Goal: Task Accomplishment & Management: Use online tool/utility

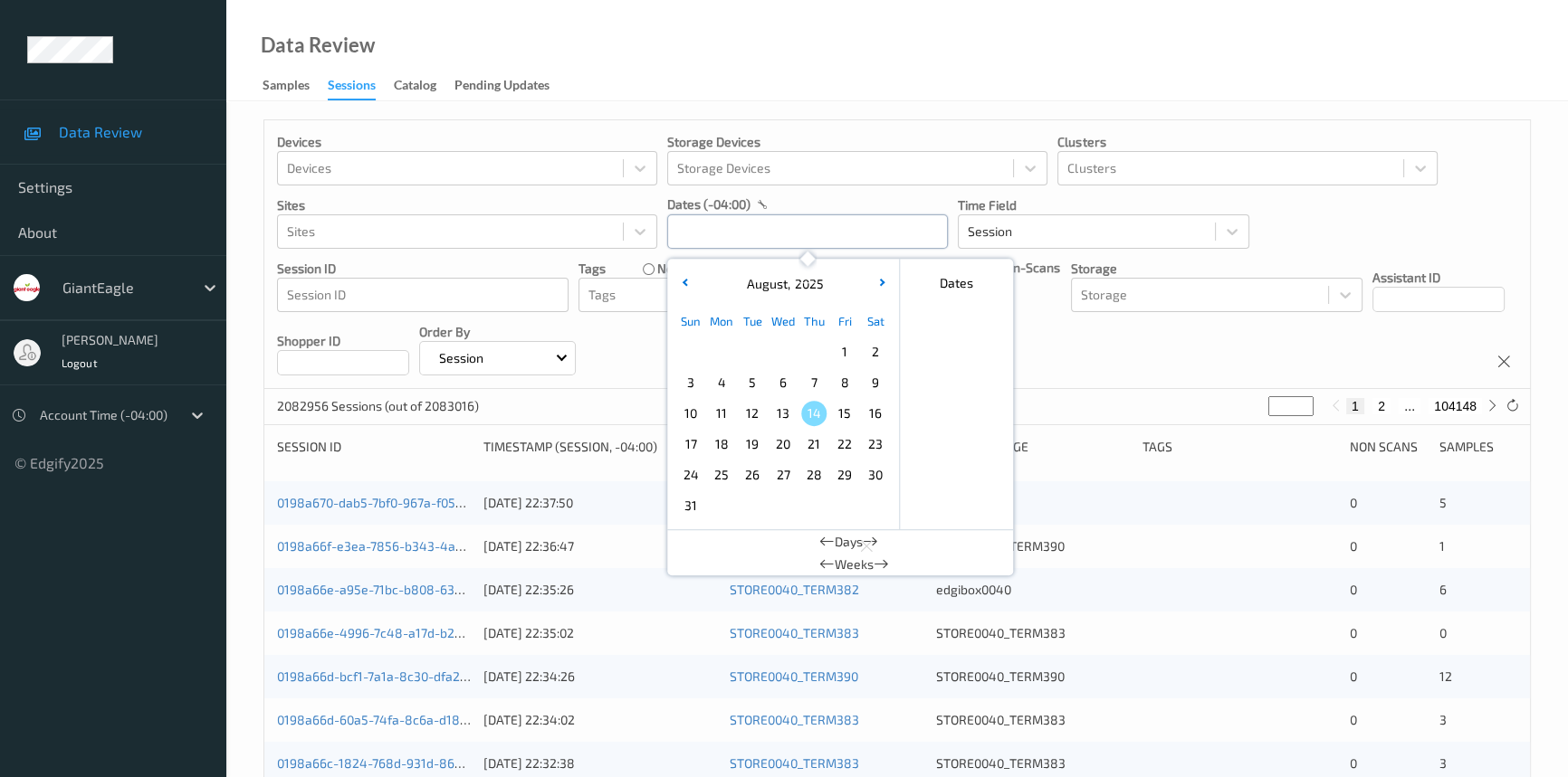
click at [808, 225] on input "text" at bounding box center [808, 231] width 281 height 34
click at [730, 414] on span "11" at bounding box center [721, 413] width 26 height 26
type input "11/08/2025 00:00 -> 11/08/2025 23:59"
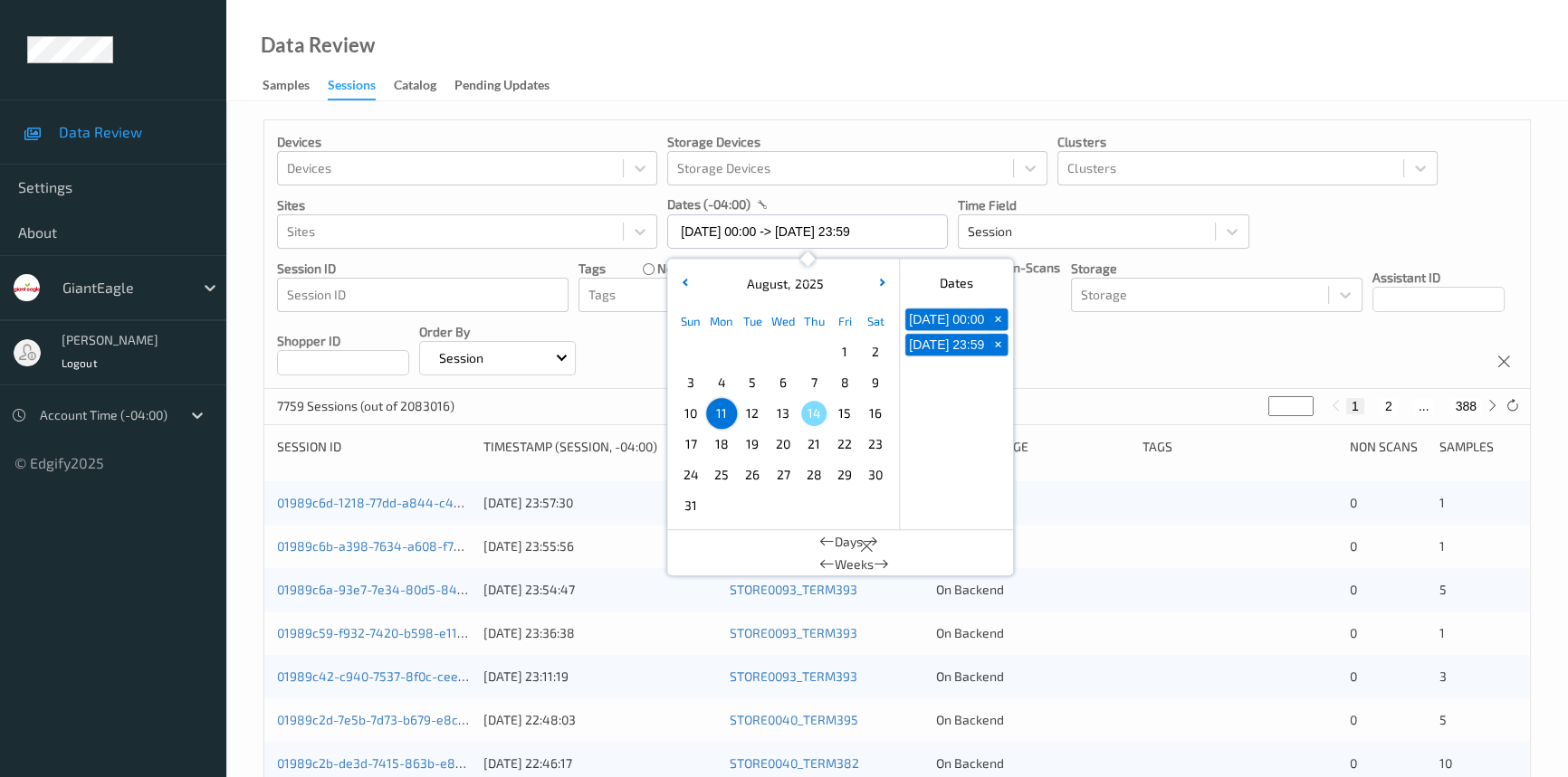
click at [1077, 24] on div "Data Review Samples Sessions Catalog Pending Updates" at bounding box center [897, 51] width 1341 height 101
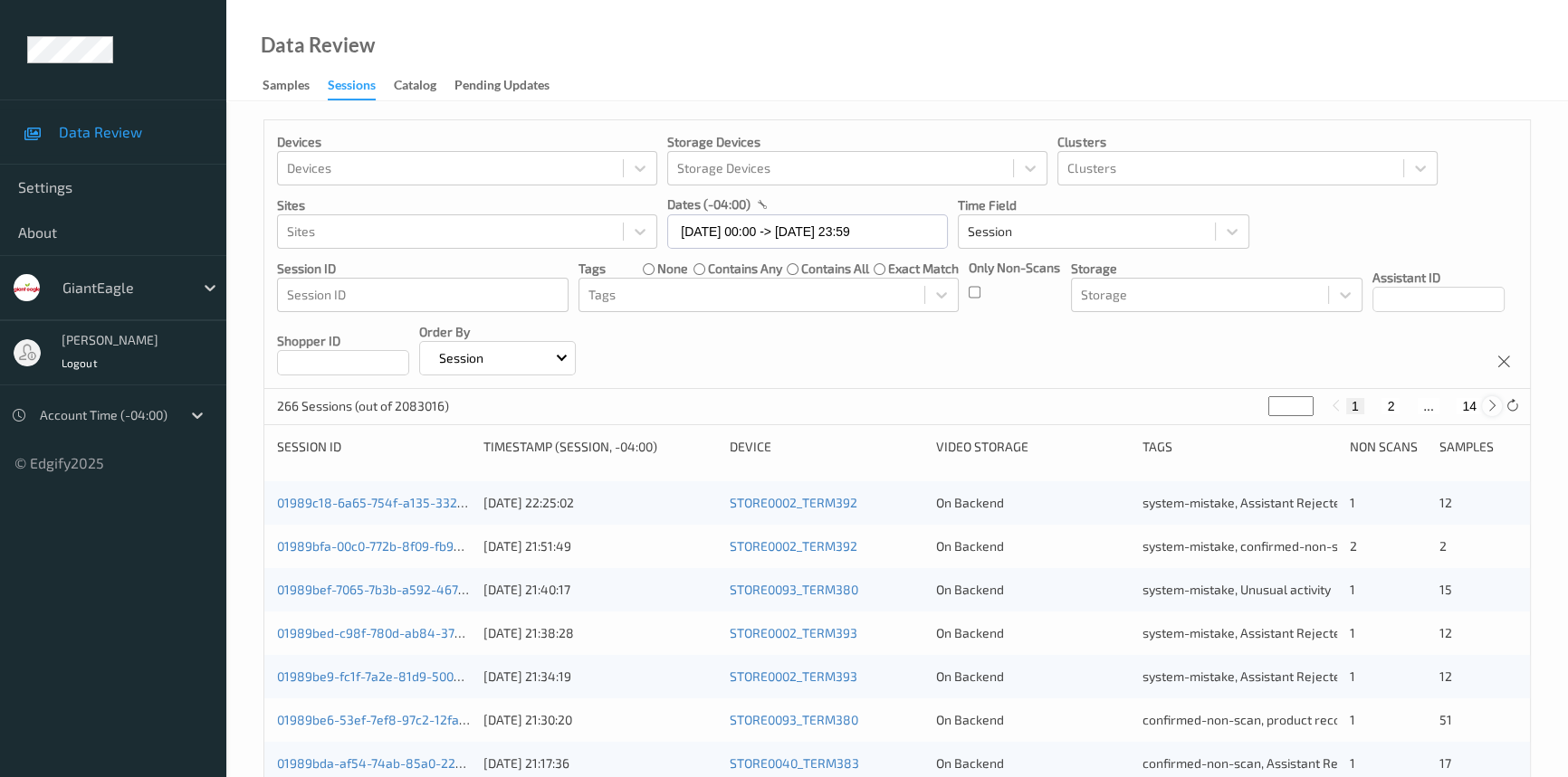
click at [1488, 410] on icon at bounding box center [1492, 406] width 13 height 13
type input "*"
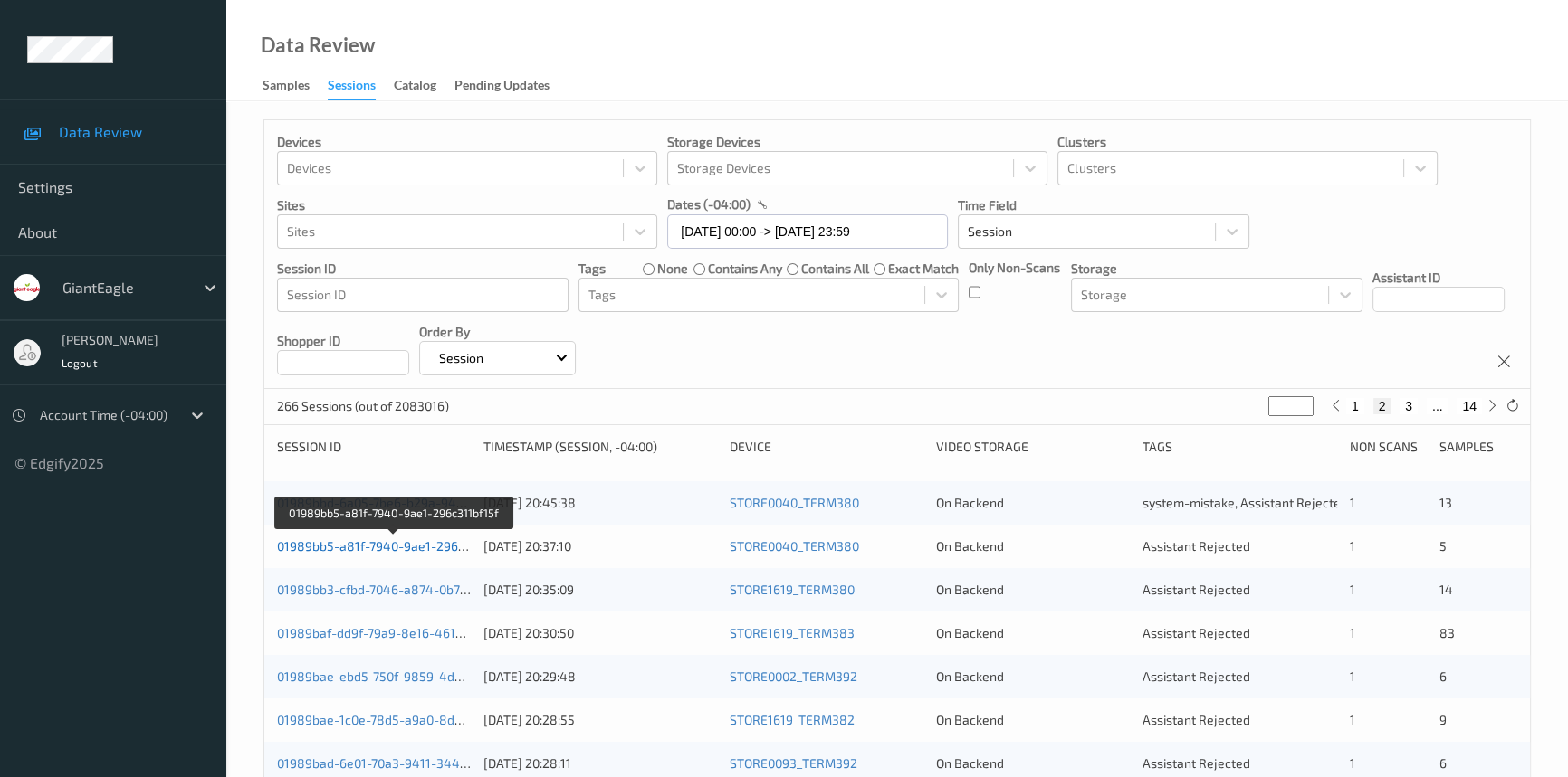
click at [416, 544] on link "01989bb5-a81f-7940-9ae1-296c311bf15f" at bounding box center [394, 546] width 234 height 15
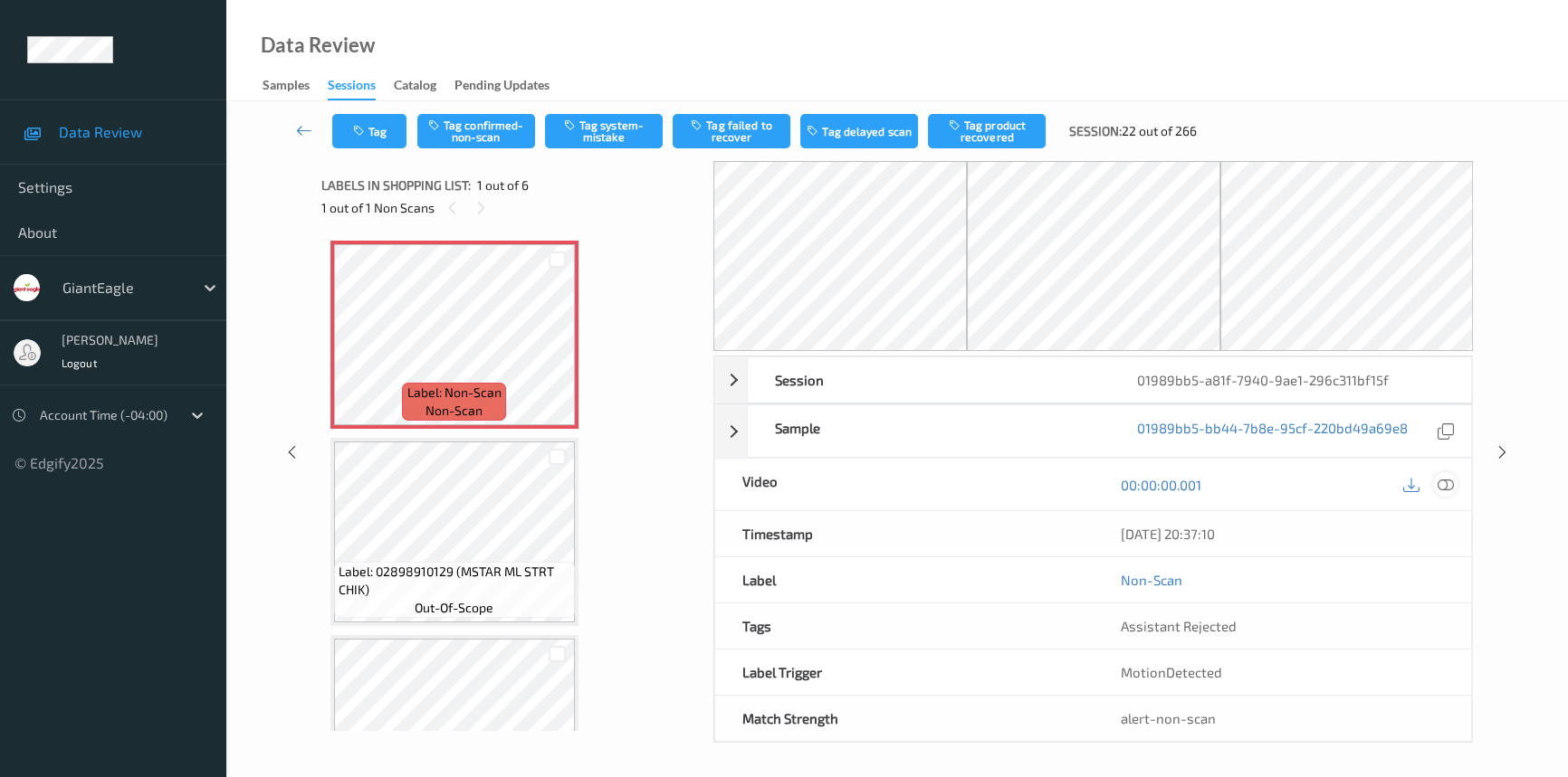
click at [1439, 477] on icon at bounding box center [1446, 485] width 16 height 16
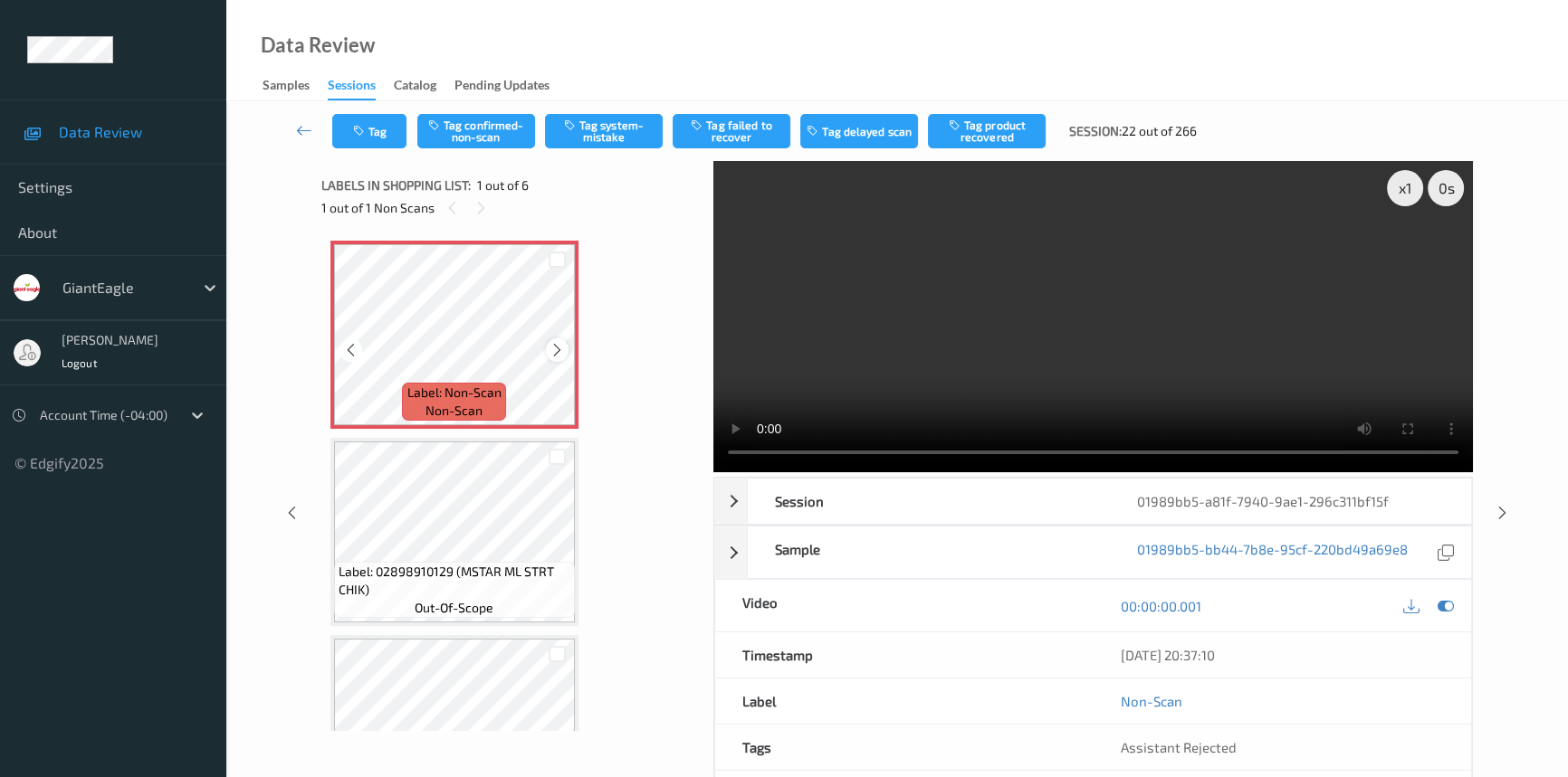
click at [556, 358] on div at bounding box center [557, 350] width 23 height 23
click at [550, 350] on icon at bounding box center [557, 350] width 15 height 16
click at [545, 356] on div "Label: Non-Scan non-scan" at bounding box center [454, 335] width 248 height 188
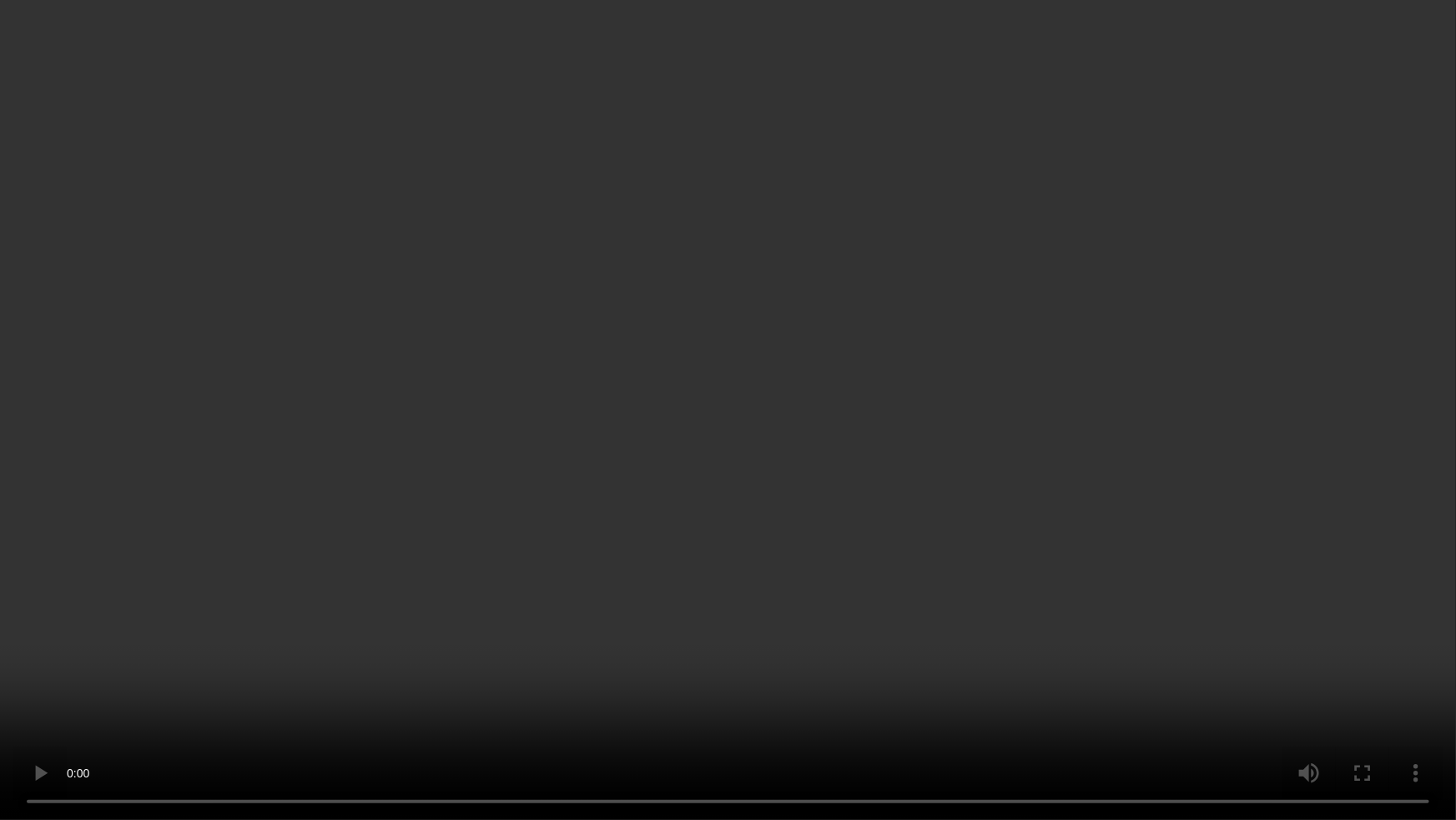
click at [808, 446] on video at bounding box center [728, 410] width 1456 height 820
drag, startPoint x: 587, startPoint y: 410, endPoint x: 426, endPoint y: 540, distance: 206.9
click at [588, 415] on video at bounding box center [728, 410] width 1456 height 820
click at [1051, 460] on video at bounding box center [728, 410] width 1456 height 820
click at [108, 706] on video at bounding box center [728, 410] width 1456 height 820
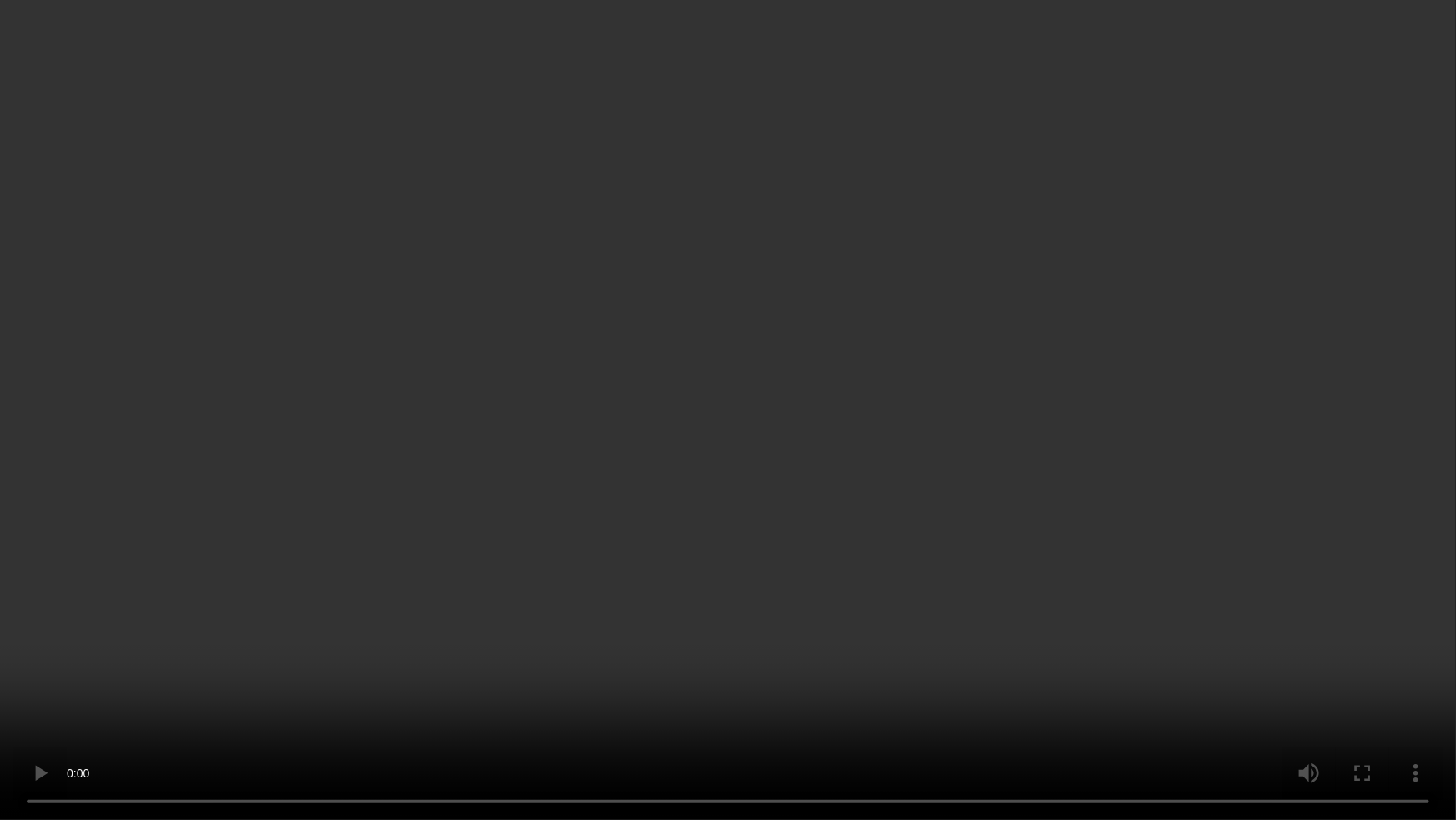
click at [887, 706] on video at bounding box center [728, 410] width 1456 height 820
click at [531, 354] on video at bounding box center [728, 410] width 1456 height 820
click at [772, 583] on video at bounding box center [728, 410] width 1456 height 820
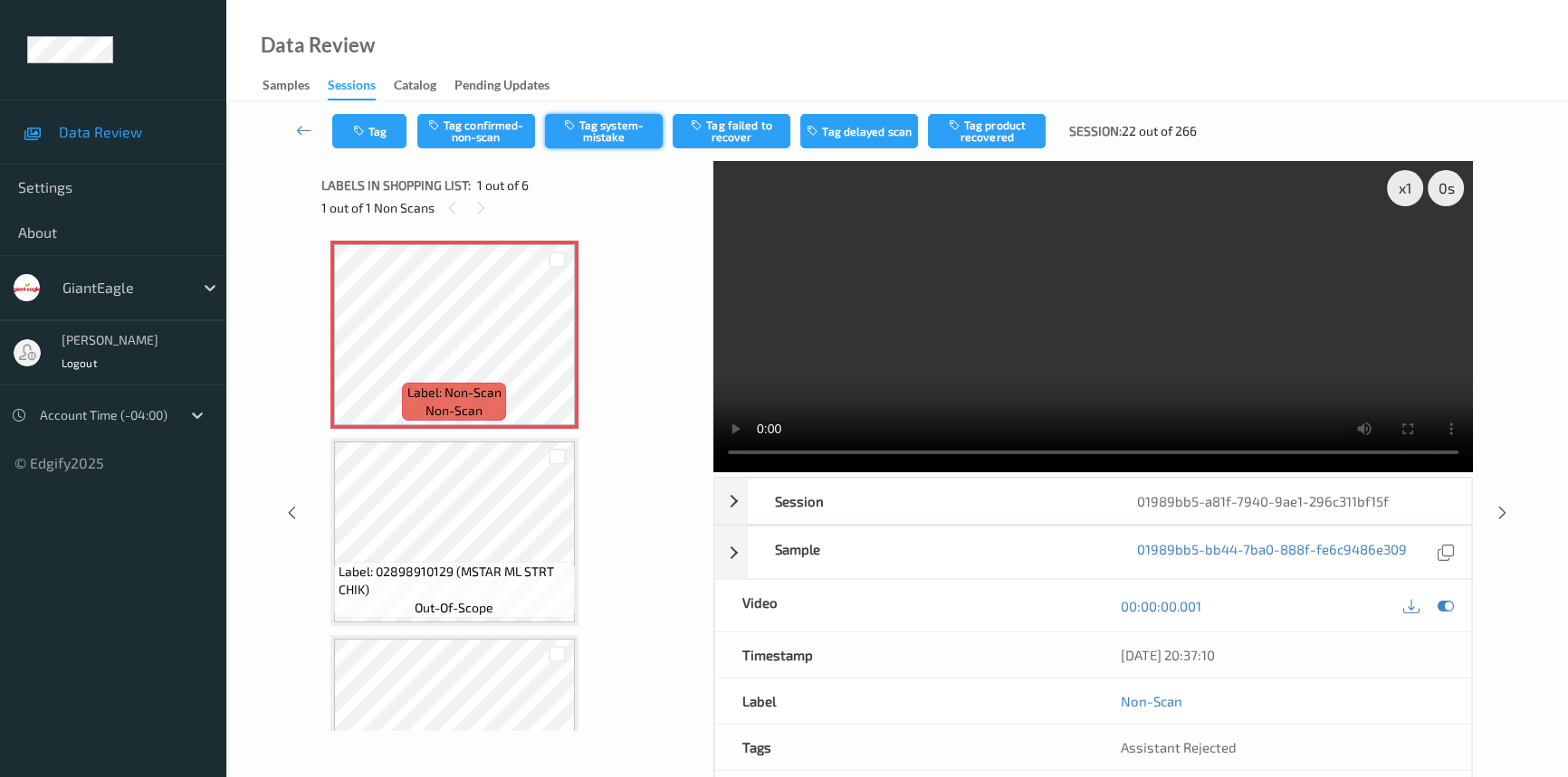
click at [656, 121] on button "Tag system-mistake" at bounding box center [603, 131] width 118 height 34
click at [374, 124] on button "Tag" at bounding box center [369, 131] width 75 height 34
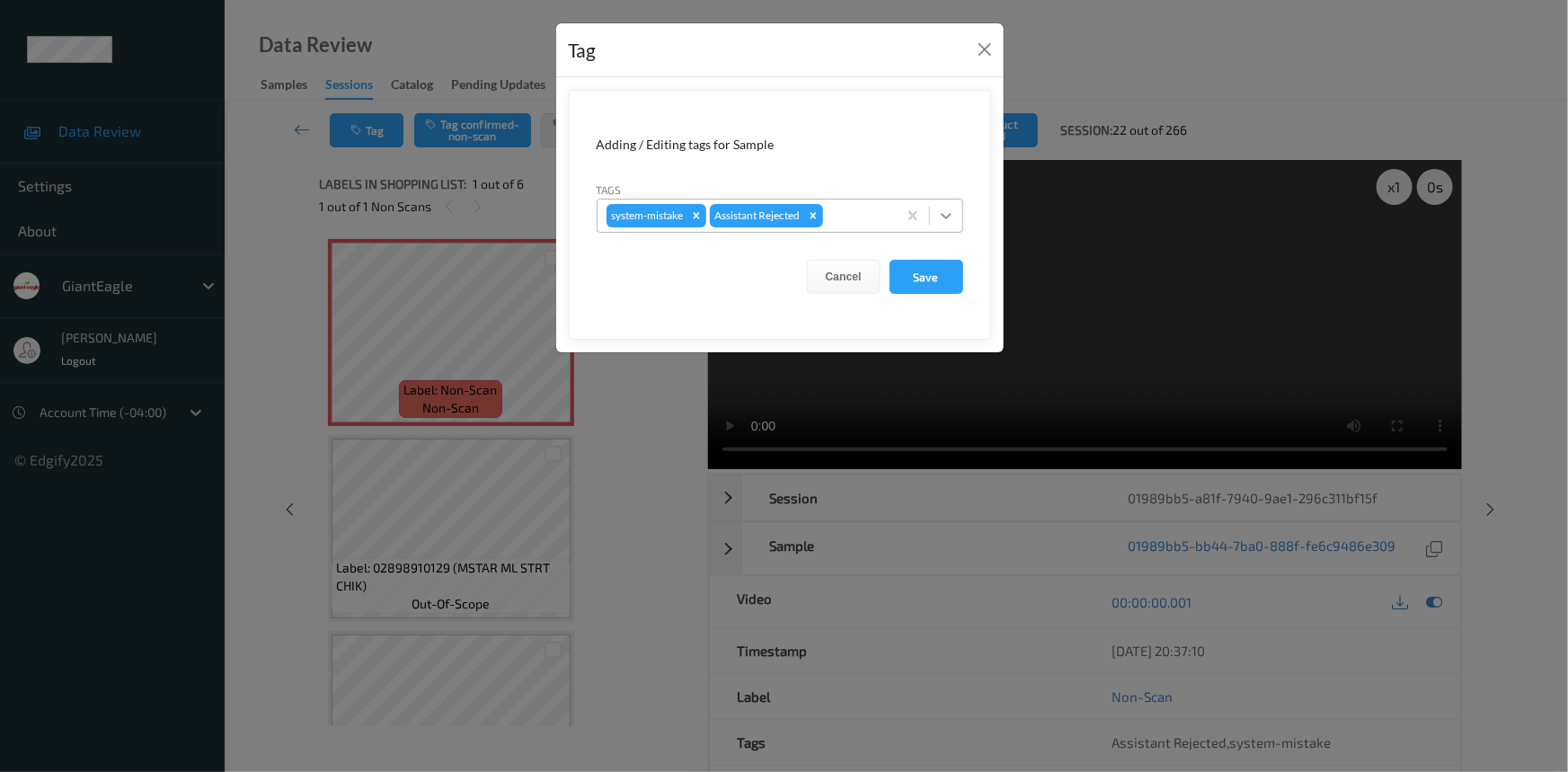
click at [961, 220] on div at bounding box center [946, 216] width 32 height 32
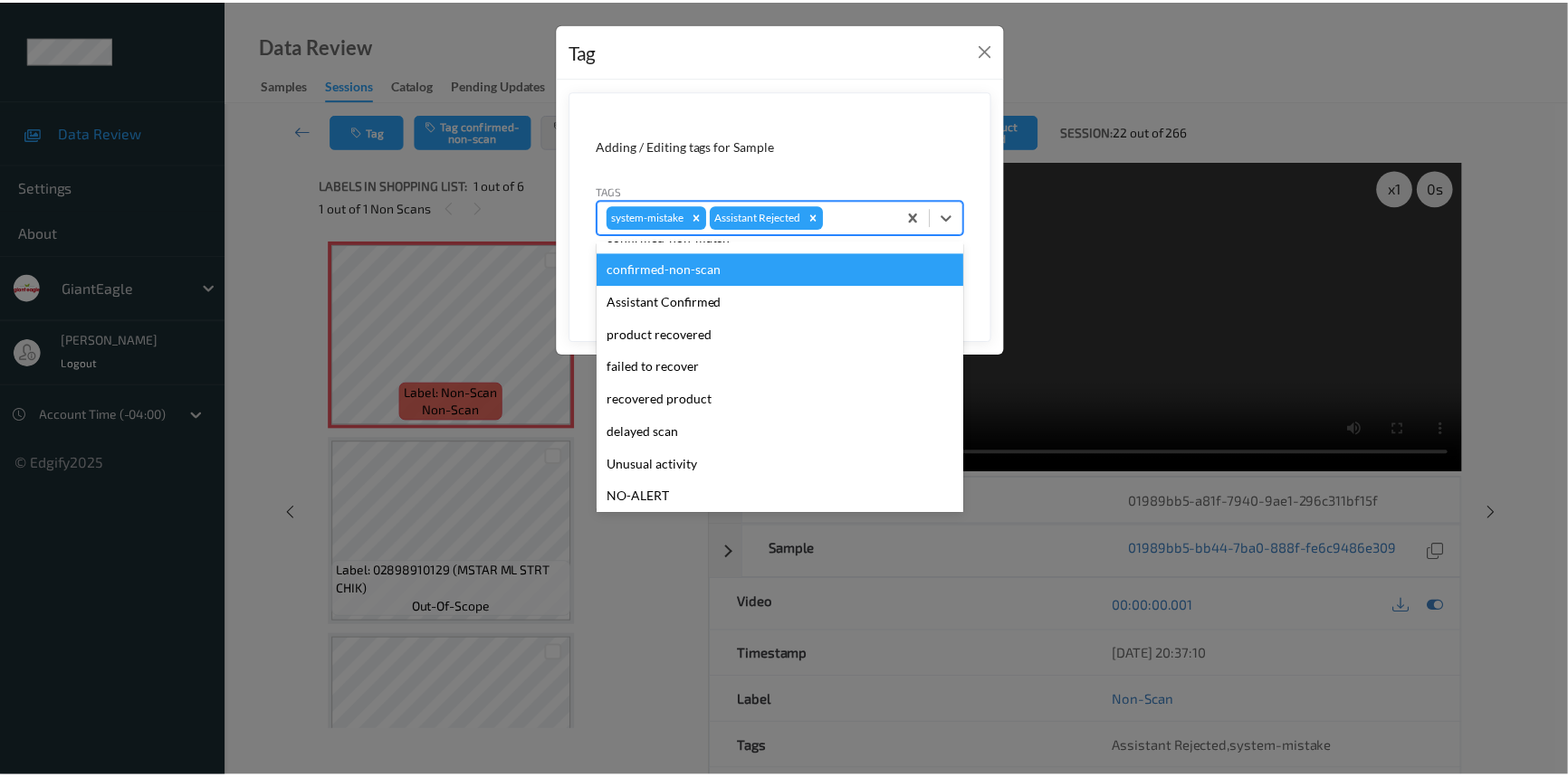
scroll to position [81, 0]
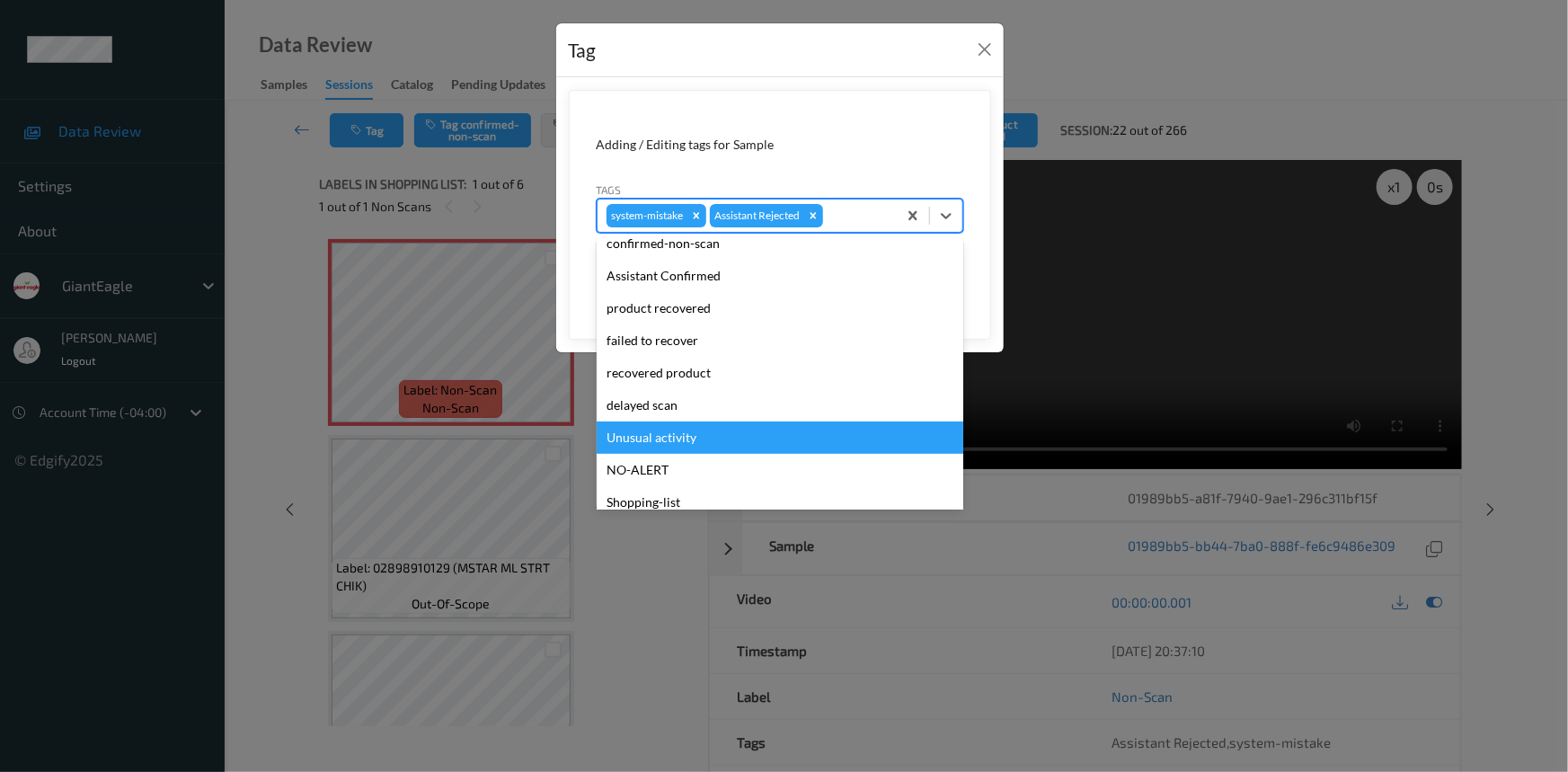
click at [645, 440] on div "Unusual activity" at bounding box center [780, 438] width 366 height 32
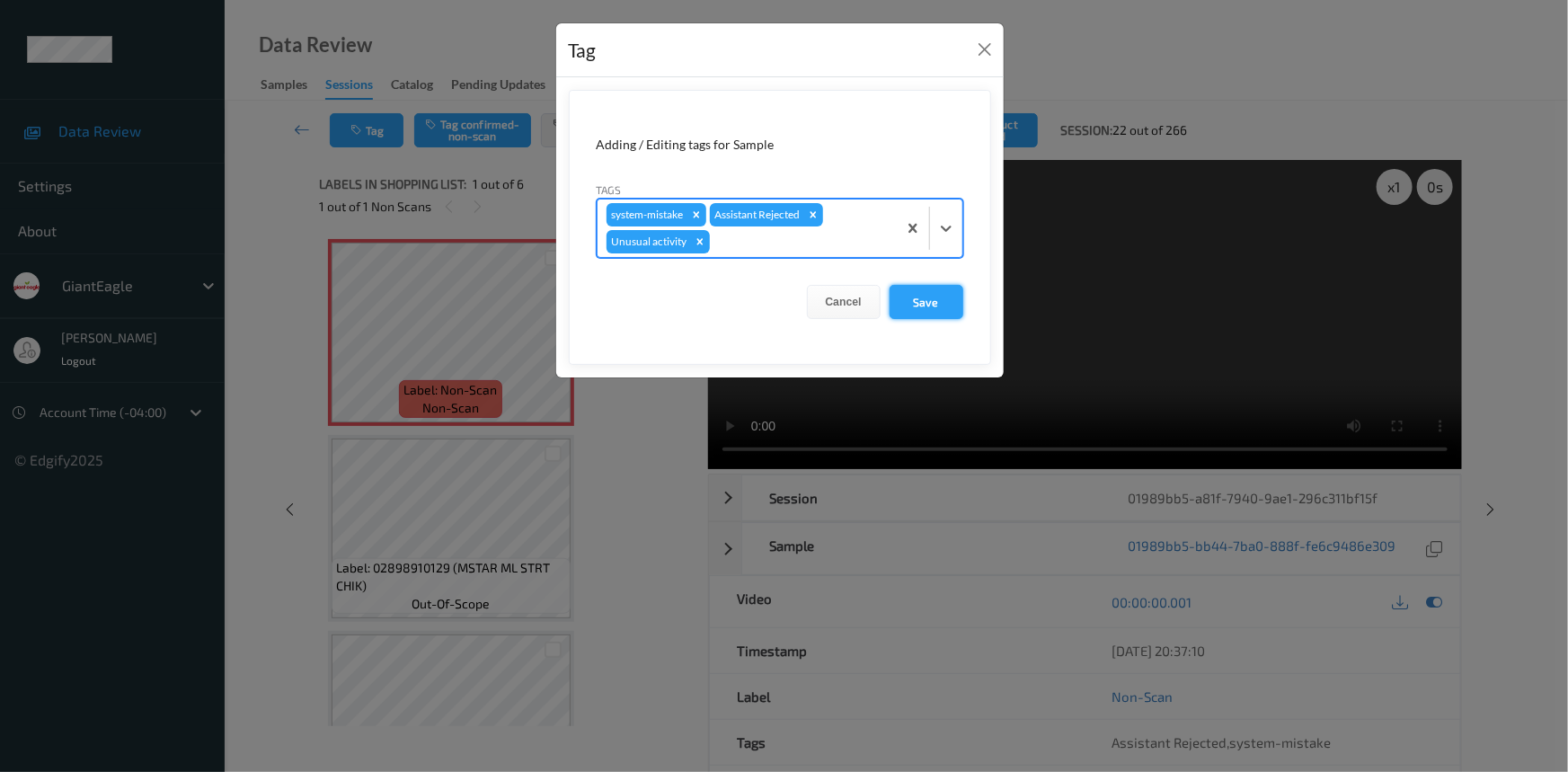
click at [945, 296] on button "Save" at bounding box center [926, 302] width 74 height 34
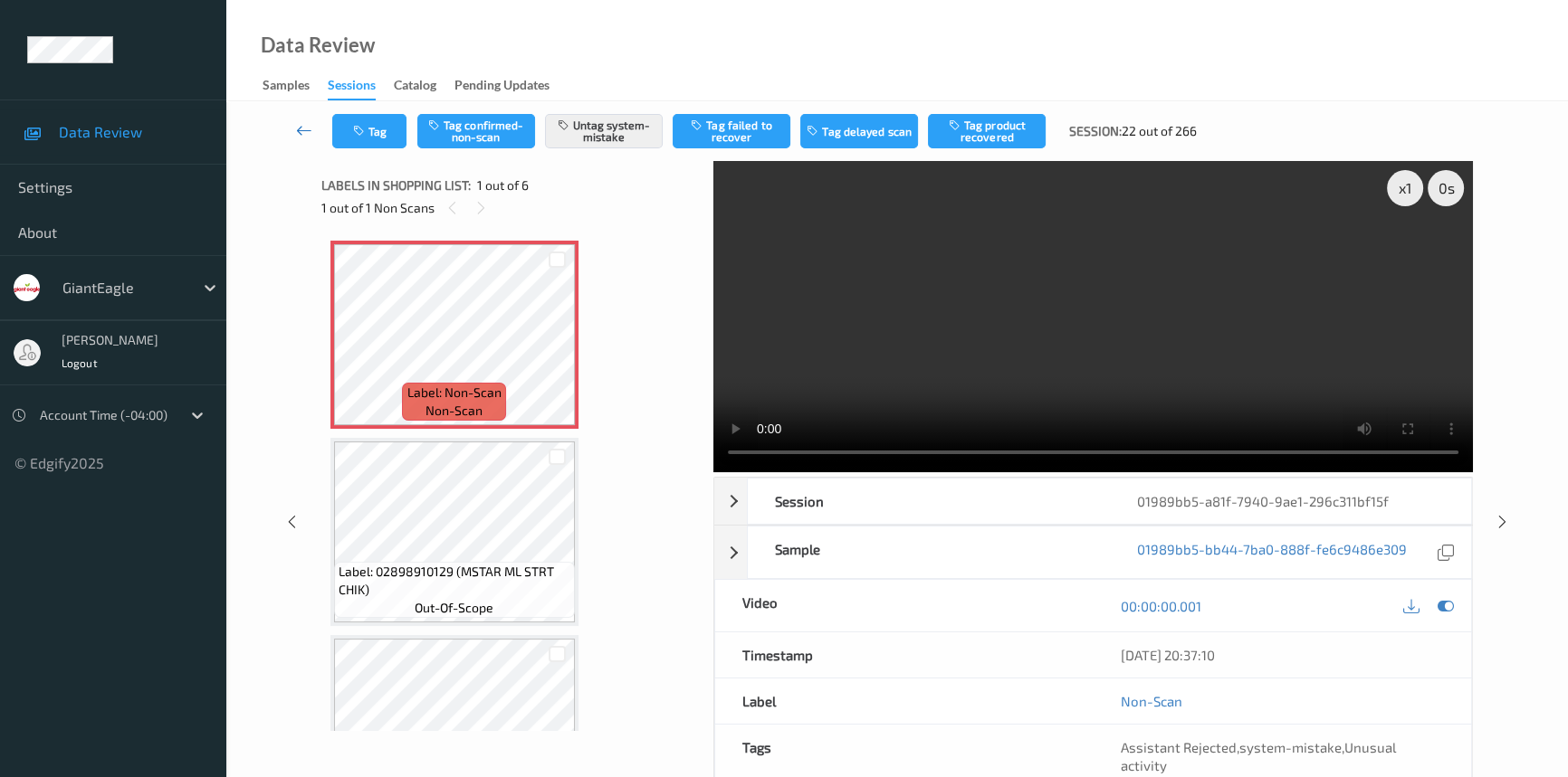
click at [307, 126] on icon at bounding box center [304, 130] width 16 height 18
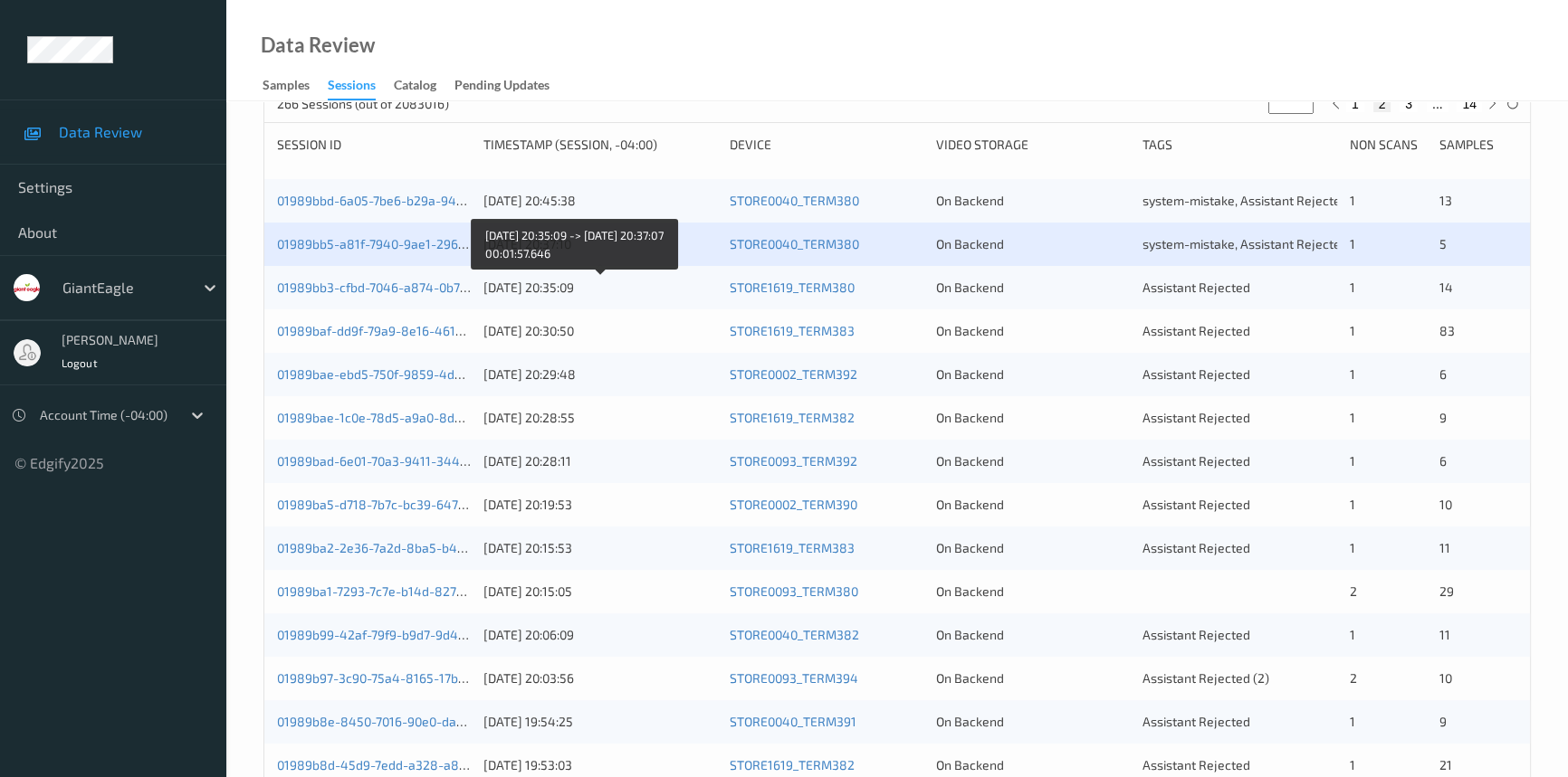
scroll to position [329, 0]
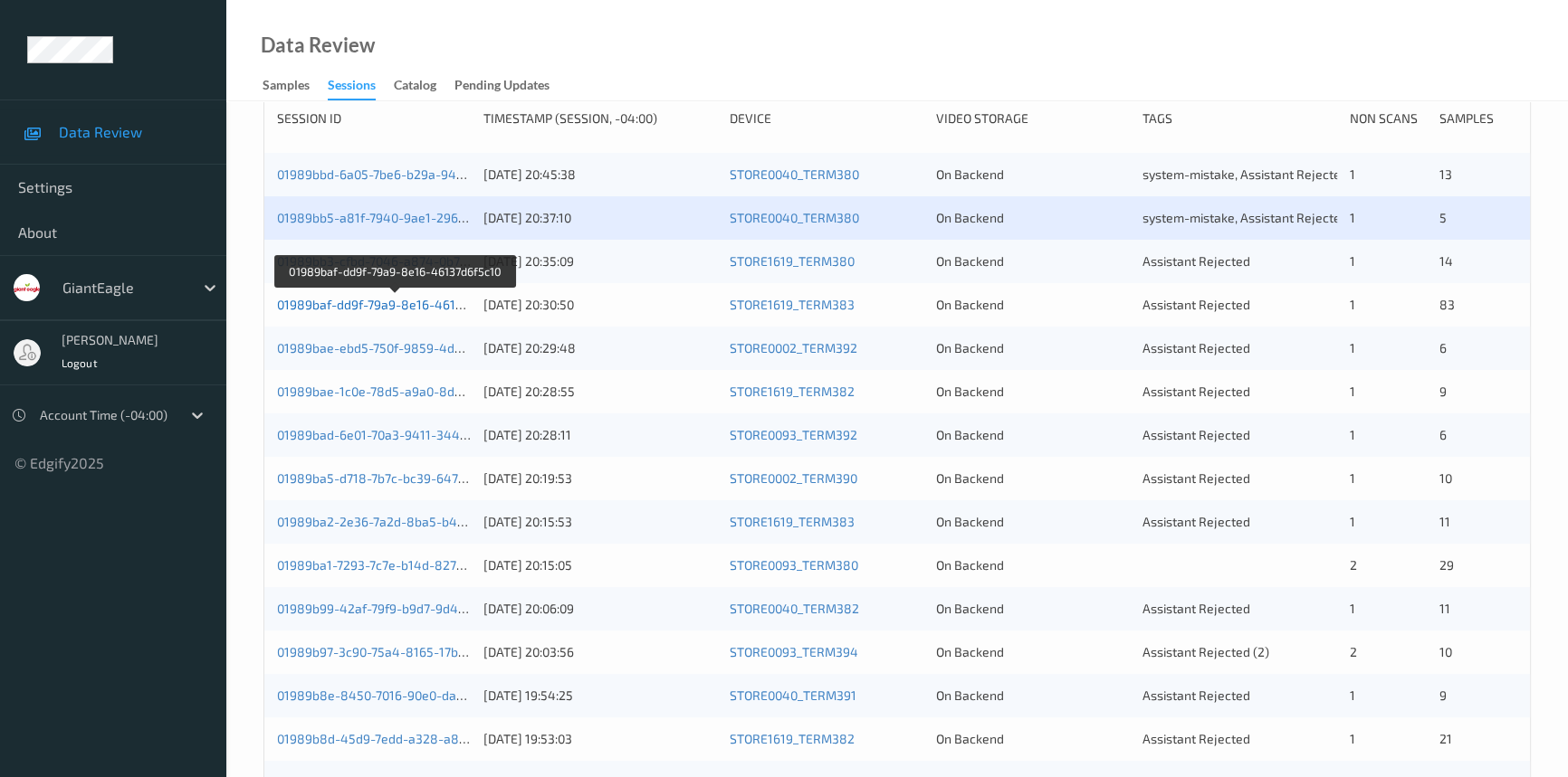
click at [381, 298] on link "01989baf-dd9f-79a9-8e16-46137d6f5c10" at bounding box center [396, 305] width 237 height 15
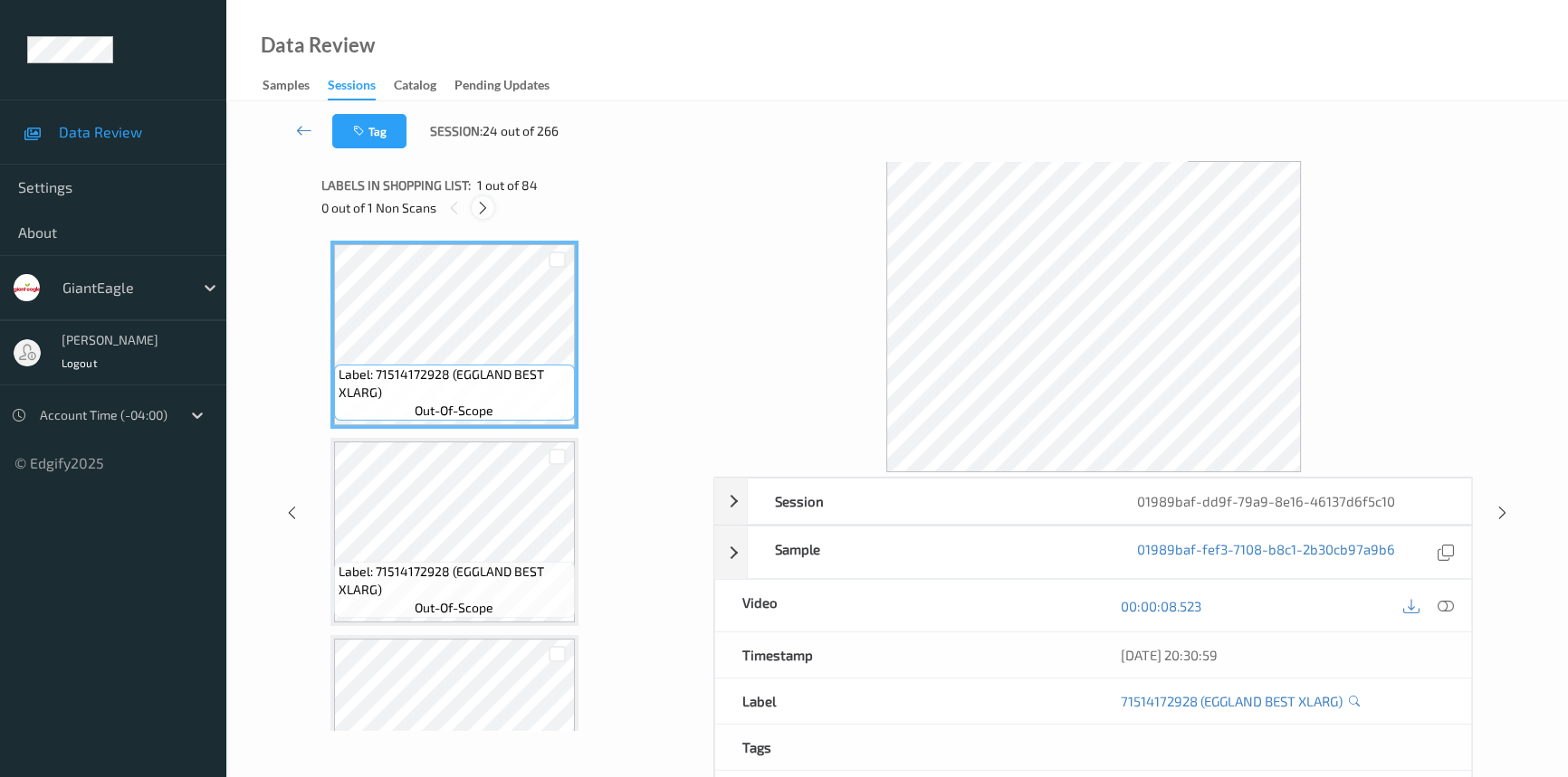
click at [487, 202] on icon at bounding box center [483, 207] width 15 height 16
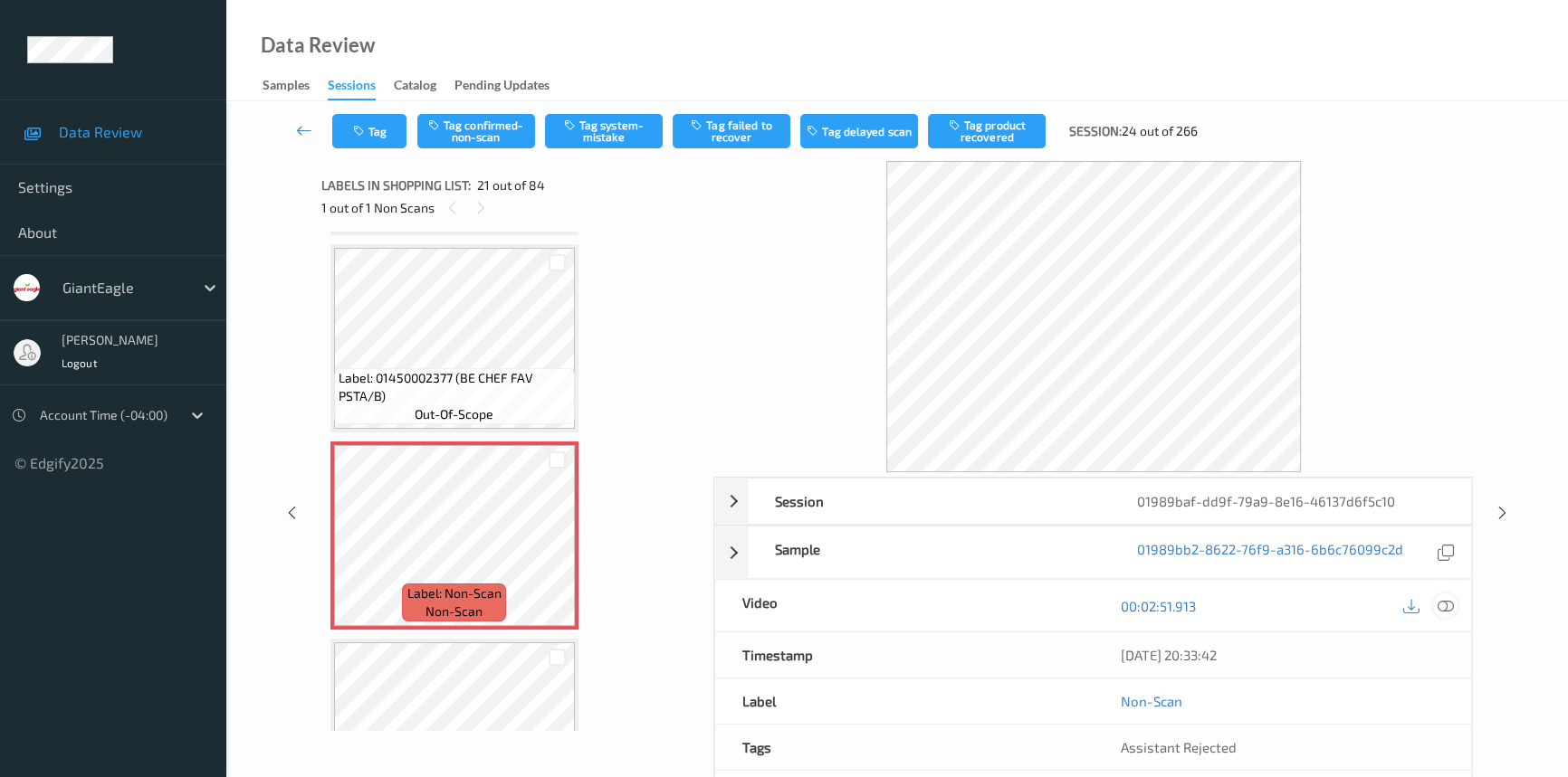
click at [1456, 604] on div at bounding box center [1446, 606] width 25 height 25
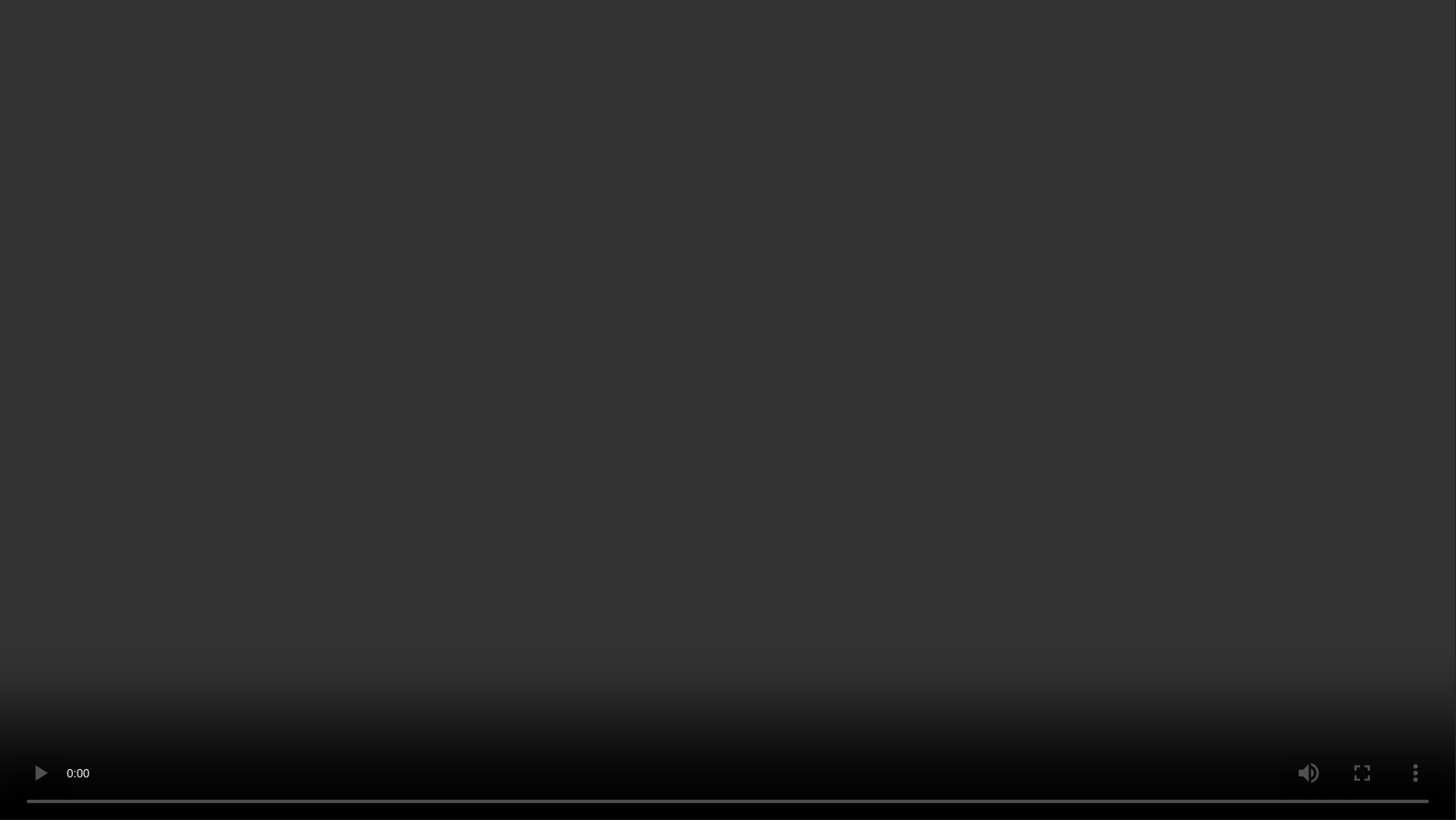
click at [1163, 488] on video at bounding box center [728, 410] width 1456 height 820
click at [533, 600] on video at bounding box center [728, 410] width 1456 height 820
click at [728, 366] on video at bounding box center [728, 410] width 1456 height 820
click at [993, 301] on video at bounding box center [728, 410] width 1456 height 820
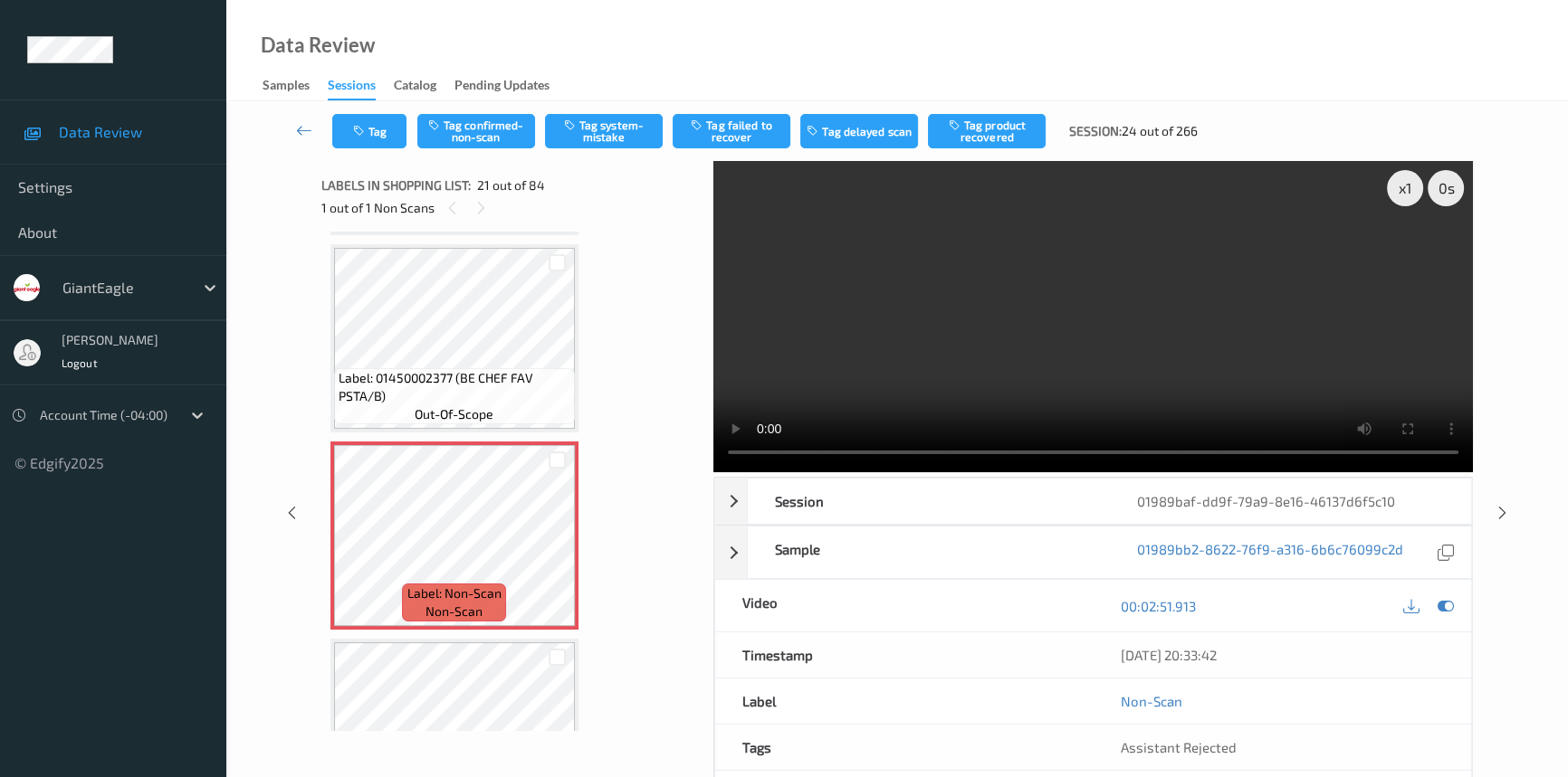
click at [1077, 356] on video at bounding box center [1093, 317] width 759 height 312
click at [1148, 322] on video at bounding box center [1093, 317] width 759 height 312
click at [1176, 343] on video at bounding box center [1093, 317] width 759 height 312
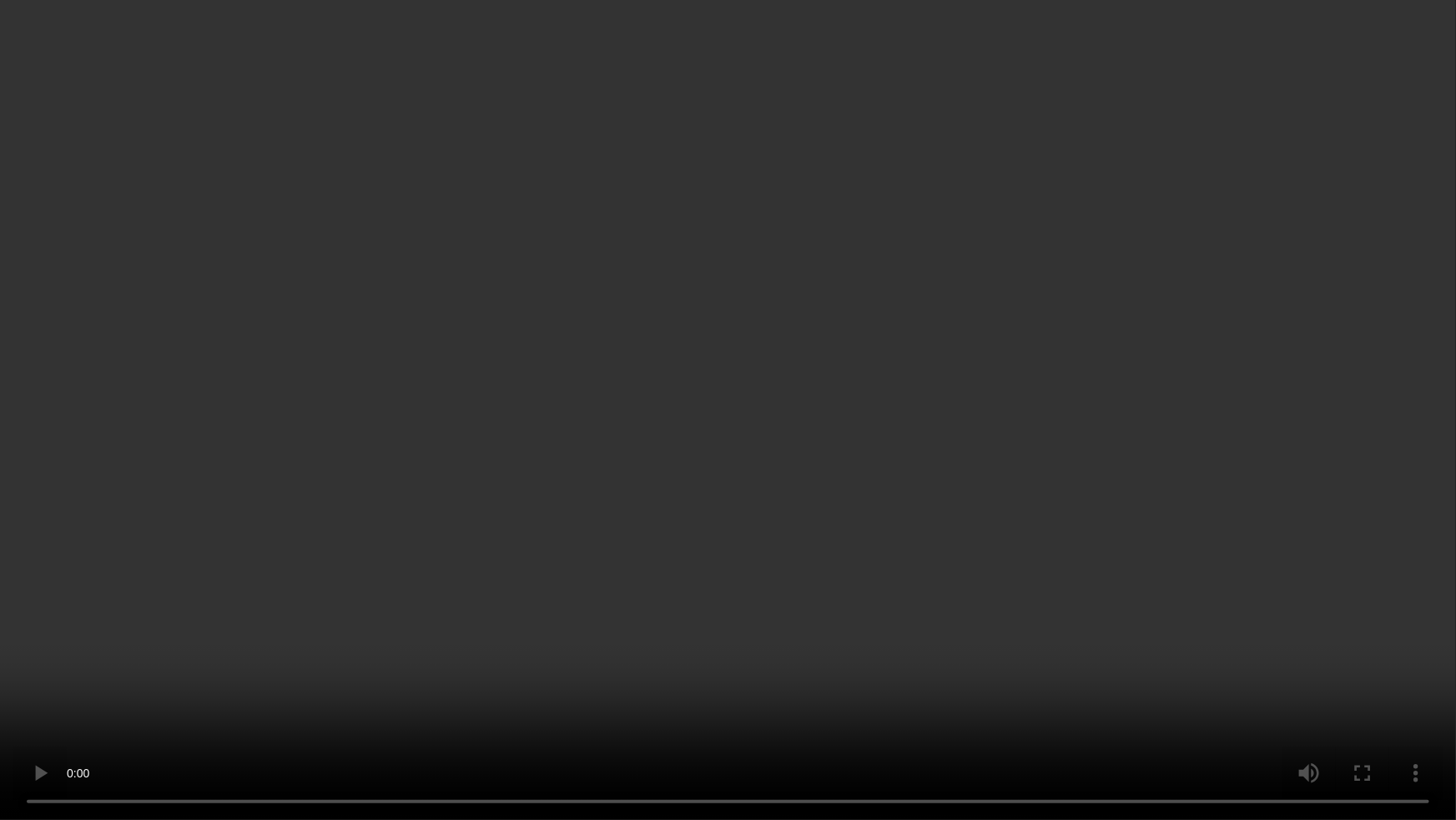
click at [1045, 472] on video at bounding box center [728, 410] width 1456 height 820
click at [1120, 493] on video at bounding box center [728, 410] width 1456 height 820
click at [826, 471] on video at bounding box center [728, 410] width 1456 height 820
click at [602, 343] on video at bounding box center [728, 410] width 1456 height 820
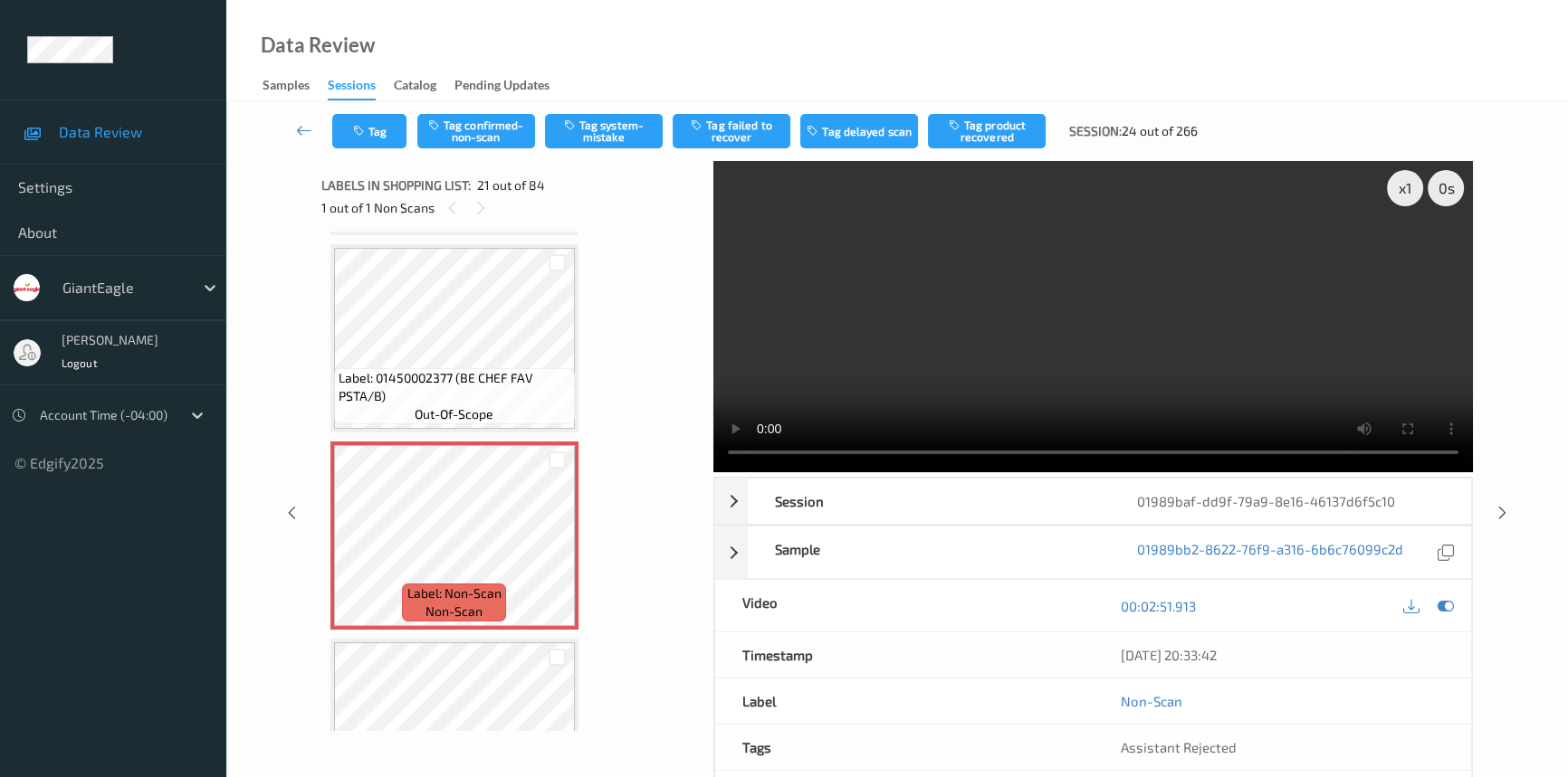
click at [972, 290] on video at bounding box center [1093, 317] width 759 height 312
click at [504, 118] on button "Tag confirmed-non-scan" at bounding box center [475, 131] width 118 height 34
click at [1026, 129] on button "Tag product recovered" at bounding box center [987, 131] width 118 height 34
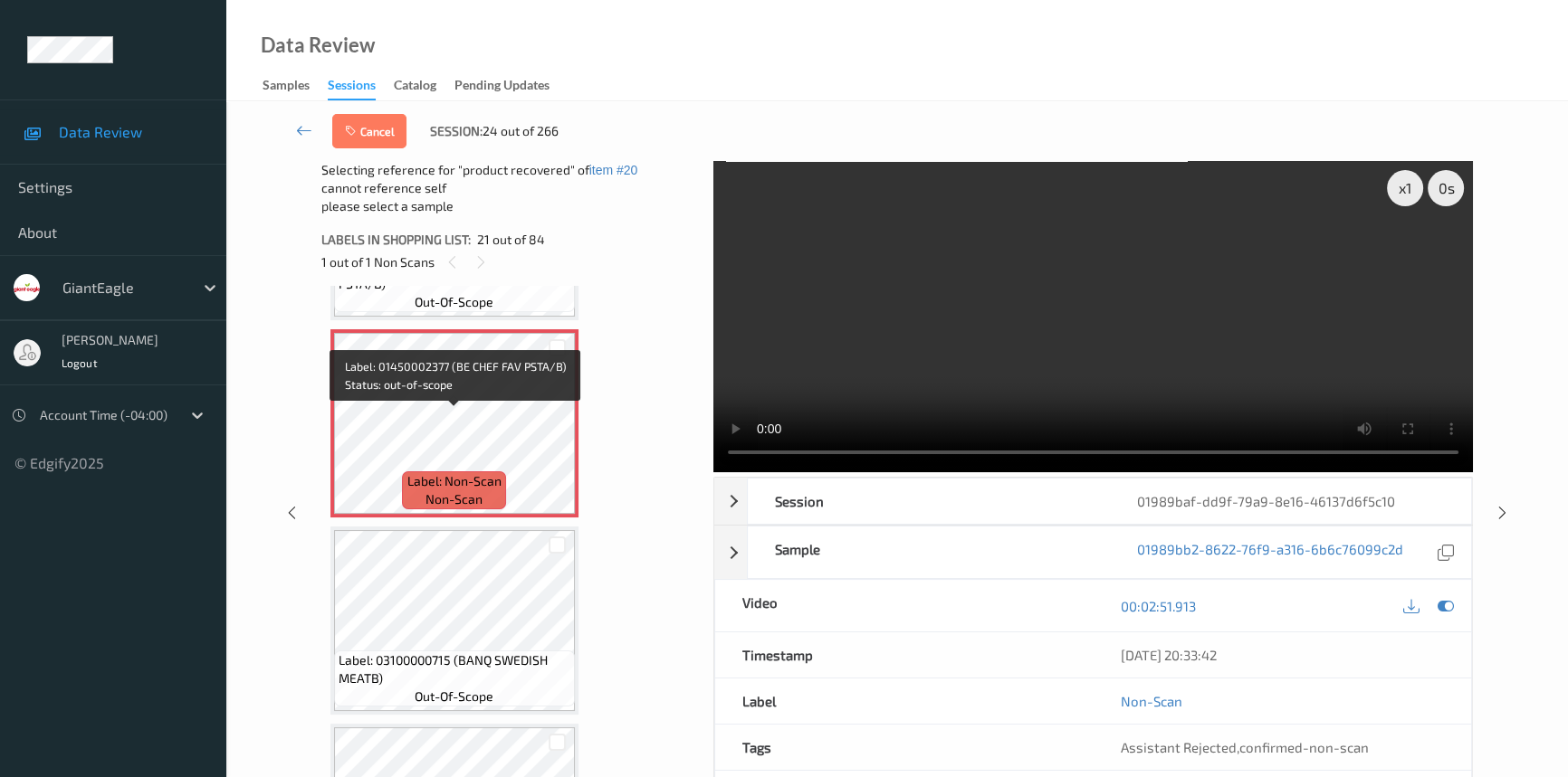
scroll to position [3991, 0]
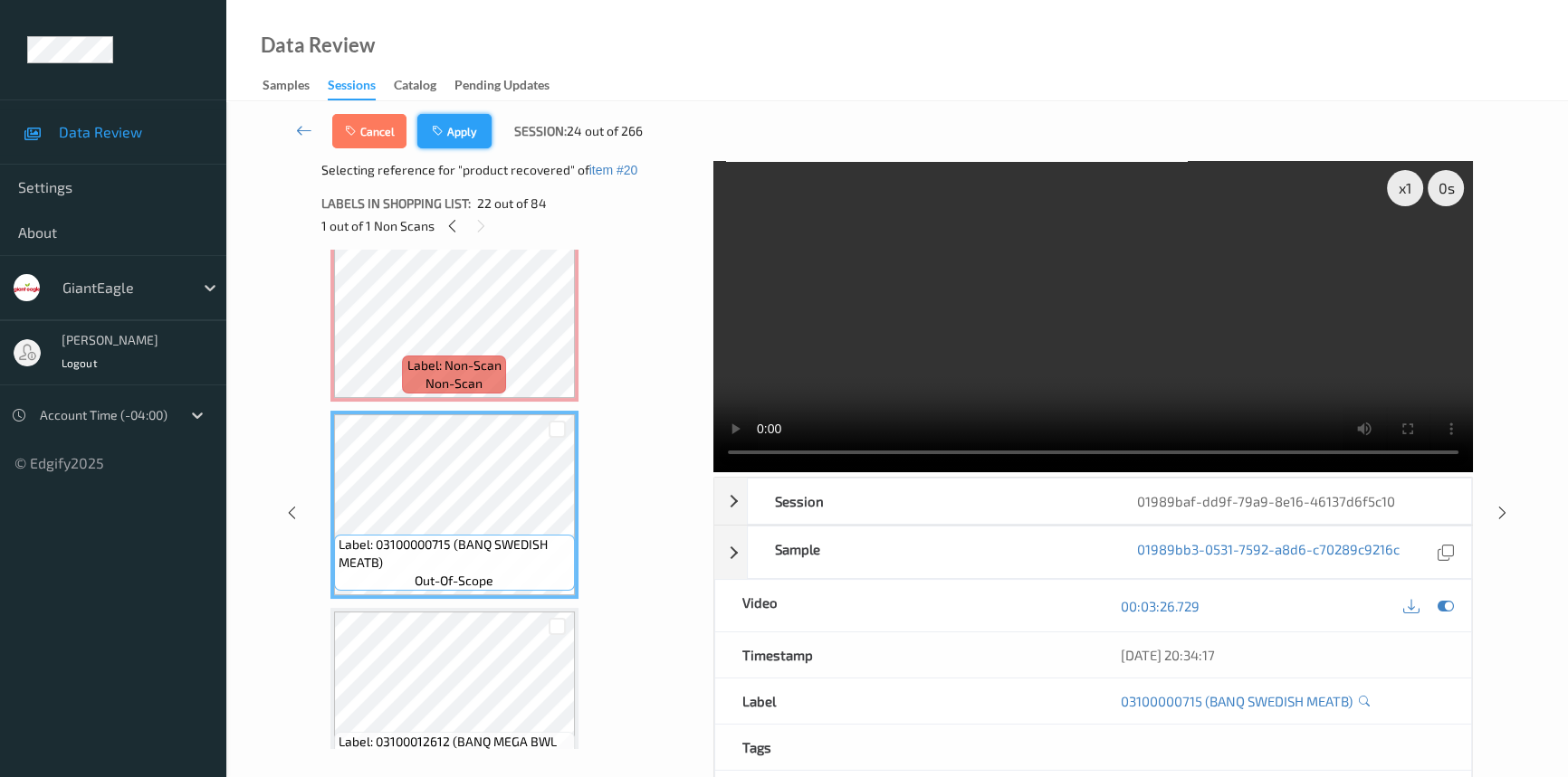
click at [462, 139] on button "Apply" at bounding box center [454, 131] width 75 height 34
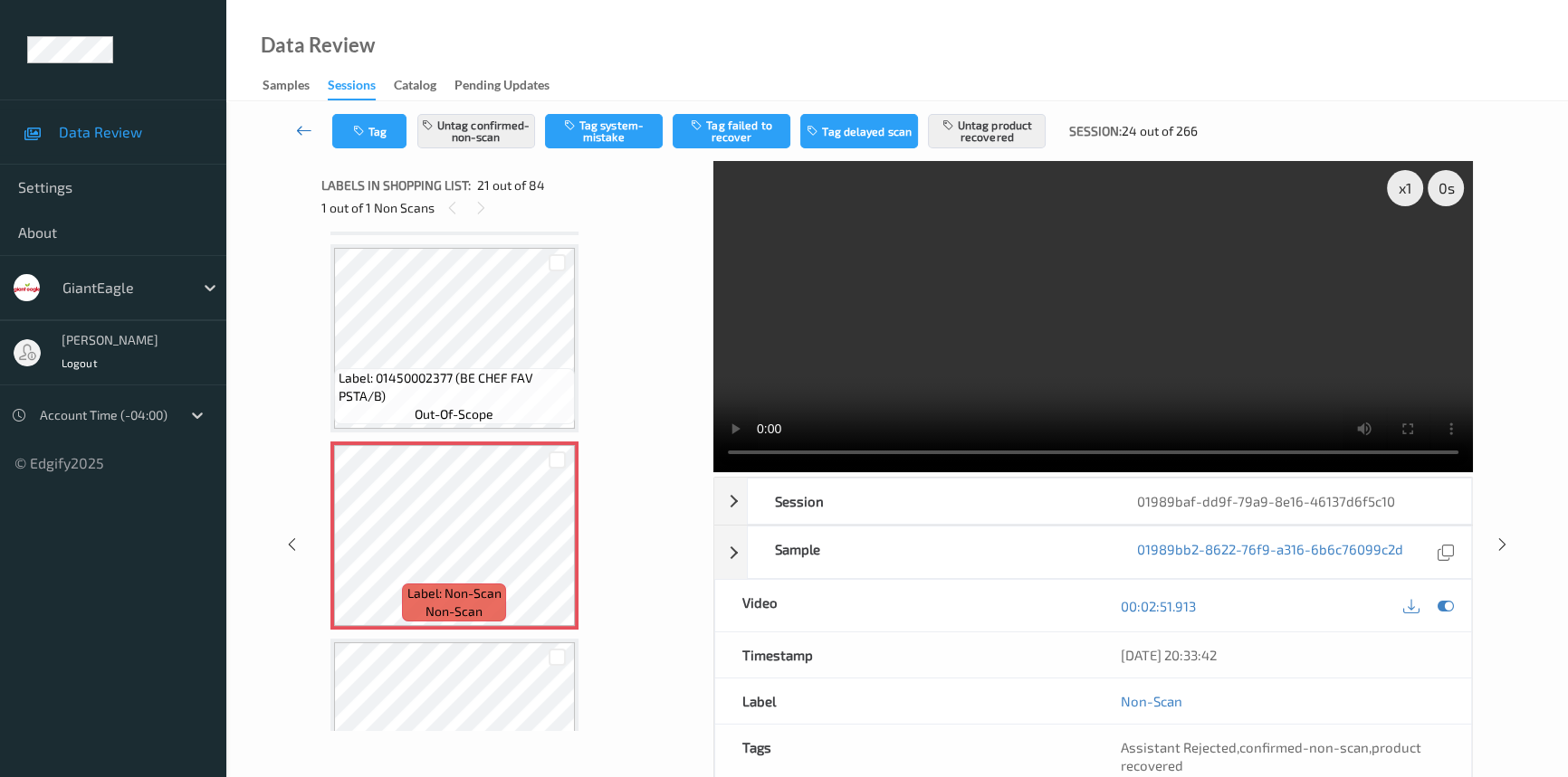
click at [307, 121] on icon at bounding box center [304, 130] width 16 height 18
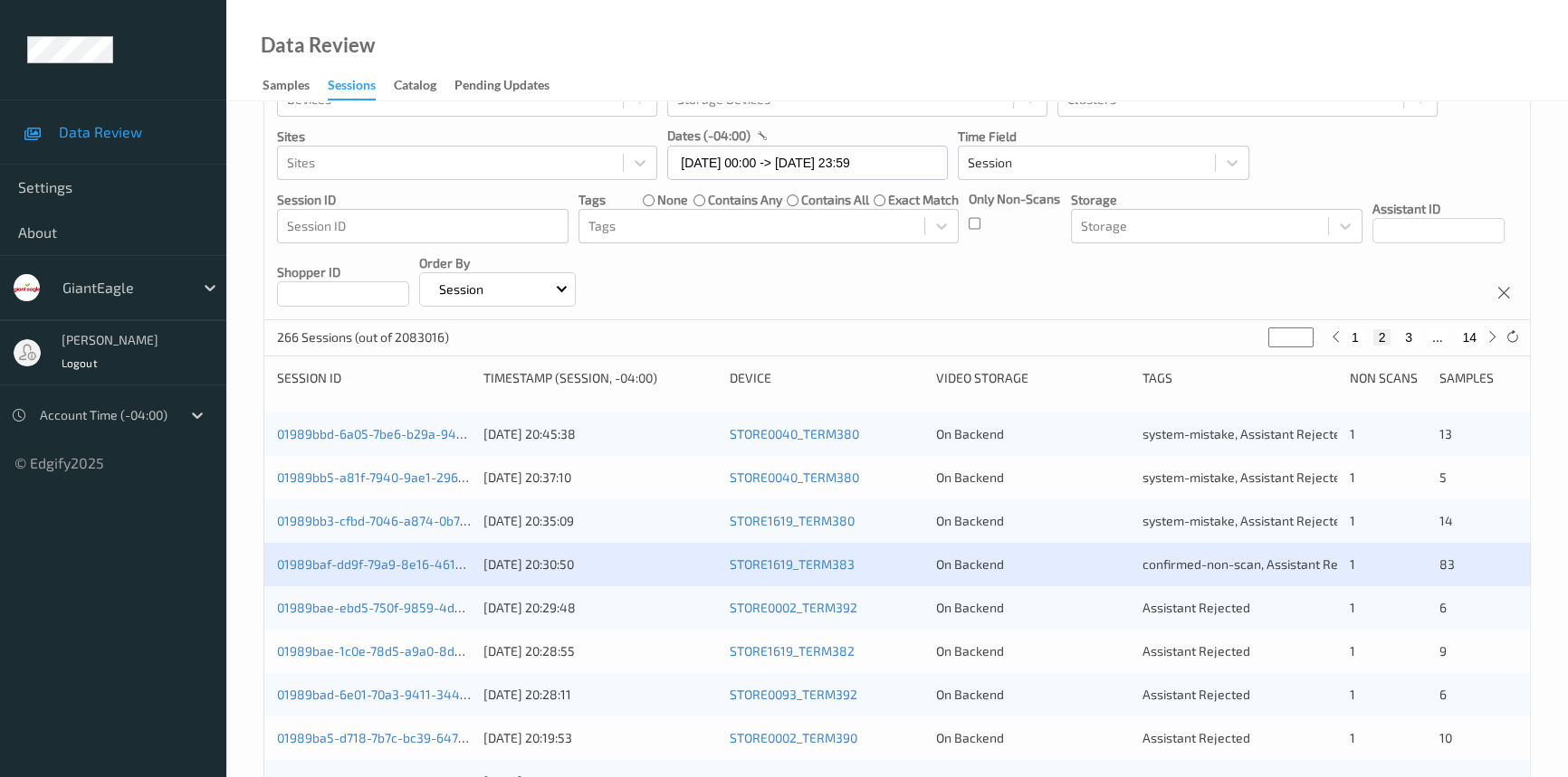
scroll to position [163, 0]
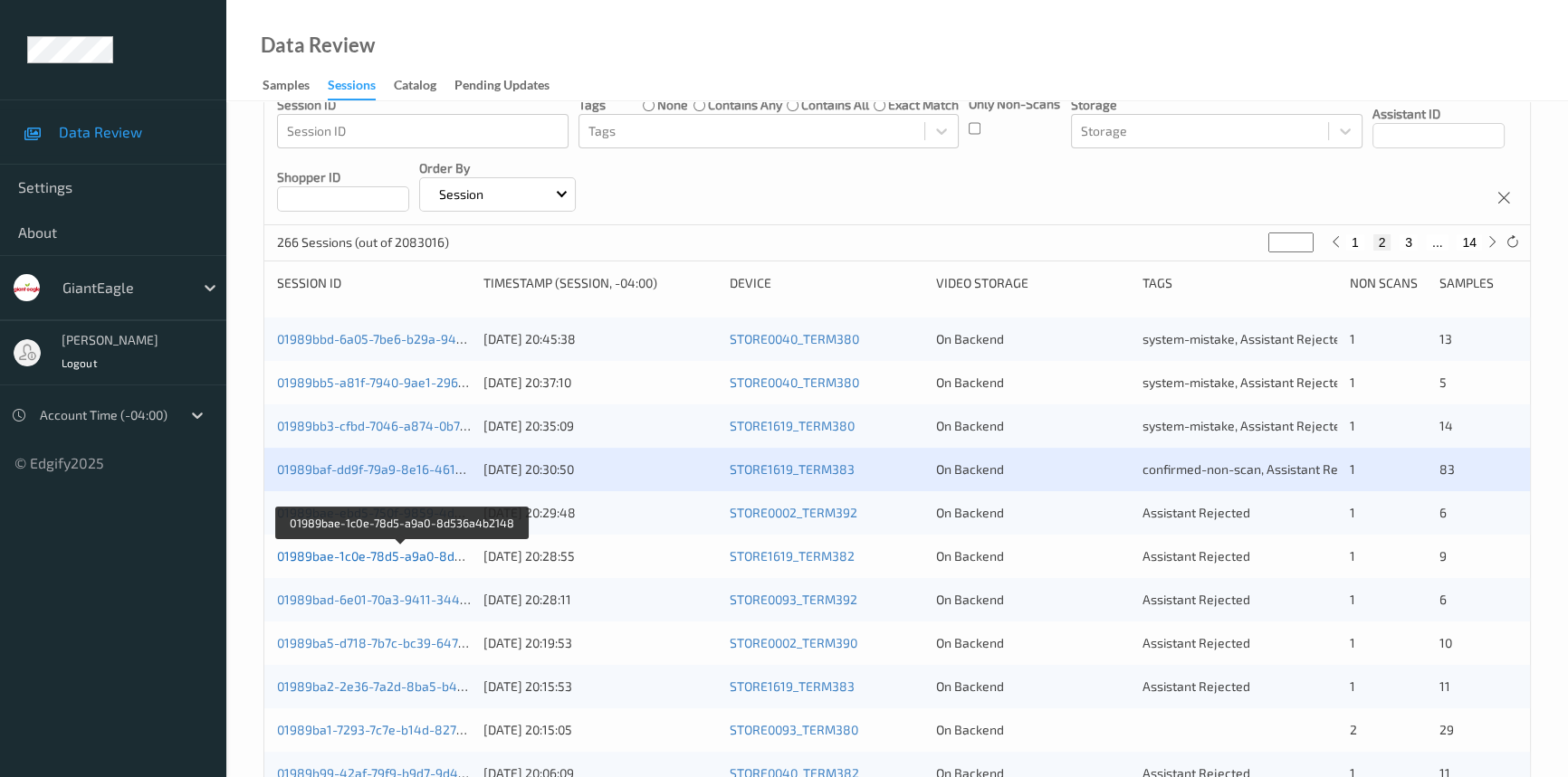
click at [401, 552] on link "01989bae-1c0e-78d5-a9a0-8d536a4b2148" at bounding box center [403, 556] width 250 height 15
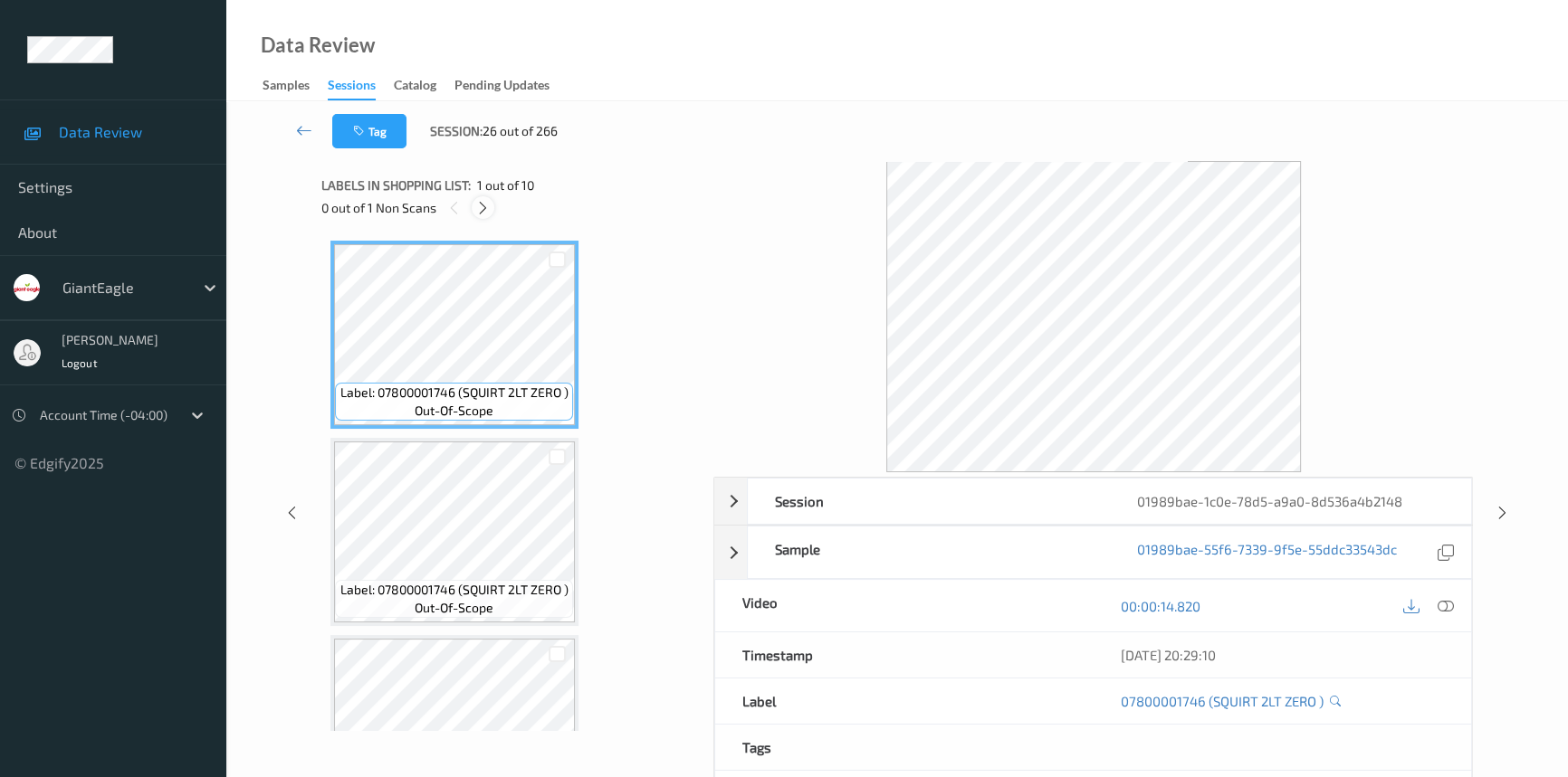
click at [484, 209] on icon at bounding box center [483, 207] width 15 height 16
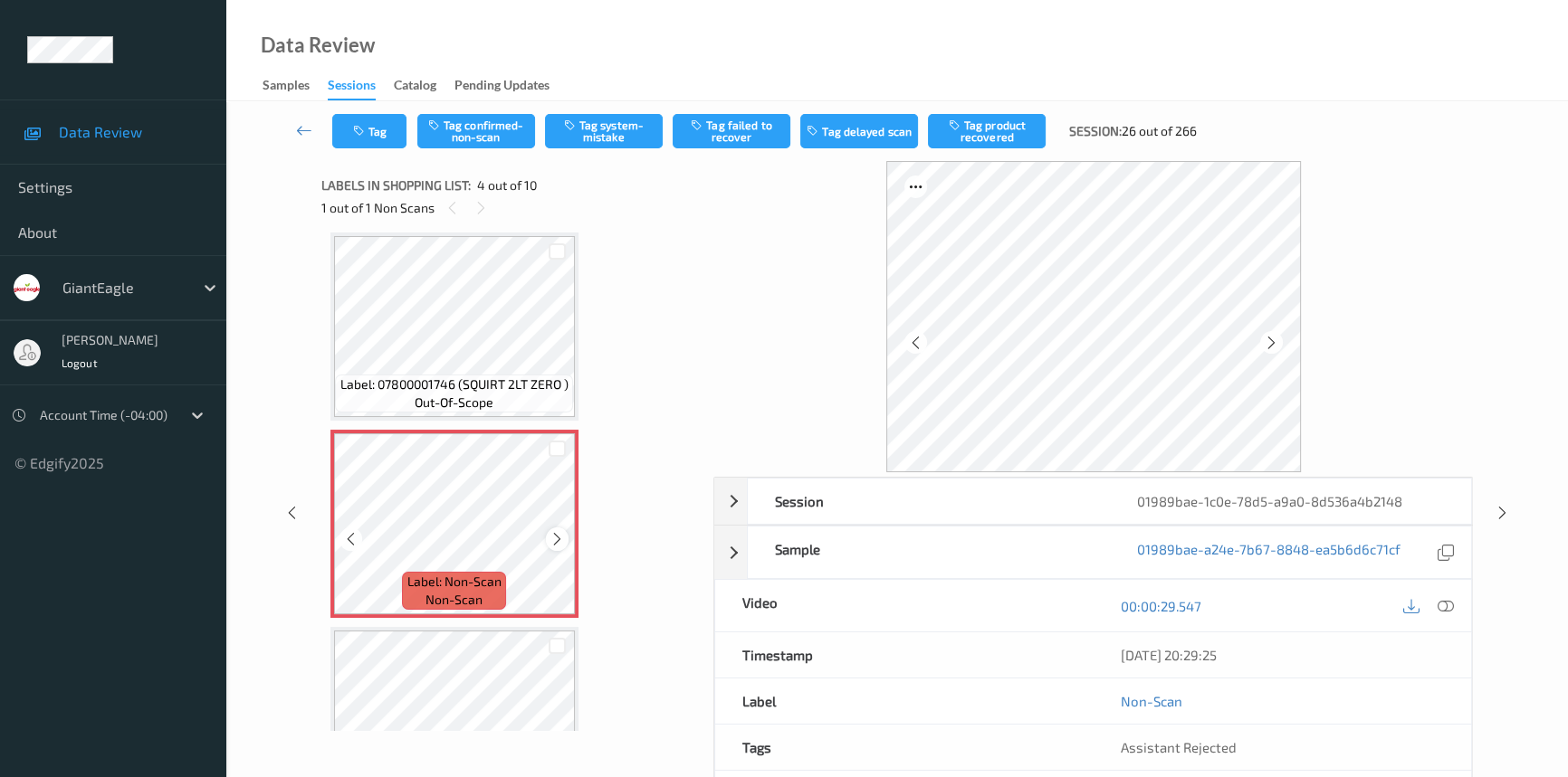
click at [556, 534] on icon at bounding box center [557, 539] width 15 height 16
click at [563, 534] on icon at bounding box center [557, 539] width 15 height 16
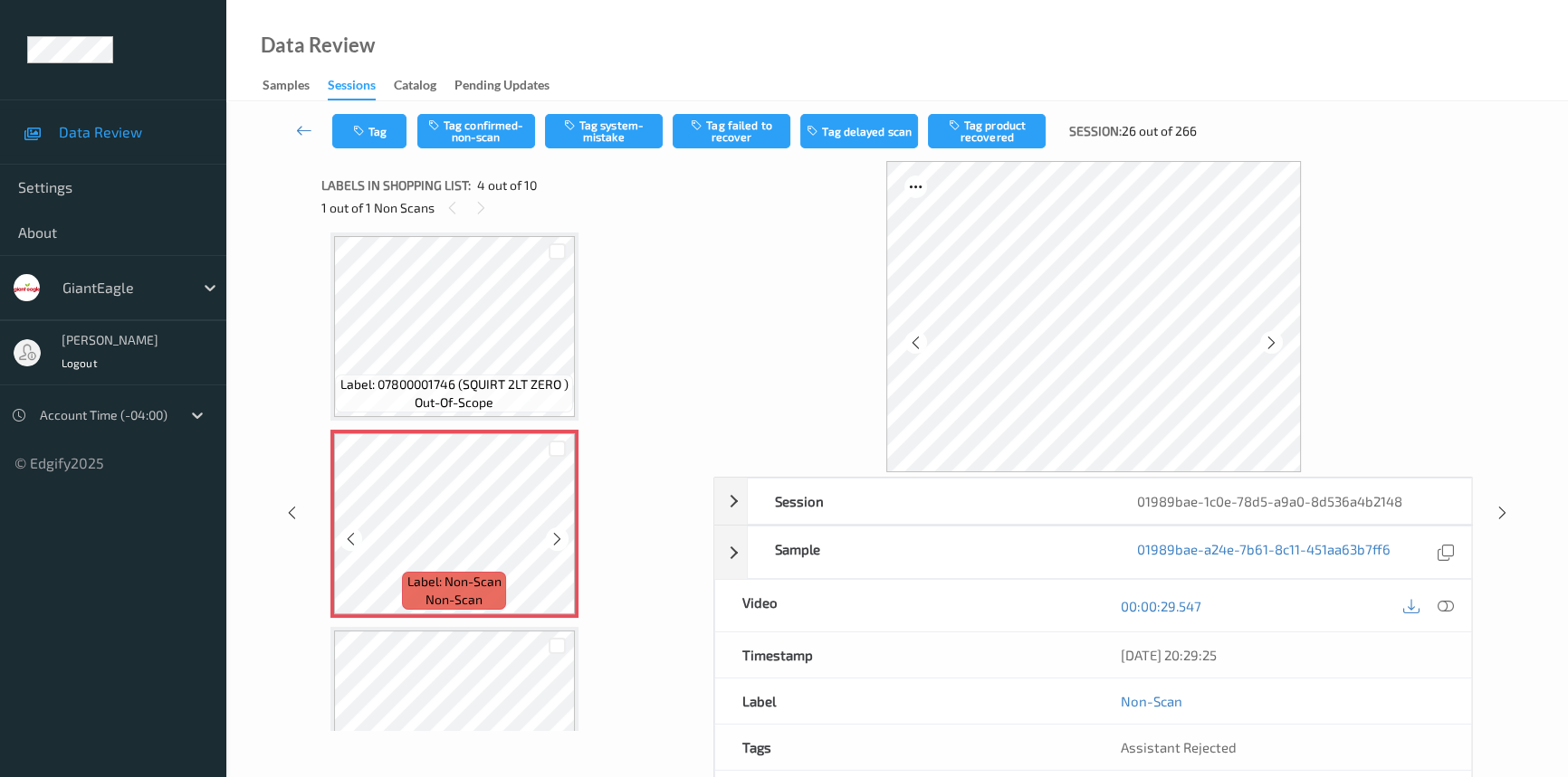
click at [563, 534] on icon at bounding box center [557, 539] width 15 height 16
click at [1440, 594] on div at bounding box center [1446, 606] width 25 height 25
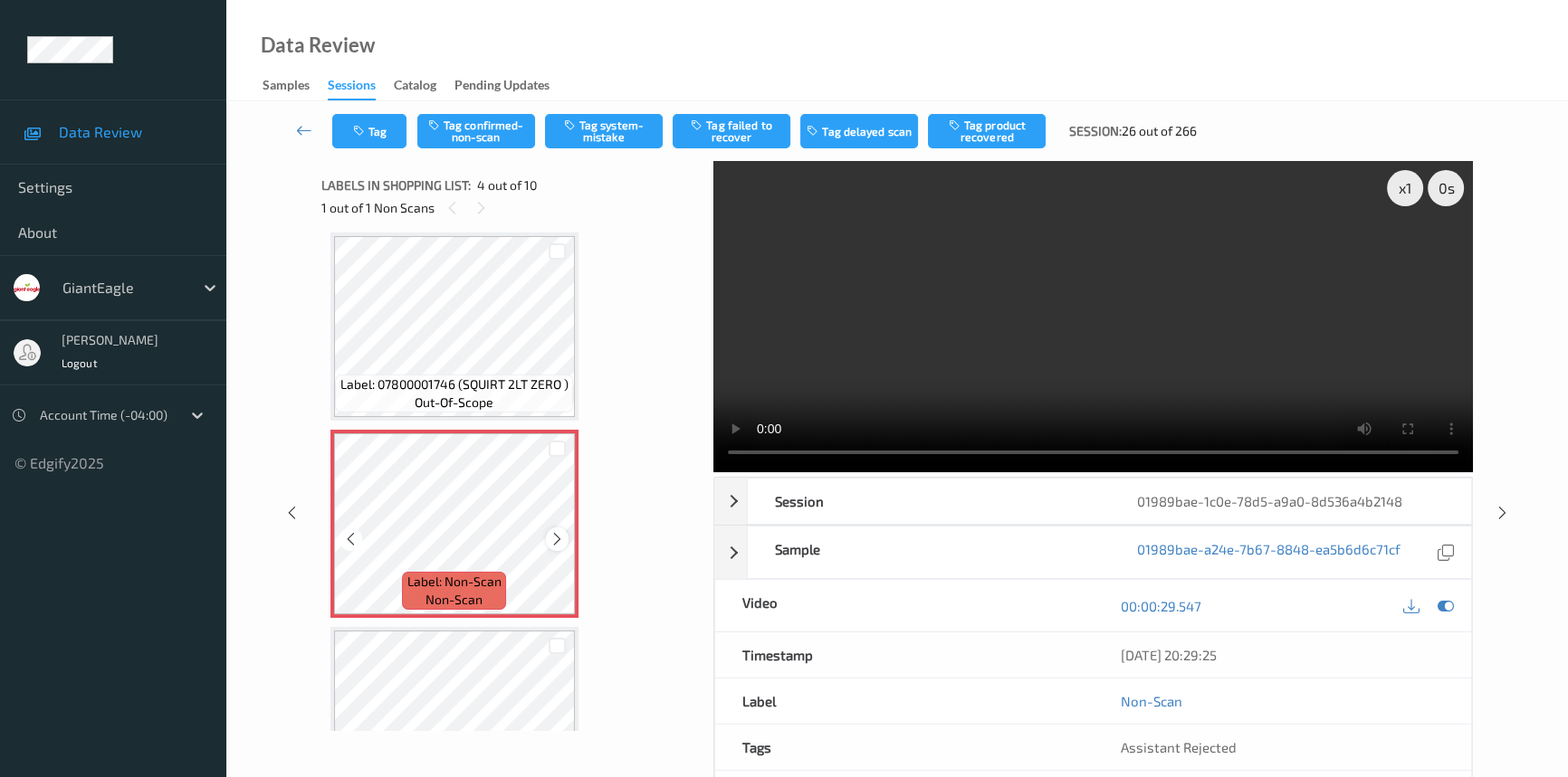
click at [553, 536] on icon at bounding box center [557, 539] width 15 height 16
click at [555, 536] on icon at bounding box center [557, 539] width 15 height 16
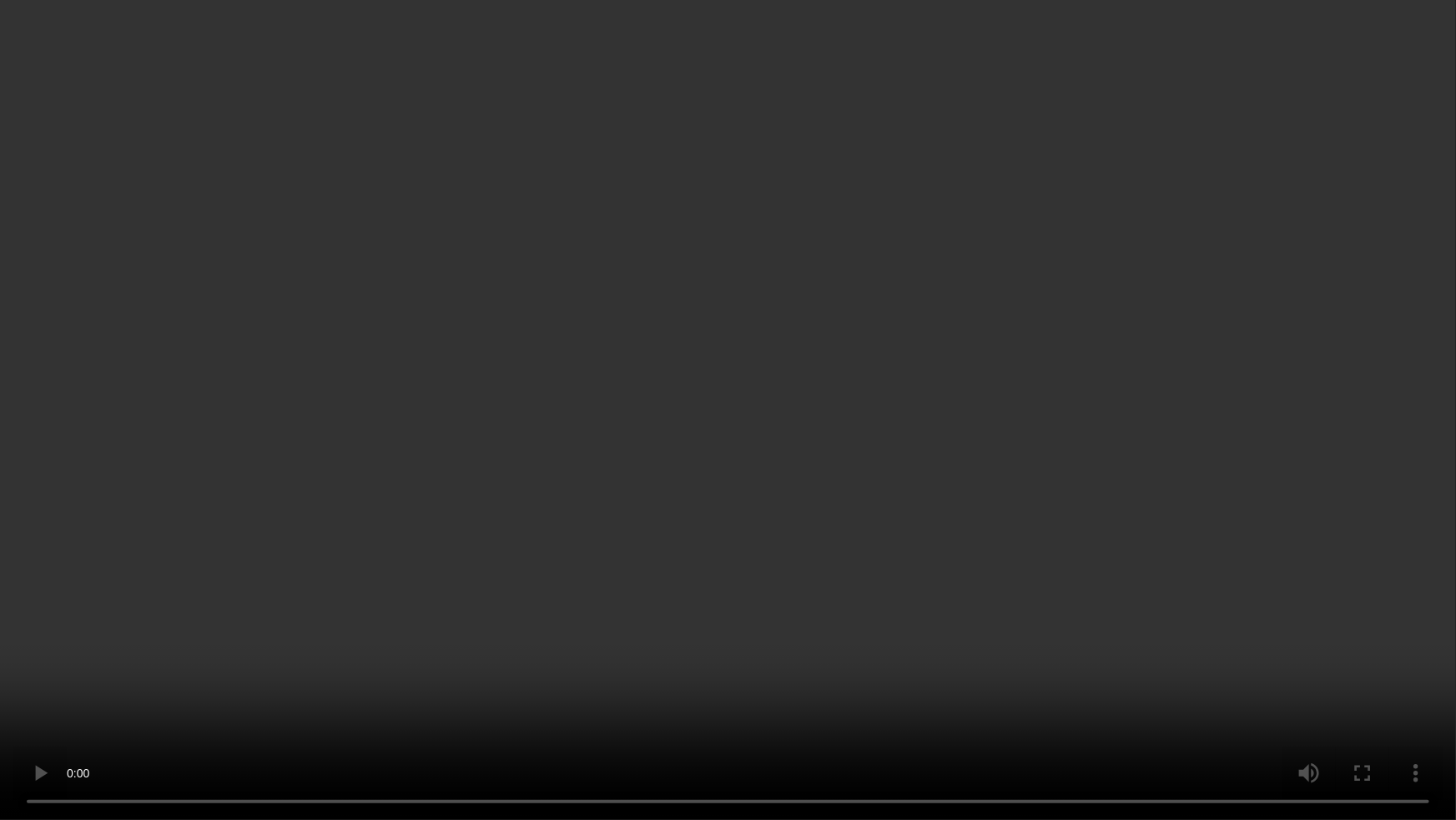
click at [894, 567] on video at bounding box center [728, 410] width 1456 height 820
click at [642, 567] on video at bounding box center [728, 410] width 1456 height 820
click at [353, 558] on video at bounding box center [728, 410] width 1456 height 820
click at [794, 503] on video at bounding box center [728, 410] width 1456 height 820
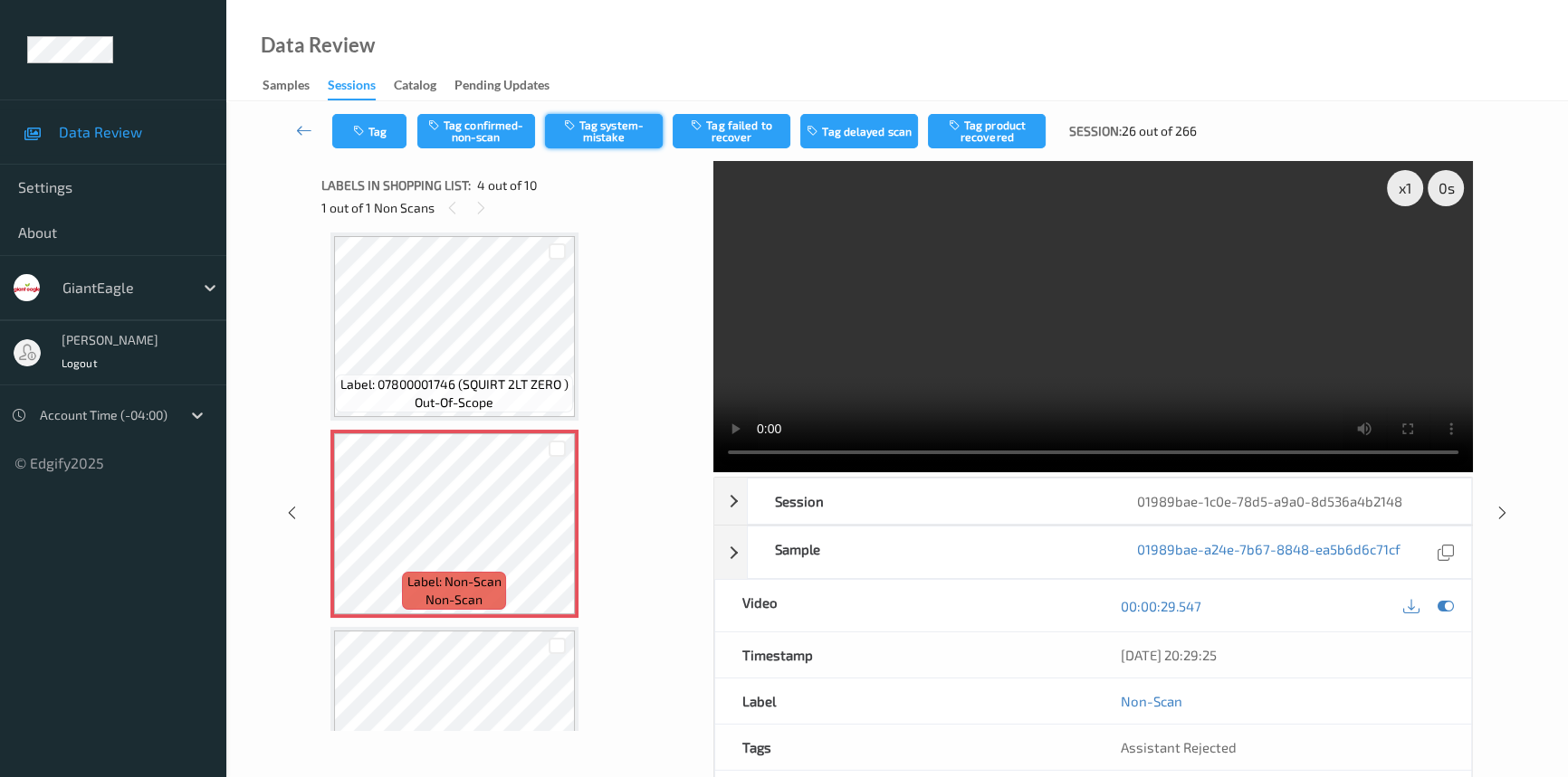
click at [594, 137] on button "Tag system-mistake" at bounding box center [603, 131] width 118 height 34
click at [298, 123] on icon at bounding box center [304, 130] width 16 height 18
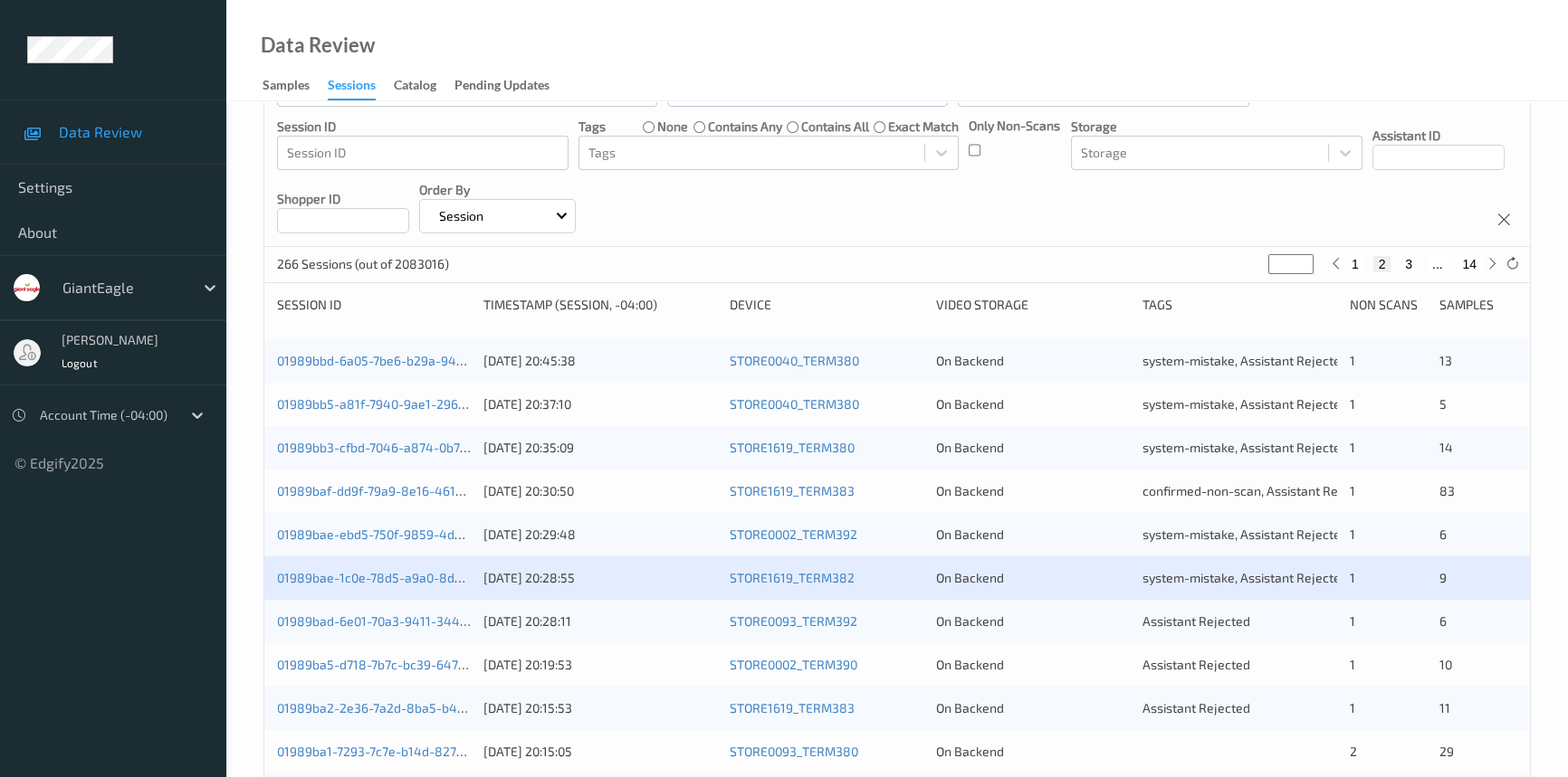
scroll to position [247, 0]
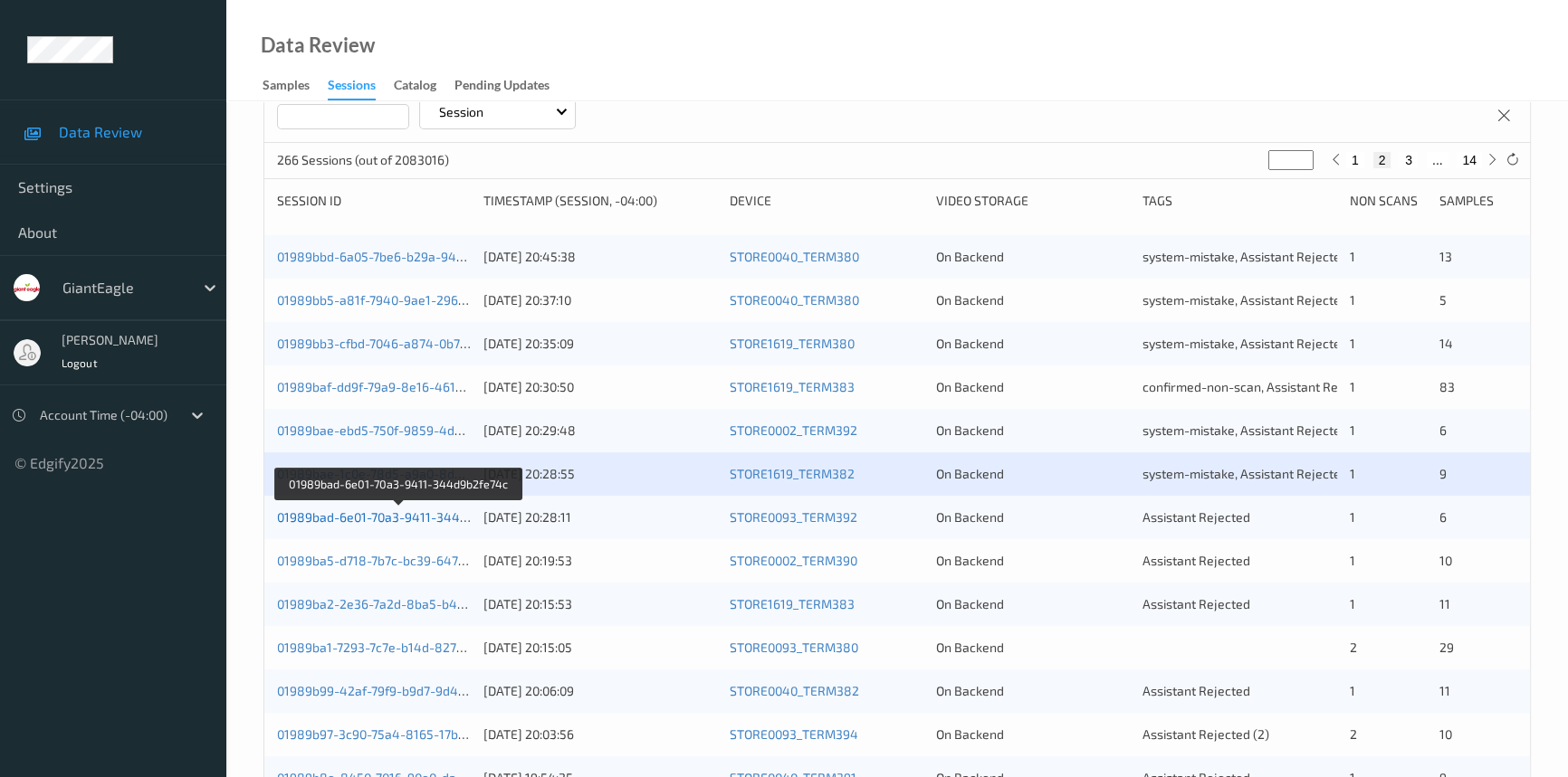
click at [365, 517] on link "01989bad-6e01-70a3-9411-344d9b2fe74c" at bounding box center [400, 517] width 245 height 15
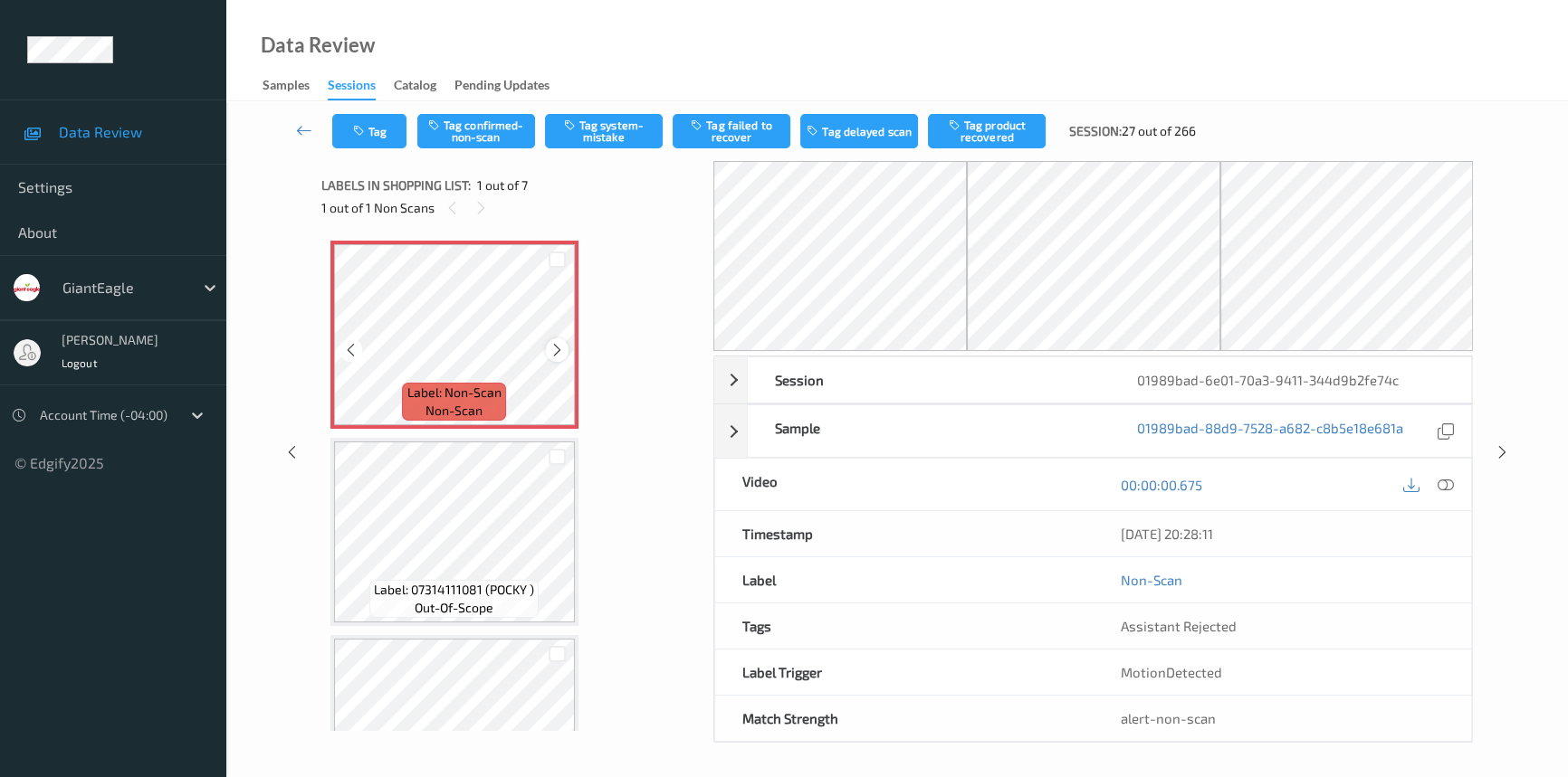
click at [561, 355] on icon at bounding box center [557, 350] width 15 height 16
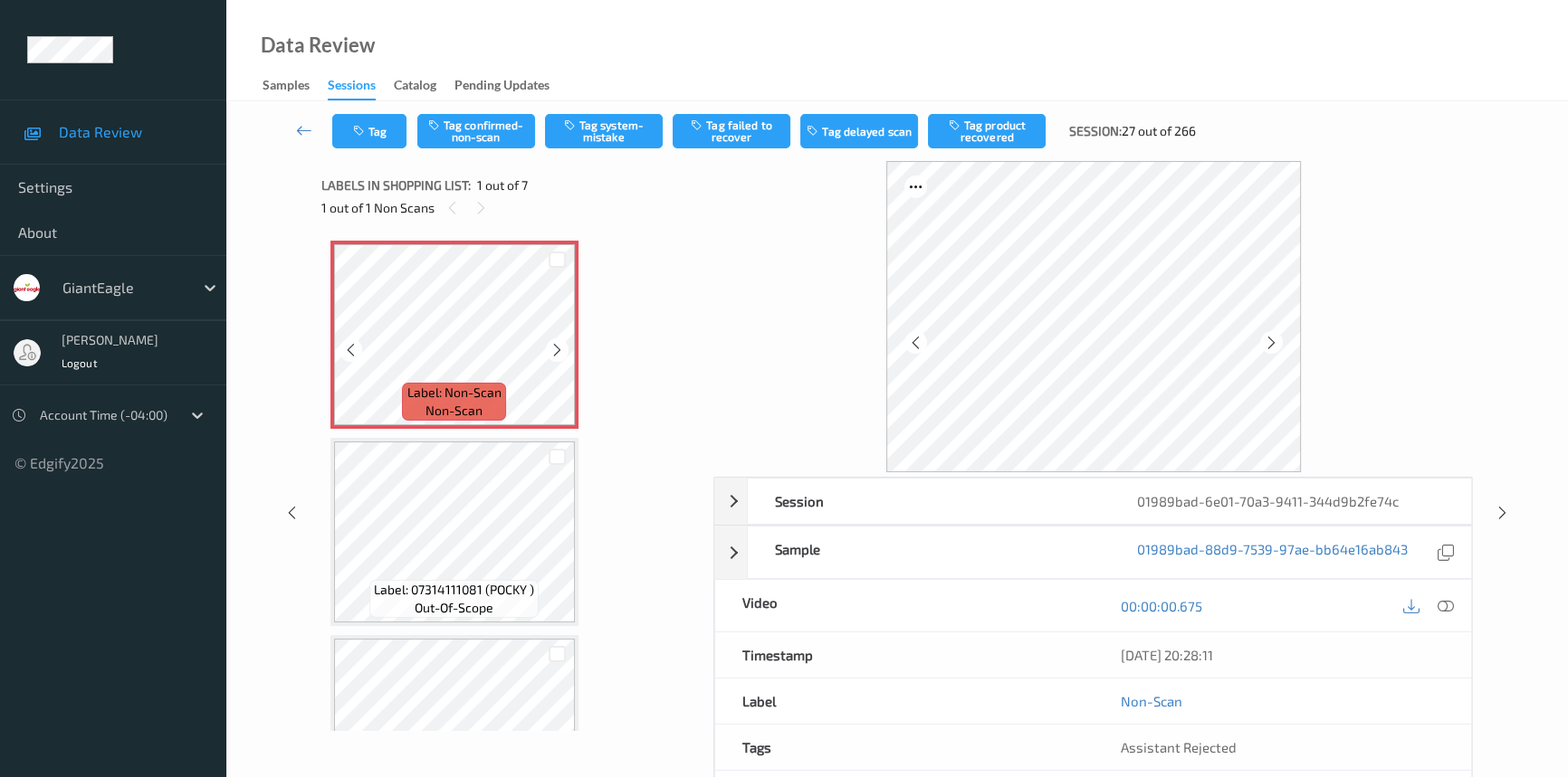
click at [561, 355] on icon at bounding box center [557, 350] width 15 height 16
click at [302, 128] on icon at bounding box center [304, 130] width 16 height 18
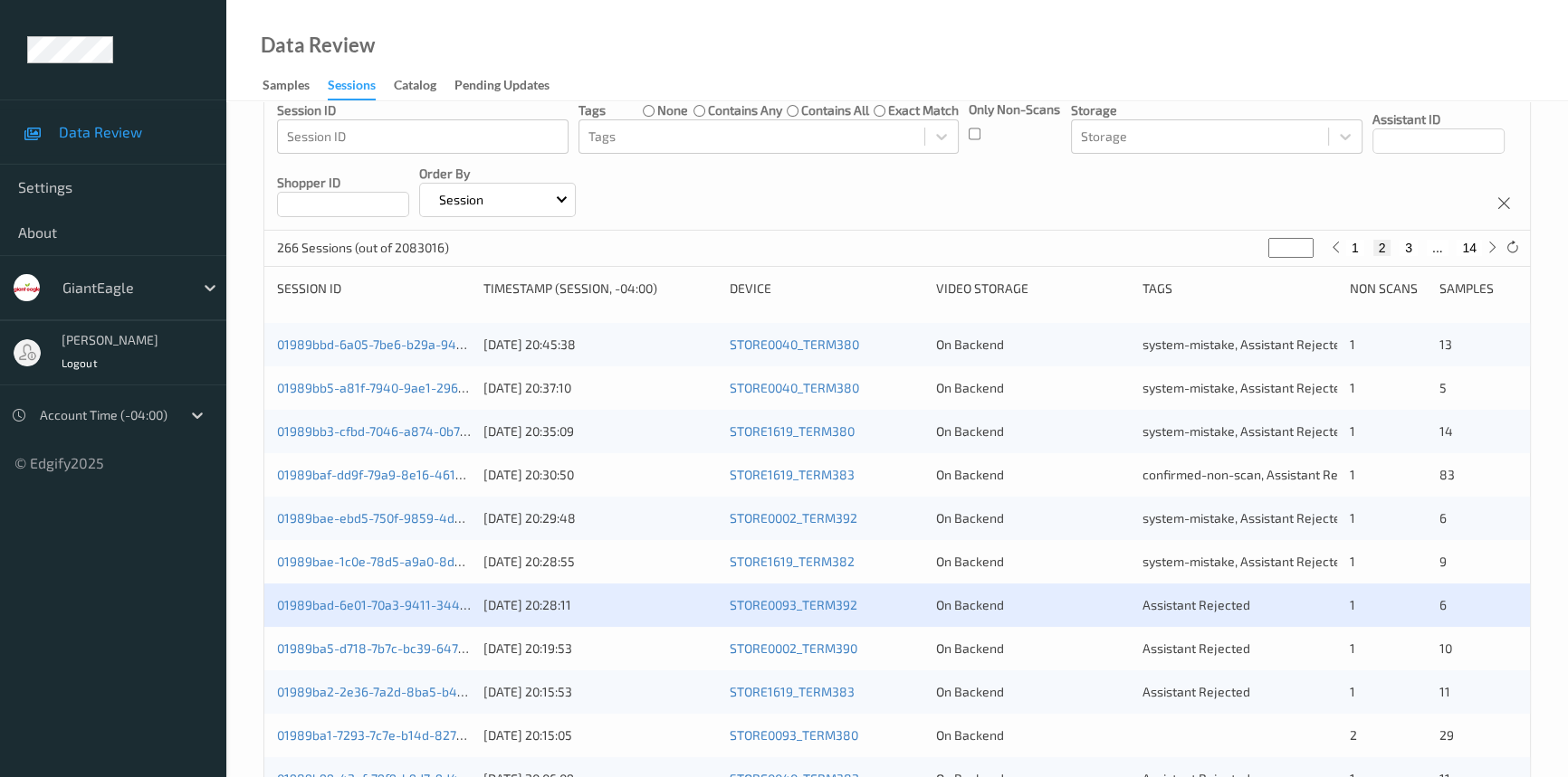
scroll to position [163, 0]
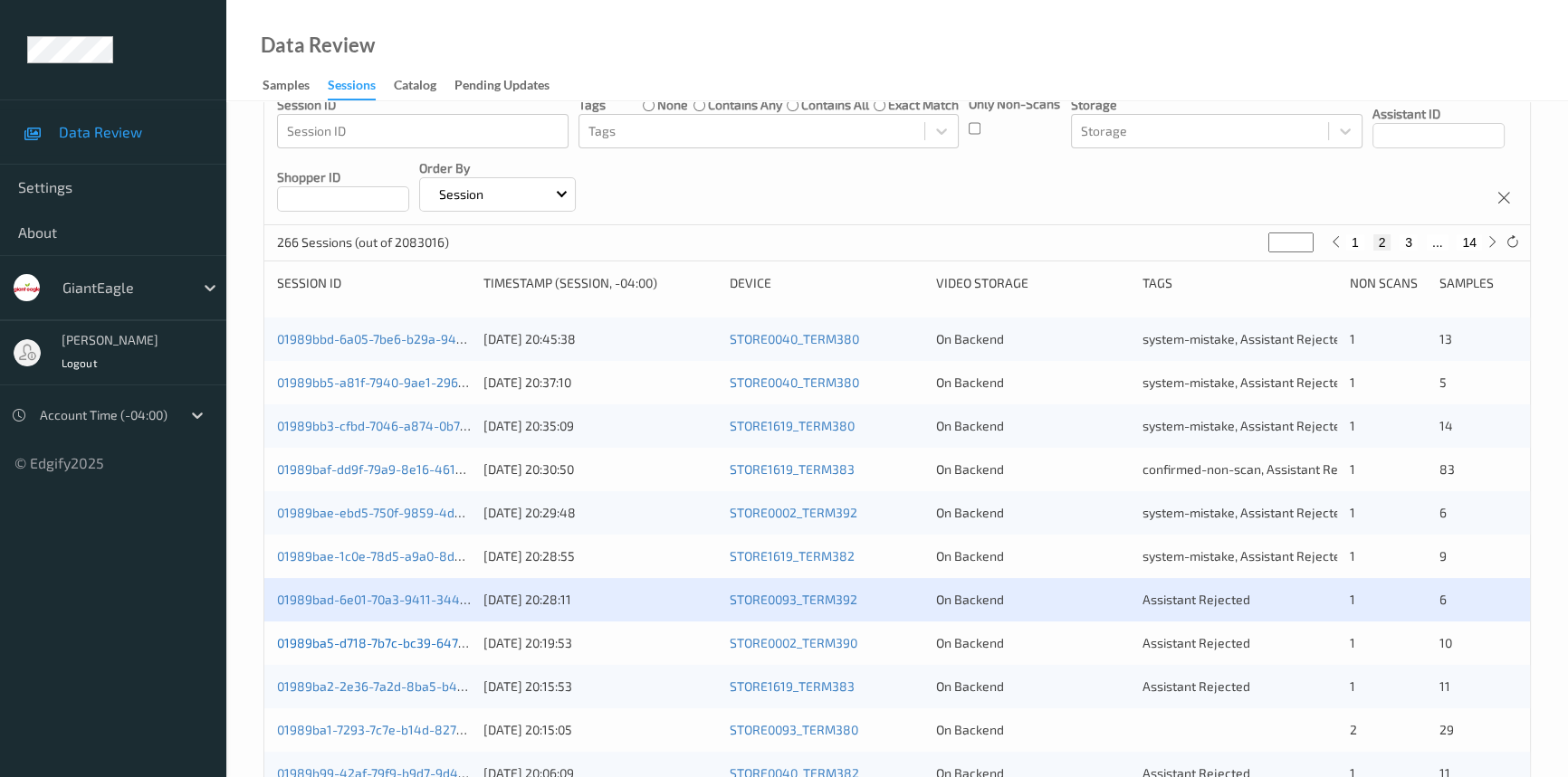
click at [381, 638] on link "01989ba5-d718-7b7c-bc39-64731c6086c2" at bounding box center [399, 643] width 244 height 15
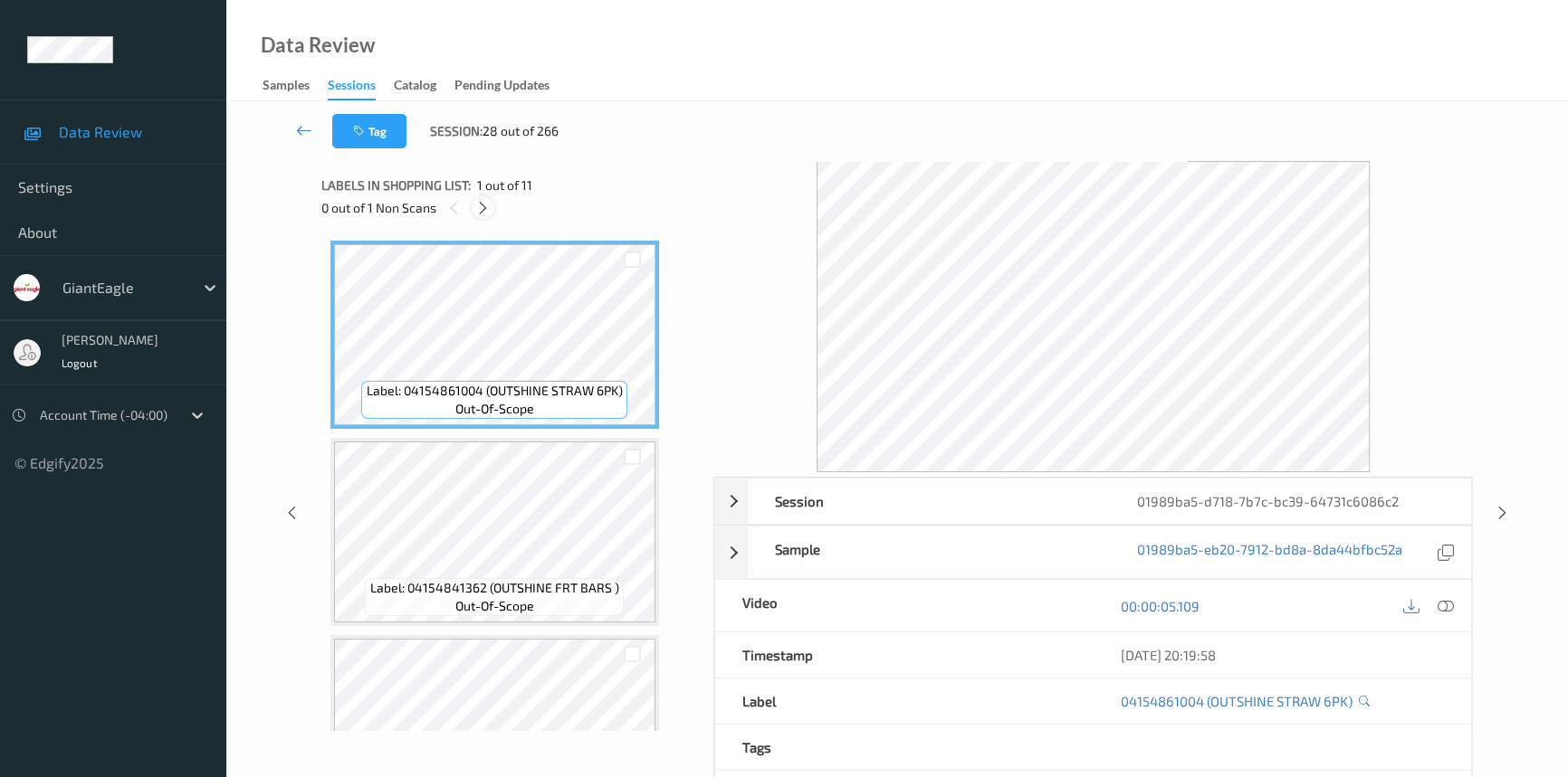
click at [484, 201] on icon at bounding box center [483, 207] width 15 height 16
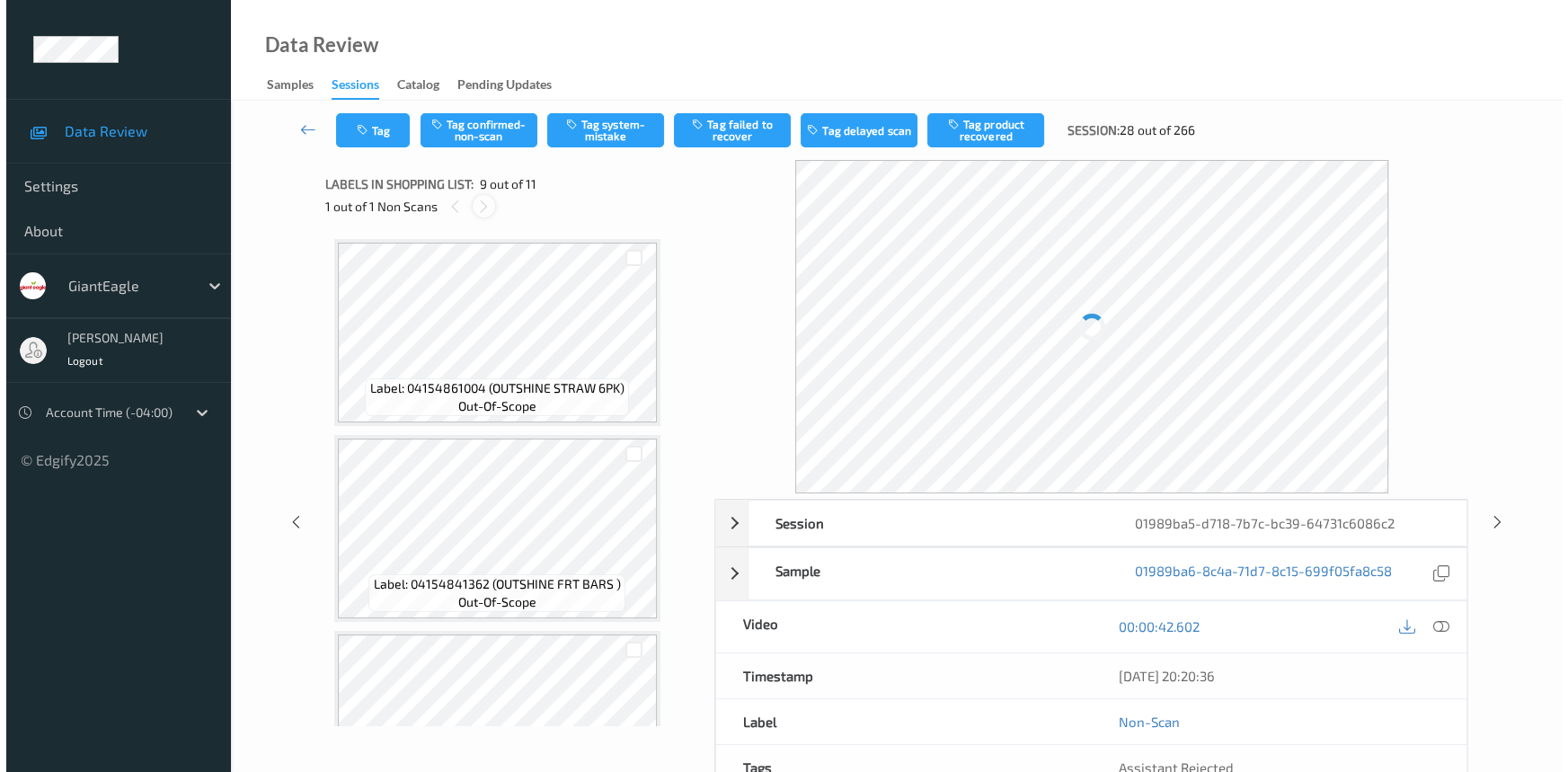
scroll to position [1376, 0]
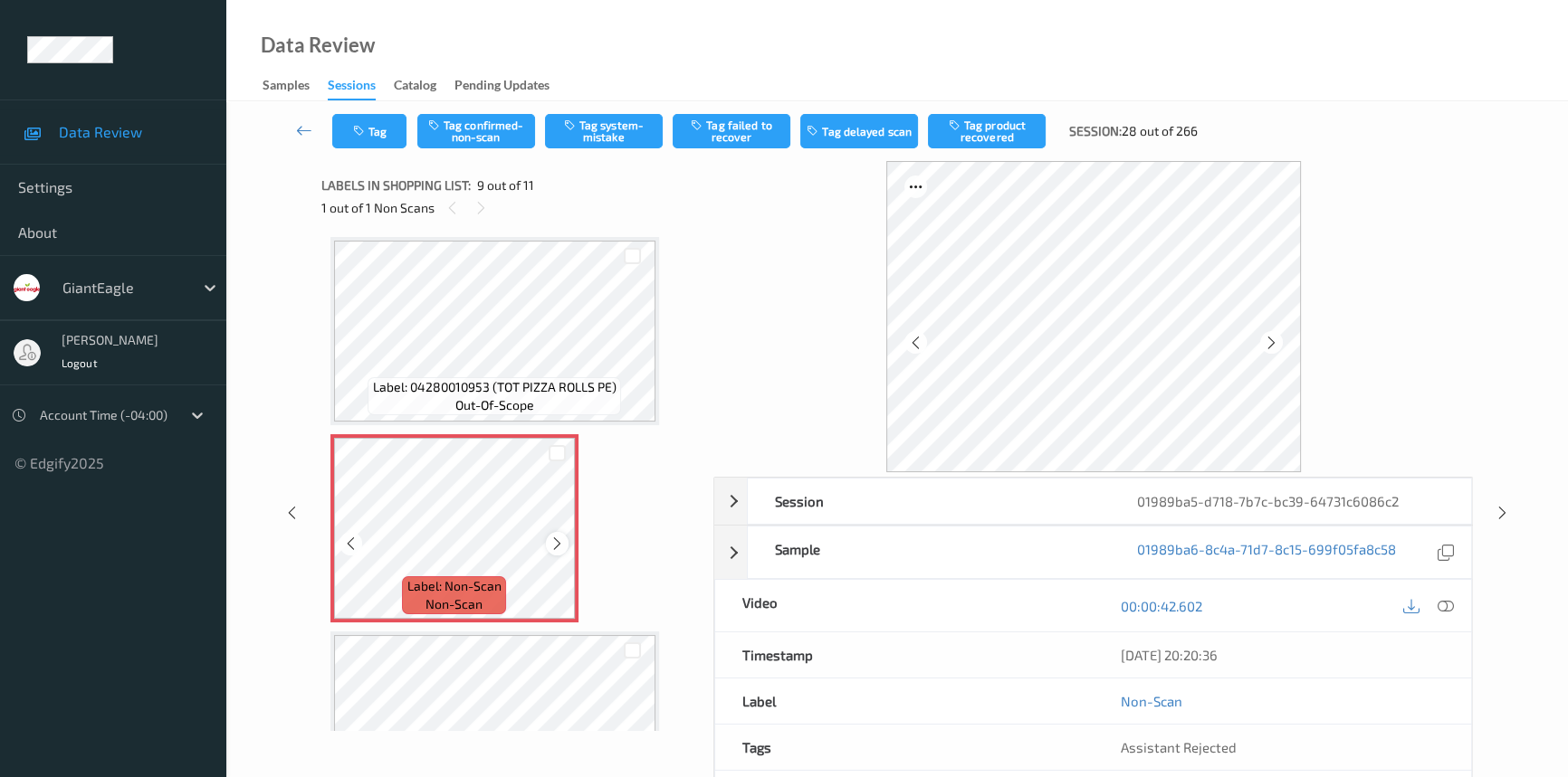
click at [561, 536] on icon at bounding box center [557, 544] width 15 height 16
click at [1442, 598] on icon at bounding box center [1446, 606] width 16 height 16
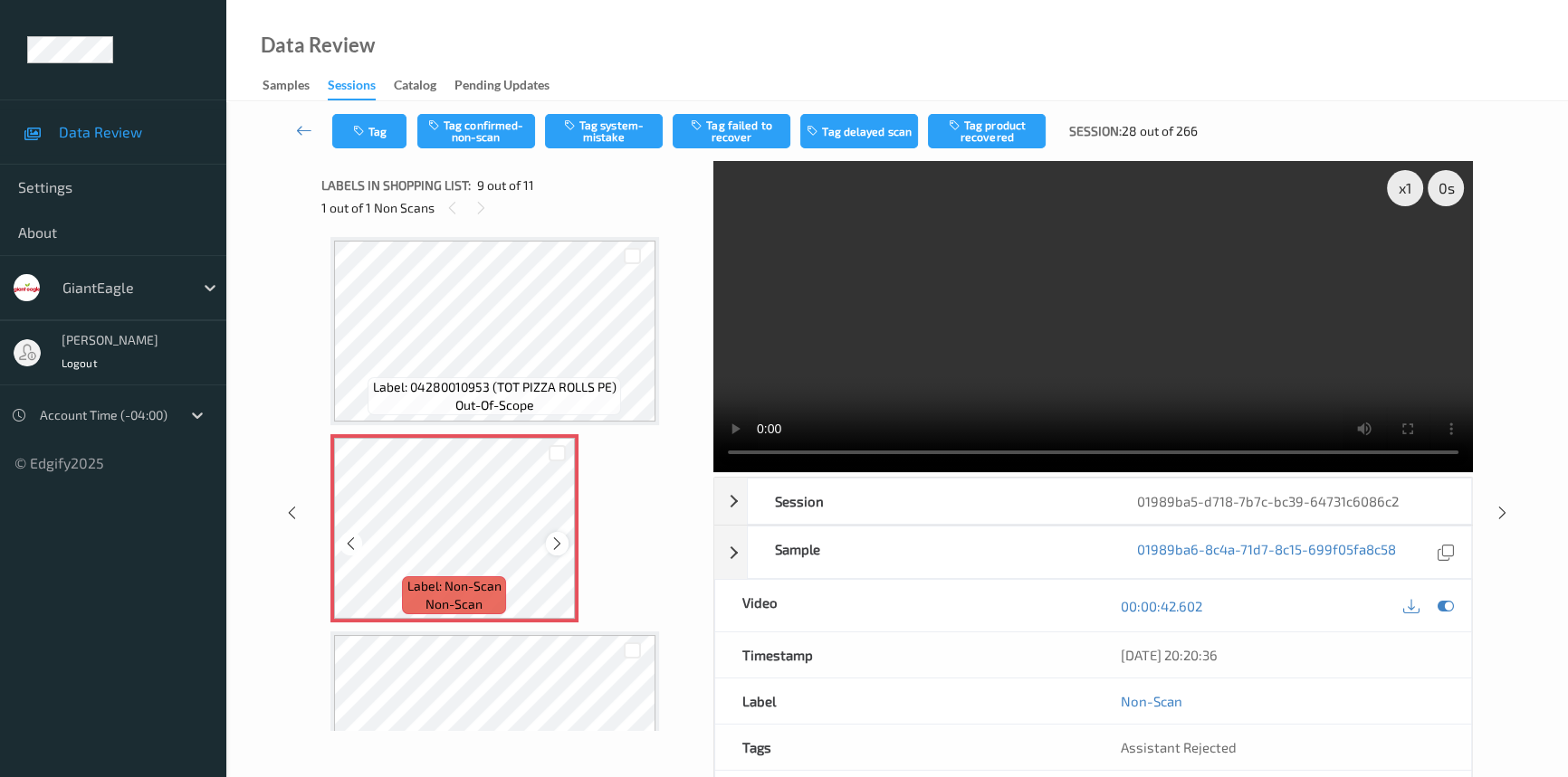
click at [559, 538] on icon at bounding box center [557, 544] width 15 height 16
click at [586, 442] on div "x 1 0 s Session 01989ba5-d718-7b7c-bc39-64731c6086c2 Session ID 01989ba5-d718-7…" at bounding box center [897, 513] width 1152 height 703
click at [553, 541] on icon at bounding box center [557, 544] width 15 height 16
click at [558, 536] on icon at bounding box center [557, 544] width 15 height 16
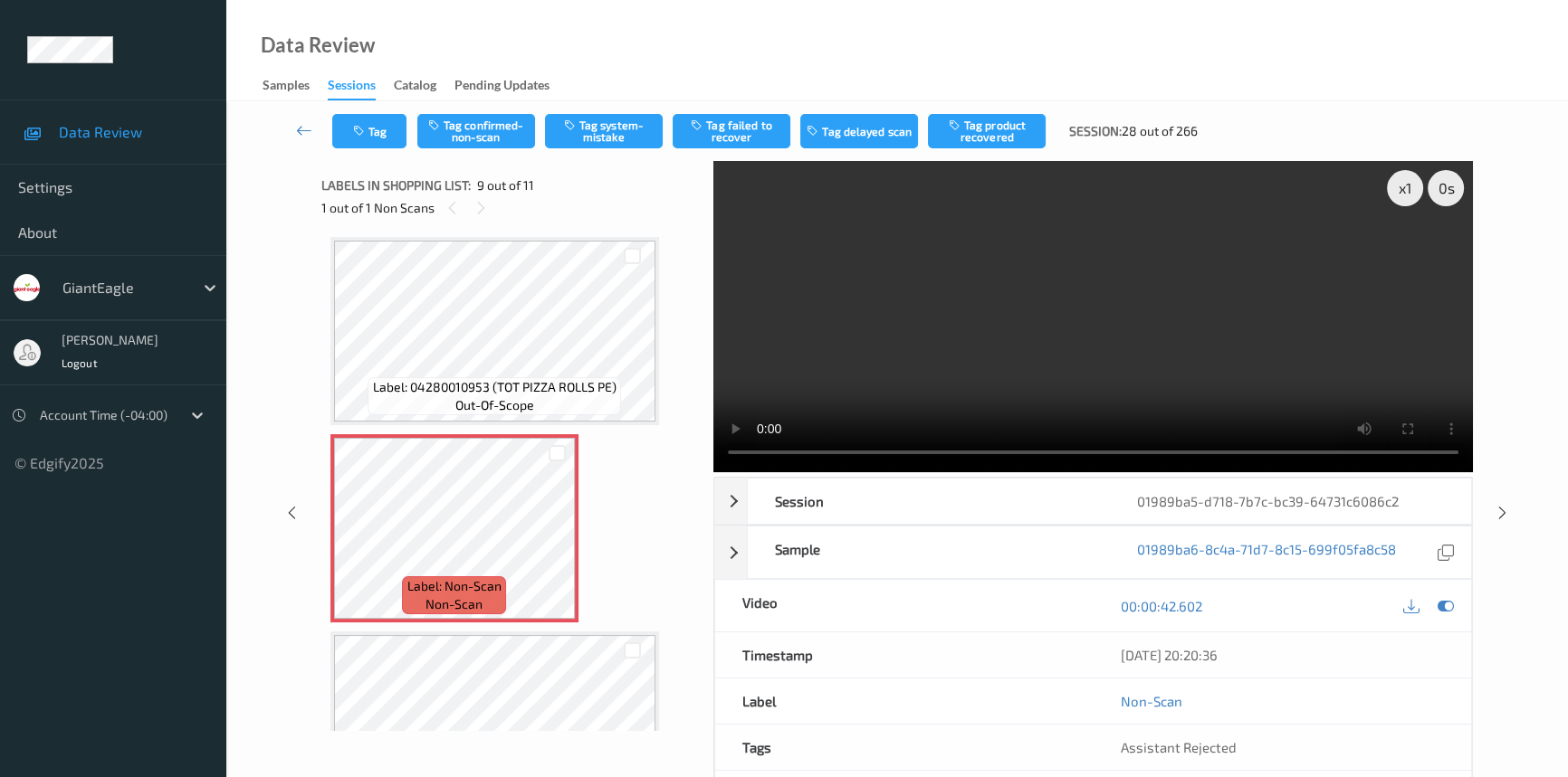
click at [1115, 355] on video at bounding box center [1093, 317] width 759 height 312
click at [911, 371] on video at bounding box center [1093, 317] width 759 height 312
click at [1039, 348] on video at bounding box center [1093, 317] width 759 height 312
click at [1060, 351] on video at bounding box center [1093, 317] width 759 height 312
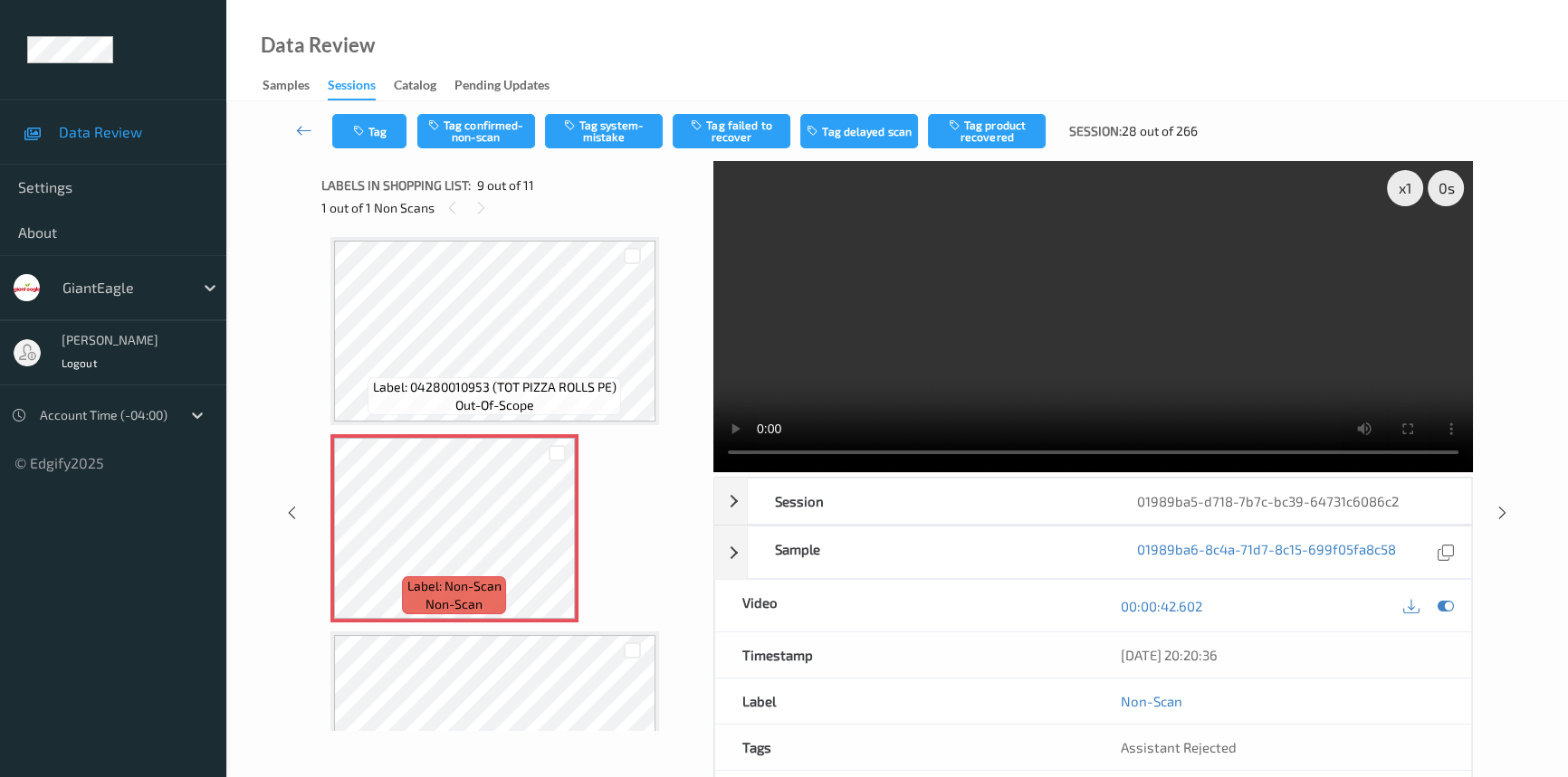
click at [1096, 347] on video at bounding box center [1093, 317] width 759 height 312
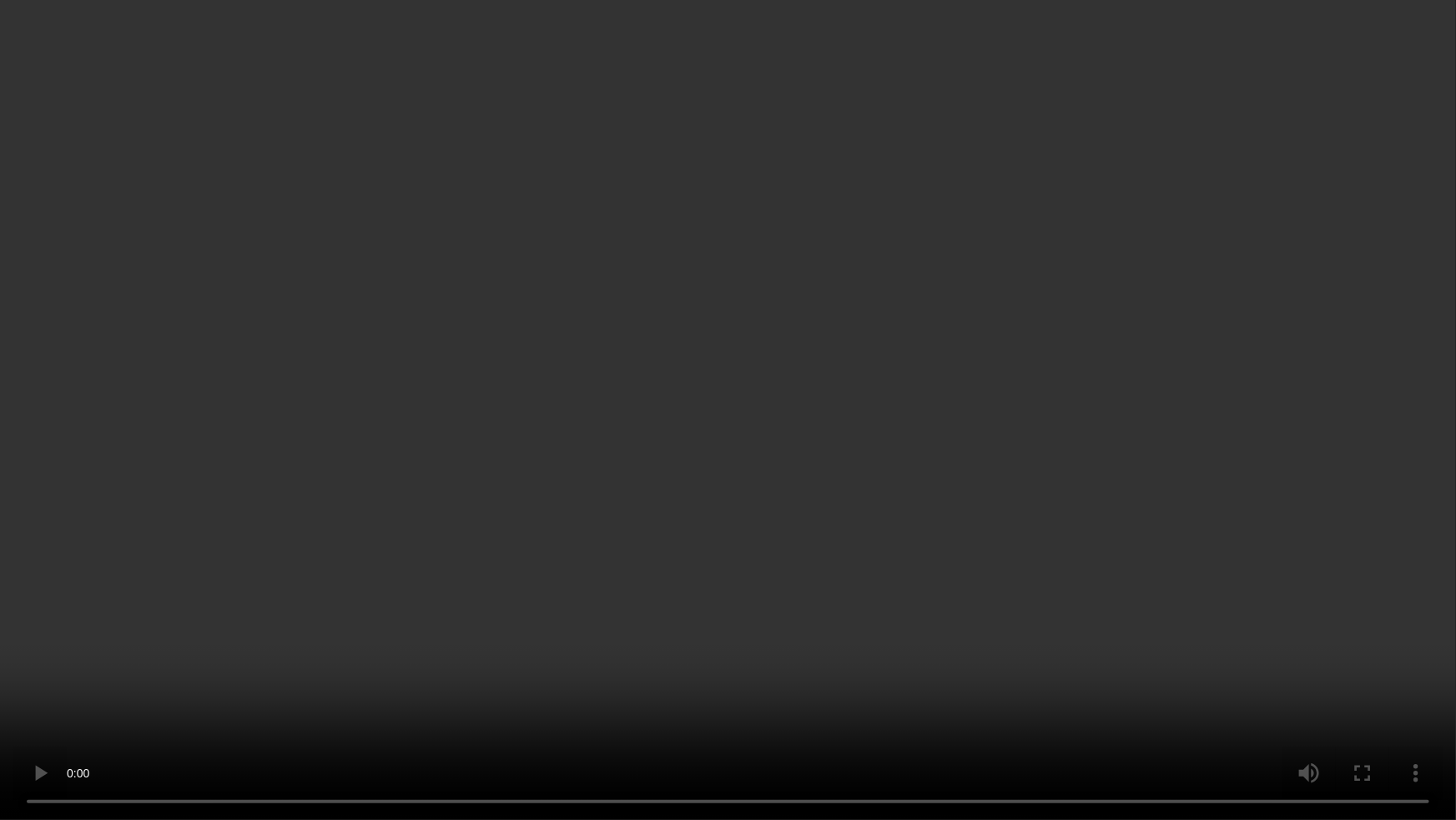
click at [760, 623] on video at bounding box center [728, 410] width 1456 height 820
click at [1380, 474] on video at bounding box center [728, 410] width 1456 height 820
click at [871, 385] on video at bounding box center [728, 410] width 1456 height 820
click at [1045, 364] on video at bounding box center [728, 410] width 1456 height 820
click at [922, 626] on video at bounding box center [728, 410] width 1456 height 820
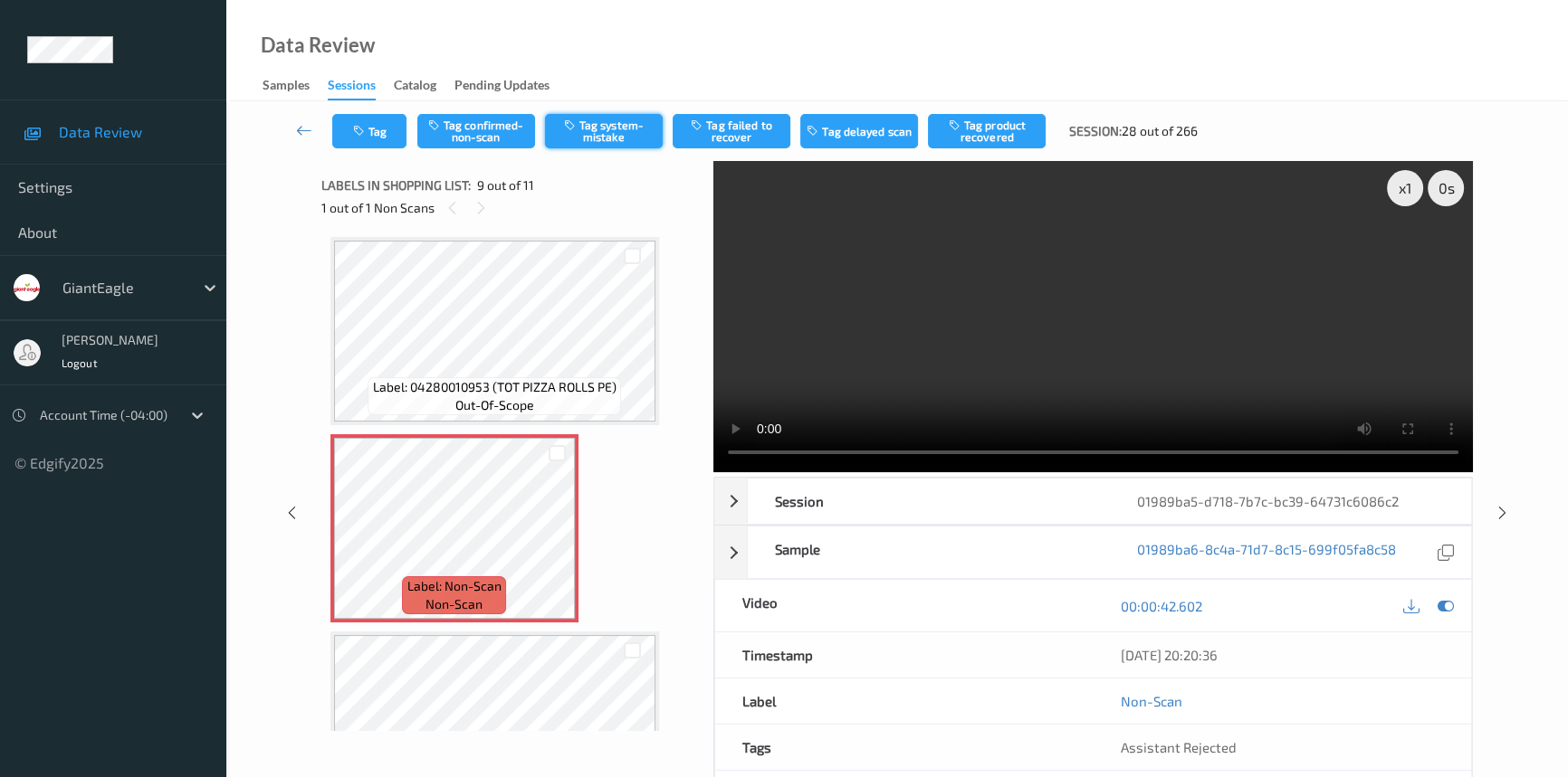
click at [587, 131] on button "Tag system-mistake" at bounding box center [603, 131] width 118 height 34
click at [354, 127] on icon "button" at bounding box center [360, 131] width 15 height 12
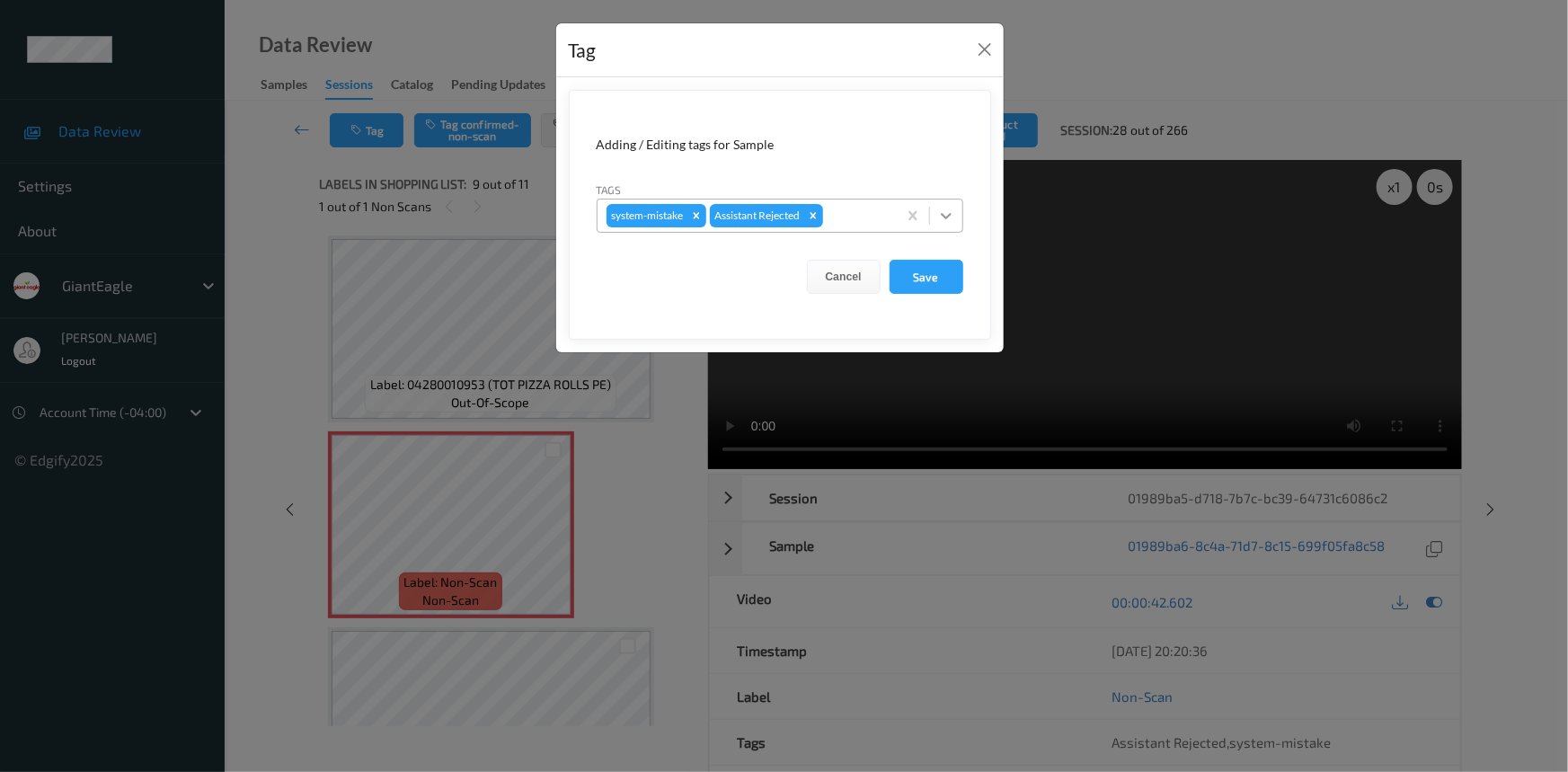
click at [935, 214] on div at bounding box center [946, 216] width 32 height 32
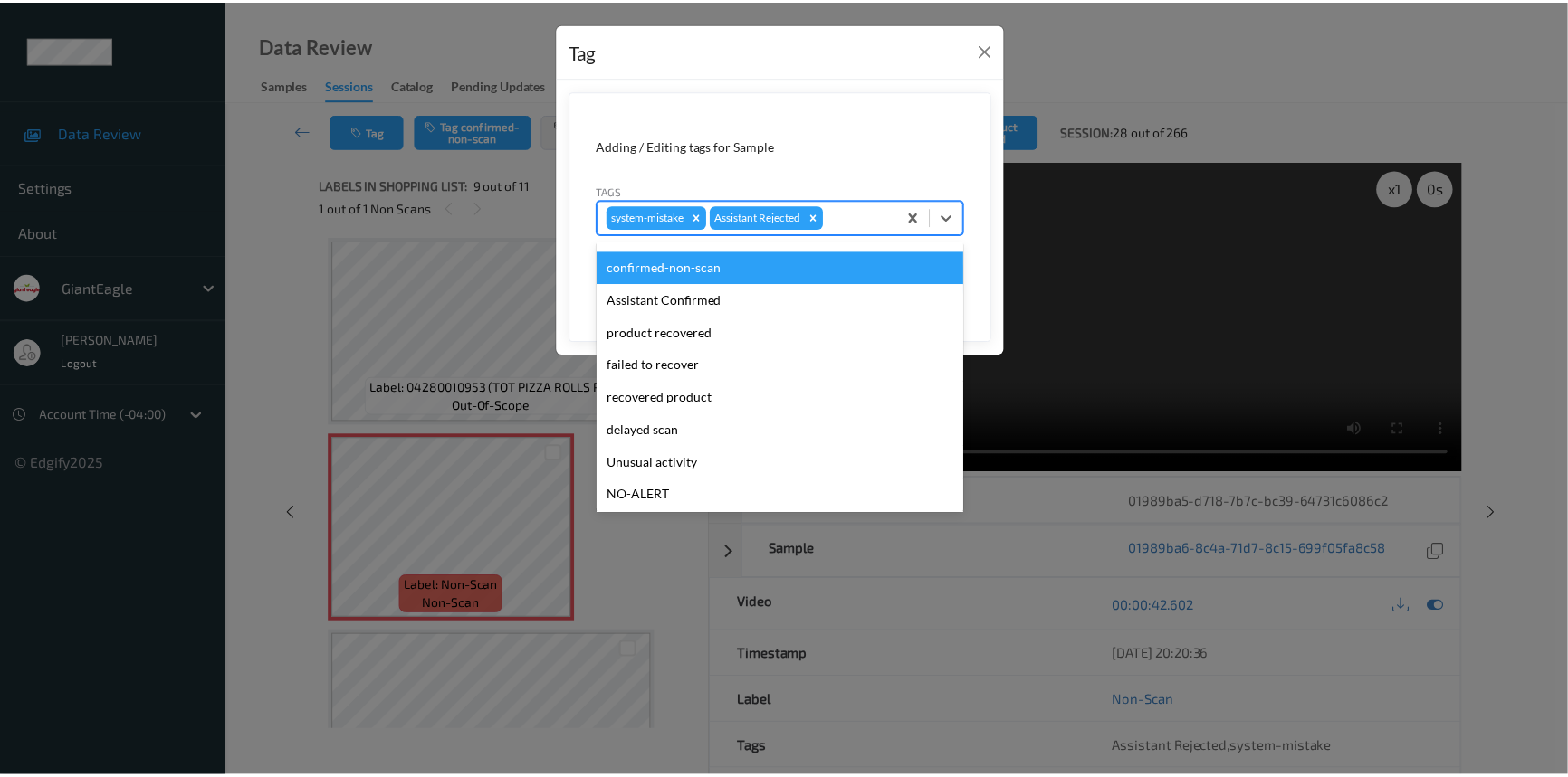
scroll to position [81, 0]
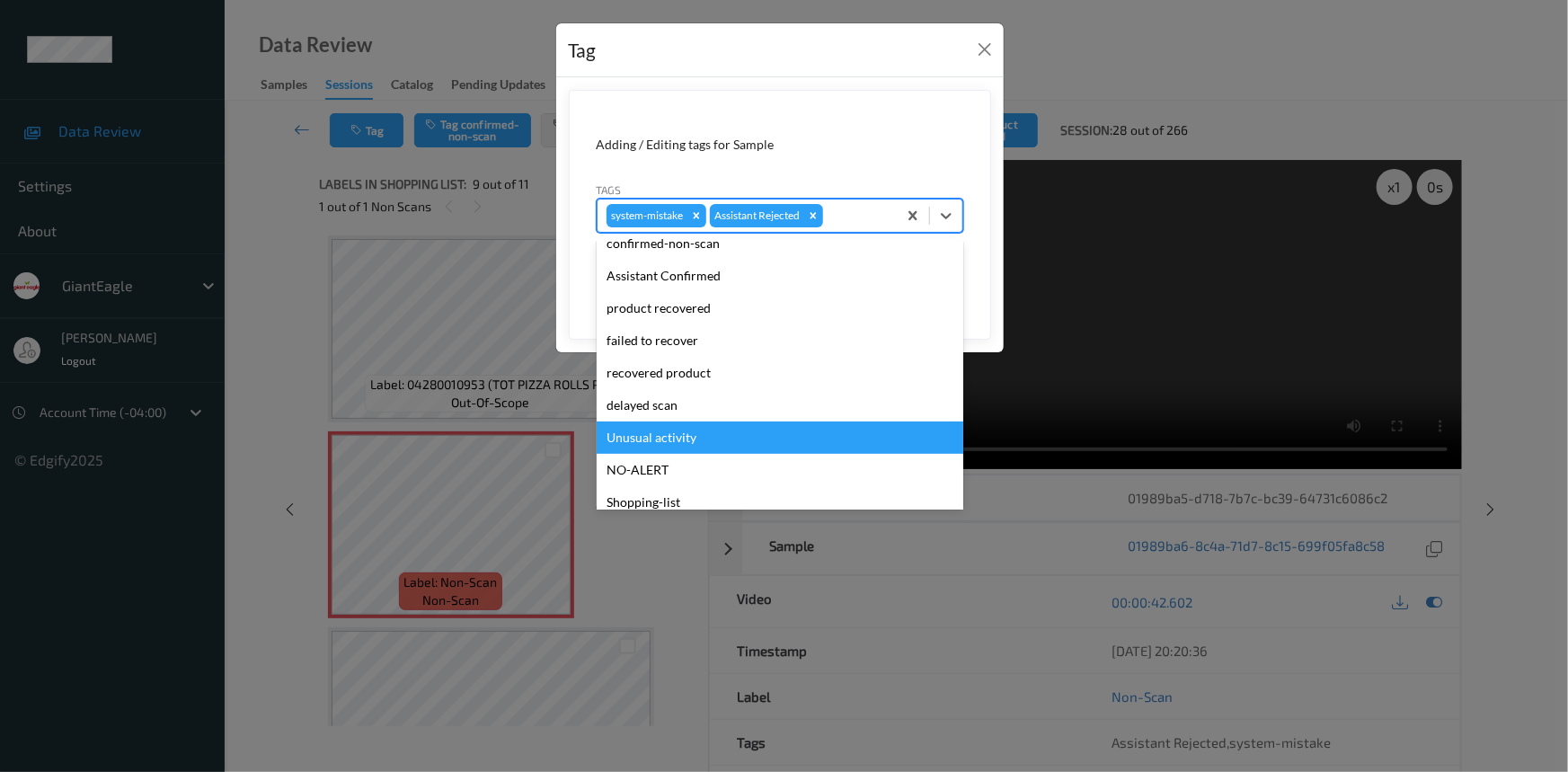
click at [667, 431] on div "Unusual activity" at bounding box center [780, 438] width 366 height 32
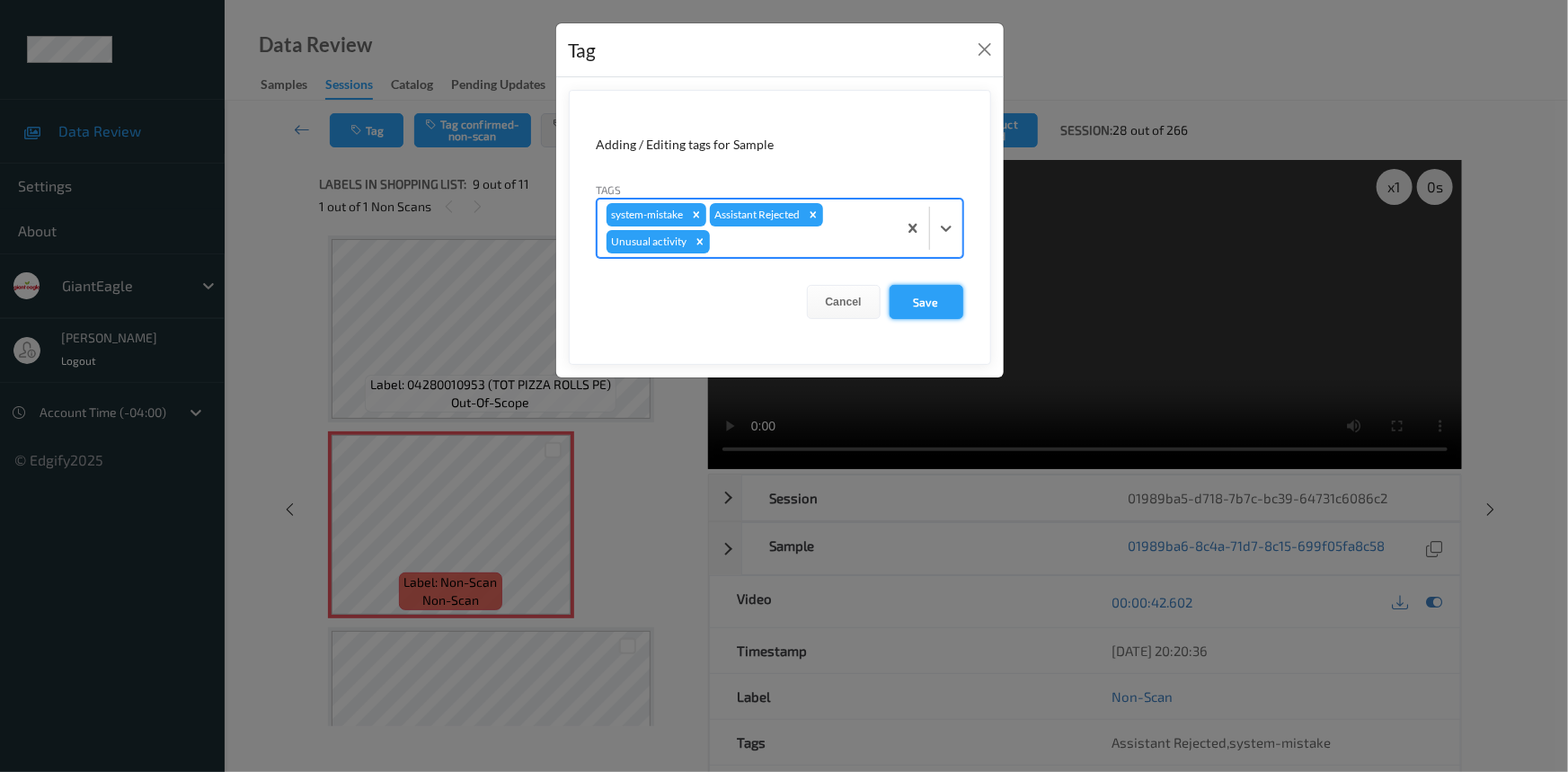
click at [930, 306] on button "Save" at bounding box center [926, 302] width 74 height 34
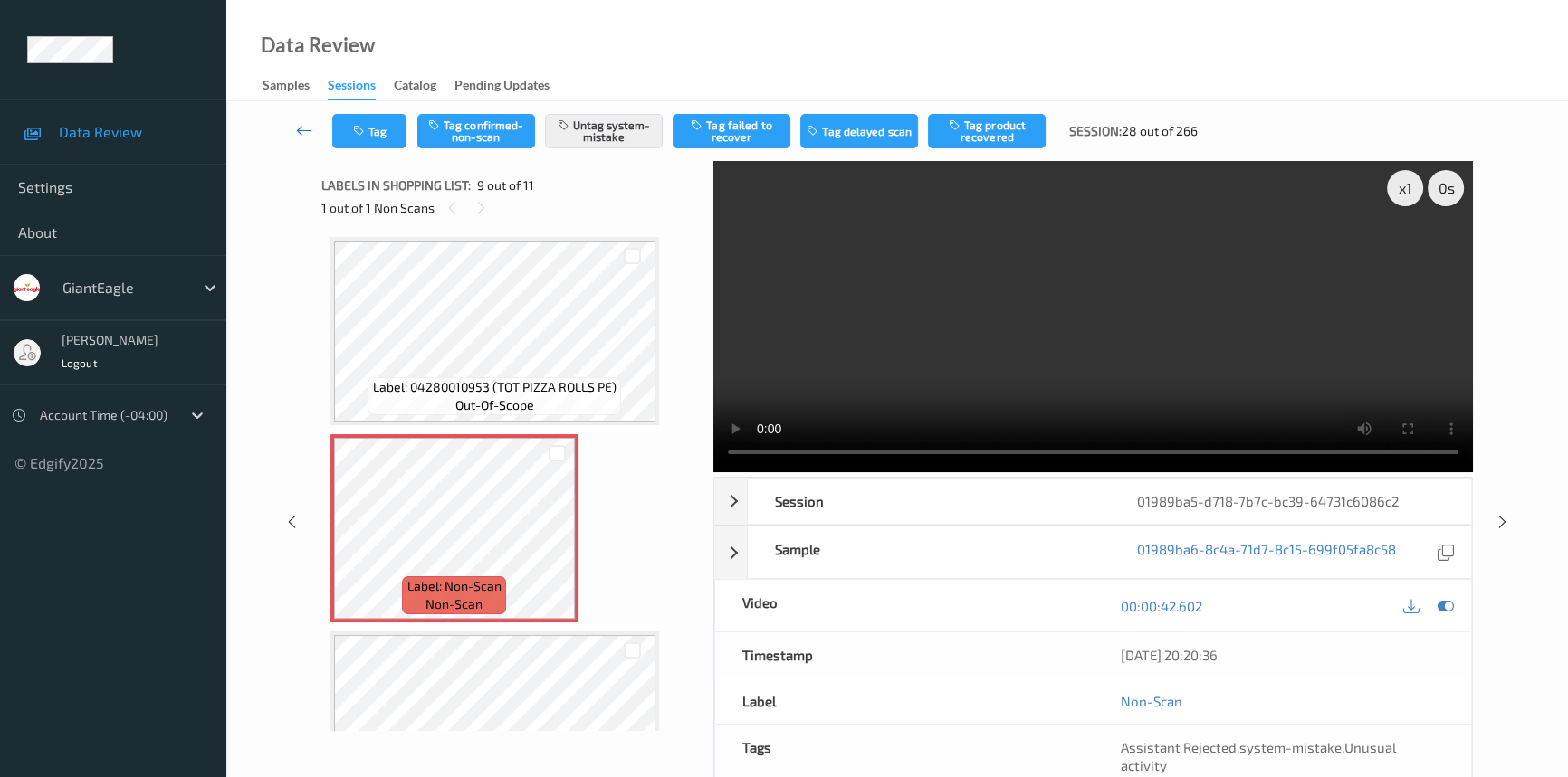
click at [301, 123] on icon at bounding box center [304, 130] width 16 height 18
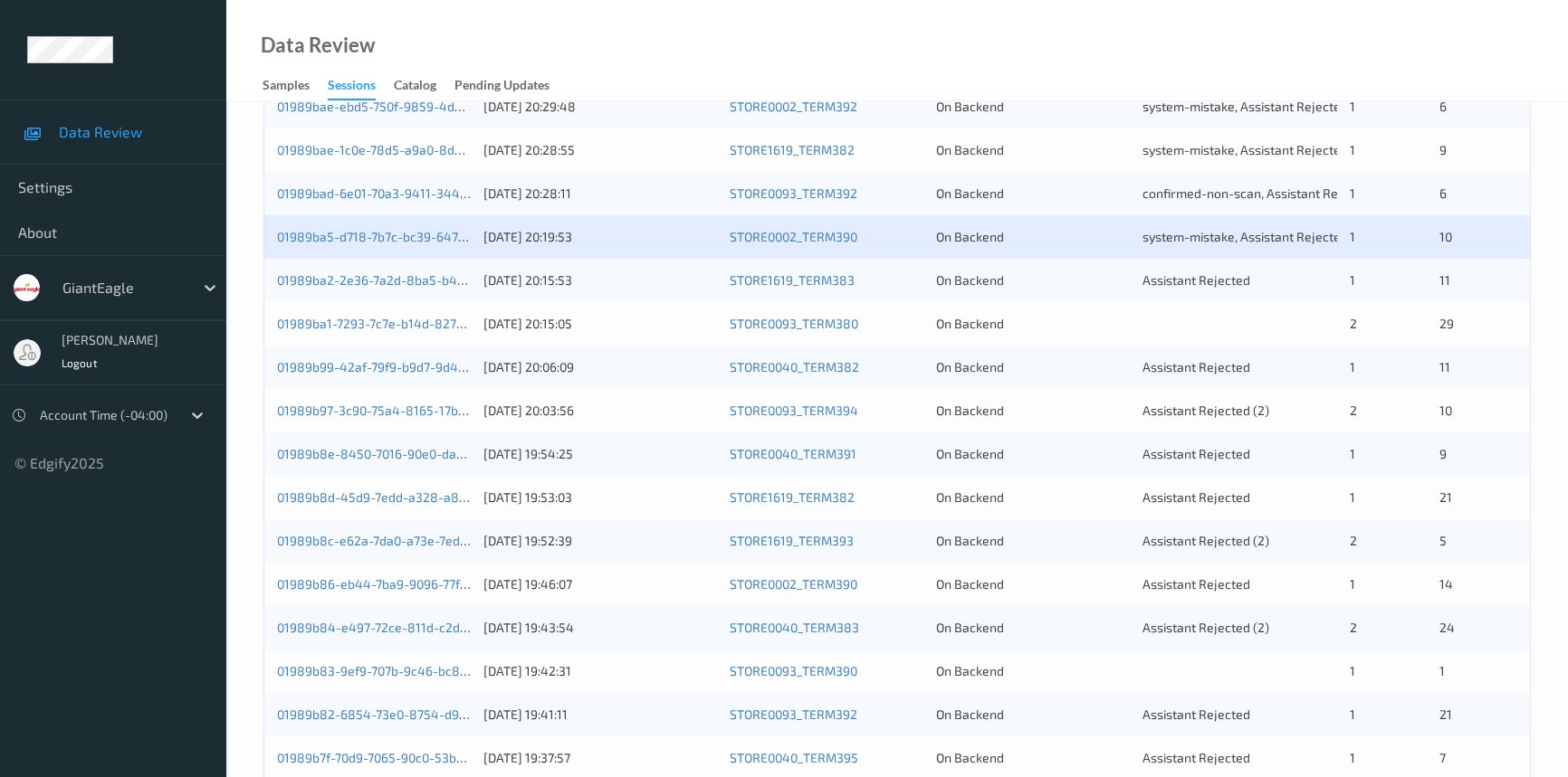
scroll to position [575, 0]
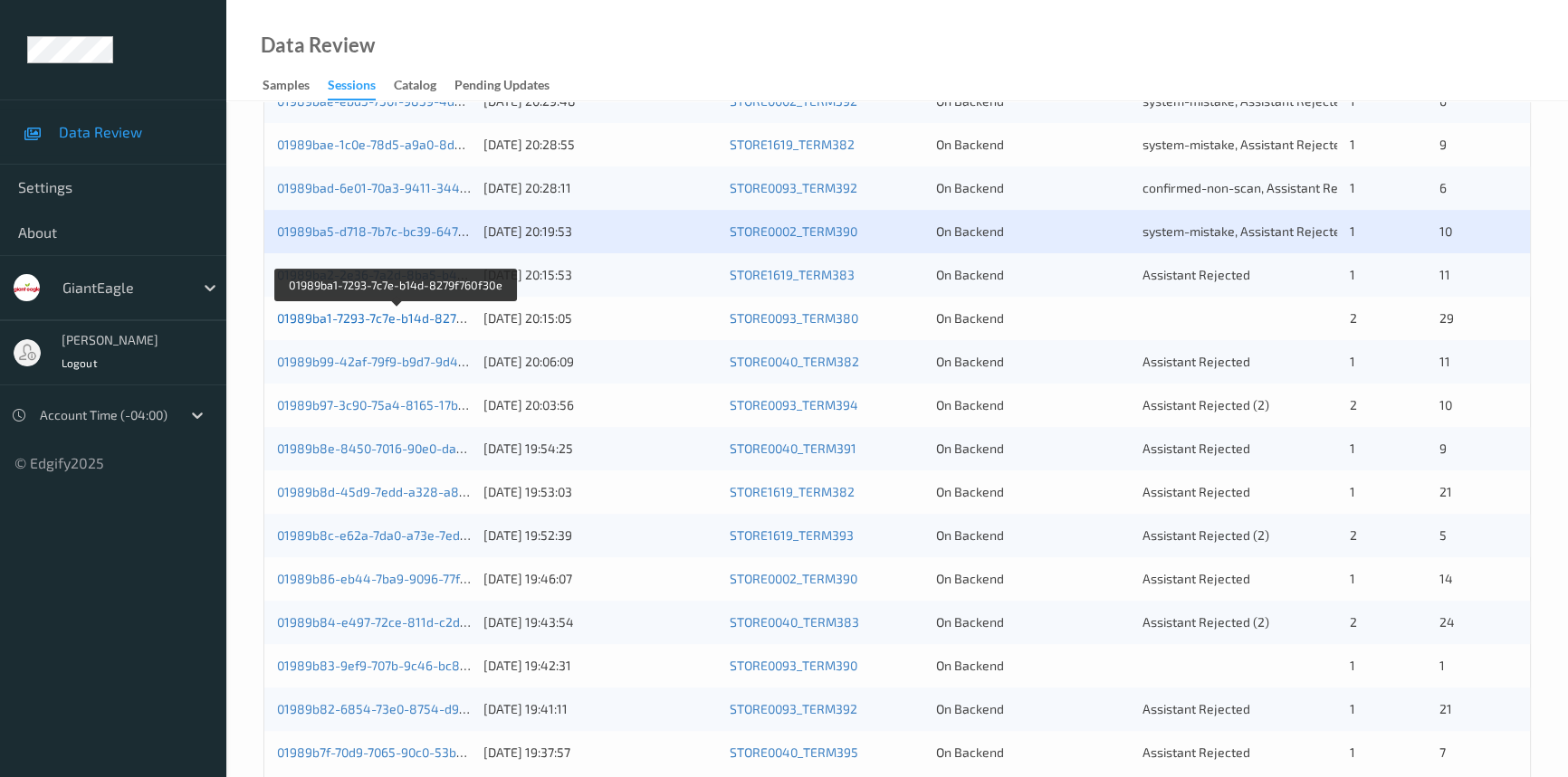
click at [349, 311] on link "01989ba1-7293-7c7e-b14d-8279f760f30e" at bounding box center [396, 318] width 238 height 15
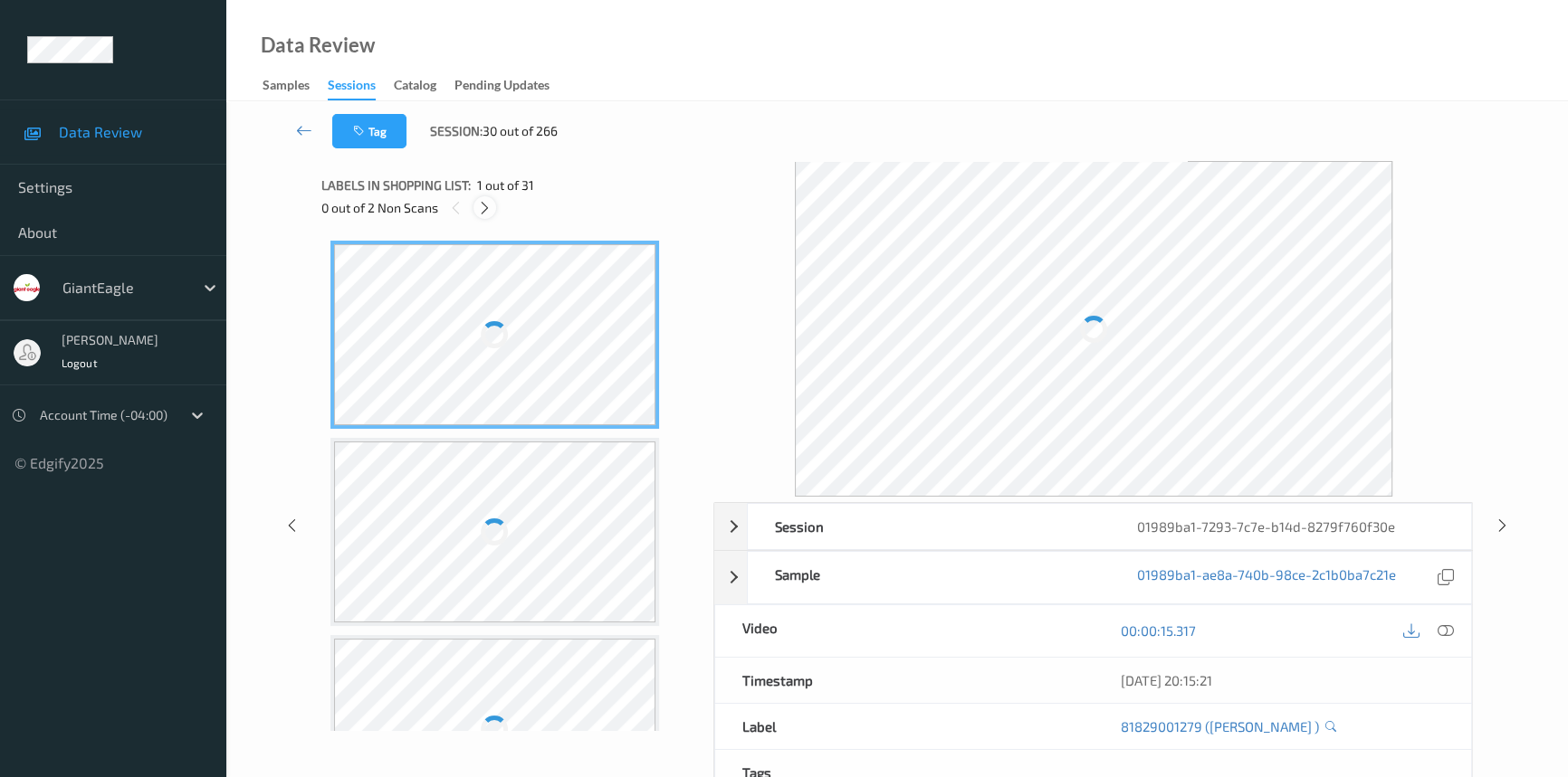
click at [479, 202] on icon at bounding box center [485, 207] width 15 height 16
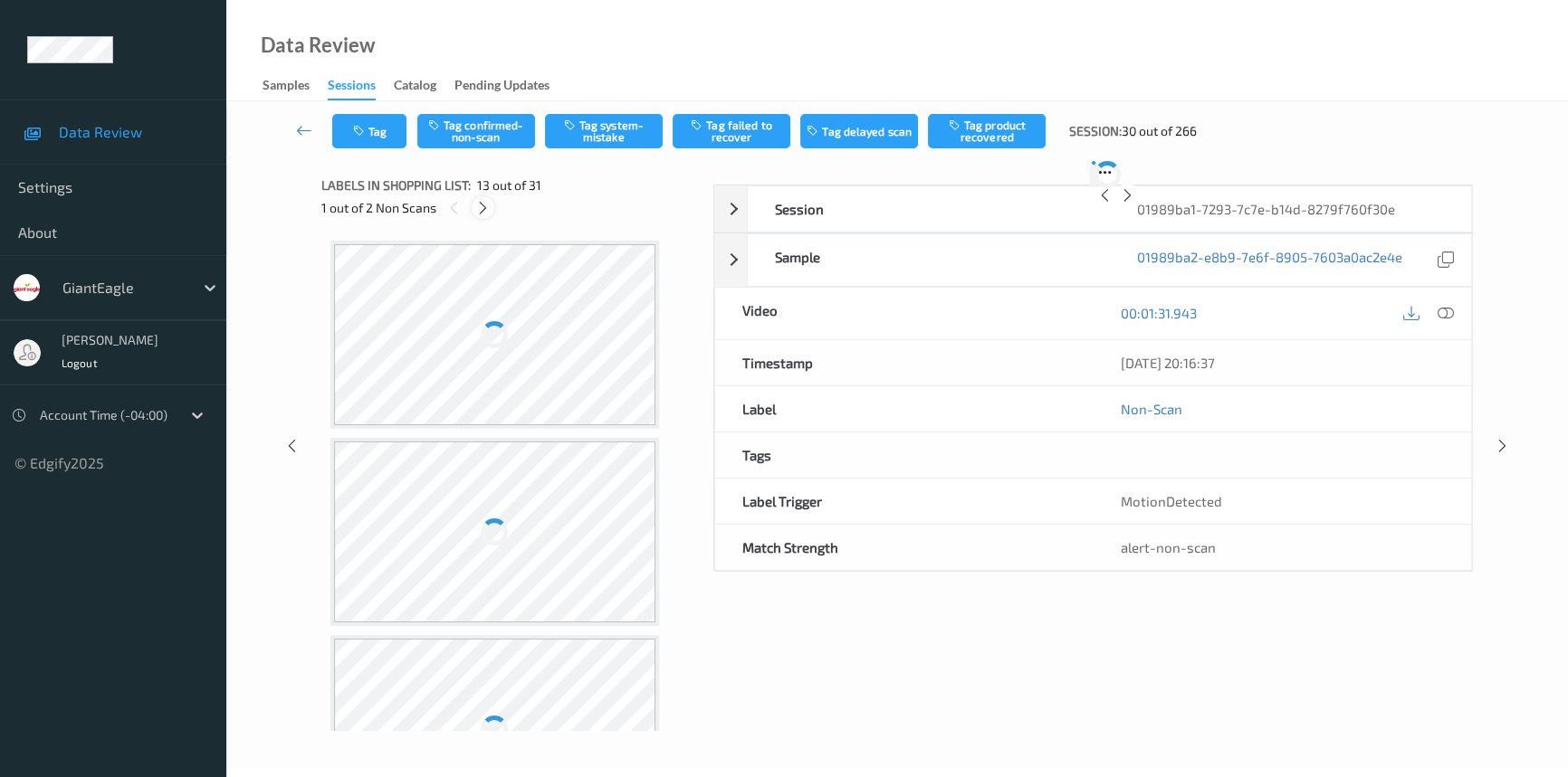
scroll to position [2171, 0]
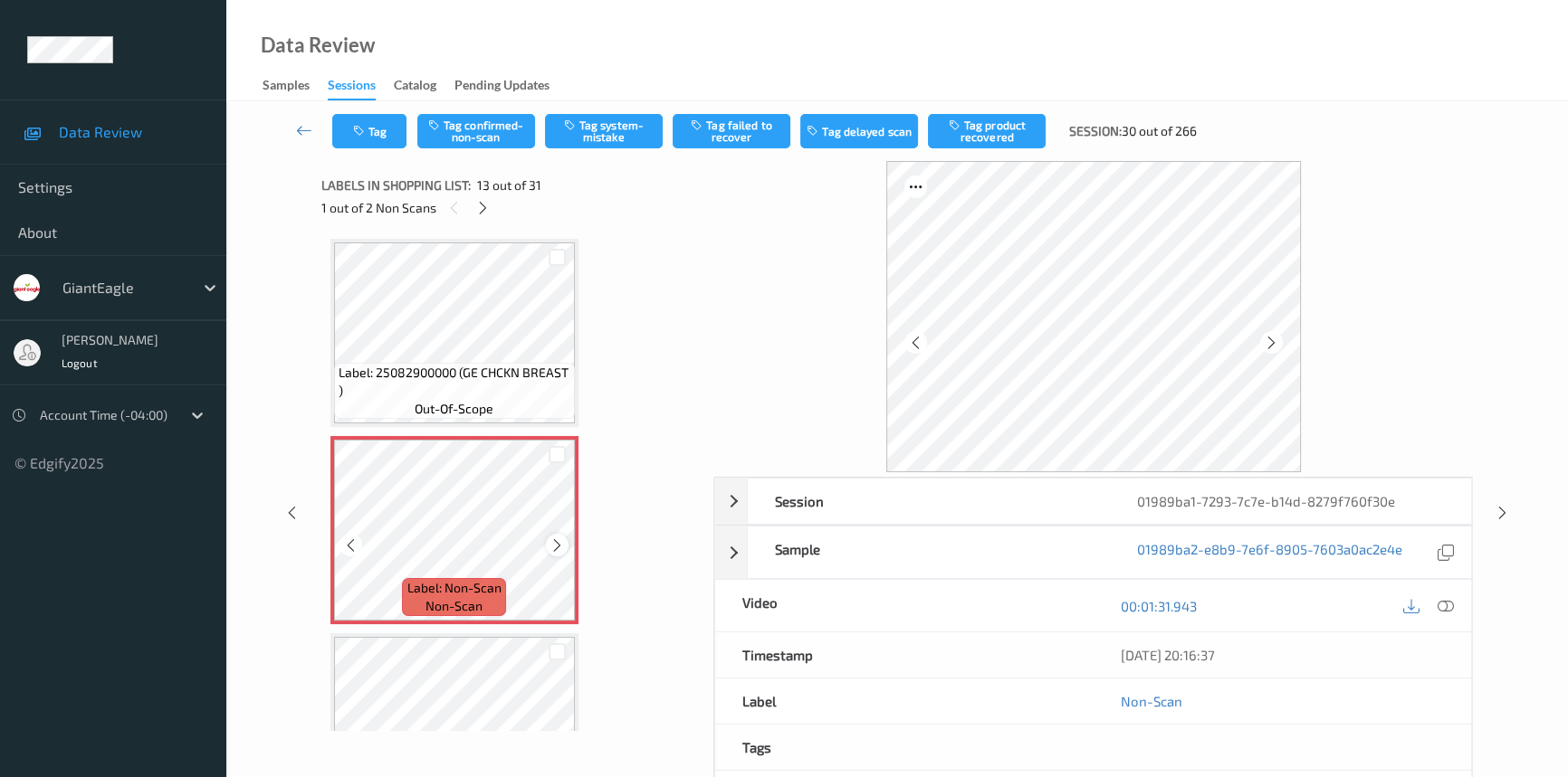
click at [557, 537] on icon at bounding box center [557, 545] width 15 height 16
click at [1447, 604] on icon at bounding box center [1446, 606] width 16 height 16
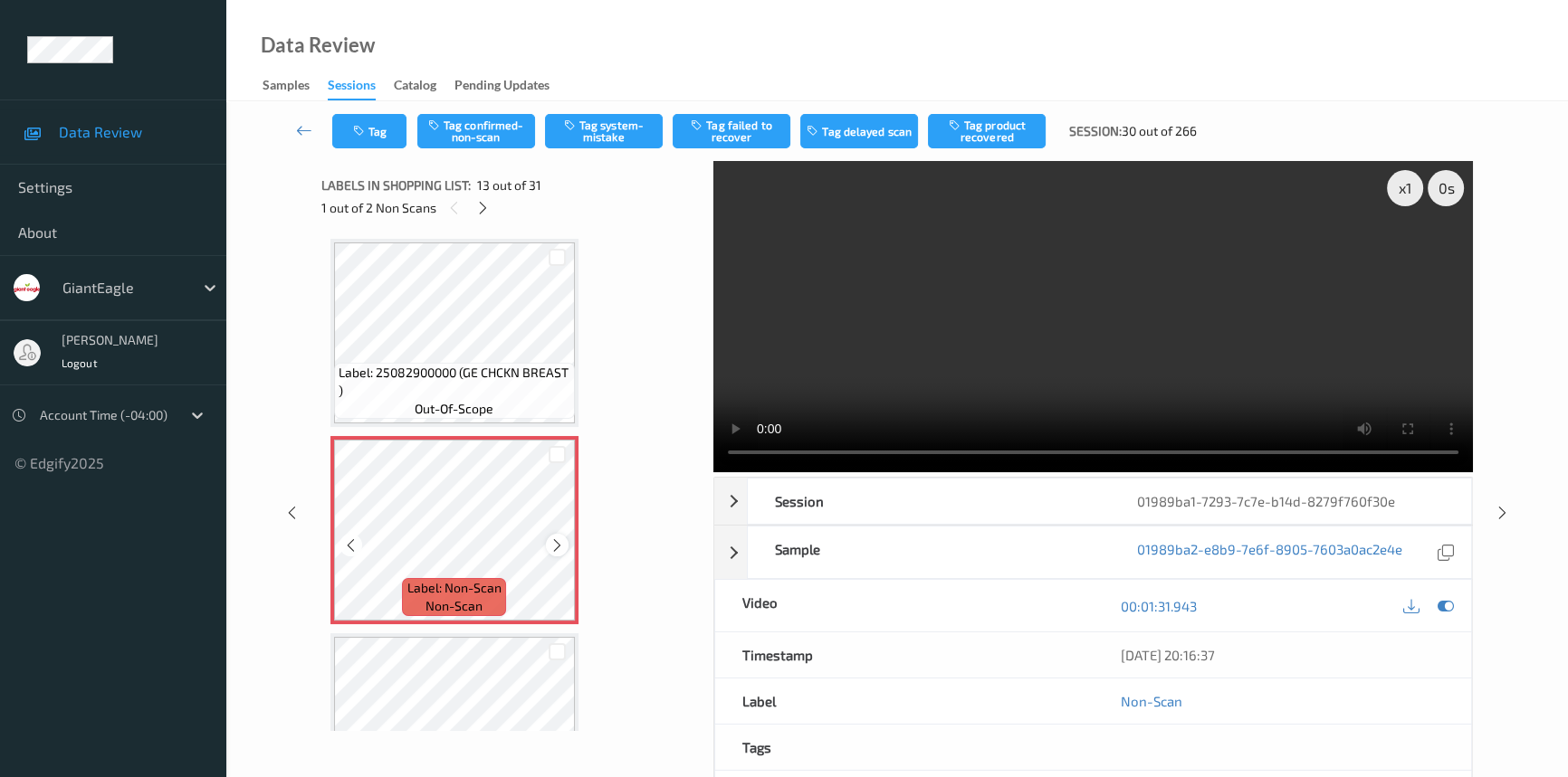
click at [555, 537] on icon at bounding box center [557, 545] width 15 height 16
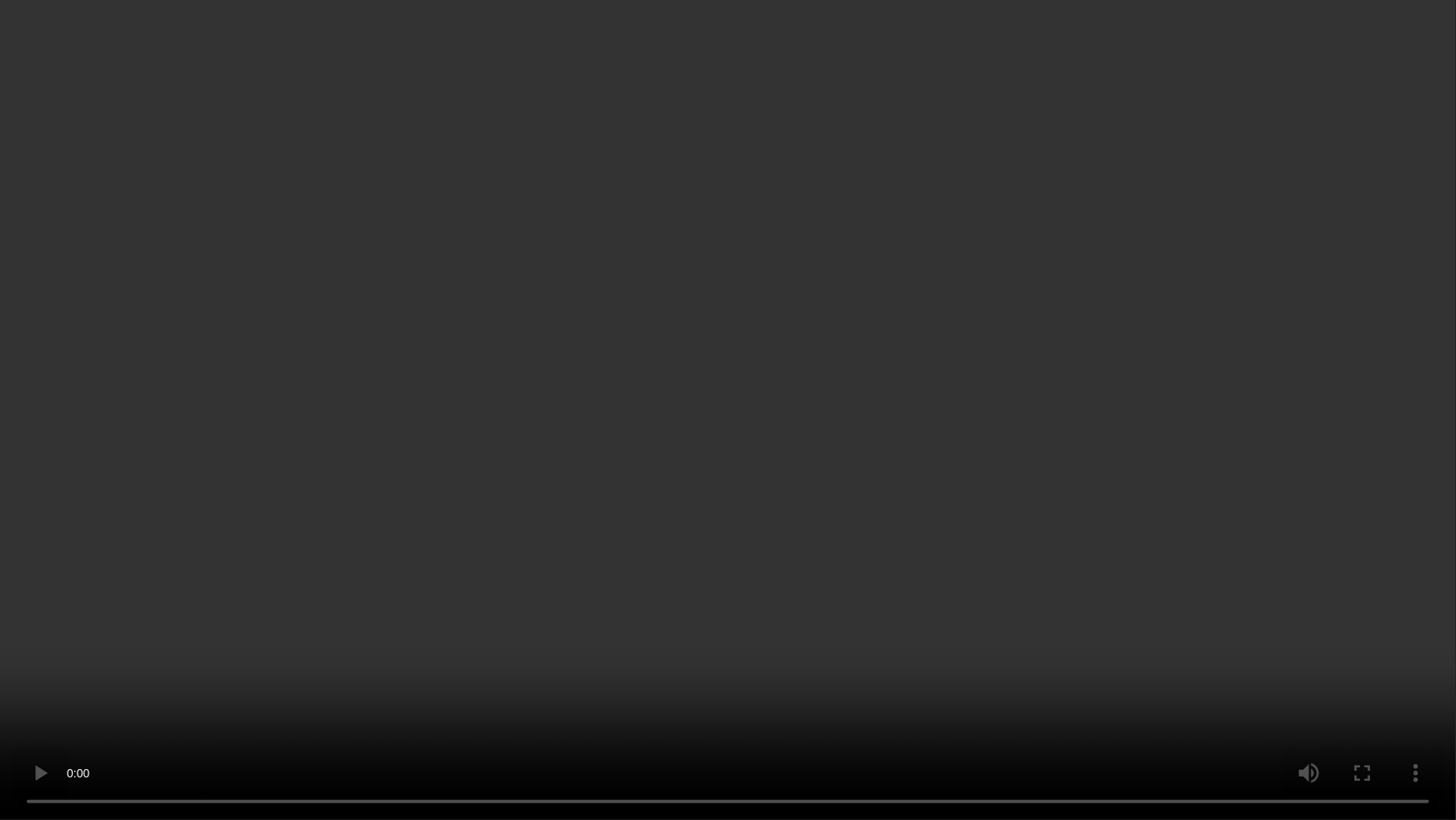
click at [498, 716] on video at bounding box center [728, 410] width 1456 height 820
click at [1027, 488] on video at bounding box center [728, 410] width 1456 height 820
click at [1034, 541] on video at bounding box center [728, 410] width 1456 height 820
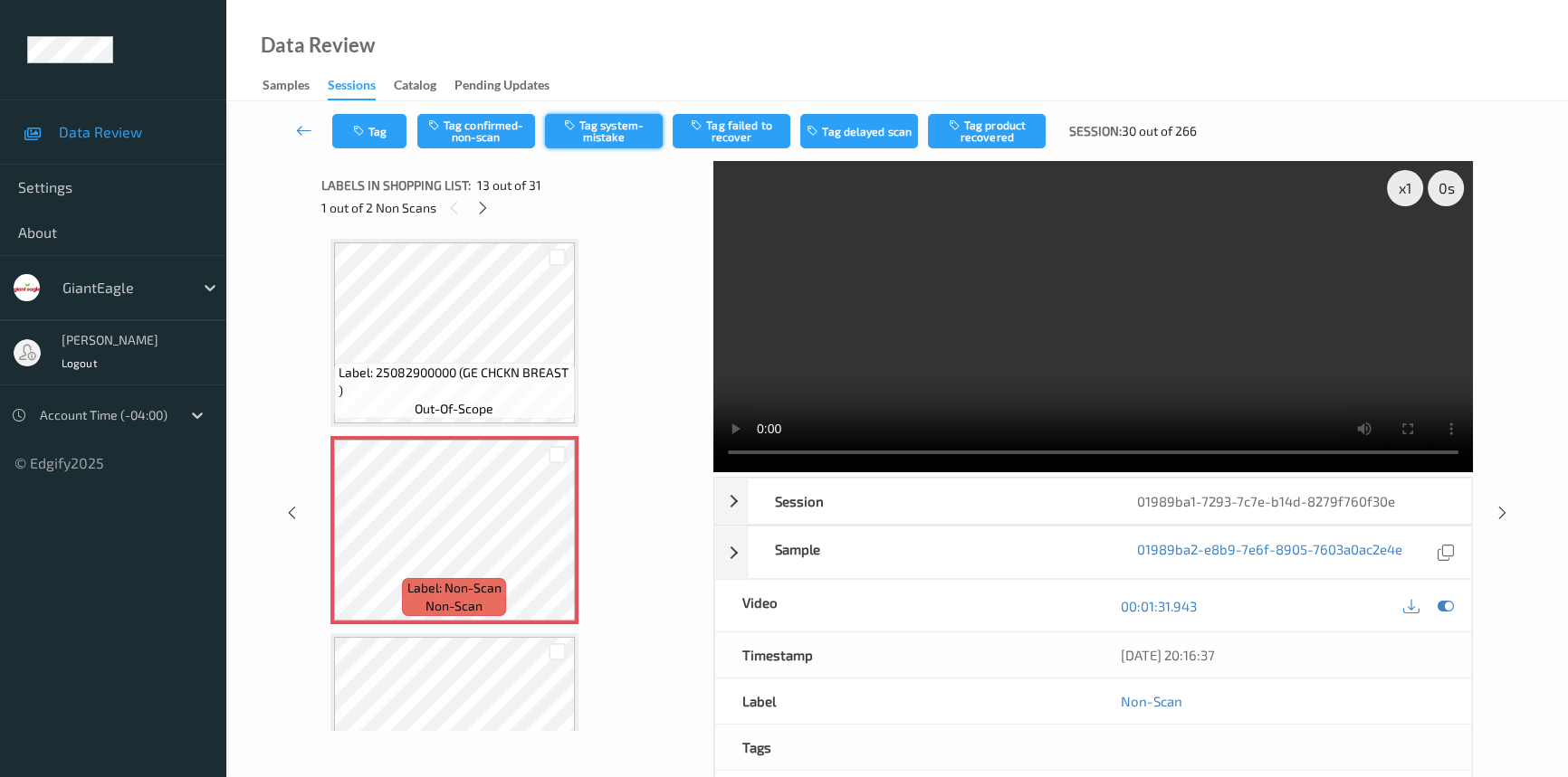
click at [630, 138] on button "Tag system-mistake" at bounding box center [603, 131] width 118 height 34
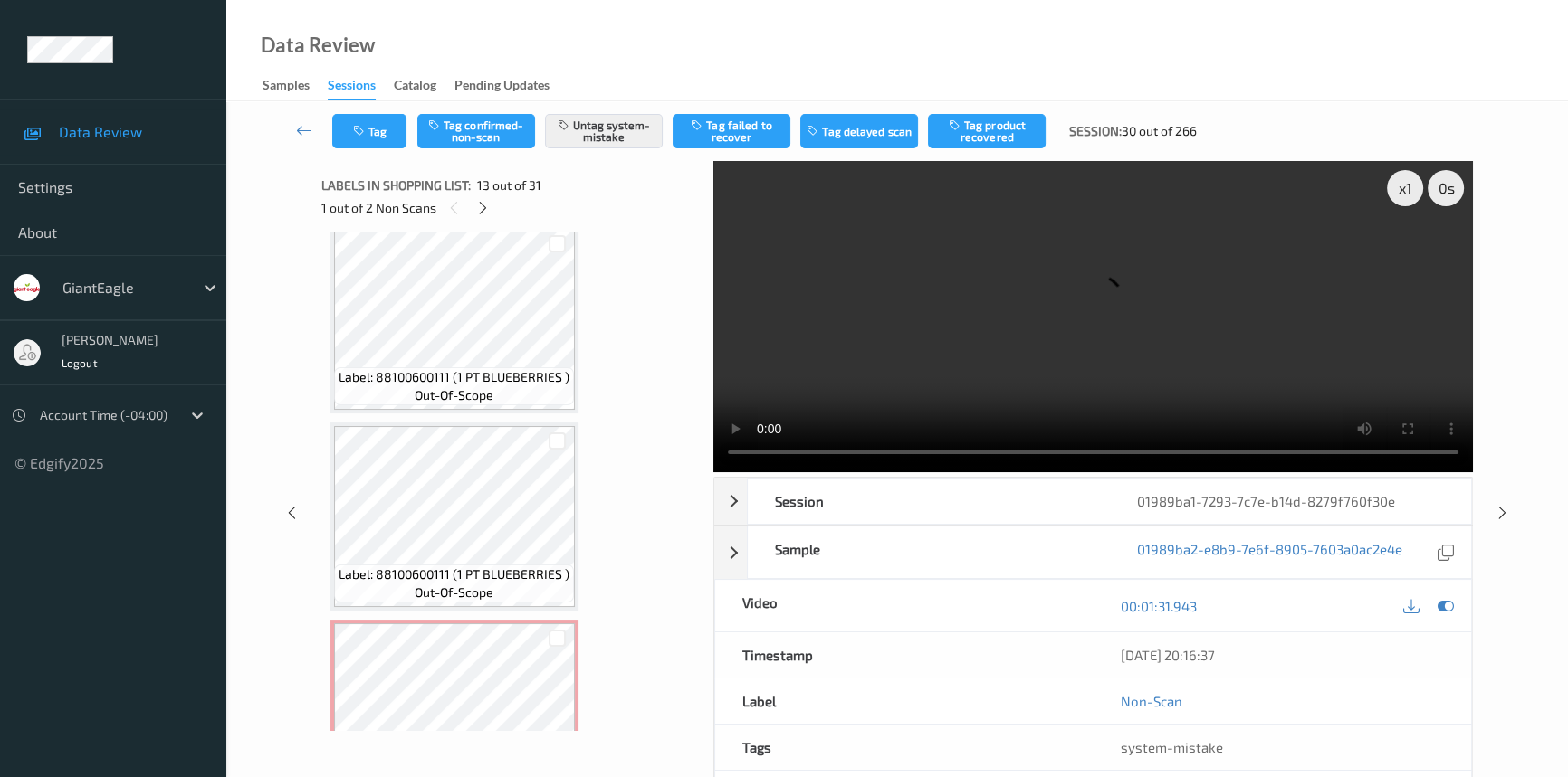
scroll to position [5050, 0]
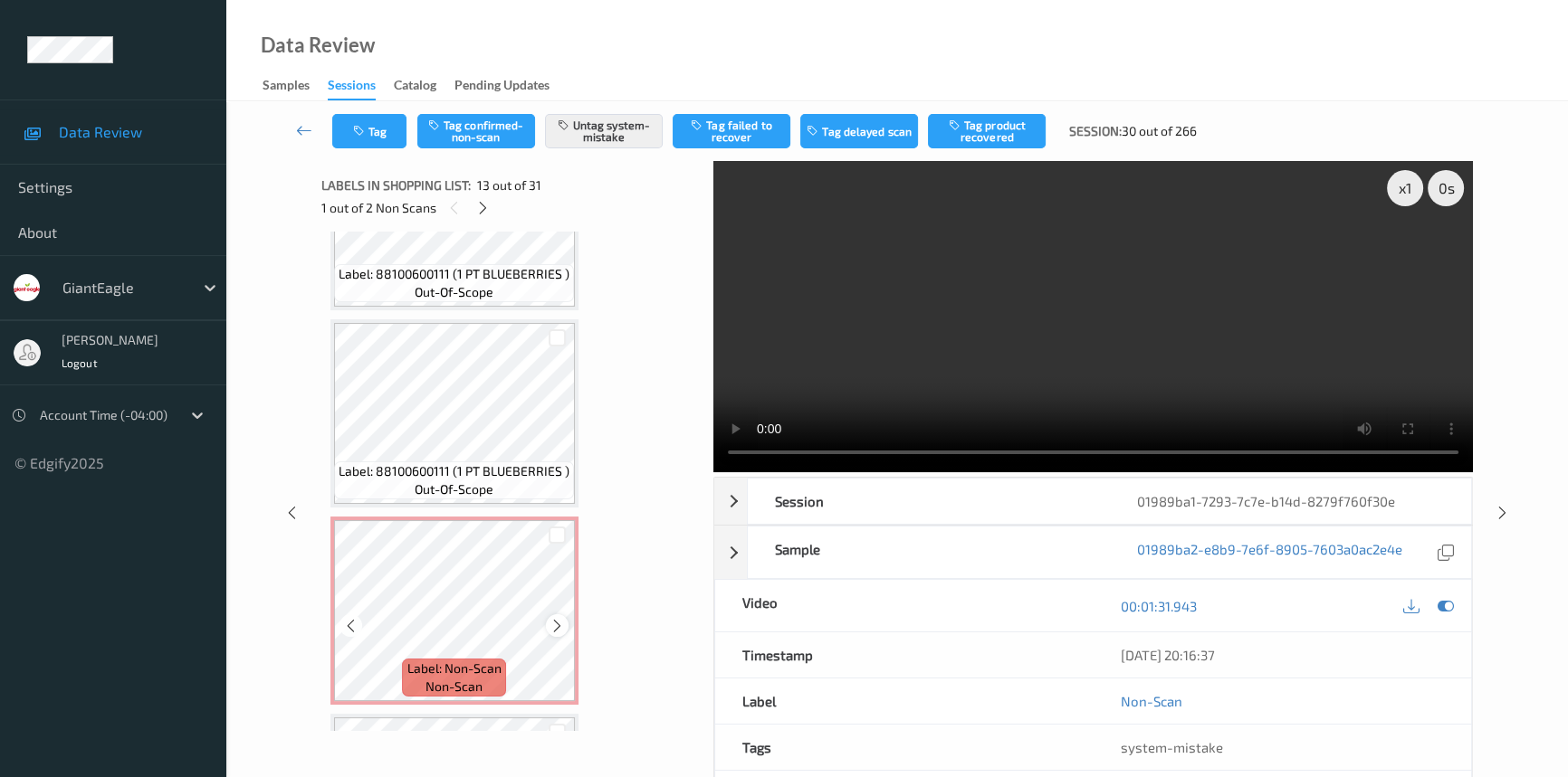
click at [559, 618] on icon at bounding box center [557, 626] width 15 height 16
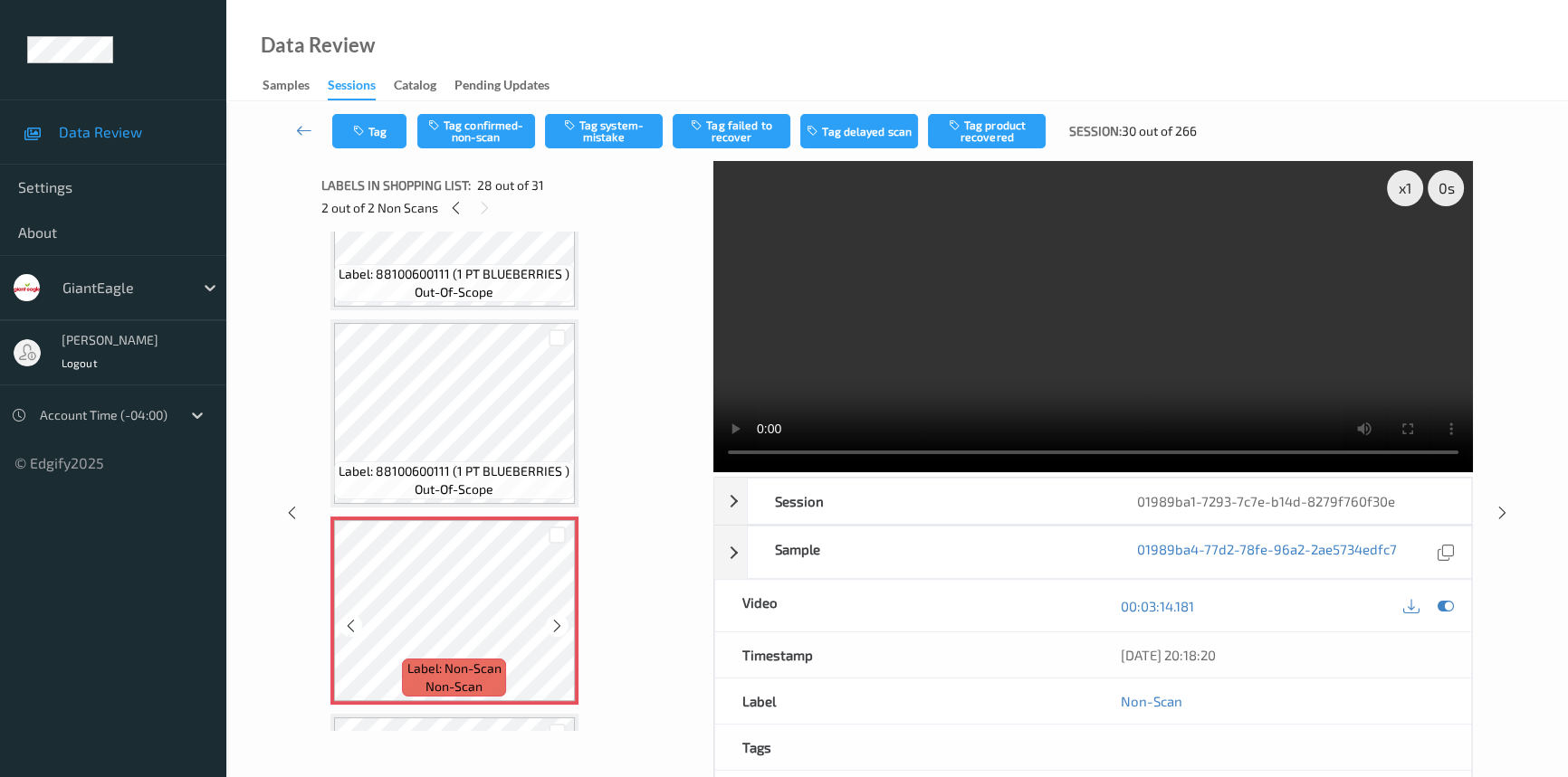
click at [559, 618] on icon at bounding box center [557, 626] width 15 height 16
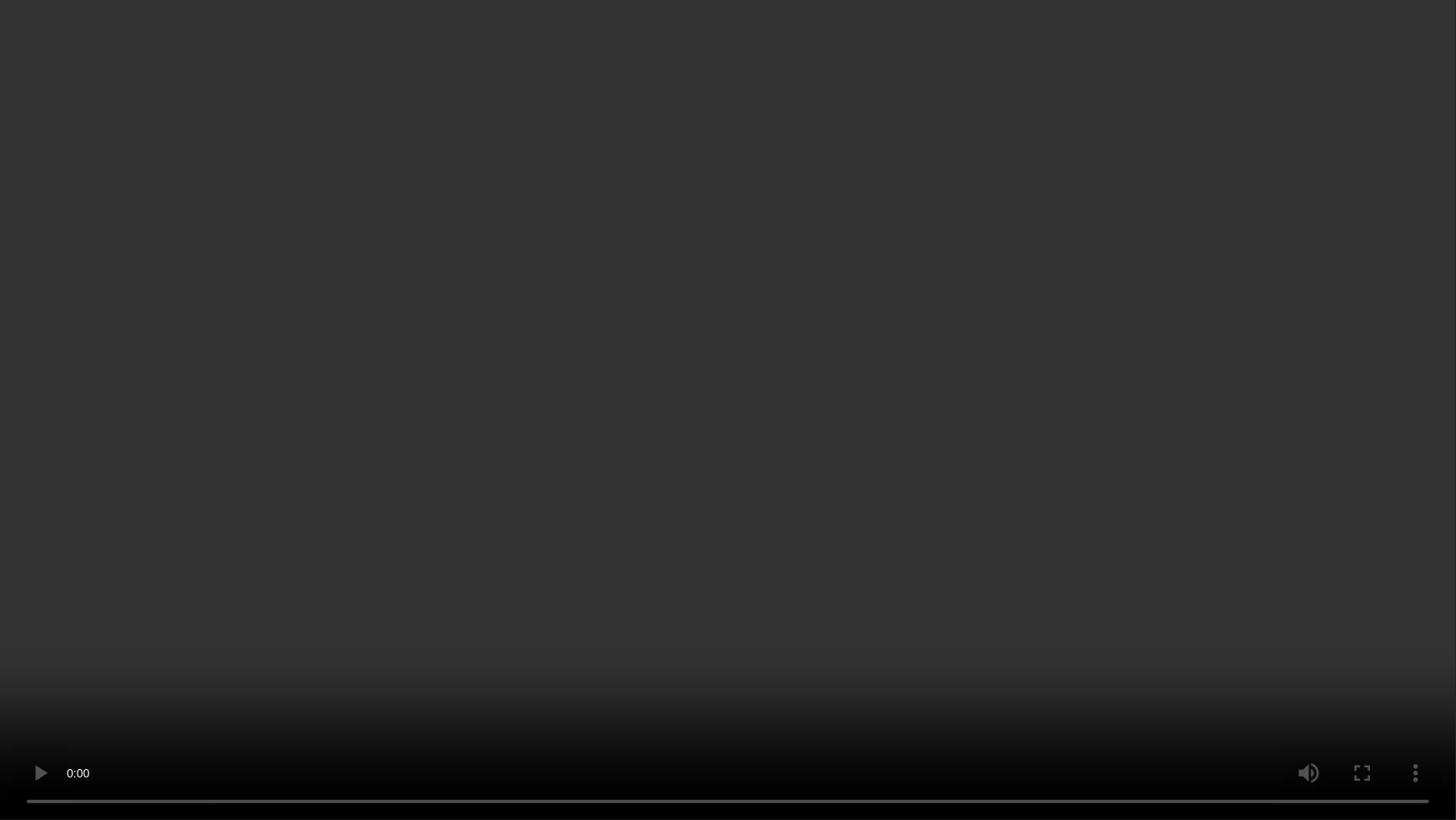
click at [930, 585] on video at bounding box center [728, 410] width 1456 height 820
click at [740, 476] on video at bounding box center [728, 410] width 1456 height 820
click at [613, 593] on video at bounding box center [728, 410] width 1456 height 820
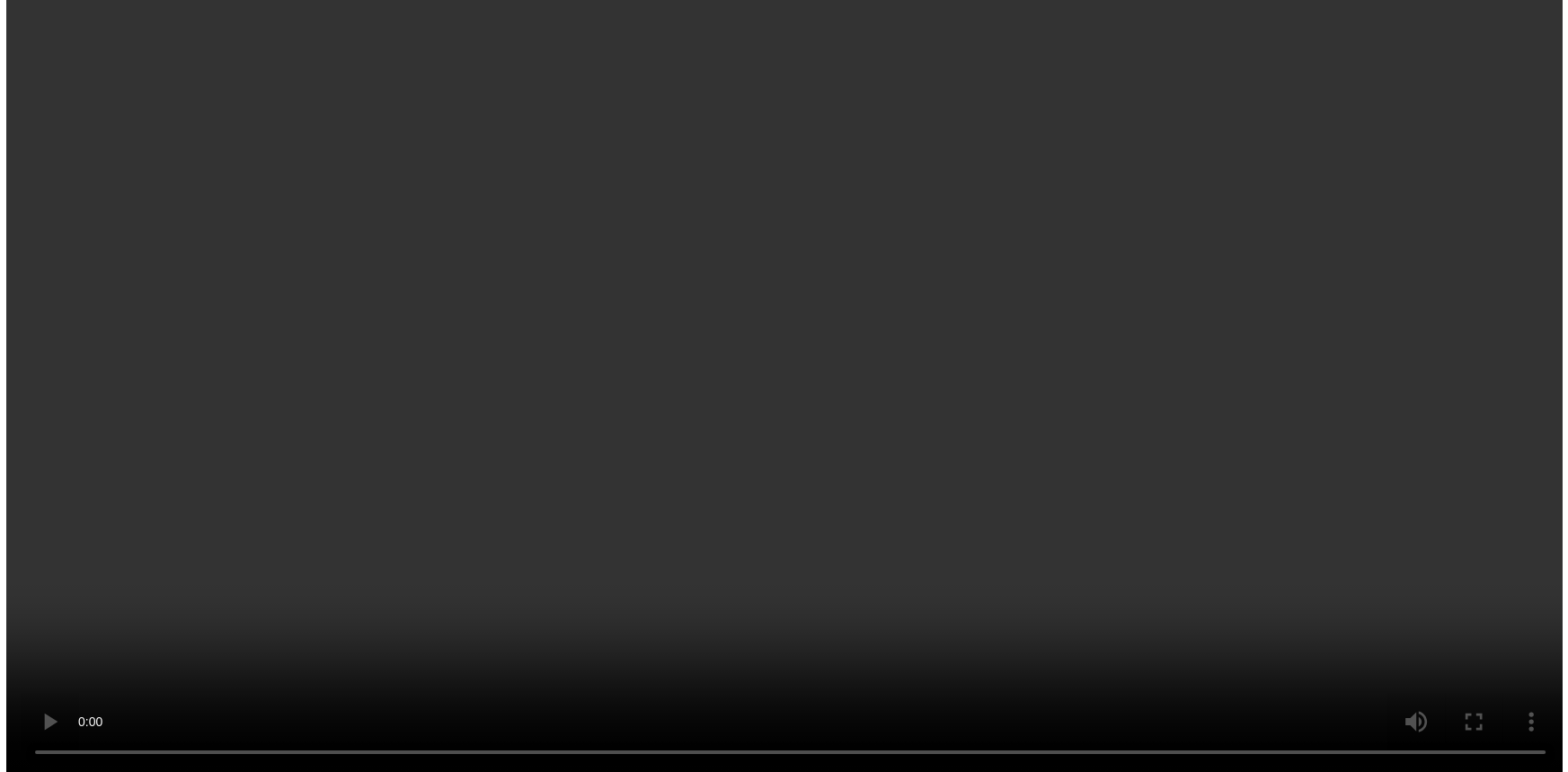
scroll to position [2157, 0]
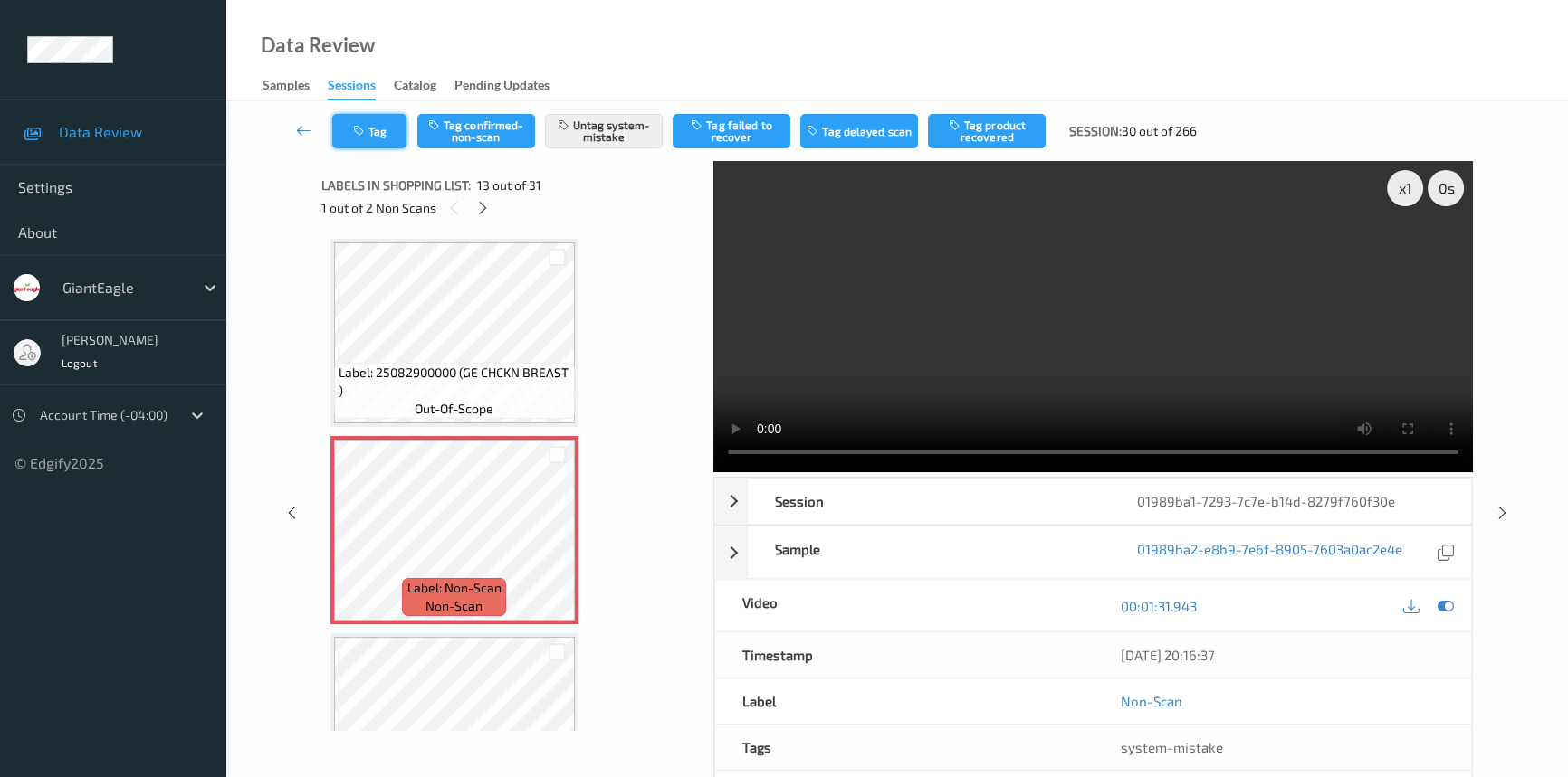
click at [375, 119] on button "Tag" at bounding box center [369, 131] width 75 height 34
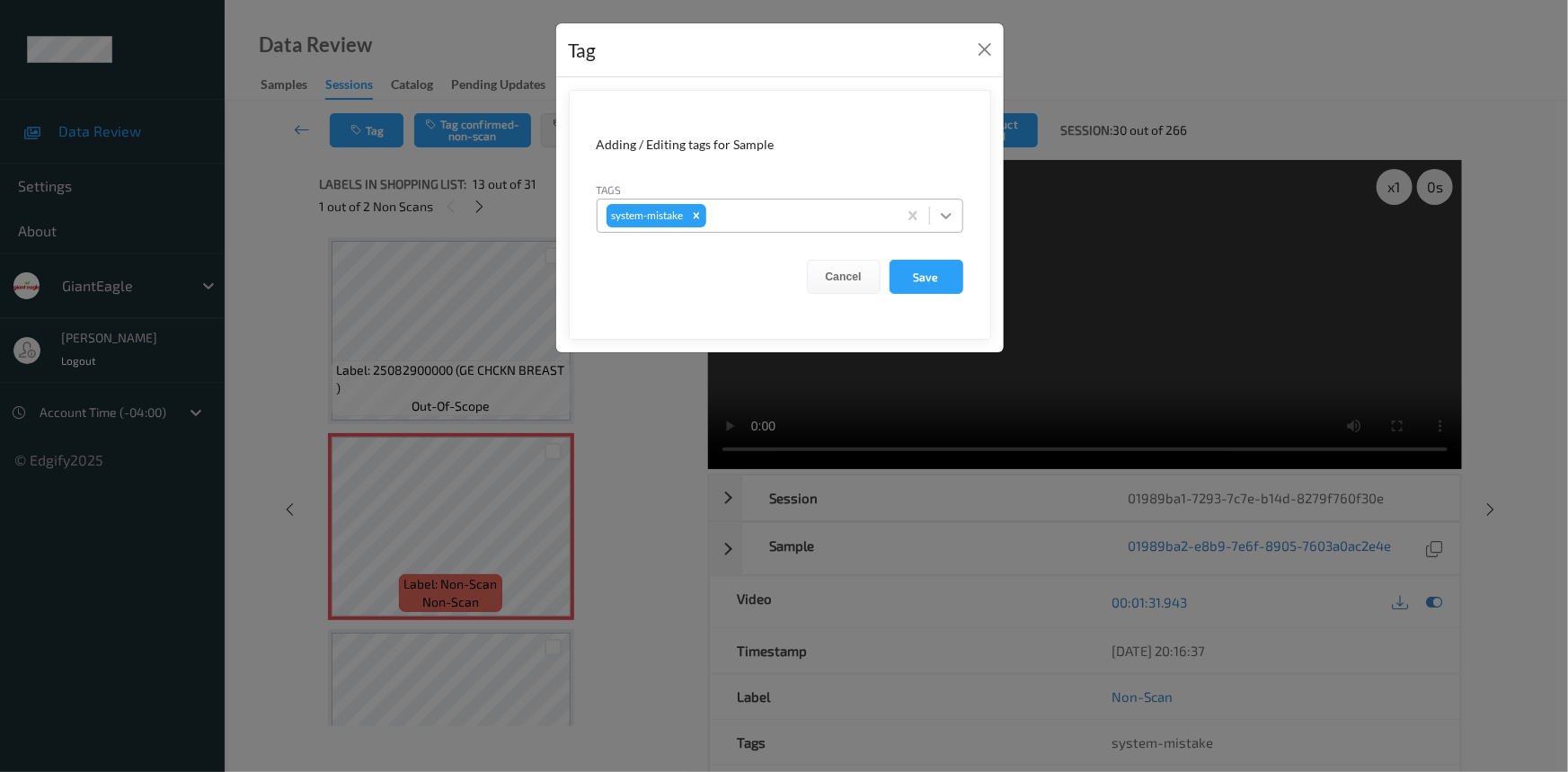
click at [946, 217] on icon at bounding box center [945, 216] width 10 height 7
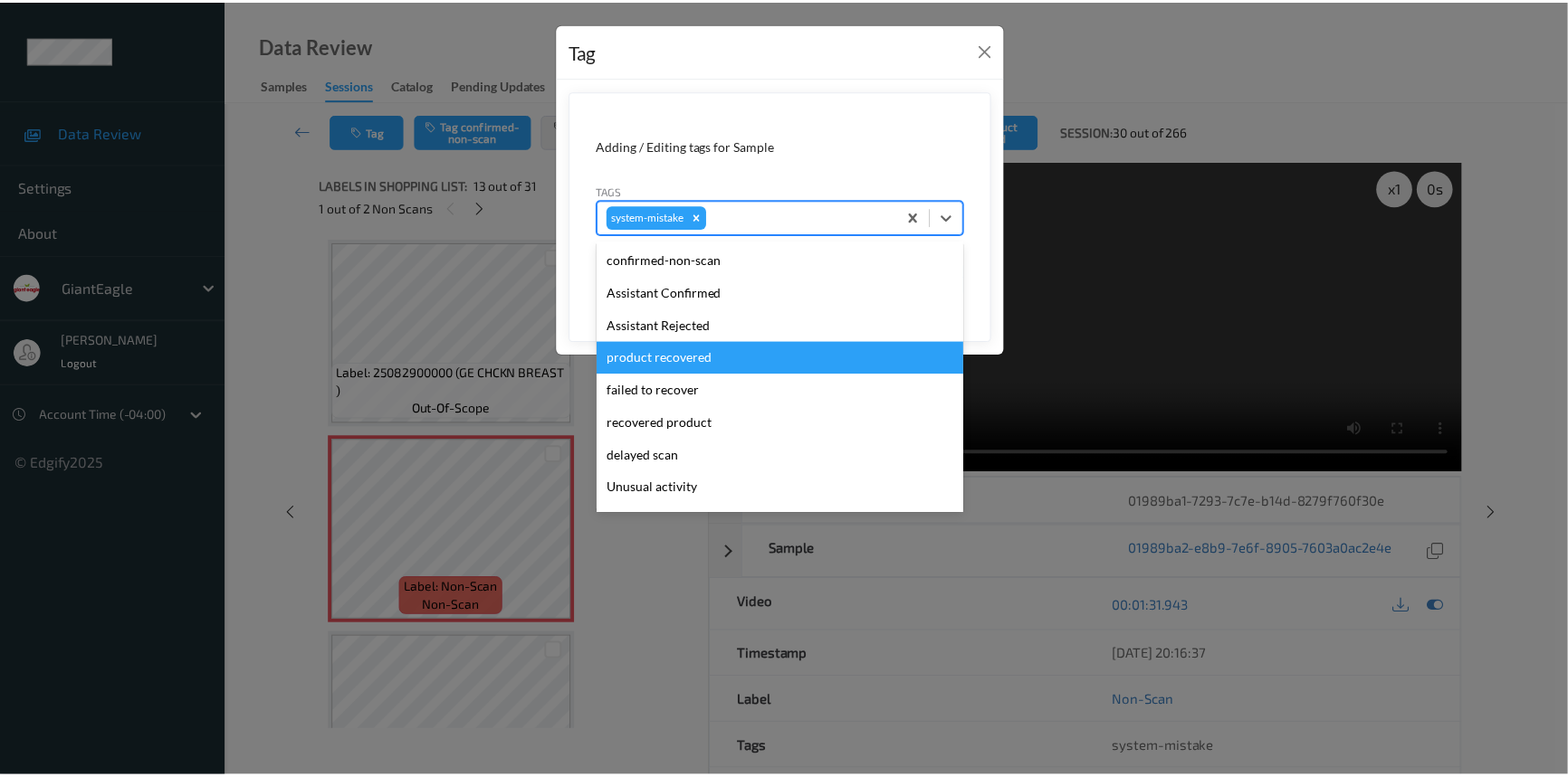
scroll to position [81, 0]
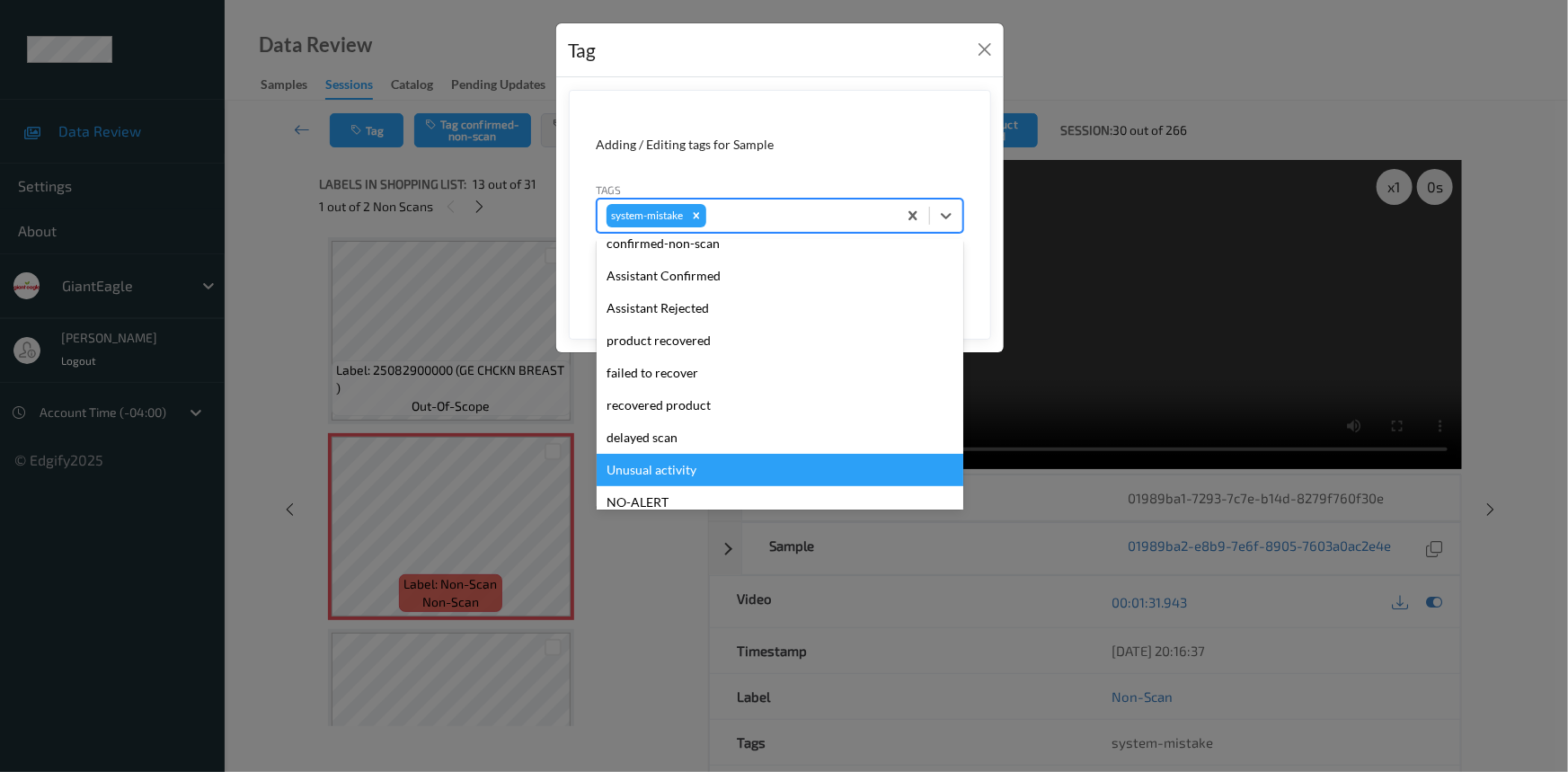
click at [683, 462] on div "Unusual activity" at bounding box center [780, 470] width 366 height 32
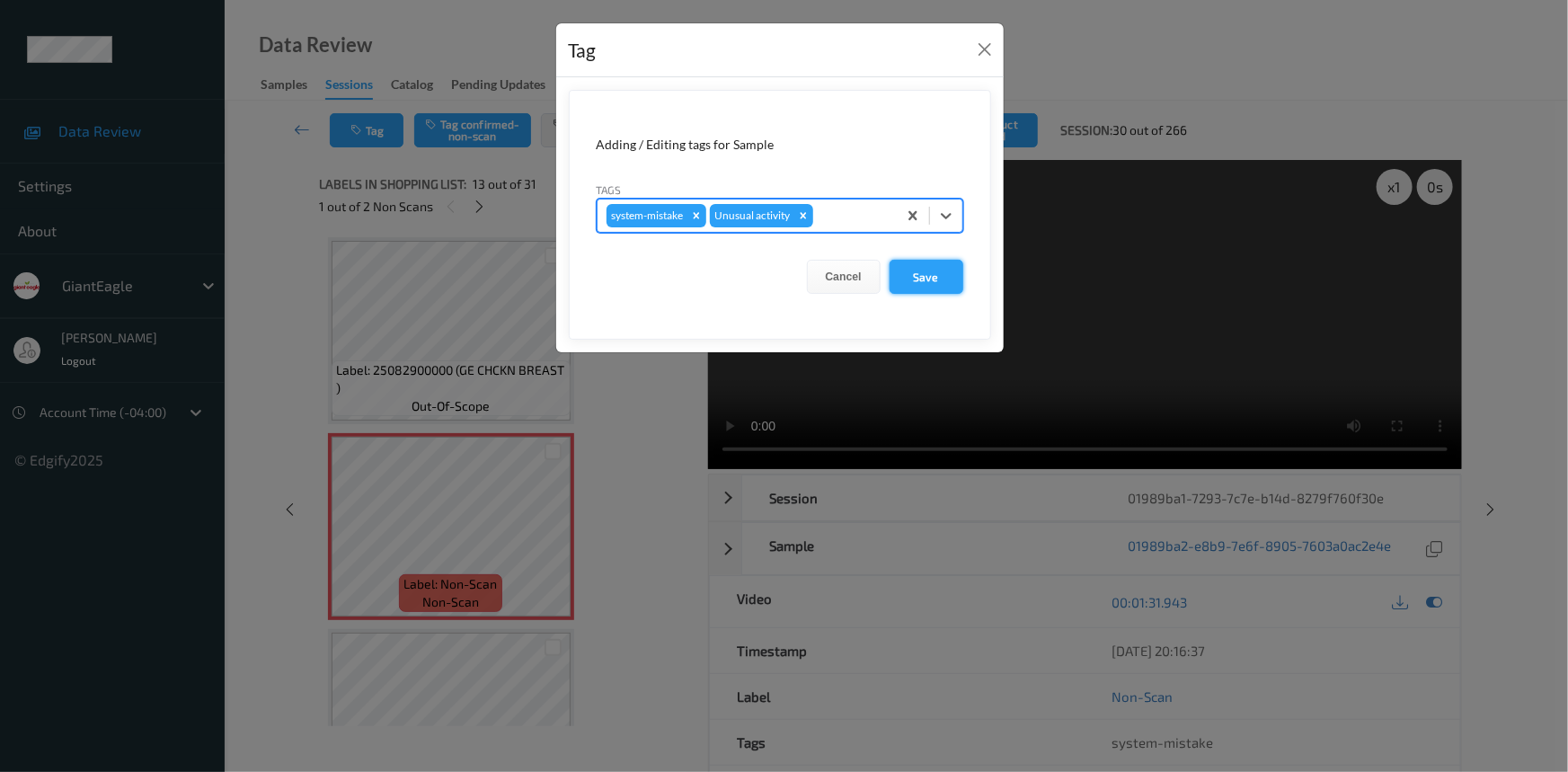
click at [940, 274] on button "Save" at bounding box center [926, 277] width 74 height 34
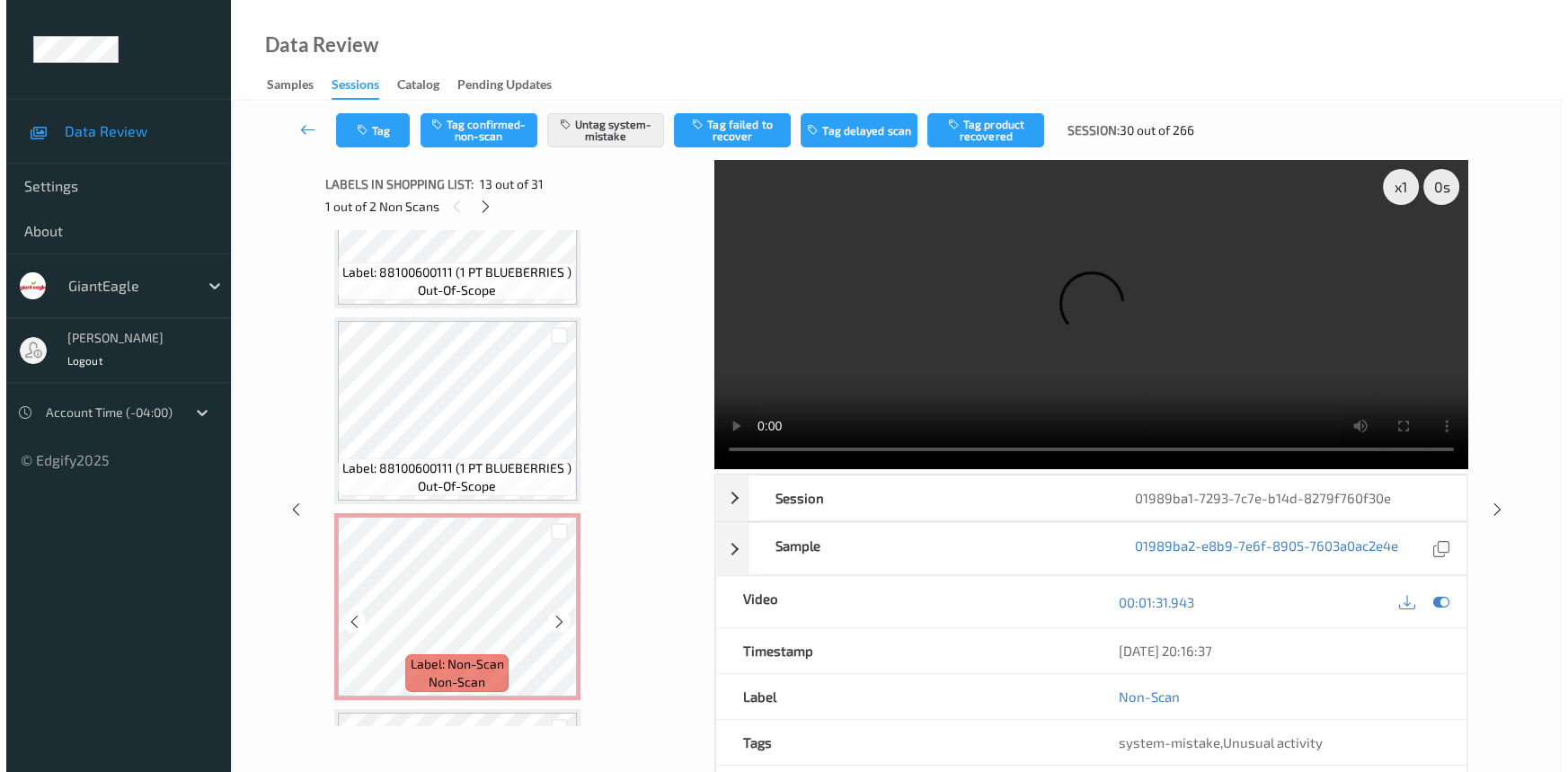
scroll to position [5263, 0]
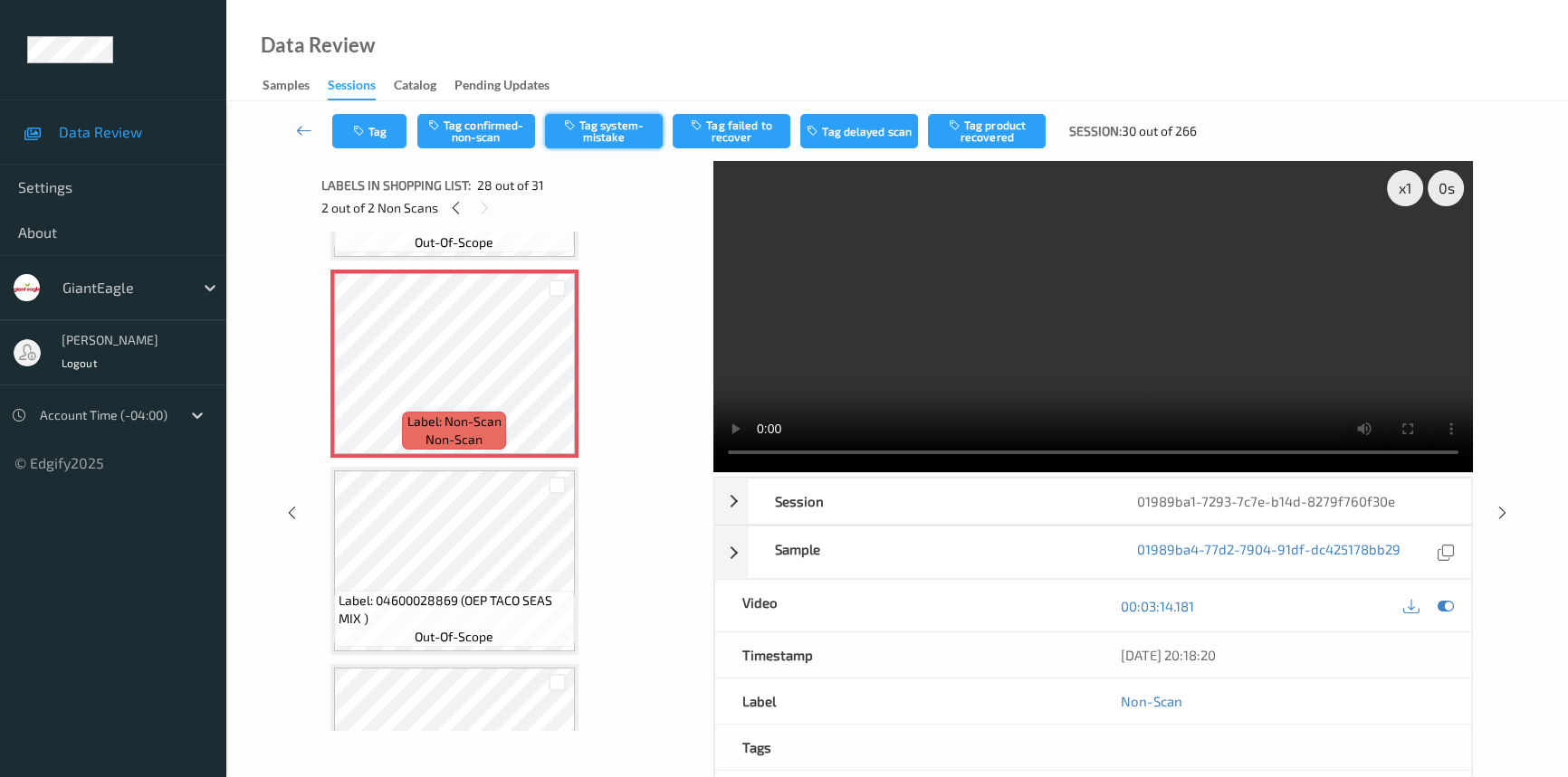
click at [623, 132] on button "Tag system-mistake" at bounding box center [603, 131] width 118 height 34
click at [381, 131] on button "Tag" at bounding box center [369, 131] width 75 height 34
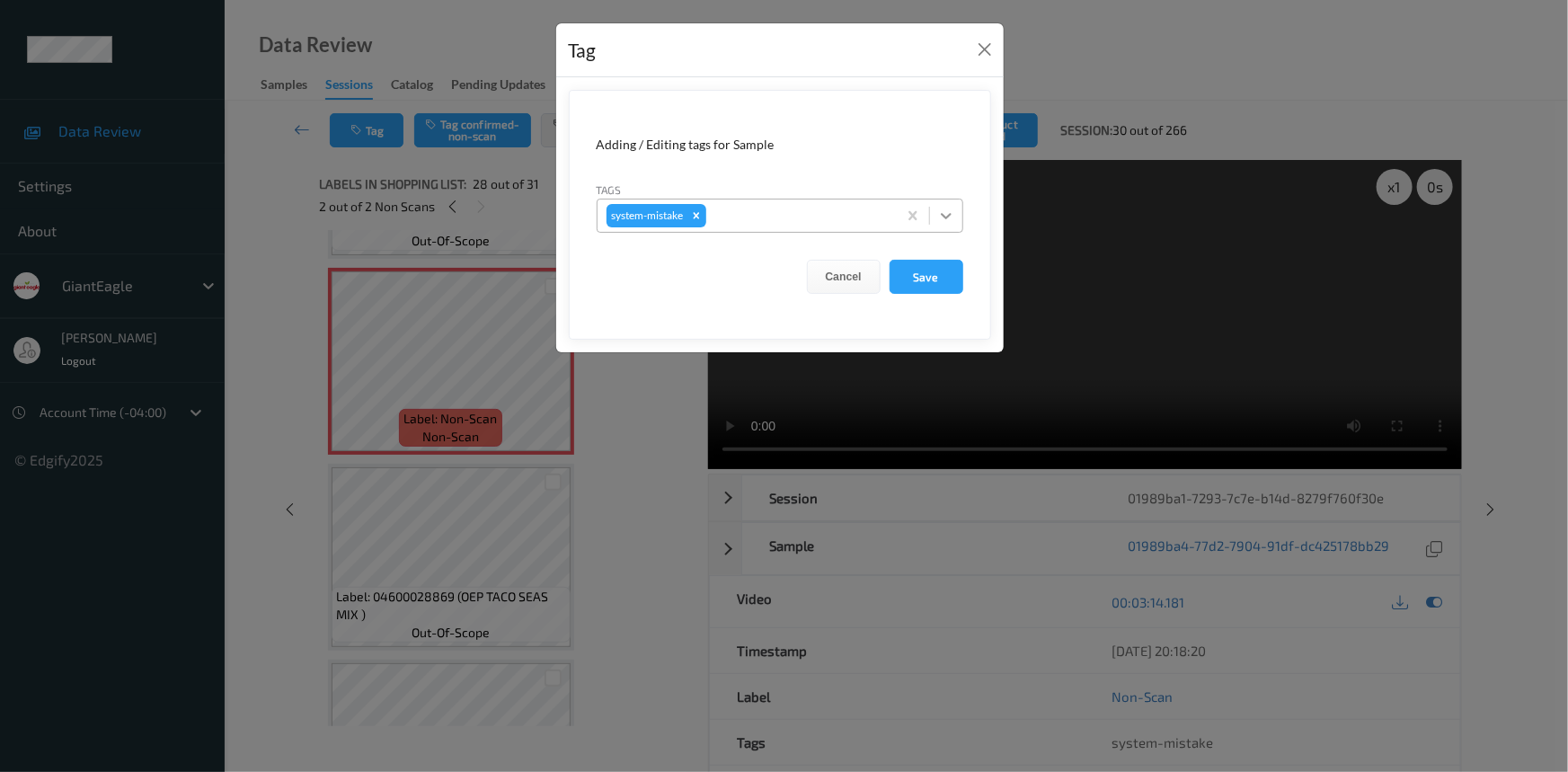
click at [948, 217] on icon at bounding box center [945, 216] width 10 height 7
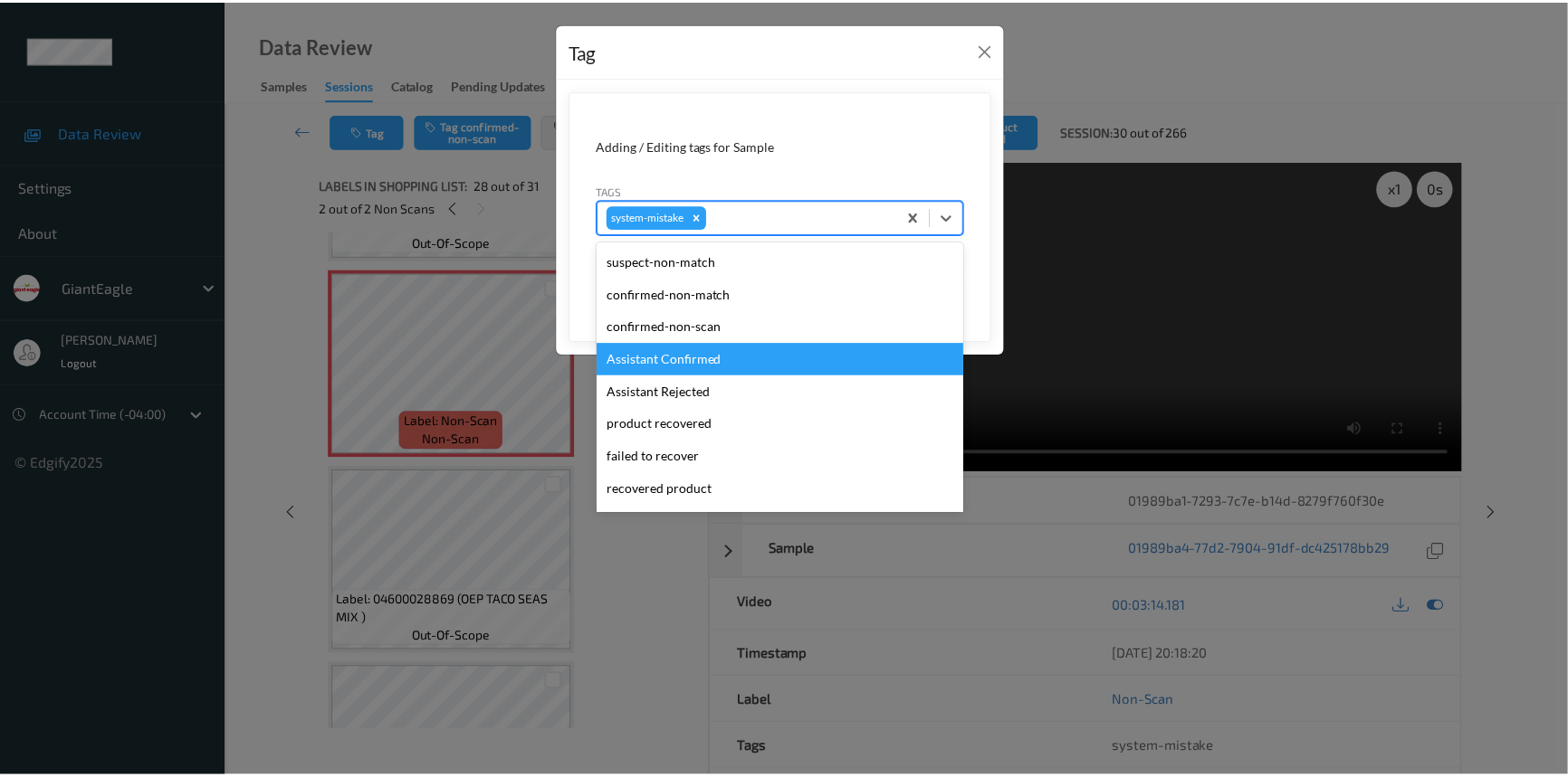
scroll to position [81, 0]
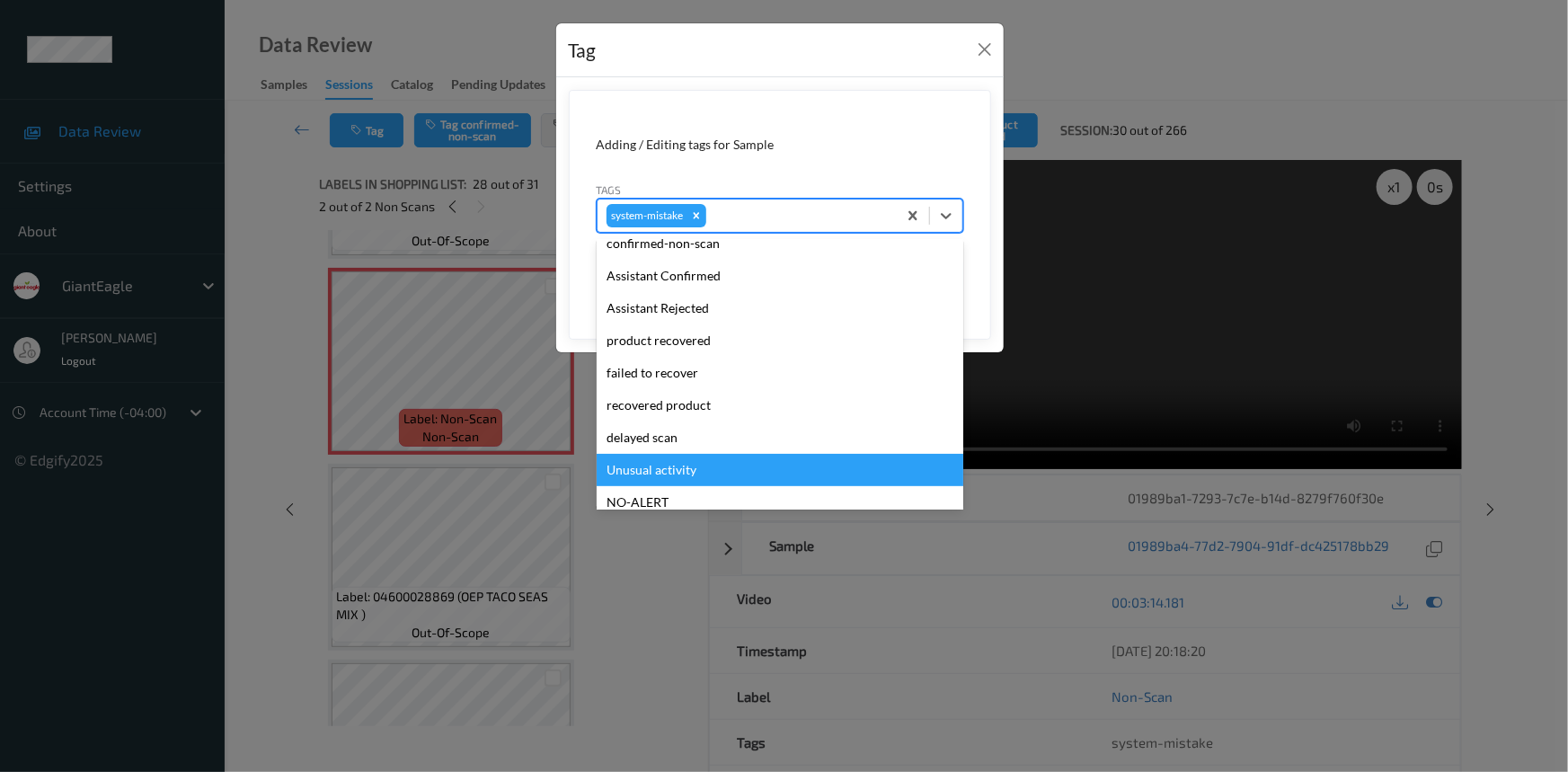
click at [656, 467] on div "Unusual activity" at bounding box center [780, 470] width 366 height 32
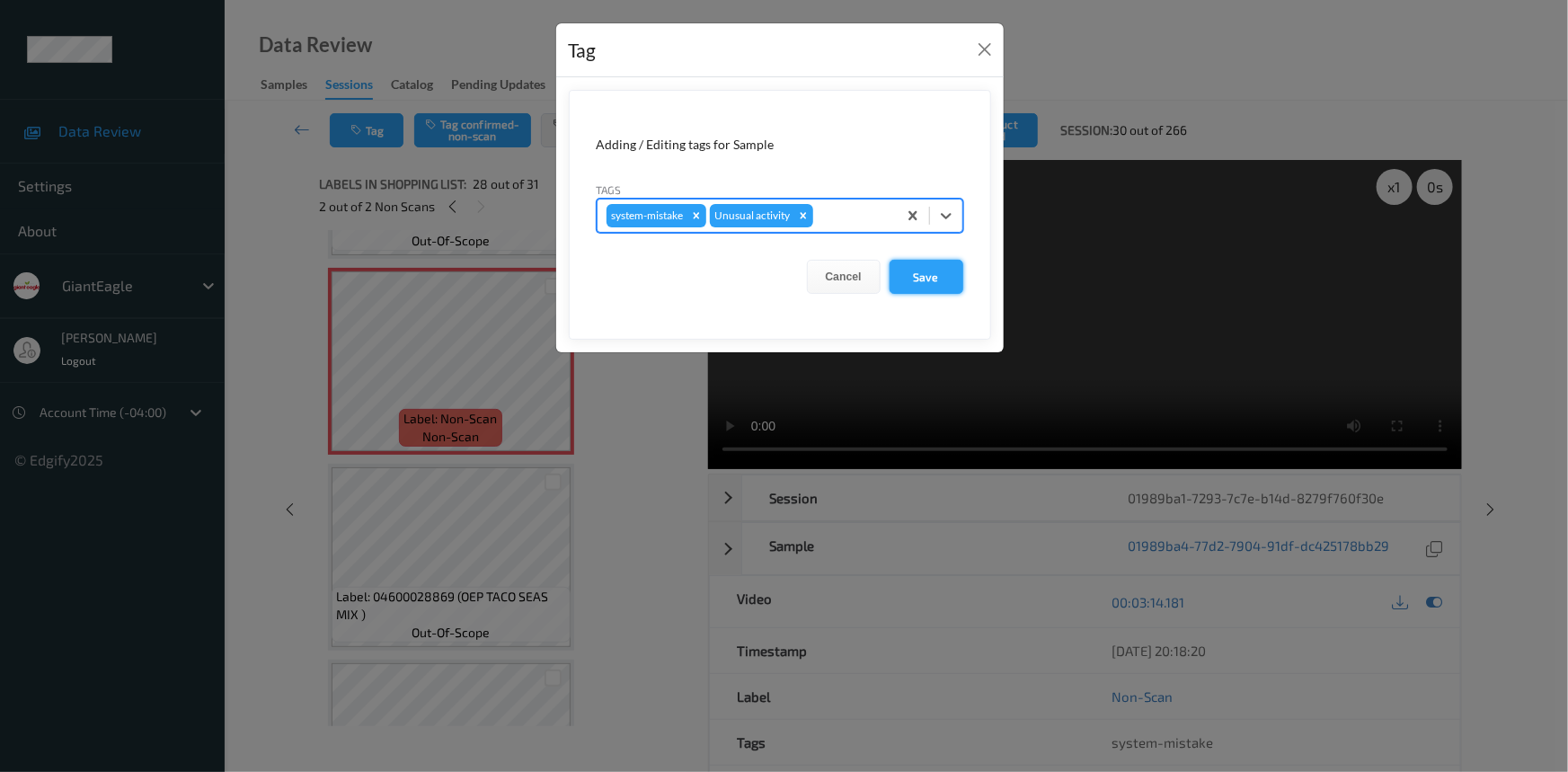
click at [935, 283] on button "Save" at bounding box center [926, 277] width 74 height 34
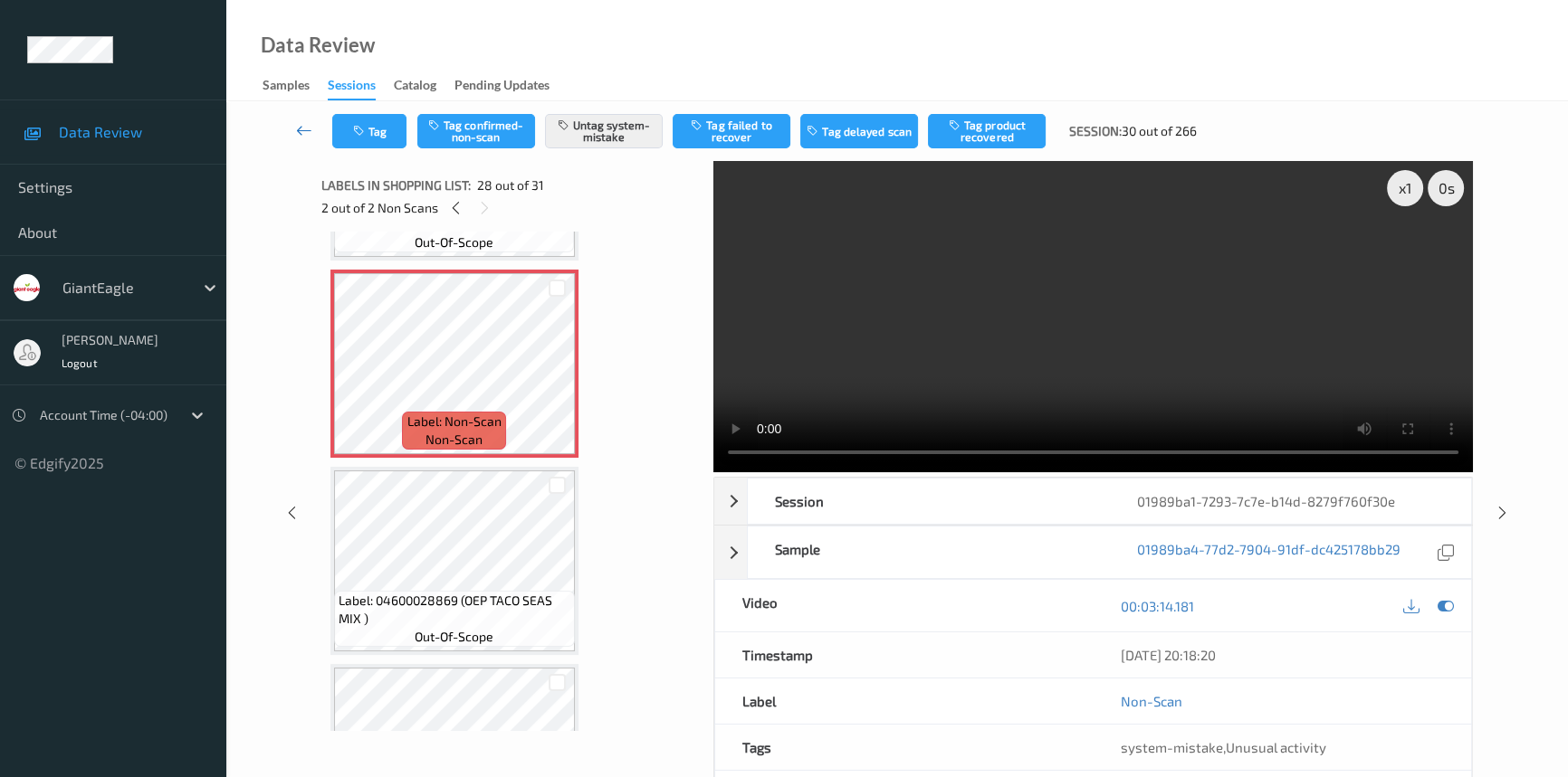
click at [299, 123] on icon at bounding box center [304, 130] width 16 height 18
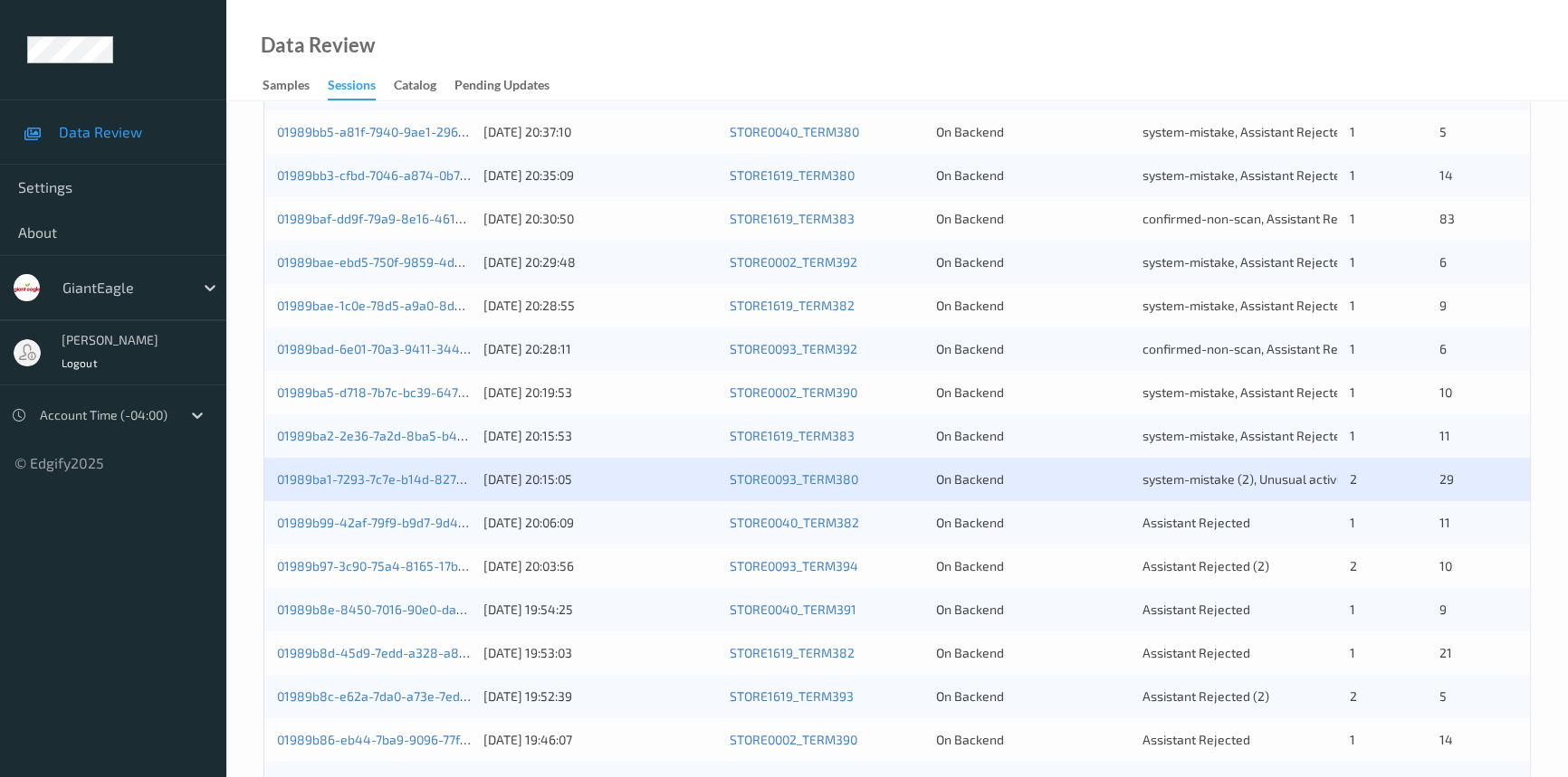
scroll to position [493, 0]
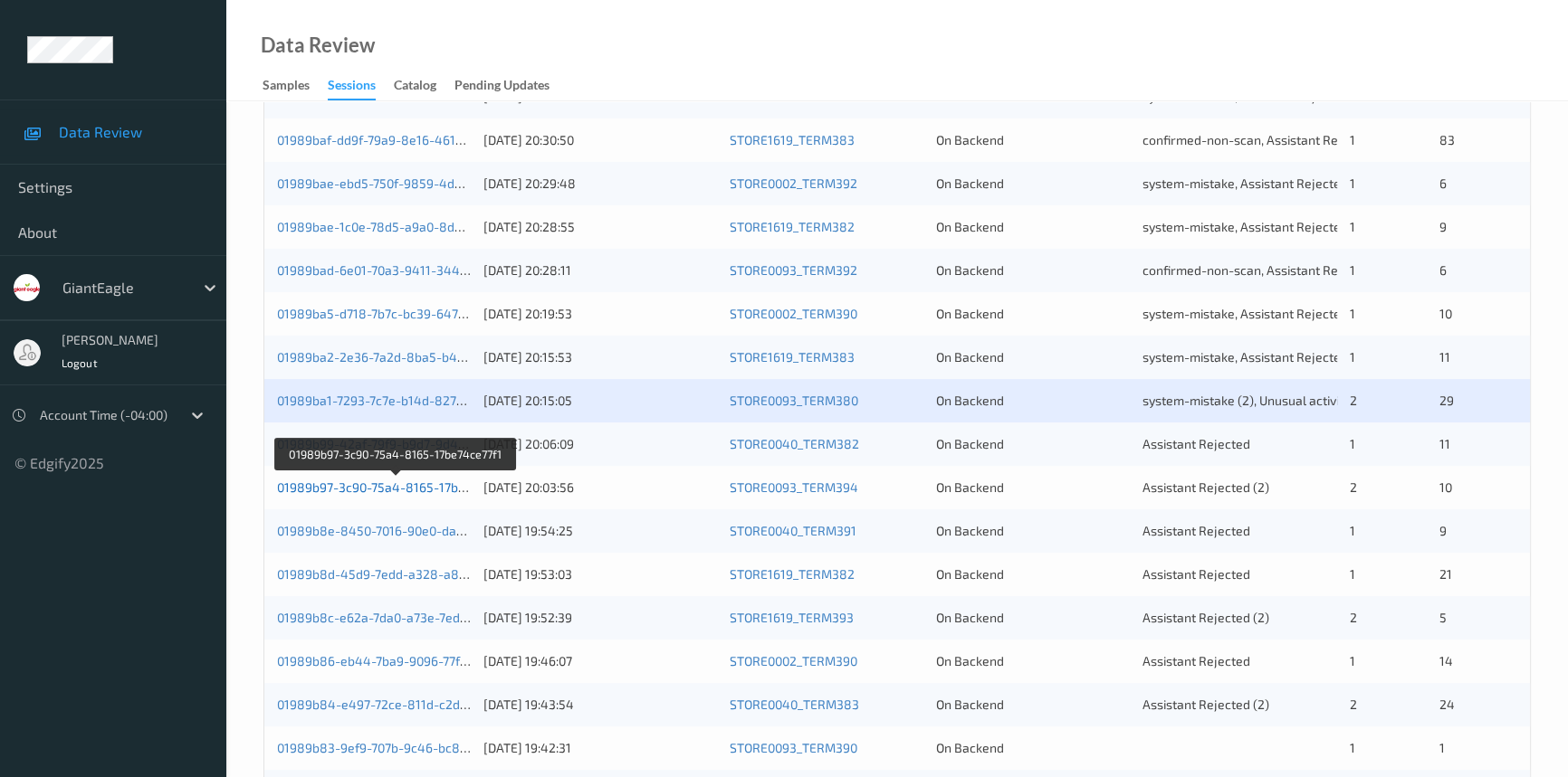
click at [315, 483] on link "01989b97-3c90-75a4-8165-17be74ce77f1" at bounding box center [397, 487] width 239 height 15
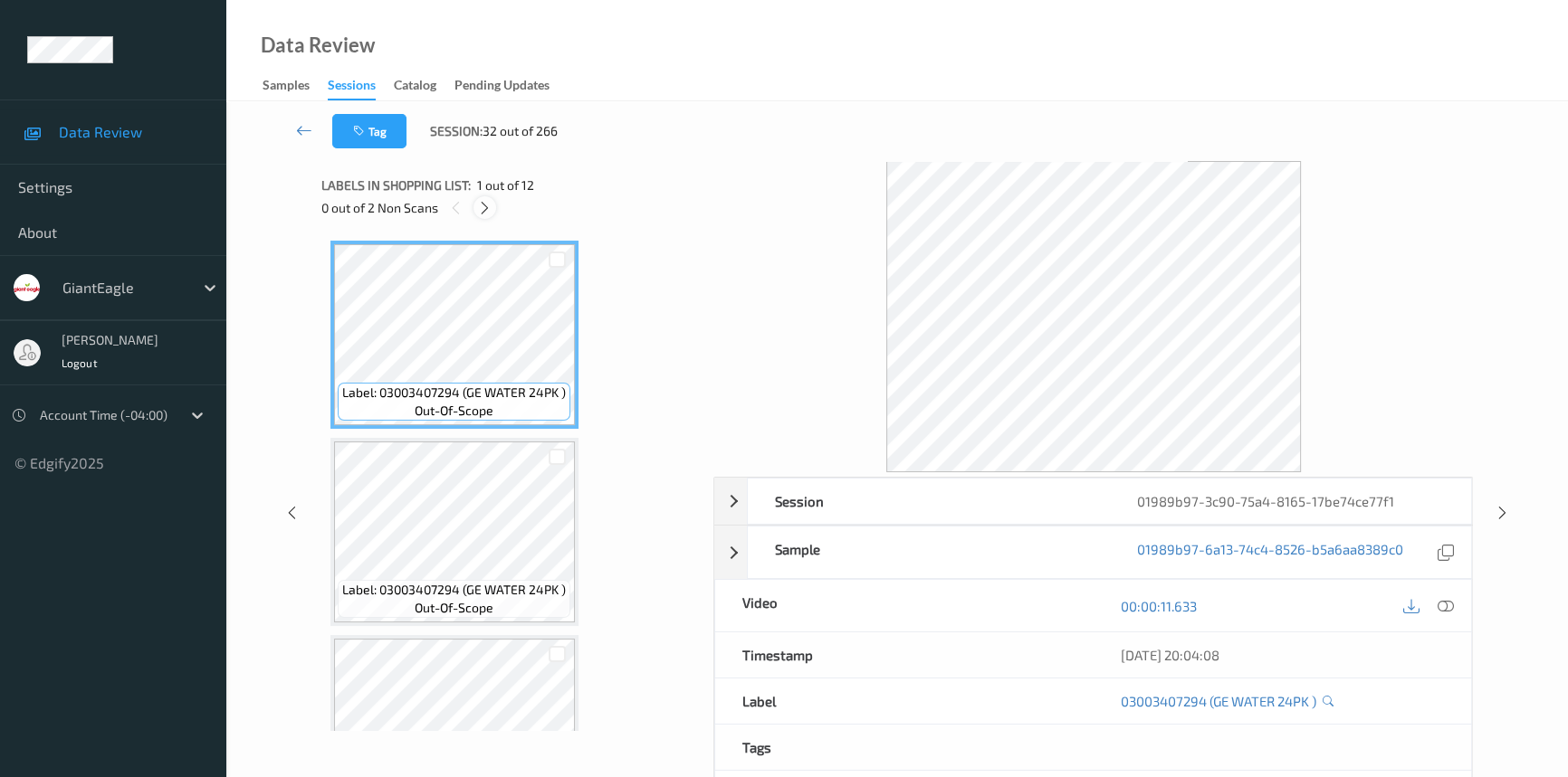
click at [477, 203] on div at bounding box center [485, 207] width 23 height 23
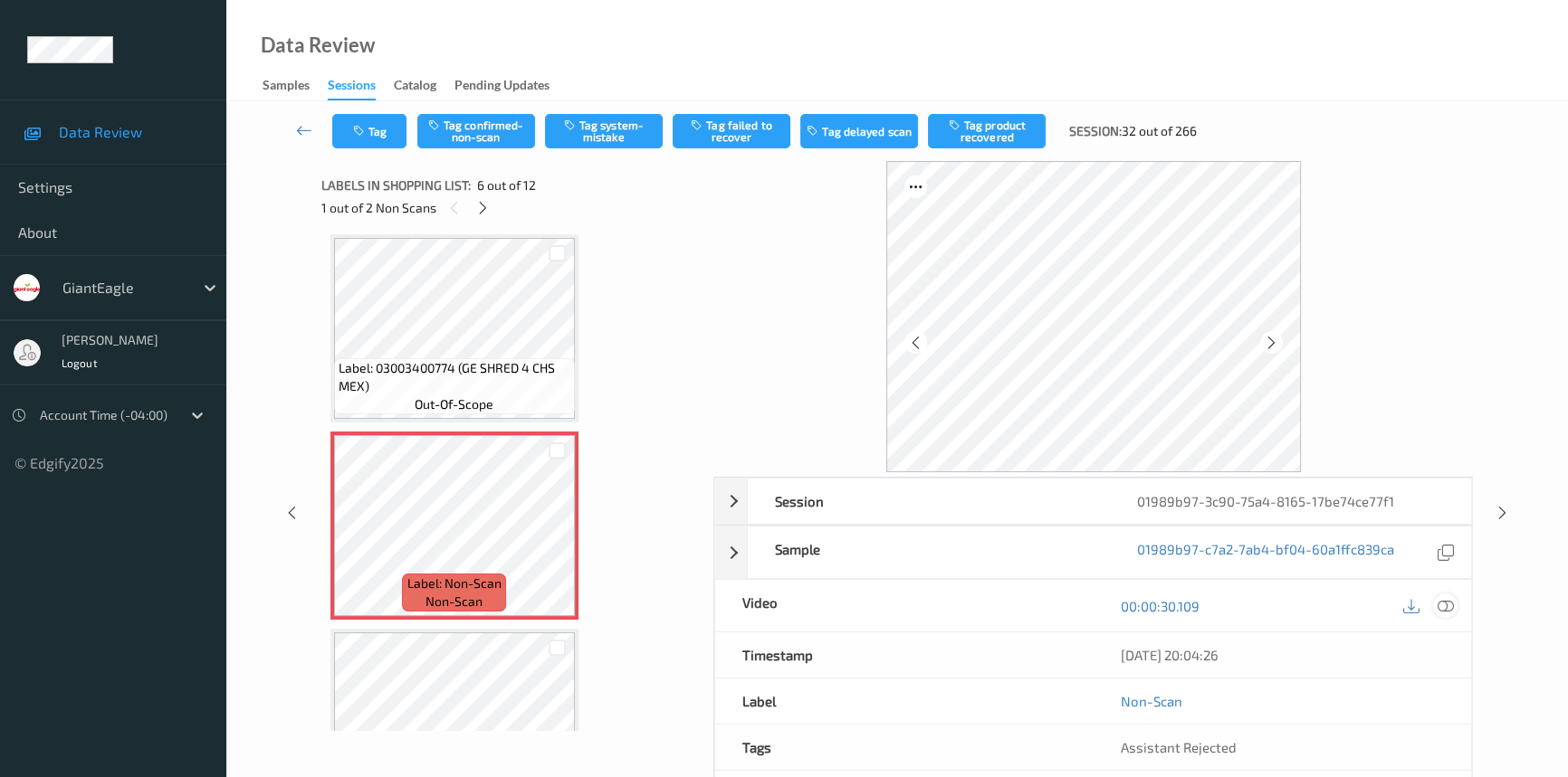
click at [1447, 594] on div at bounding box center [1446, 606] width 25 height 25
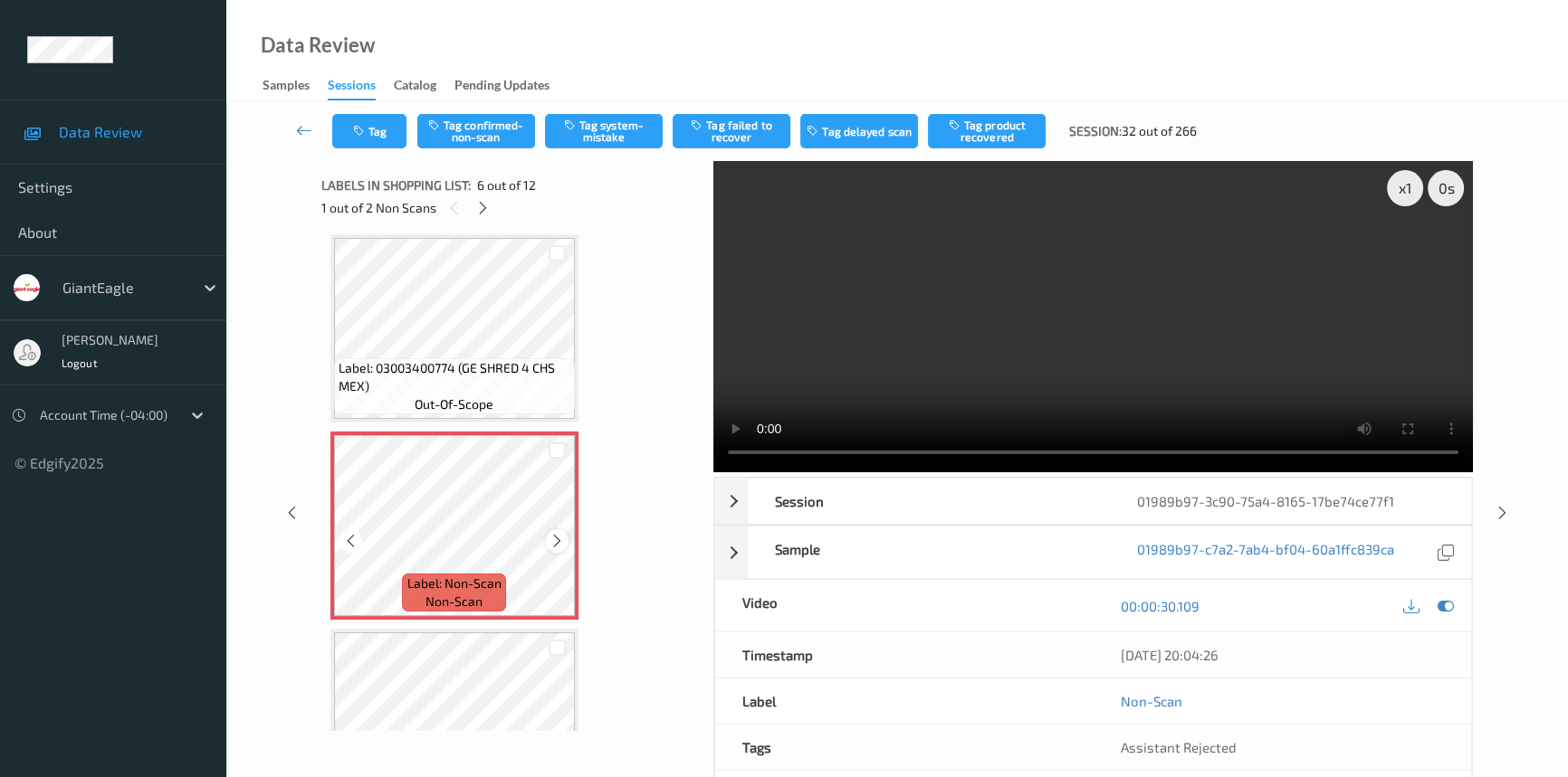
click at [558, 538] on icon at bounding box center [557, 541] width 15 height 16
click at [559, 538] on icon at bounding box center [557, 541] width 15 height 16
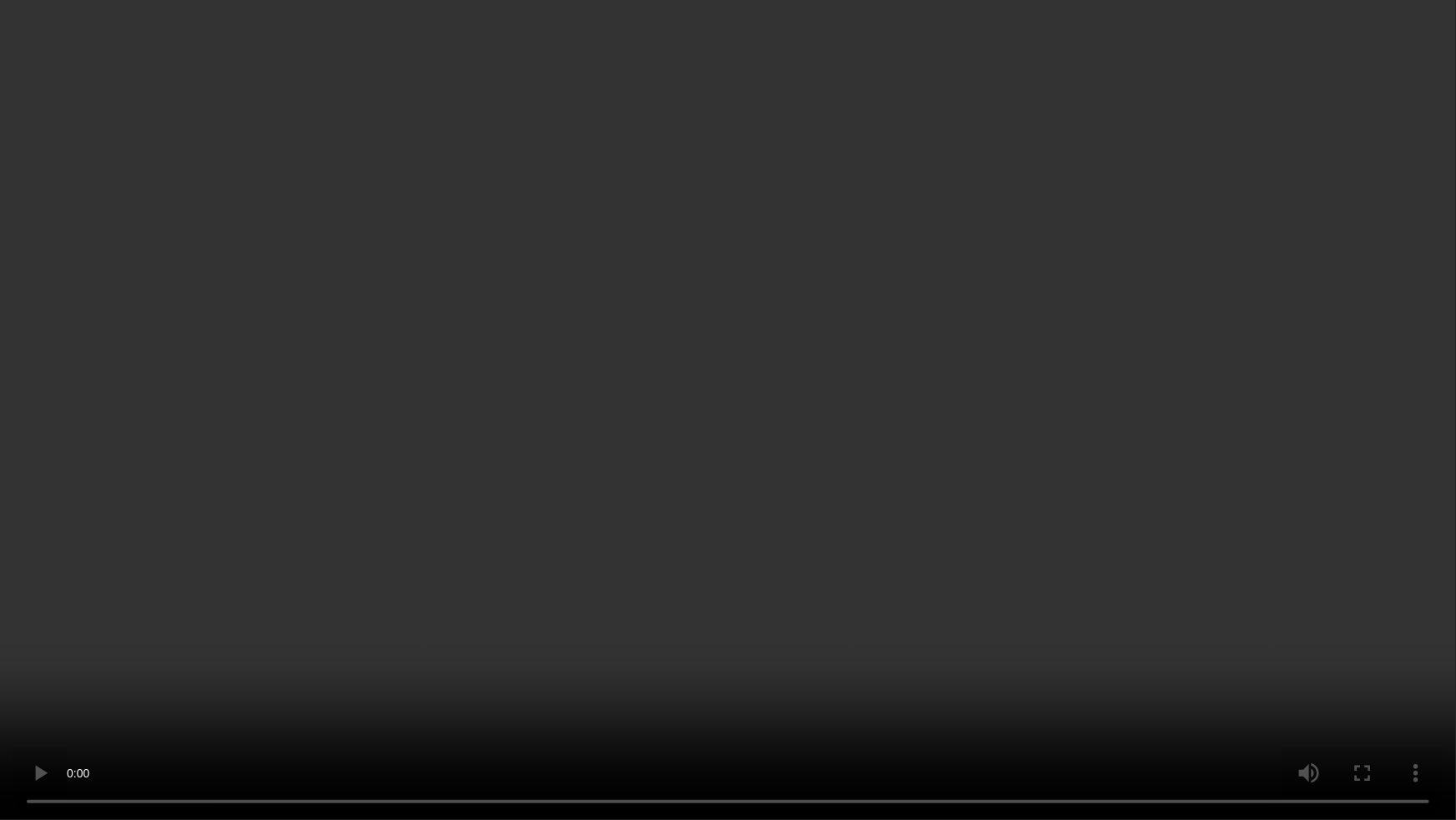
click at [1003, 593] on video at bounding box center [728, 410] width 1456 height 820
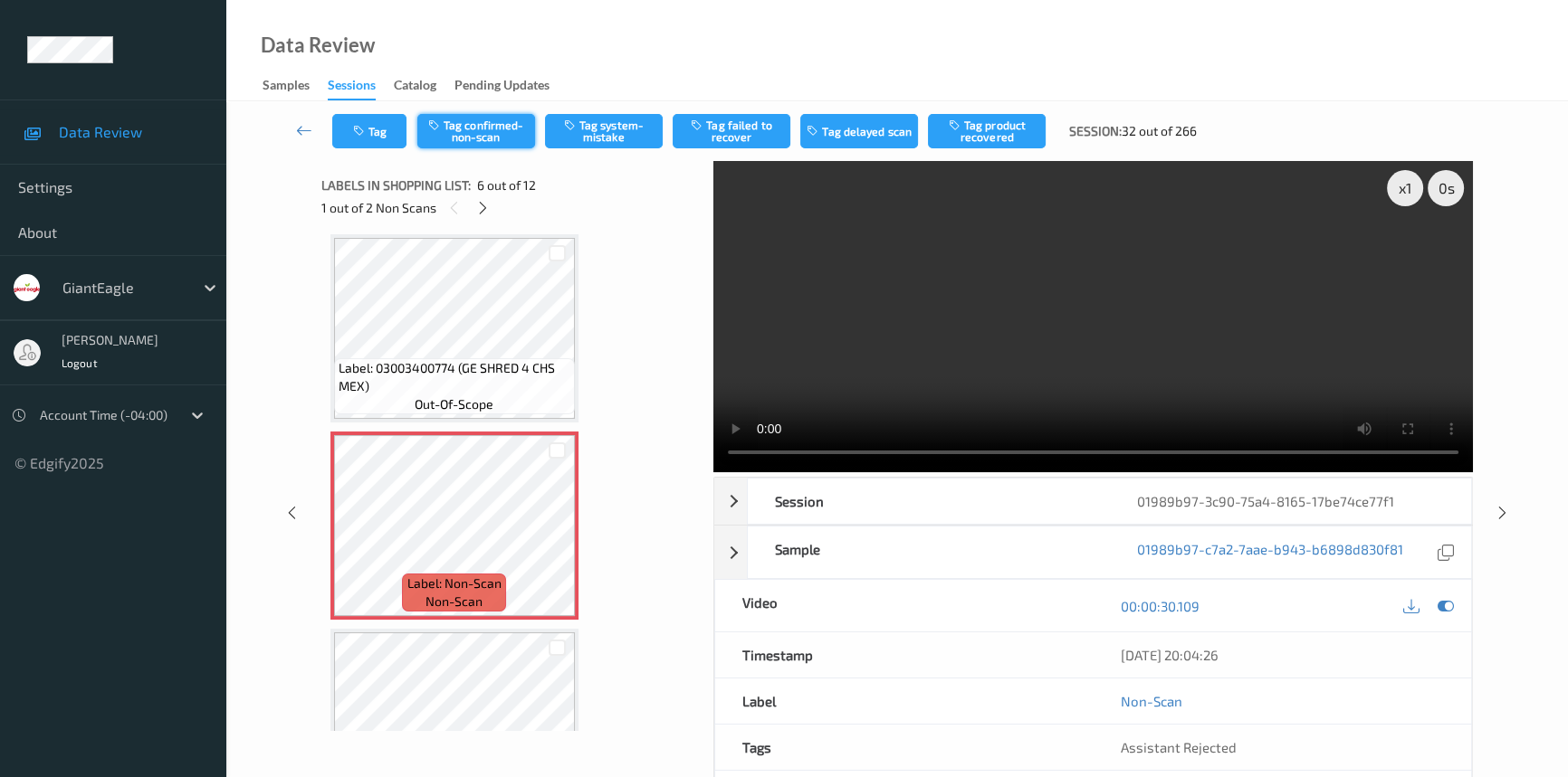
click at [488, 129] on button "Tag confirmed-non-scan" at bounding box center [475, 131] width 118 height 34
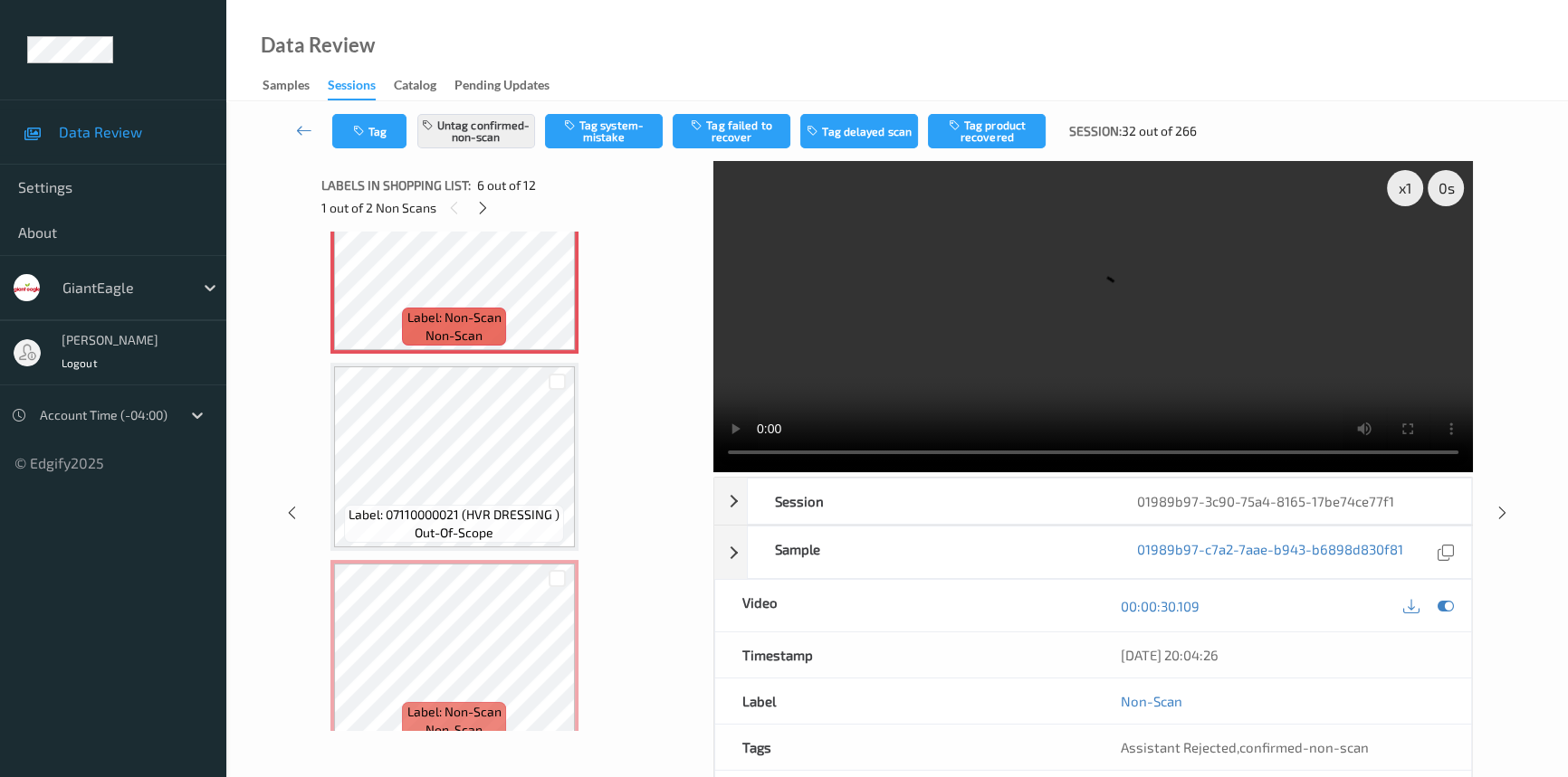
scroll to position [1124, 0]
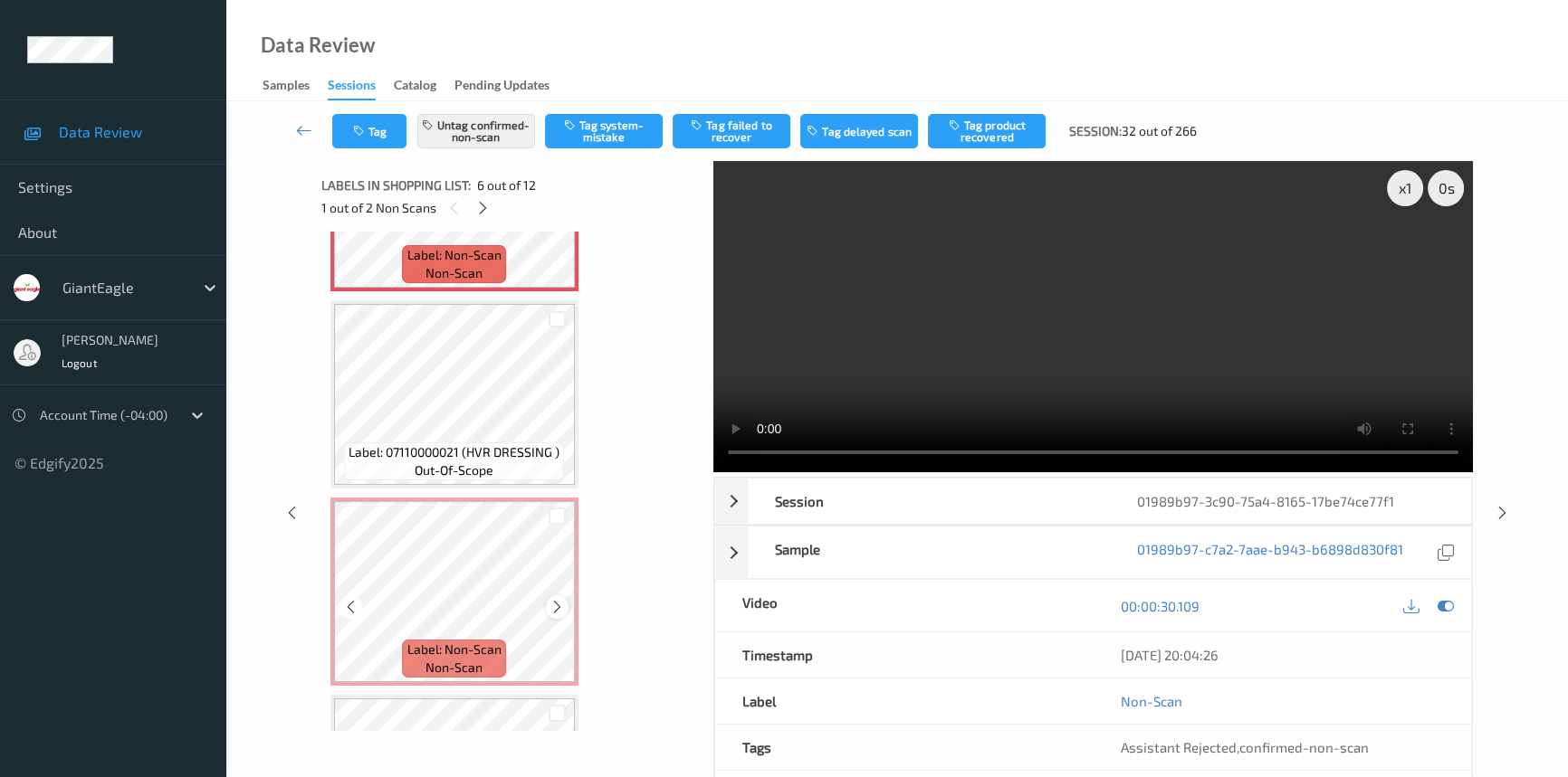
click at [557, 599] on icon at bounding box center [557, 607] width 15 height 16
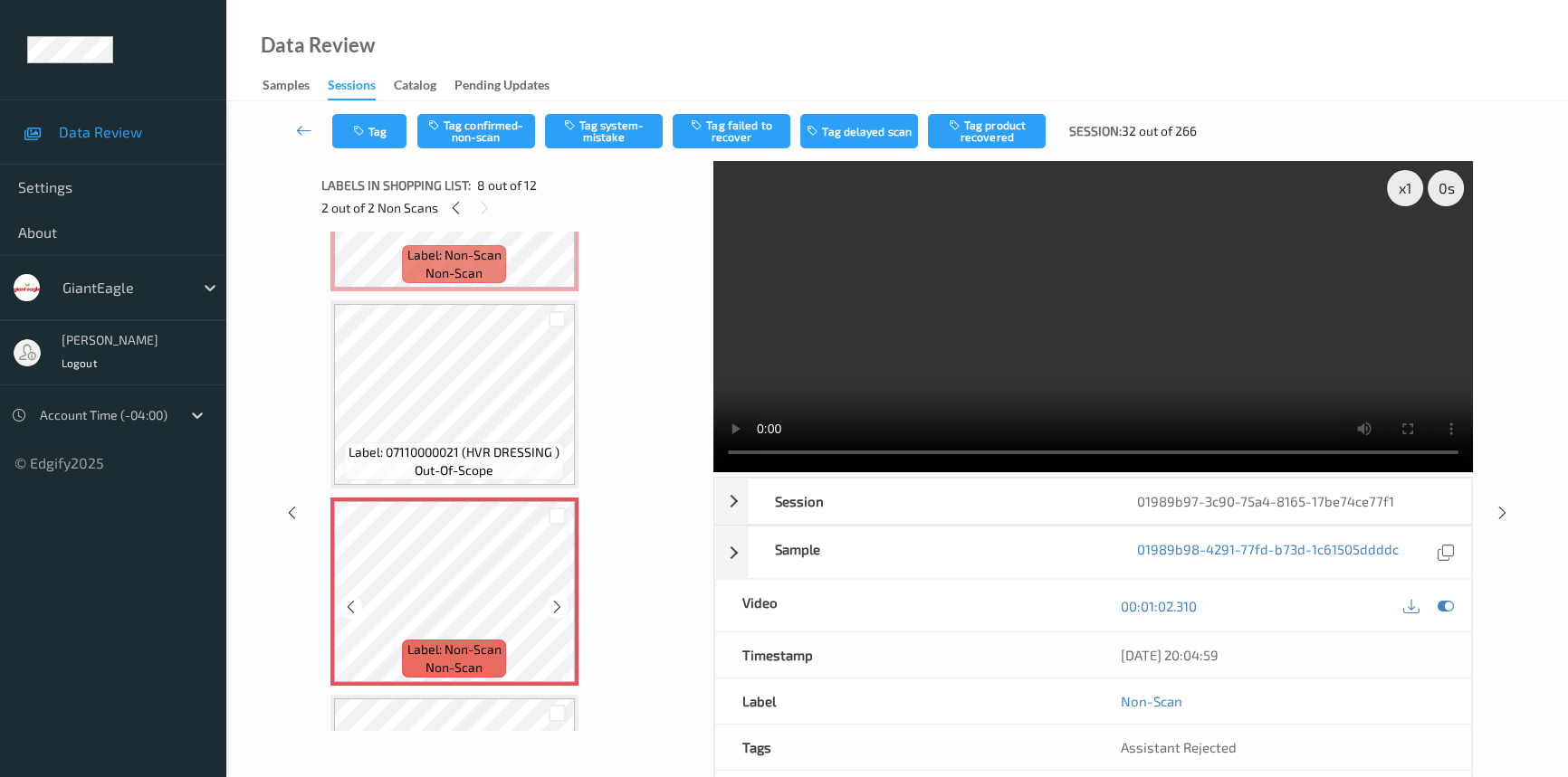
click at [557, 599] on icon at bounding box center [557, 607] width 15 height 16
click at [560, 604] on icon at bounding box center [557, 607] width 15 height 16
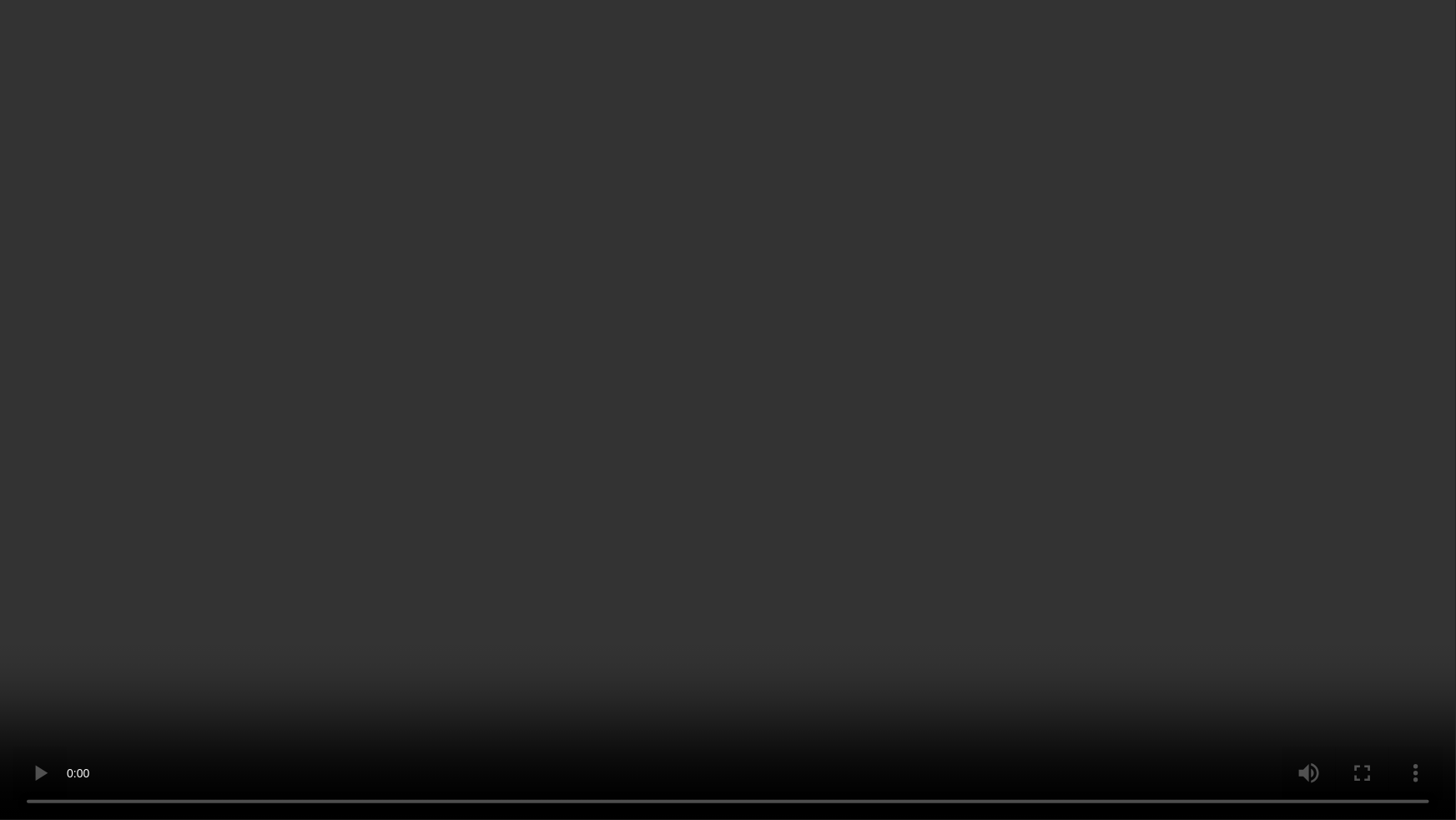
click at [941, 687] on video at bounding box center [728, 410] width 1456 height 820
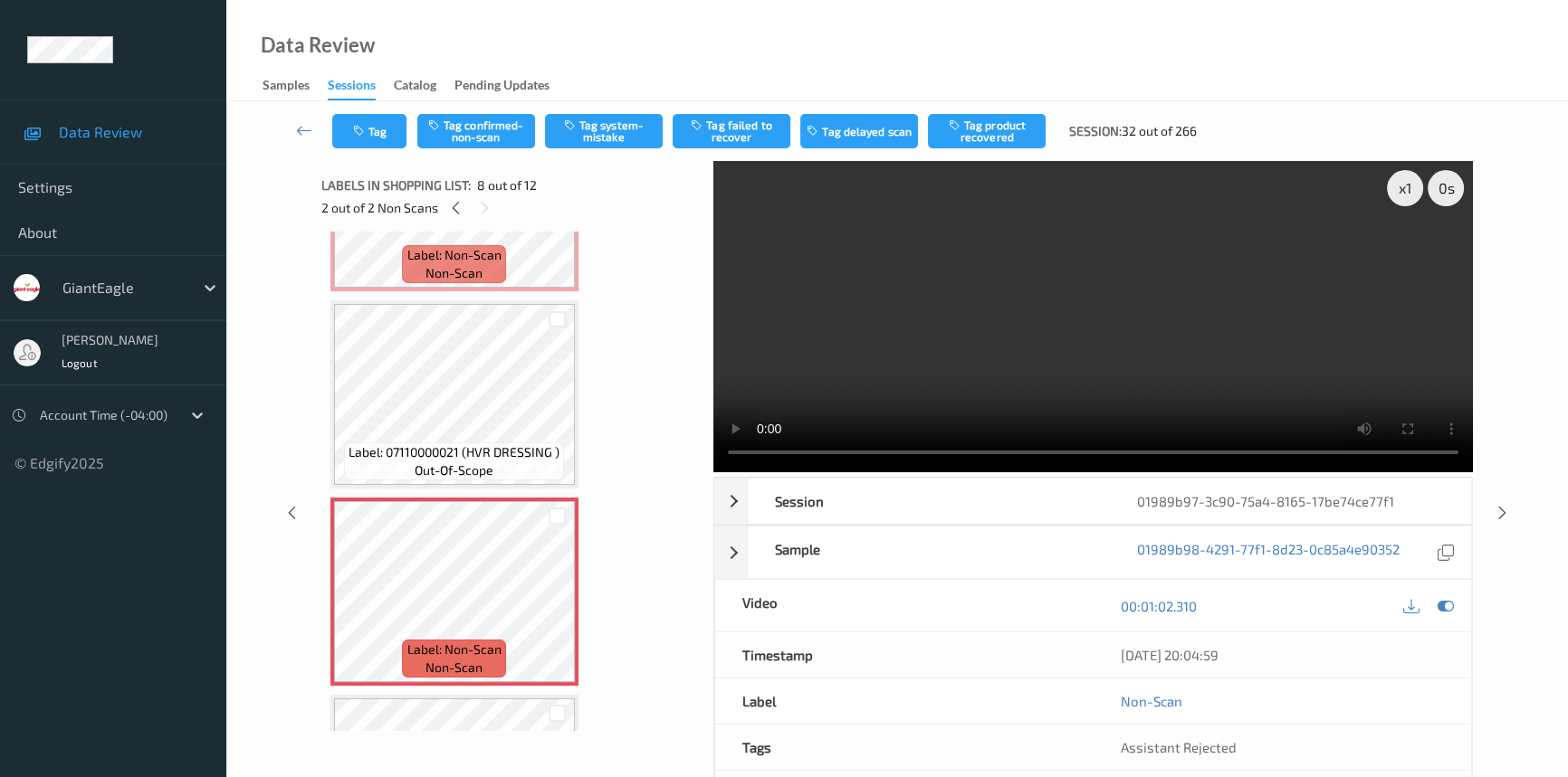
click at [1069, 280] on video at bounding box center [1093, 317] width 759 height 312
click at [1064, 289] on video at bounding box center [1093, 317] width 759 height 312
click at [967, 271] on video at bounding box center [1093, 317] width 759 height 312
click at [1038, 276] on video at bounding box center [1093, 317] width 759 height 312
click at [1046, 277] on video at bounding box center [1093, 317] width 759 height 312
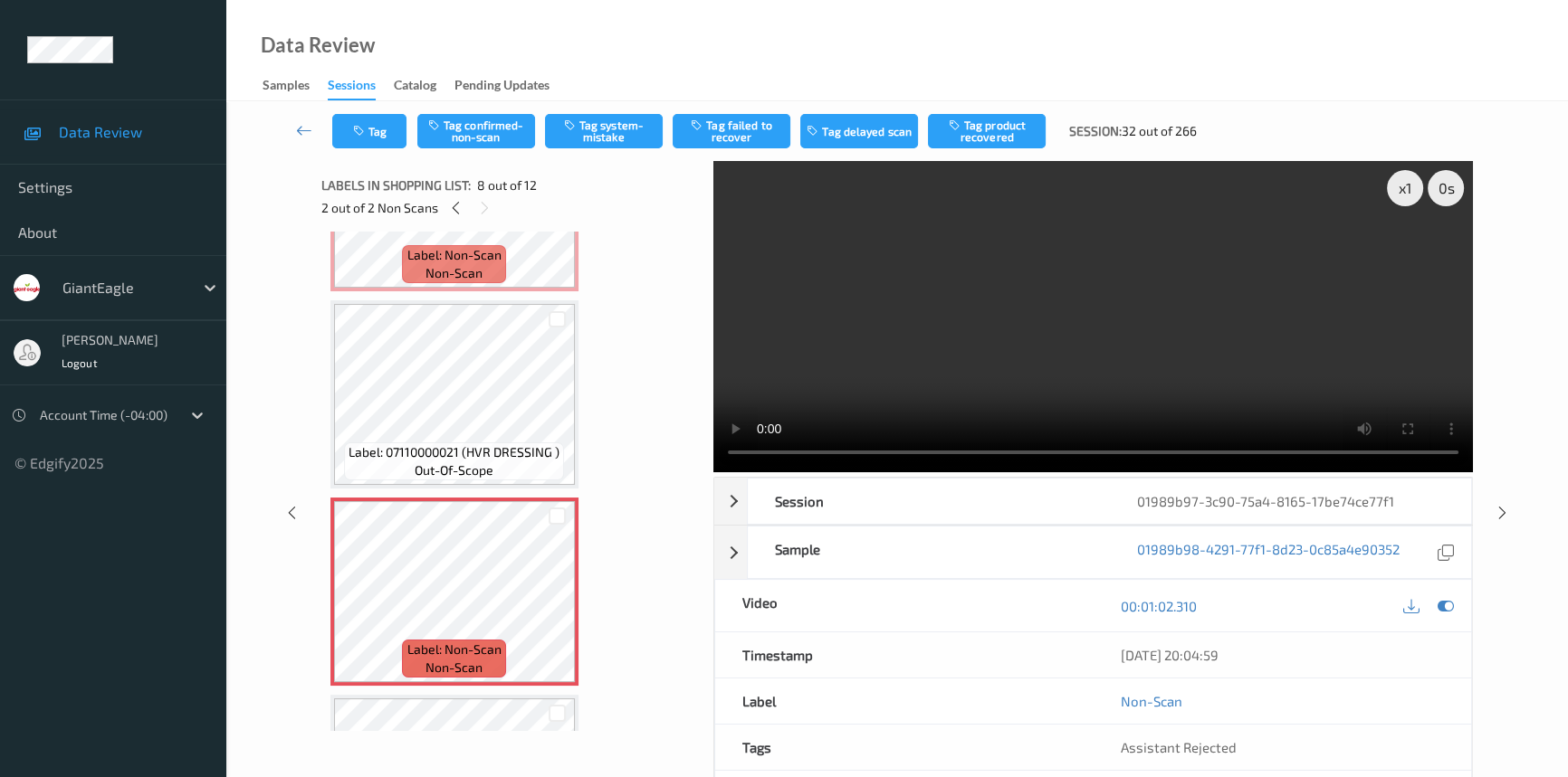
click at [1083, 254] on video at bounding box center [1093, 317] width 759 height 312
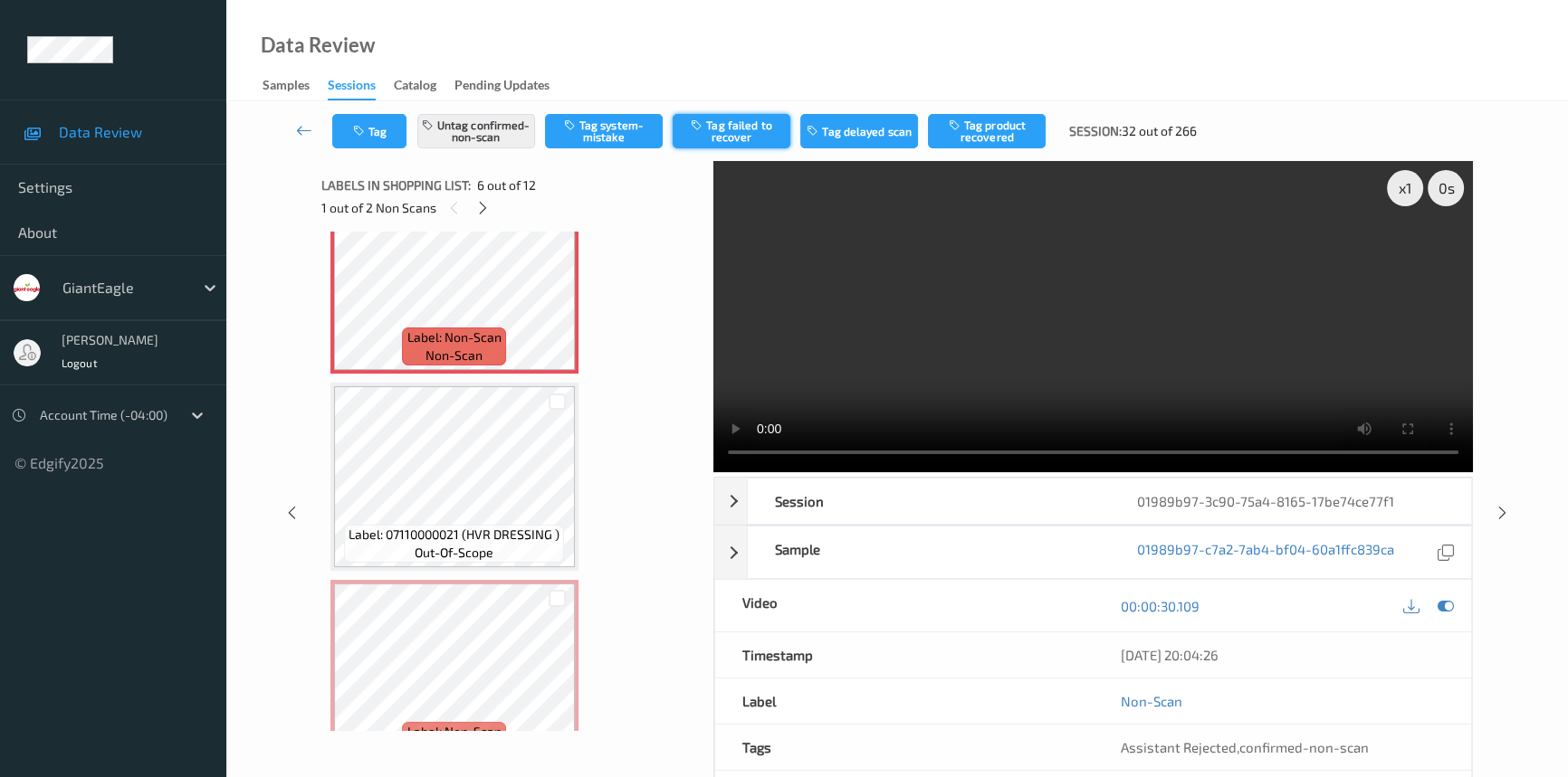
click at [714, 125] on button "Tag failed to recover" at bounding box center [730, 131] width 118 height 34
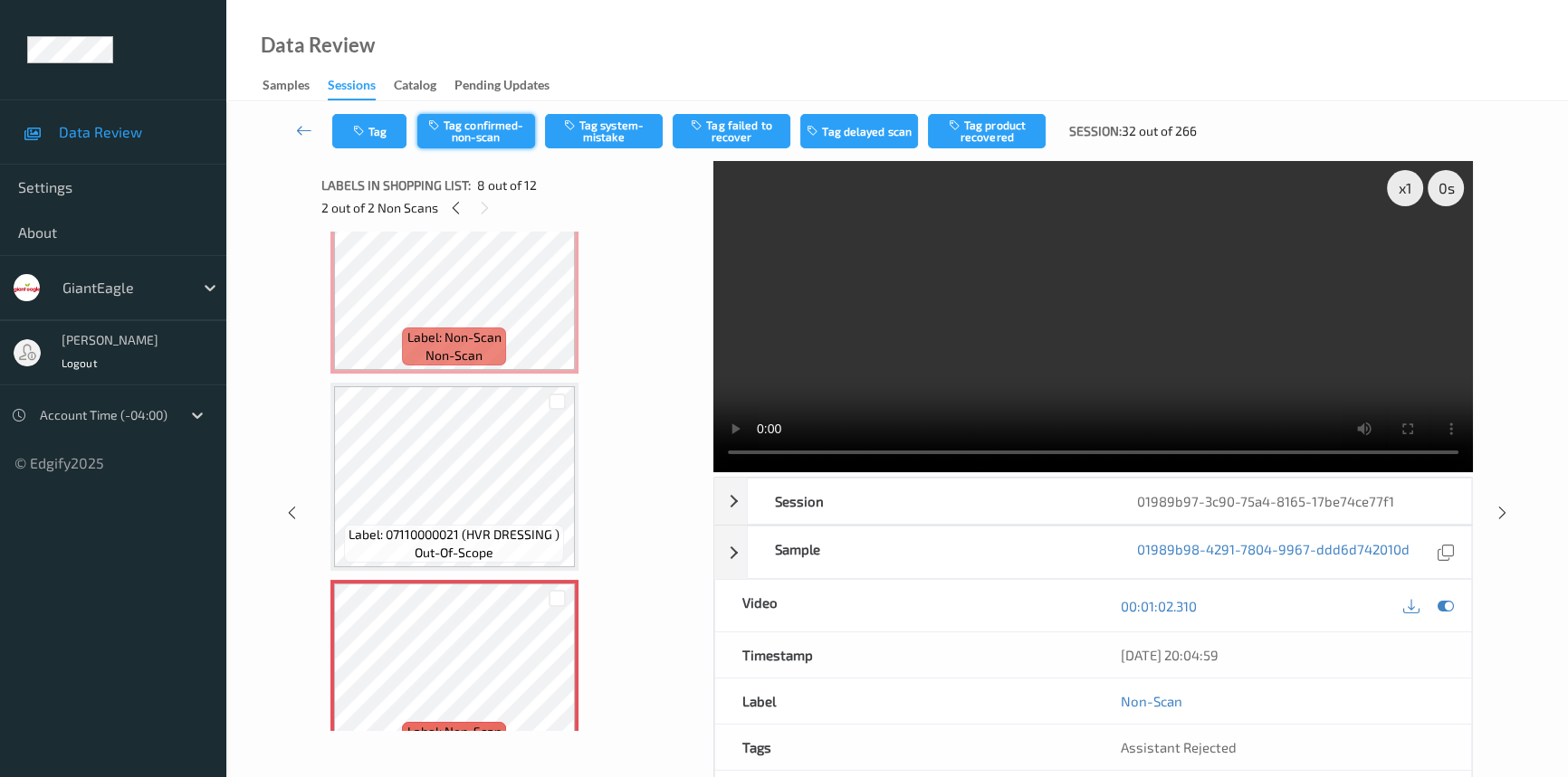
drag, startPoint x: 498, startPoint y: 128, endPoint x: 520, endPoint y: 133, distance: 22.6
click at [500, 128] on button "Tag confirmed-non-scan" at bounding box center [475, 131] width 118 height 34
click at [729, 133] on button "Tag failed to recover" at bounding box center [730, 131] width 118 height 34
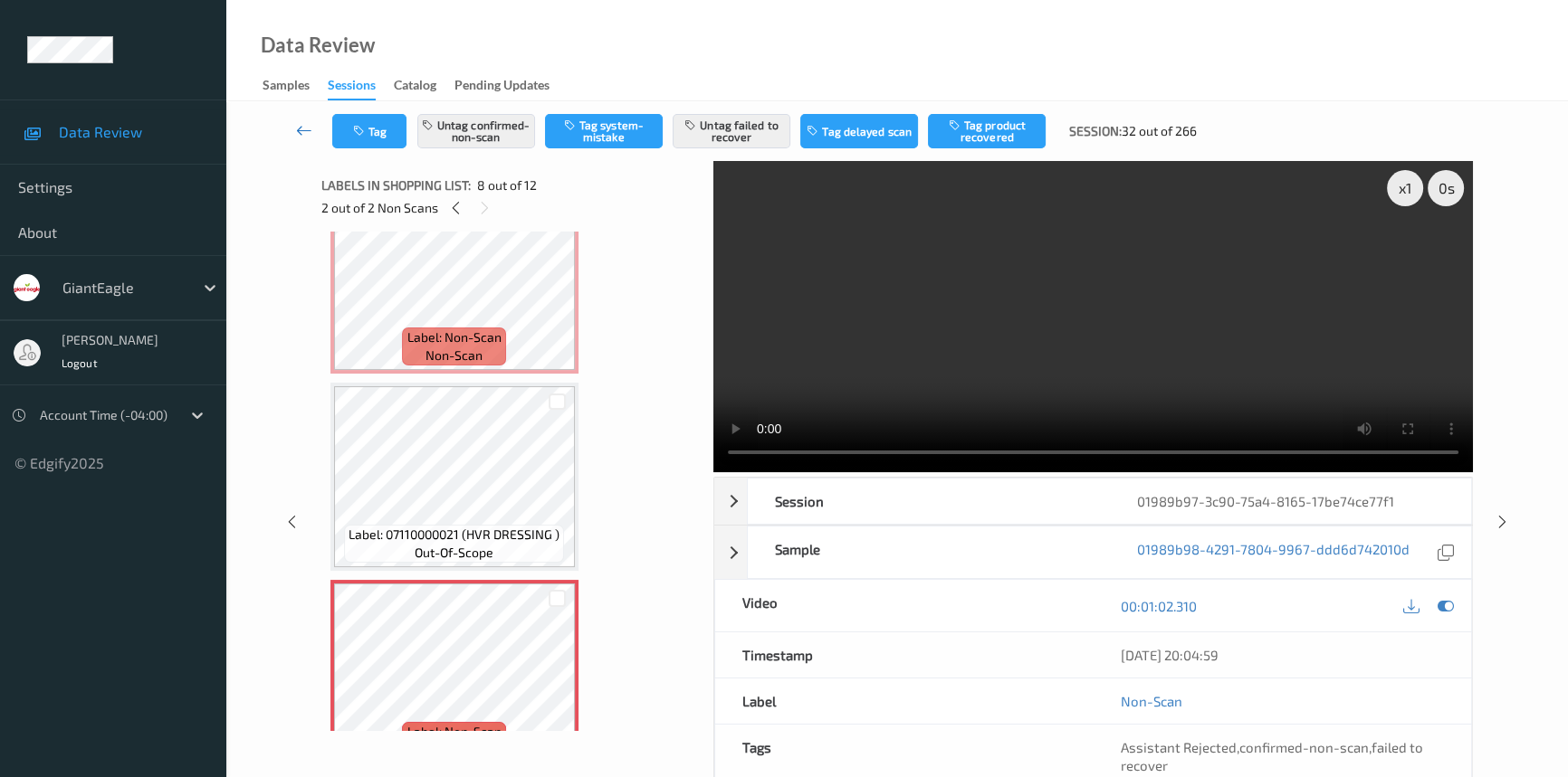
click at [299, 128] on icon at bounding box center [304, 130] width 16 height 18
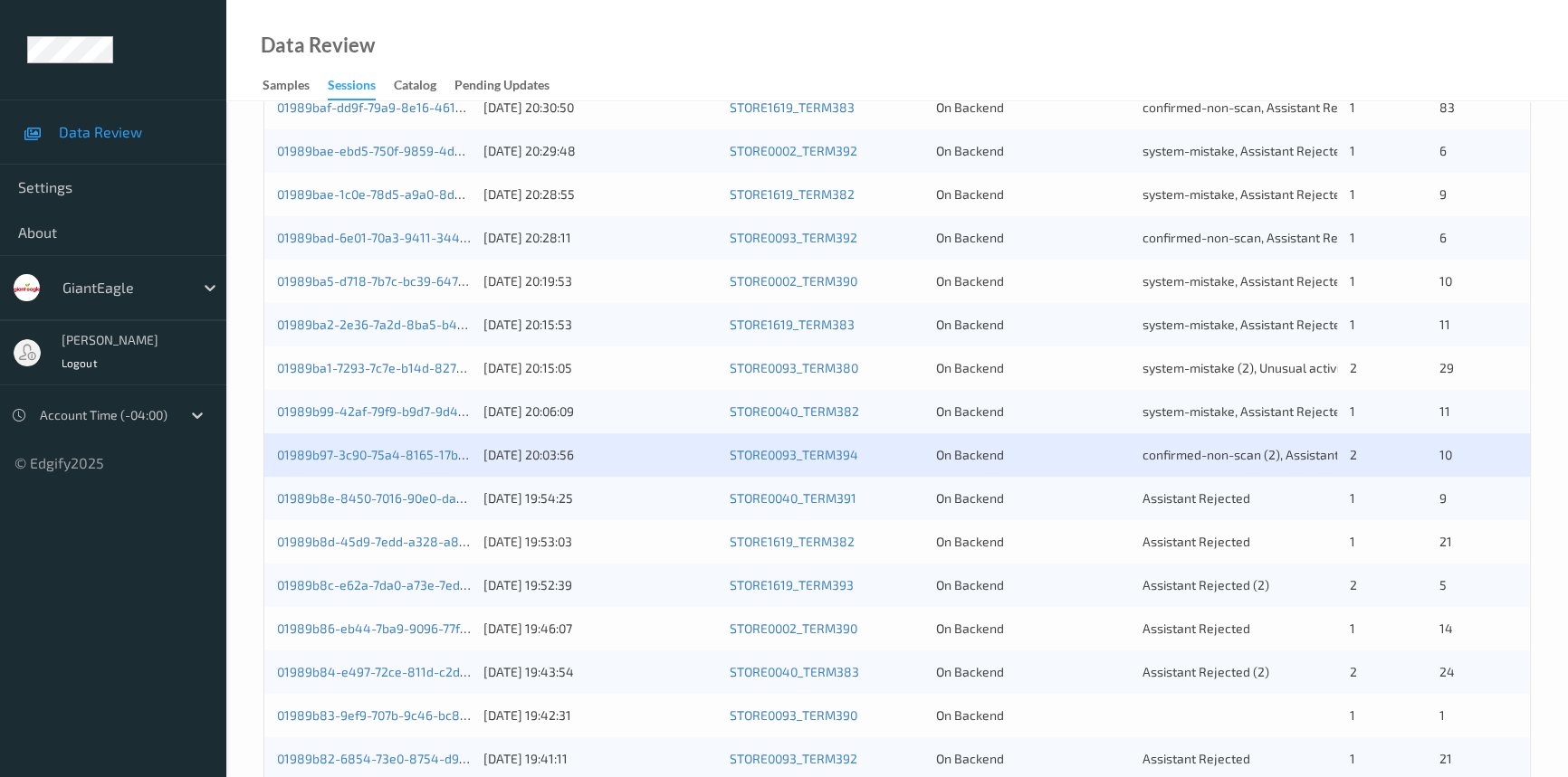
scroll to position [575, 0]
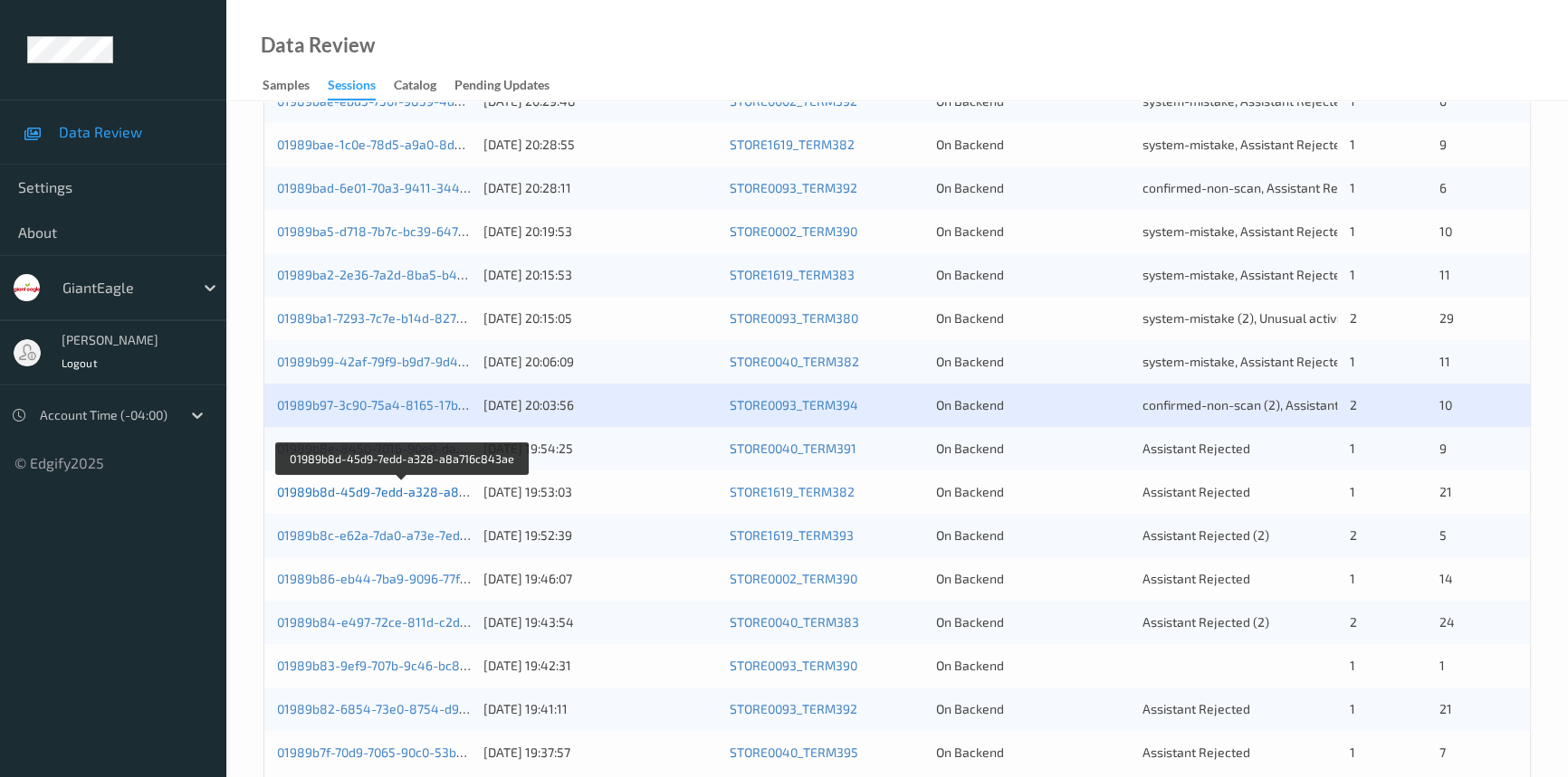
click at [364, 487] on link "01989b8d-45d9-7edd-a328-a8a716c843ae" at bounding box center [403, 492] width 252 height 15
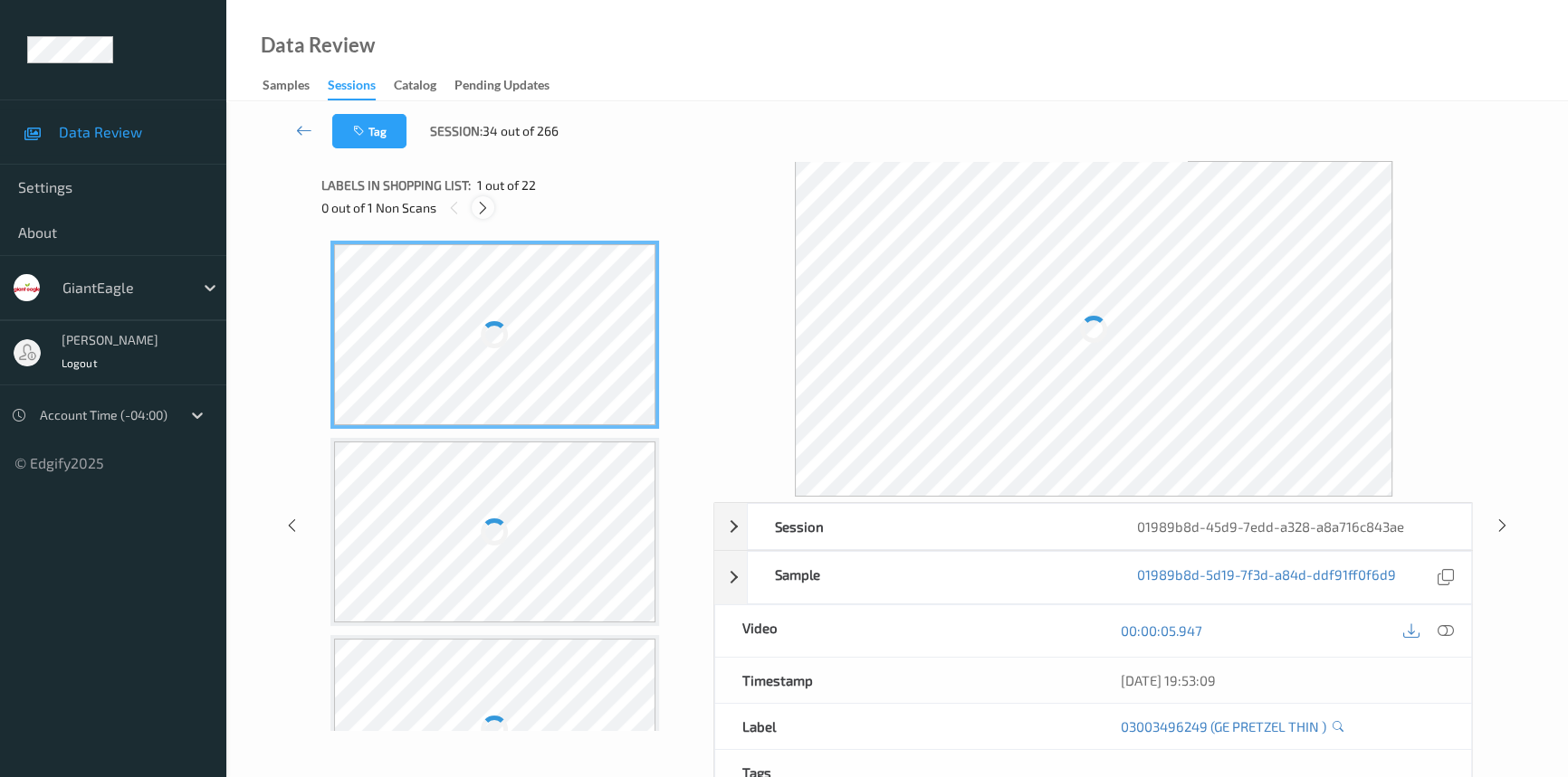
click at [479, 204] on icon at bounding box center [483, 207] width 15 height 16
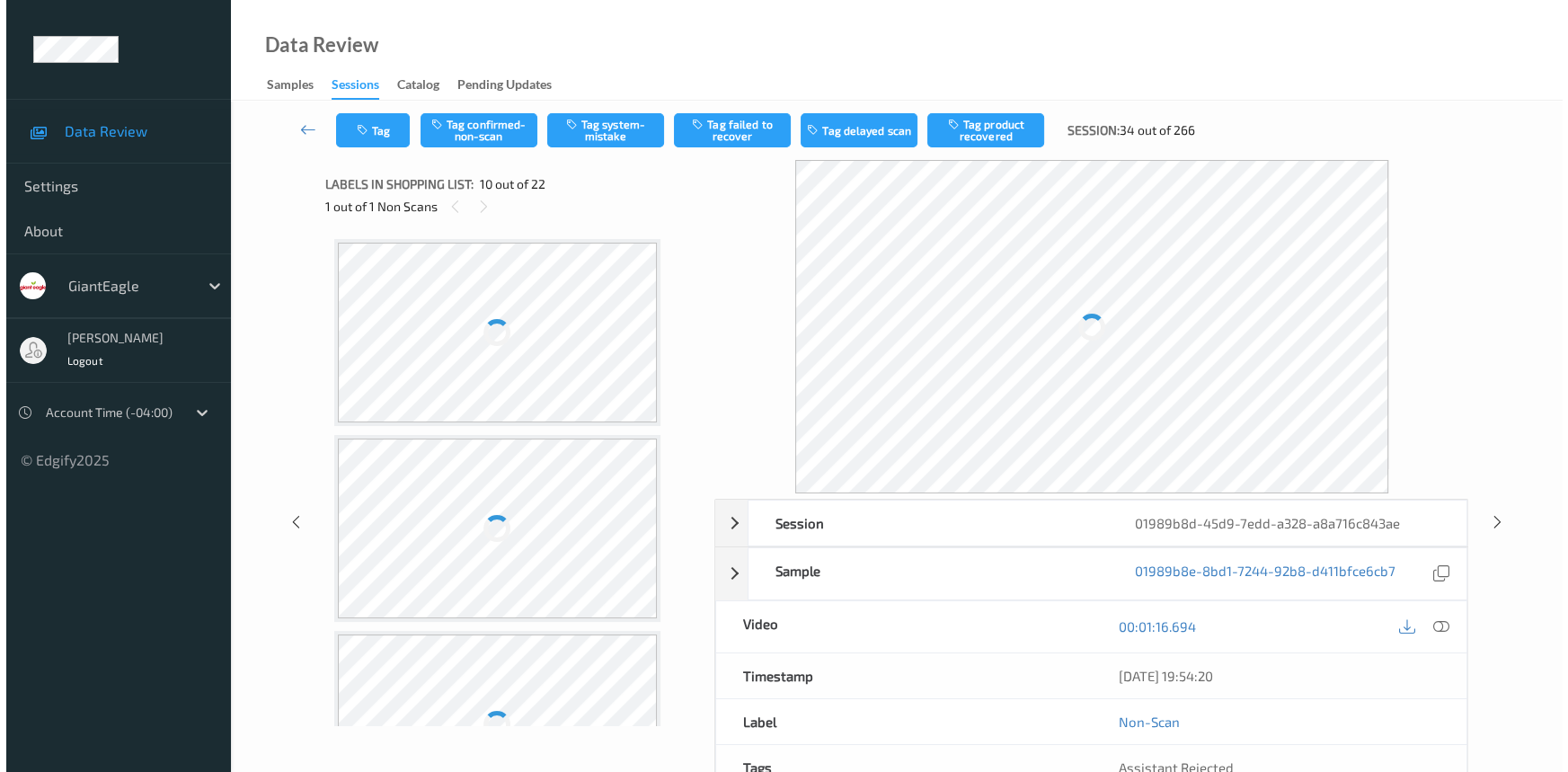
scroll to position [1572, 0]
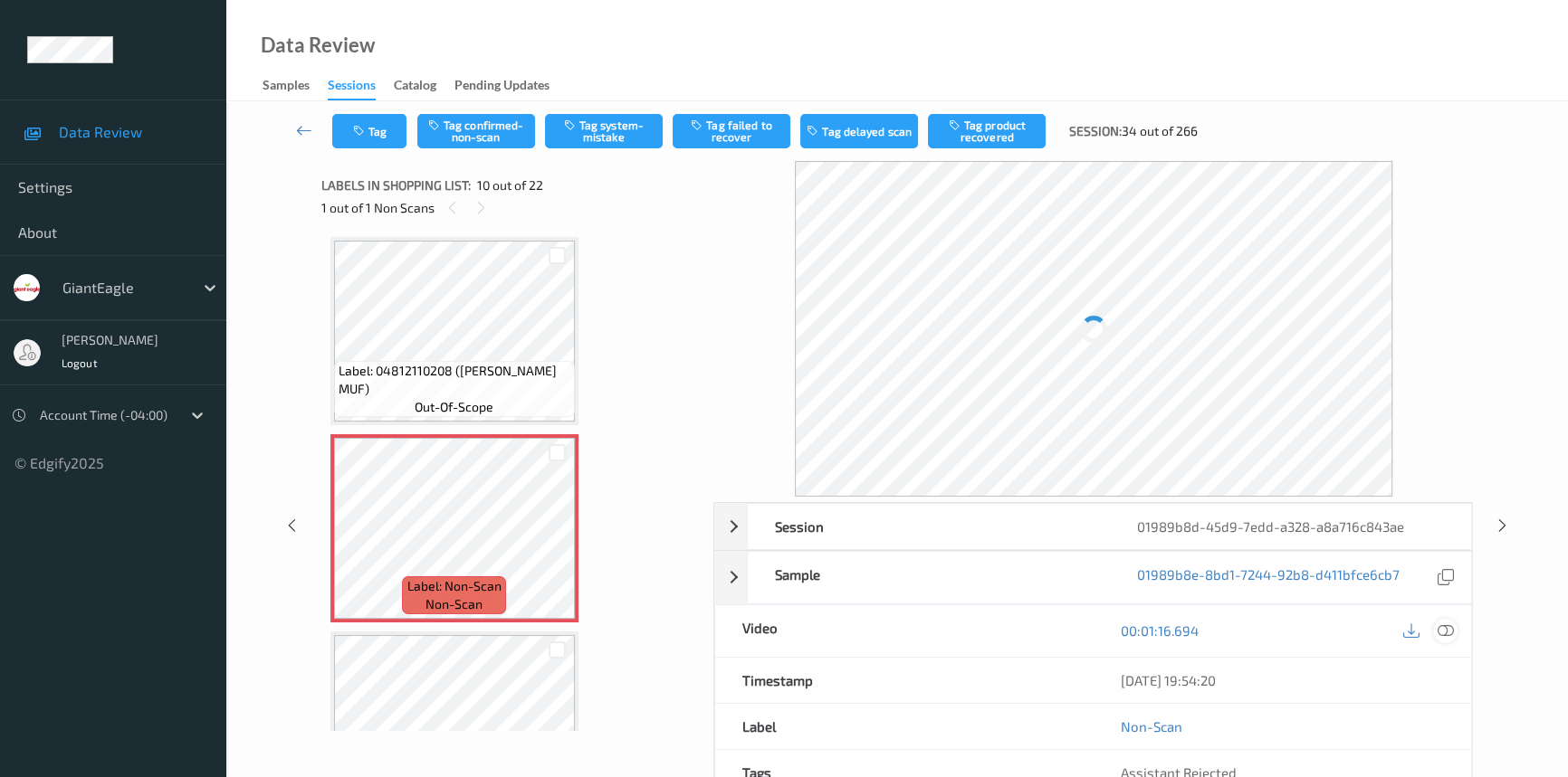
click at [1448, 629] on icon at bounding box center [1446, 630] width 16 height 16
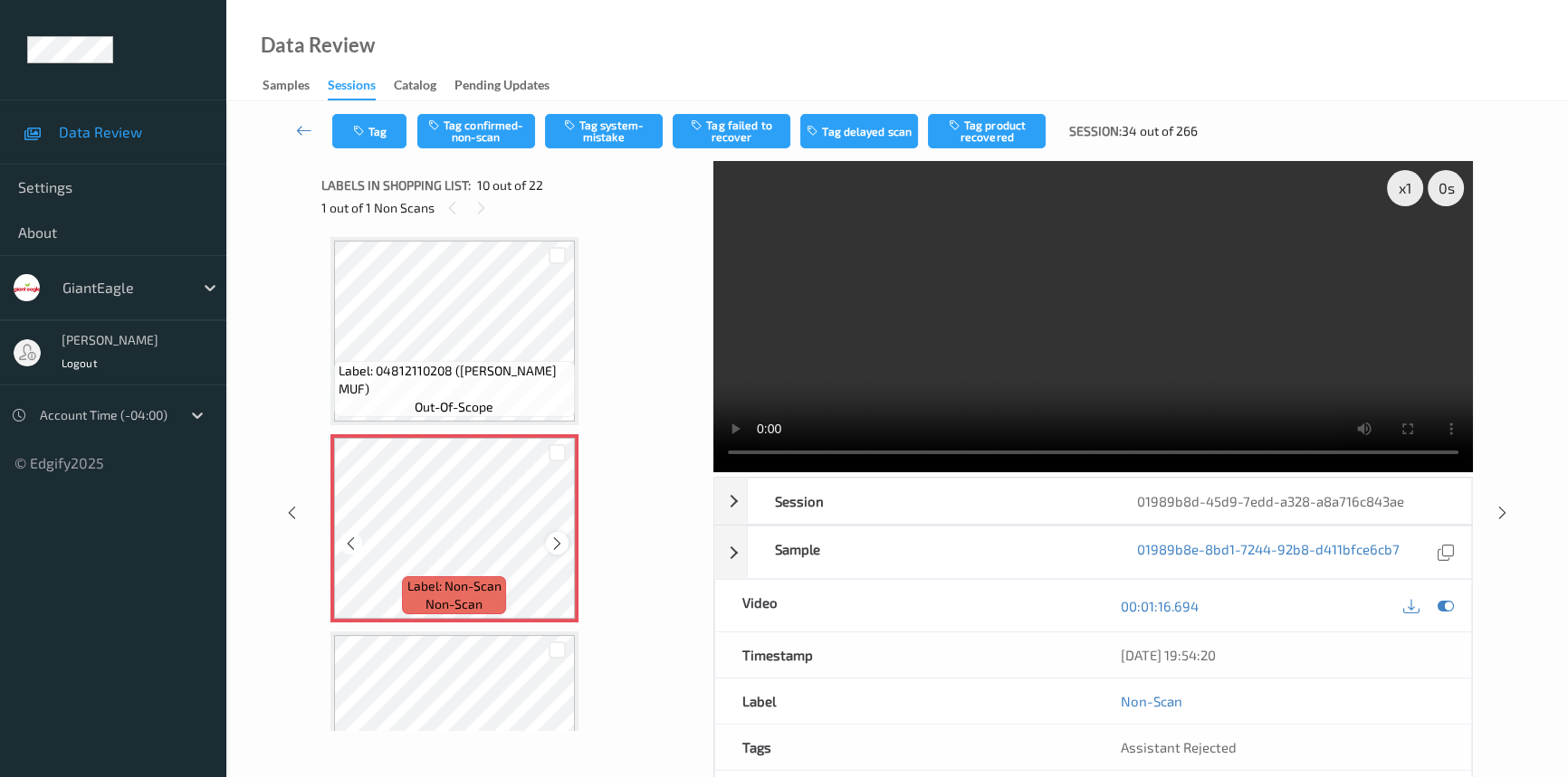
click at [556, 536] on icon at bounding box center [557, 544] width 15 height 16
click at [557, 539] on icon at bounding box center [557, 544] width 15 height 16
click at [1387, 373] on video at bounding box center [1093, 317] width 759 height 312
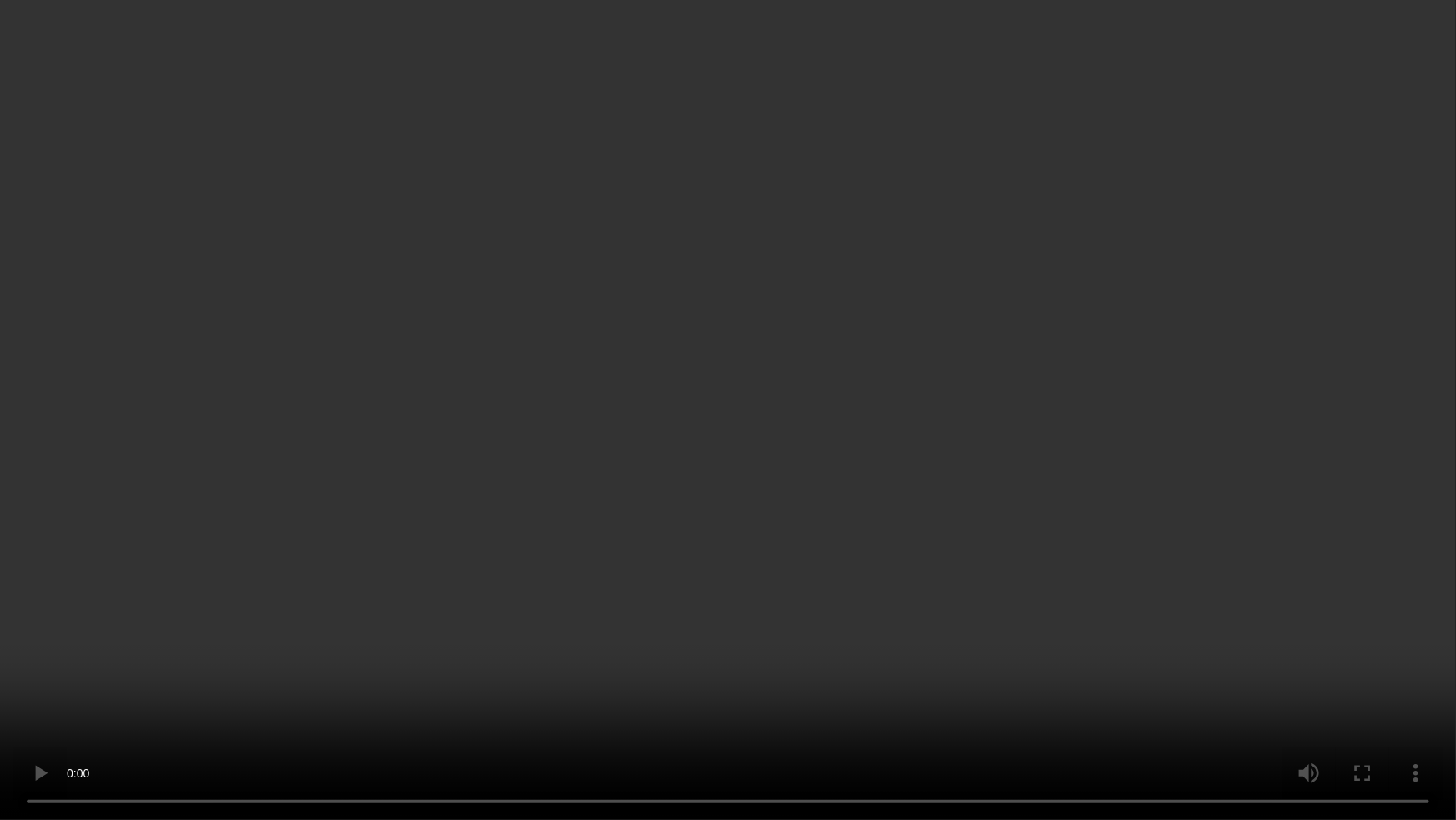
click at [949, 501] on video at bounding box center [728, 410] width 1456 height 820
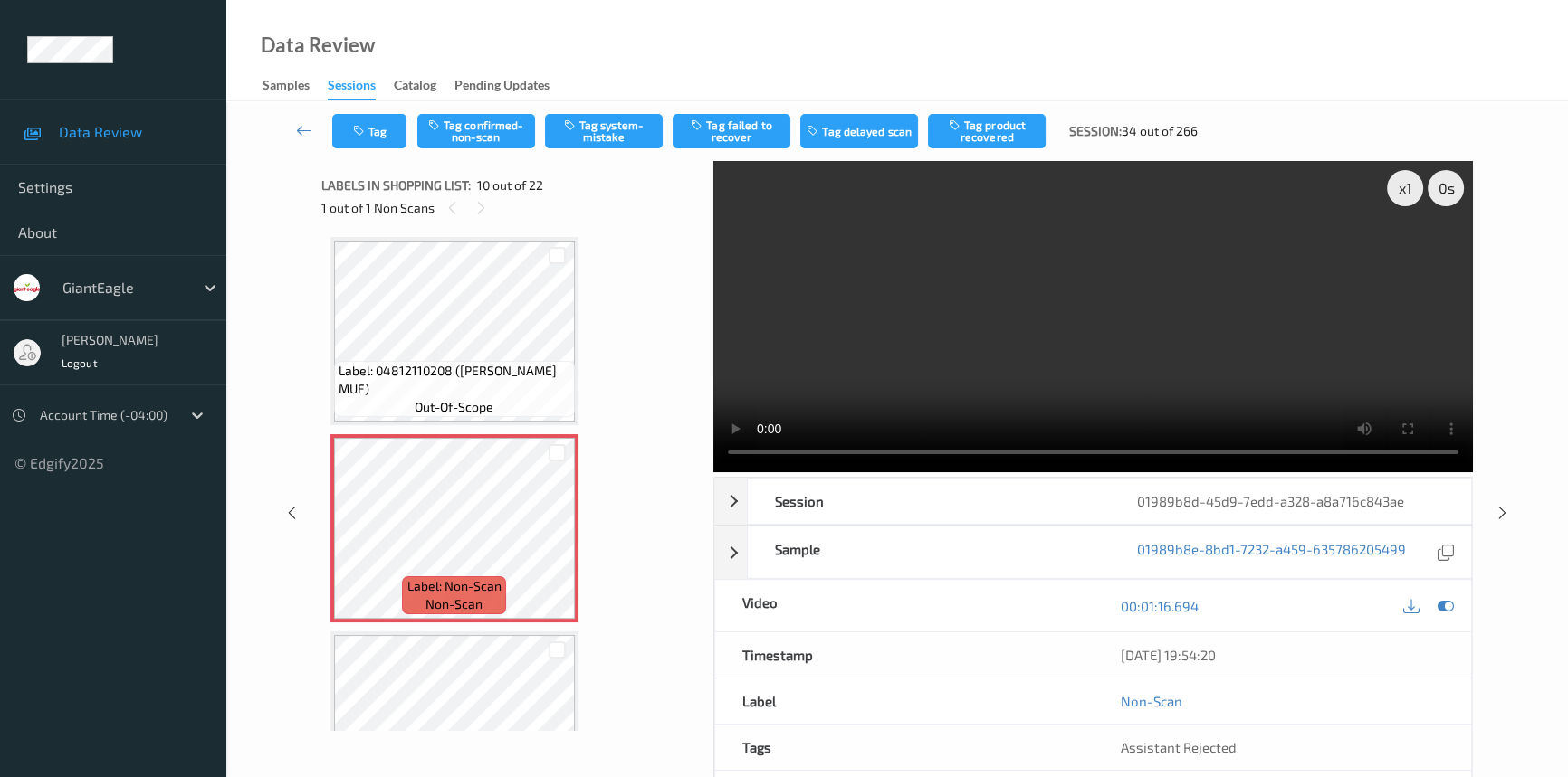
click at [1217, 322] on video at bounding box center [1093, 317] width 759 height 312
click at [1147, 397] on video at bounding box center [1093, 317] width 759 height 312
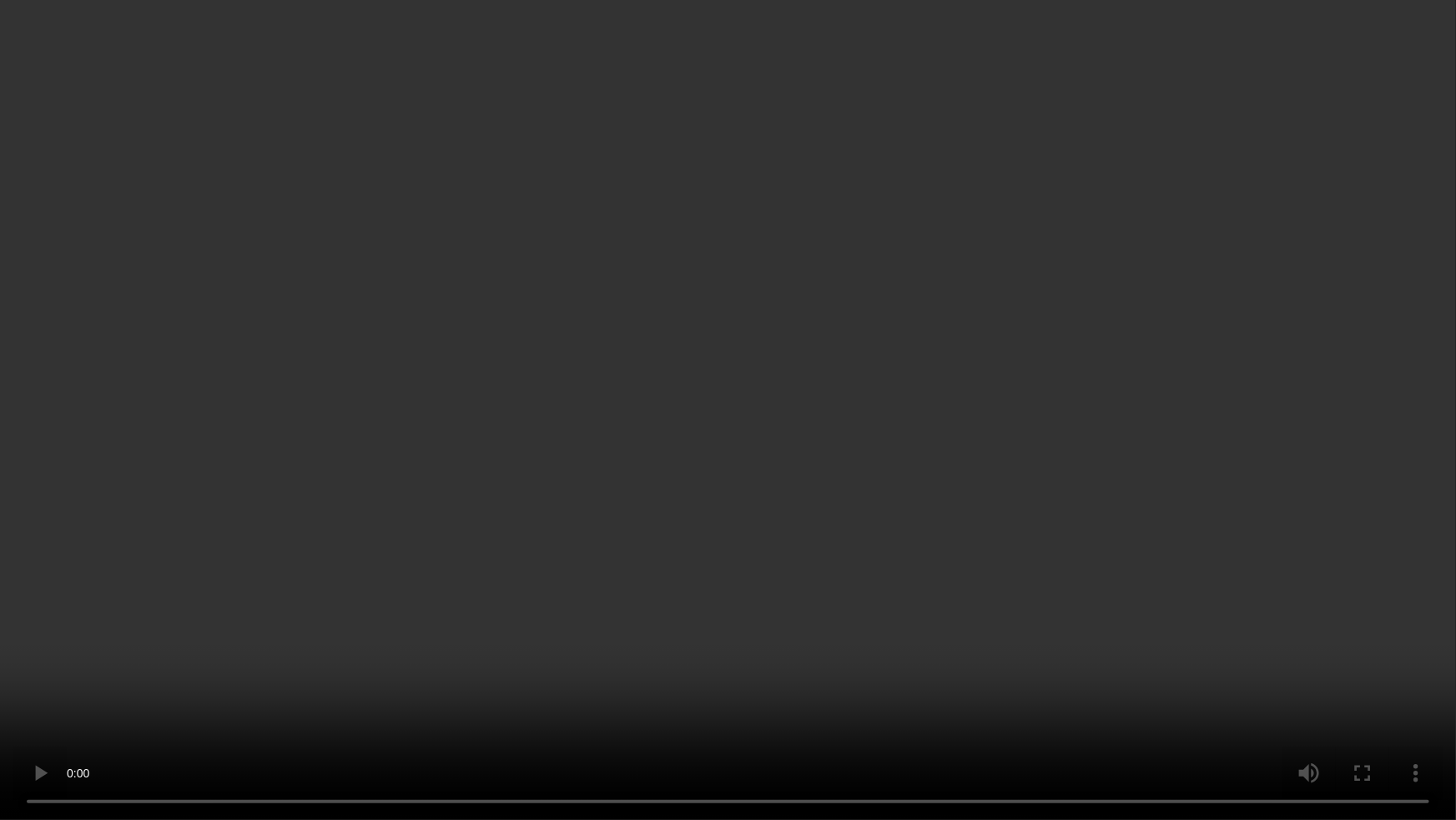
click at [949, 542] on video at bounding box center [728, 410] width 1456 height 820
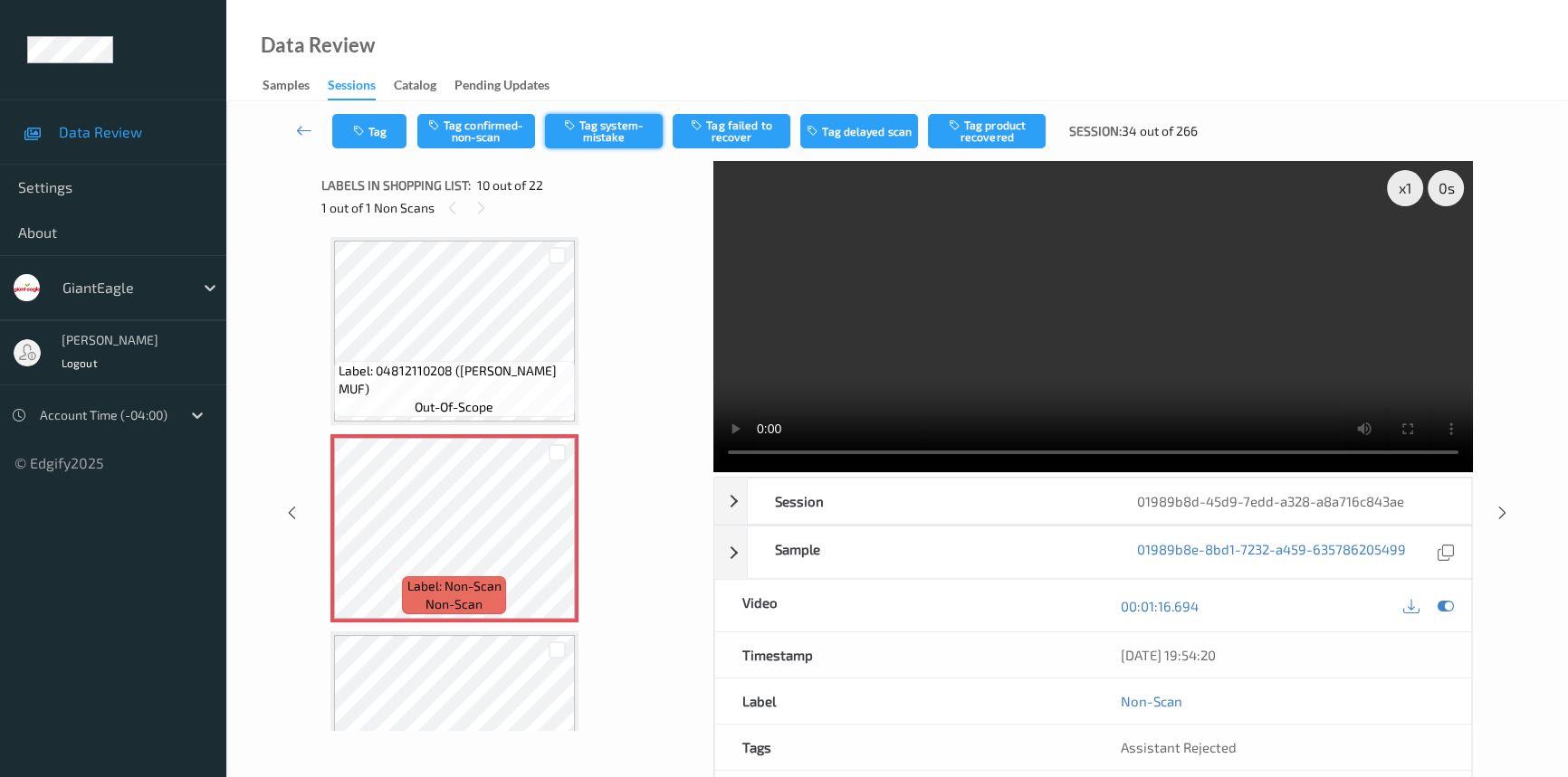
click at [600, 126] on button "Tag system-mistake" at bounding box center [603, 131] width 118 height 34
click at [381, 131] on button "Tag" at bounding box center [369, 131] width 75 height 34
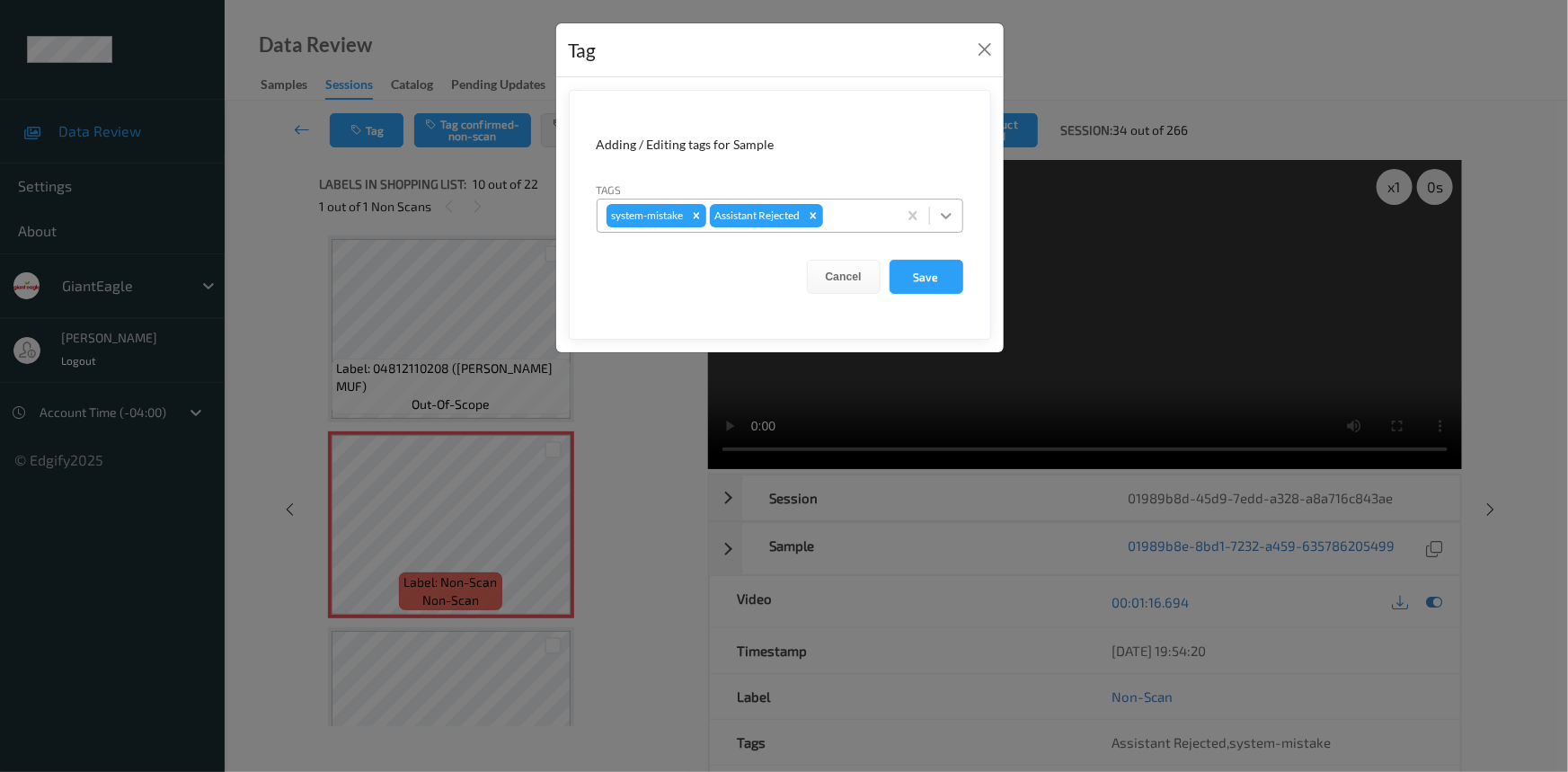
click at [958, 219] on div at bounding box center [946, 216] width 32 height 32
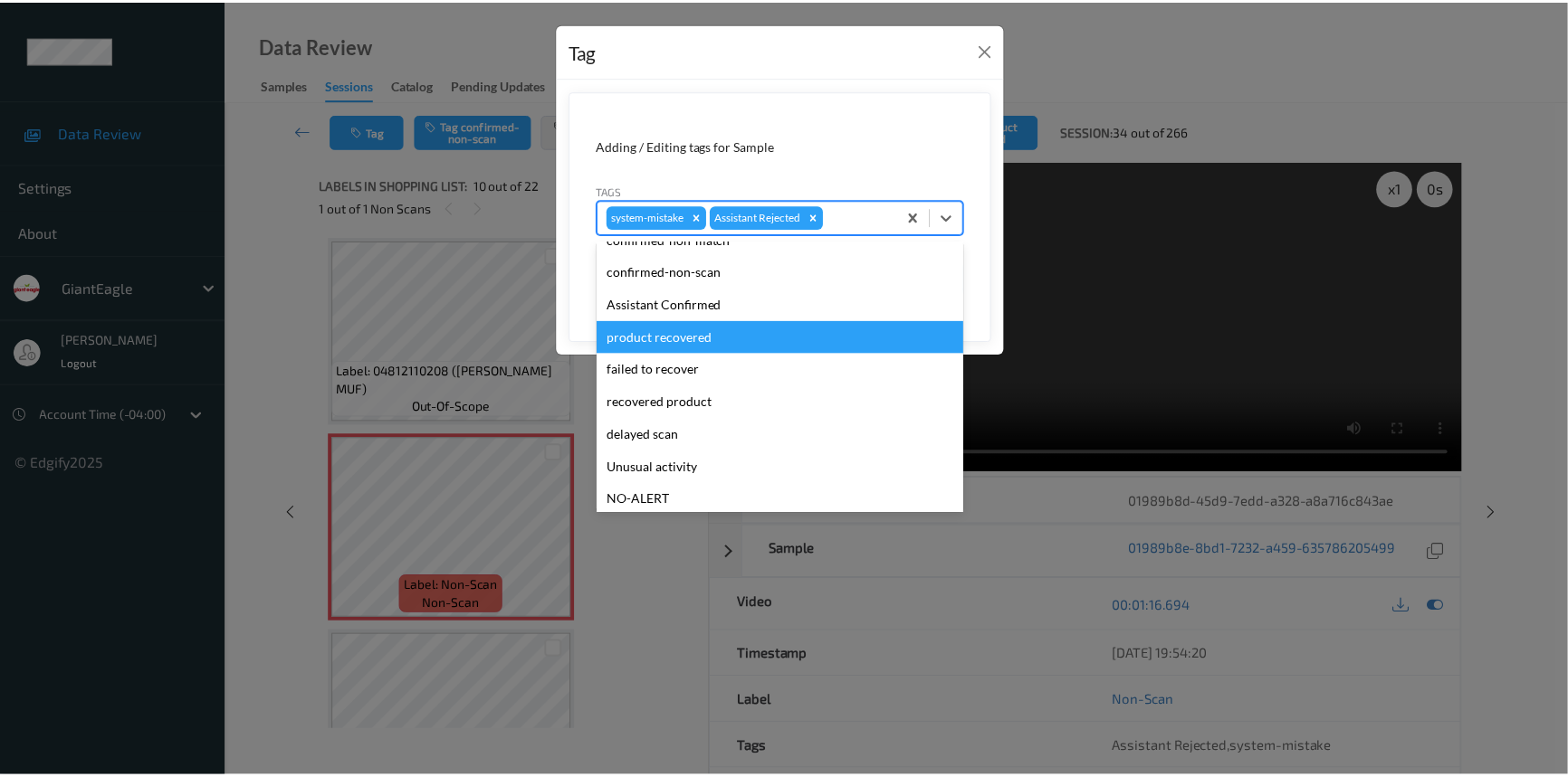
scroll to position [81, 0]
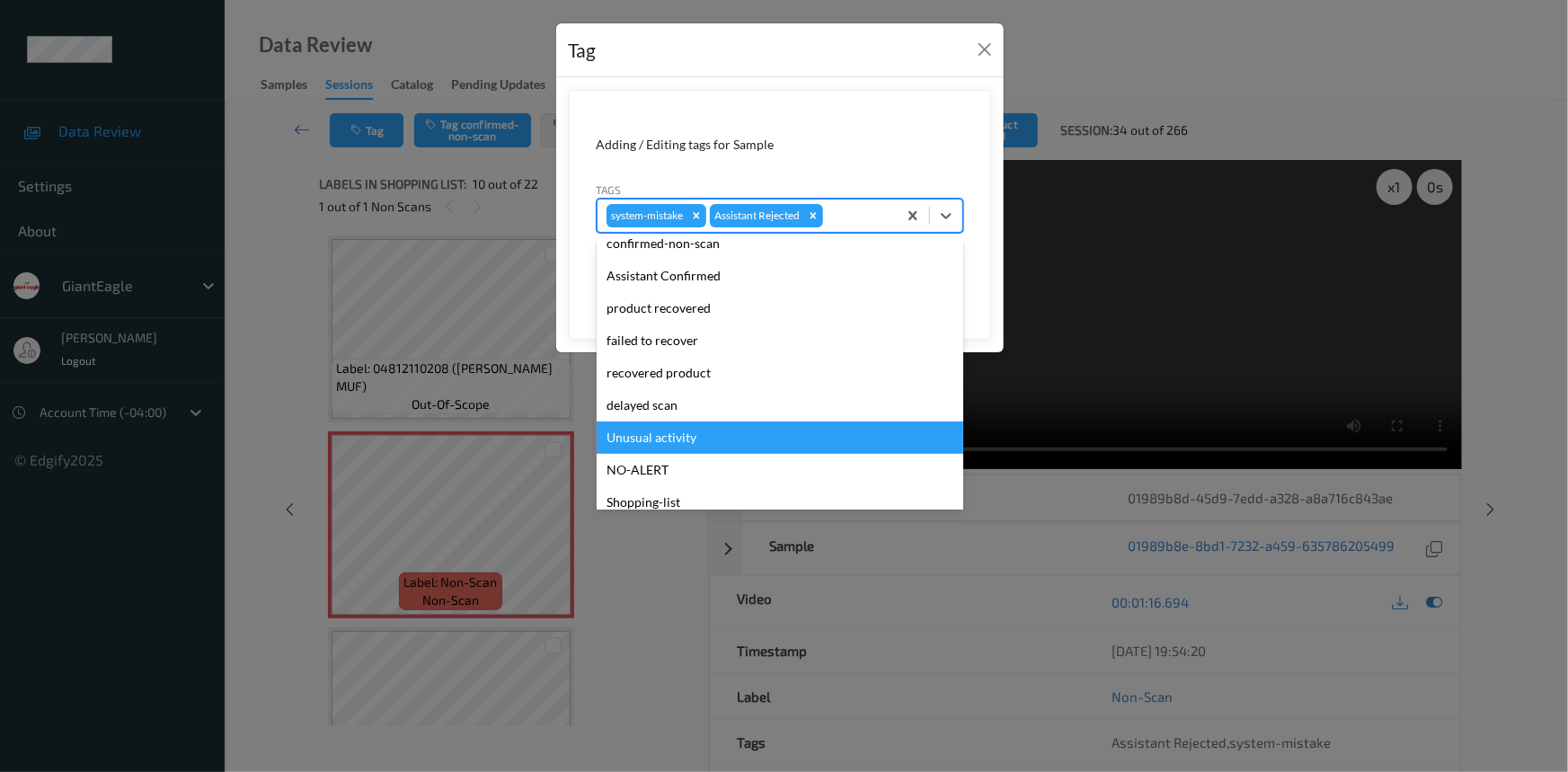
drag, startPoint x: 635, startPoint y: 431, endPoint x: 677, endPoint y: 338, distance: 102.0
click at [637, 431] on div "Unusual activity" at bounding box center [780, 438] width 366 height 32
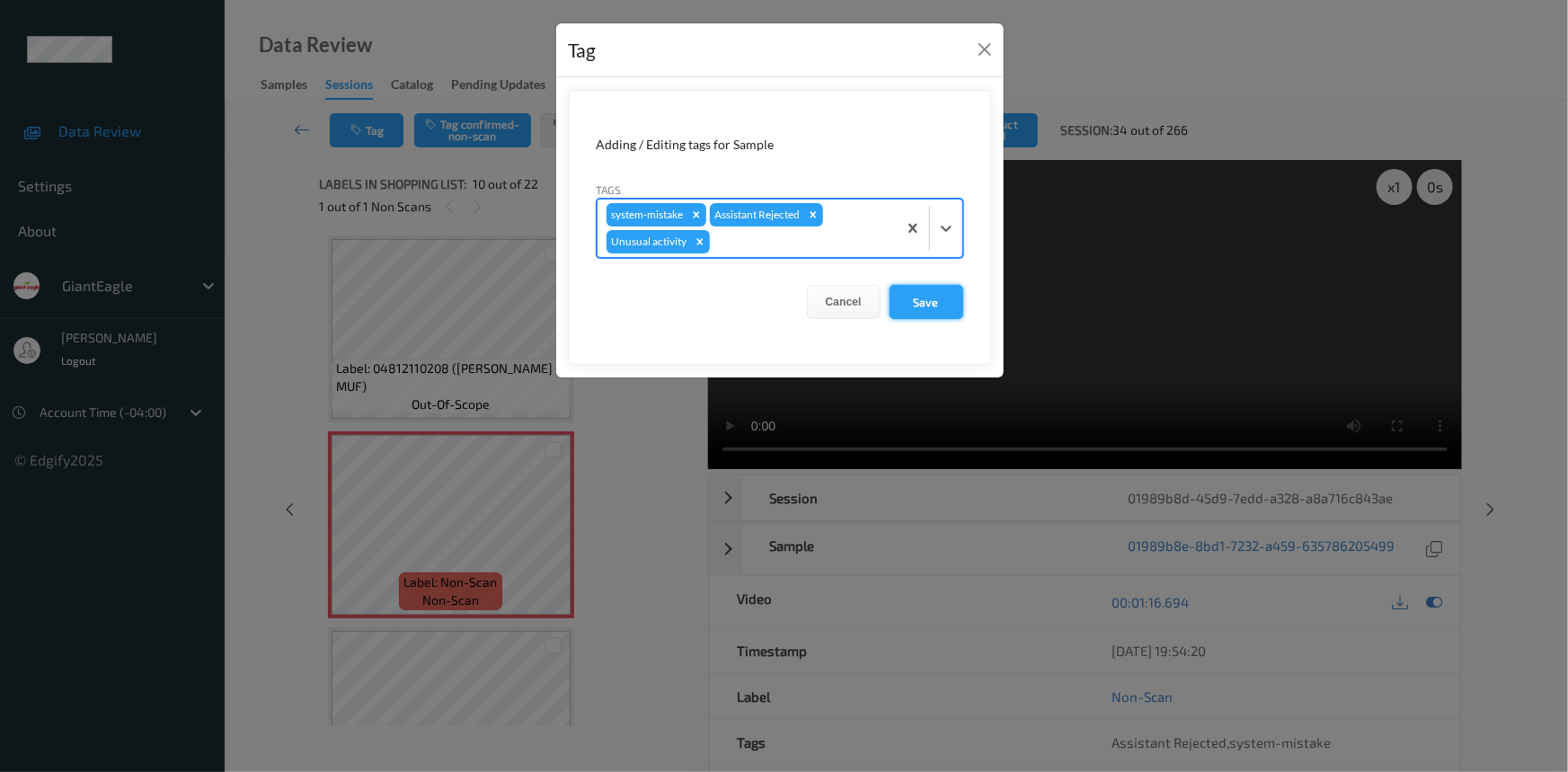
click at [921, 307] on button "Save" at bounding box center [926, 302] width 74 height 34
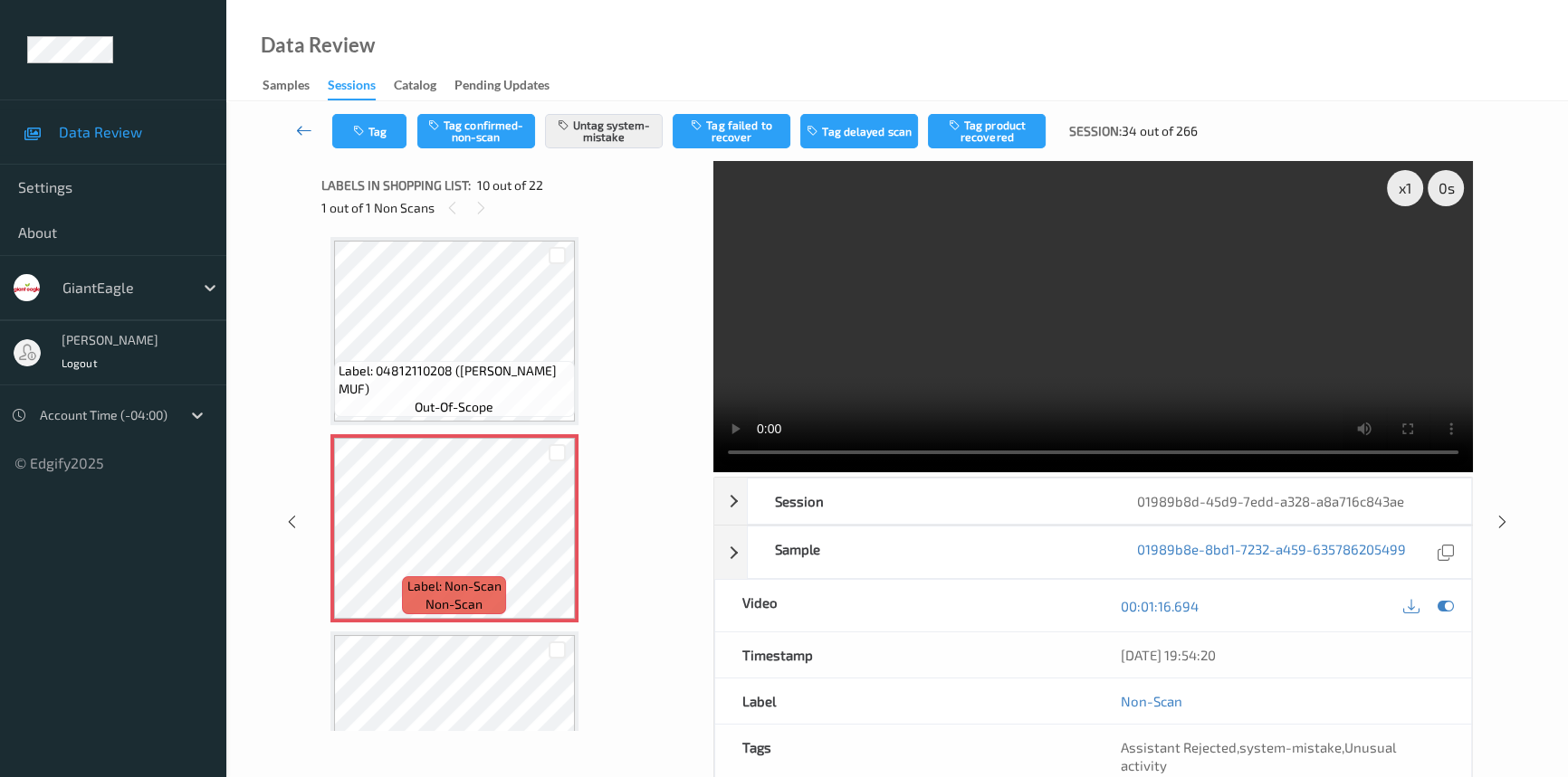
click at [310, 123] on icon at bounding box center [304, 130] width 16 height 18
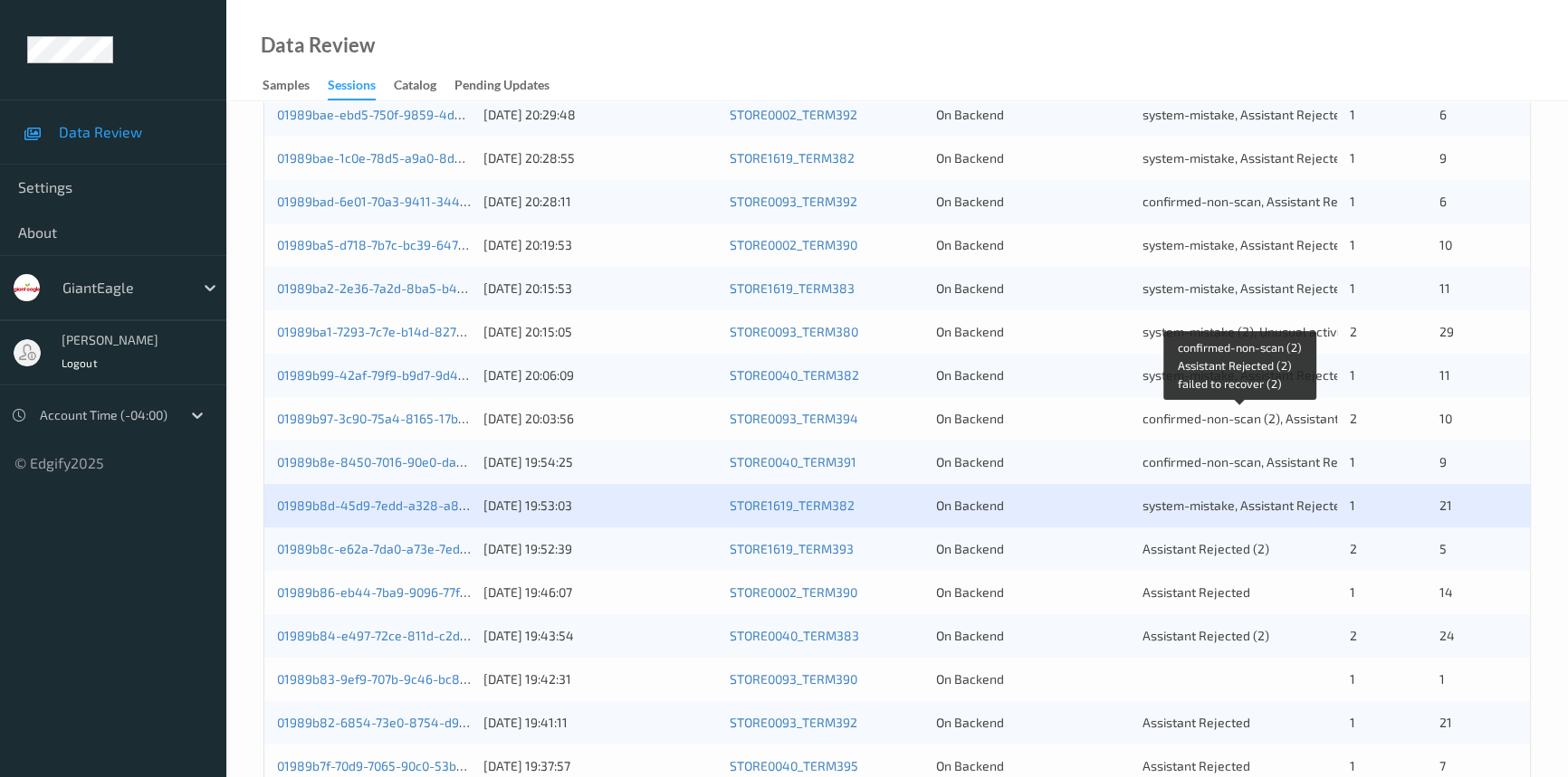
scroll to position [645, 0]
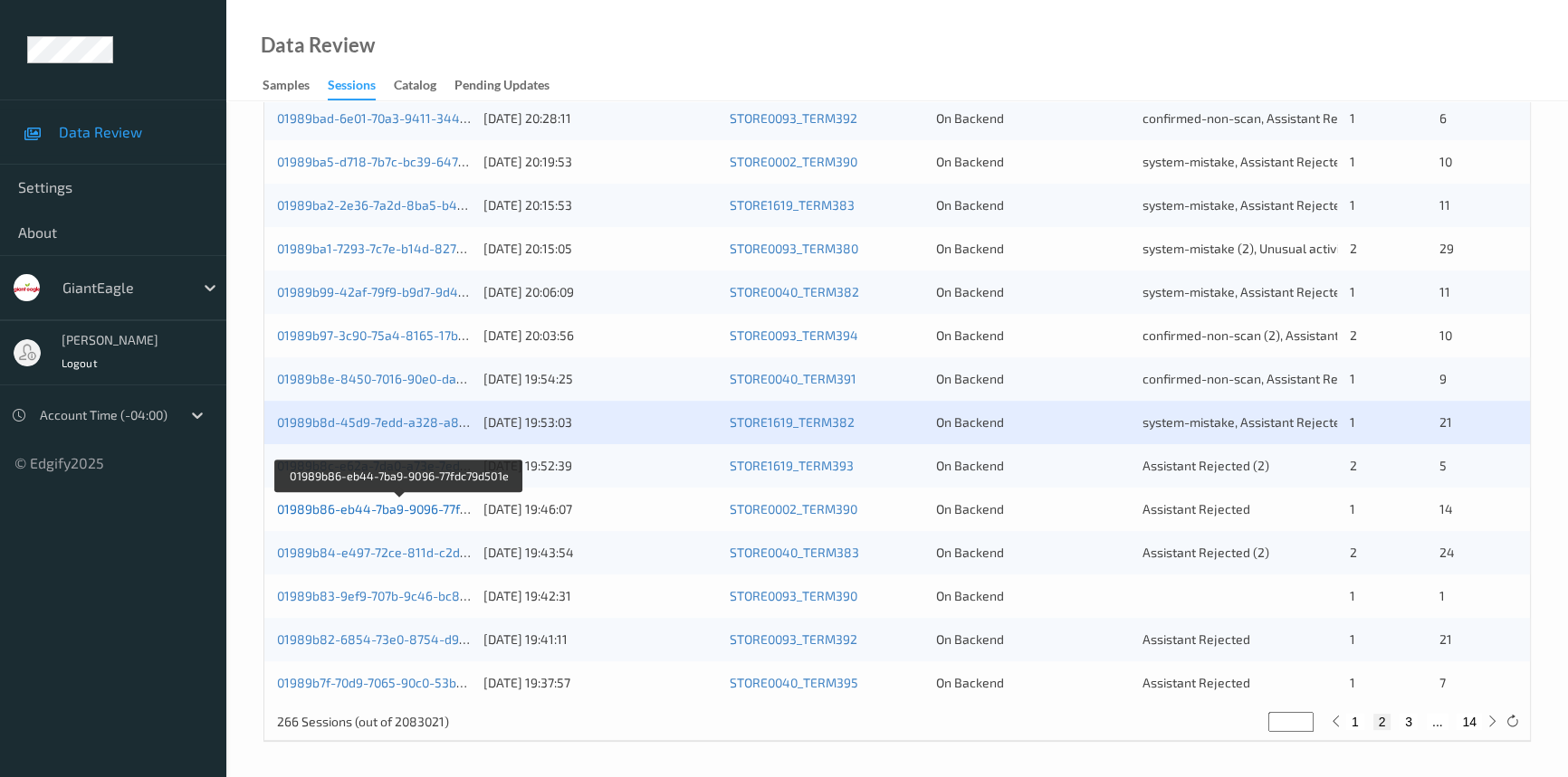
click at [387, 503] on link "01989b86-eb44-7ba9-9096-77fdc79d501e" at bounding box center [400, 509] width 245 height 15
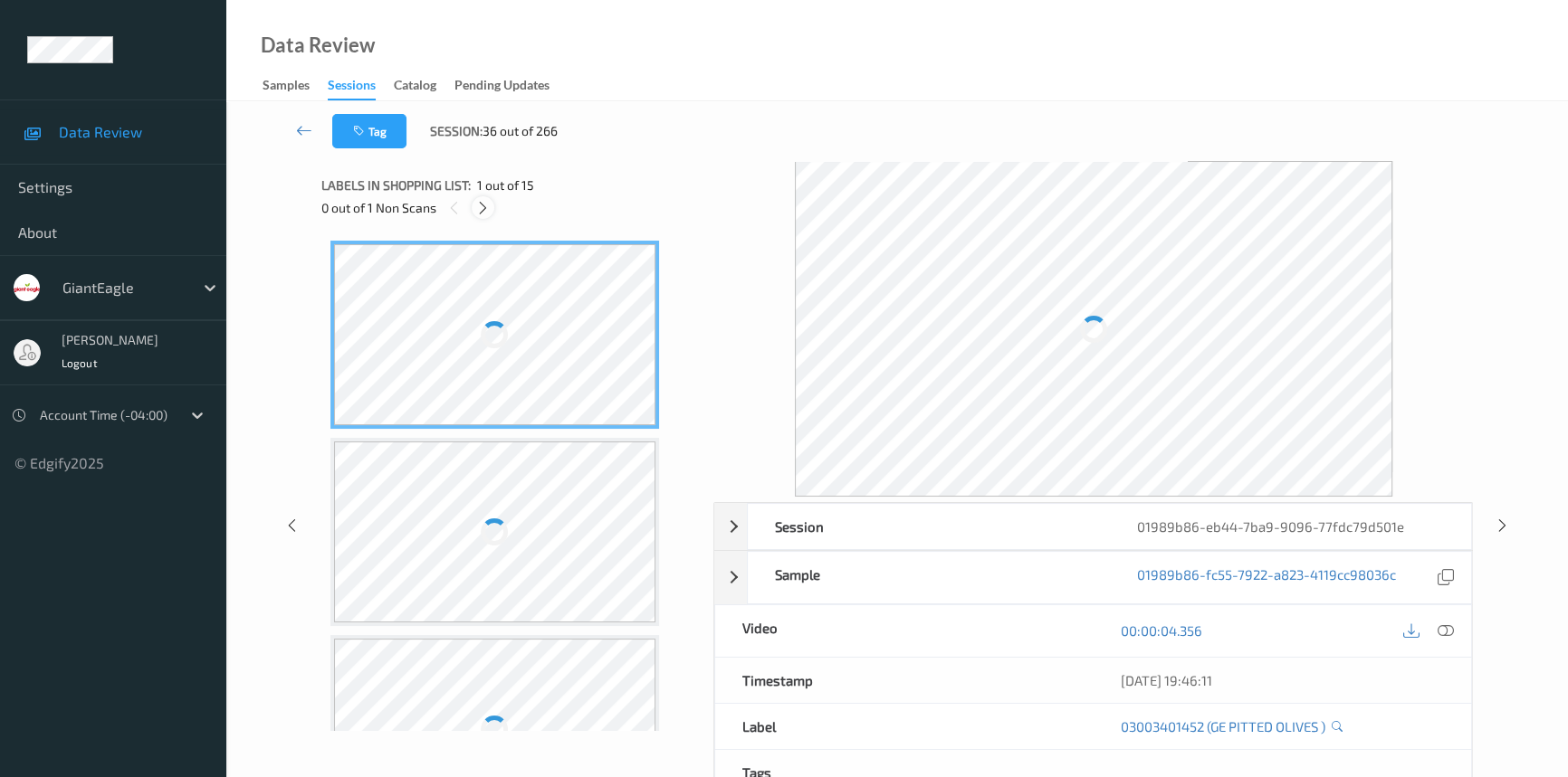
click at [490, 206] on icon at bounding box center [483, 207] width 15 height 16
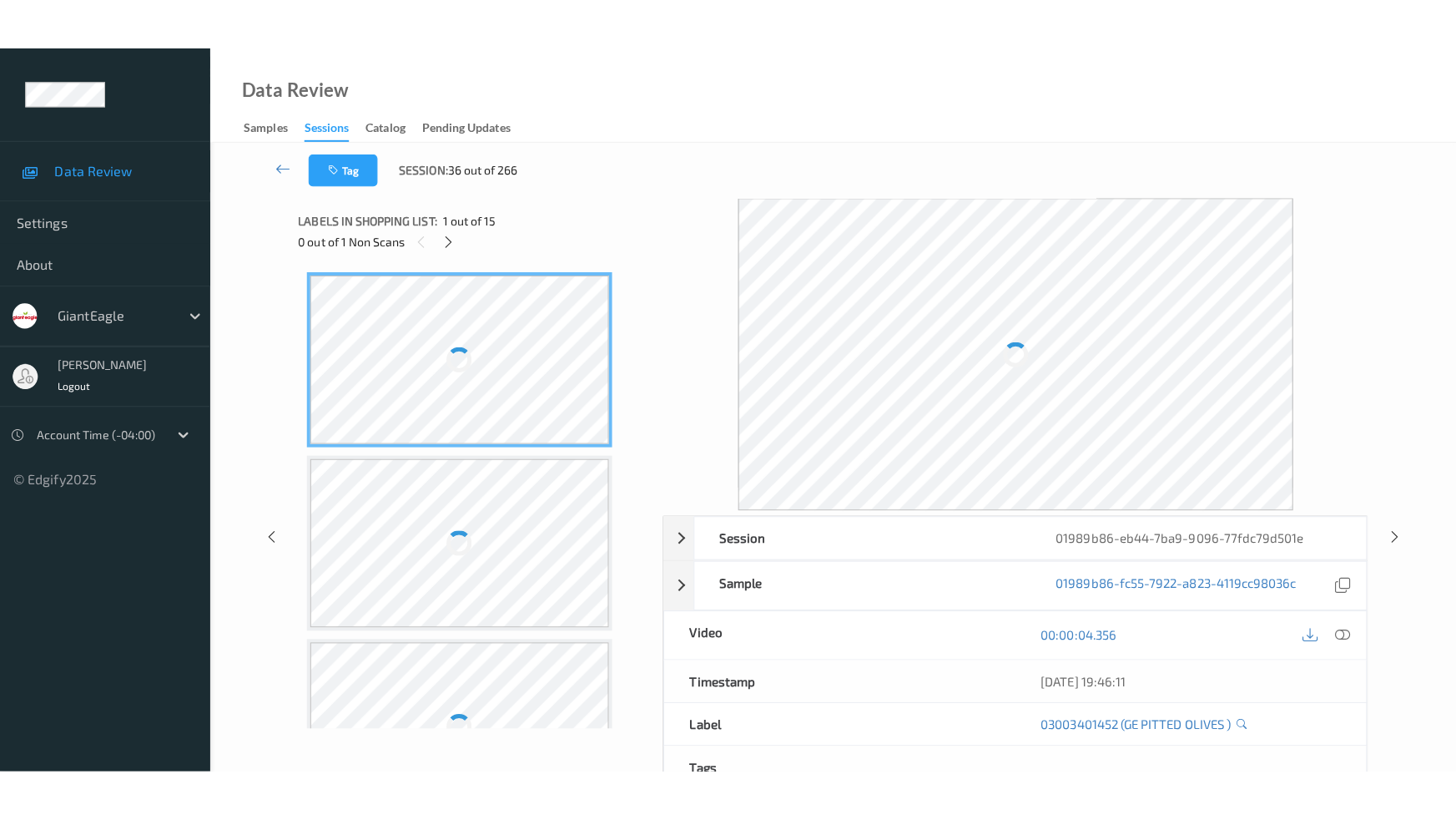
scroll to position [2185, 0]
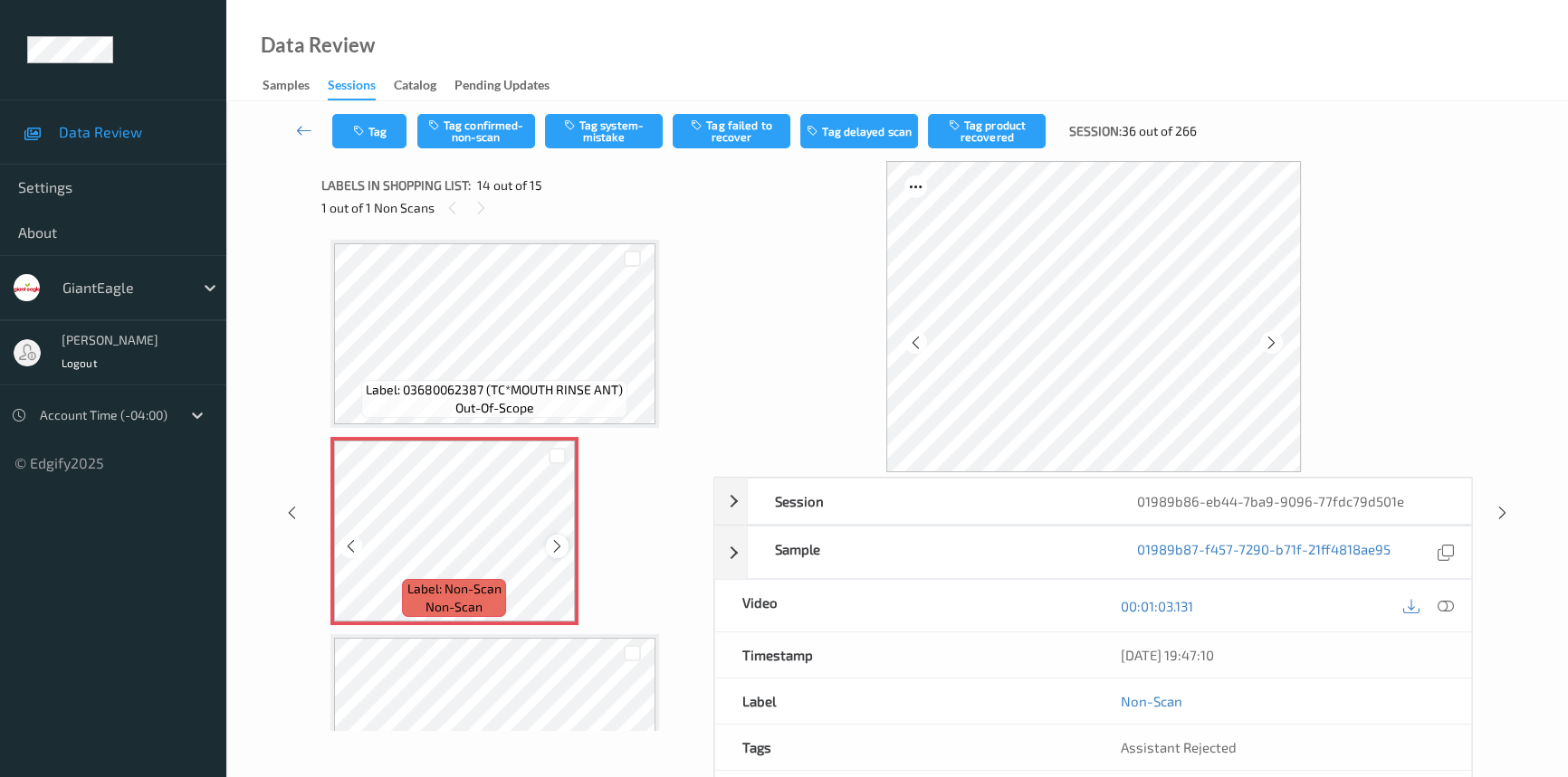
click at [554, 538] on icon at bounding box center [557, 546] width 15 height 16
click at [1450, 603] on icon at bounding box center [1446, 606] width 16 height 16
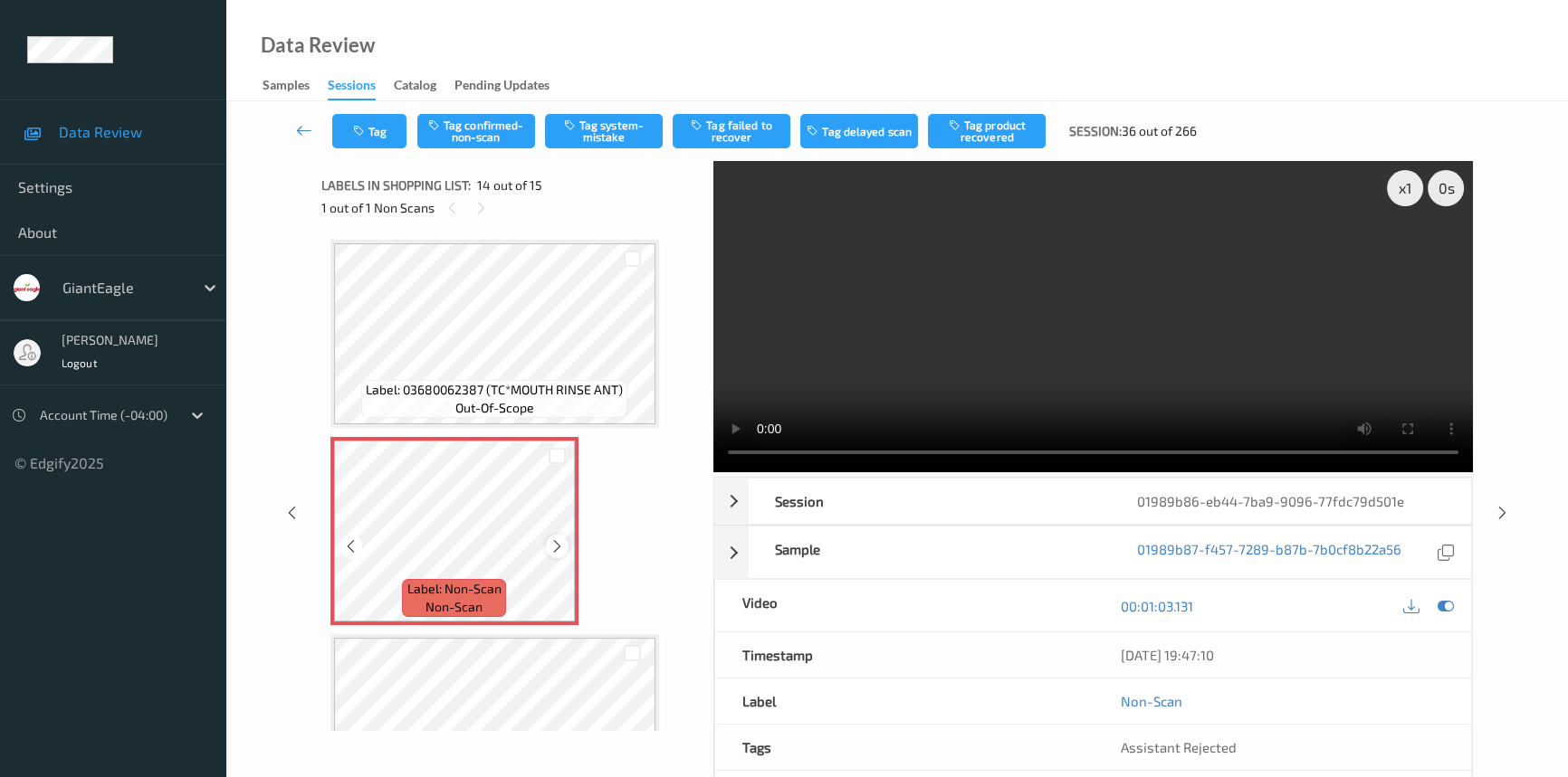
click at [559, 538] on icon at bounding box center [557, 546] width 15 height 16
click at [556, 538] on icon at bounding box center [557, 546] width 15 height 16
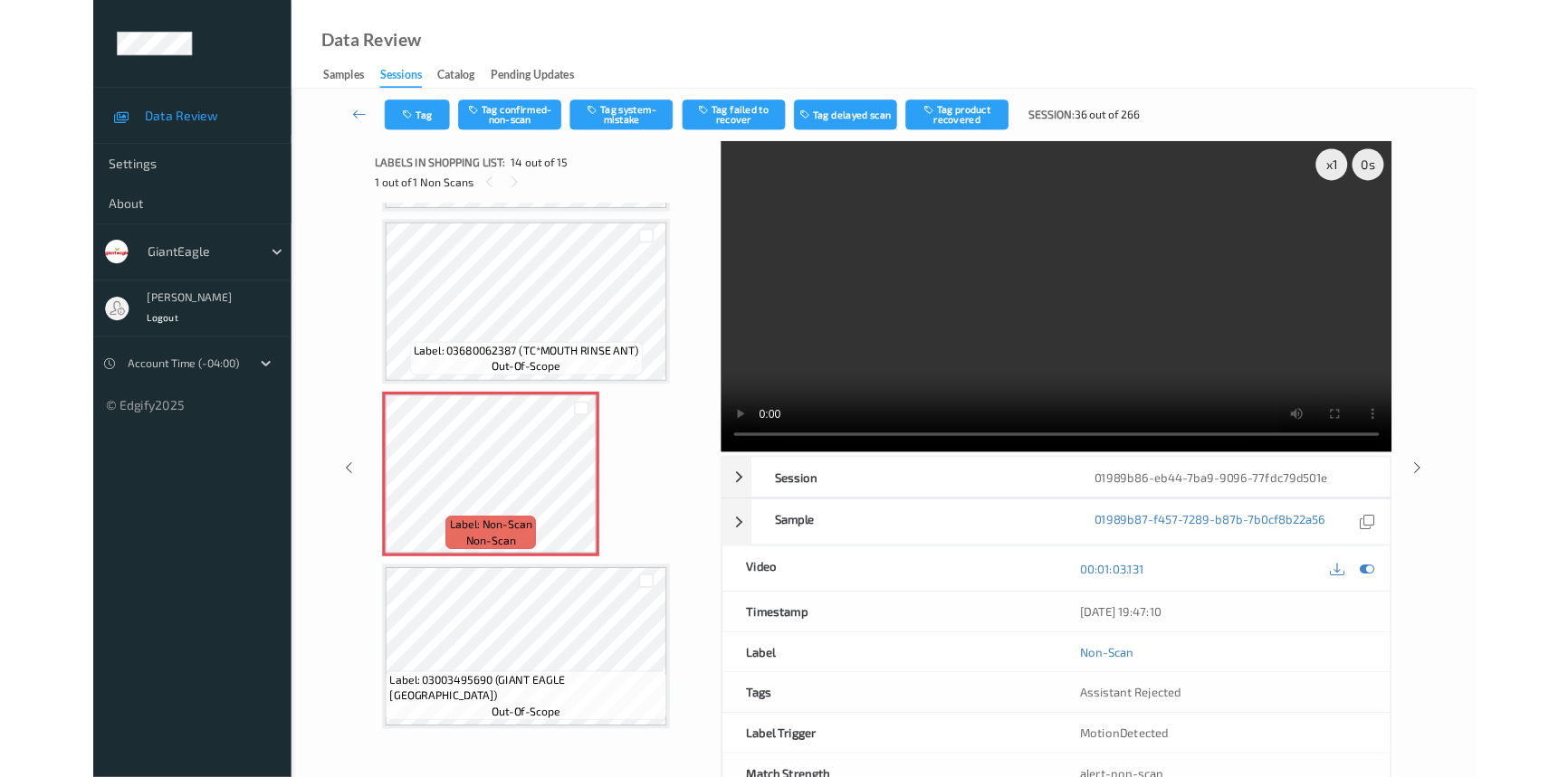
scroll to position [2347, 0]
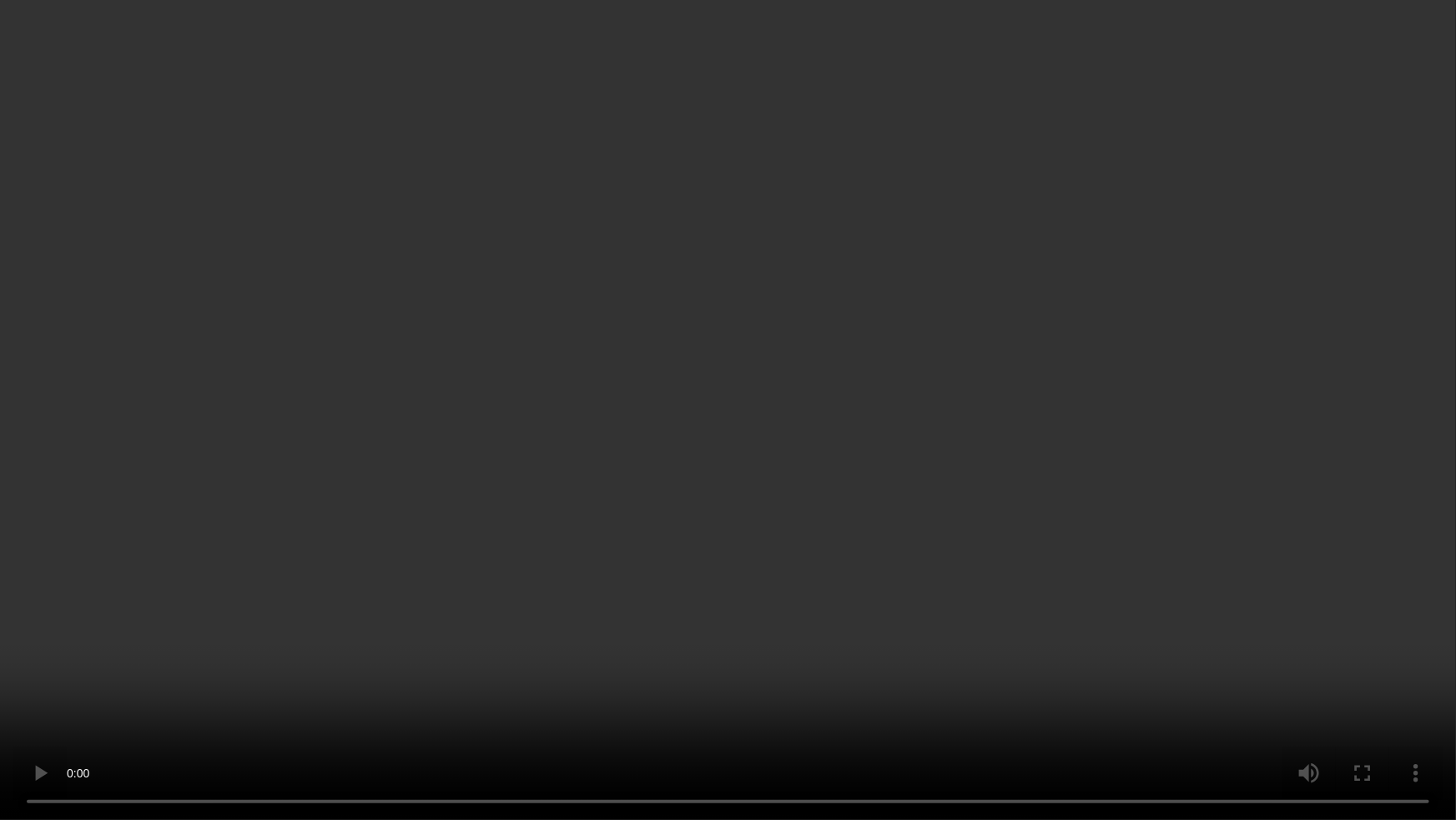
click at [1015, 555] on video at bounding box center [728, 410] width 1456 height 820
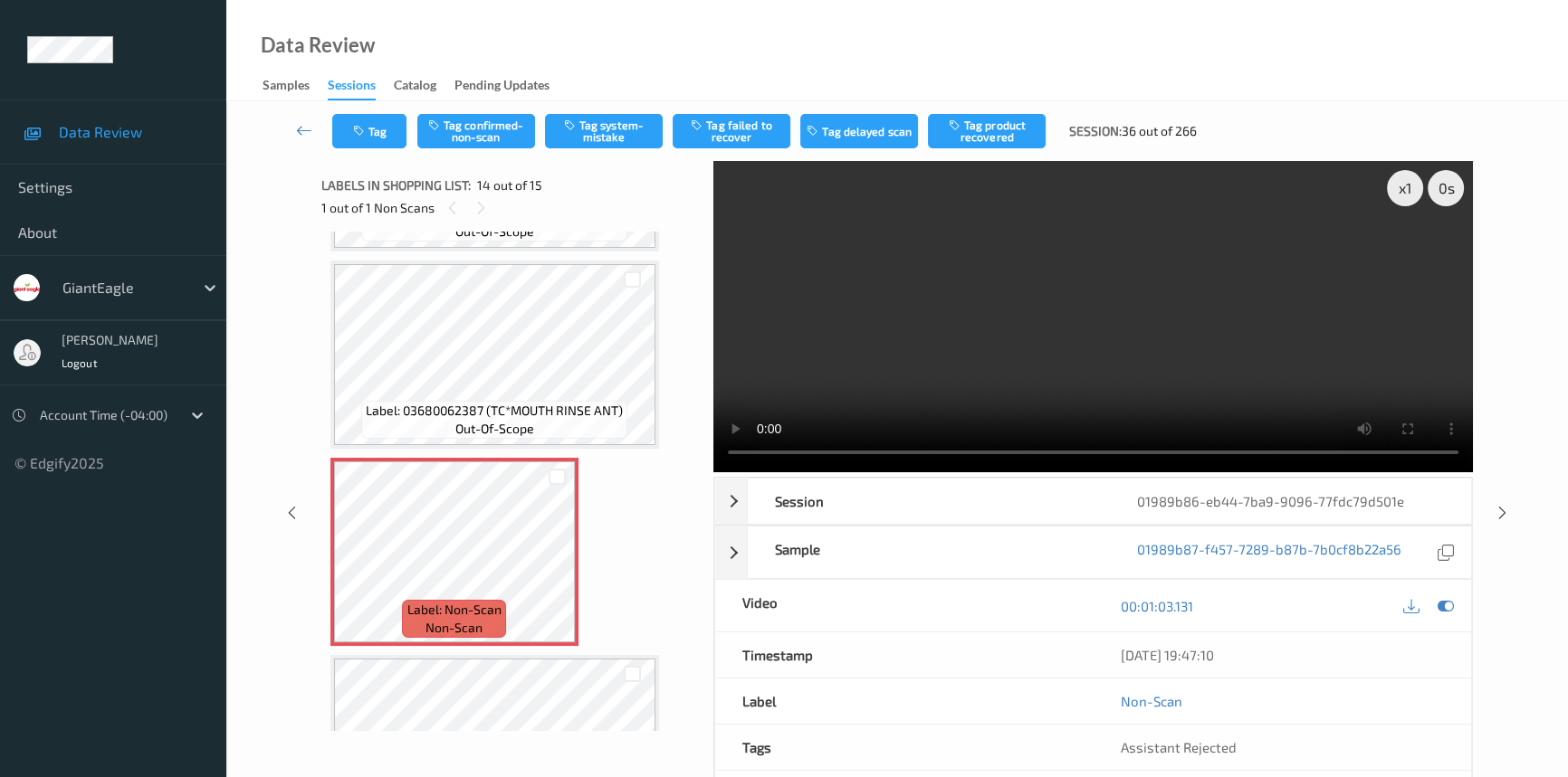
click at [1201, 338] on video at bounding box center [1093, 317] width 759 height 312
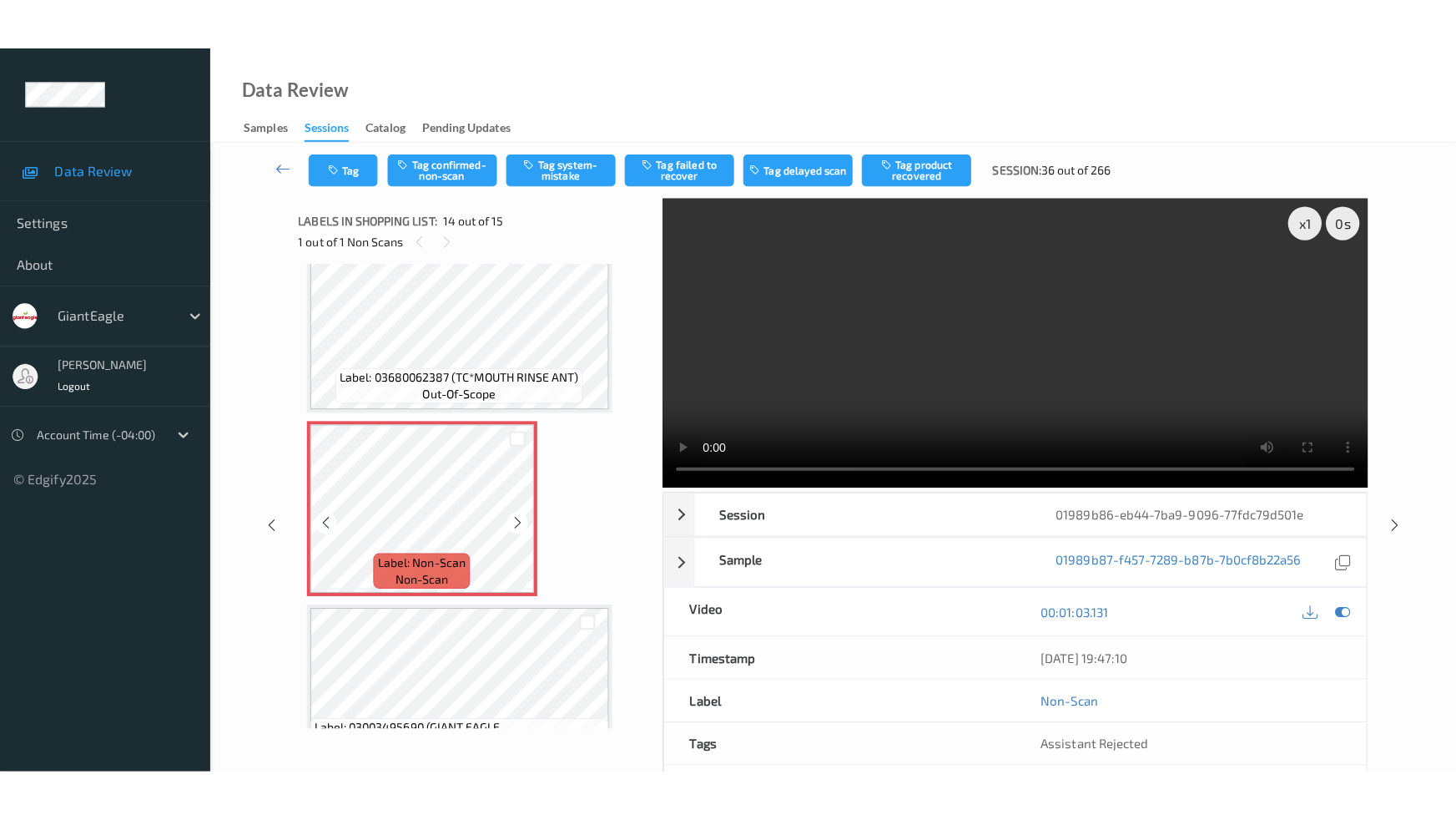
scroll to position [2192, 0]
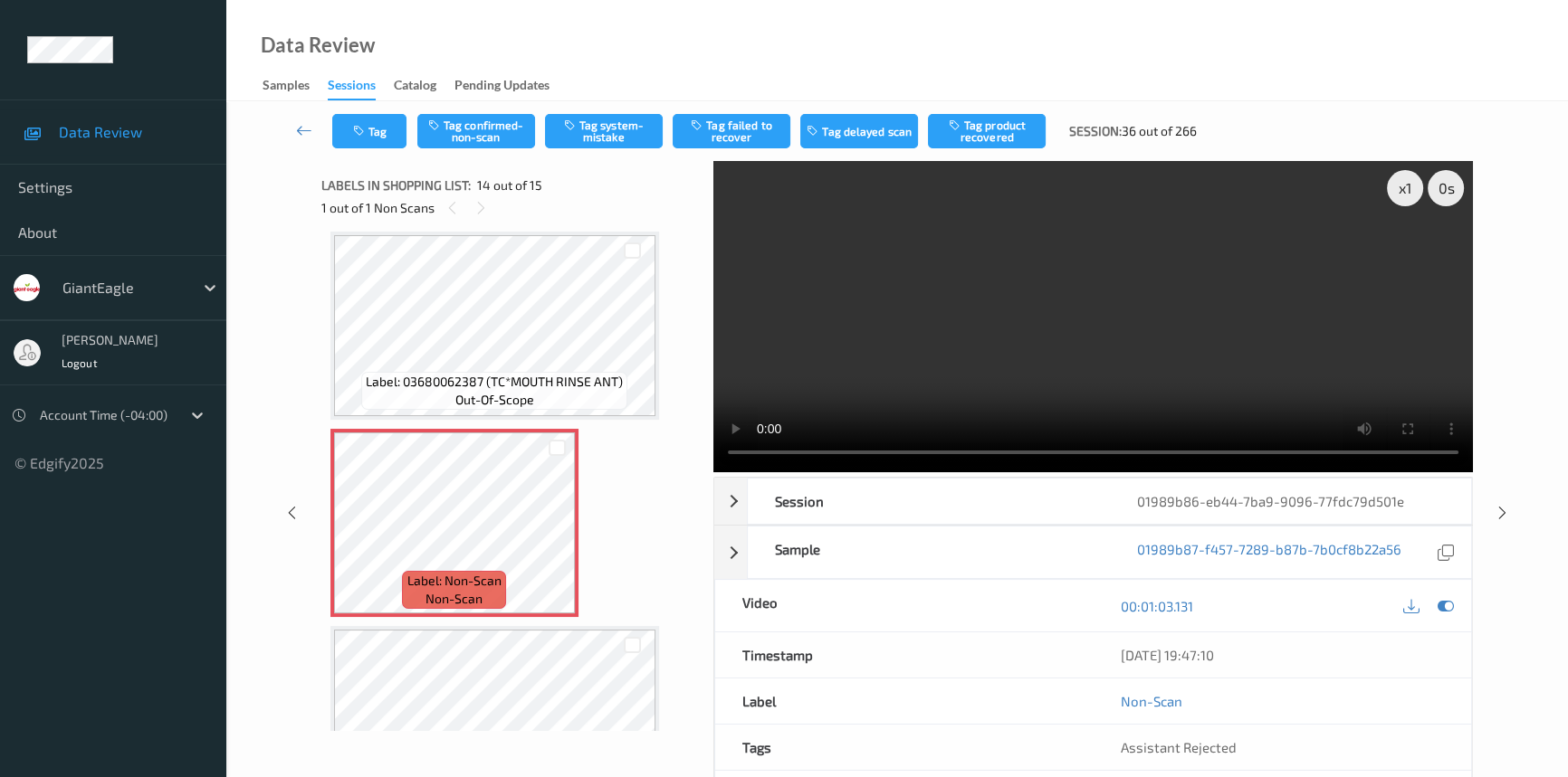
click at [1050, 372] on video at bounding box center [1093, 317] width 759 height 312
click at [1230, 305] on video at bounding box center [1093, 317] width 759 height 312
click at [1099, 316] on video at bounding box center [1093, 317] width 759 height 312
click at [1111, 319] on video at bounding box center [1093, 317] width 759 height 312
click at [1217, 369] on video at bounding box center [1093, 317] width 759 height 312
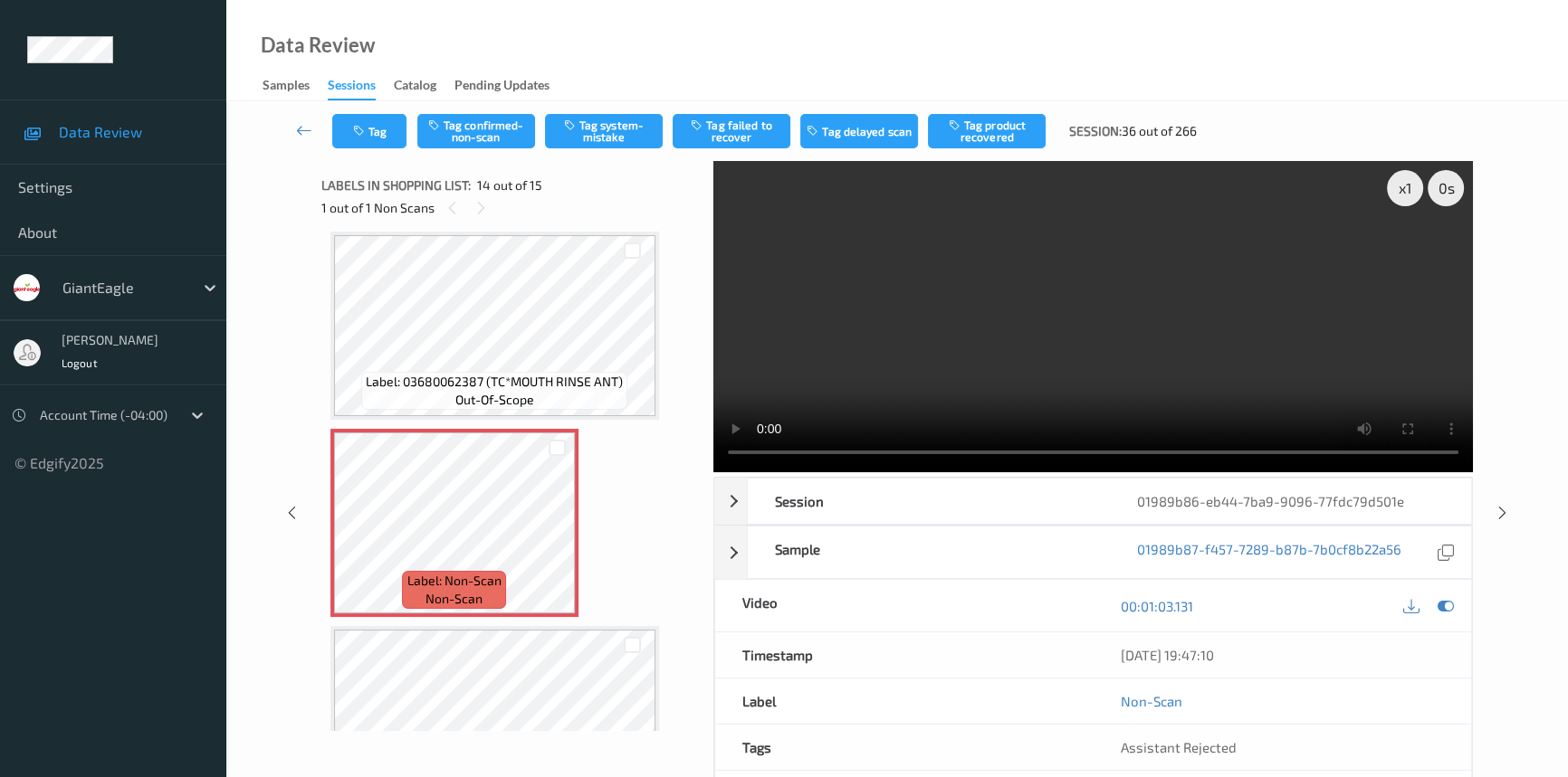
click at [1009, 300] on video at bounding box center [1093, 317] width 759 height 312
click at [560, 530] on icon at bounding box center [557, 538] width 15 height 16
click at [1195, 331] on video at bounding box center [1093, 317] width 759 height 312
click at [1128, 202] on video at bounding box center [1093, 317] width 759 height 312
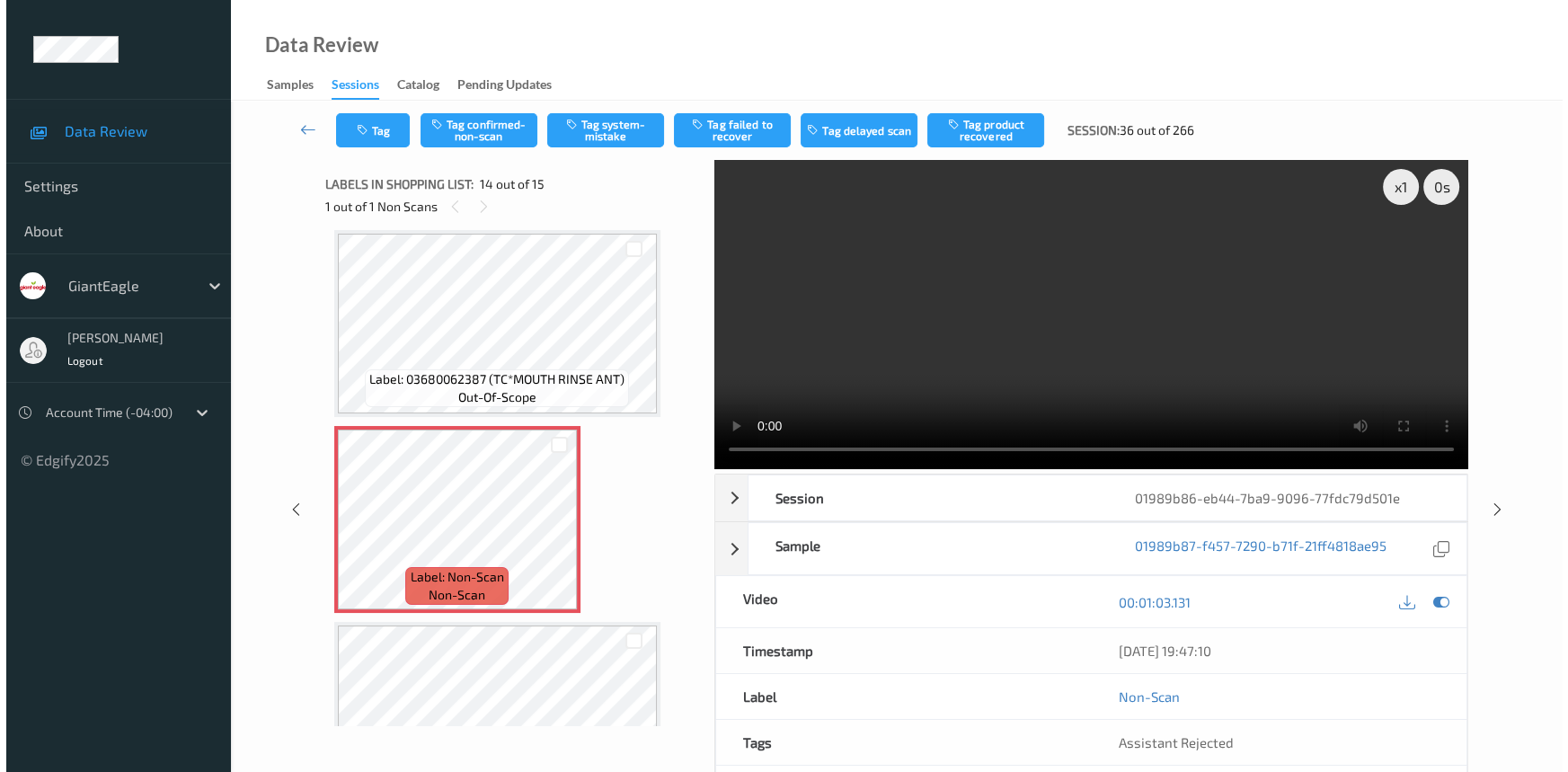
scroll to position [2332, 0]
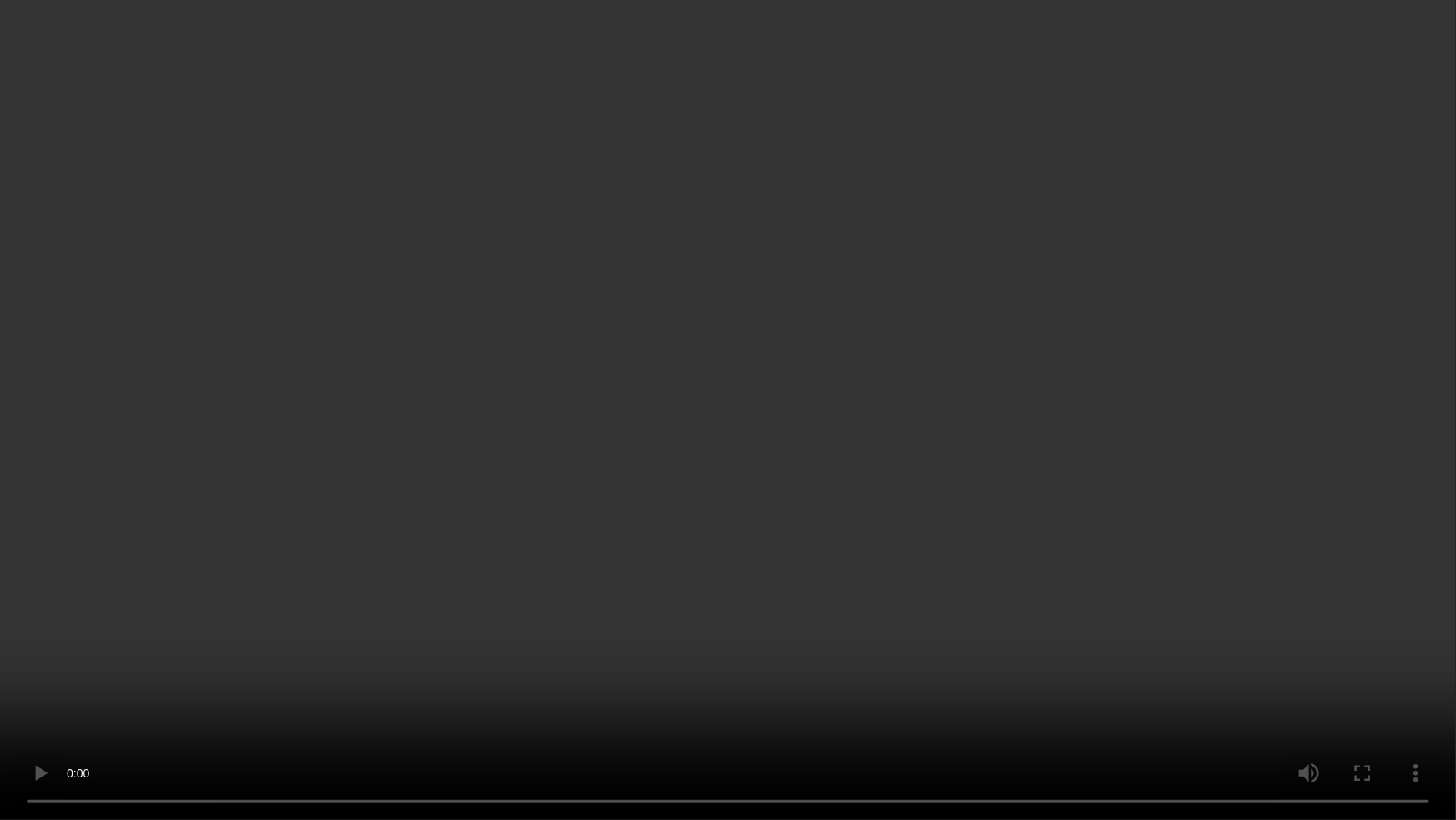
click at [1052, 511] on video at bounding box center [728, 410] width 1456 height 820
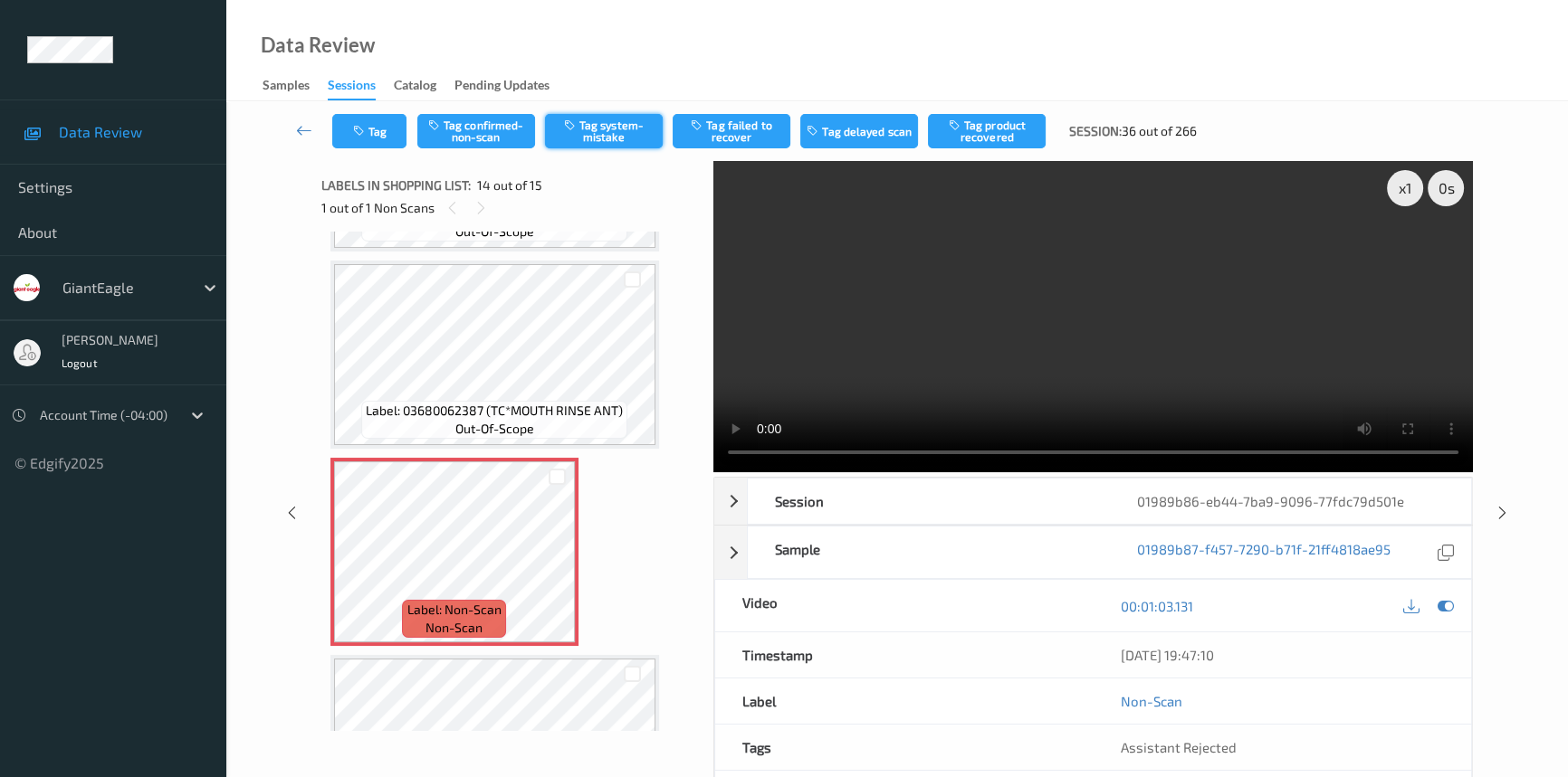
click at [613, 119] on button "Tag system-mistake" at bounding box center [603, 131] width 118 height 34
click at [383, 130] on button "Tag" at bounding box center [369, 131] width 75 height 34
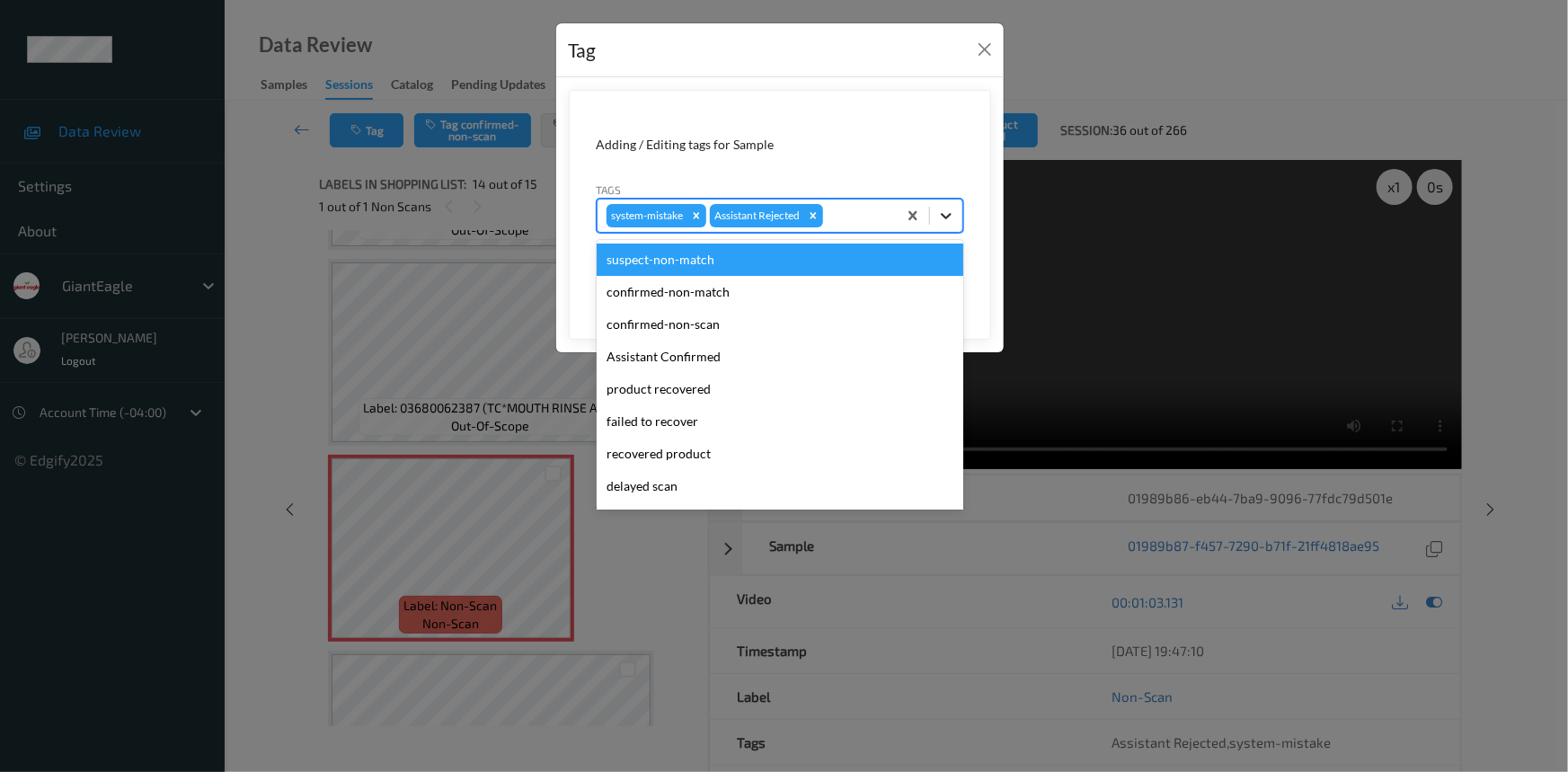
click at [951, 220] on icon at bounding box center [946, 216] width 18 height 18
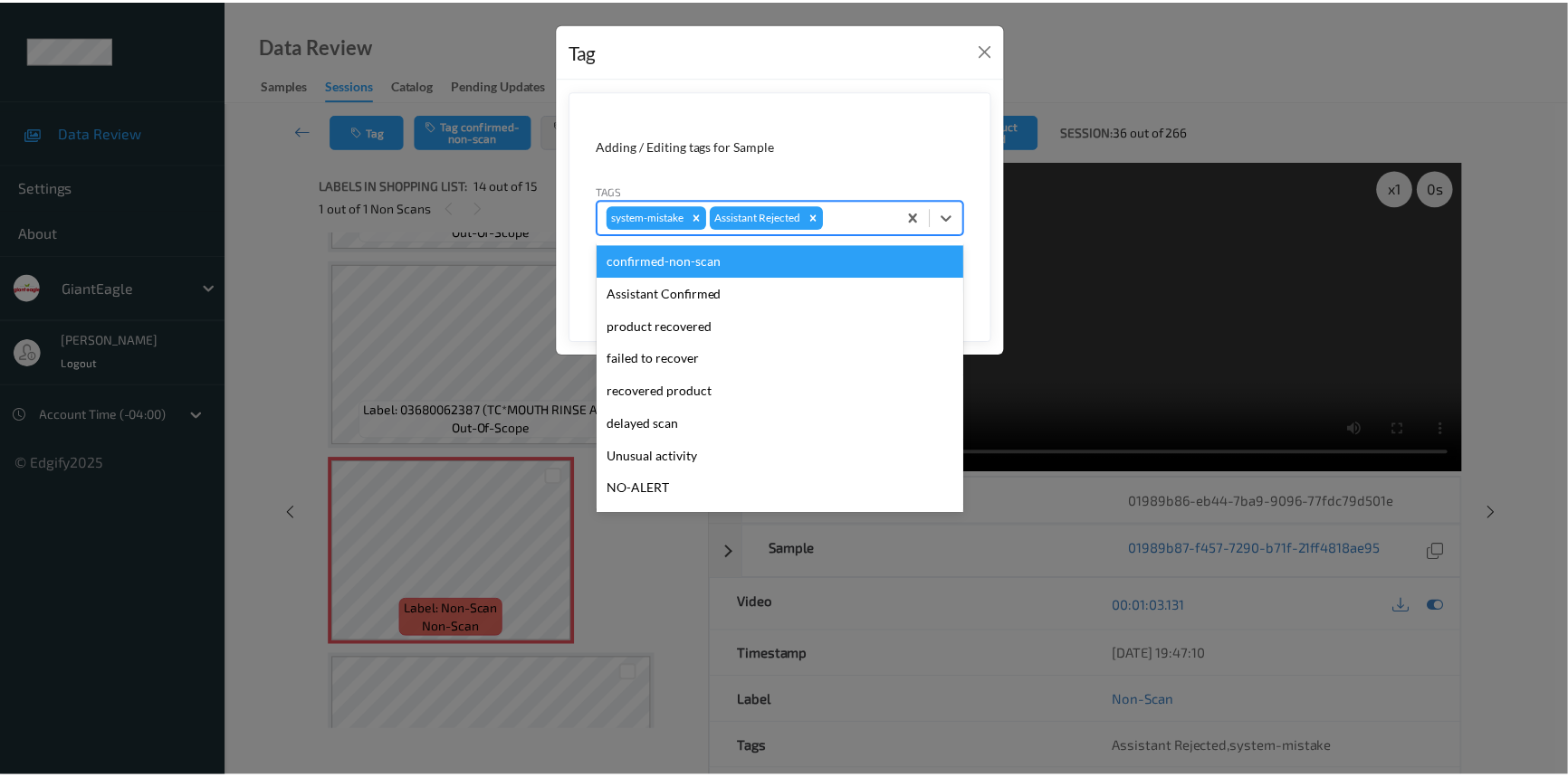
scroll to position [81, 0]
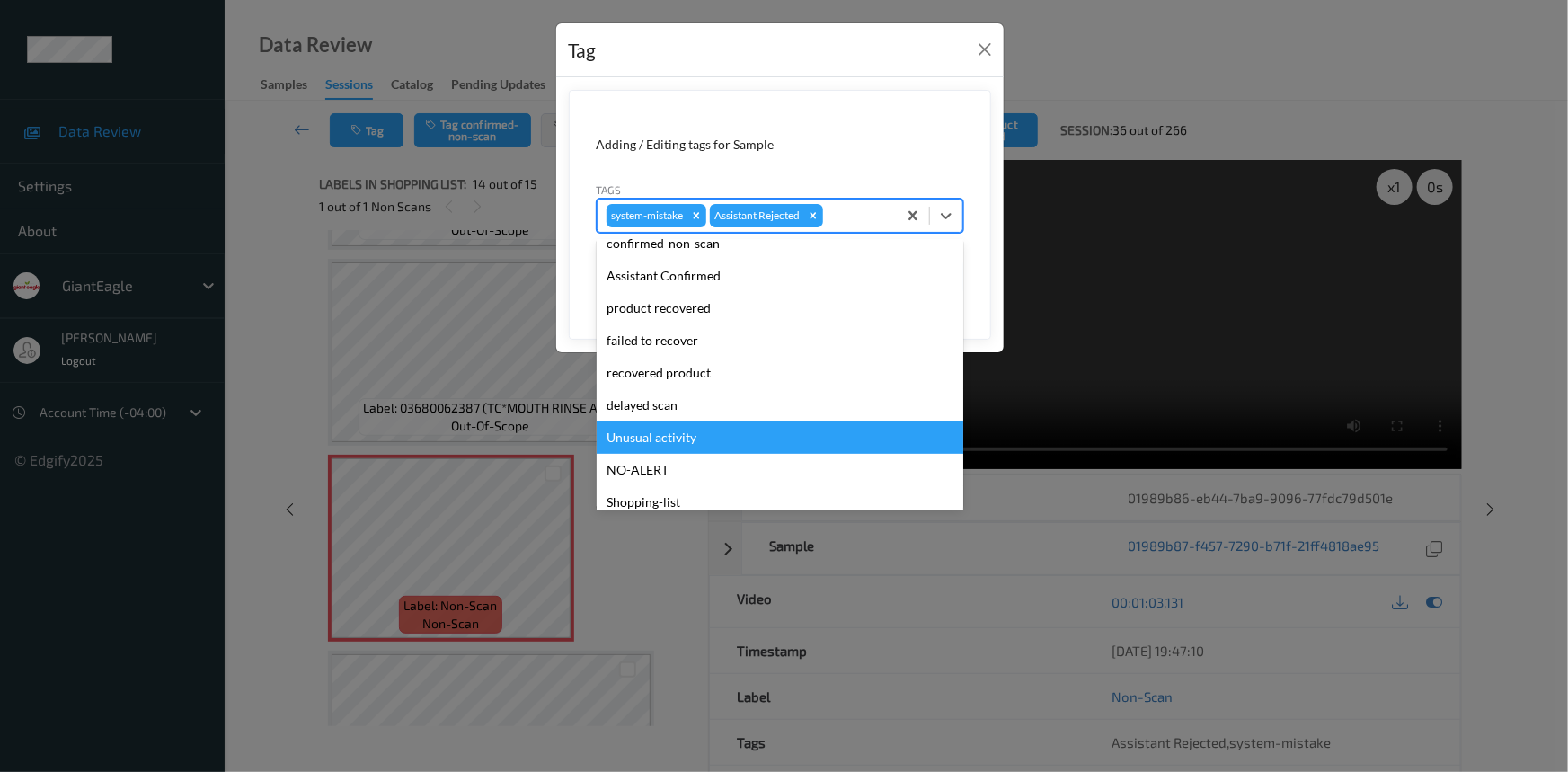
drag, startPoint x: 651, startPoint y: 440, endPoint x: 754, endPoint y: 389, distance: 114.9
click at [661, 434] on div "Unusual activity" at bounding box center [780, 438] width 366 height 32
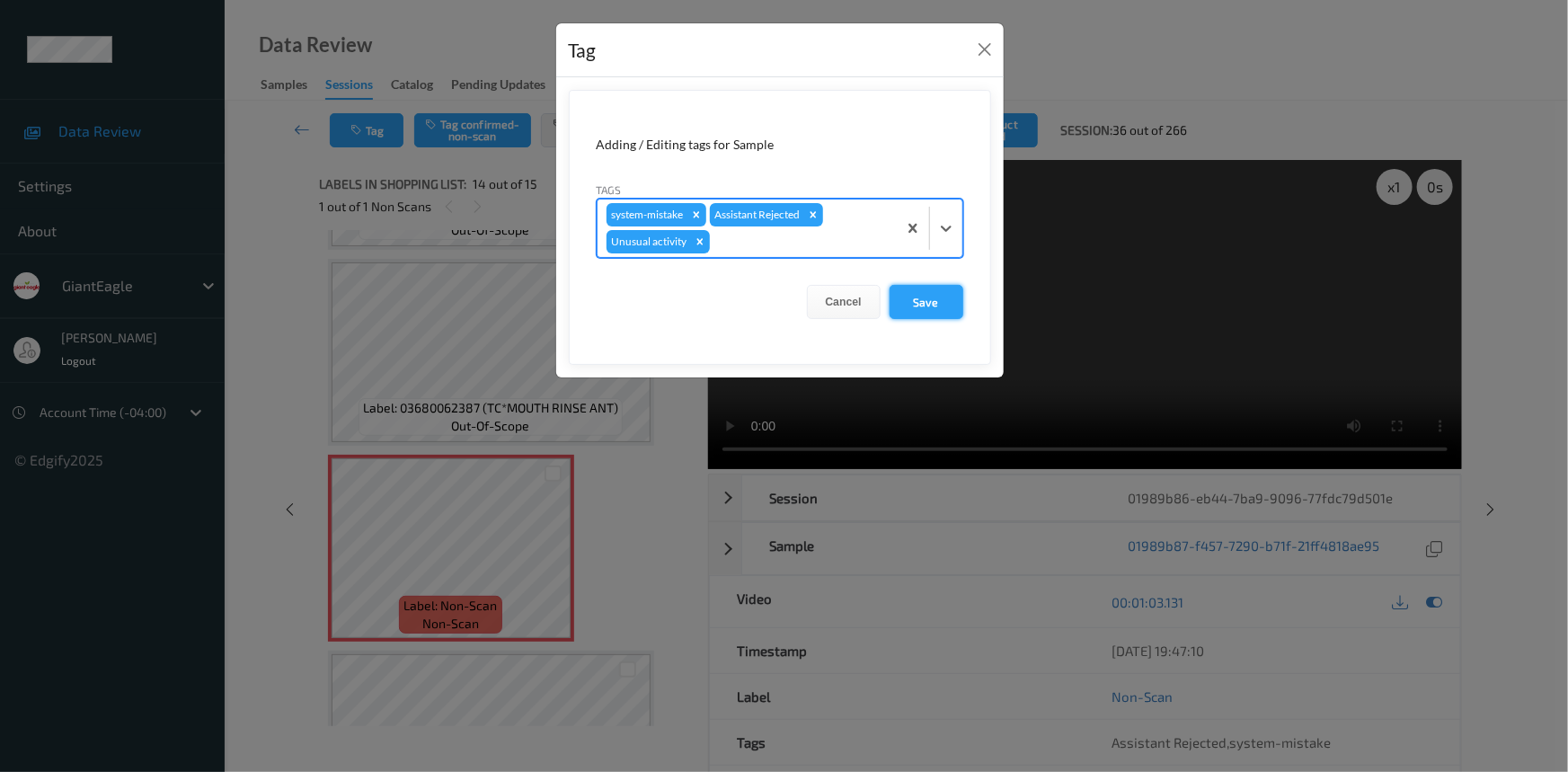
click at [953, 303] on button "Save" at bounding box center [926, 302] width 74 height 34
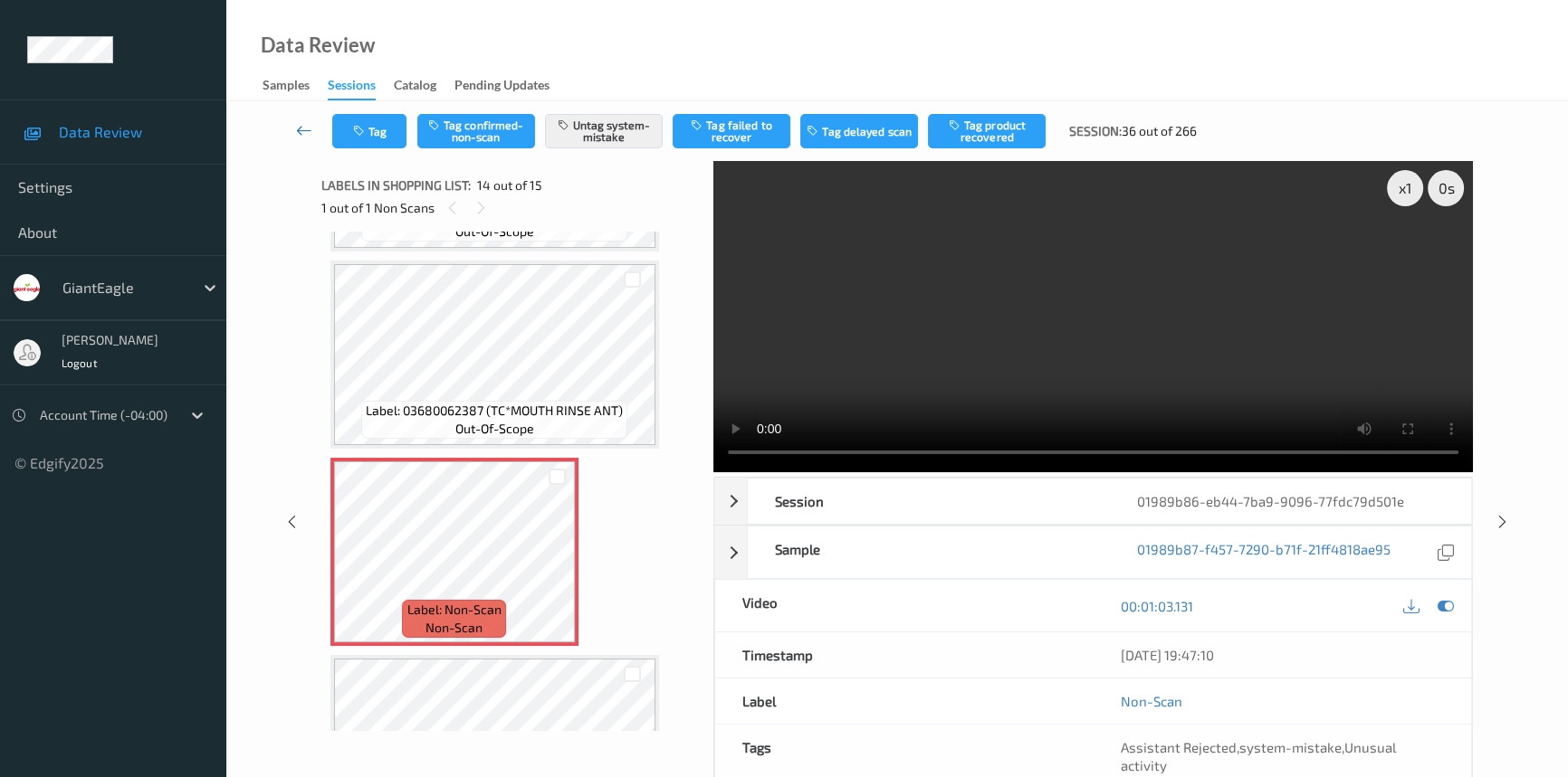
click at [294, 124] on link at bounding box center [304, 131] width 56 height 34
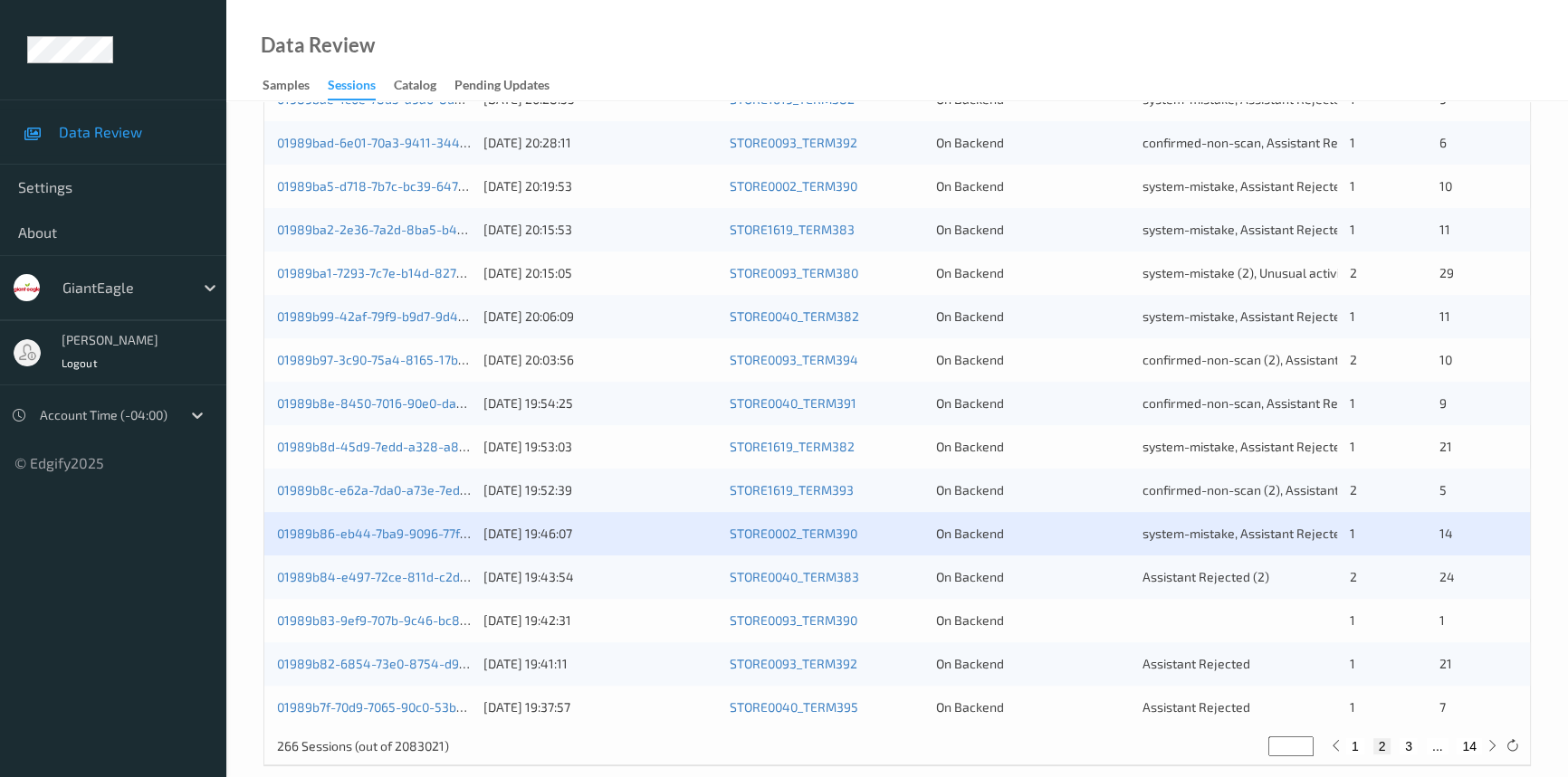
scroll to position [645, 0]
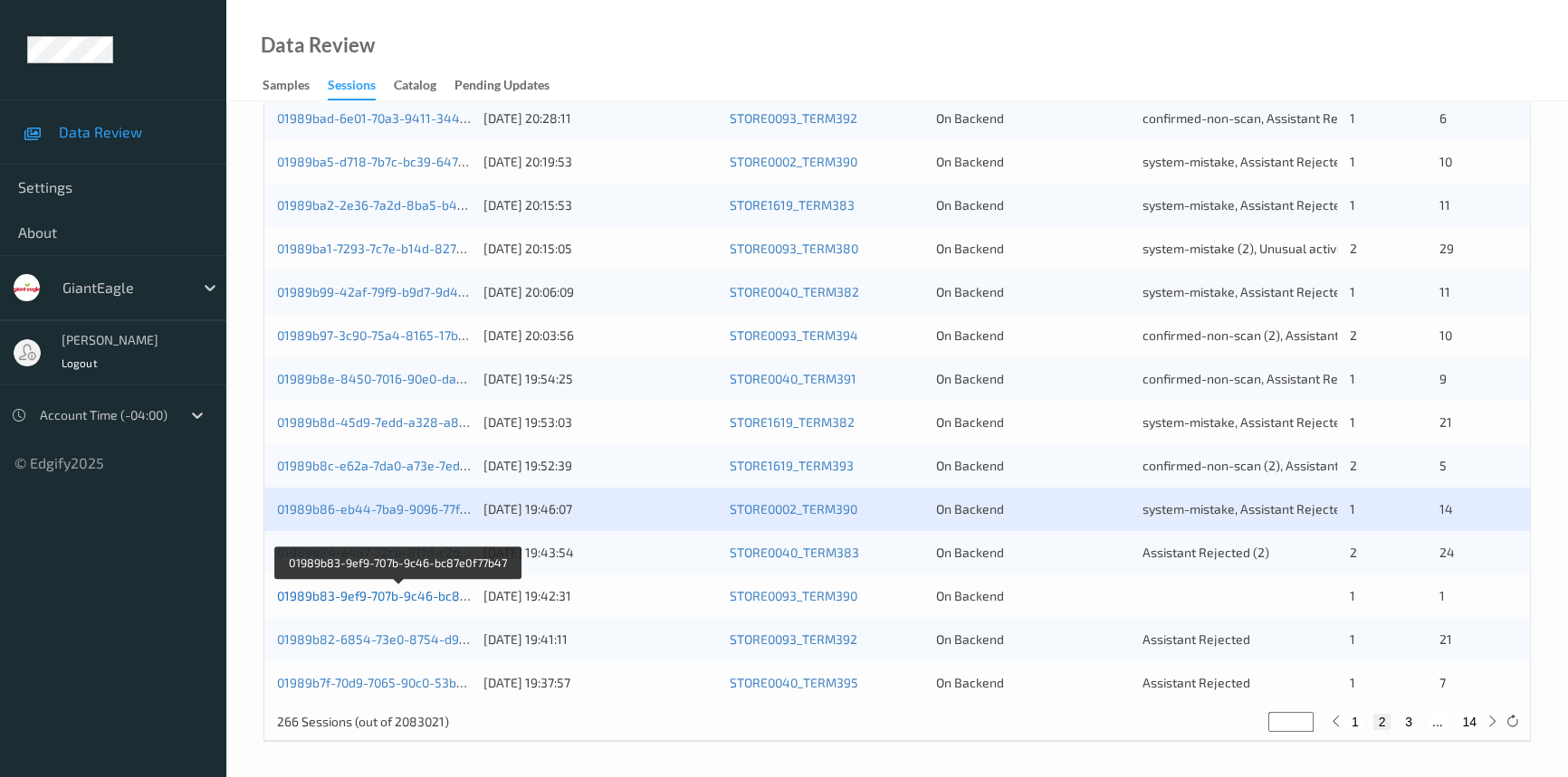
click at [353, 590] on link "01989b83-9ef9-707b-9c46-bc87e0f77b47" at bounding box center [399, 595] width 243 height 15
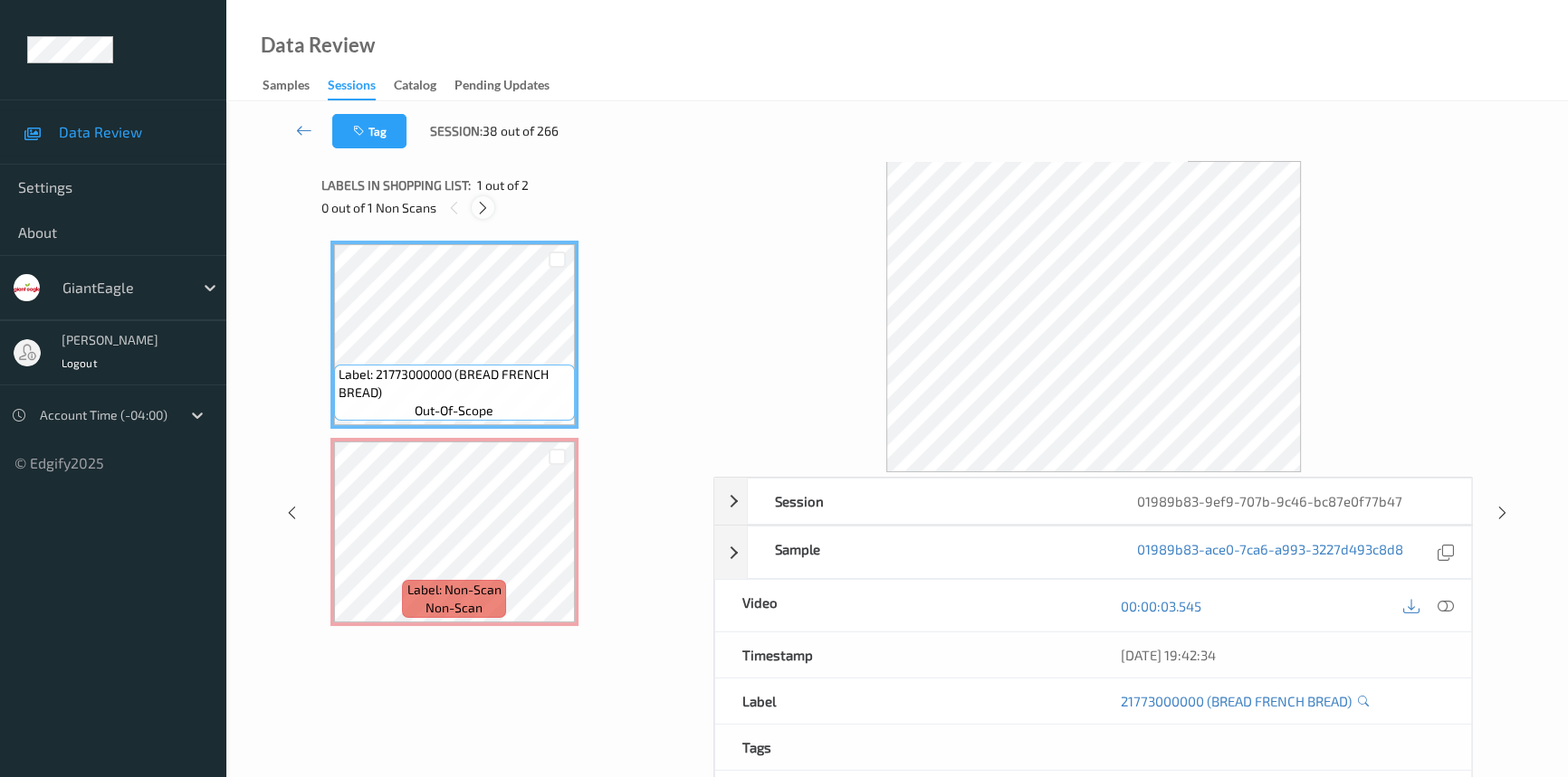
click at [475, 200] on icon at bounding box center [483, 207] width 15 height 16
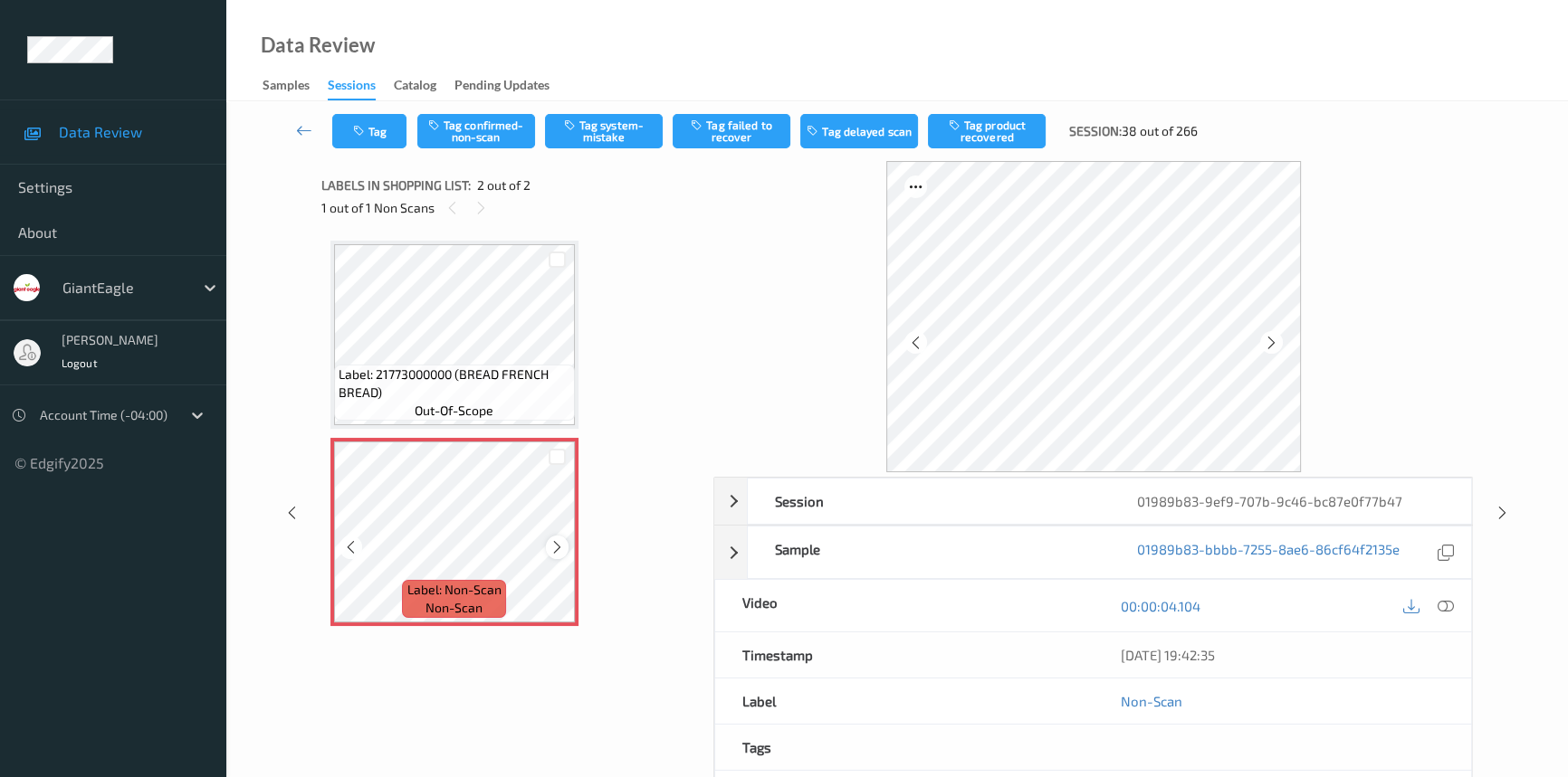
click at [555, 544] on icon at bounding box center [557, 547] width 15 height 16
click at [1443, 604] on icon at bounding box center [1446, 606] width 16 height 16
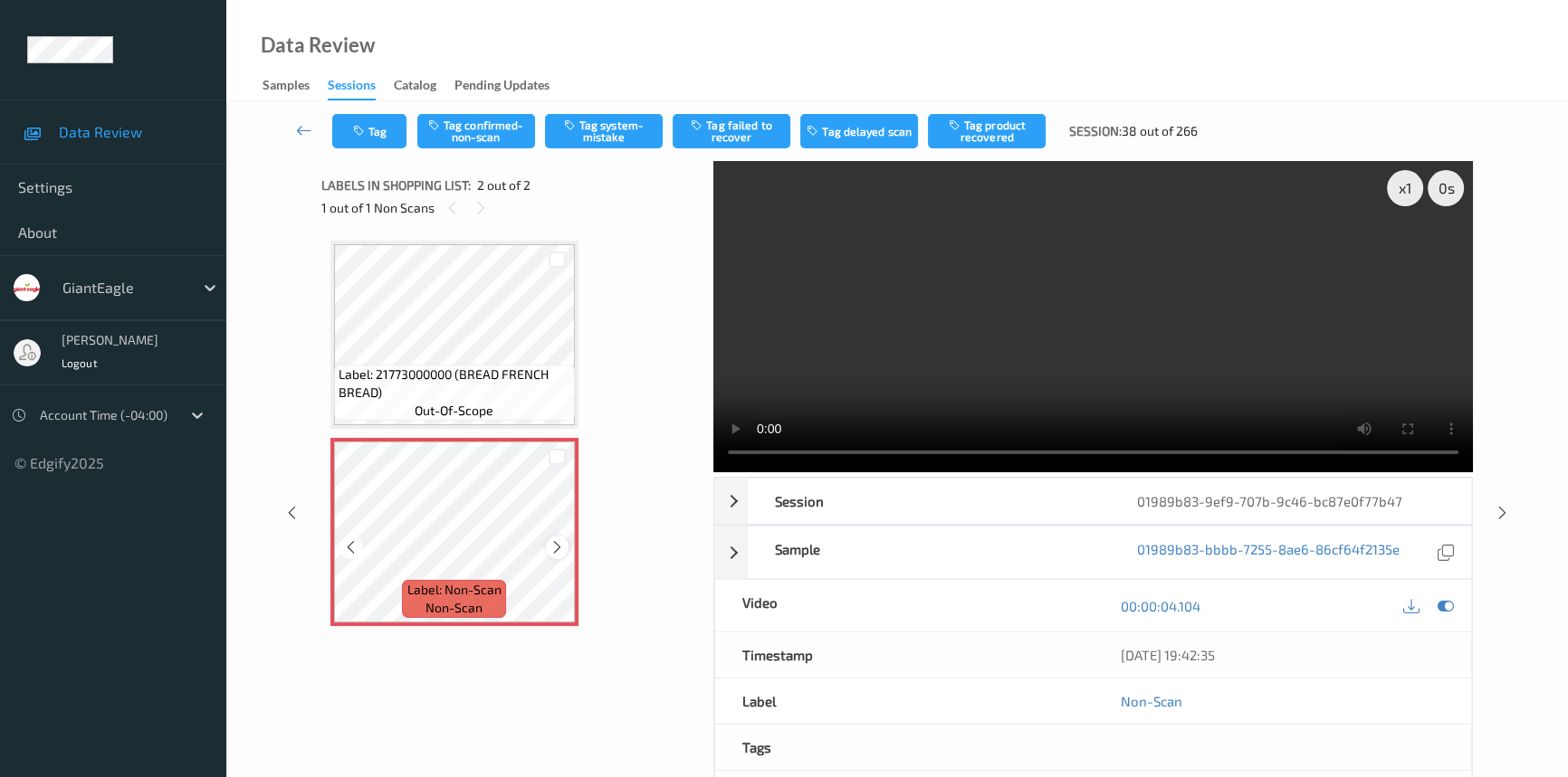
click at [559, 550] on icon at bounding box center [557, 547] width 15 height 16
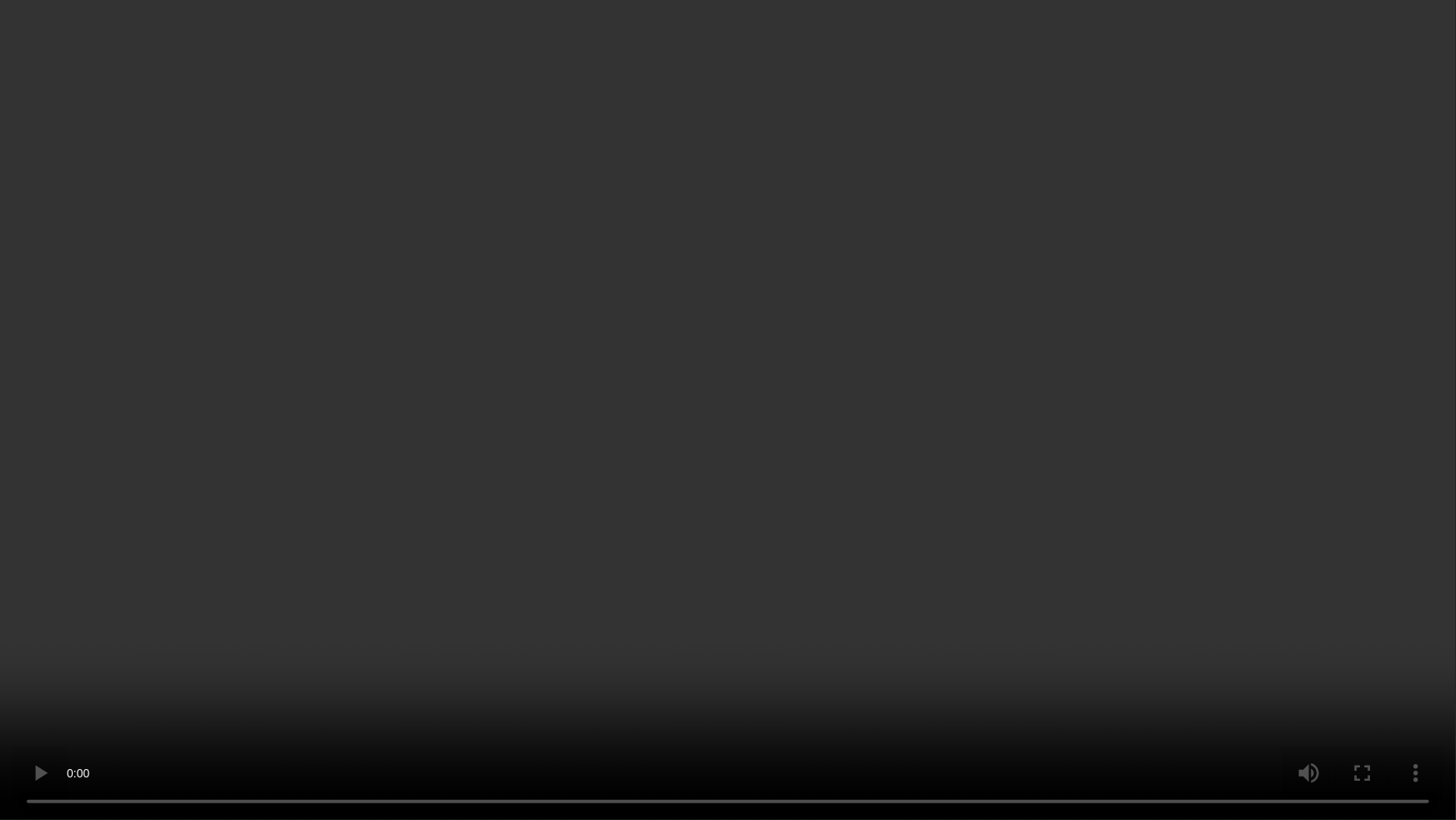
click at [646, 467] on video at bounding box center [728, 410] width 1456 height 820
click at [769, 473] on video at bounding box center [728, 410] width 1456 height 820
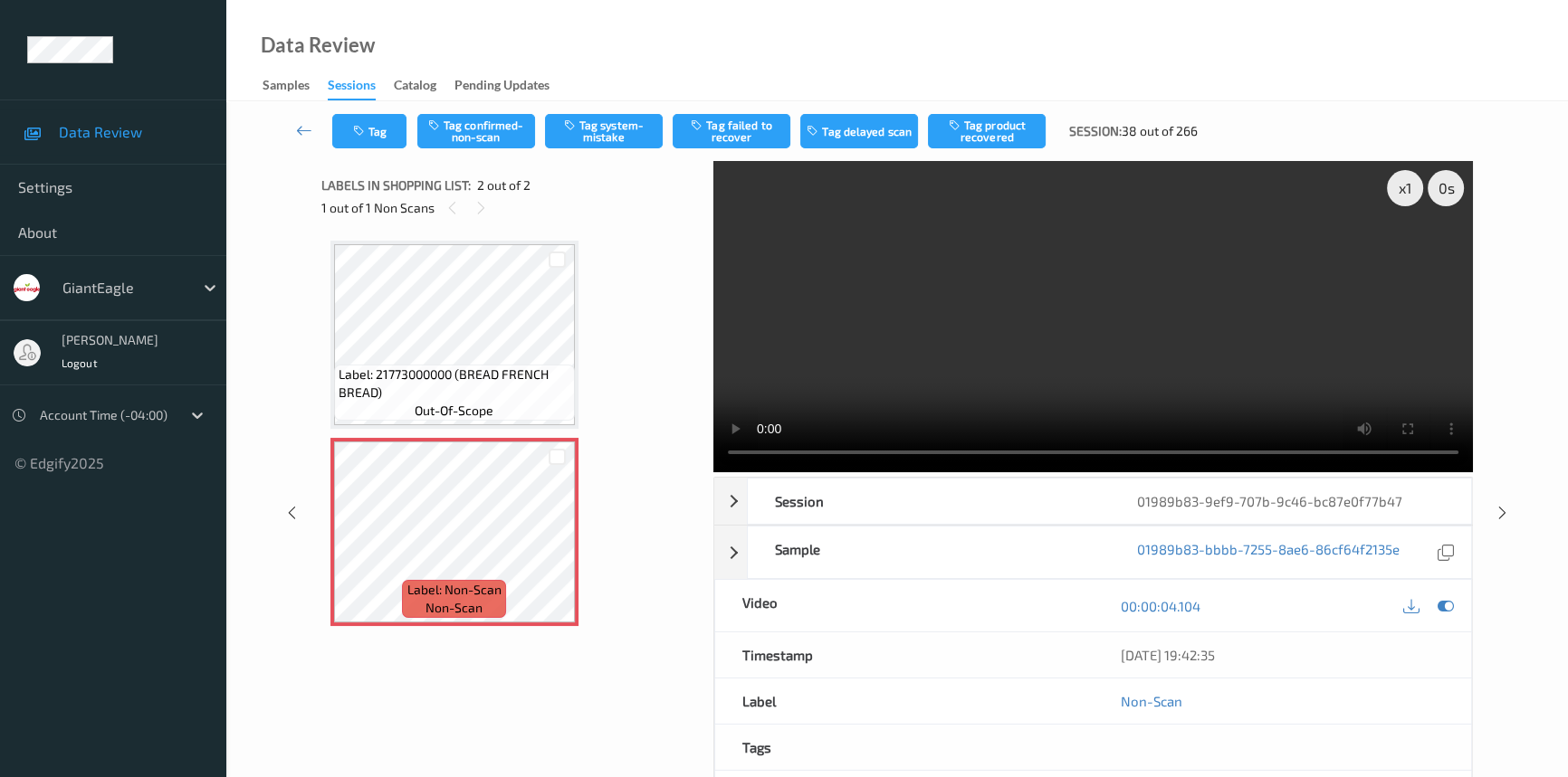
click at [1047, 270] on video at bounding box center [1093, 317] width 759 height 312
click at [621, 127] on button "Tag system-mistake" at bounding box center [603, 131] width 118 height 34
click at [1275, 348] on video at bounding box center [1093, 317] width 759 height 312
click at [297, 127] on icon at bounding box center [304, 130] width 16 height 18
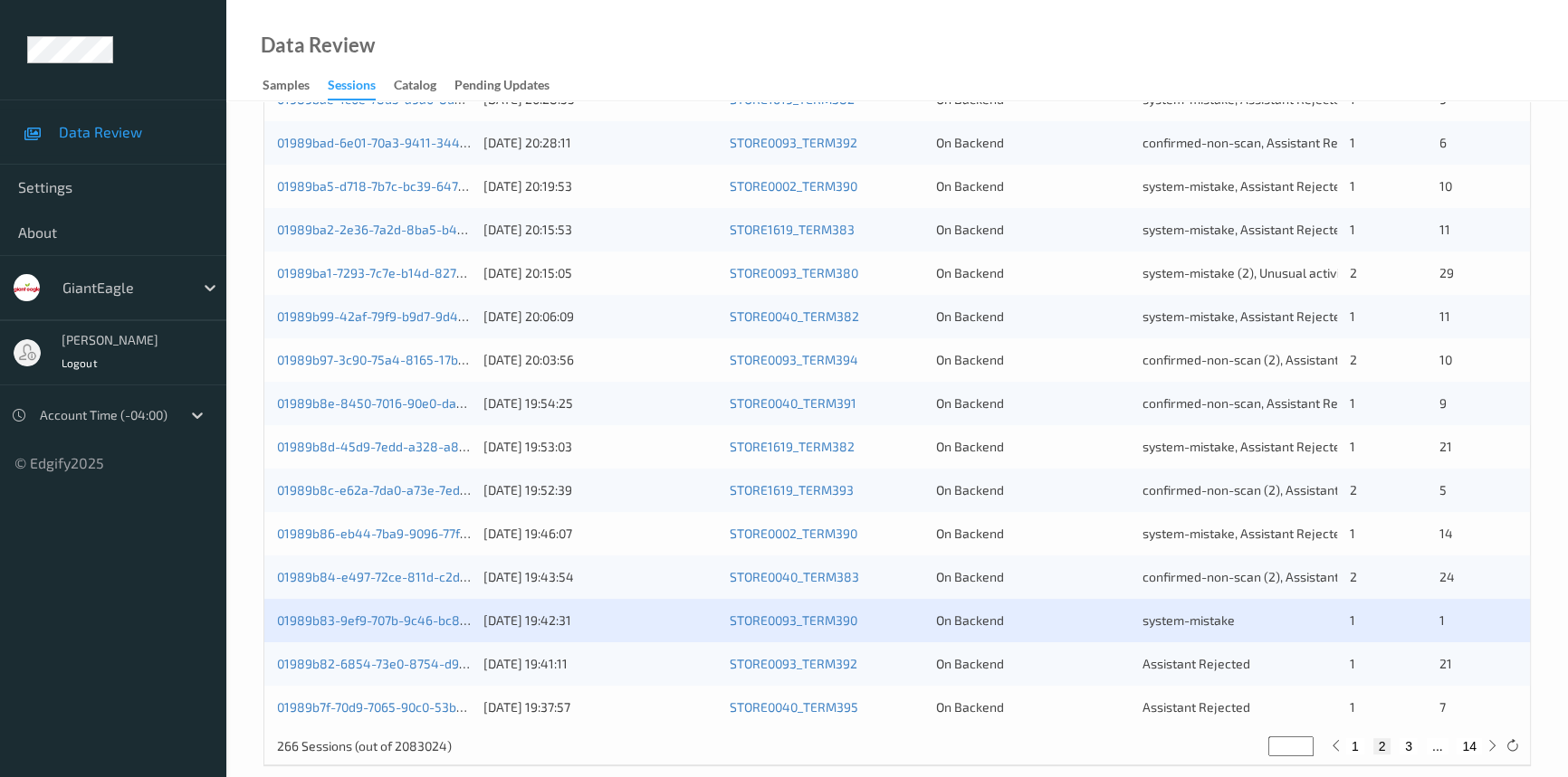
scroll to position [645, 0]
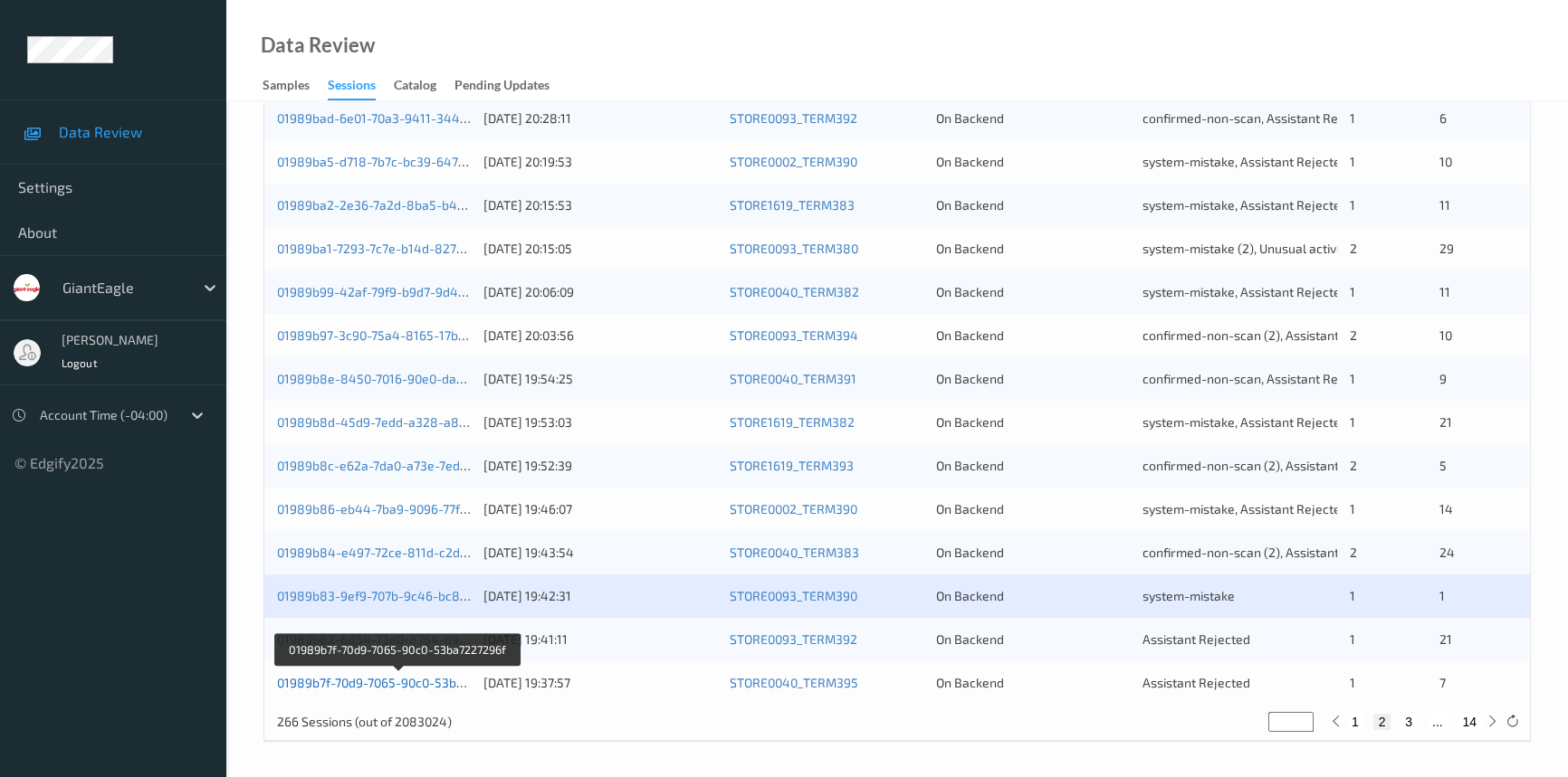
click at [390, 680] on link "01989b7f-70d9-7065-90c0-53ba7227296f" at bounding box center [397, 682] width 240 height 15
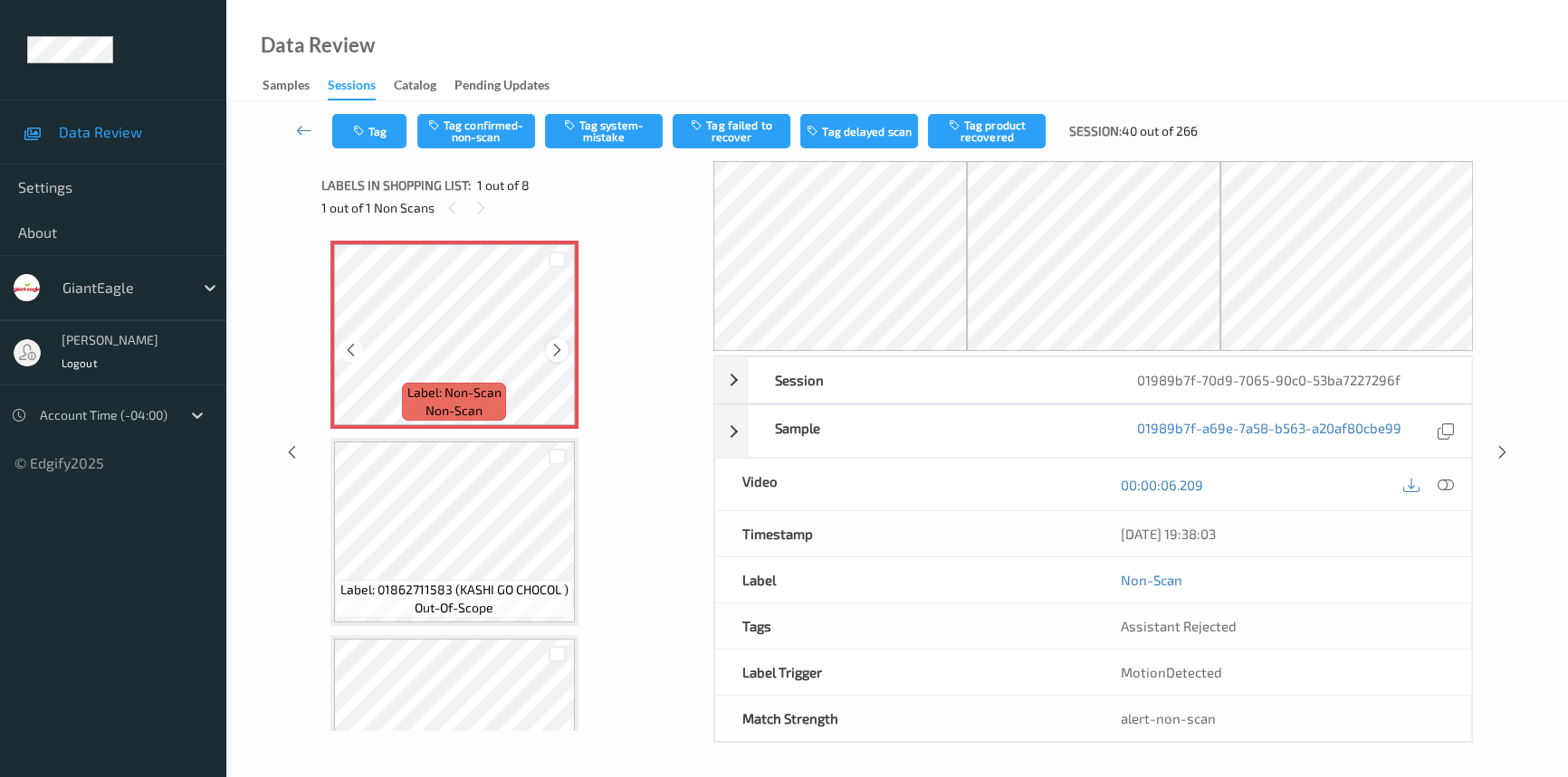
click at [557, 348] on icon at bounding box center [557, 350] width 15 height 16
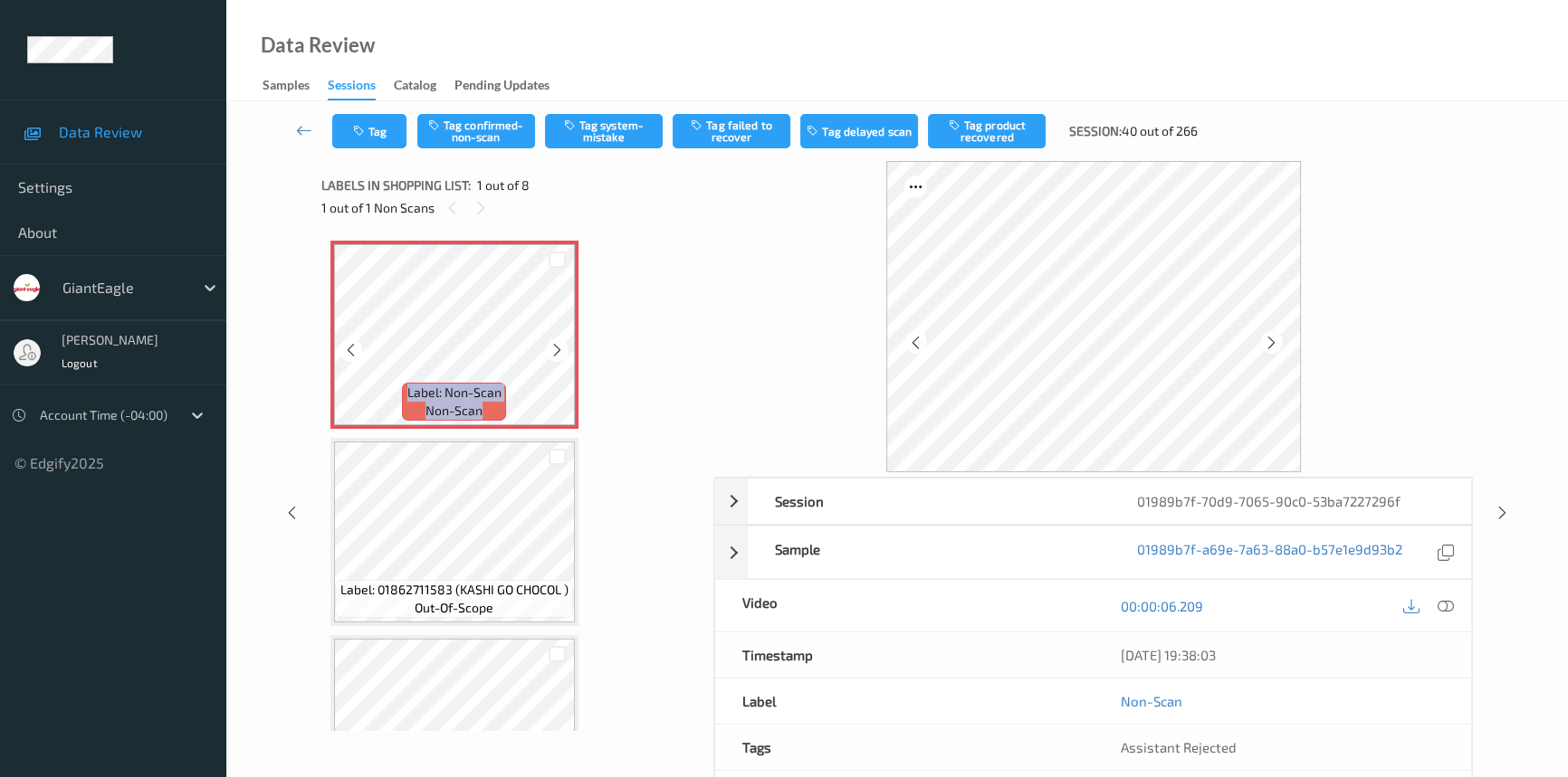
click at [557, 348] on icon at bounding box center [557, 350] width 15 height 16
click at [1456, 610] on div at bounding box center [1446, 606] width 25 height 25
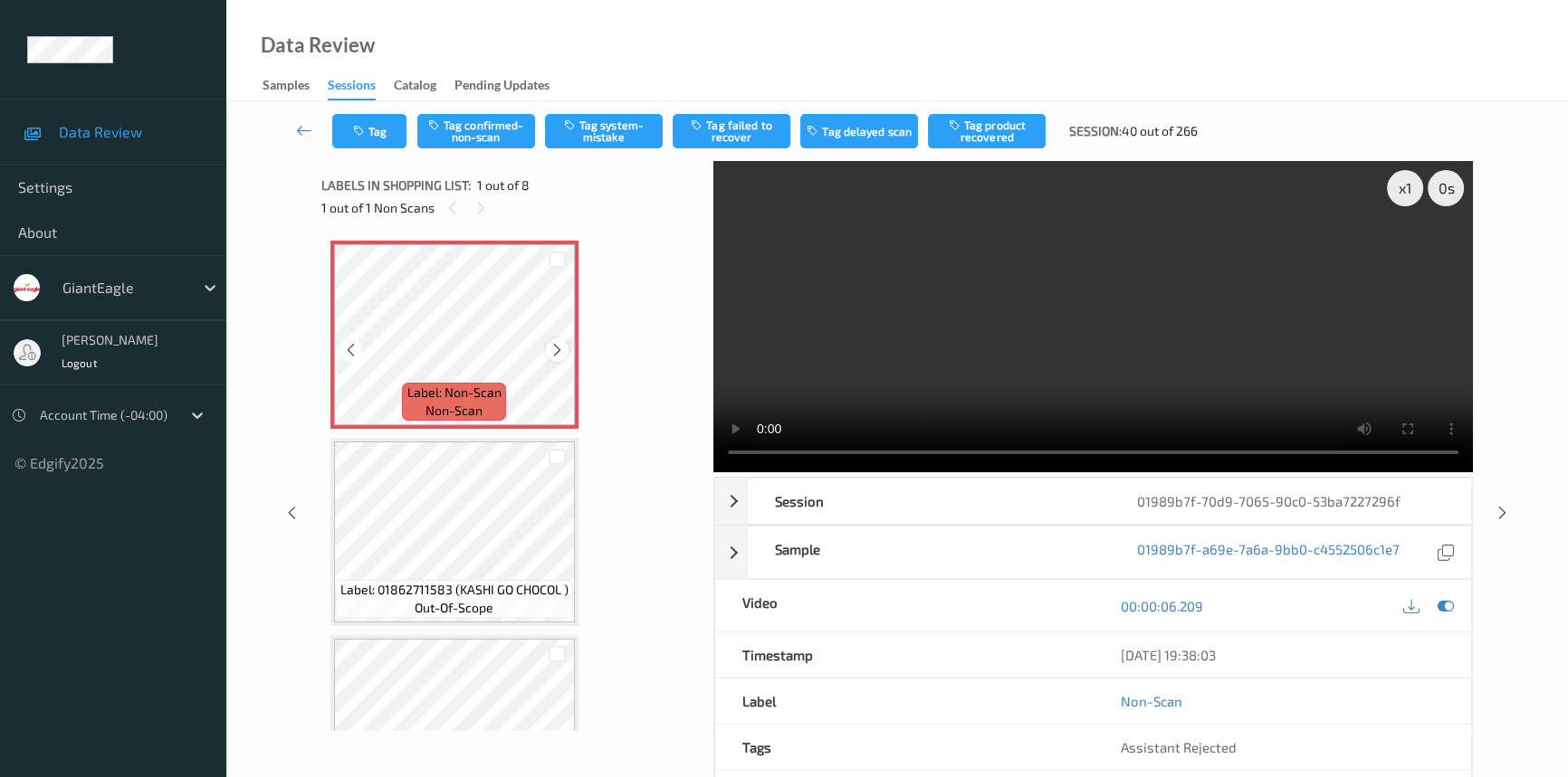
click at [552, 351] on icon at bounding box center [557, 350] width 15 height 16
click at [553, 351] on icon at bounding box center [557, 350] width 15 height 16
click at [599, 127] on button "Tag system-mistake" at bounding box center [603, 131] width 118 height 34
click at [389, 130] on button "Tag" at bounding box center [369, 131] width 75 height 34
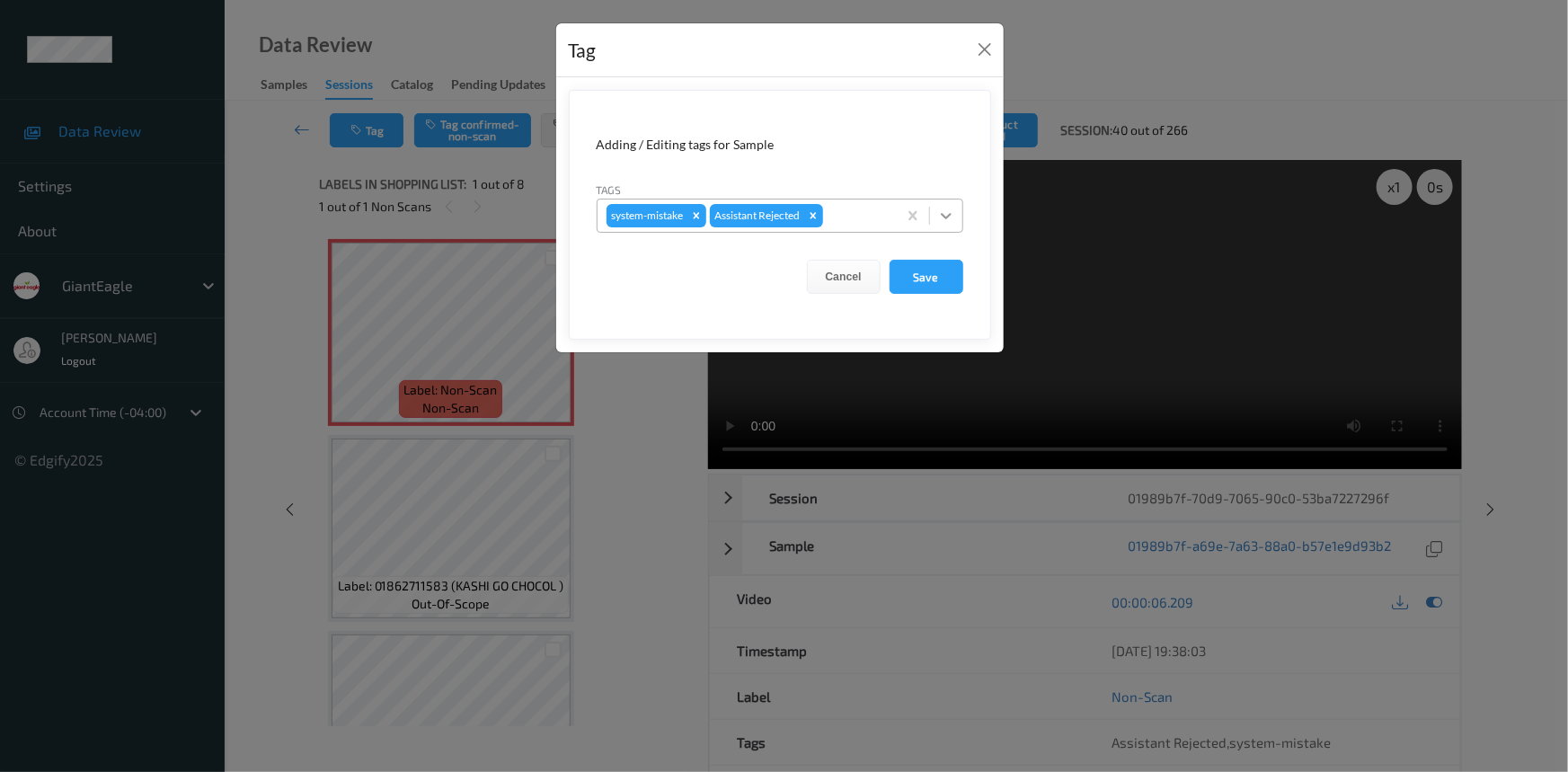
click at [951, 215] on icon at bounding box center [946, 216] width 18 height 18
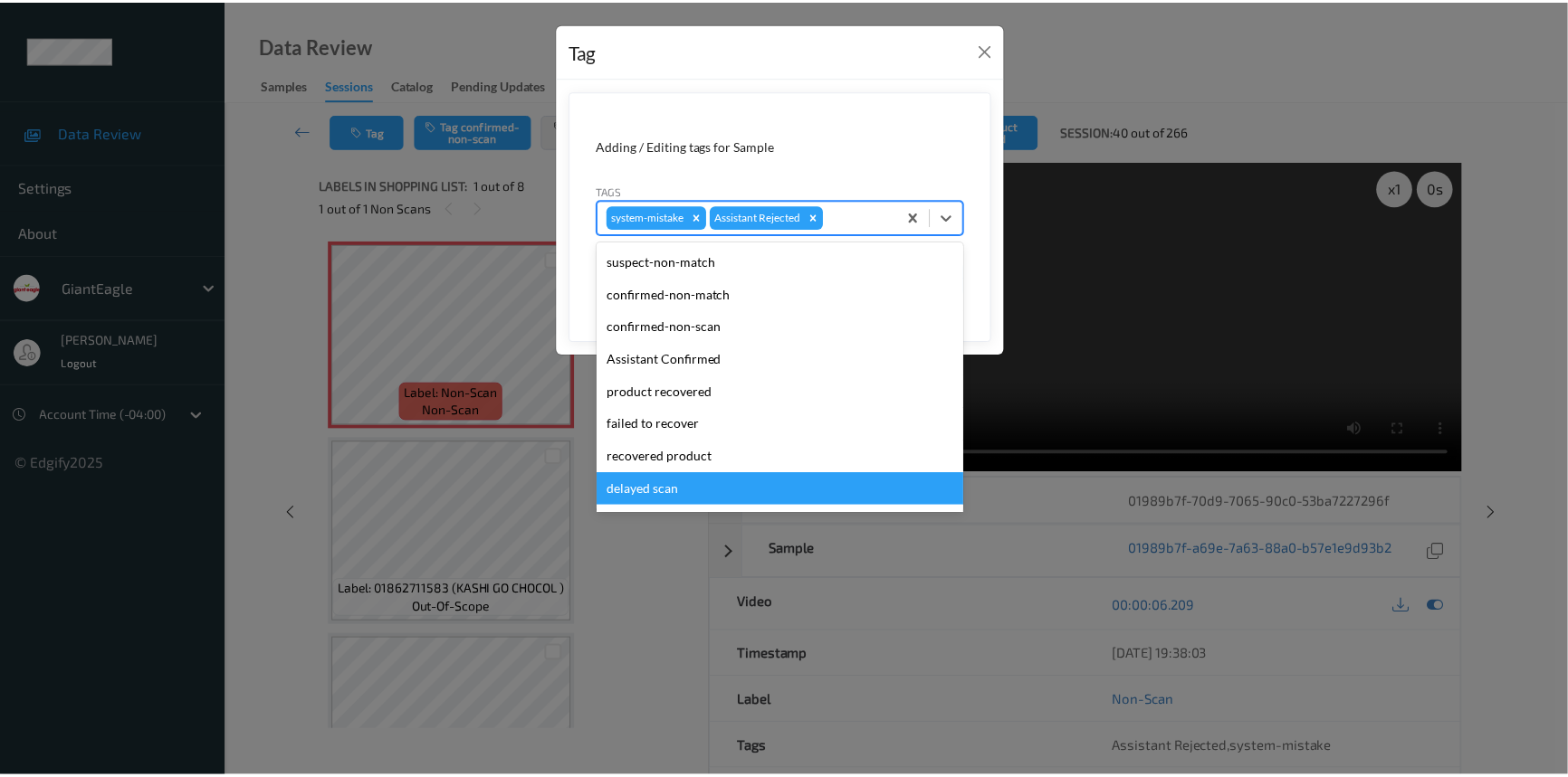
scroll to position [127, 0]
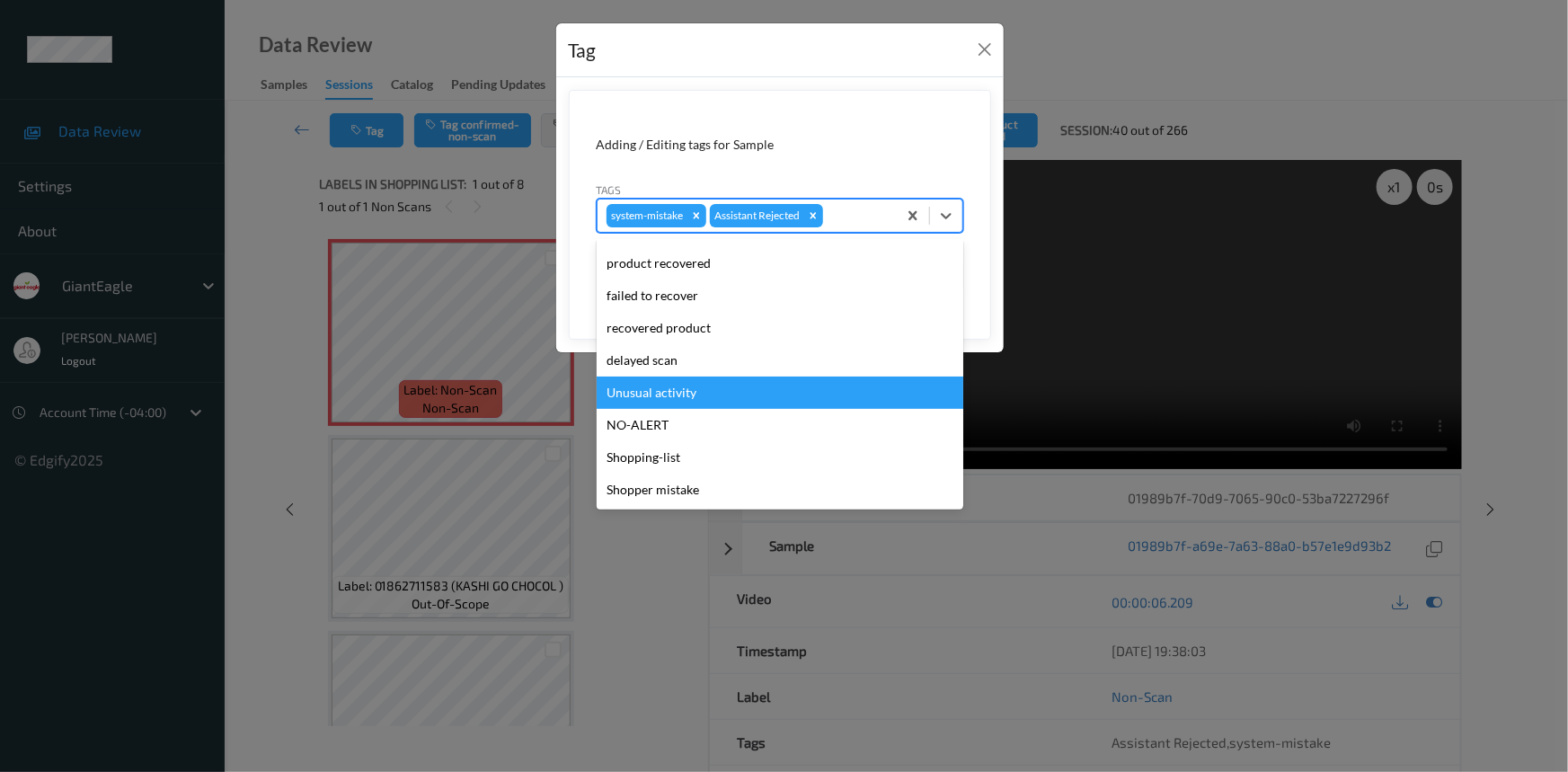
click at [725, 404] on div "Unusual activity" at bounding box center [780, 393] width 366 height 32
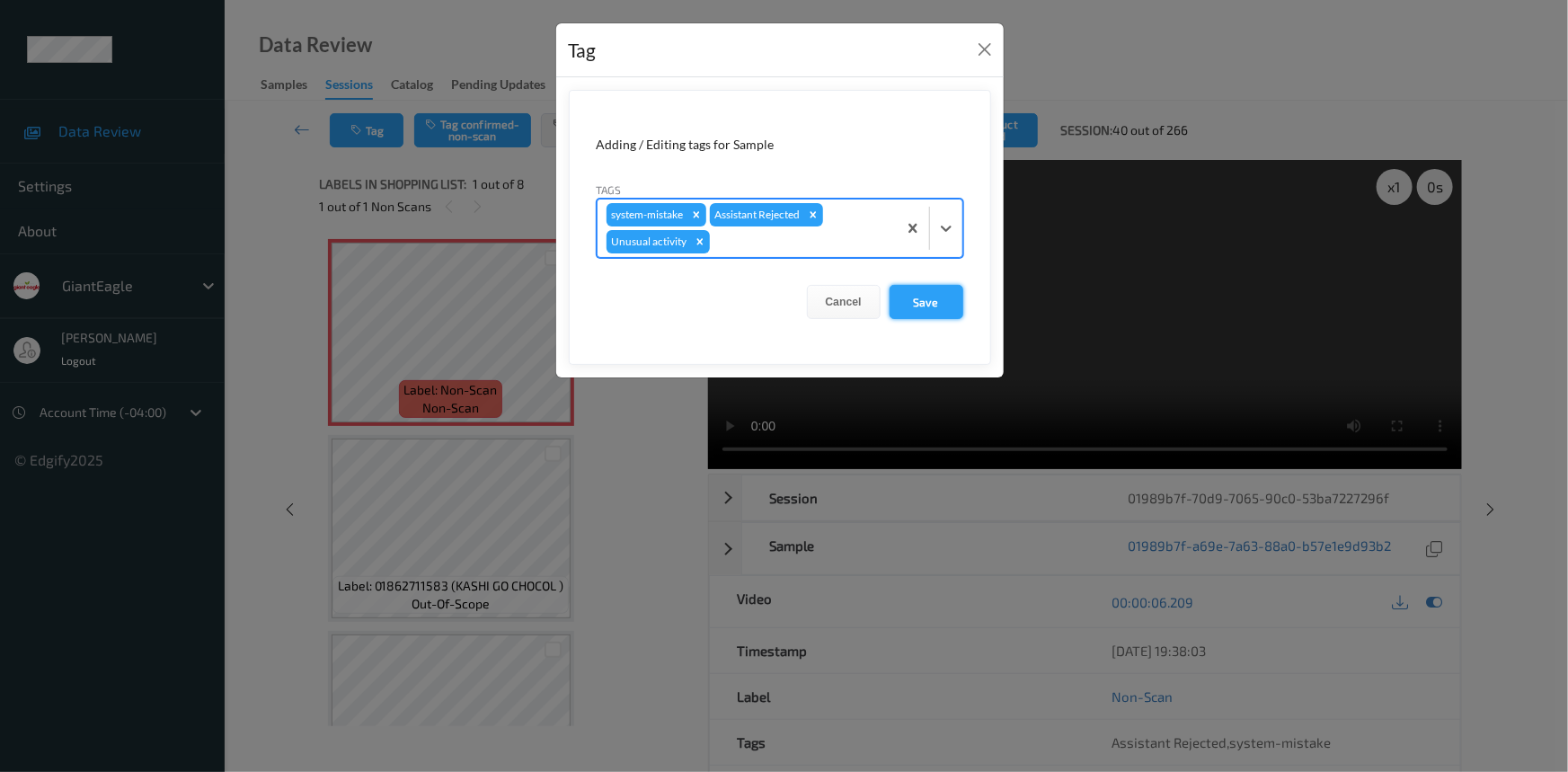
click at [935, 310] on button "Save" at bounding box center [926, 302] width 74 height 34
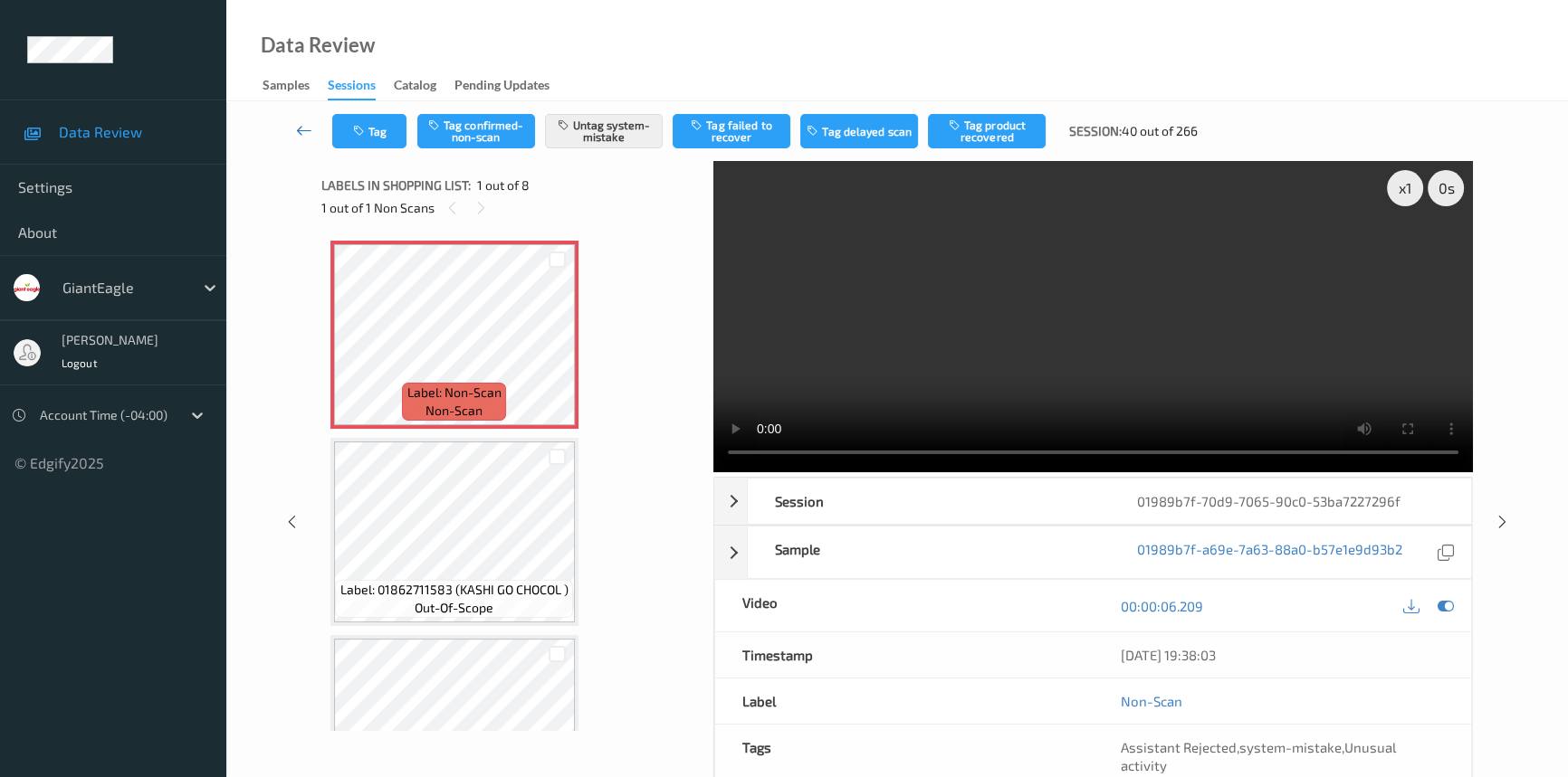
click at [308, 128] on icon at bounding box center [304, 130] width 16 height 18
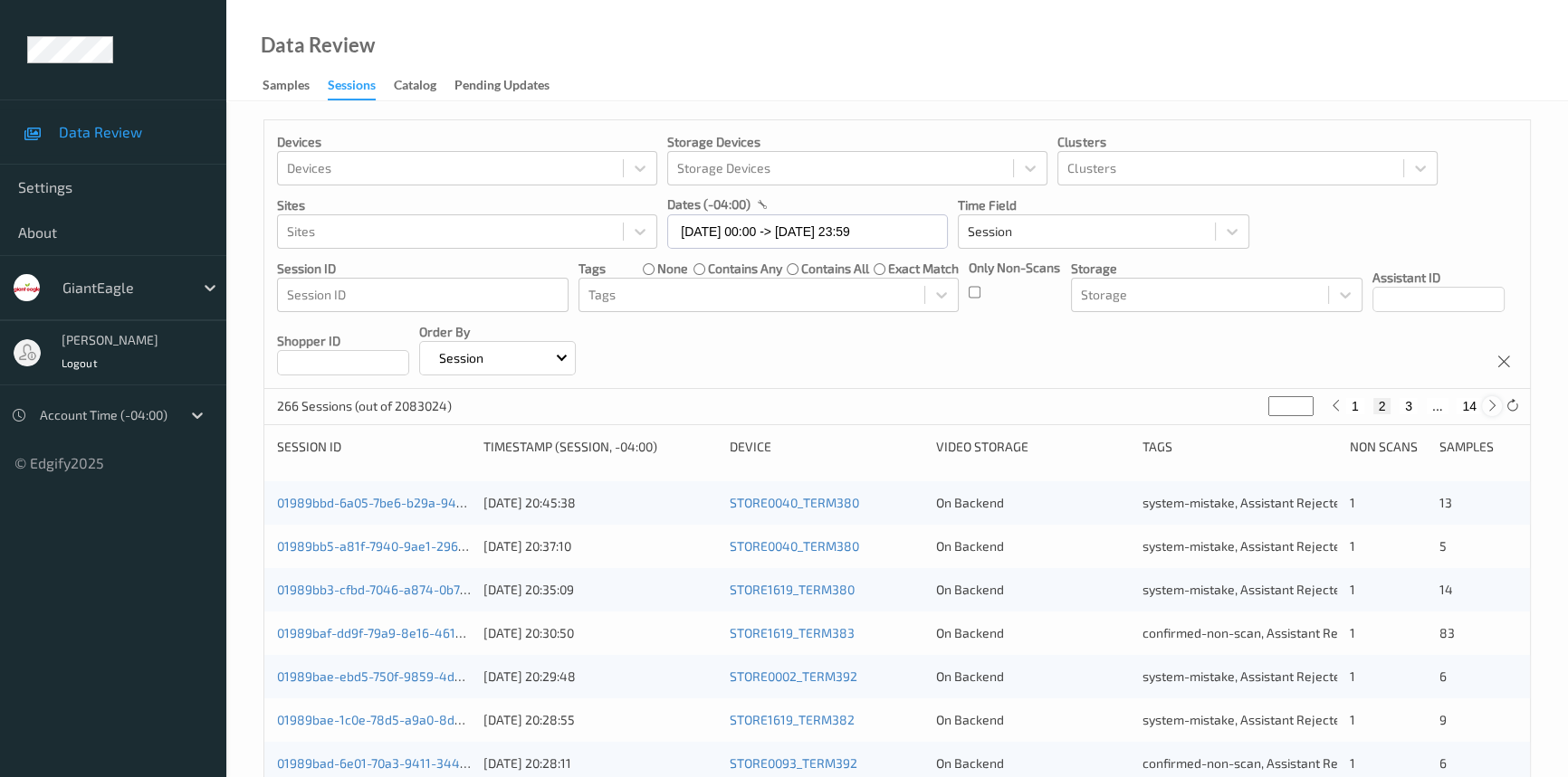
click at [1486, 406] on icon at bounding box center [1492, 406] width 13 height 13
type input "*"
click at [1486, 406] on icon at bounding box center [1492, 406] width 13 height 13
type input "*"
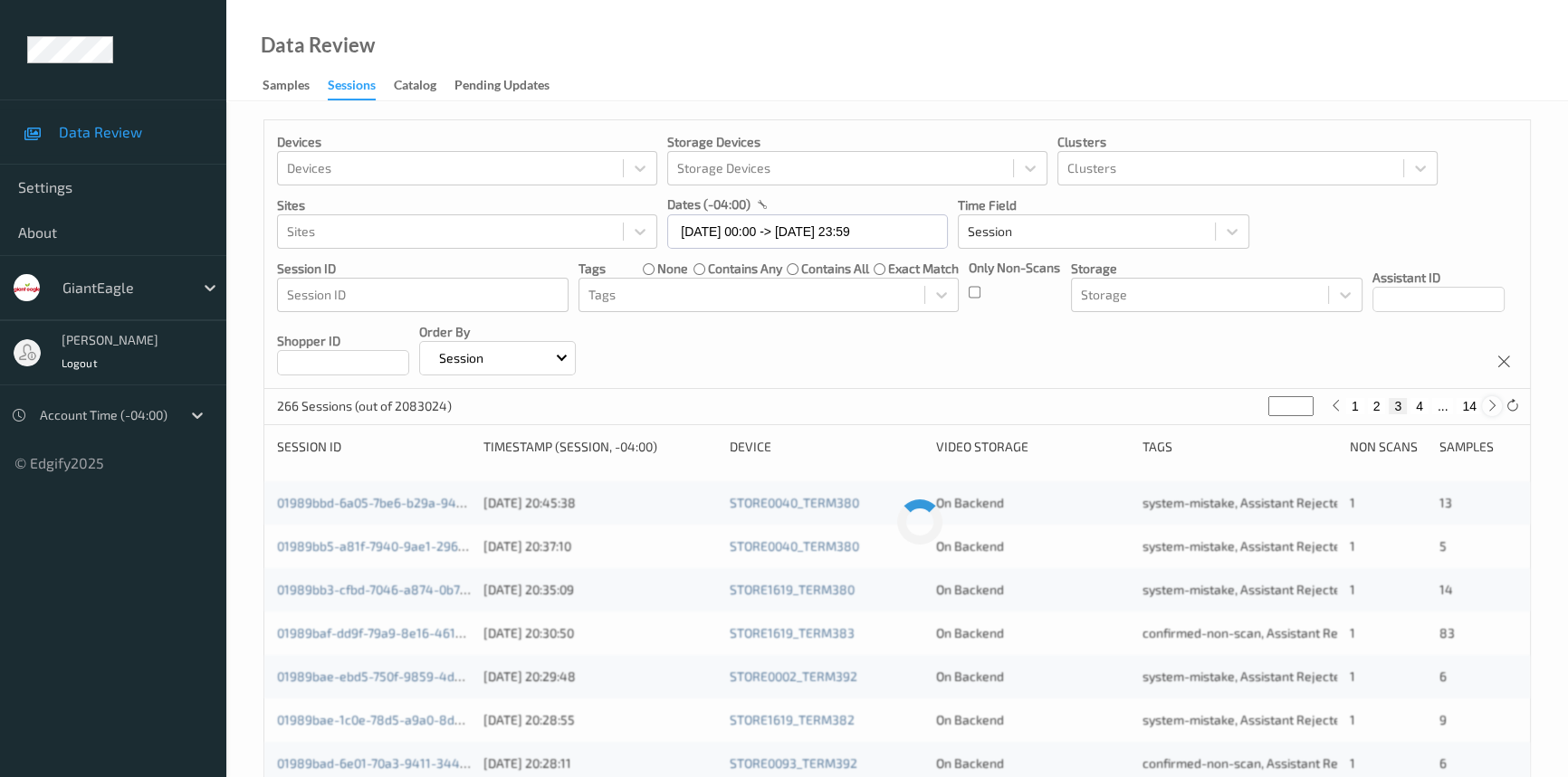
type input "*"
click at [1486, 406] on icon at bounding box center [1492, 406] width 13 height 13
type input "*"
click at [1486, 406] on icon at bounding box center [1492, 406] width 13 height 13
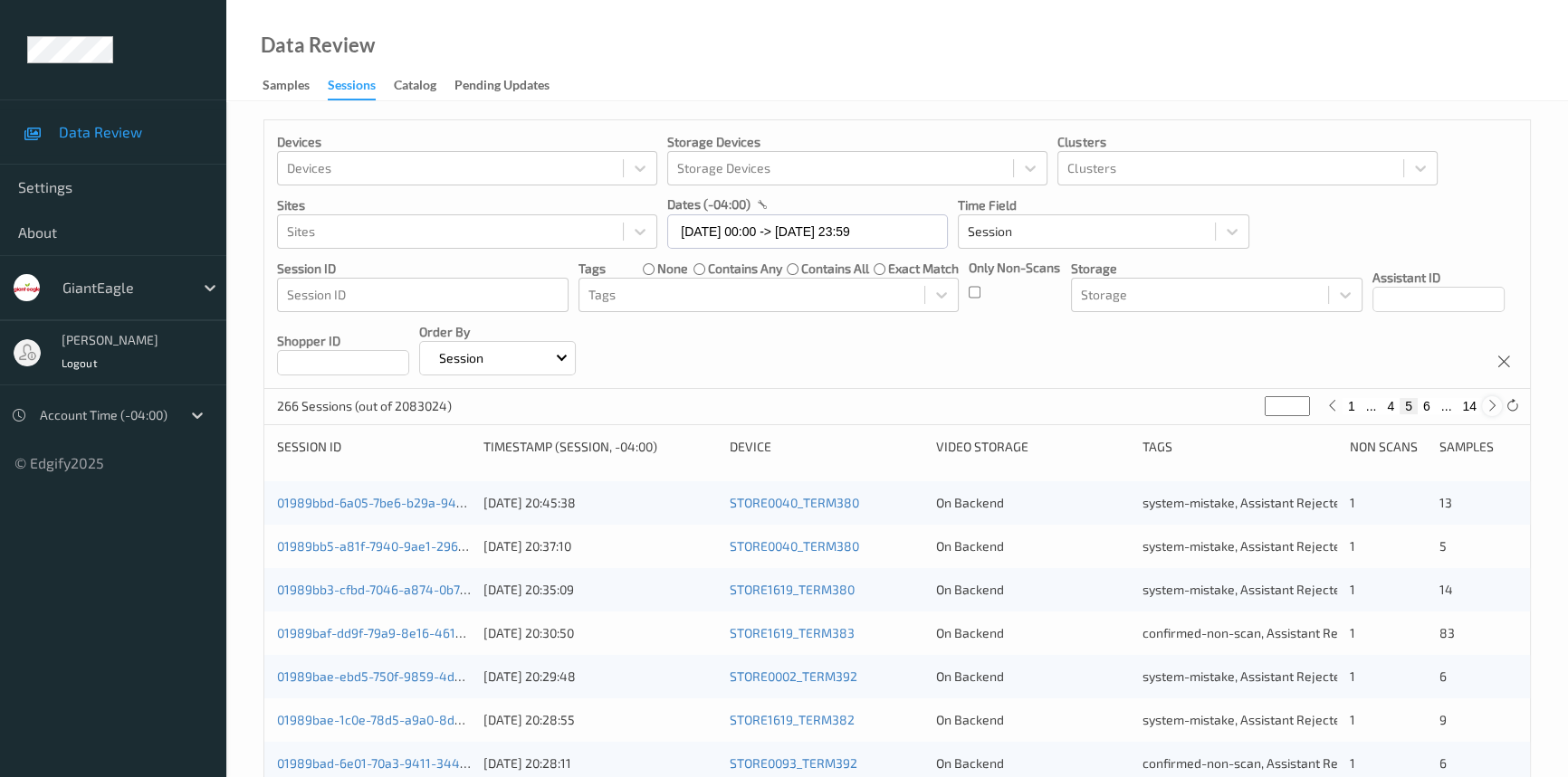
type input "*"
click at [1486, 406] on icon at bounding box center [1492, 406] width 13 height 13
type input "*"
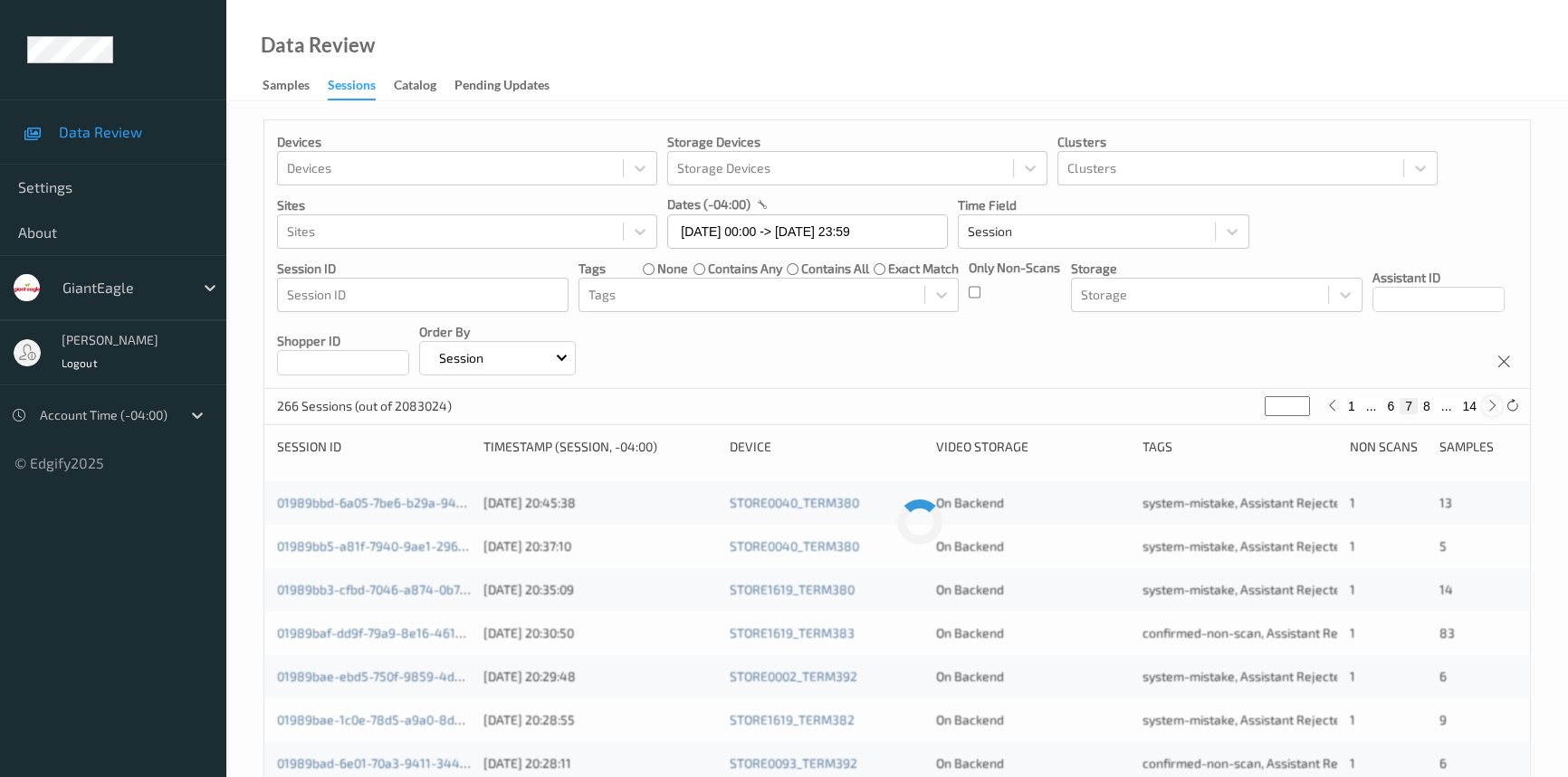
click at [1486, 406] on icon at bounding box center [1492, 406] width 13 height 13
type input "*"
click at [1488, 406] on icon at bounding box center [1492, 406] width 13 height 13
type input "*"
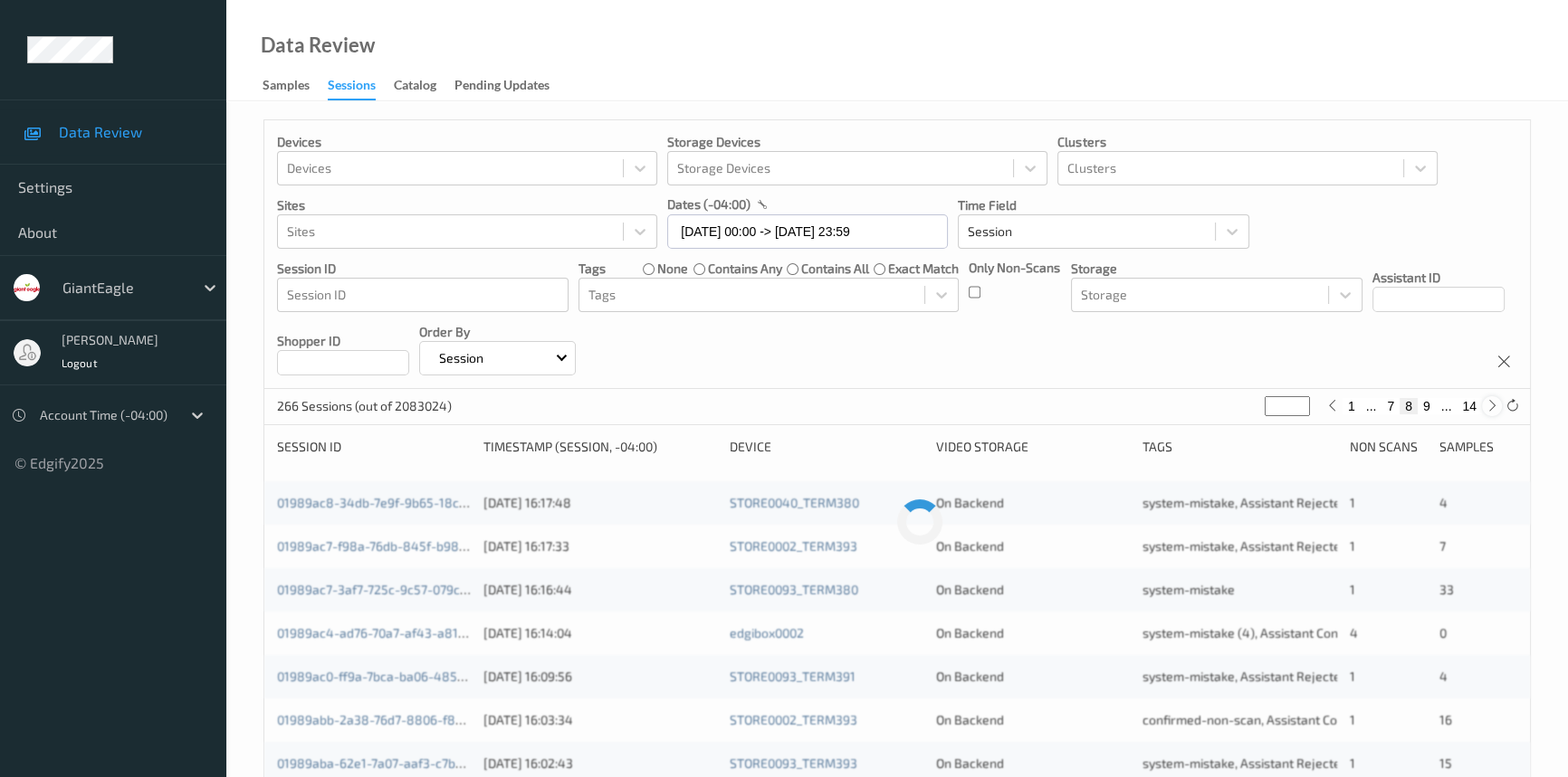
type input "*"
click at [1322, 408] on icon at bounding box center [1325, 406] width 13 height 13
type input "*"
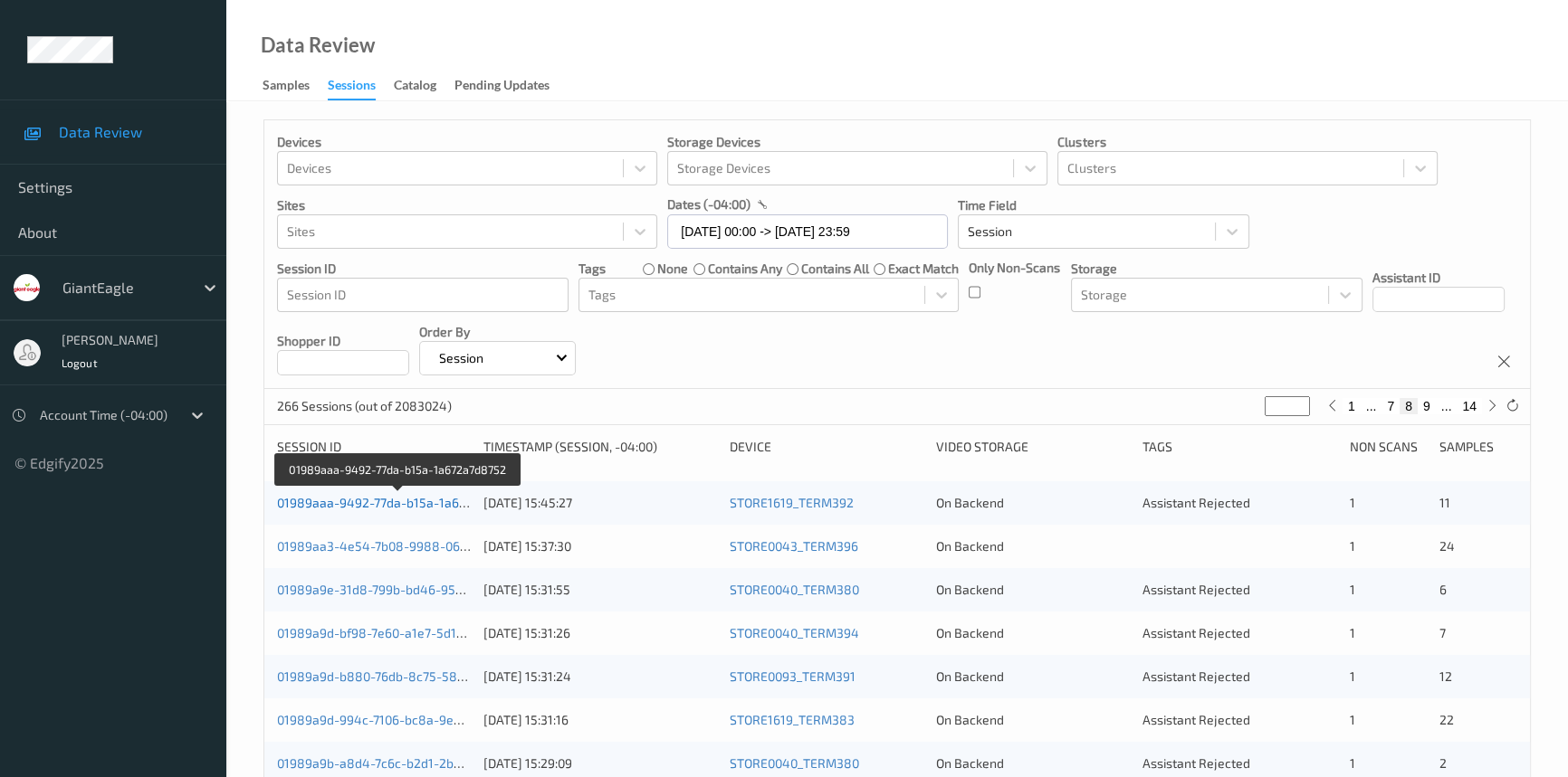
click at [326, 502] on link "01989aaa-9492-77da-b15a-1a672a7d8752" at bounding box center [400, 503] width 246 height 15
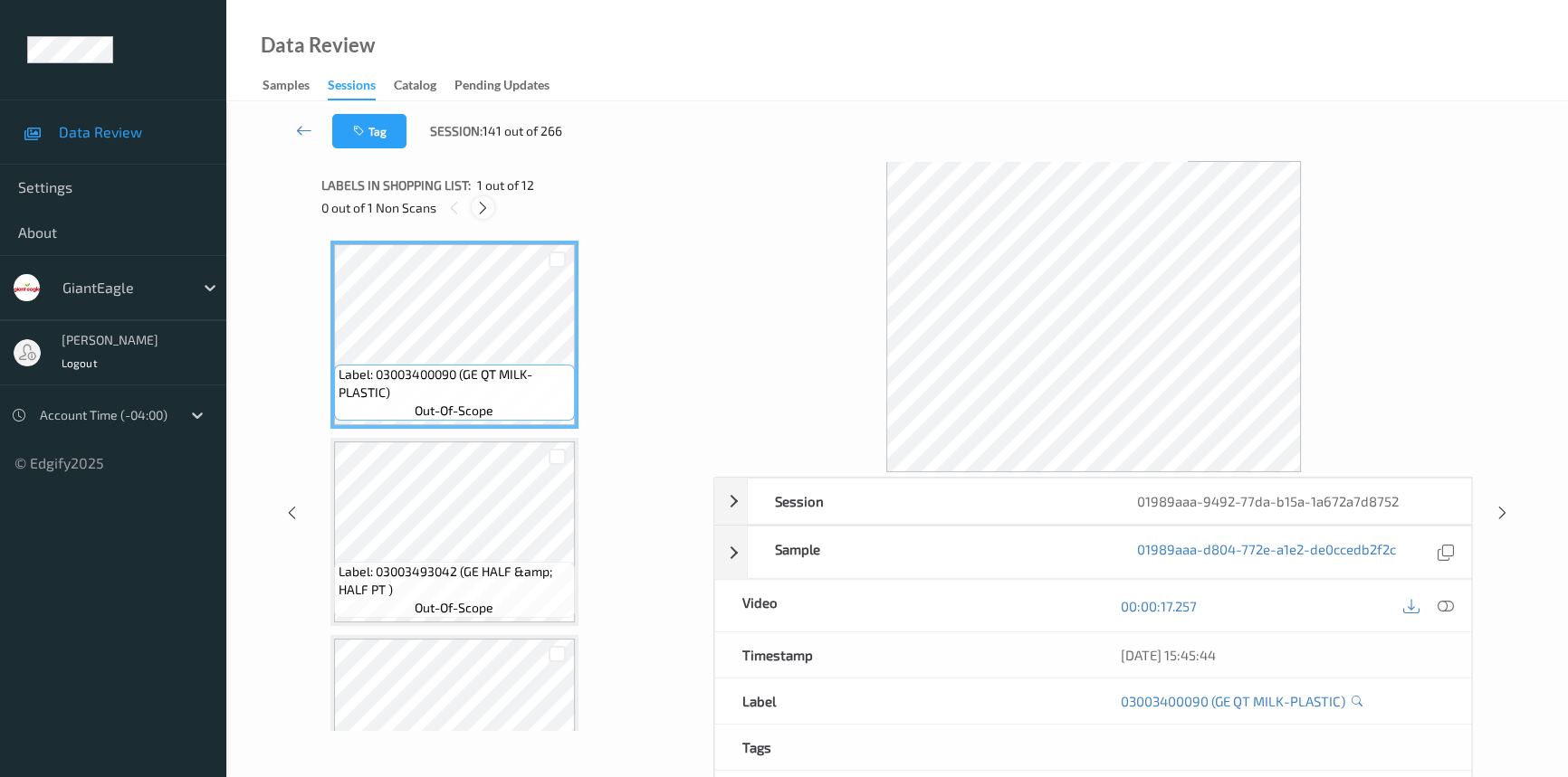
click at [486, 211] on icon at bounding box center [483, 207] width 15 height 16
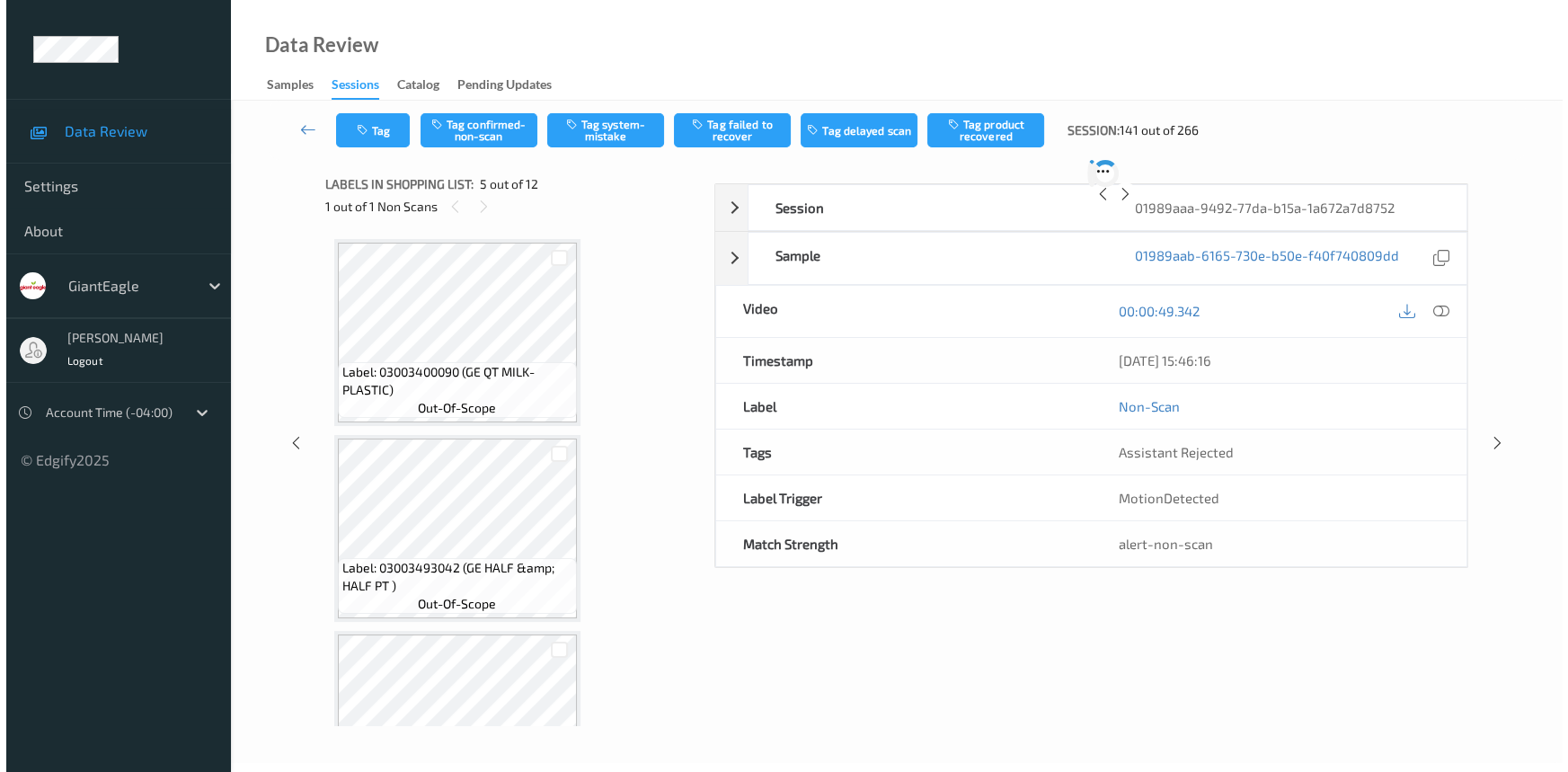
scroll to position [594, 0]
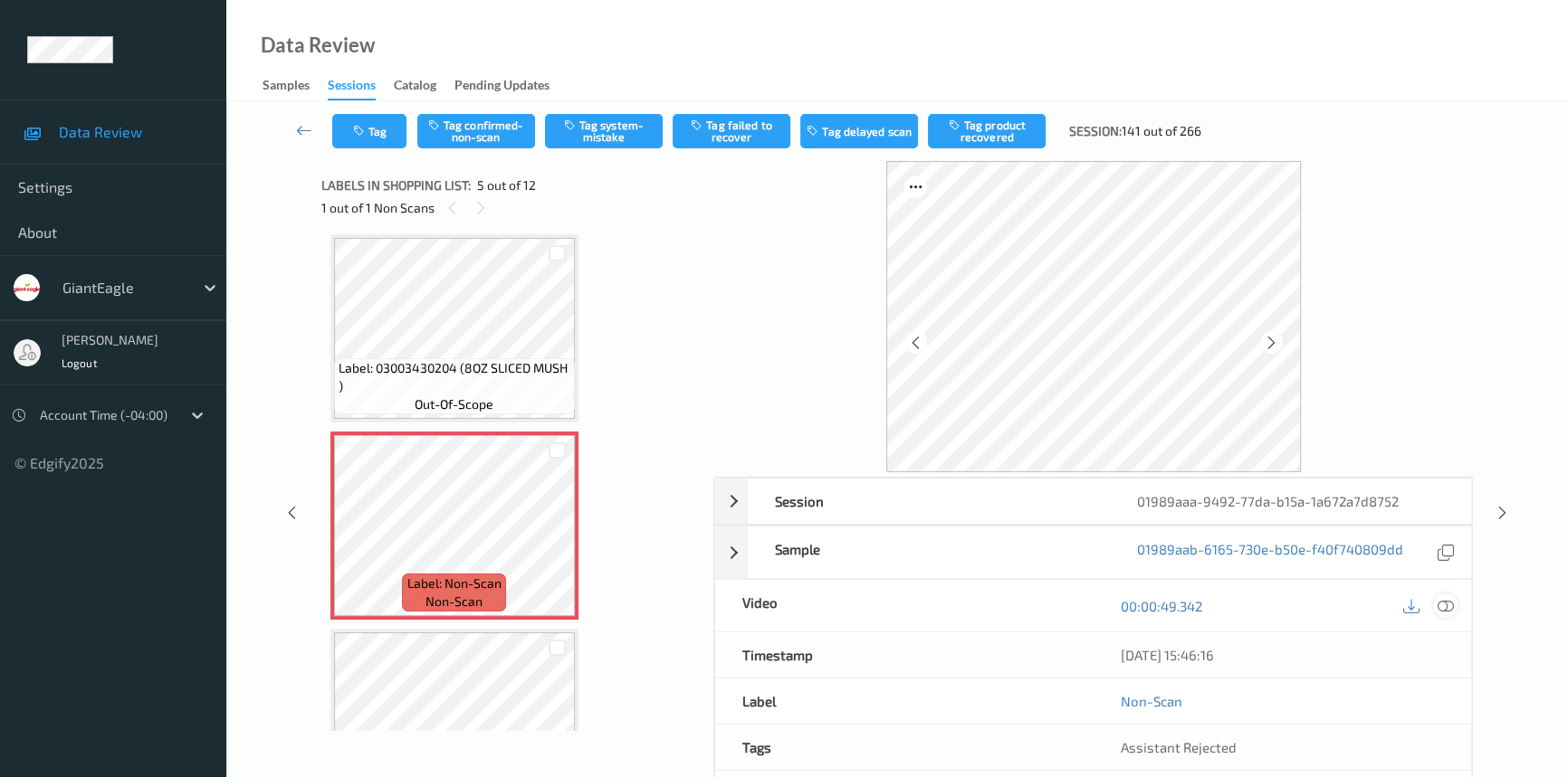
click at [1441, 604] on icon at bounding box center [1446, 606] width 16 height 16
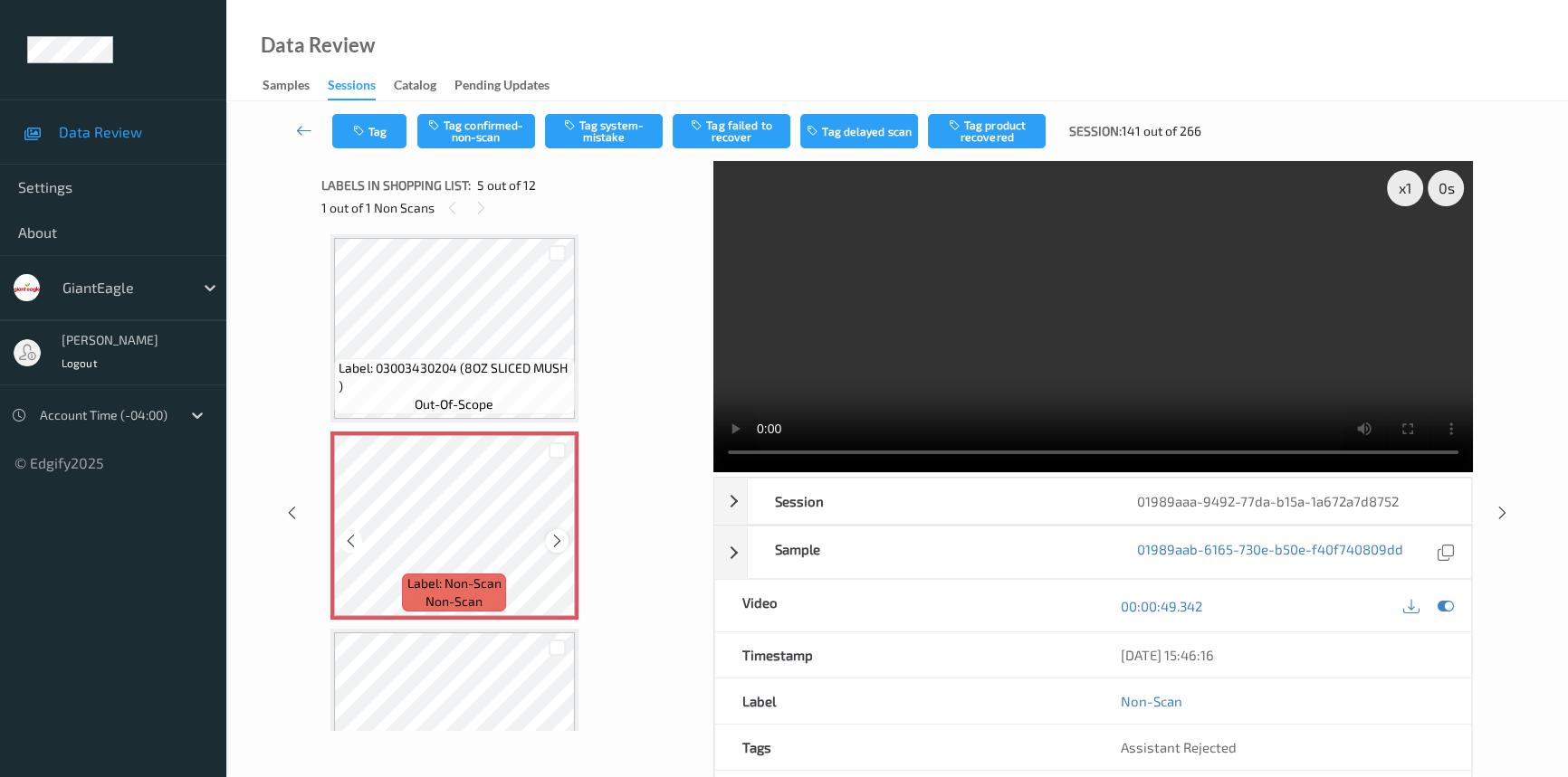
click at [560, 538] on icon at bounding box center [557, 541] width 15 height 16
click at [560, 537] on icon at bounding box center [557, 541] width 15 height 16
click at [551, 535] on icon at bounding box center [557, 541] width 15 height 16
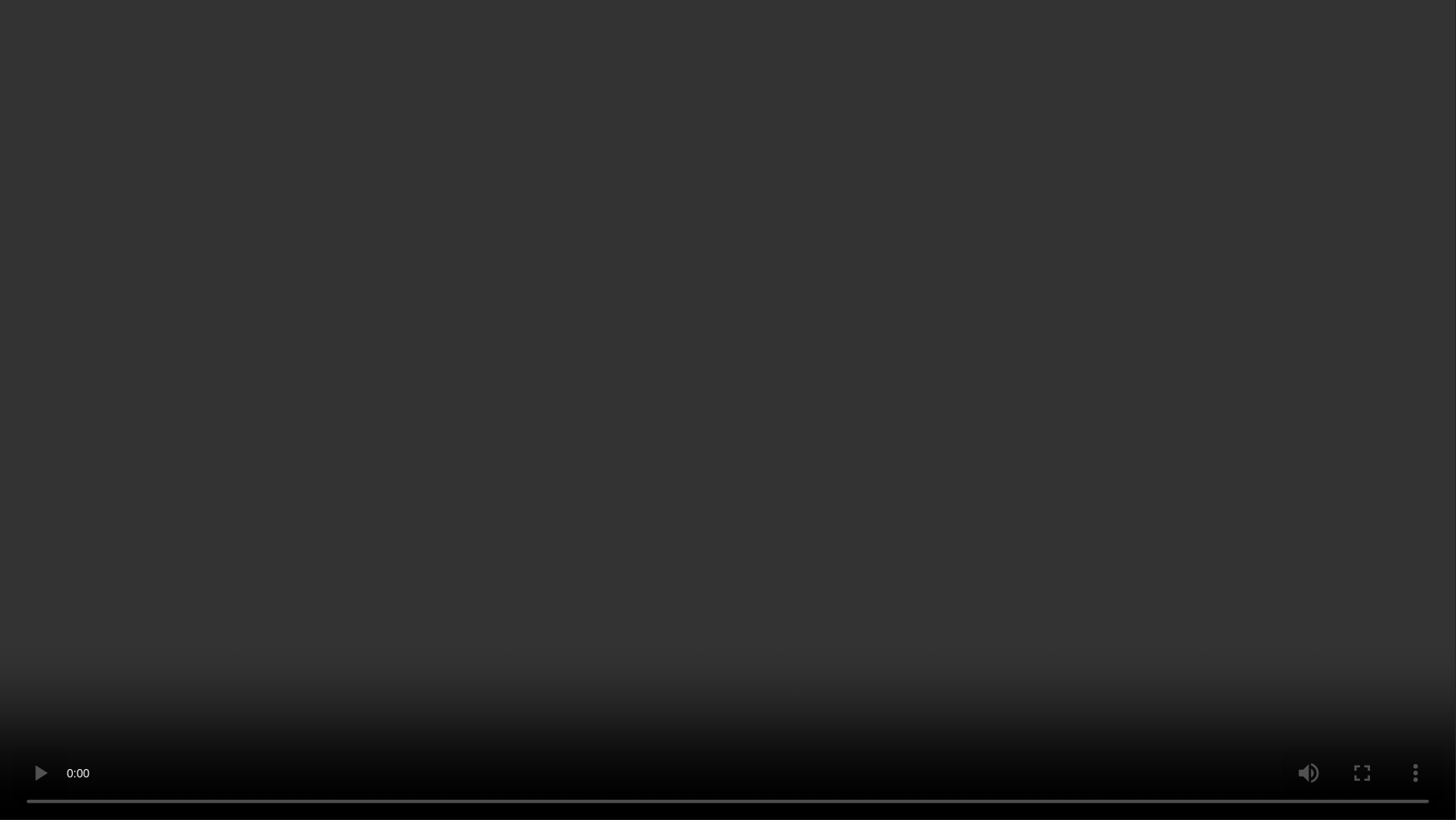
click at [1105, 686] on video at bounding box center [728, 410] width 1456 height 820
click at [811, 424] on video at bounding box center [728, 410] width 1456 height 820
click at [783, 422] on video at bounding box center [728, 410] width 1456 height 820
click at [730, 384] on video at bounding box center [728, 410] width 1456 height 820
click at [761, 501] on video at bounding box center [728, 410] width 1456 height 820
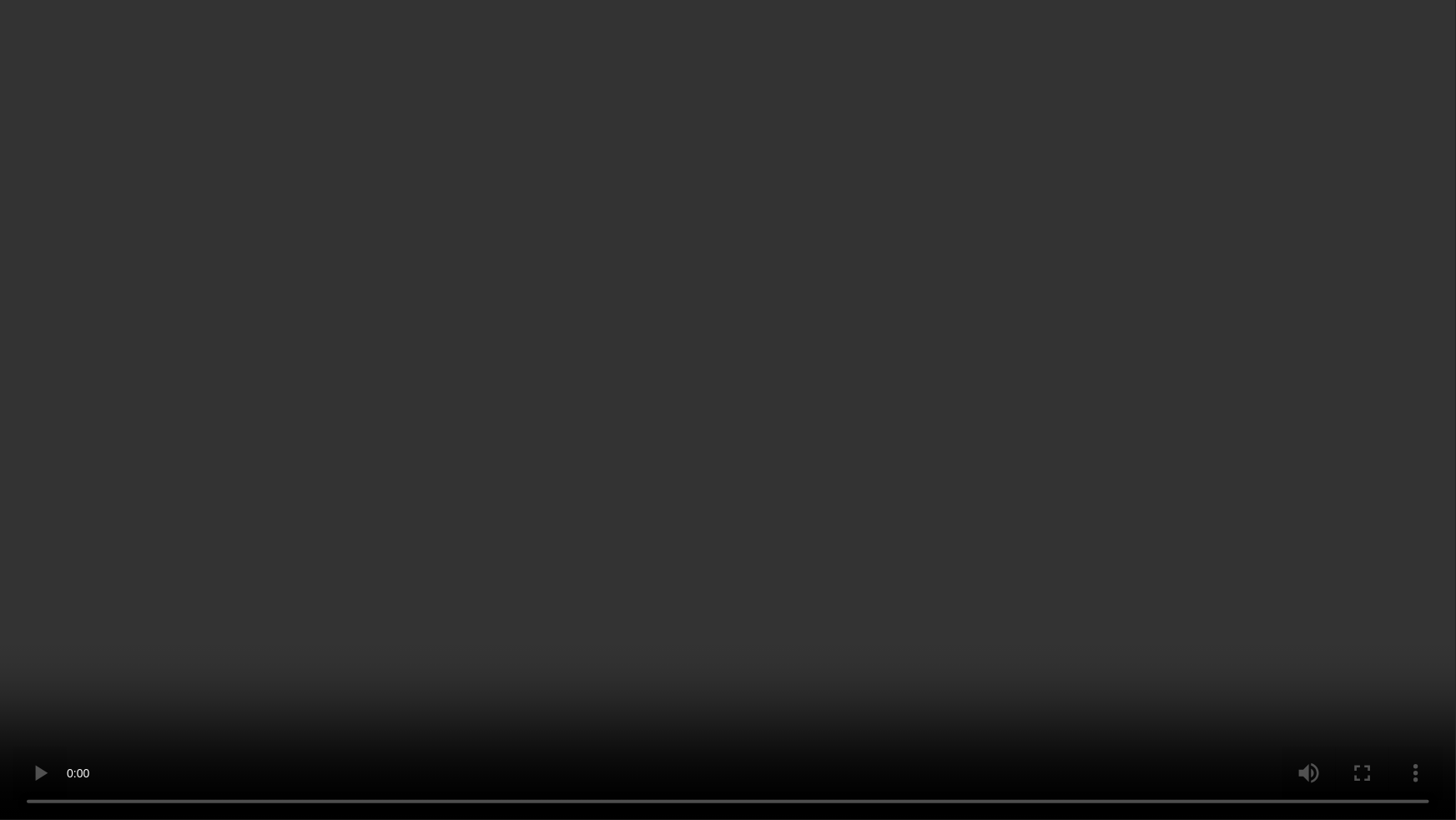
click at [797, 290] on video at bounding box center [728, 410] width 1456 height 820
click at [840, 471] on video at bounding box center [728, 410] width 1456 height 820
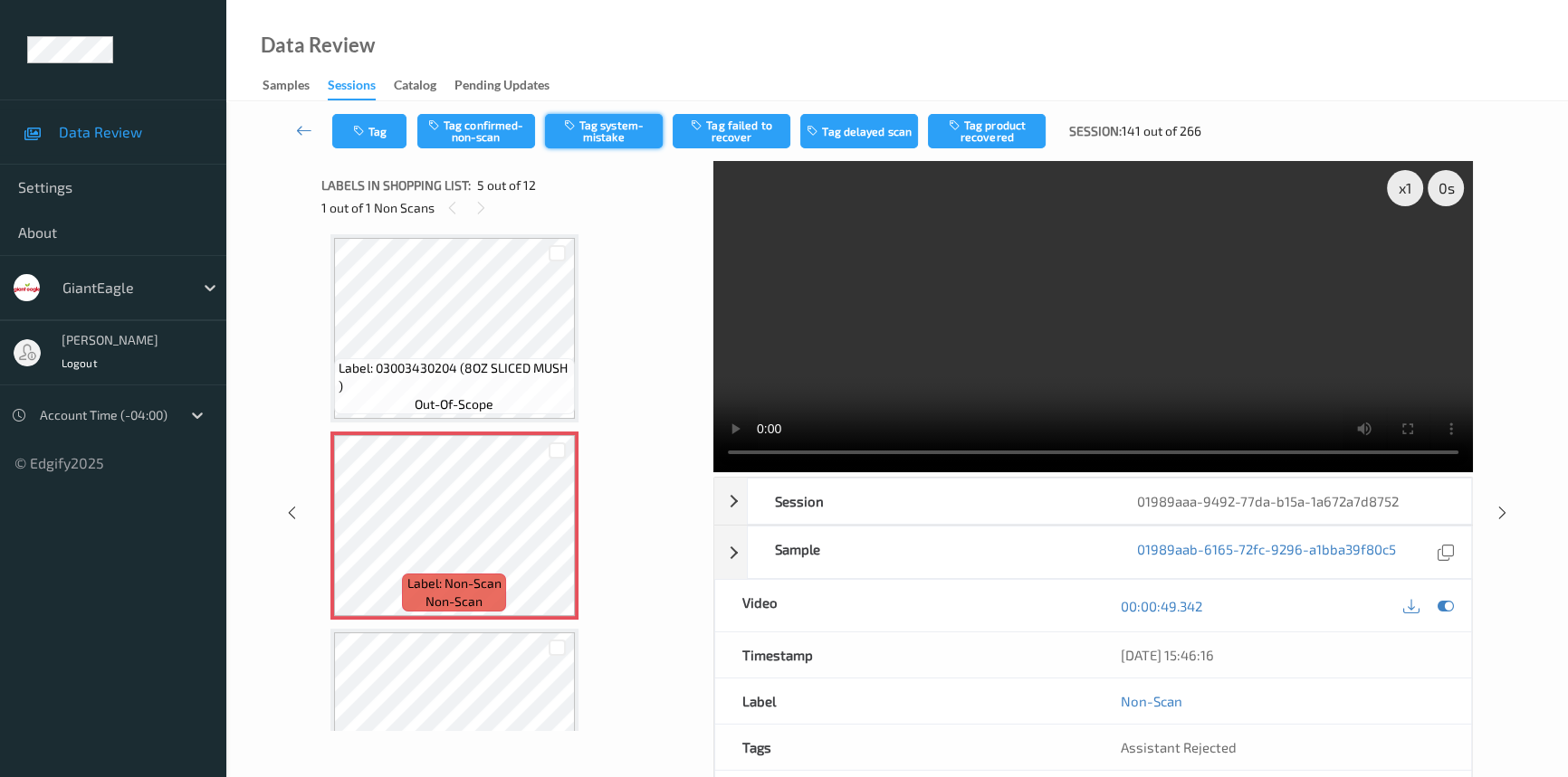
click at [632, 140] on button "Tag system-mistake" at bounding box center [603, 131] width 118 height 34
click at [373, 138] on button "Tag" at bounding box center [369, 131] width 75 height 34
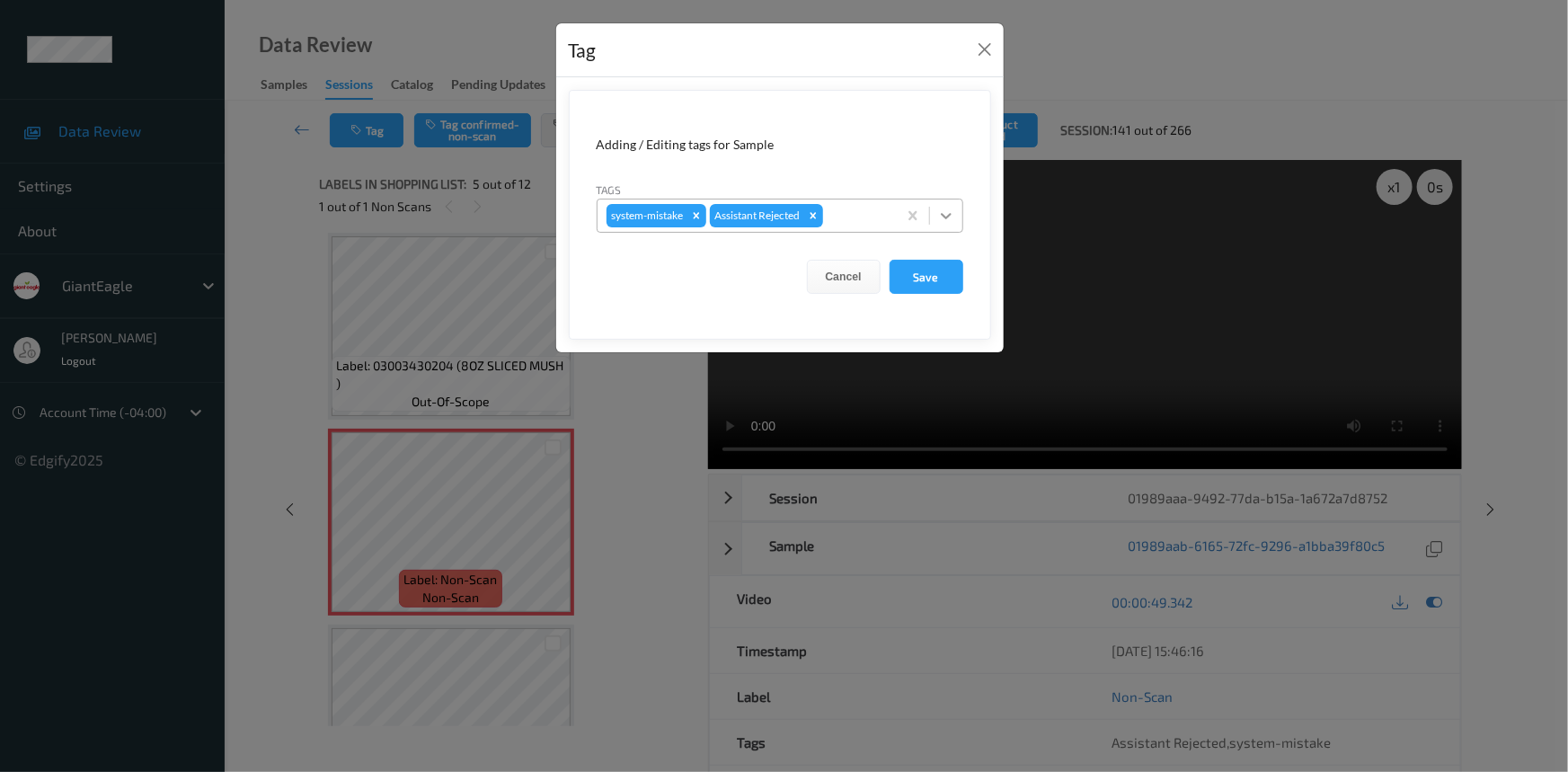
click at [951, 217] on icon at bounding box center [946, 216] width 18 height 18
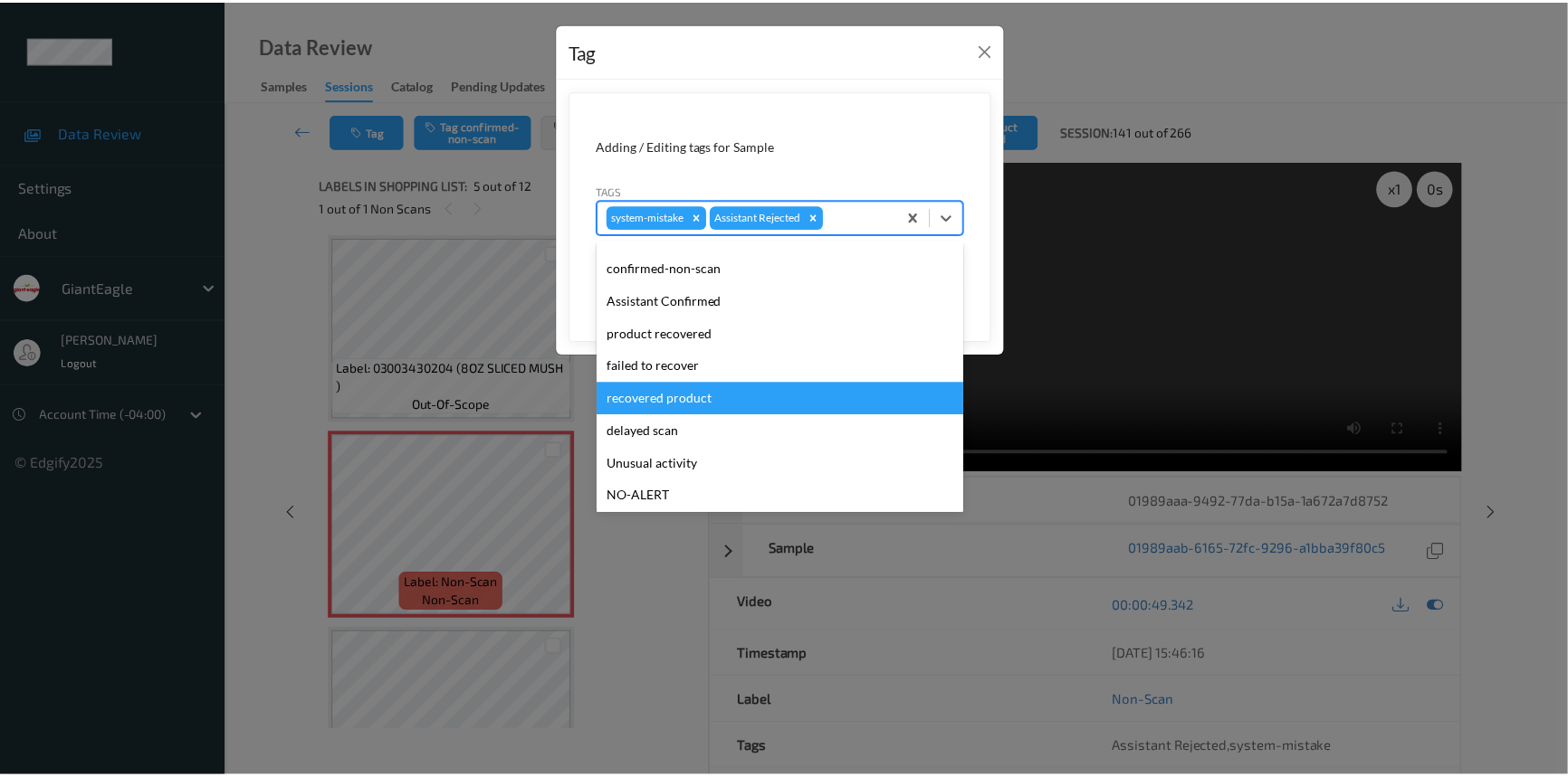
scroll to position [81, 0]
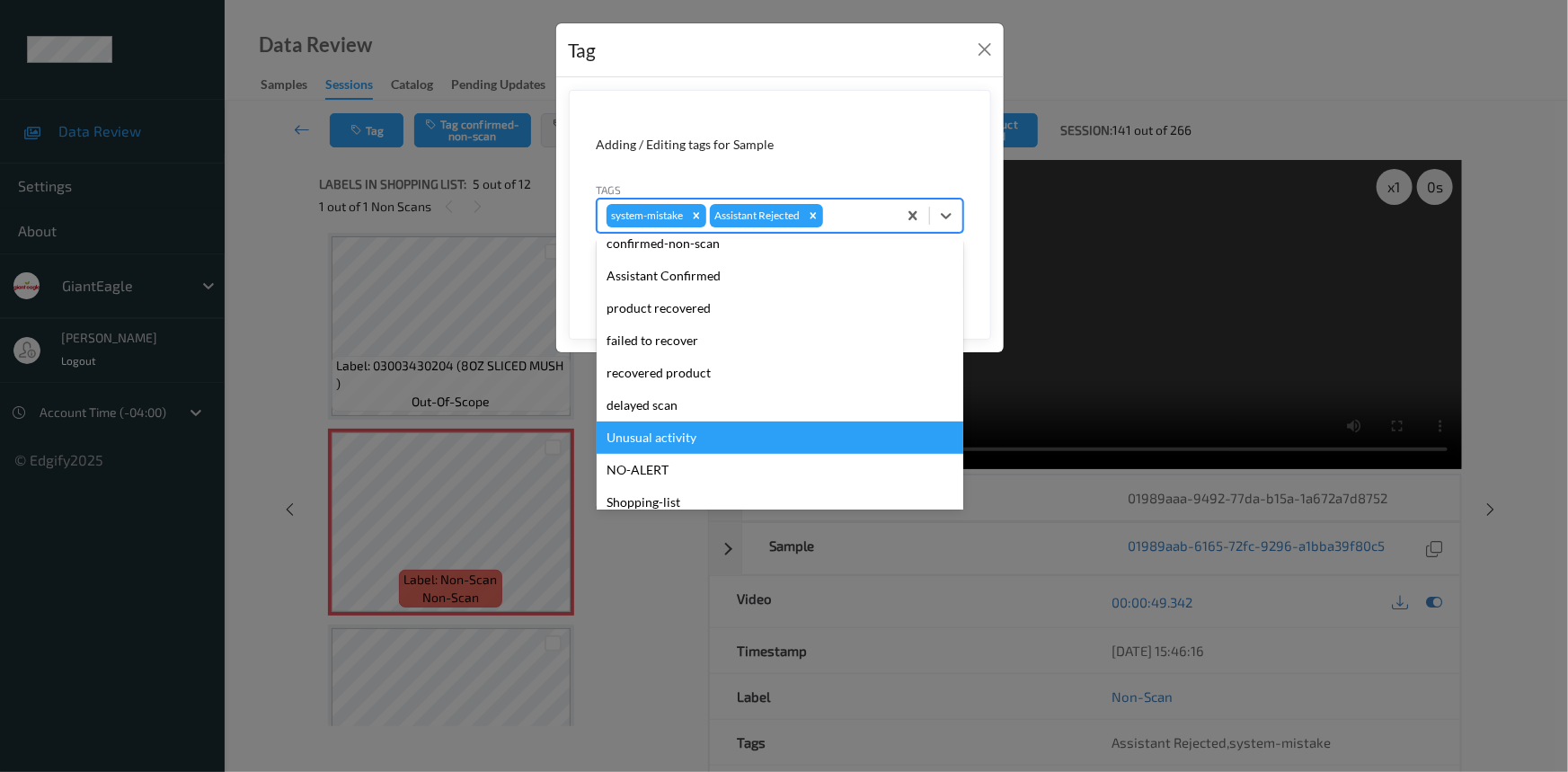
click at [655, 447] on div "Unusual activity" at bounding box center [780, 438] width 366 height 32
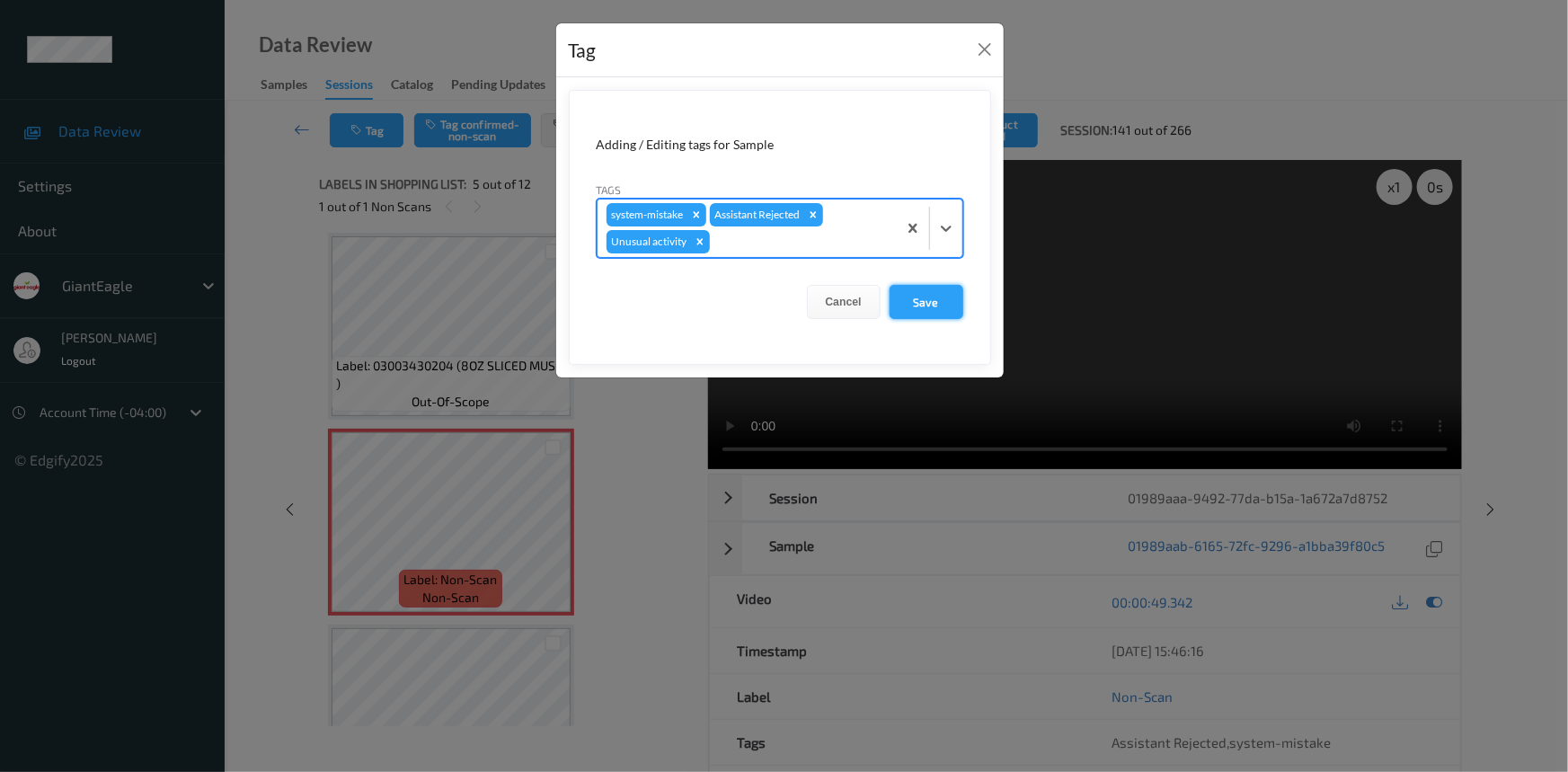
click at [931, 303] on button "Save" at bounding box center [926, 302] width 74 height 34
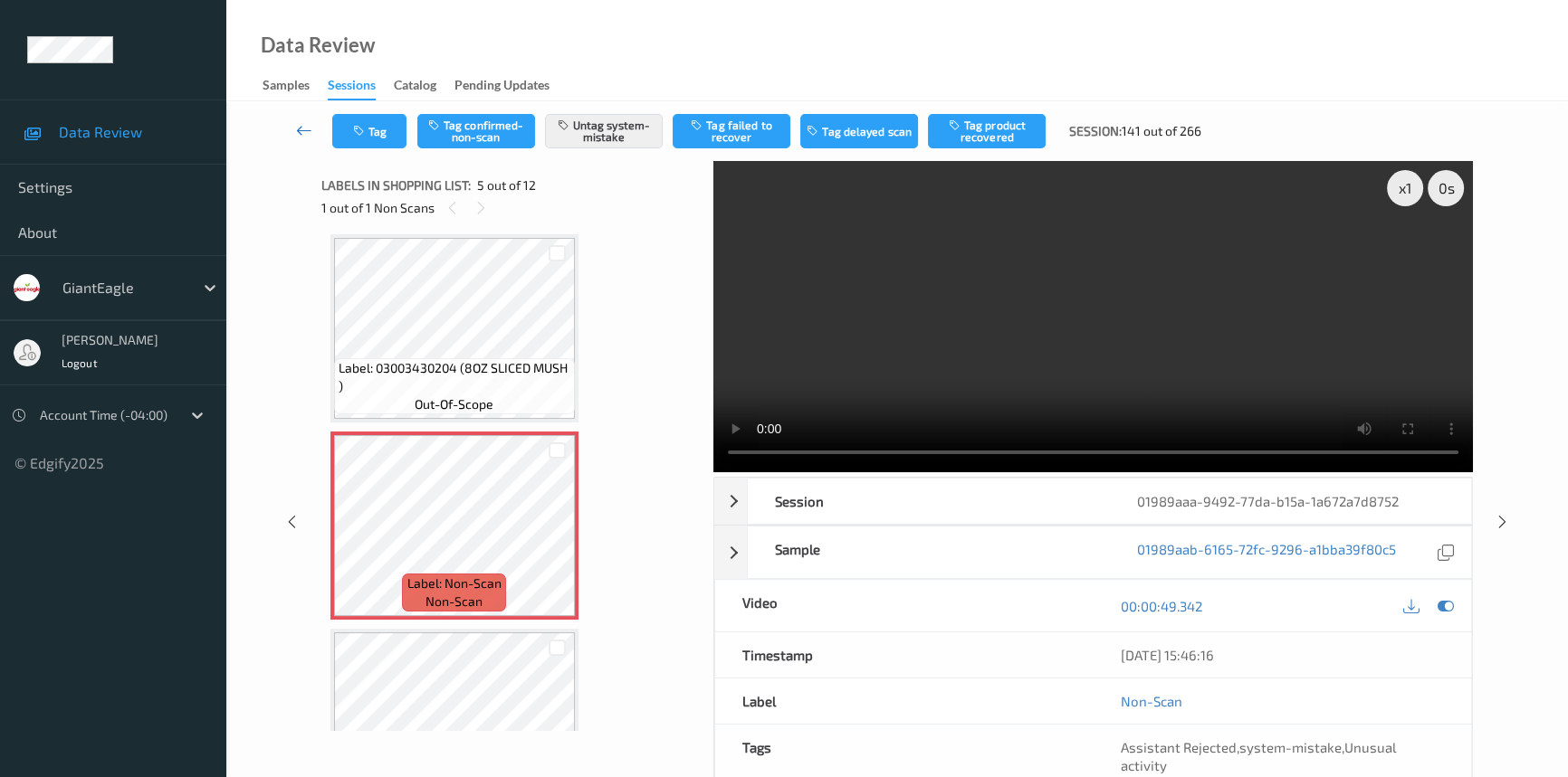
click at [305, 129] on icon at bounding box center [304, 130] width 16 height 18
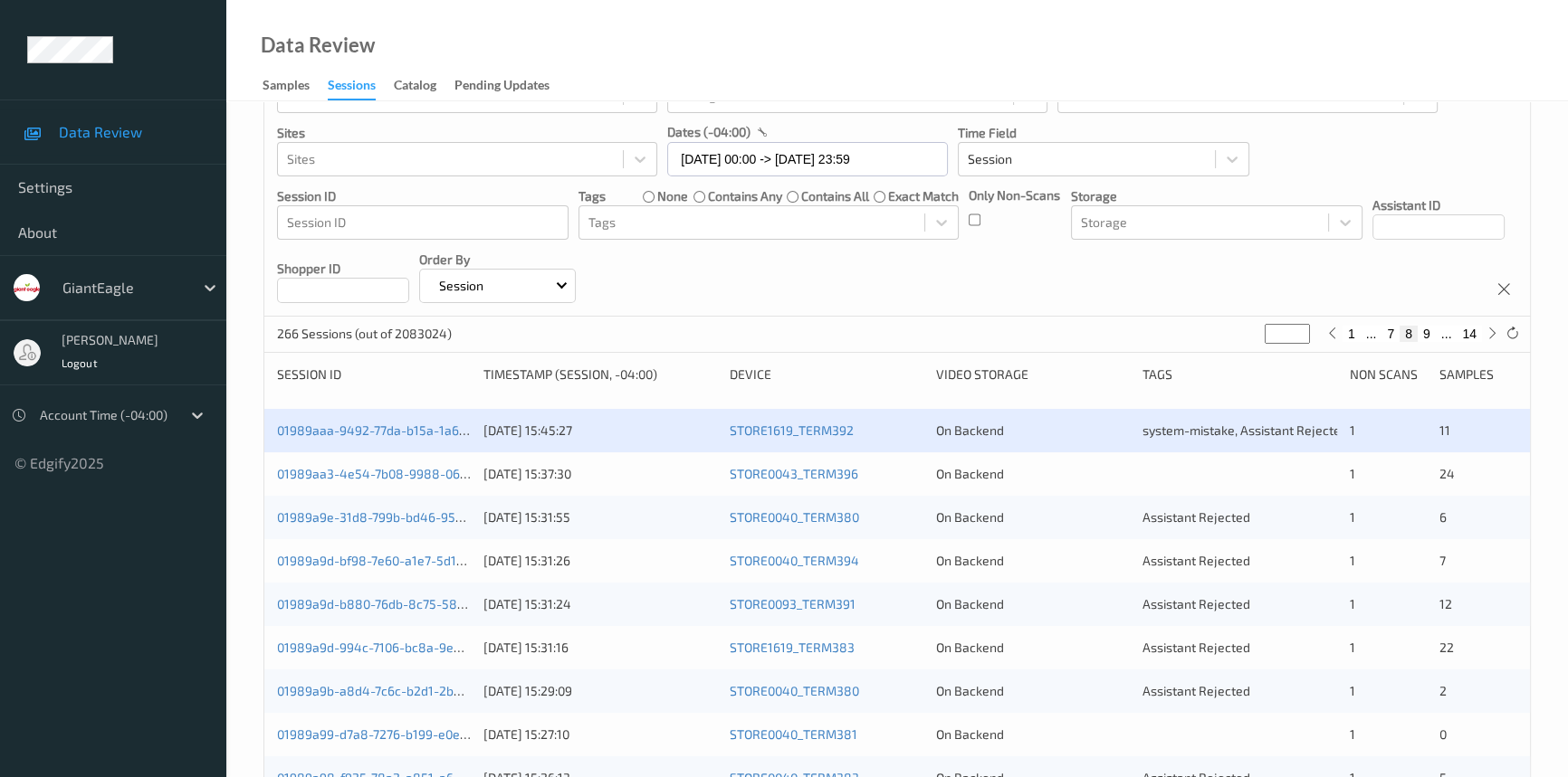
scroll to position [163, 0]
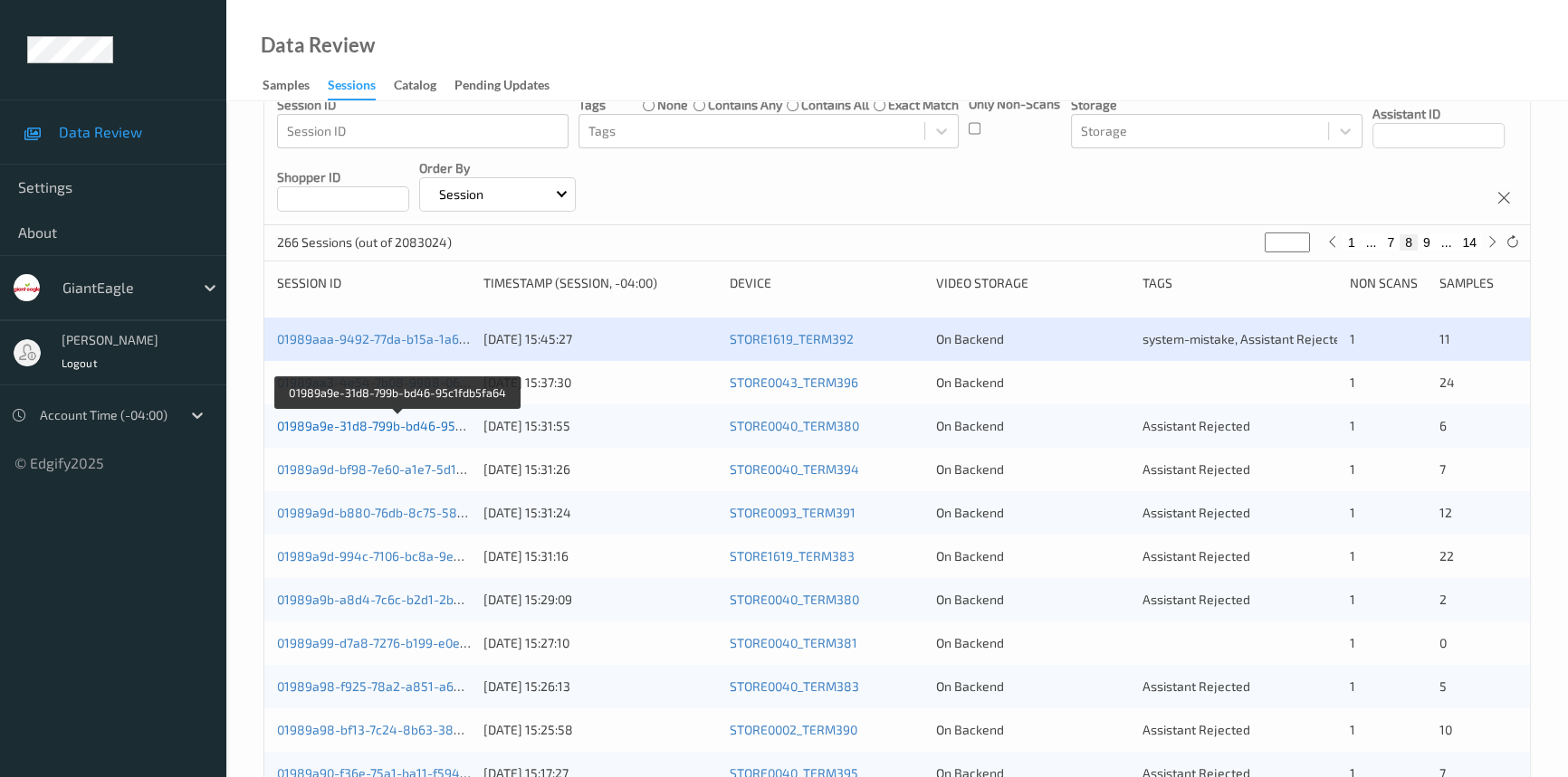
click at [407, 422] on link "01989a9e-31d8-799b-bd46-95c1fdb5fa64" at bounding box center [399, 425] width 244 height 15
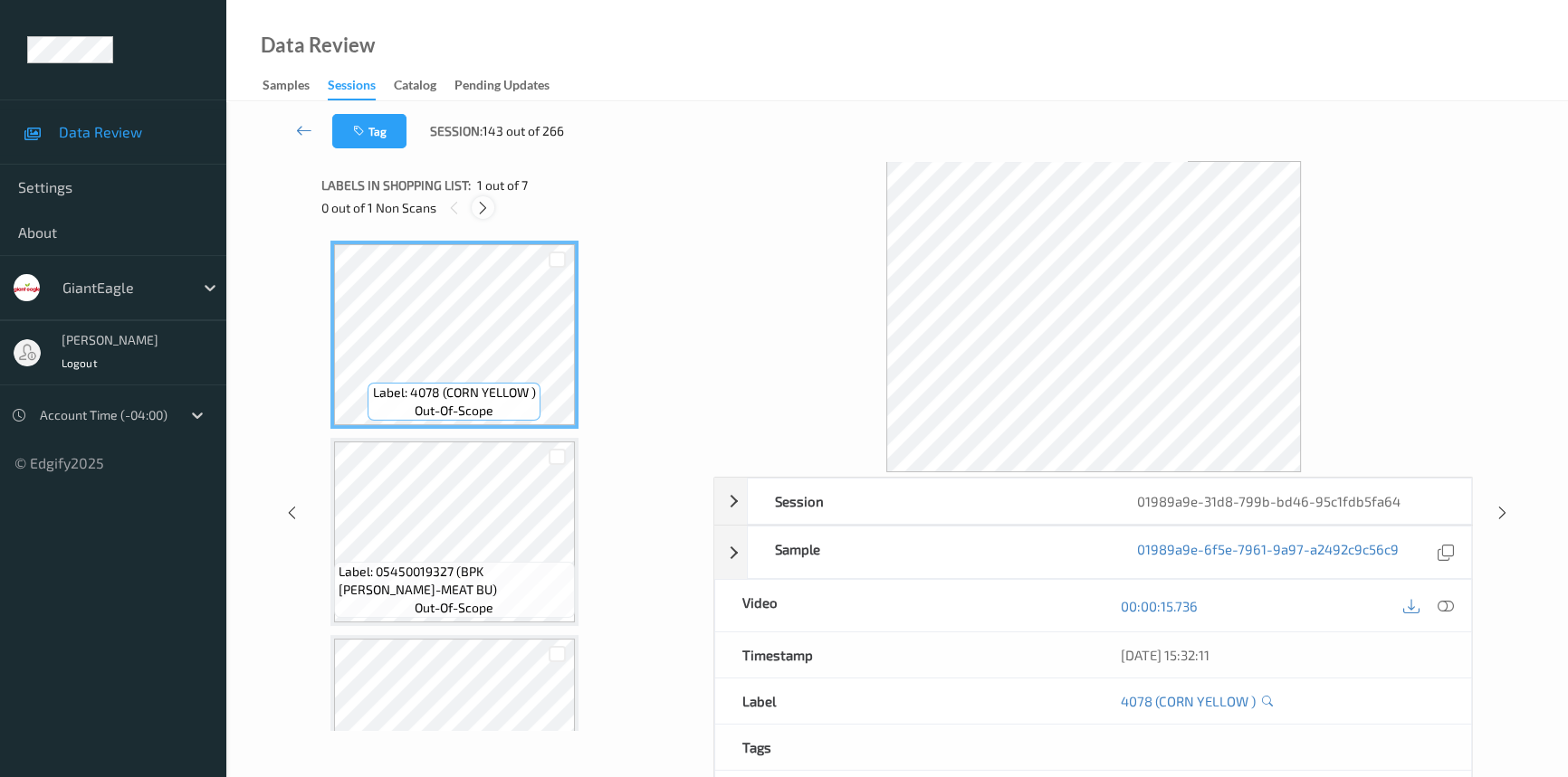
click at [483, 198] on div at bounding box center [483, 207] width 23 height 23
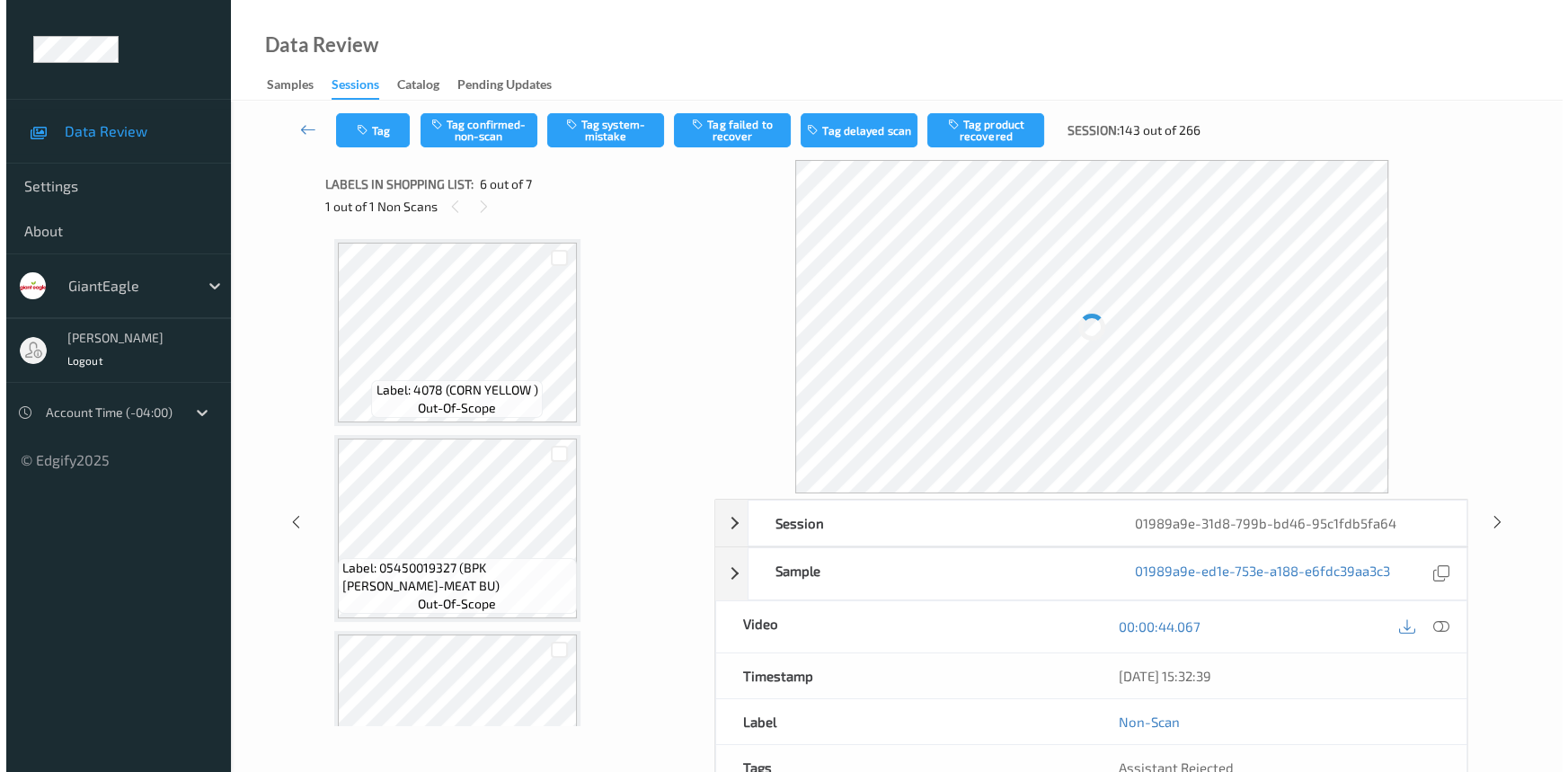
scroll to position [790, 0]
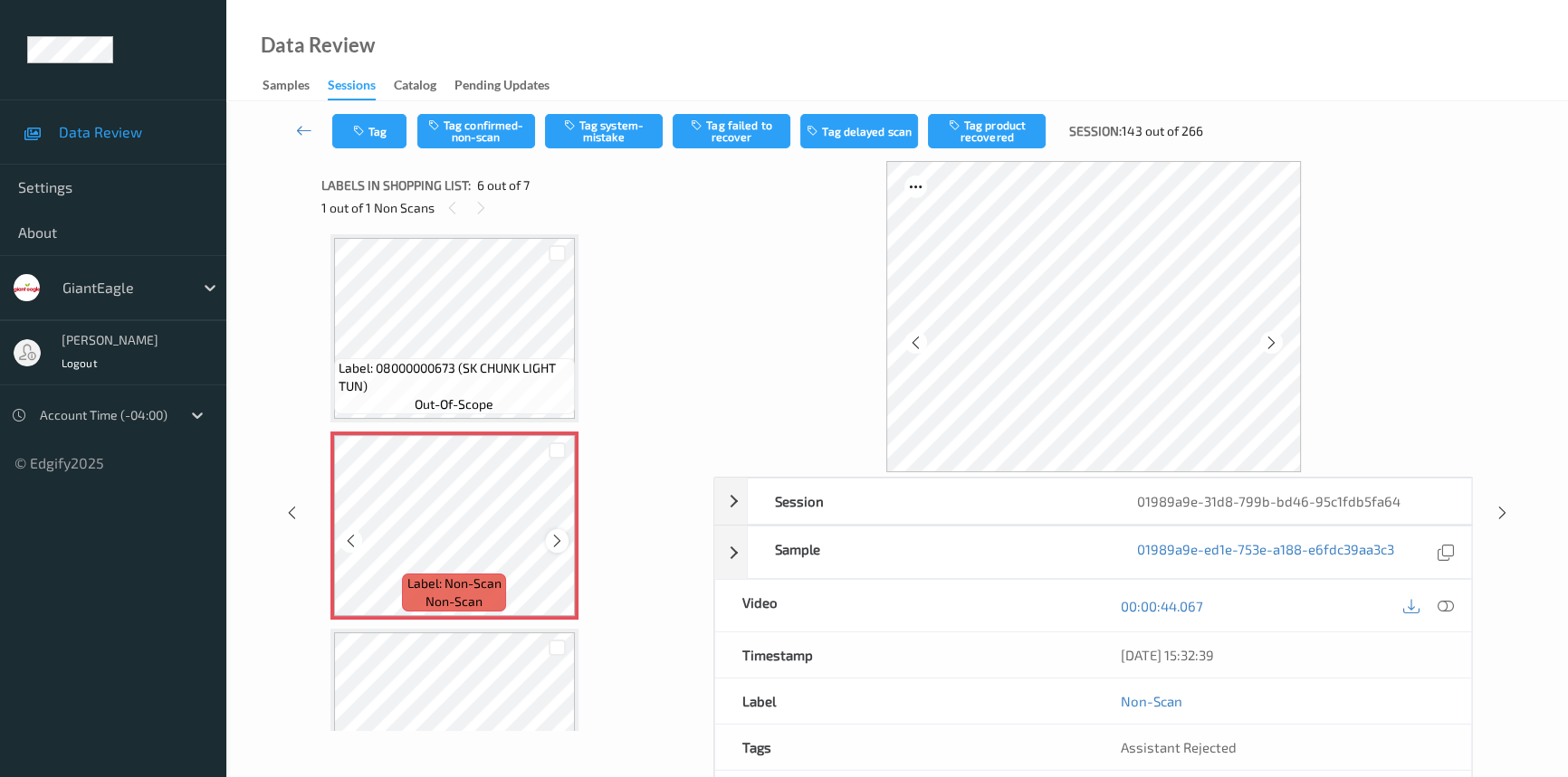
click at [555, 538] on icon at bounding box center [557, 541] width 15 height 16
click at [1454, 605] on div at bounding box center [1446, 606] width 25 height 25
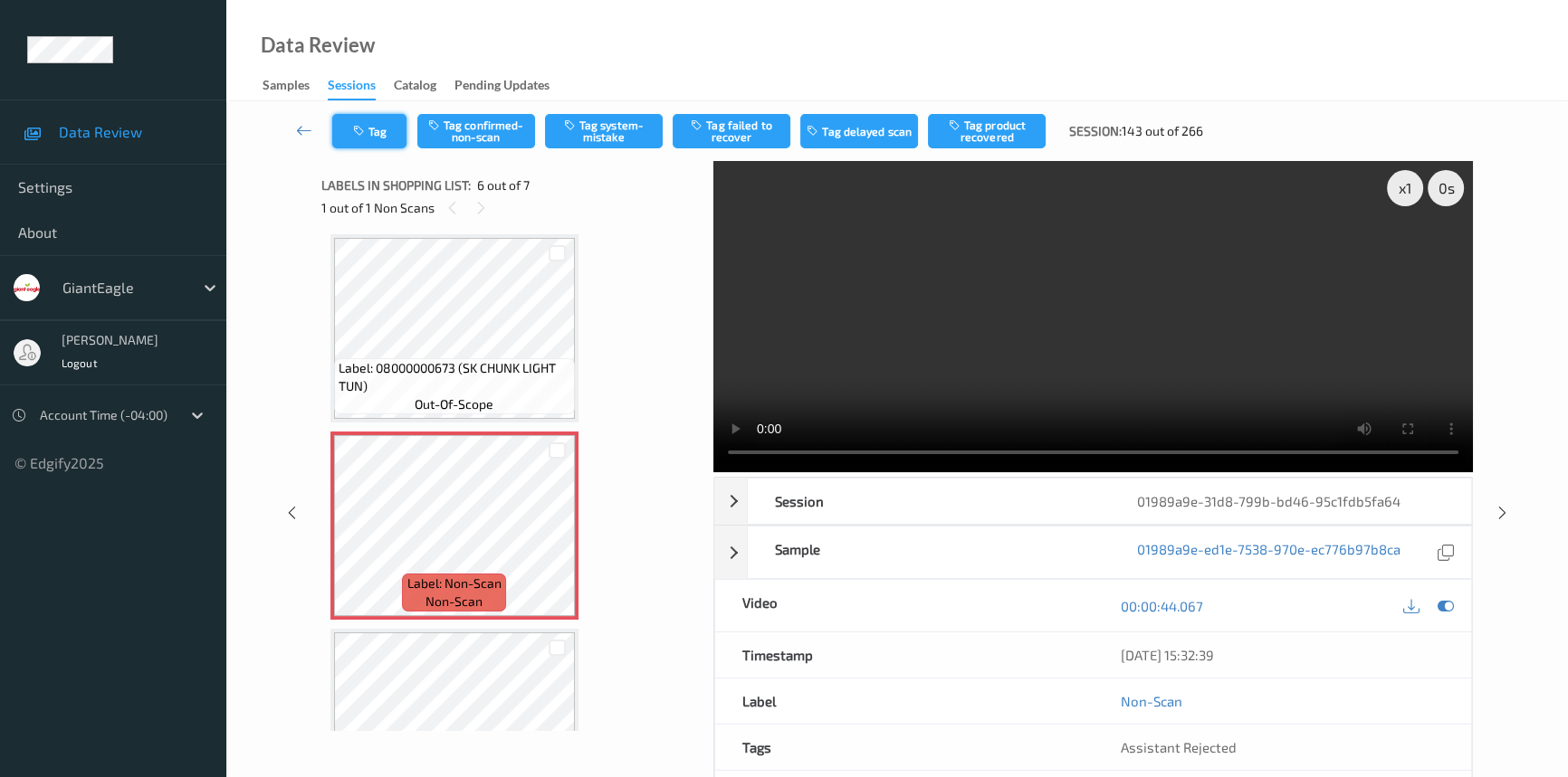
click at [385, 138] on button "Tag" at bounding box center [369, 131] width 75 height 34
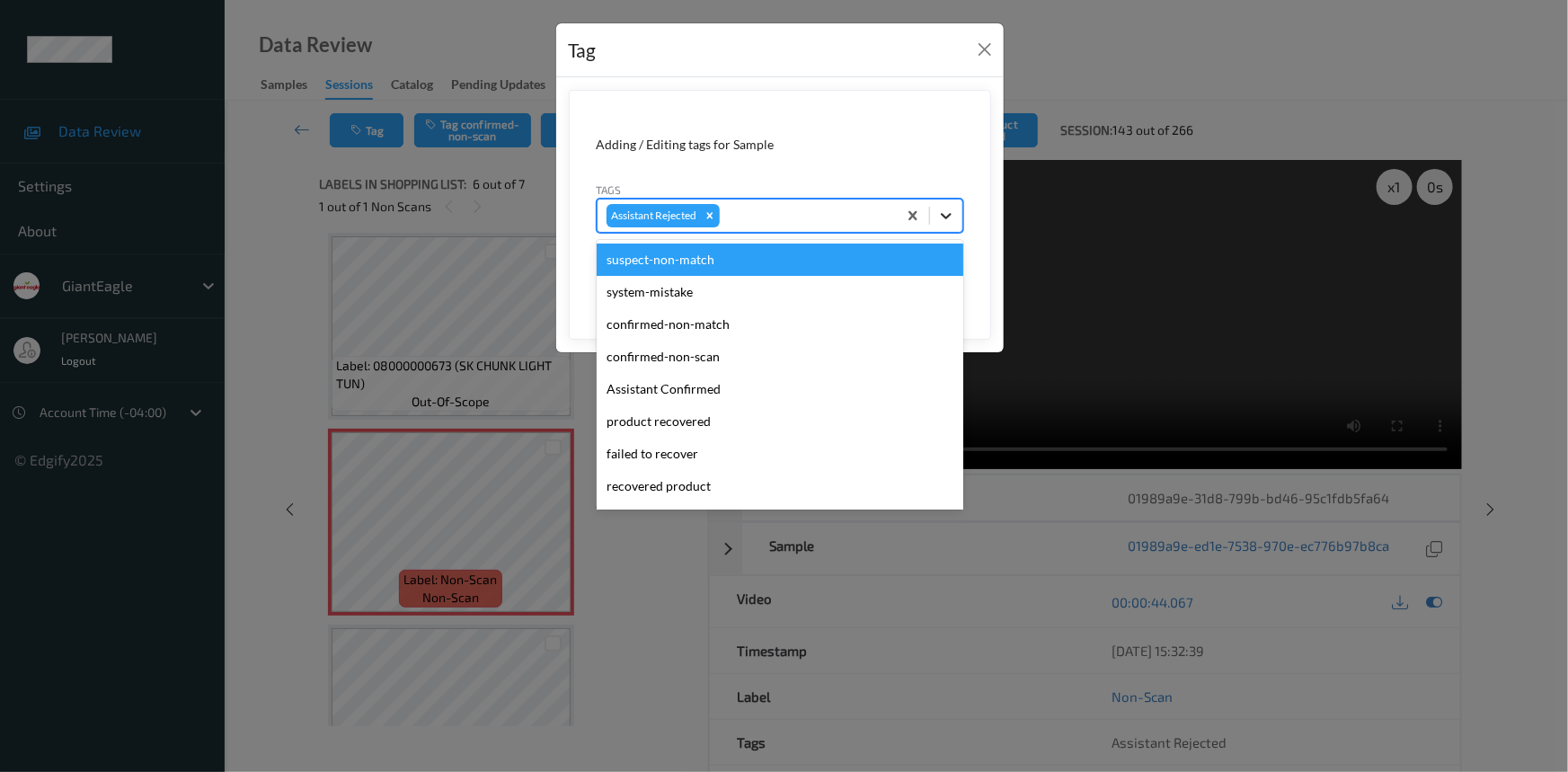
click at [956, 216] on div at bounding box center [946, 216] width 32 height 32
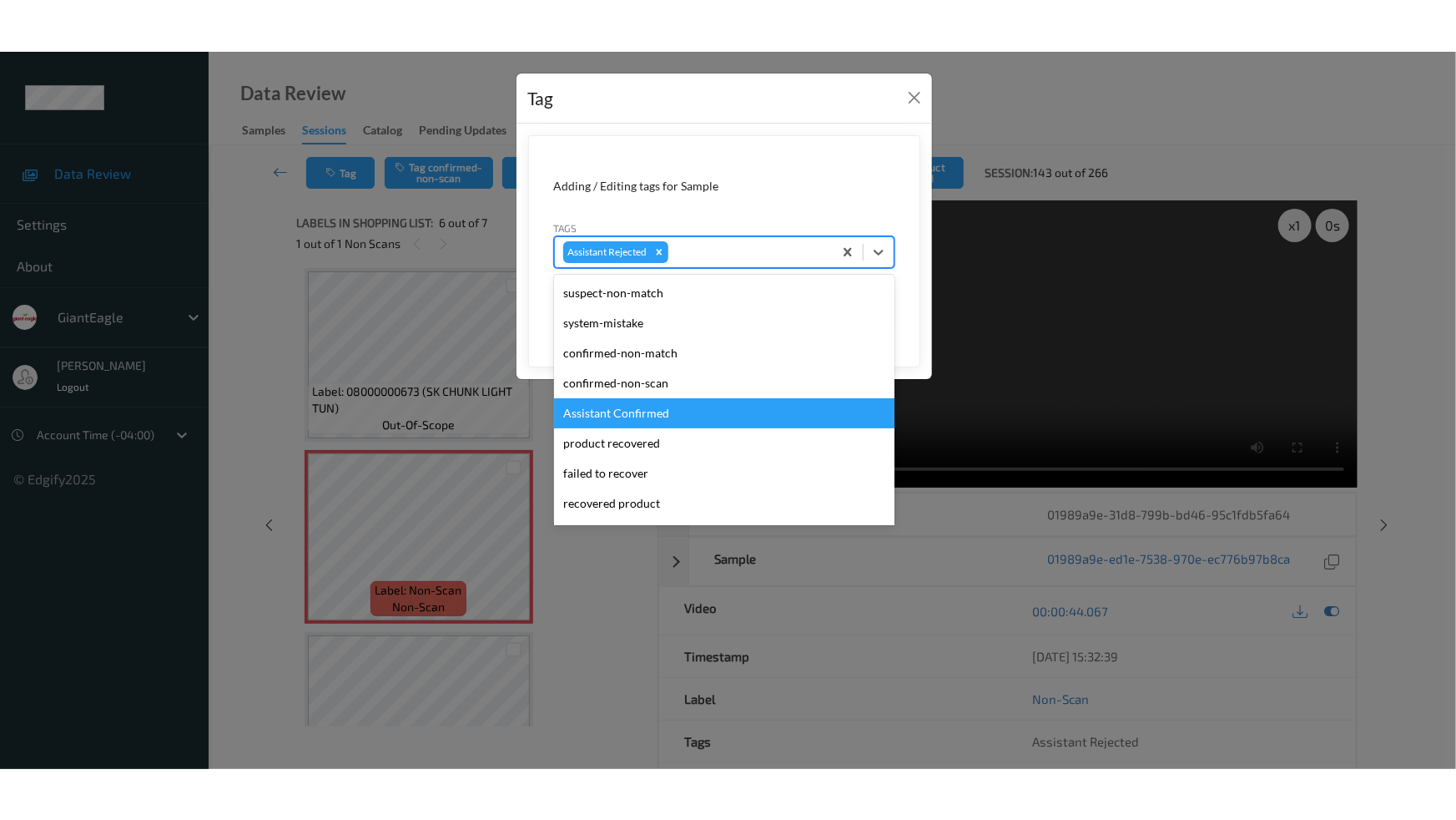
scroll to position [147, 0]
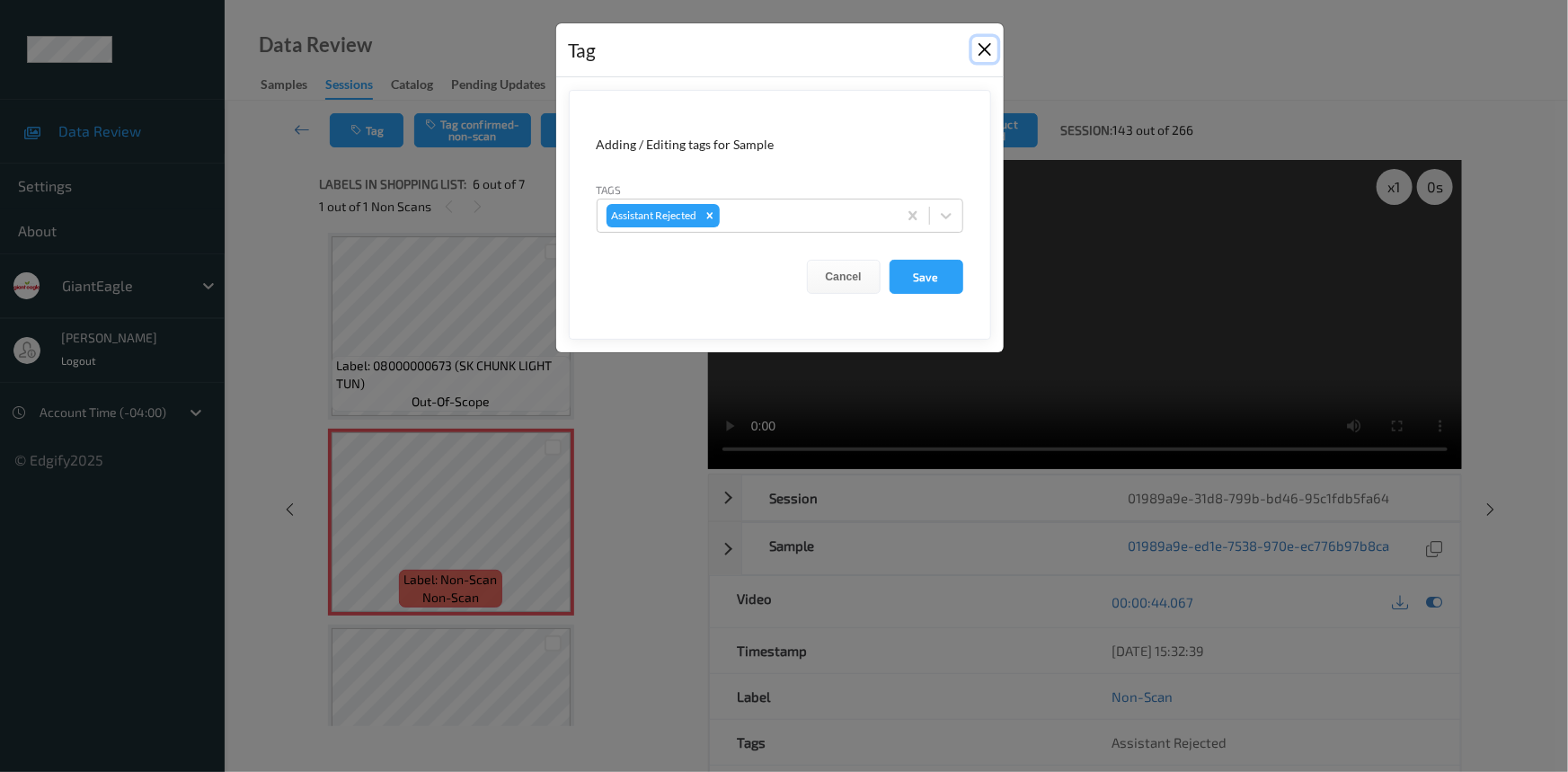
click at [980, 46] on button "Close" at bounding box center [984, 49] width 26 height 26
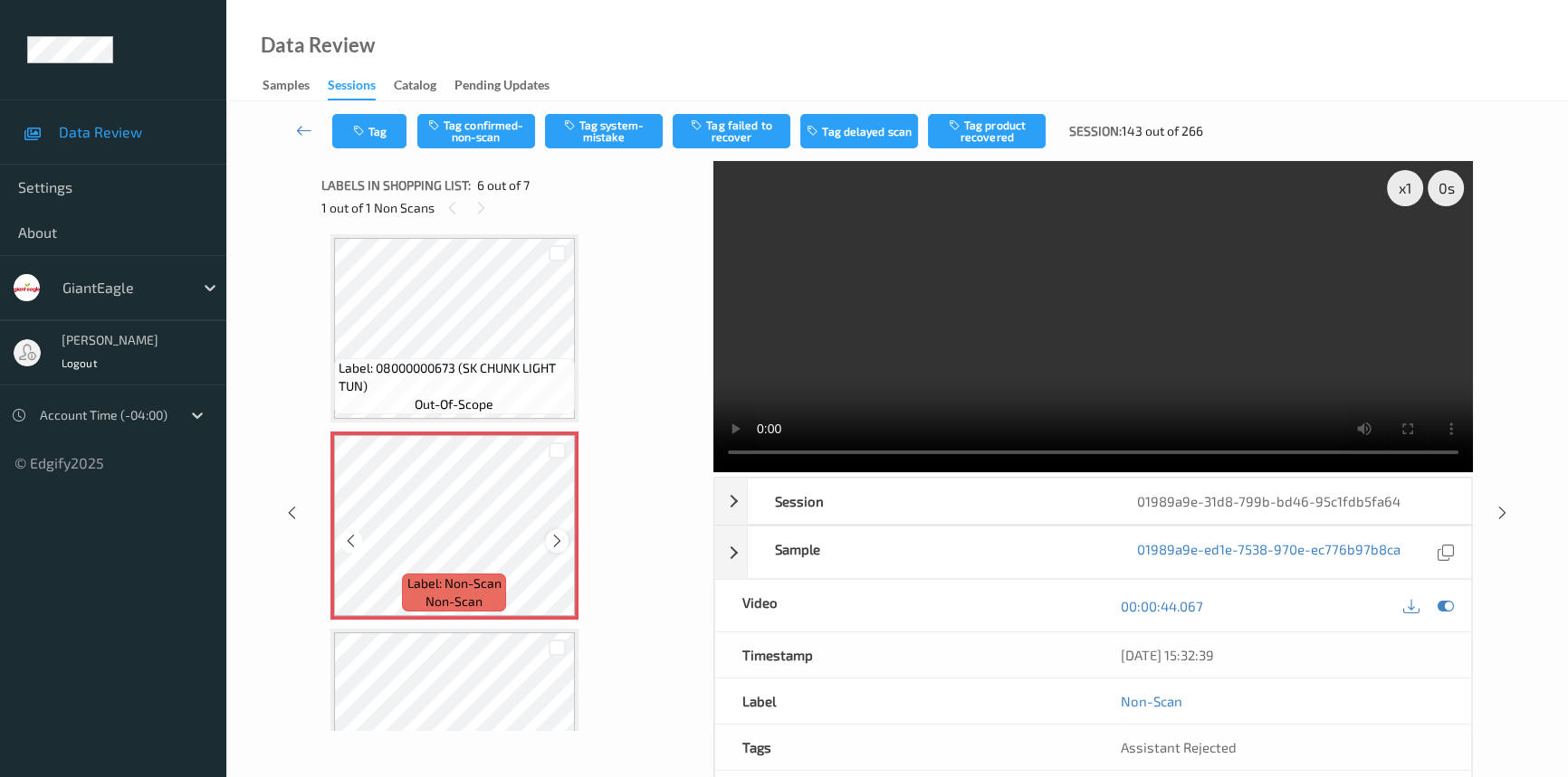
click at [555, 537] on icon at bounding box center [557, 541] width 15 height 16
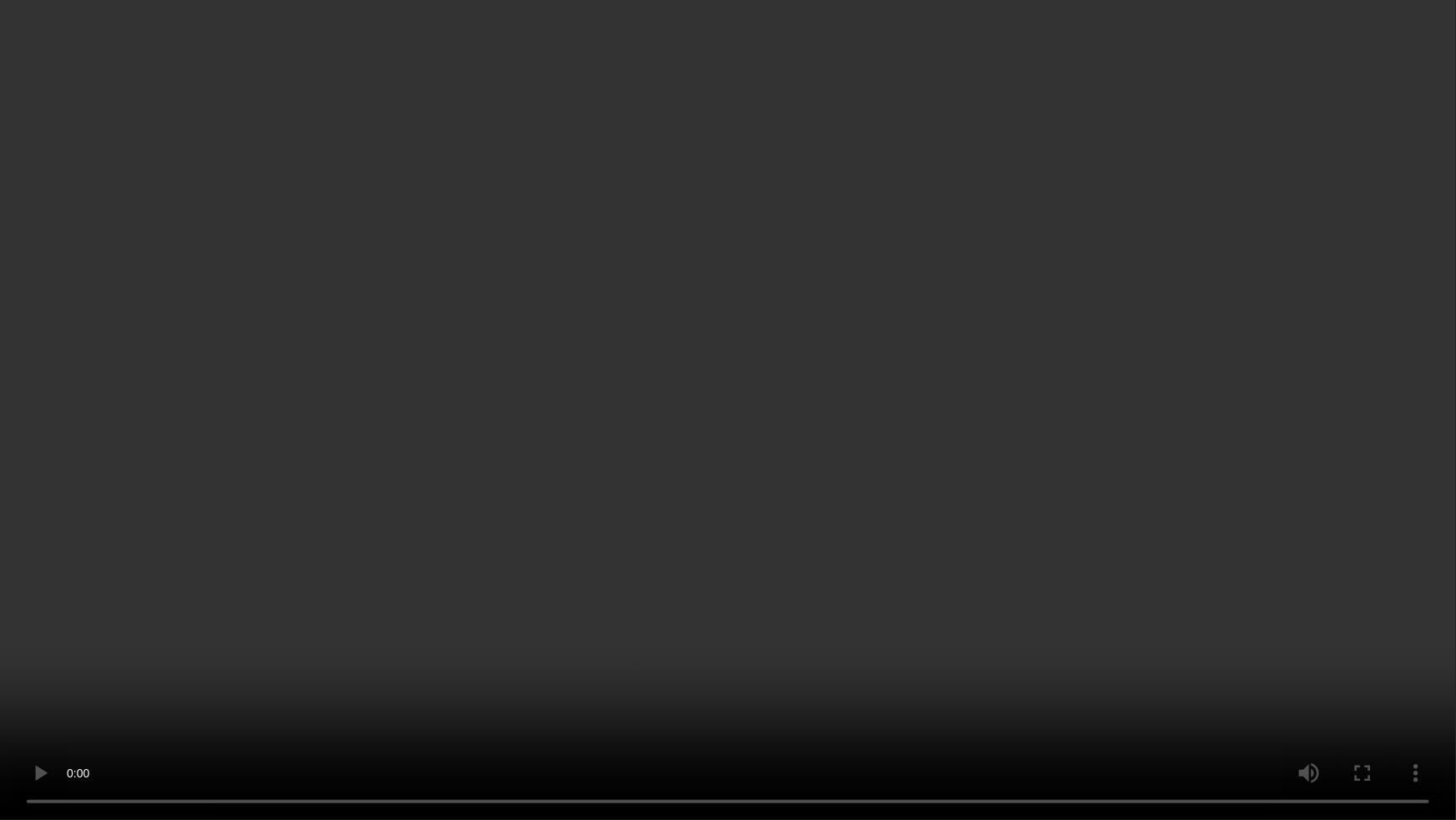
click at [1141, 476] on video at bounding box center [728, 410] width 1456 height 820
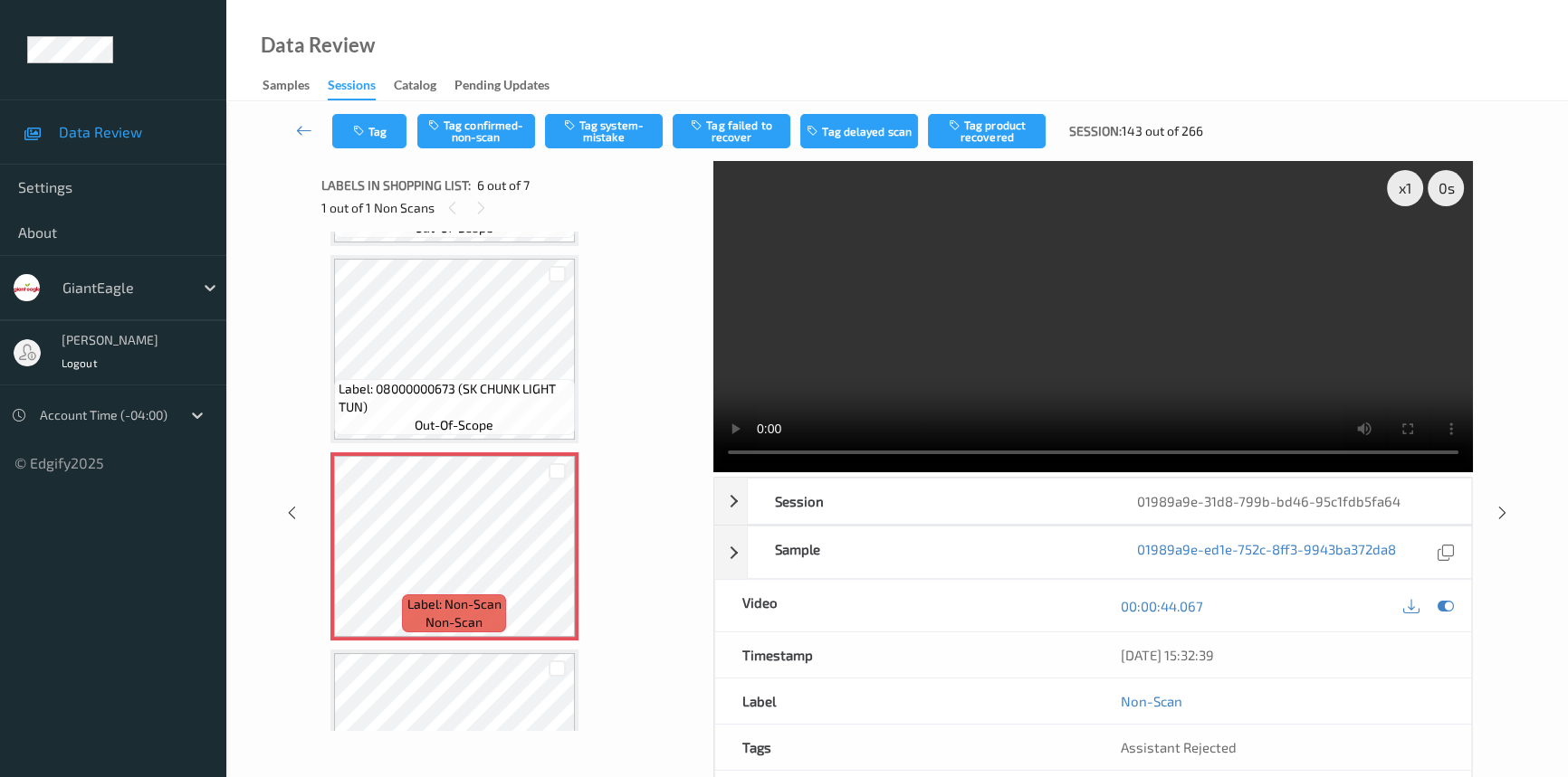
click at [1132, 363] on video at bounding box center [1093, 317] width 759 height 312
click at [551, 557] on icon at bounding box center [557, 561] width 15 height 16
click at [563, 554] on icon at bounding box center [557, 561] width 15 height 16
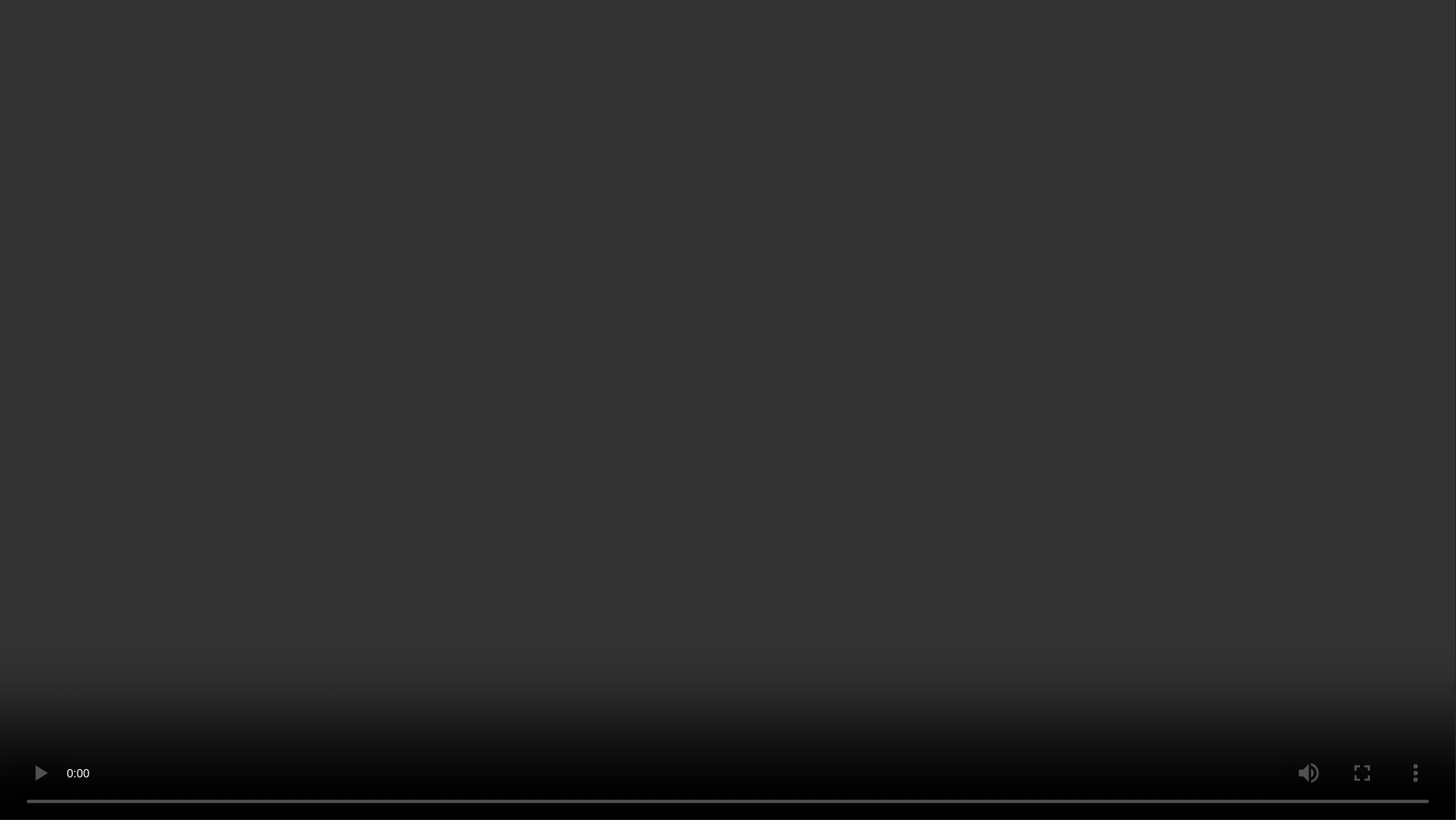
click at [809, 488] on video at bounding box center [728, 410] width 1456 height 820
click at [807, 496] on video at bounding box center [728, 410] width 1456 height 820
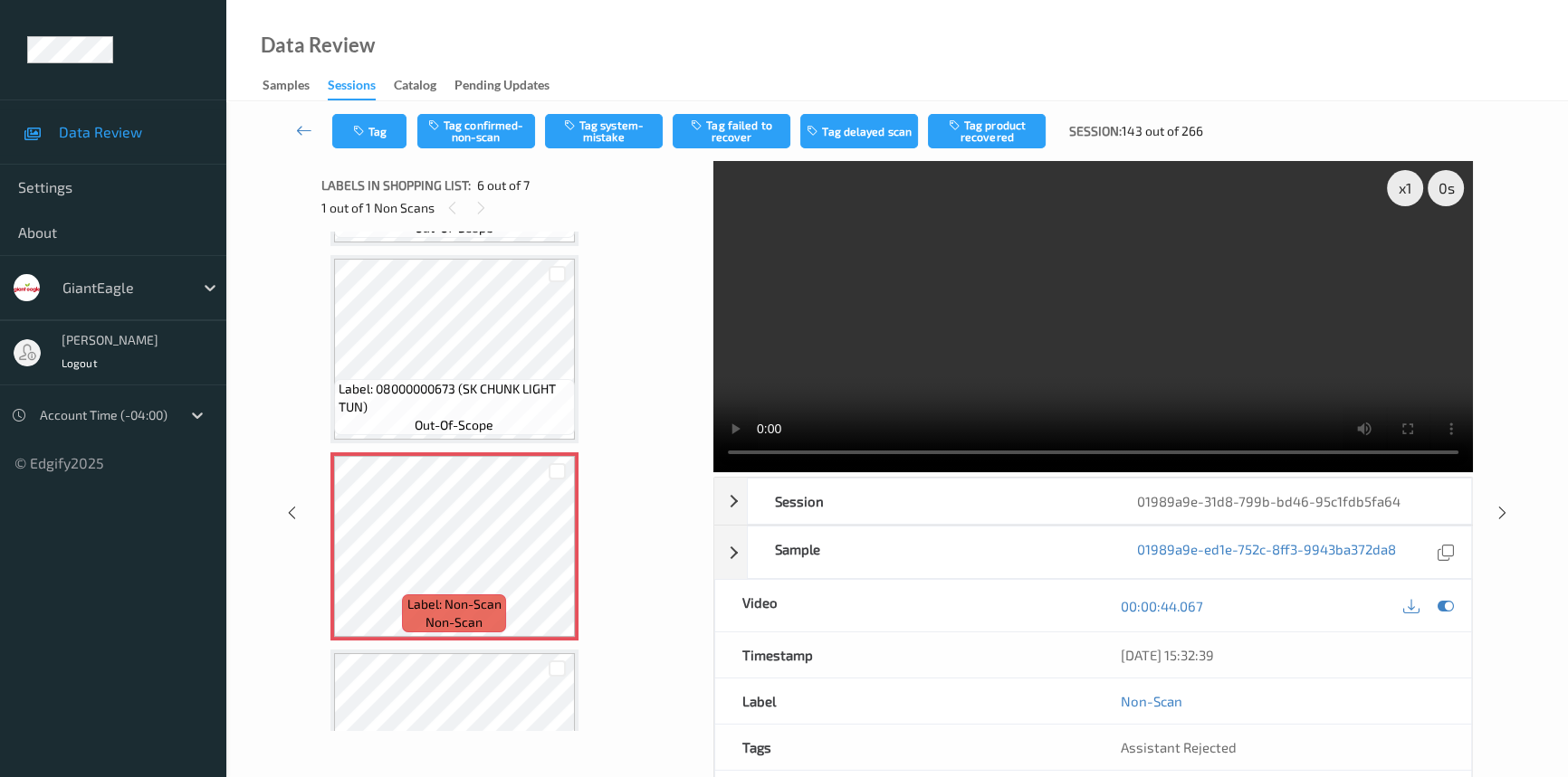
click at [1047, 383] on video at bounding box center [1093, 317] width 759 height 312
click at [1132, 313] on video at bounding box center [1093, 317] width 759 height 312
click at [1163, 353] on video at bounding box center [1093, 317] width 759 height 312
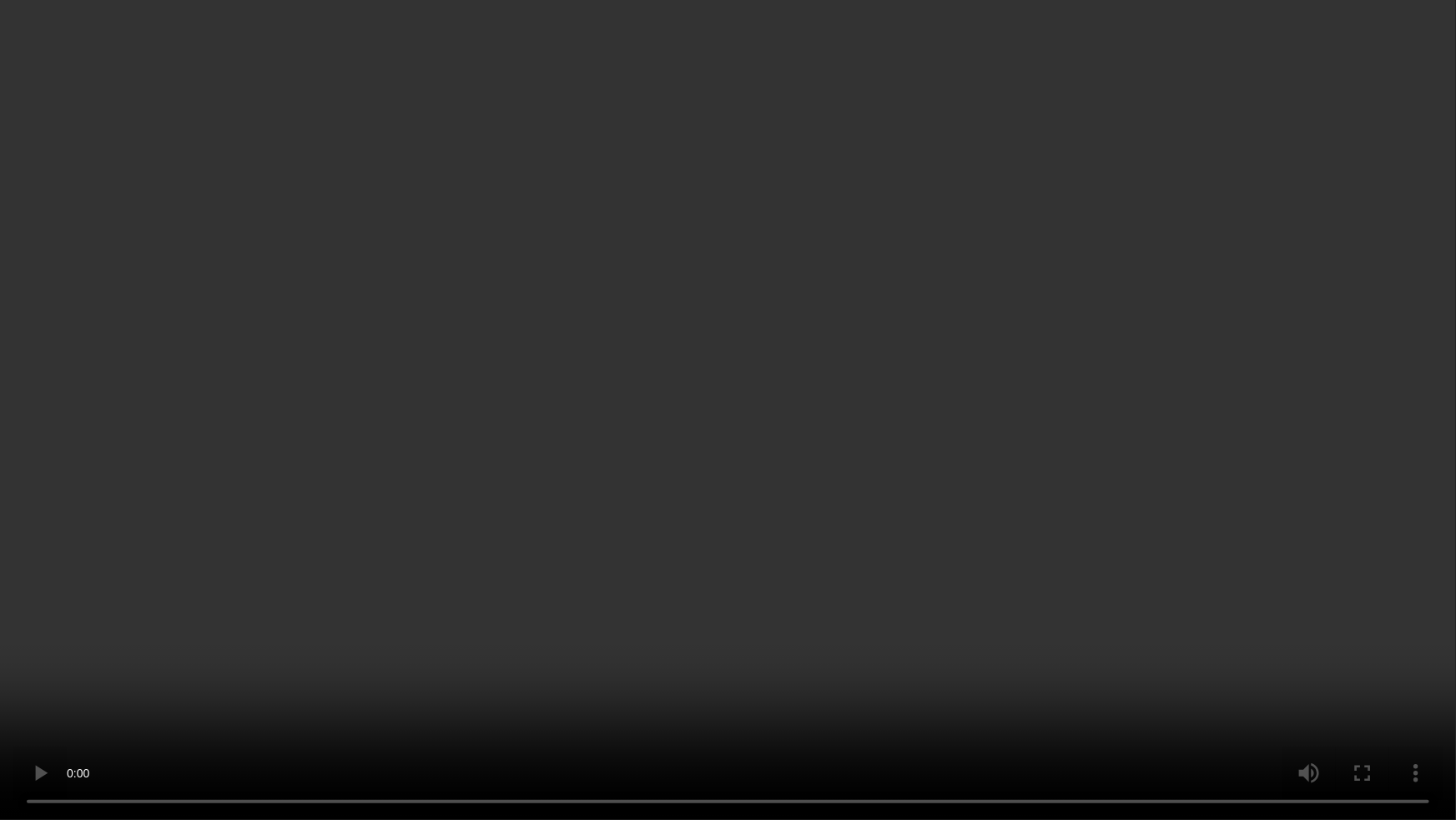
click at [686, 589] on video at bounding box center [728, 410] width 1456 height 820
click at [786, 534] on video at bounding box center [728, 410] width 1456 height 820
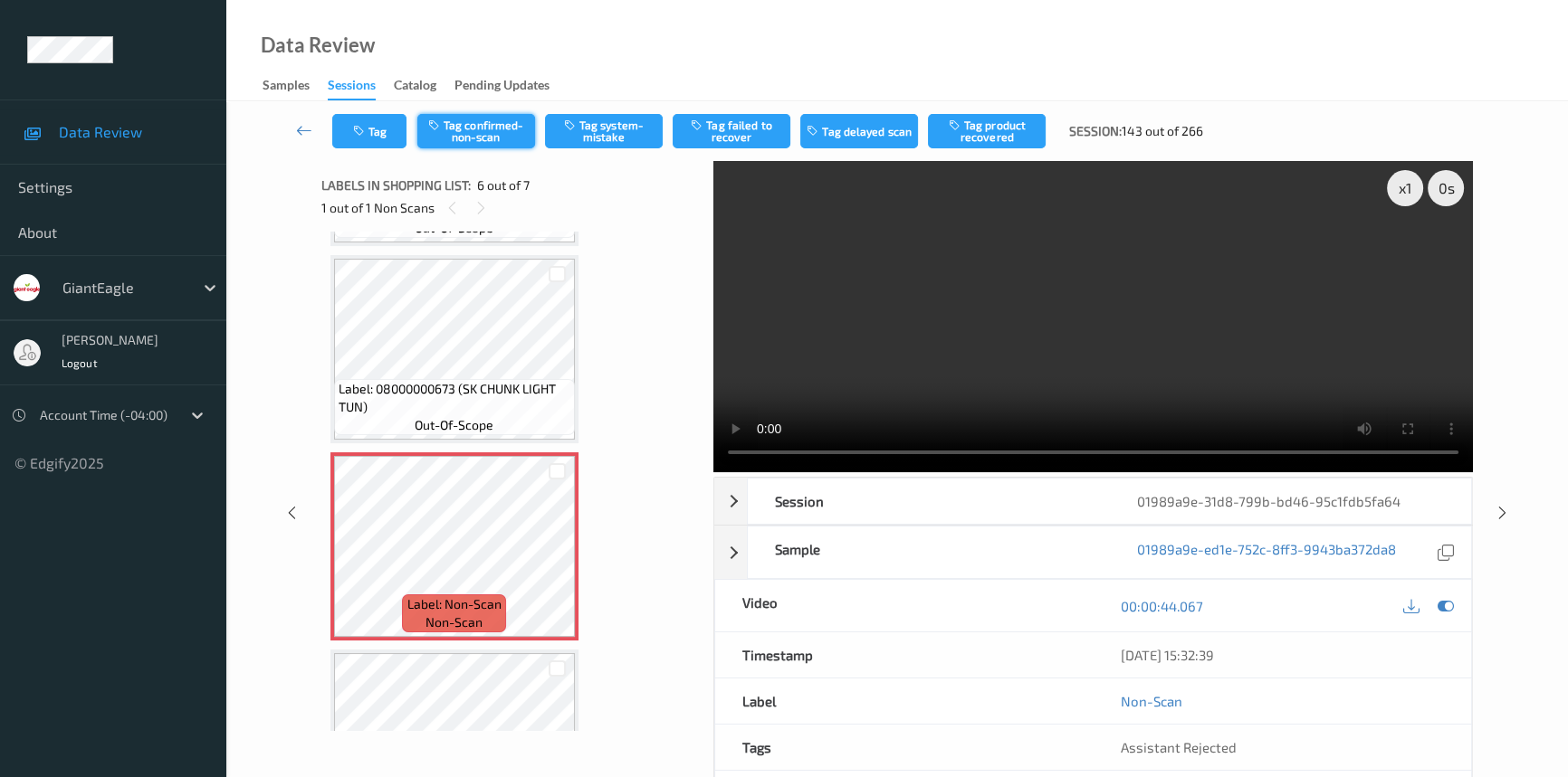
click at [470, 127] on button "Tag confirmed-non-scan" at bounding box center [475, 131] width 118 height 34
click at [737, 126] on button "Tag failed to recover" at bounding box center [730, 131] width 118 height 34
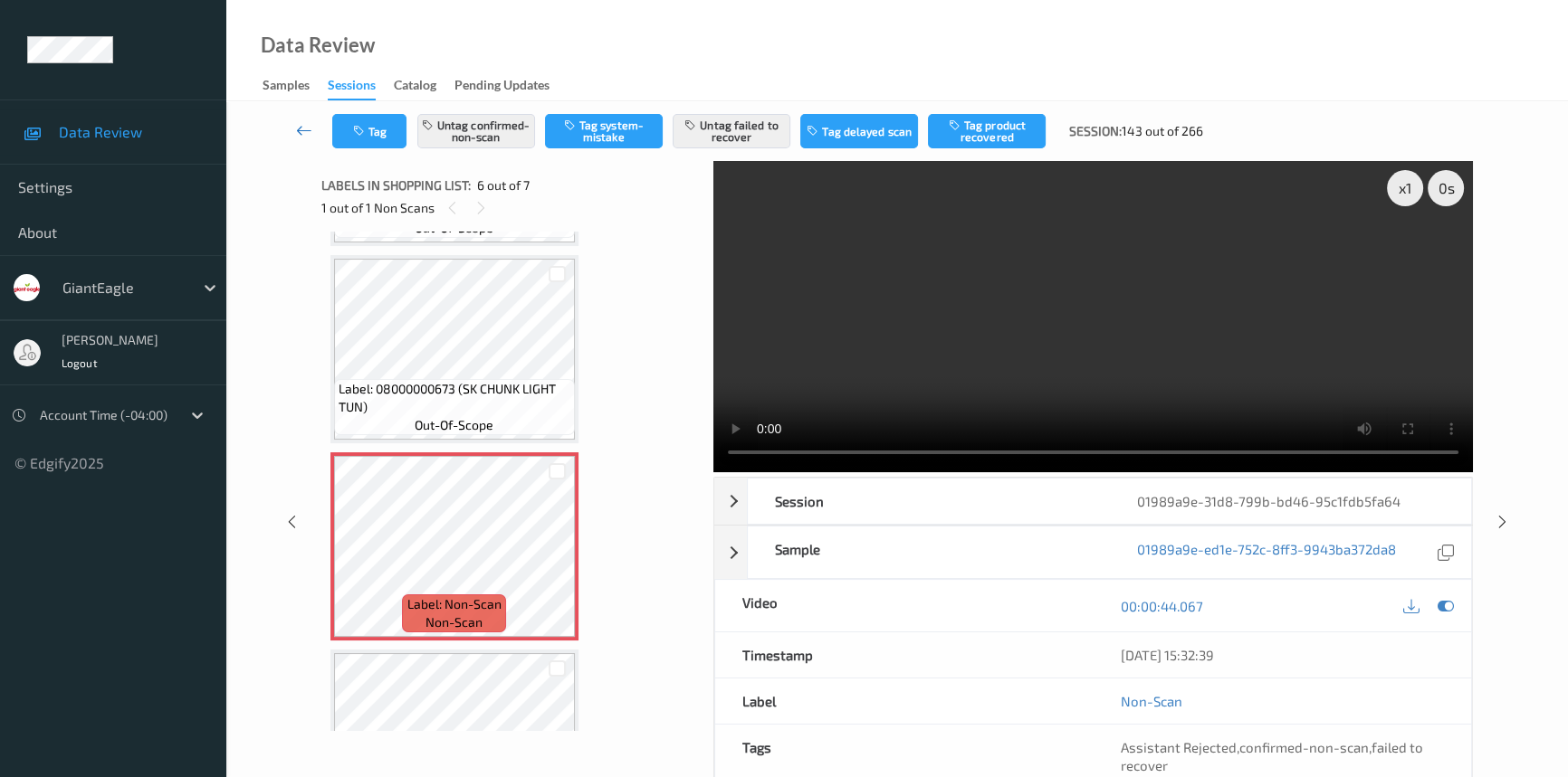
click at [300, 126] on icon at bounding box center [304, 130] width 16 height 18
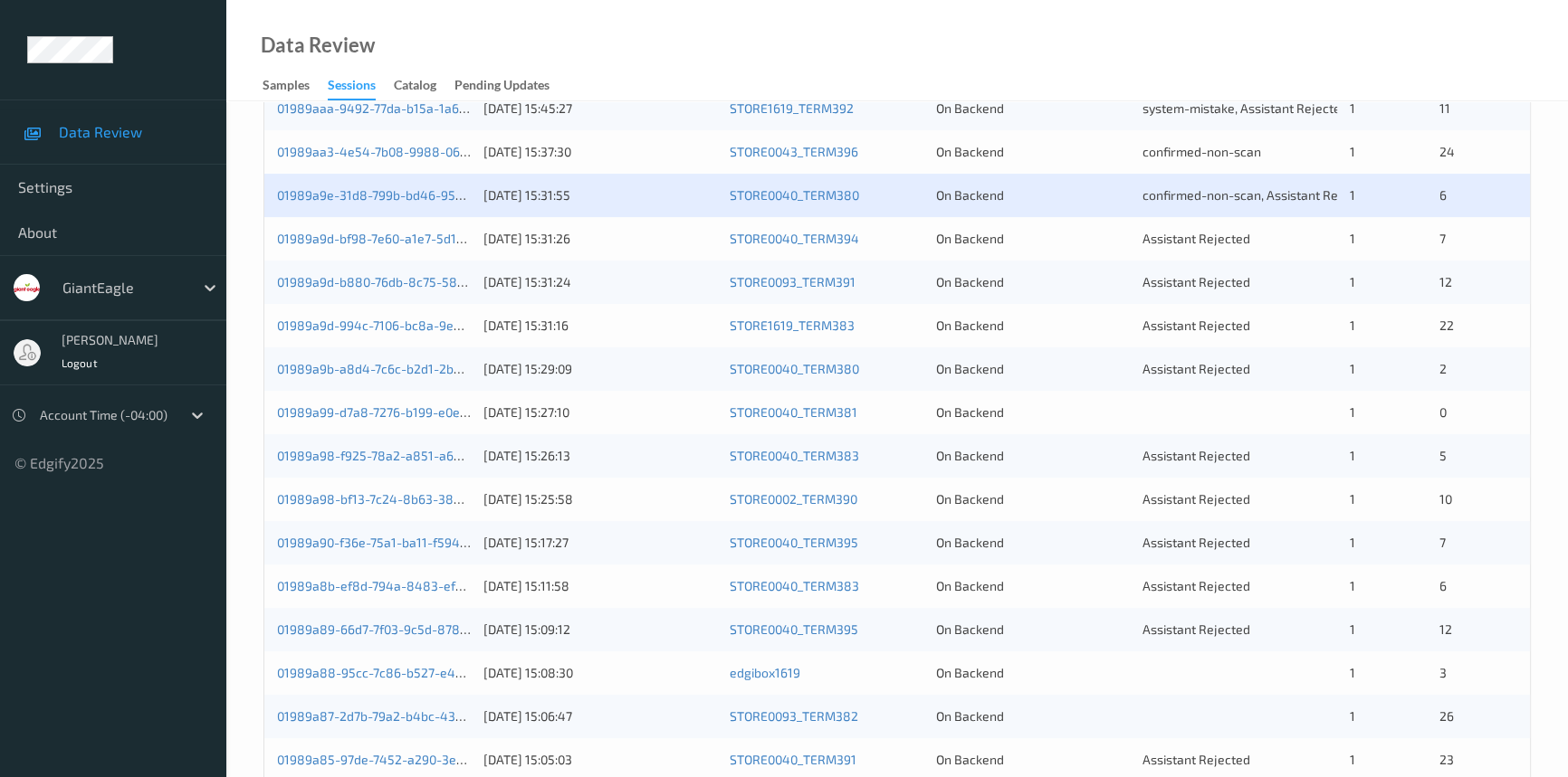
scroll to position [163, 0]
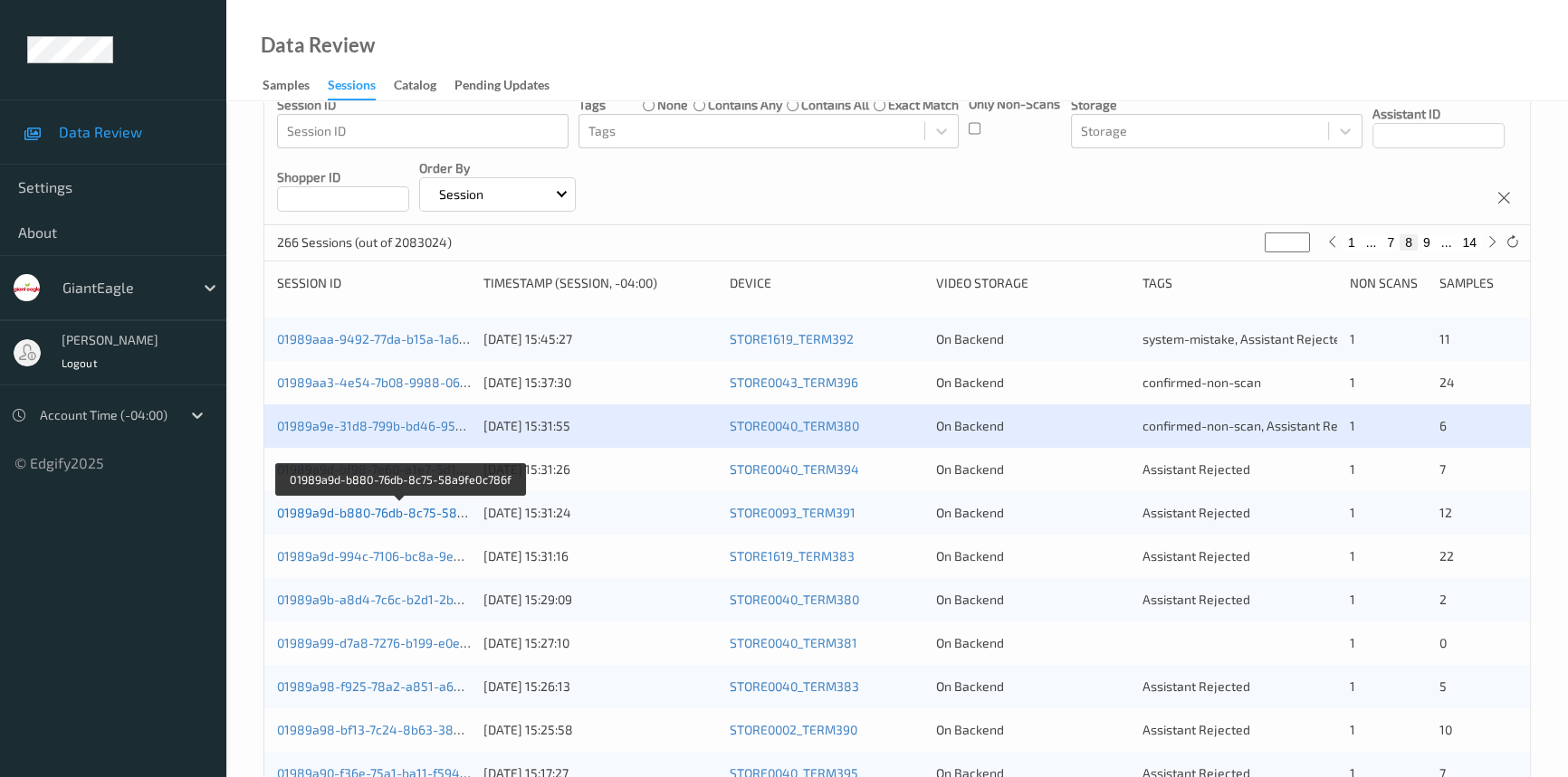
click at [397, 505] on link "01989a9d-b880-76db-8c75-58a9fe0c786f" at bounding box center [401, 512] width 247 height 15
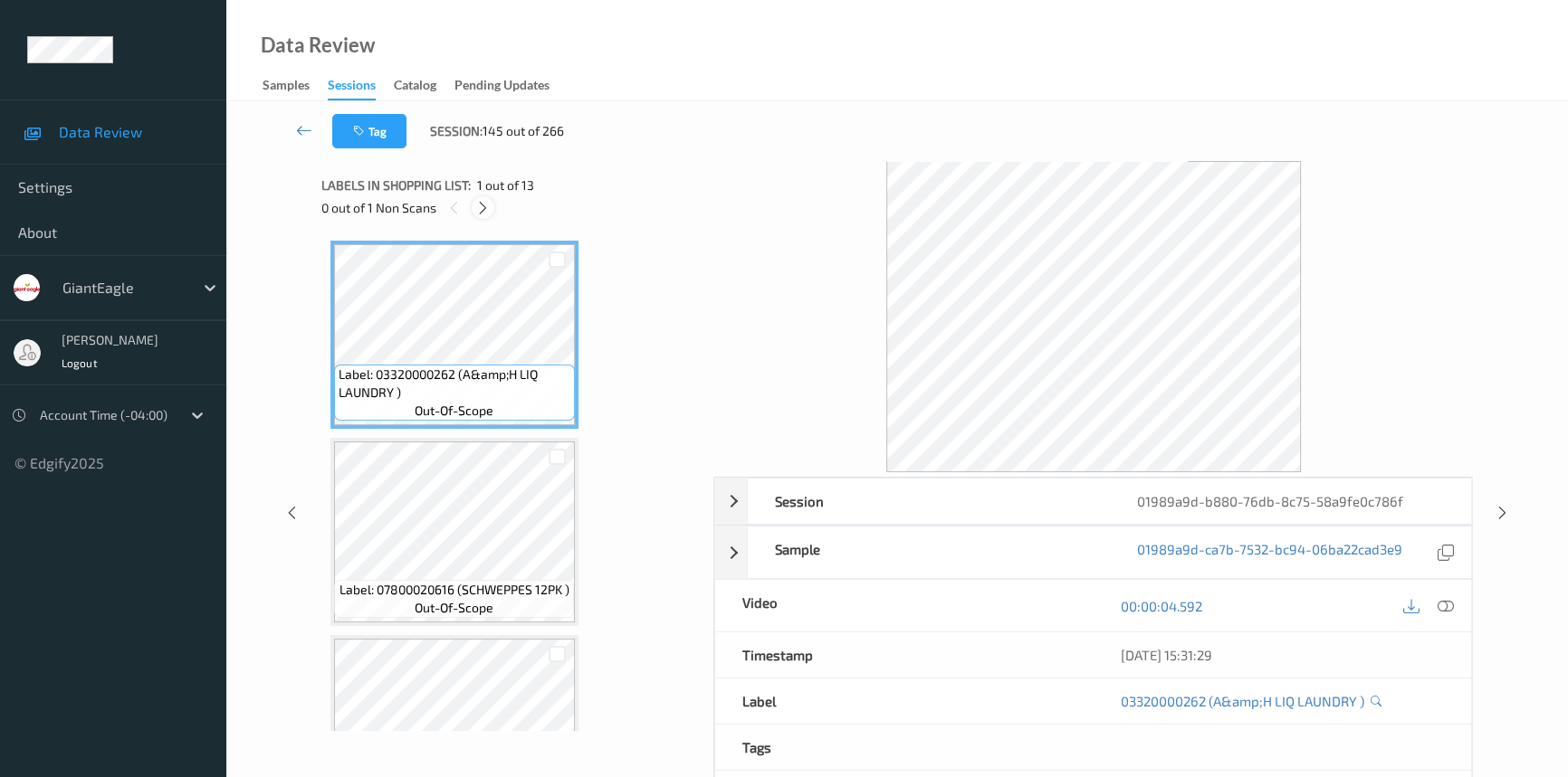
click at [472, 206] on div at bounding box center [483, 207] width 23 height 23
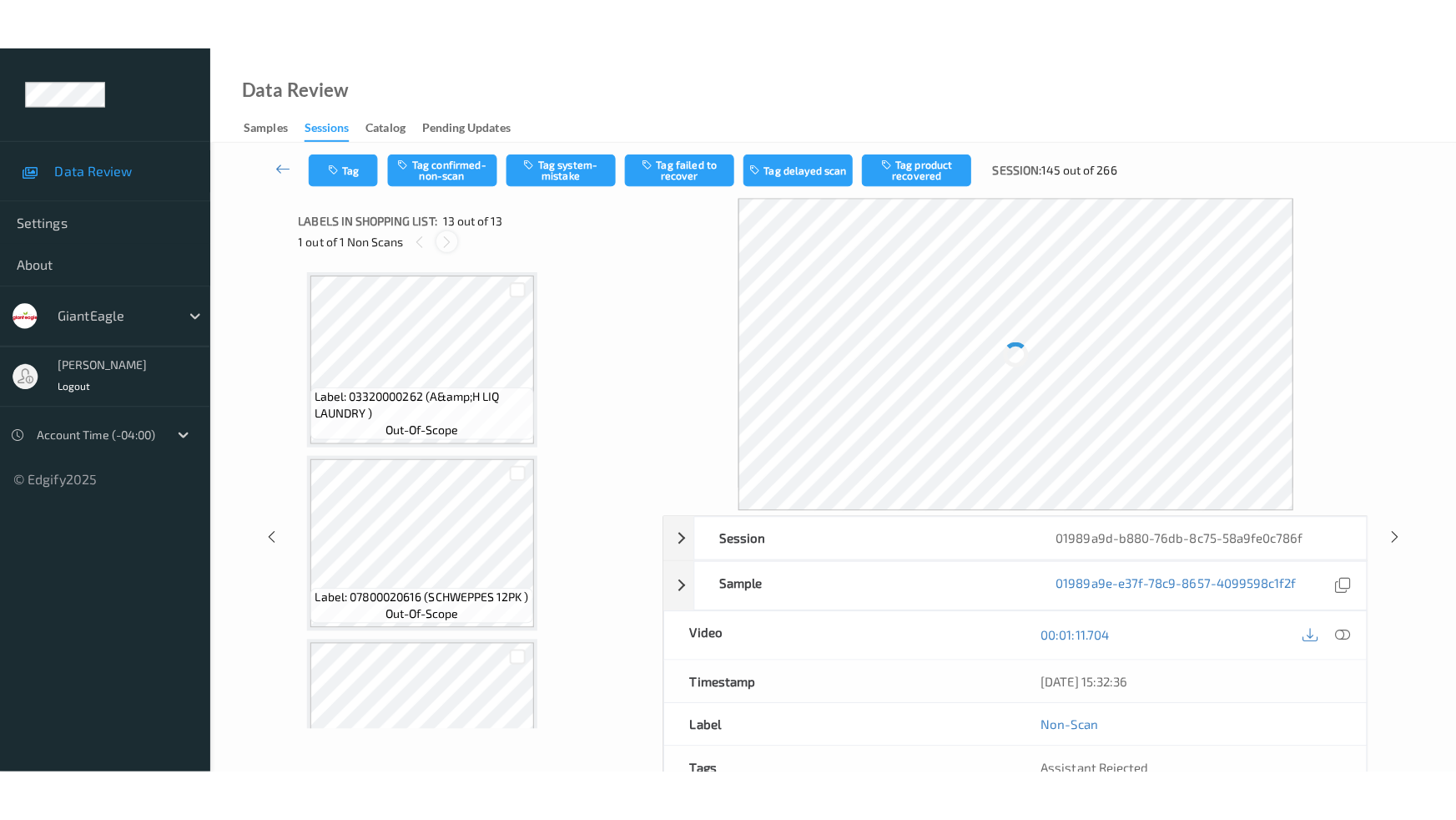
scroll to position [1905, 0]
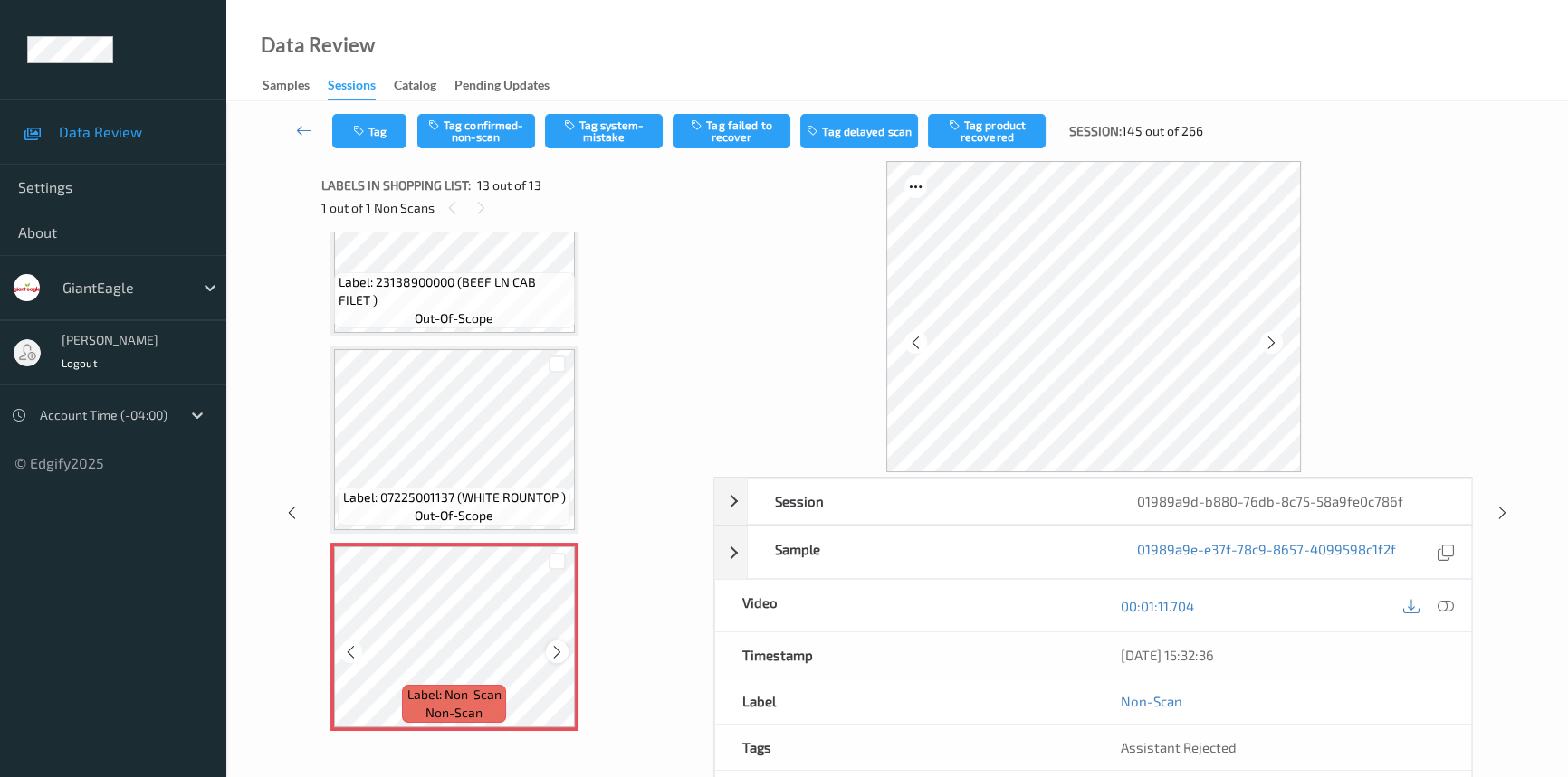
click at [564, 641] on div at bounding box center [557, 652] width 23 height 23
click at [562, 644] on icon at bounding box center [557, 652] width 15 height 16
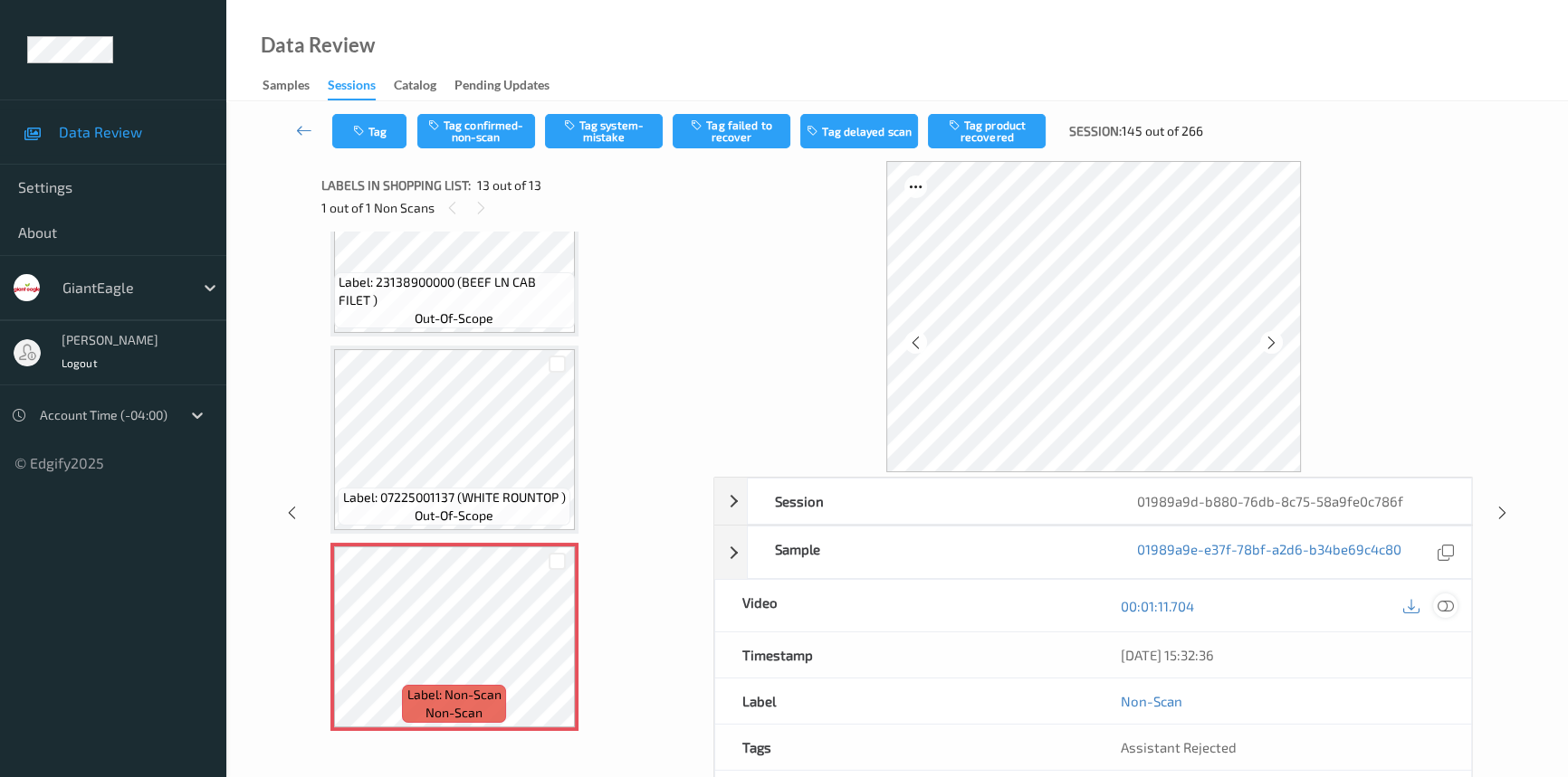
click at [1444, 604] on icon at bounding box center [1446, 606] width 16 height 16
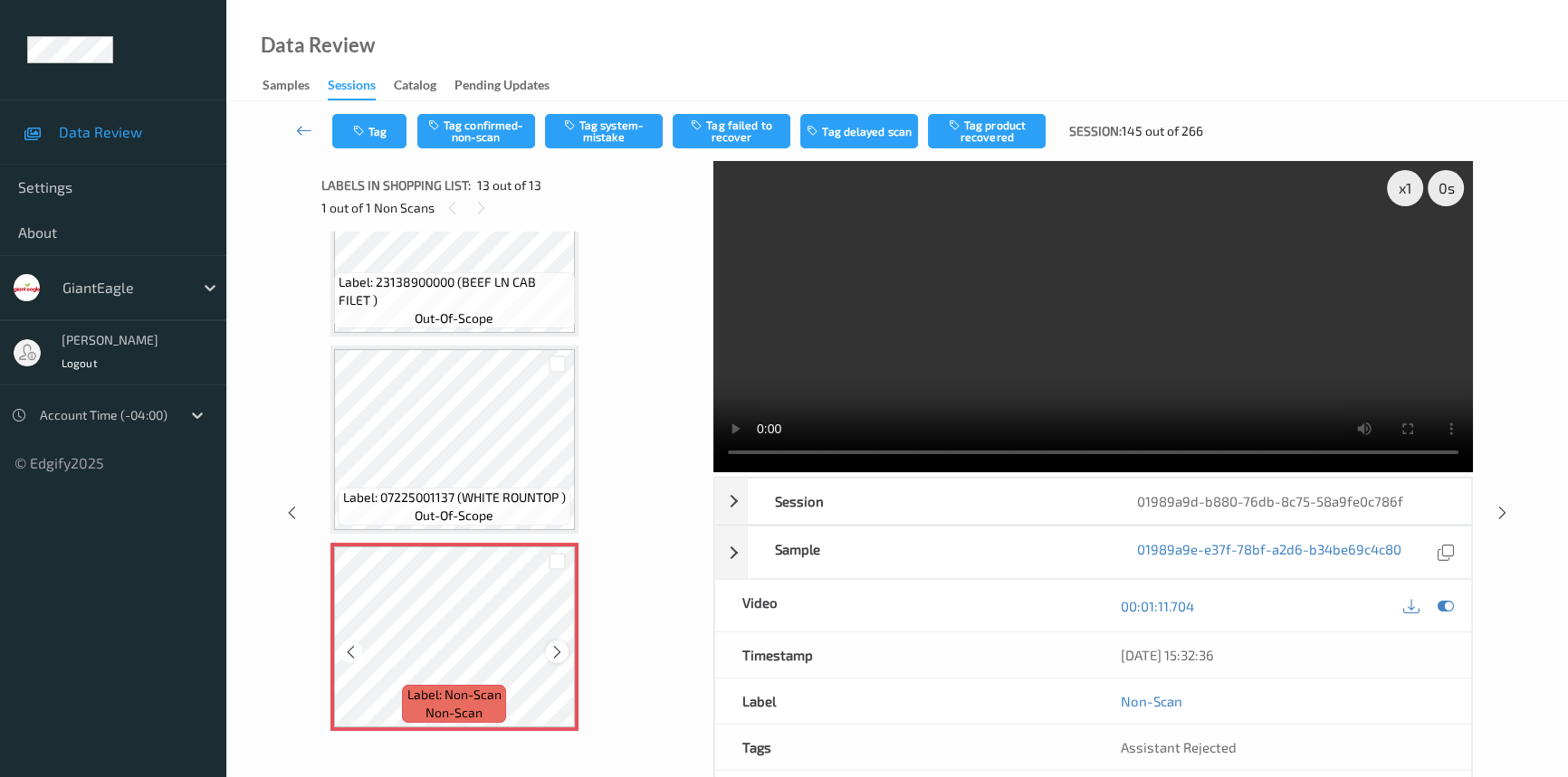
click at [557, 648] on icon at bounding box center [557, 652] width 15 height 16
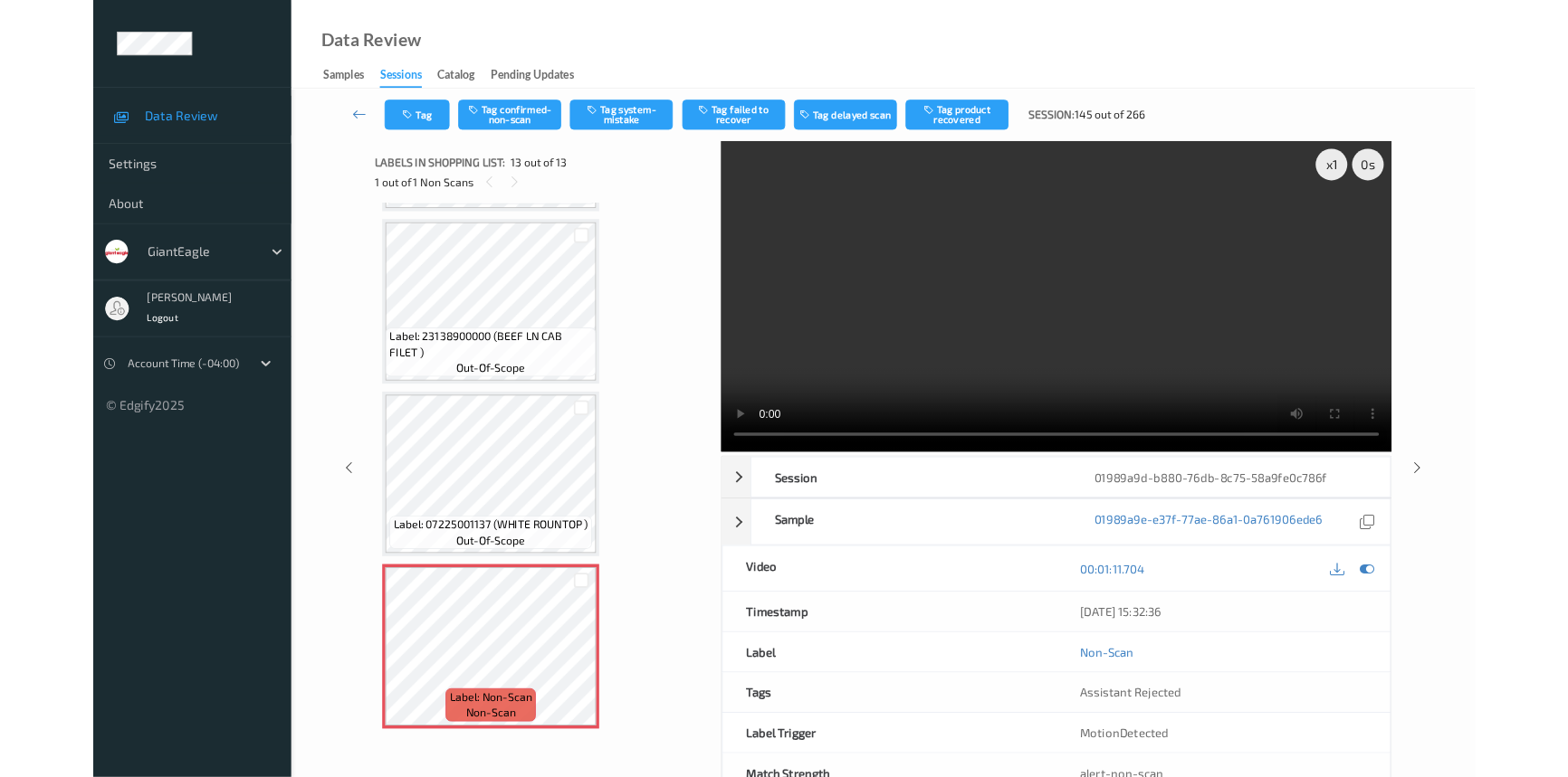
scroll to position [1954, 0]
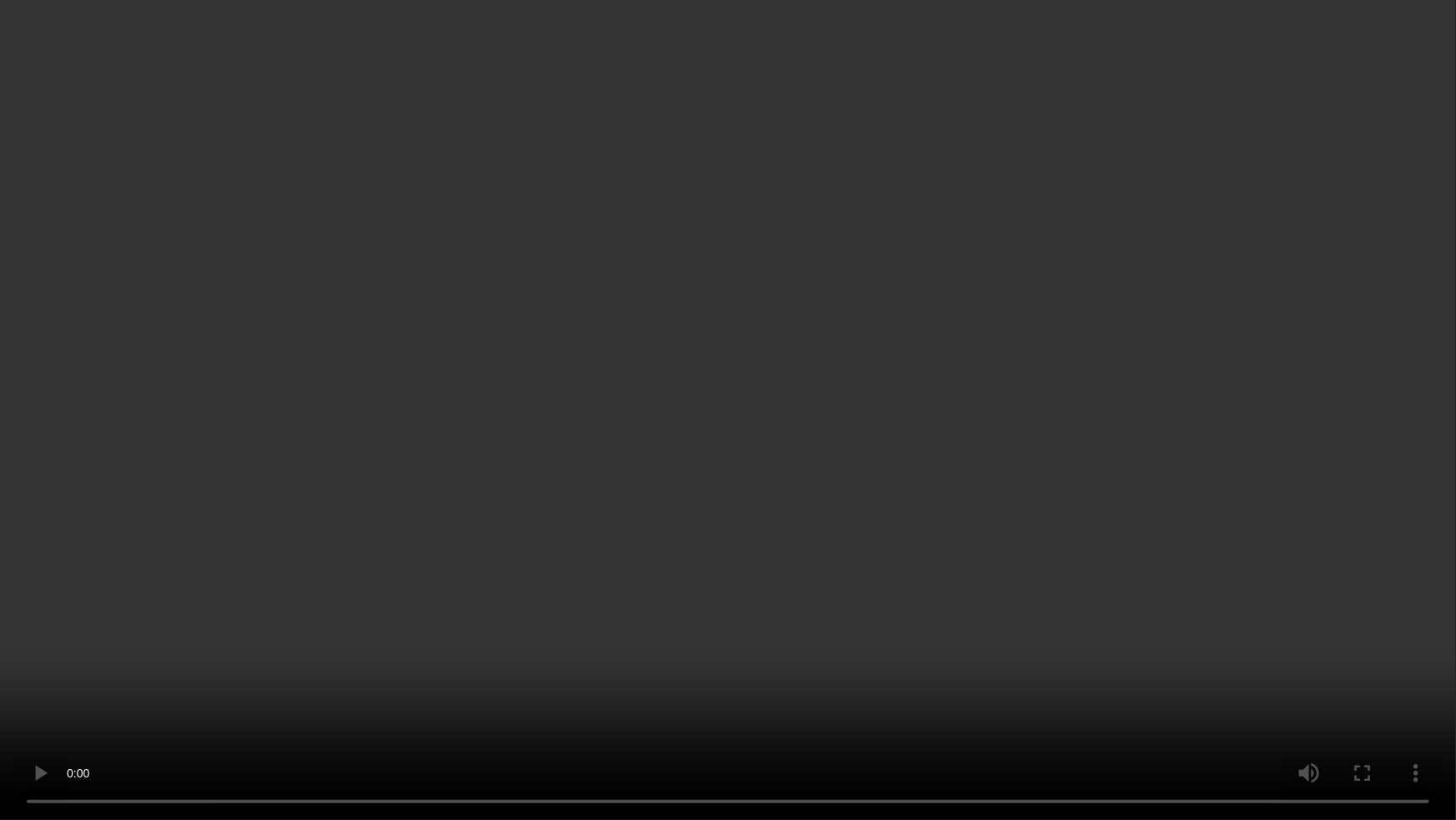
click at [826, 448] on video at bounding box center [728, 410] width 1456 height 820
click at [826, 390] on video at bounding box center [728, 410] width 1456 height 820
click at [650, 511] on video at bounding box center [728, 410] width 1456 height 820
click at [841, 412] on video at bounding box center [728, 410] width 1456 height 820
click at [877, 489] on video at bounding box center [728, 410] width 1456 height 820
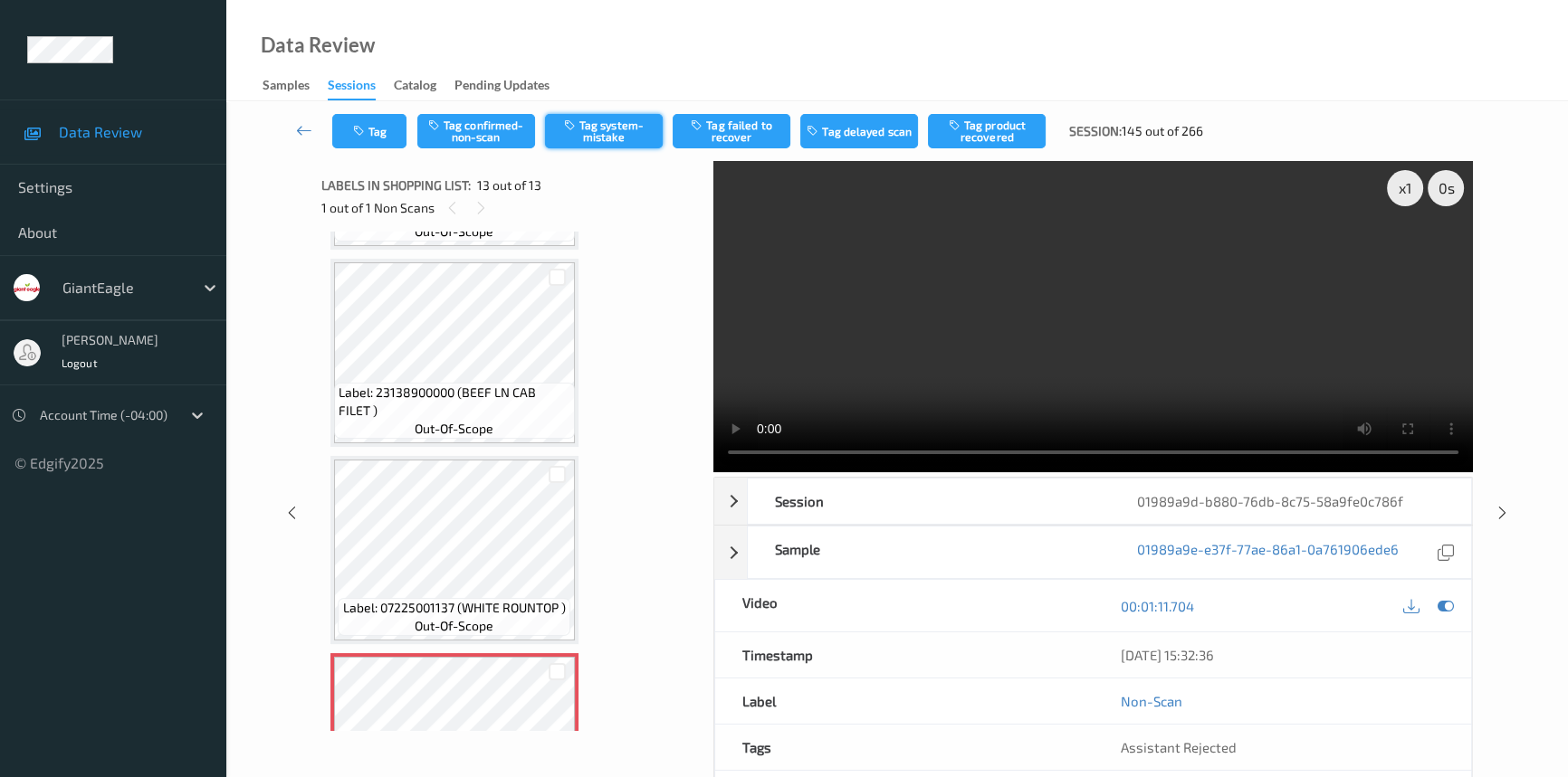
click at [616, 134] on button "Tag system-mistake" at bounding box center [603, 131] width 118 height 34
click at [303, 126] on icon at bounding box center [304, 130] width 16 height 18
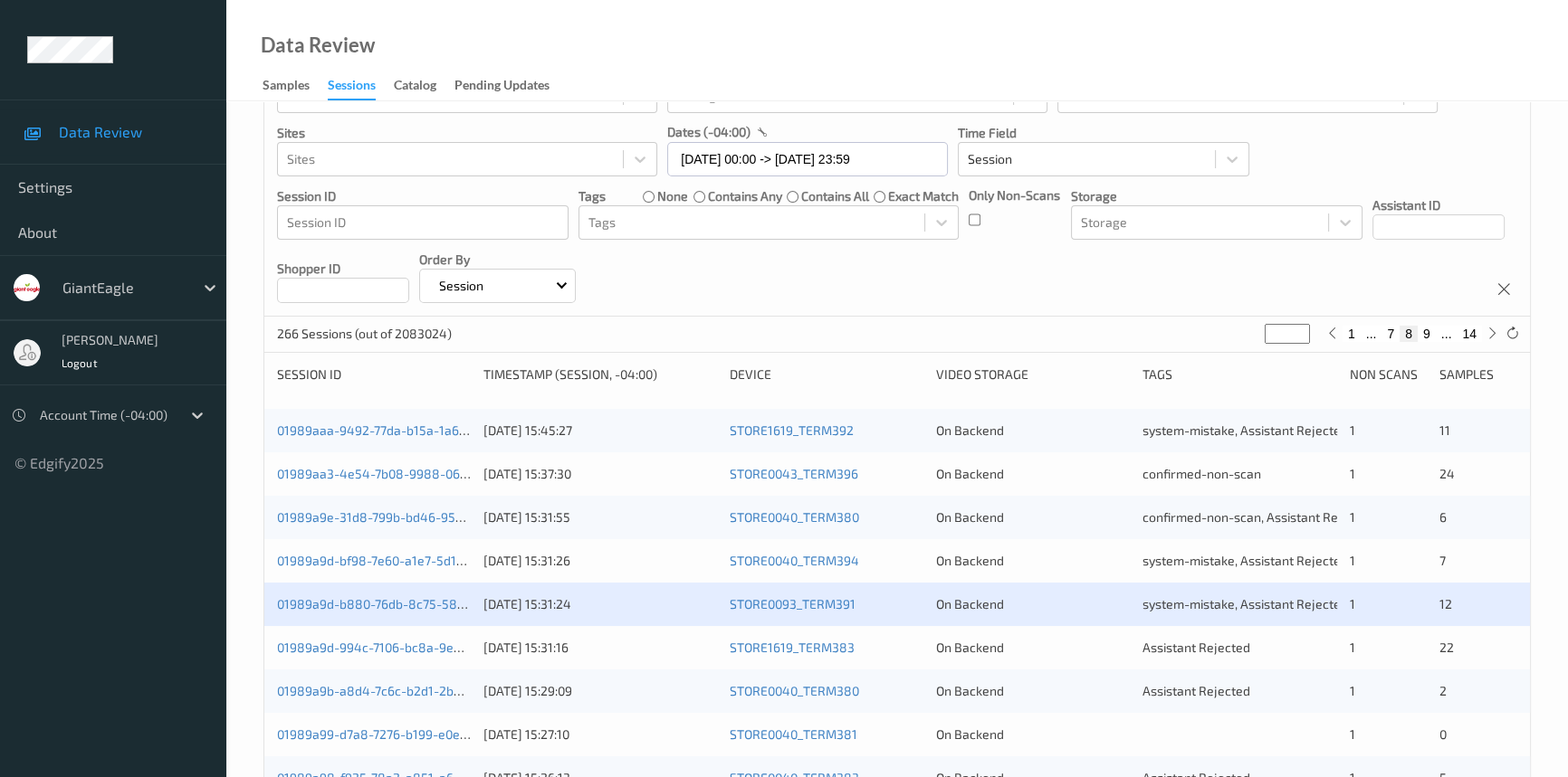
scroll to position [411, 0]
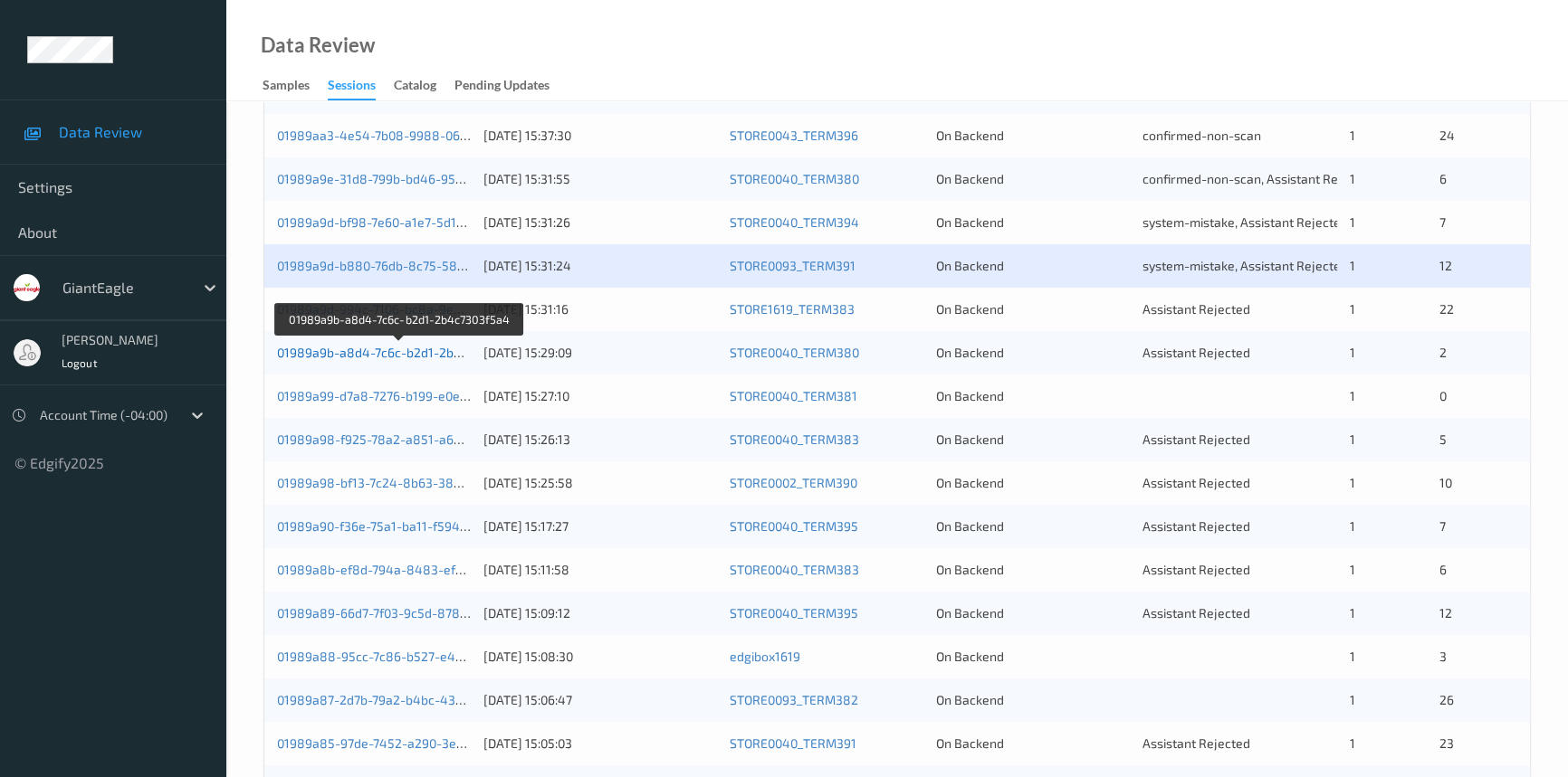
click at [376, 349] on link "01989a9b-a8d4-7c6c-b2d1-2b4c7303f5a4" at bounding box center [401, 353] width 247 height 15
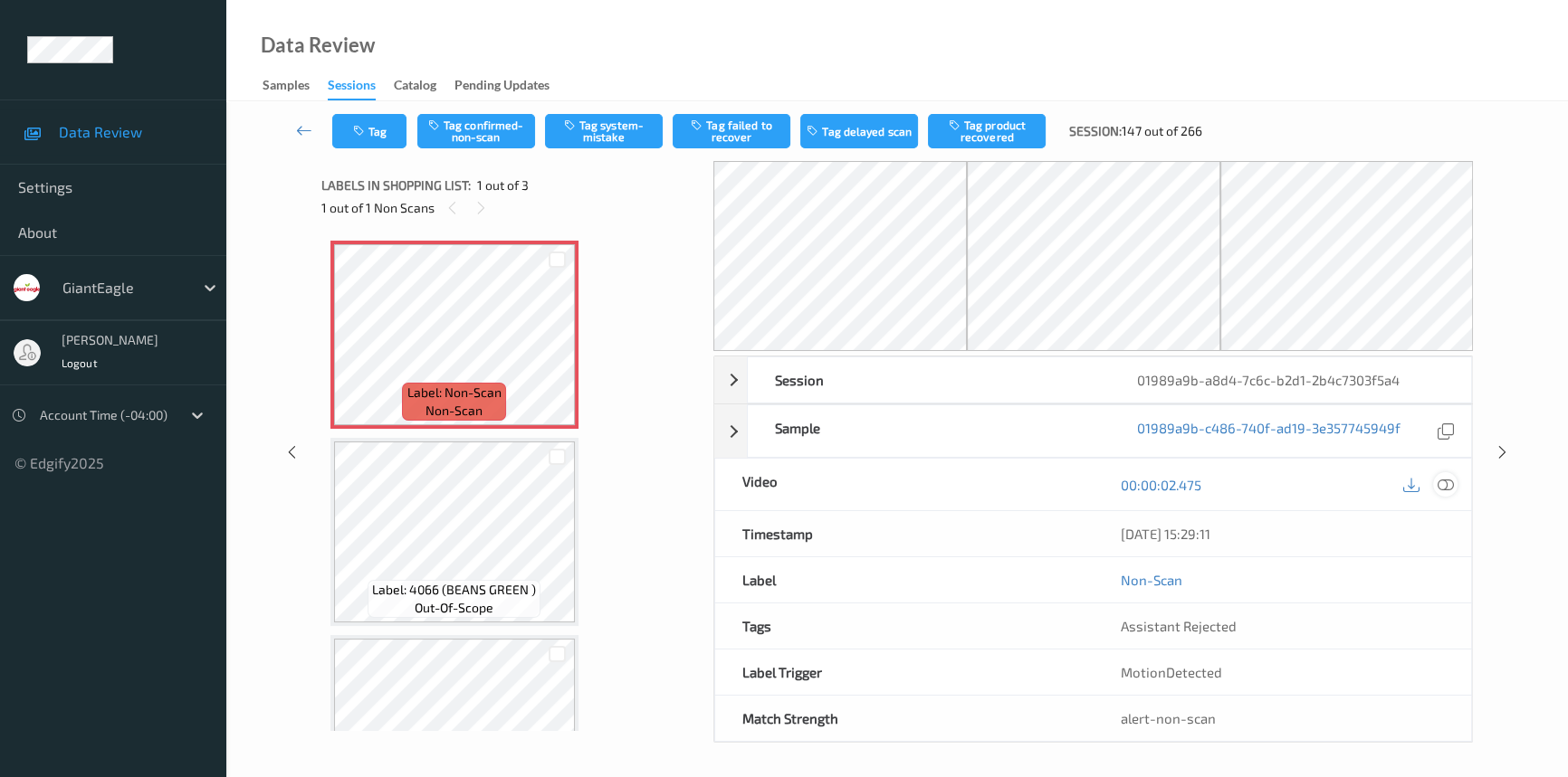
click at [1449, 475] on div at bounding box center [1446, 485] width 25 height 25
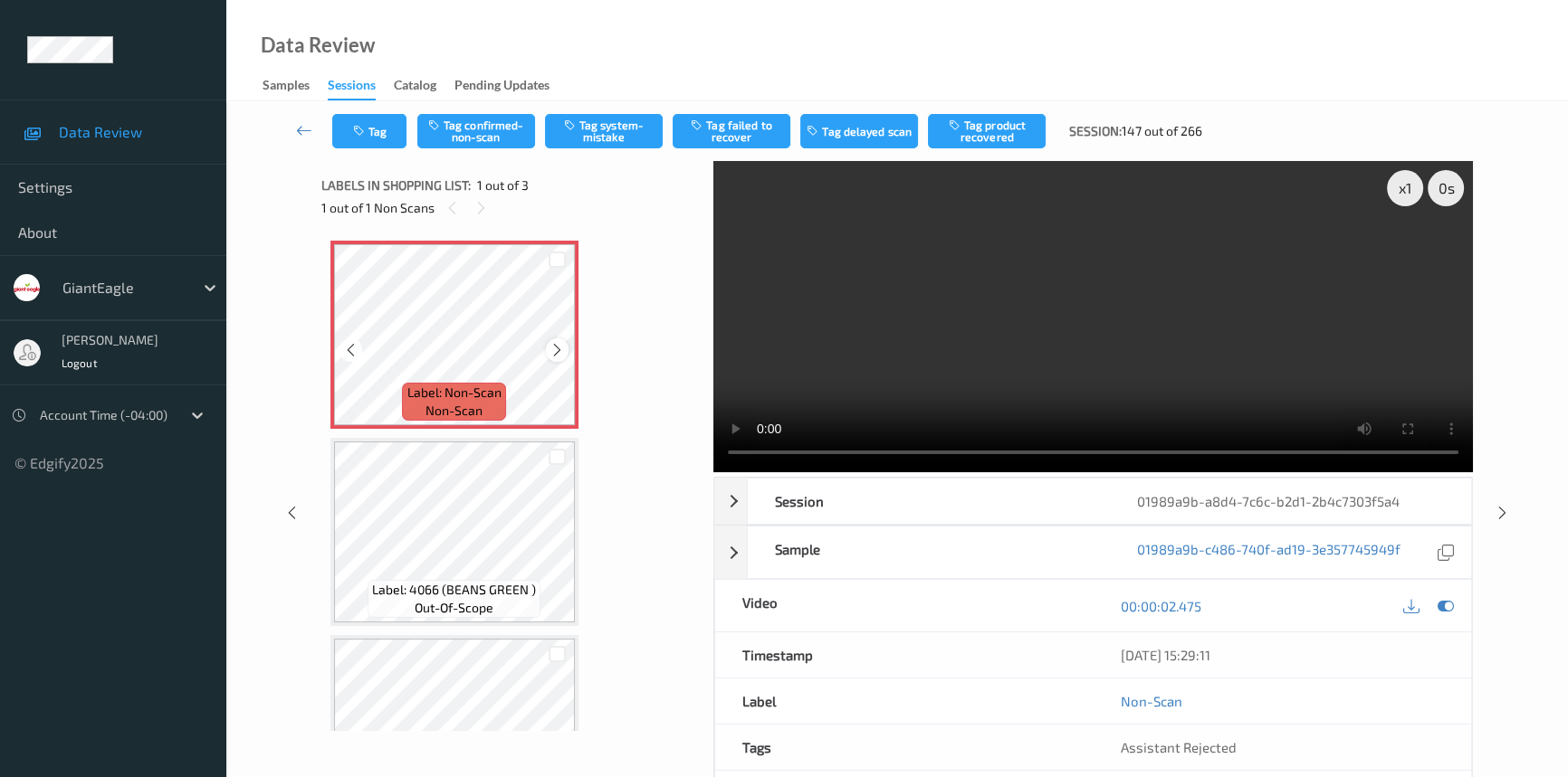
click at [555, 345] on icon at bounding box center [557, 350] width 15 height 16
click at [553, 346] on icon at bounding box center [557, 350] width 15 height 16
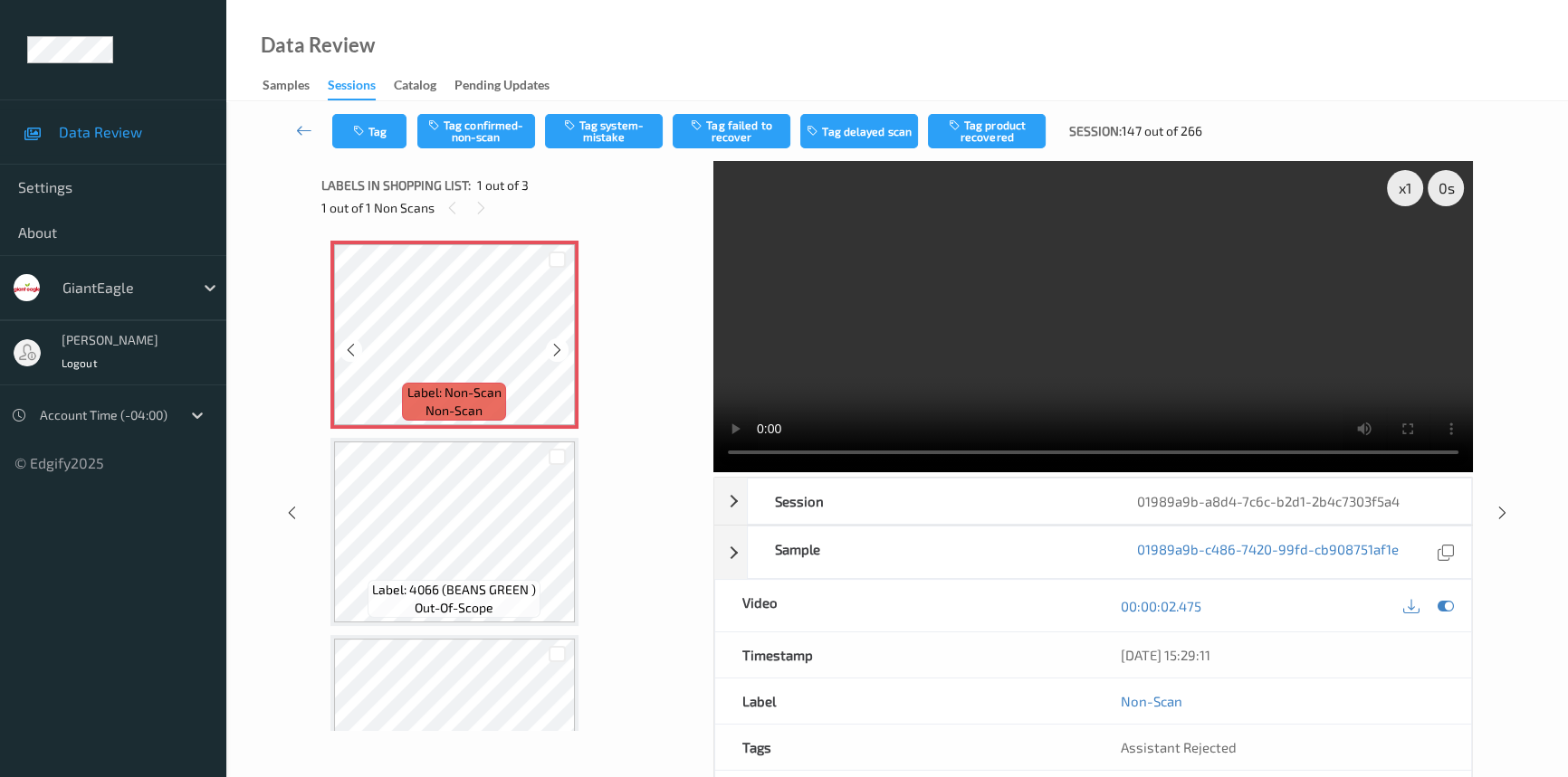
click at [553, 346] on icon at bounding box center [557, 350] width 15 height 16
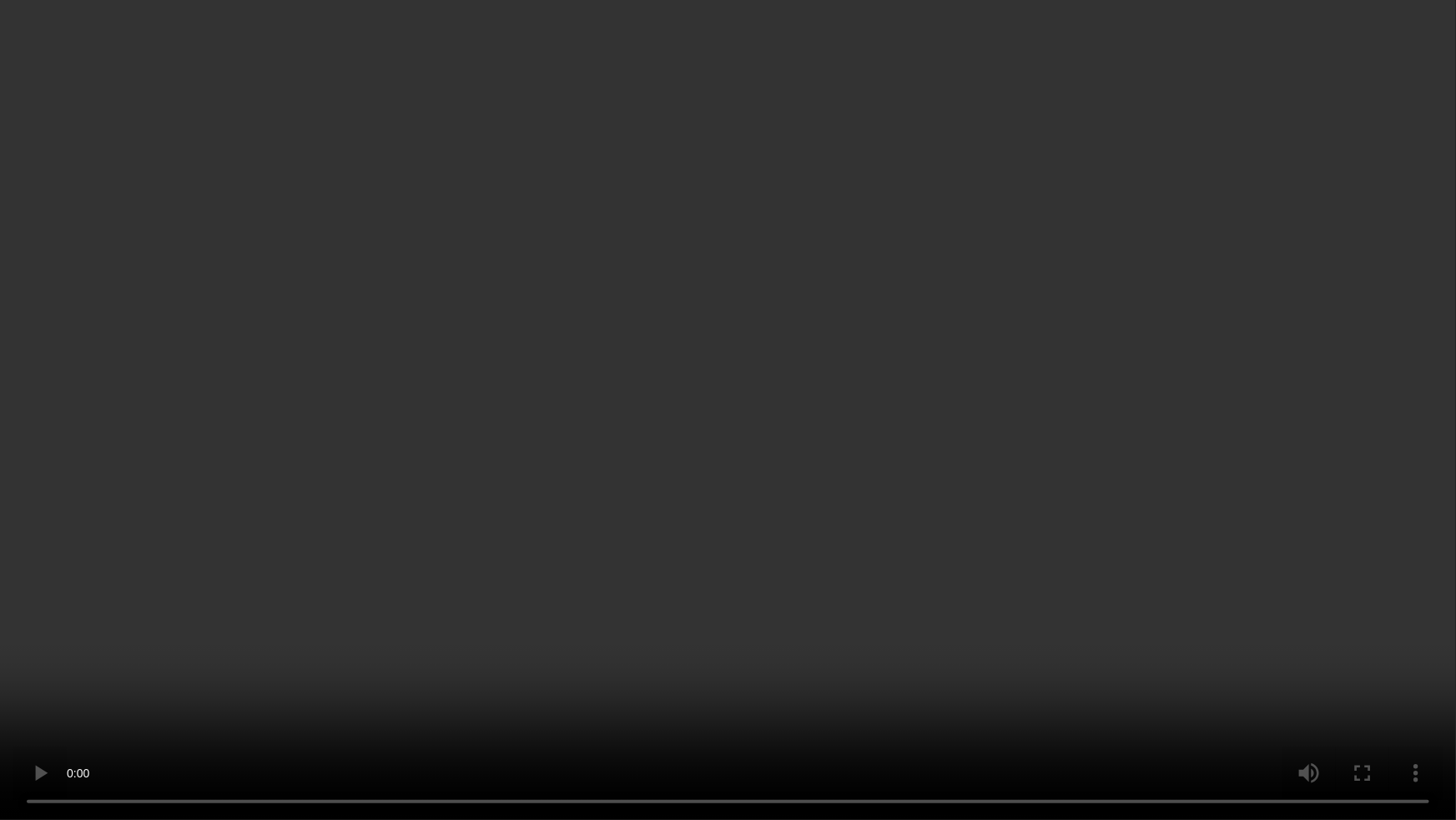
click at [1114, 429] on video at bounding box center [728, 410] width 1456 height 820
click at [917, 606] on video at bounding box center [728, 410] width 1456 height 820
click at [921, 522] on video at bounding box center [728, 410] width 1456 height 820
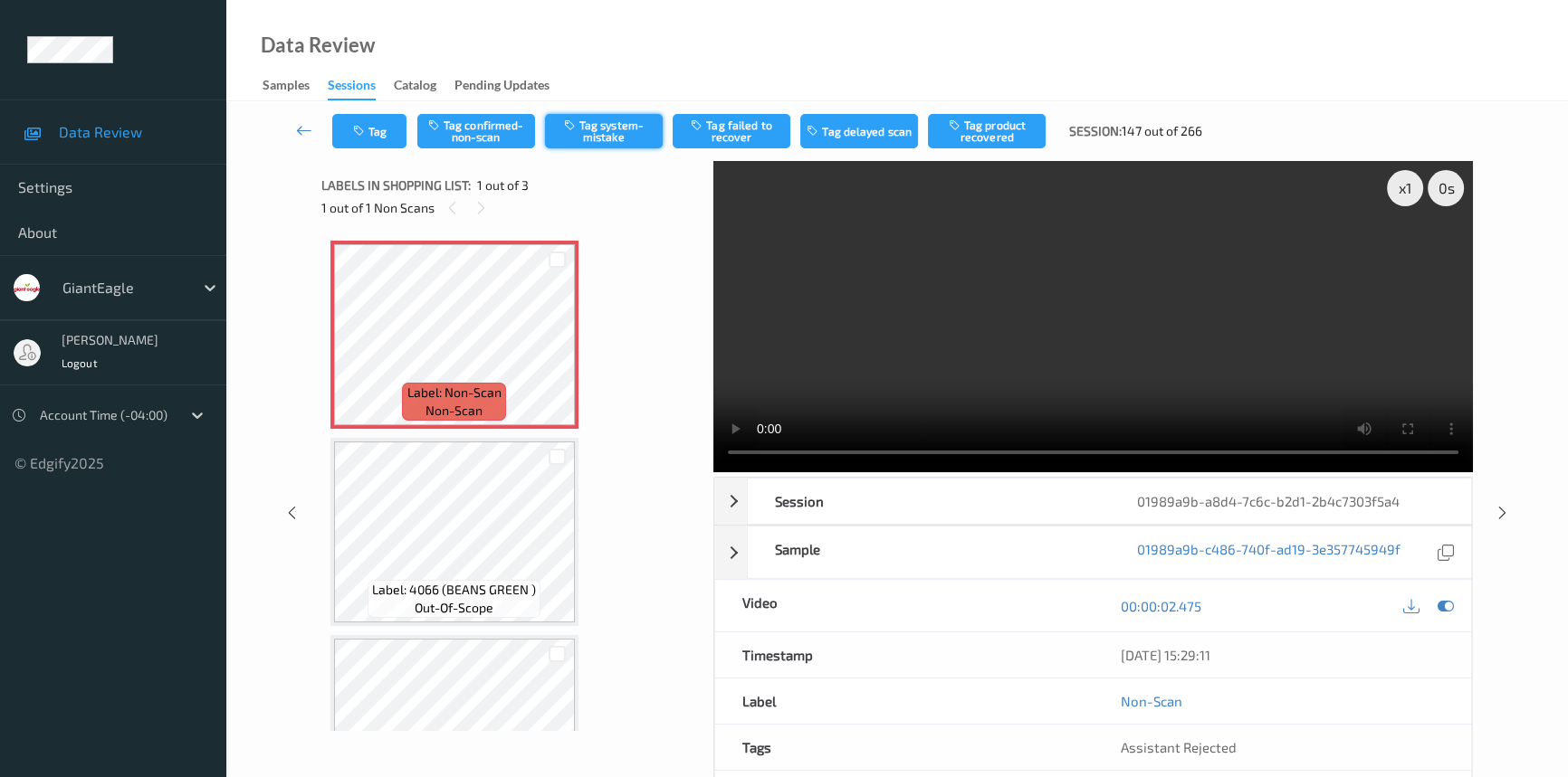
click at [632, 134] on button "Tag system-mistake" at bounding box center [603, 131] width 118 height 34
click at [388, 127] on button "Tag" at bounding box center [369, 131] width 75 height 34
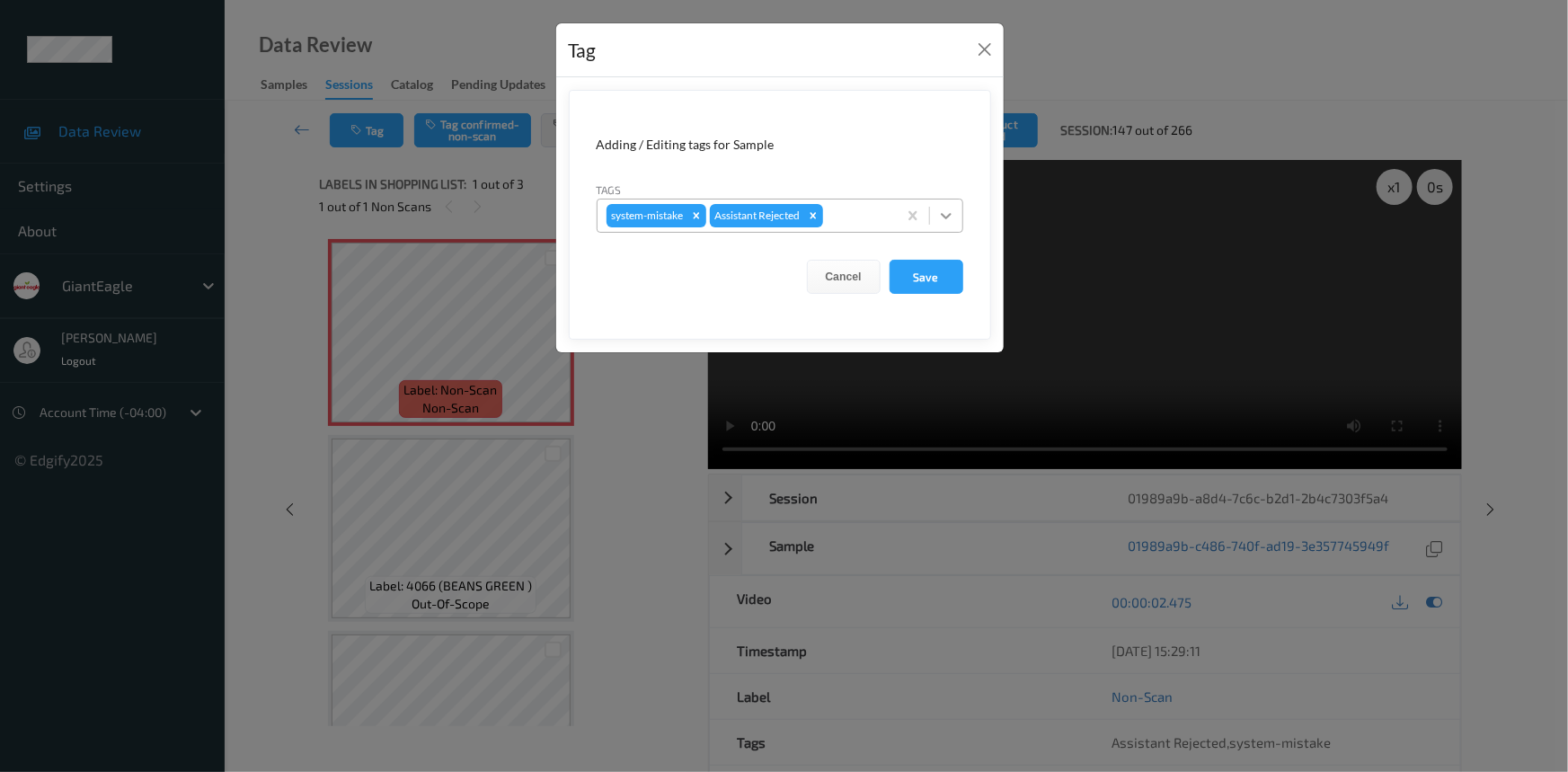
click at [961, 222] on div at bounding box center [946, 216] width 32 height 32
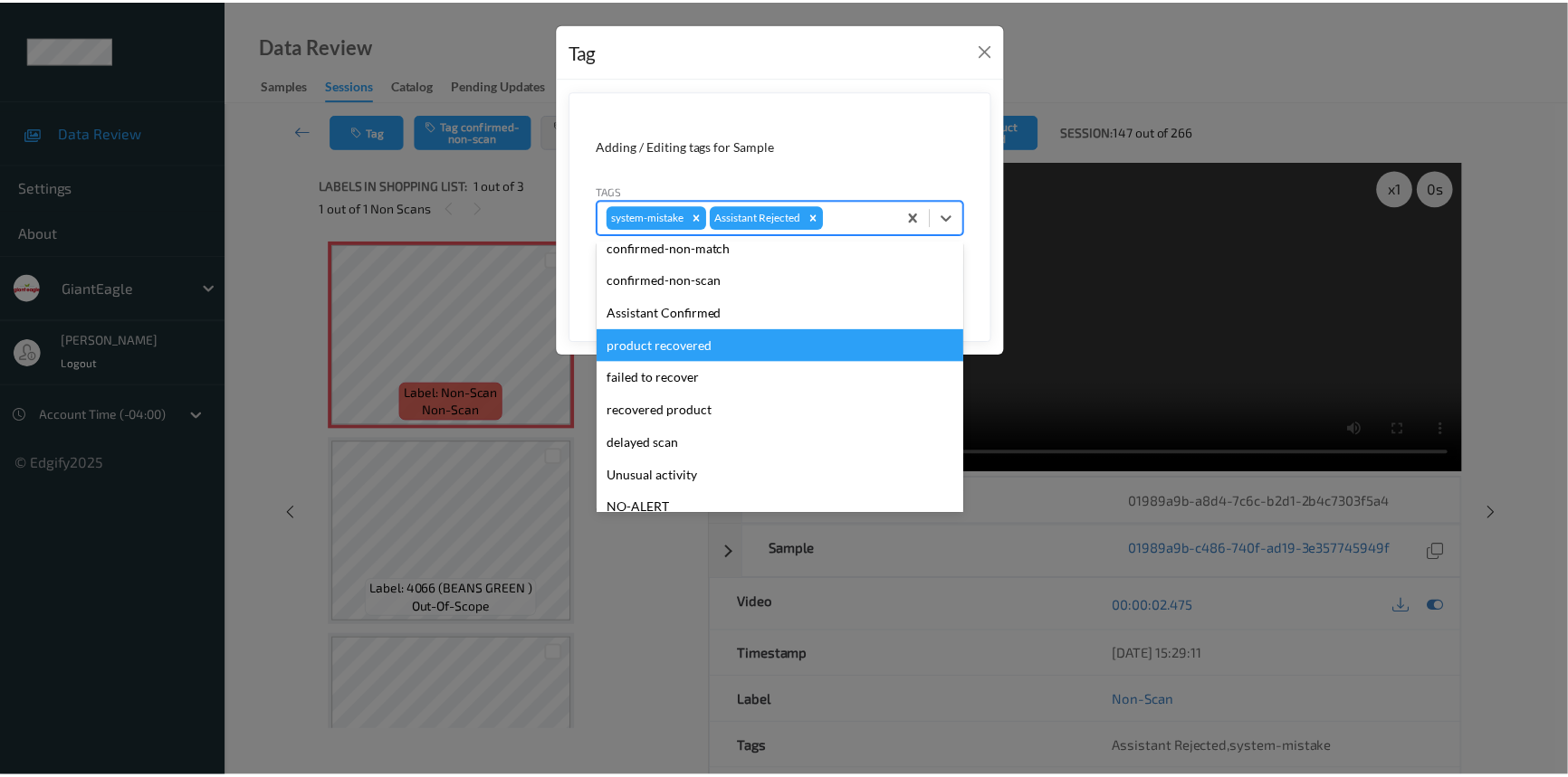
scroll to position [81, 0]
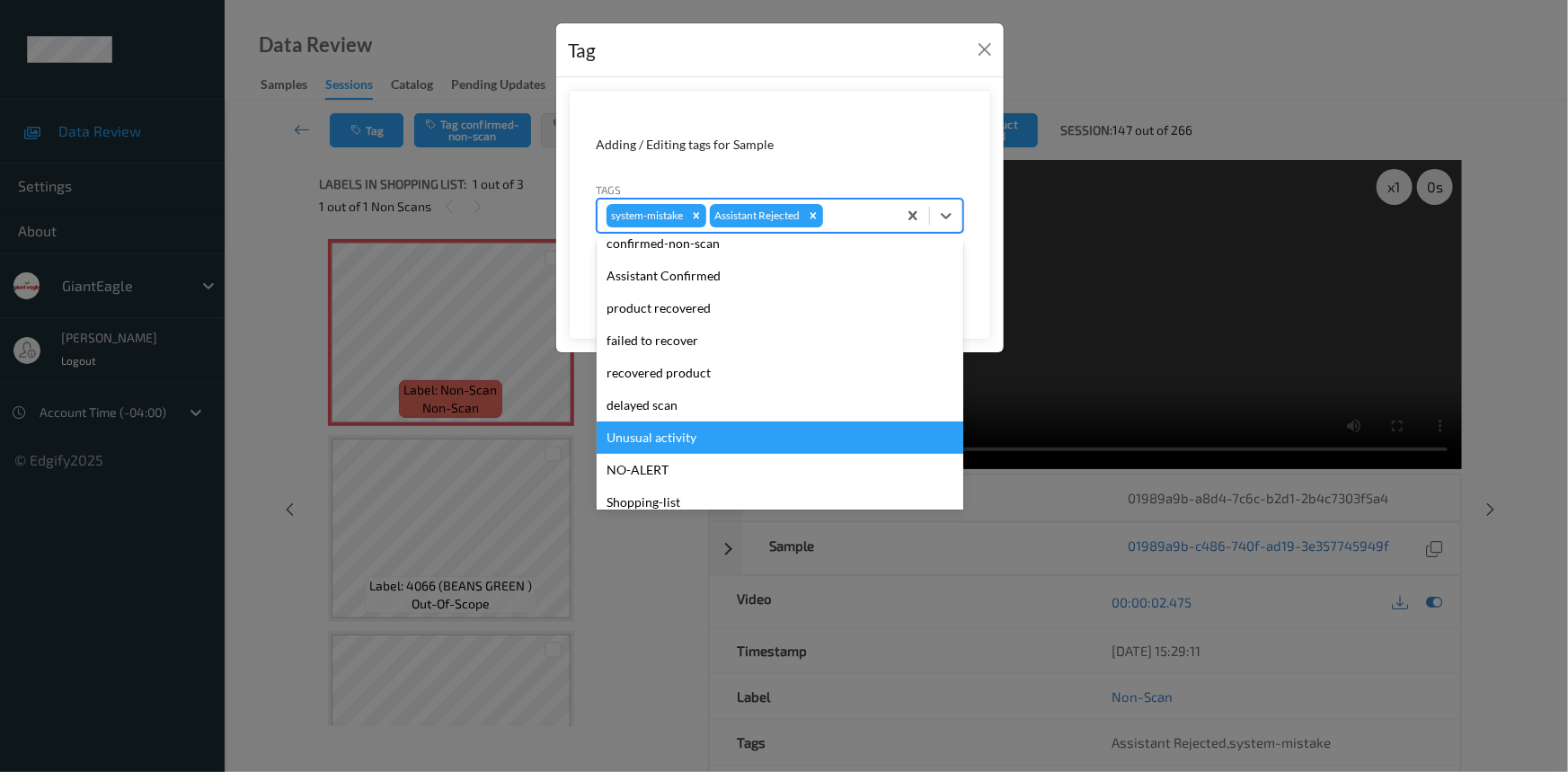
drag, startPoint x: 654, startPoint y: 431, endPoint x: 776, endPoint y: 372, distance: 135.5
click at [654, 431] on div "Unusual activity" at bounding box center [780, 438] width 366 height 32
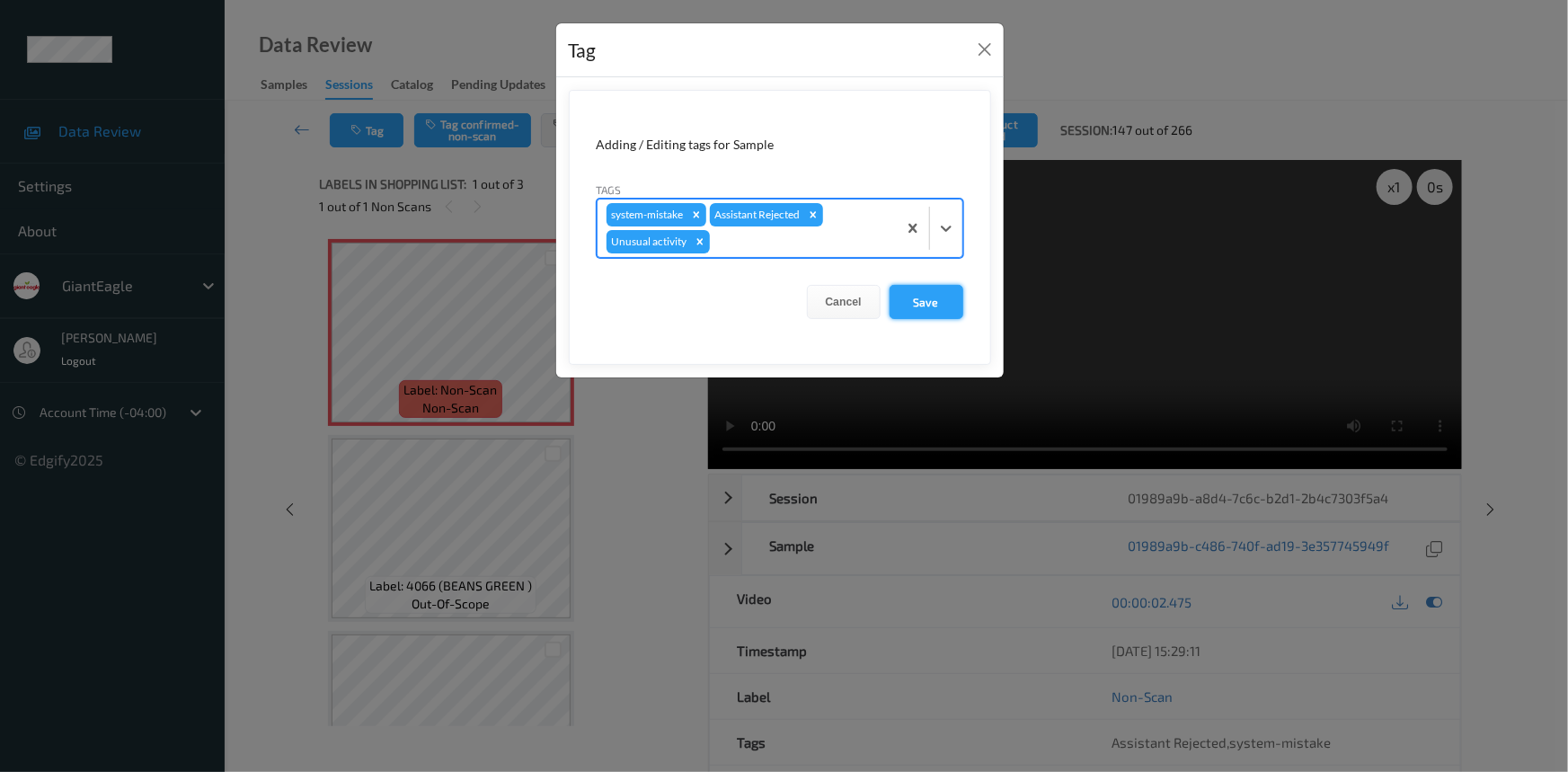
click at [933, 297] on button "Save" at bounding box center [926, 302] width 74 height 34
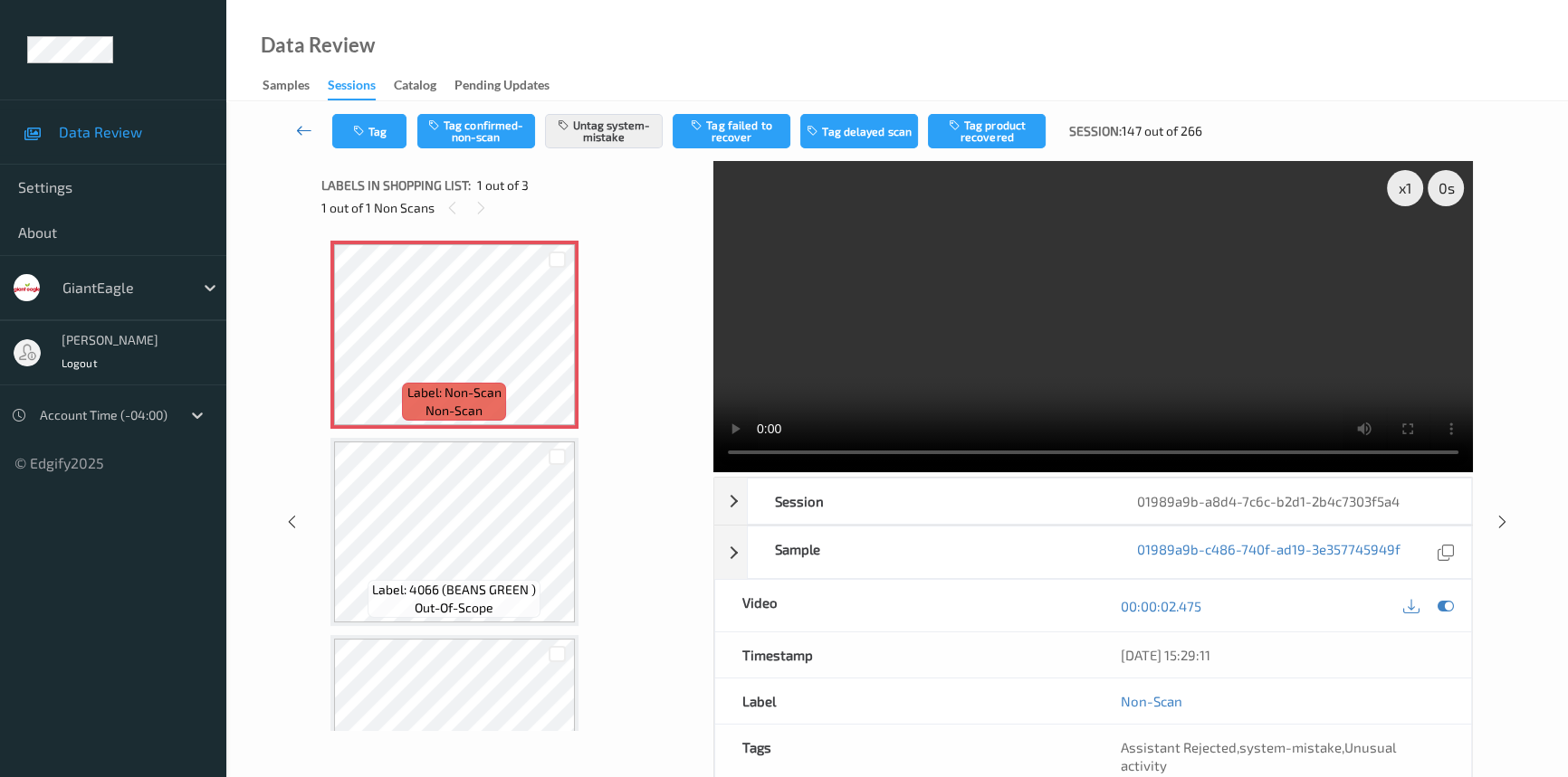
click at [302, 121] on icon at bounding box center [304, 130] width 16 height 18
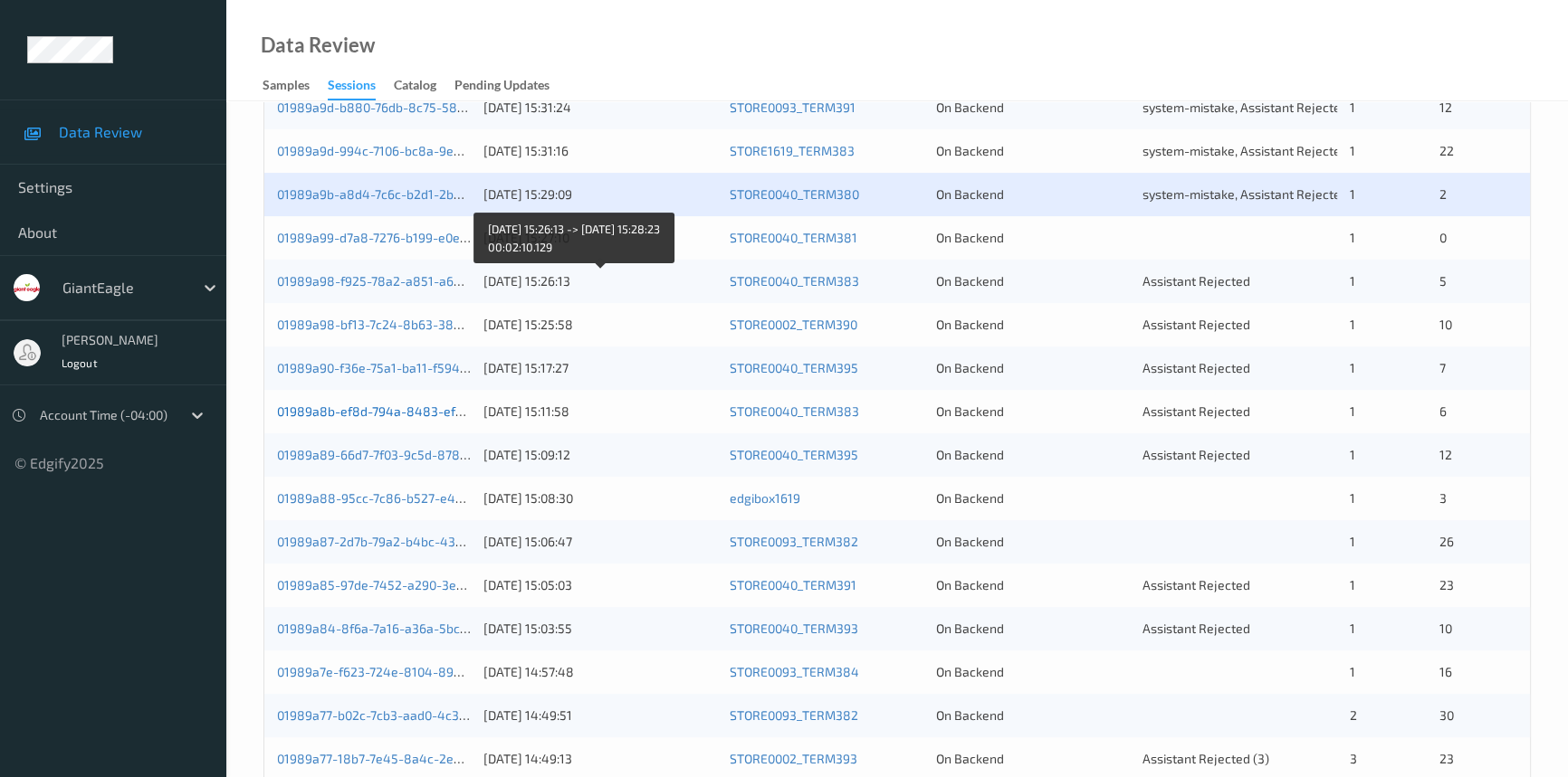
scroll to position [575, 0]
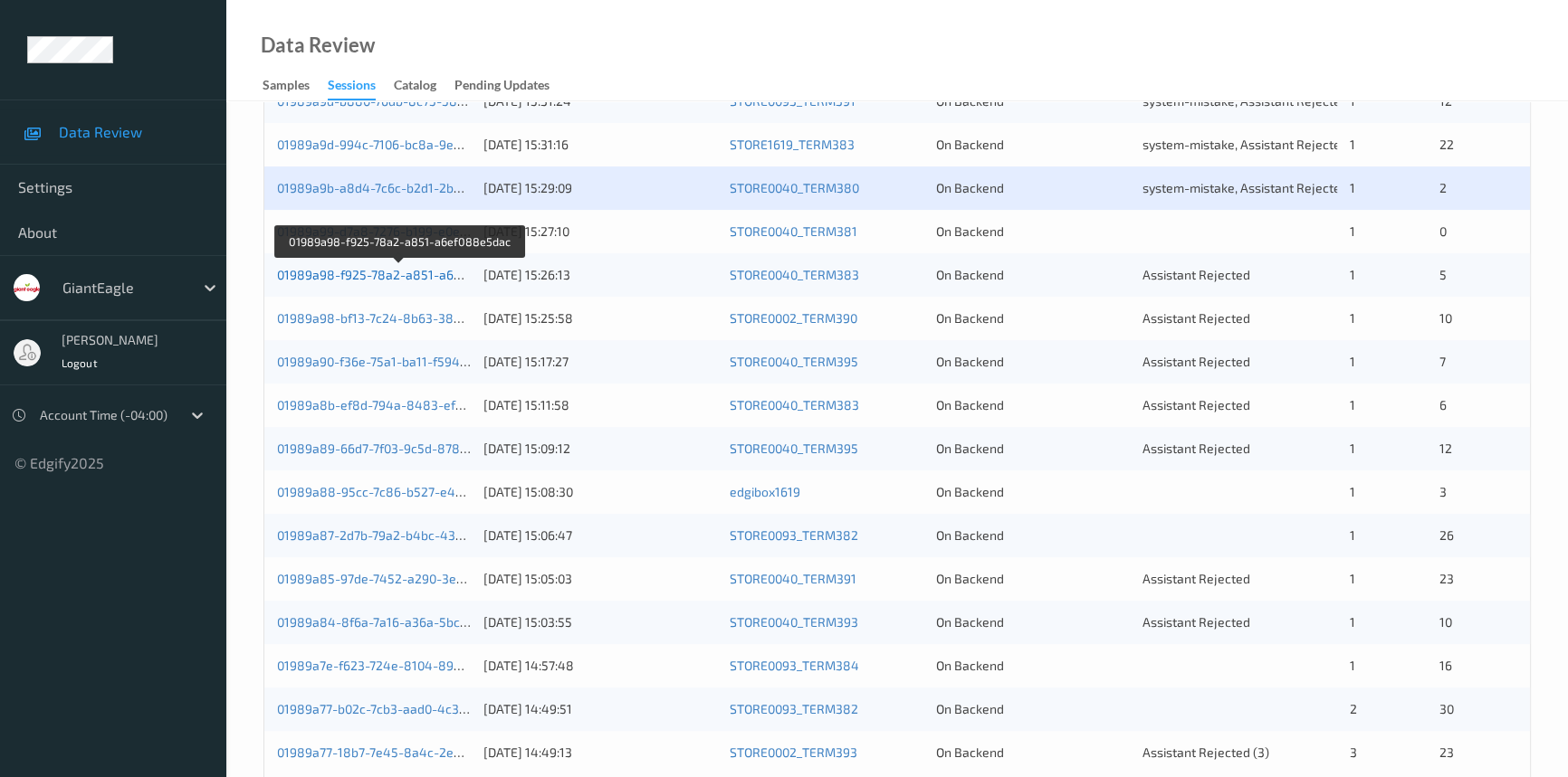
click at [350, 273] on link "01989a98-f925-78a2-a851-a6ef088e5dac" at bounding box center [401, 274] width 247 height 15
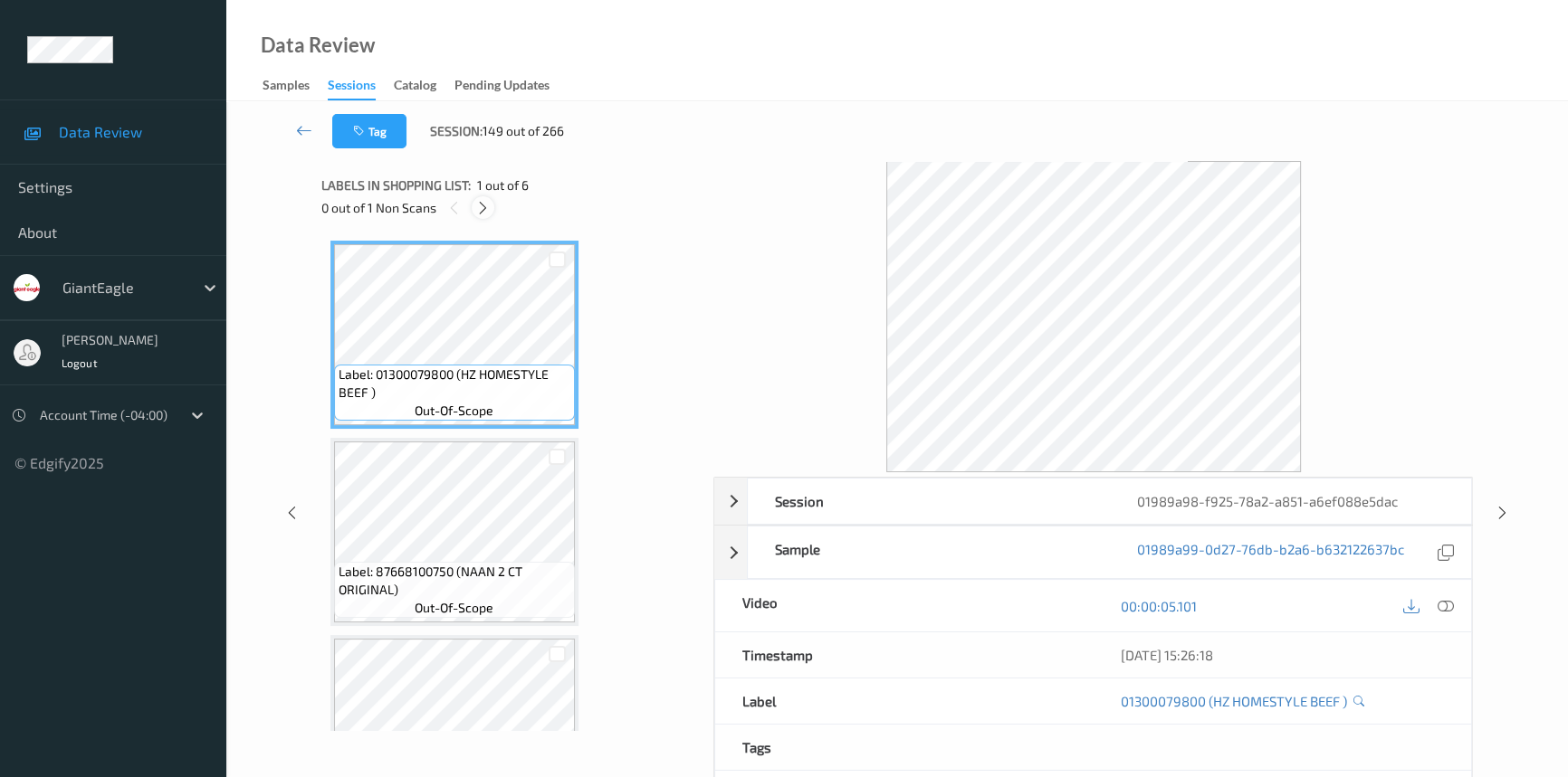
click at [485, 205] on icon at bounding box center [483, 207] width 15 height 16
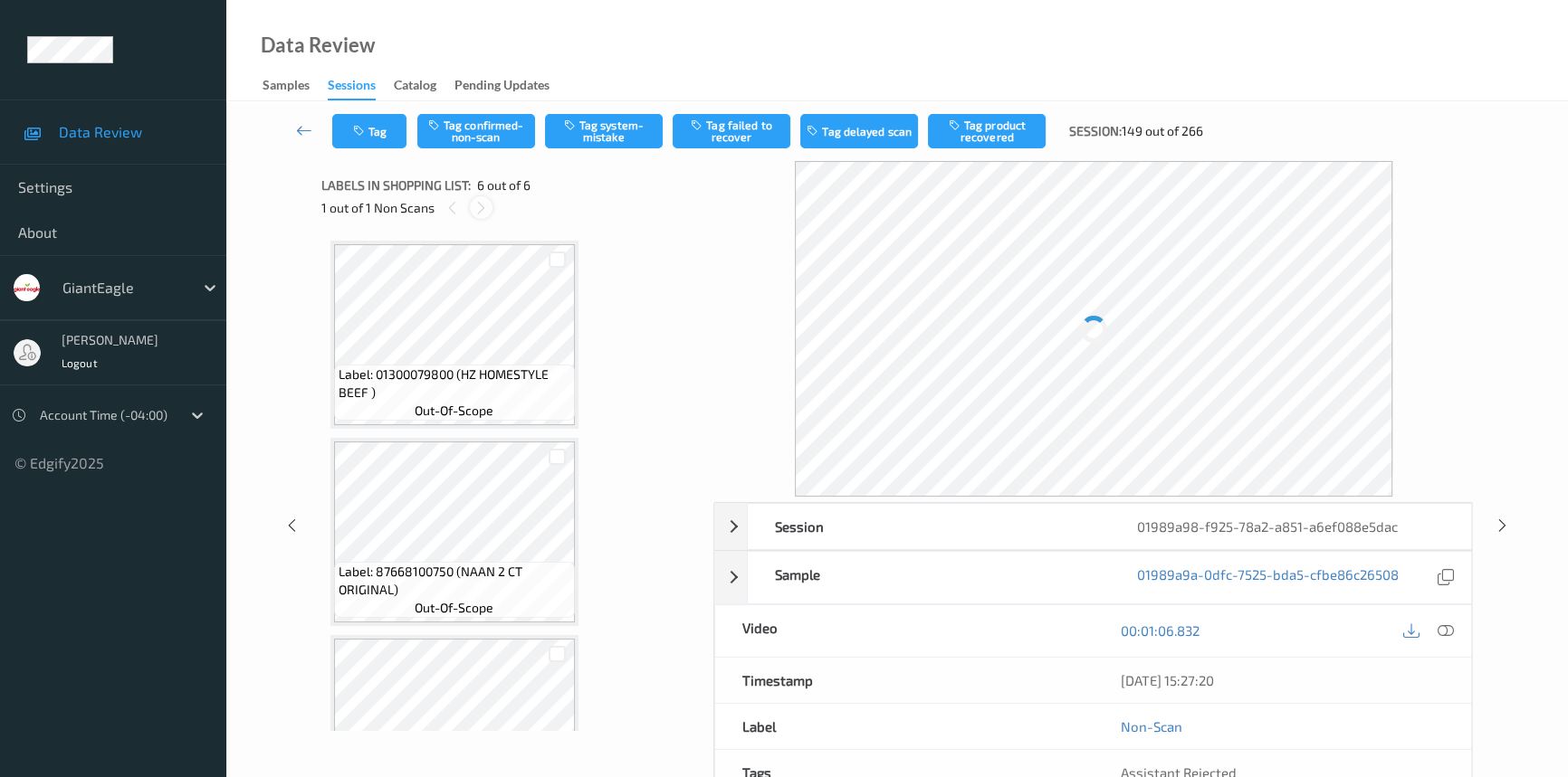
scroll to position [689, 0]
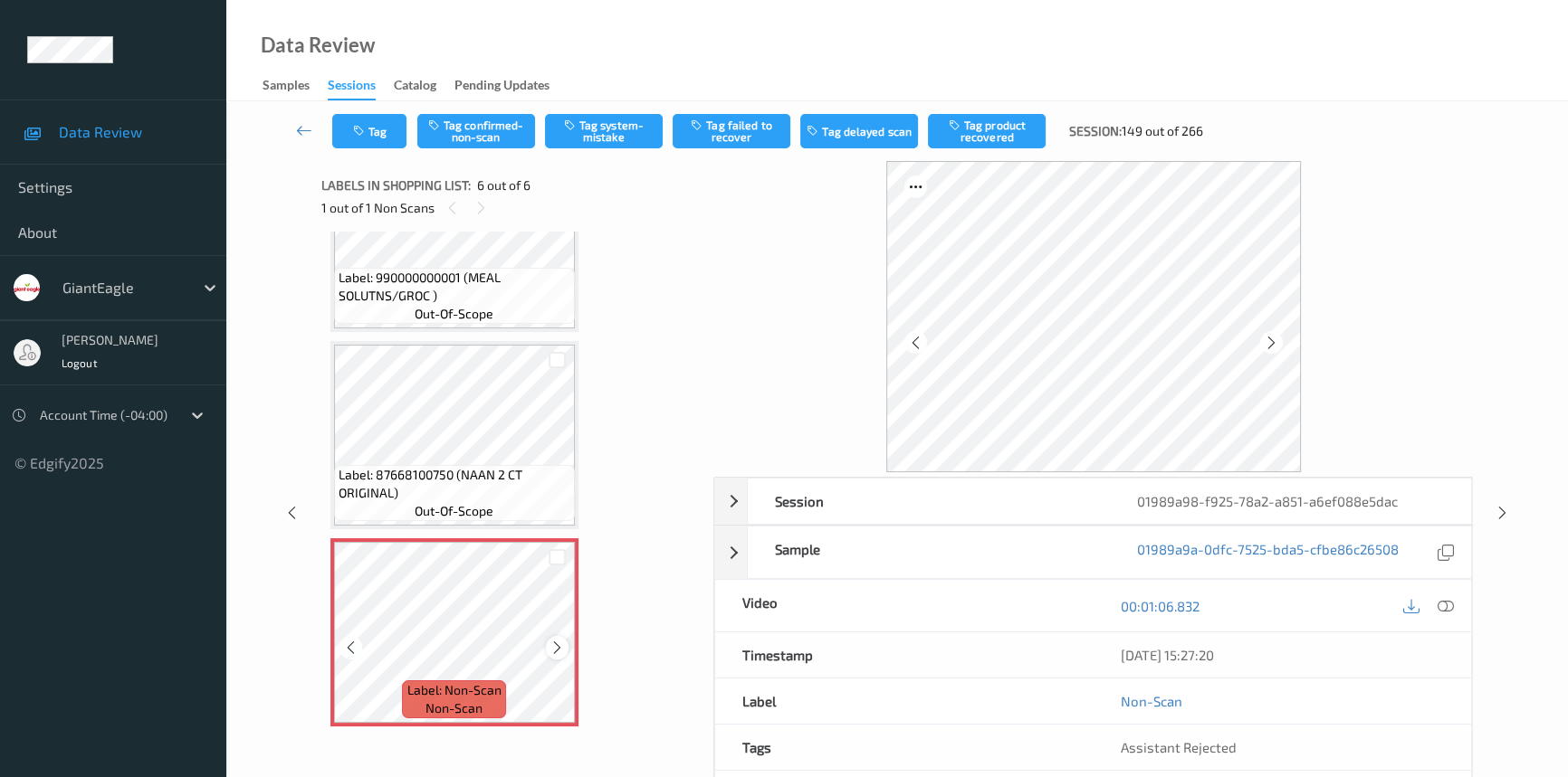
click at [559, 639] on icon at bounding box center [557, 647] width 15 height 16
click at [559, 641] on icon at bounding box center [557, 647] width 15 height 16
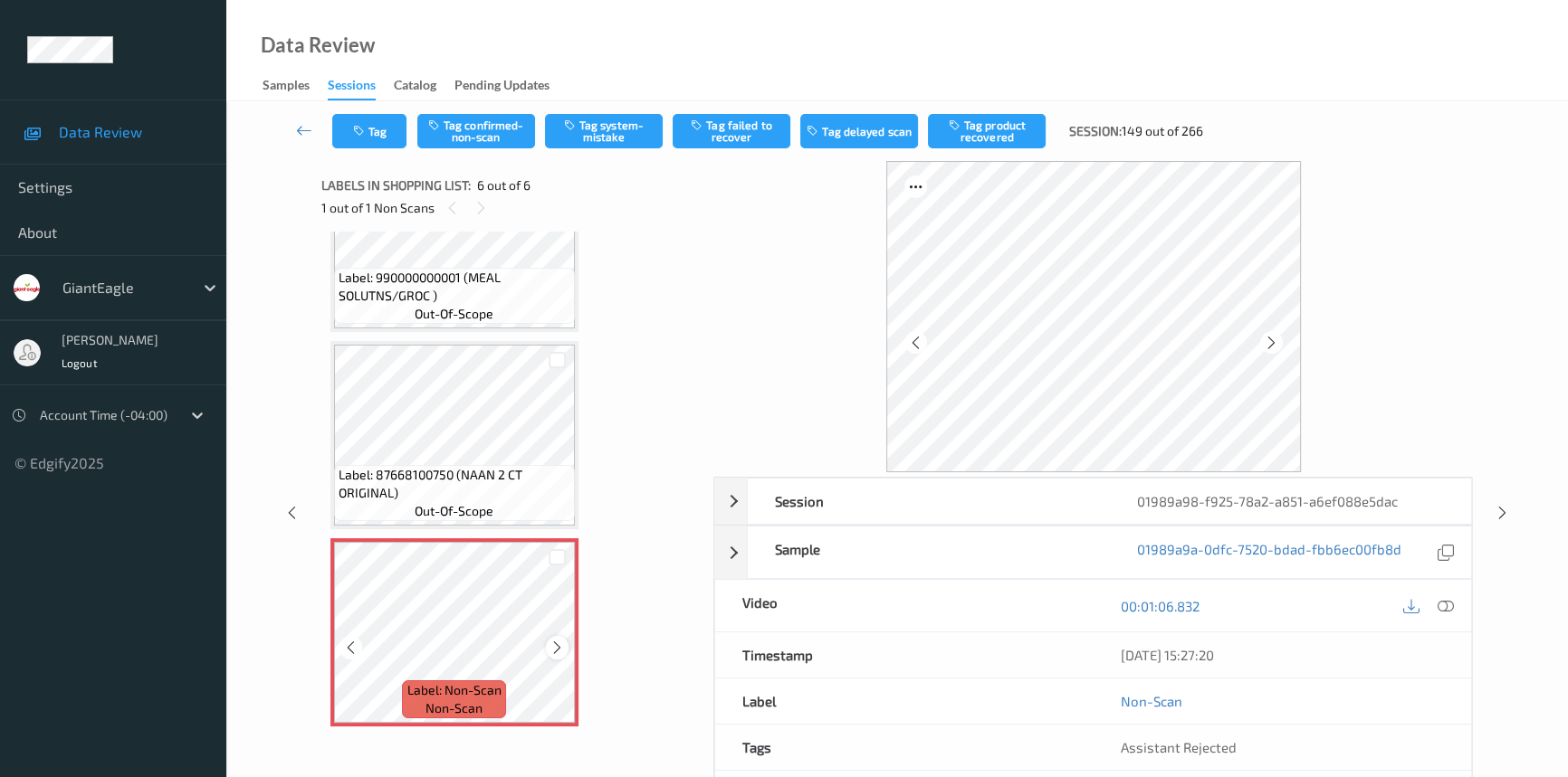
click at [559, 642] on icon at bounding box center [557, 647] width 15 height 16
click at [1445, 595] on div at bounding box center [1446, 606] width 25 height 25
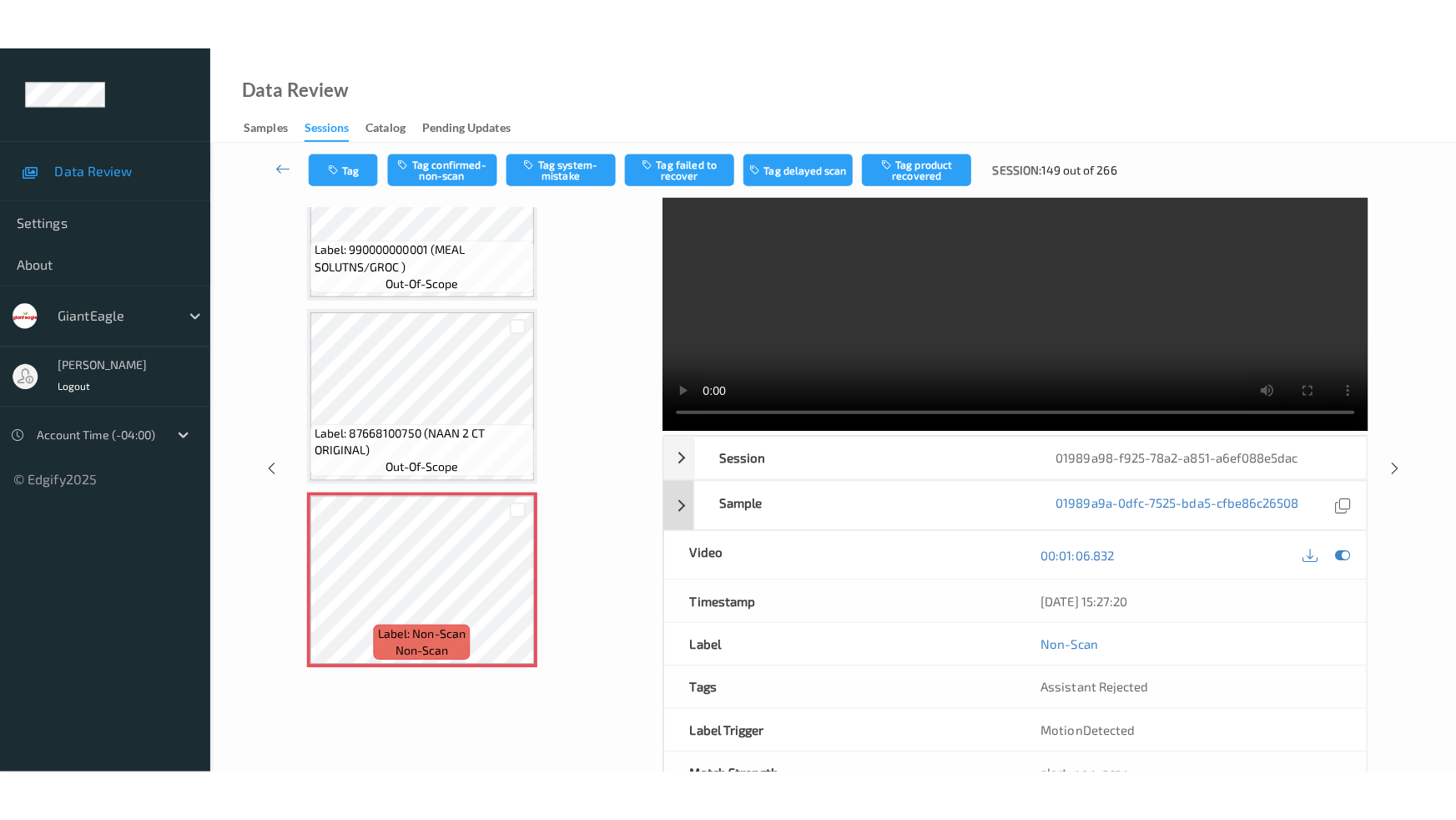
scroll to position [0, 0]
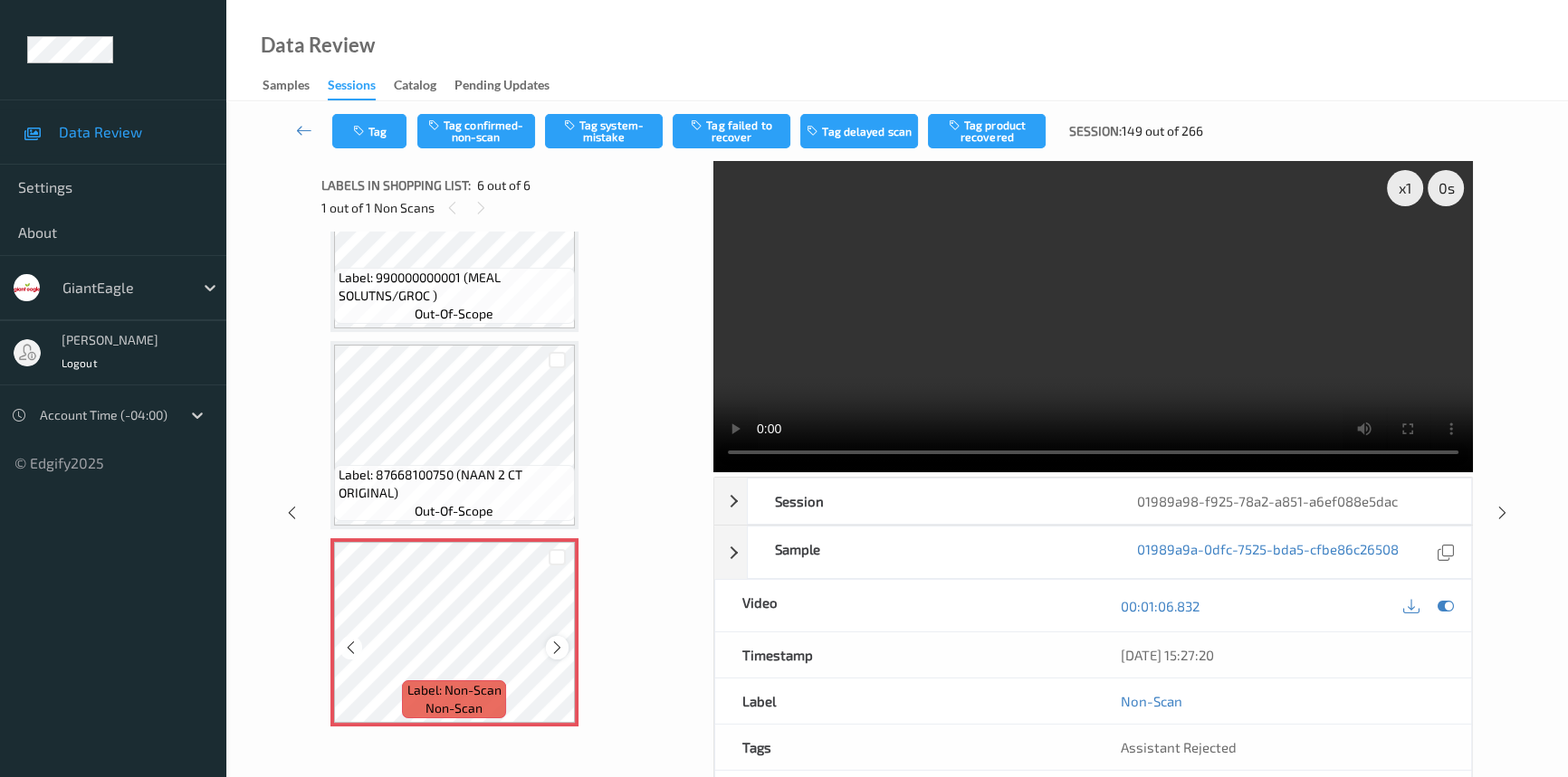
click at [553, 639] on icon at bounding box center [557, 647] width 15 height 16
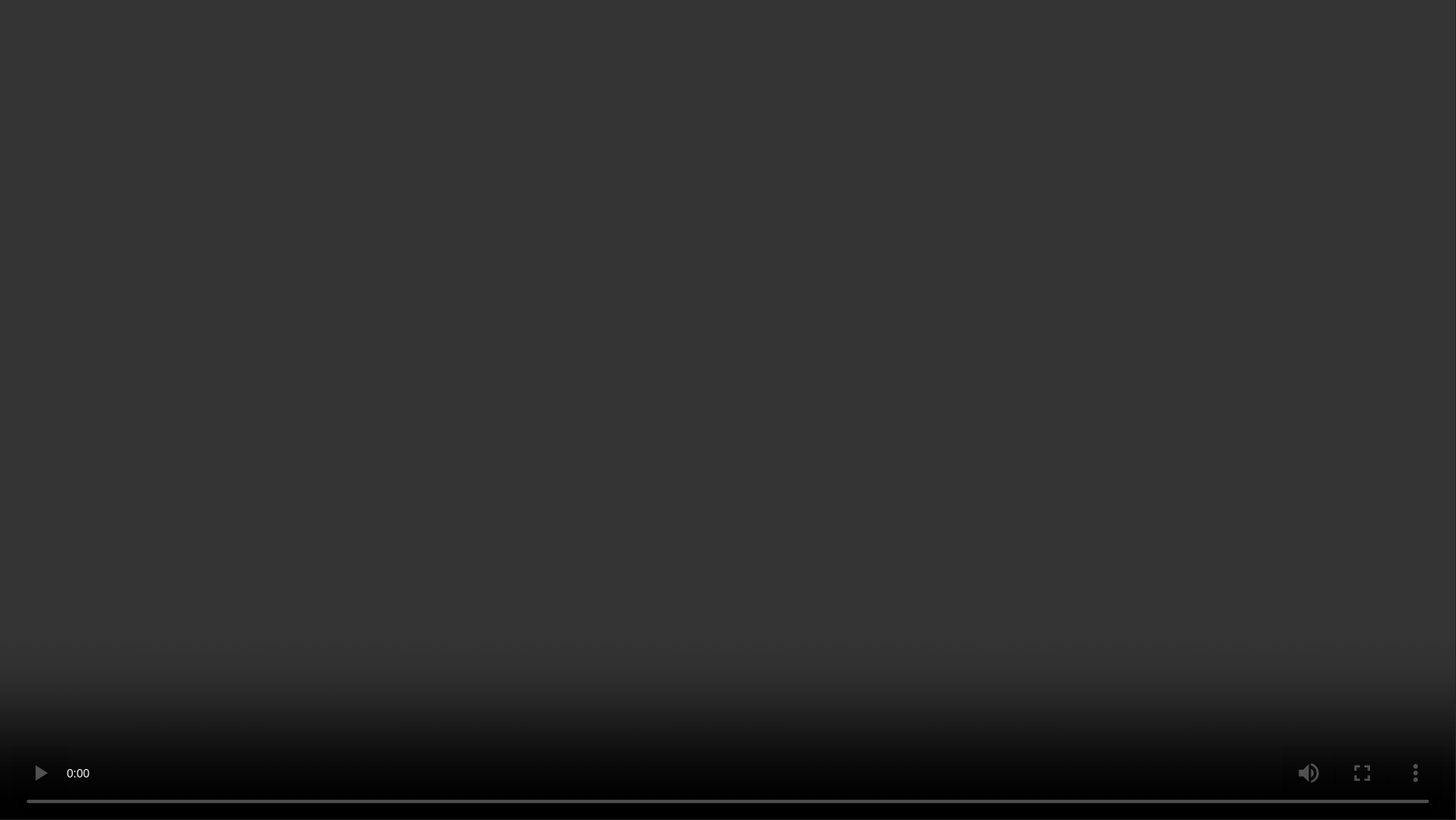
click at [840, 369] on video at bounding box center [728, 410] width 1456 height 820
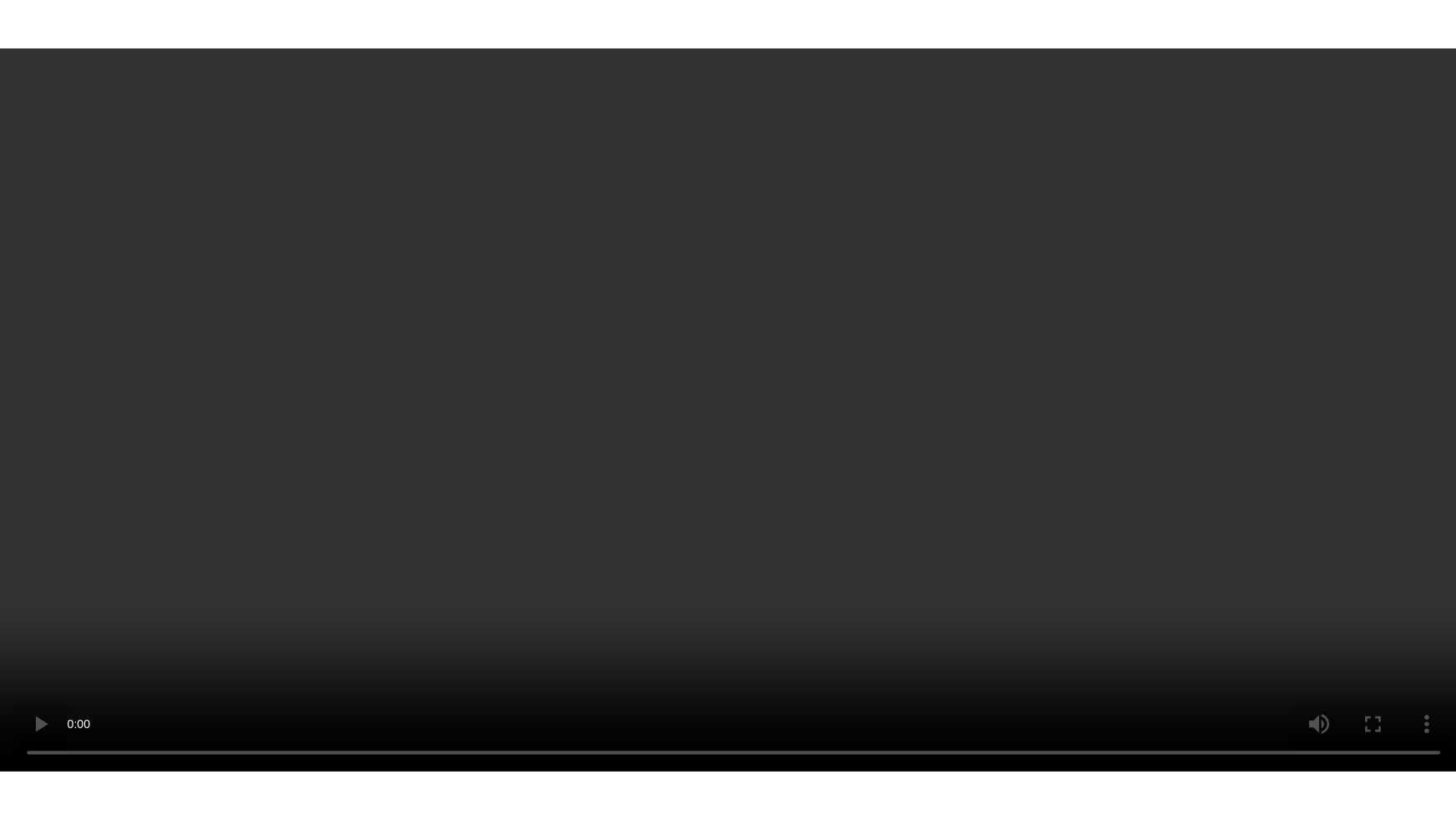
scroll to position [636, 0]
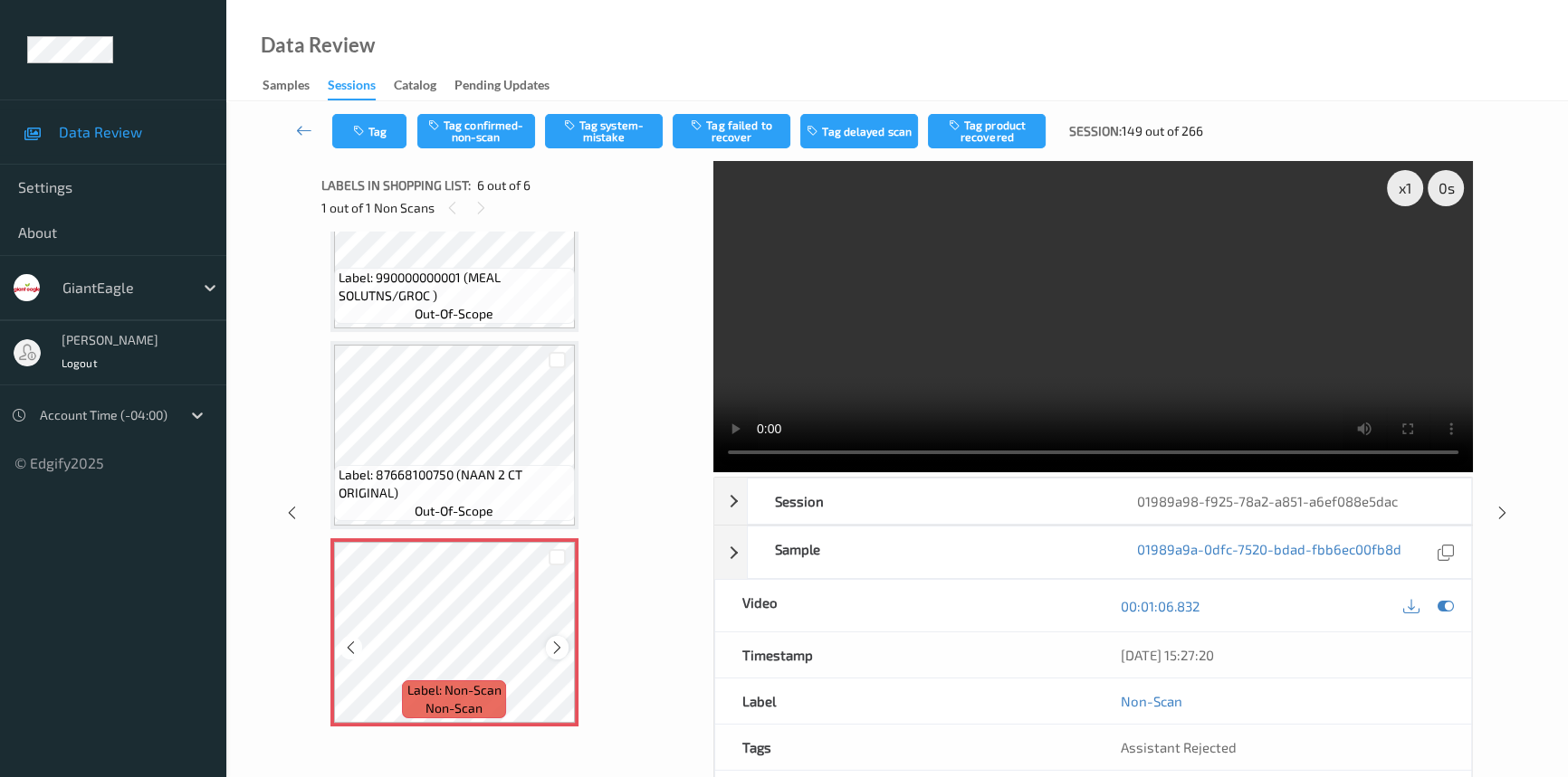
click at [546, 644] on div at bounding box center [557, 648] width 23 height 23
click at [546, 643] on div at bounding box center [557, 648] width 23 height 23
click at [1059, 324] on video at bounding box center [1093, 317] width 759 height 312
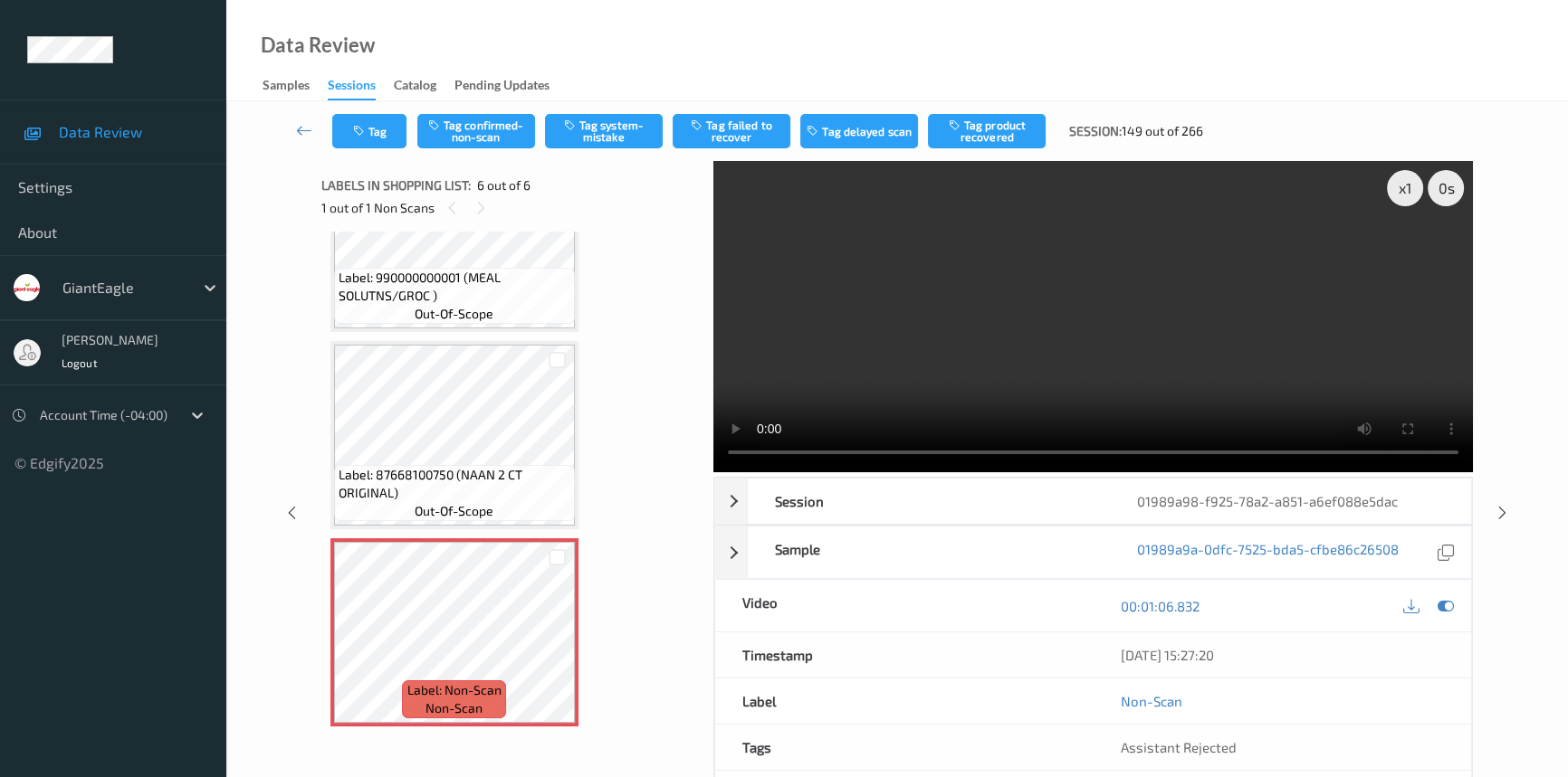
scroll to position [578, 0]
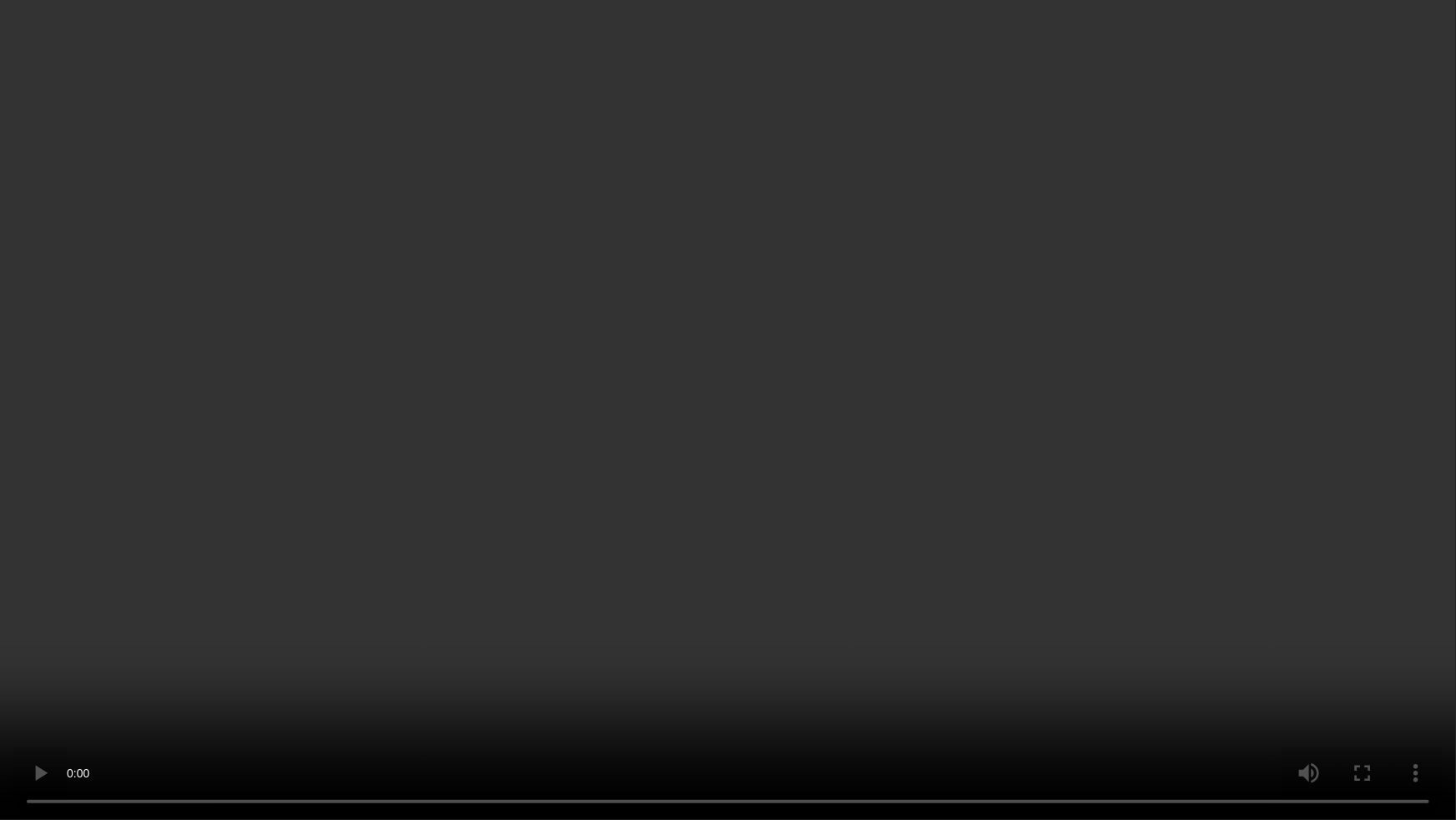
click at [972, 497] on video at bounding box center [728, 410] width 1456 height 820
click at [738, 354] on video at bounding box center [728, 410] width 1456 height 820
click at [739, 513] on video at bounding box center [728, 410] width 1456 height 820
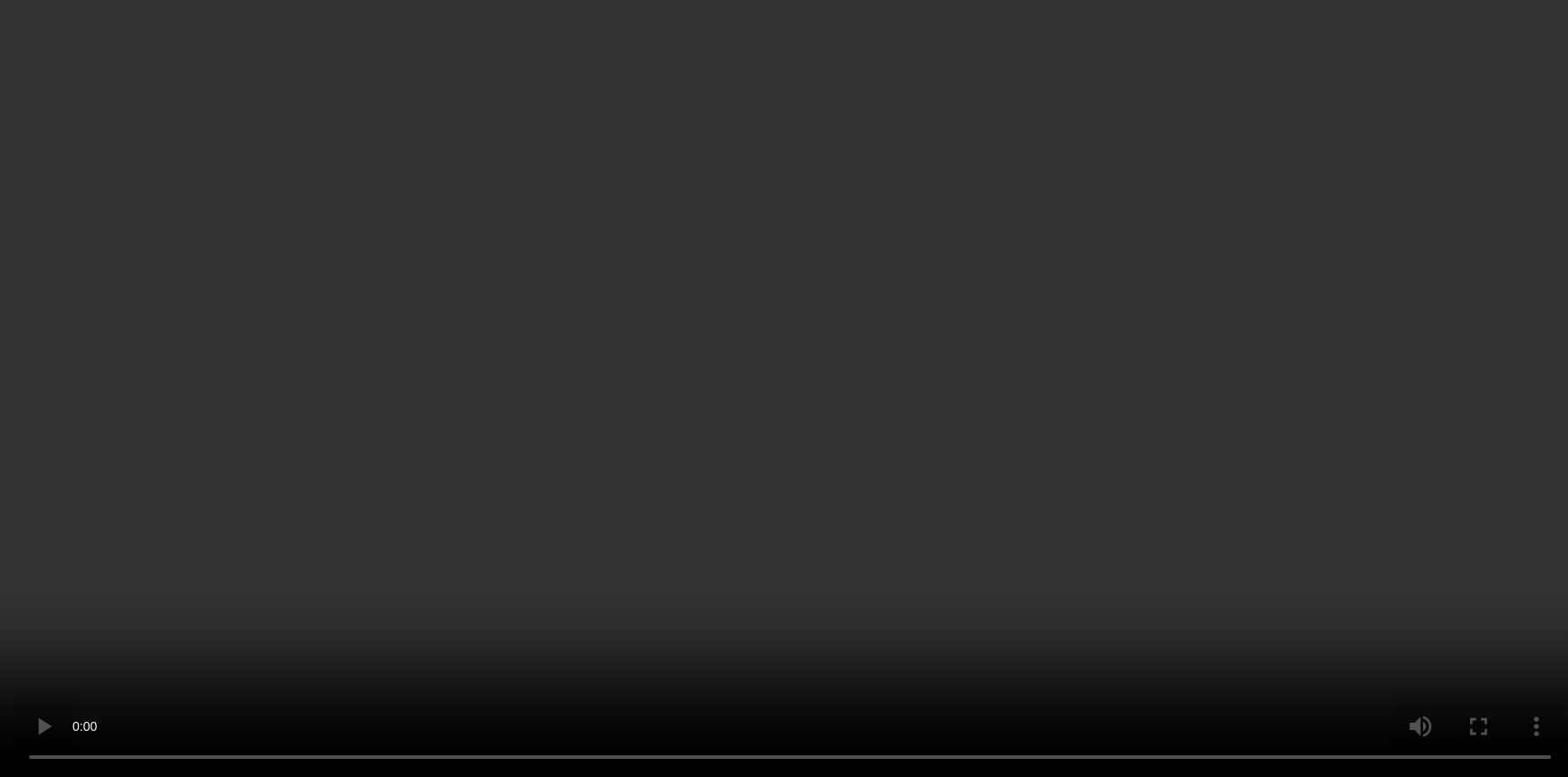
scroll to position [689, 0]
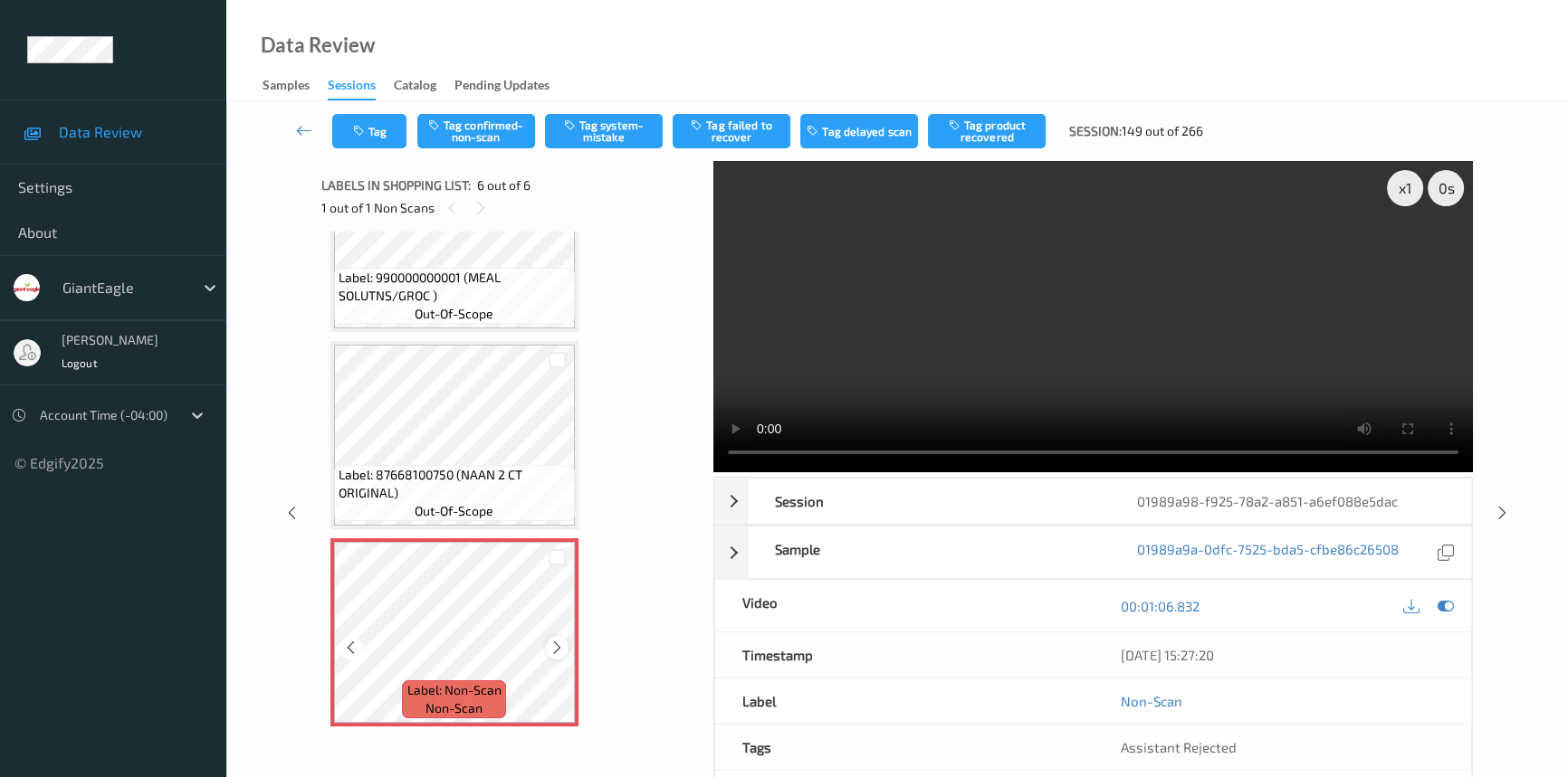
click at [554, 640] on icon at bounding box center [557, 647] width 15 height 16
click at [490, 136] on button "Tag confirmed-non-scan" at bounding box center [475, 131] width 118 height 34
click at [735, 128] on button "Tag failed to recover" at bounding box center [730, 131] width 118 height 34
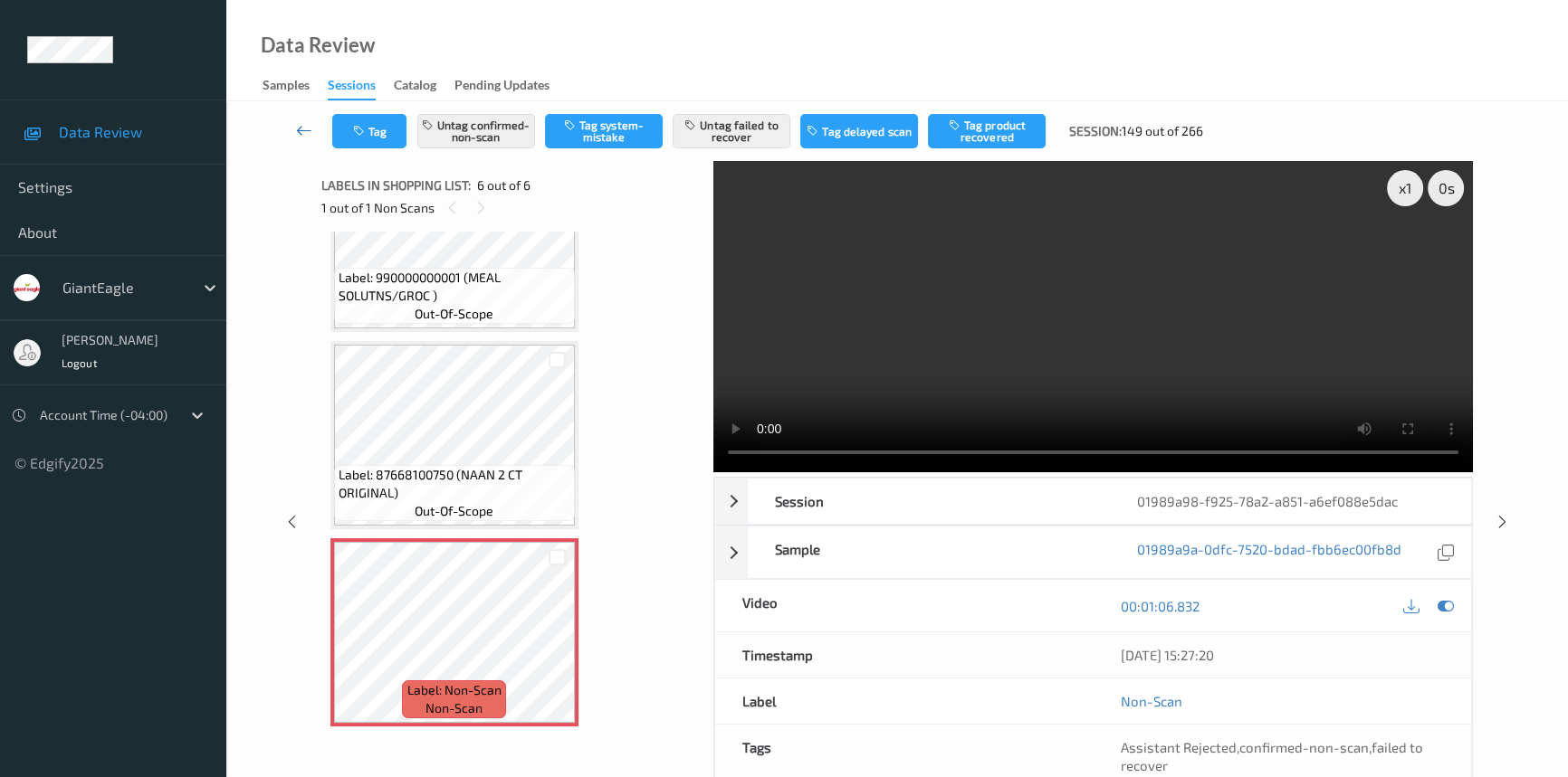
click at [307, 122] on icon at bounding box center [304, 130] width 16 height 18
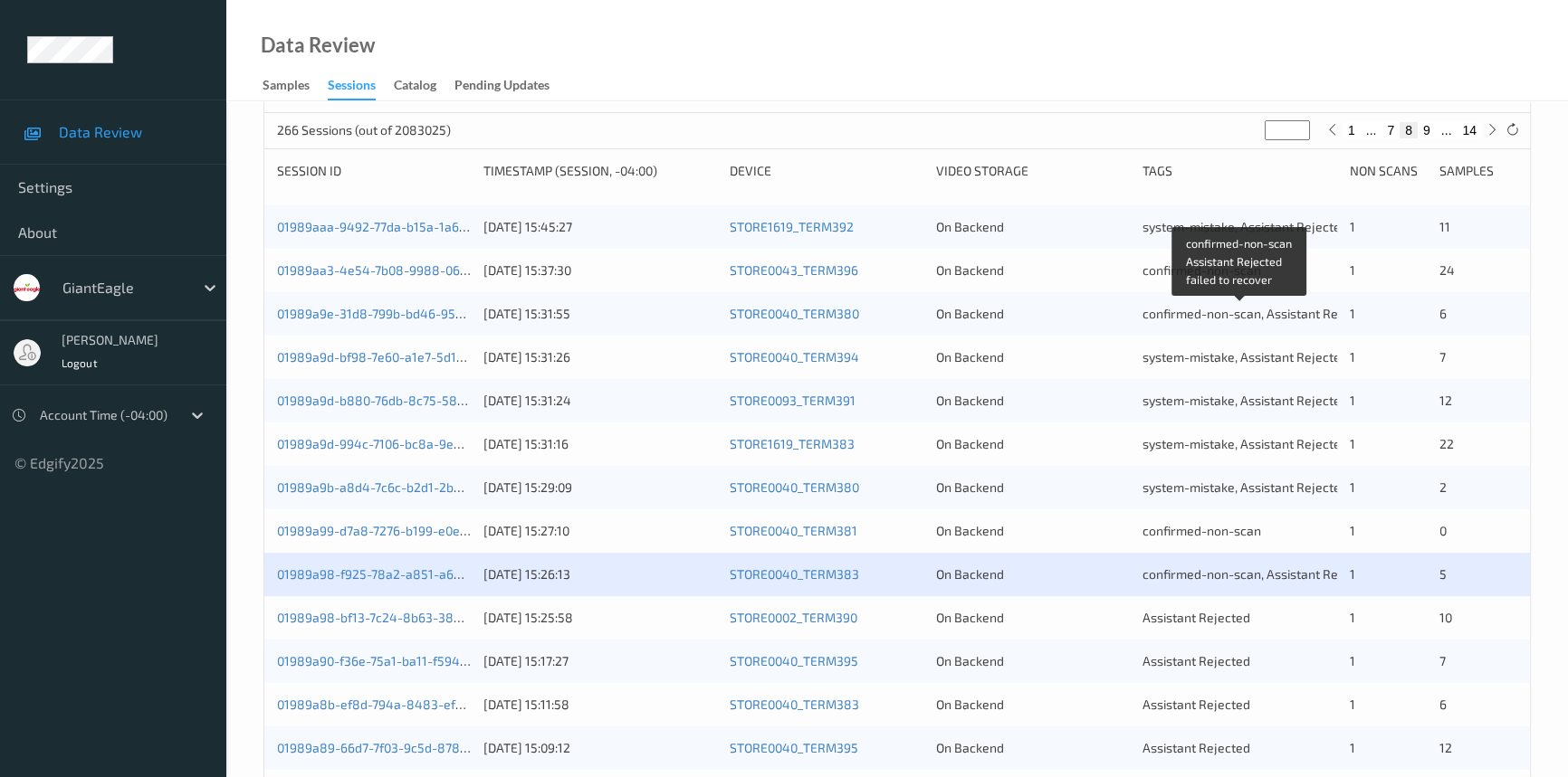
scroll to position [493, 0]
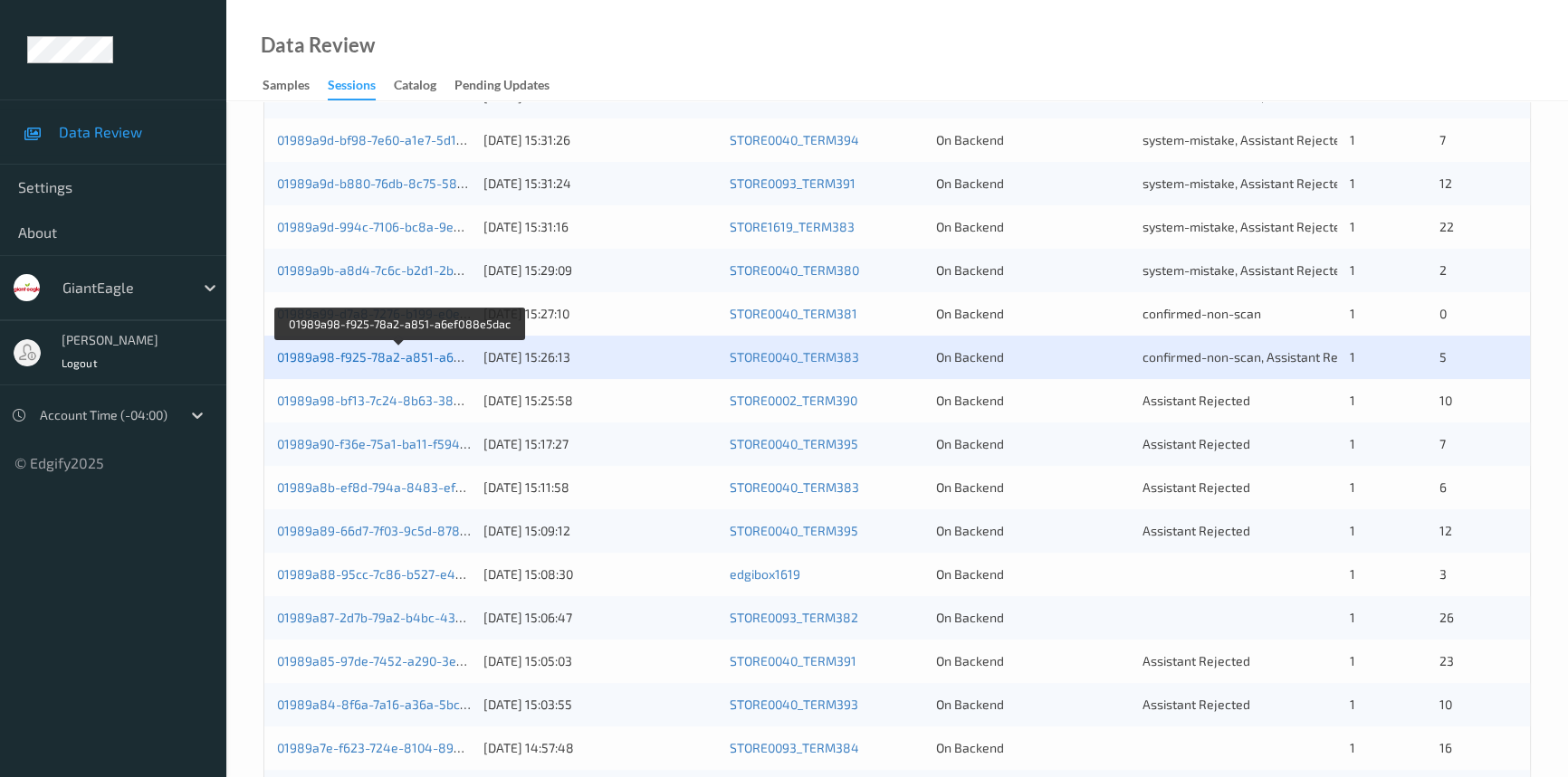
click at [372, 356] on link "01989a98-f925-78a2-a851-a6ef088e5dac" at bounding box center [401, 356] width 247 height 15
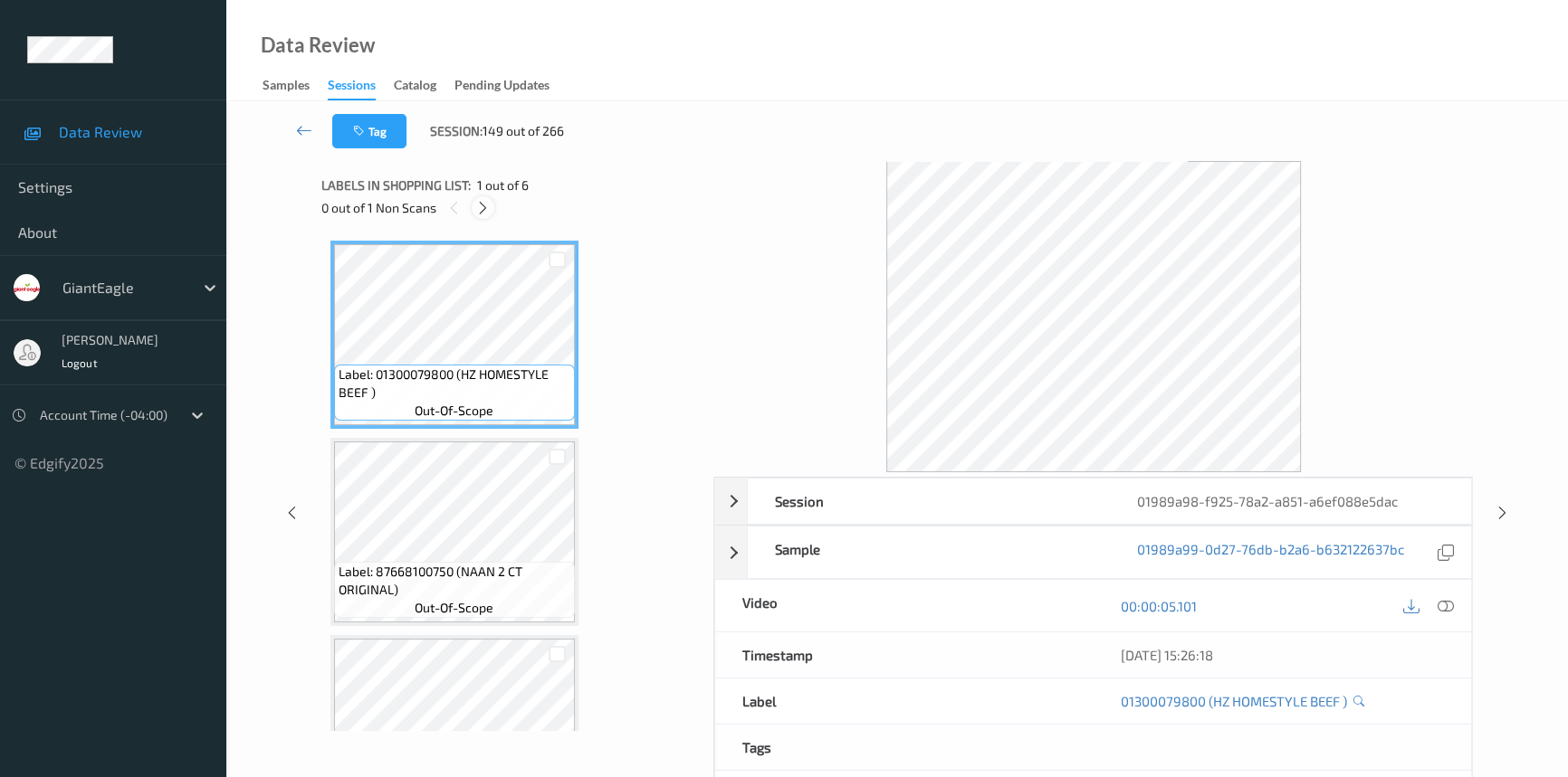
click at [477, 205] on icon at bounding box center [483, 207] width 15 height 16
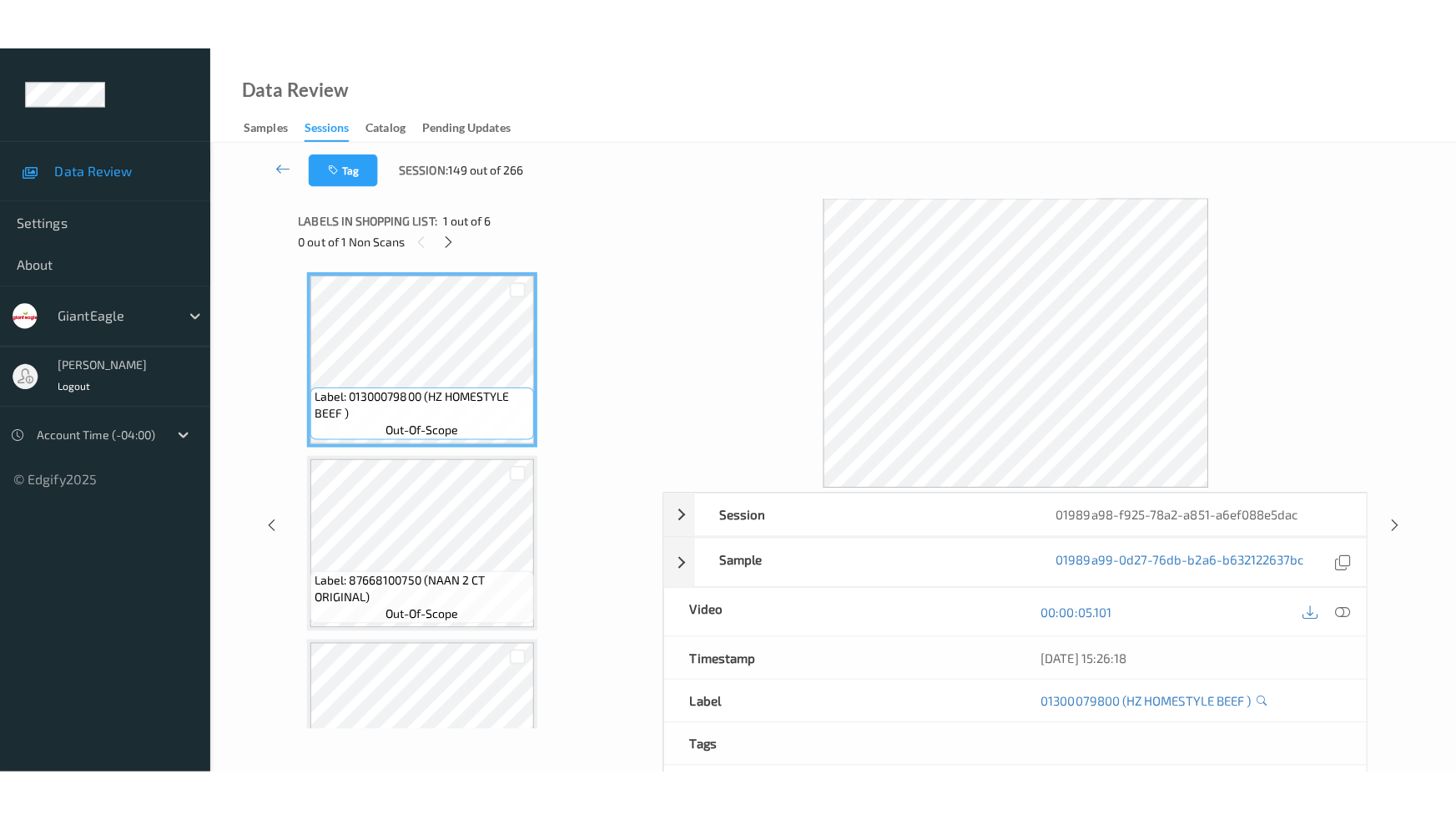
scroll to position [636, 0]
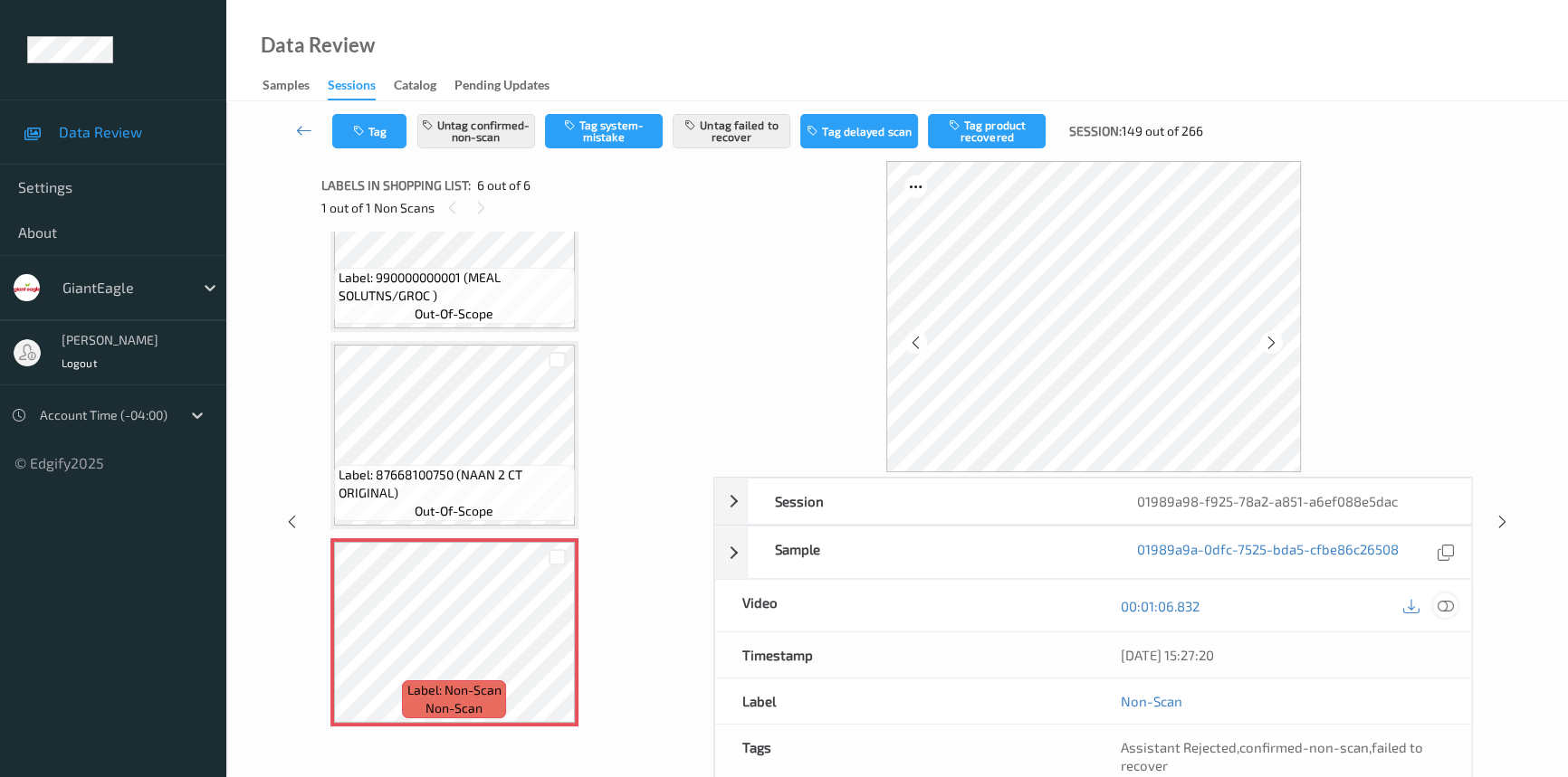
click at [1455, 603] on div at bounding box center [1446, 606] width 25 height 25
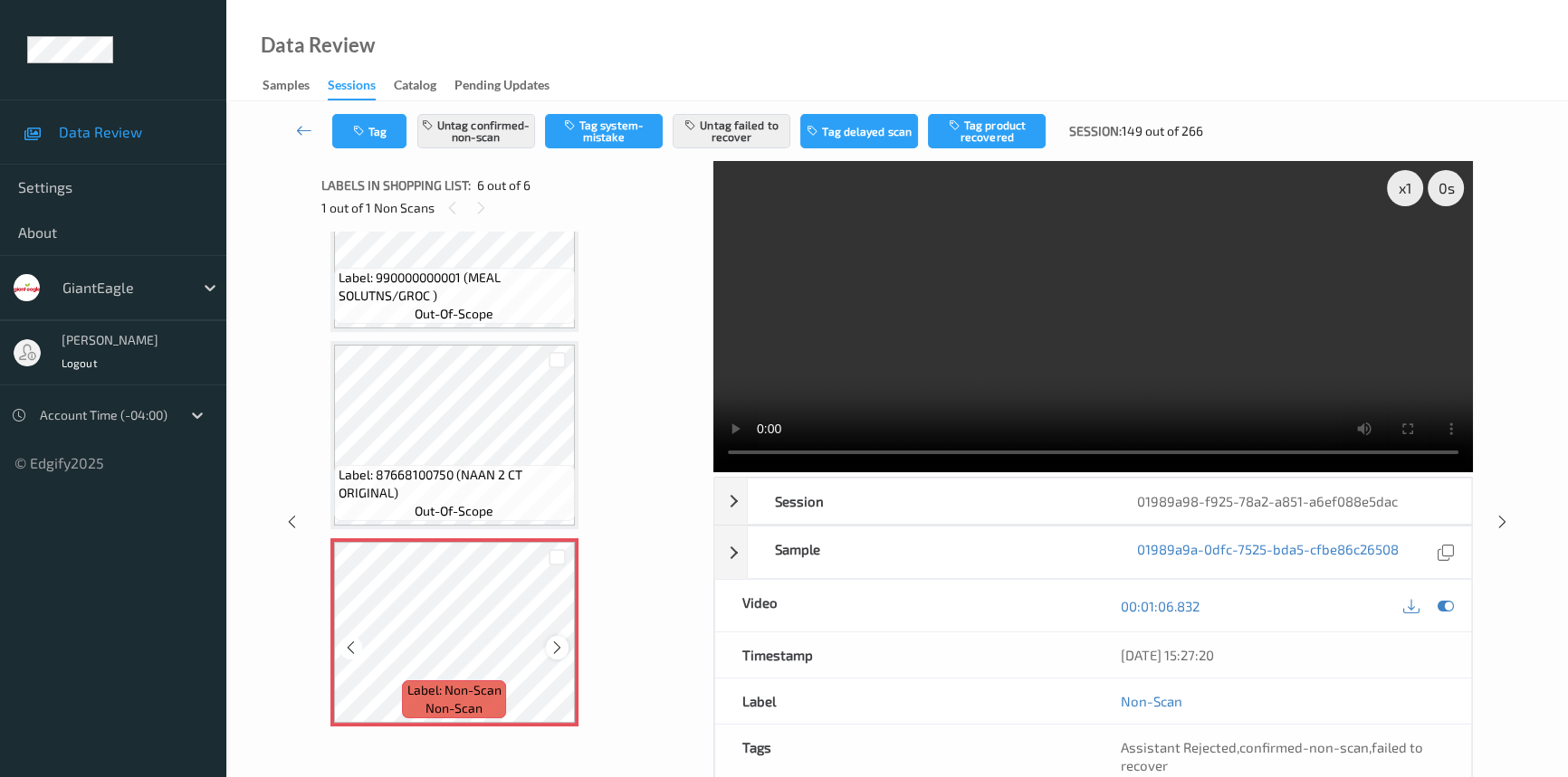
click at [564, 641] on div at bounding box center [557, 648] width 23 height 23
click at [564, 642] on div at bounding box center [557, 648] width 23 height 23
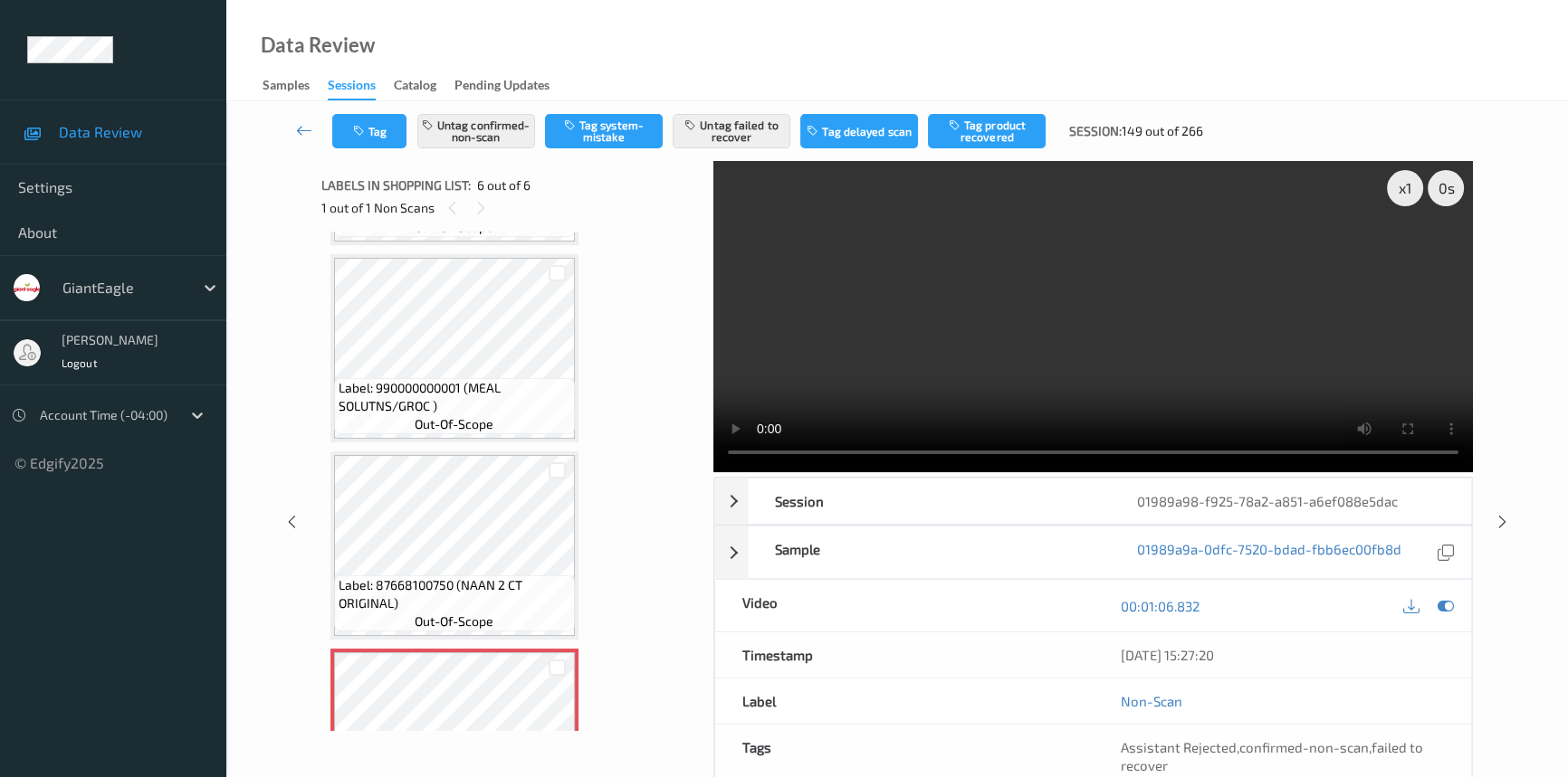
click at [1169, 332] on video at bounding box center [1093, 317] width 759 height 312
click at [298, 119] on link at bounding box center [304, 131] width 56 height 34
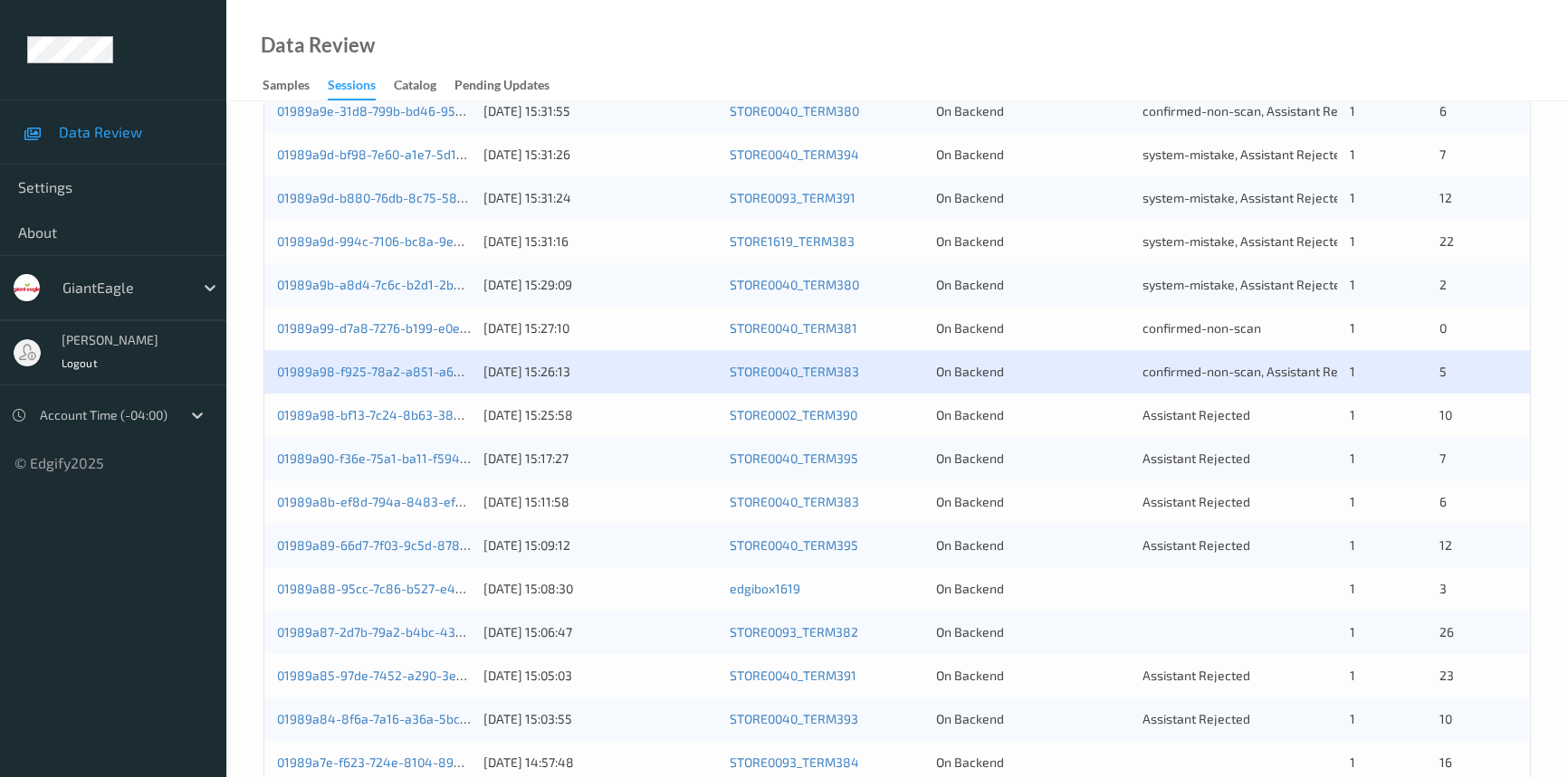
scroll to position [493, 0]
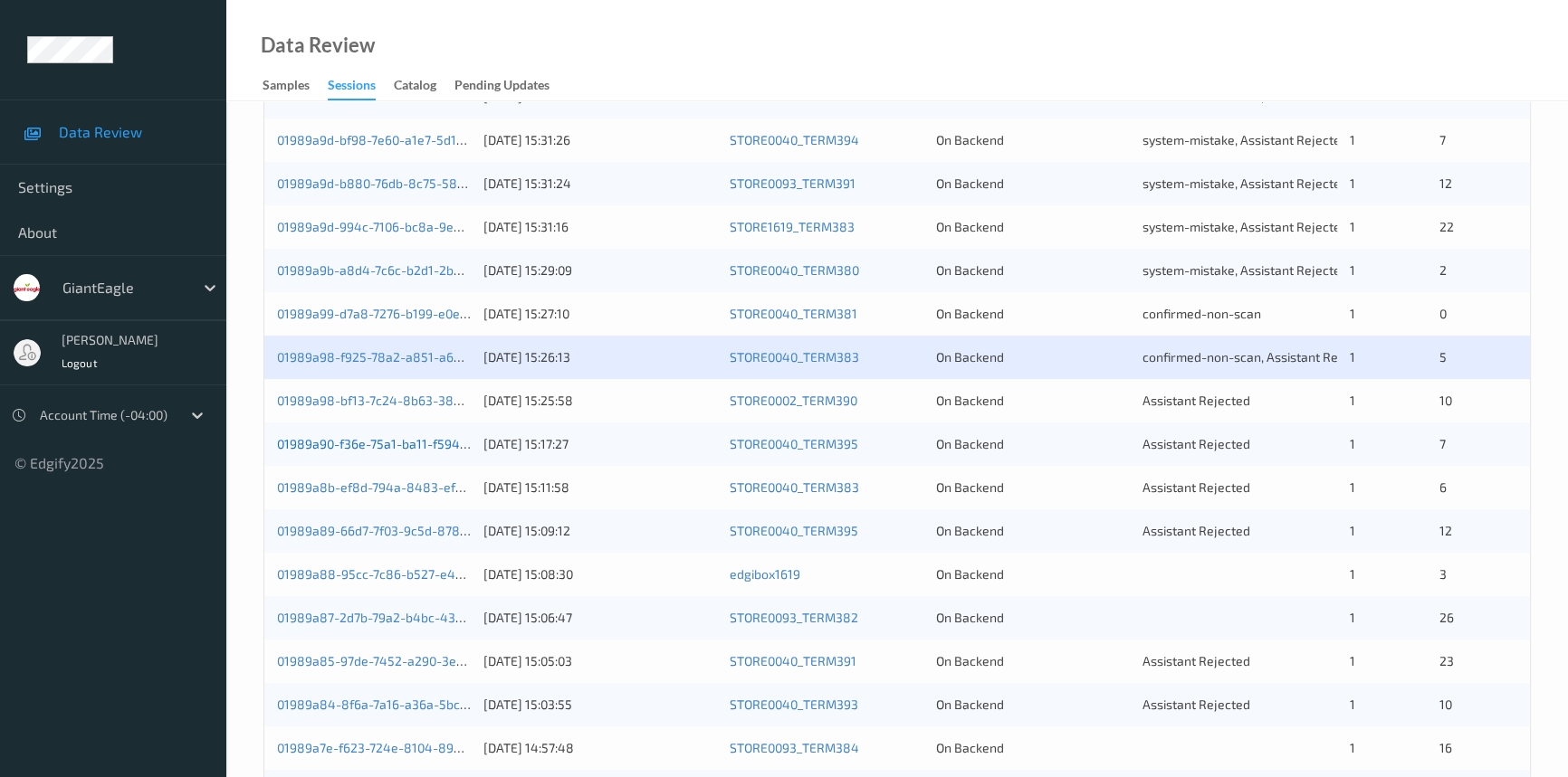
click at [390, 436] on link "01989a90-f36e-75a1-ba11-f5943e30b5f0" at bounding box center [396, 443] width 238 height 15
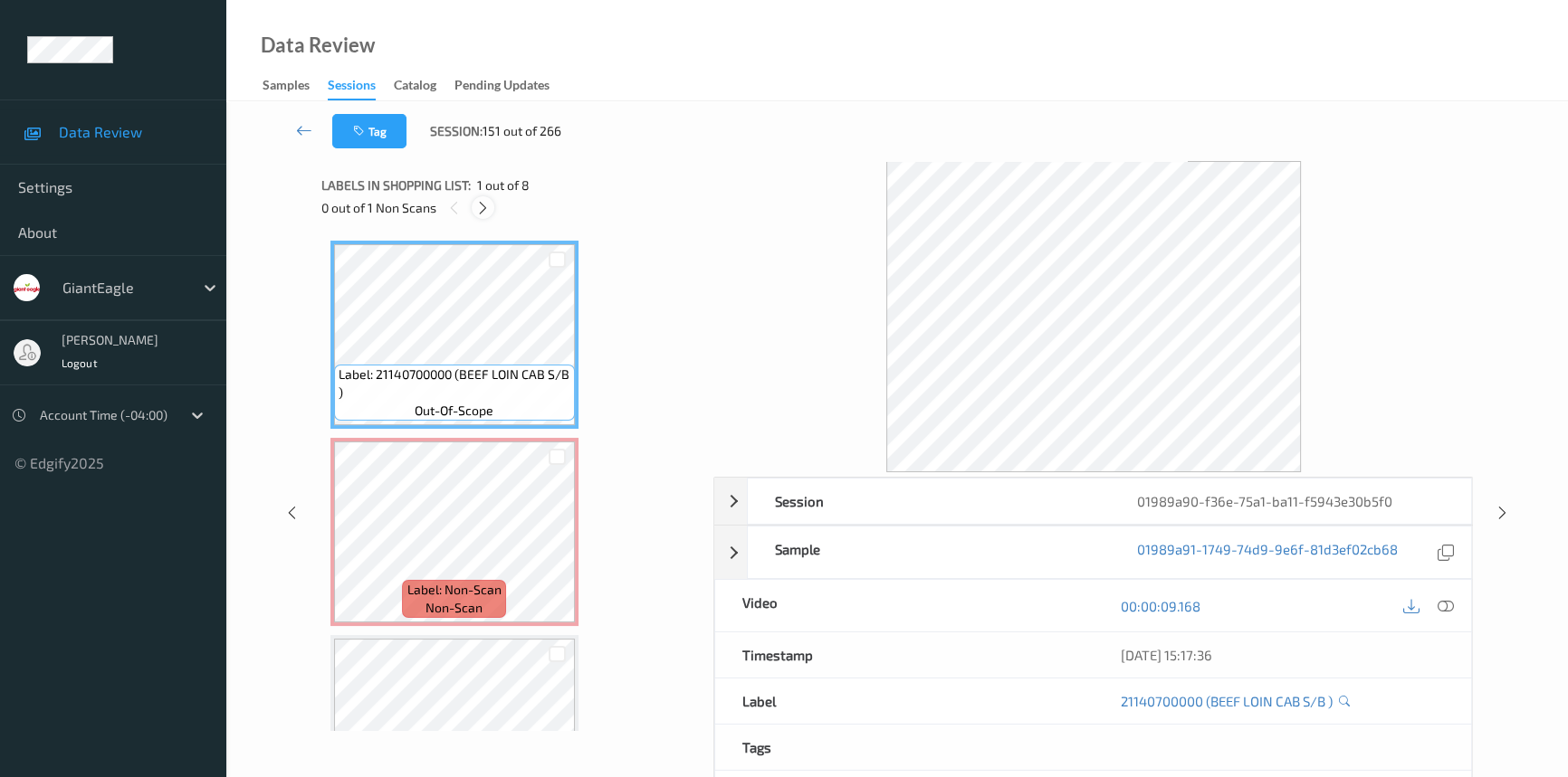
click at [473, 207] on div at bounding box center [483, 207] width 23 height 23
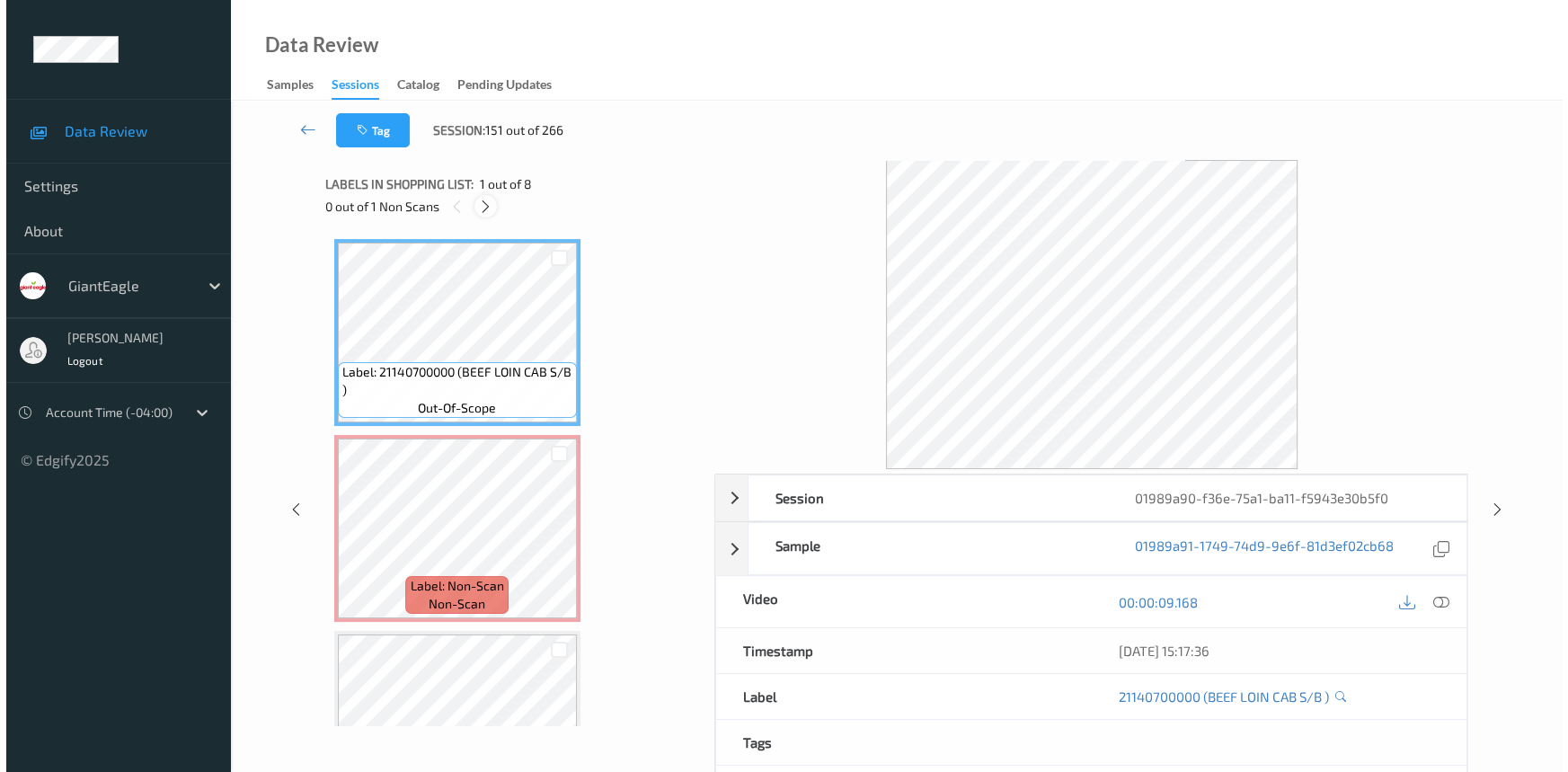
scroll to position [9, 0]
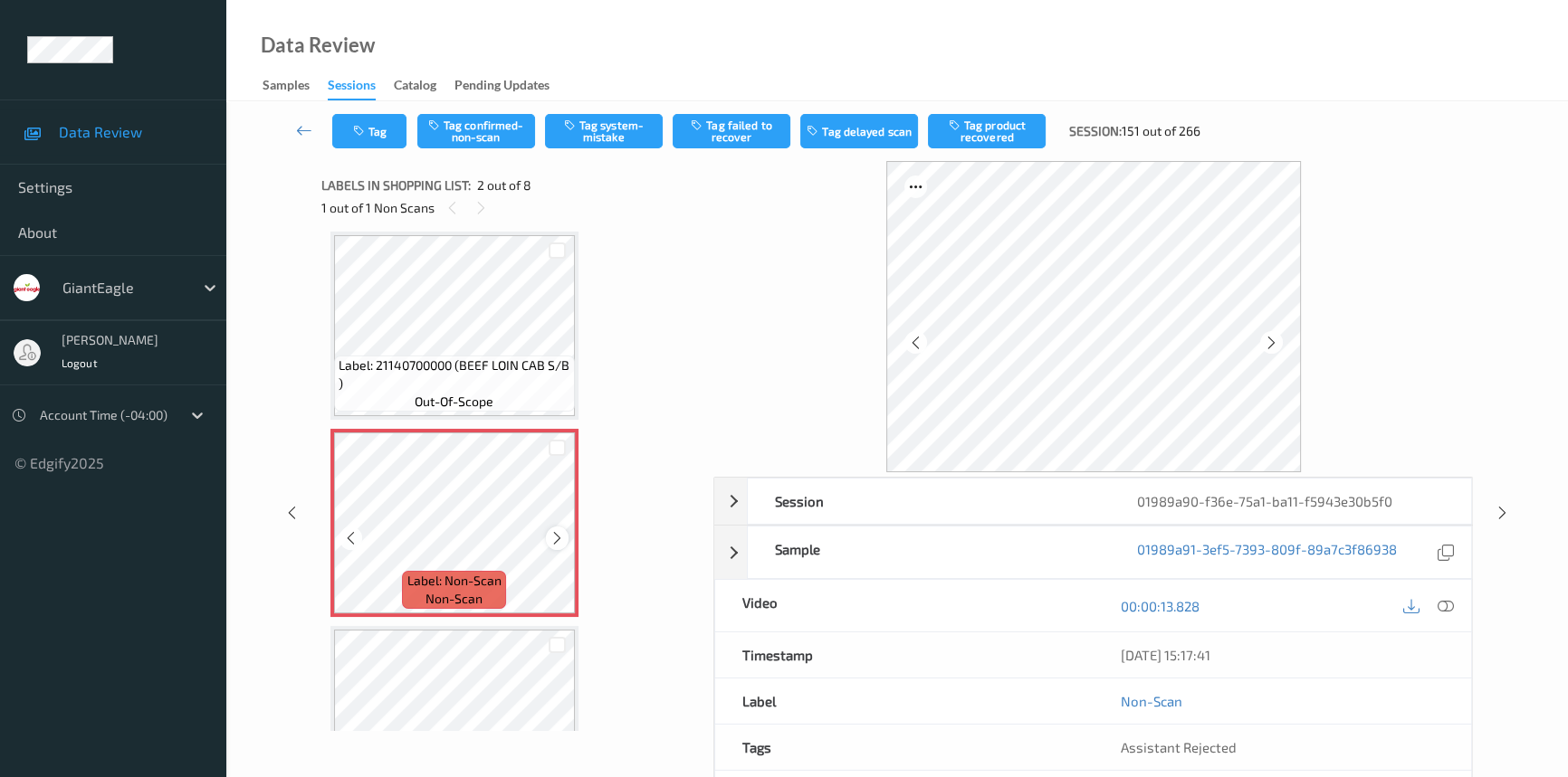
click at [555, 534] on icon at bounding box center [557, 538] width 15 height 16
drag, startPoint x: 1456, startPoint y: 601, endPoint x: 1431, endPoint y: 574, distance: 36.8
click at [1444, 586] on div "00:00:13.828" at bounding box center [1283, 606] width 379 height 52
click at [1446, 598] on icon at bounding box center [1446, 606] width 16 height 16
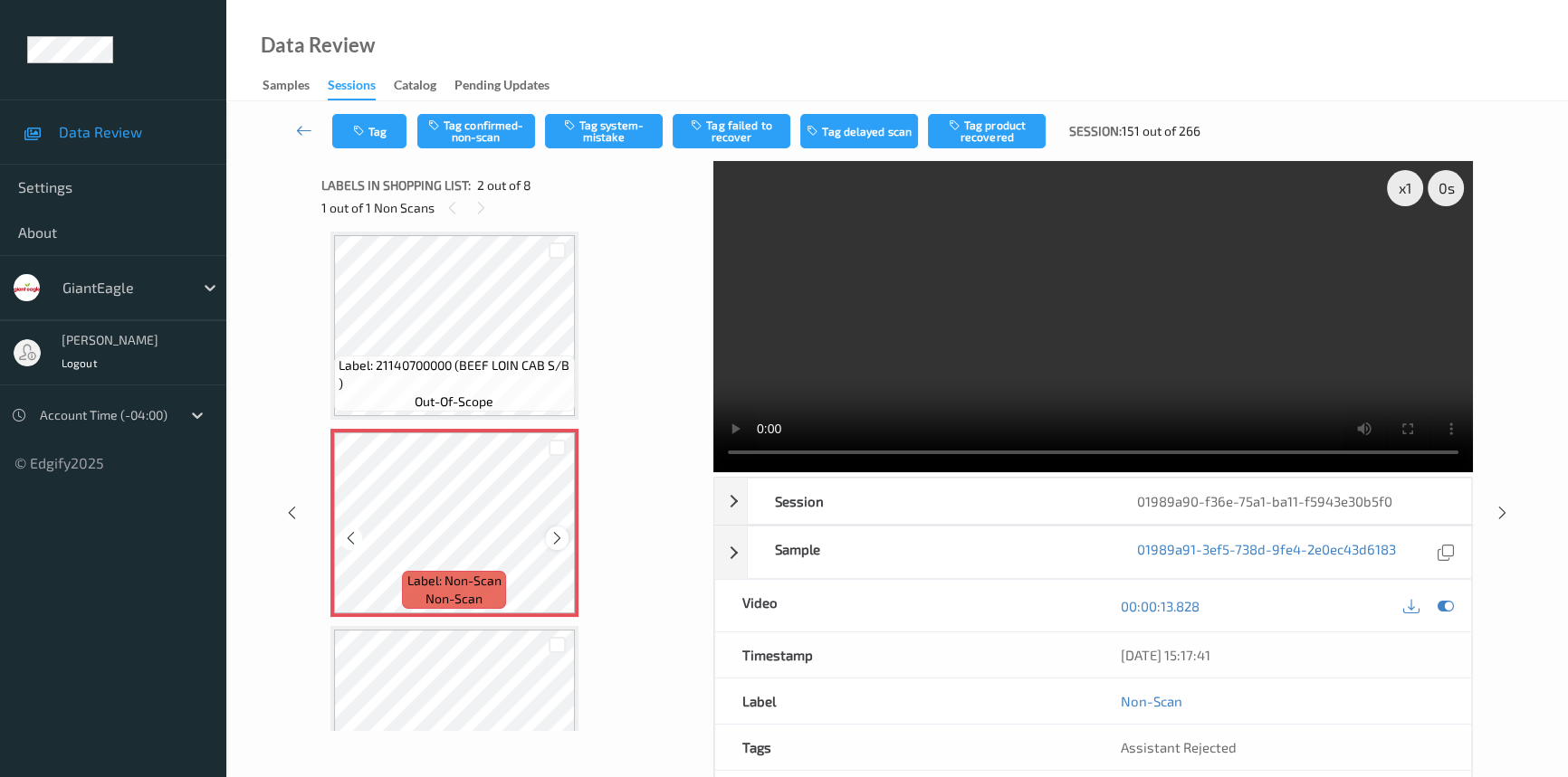
click at [556, 534] on icon at bounding box center [557, 538] width 15 height 16
drag, startPoint x: 1256, startPoint y: 387, endPoint x: 1274, endPoint y: 388, distance: 18.0
click at [1258, 386] on video at bounding box center [1093, 317] width 759 height 312
click at [1039, 364] on video at bounding box center [1093, 317] width 759 height 312
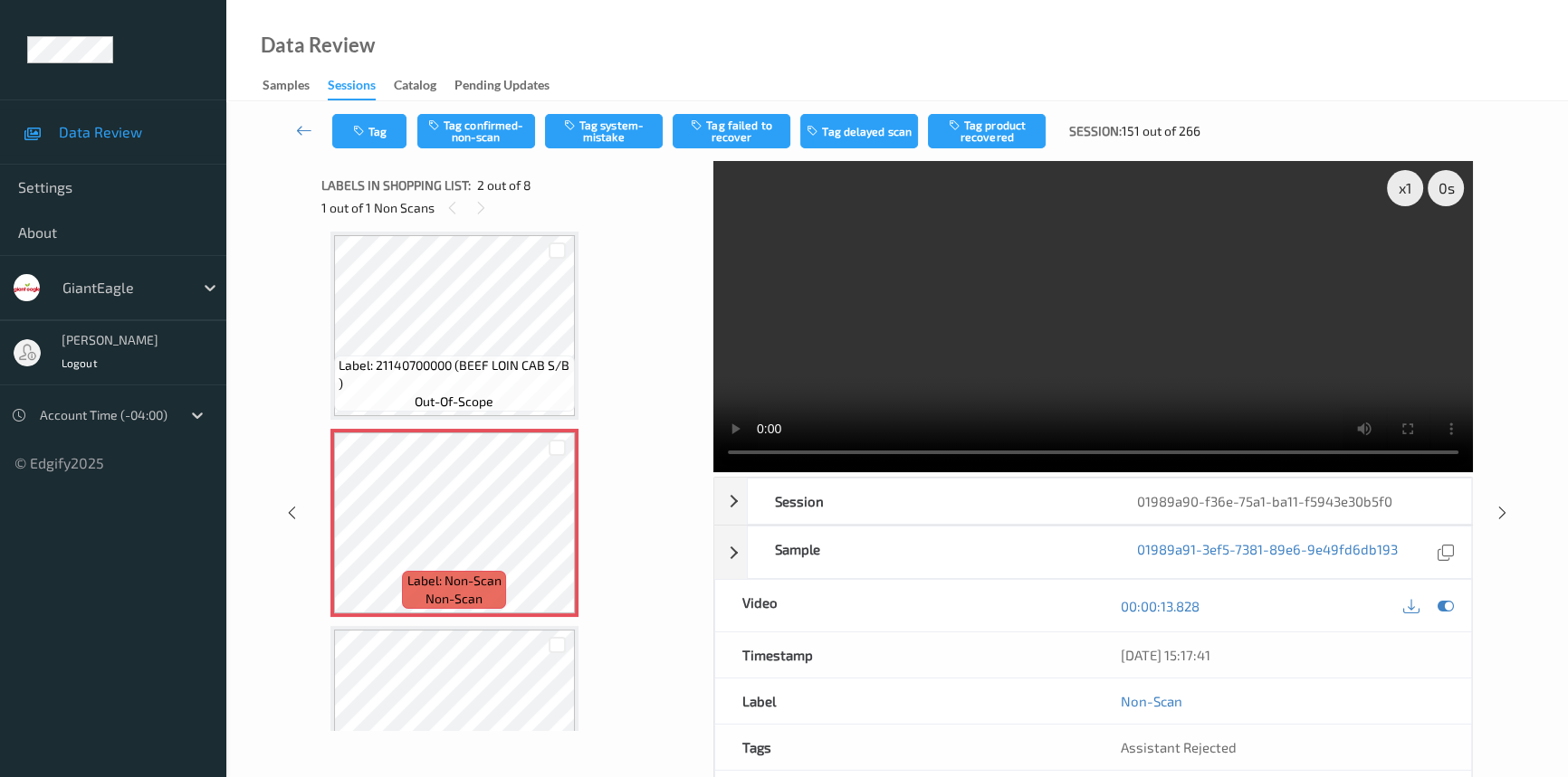
click at [978, 349] on video at bounding box center [1093, 317] width 759 height 312
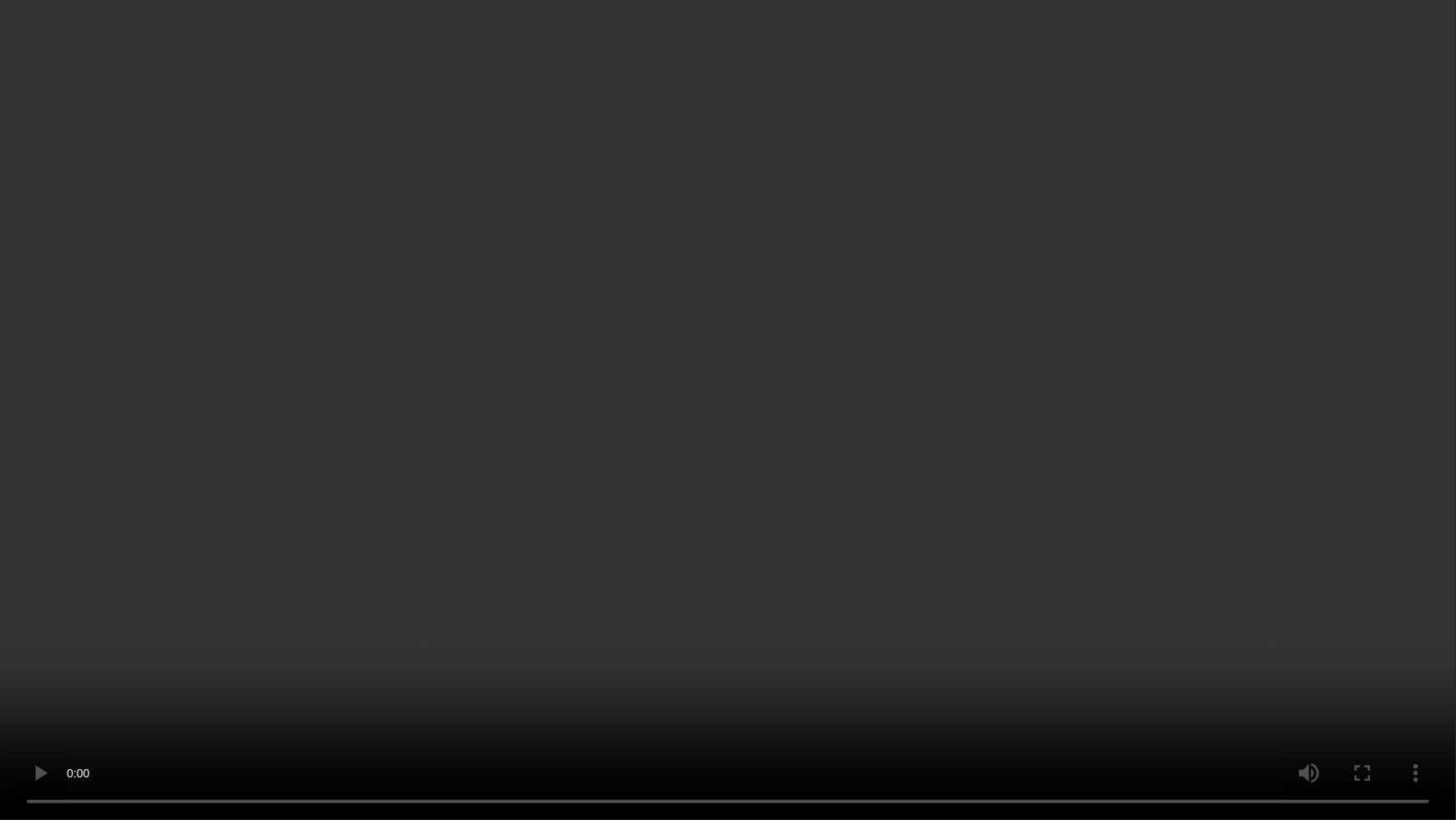
click at [791, 635] on video at bounding box center [728, 410] width 1456 height 820
click at [795, 629] on video at bounding box center [728, 410] width 1456 height 820
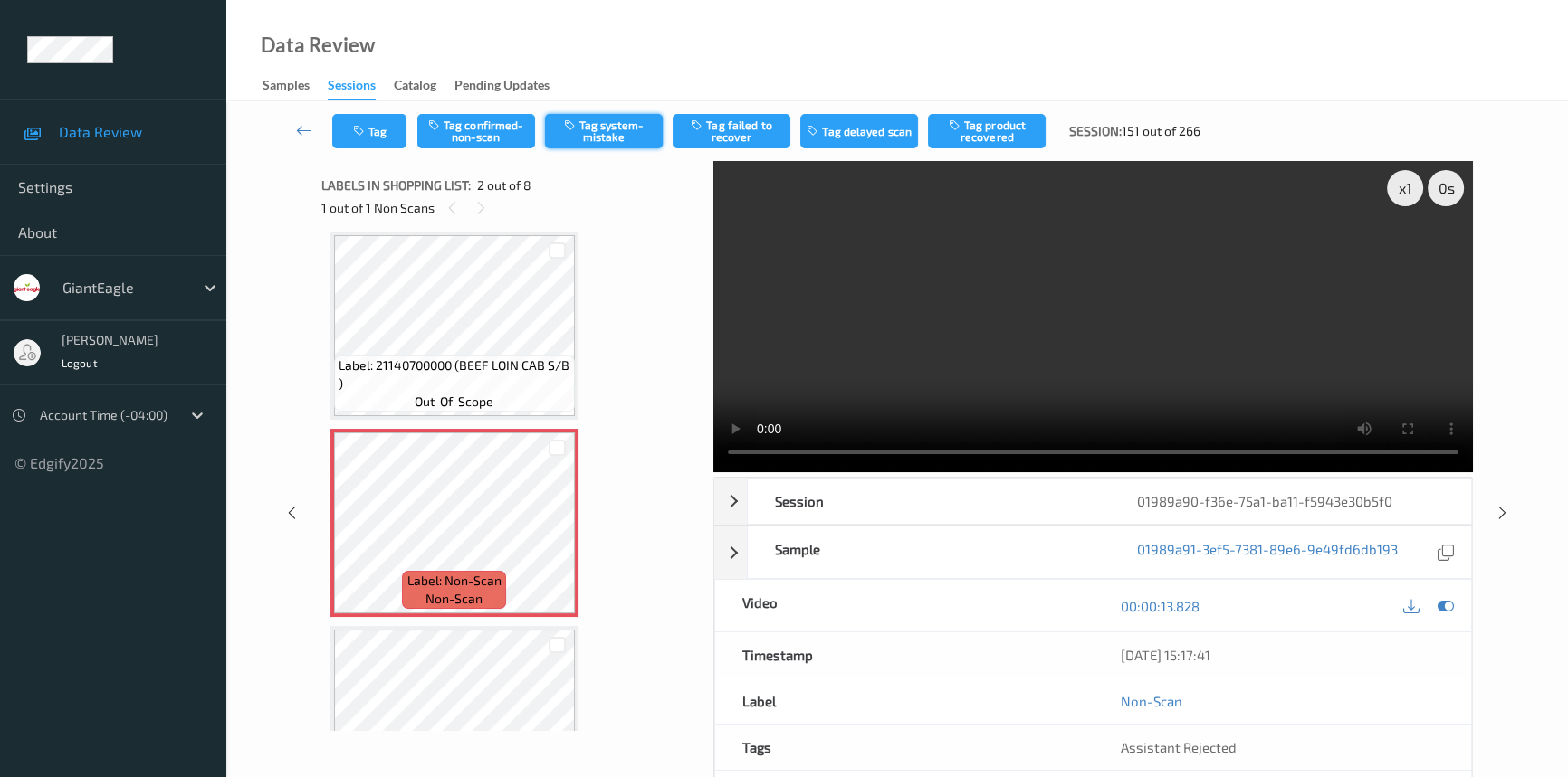
click at [584, 127] on button "Tag system-mistake" at bounding box center [603, 131] width 118 height 34
click at [390, 124] on button "Tag" at bounding box center [369, 131] width 75 height 34
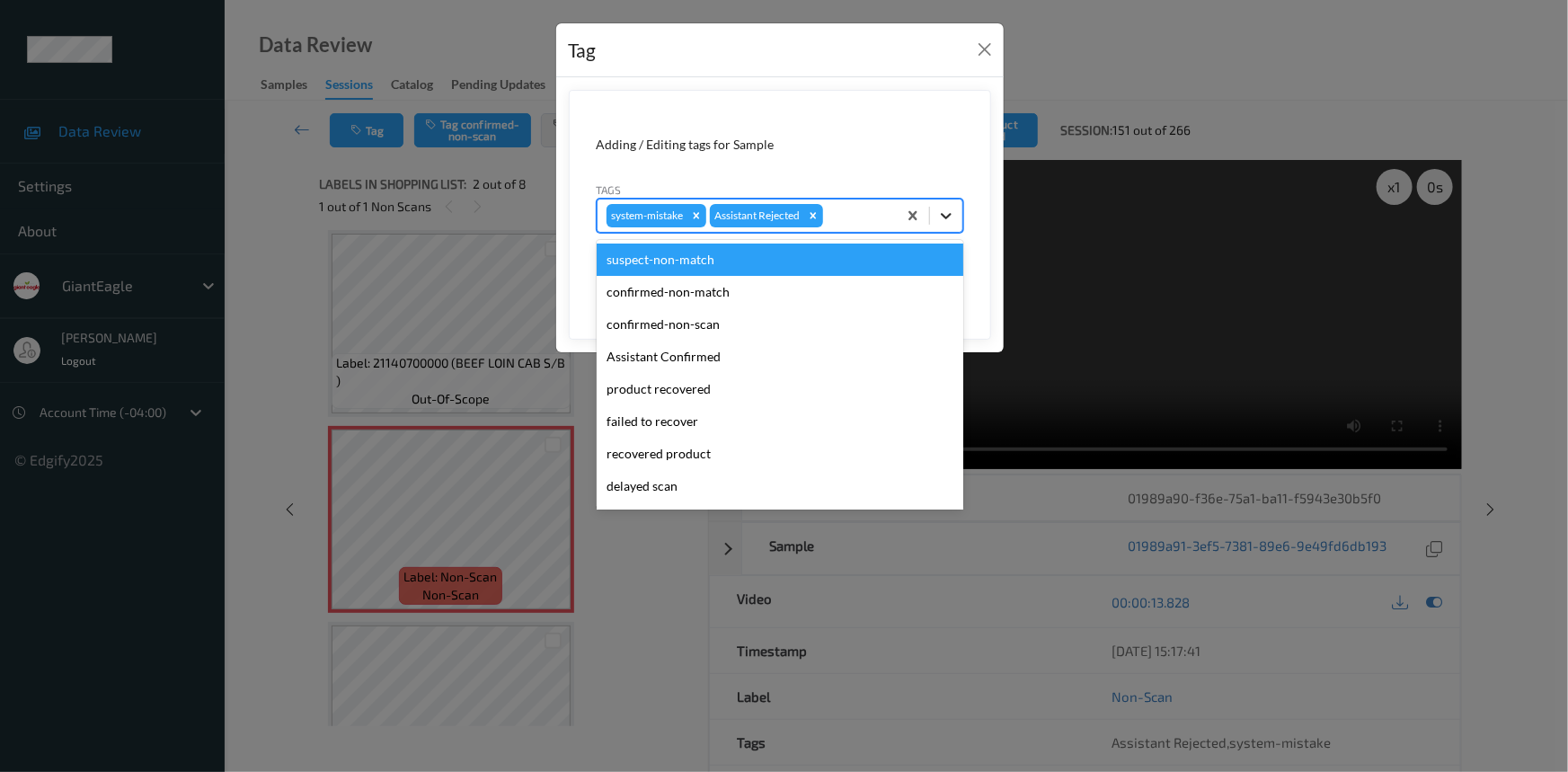
click at [930, 217] on div at bounding box center [946, 216] width 32 height 32
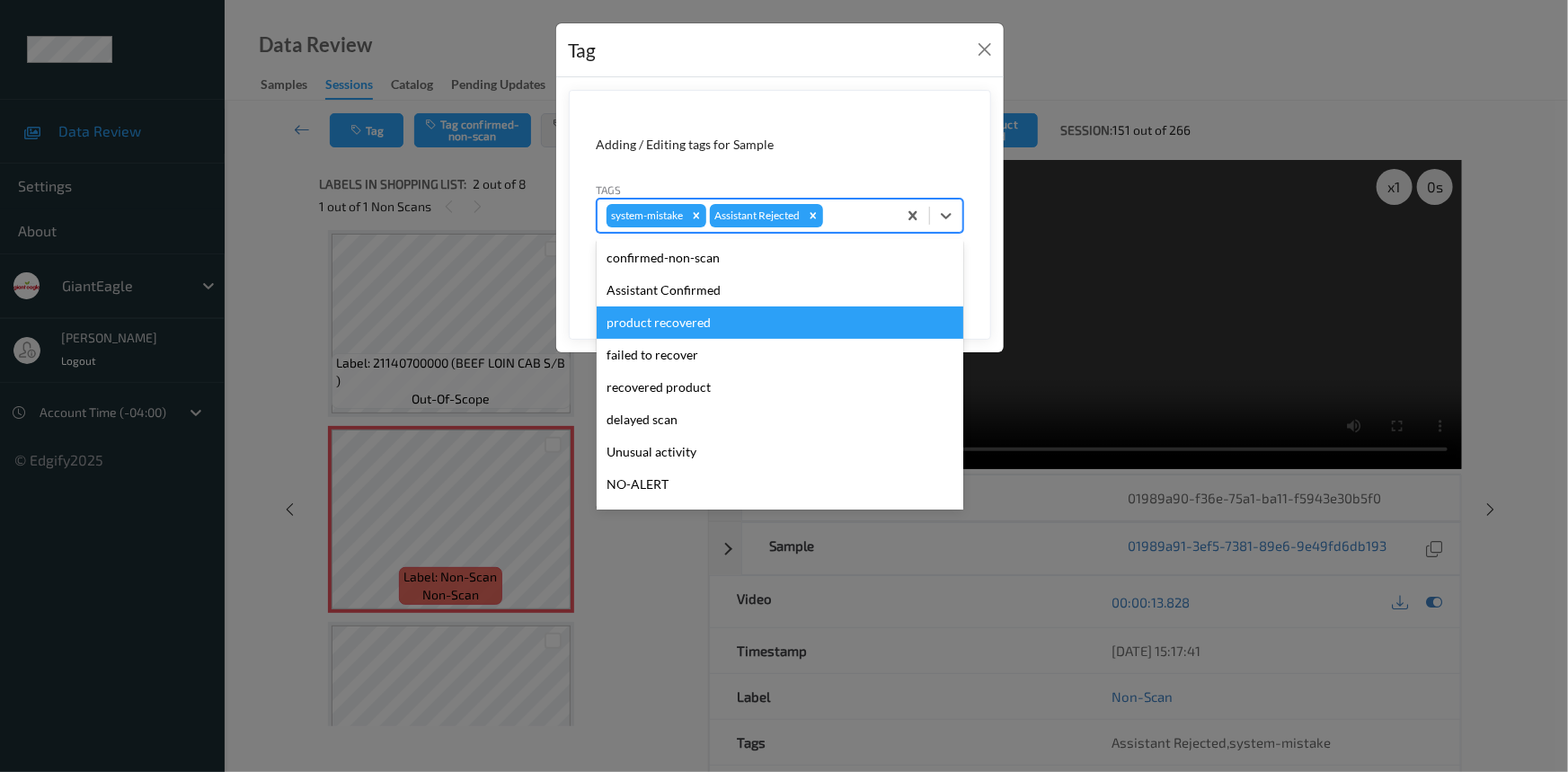
scroll to position [81, 0]
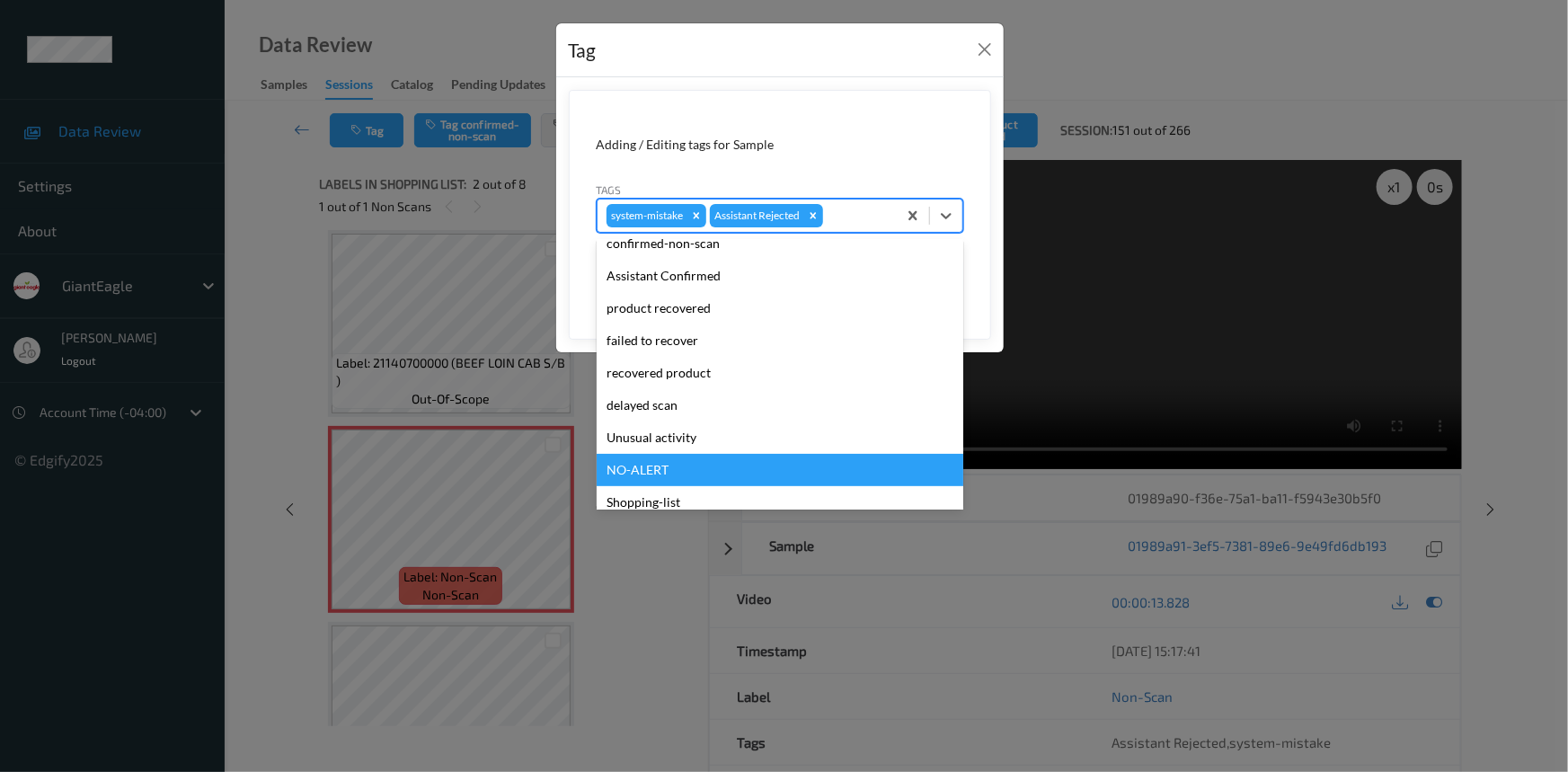
click at [674, 457] on div "NO-ALERT" at bounding box center [780, 470] width 366 height 32
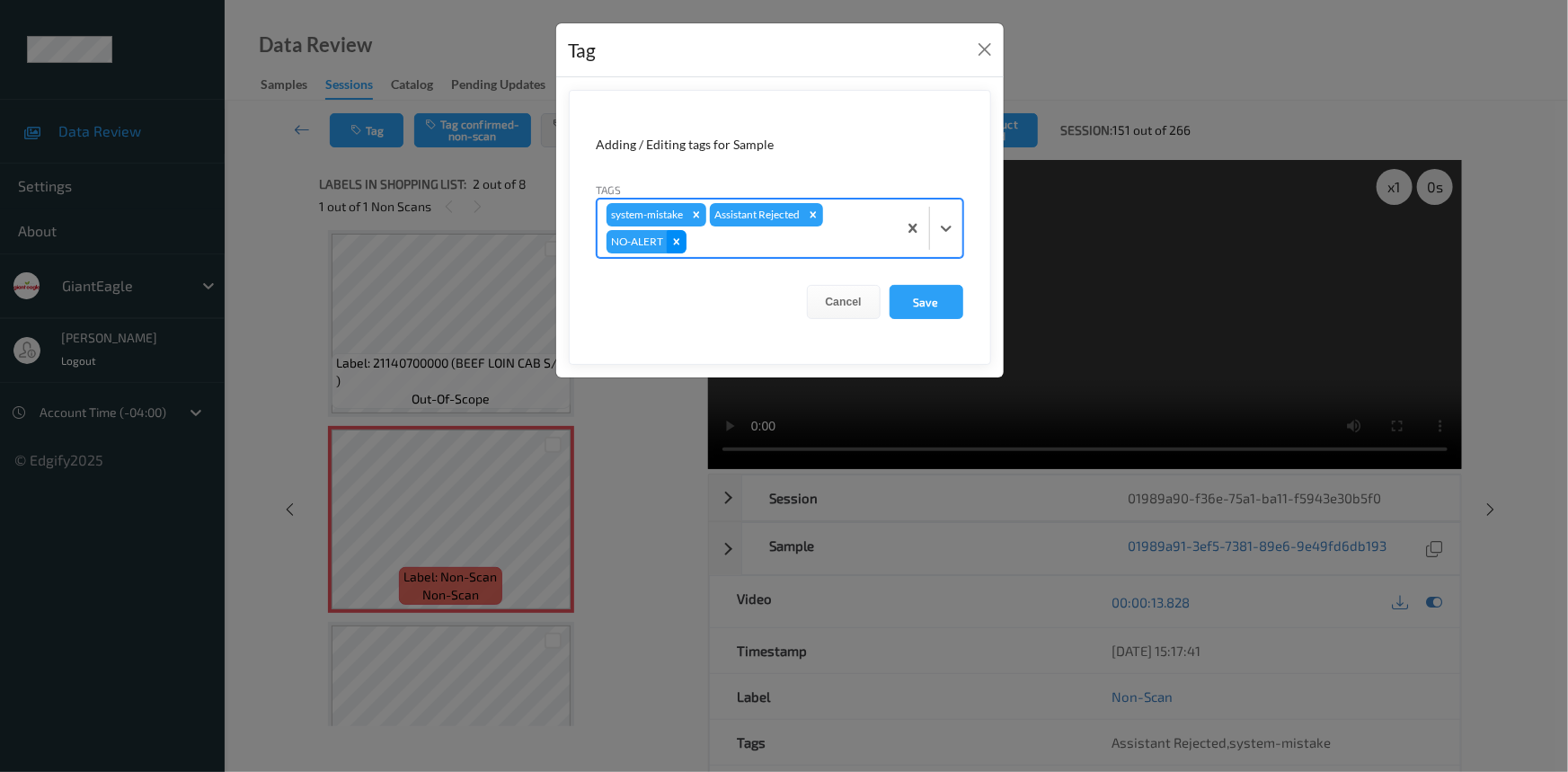
click at [673, 243] on icon "Remove NO-ALERT" at bounding box center [676, 241] width 12 height 12
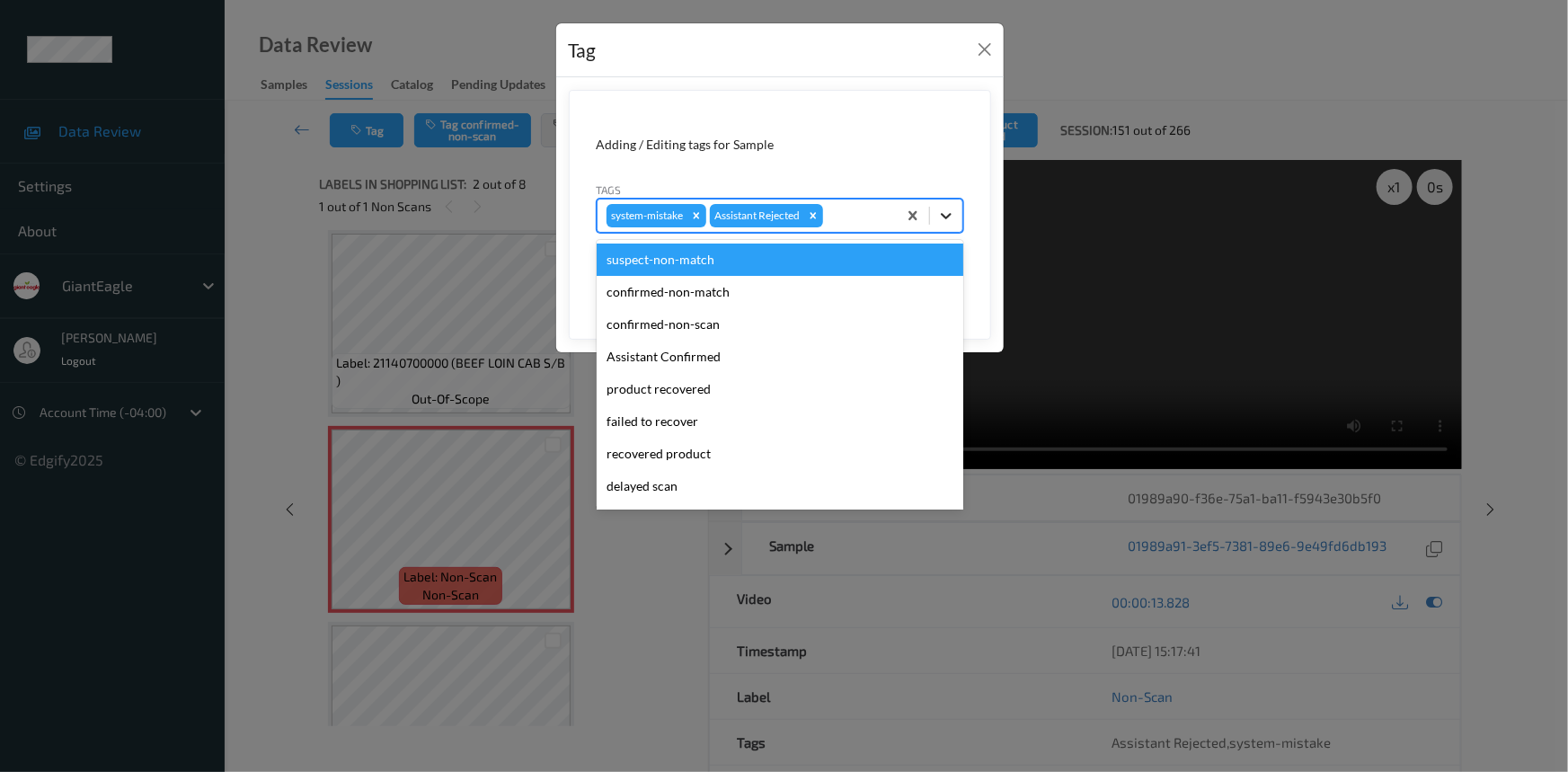
click at [940, 216] on icon at bounding box center [946, 216] width 18 height 18
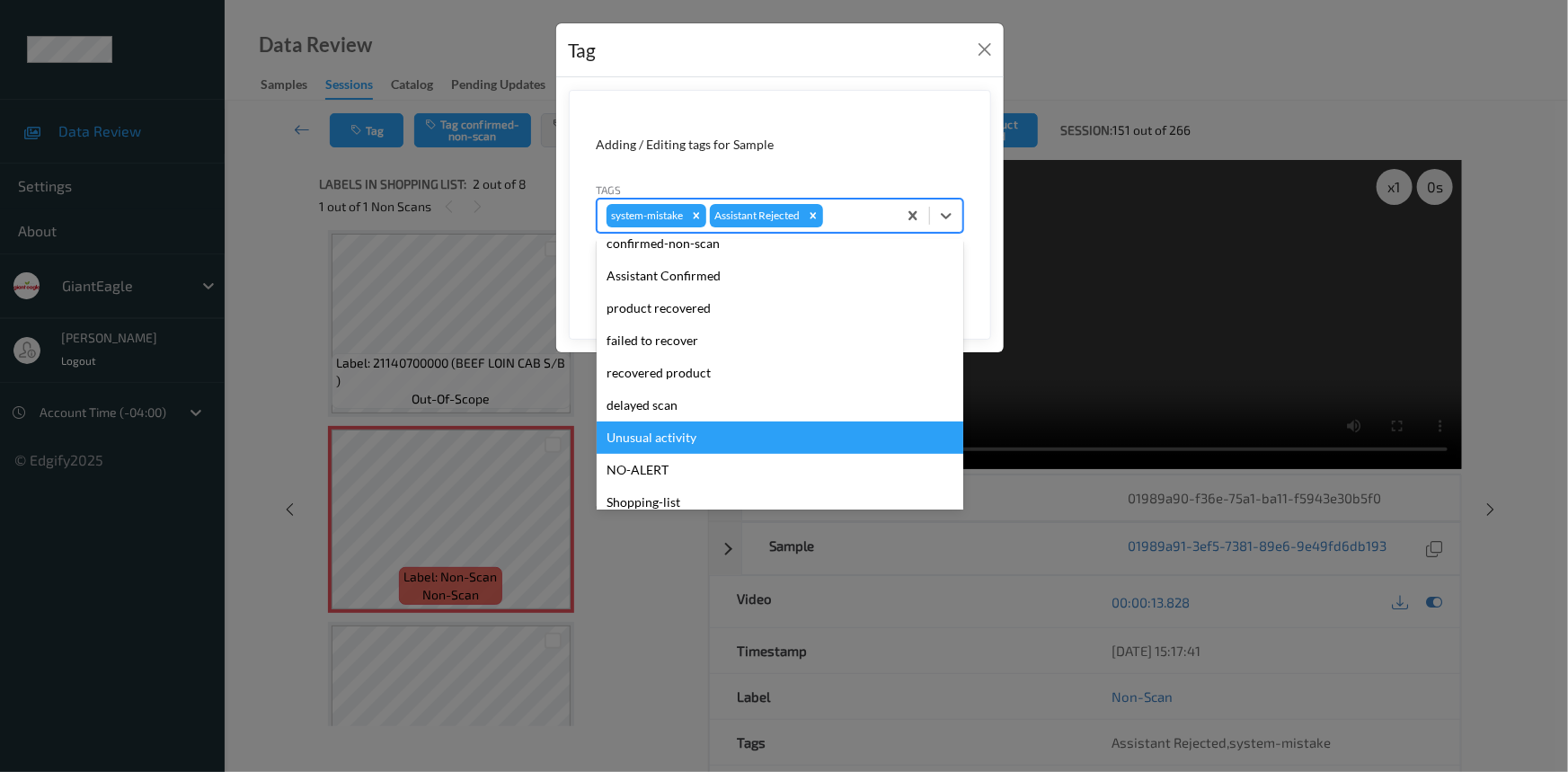
drag, startPoint x: 647, startPoint y: 439, endPoint x: 759, endPoint y: 383, distance: 125.2
click at [651, 437] on div "Unusual activity" at bounding box center [780, 438] width 366 height 32
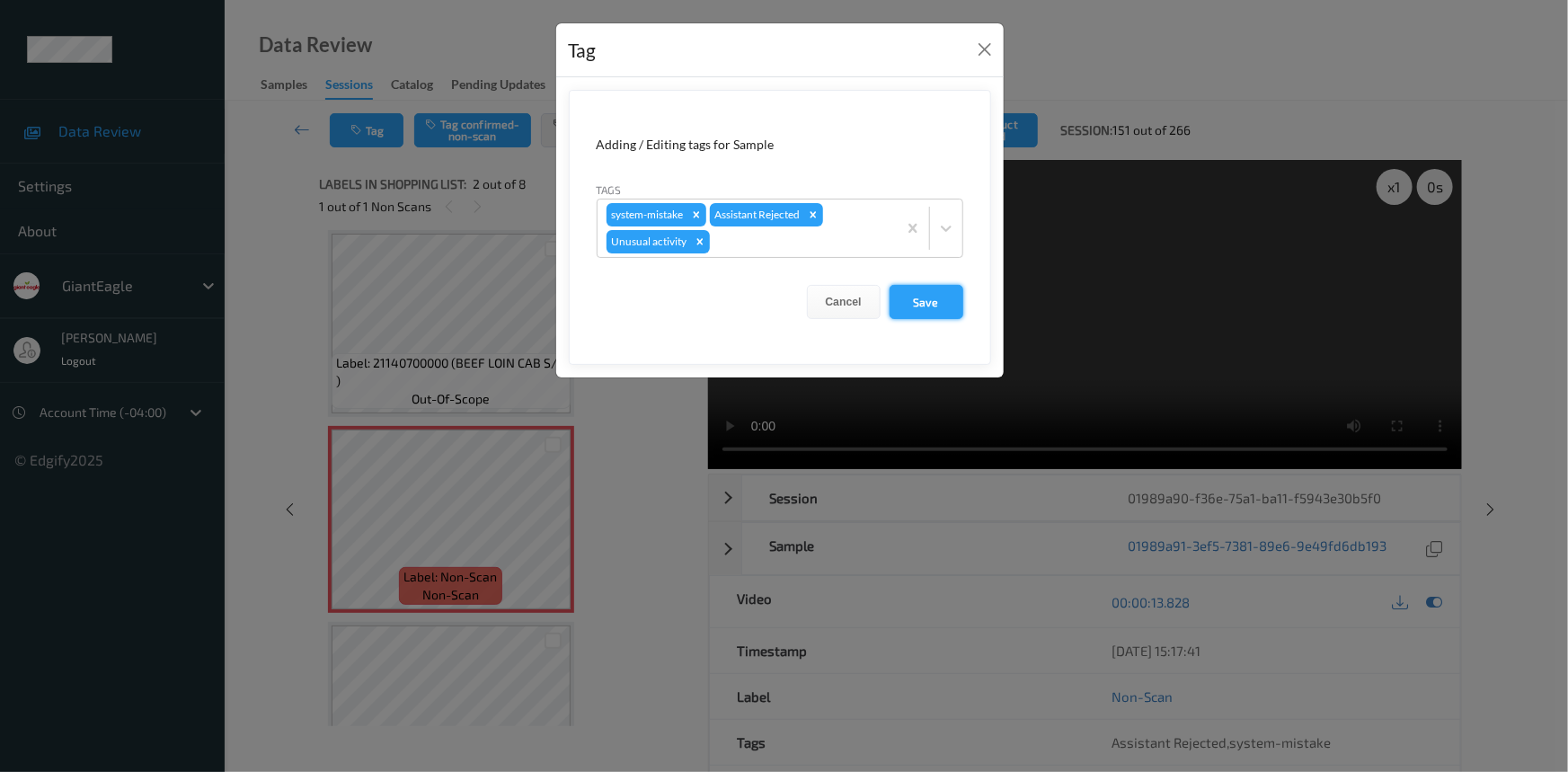
click at [930, 304] on button "Save" at bounding box center [926, 302] width 74 height 34
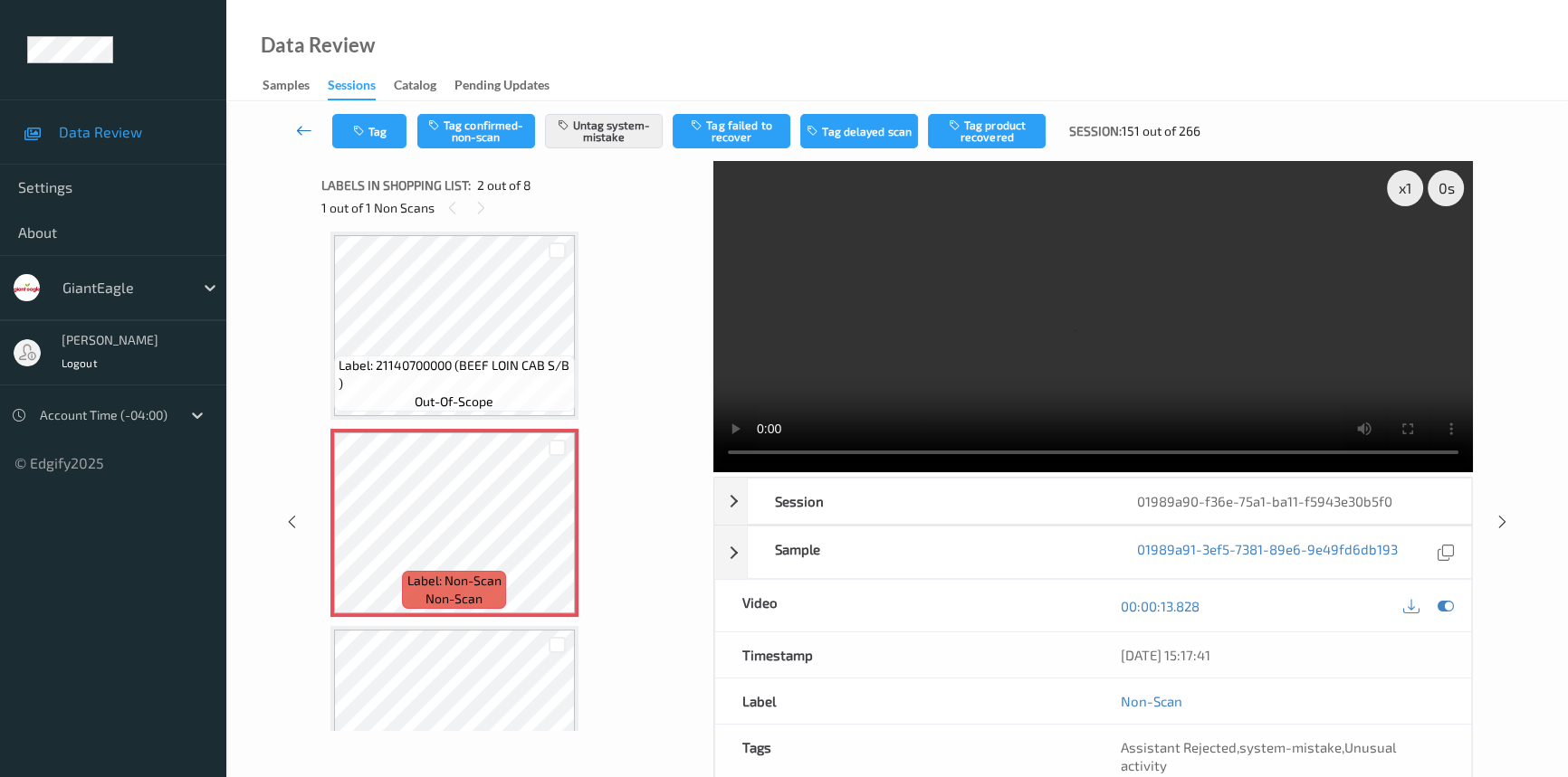
click at [300, 122] on icon at bounding box center [304, 130] width 16 height 18
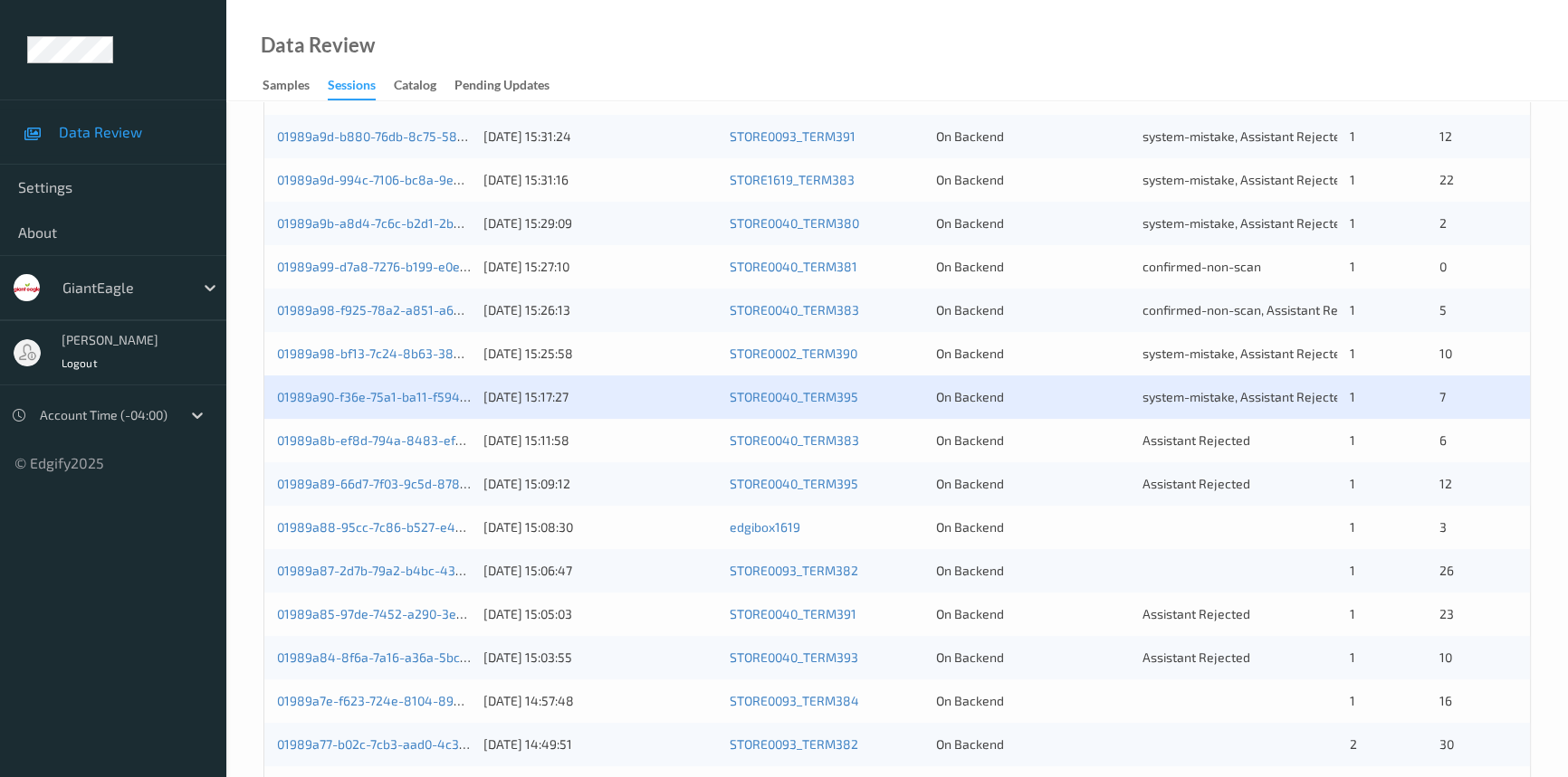
scroll to position [575, 0]
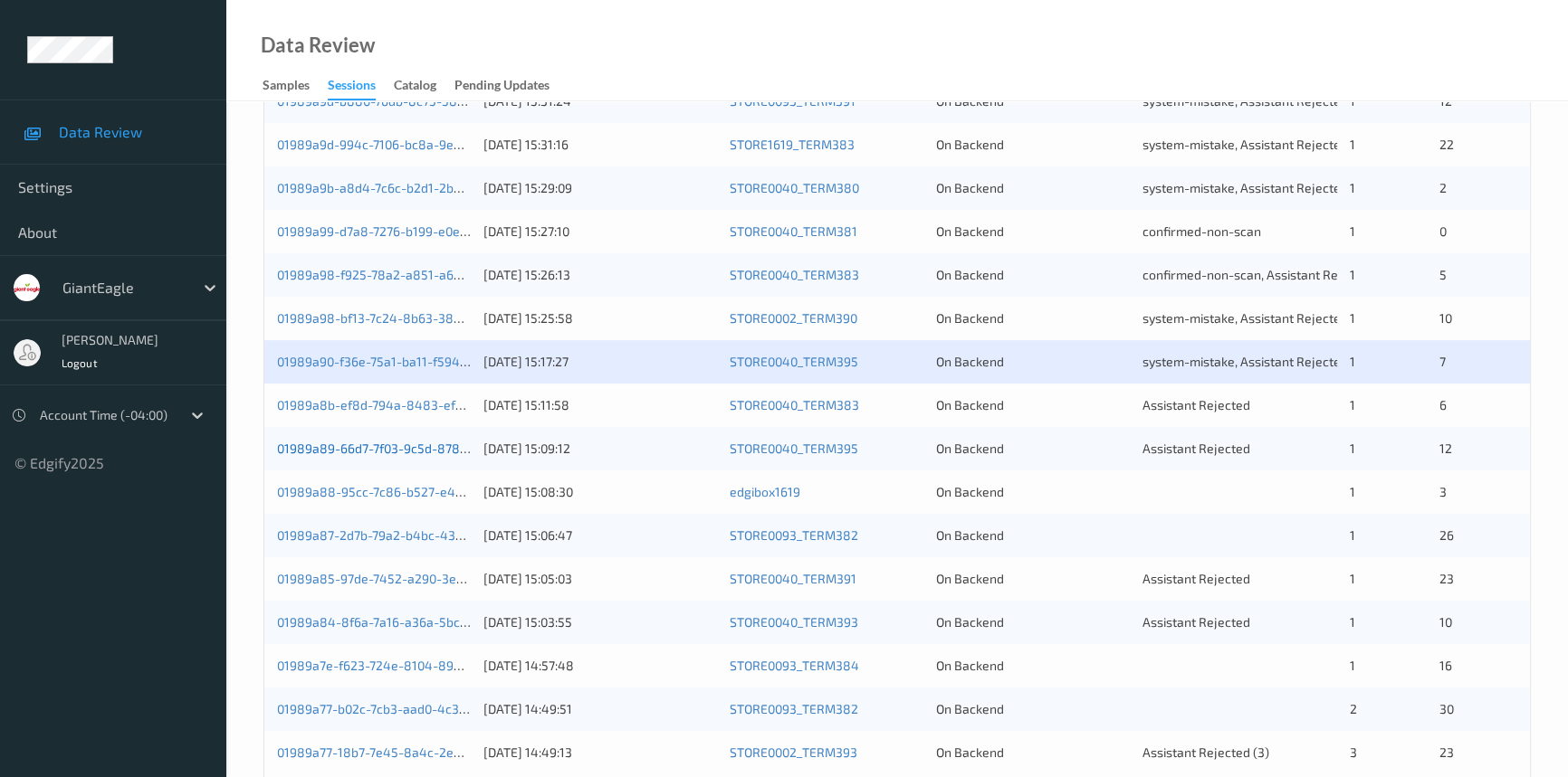
click at [372, 447] on link "01989a89-66d7-7f03-9c5d-878134d34d5f" at bounding box center [400, 448] width 246 height 15
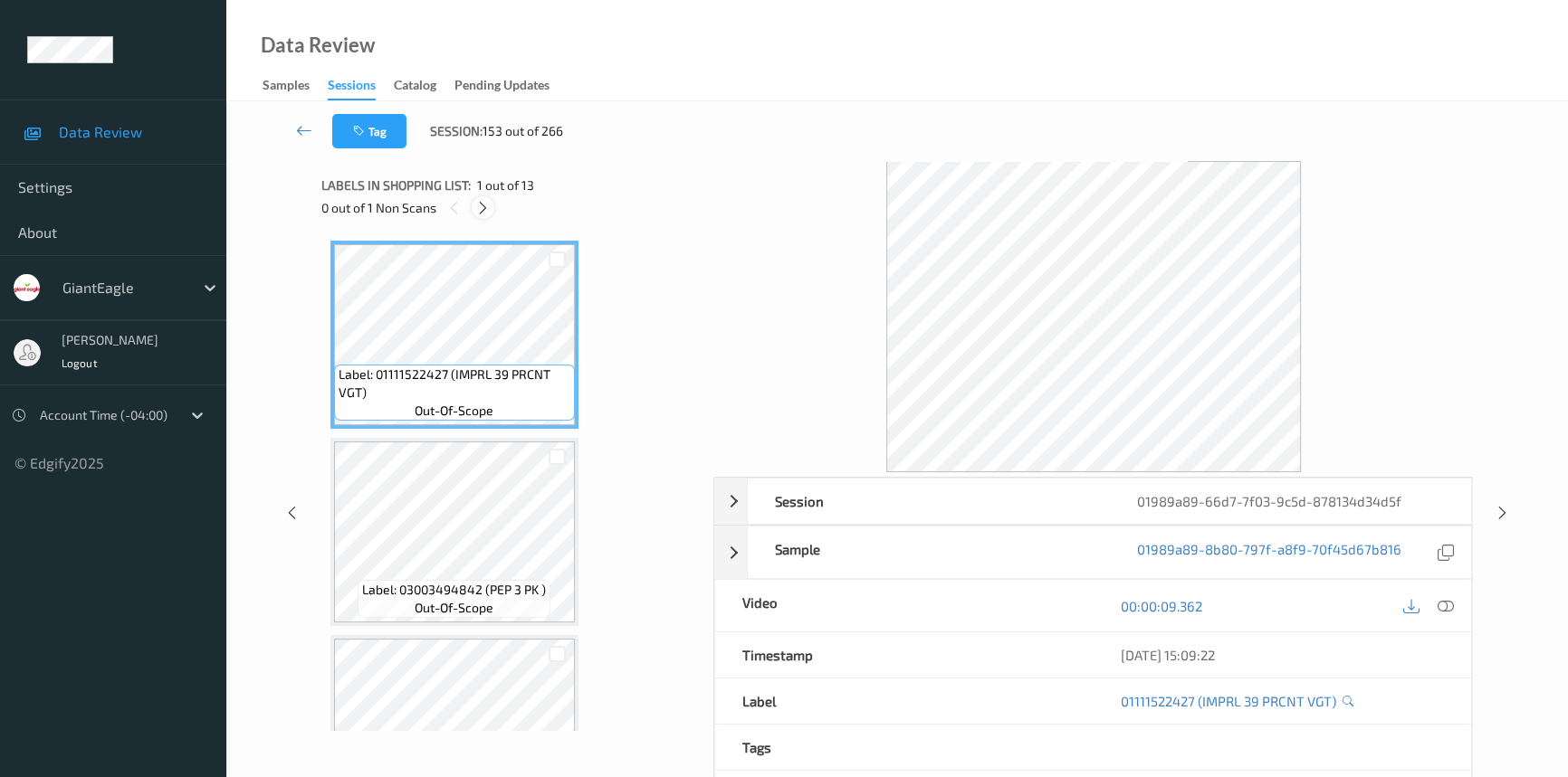
click at [480, 198] on div at bounding box center [483, 207] width 23 height 23
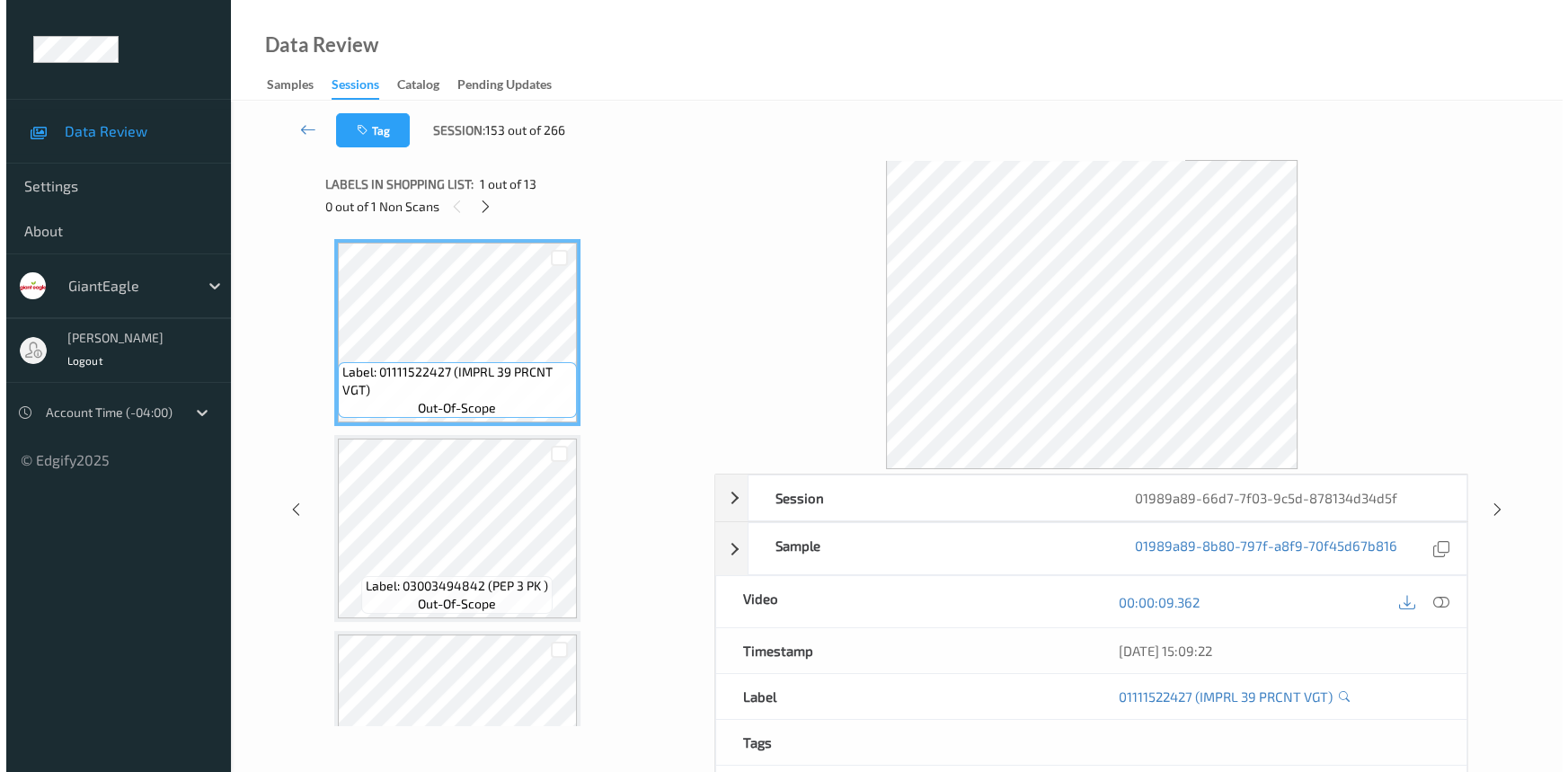
scroll to position [400, 0]
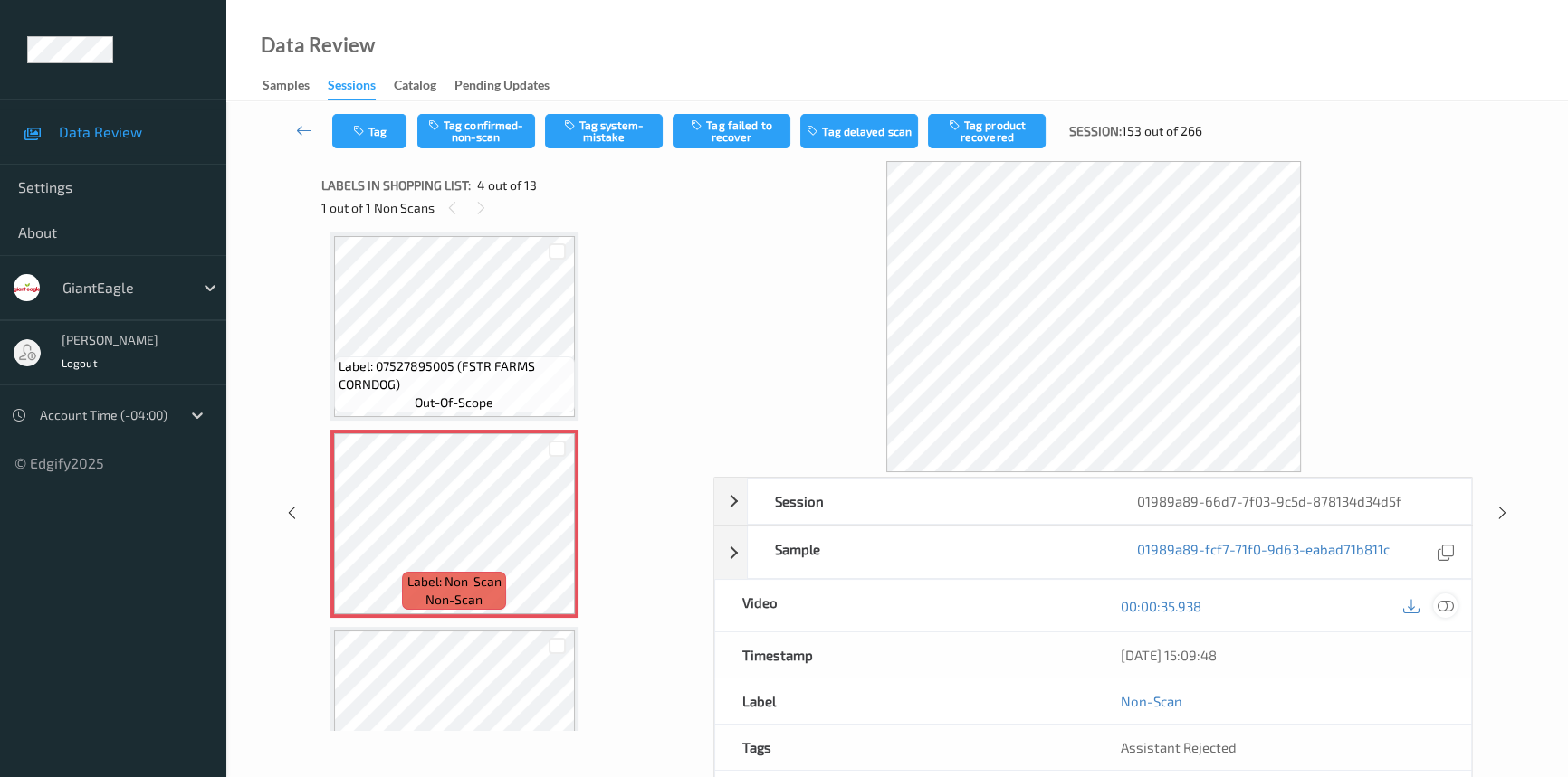
click at [1446, 606] on icon at bounding box center [1446, 606] width 16 height 16
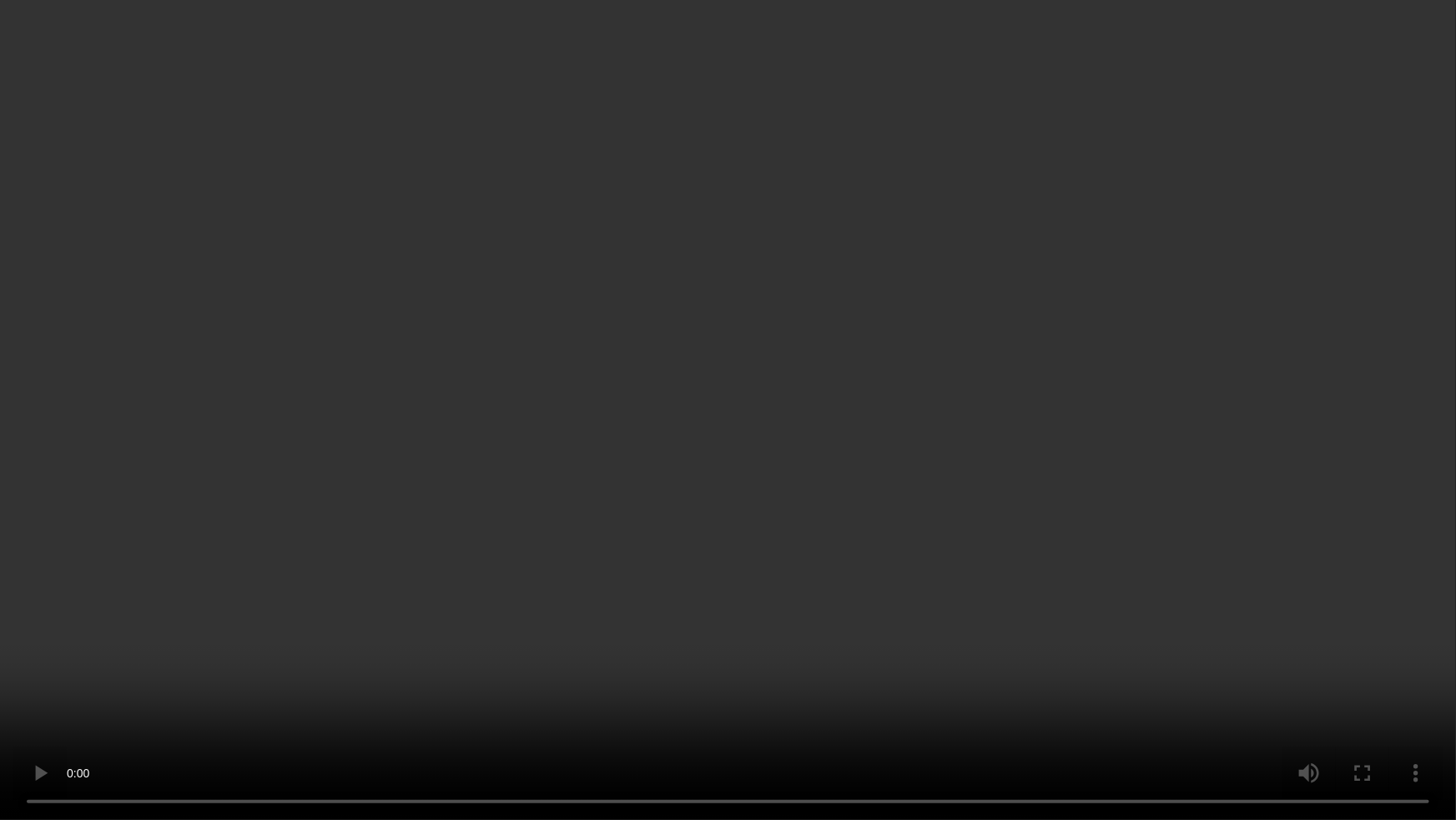
click at [375, 573] on video at bounding box center [728, 410] width 1456 height 820
click at [256, 714] on video at bounding box center [728, 410] width 1456 height 820
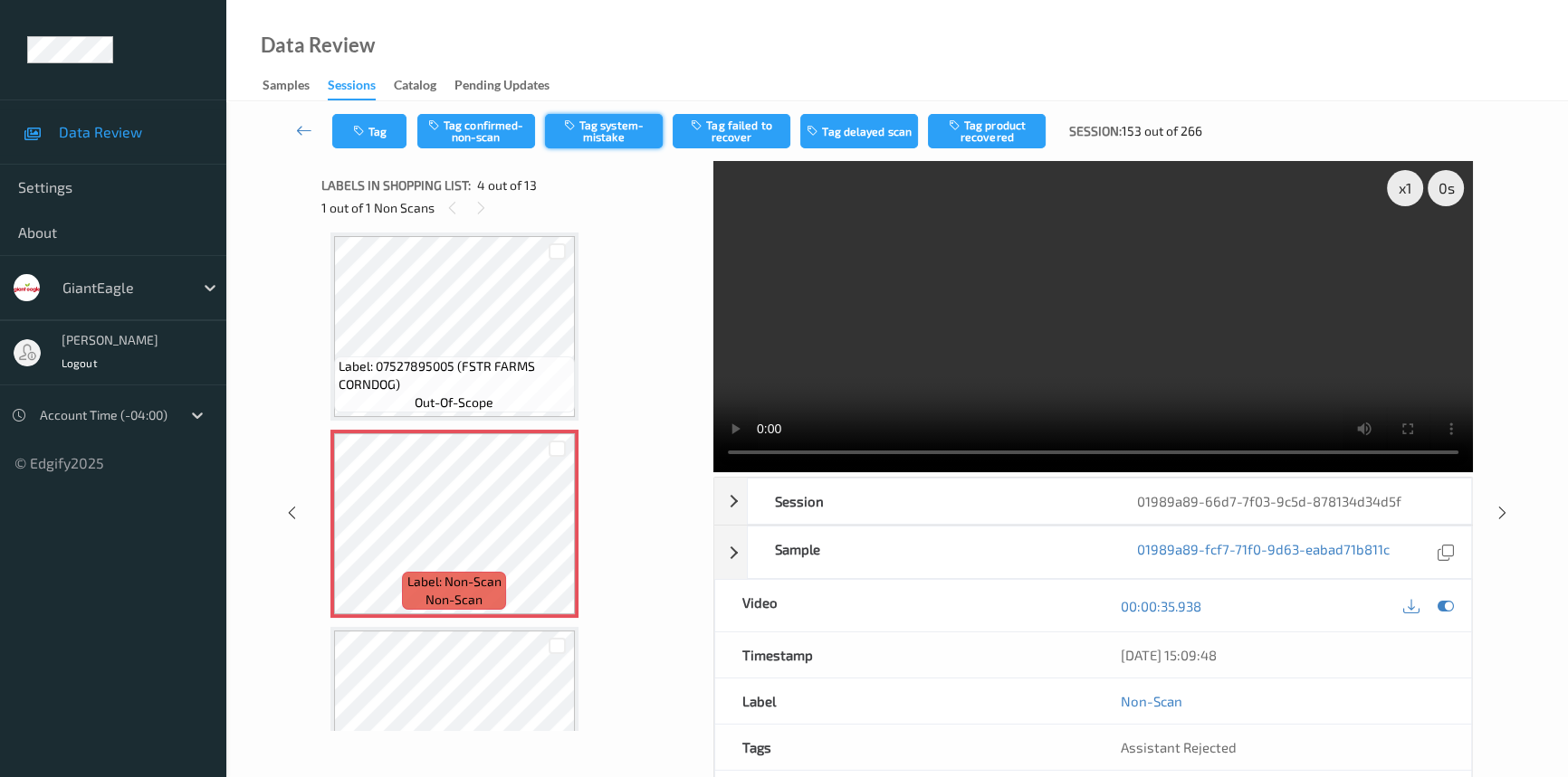
click at [599, 134] on button "Tag system-mistake" at bounding box center [603, 131] width 118 height 34
click at [376, 127] on button "Tag" at bounding box center [369, 131] width 75 height 34
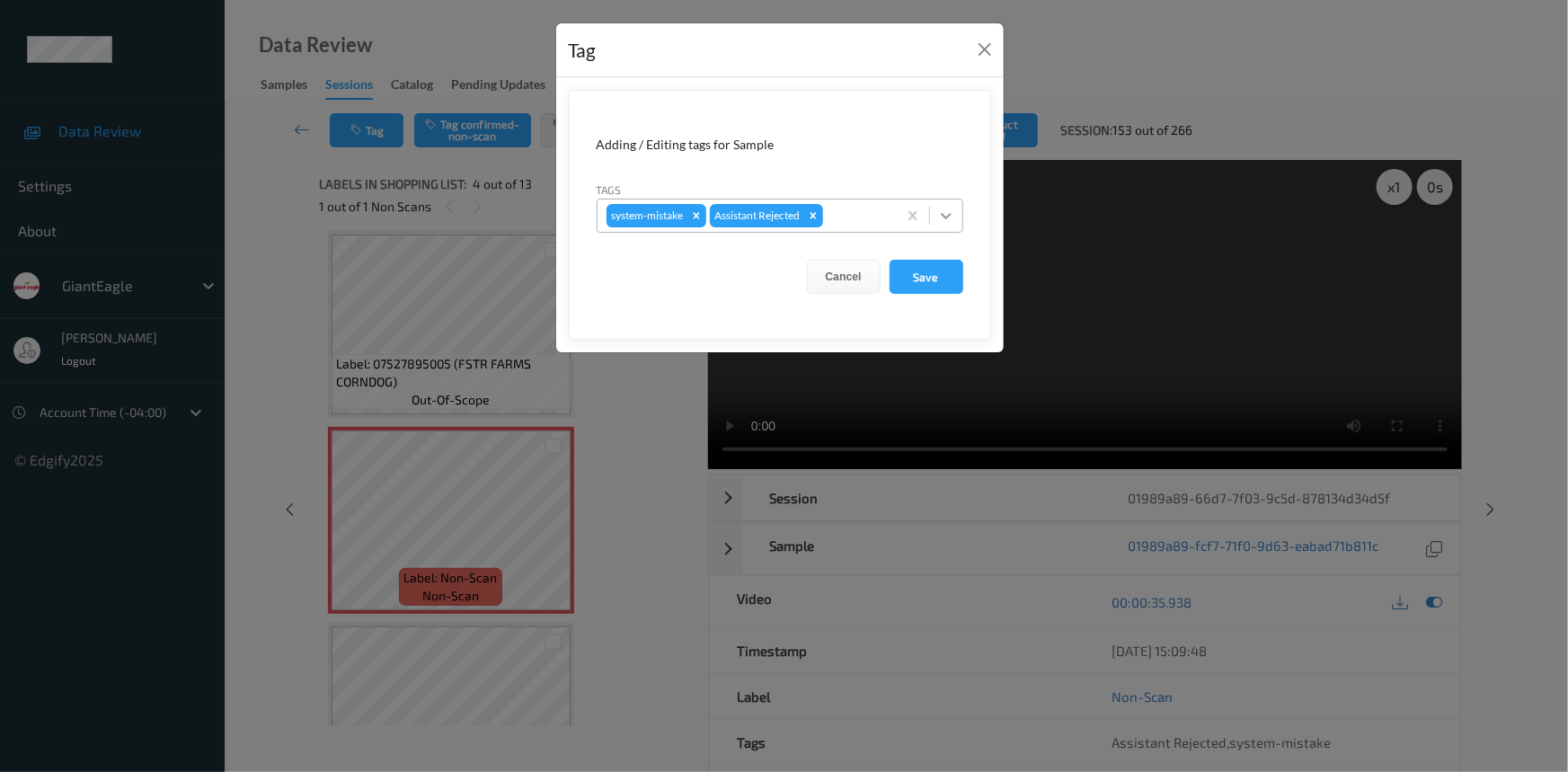
click at [954, 223] on icon at bounding box center [946, 216] width 18 height 18
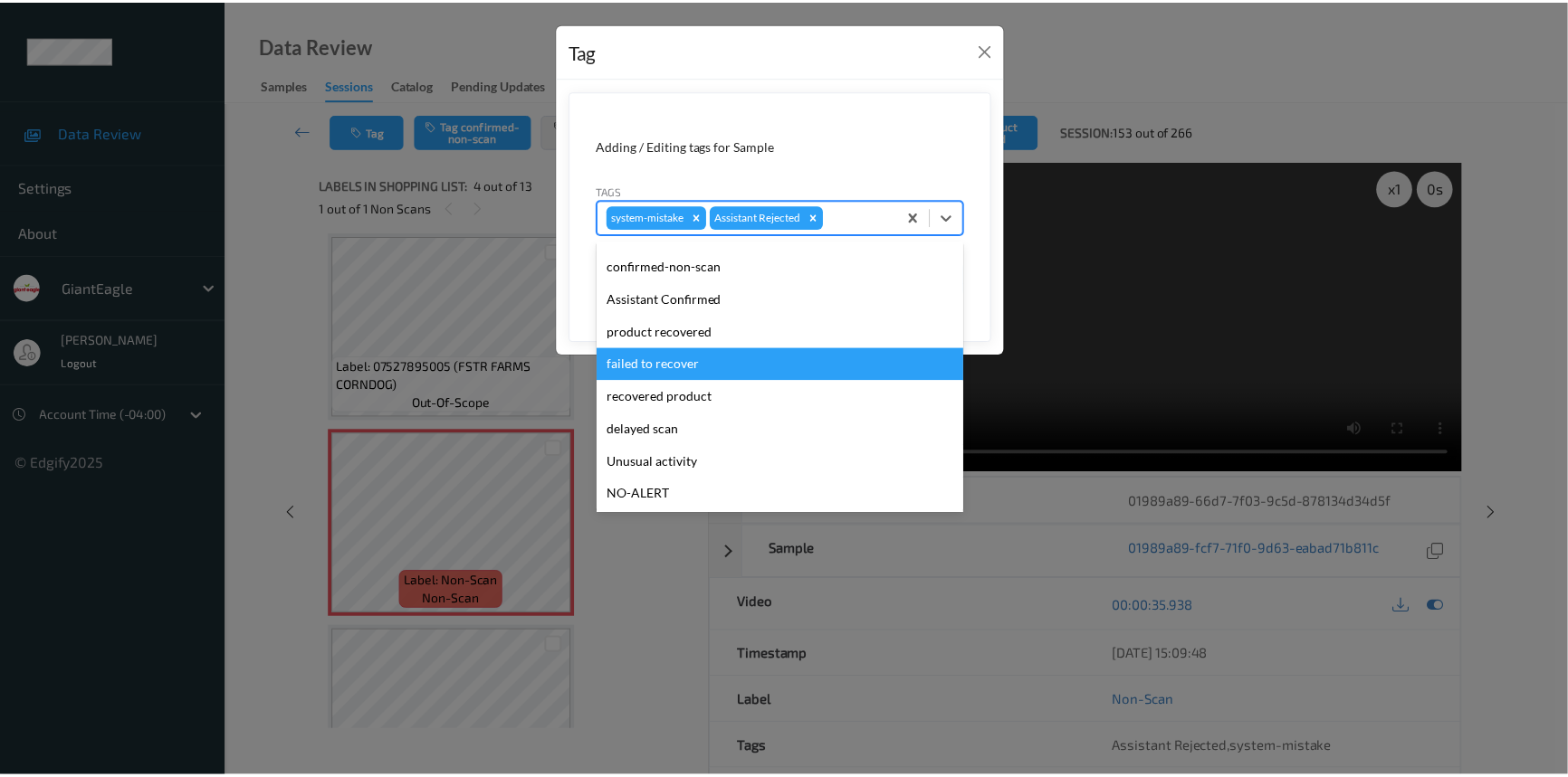
scroll to position [81, 0]
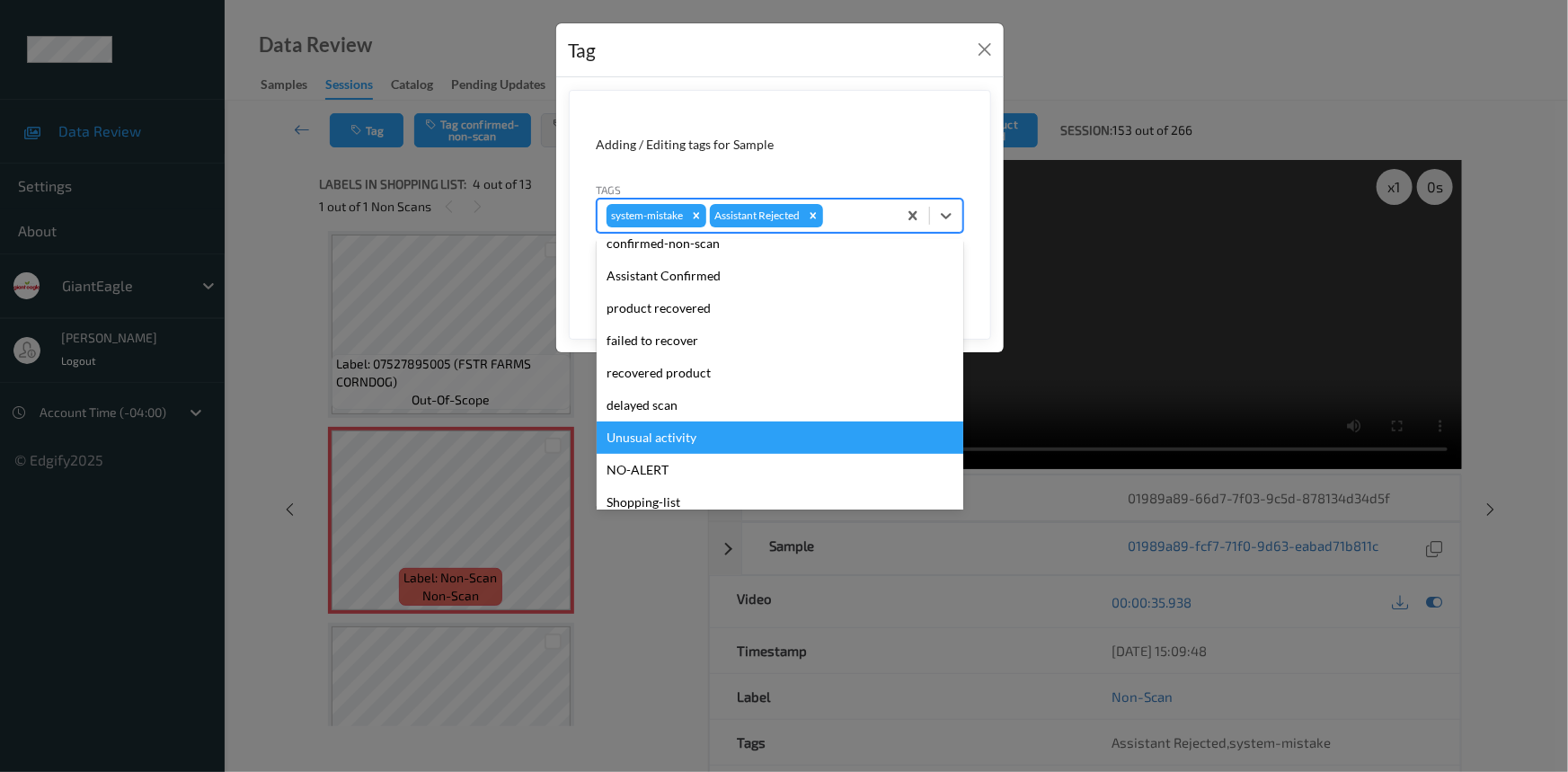
click at [625, 438] on div "Unusual activity" at bounding box center [780, 438] width 366 height 32
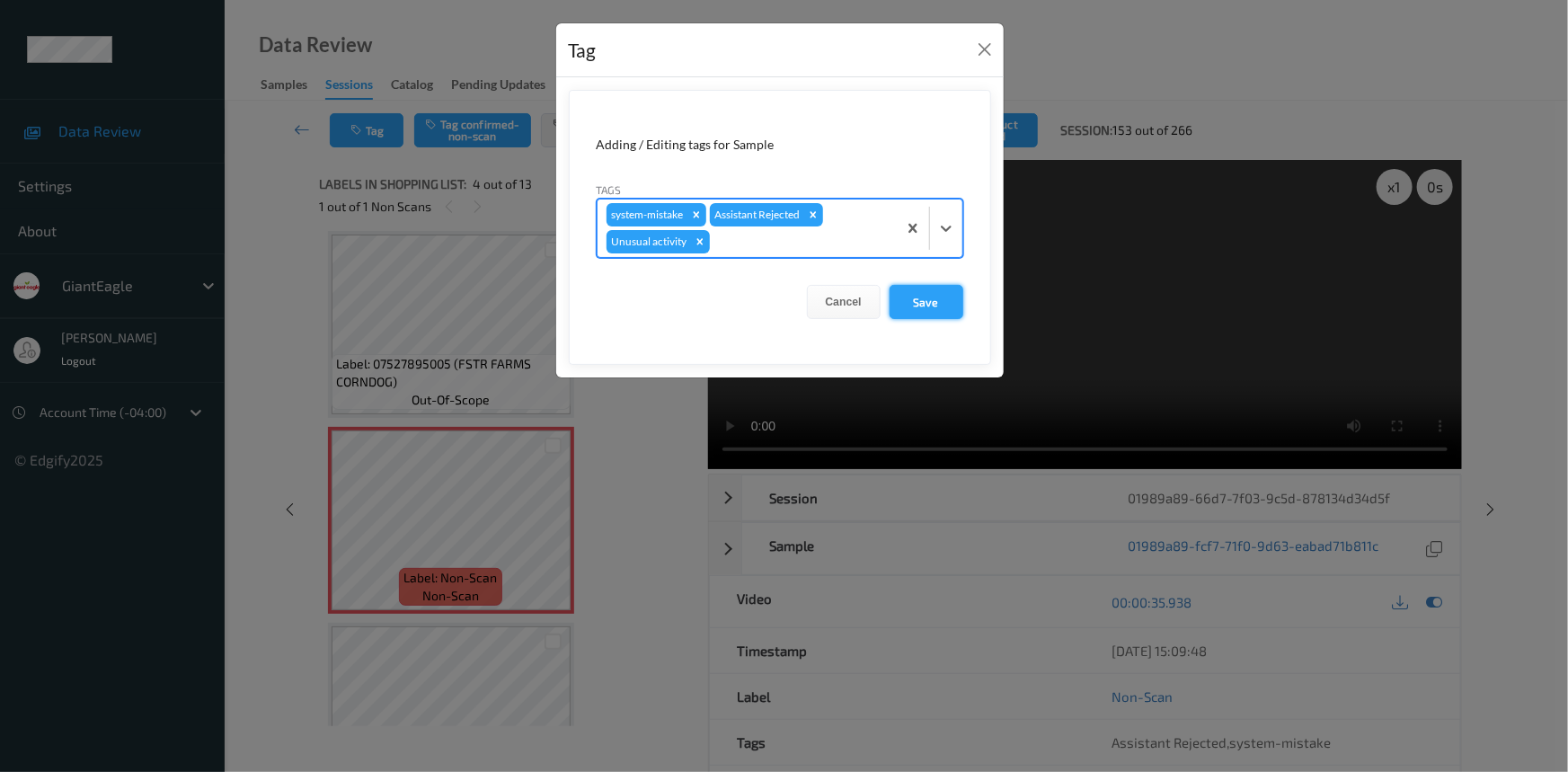
click at [924, 293] on button "Save" at bounding box center [926, 302] width 74 height 34
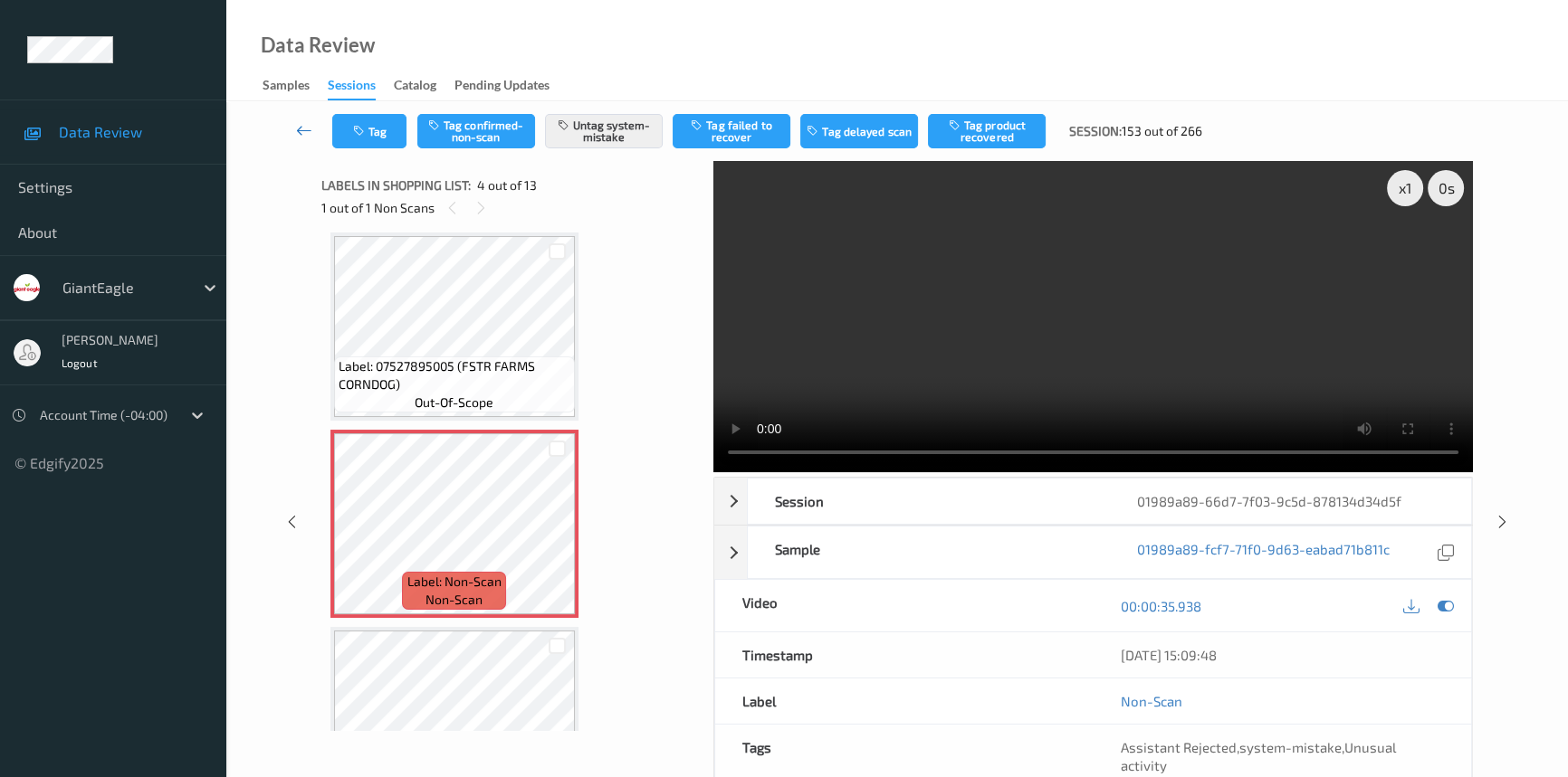
click at [296, 121] on icon at bounding box center [304, 130] width 16 height 18
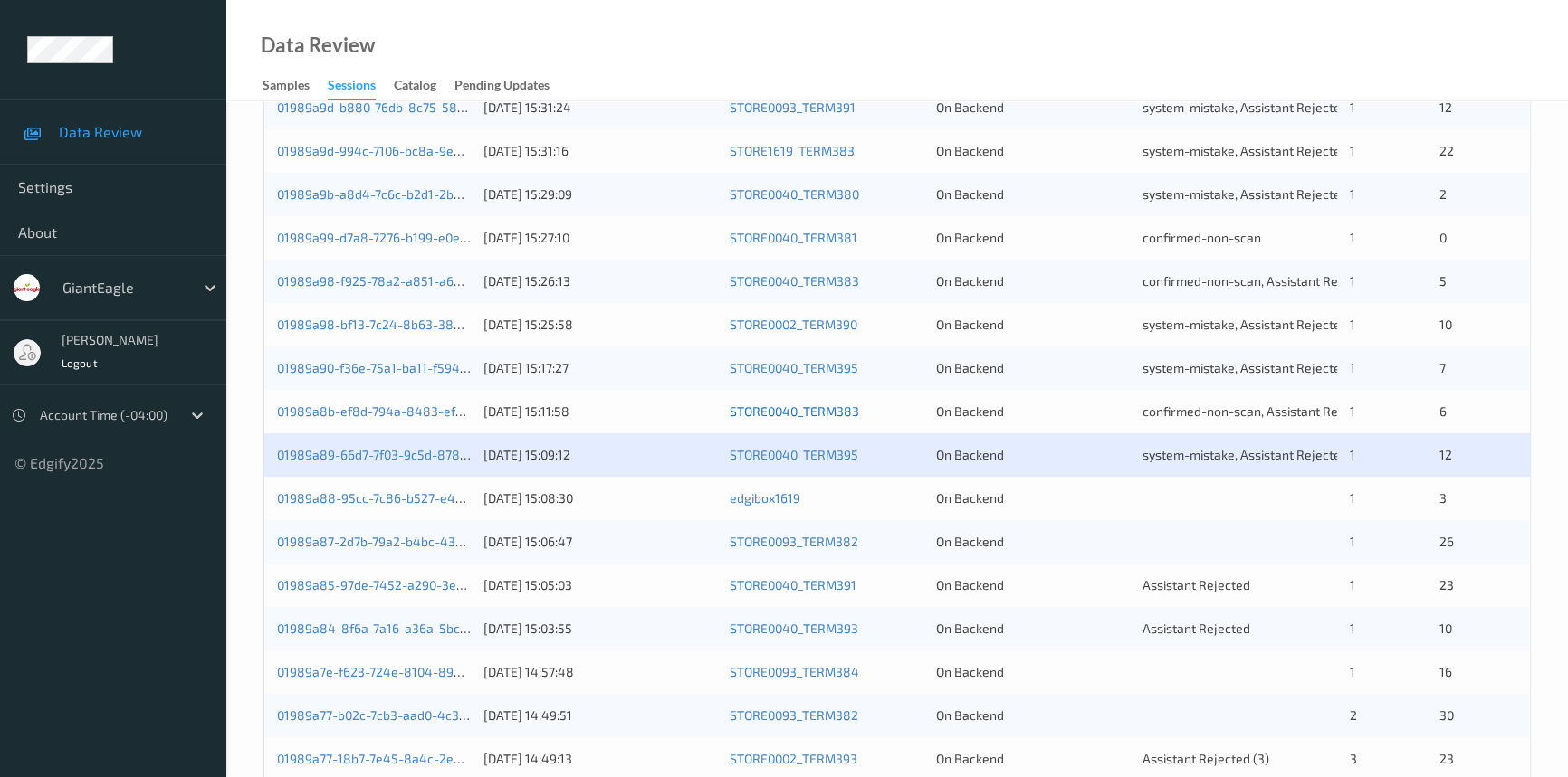
scroll to position [575, 0]
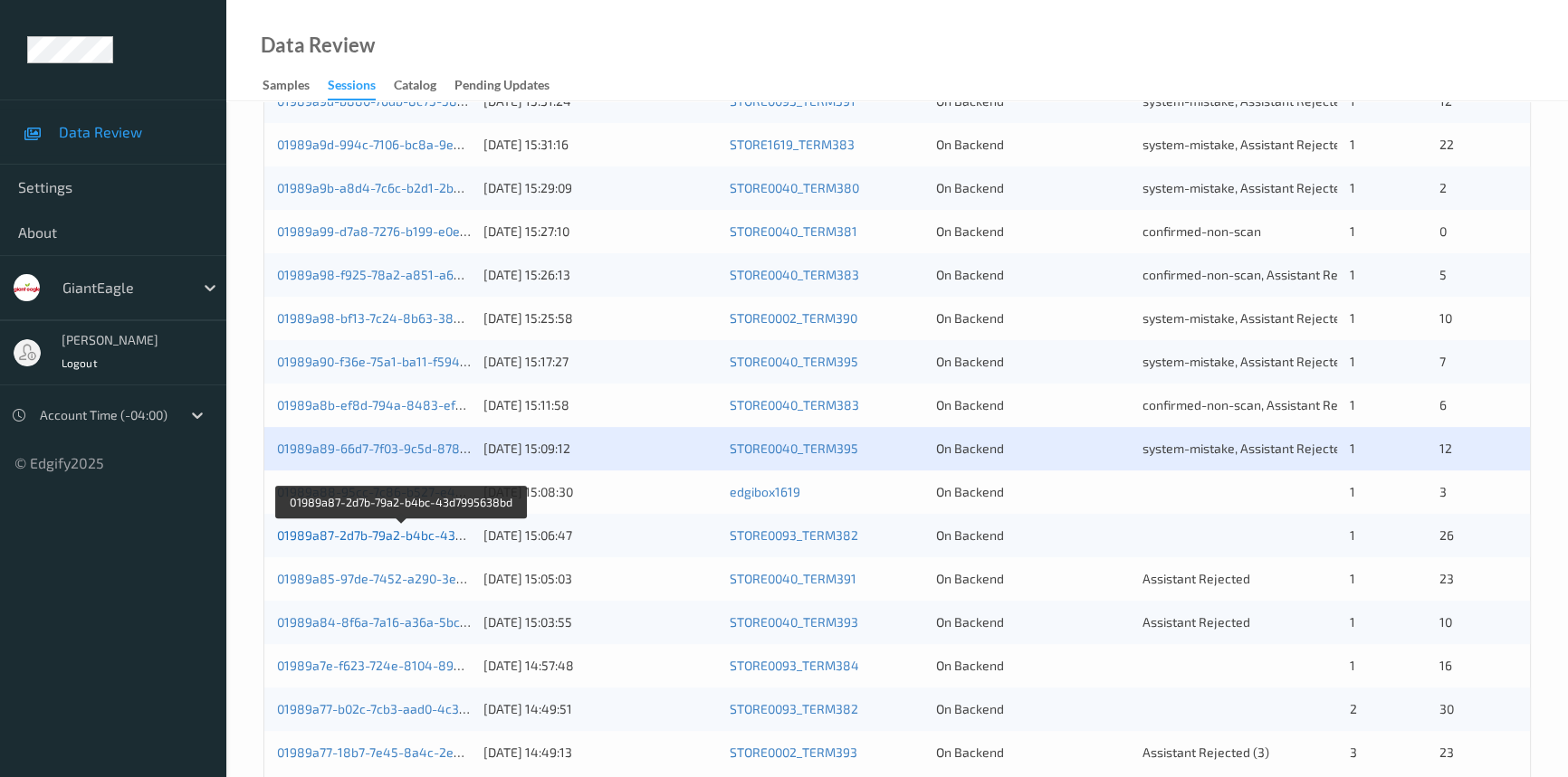
click at [363, 534] on link "01989a87-2d7b-79a2-b4bc-43d7995638bd" at bounding box center [403, 535] width 250 height 15
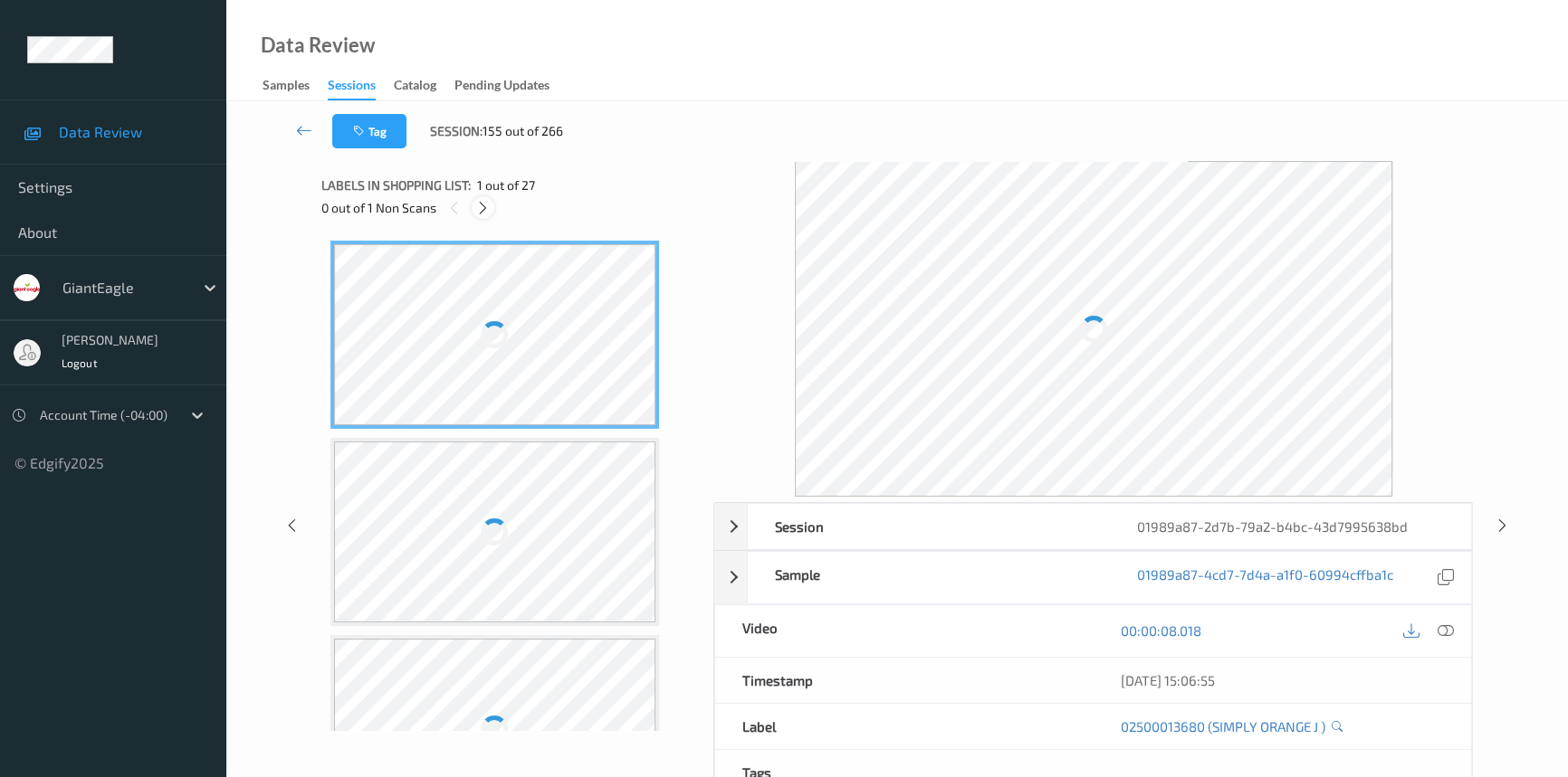
click at [485, 205] on icon at bounding box center [483, 207] width 15 height 16
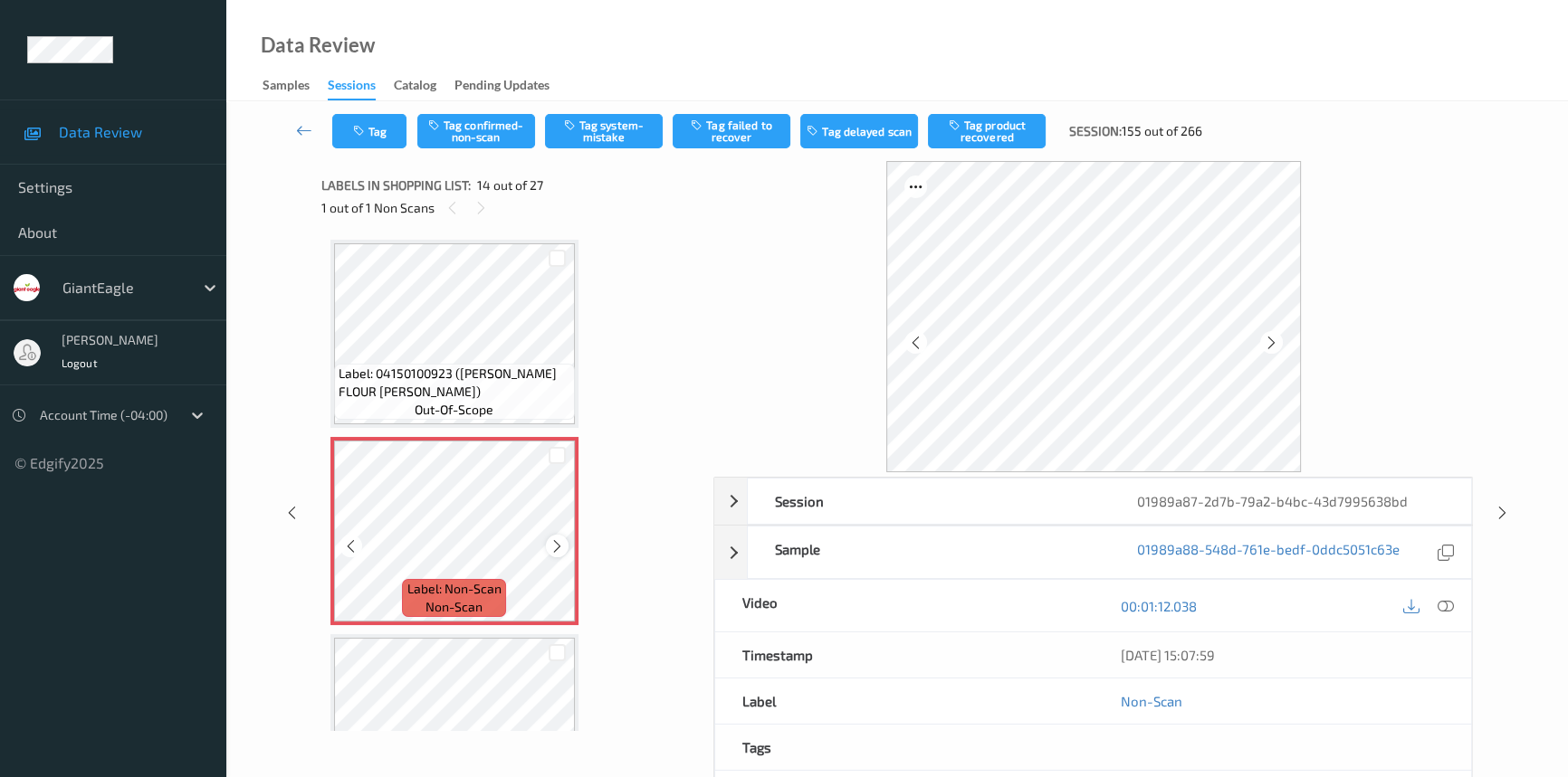
click at [553, 538] on icon at bounding box center [557, 546] width 15 height 16
click at [1453, 607] on icon at bounding box center [1446, 606] width 16 height 16
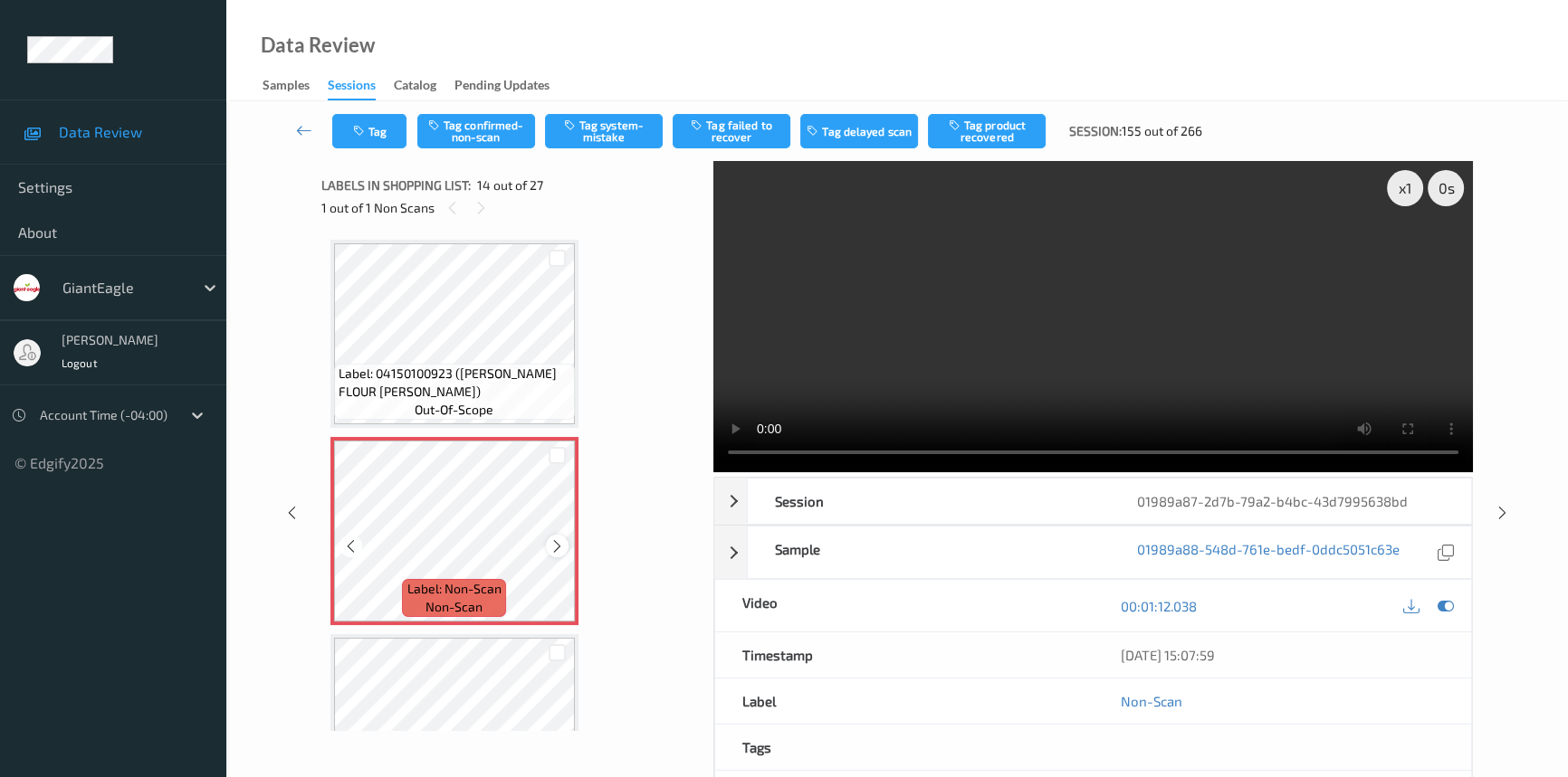
click at [555, 538] on icon at bounding box center [557, 546] width 15 height 16
click at [555, 542] on icon at bounding box center [557, 546] width 15 height 16
click at [555, 538] on icon at bounding box center [557, 546] width 15 height 16
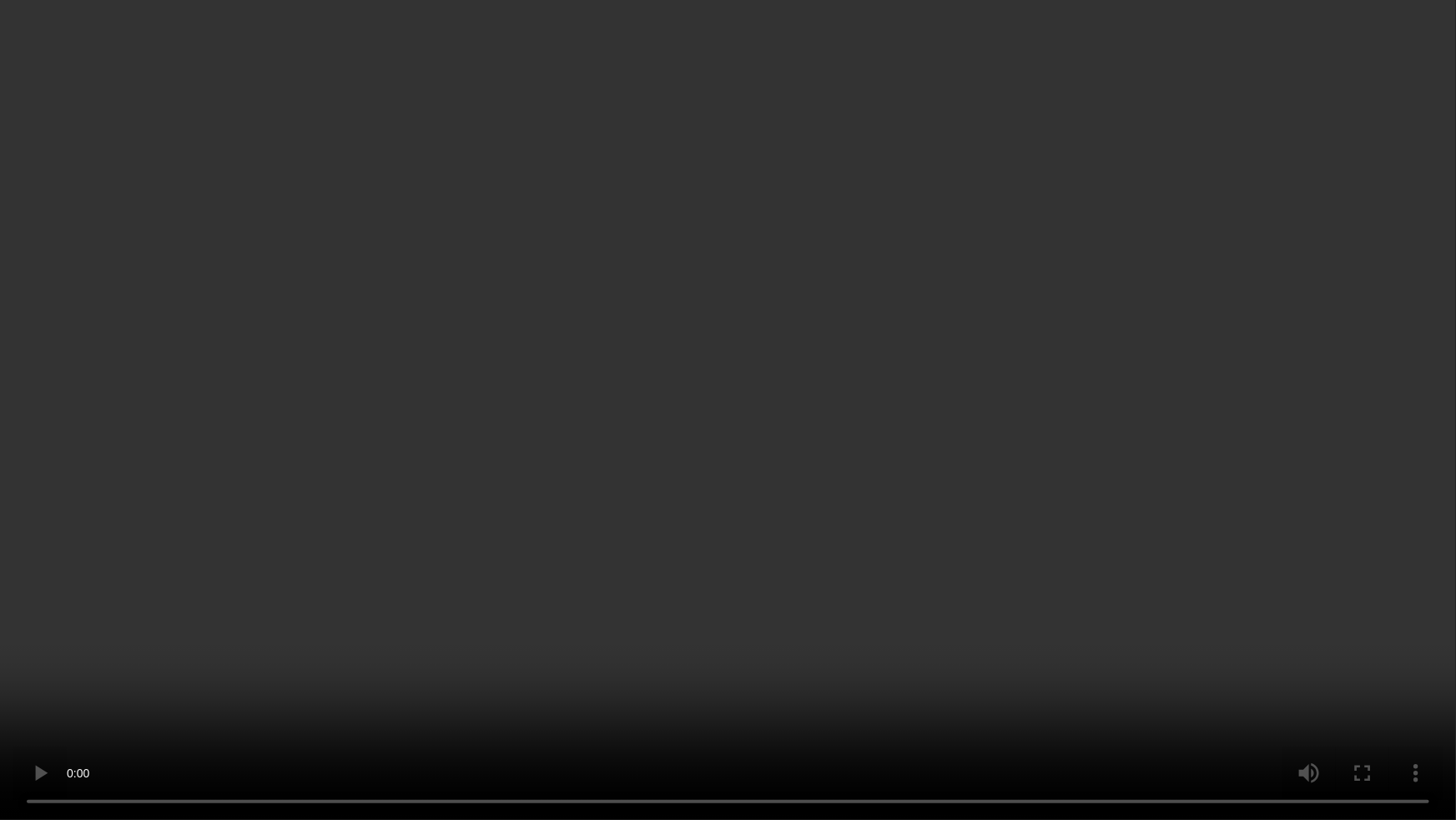
click at [1071, 466] on video at bounding box center [728, 410] width 1456 height 820
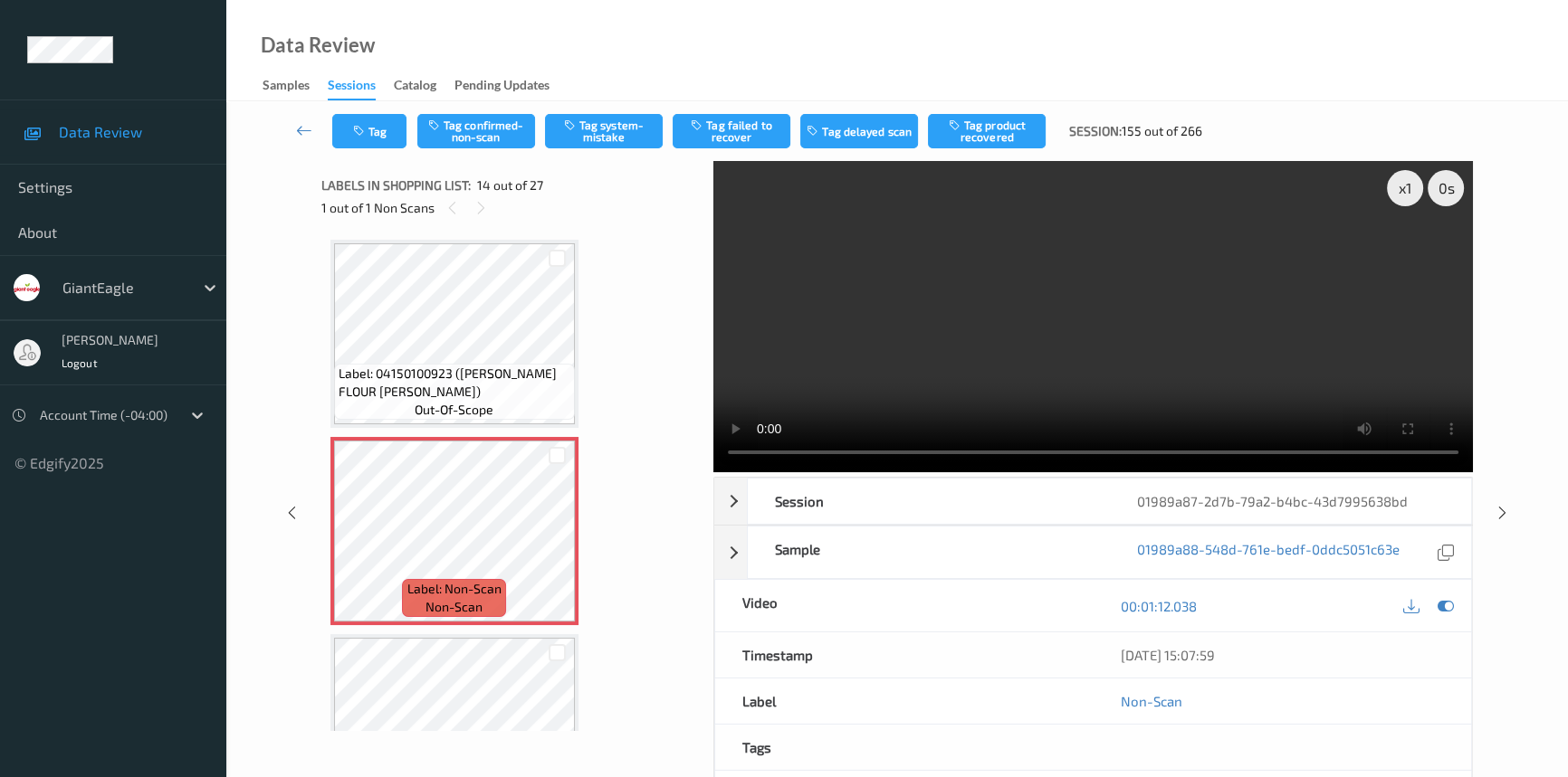
click at [904, 314] on video at bounding box center [1093, 317] width 759 height 312
click at [489, 123] on button "Tag confirmed-non-scan" at bounding box center [475, 131] width 118 height 34
click at [997, 135] on button "Tag product recovered" at bounding box center [987, 131] width 118 height 34
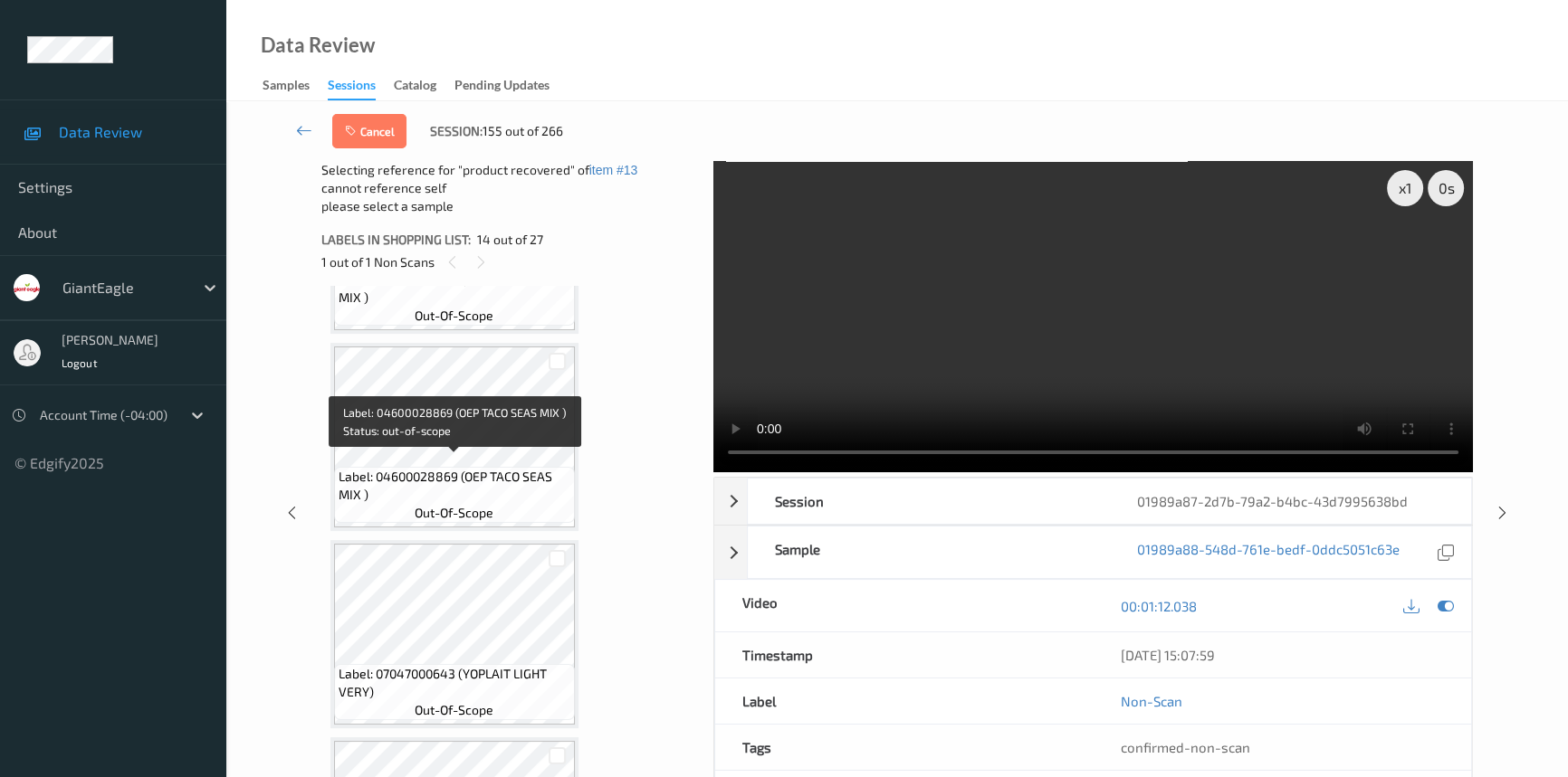
scroll to position [2944, 0]
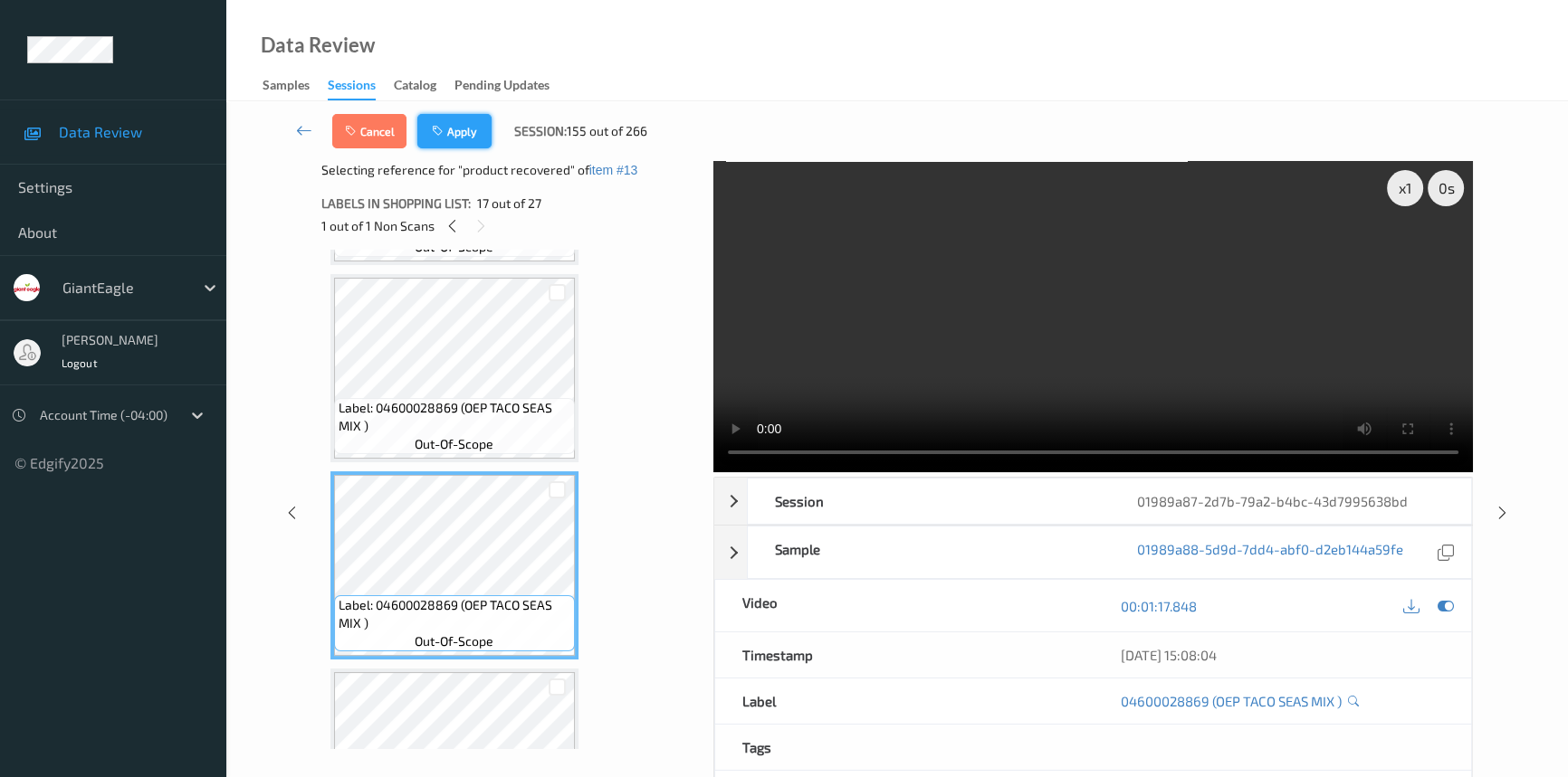
click at [457, 125] on button "Apply" at bounding box center [454, 131] width 75 height 34
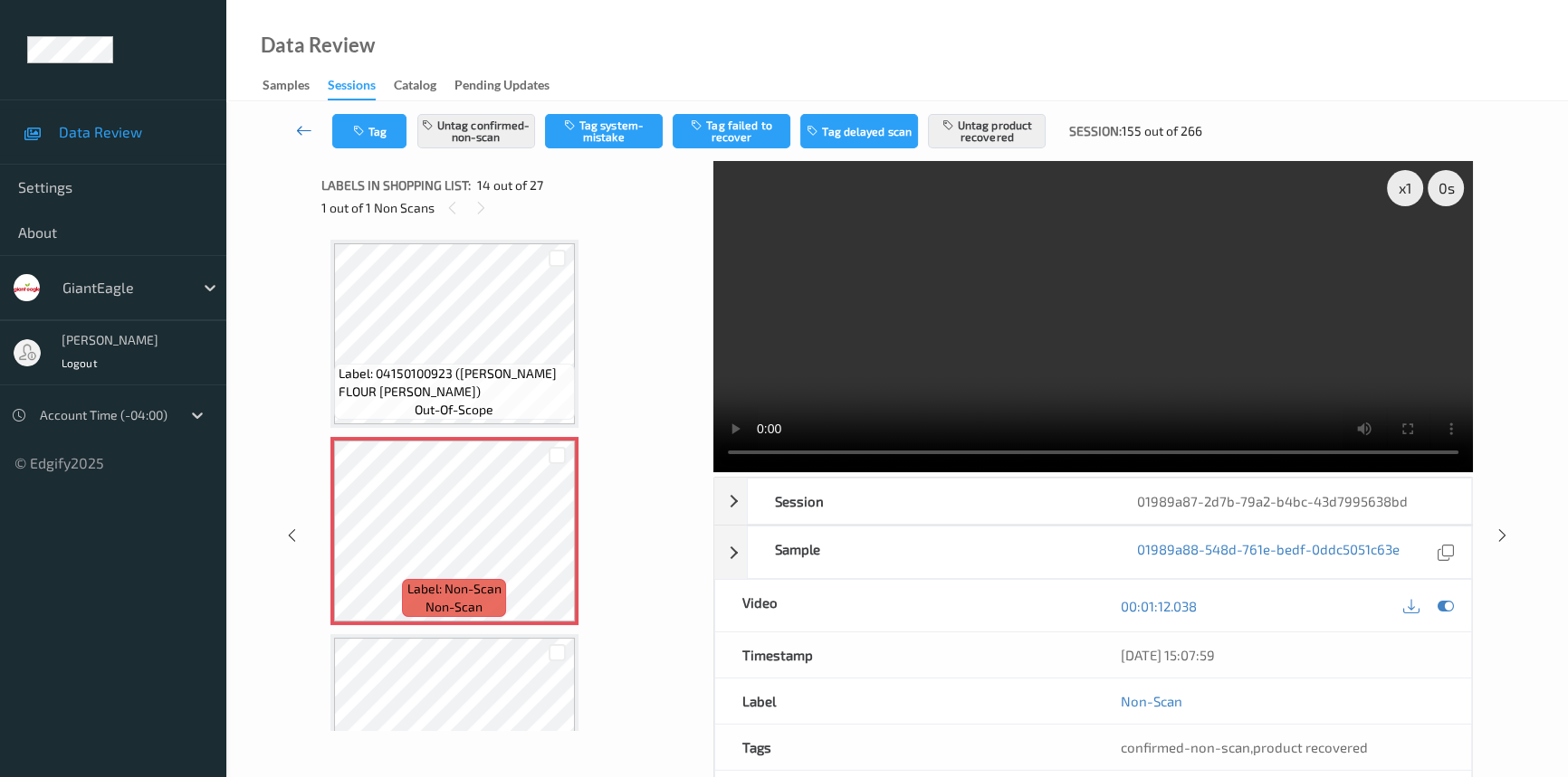
click at [303, 123] on icon at bounding box center [304, 130] width 16 height 18
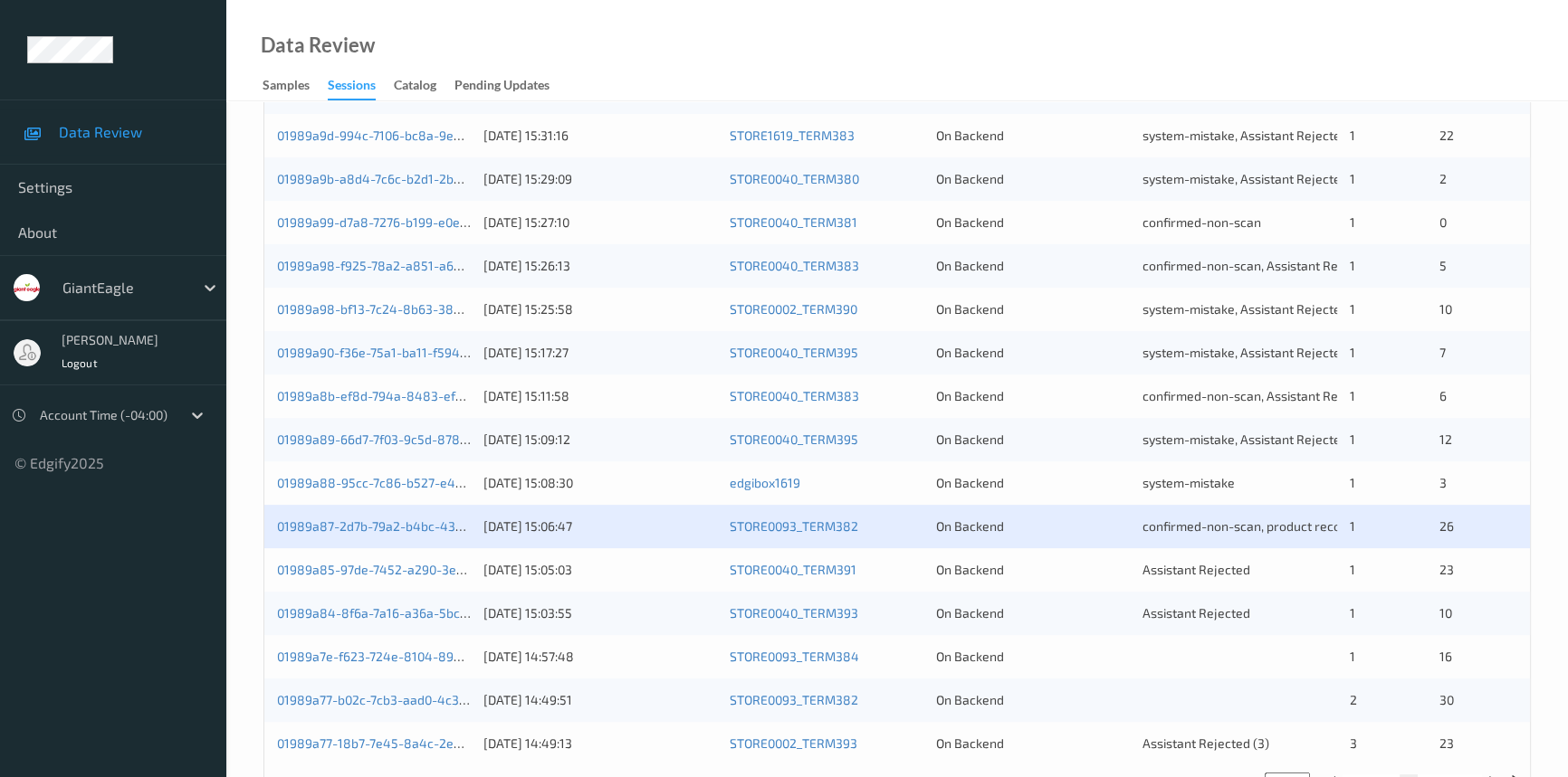
scroll to position [645, 0]
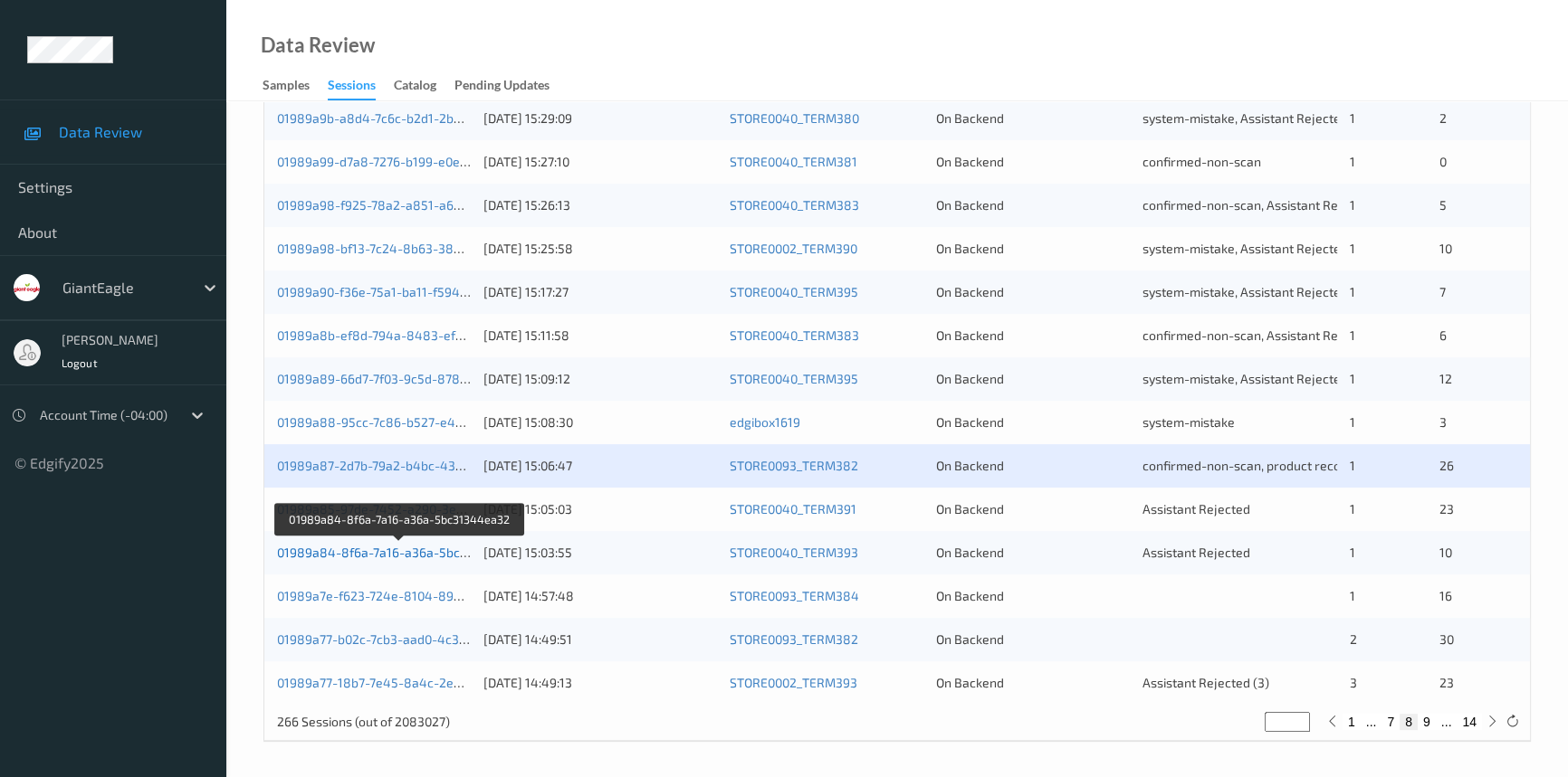
click at [354, 550] on link "01989a84-8f6a-7a16-a36a-5bc31344ea32" at bounding box center [401, 552] width 248 height 15
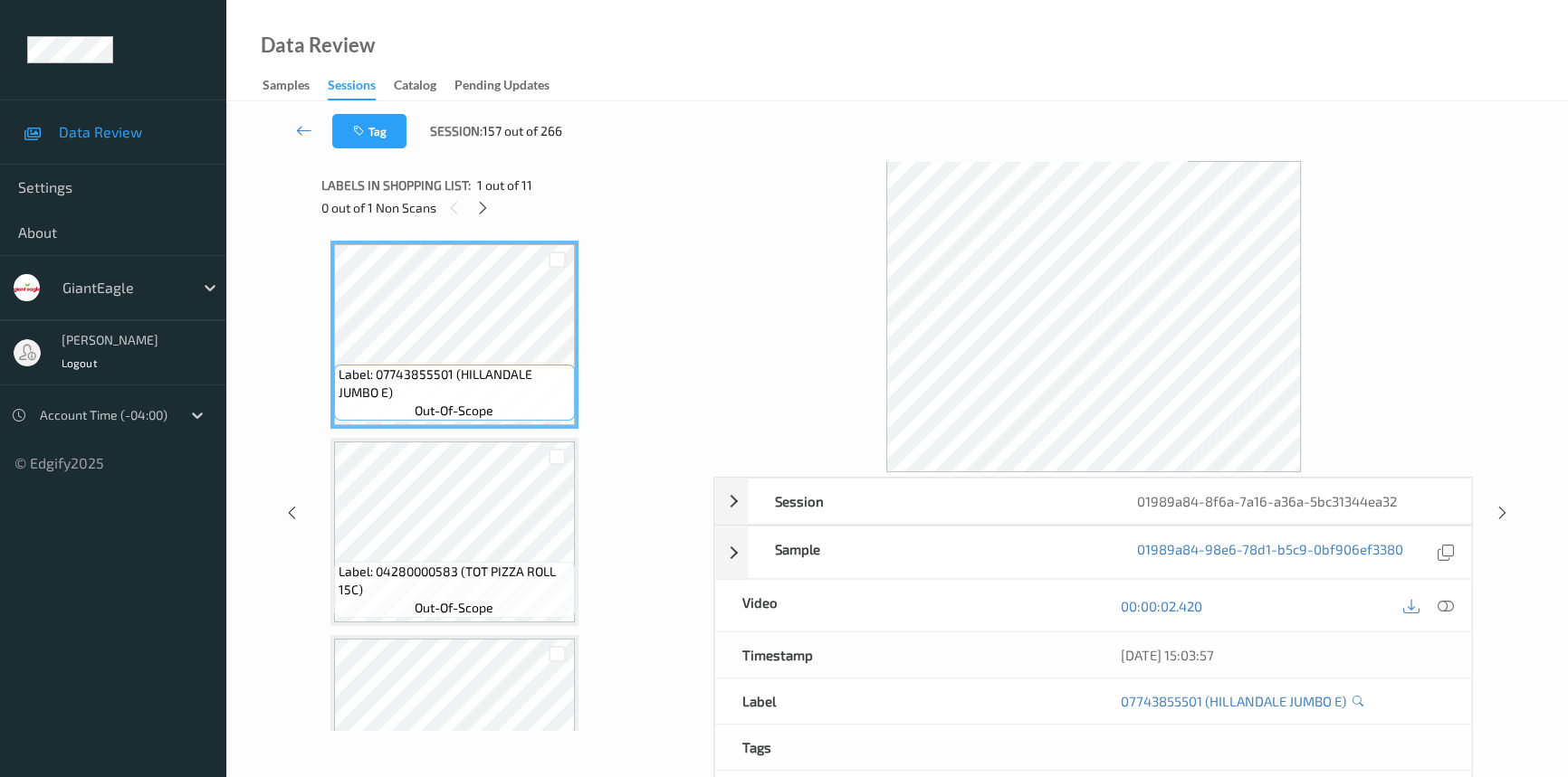
drag, startPoint x: 482, startPoint y: 211, endPoint x: 482, endPoint y: 227, distance: 16.0
click at [482, 217] on div at bounding box center [483, 207] width 23 height 23
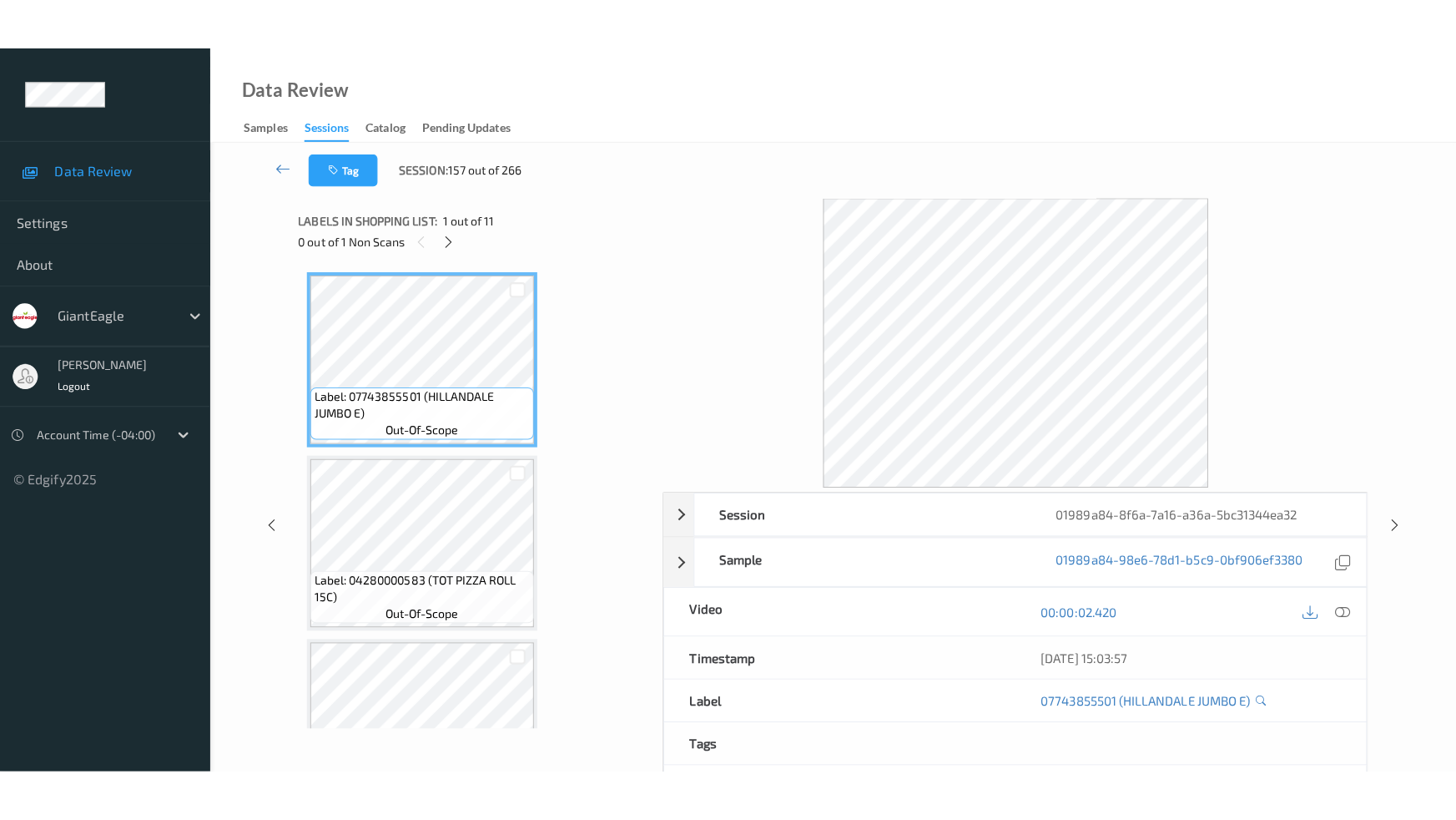
scroll to position [1543, 0]
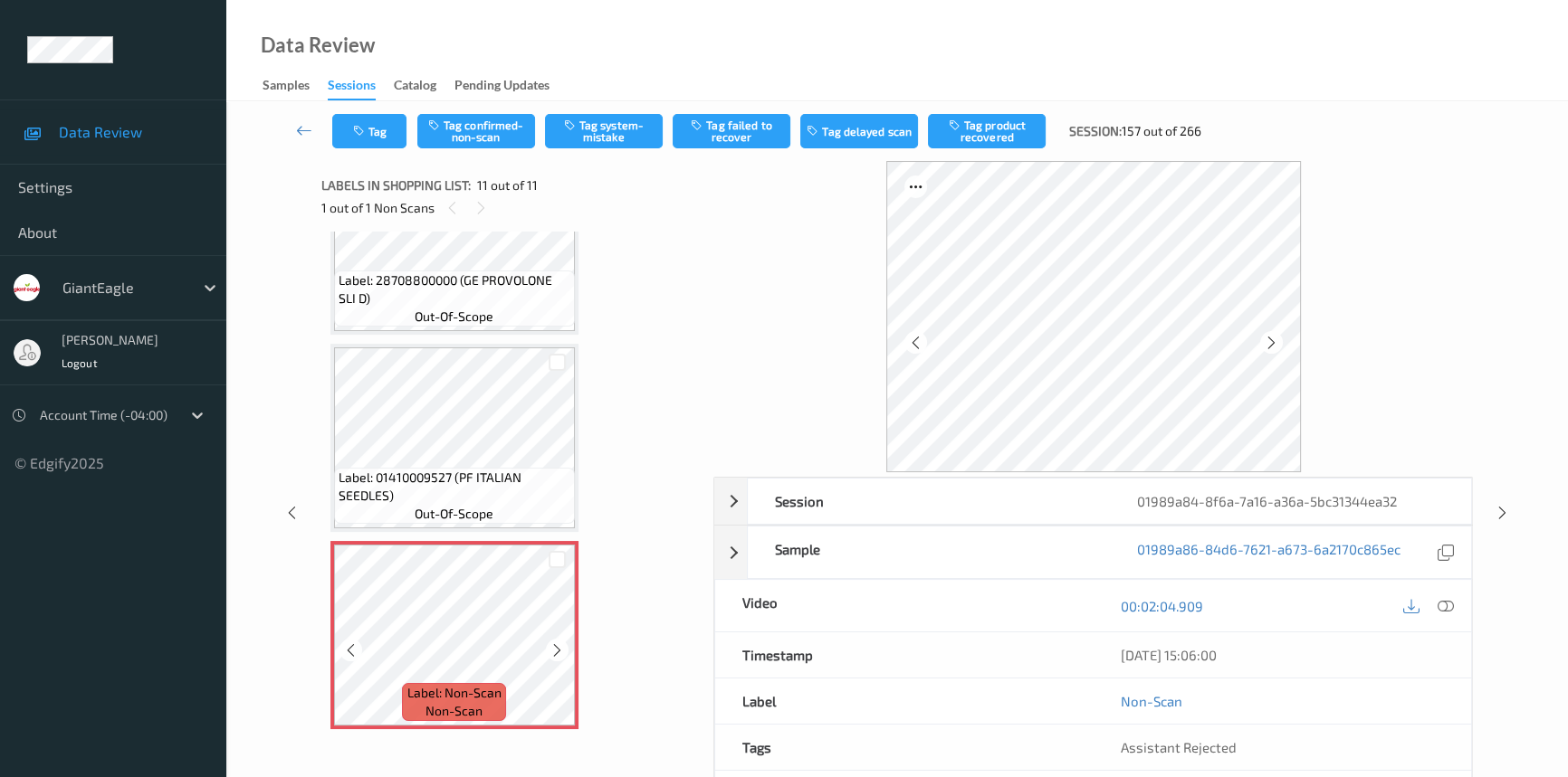
click at [560, 642] on icon at bounding box center [557, 650] width 15 height 16
click at [559, 642] on icon at bounding box center [557, 650] width 15 height 16
click at [1435, 598] on div at bounding box center [1446, 606] width 25 height 25
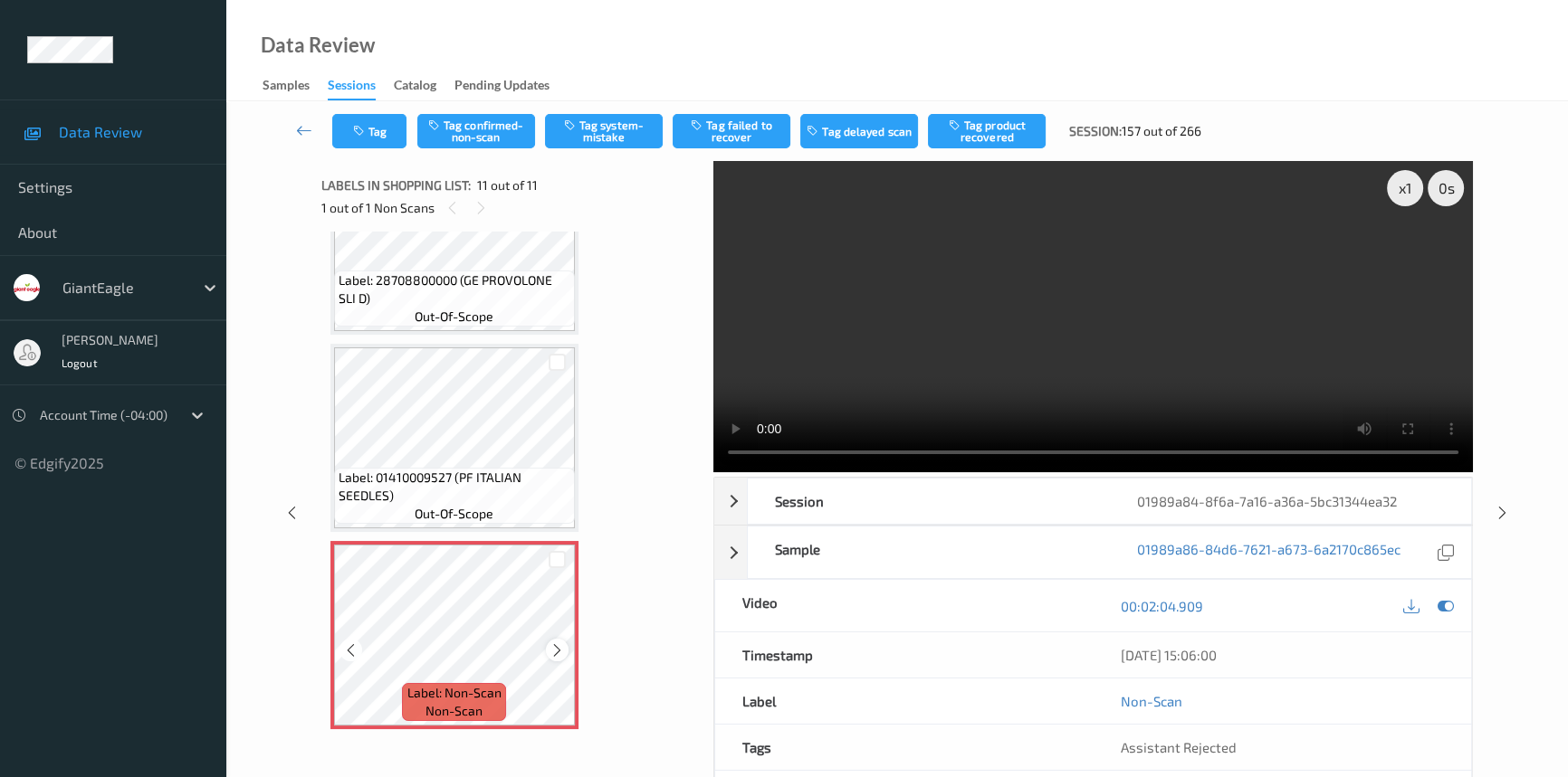
click at [564, 646] on div at bounding box center [557, 650] width 23 height 23
click at [562, 646] on icon at bounding box center [557, 650] width 15 height 16
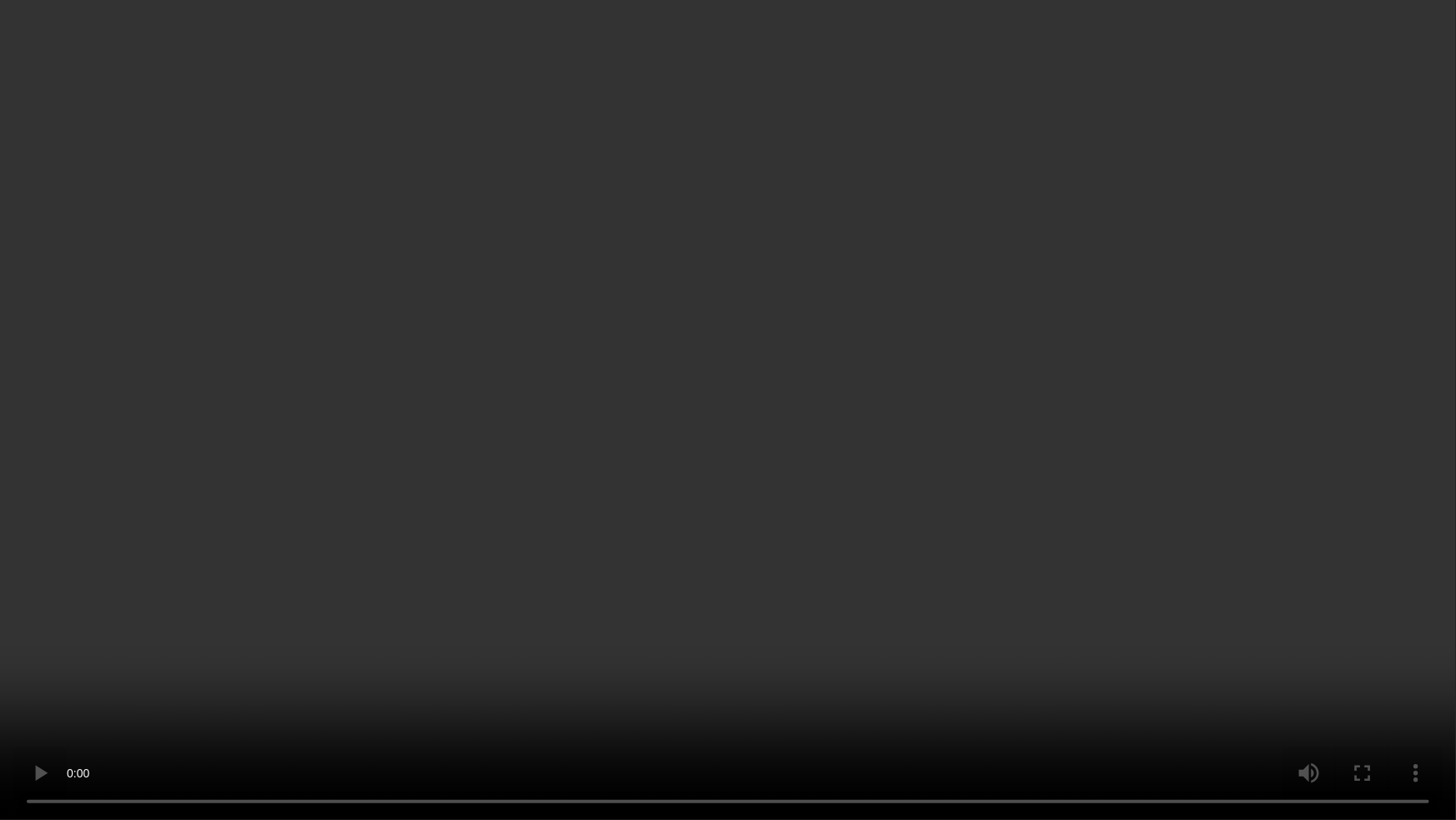
click at [1031, 494] on video at bounding box center [728, 410] width 1456 height 820
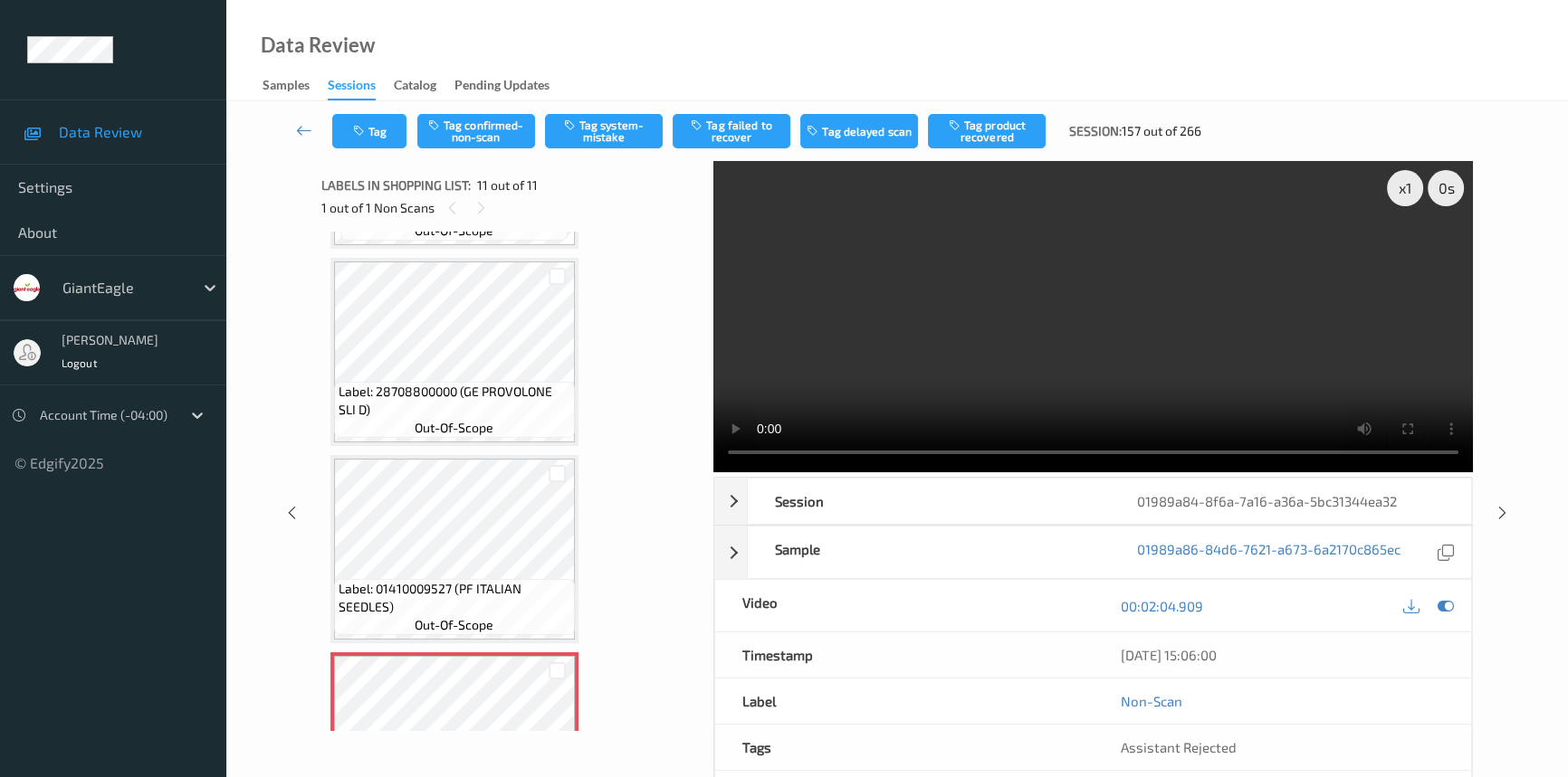
click at [1129, 351] on video at bounding box center [1093, 317] width 759 height 312
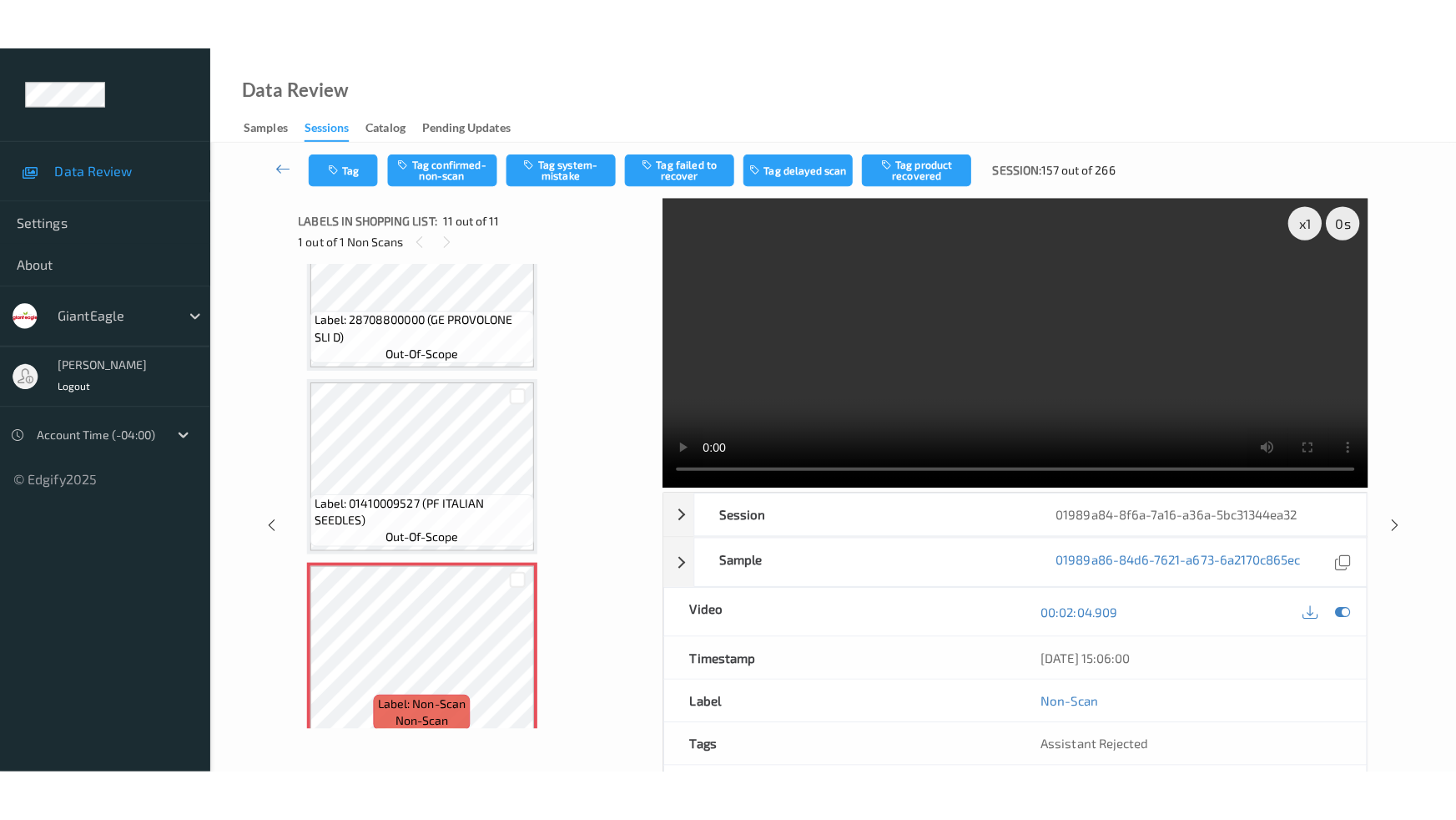
scroll to position [1543, 0]
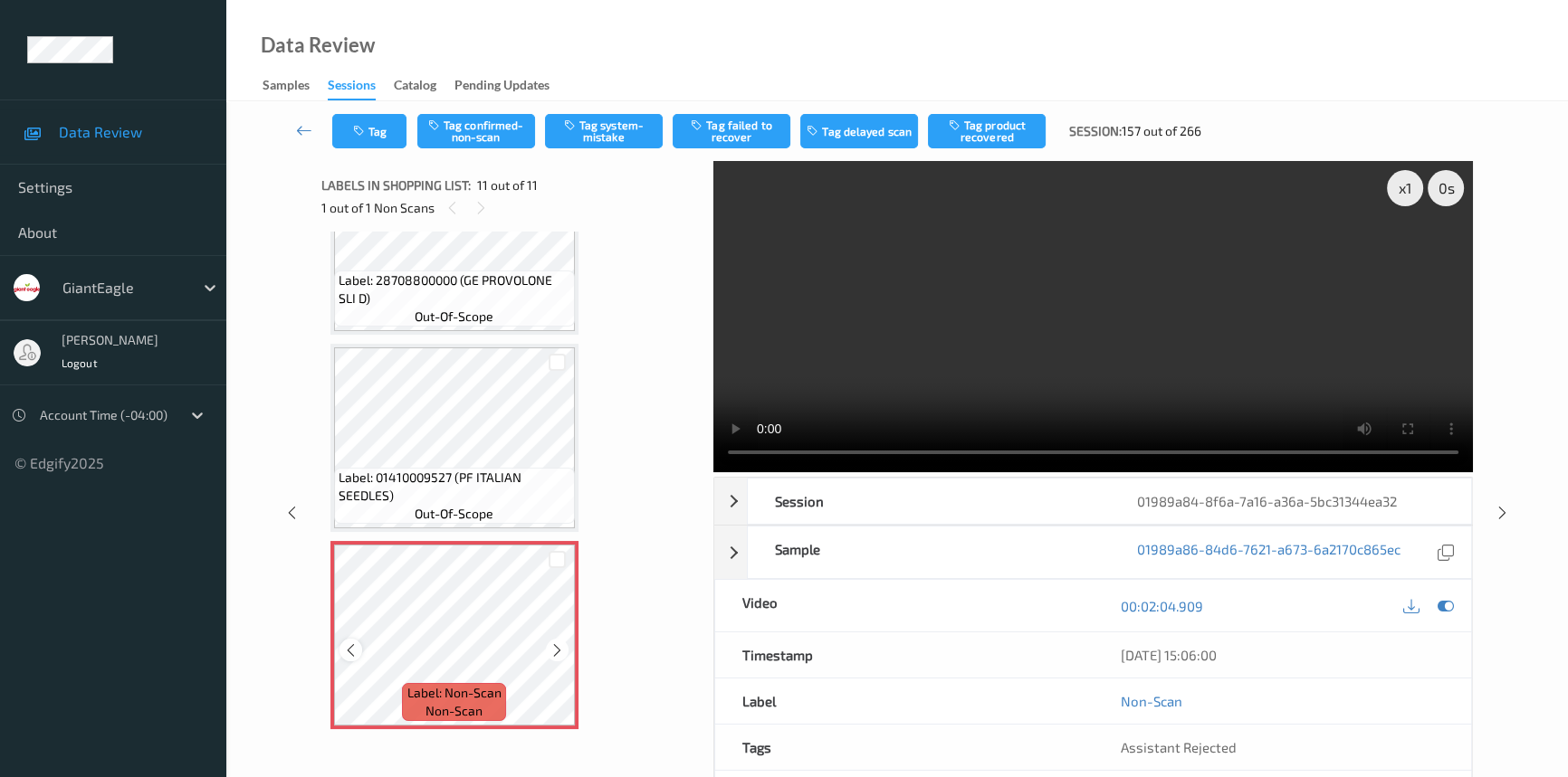
click at [349, 642] on icon at bounding box center [351, 650] width 15 height 16
click at [558, 642] on icon at bounding box center [557, 650] width 15 height 16
click at [1163, 356] on video at bounding box center [1093, 317] width 759 height 312
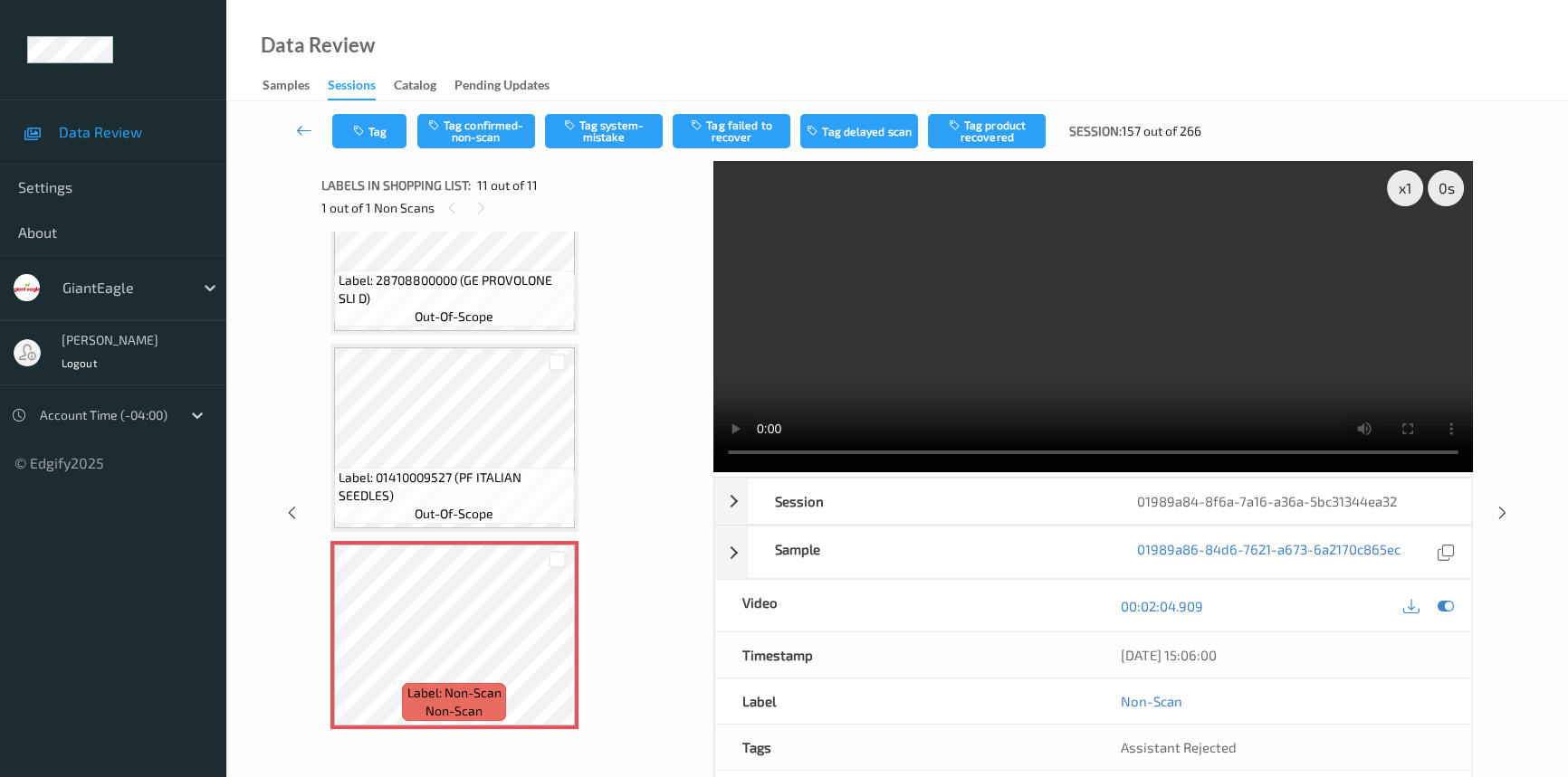
scroll to position [1561, 0]
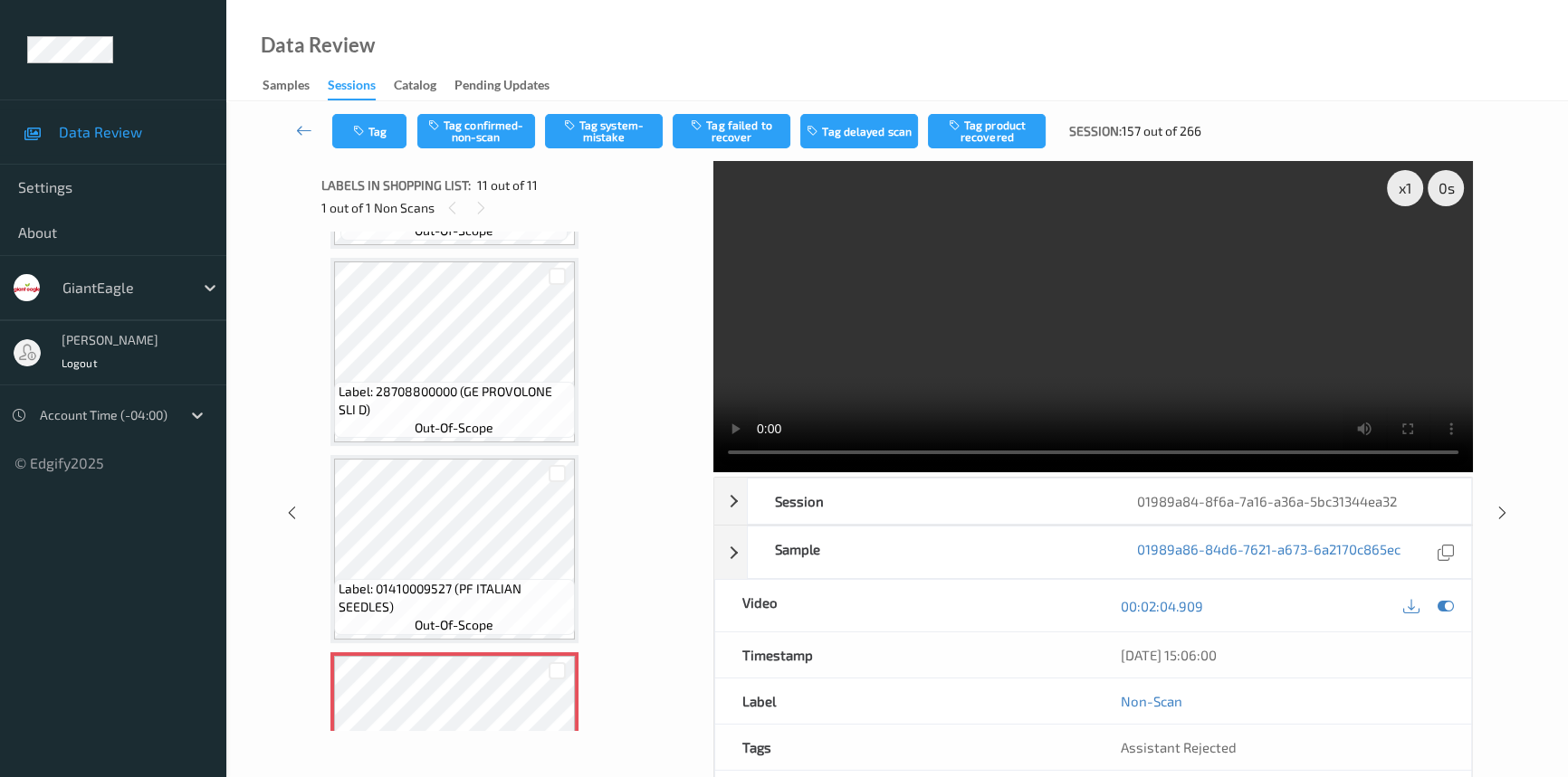
click at [1283, 366] on video at bounding box center [1093, 317] width 759 height 312
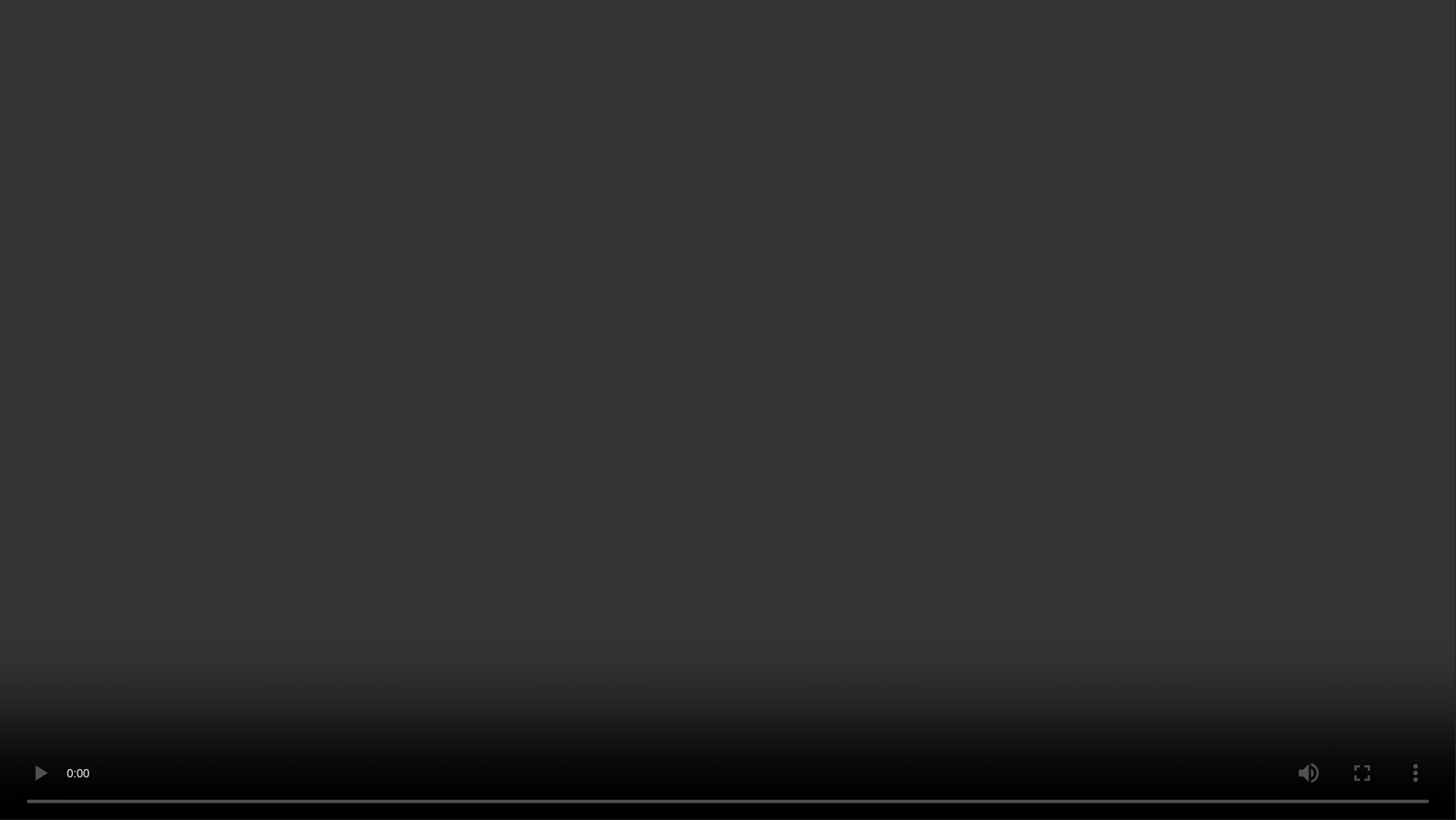
click at [985, 518] on video at bounding box center [728, 410] width 1456 height 820
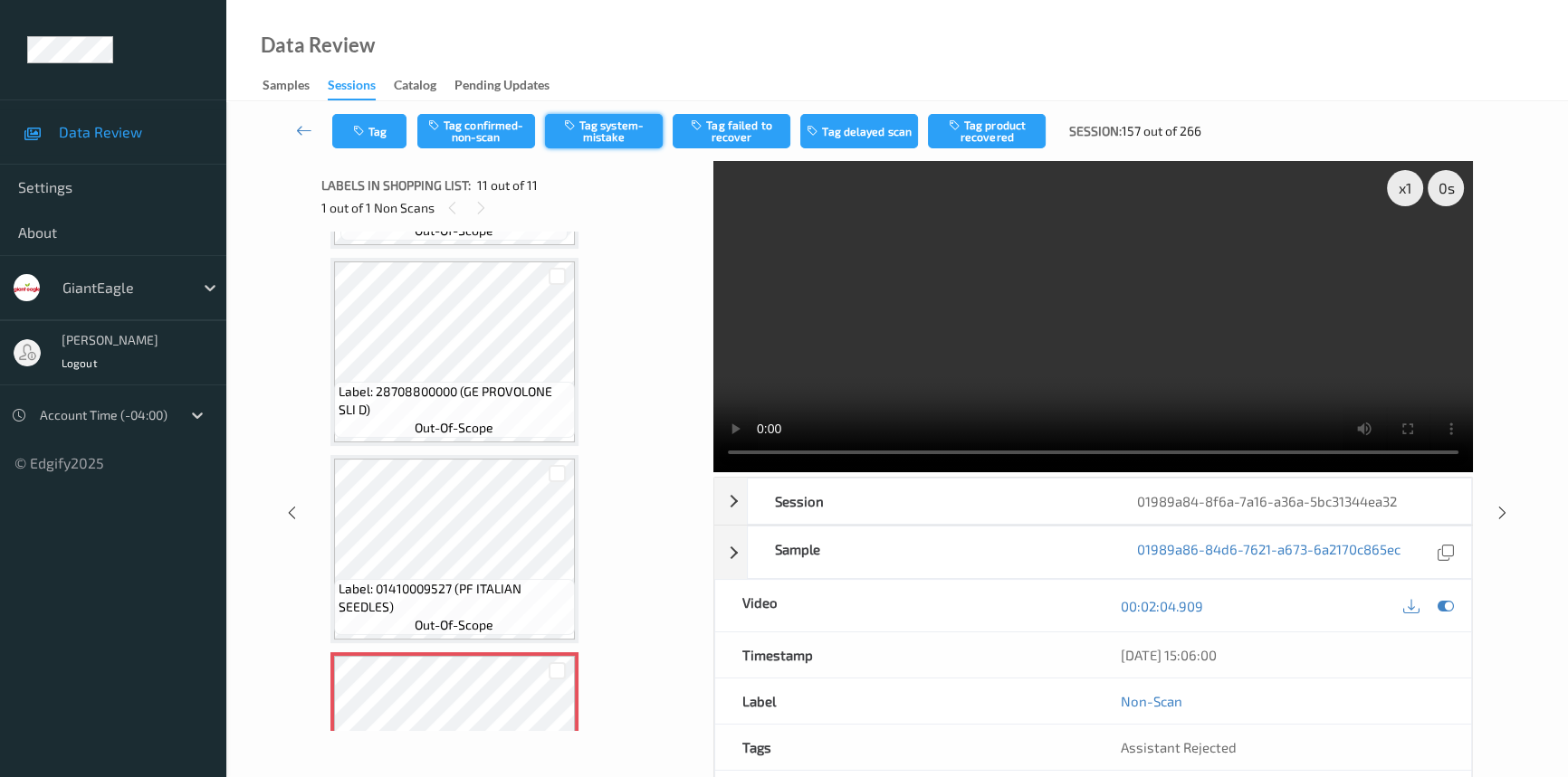
click at [598, 135] on button "Tag system-mistake" at bounding box center [603, 131] width 118 height 34
click at [379, 137] on button "Tag" at bounding box center [369, 131] width 75 height 34
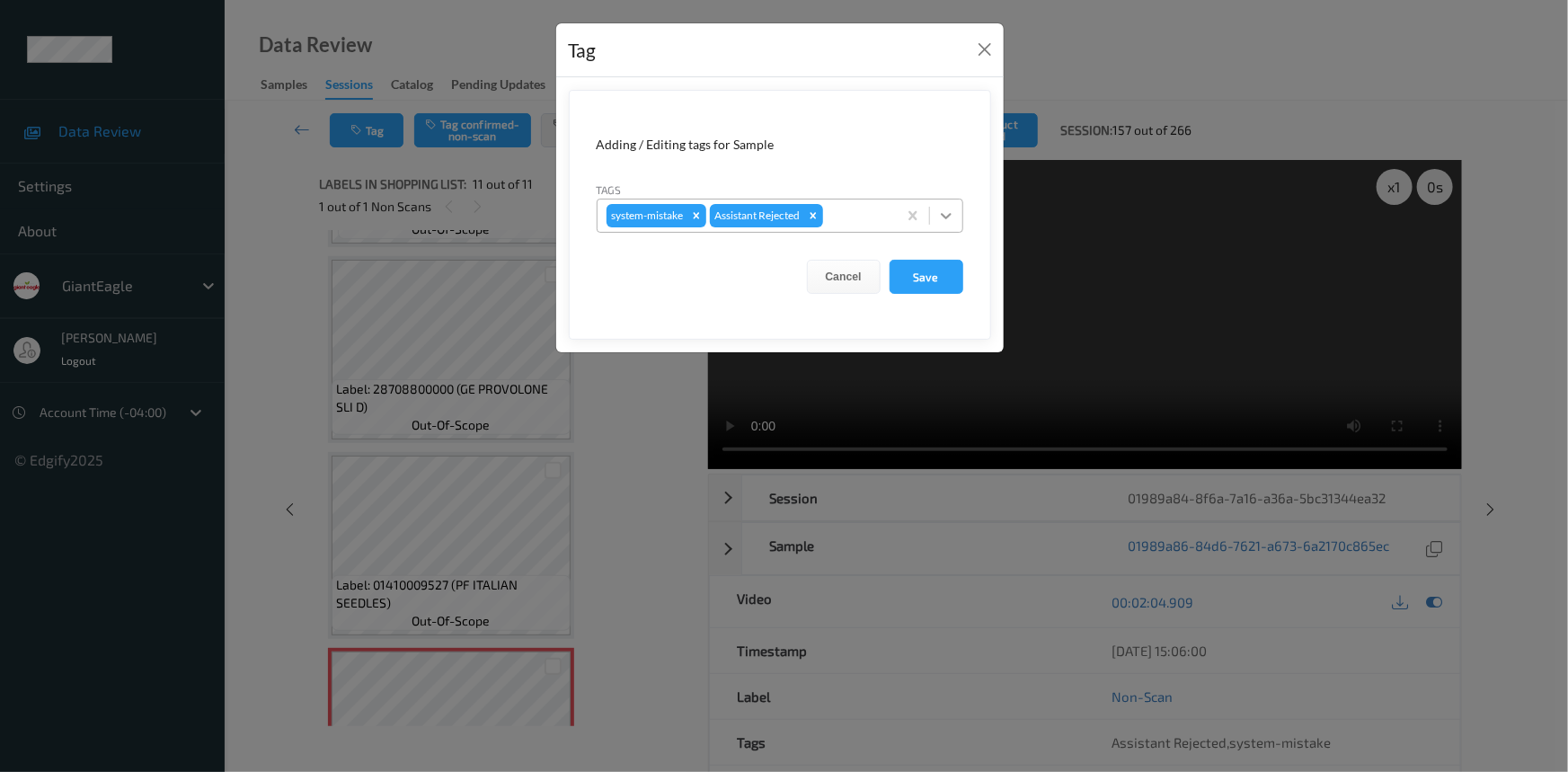
drag, startPoint x: 940, startPoint y: 212, endPoint x: 931, endPoint y: 232, distance: 21.9
click at [943, 215] on icon at bounding box center [946, 216] width 18 height 18
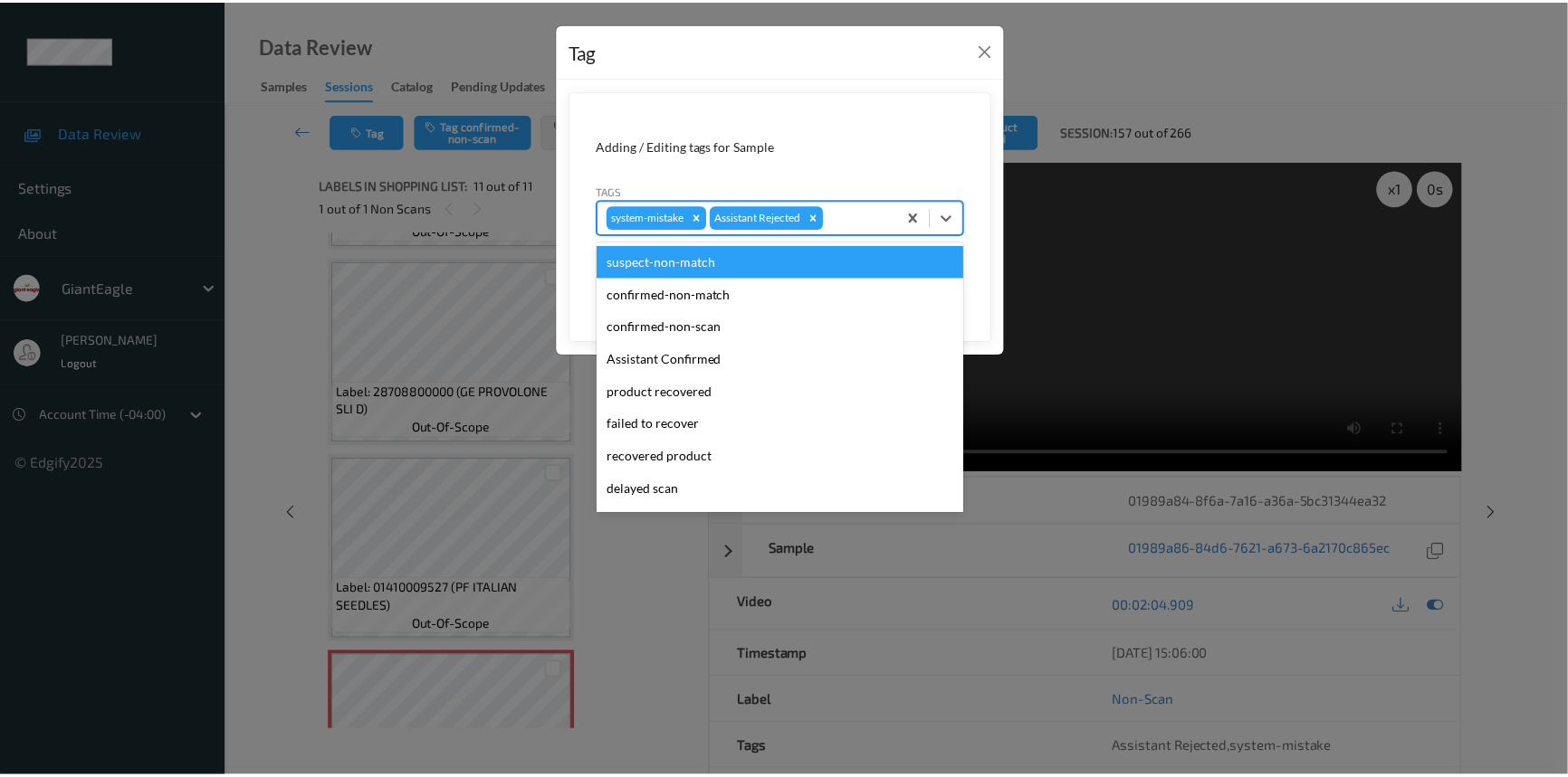
scroll to position [127, 0]
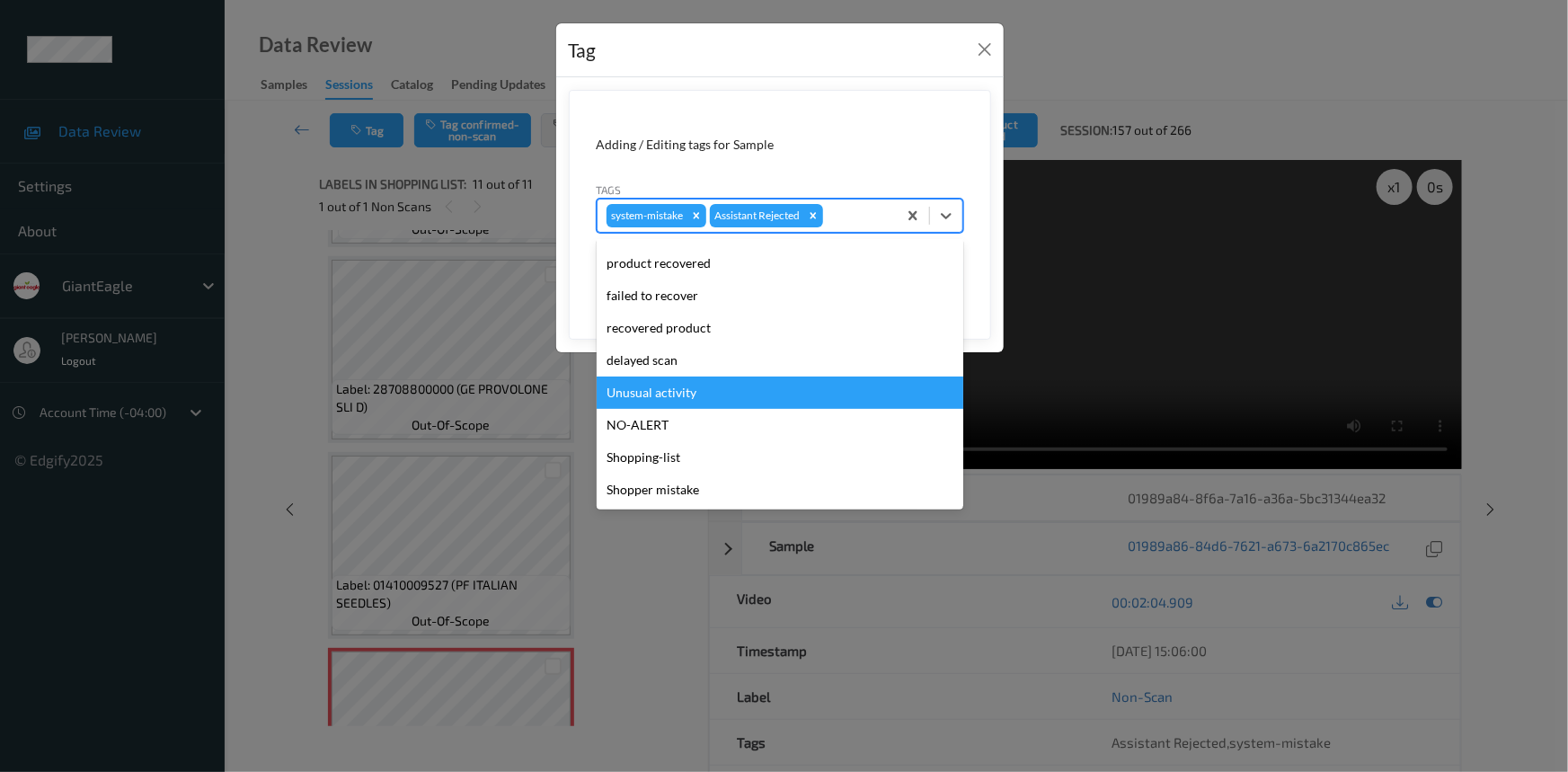
click at [695, 386] on div "Unusual activity" at bounding box center [780, 393] width 366 height 32
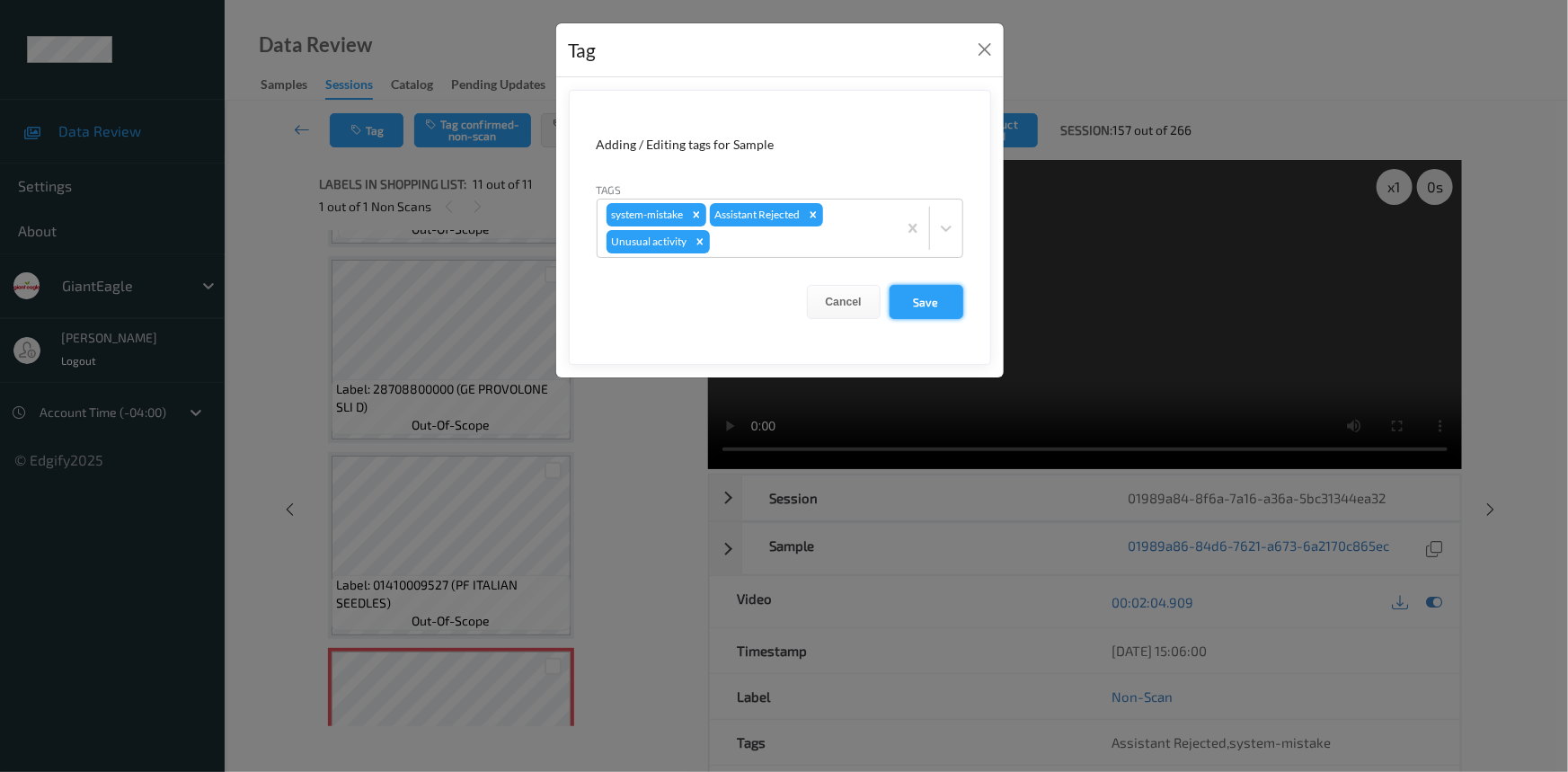
click at [944, 311] on button "Save" at bounding box center [926, 302] width 74 height 34
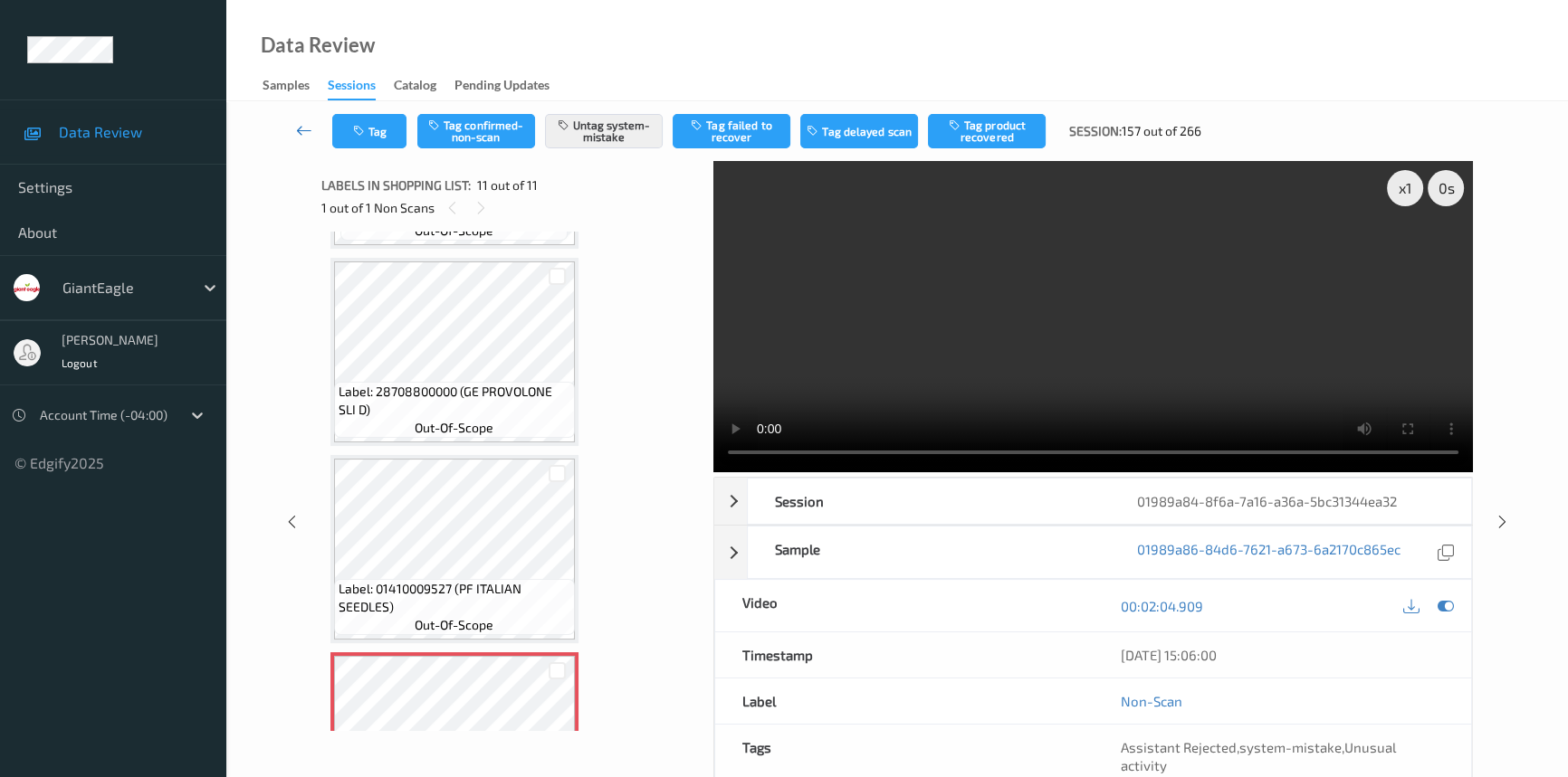
click at [298, 124] on icon at bounding box center [304, 130] width 16 height 18
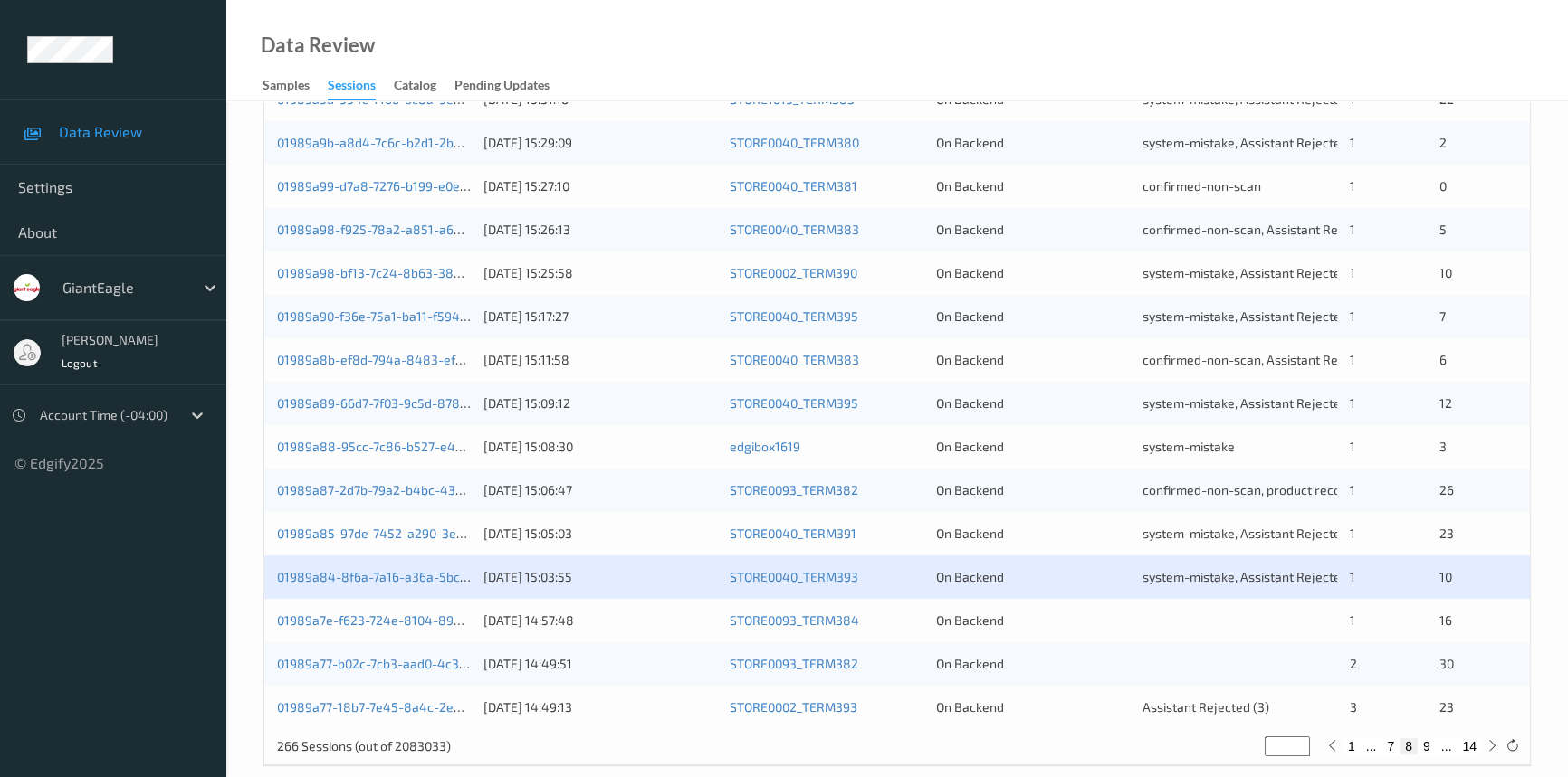
scroll to position [645, 0]
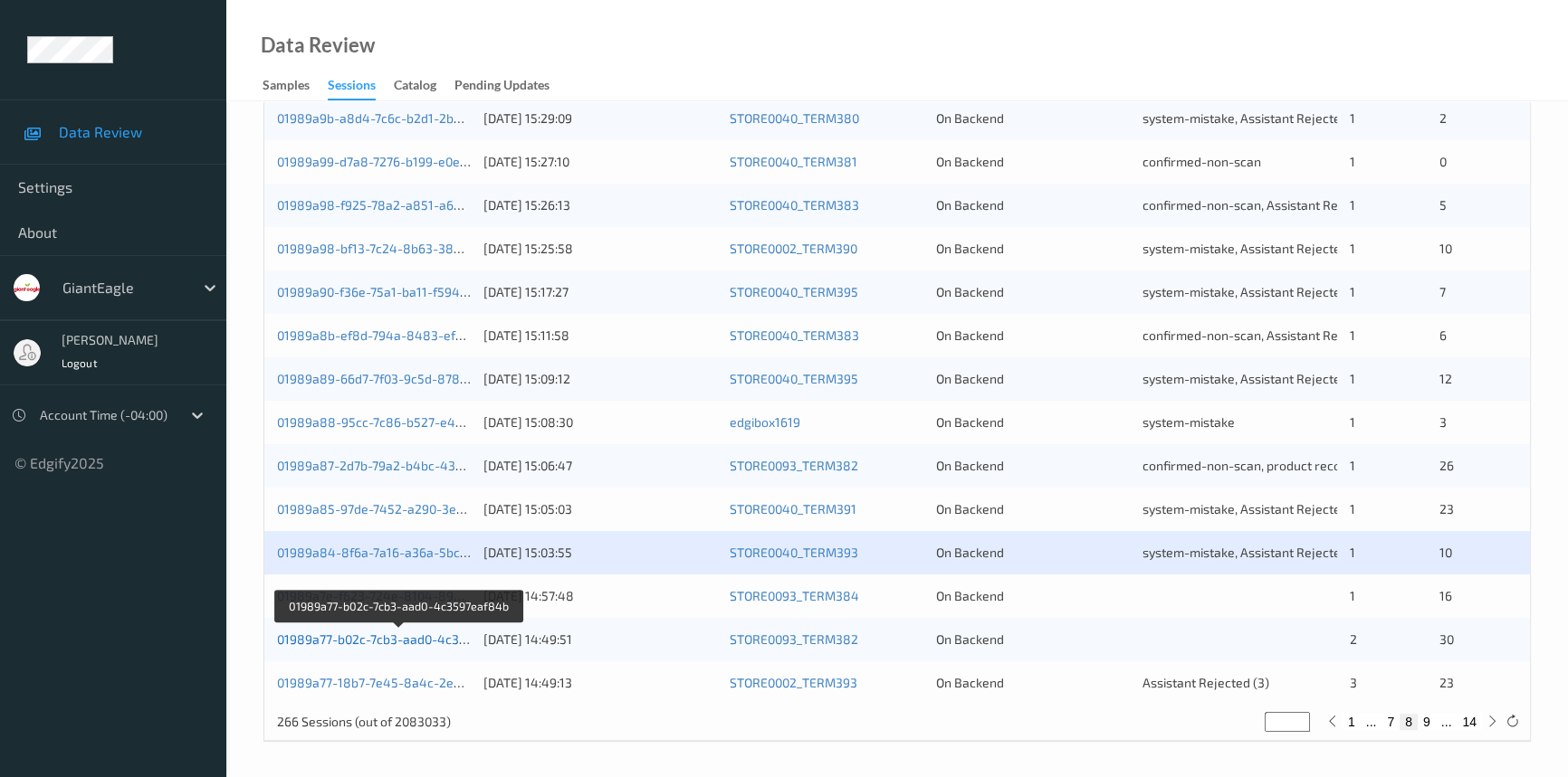
click at [379, 635] on link "01989a77-b02c-7cb3-aad0-4c3597eaf84b" at bounding box center [400, 639] width 246 height 15
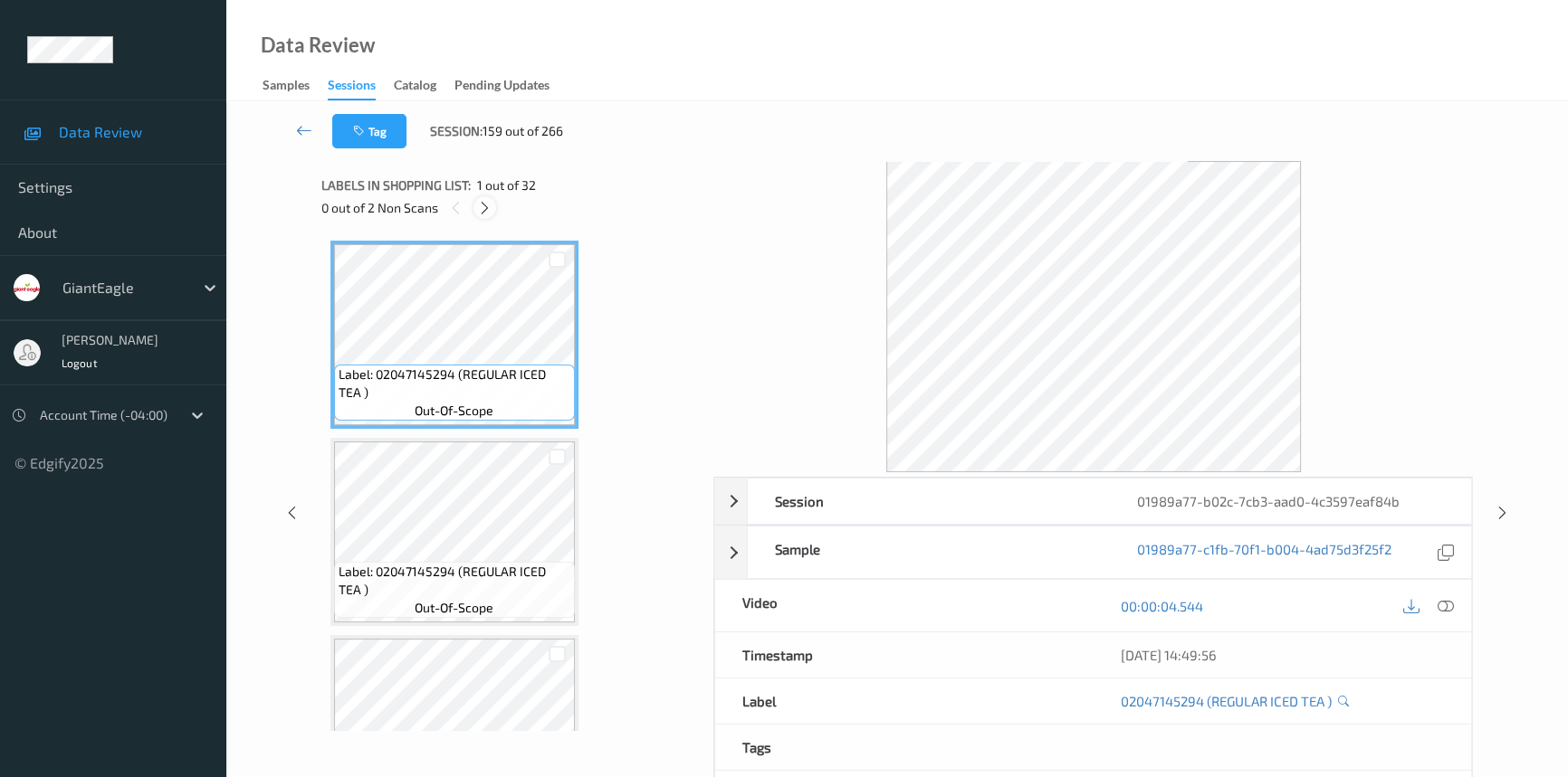
click at [489, 204] on icon at bounding box center [485, 207] width 15 height 16
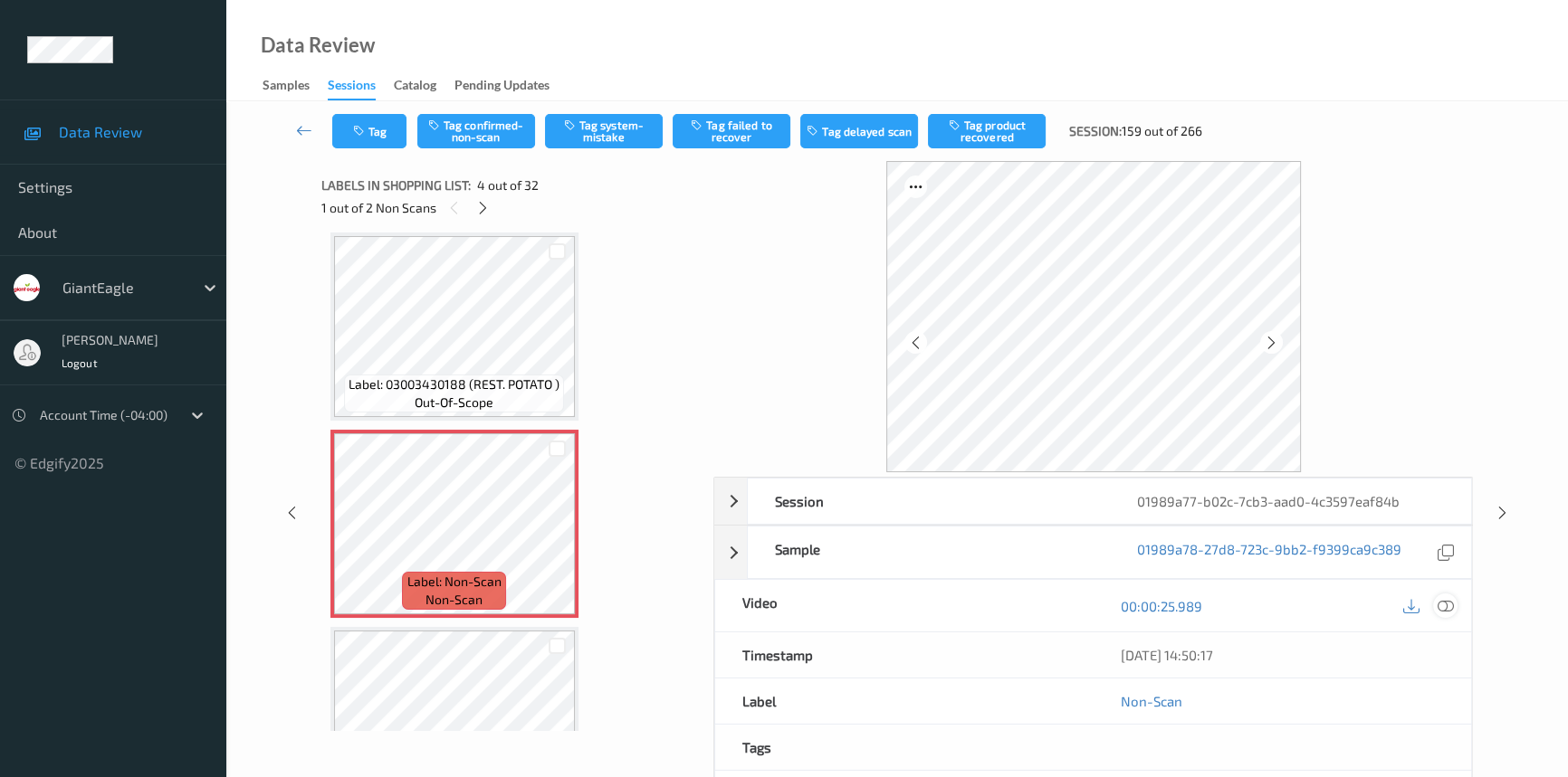
click at [1448, 598] on icon at bounding box center [1446, 606] width 16 height 16
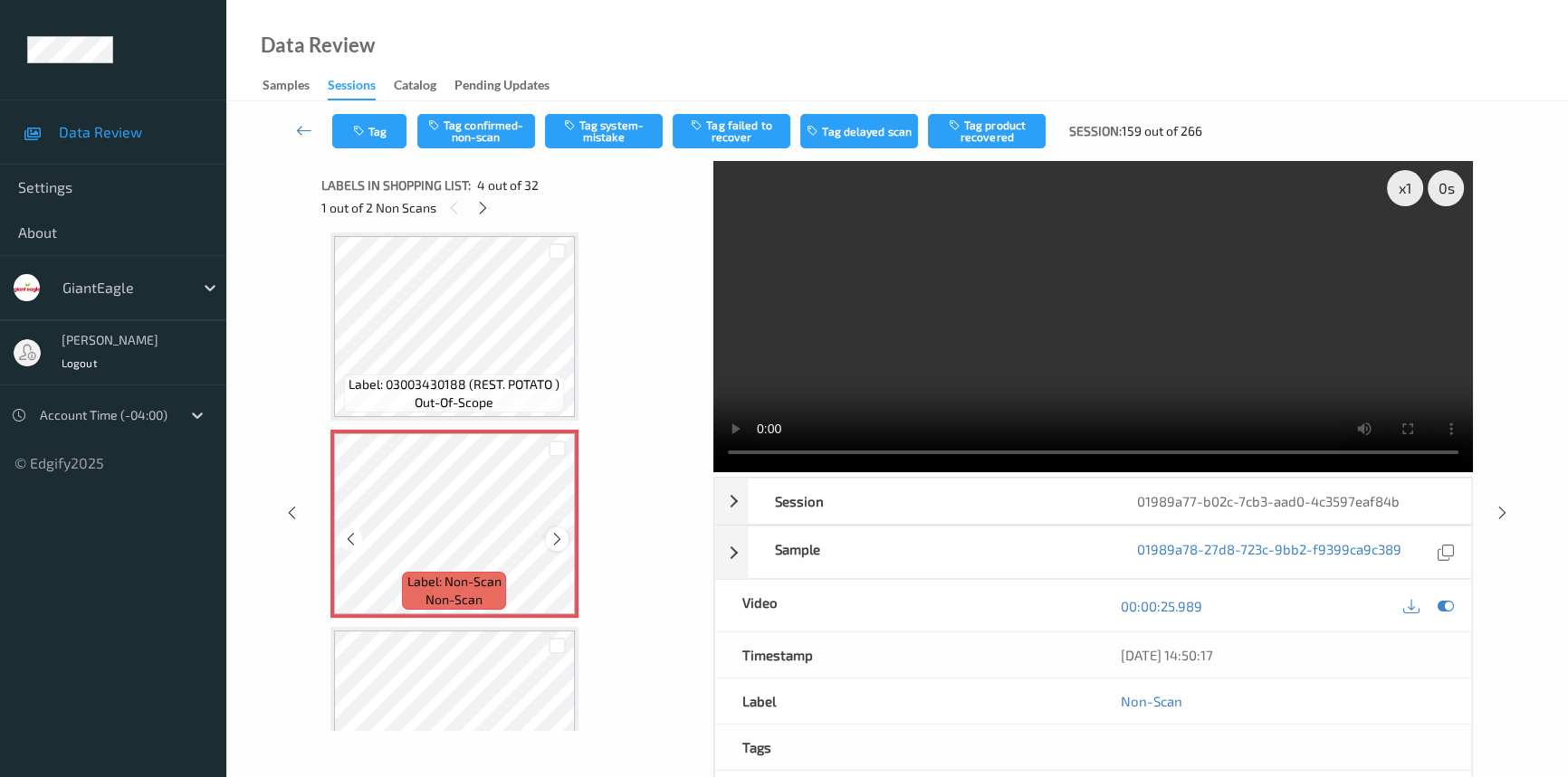
click at [556, 544] on div at bounding box center [557, 539] width 23 height 23
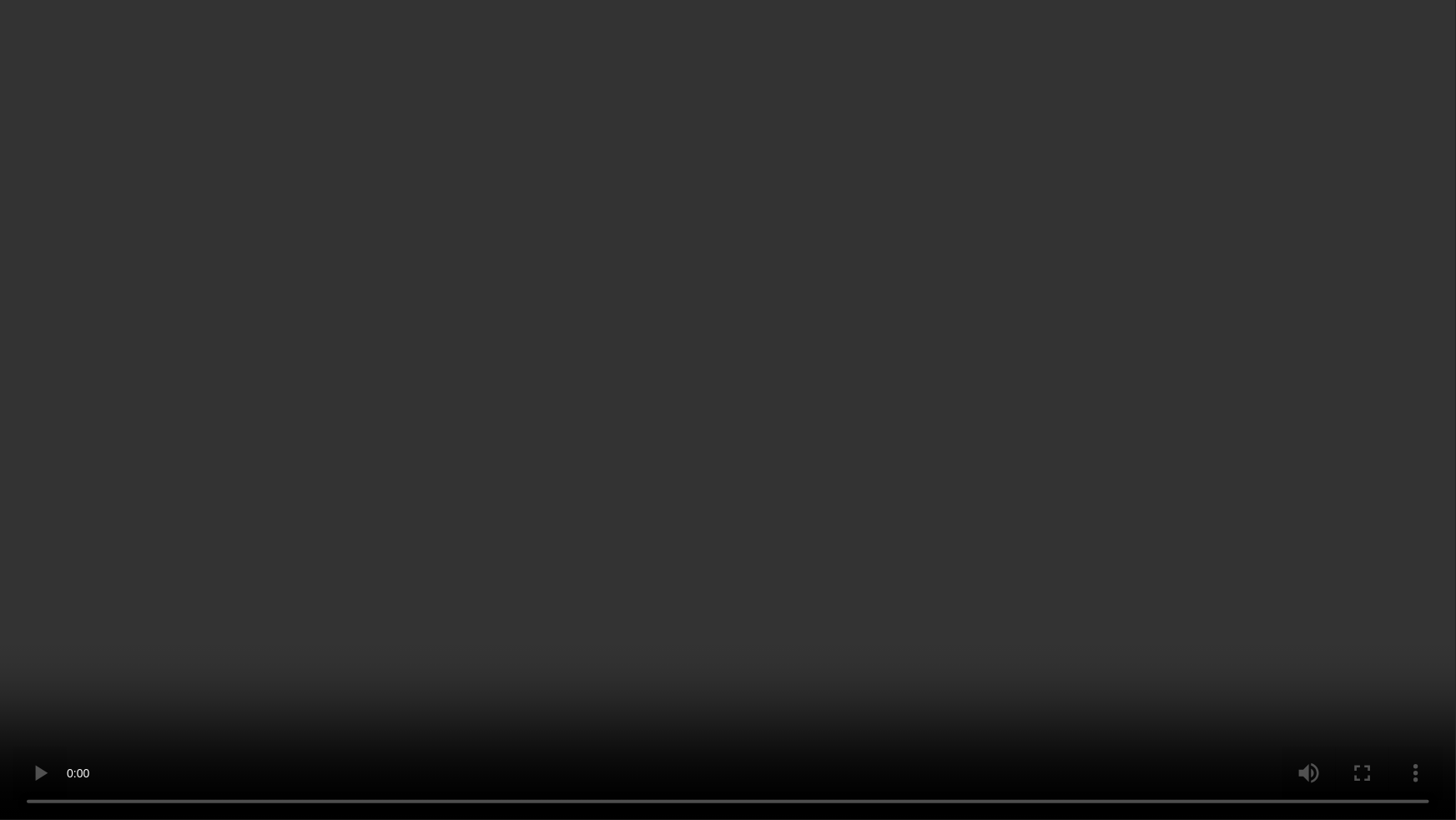
click at [766, 626] on video at bounding box center [728, 410] width 1456 height 820
click at [627, 520] on video at bounding box center [728, 410] width 1456 height 820
click at [657, 512] on video at bounding box center [728, 410] width 1456 height 820
click at [646, 444] on video at bounding box center [728, 410] width 1456 height 820
click at [617, 525] on video at bounding box center [728, 410] width 1456 height 820
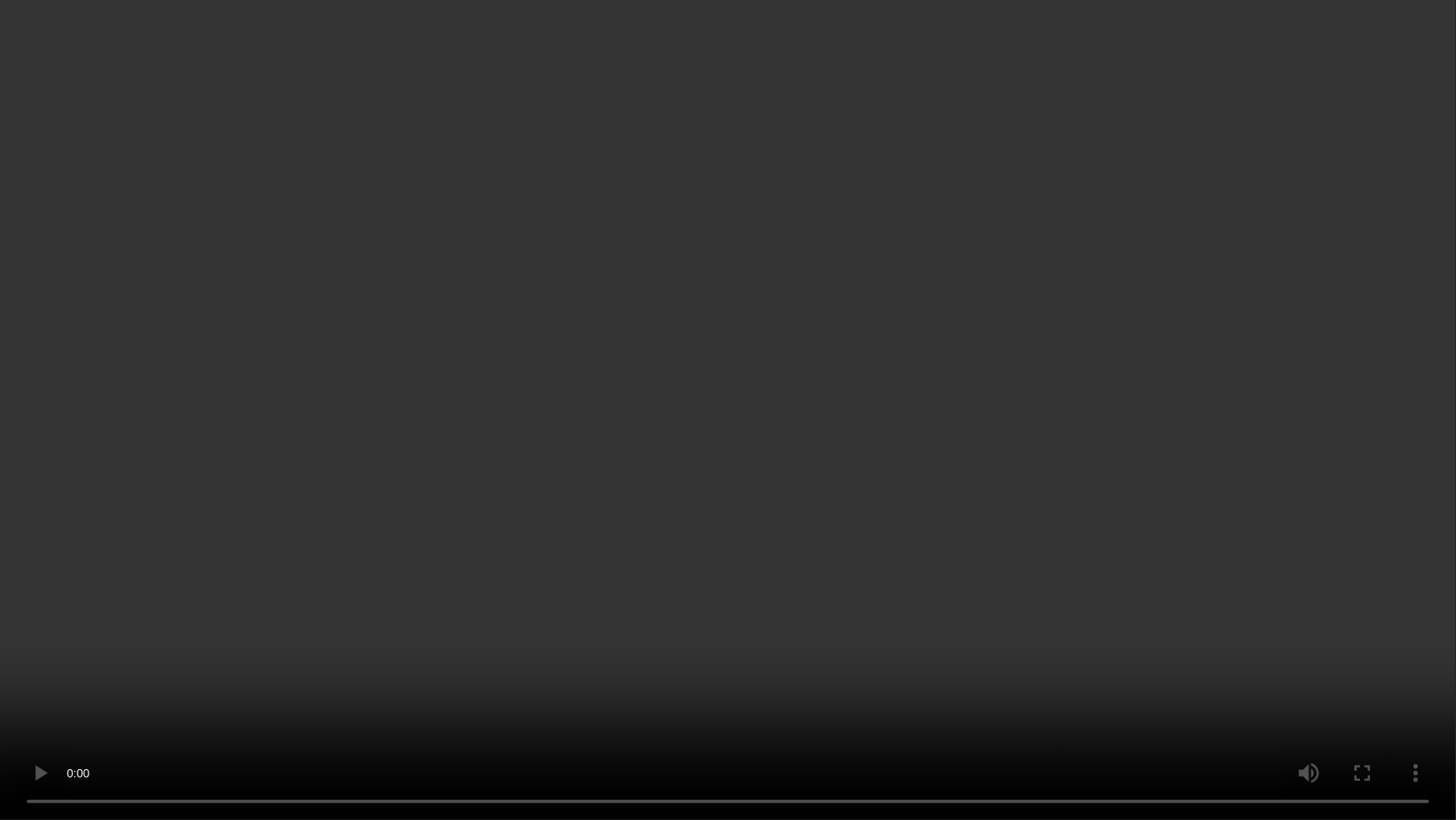
click at [756, 445] on video at bounding box center [728, 410] width 1456 height 820
click at [750, 466] on video at bounding box center [728, 410] width 1456 height 820
click at [667, 380] on video at bounding box center [728, 410] width 1456 height 820
click at [740, 536] on video at bounding box center [728, 410] width 1456 height 820
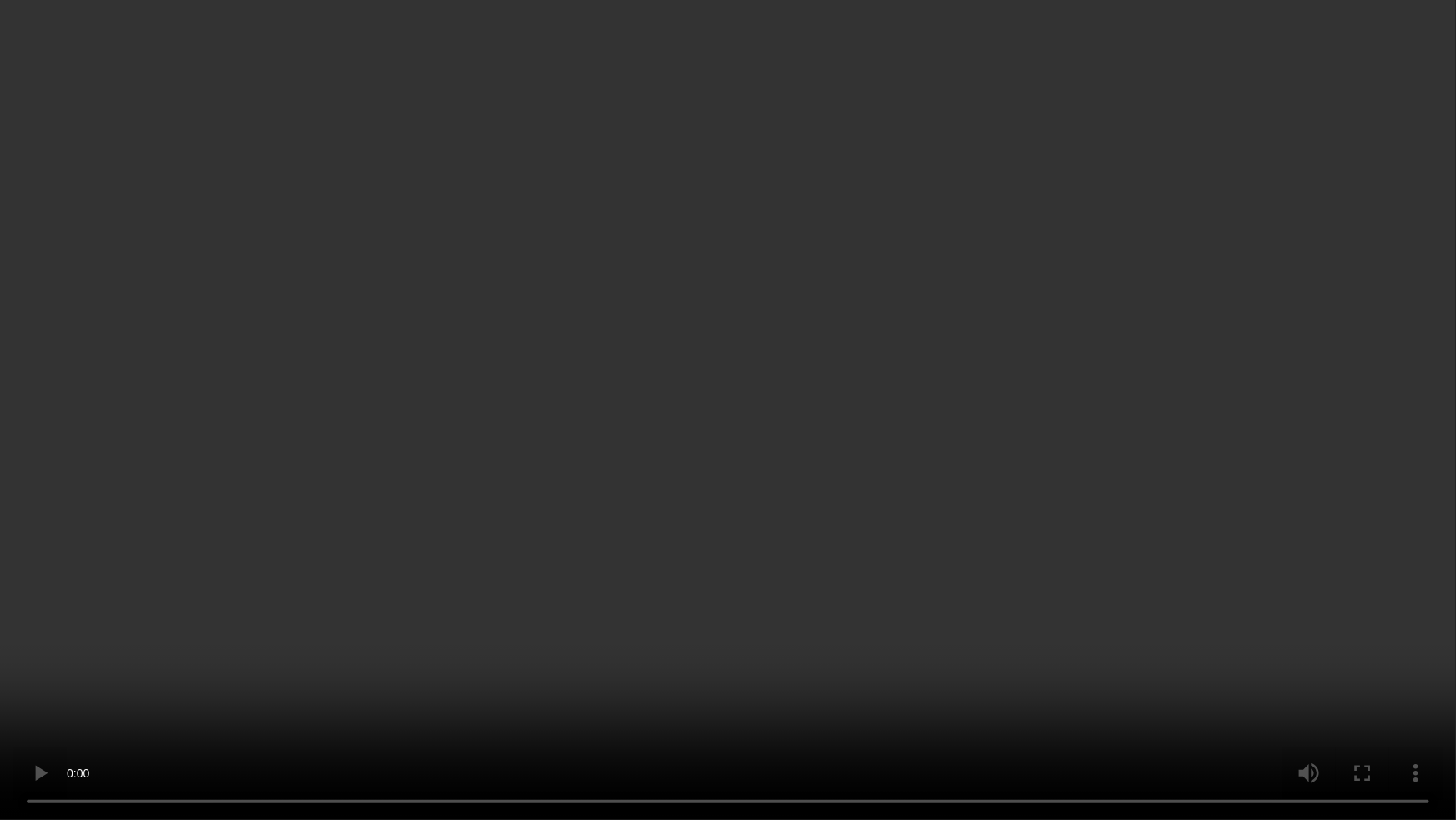
click at [740, 536] on video at bounding box center [728, 410] width 1456 height 820
click at [704, 488] on video at bounding box center [728, 410] width 1456 height 820
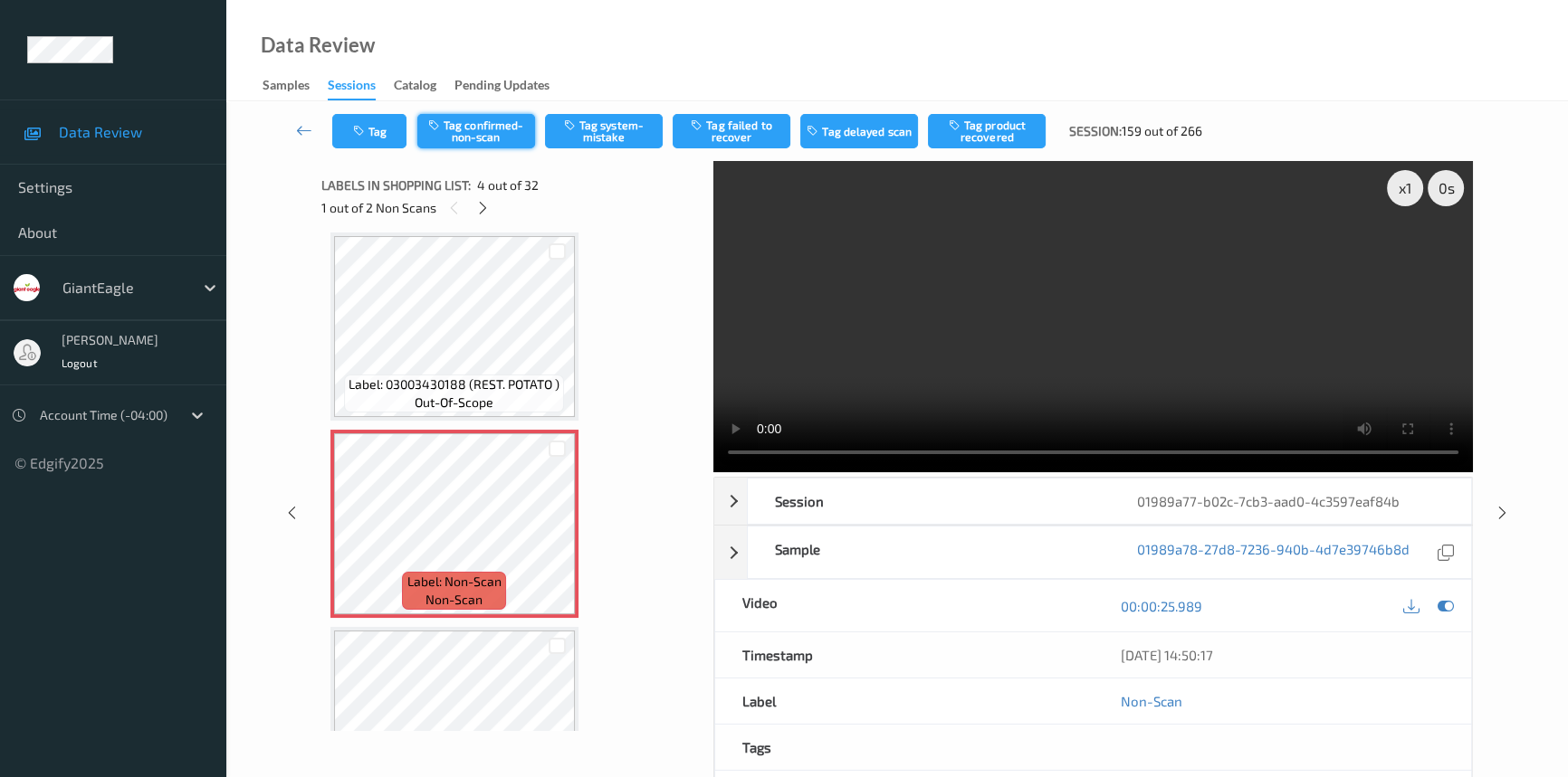
click at [457, 122] on button "Tag confirmed-non-scan" at bounding box center [475, 131] width 118 height 34
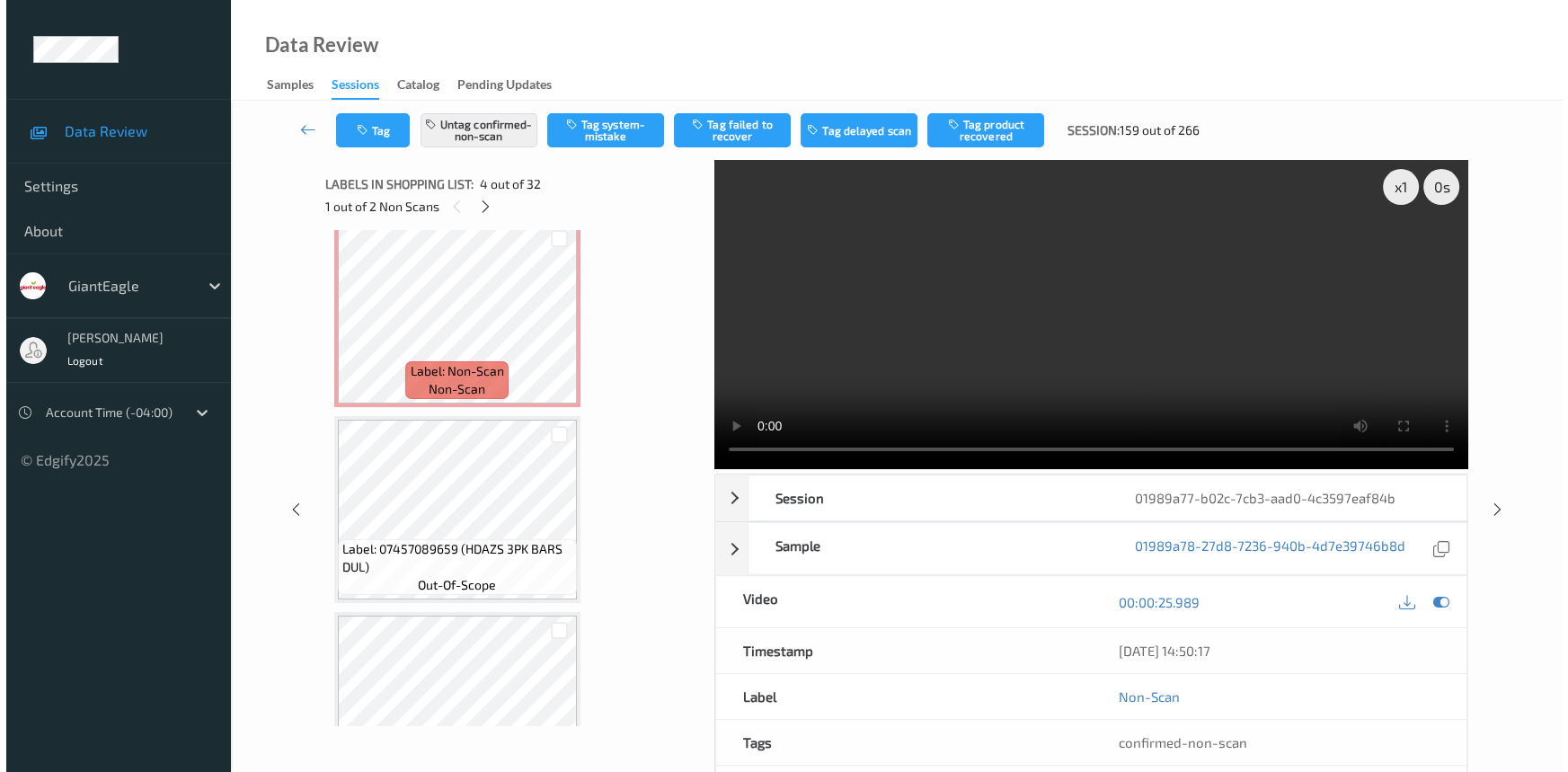
scroll to position [3557, 0]
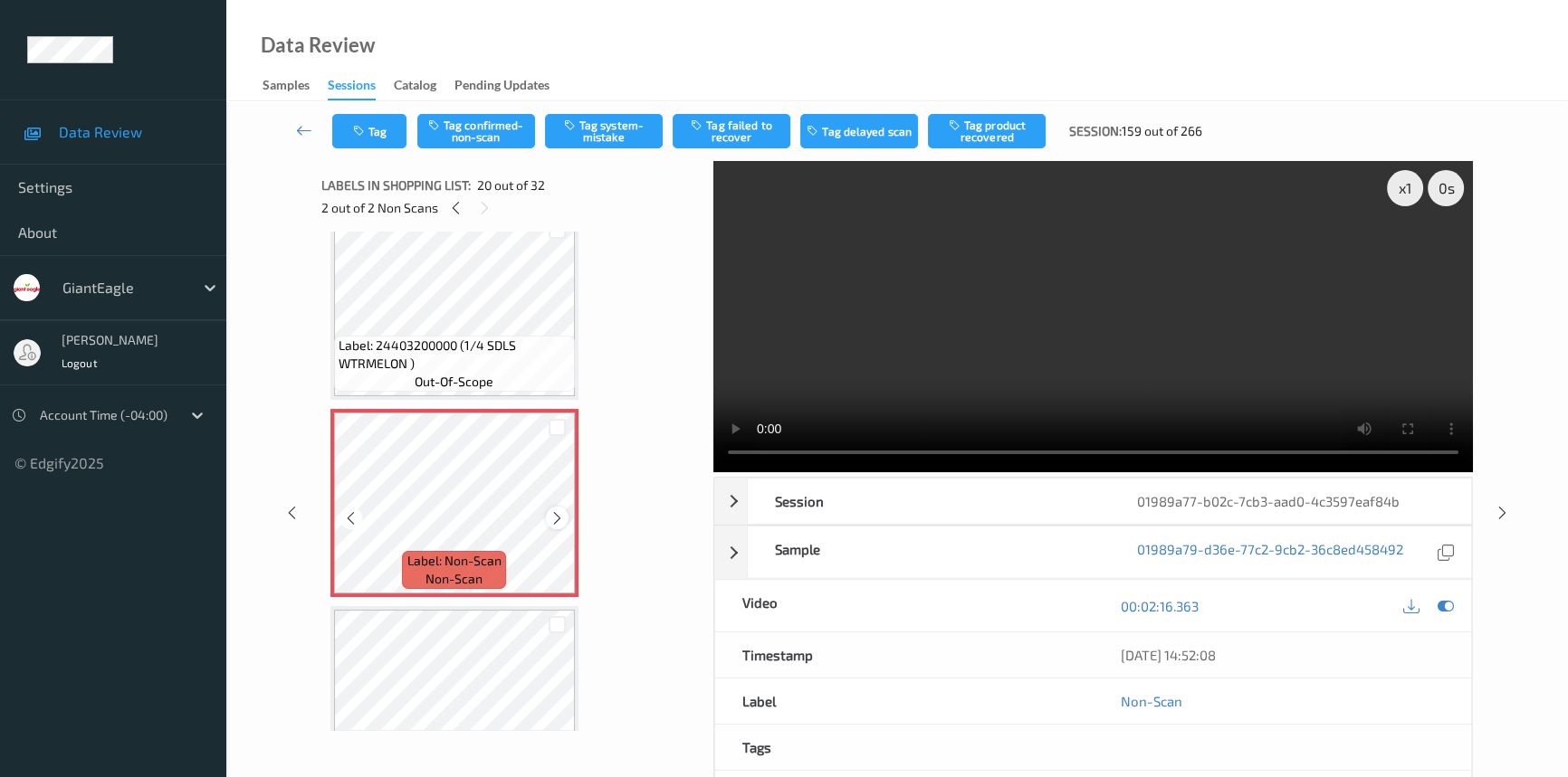
click at [558, 510] on icon at bounding box center [557, 518] width 15 height 16
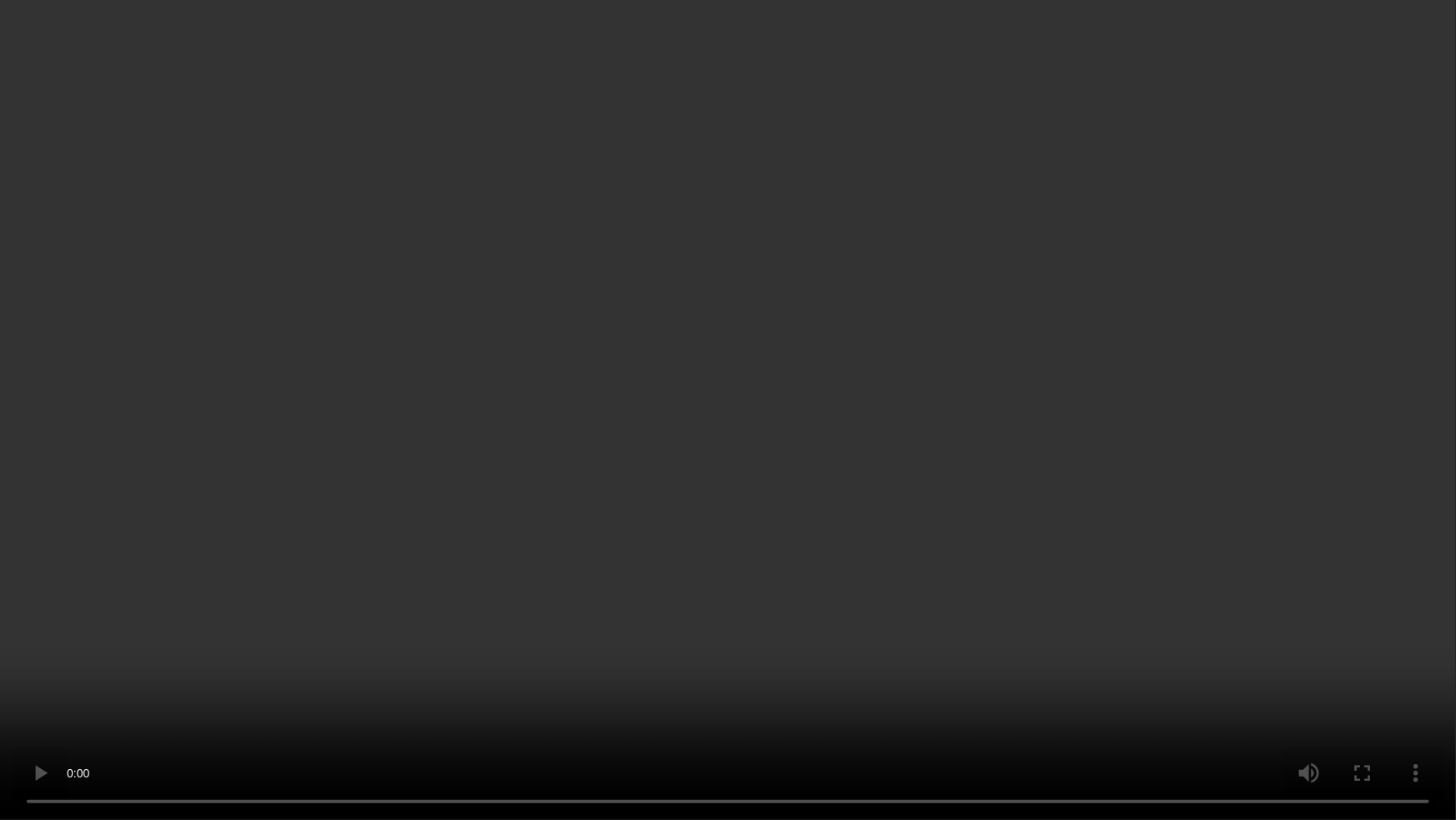
click at [1083, 458] on video at bounding box center [728, 410] width 1456 height 820
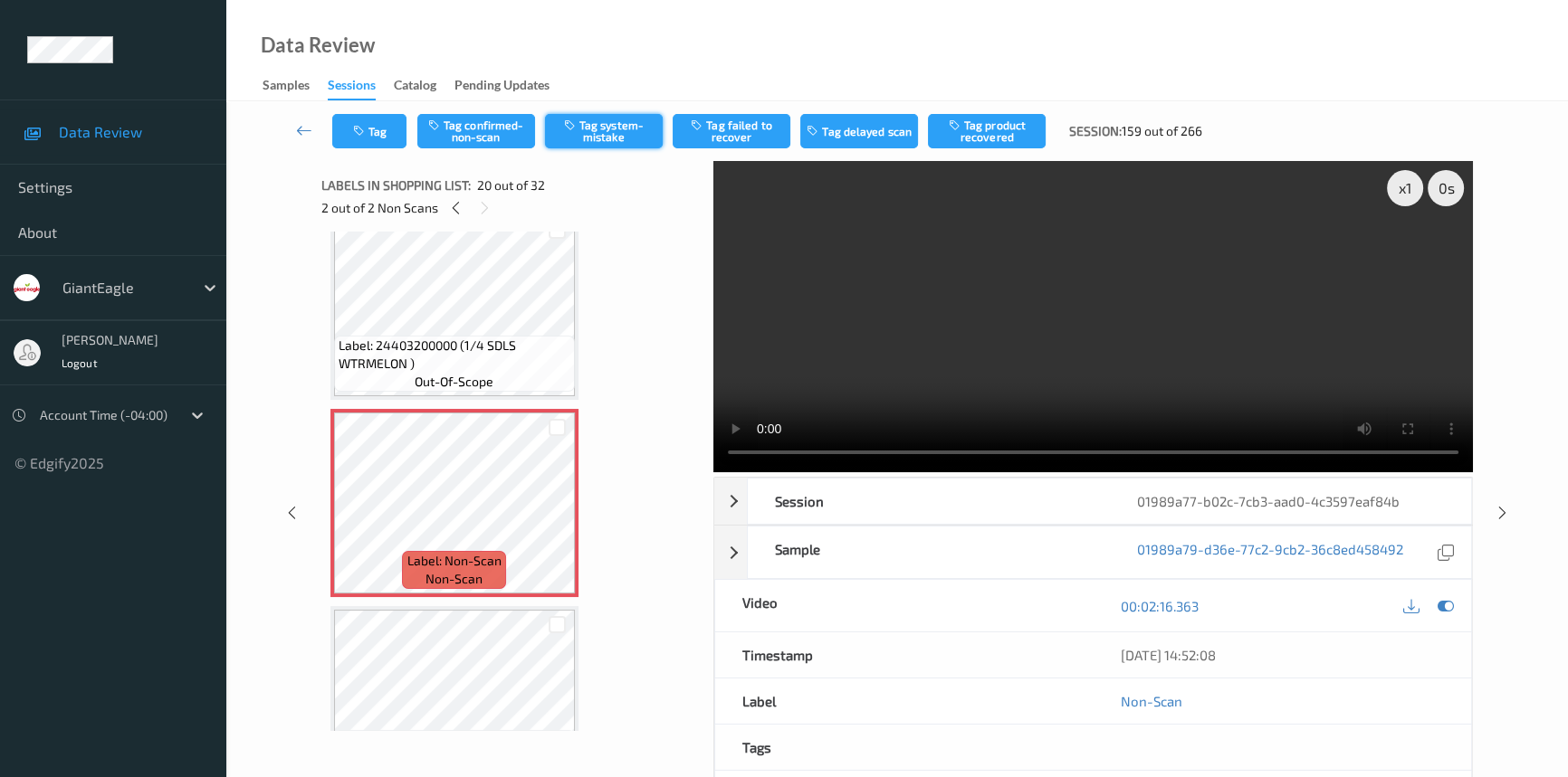
click at [606, 138] on button "Tag system-mistake" at bounding box center [603, 131] width 118 height 34
click at [377, 135] on button "Tag" at bounding box center [369, 131] width 75 height 34
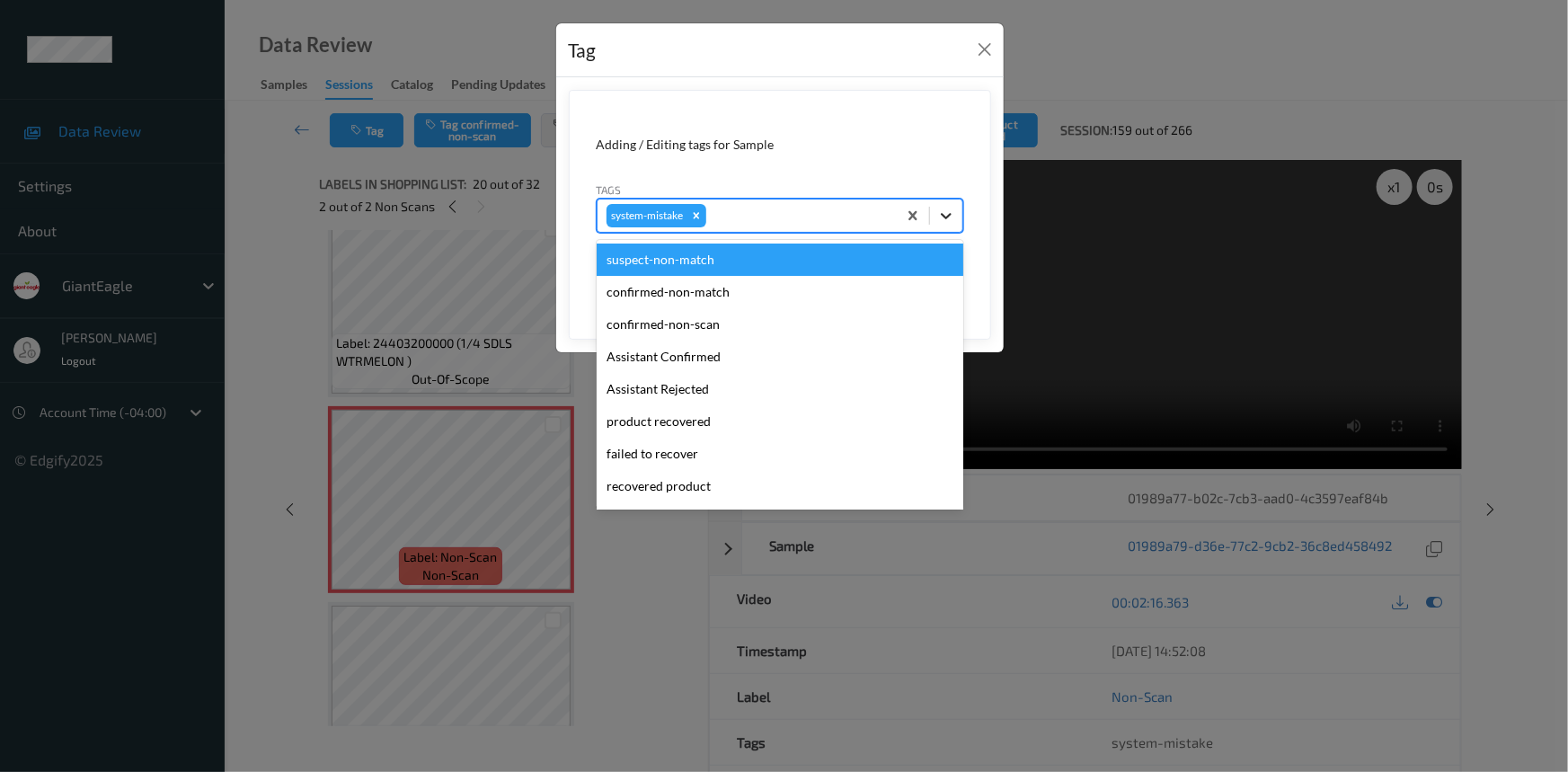
click at [943, 215] on icon at bounding box center [945, 216] width 10 height 7
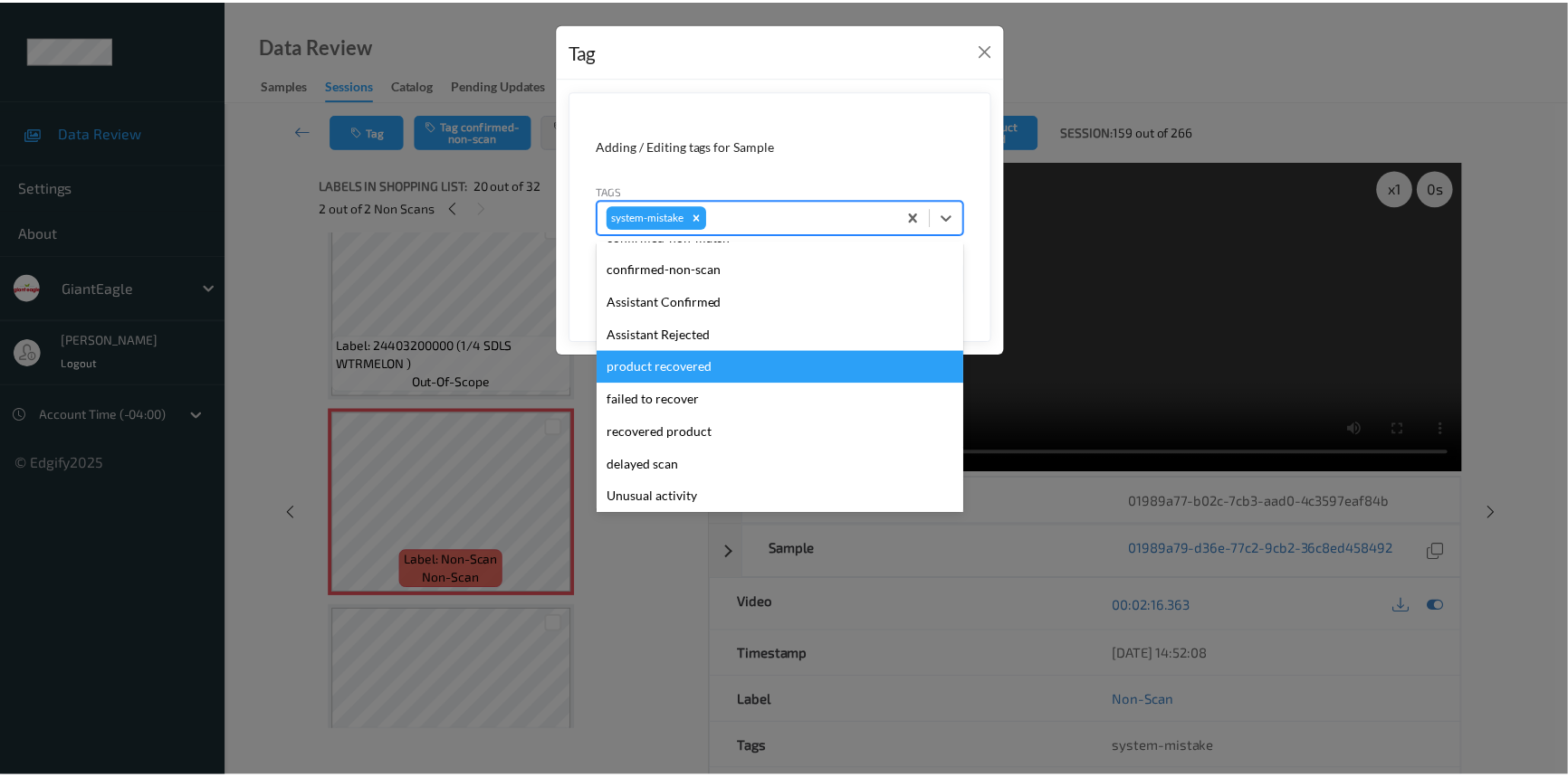
scroll to position [81, 0]
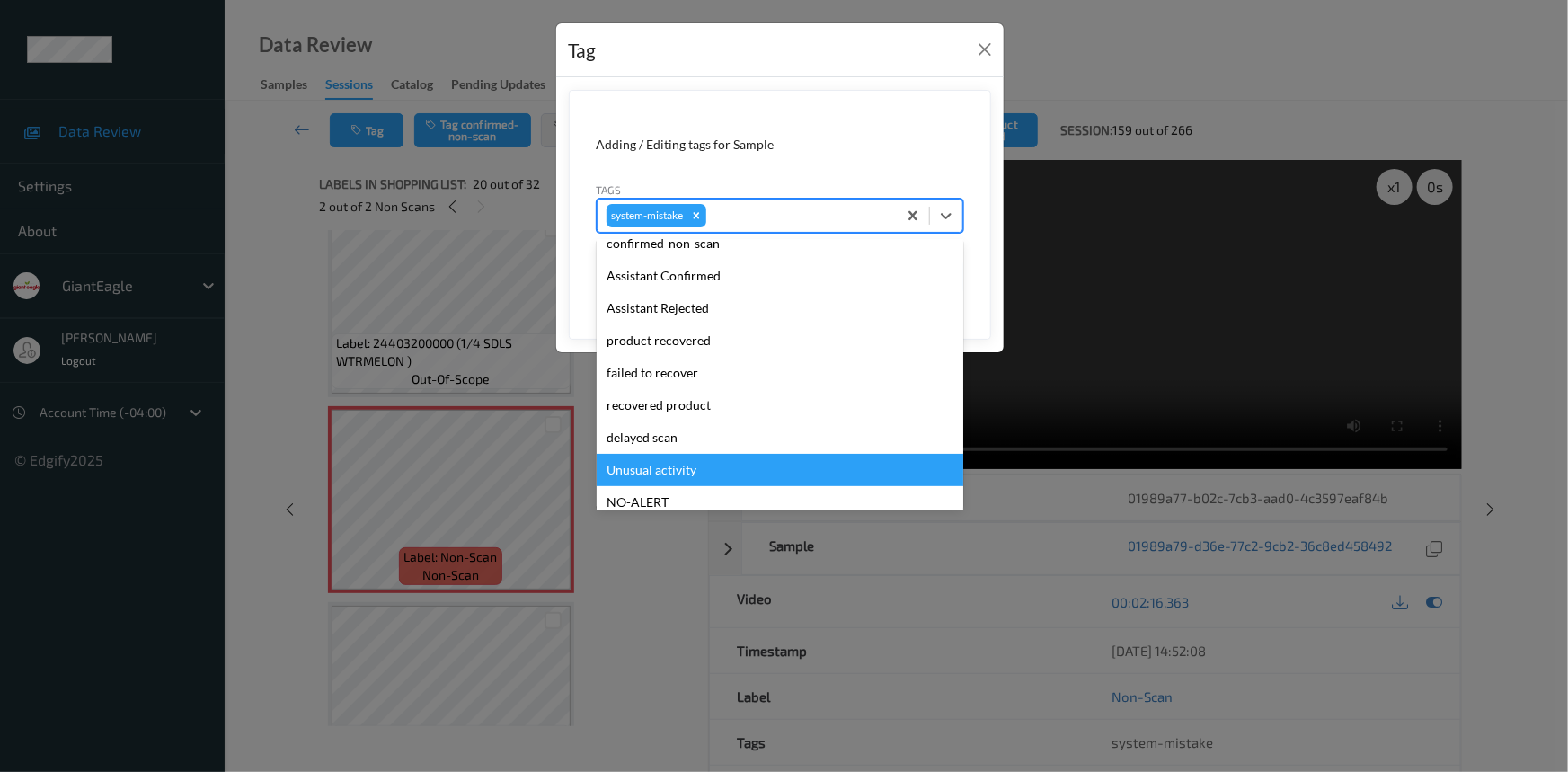
click at [647, 466] on div "Unusual activity" at bounding box center [780, 470] width 366 height 32
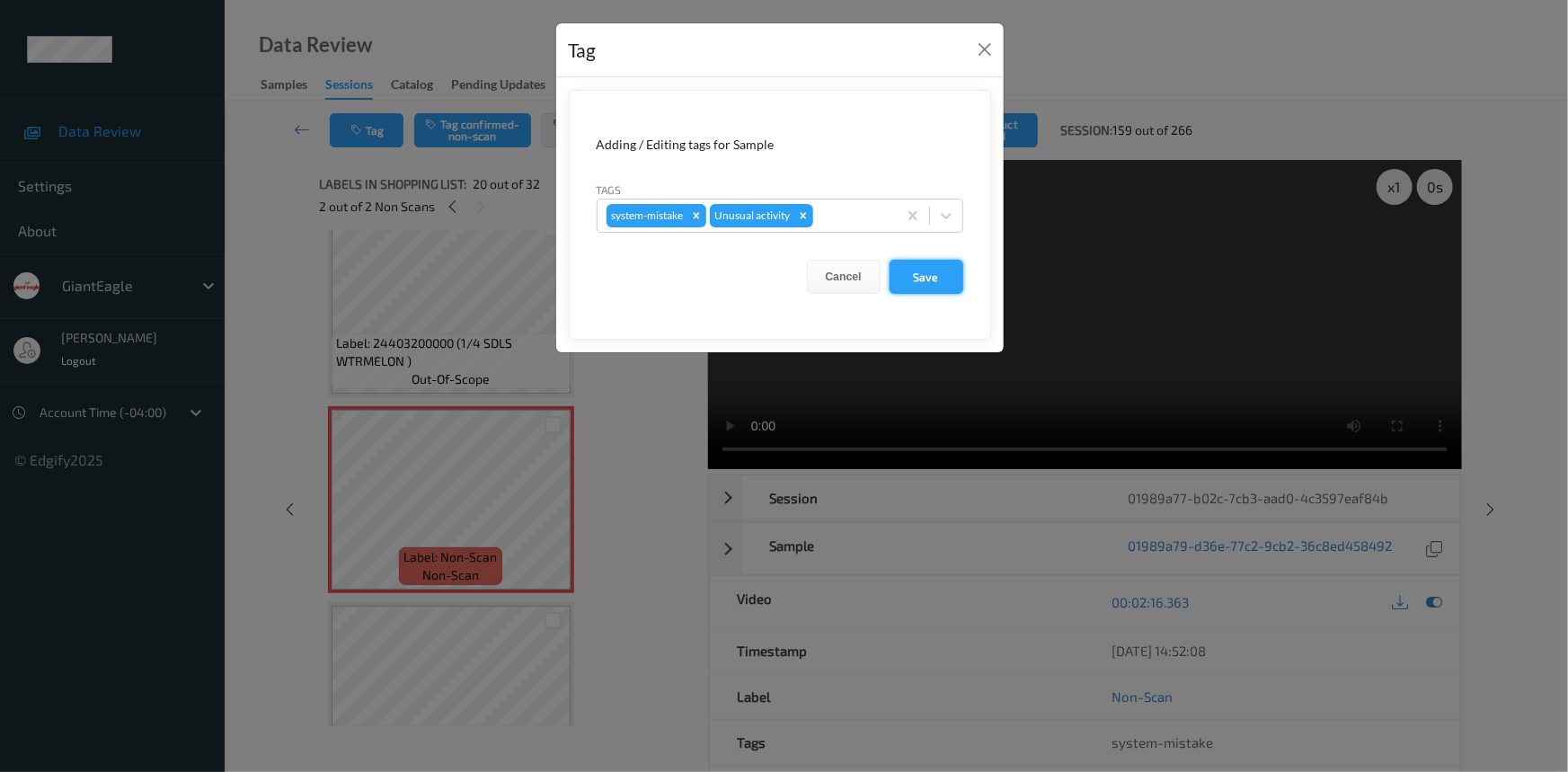
click at [926, 273] on button "Save" at bounding box center [926, 277] width 74 height 34
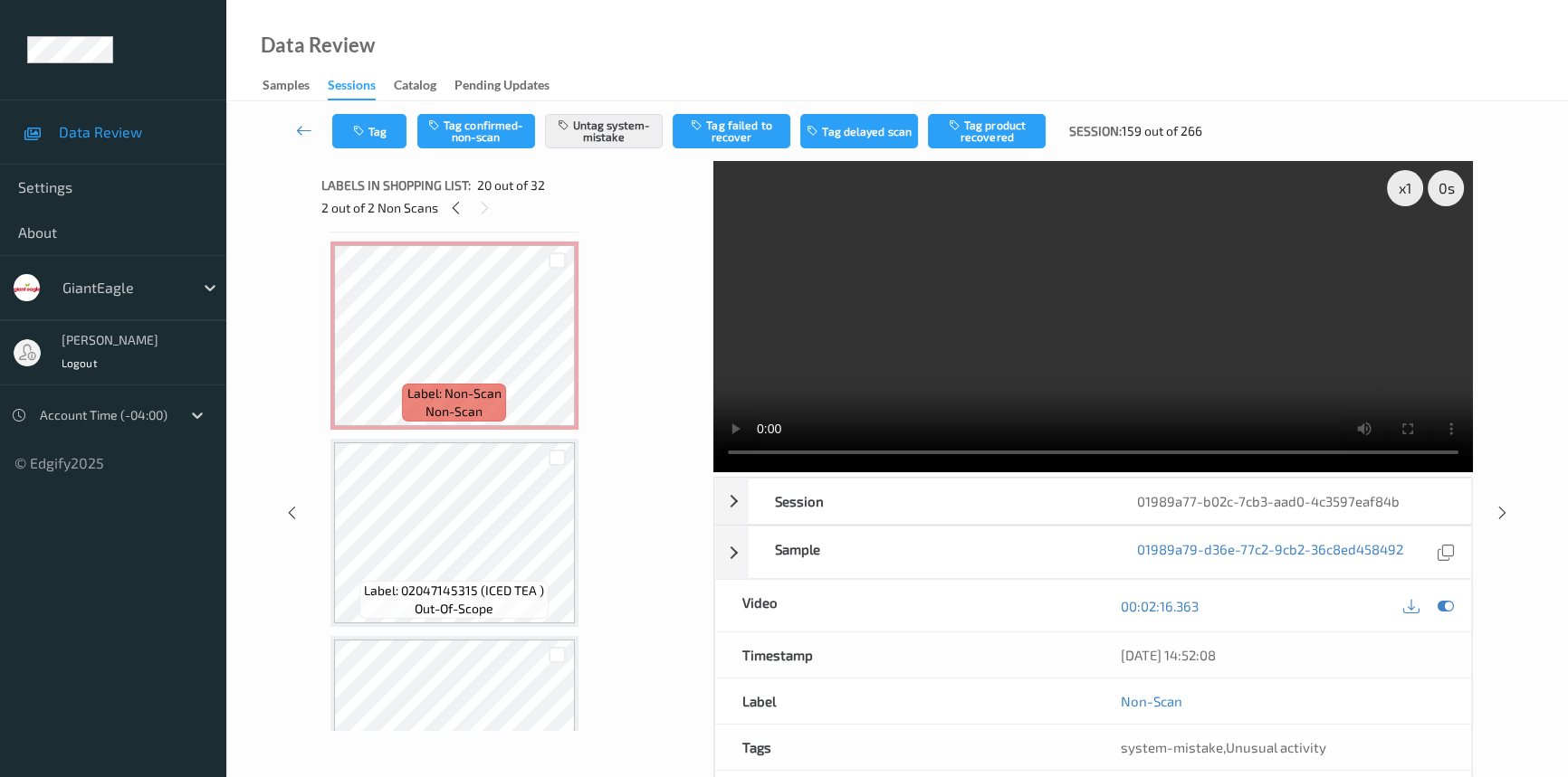
scroll to position [477, 0]
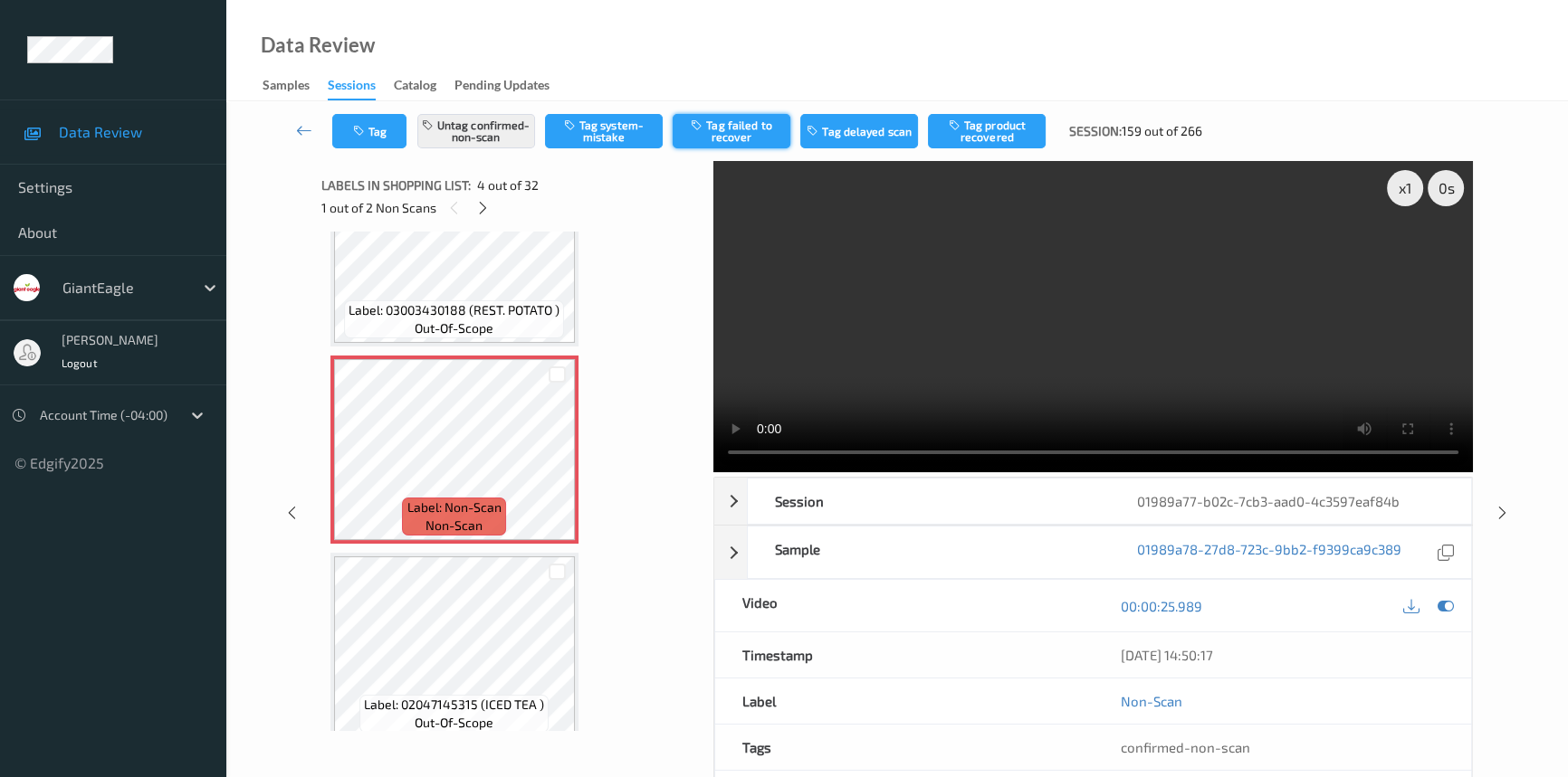
click at [756, 125] on button "Tag failed to recover" at bounding box center [730, 131] width 118 height 34
click at [309, 124] on icon at bounding box center [304, 130] width 16 height 18
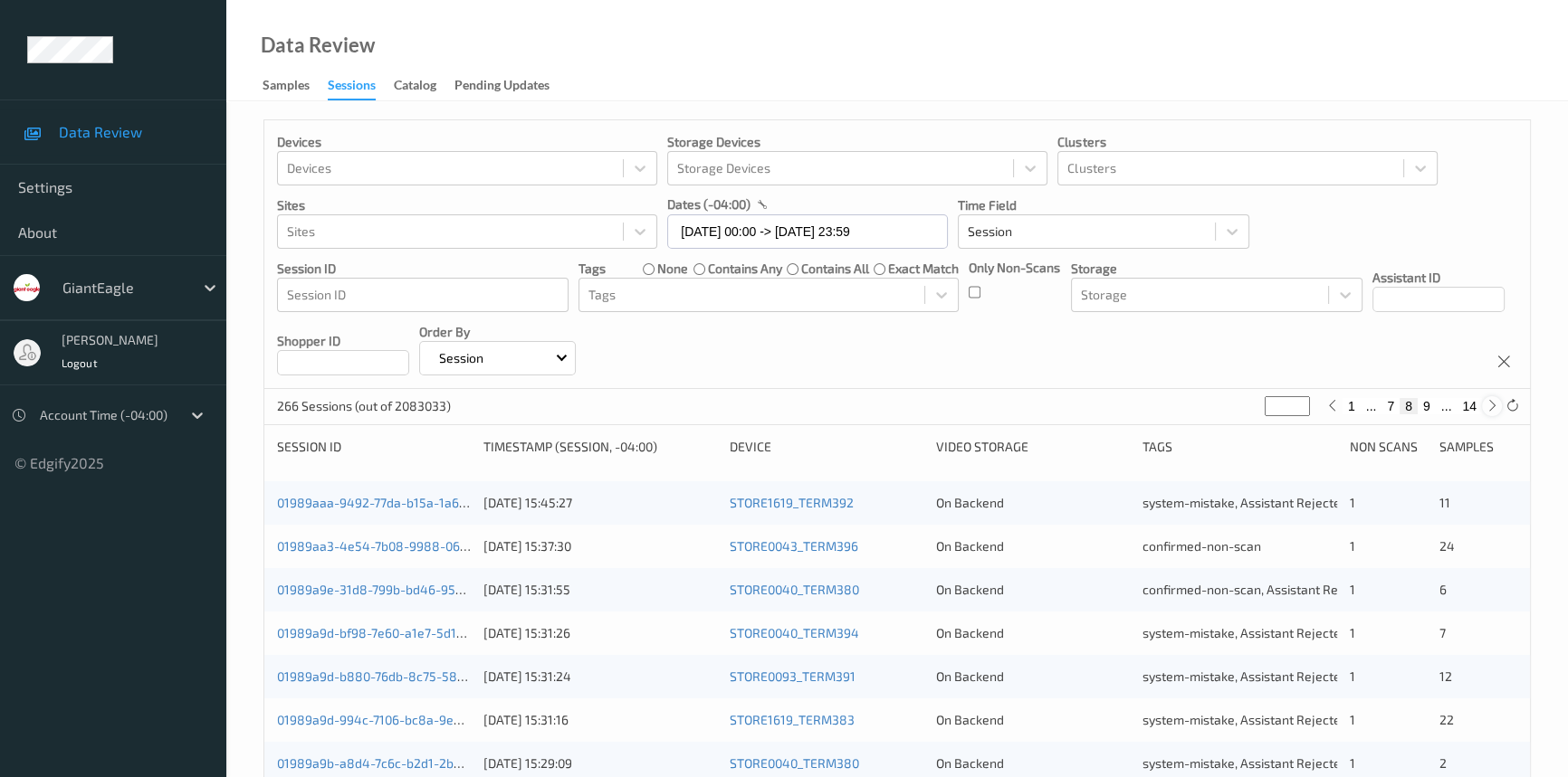
click at [1490, 408] on icon at bounding box center [1492, 406] width 13 height 13
type input "*"
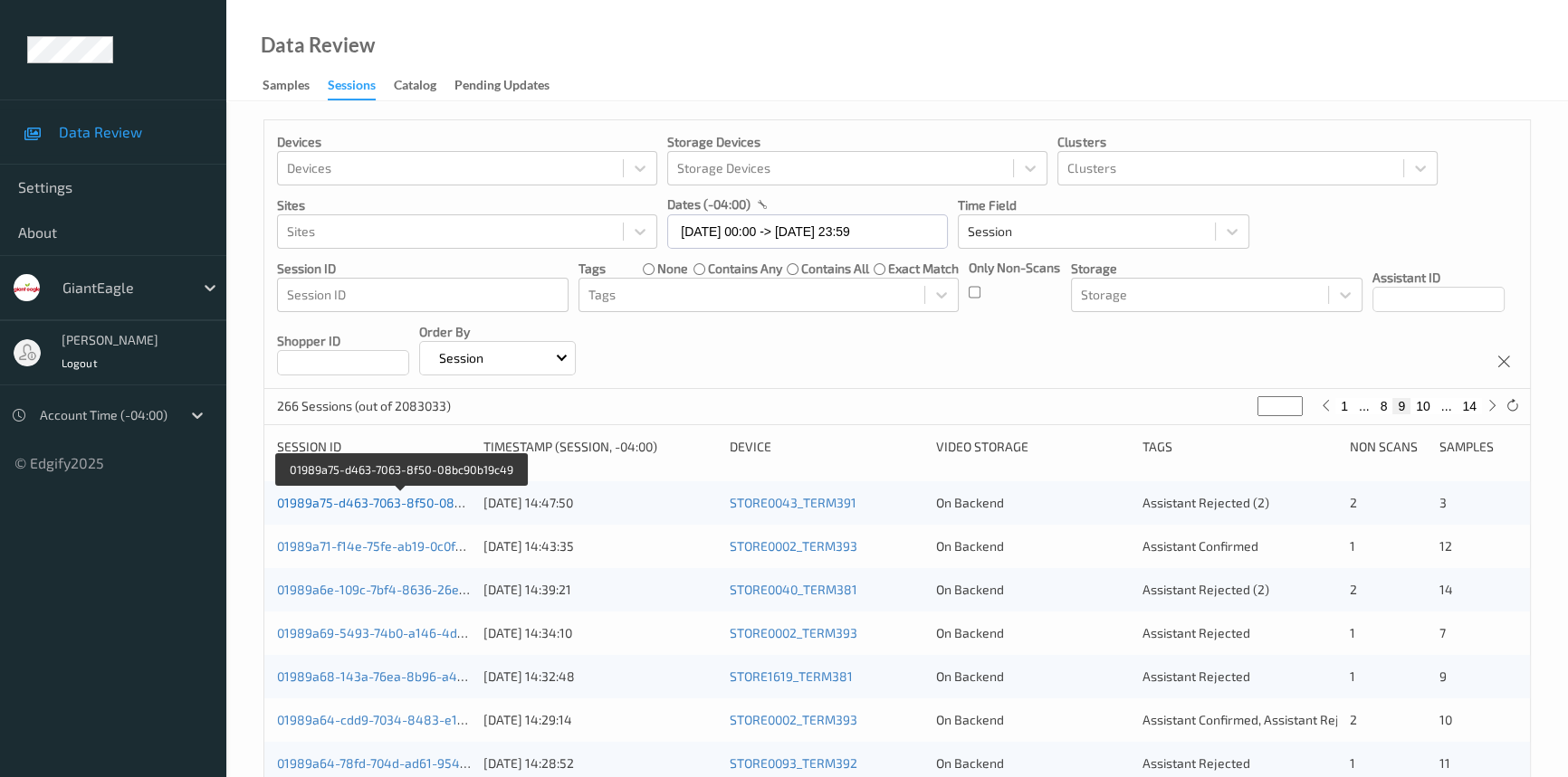
click at [423, 498] on link "01989a75-d463-7063-8f50-08bc90b19c49" at bounding box center [401, 503] width 247 height 15
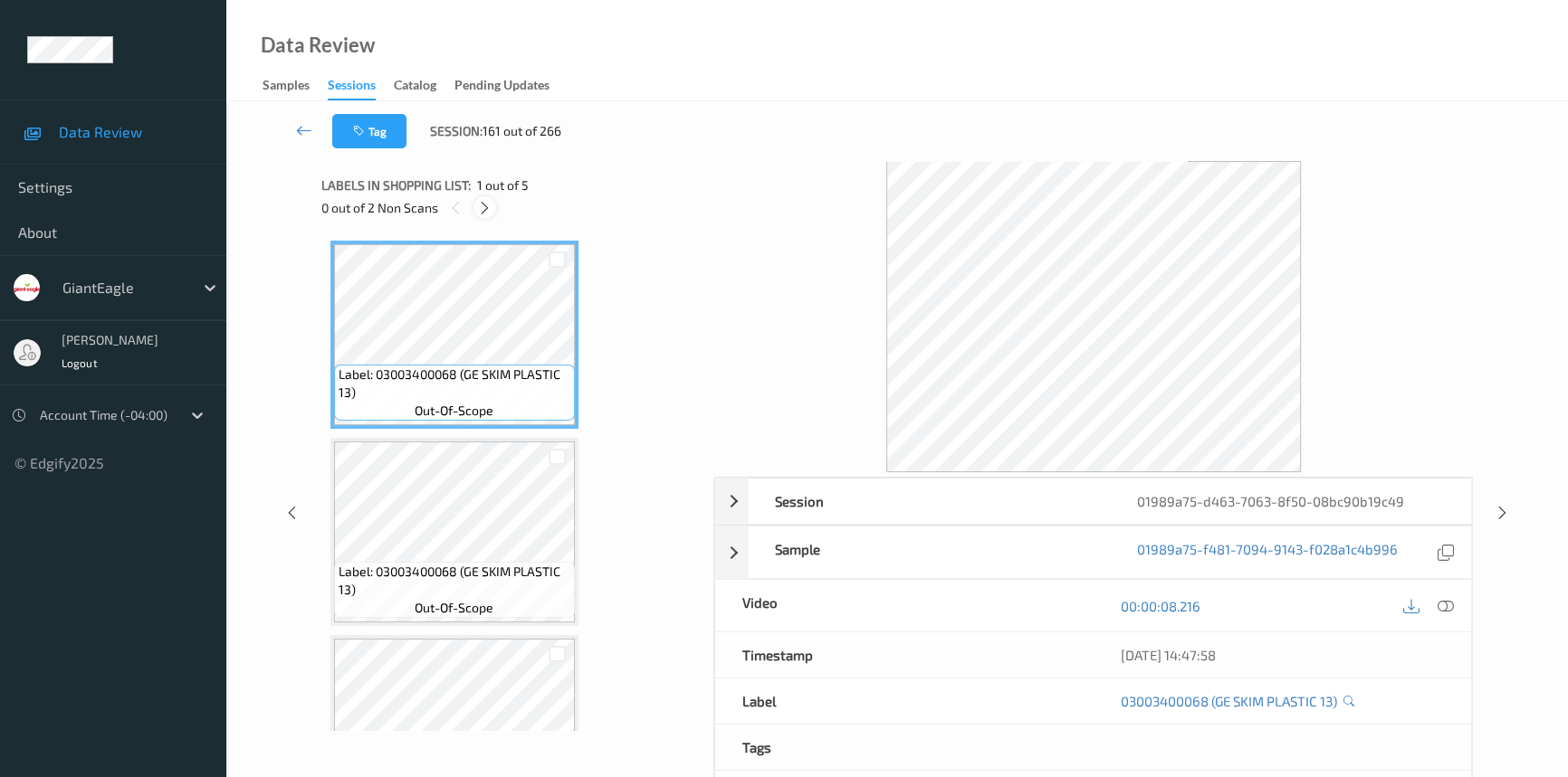
click at [479, 206] on icon at bounding box center [485, 207] width 15 height 16
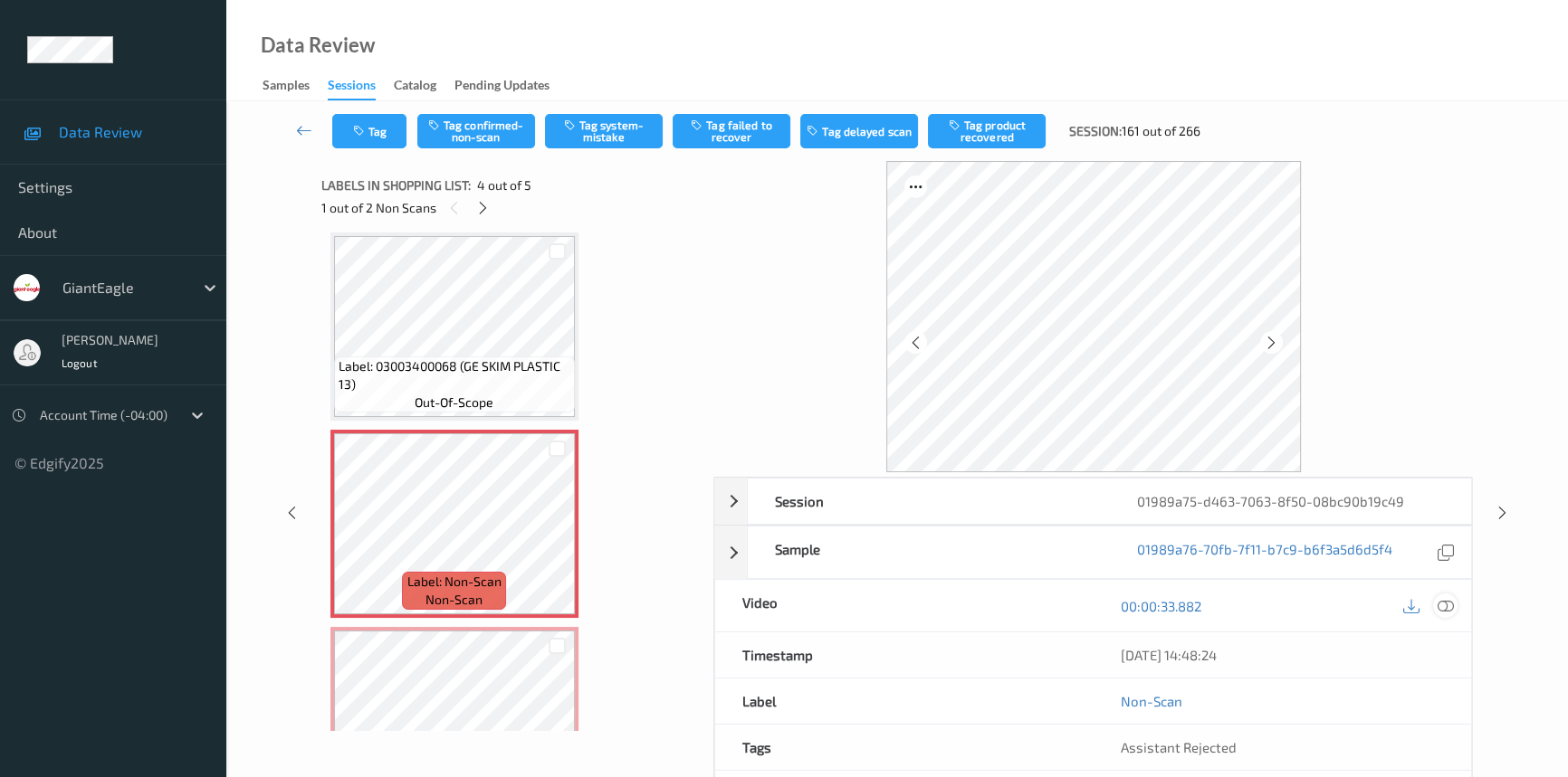
click at [1449, 600] on icon at bounding box center [1446, 606] width 16 height 16
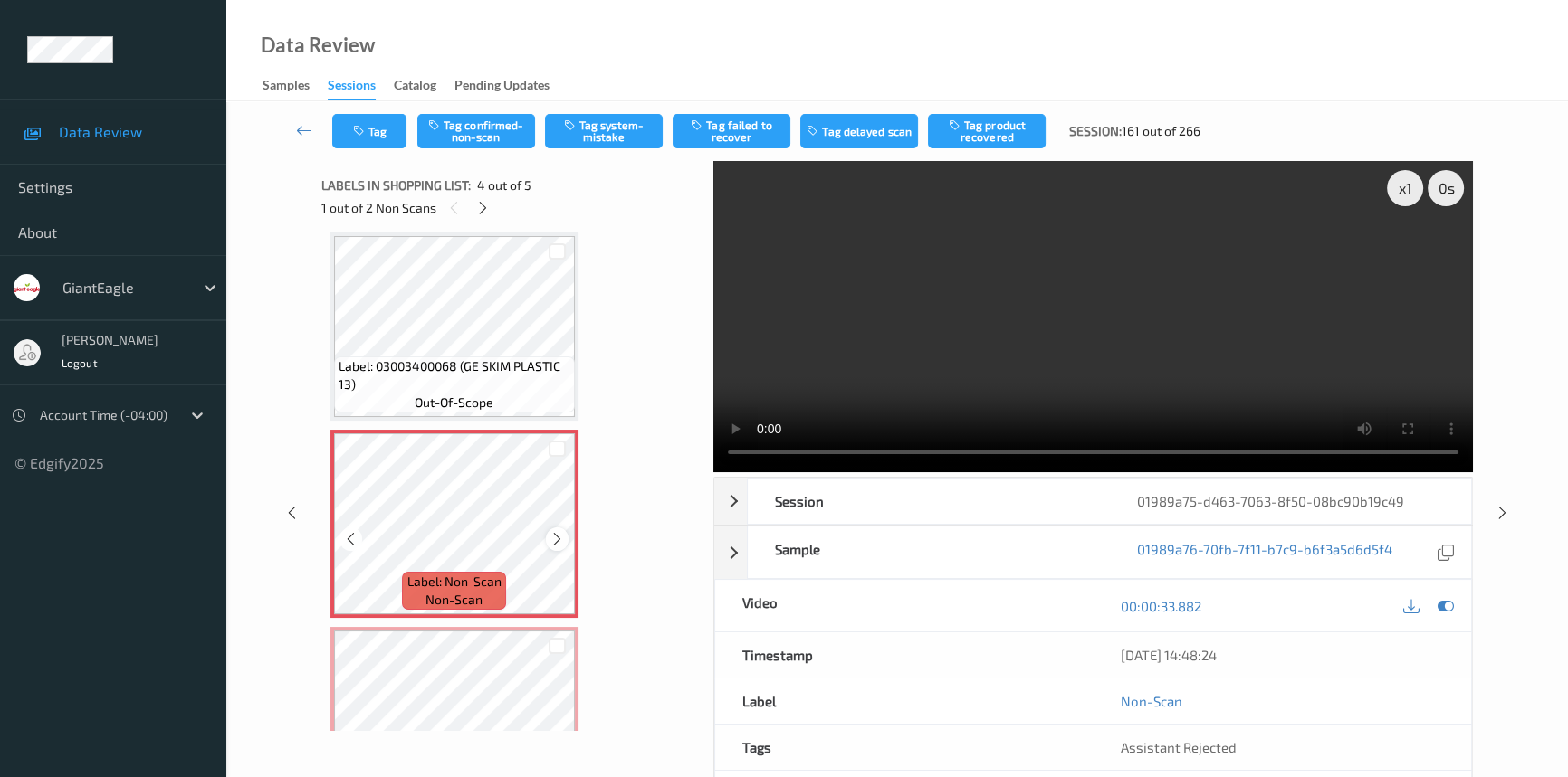
click at [550, 537] on icon at bounding box center [557, 539] width 15 height 16
click at [550, 536] on icon at bounding box center [557, 539] width 15 height 16
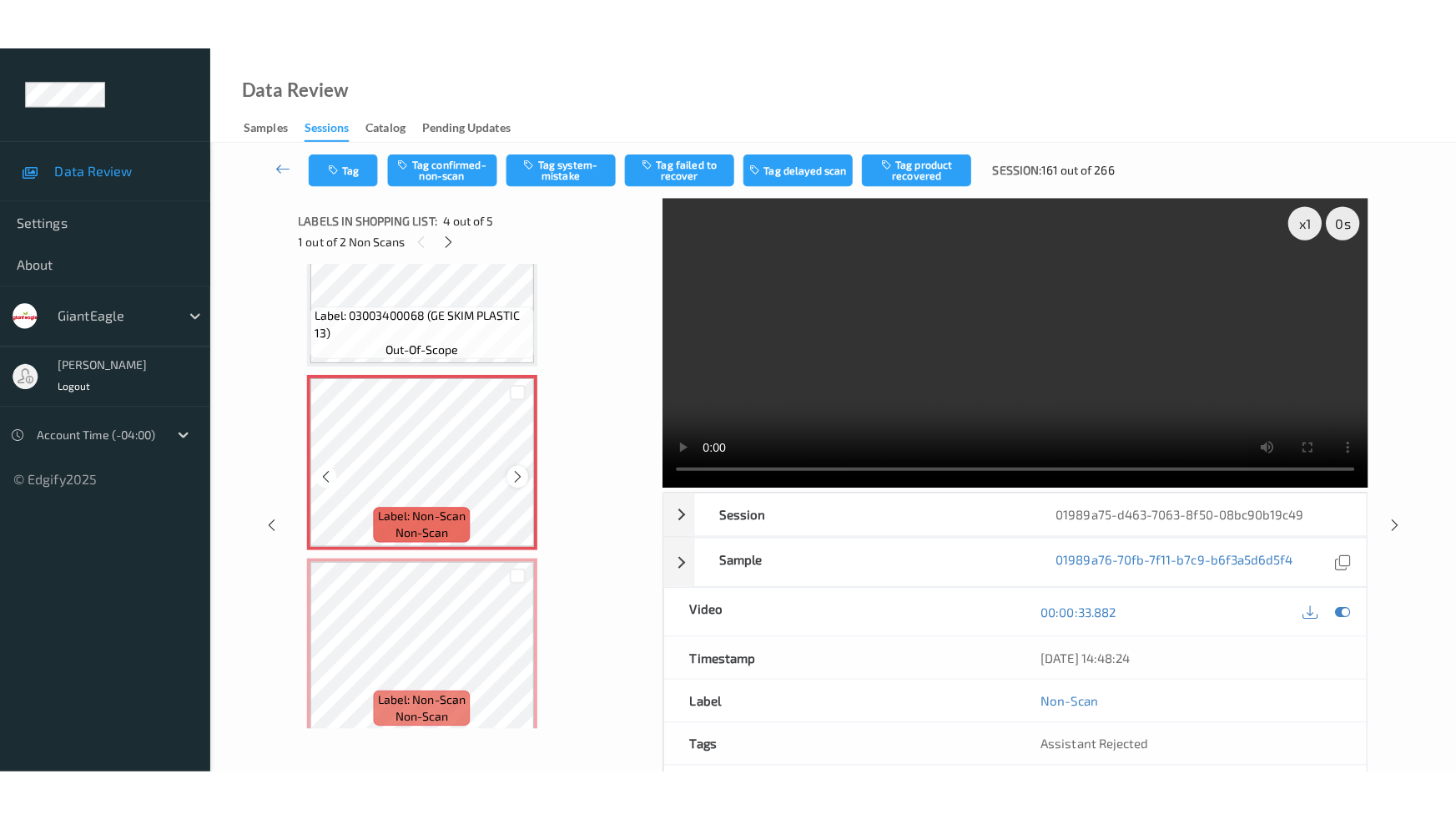
scroll to position [454, 0]
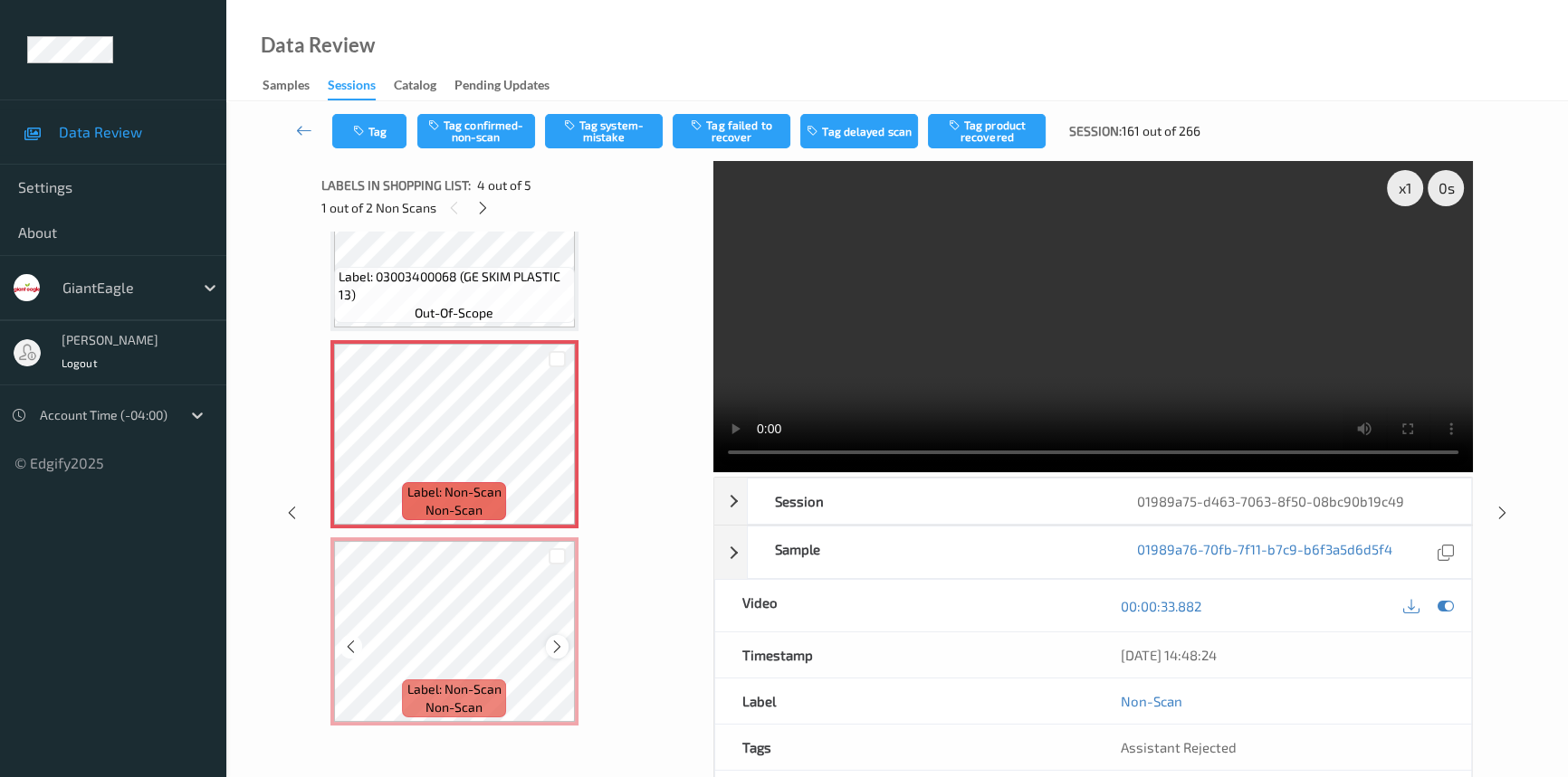
click at [554, 642] on icon at bounding box center [557, 646] width 15 height 16
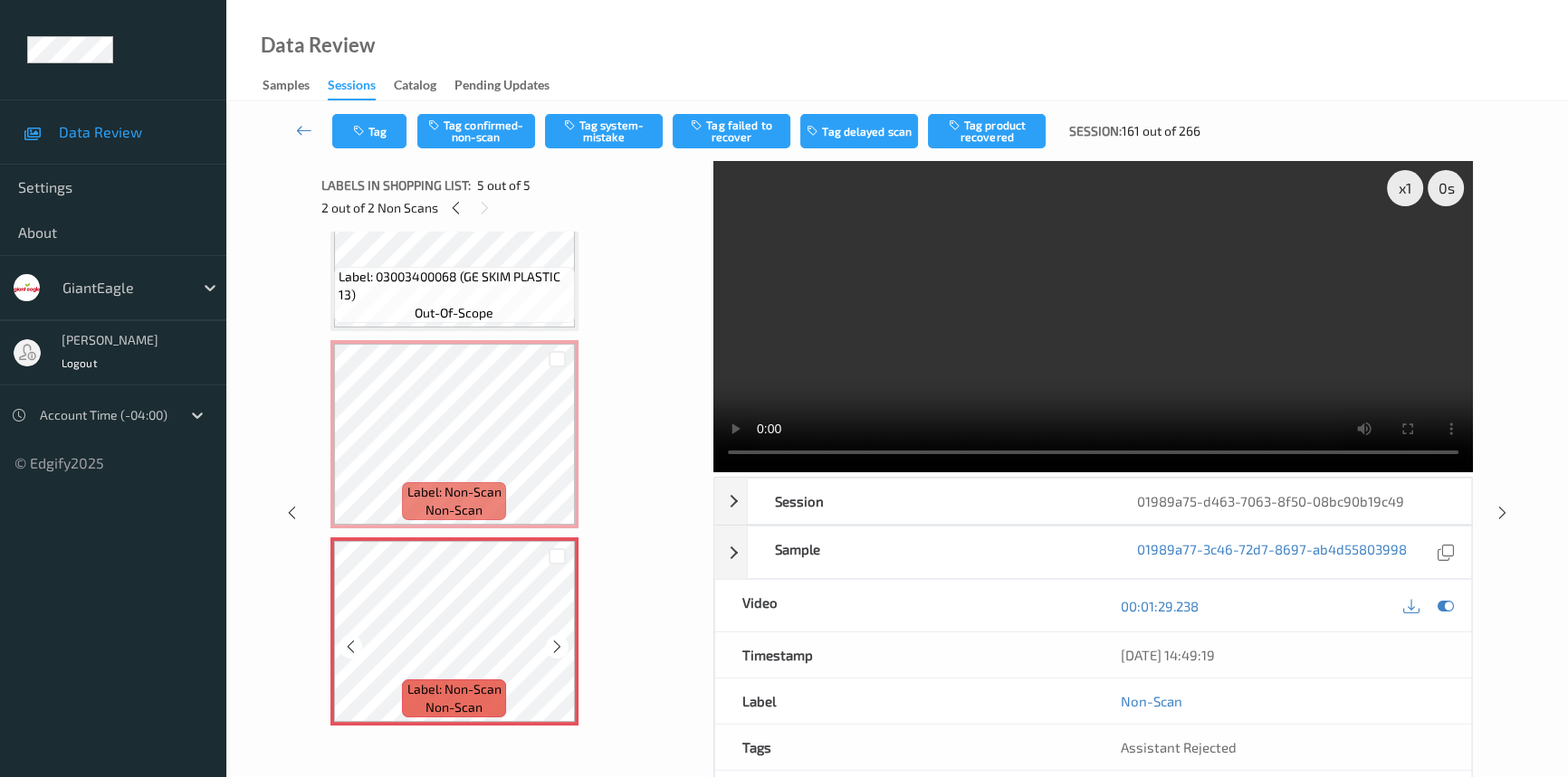
click at [554, 642] on icon at bounding box center [557, 646] width 15 height 16
click at [1228, 384] on video at bounding box center [1093, 317] width 759 height 312
click at [987, 340] on video at bounding box center [1093, 317] width 759 height 312
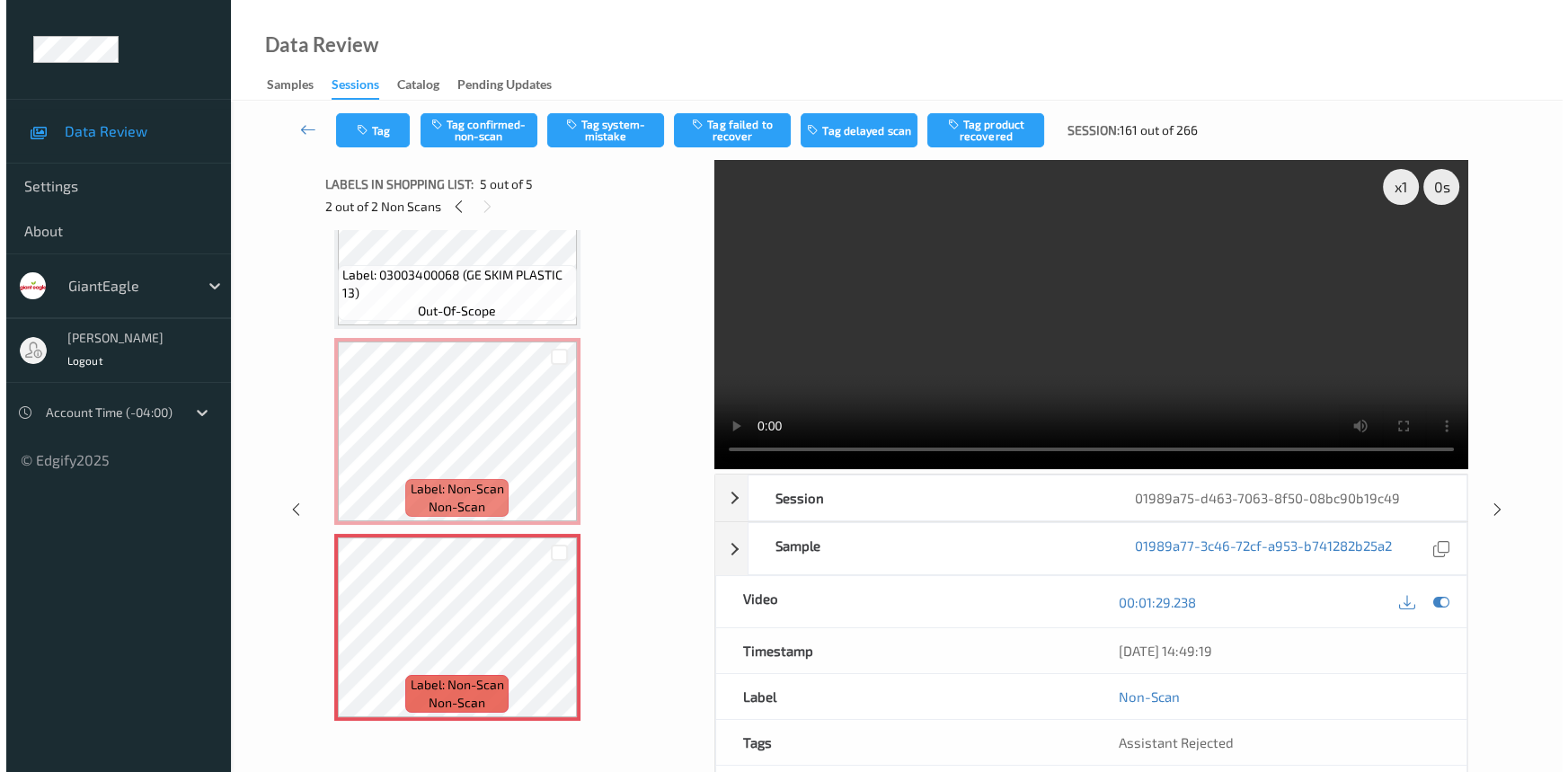
scroll to position [379, 0]
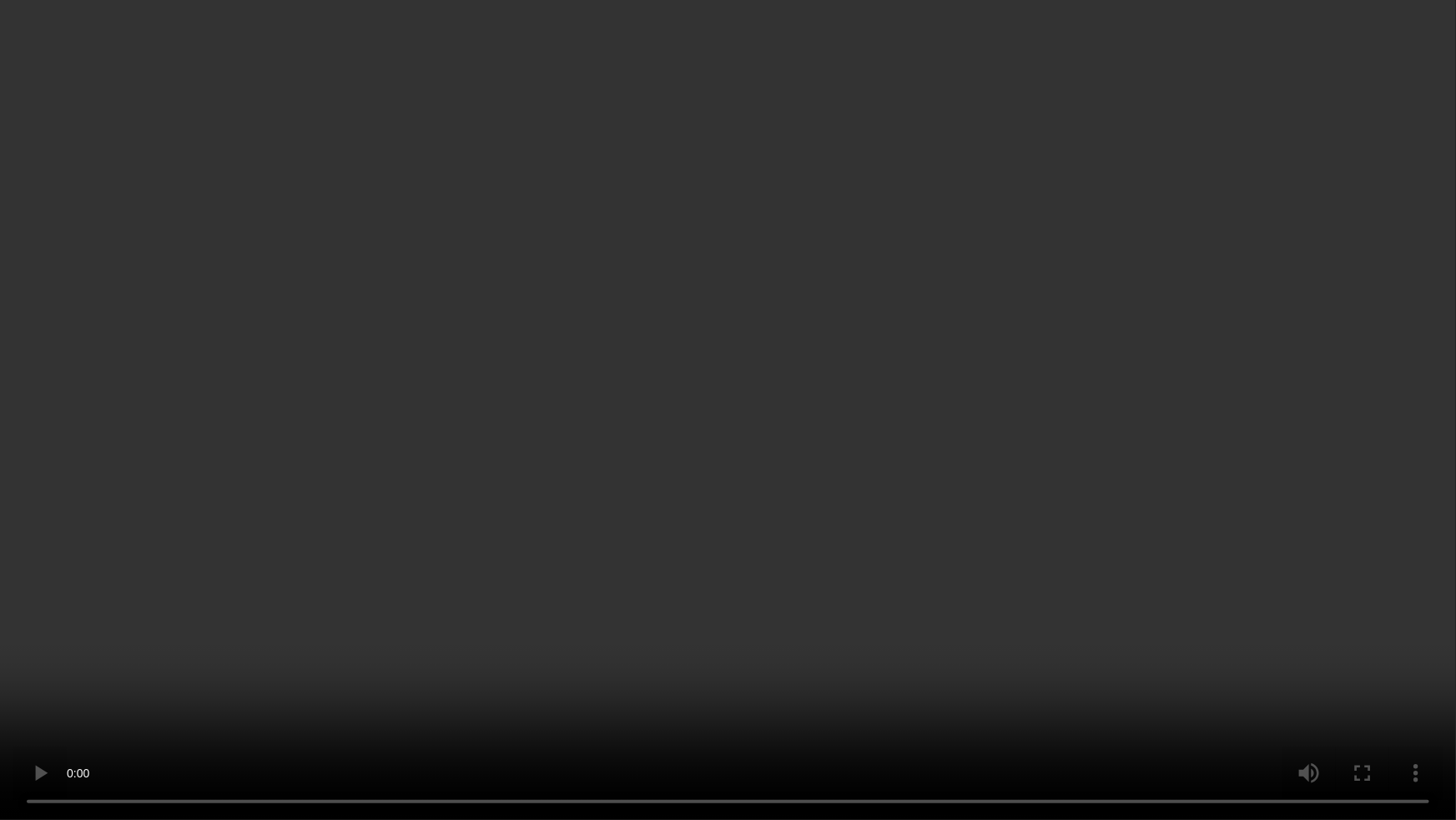
click at [510, 543] on video at bounding box center [728, 410] width 1456 height 820
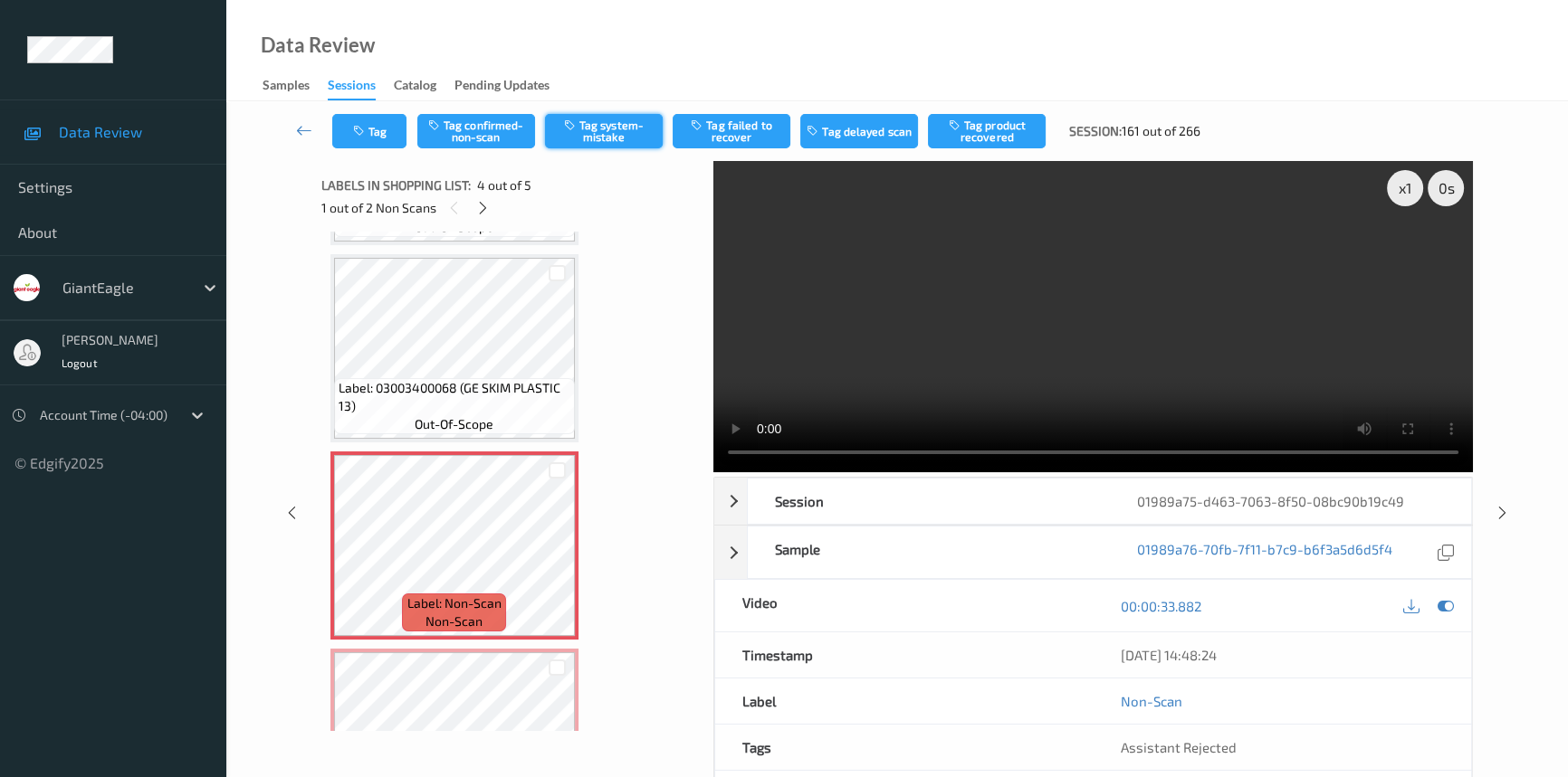
click at [625, 118] on button "Tag system-mistake" at bounding box center [603, 131] width 118 height 34
click at [381, 128] on button "Tag" at bounding box center [369, 131] width 75 height 34
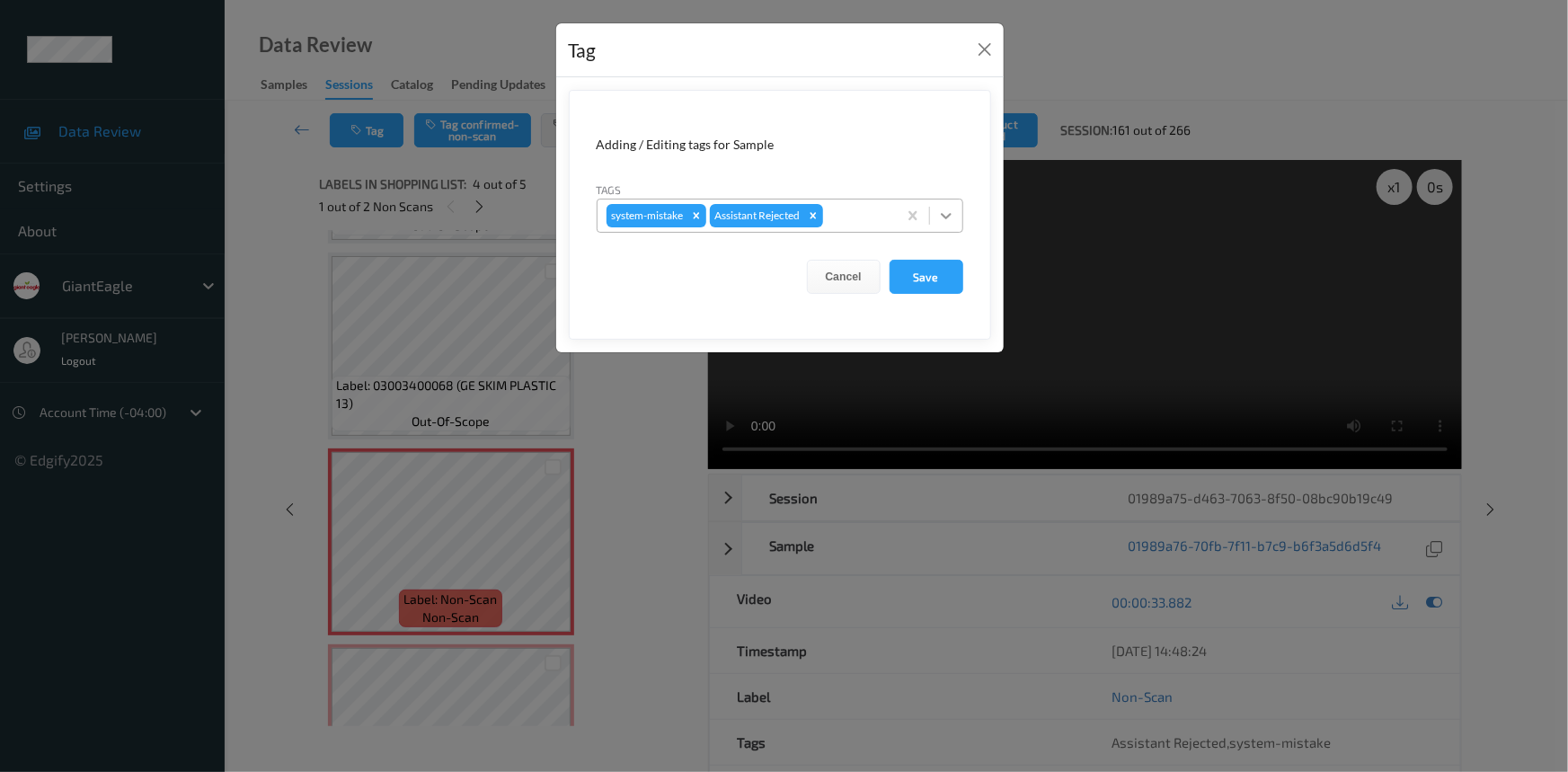
click at [942, 207] on icon at bounding box center [946, 216] width 18 height 18
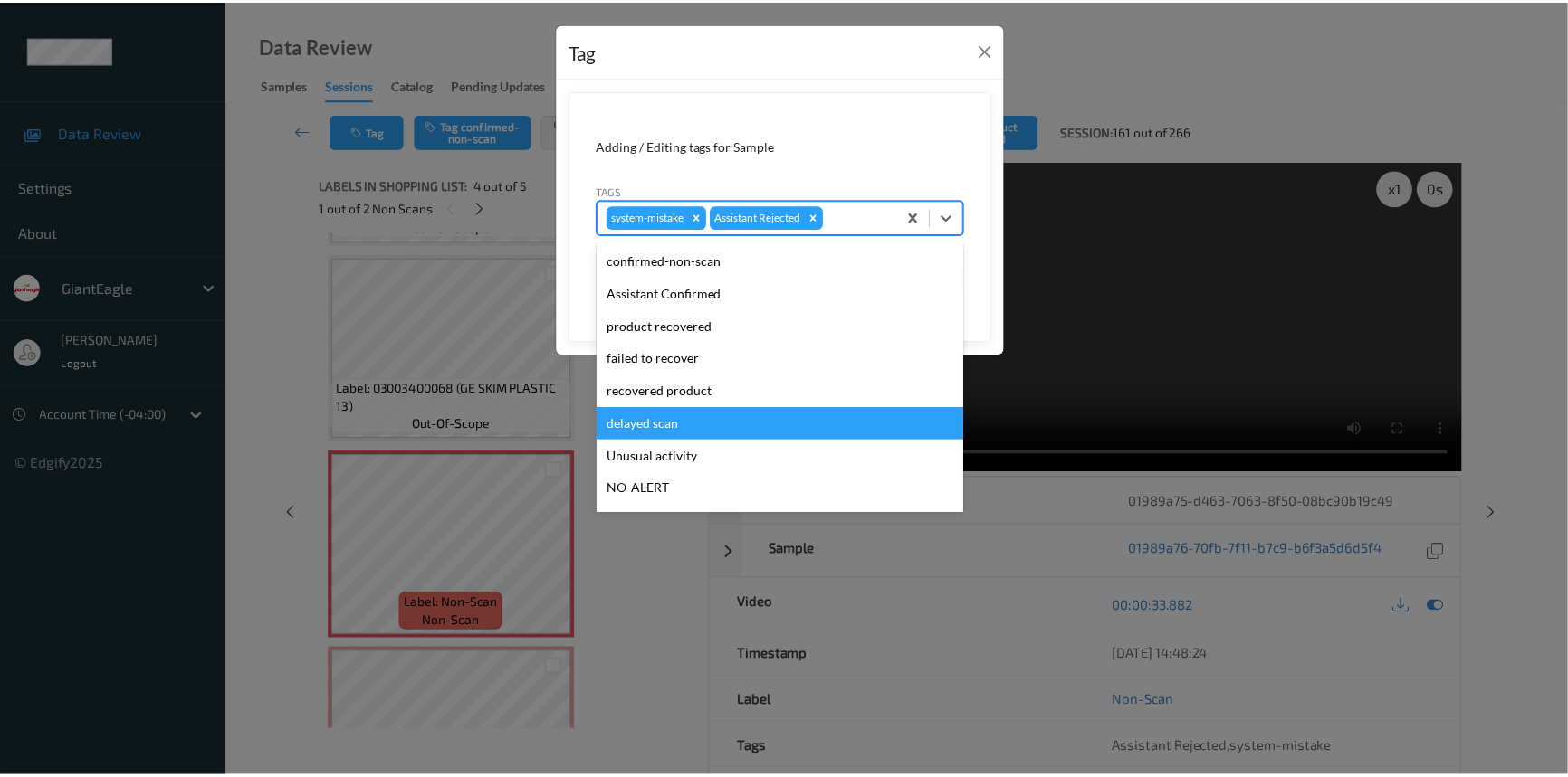
scroll to position [81, 0]
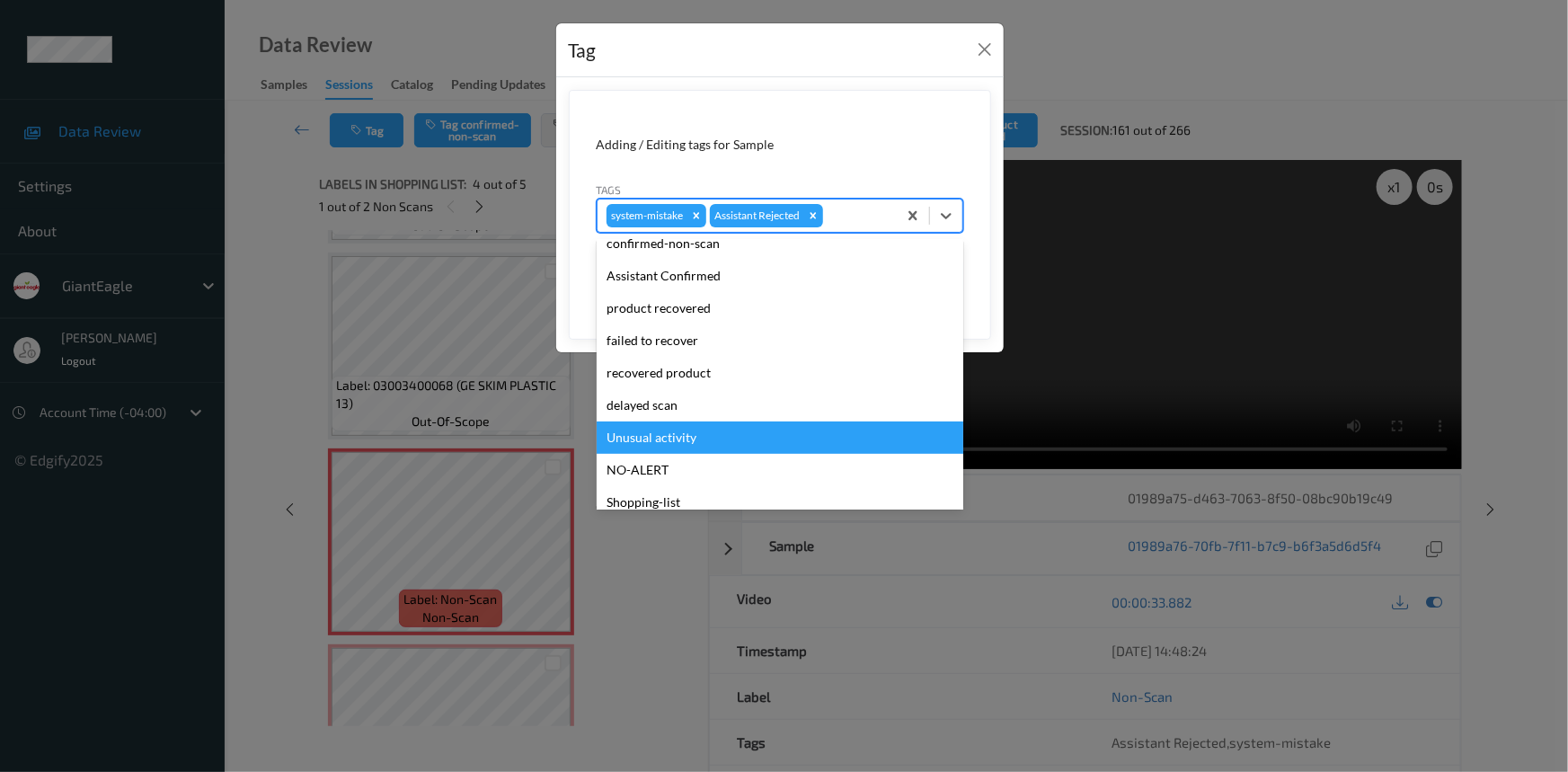
drag, startPoint x: 676, startPoint y: 436, endPoint x: 694, endPoint y: 433, distance: 18.2
click at [675, 436] on div "Unusual activity" at bounding box center [780, 438] width 366 height 32
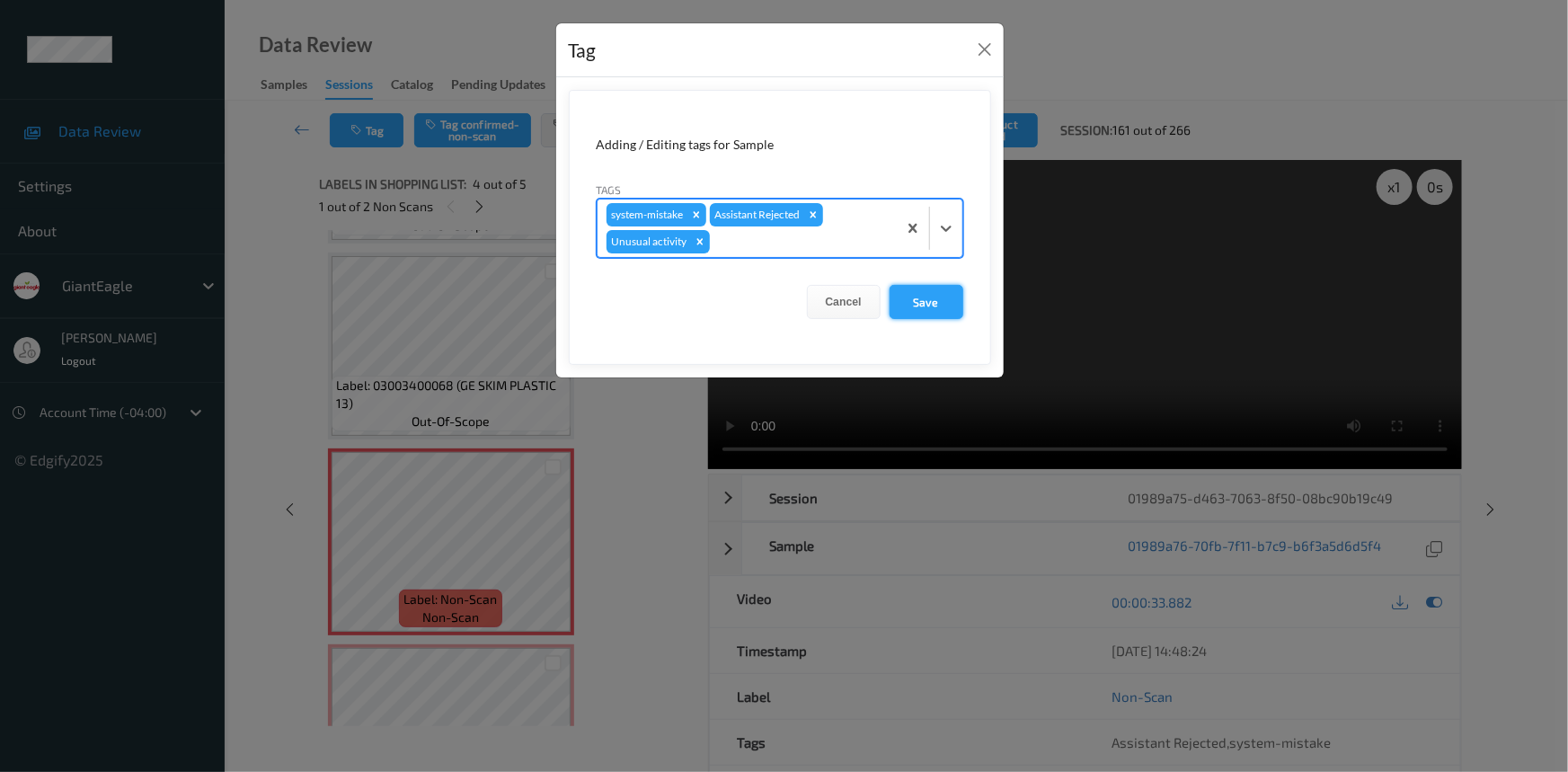
click at [933, 304] on button "Save" at bounding box center [926, 302] width 74 height 34
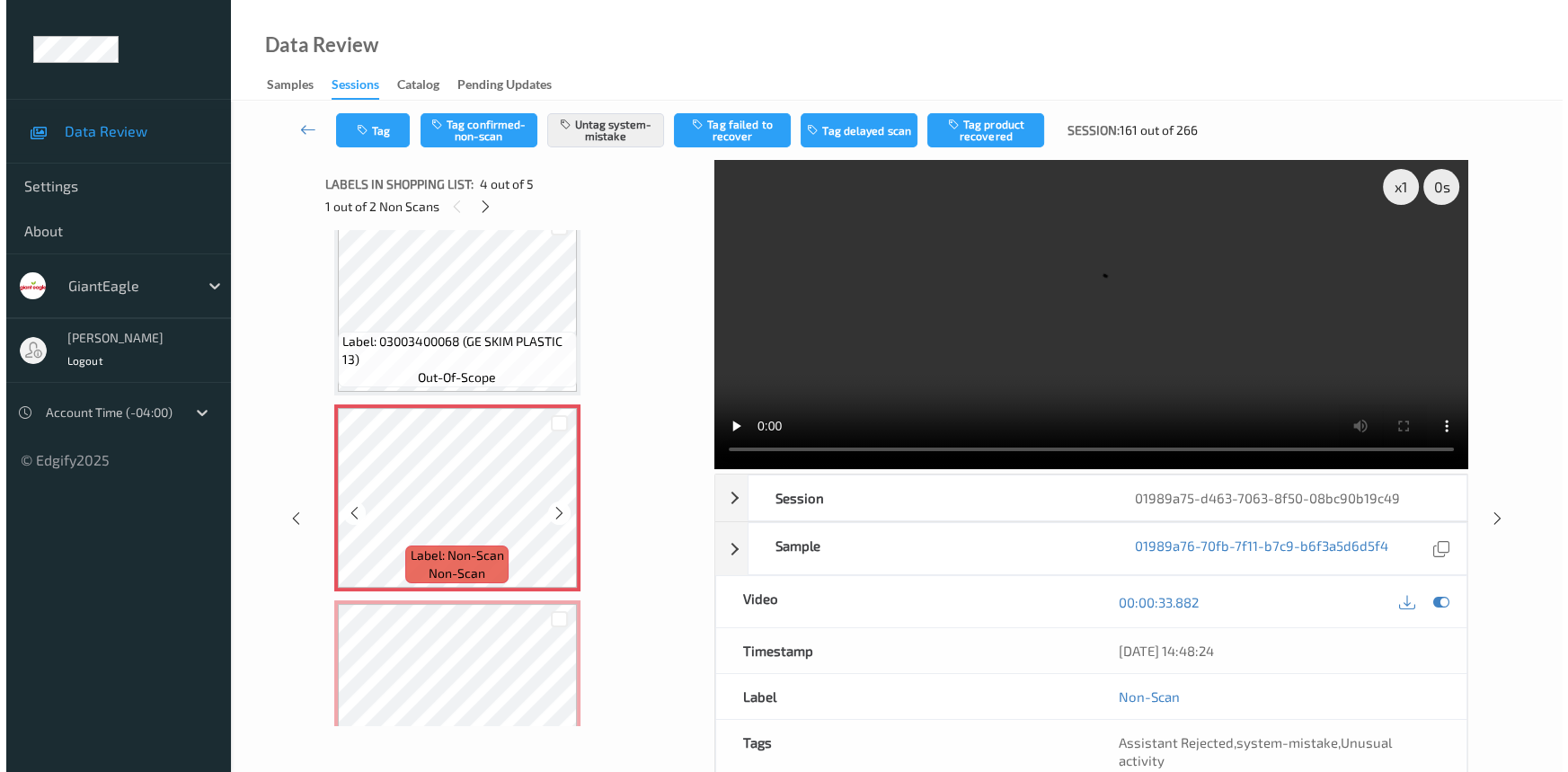
scroll to position [461, 0]
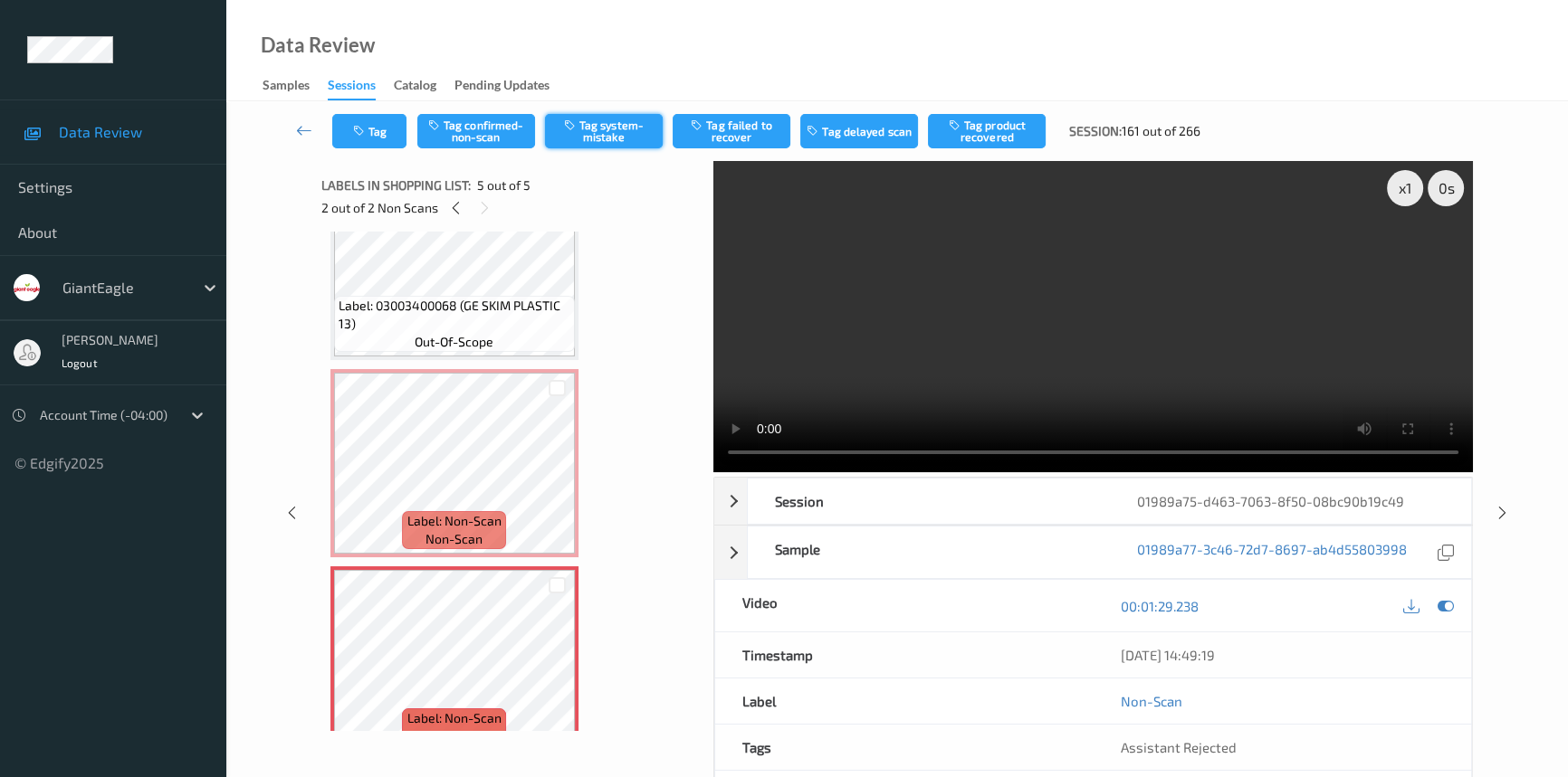
click at [618, 120] on button "Tag system-mistake" at bounding box center [603, 131] width 118 height 34
click at [371, 127] on button "Tag" at bounding box center [369, 131] width 75 height 34
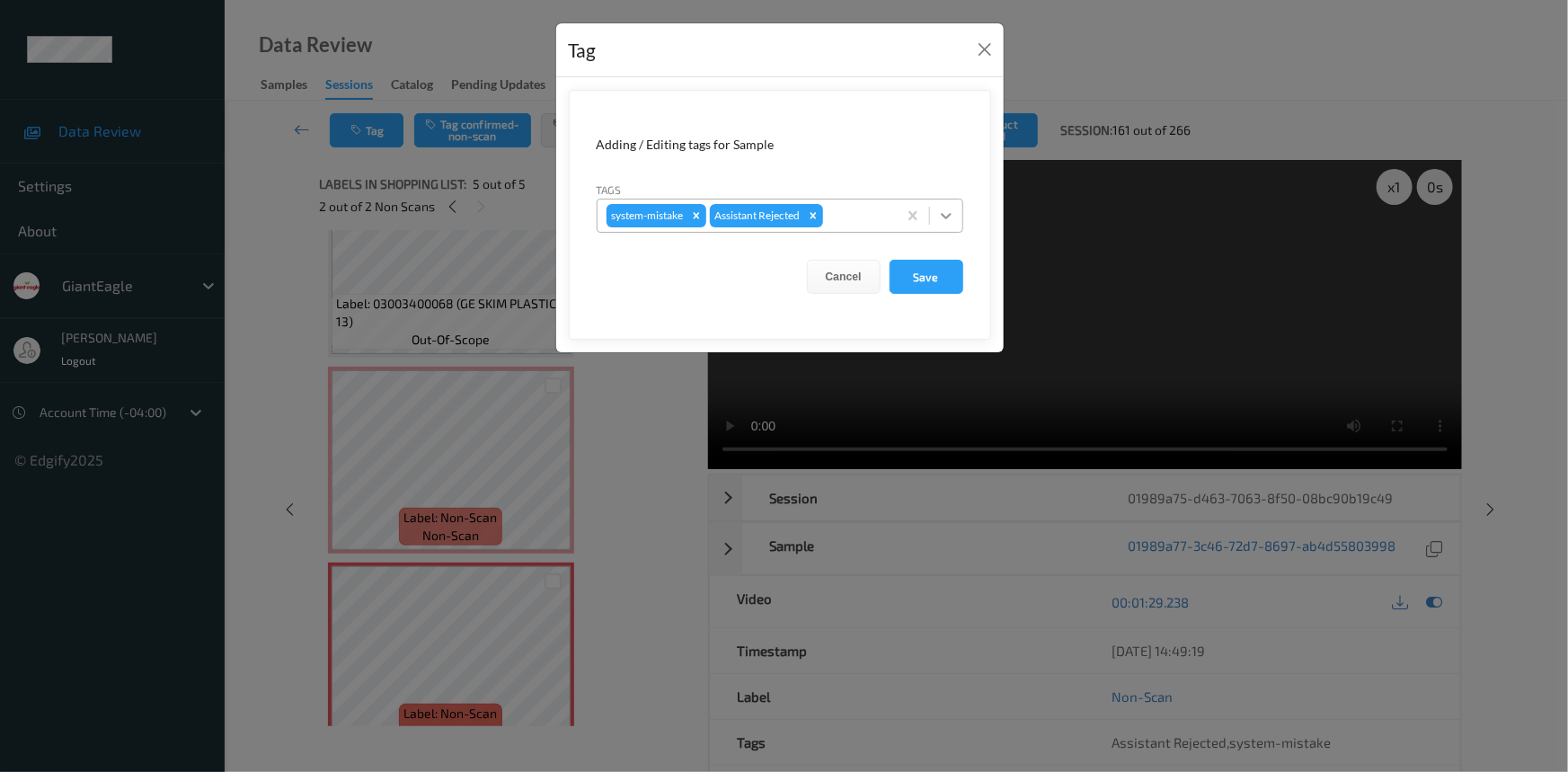
drag, startPoint x: 951, startPoint y: 216, endPoint x: 944, endPoint y: 234, distance: 19.3
click at [951, 217] on icon at bounding box center [946, 216] width 18 height 18
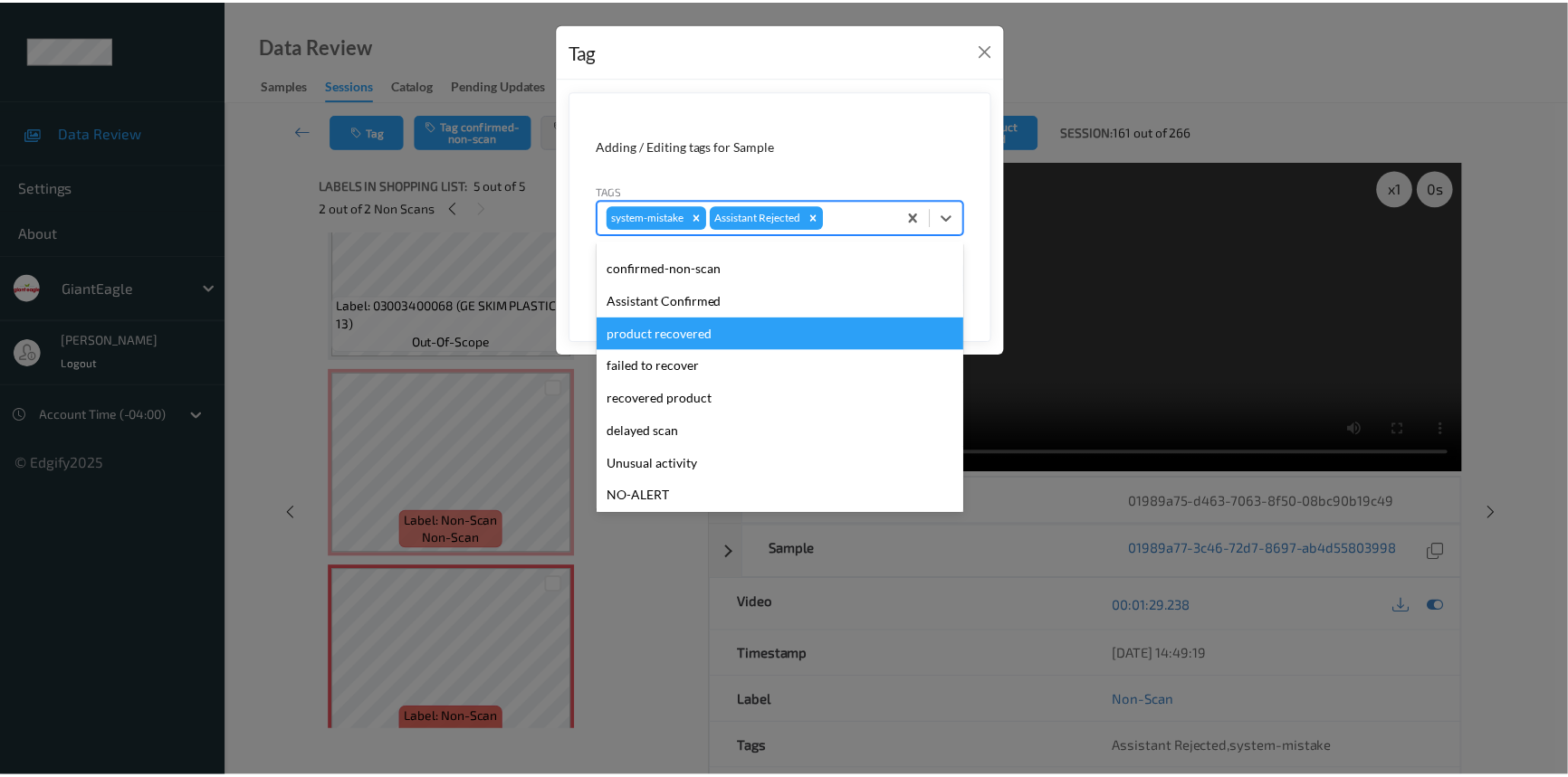
scroll to position [81, 0]
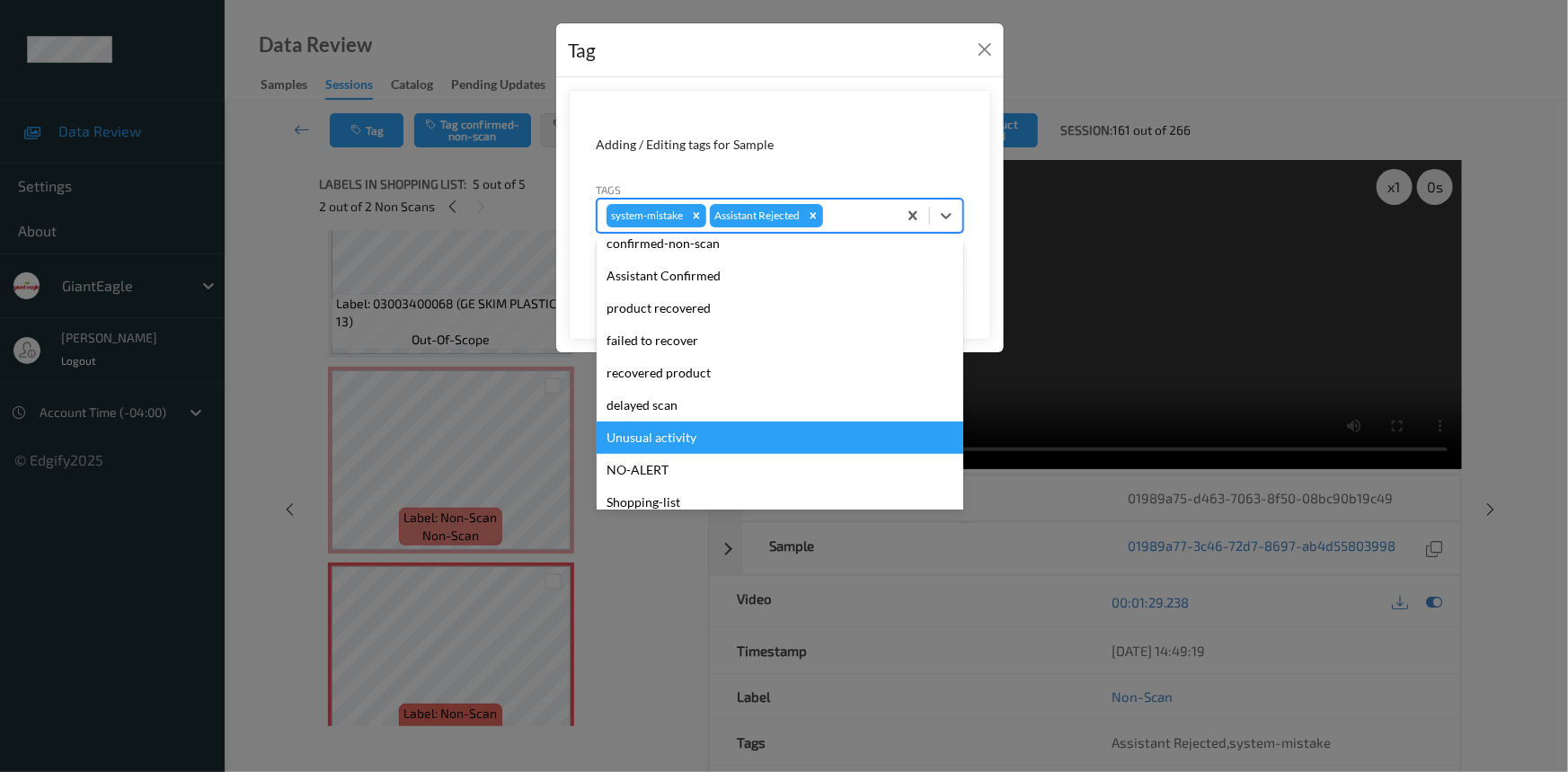
click at [644, 435] on div "Unusual activity" at bounding box center [780, 438] width 366 height 32
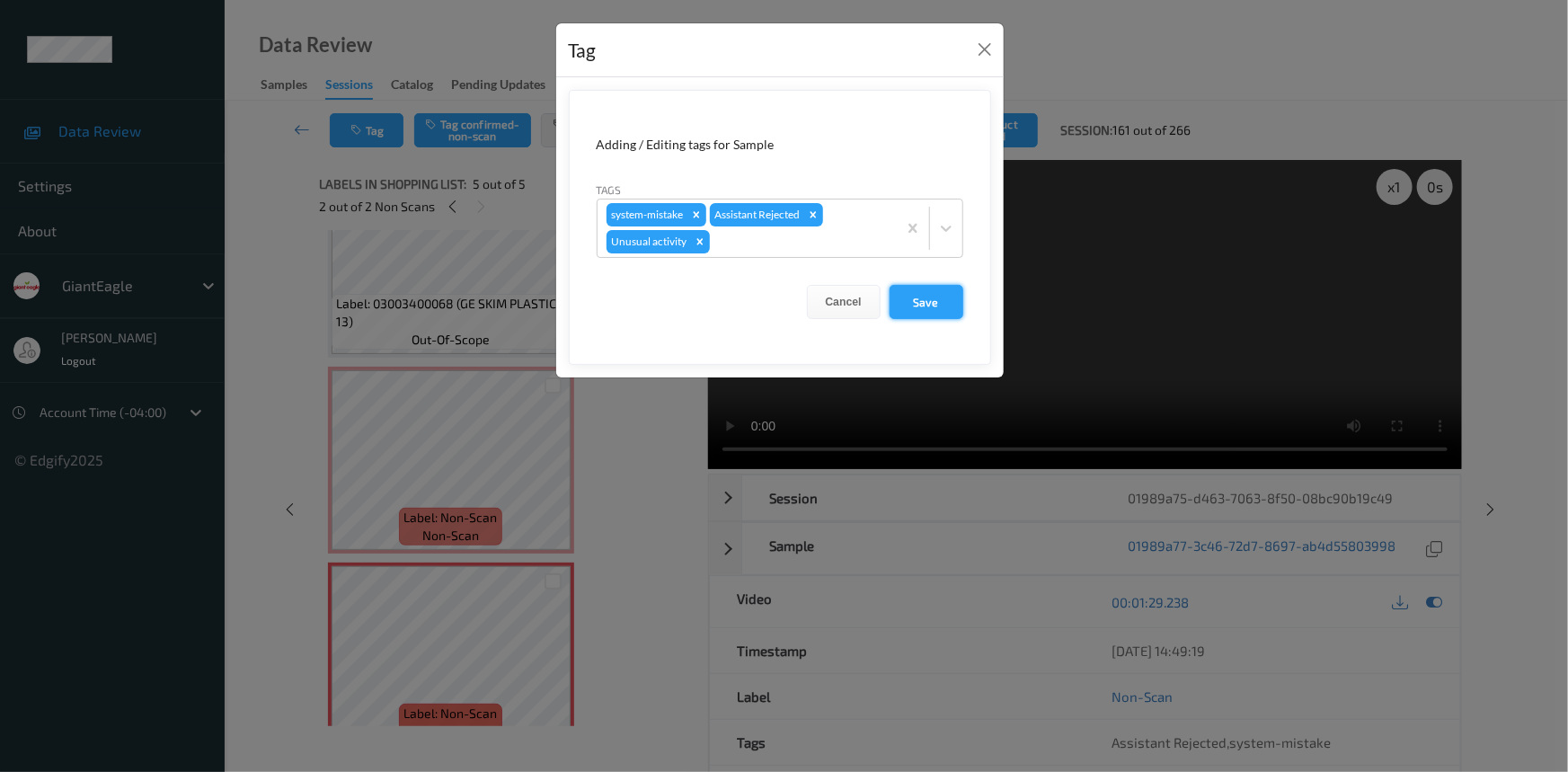
click at [945, 306] on button "Save" at bounding box center [926, 302] width 74 height 34
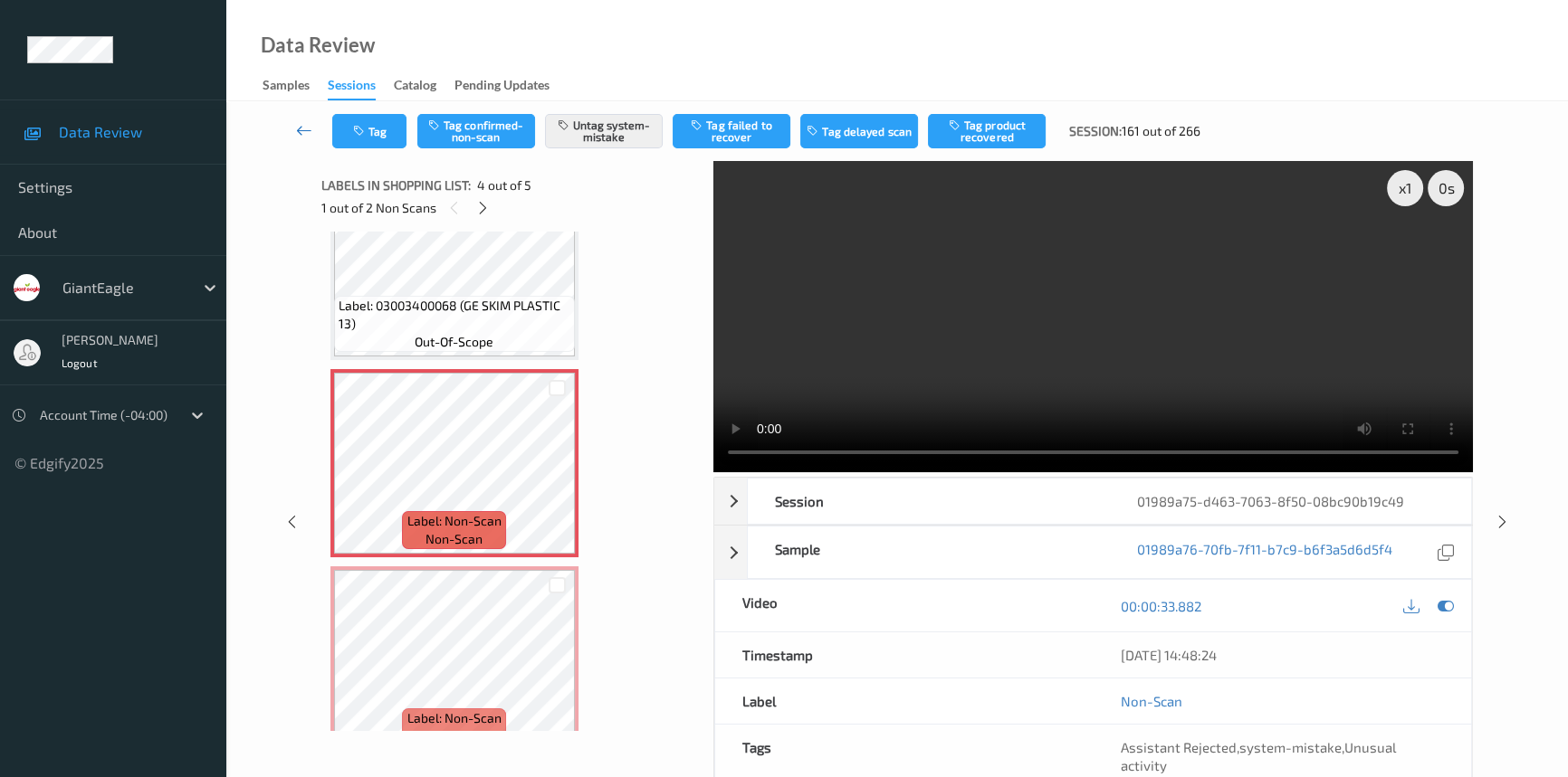
click at [308, 125] on icon at bounding box center [304, 130] width 16 height 18
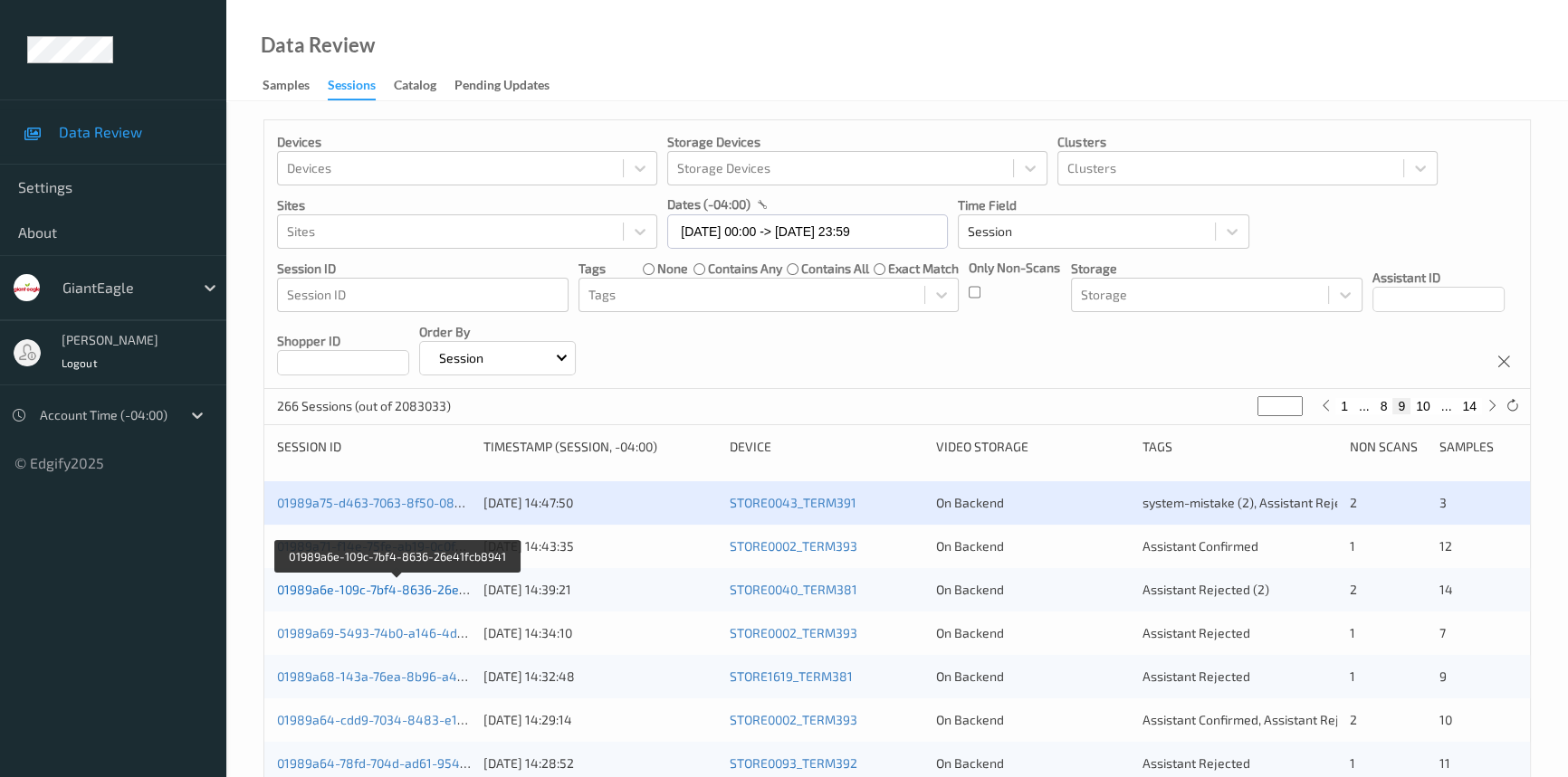
click at [354, 588] on link "01989a6e-109c-7bf4-8636-26e41fcb8941" at bounding box center [399, 590] width 243 height 15
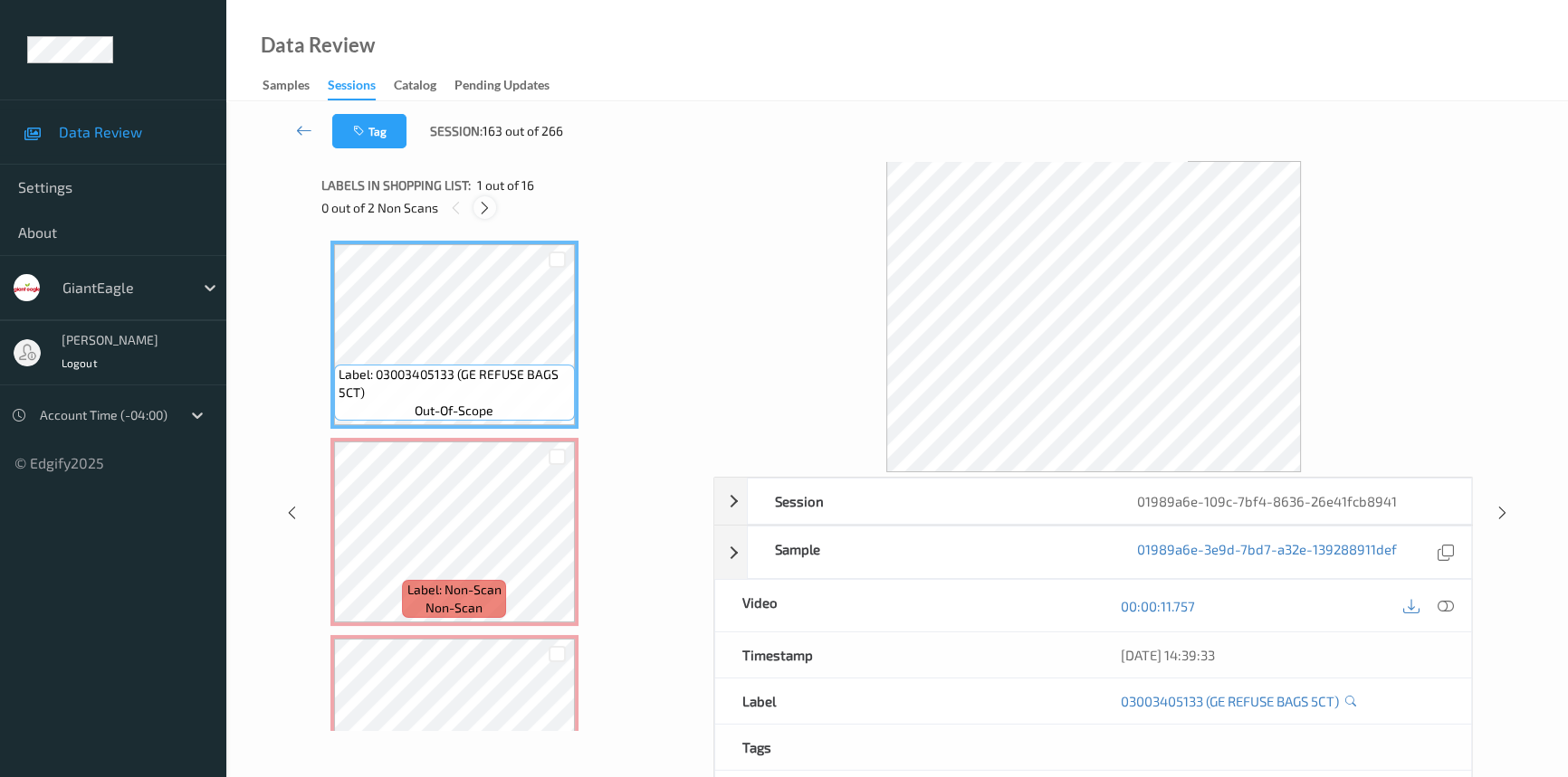
click at [487, 202] on icon at bounding box center [485, 207] width 15 height 16
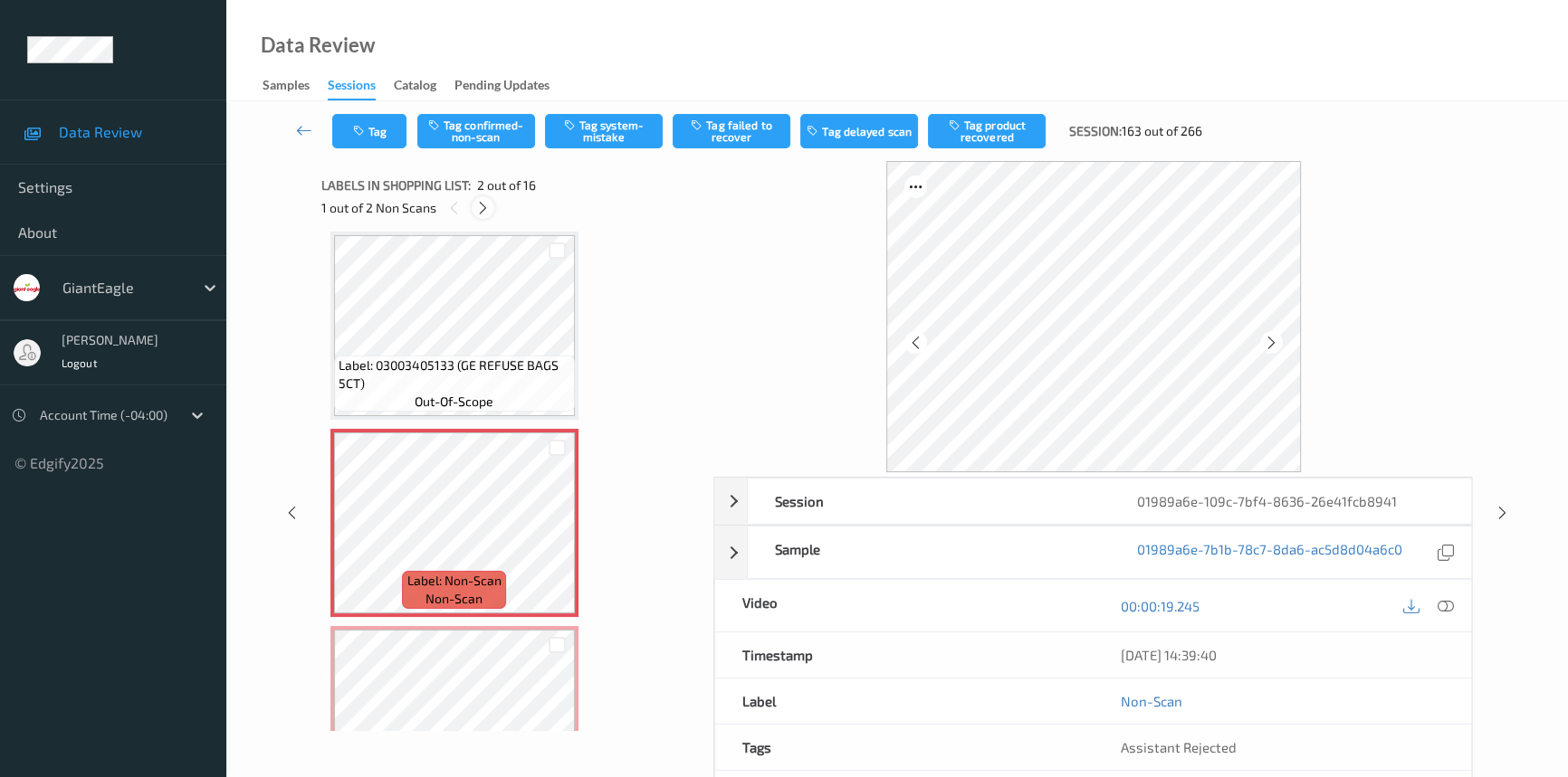
click at [483, 198] on div at bounding box center [483, 207] width 23 height 23
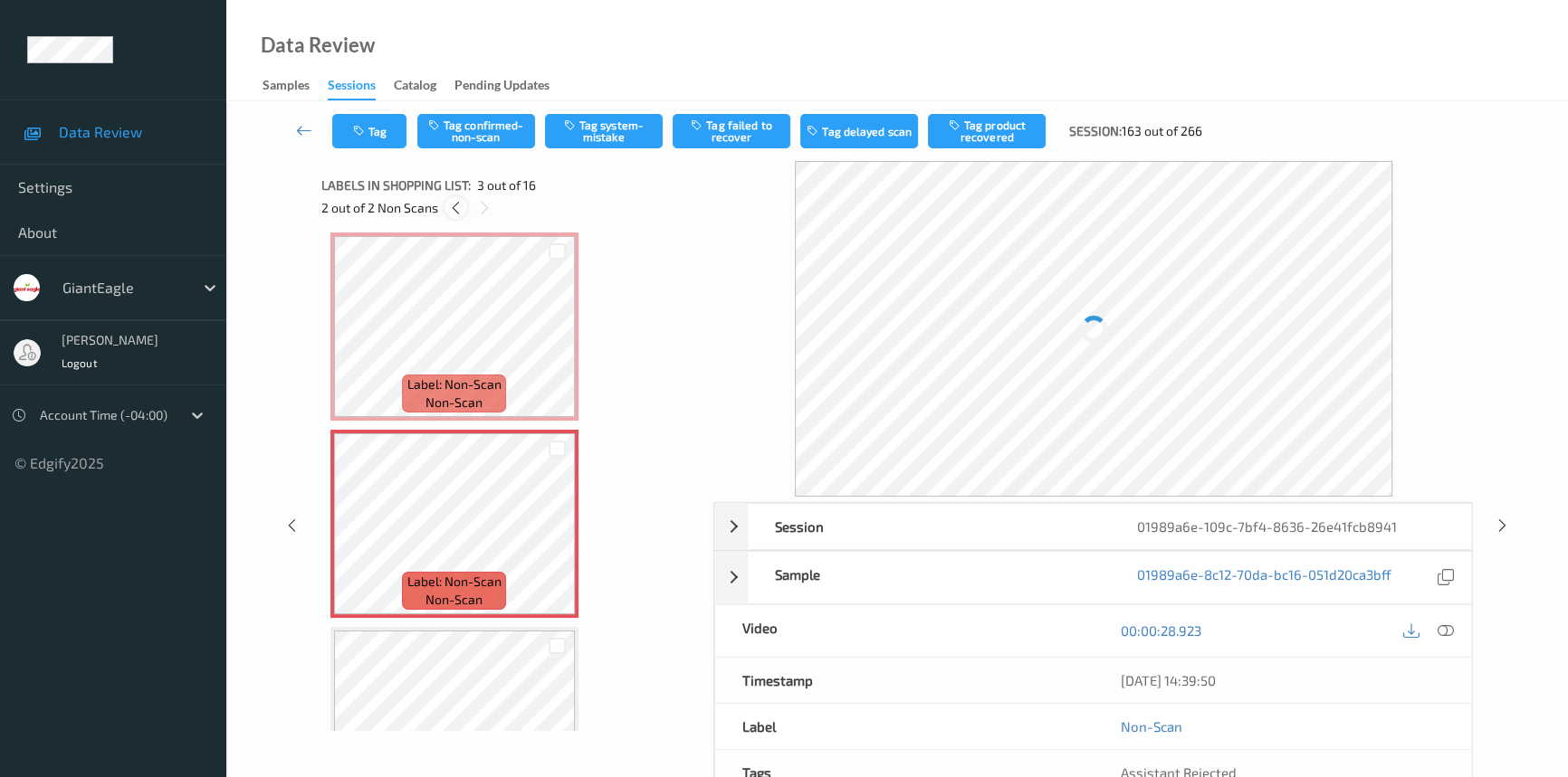
click at [453, 207] on icon at bounding box center [456, 207] width 15 height 16
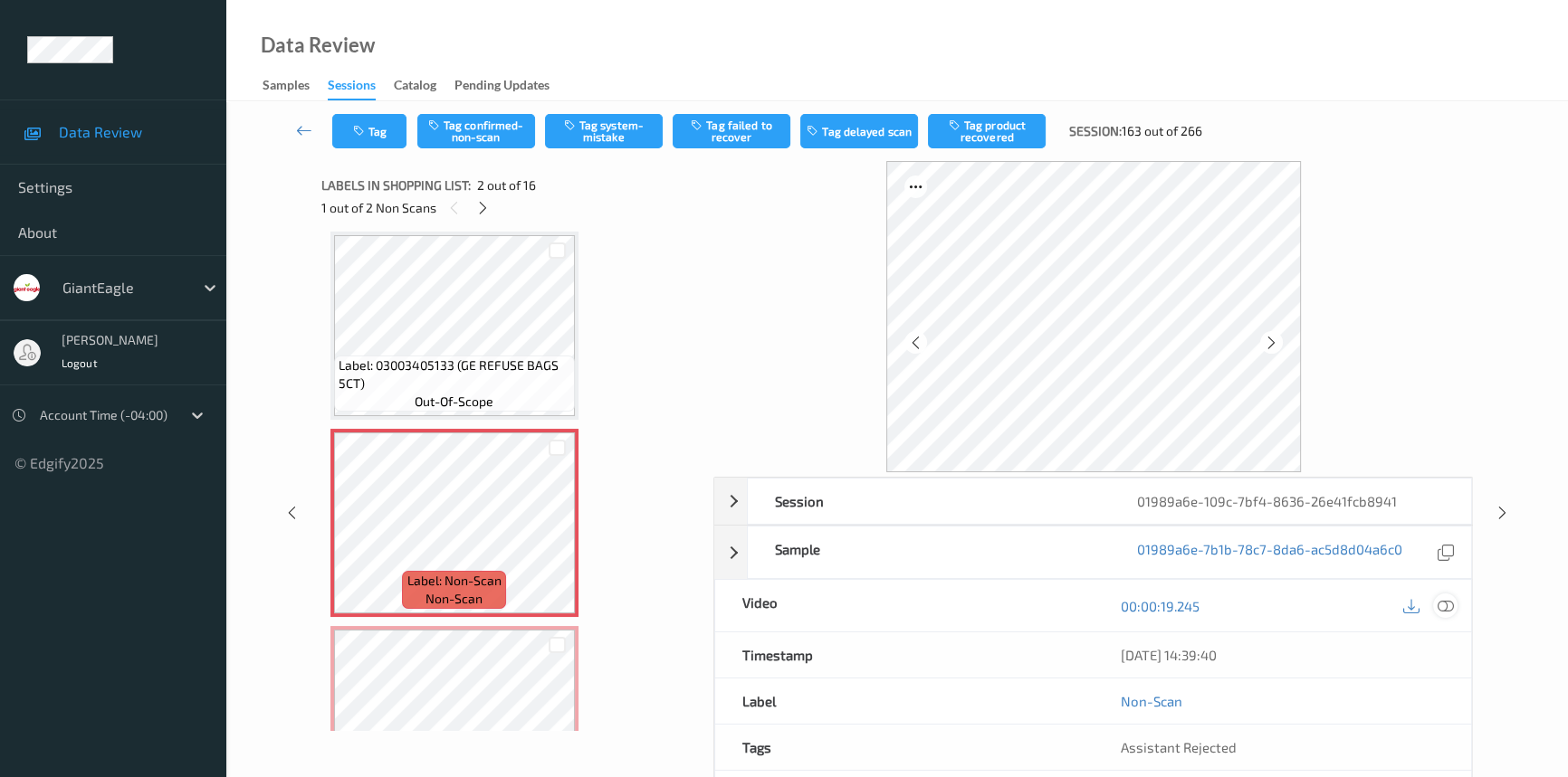
click at [1447, 600] on icon at bounding box center [1446, 606] width 16 height 16
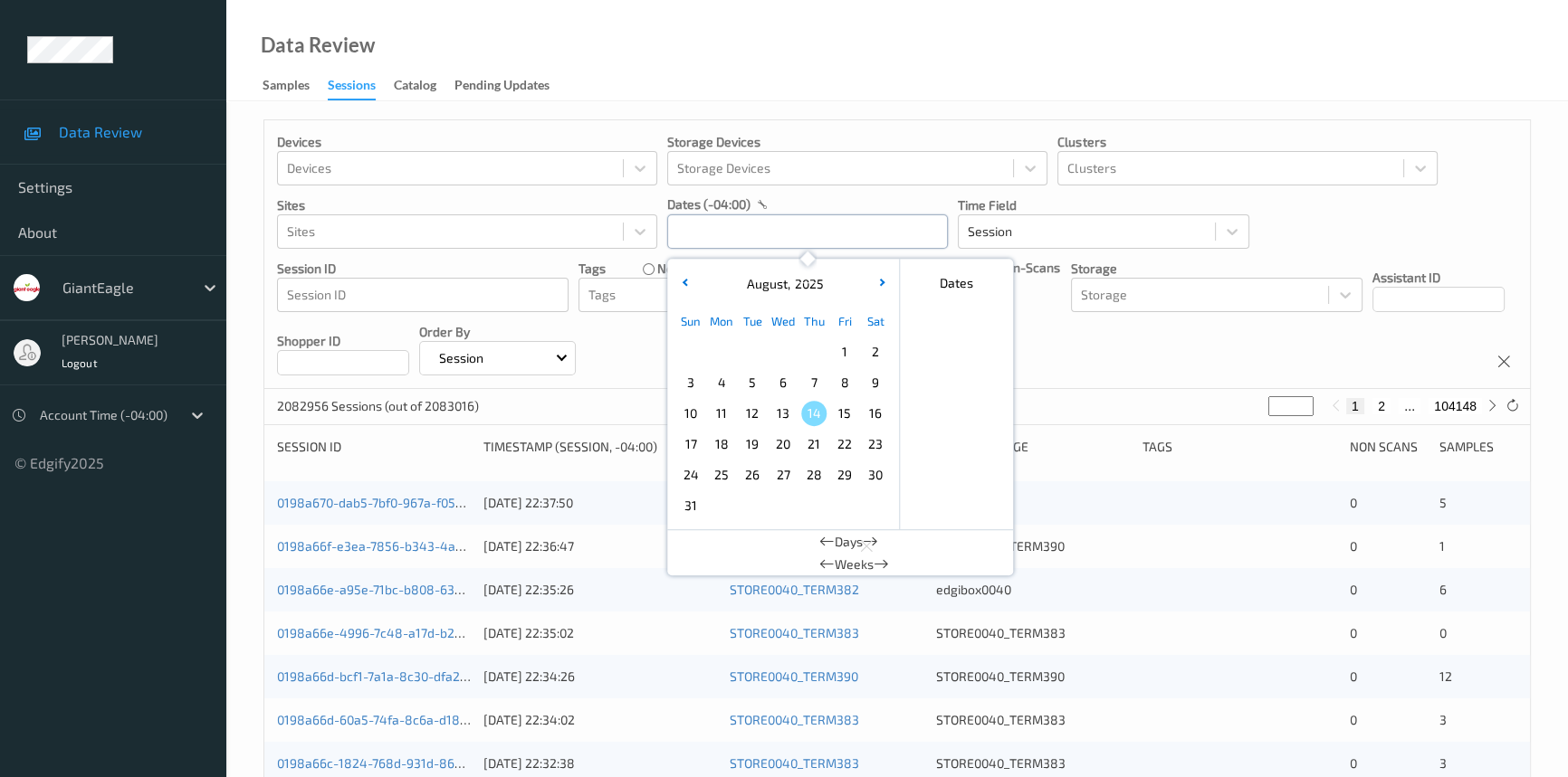
click at [730, 233] on input "text" at bounding box center [808, 231] width 281 height 34
click at [720, 405] on span "11" at bounding box center [721, 413] width 26 height 26
type input "11/08/2025 00:00 -> 11/08/2025 23:59"
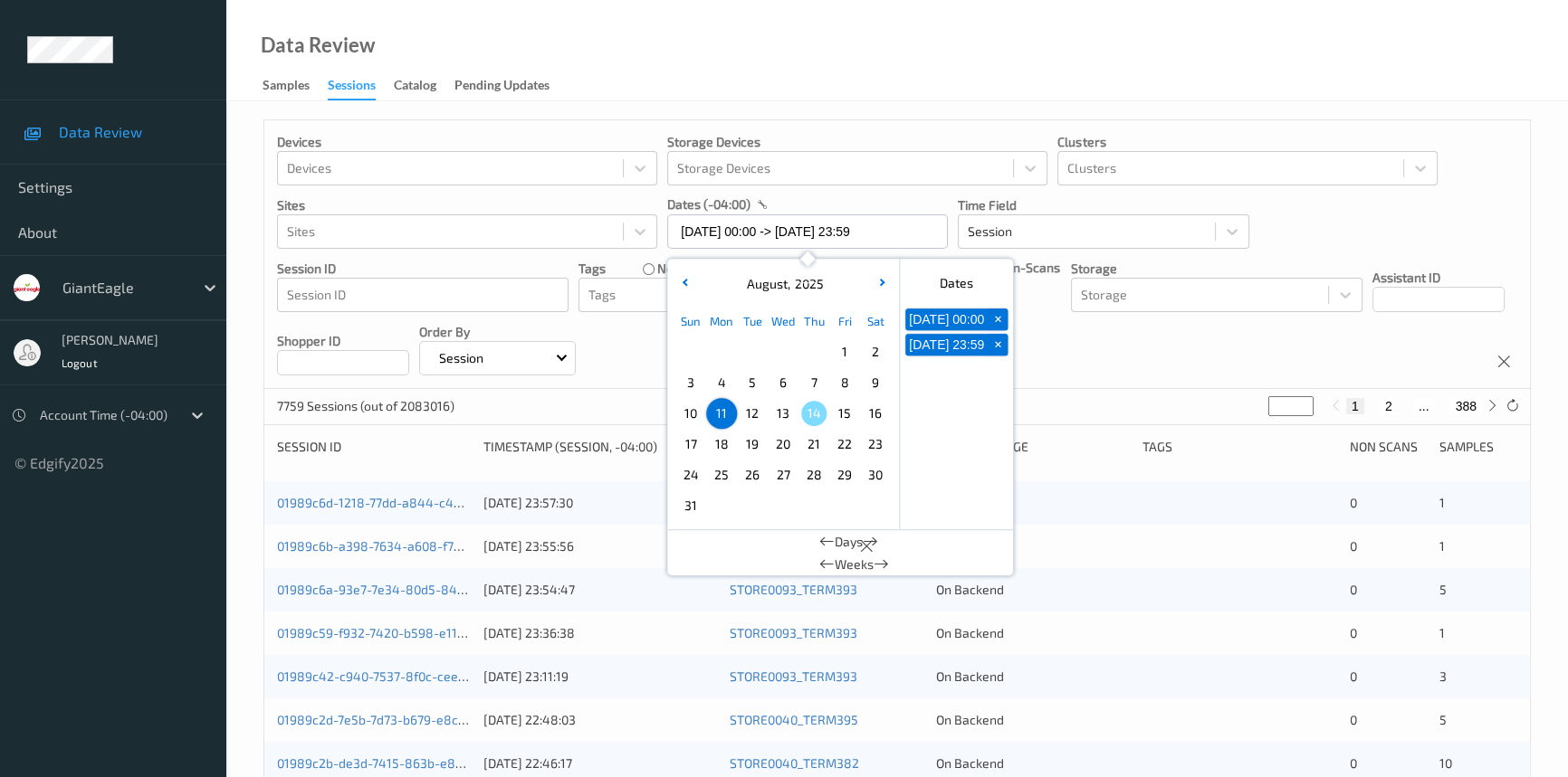
click at [823, 58] on div "Data Review Samples Sessions Catalog Pending Updates" at bounding box center [897, 51] width 1341 height 101
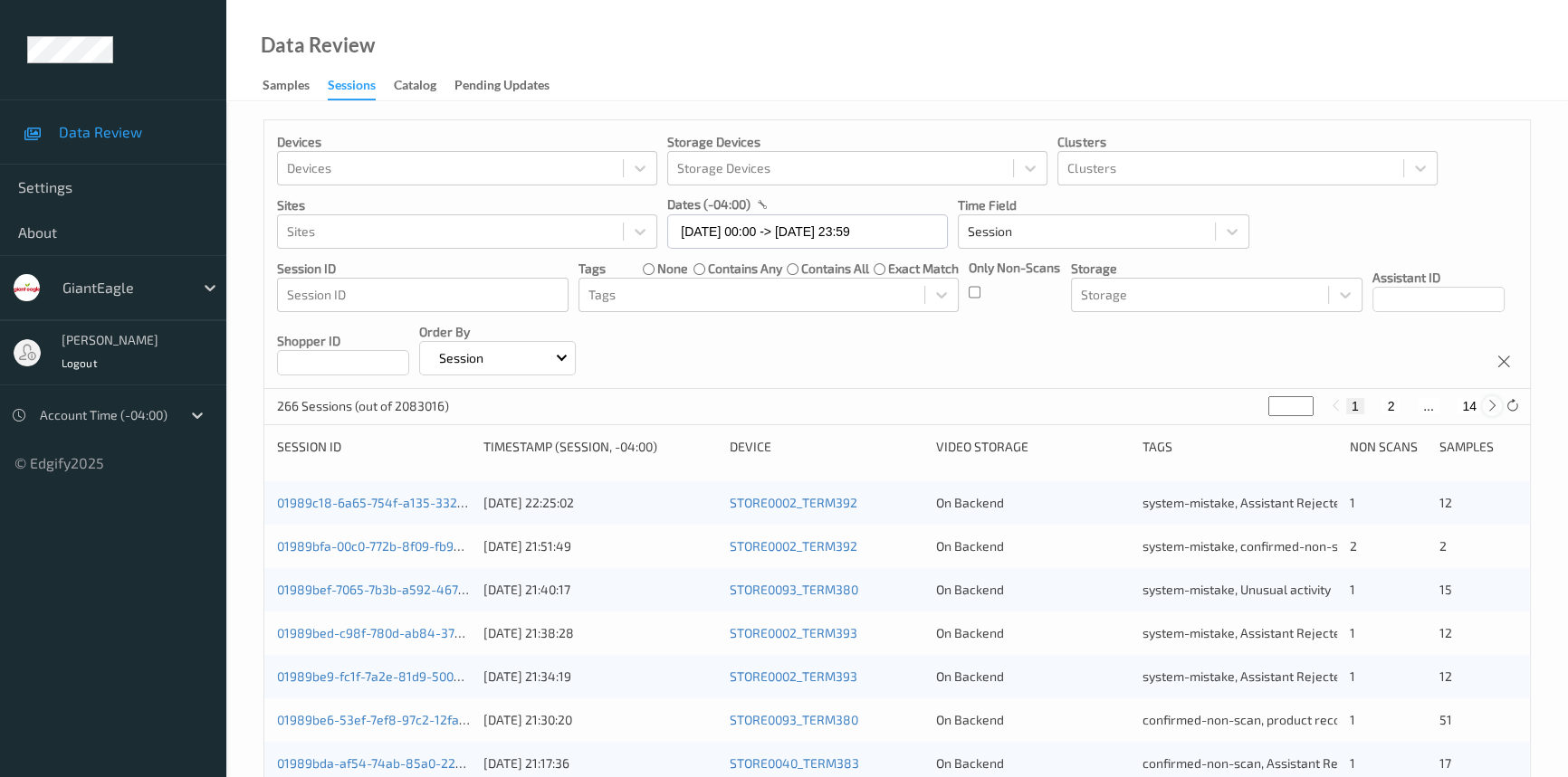
click at [1488, 405] on icon at bounding box center [1492, 406] width 13 height 13
type input "*"
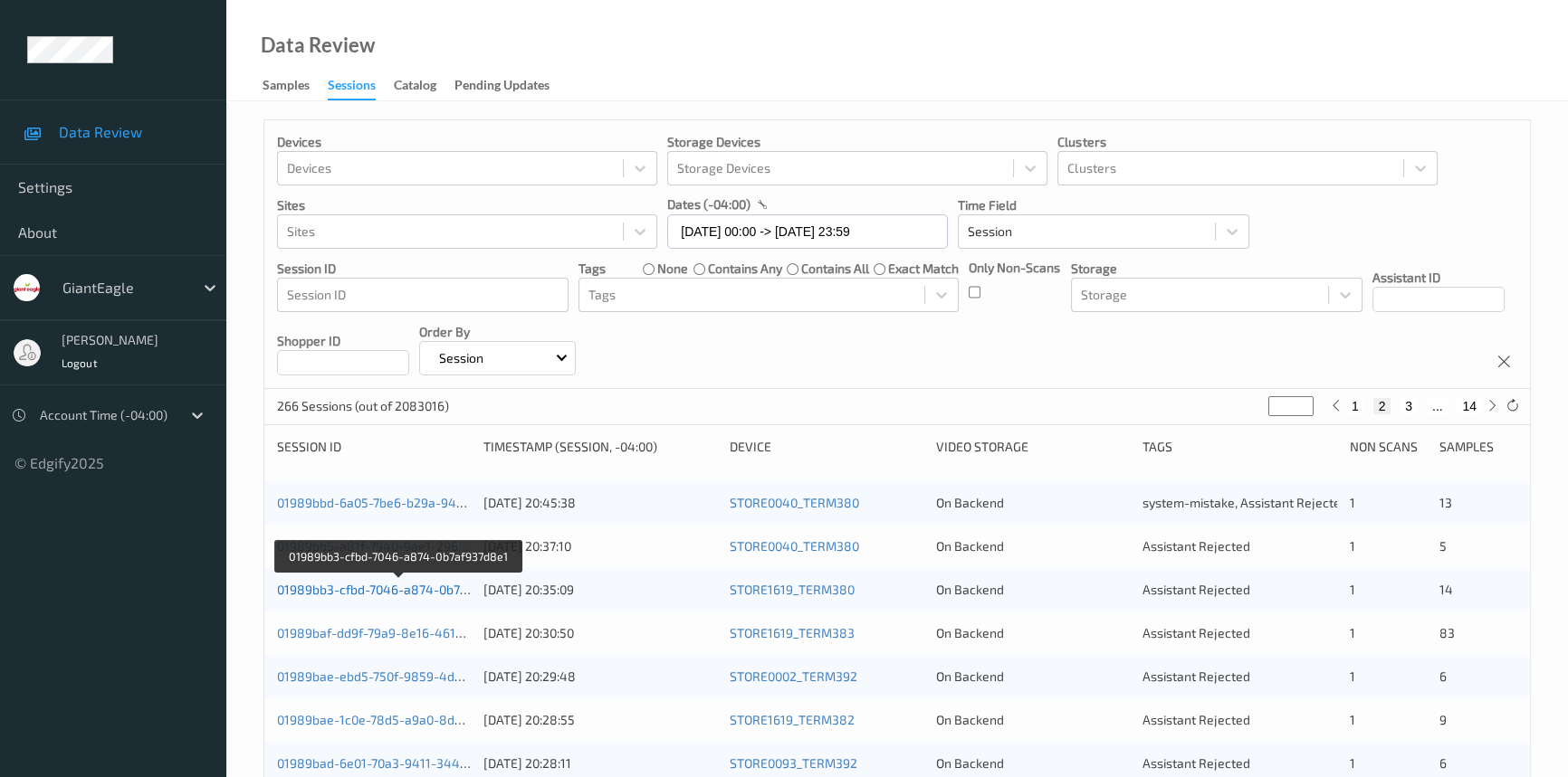
click at [345, 586] on link "01989bb3-cfbd-7046-a874-0b7af937d8e1" at bounding box center [399, 590] width 244 height 15
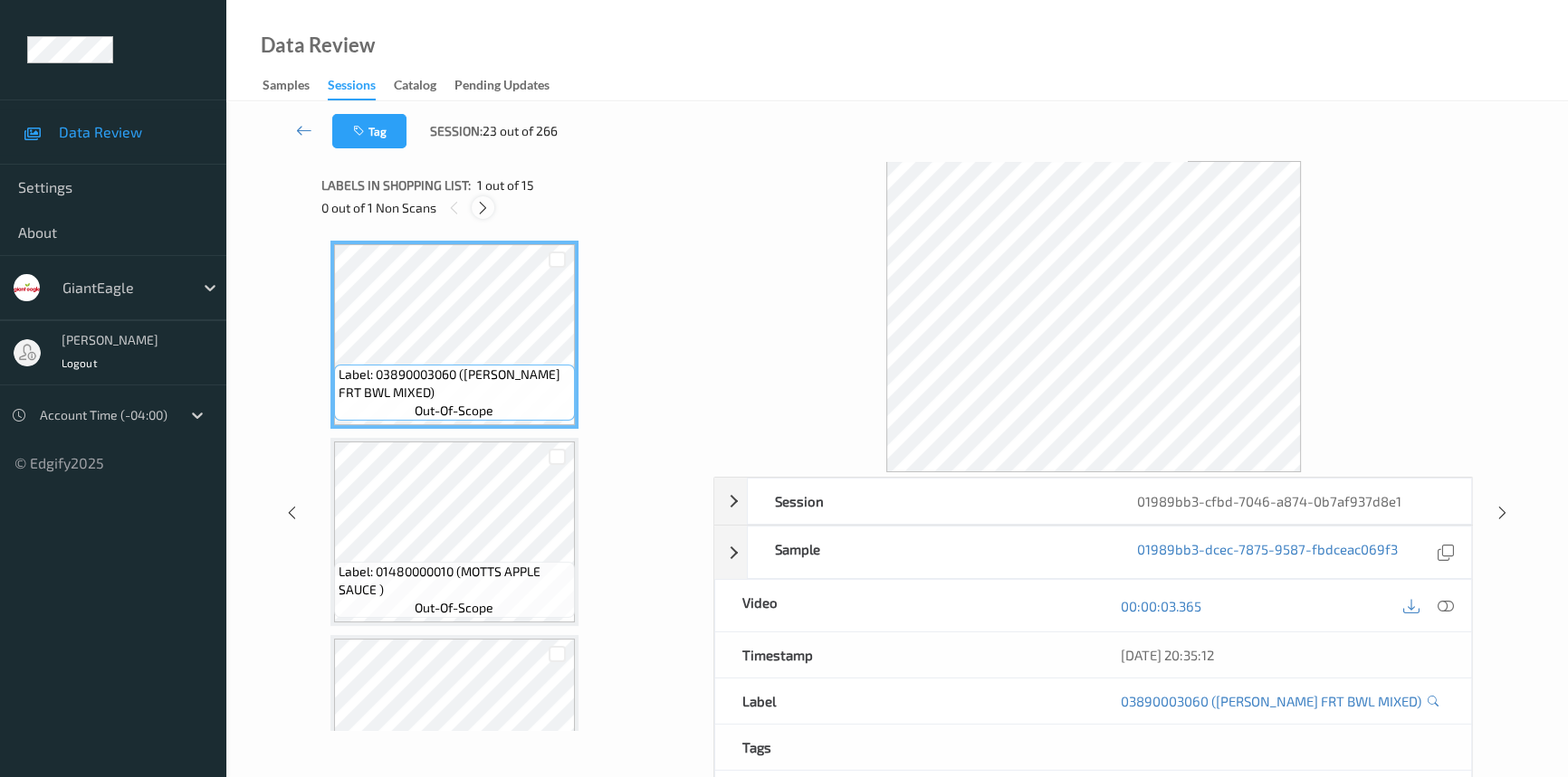
click at [485, 200] on icon at bounding box center [483, 207] width 15 height 16
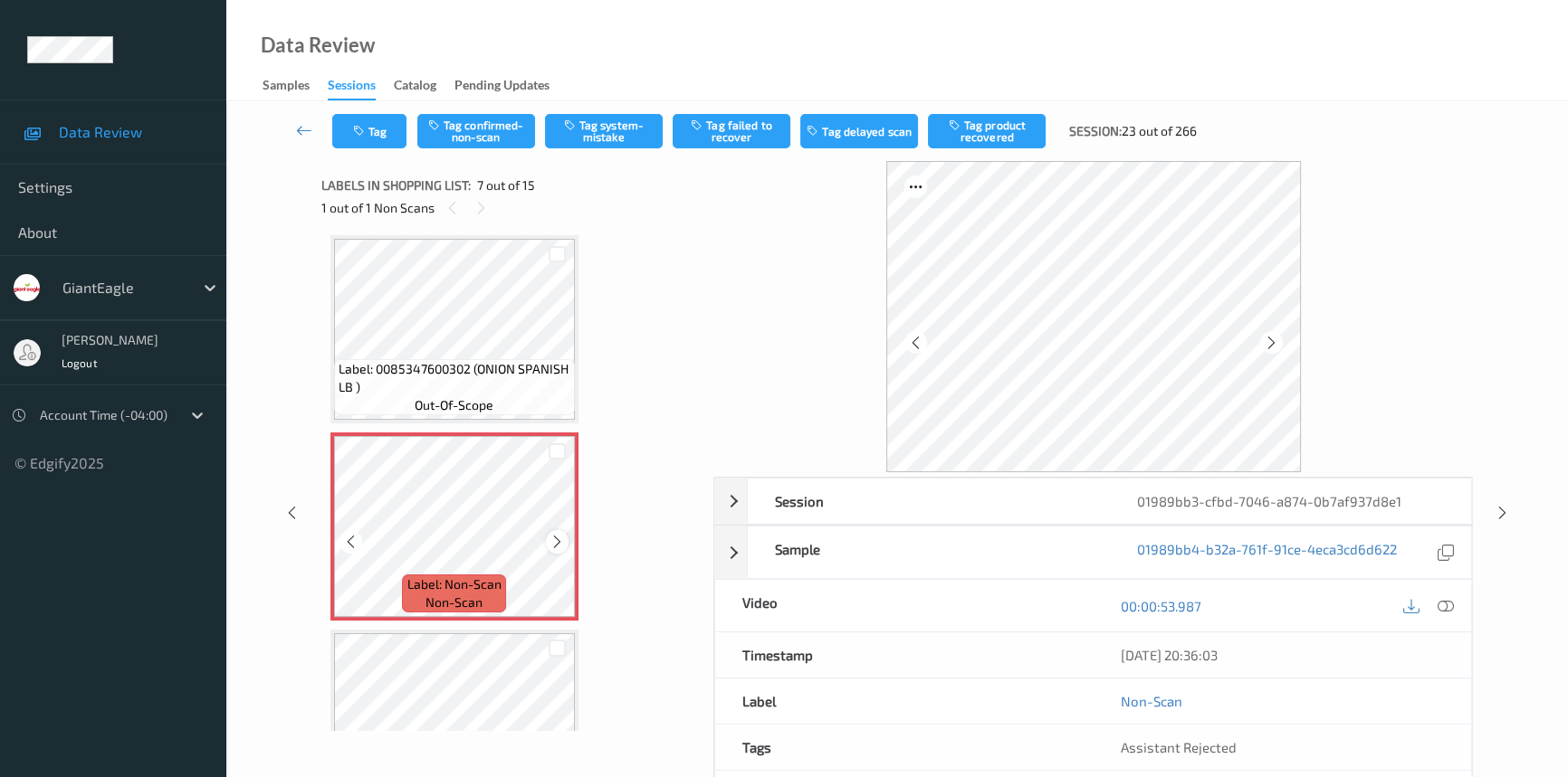
click at [555, 534] on icon at bounding box center [557, 542] width 15 height 16
click at [1442, 598] on icon at bounding box center [1446, 606] width 16 height 16
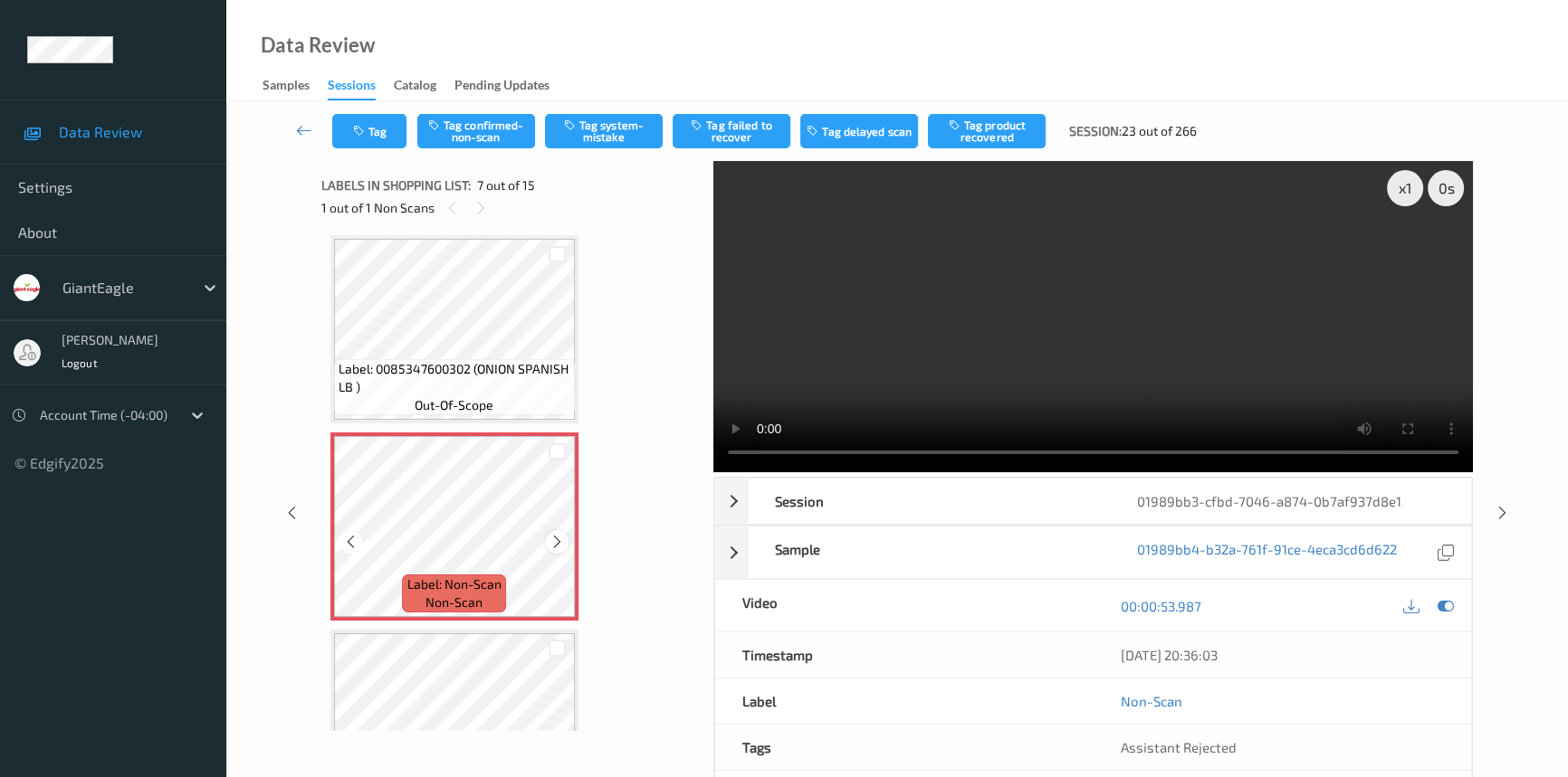
click at [555, 534] on icon at bounding box center [557, 542] width 15 height 16
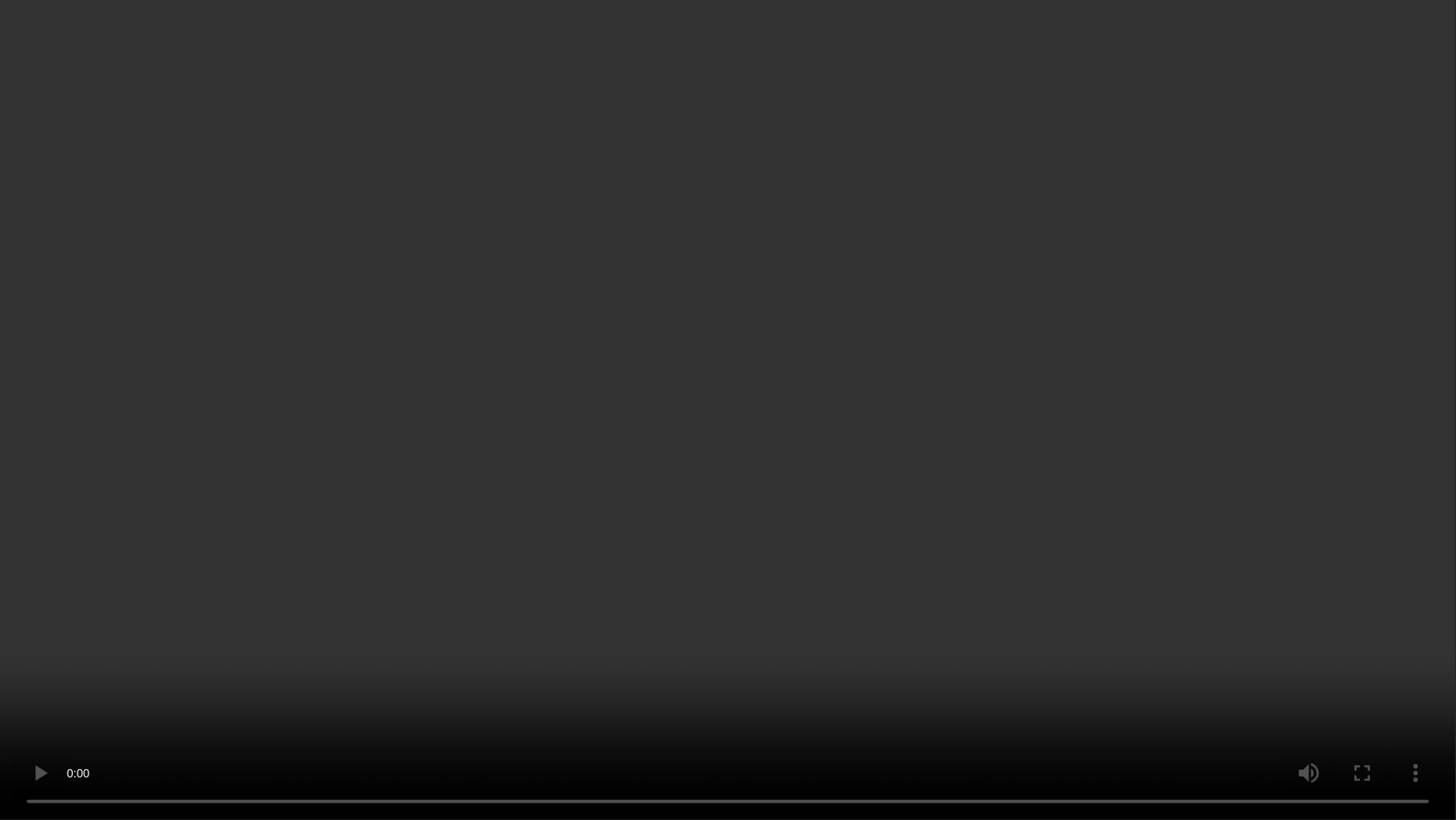
click at [727, 447] on video at bounding box center [728, 410] width 1456 height 820
click at [1085, 398] on video at bounding box center [728, 410] width 1456 height 820
click at [592, 314] on video at bounding box center [728, 410] width 1456 height 820
click at [701, 582] on video at bounding box center [728, 410] width 1456 height 820
click at [643, 338] on video at bounding box center [728, 410] width 1456 height 820
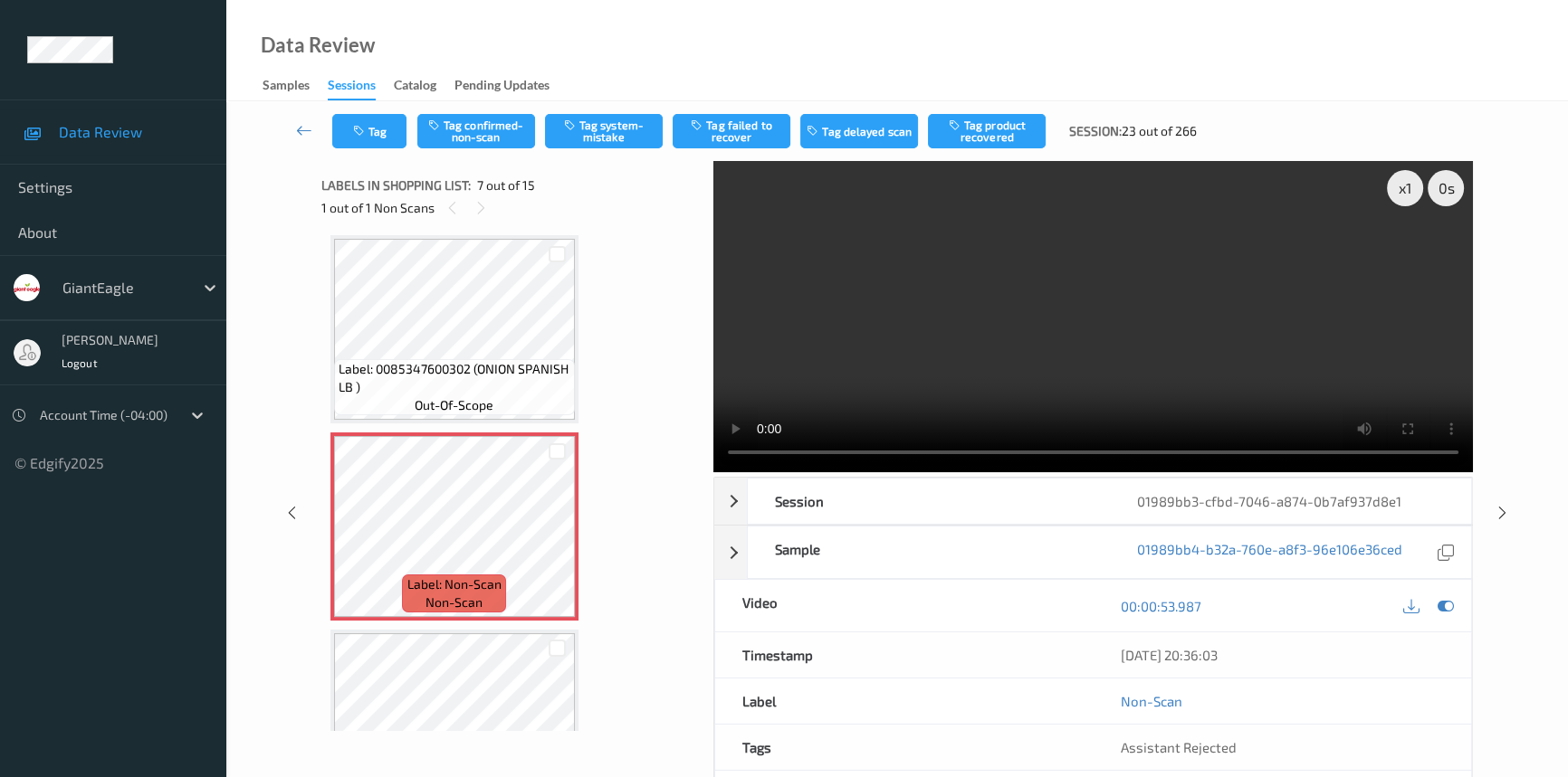
click at [1295, 325] on video at bounding box center [1093, 317] width 759 height 312
click at [485, 126] on button "Tag confirmed-non-scan" at bounding box center [475, 131] width 118 height 34
click at [1031, 126] on button "Tag product recovered" at bounding box center [987, 131] width 118 height 34
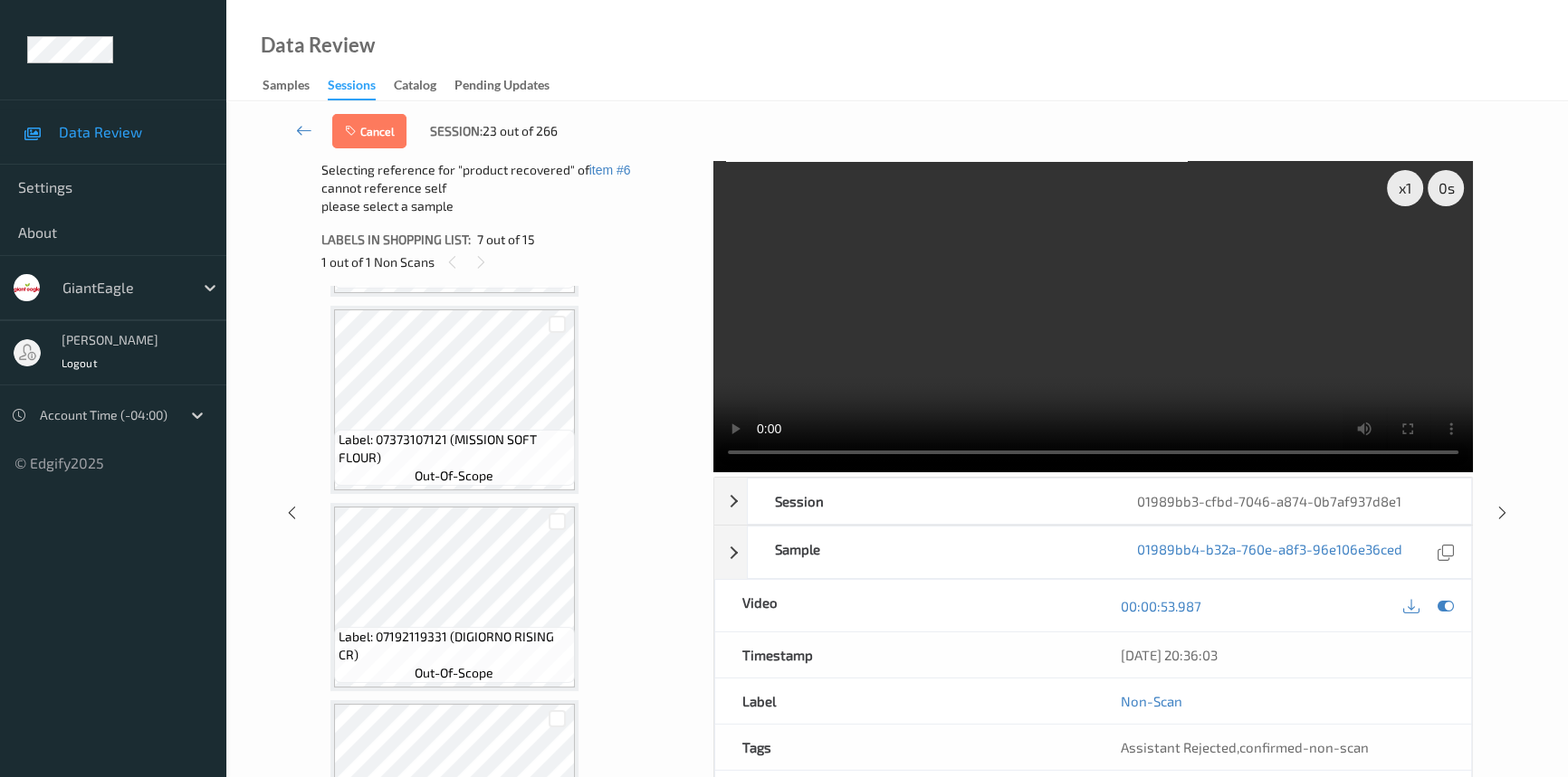
scroll to position [1074, 0]
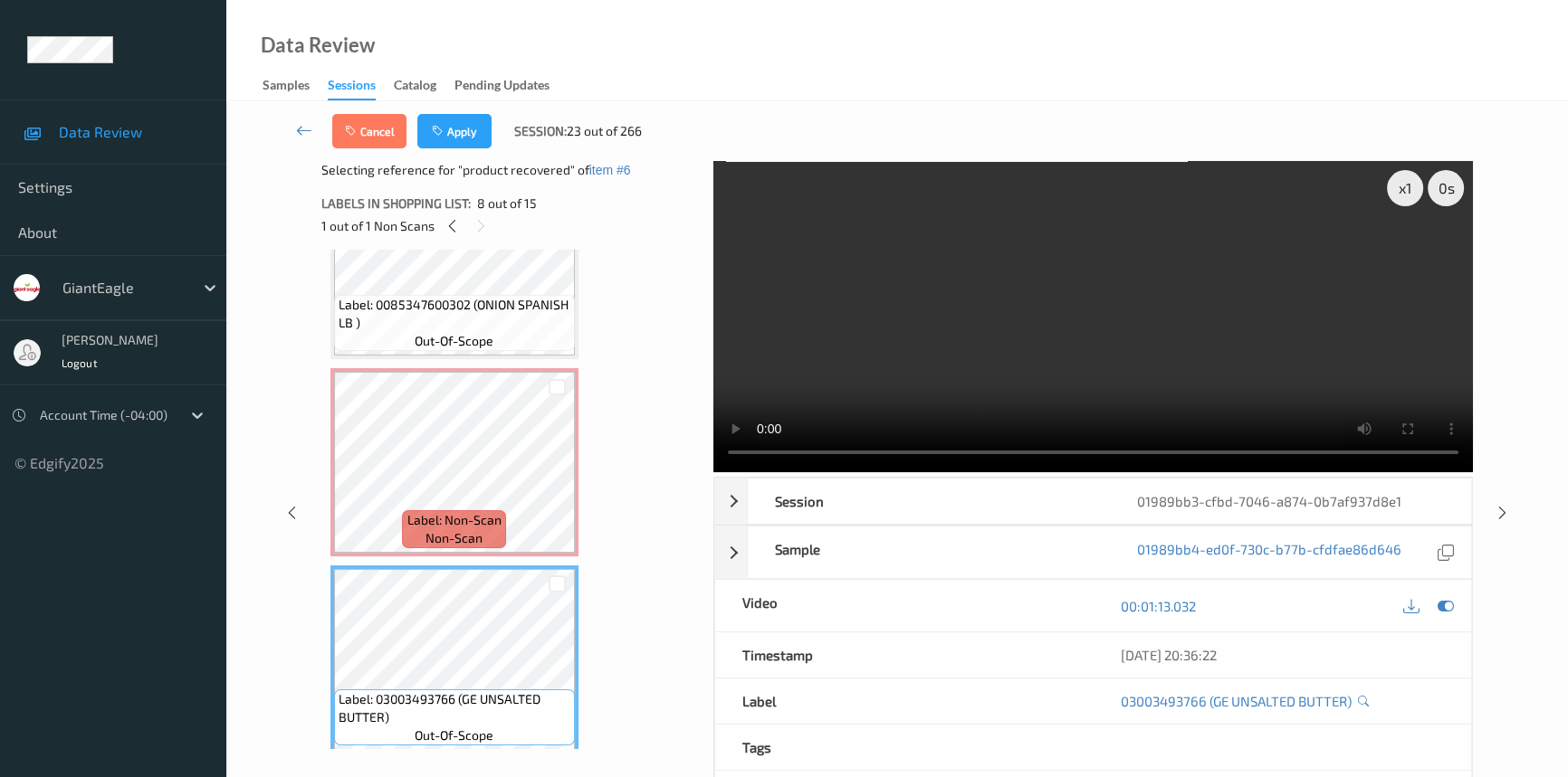
click at [905, 381] on video at bounding box center [1093, 317] width 759 height 312
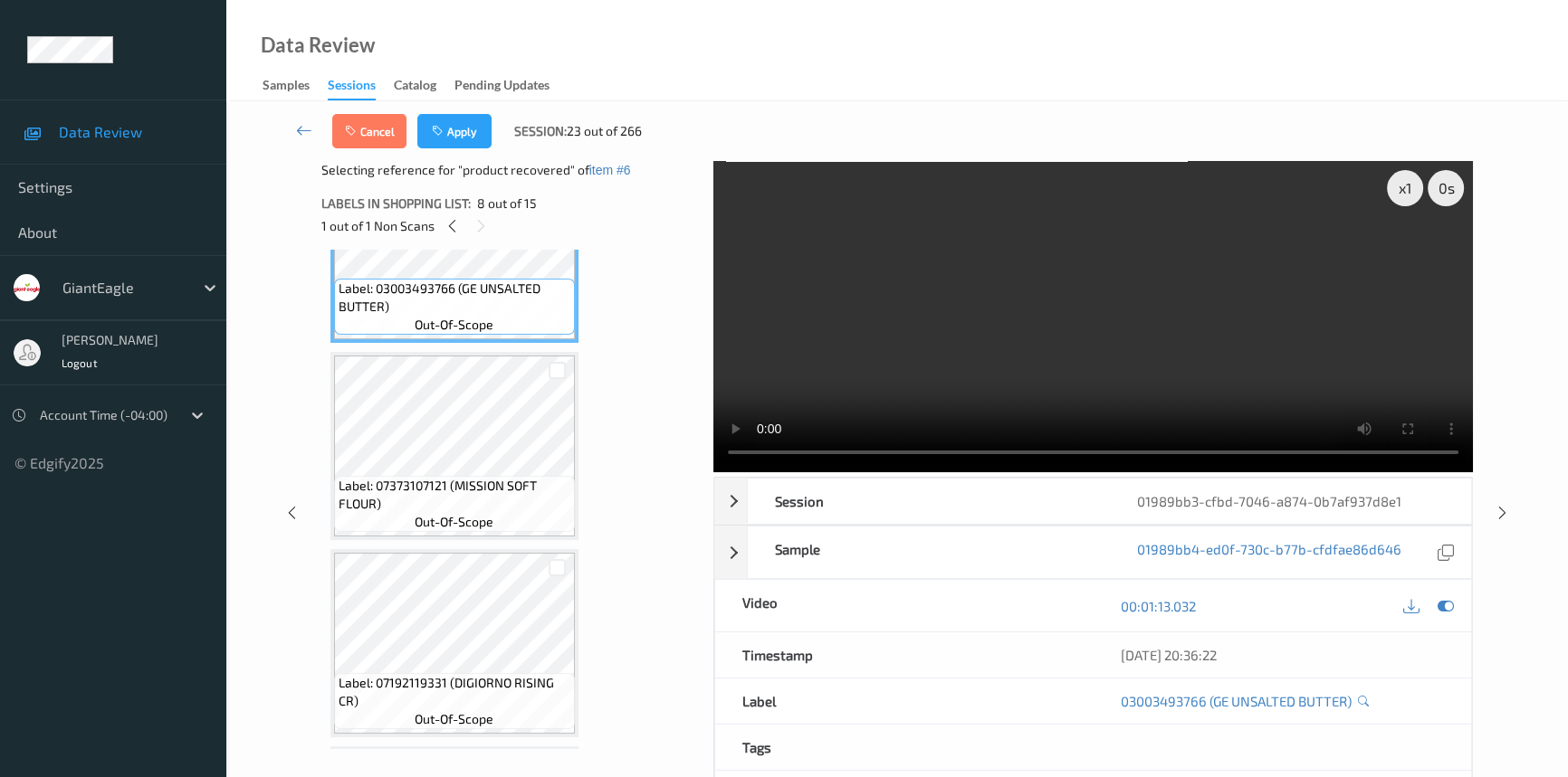
scroll to position [992, 0]
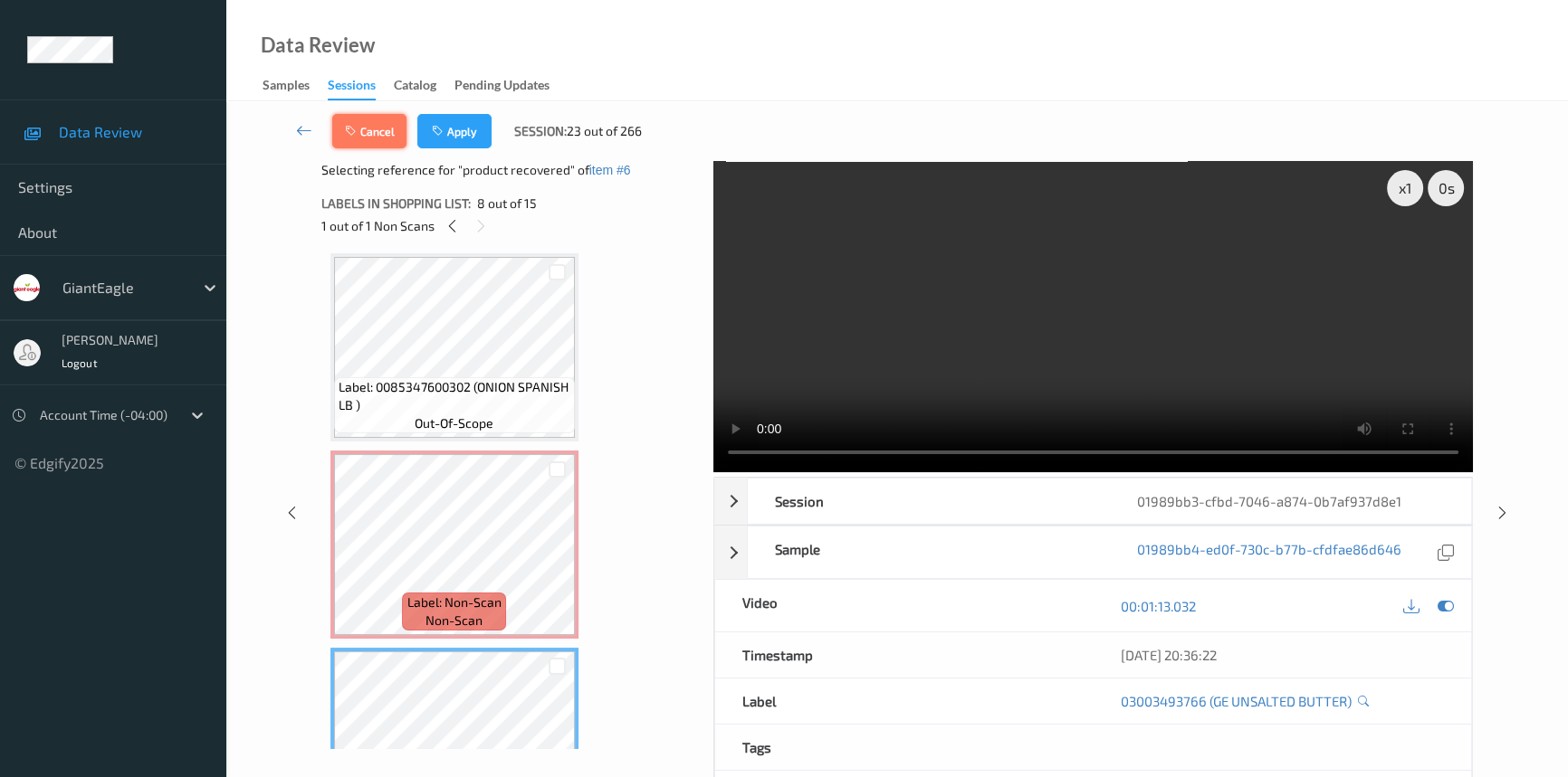
click at [378, 137] on button "Cancel" at bounding box center [369, 131] width 75 height 34
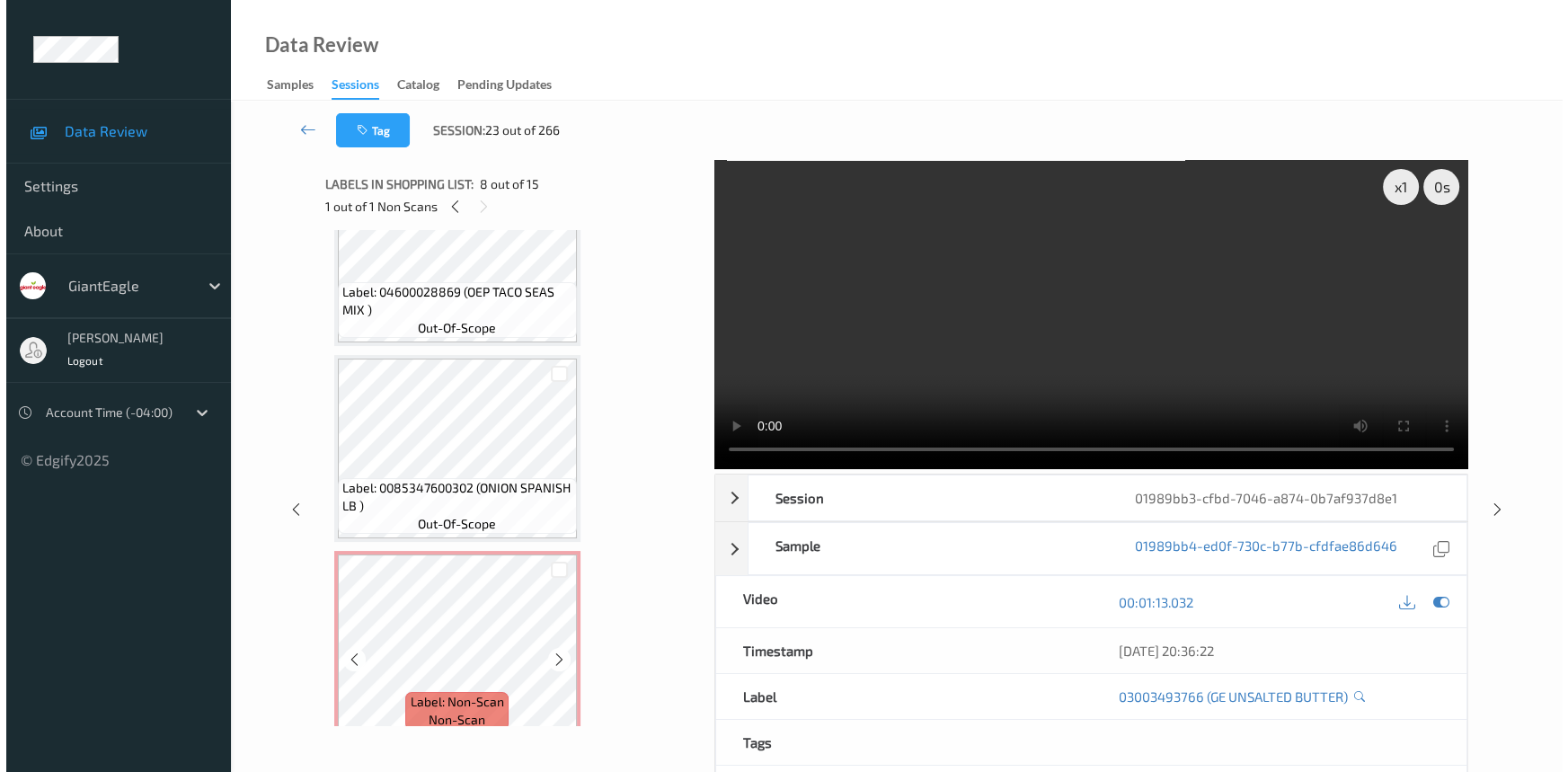
scroll to position [1226, 0]
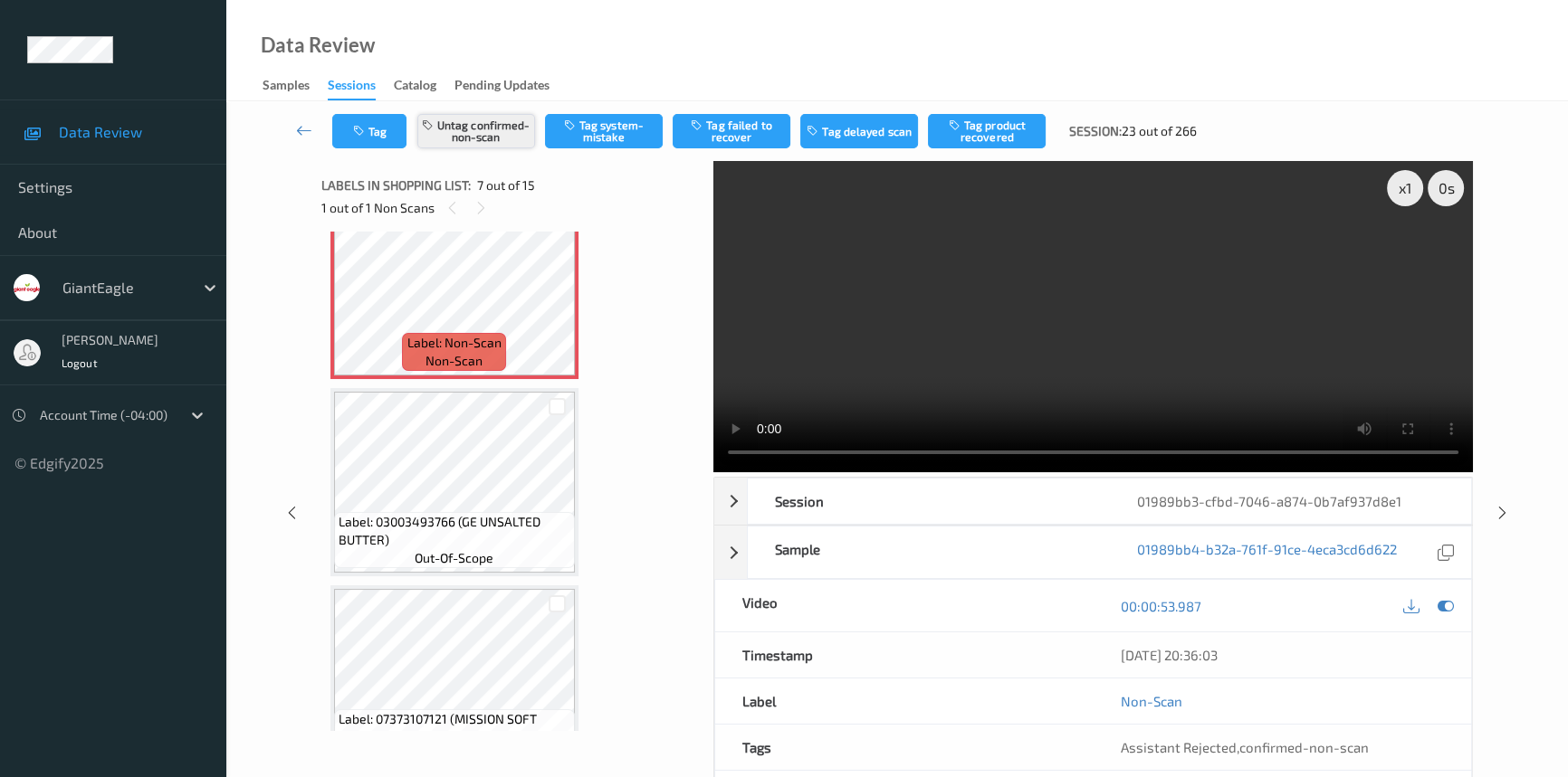
click at [514, 131] on button "Untag confirmed-non-scan" at bounding box center [475, 131] width 118 height 34
click at [599, 128] on button "Tag system-mistake" at bounding box center [603, 131] width 118 height 34
click at [395, 139] on button "Tag" at bounding box center [369, 131] width 75 height 34
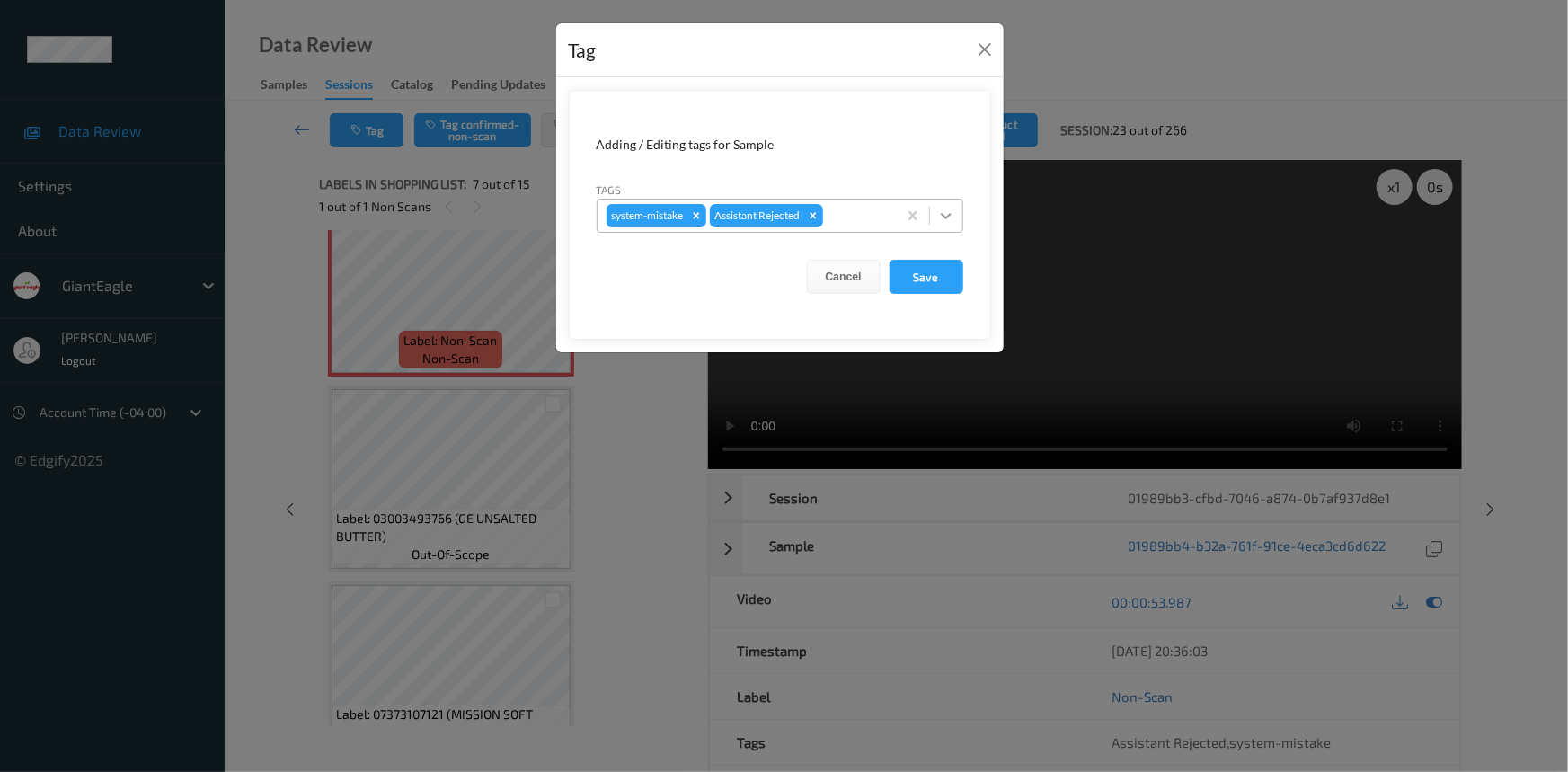
click at [936, 224] on div at bounding box center [946, 216] width 32 height 32
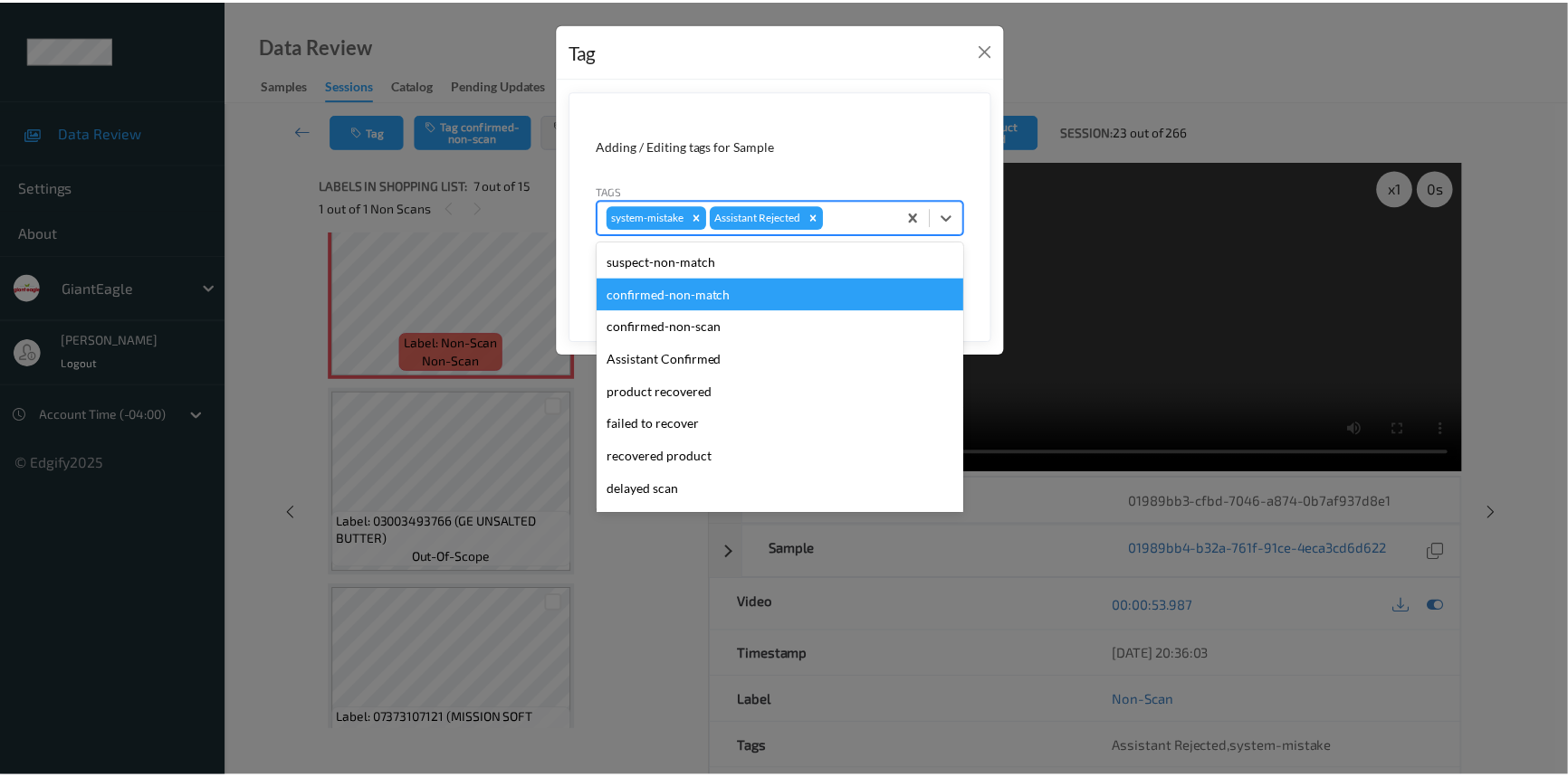
scroll to position [81, 0]
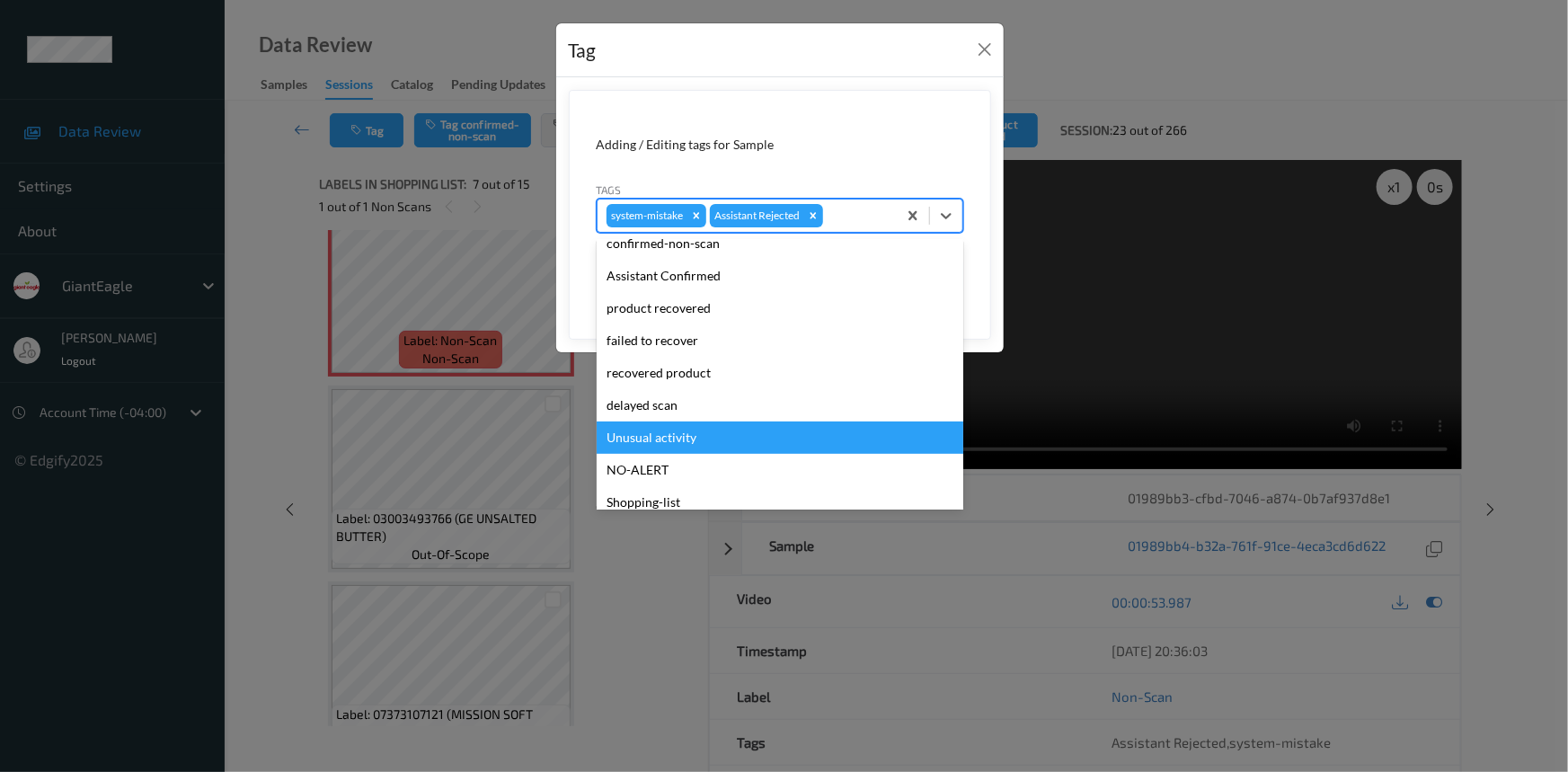
click at [670, 433] on div "Unusual activity" at bounding box center [780, 438] width 366 height 32
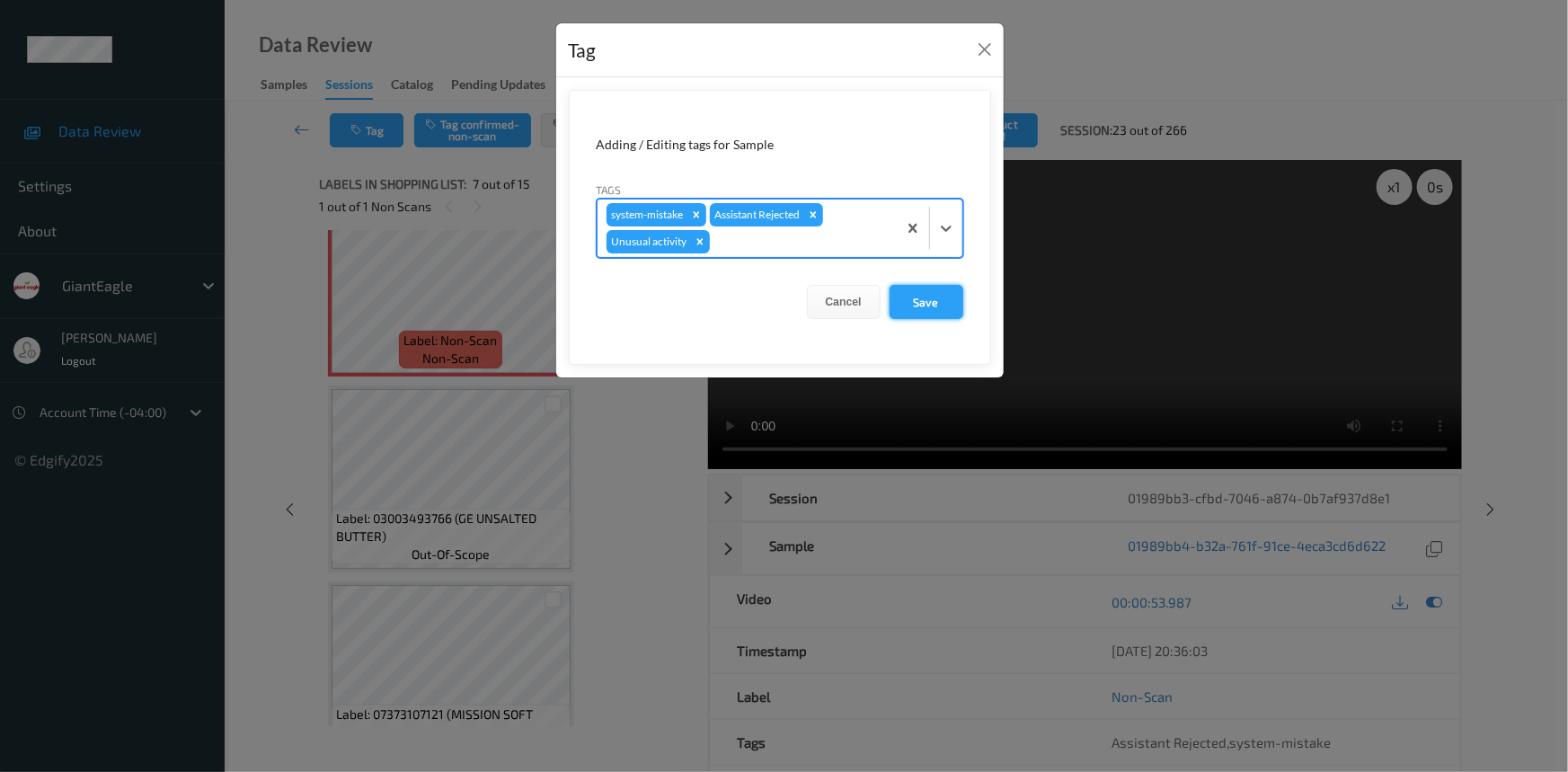
click at [961, 311] on button "Save" at bounding box center [926, 302] width 74 height 34
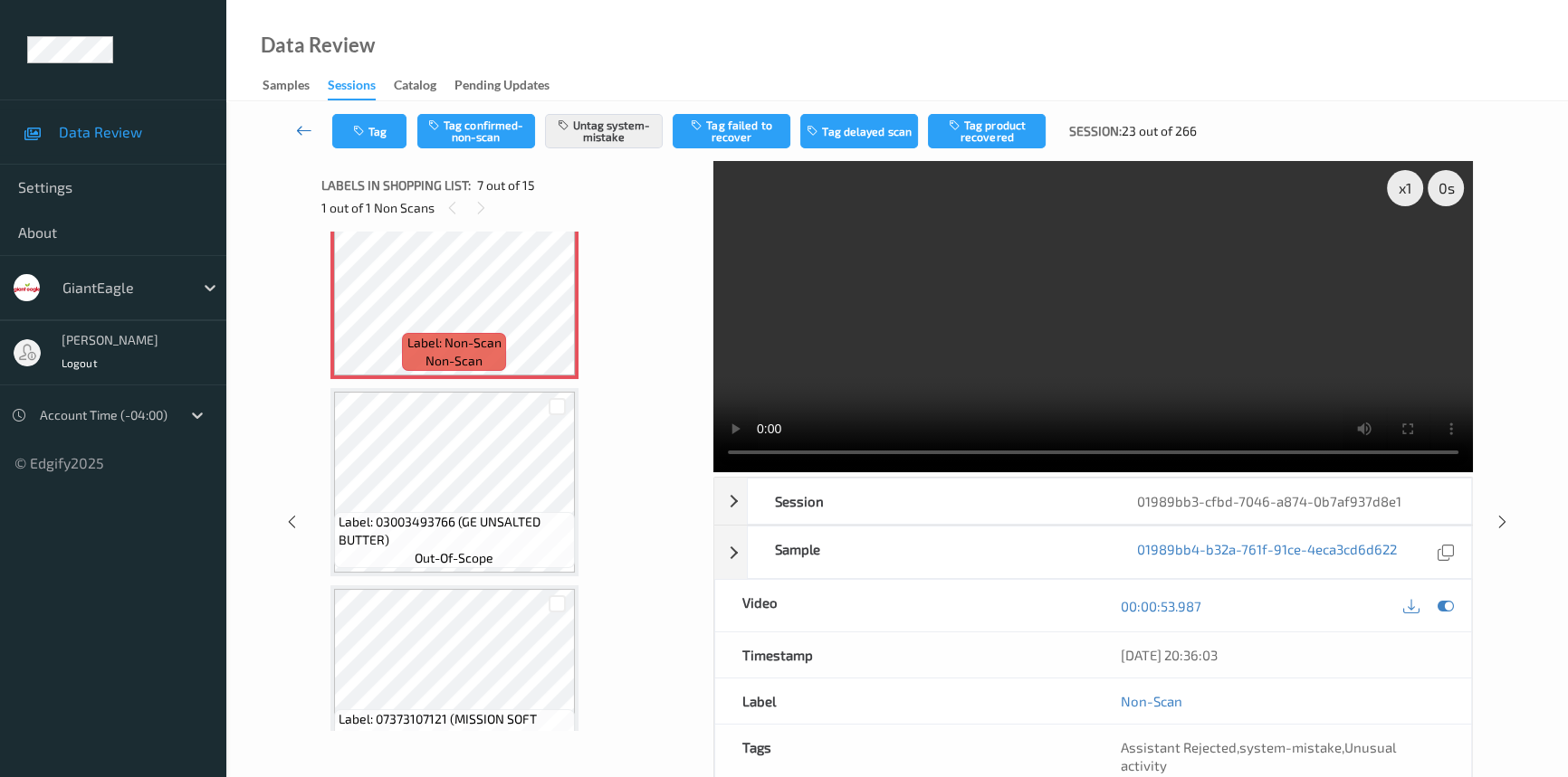
click at [296, 122] on icon at bounding box center [304, 130] width 16 height 18
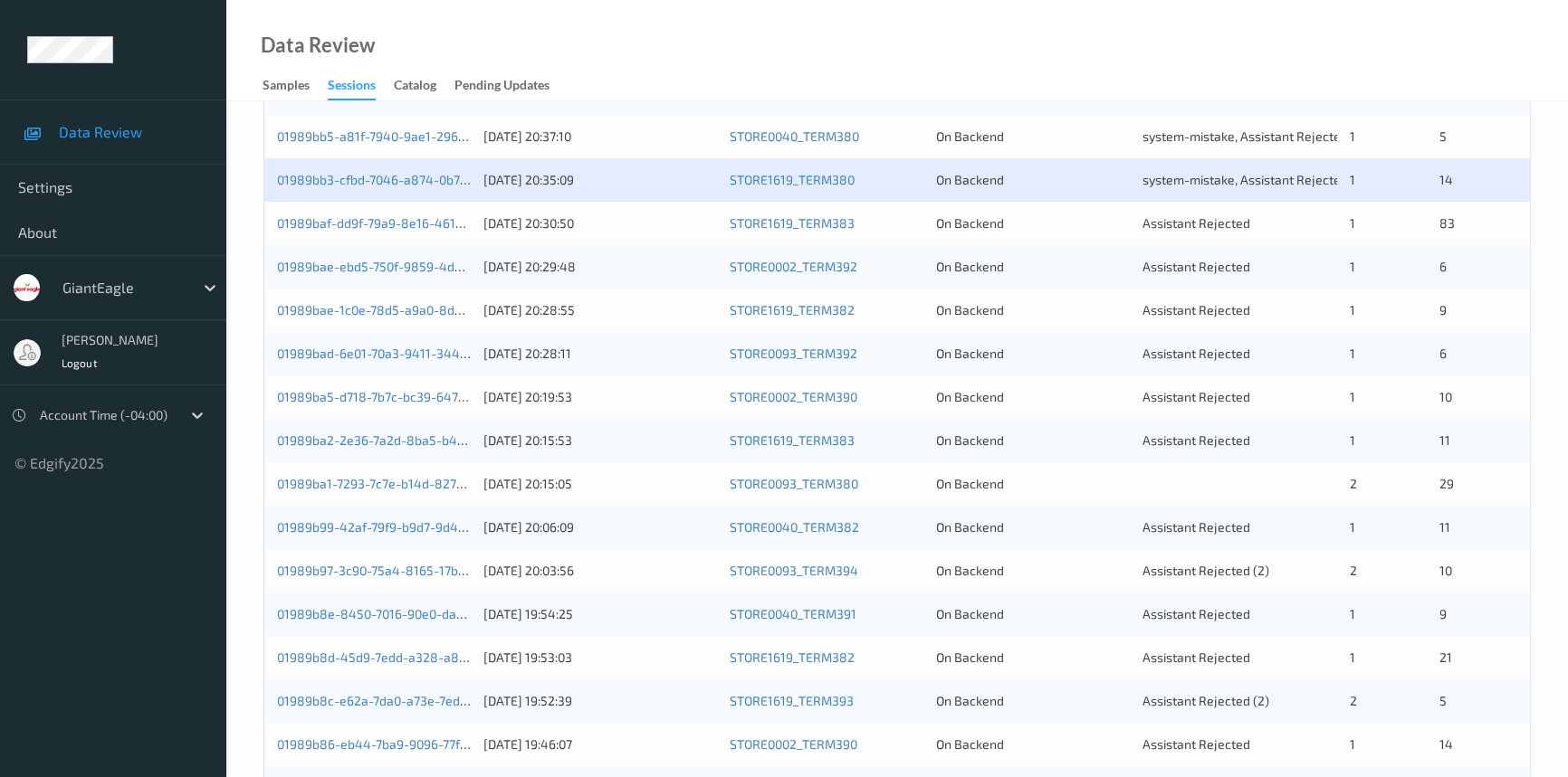
scroll to position [411, 0]
click at [415, 264] on link "01989bae-ebd5-750f-9859-4db984379c36" at bounding box center [402, 266] width 250 height 15
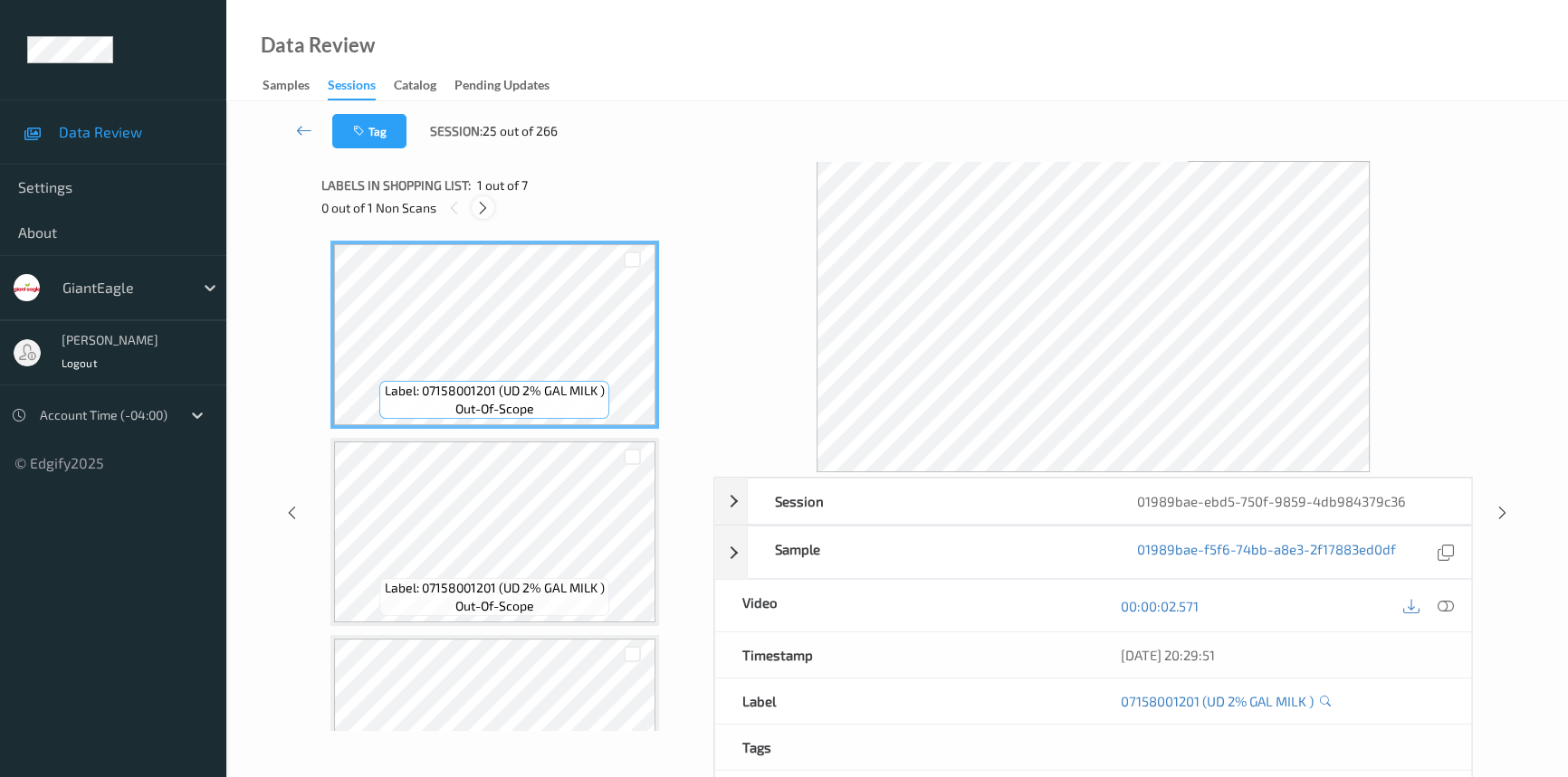
click at [486, 210] on icon at bounding box center [483, 207] width 15 height 16
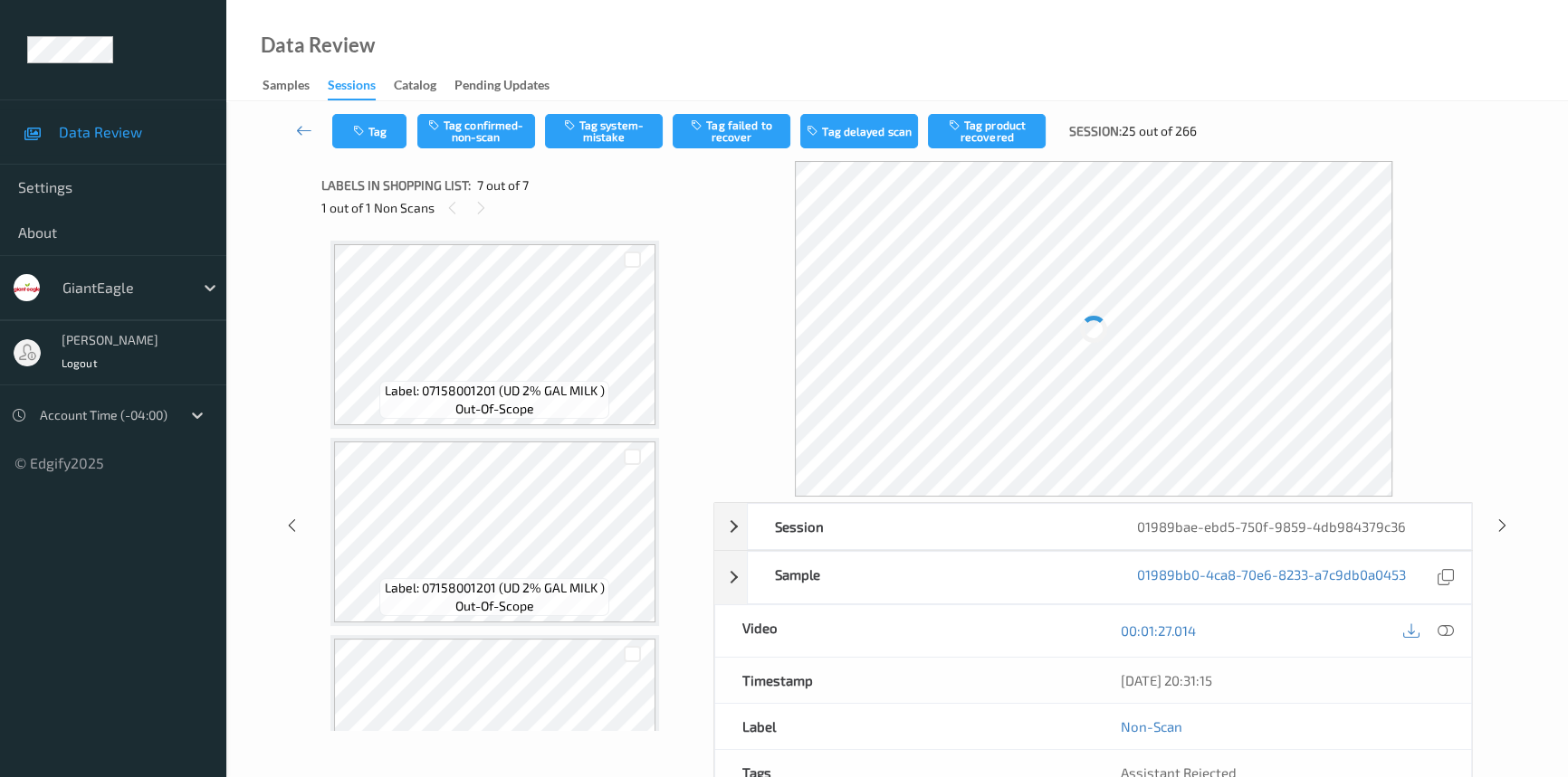
scroll to position [886, 0]
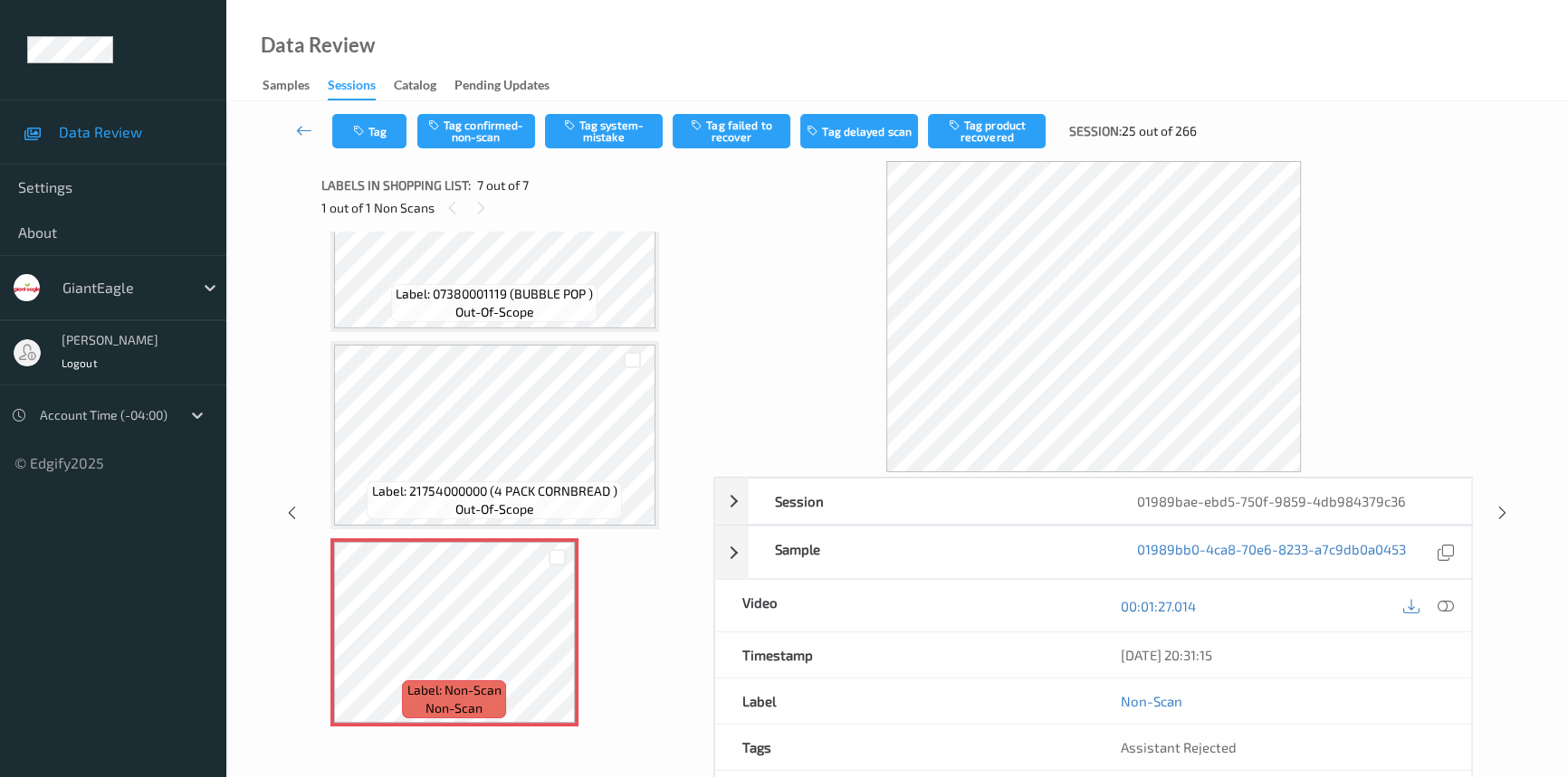
click at [1456, 611] on div at bounding box center [1446, 606] width 25 height 25
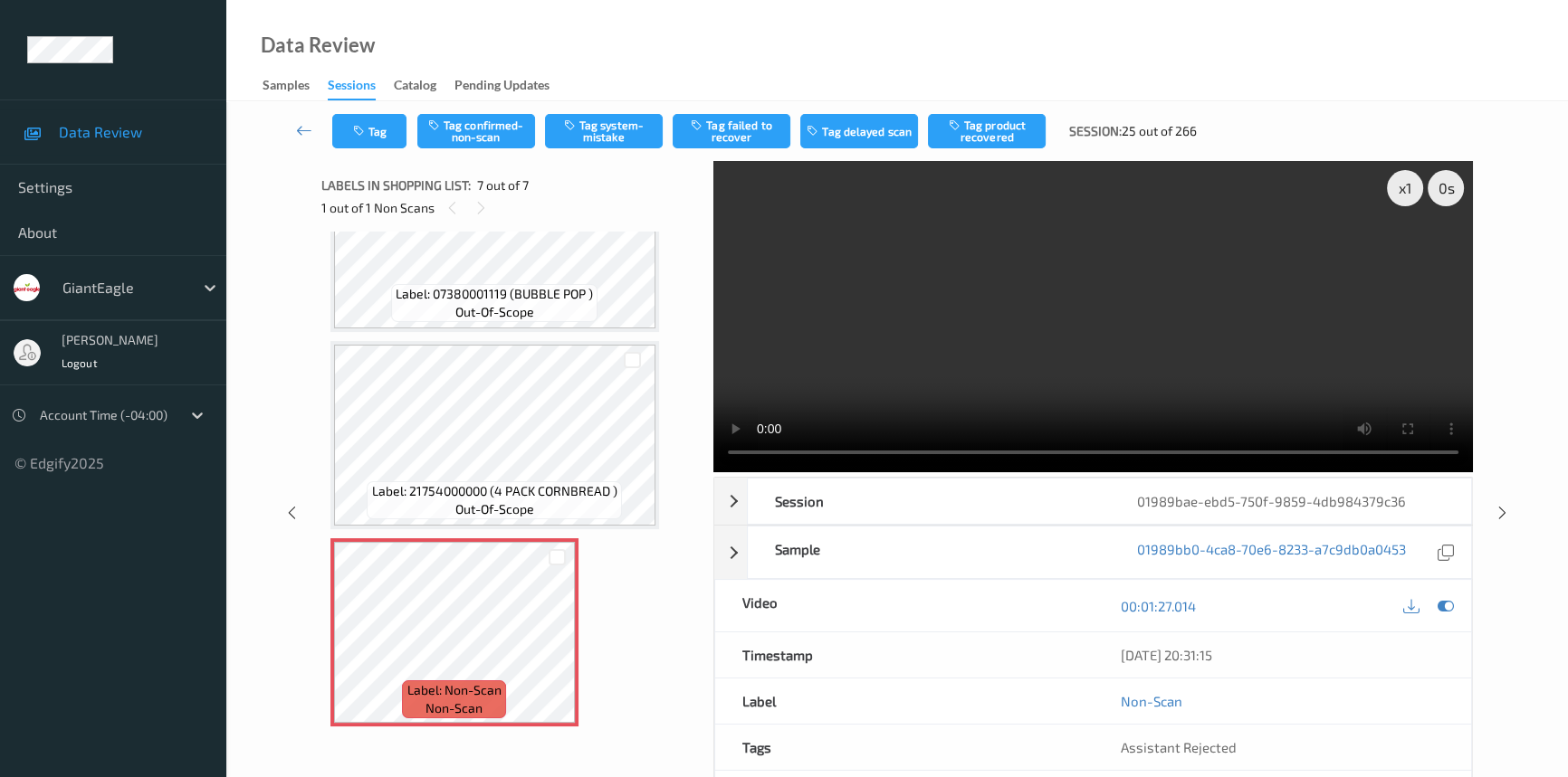
scroll to position [774, 0]
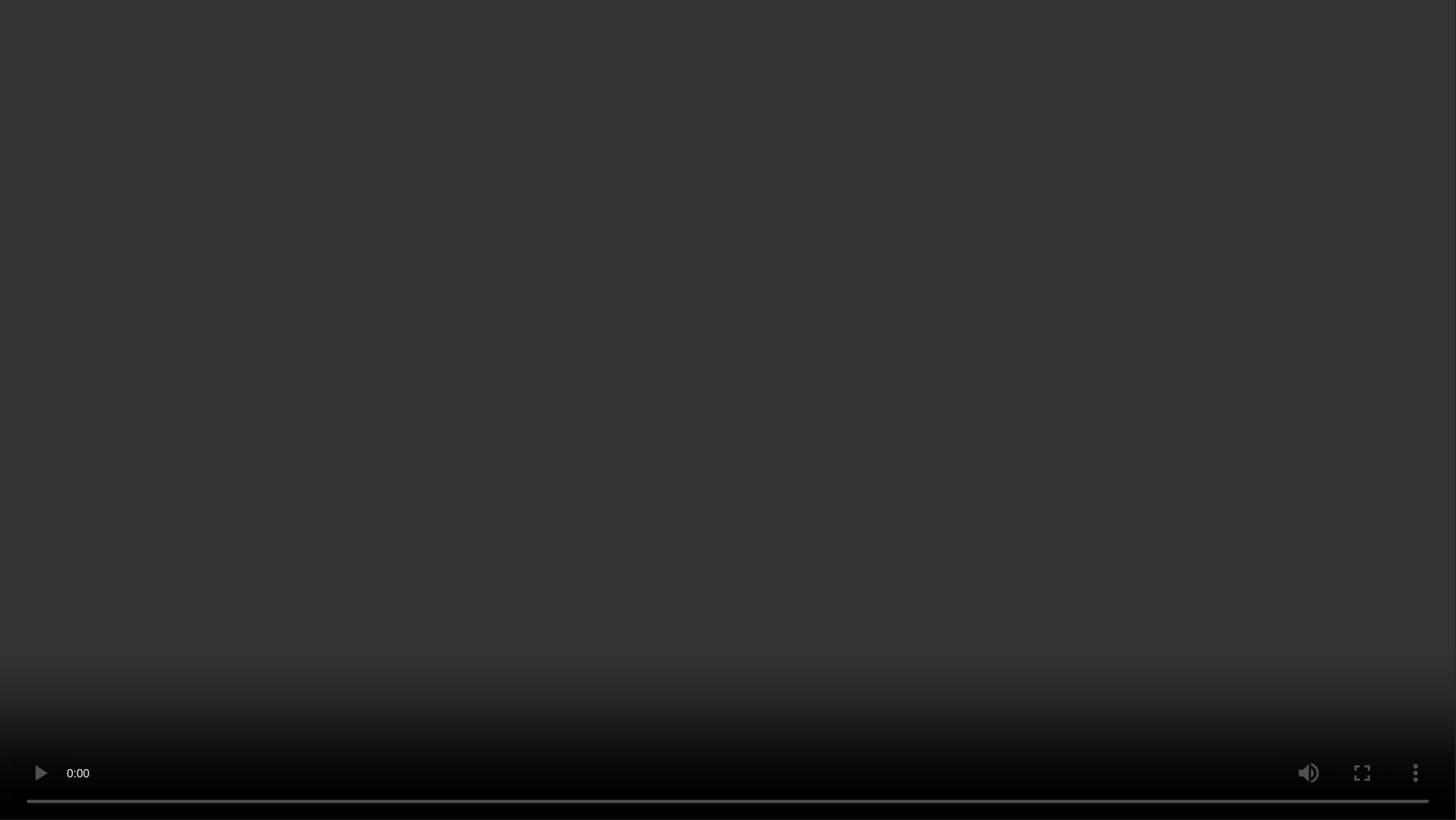
click at [722, 625] on video at bounding box center [728, 410] width 1456 height 820
click at [1174, 630] on video at bounding box center [728, 410] width 1456 height 820
click at [1153, 466] on video at bounding box center [728, 410] width 1456 height 820
click at [1108, 504] on video at bounding box center [728, 410] width 1456 height 820
click at [559, 425] on video at bounding box center [728, 410] width 1456 height 820
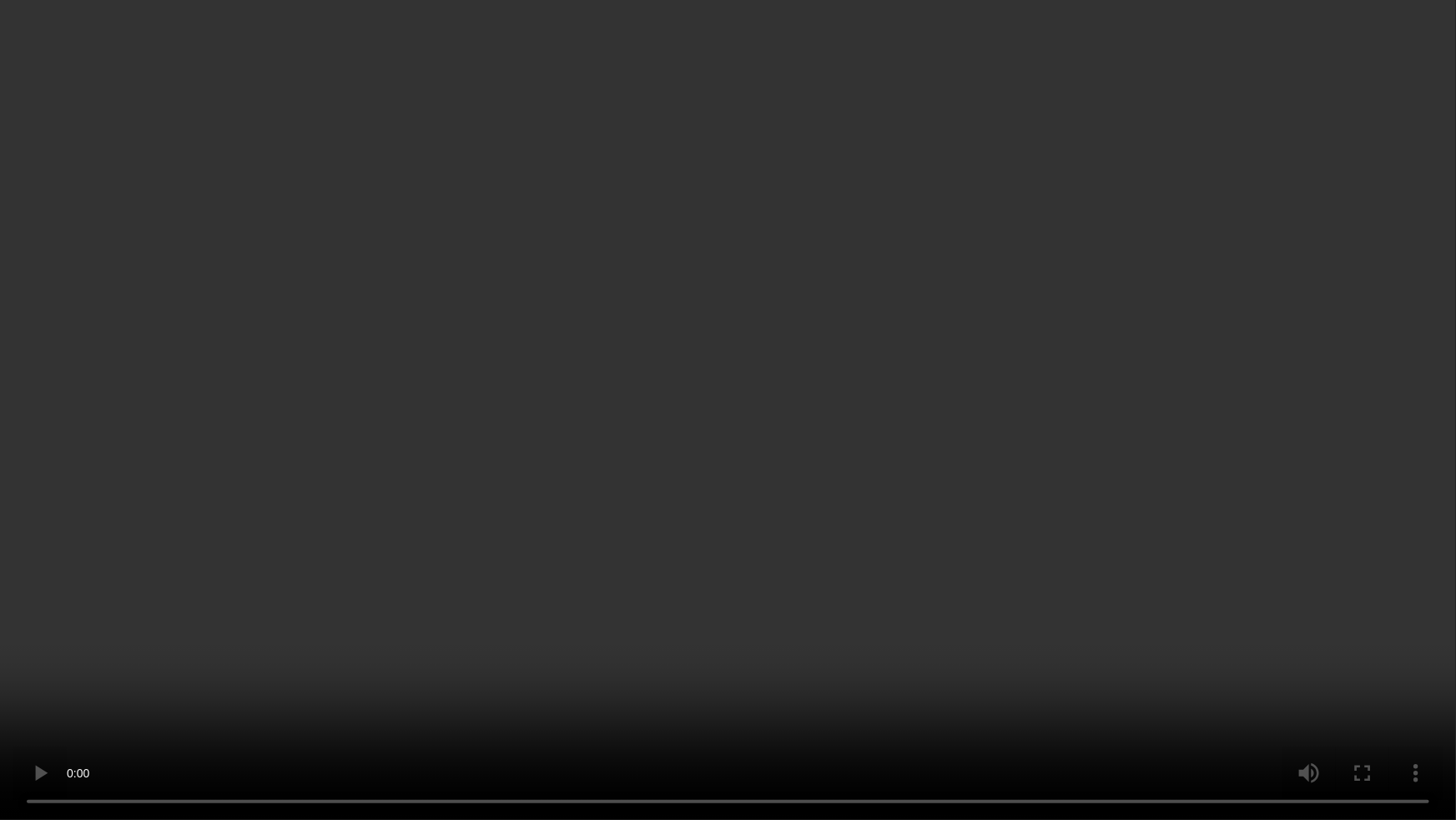
click at [755, 461] on video at bounding box center [728, 410] width 1456 height 820
click at [342, 304] on video at bounding box center [728, 410] width 1456 height 820
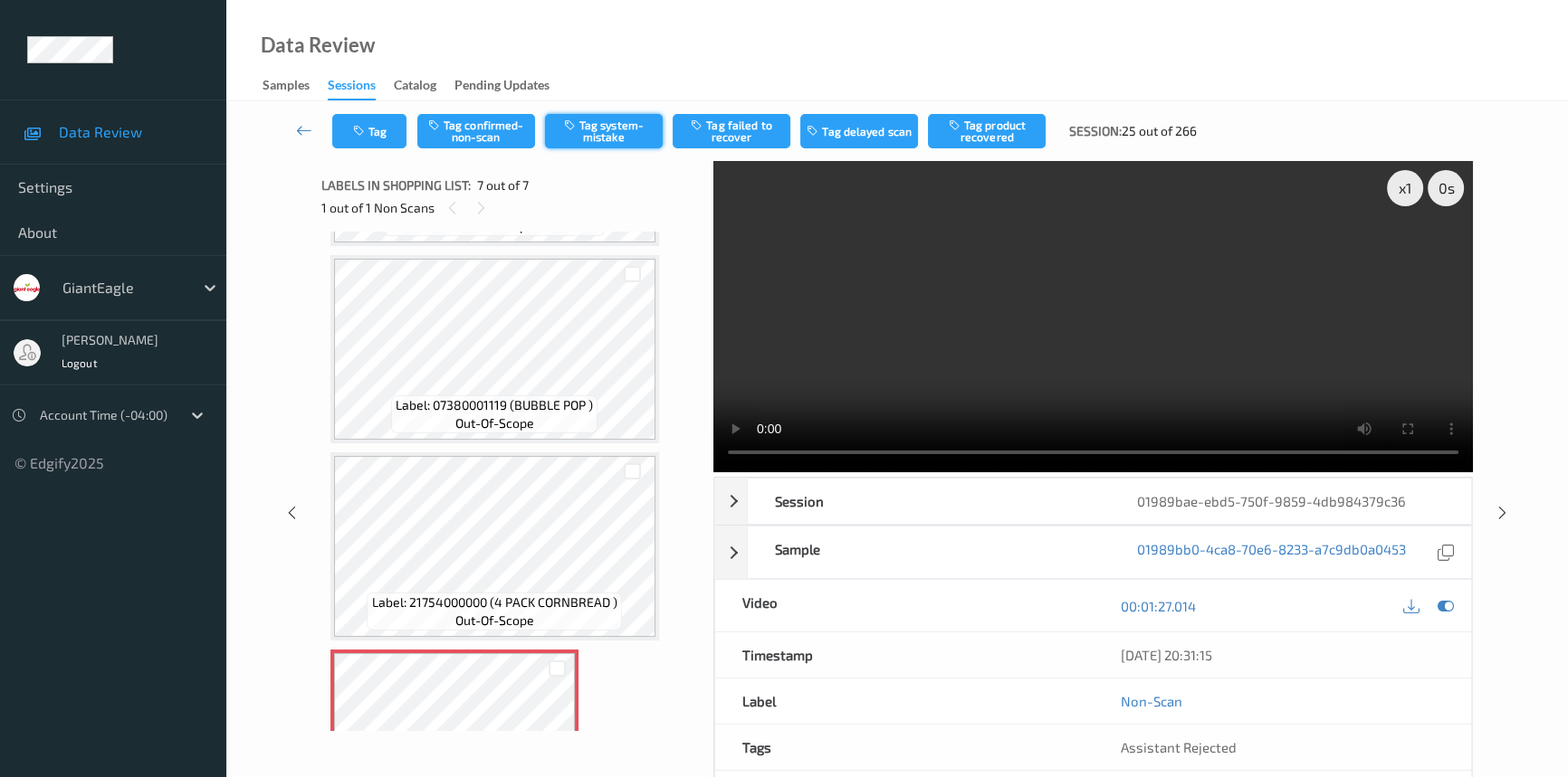
click at [577, 136] on button "Tag system-mistake" at bounding box center [603, 131] width 118 height 34
click at [385, 132] on button "Tag" at bounding box center [369, 131] width 75 height 34
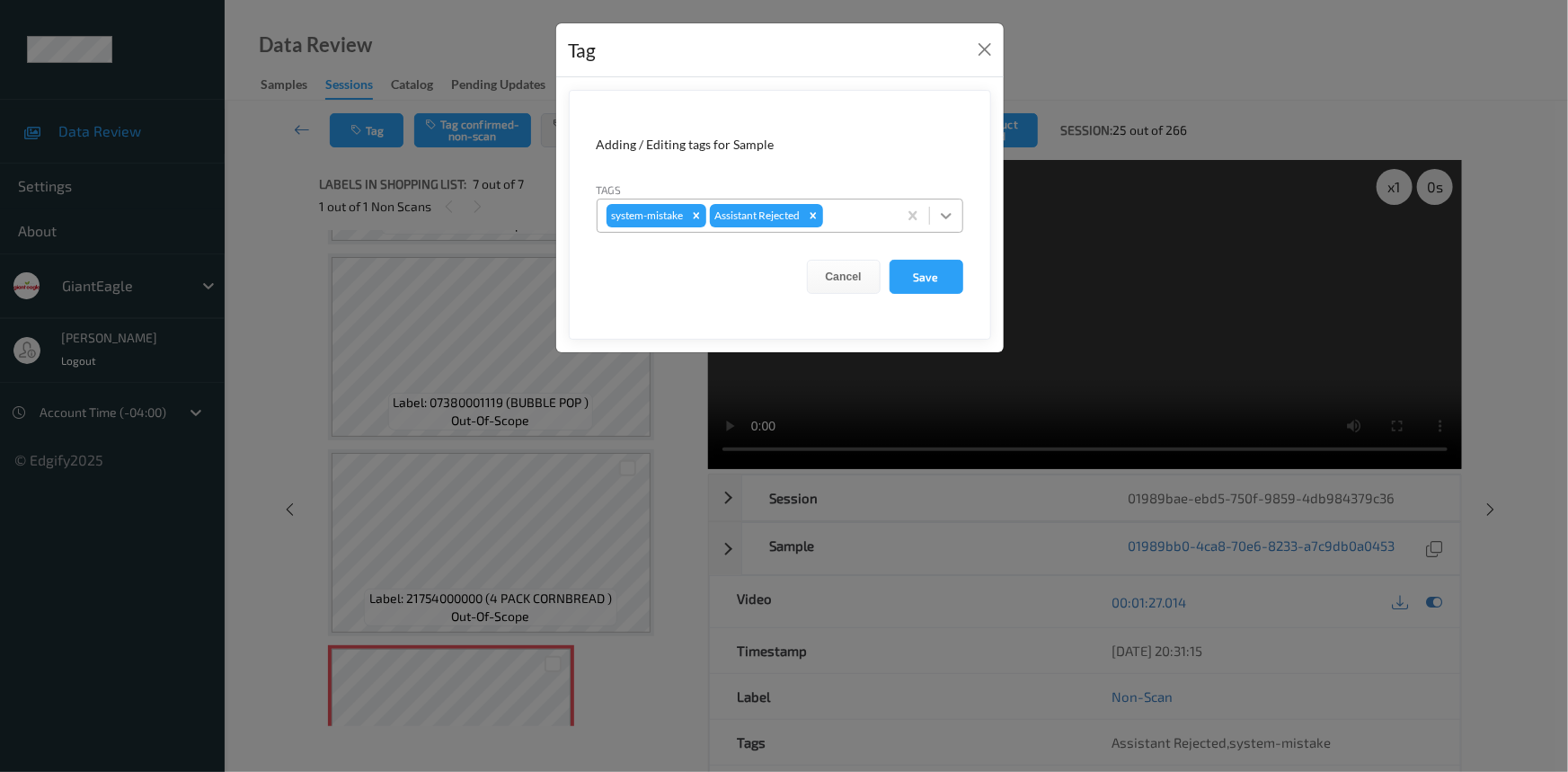
click at [943, 221] on icon at bounding box center [946, 216] width 18 height 18
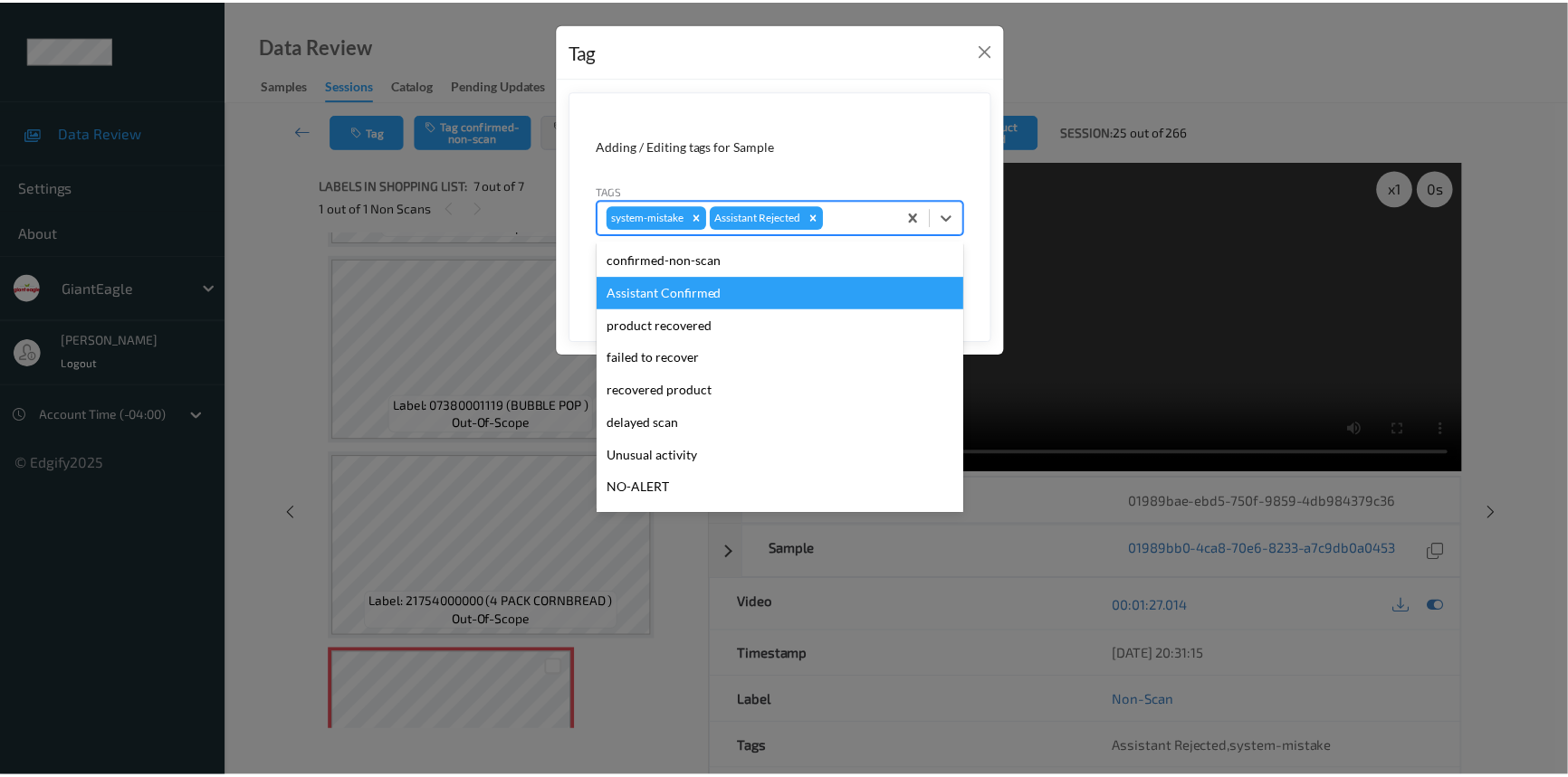
scroll to position [81, 0]
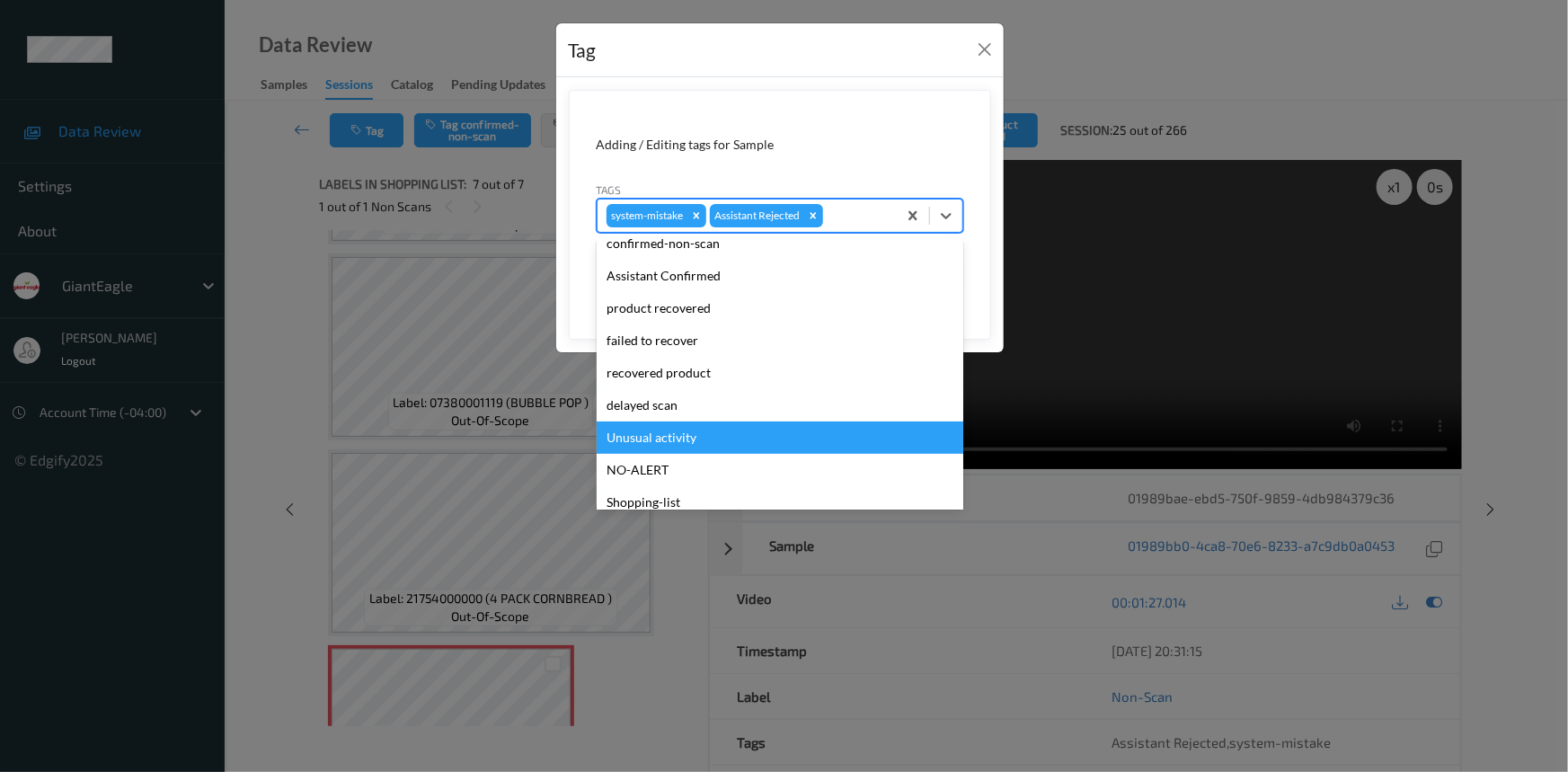
click at [690, 434] on div "Unusual activity" at bounding box center [780, 438] width 366 height 32
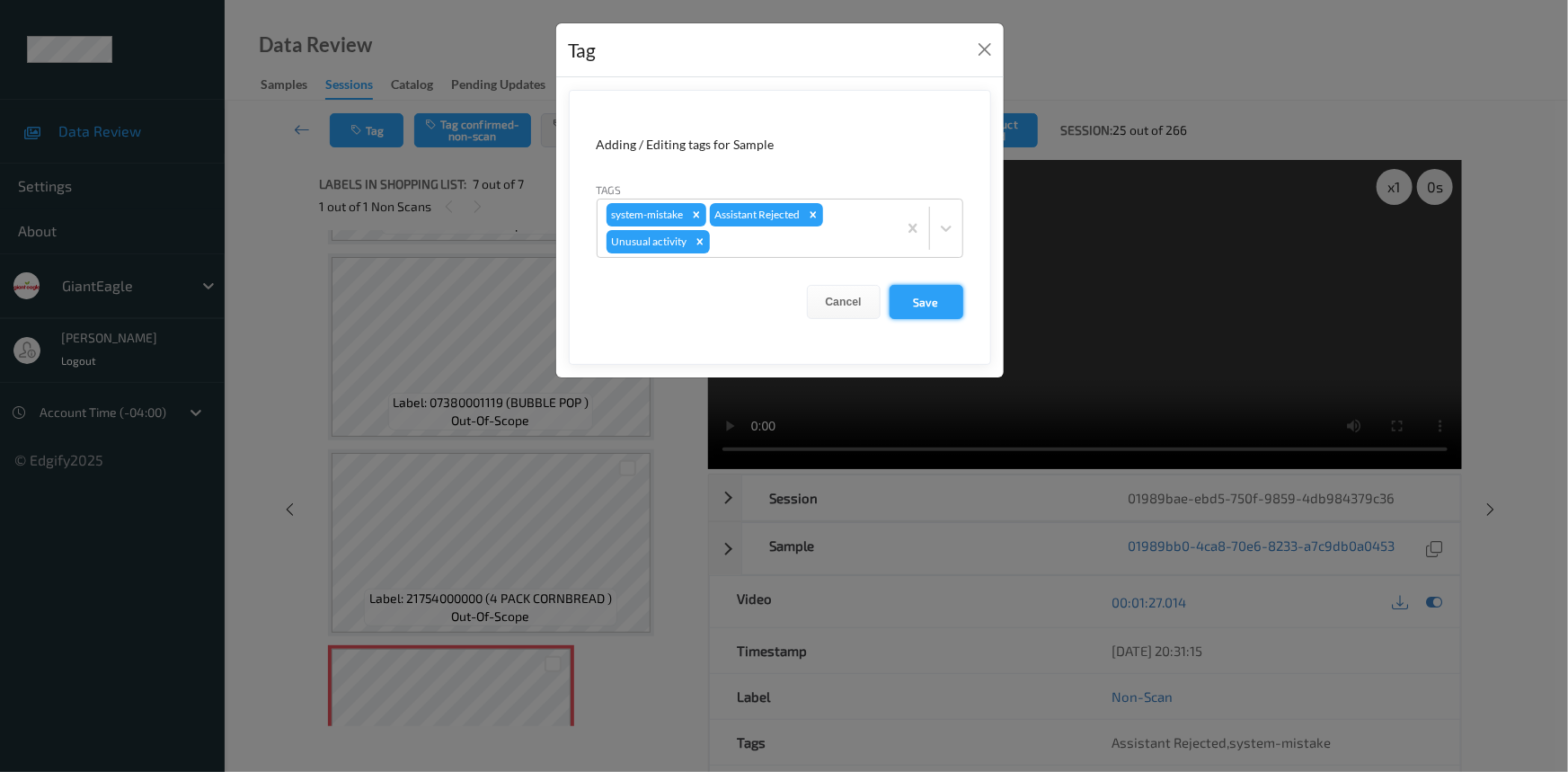
click at [955, 312] on button "Save" at bounding box center [926, 302] width 74 height 34
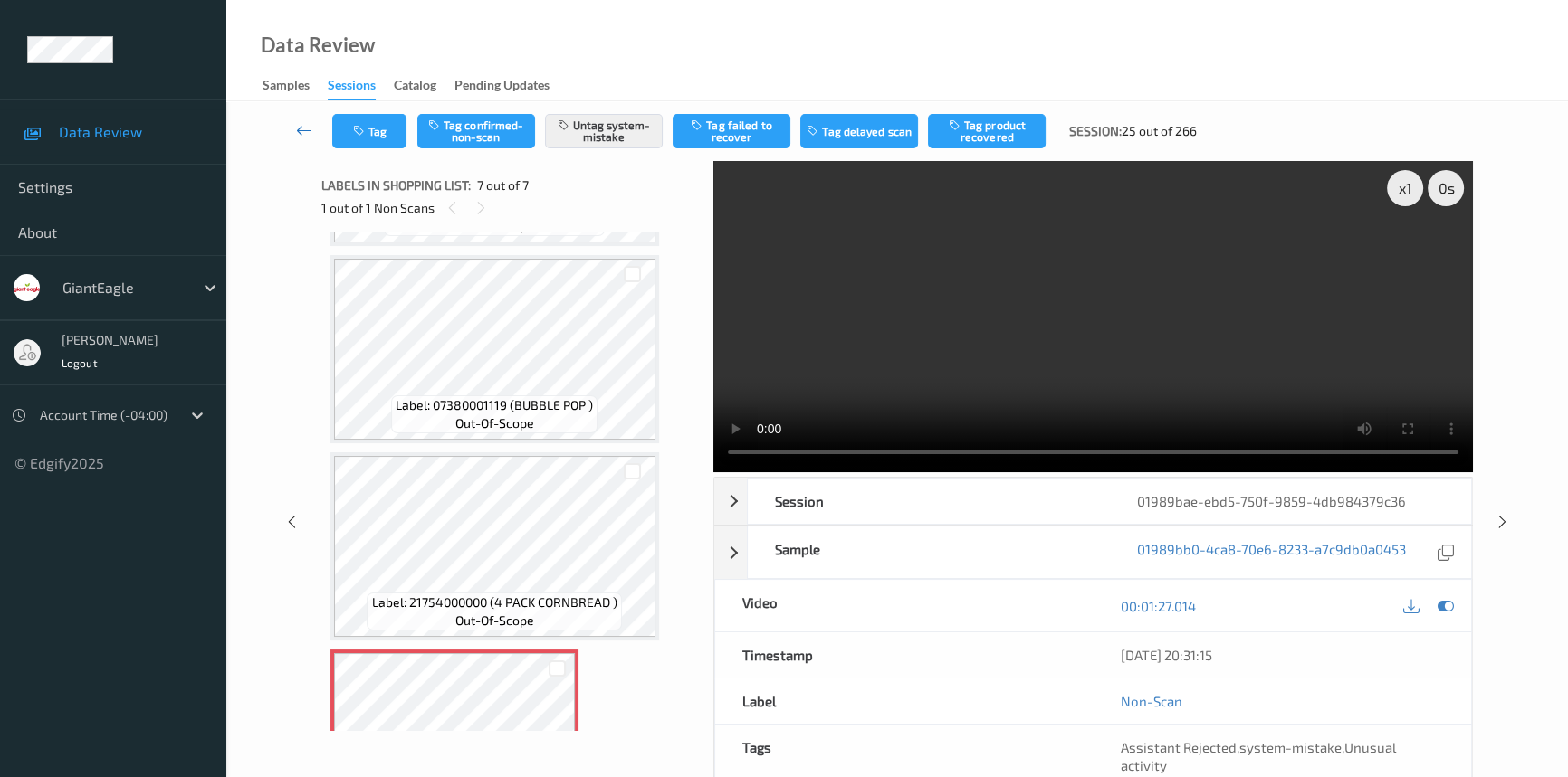
click at [299, 121] on icon at bounding box center [304, 130] width 16 height 18
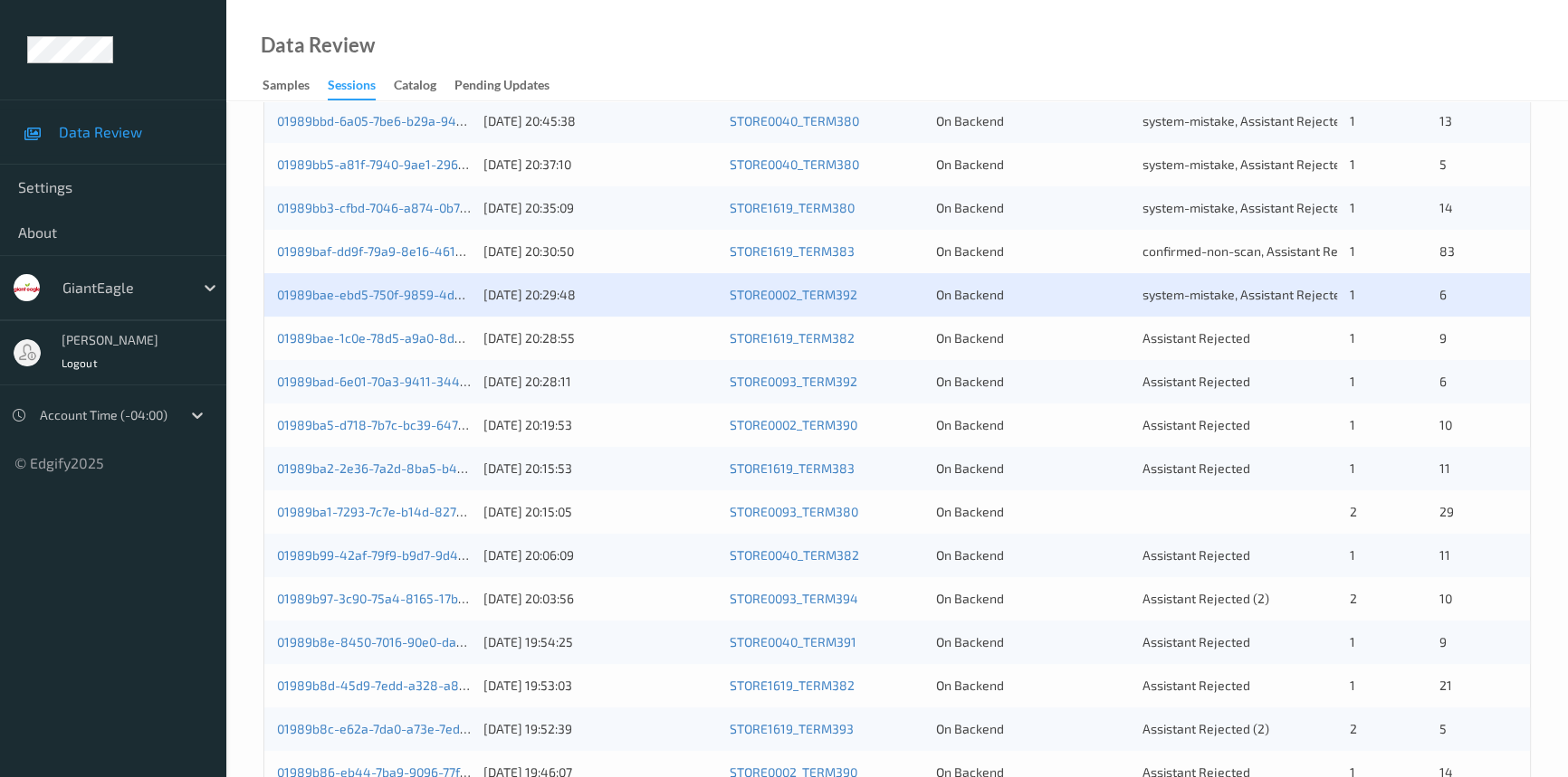
scroll to position [411, 0]
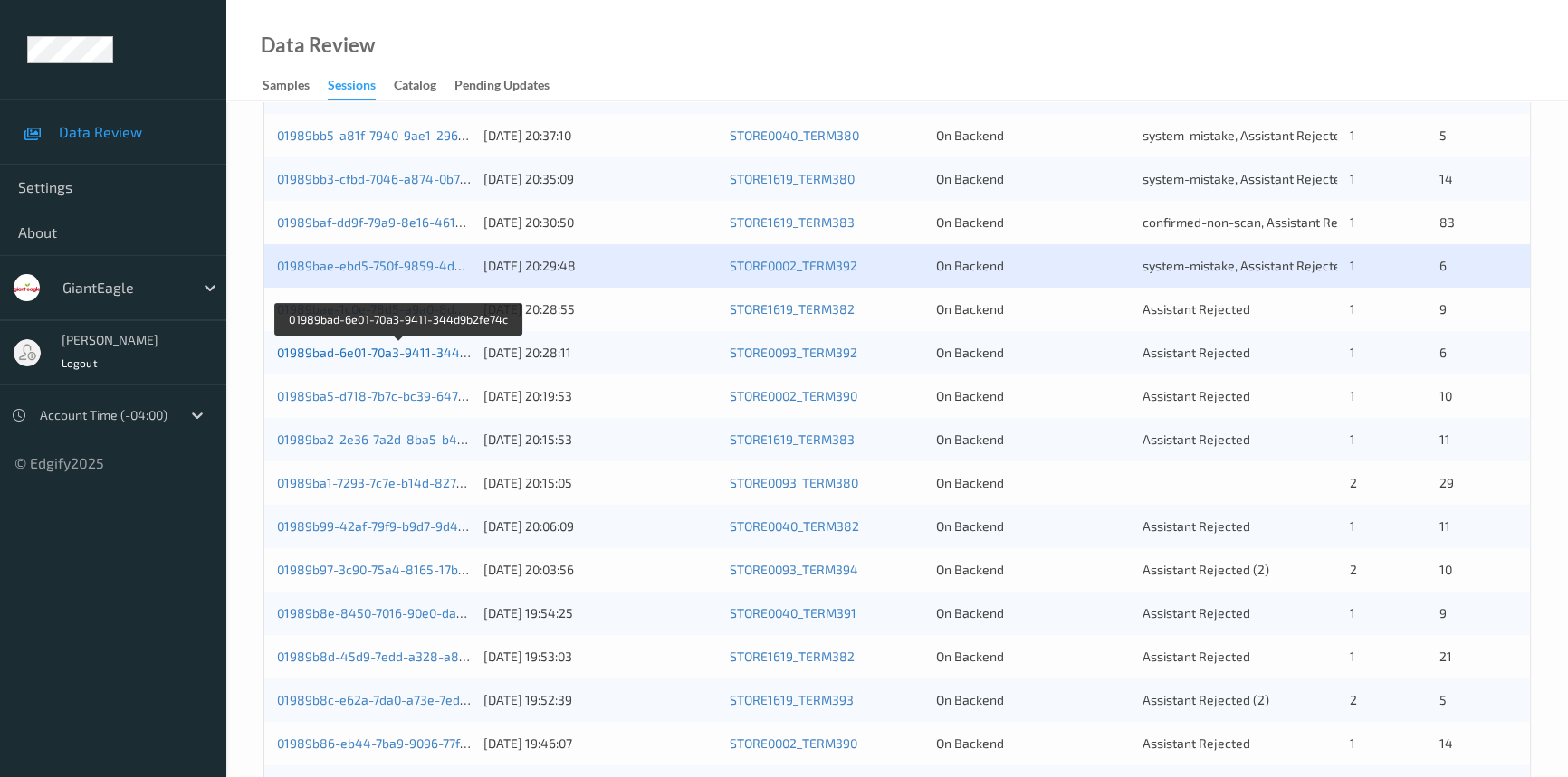
click at [359, 352] on link "01989bad-6e01-70a3-9411-344d9b2fe74c" at bounding box center [400, 353] width 245 height 15
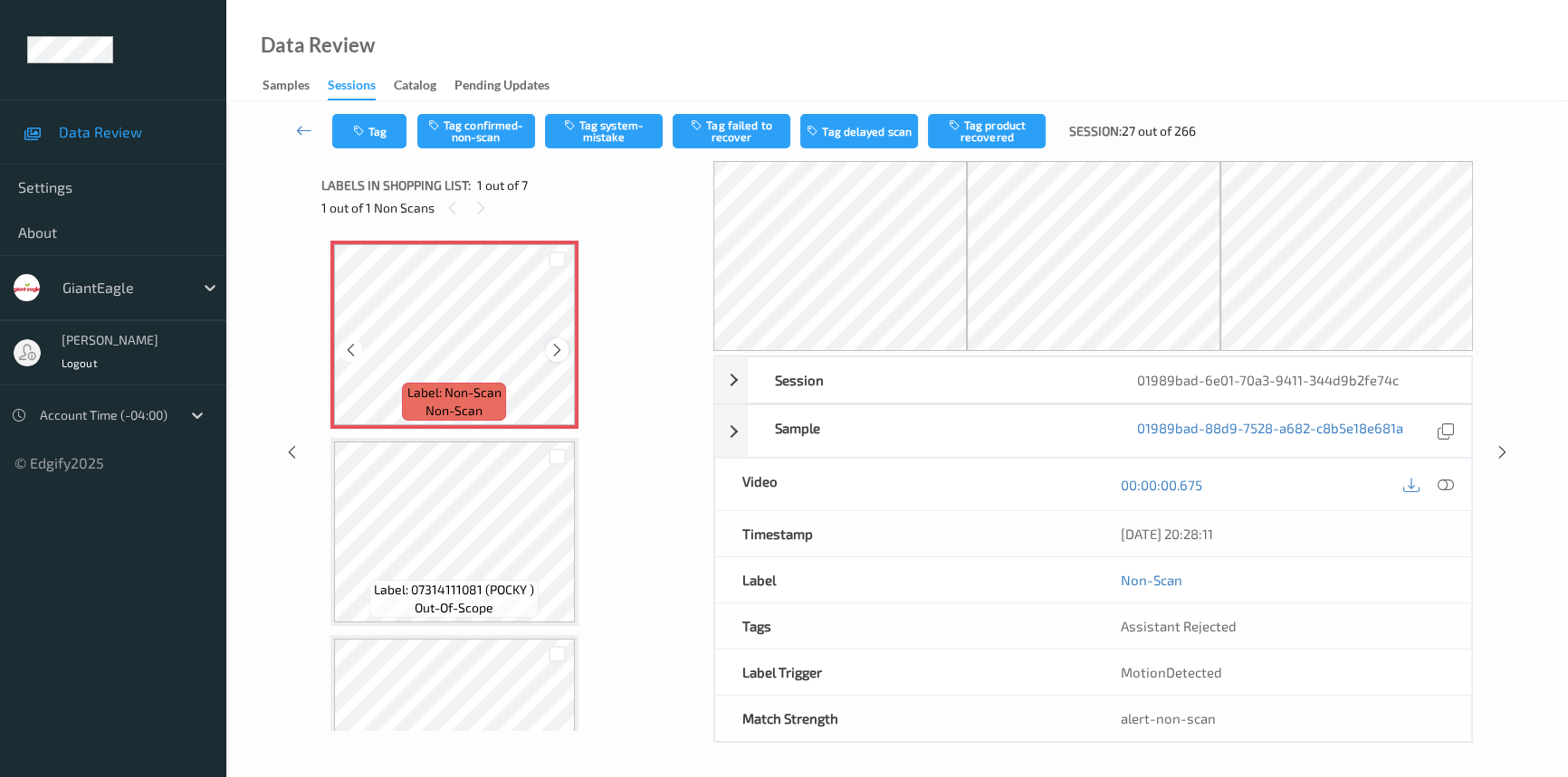
click at [554, 349] on icon at bounding box center [557, 350] width 15 height 16
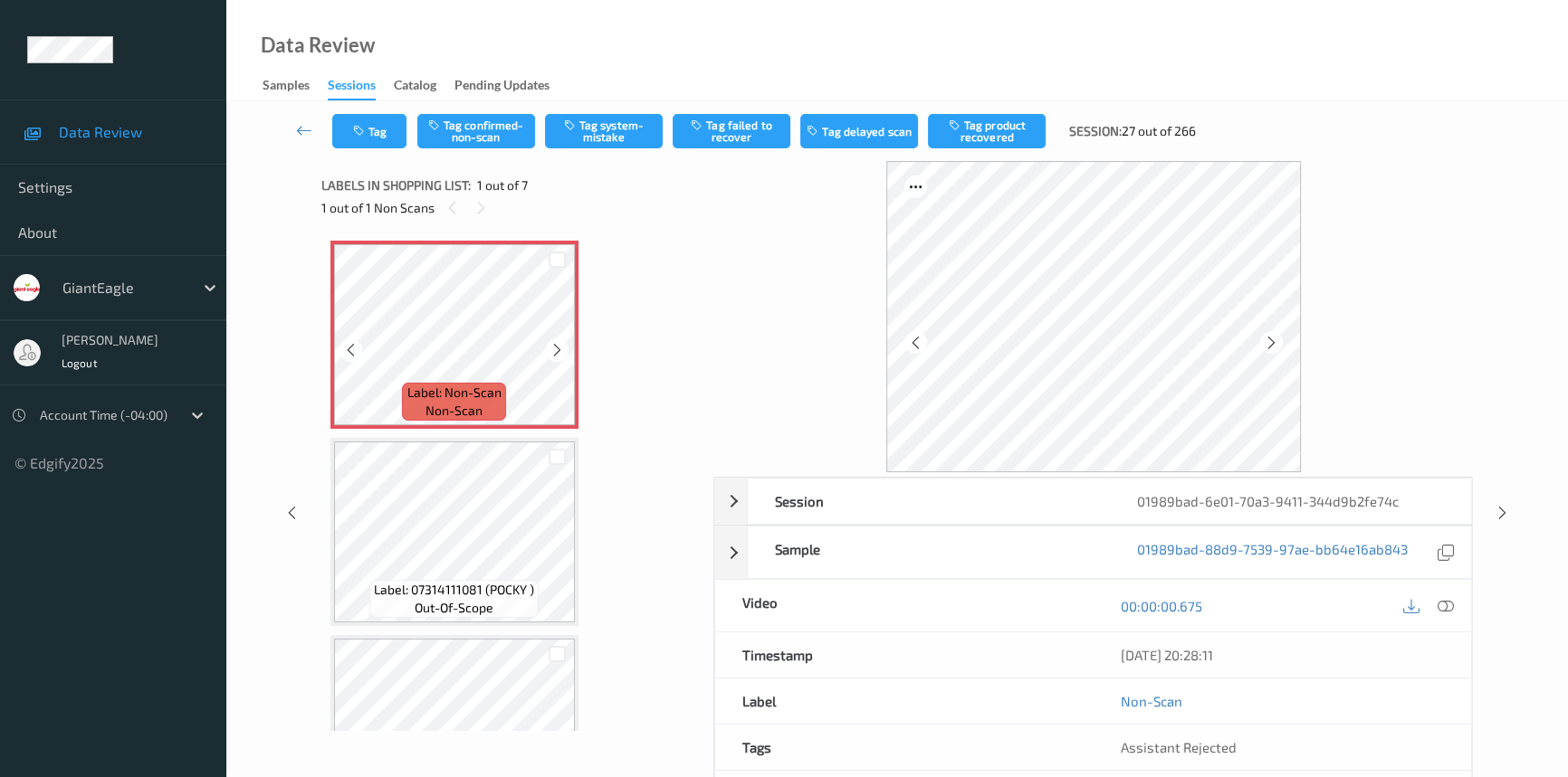
click at [554, 349] on icon at bounding box center [557, 350] width 15 height 16
click at [563, 350] on icon at bounding box center [557, 350] width 15 height 16
click at [1444, 608] on icon at bounding box center [1446, 606] width 16 height 16
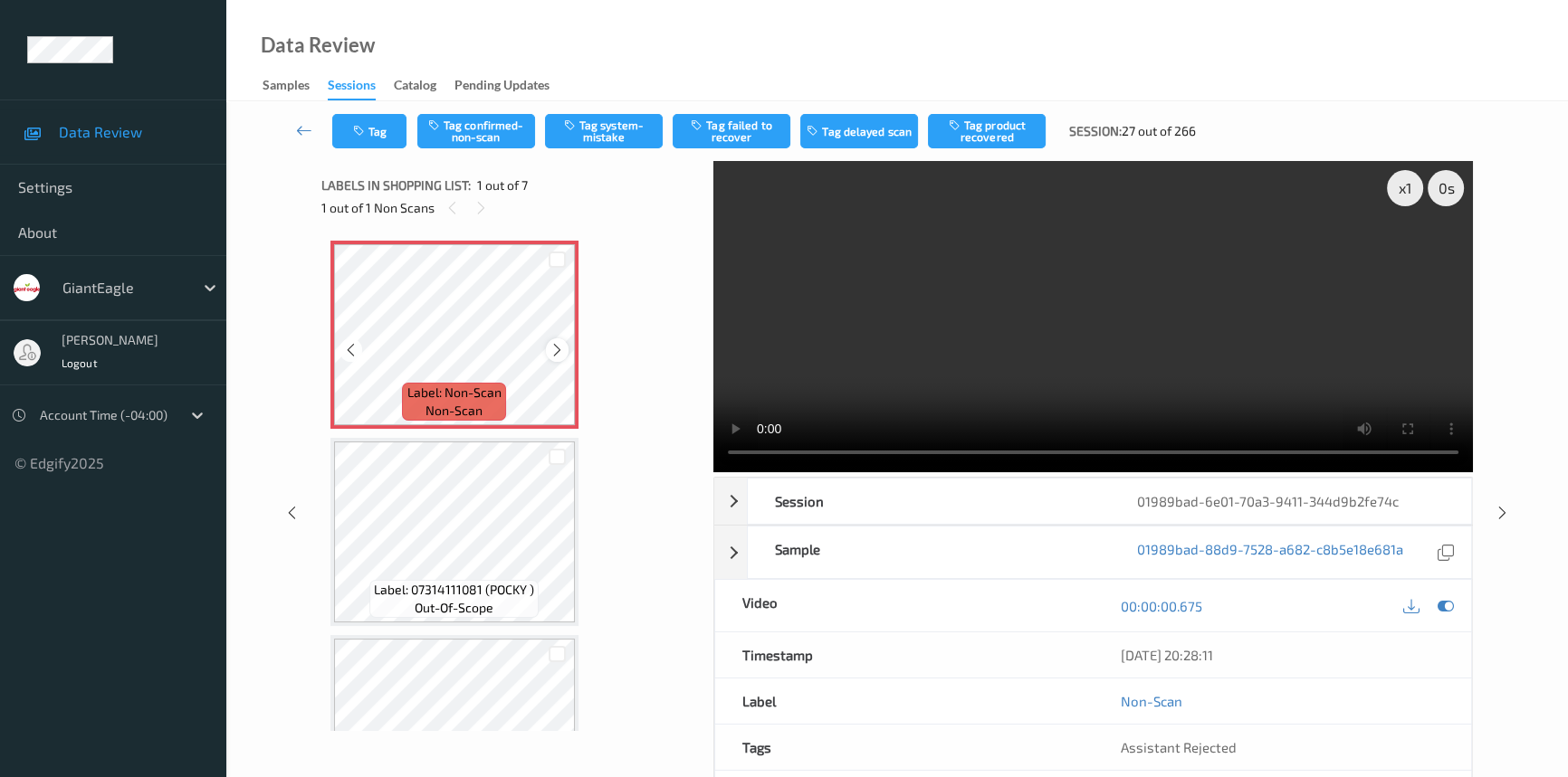
click at [560, 351] on icon at bounding box center [557, 350] width 15 height 16
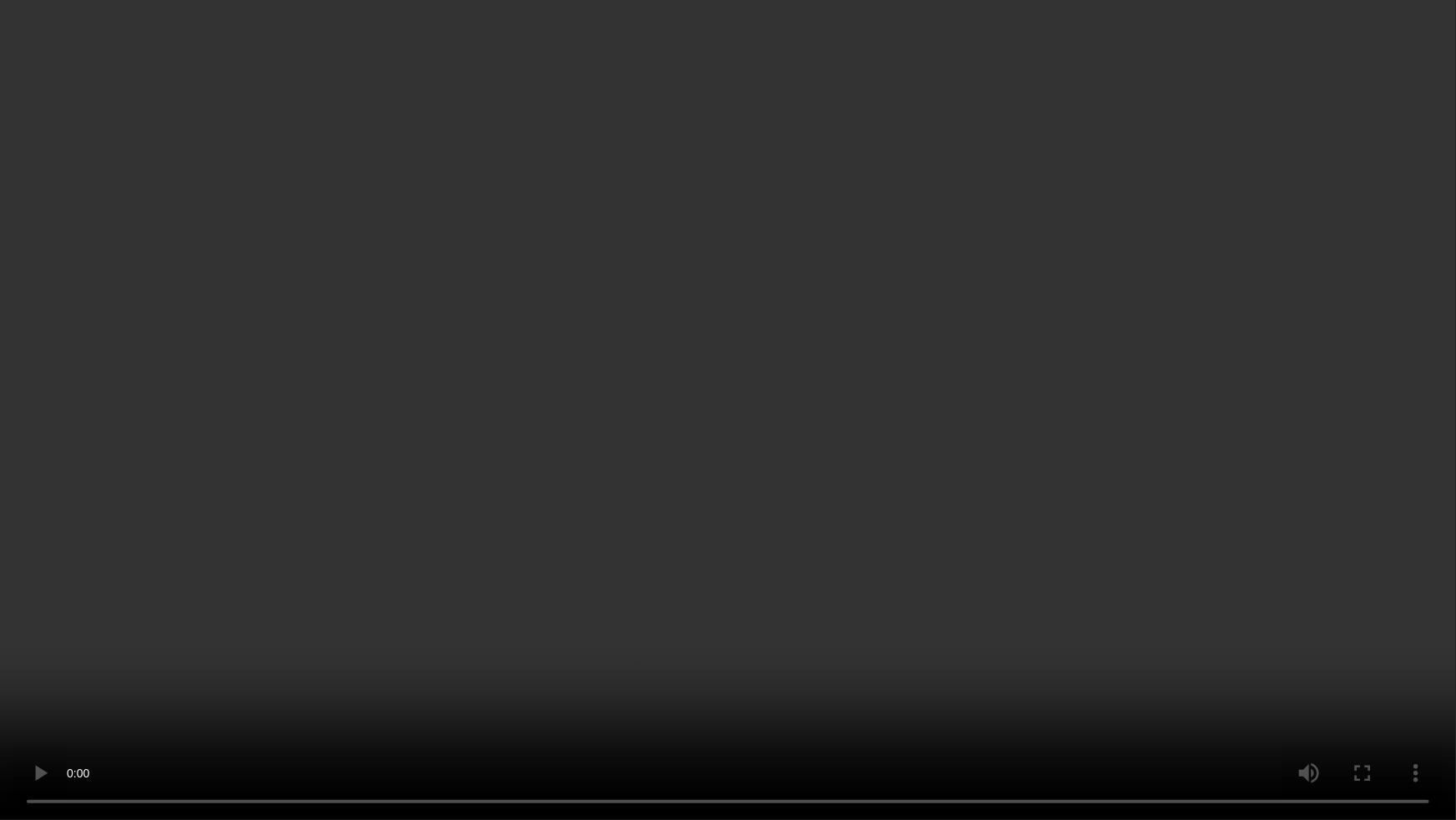
click at [826, 436] on video at bounding box center [728, 410] width 1456 height 820
click at [759, 473] on video at bounding box center [728, 410] width 1456 height 820
click at [1052, 523] on video at bounding box center [728, 410] width 1456 height 820
click at [1058, 485] on video at bounding box center [728, 410] width 1456 height 820
drag, startPoint x: 1118, startPoint y: 550, endPoint x: 1308, endPoint y: 652, distance: 215.6
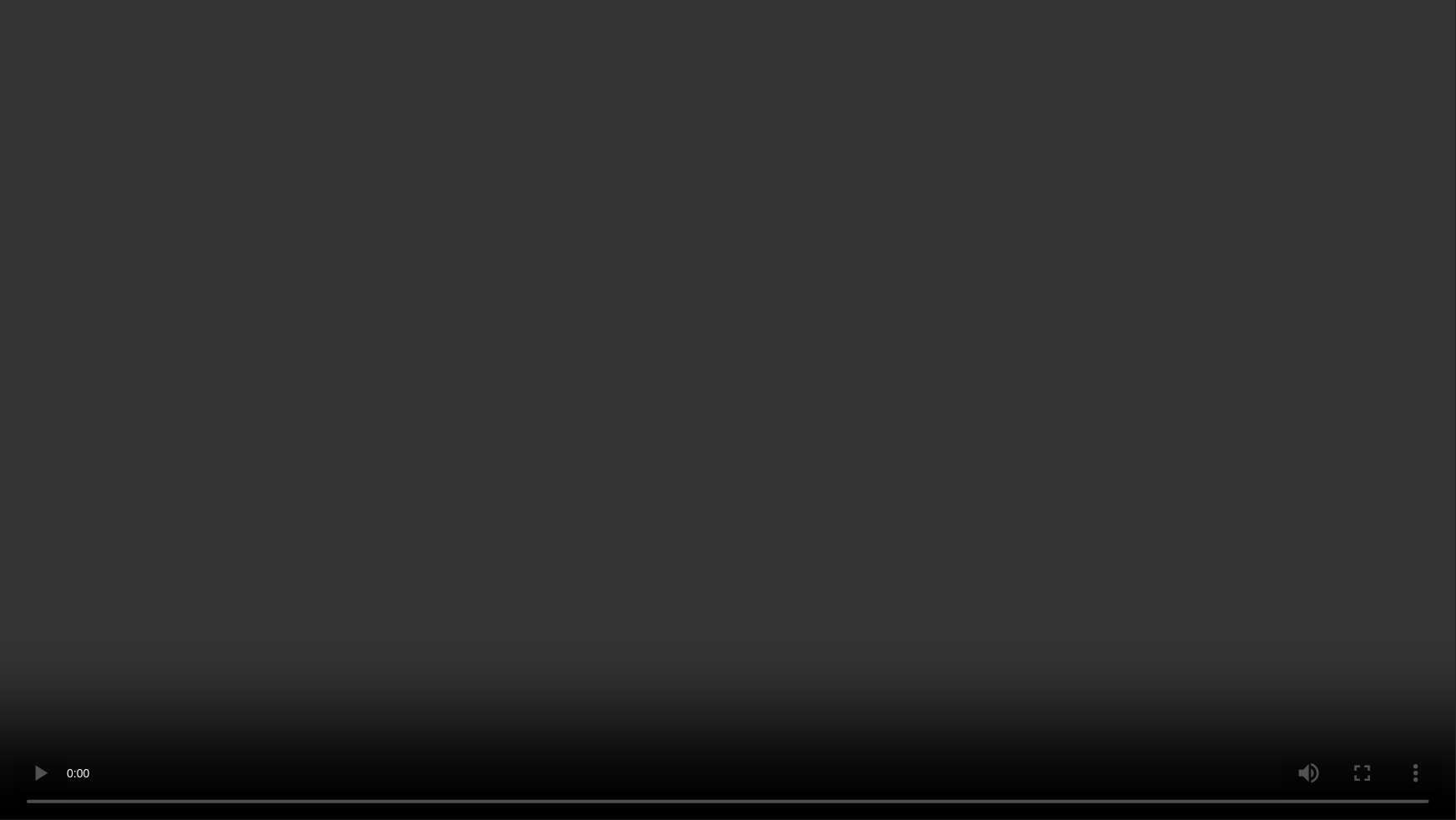
click at [1120, 551] on video at bounding box center [728, 410] width 1456 height 820
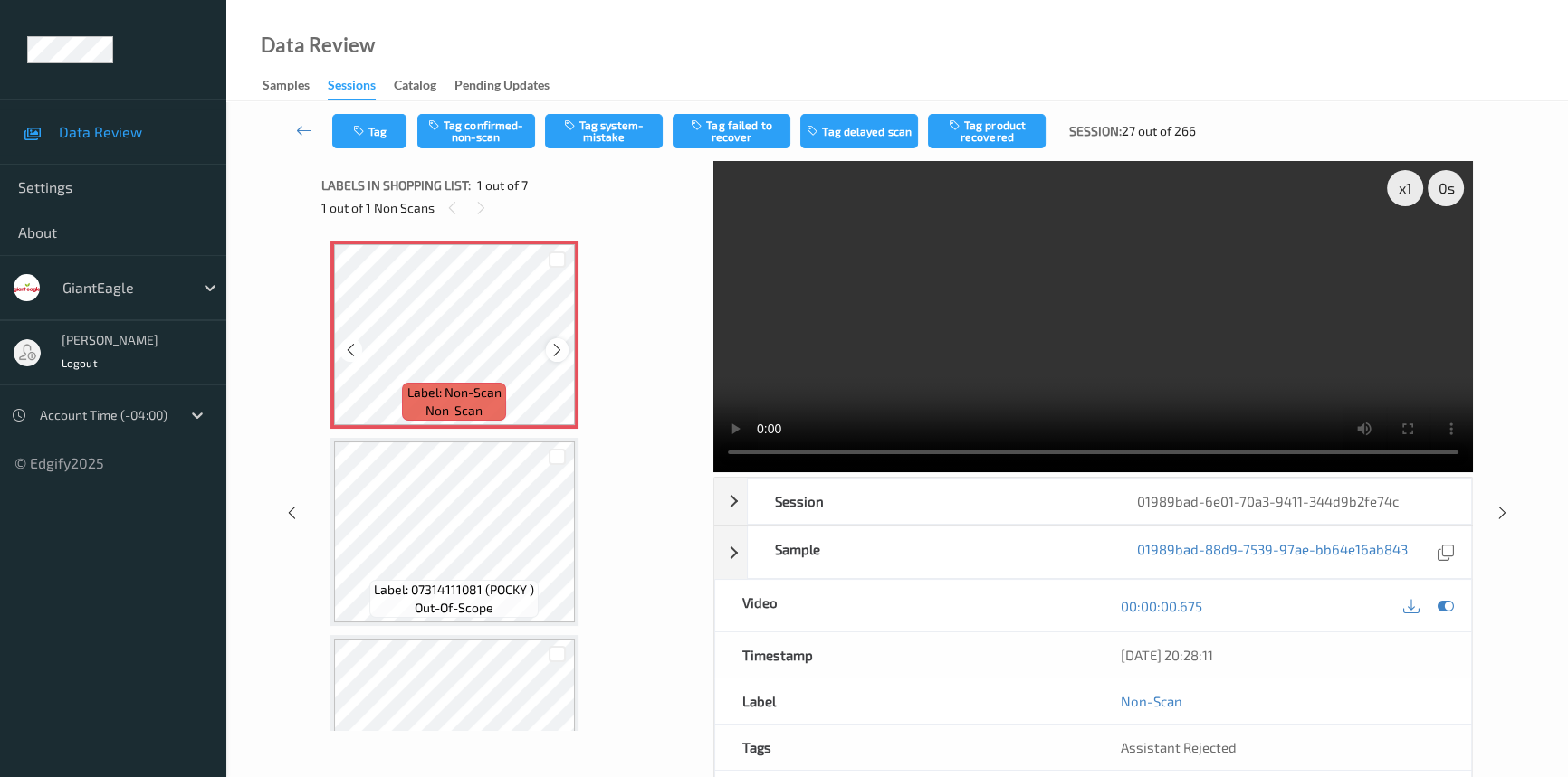
click at [554, 350] on icon at bounding box center [557, 350] width 15 height 16
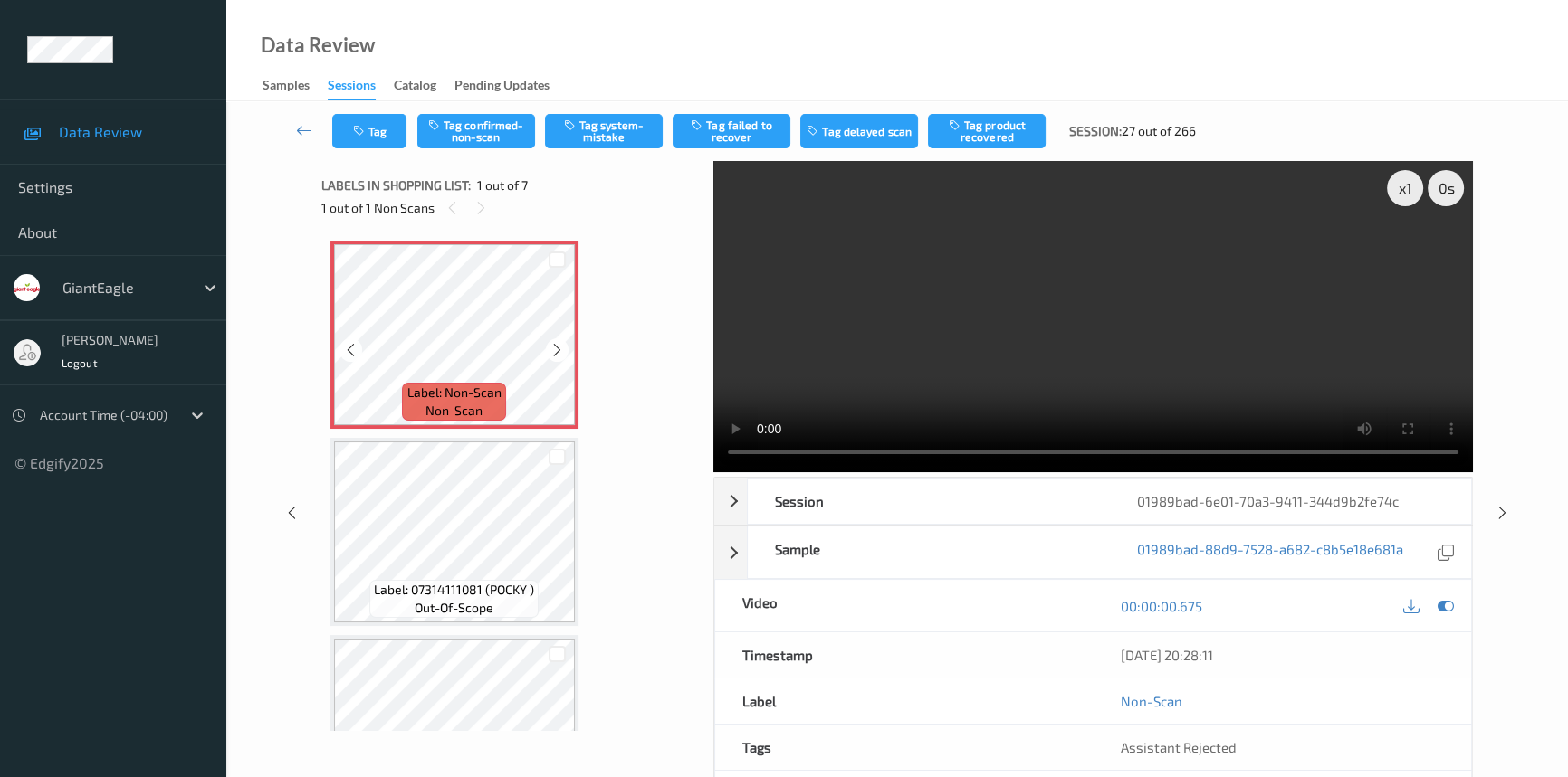
click at [554, 350] on icon at bounding box center [557, 350] width 15 height 16
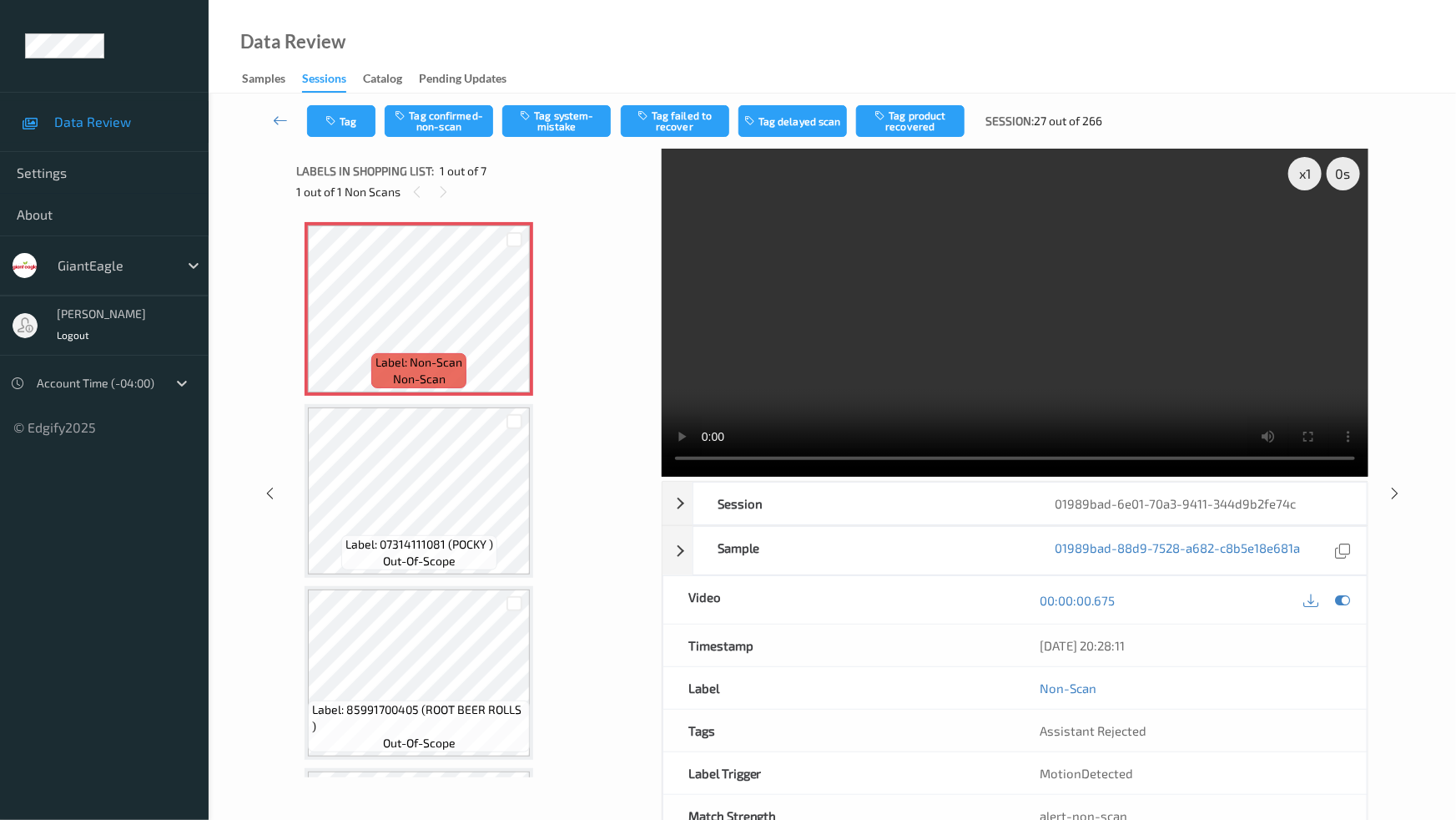
click at [662, 477] on video at bounding box center [1015, 313] width 707 height 328
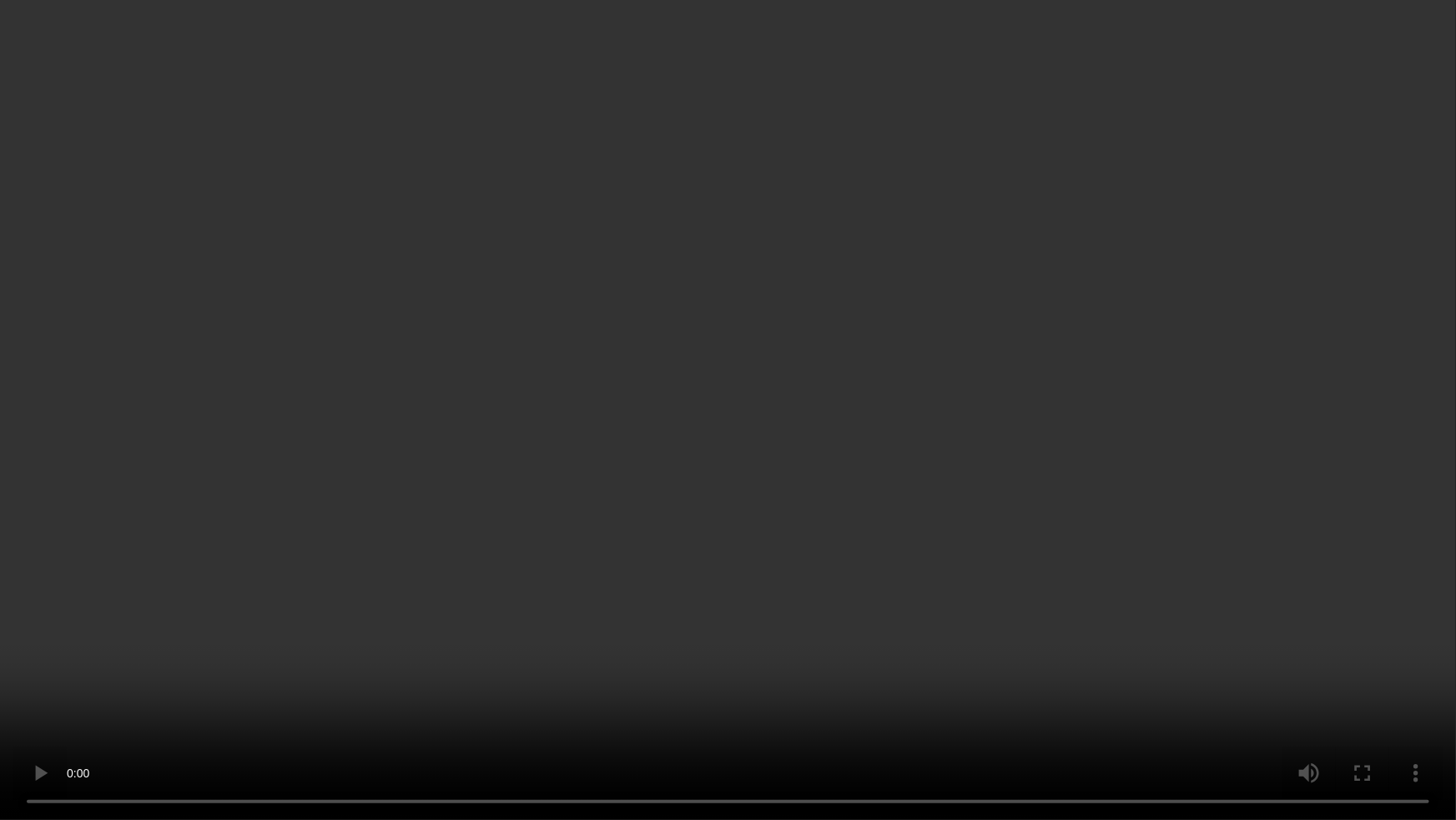
click at [614, 421] on video at bounding box center [728, 410] width 1456 height 820
click at [716, 618] on video at bounding box center [728, 410] width 1456 height 820
click at [943, 294] on video at bounding box center [728, 410] width 1456 height 820
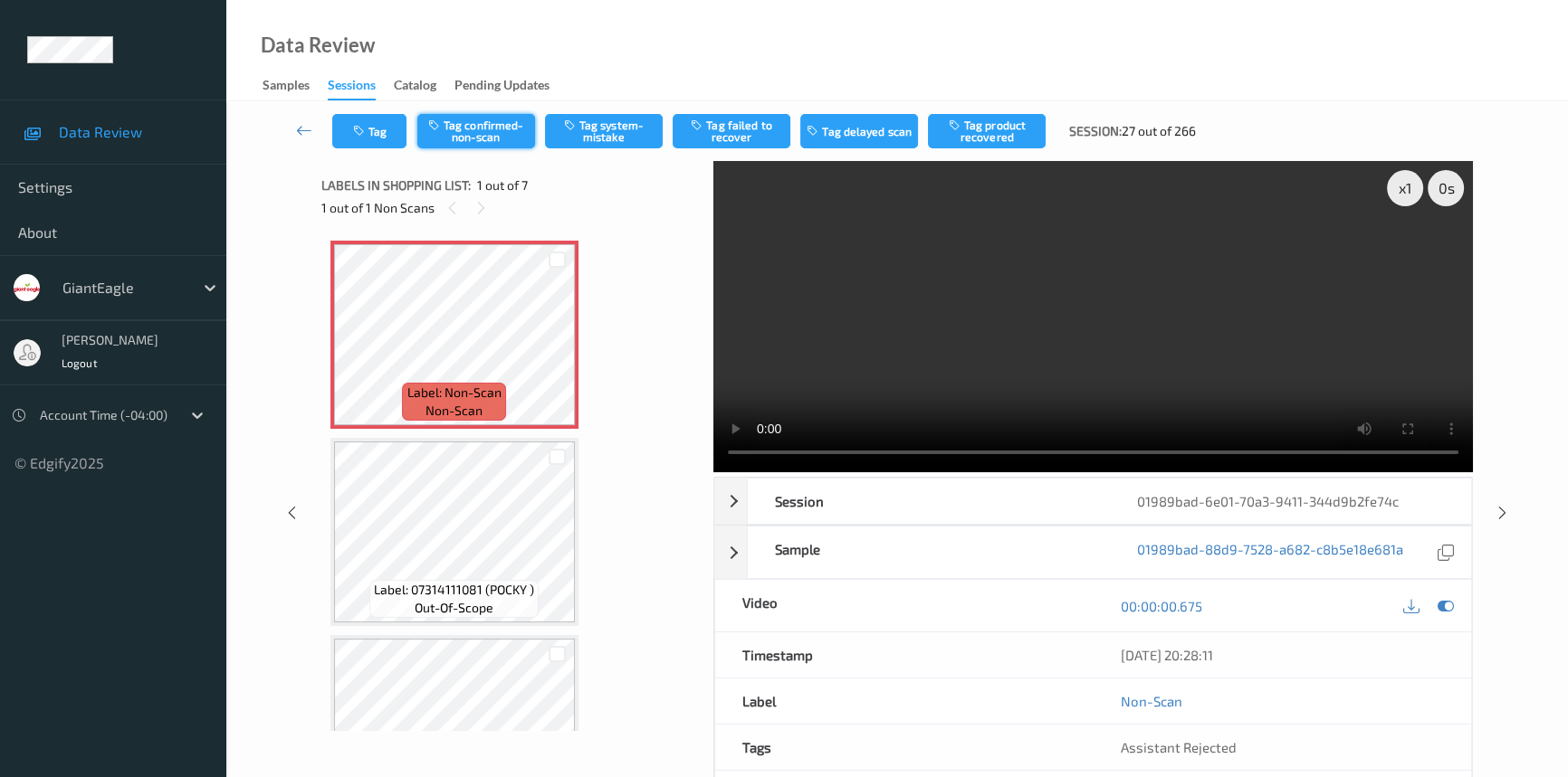
click at [490, 127] on button "Tag confirmed-non-scan" at bounding box center [475, 131] width 118 height 34
click at [991, 138] on button "Tag product recovered" at bounding box center [987, 131] width 118 height 34
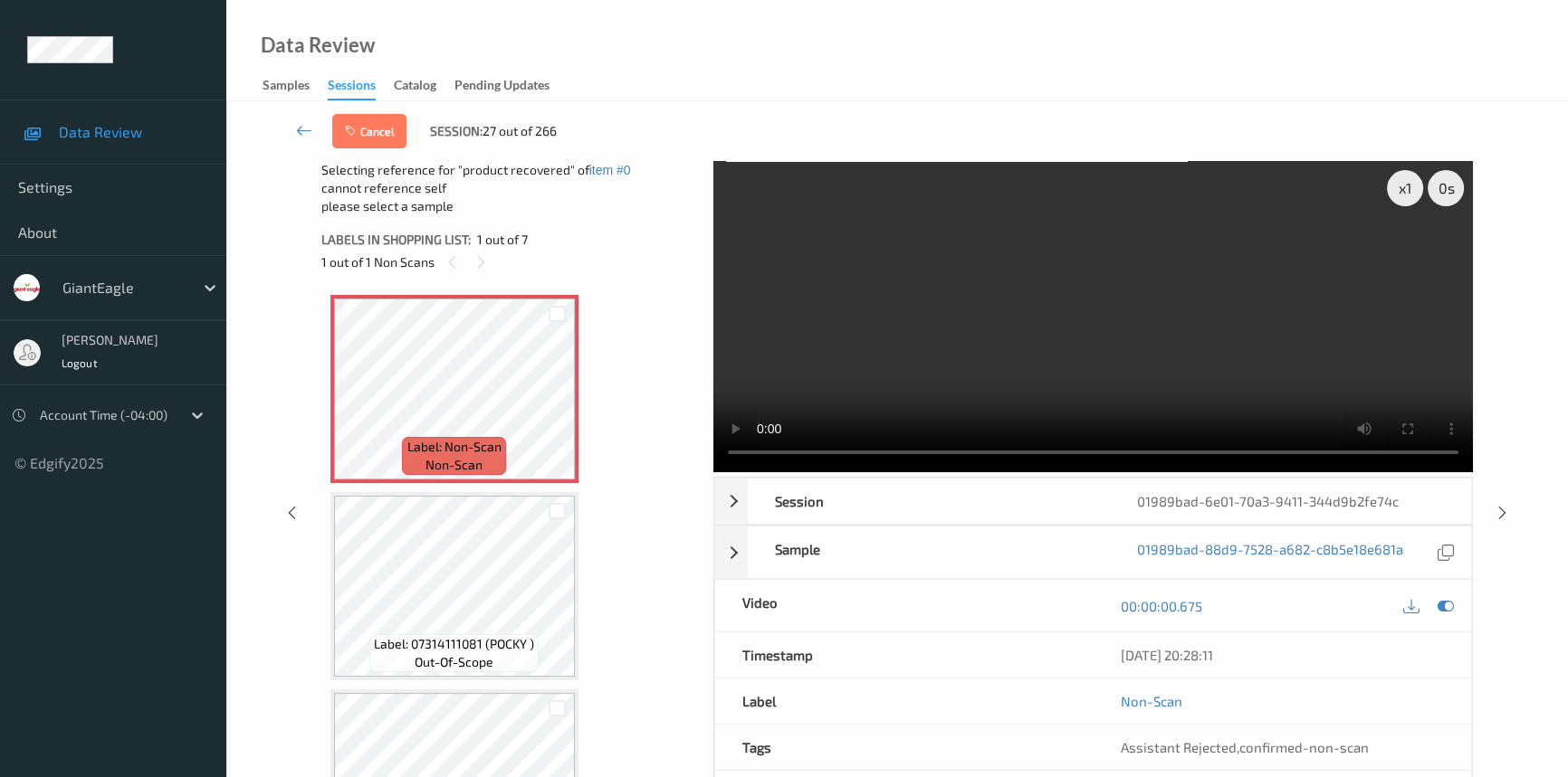
scroll to position [81, 0]
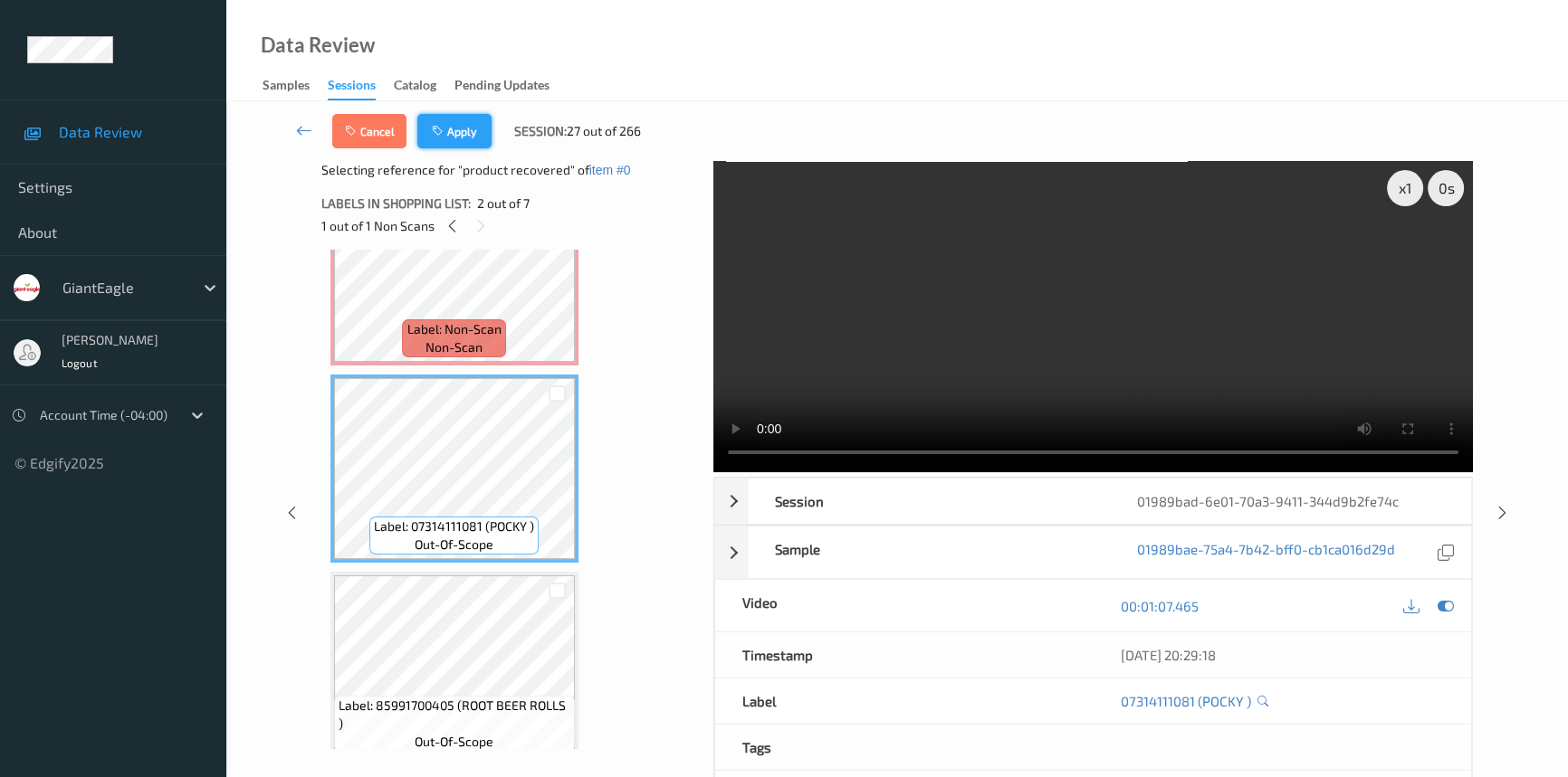
click at [460, 129] on button "Apply" at bounding box center [454, 131] width 75 height 34
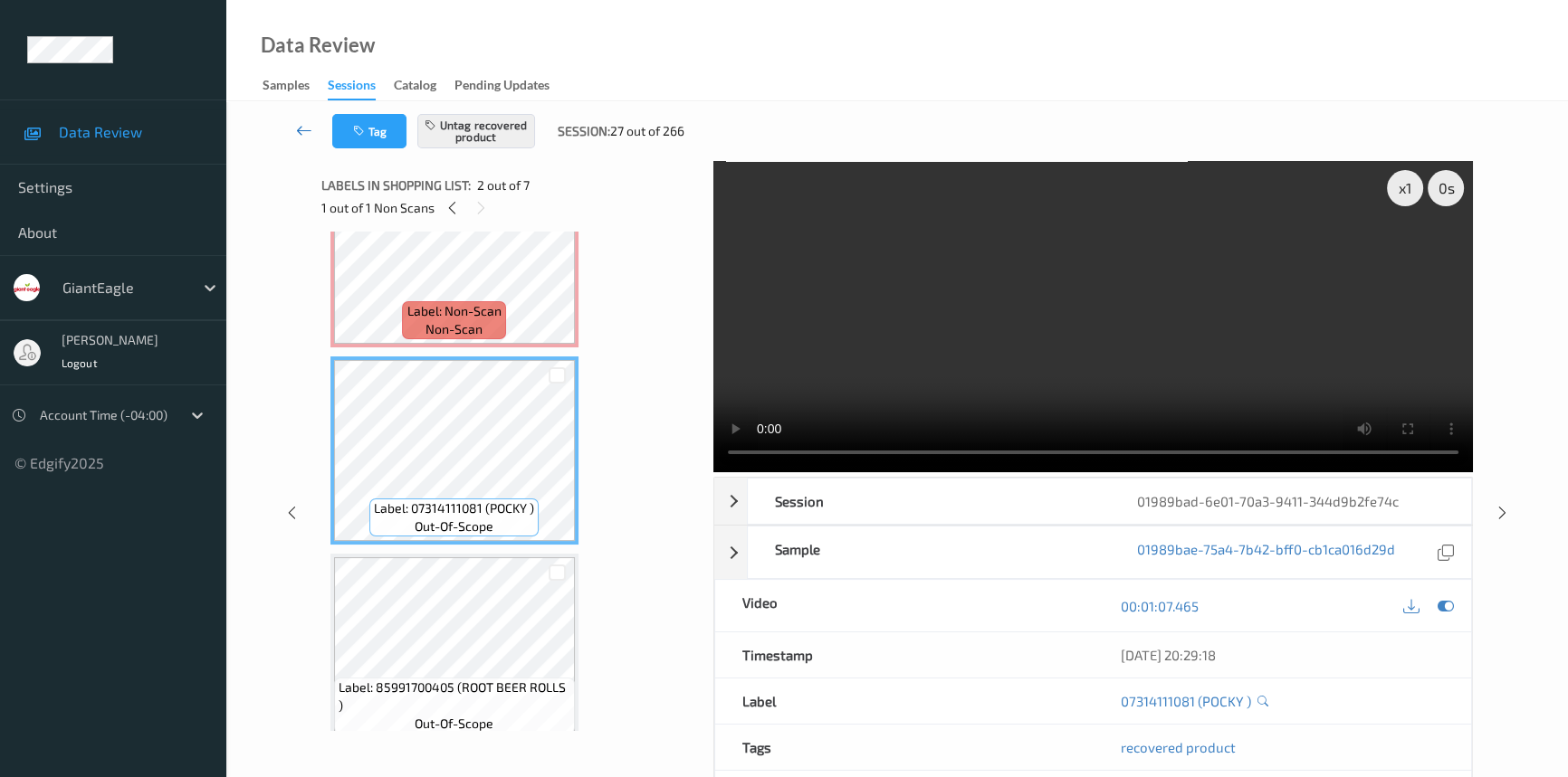
click at [305, 127] on icon at bounding box center [304, 130] width 16 height 18
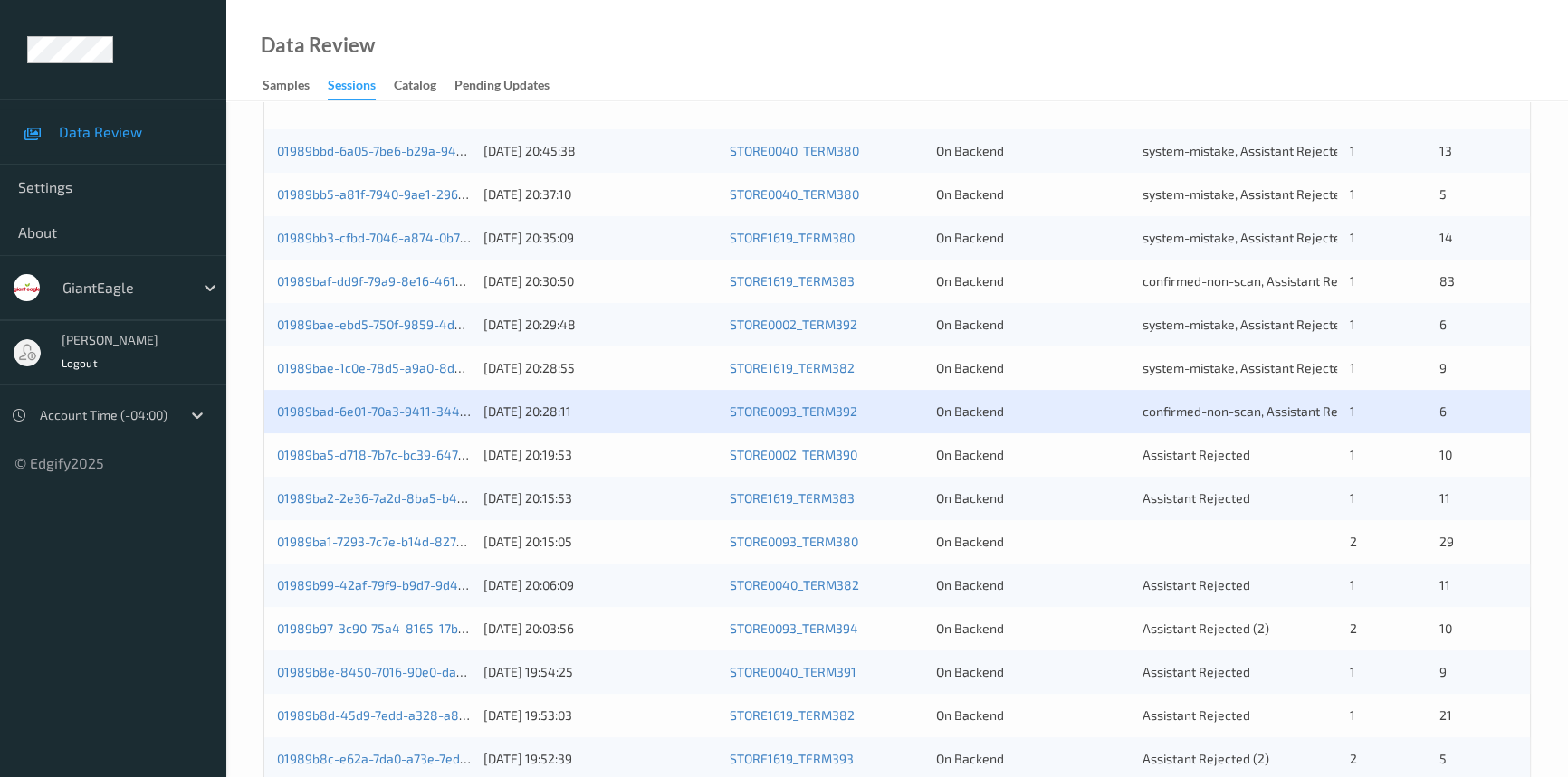
scroll to position [411, 0]
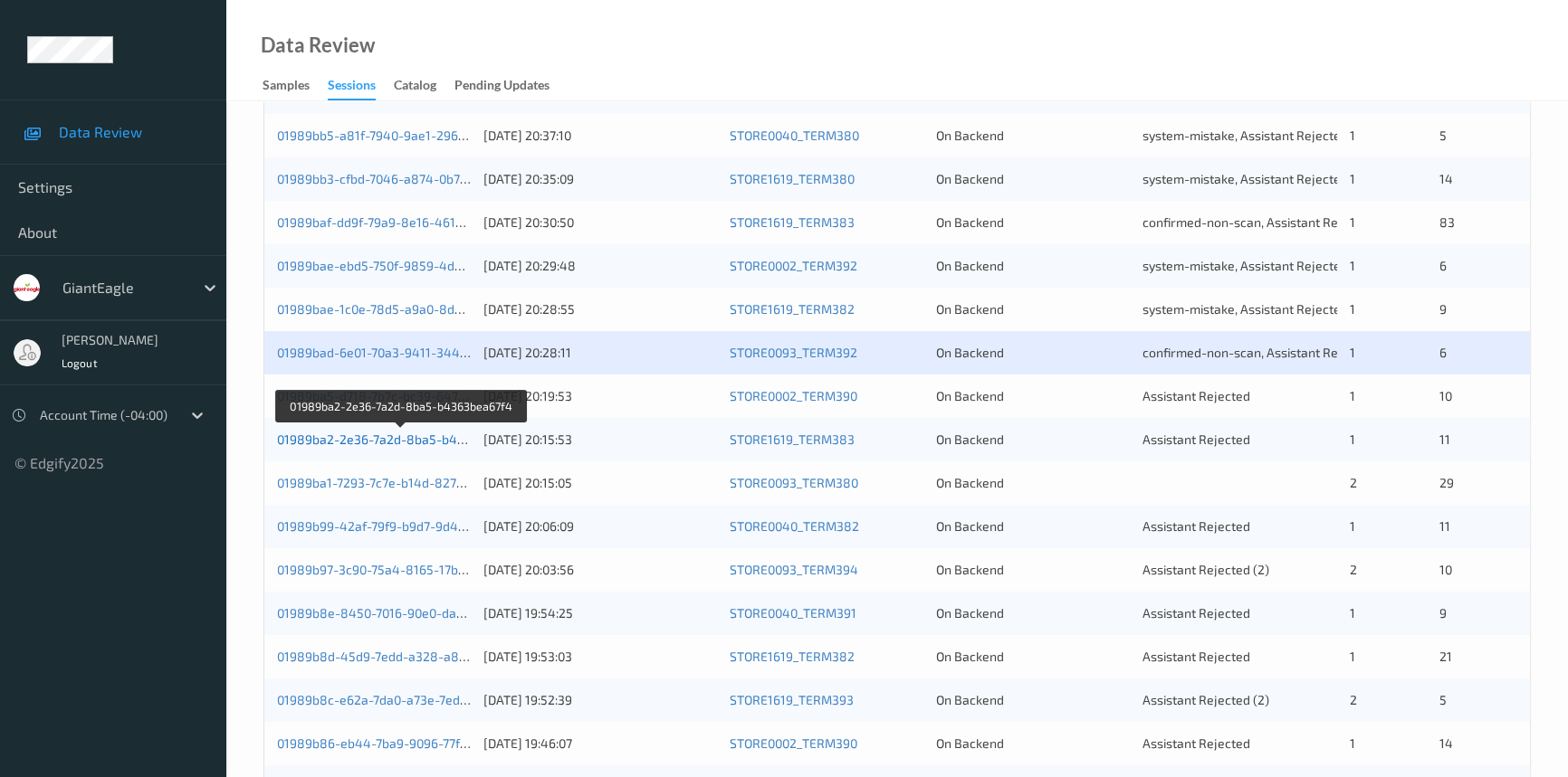
click at [386, 440] on link "01989ba2-2e36-7a2d-8ba5-b4363bea67f4" at bounding box center [402, 440] width 250 height 15
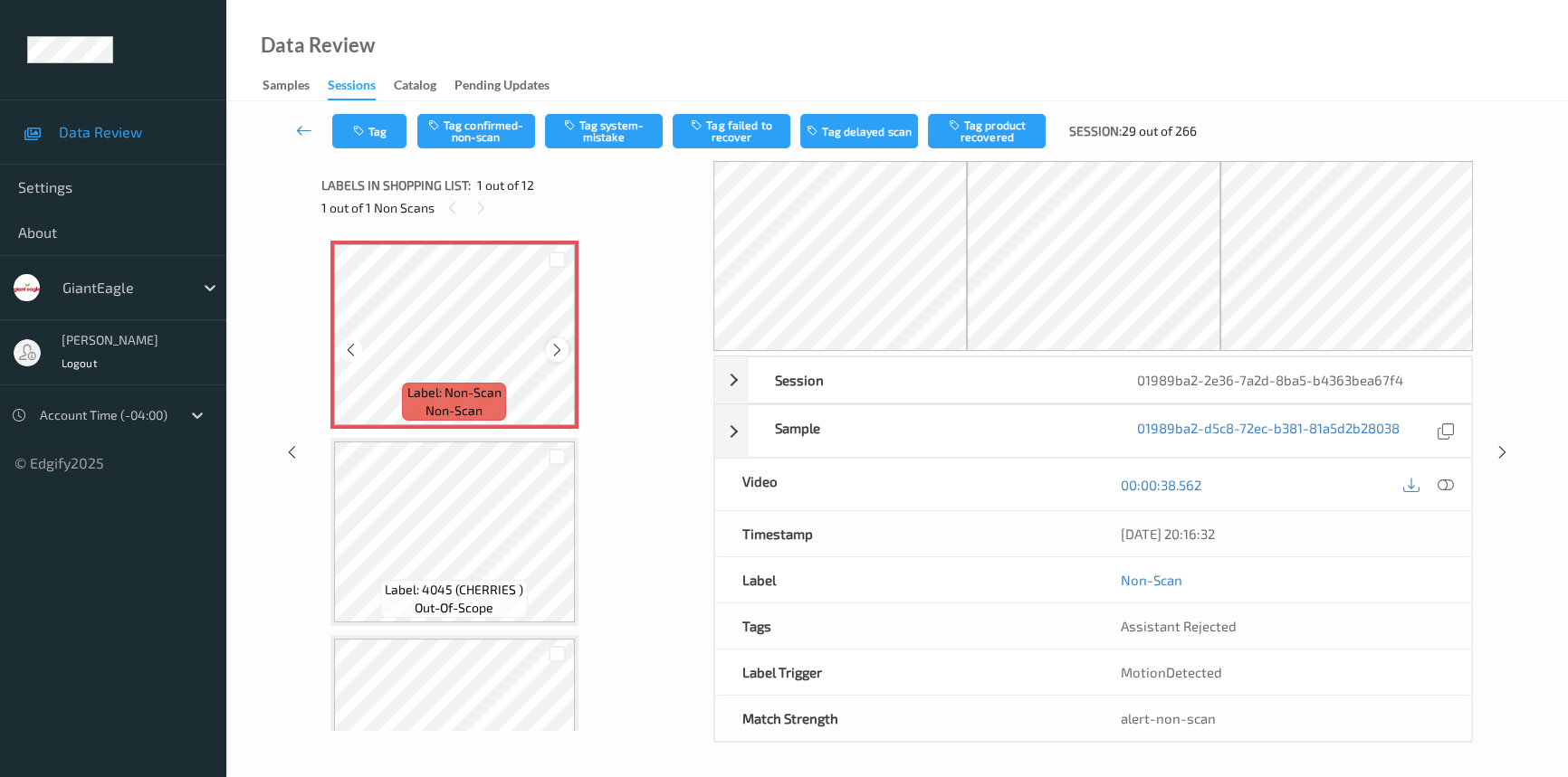
click at [550, 349] on icon at bounding box center [557, 350] width 15 height 16
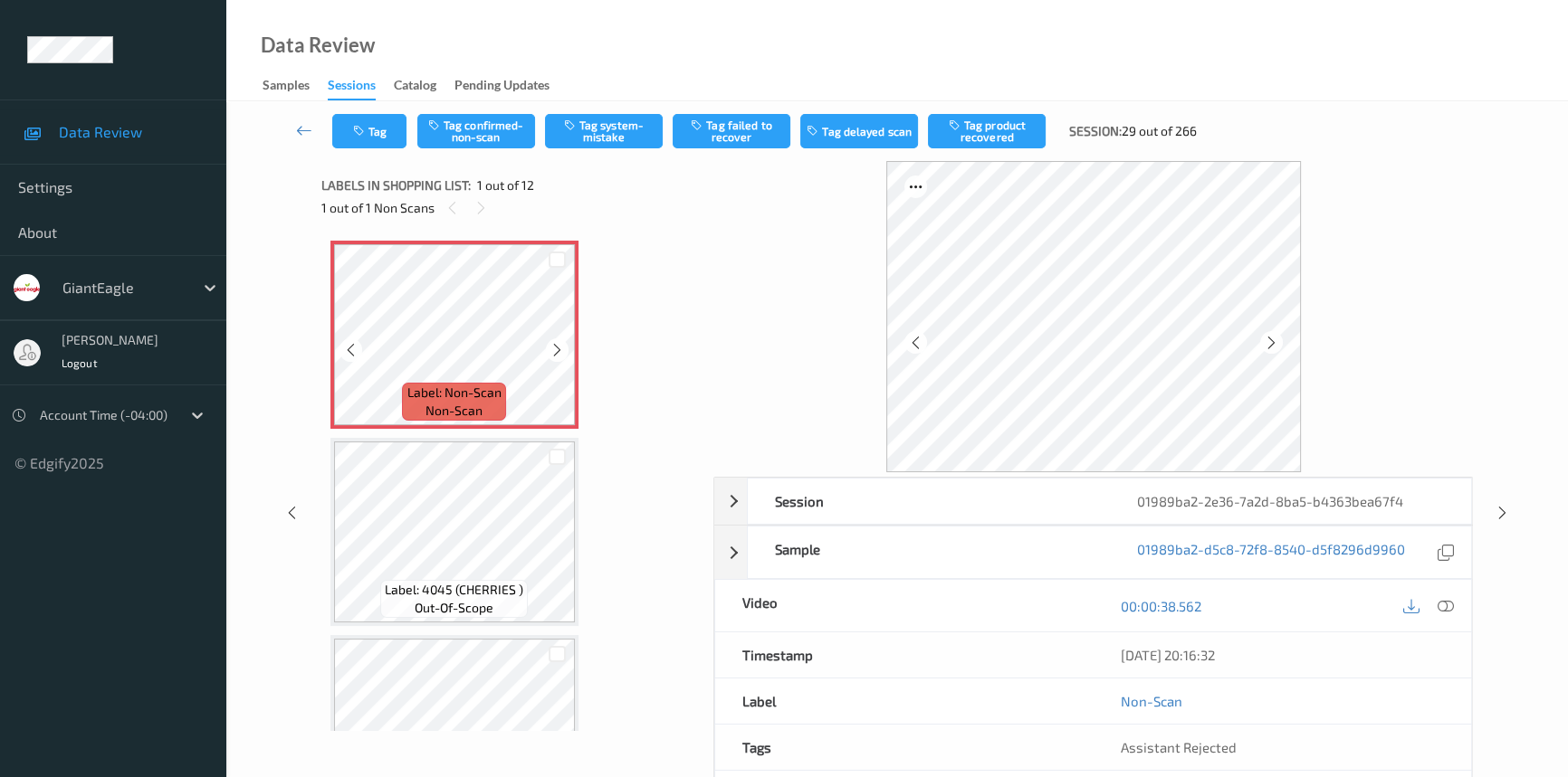
click at [550, 349] on icon at bounding box center [557, 350] width 15 height 16
click at [1435, 602] on div at bounding box center [1446, 606] width 25 height 25
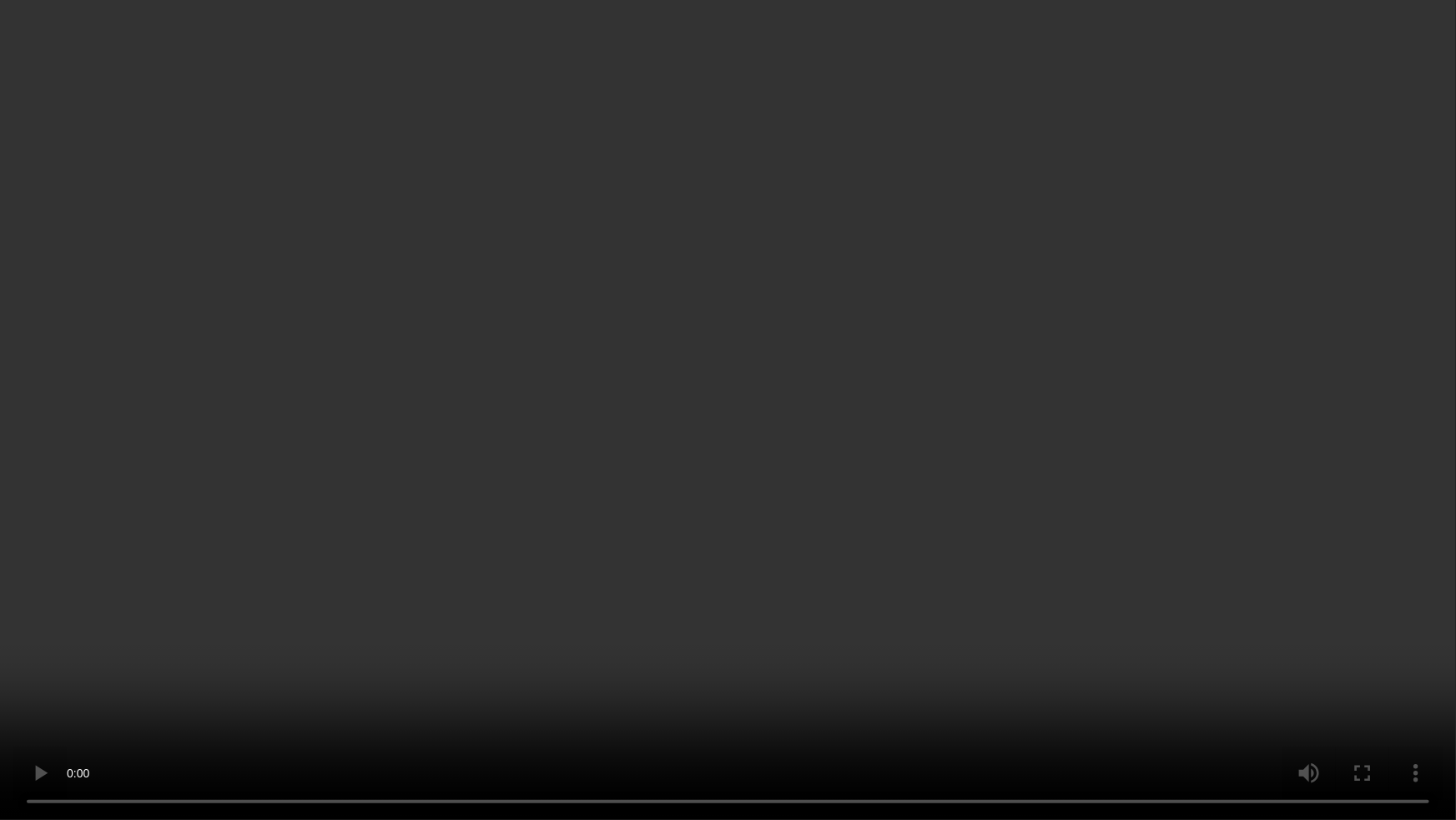
click at [951, 583] on video at bounding box center [728, 410] width 1456 height 820
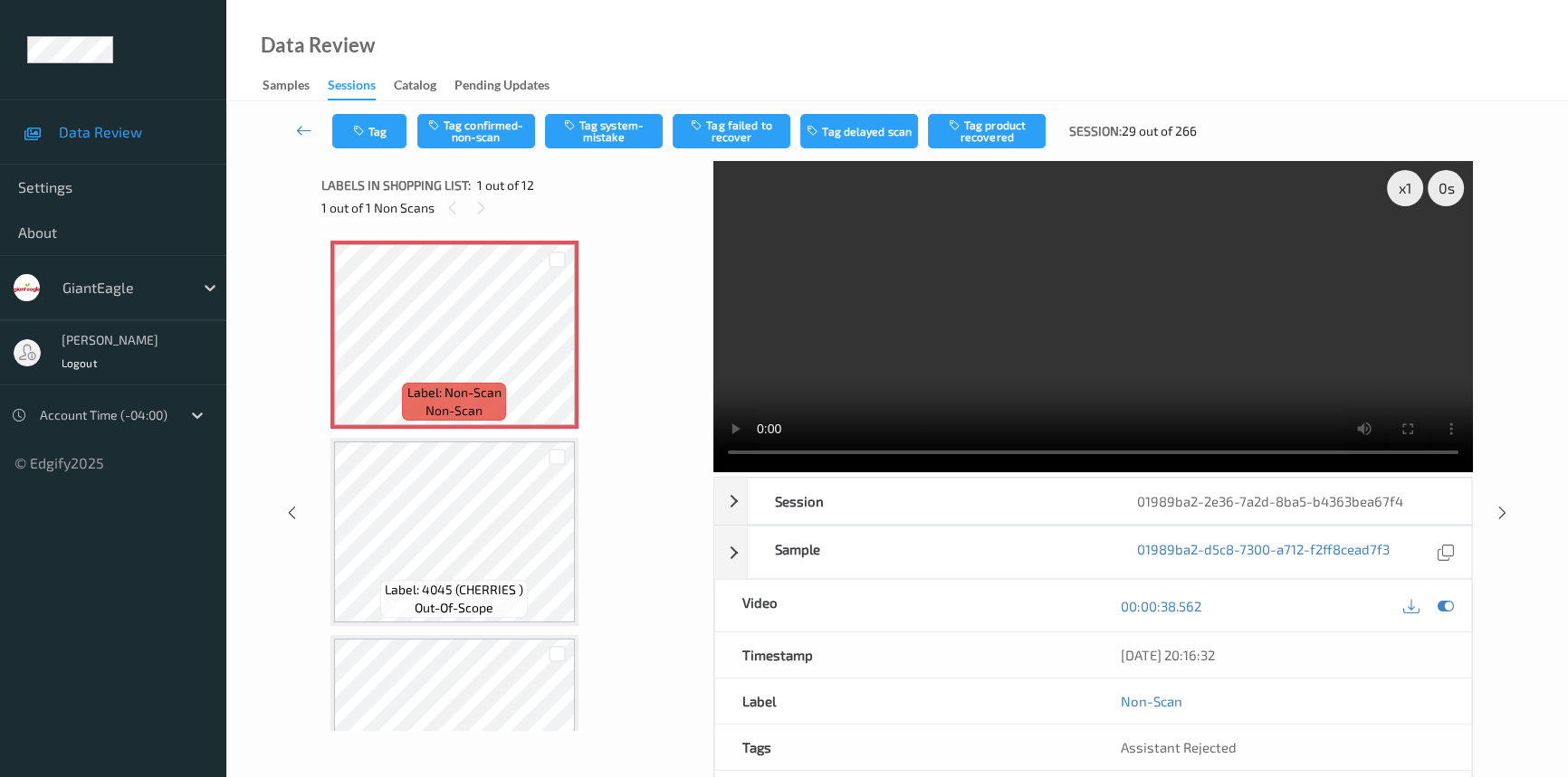
click at [1030, 283] on video at bounding box center [1093, 317] width 759 height 312
click at [904, 367] on video at bounding box center [1093, 317] width 759 height 312
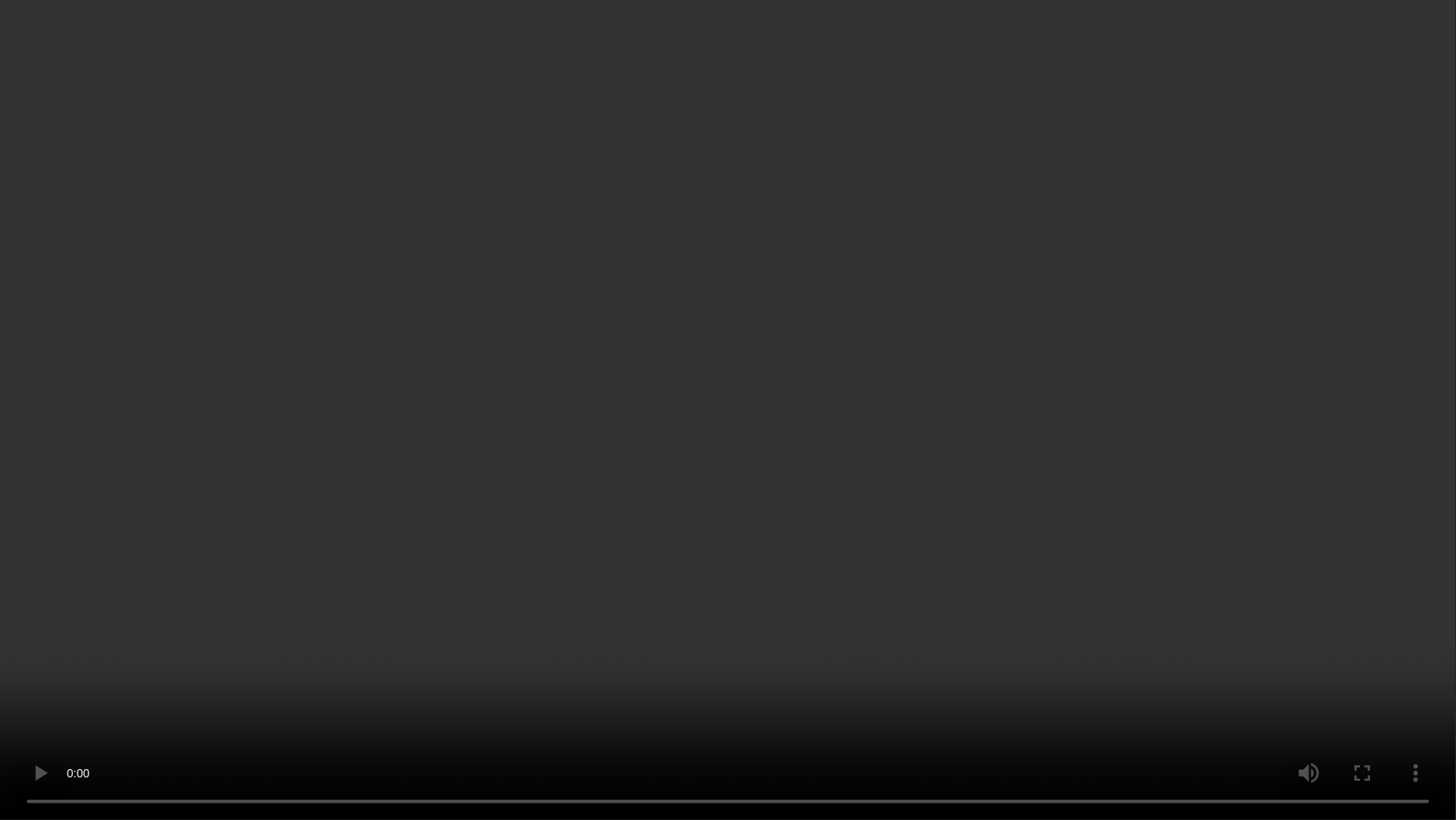
click at [983, 460] on video at bounding box center [728, 410] width 1456 height 820
click at [750, 436] on video at bounding box center [728, 410] width 1456 height 820
click at [695, 443] on video at bounding box center [728, 410] width 1456 height 820
click at [674, 464] on video at bounding box center [728, 410] width 1456 height 820
click at [725, 391] on video at bounding box center [728, 410] width 1456 height 820
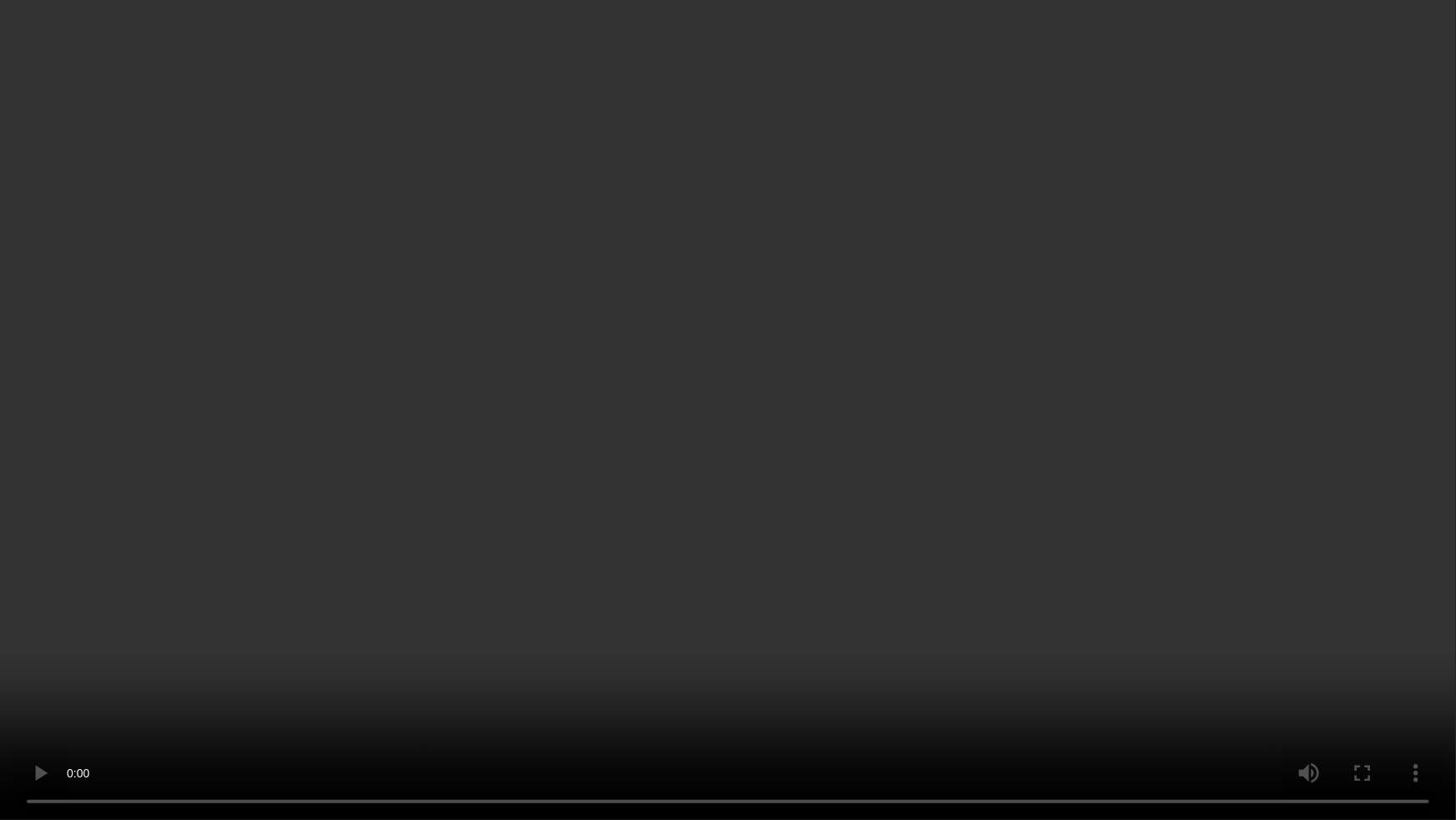
click at [503, 692] on video at bounding box center [728, 410] width 1456 height 820
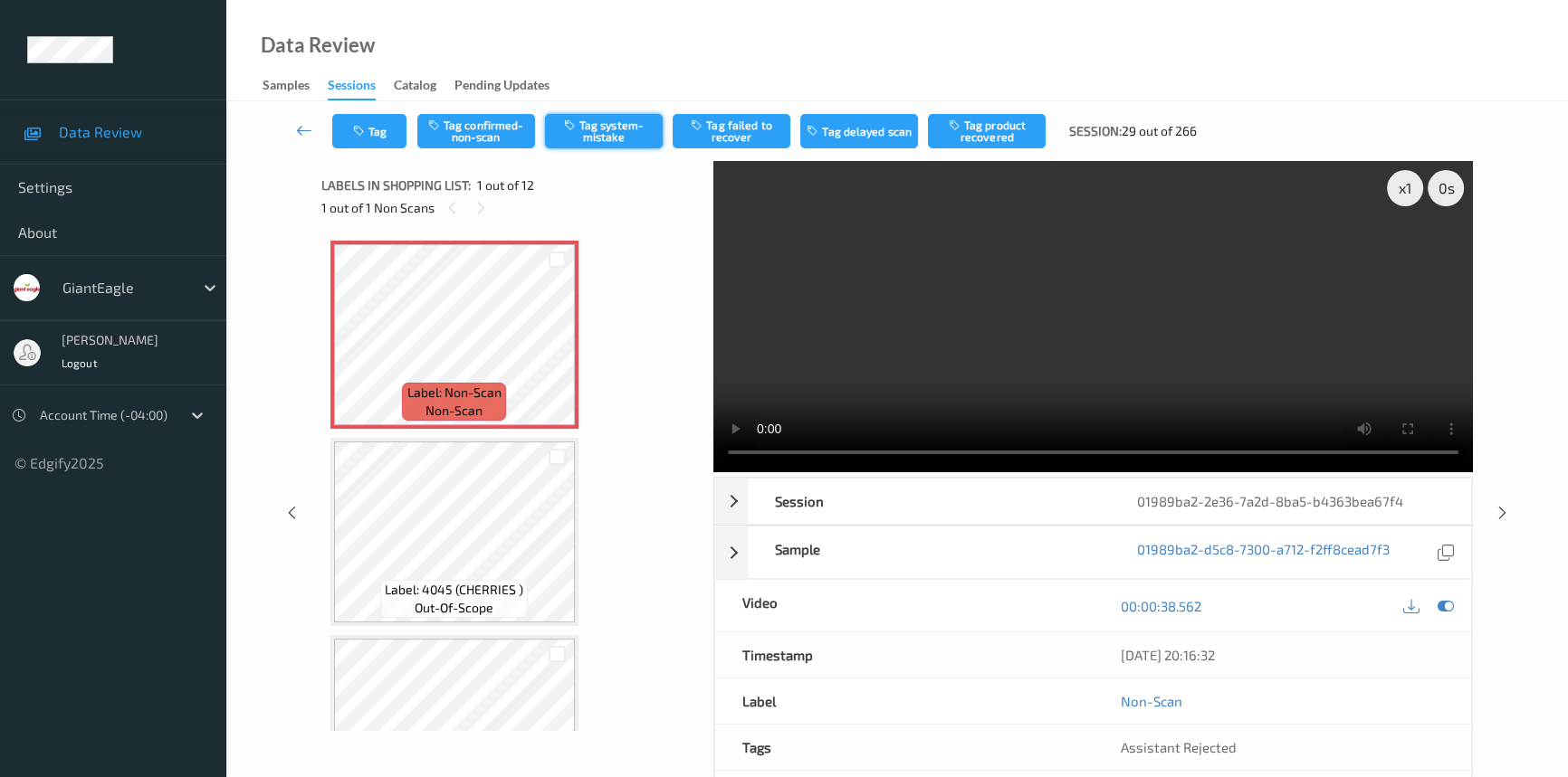
click at [631, 131] on button "Tag system-mistake" at bounding box center [603, 131] width 118 height 34
click at [387, 131] on button "Tag" at bounding box center [369, 131] width 75 height 34
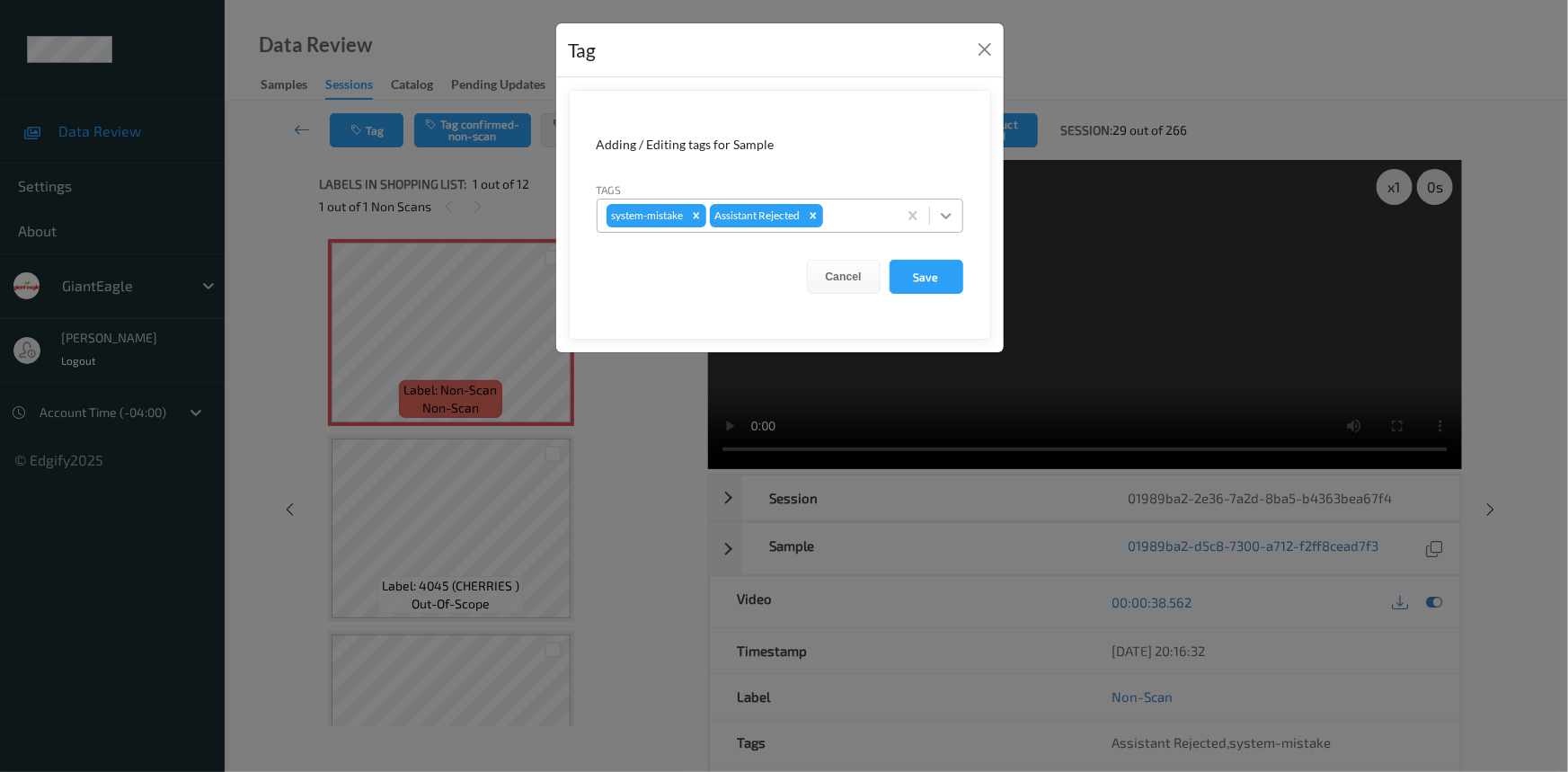
click at [935, 224] on div at bounding box center [946, 216] width 32 height 32
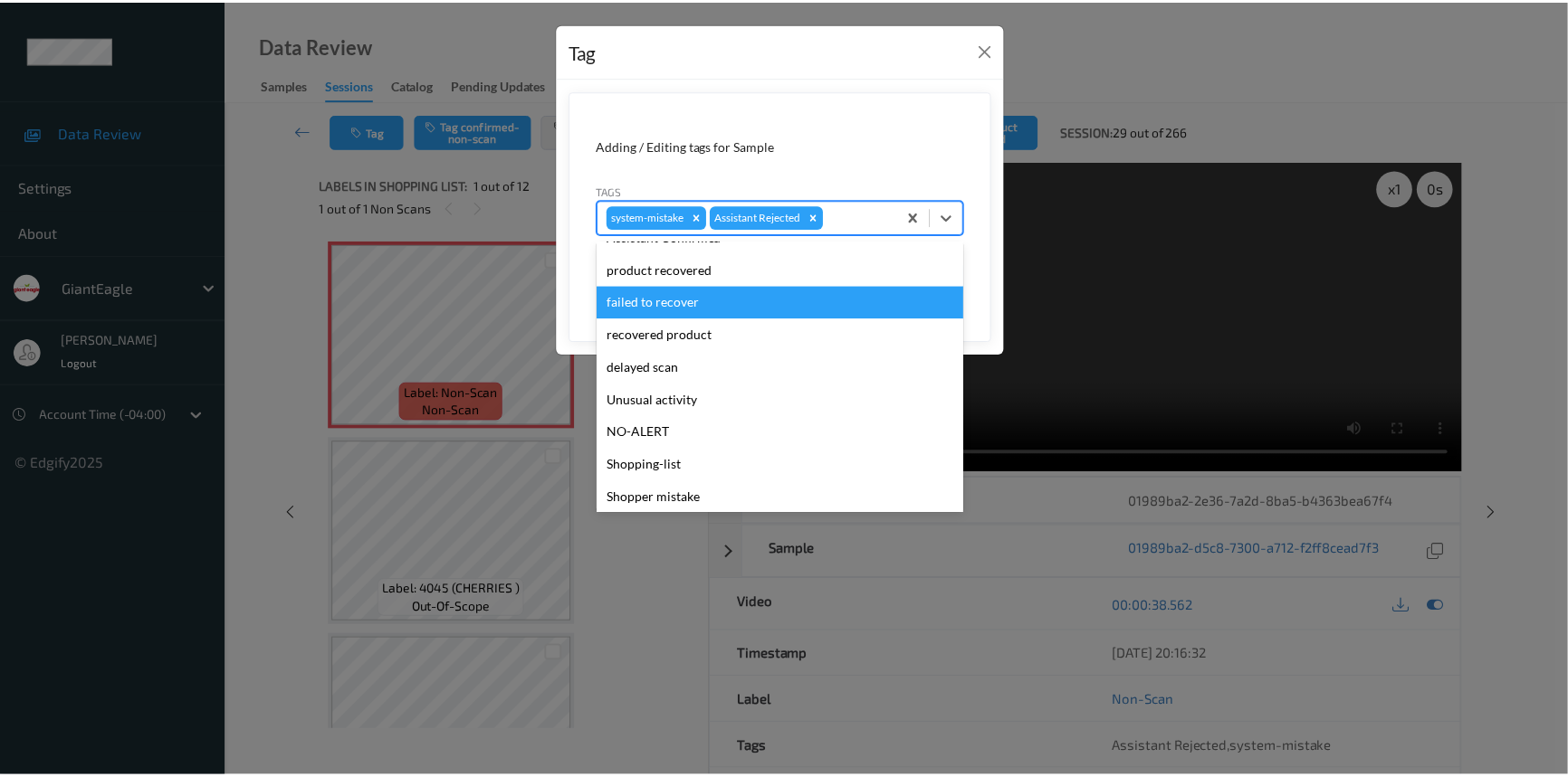
scroll to position [127, 0]
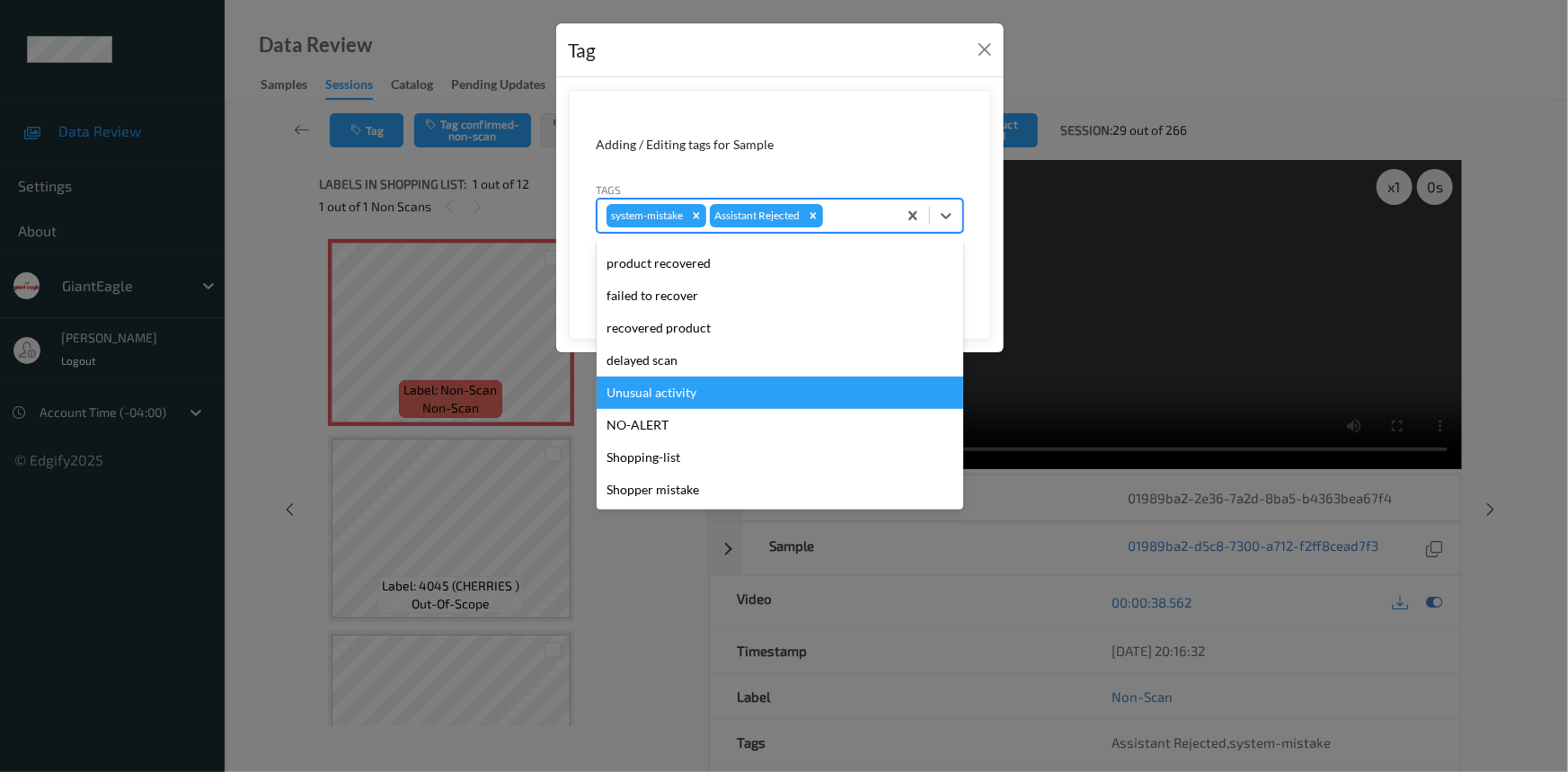
click at [664, 391] on div "Unusual activity" at bounding box center [780, 393] width 366 height 32
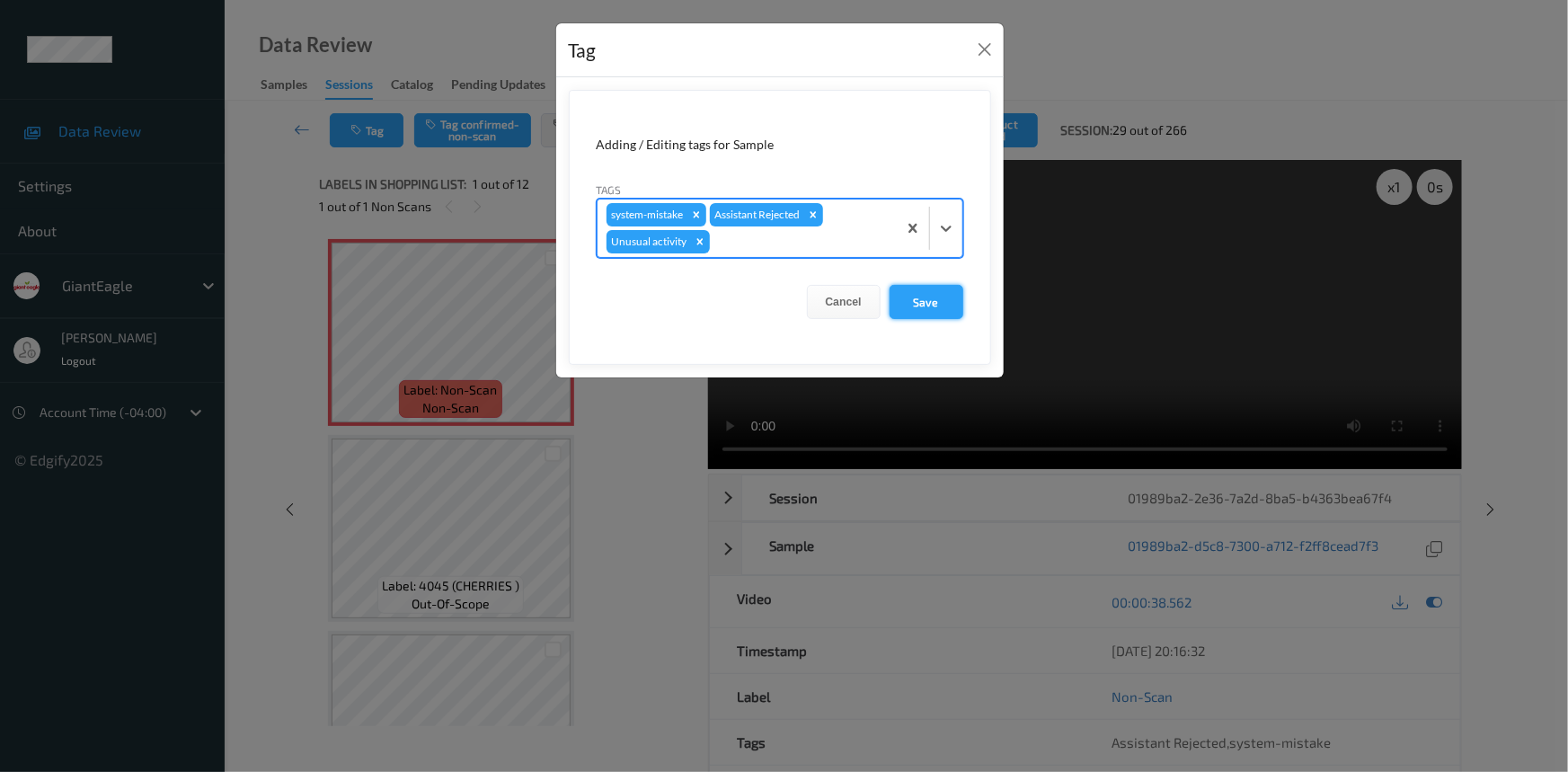
click at [953, 304] on button "Save" at bounding box center [926, 302] width 74 height 34
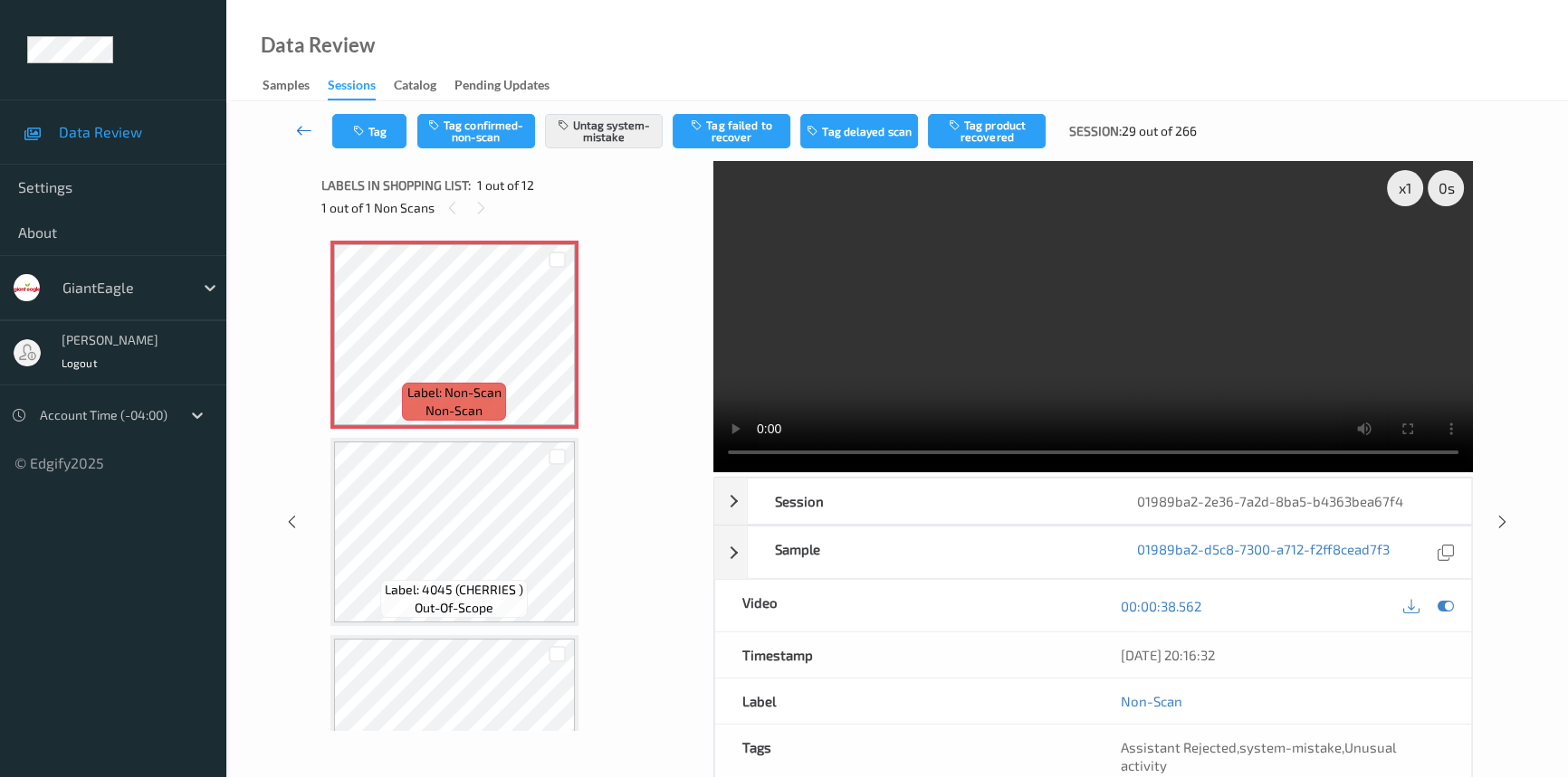
click at [309, 123] on icon at bounding box center [304, 130] width 16 height 18
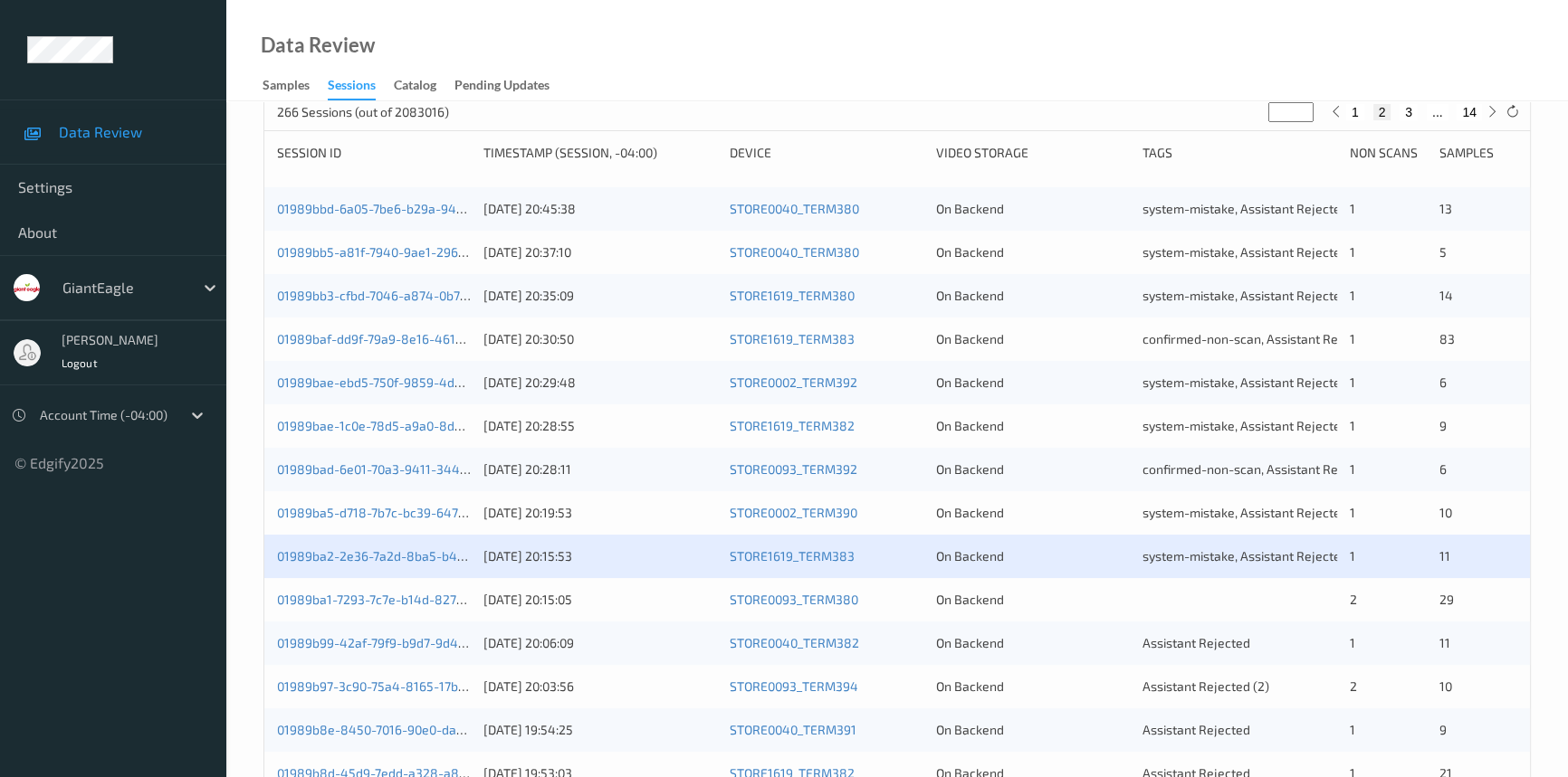
scroll to position [411, 0]
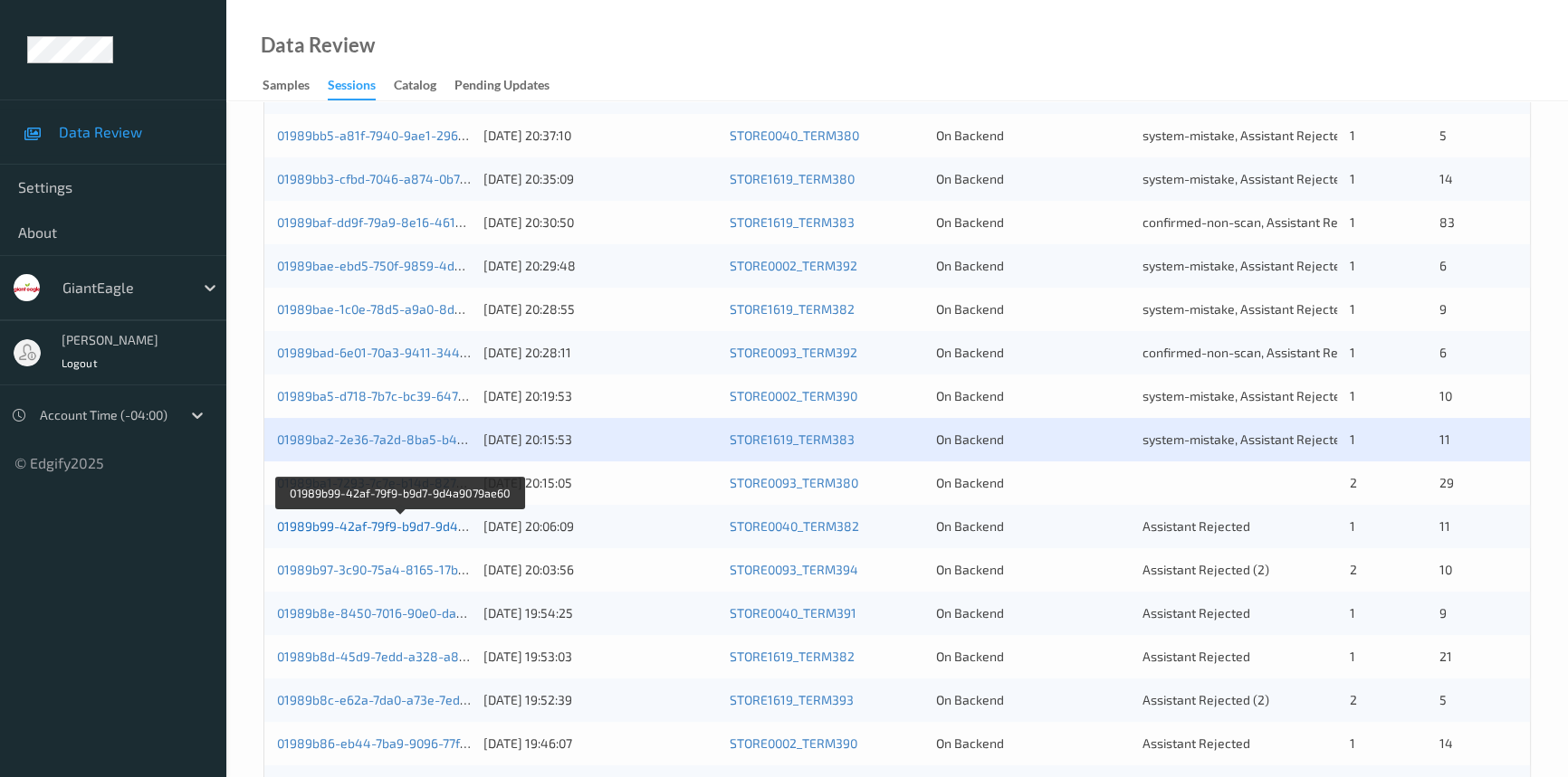
click at [380, 523] on link "01989b99-42af-79f9-b9d7-9d4a9079ae60" at bounding box center [400, 527] width 246 height 15
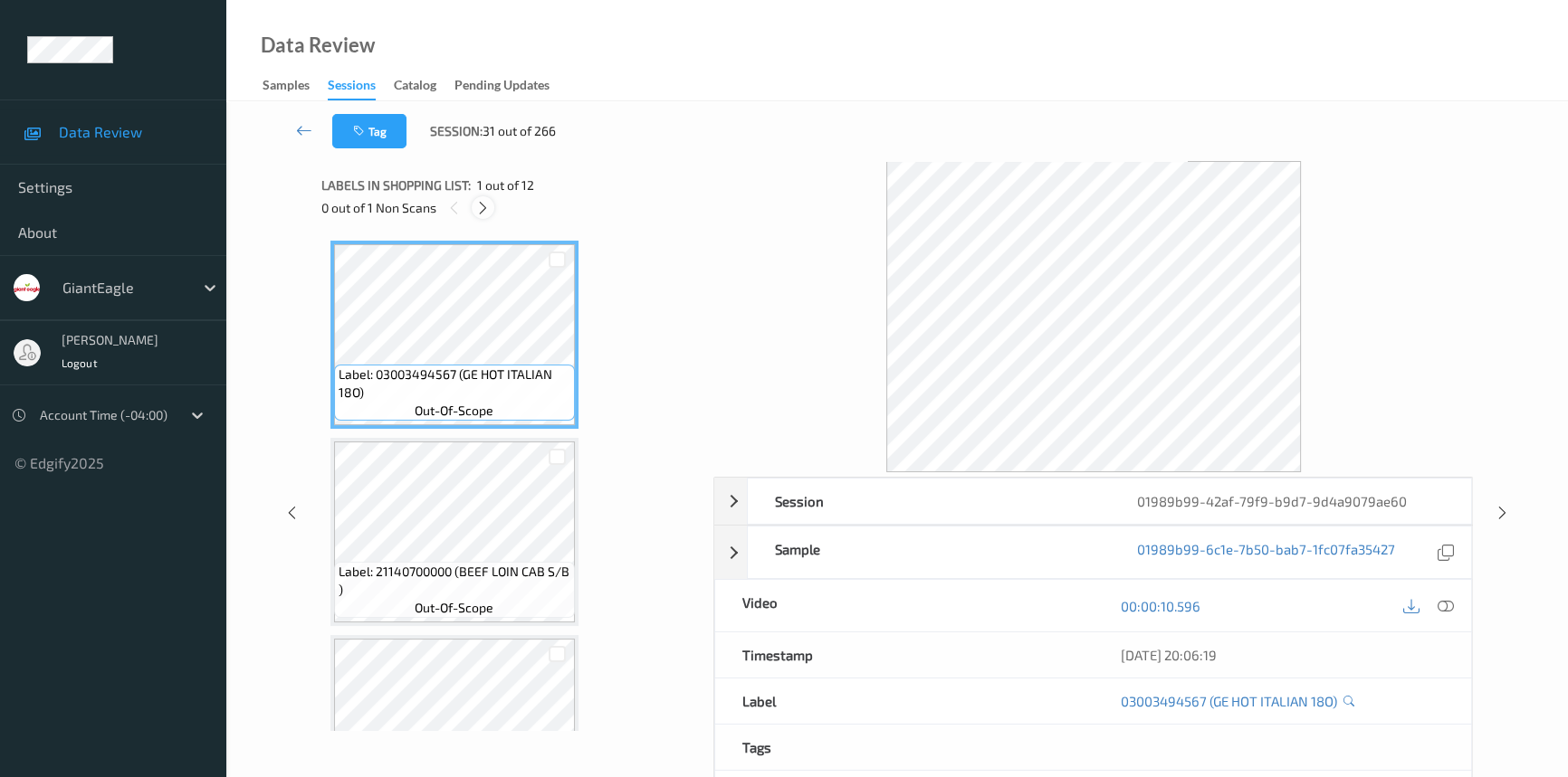
click at [489, 200] on icon at bounding box center [483, 207] width 15 height 16
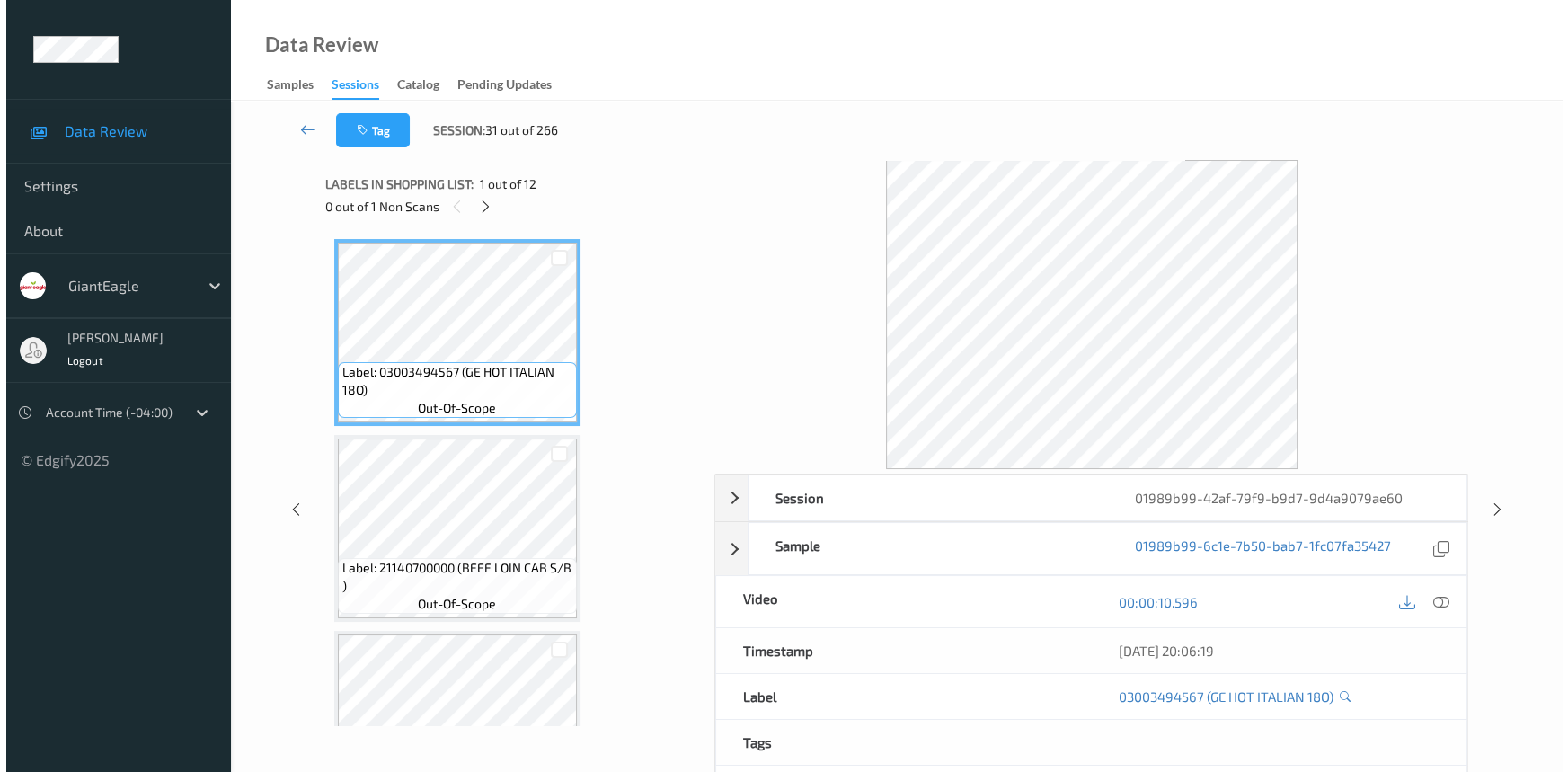
scroll to position [1572, 0]
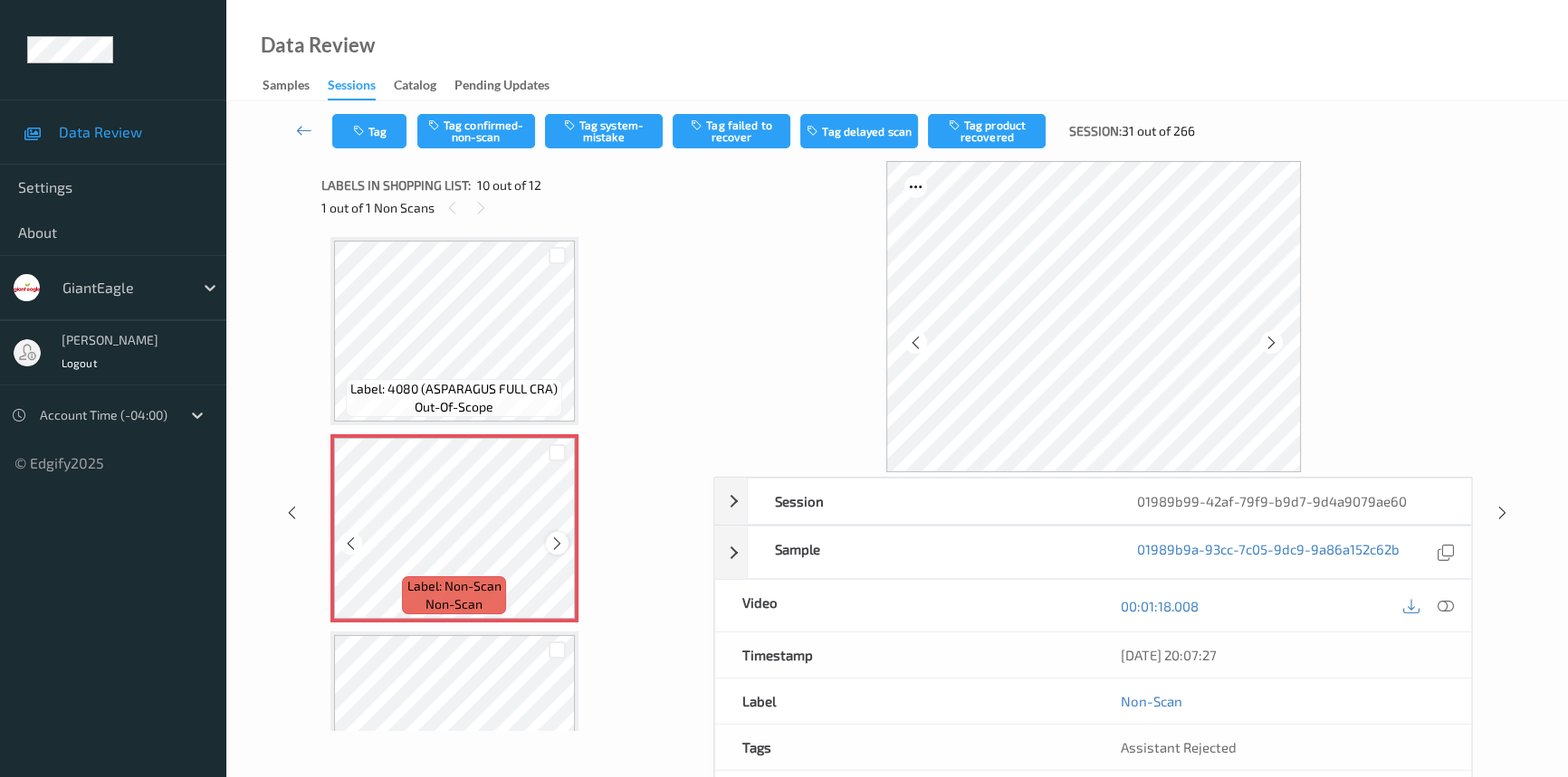
click at [560, 536] on icon at bounding box center [557, 544] width 15 height 16
click at [561, 540] on icon at bounding box center [557, 544] width 15 height 16
click at [1441, 598] on icon at bounding box center [1446, 606] width 16 height 16
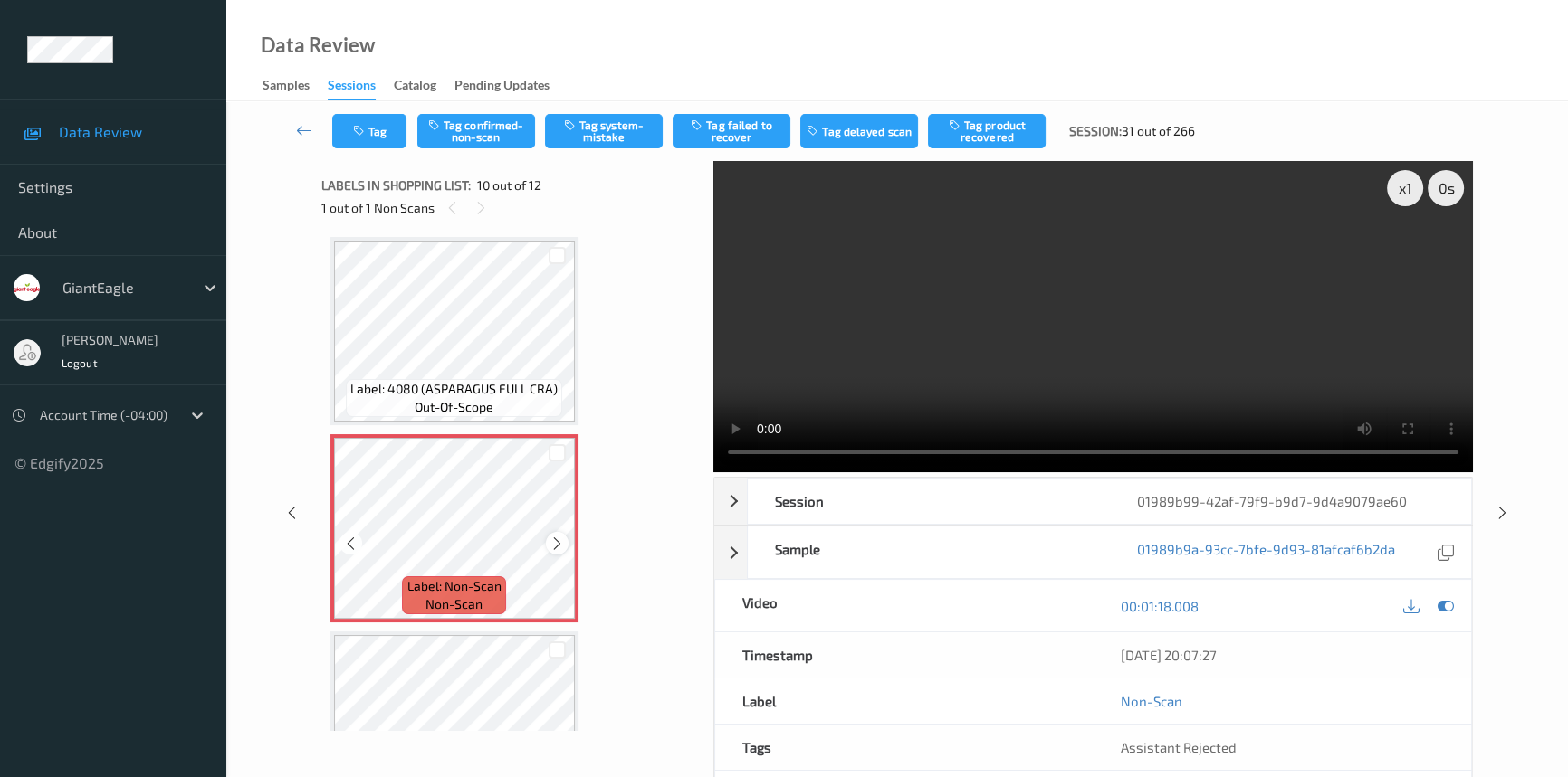
click at [556, 537] on icon at bounding box center [557, 544] width 15 height 16
click at [558, 536] on icon at bounding box center [557, 544] width 15 height 16
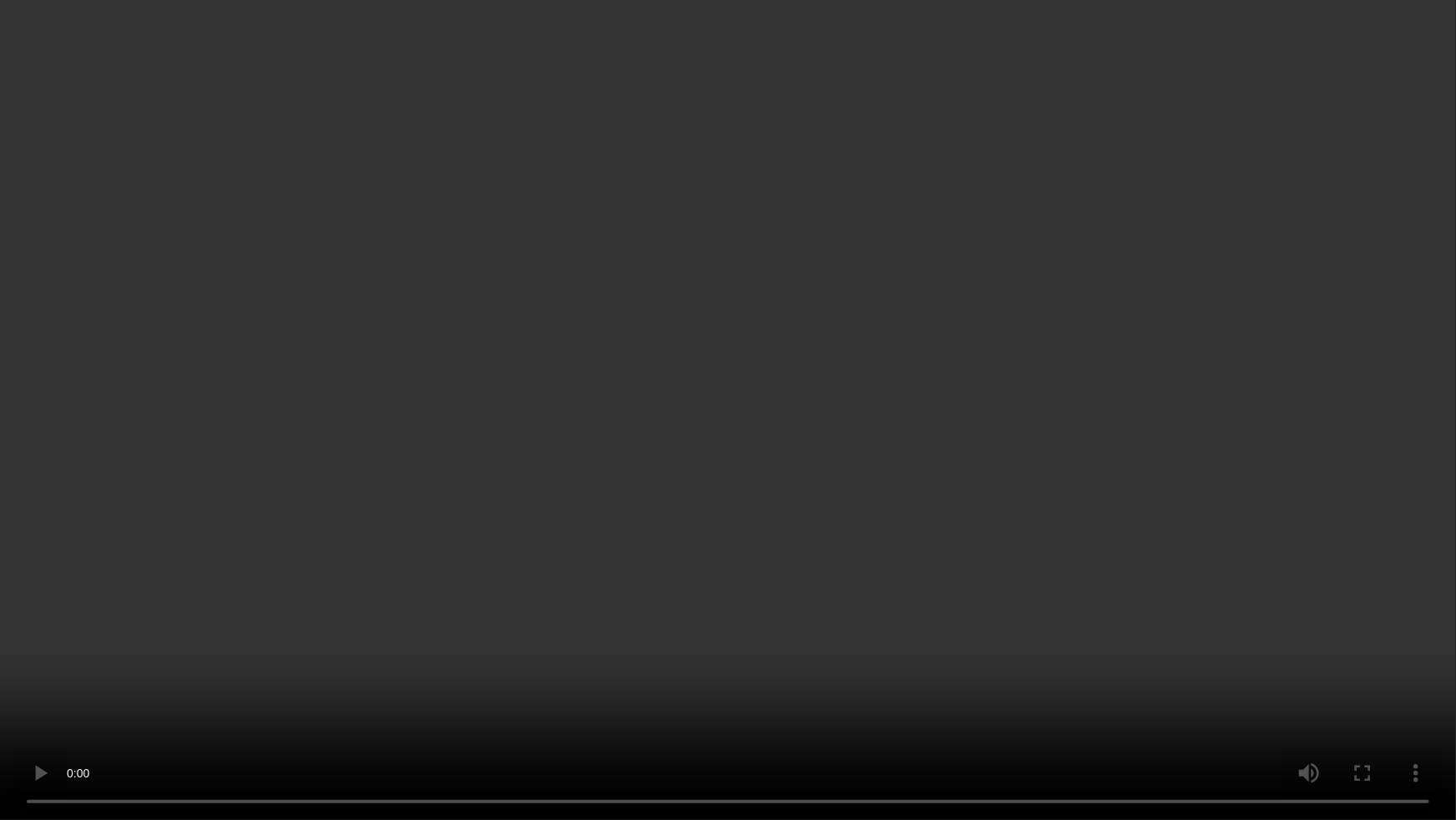
click at [889, 557] on video at bounding box center [728, 410] width 1456 height 820
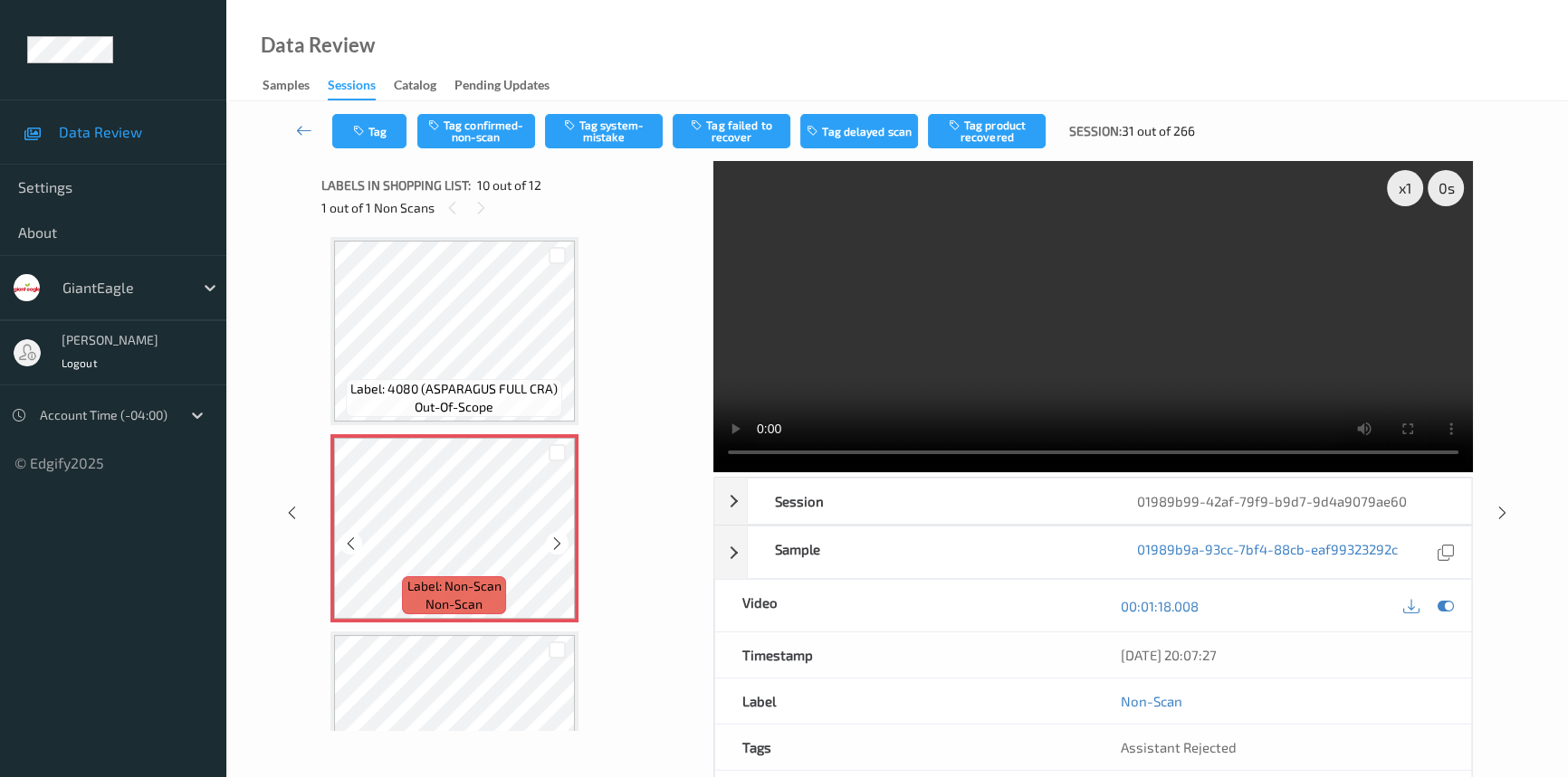
click at [561, 536] on icon at bounding box center [557, 544] width 15 height 16
drag, startPoint x: 1155, startPoint y: 350, endPoint x: 1112, endPoint y: 403, distance: 68.2
click at [1156, 350] on video at bounding box center [1093, 317] width 759 height 312
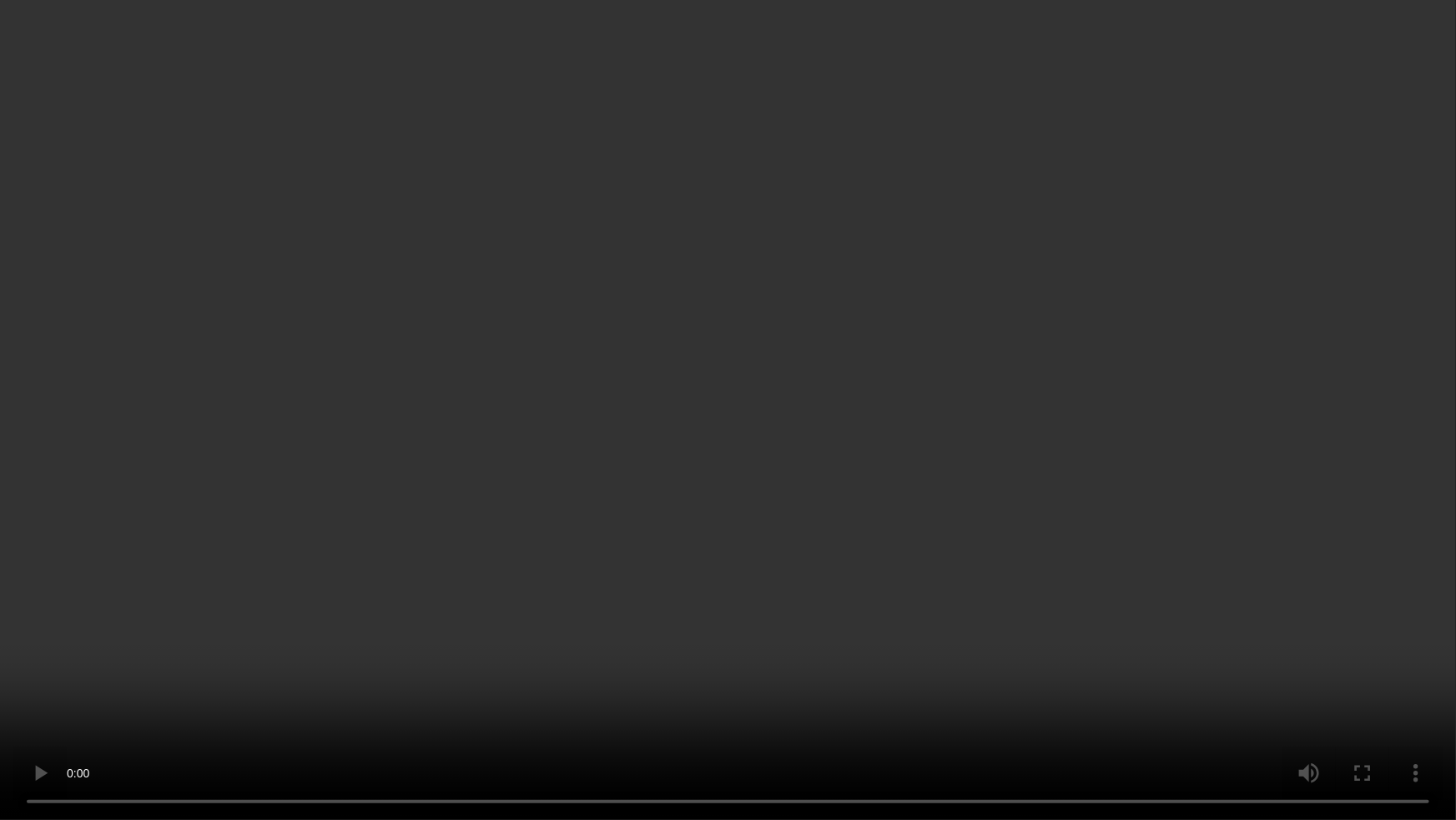
click at [1209, 538] on video at bounding box center [728, 410] width 1456 height 820
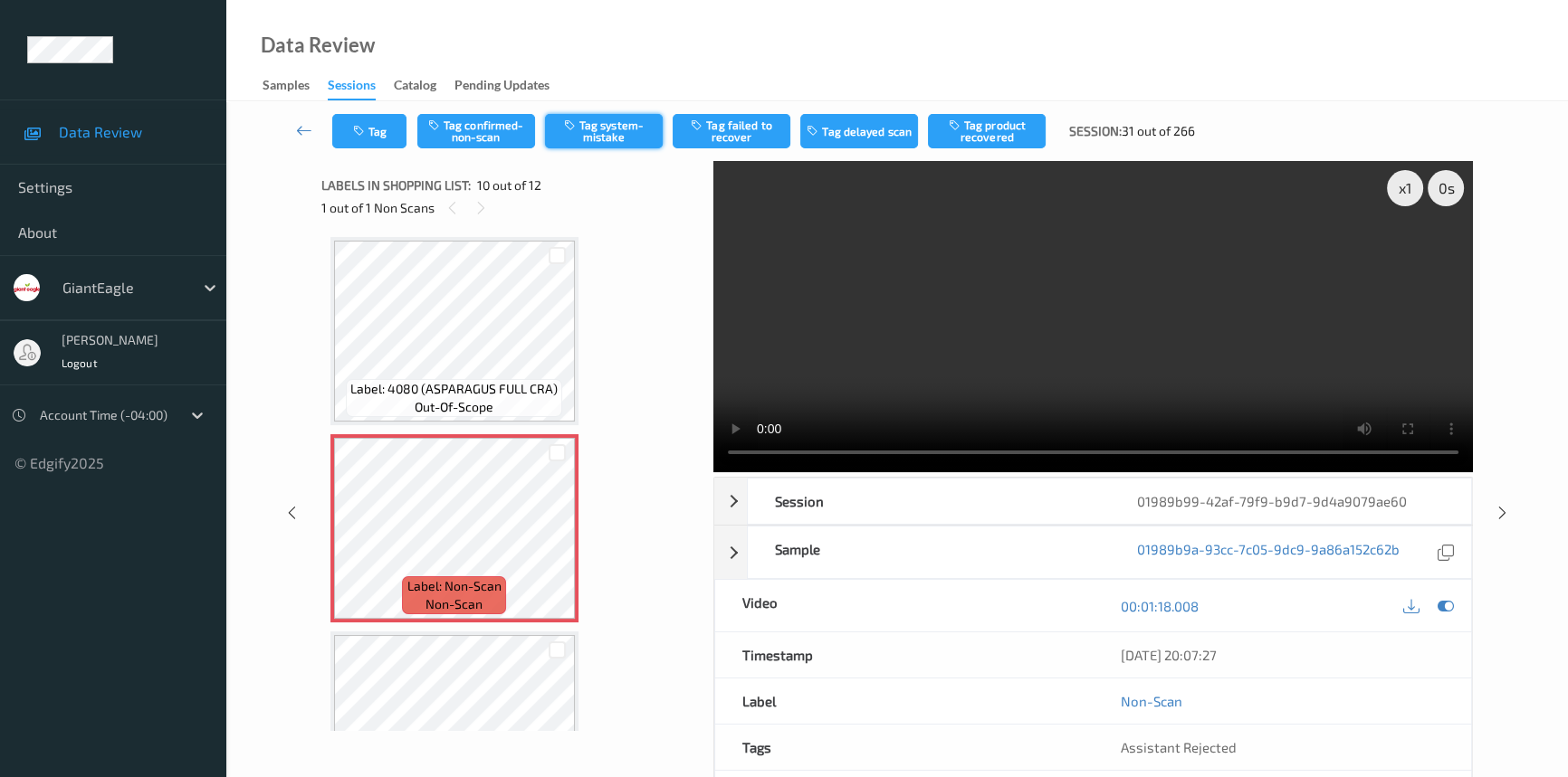
click at [629, 127] on button "Tag system-mistake" at bounding box center [603, 131] width 118 height 34
click at [381, 140] on button "Tag" at bounding box center [369, 131] width 75 height 34
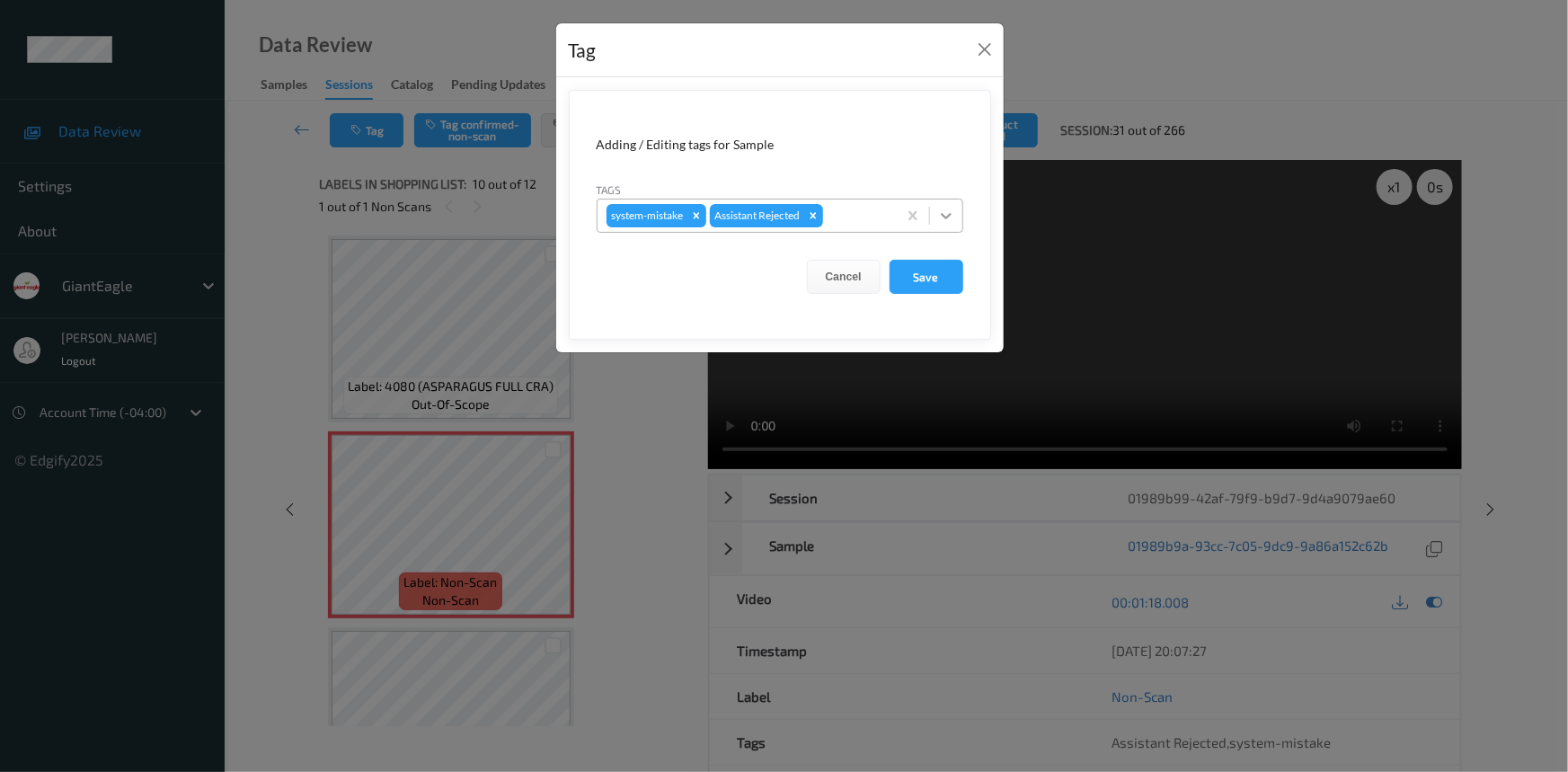
click at [943, 217] on icon at bounding box center [945, 216] width 10 height 7
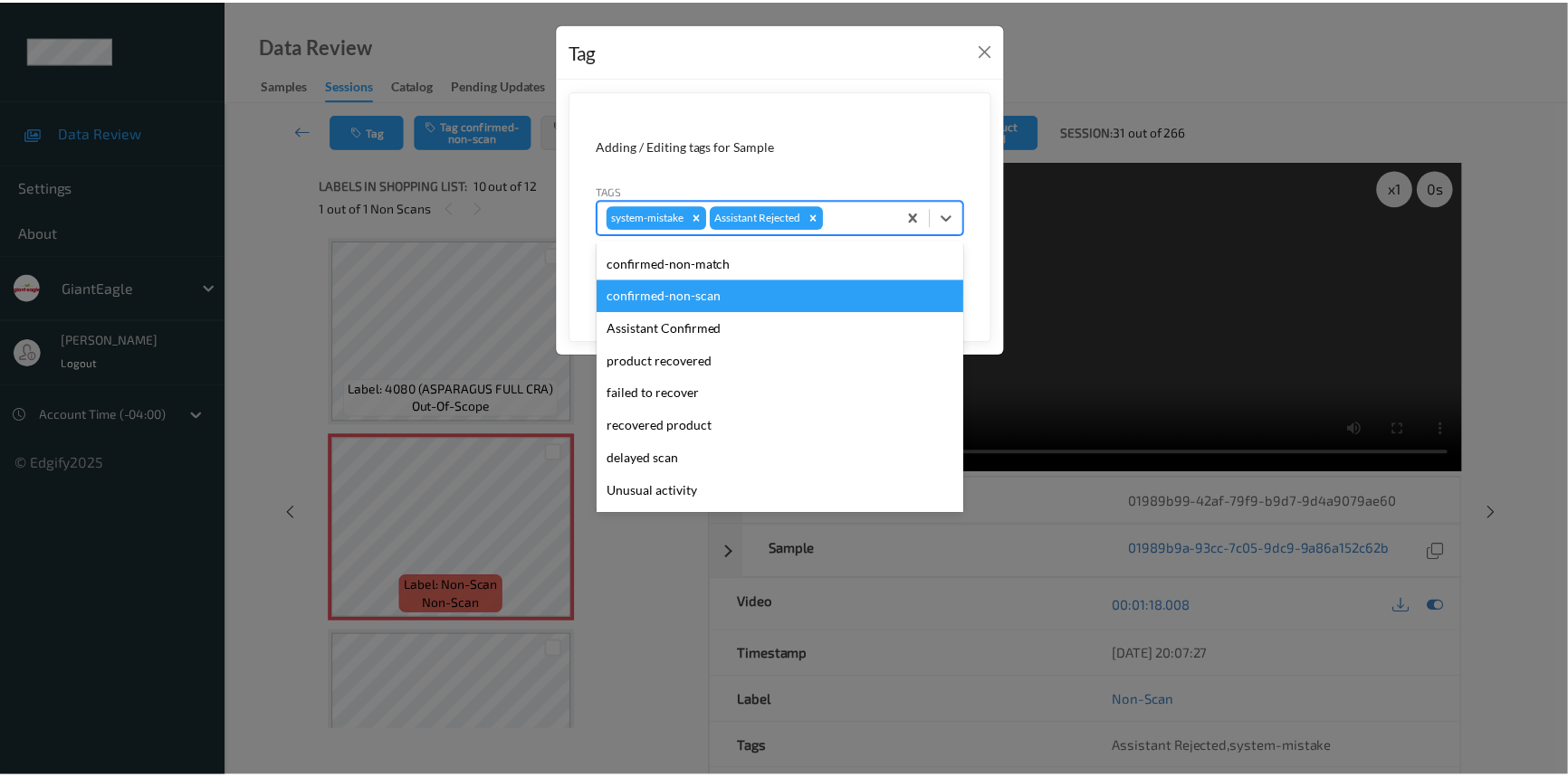
scroll to position [81, 0]
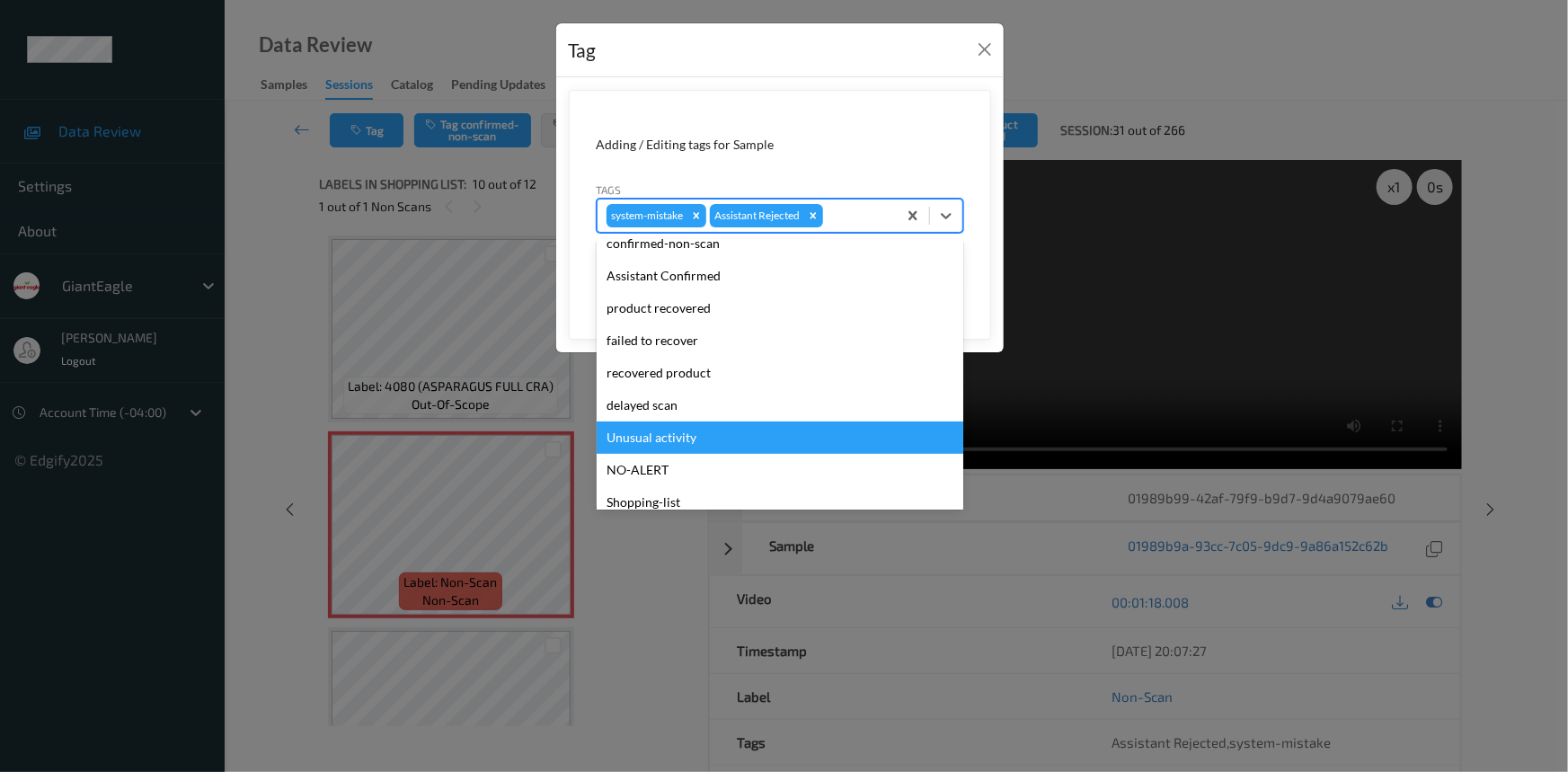
click at [620, 435] on div "Unusual activity" at bounding box center [780, 438] width 366 height 32
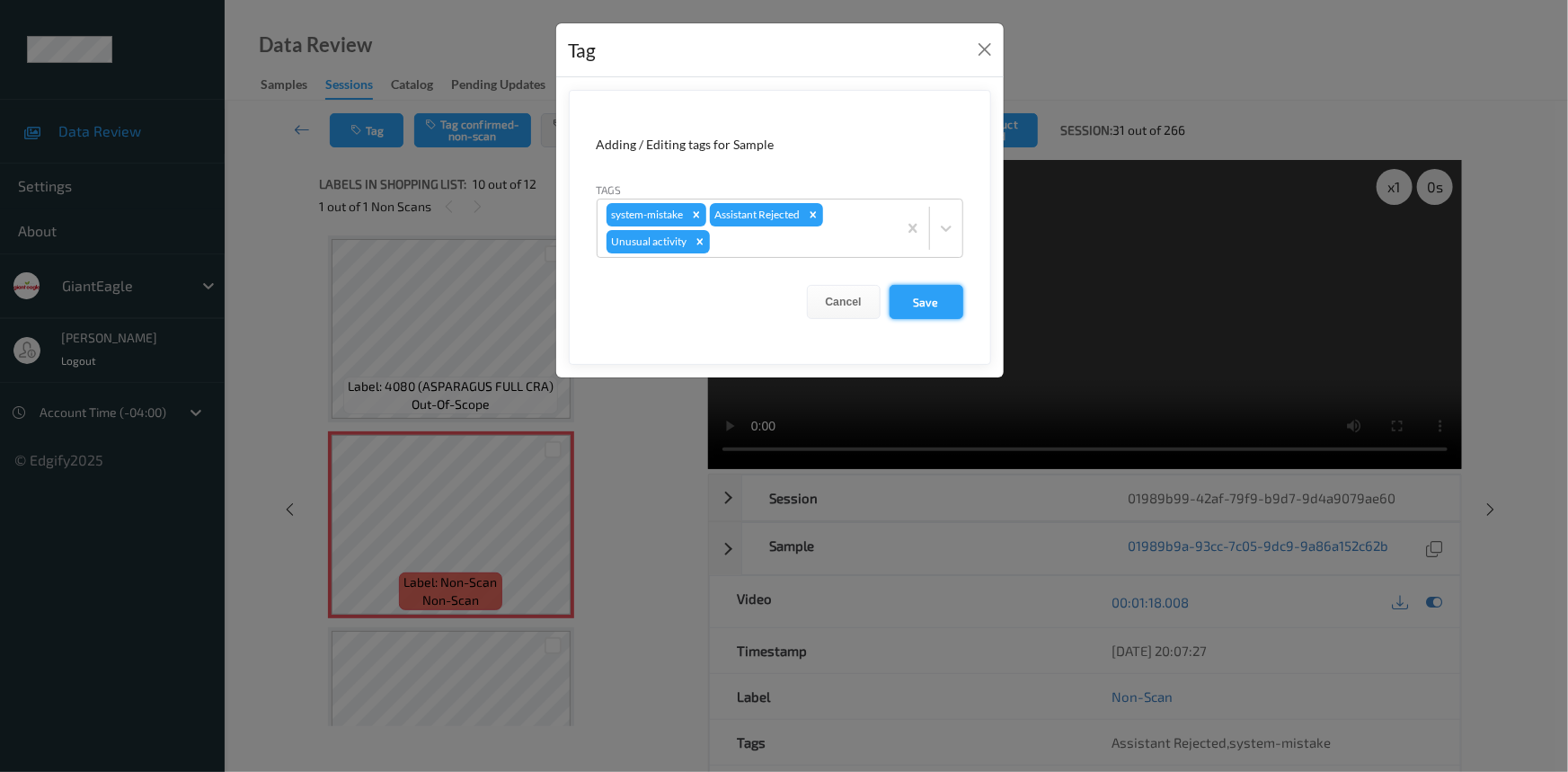
click at [937, 301] on button "Save" at bounding box center [926, 302] width 74 height 34
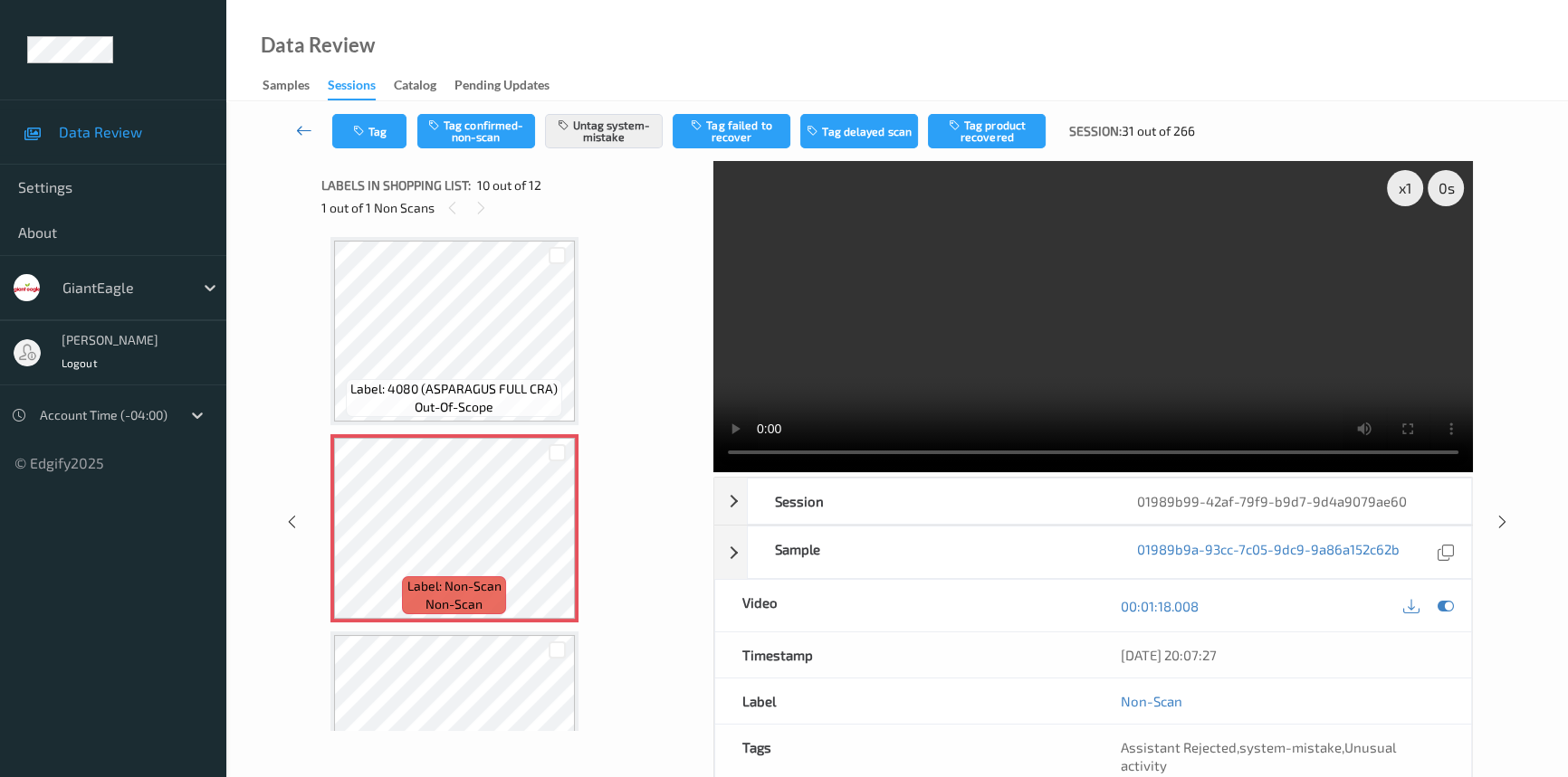
click at [305, 127] on icon at bounding box center [304, 130] width 16 height 18
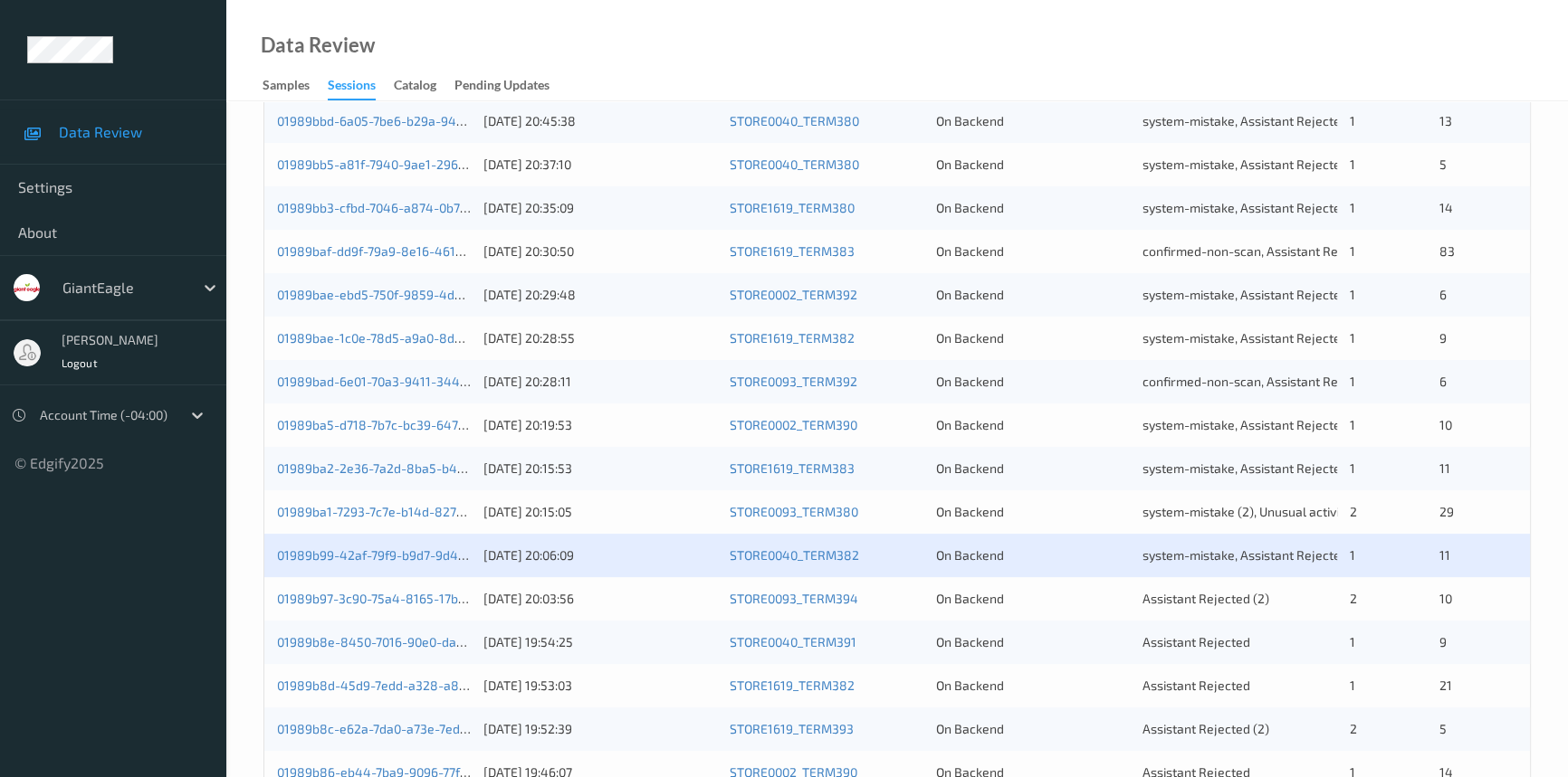
scroll to position [411, 0]
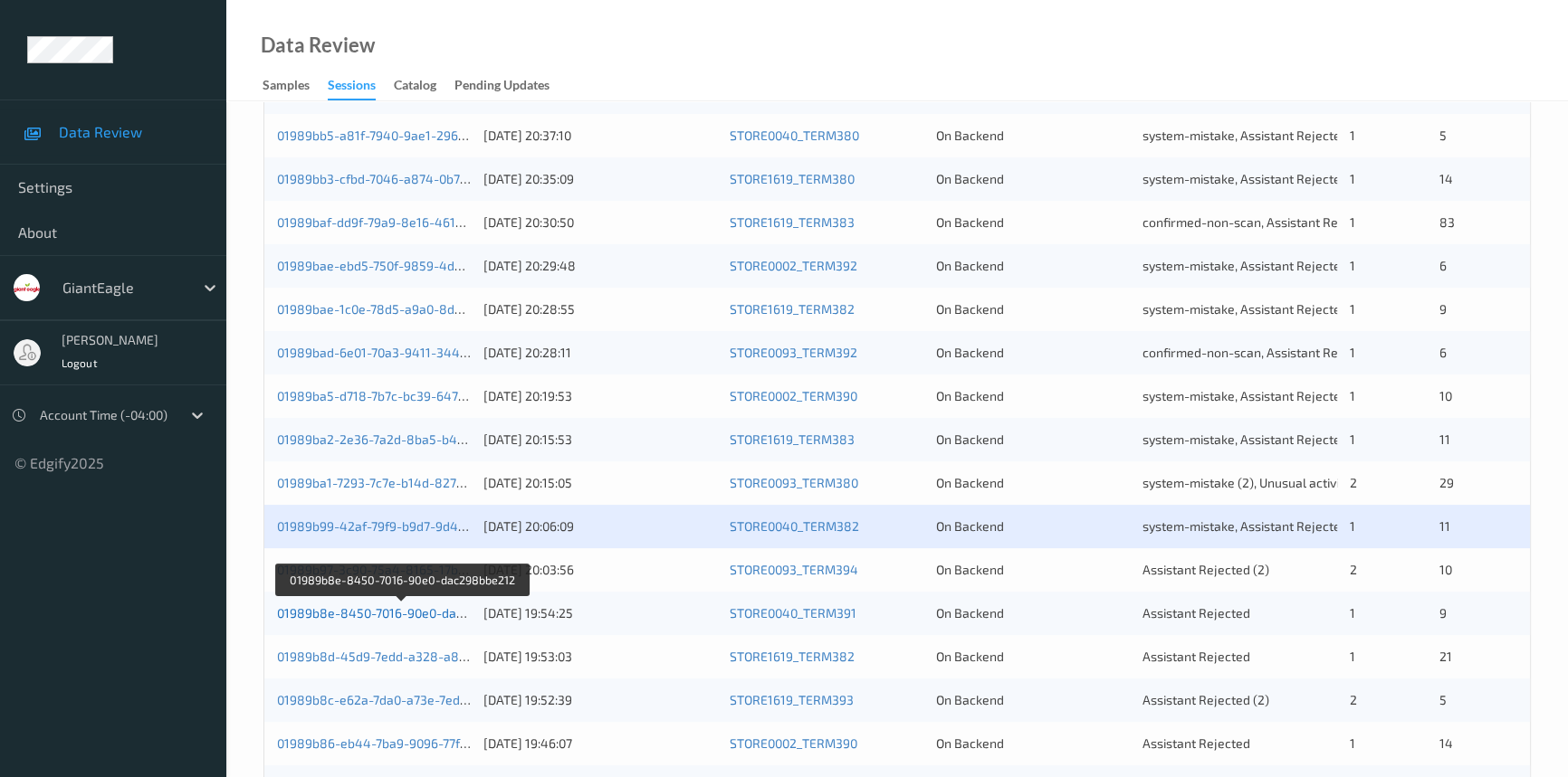
click at [318, 608] on link "01989b8e-8450-7016-90e0-dac298bbe212" at bounding box center [402, 613] width 250 height 15
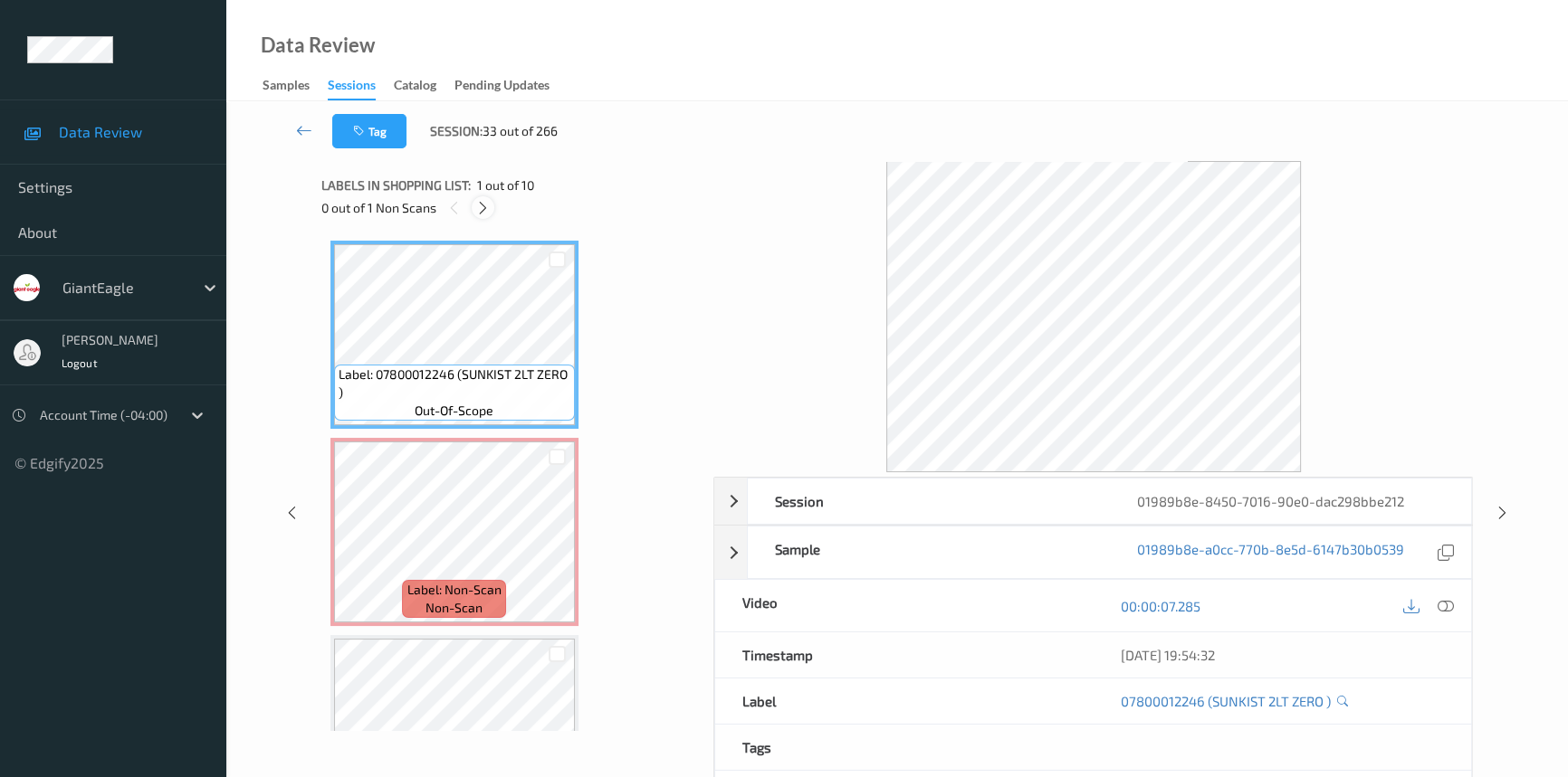
click at [485, 214] on icon at bounding box center [483, 207] width 15 height 16
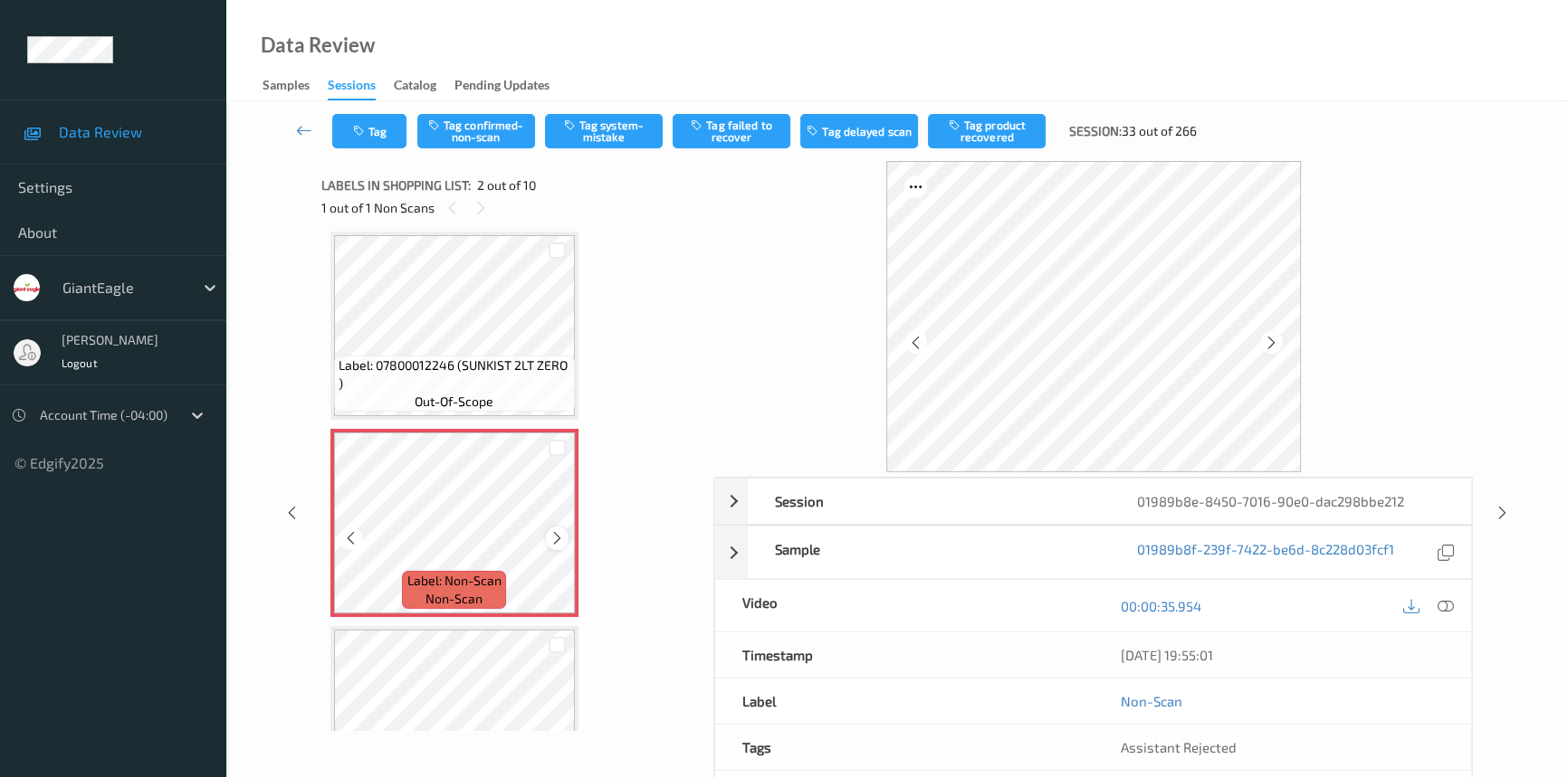
click at [559, 534] on icon at bounding box center [557, 538] width 15 height 16
drag, startPoint x: 1444, startPoint y: 606, endPoint x: 1343, endPoint y: 525, distance: 129.5
click at [1442, 606] on icon at bounding box center [1446, 606] width 16 height 16
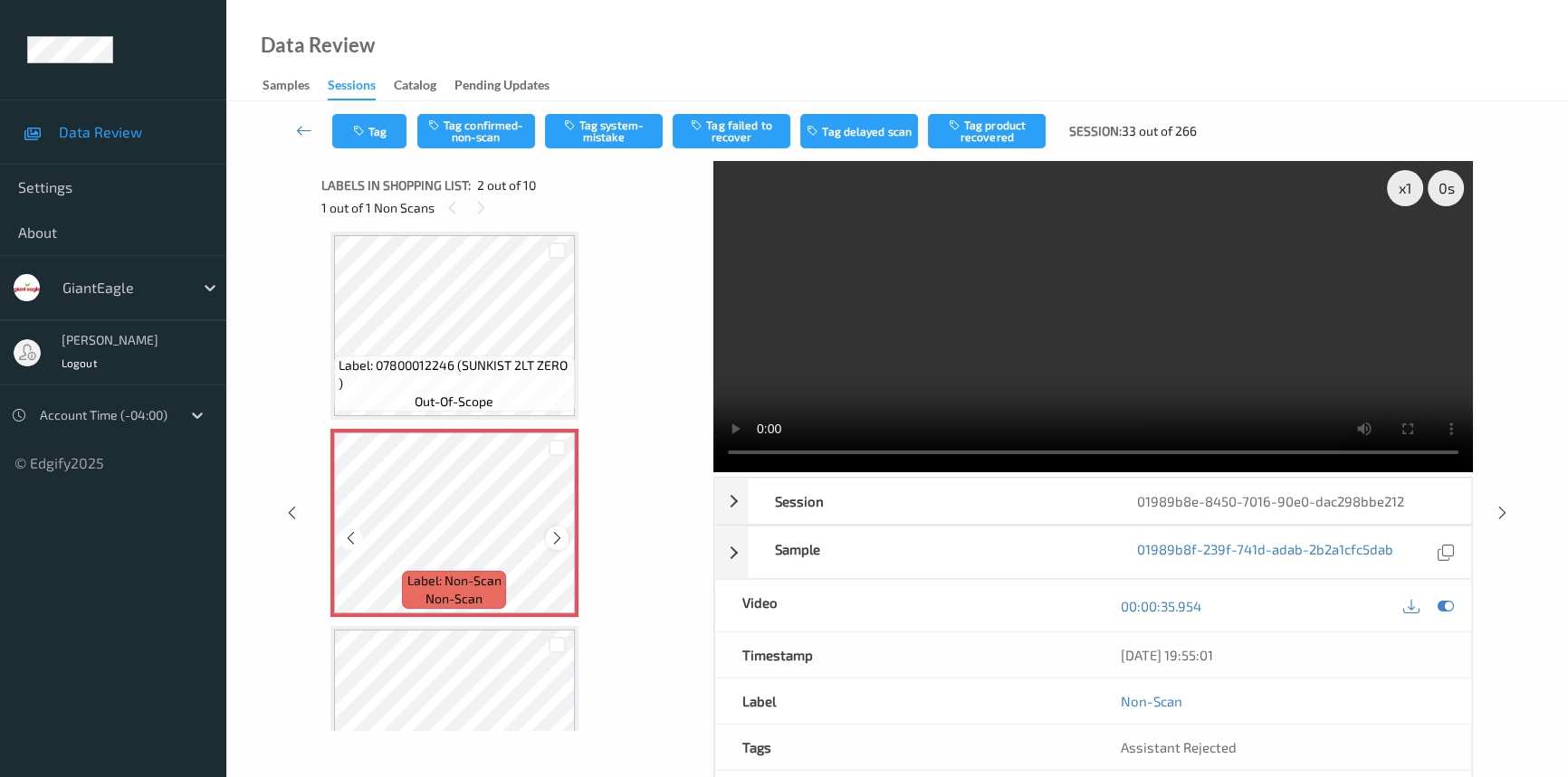
click at [553, 536] on icon at bounding box center [557, 538] width 15 height 16
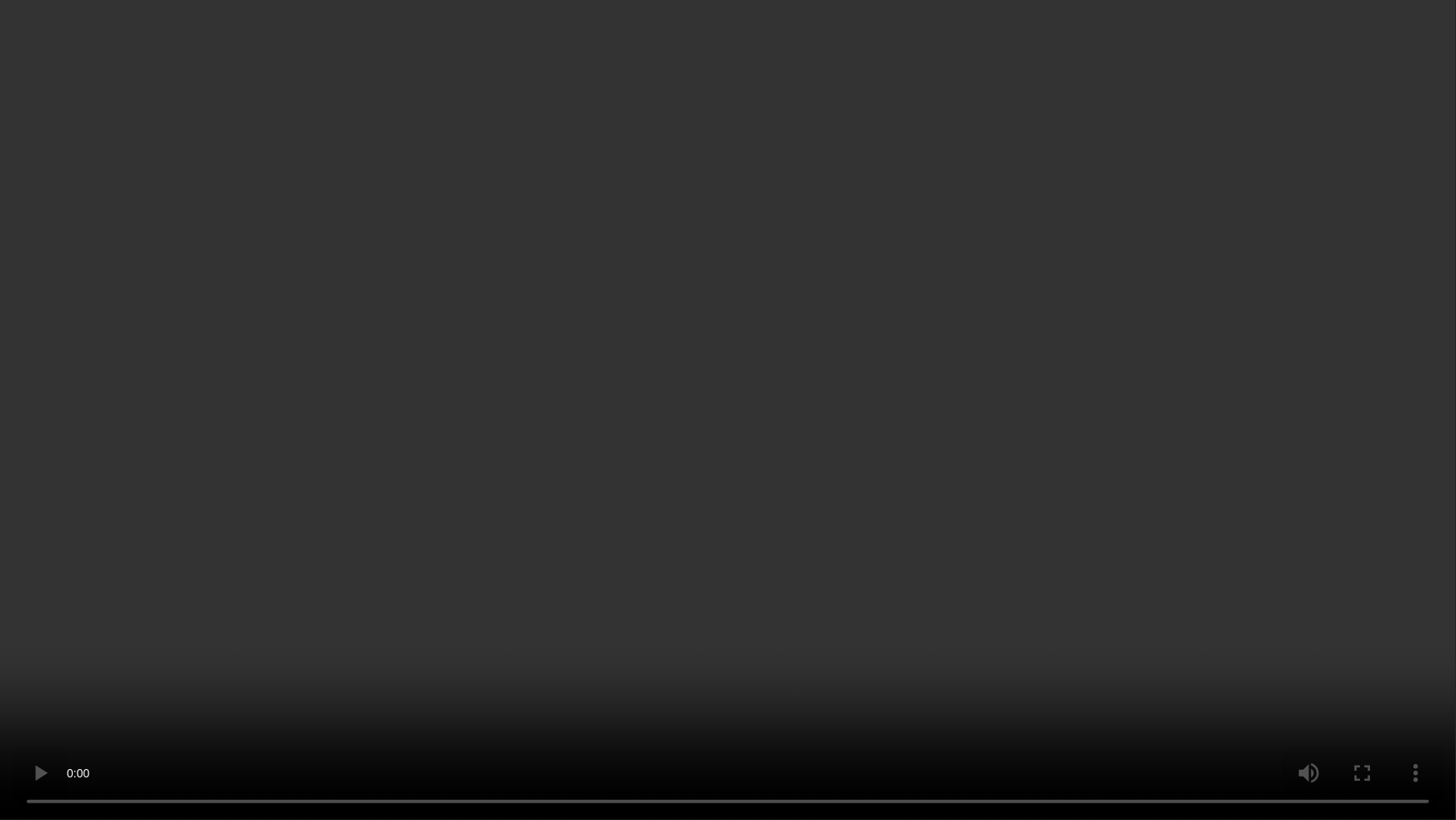
click at [789, 604] on video at bounding box center [728, 410] width 1456 height 820
click at [702, 667] on video at bounding box center [728, 410] width 1456 height 820
click at [718, 628] on video at bounding box center [728, 410] width 1456 height 820
click at [991, 694] on video at bounding box center [728, 410] width 1456 height 820
click at [918, 562] on video at bounding box center [728, 410] width 1456 height 820
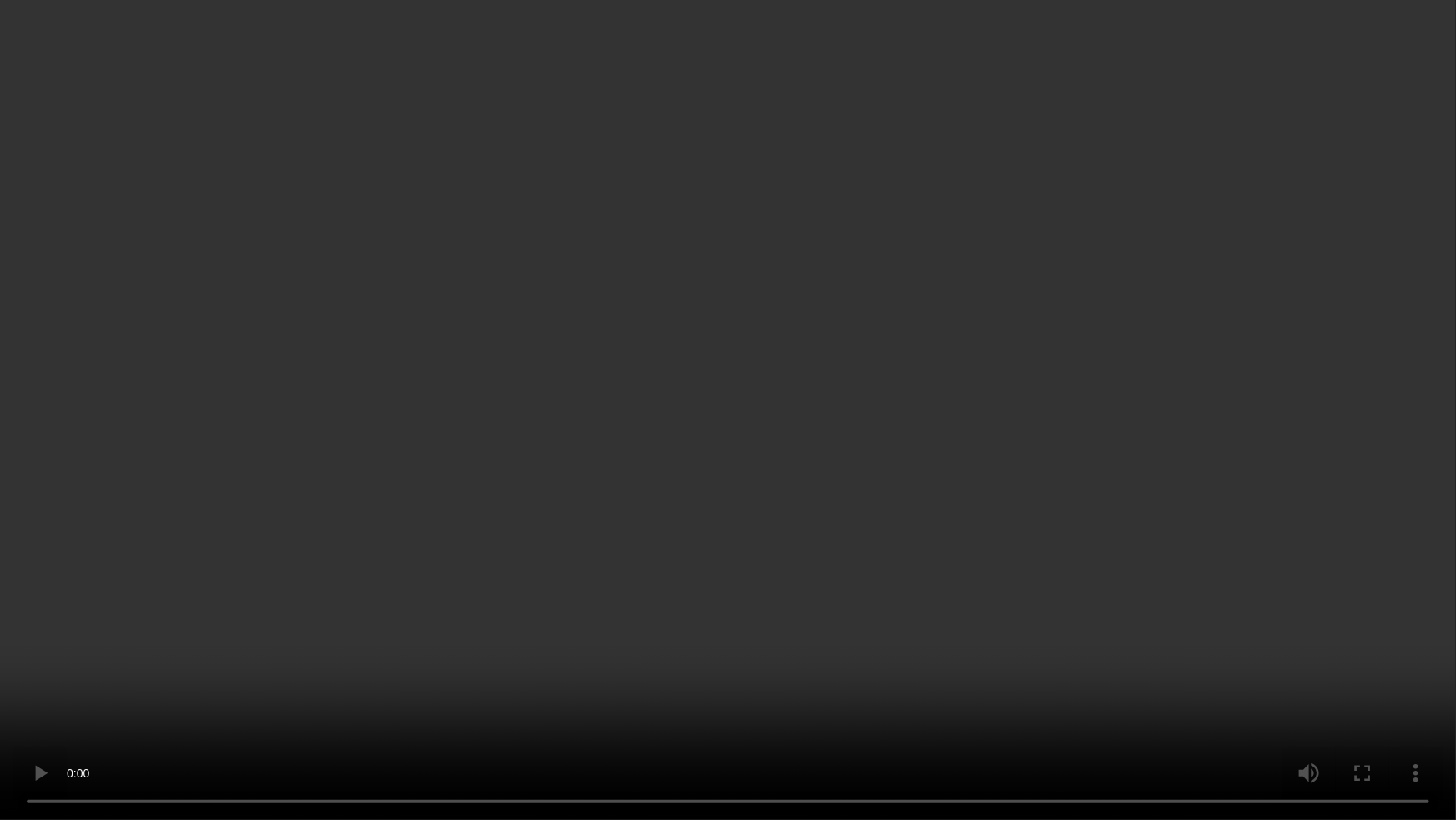
click at [803, 385] on video at bounding box center [728, 410] width 1456 height 820
click at [641, 432] on video at bounding box center [728, 410] width 1456 height 820
click at [530, 557] on video at bounding box center [728, 410] width 1456 height 820
click at [681, 518] on video at bounding box center [728, 410] width 1456 height 820
click at [903, 488] on video at bounding box center [728, 410] width 1456 height 820
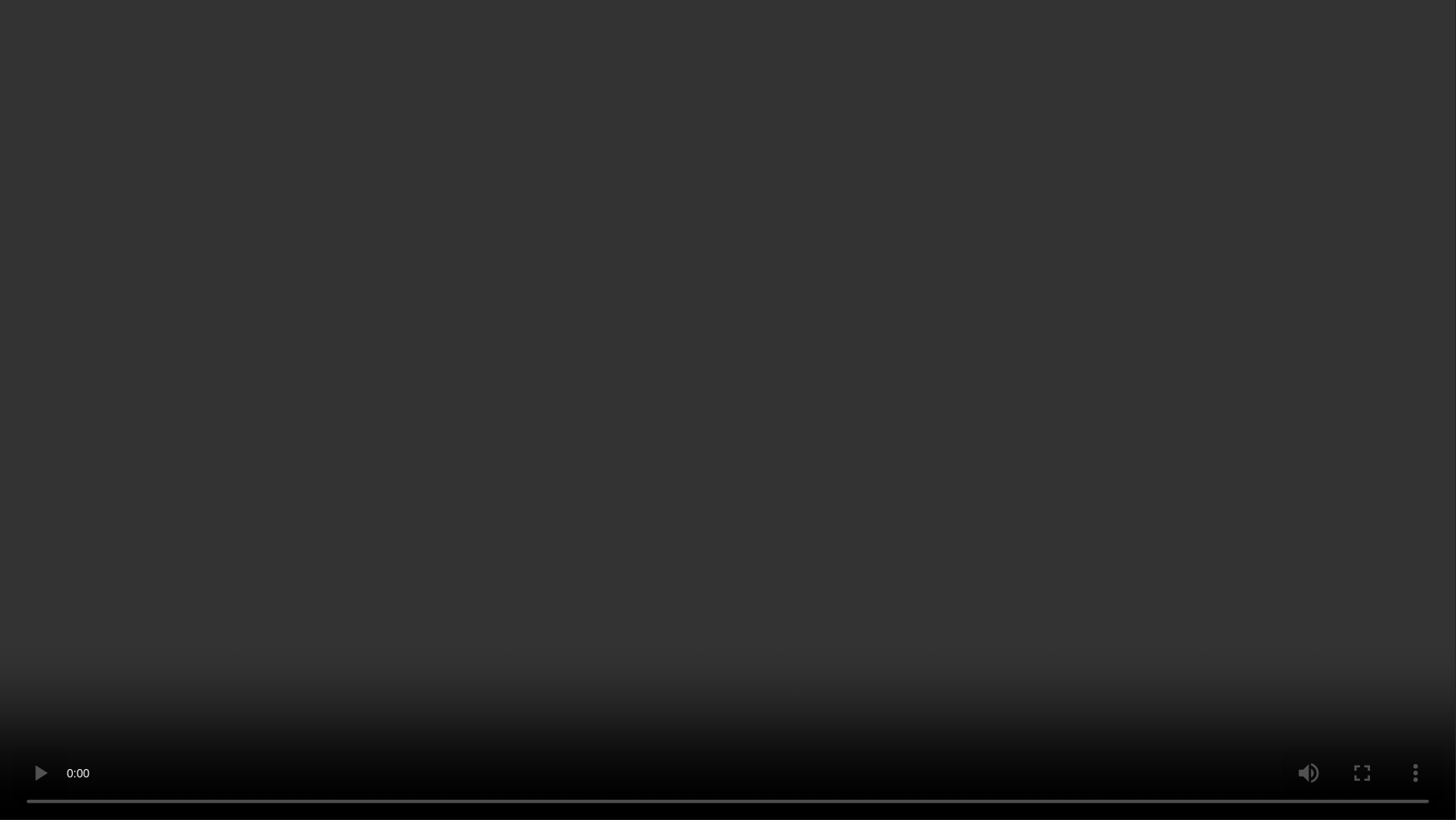
click at [900, 505] on video at bounding box center [728, 410] width 1456 height 820
click at [415, 515] on video at bounding box center [728, 410] width 1456 height 820
click at [901, 331] on video at bounding box center [728, 410] width 1456 height 820
click at [769, 398] on video at bounding box center [728, 410] width 1456 height 820
click at [700, 493] on video at bounding box center [728, 410] width 1456 height 820
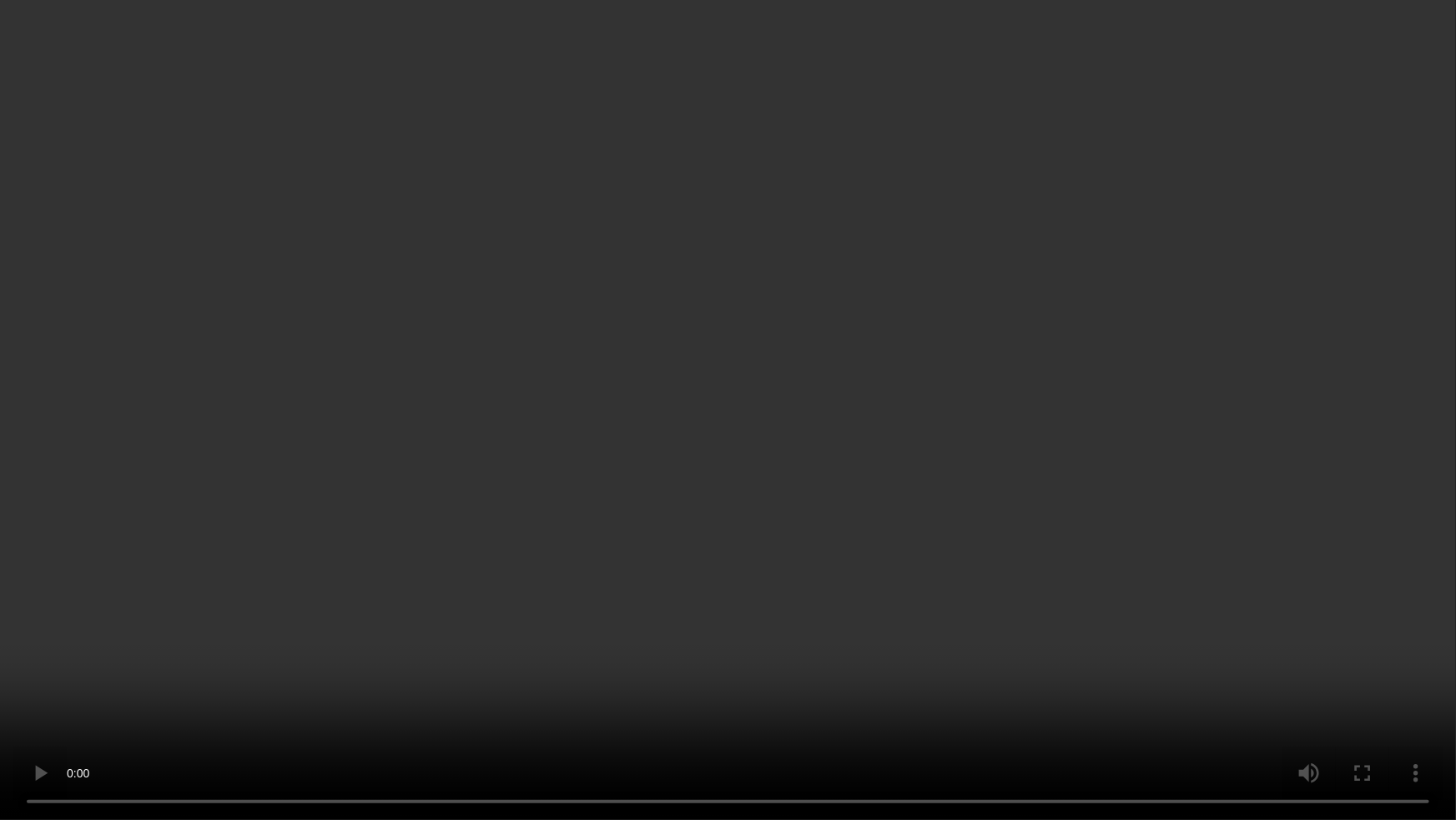
click at [639, 541] on video at bounding box center [728, 410] width 1456 height 820
click at [950, 593] on video at bounding box center [728, 410] width 1456 height 820
click at [994, 716] on video at bounding box center [728, 410] width 1456 height 820
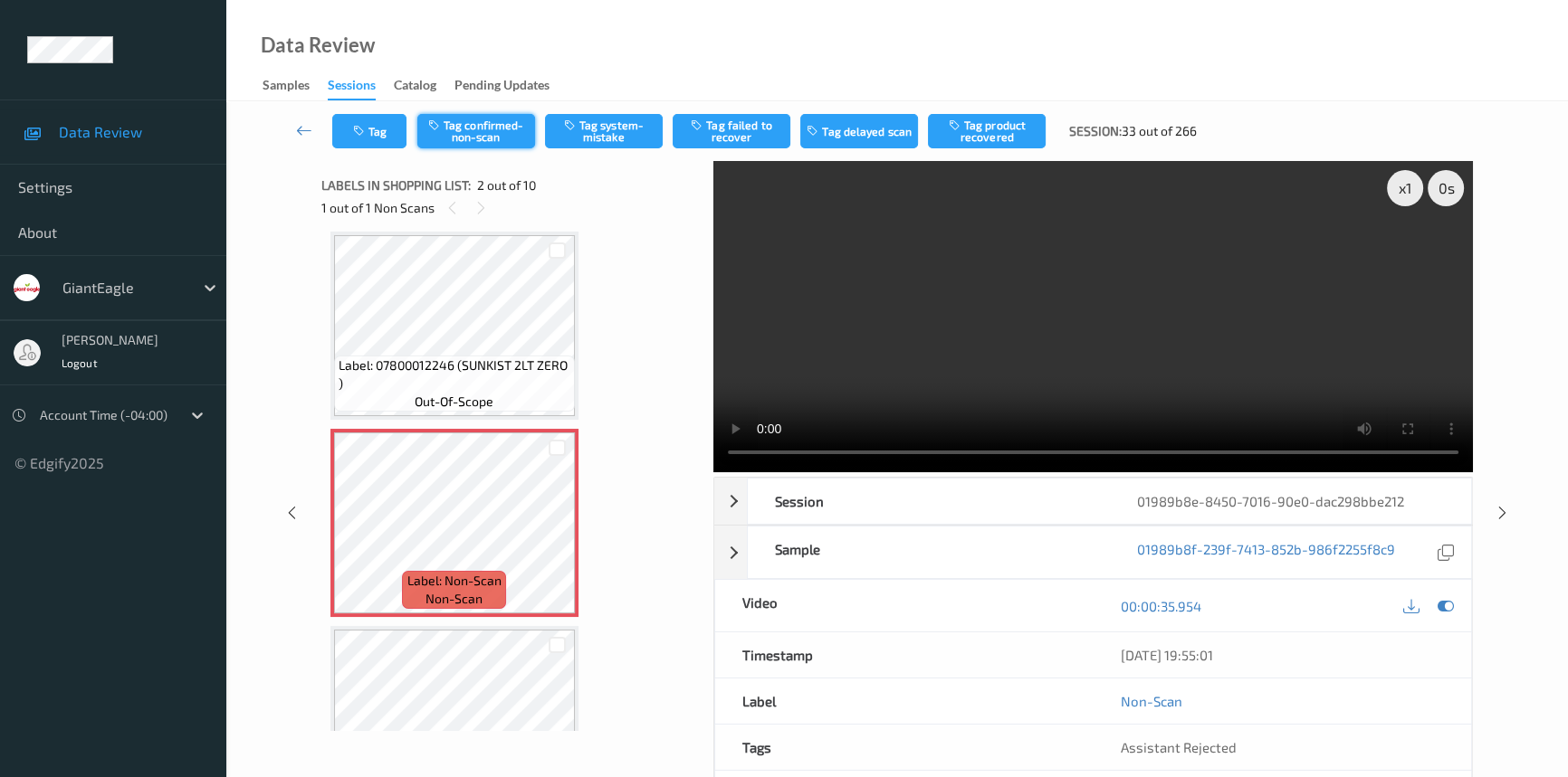
click at [503, 117] on button "Tag confirmed-non-scan" at bounding box center [475, 131] width 118 height 34
click at [762, 128] on button "Tag failed to recover" at bounding box center [730, 131] width 118 height 34
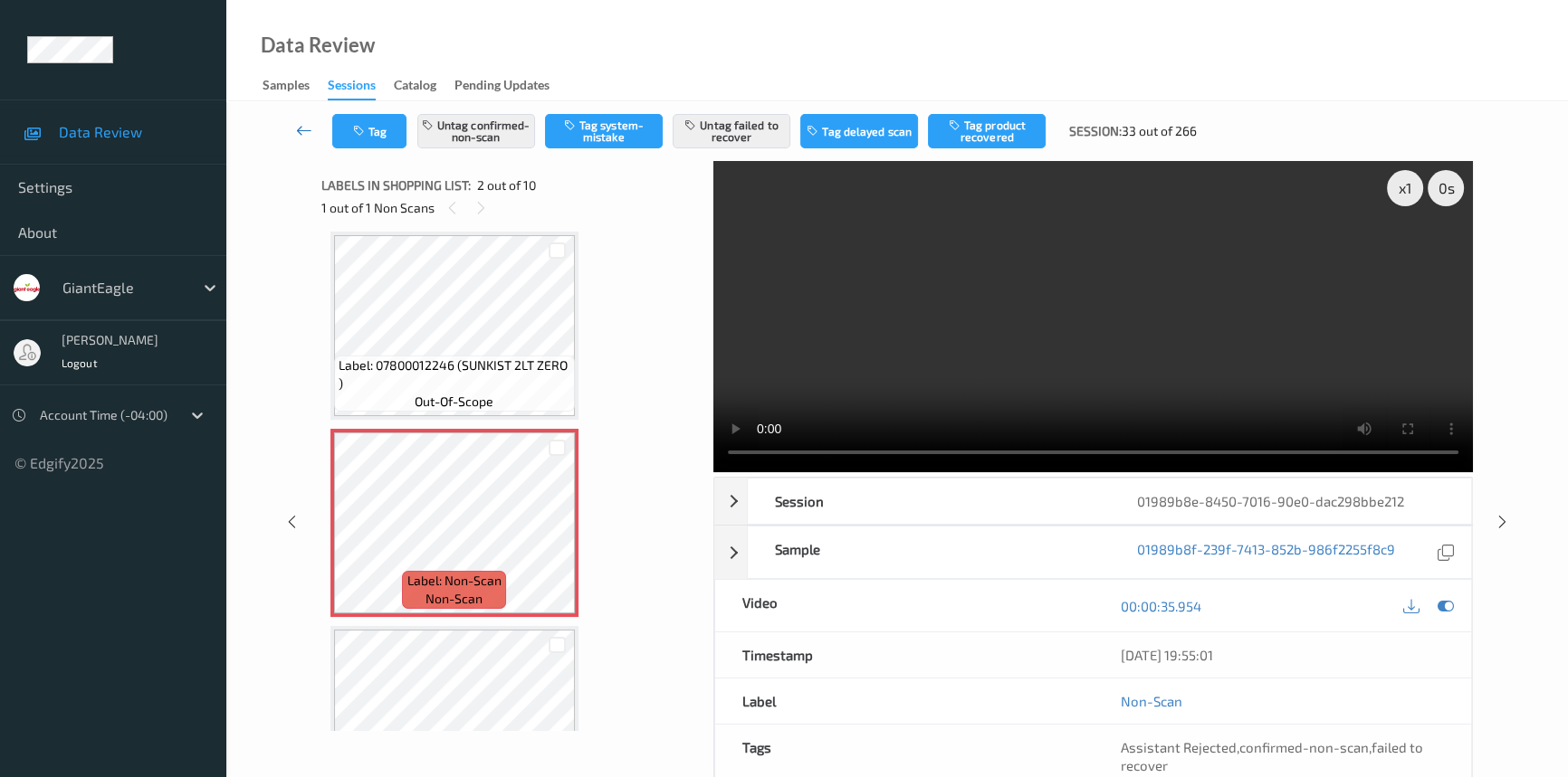
click at [300, 125] on icon at bounding box center [304, 130] width 16 height 18
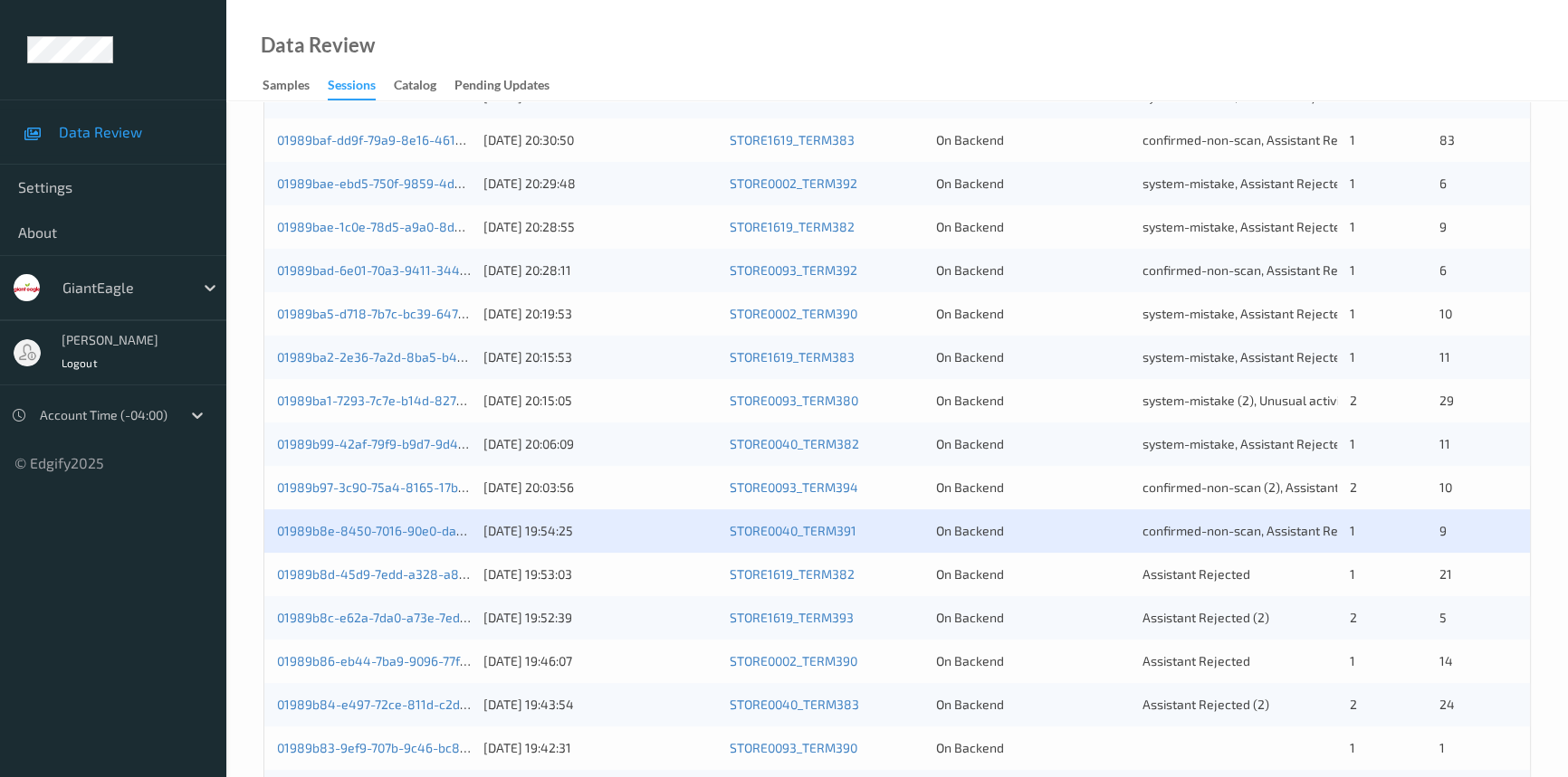
scroll to position [575, 0]
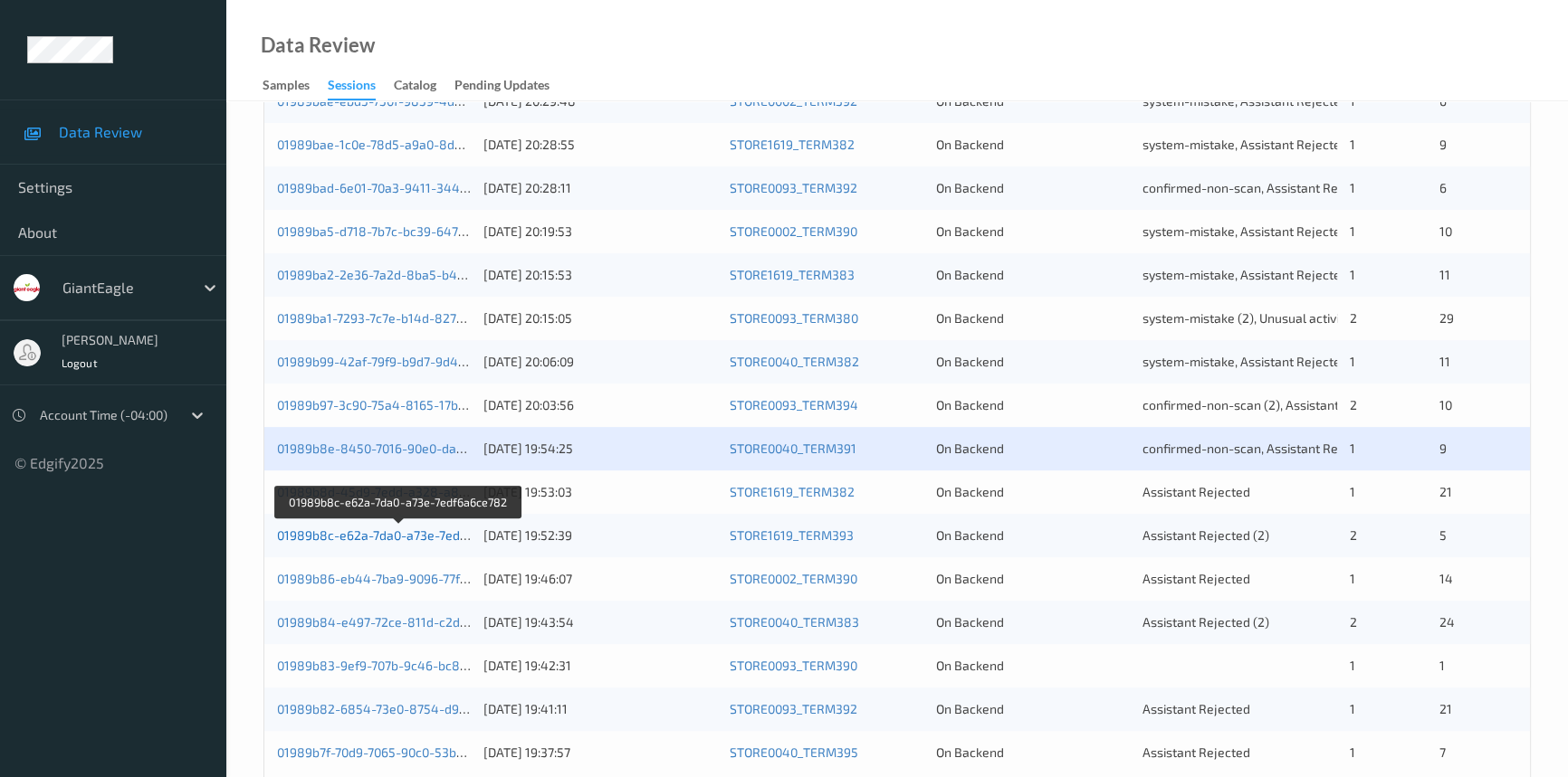
click at [346, 533] on link "01989b8c-e62a-7da0-a73e-7edf6a6ce782" at bounding box center [400, 535] width 245 height 15
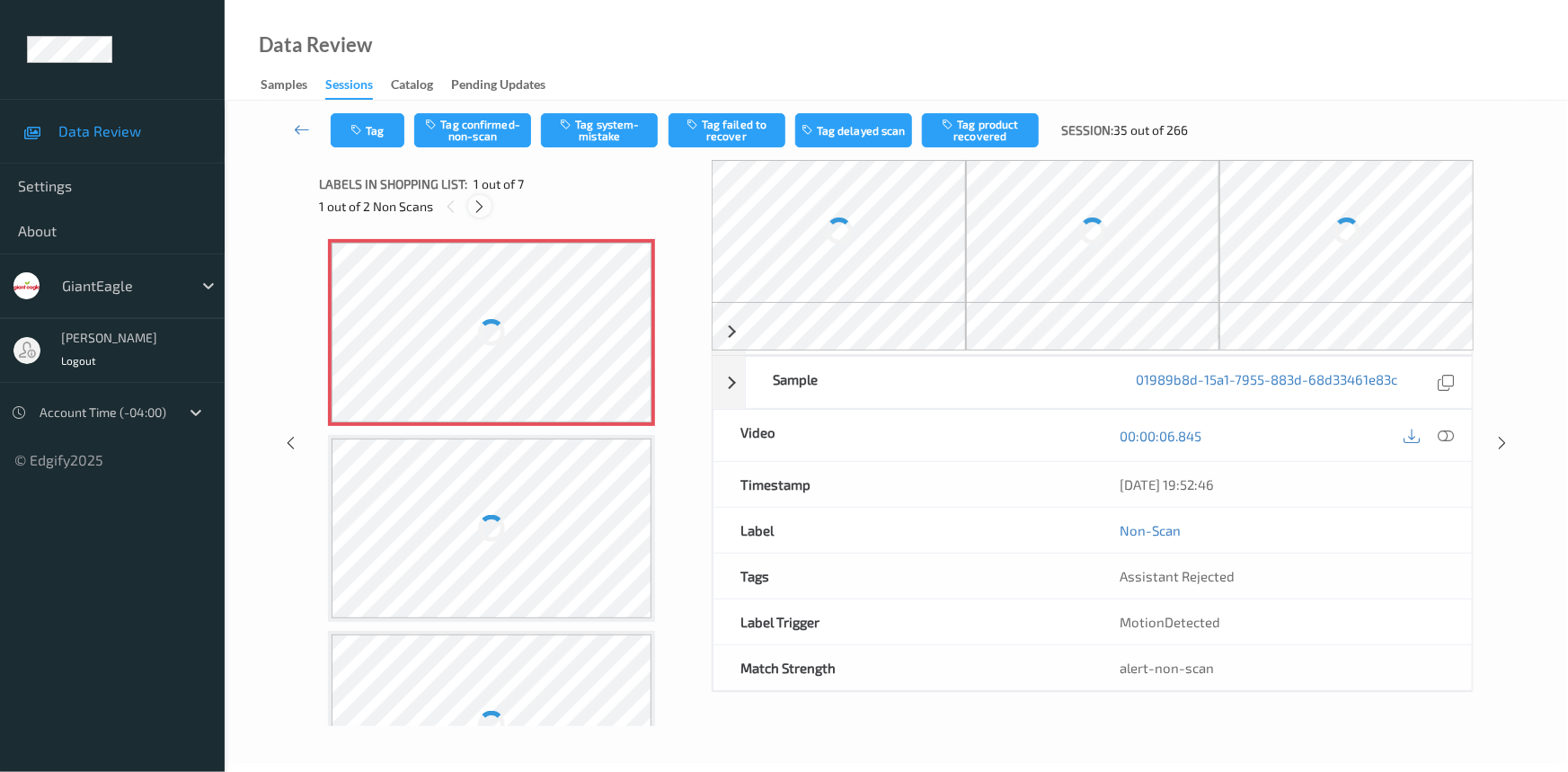
click at [485, 205] on icon at bounding box center [480, 206] width 15 height 16
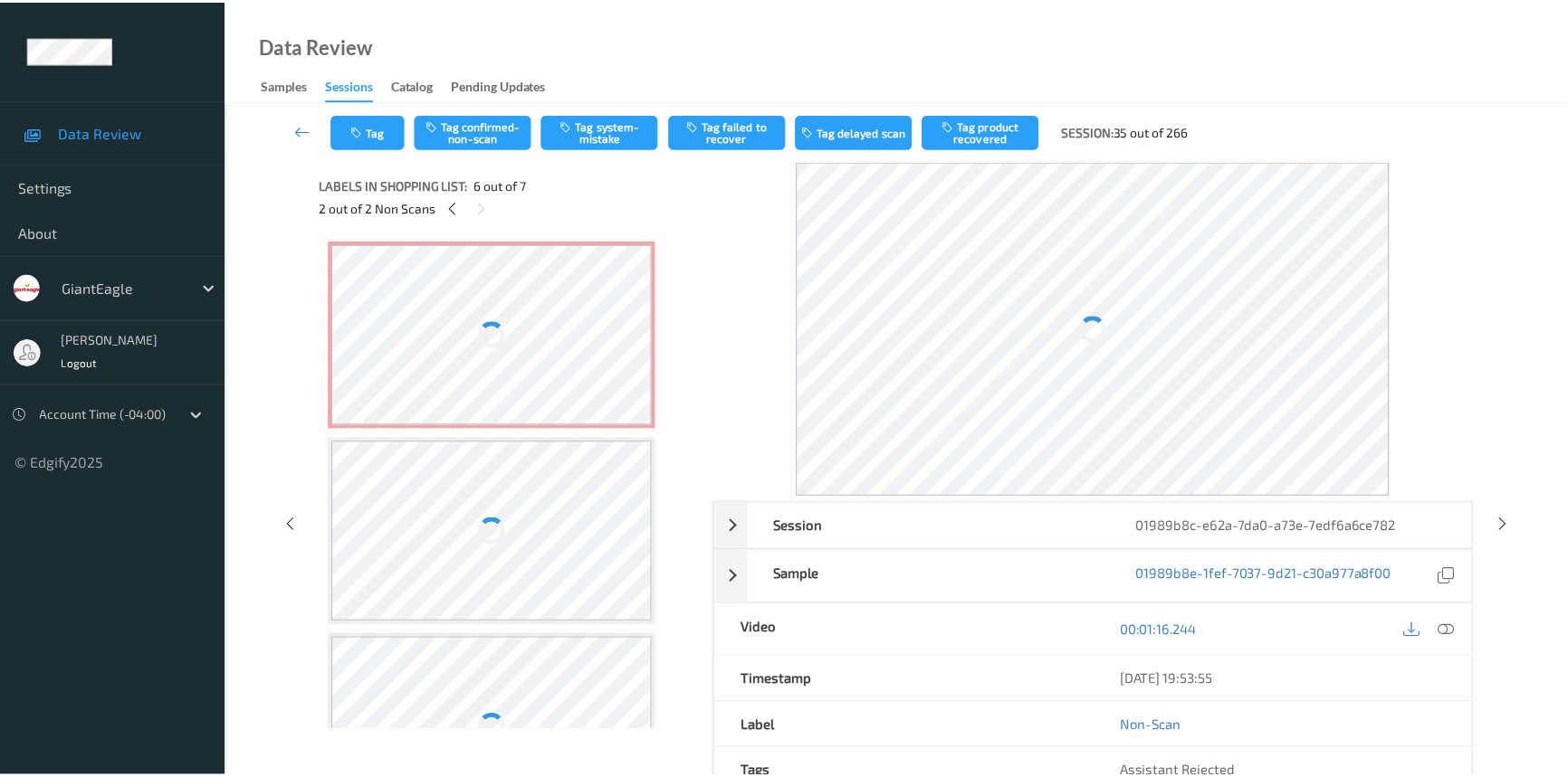
scroll to position [795, 0]
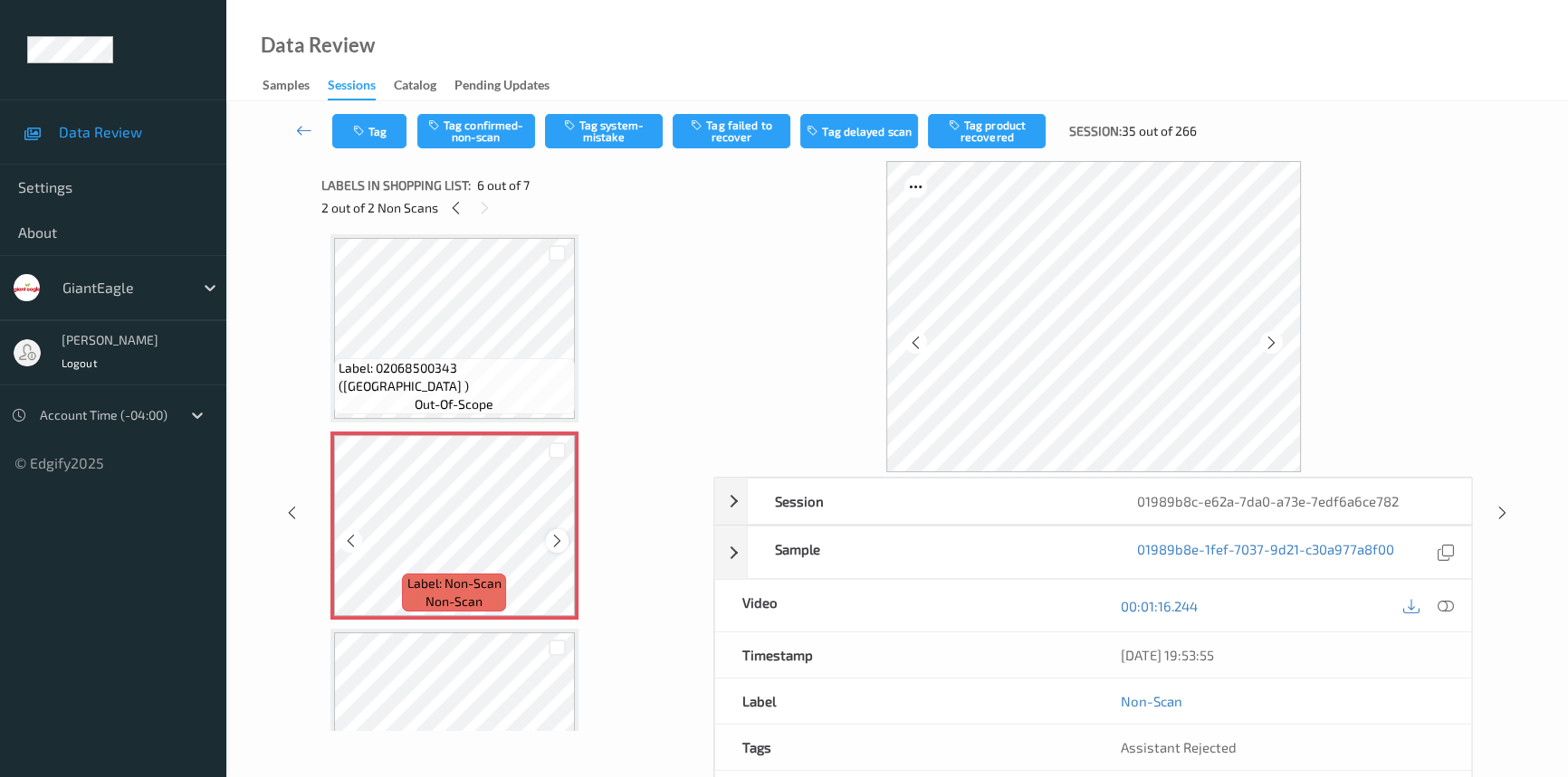
click at [555, 534] on icon at bounding box center [557, 541] width 15 height 16
click at [1446, 598] on icon at bounding box center [1446, 606] width 16 height 16
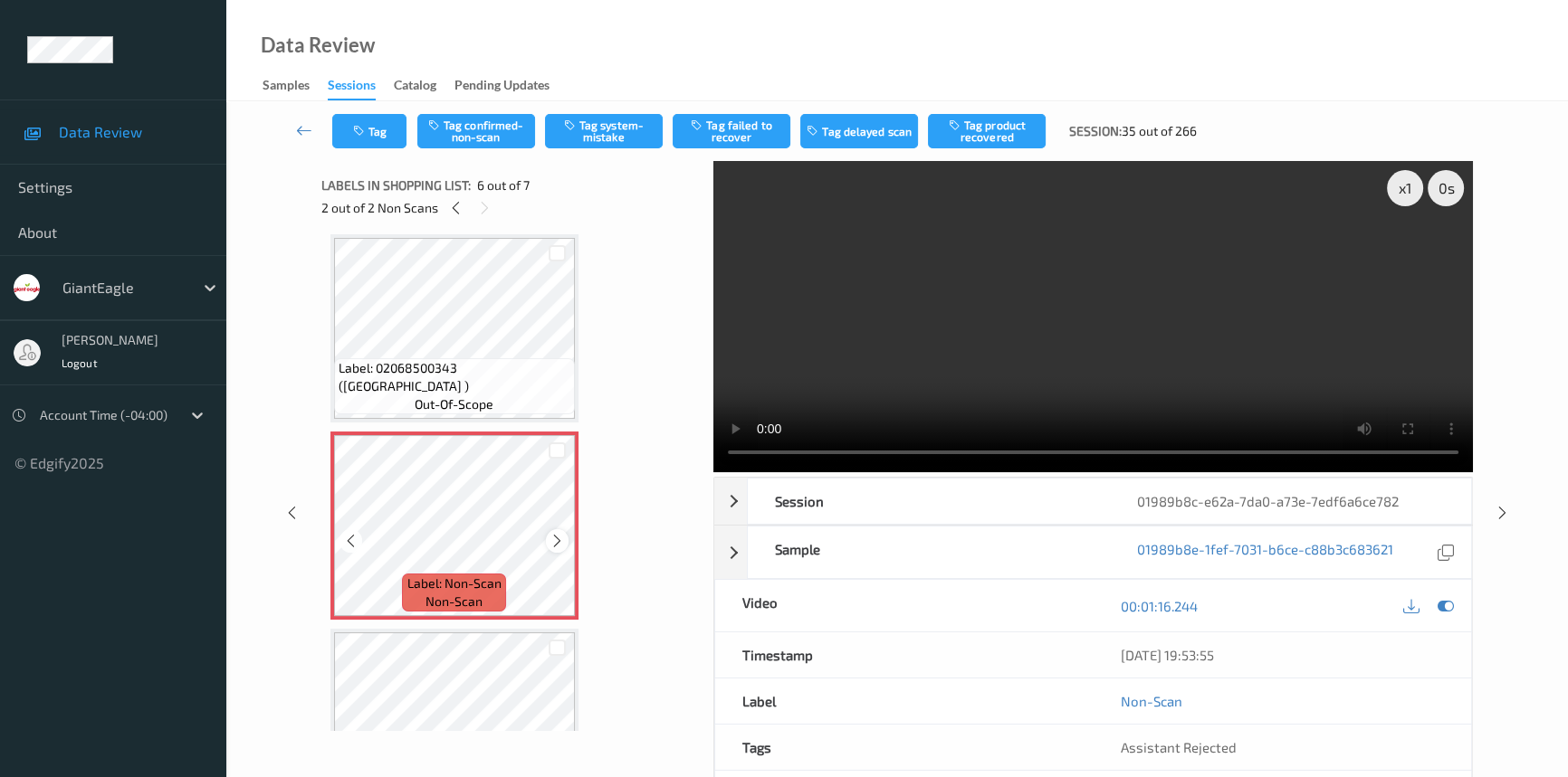
click at [553, 536] on icon at bounding box center [557, 541] width 15 height 16
click at [558, 536] on icon at bounding box center [557, 541] width 15 height 16
click at [1277, 397] on video at bounding box center [1093, 317] width 759 height 312
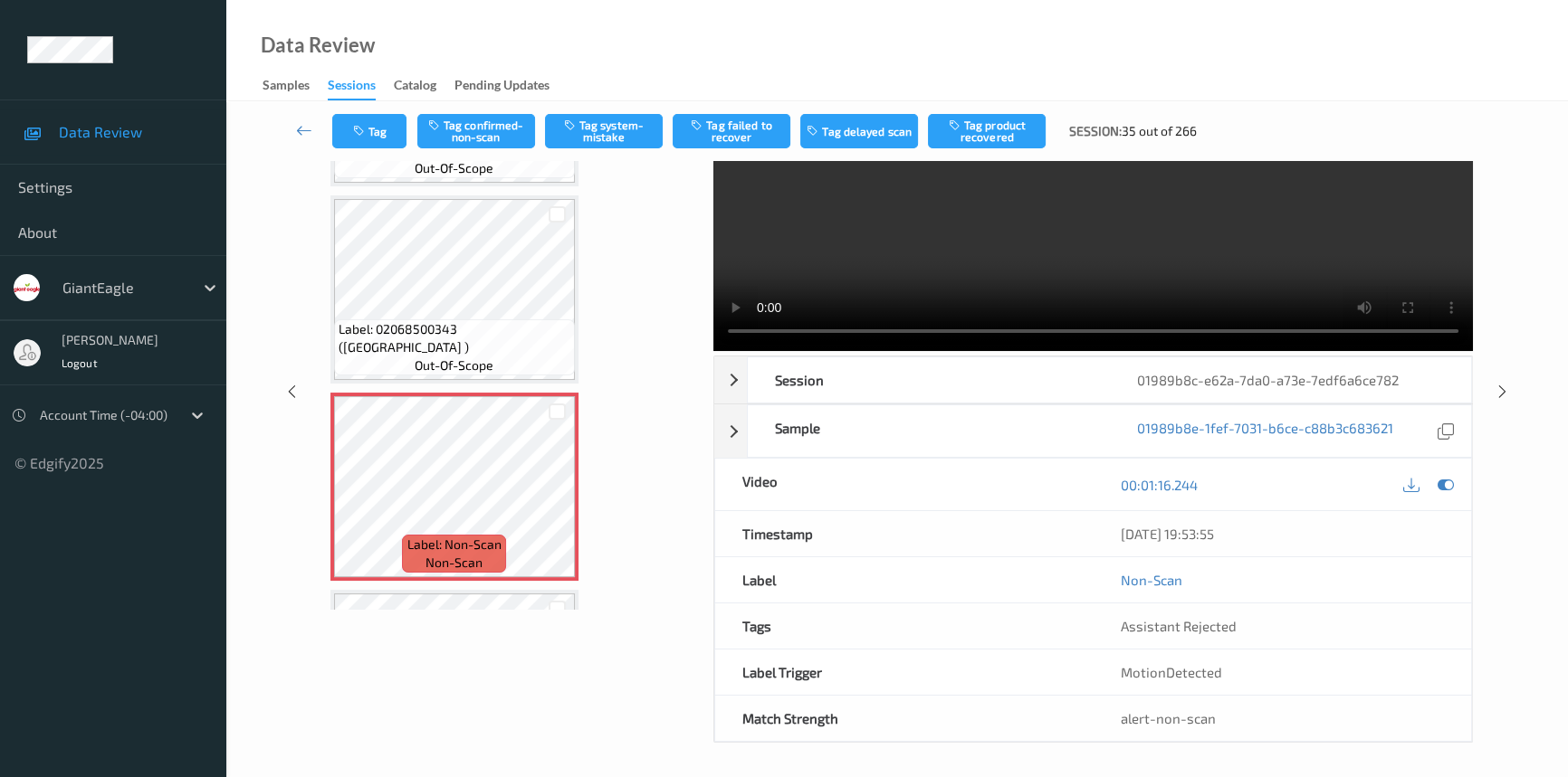
scroll to position [122, 0]
click at [1221, 256] on video at bounding box center [1093, 195] width 759 height 312
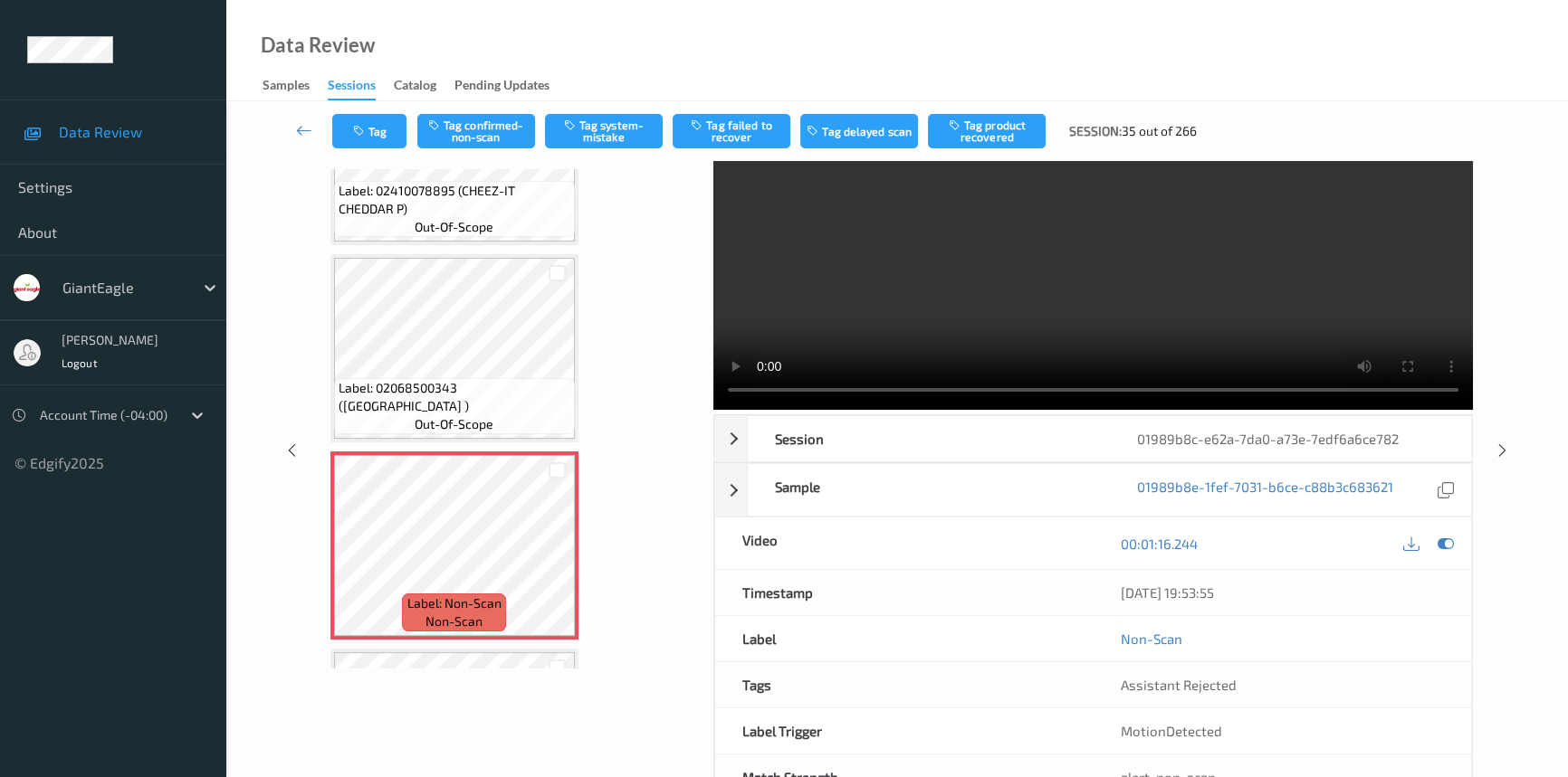
scroll to position [0, 0]
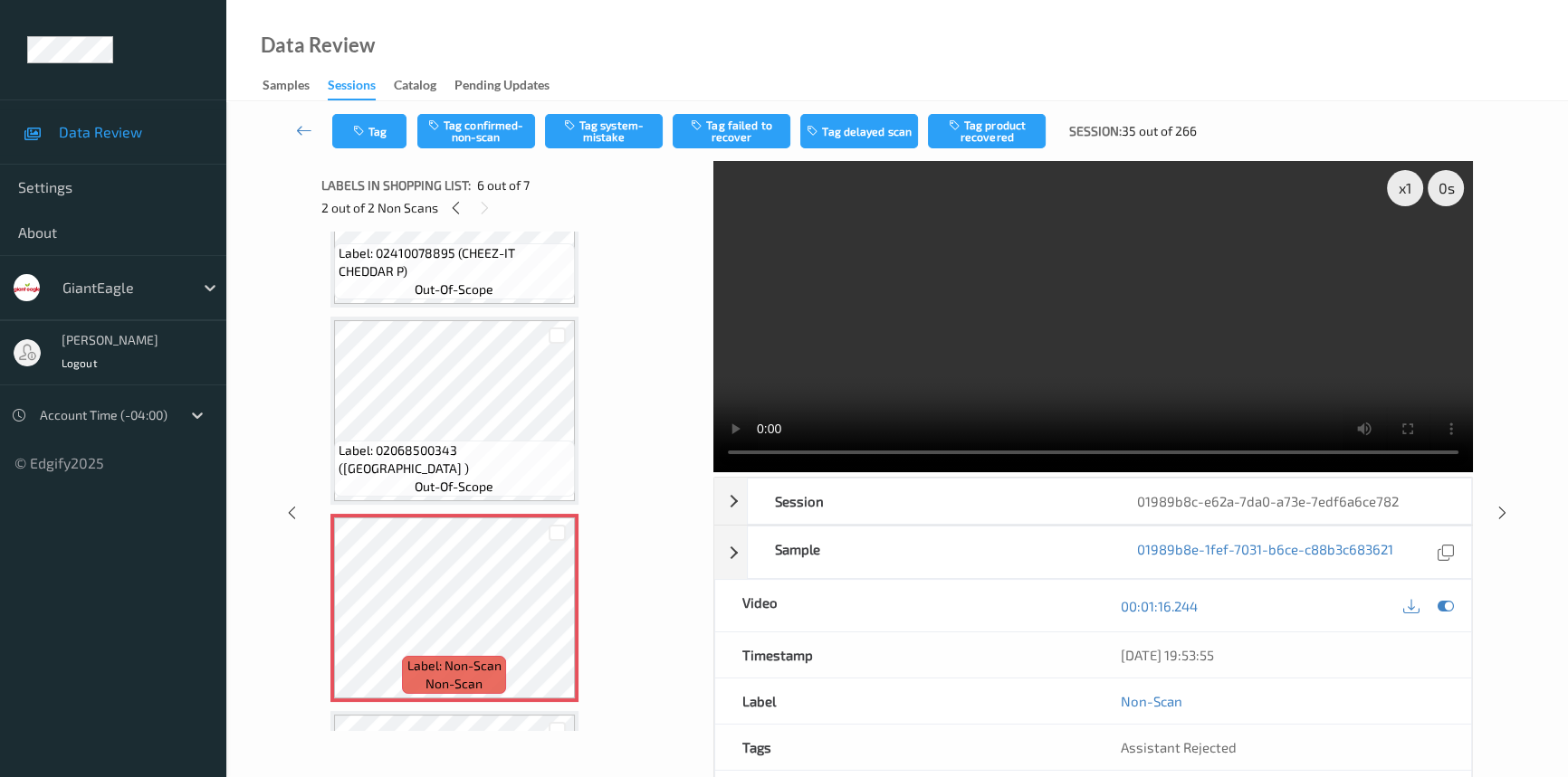
click at [1265, 324] on video at bounding box center [1093, 317] width 759 height 312
click at [1276, 316] on video at bounding box center [1093, 317] width 759 height 312
click at [560, 618] on icon at bounding box center [557, 623] width 15 height 16
click at [1242, 399] on video at bounding box center [1093, 317] width 759 height 312
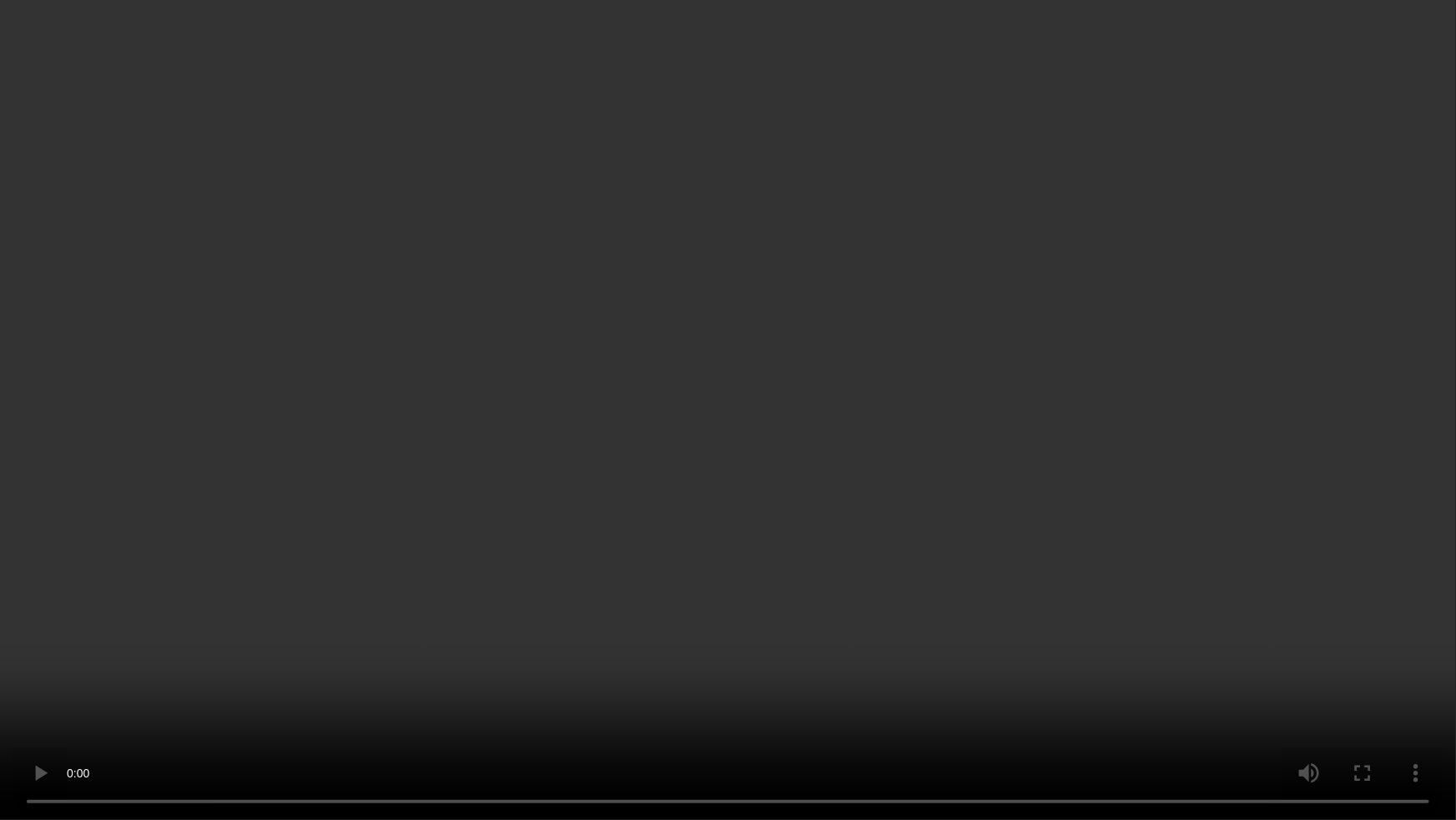
click at [975, 535] on video at bounding box center [728, 410] width 1456 height 820
click at [598, 402] on video at bounding box center [728, 410] width 1456 height 820
click at [642, 368] on video at bounding box center [728, 410] width 1456 height 820
click at [984, 595] on video at bounding box center [728, 410] width 1456 height 820
click at [872, 442] on video at bounding box center [728, 410] width 1456 height 820
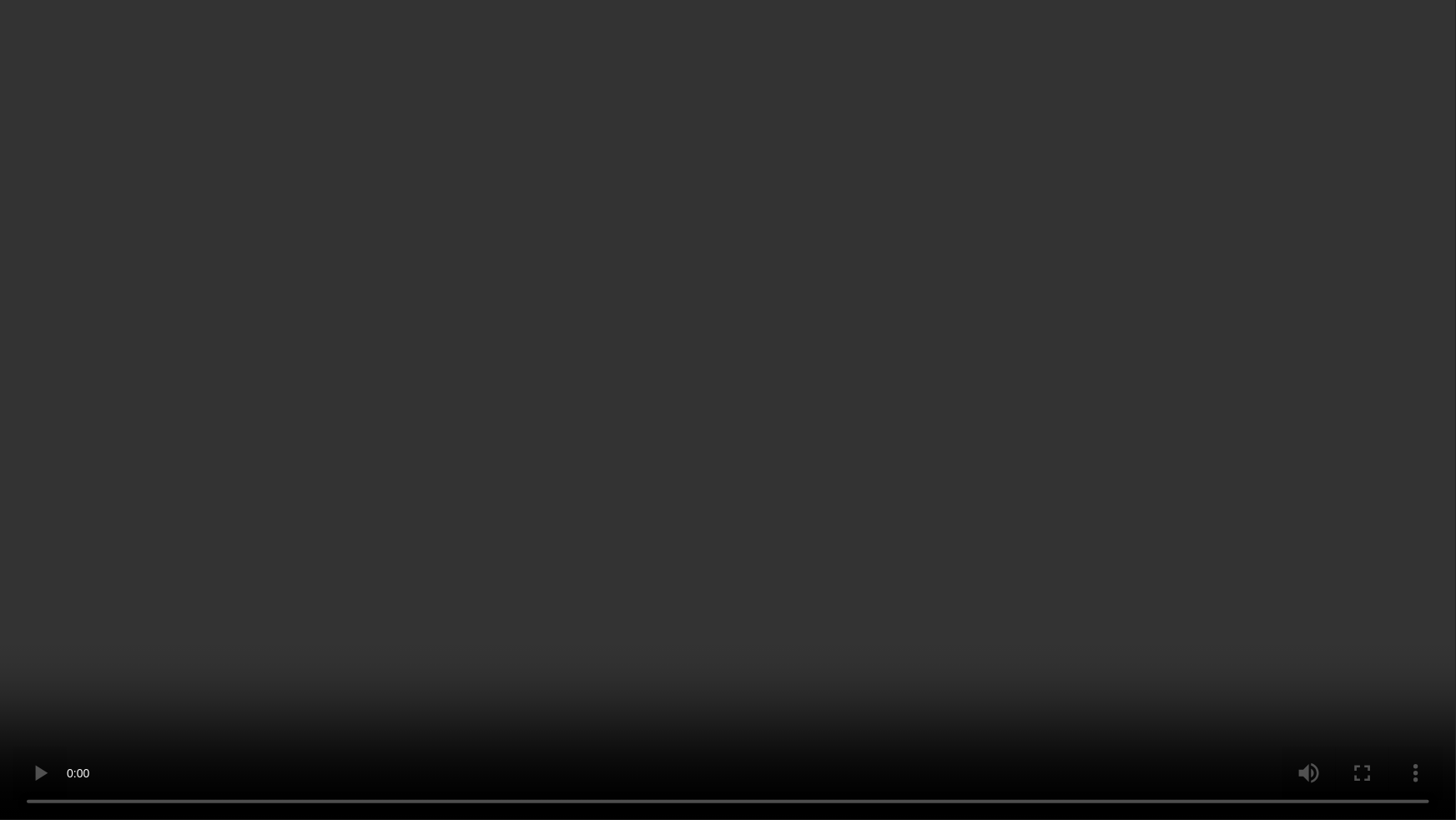
click at [791, 397] on video at bounding box center [728, 410] width 1456 height 820
click at [884, 430] on video at bounding box center [728, 410] width 1456 height 820
click at [910, 432] on video at bounding box center [728, 410] width 1456 height 820
click at [968, 585] on video at bounding box center [728, 410] width 1456 height 820
click at [924, 512] on video at bounding box center [728, 410] width 1456 height 820
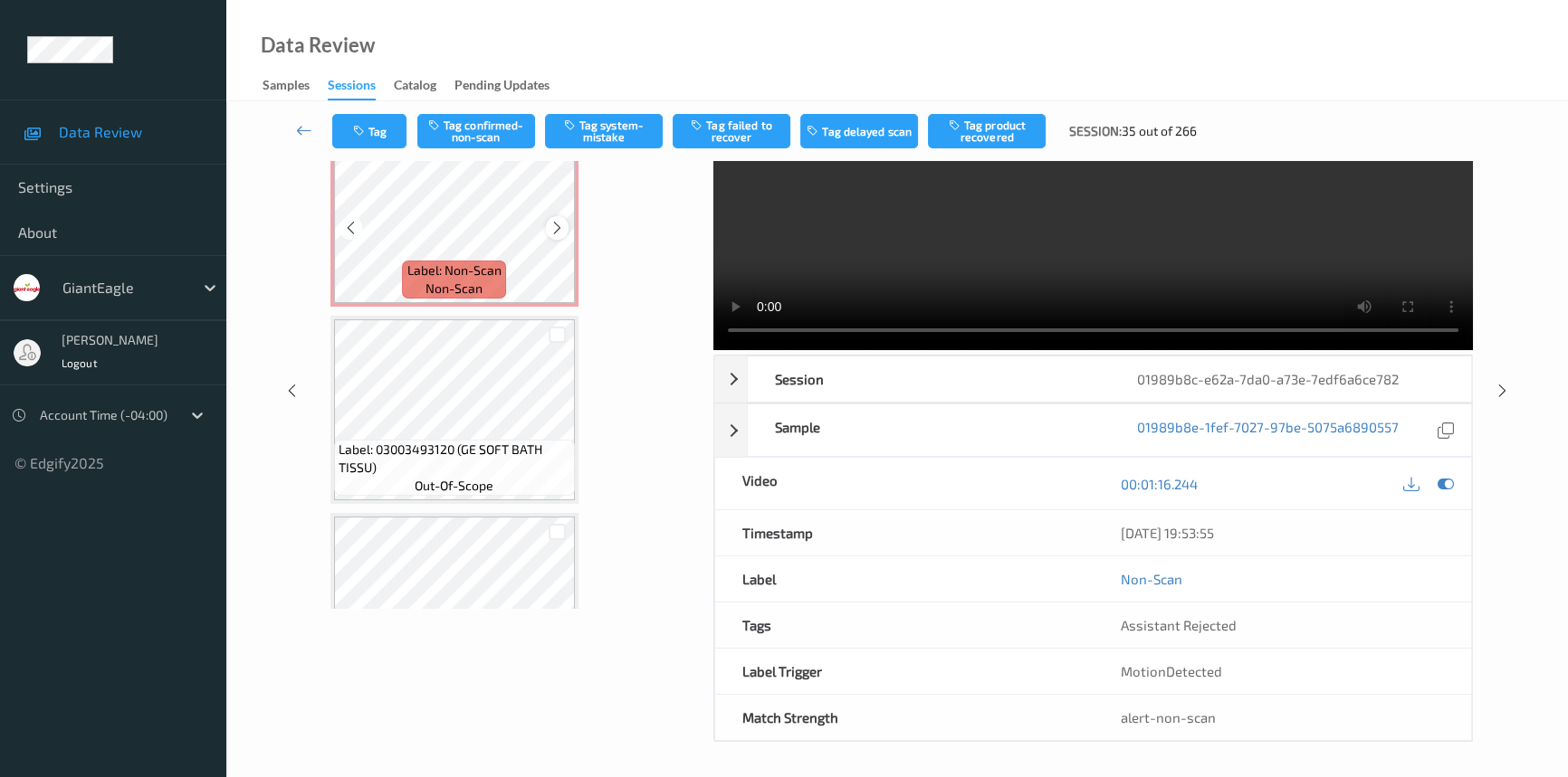
click at [554, 224] on icon at bounding box center [557, 227] width 15 height 16
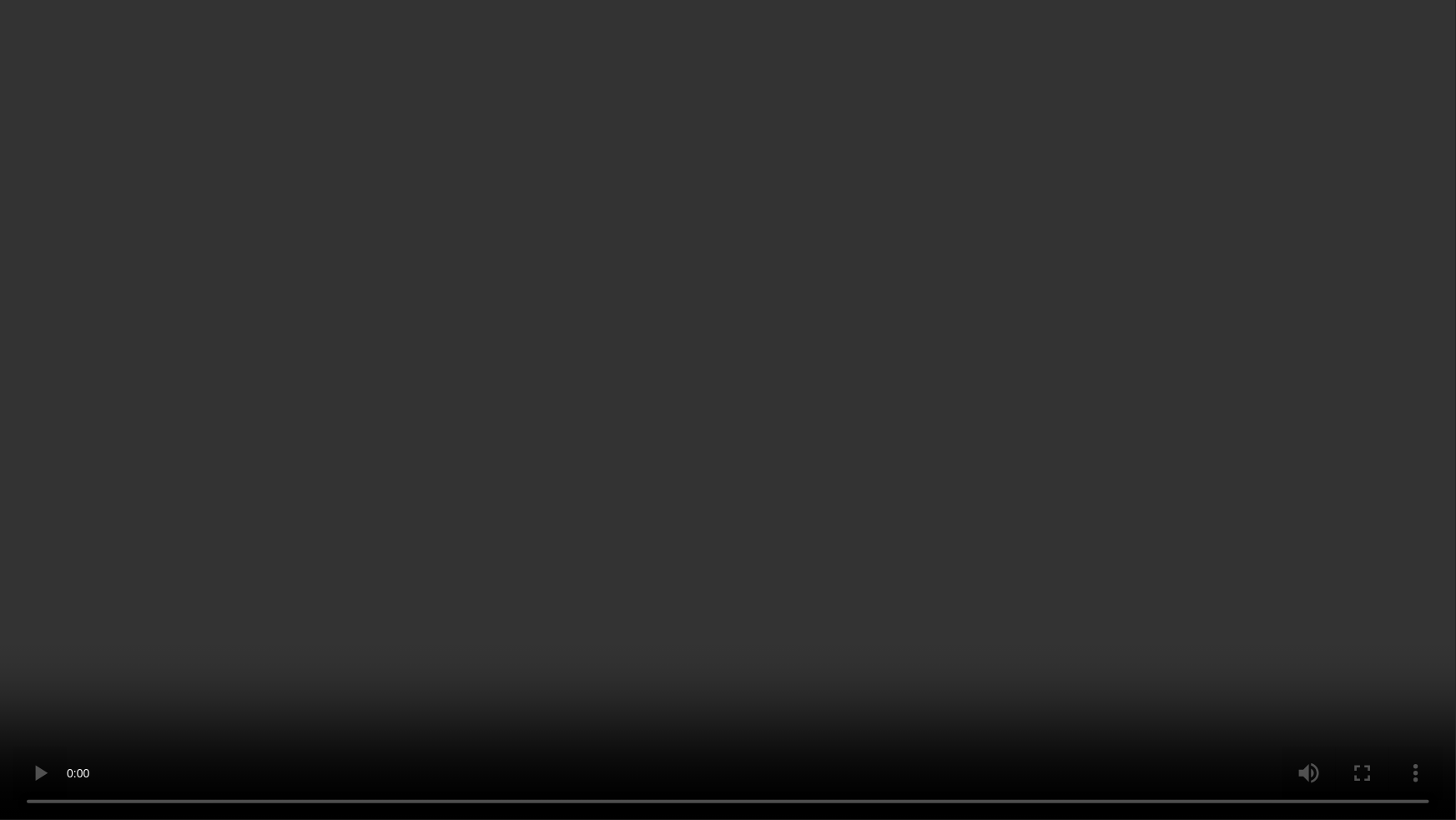
drag, startPoint x: 1124, startPoint y: 419, endPoint x: 1118, endPoint y: 428, distance: 10.8
click at [1123, 420] on video at bounding box center [728, 410] width 1456 height 820
drag, startPoint x: 1144, startPoint y: 719, endPoint x: 1185, endPoint y: 719, distance: 41.0
click at [1153, 716] on video at bounding box center [728, 410] width 1456 height 820
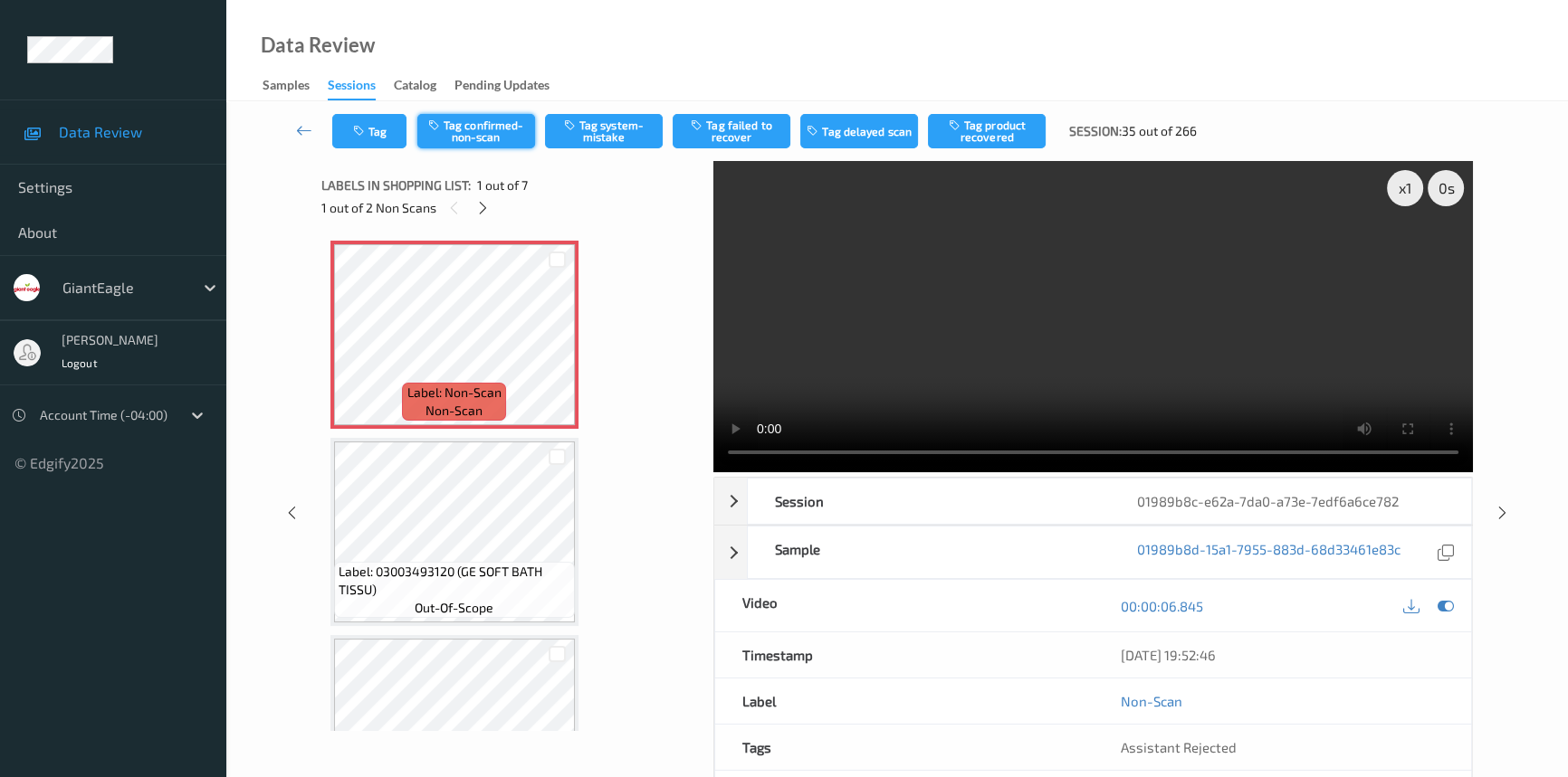
click at [498, 129] on button "Tag confirmed-non-scan" at bounding box center [475, 131] width 118 height 34
click at [964, 128] on button "Tag product recovered" at bounding box center [987, 131] width 118 height 34
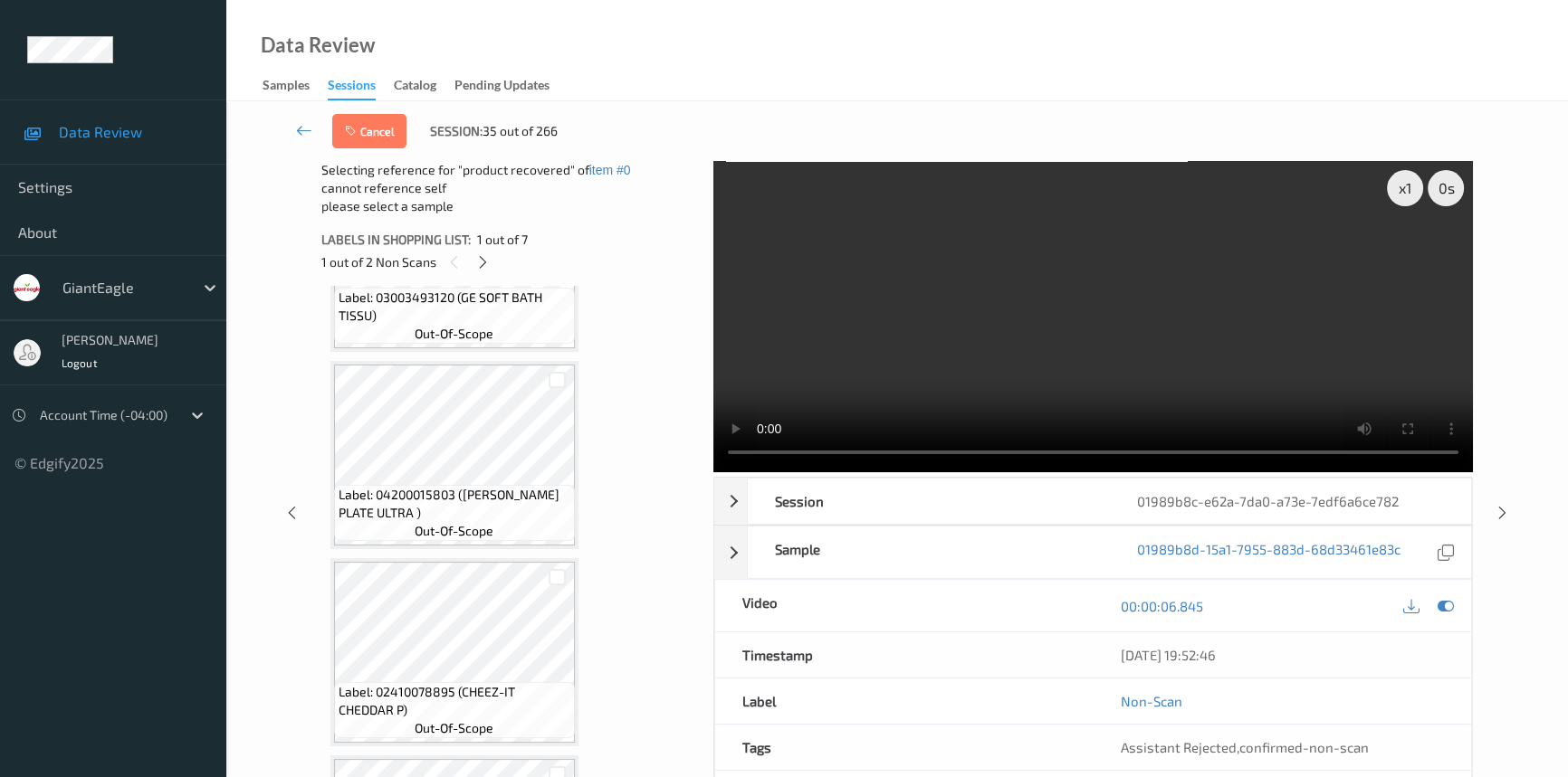
scroll to position [163, 0]
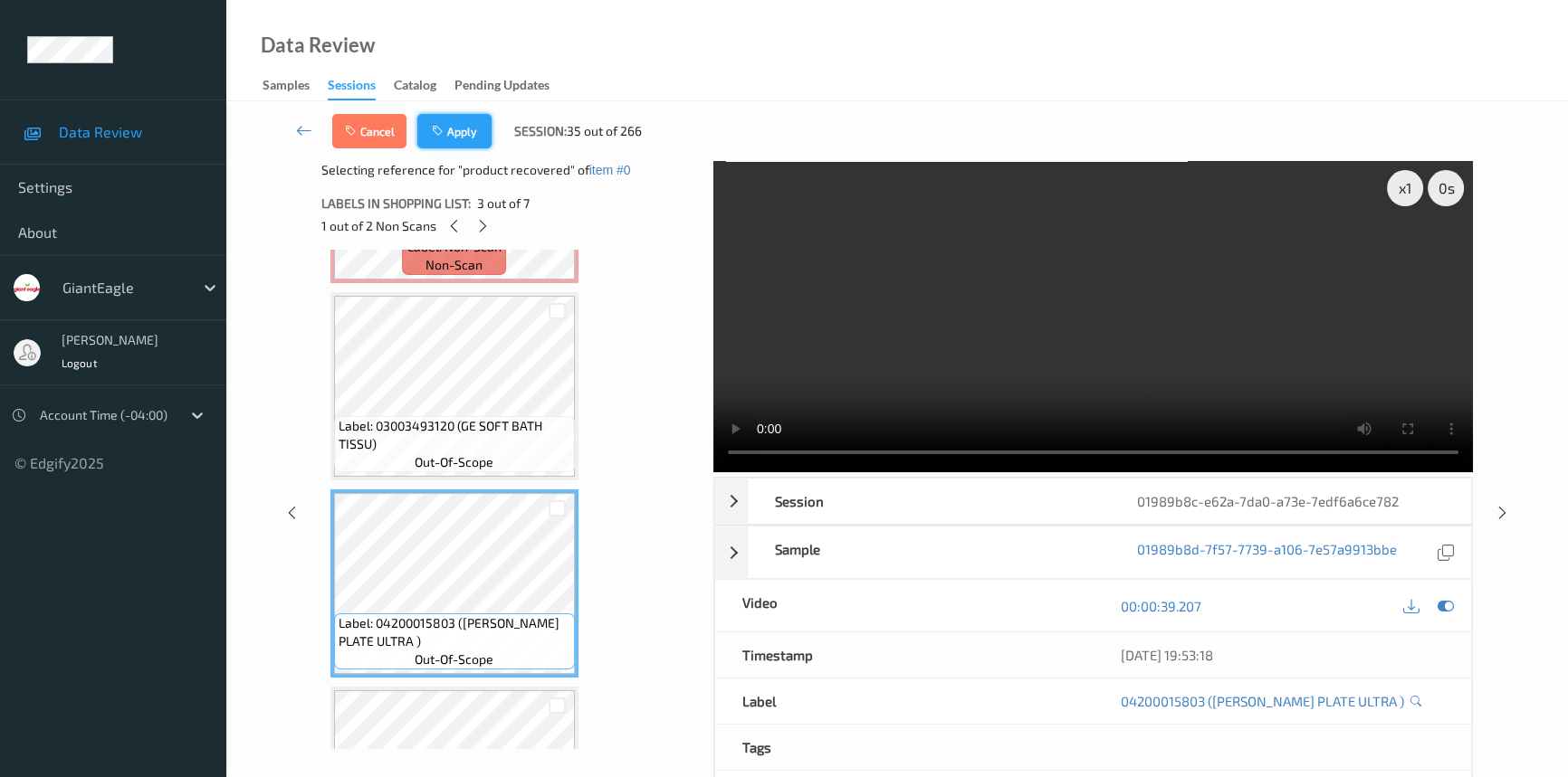
click at [463, 128] on button "Apply" at bounding box center [454, 131] width 75 height 34
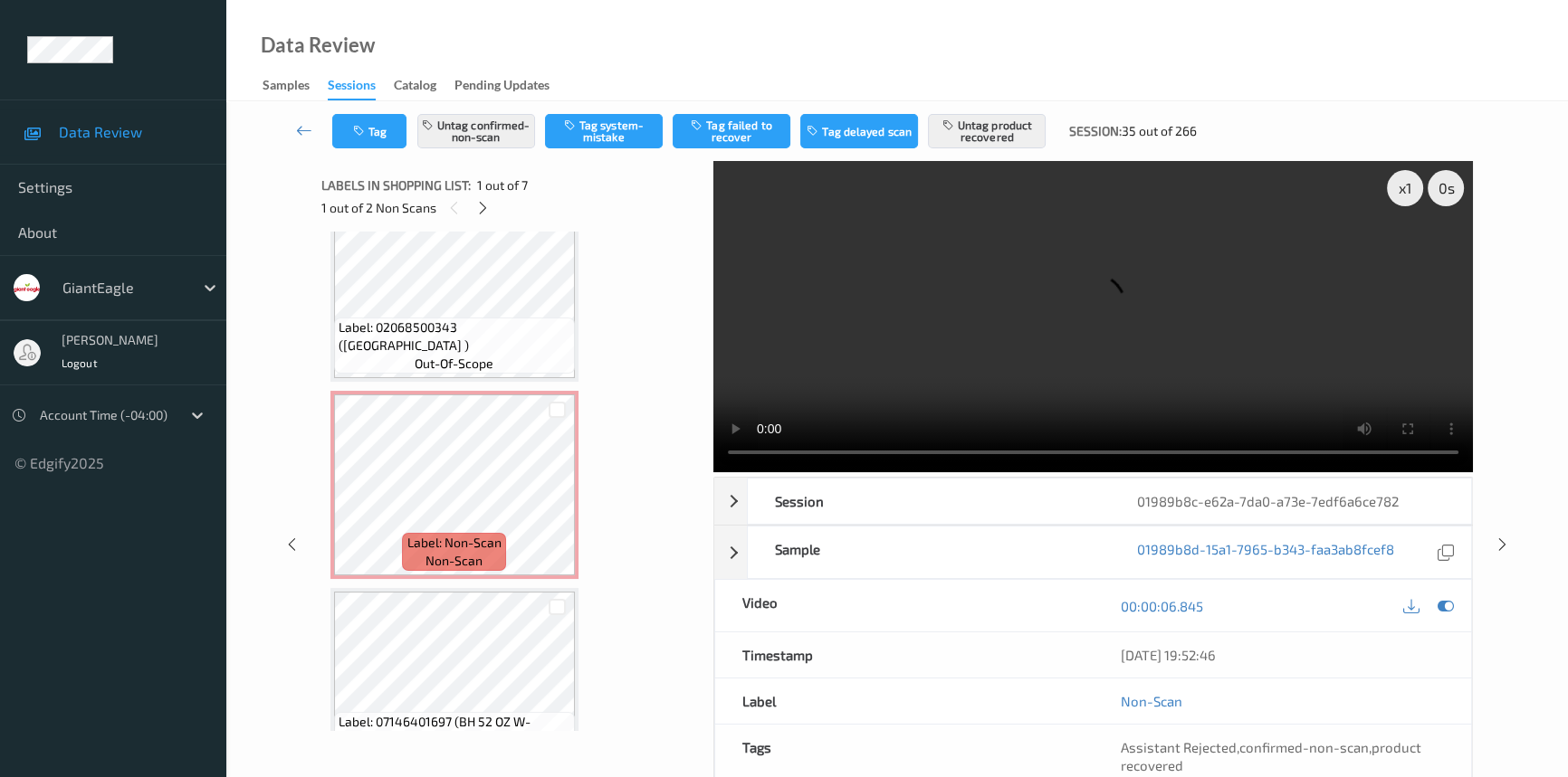
scroll to position [886, 0]
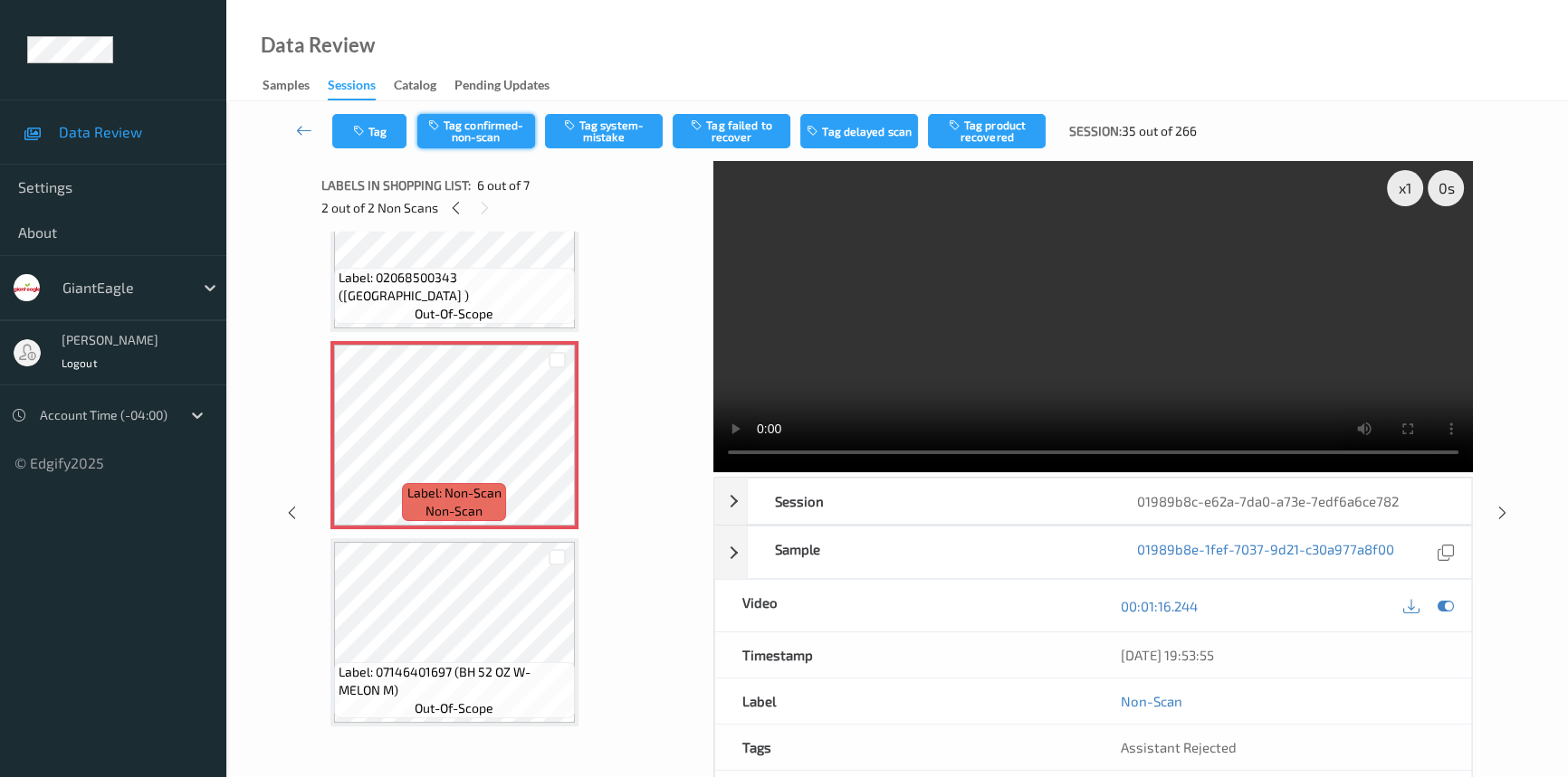
click at [495, 134] on button "Tag confirmed-non-scan" at bounding box center [475, 131] width 118 height 34
click at [745, 127] on button "Tag failed to recover" at bounding box center [730, 131] width 118 height 34
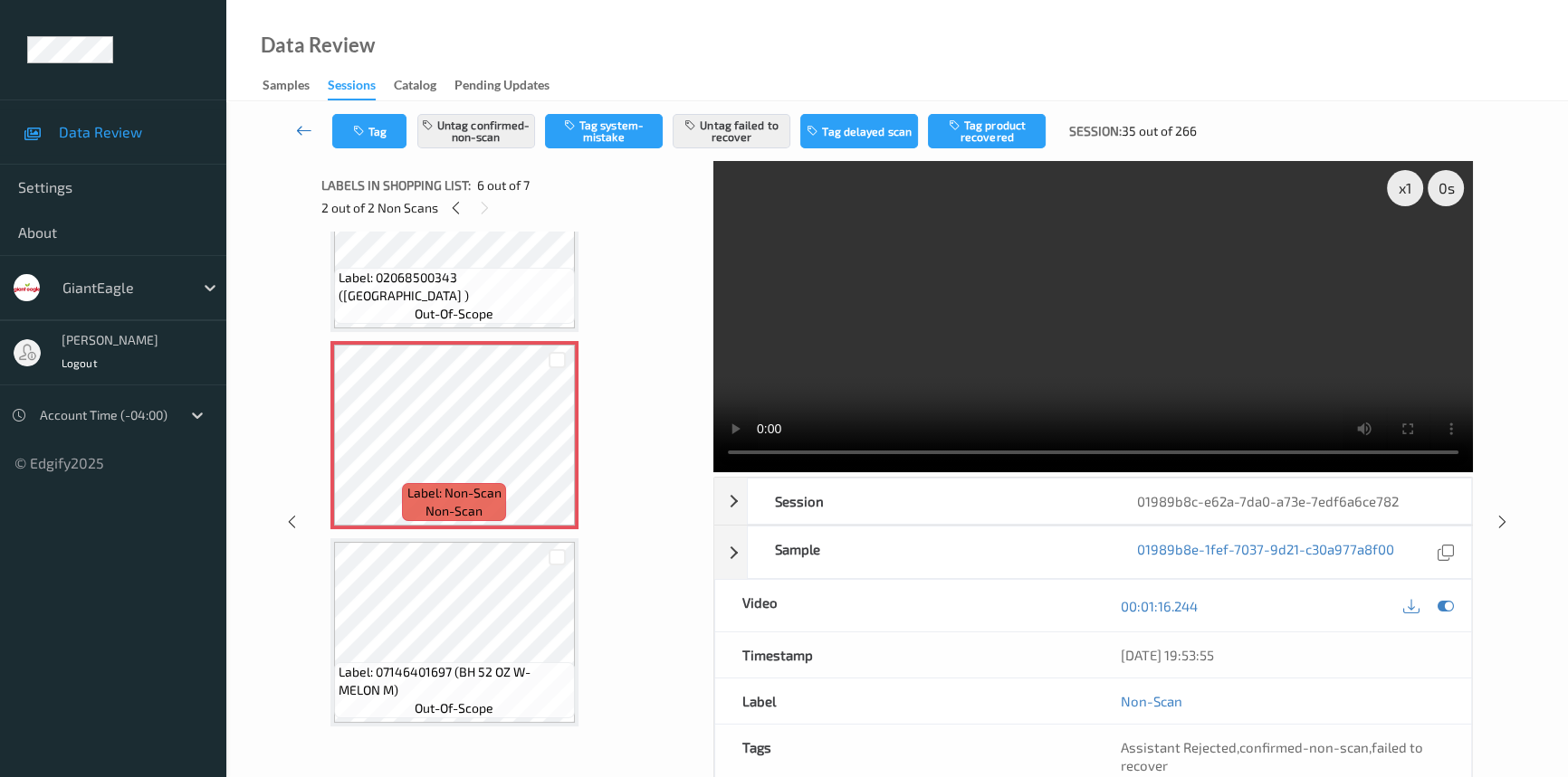
click at [302, 121] on icon at bounding box center [304, 130] width 16 height 18
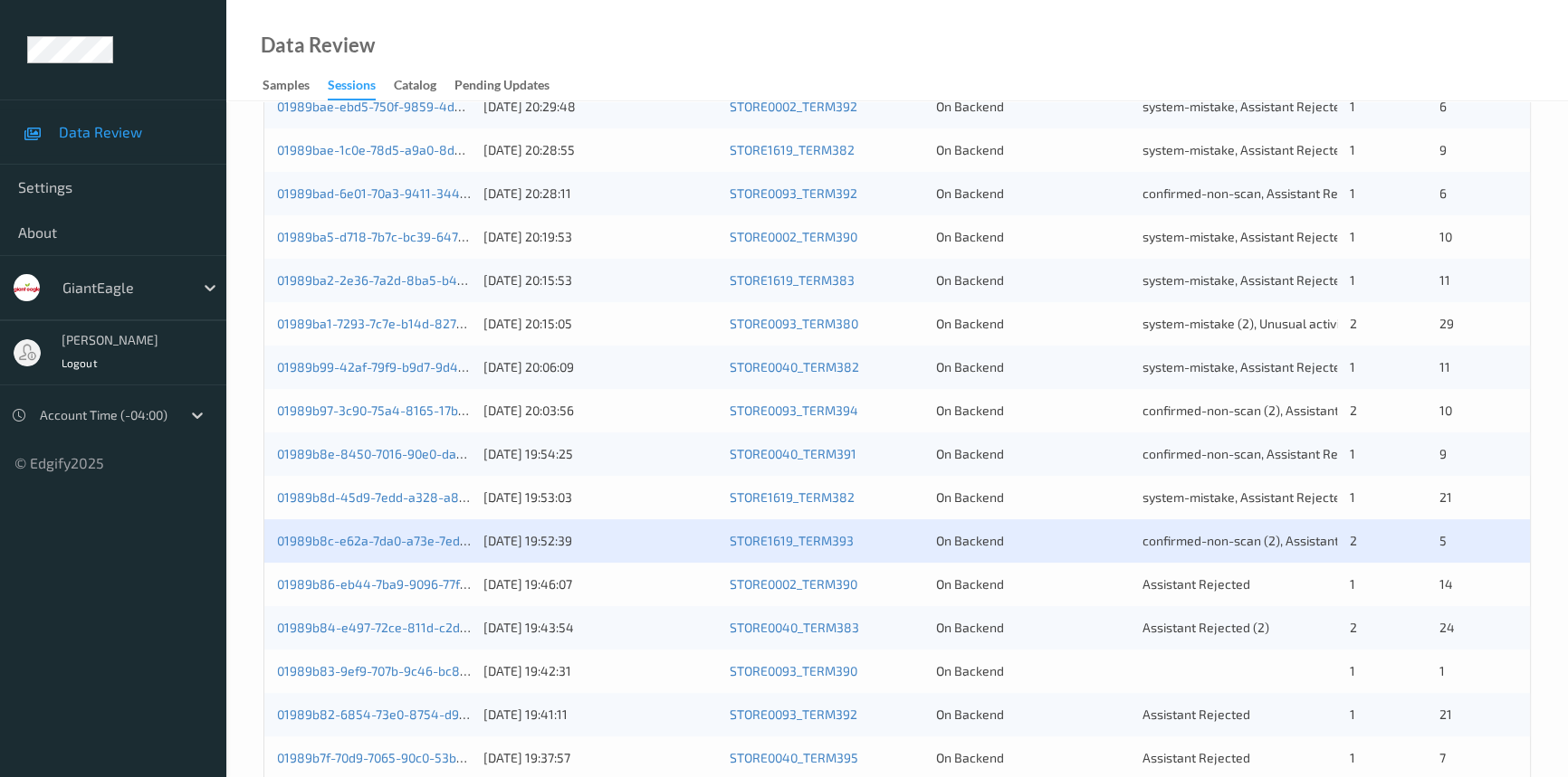
scroll to position [645, 0]
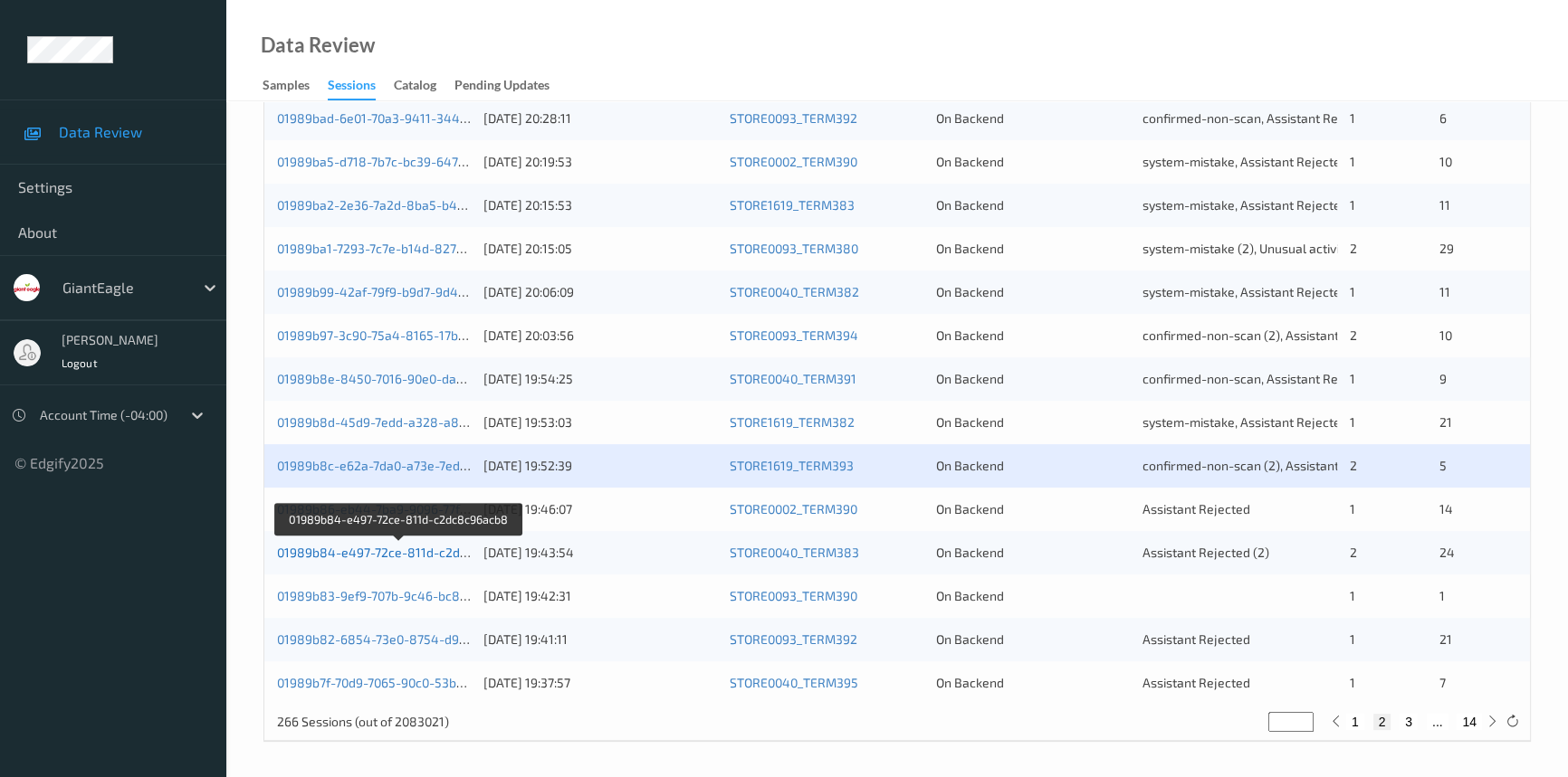
click at [365, 551] on link "01989b84-e497-72ce-811d-c2dc8c96acb8" at bounding box center [401, 552] width 247 height 15
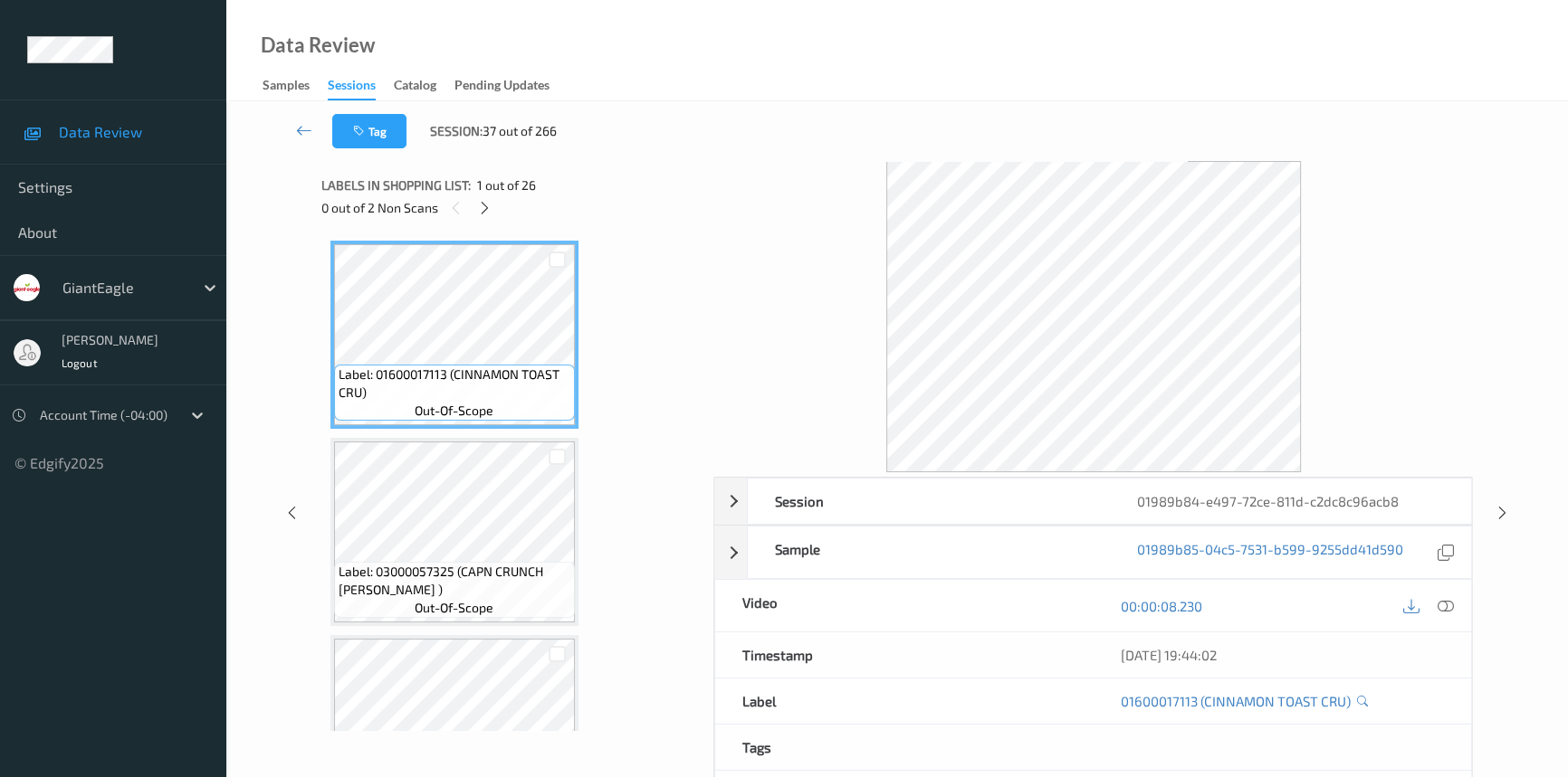
drag, startPoint x: 487, startPoint y: 209, endPoint x: 486, endPoint y: 229, distance: 20.0
click at [487, 213] on icon at bounding box center [485, 207] width 15 height 16
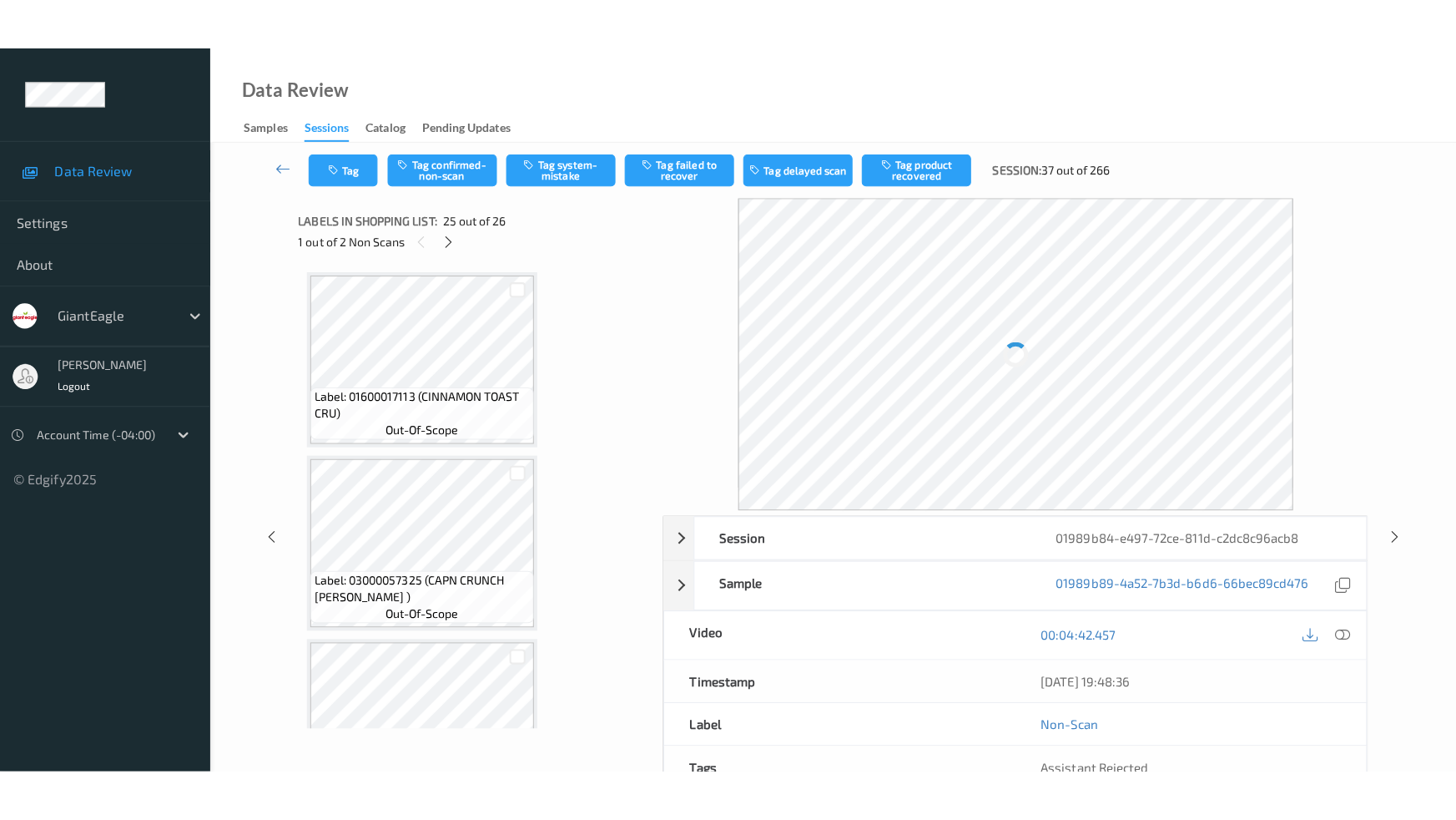
scroll to position [4180, 0]
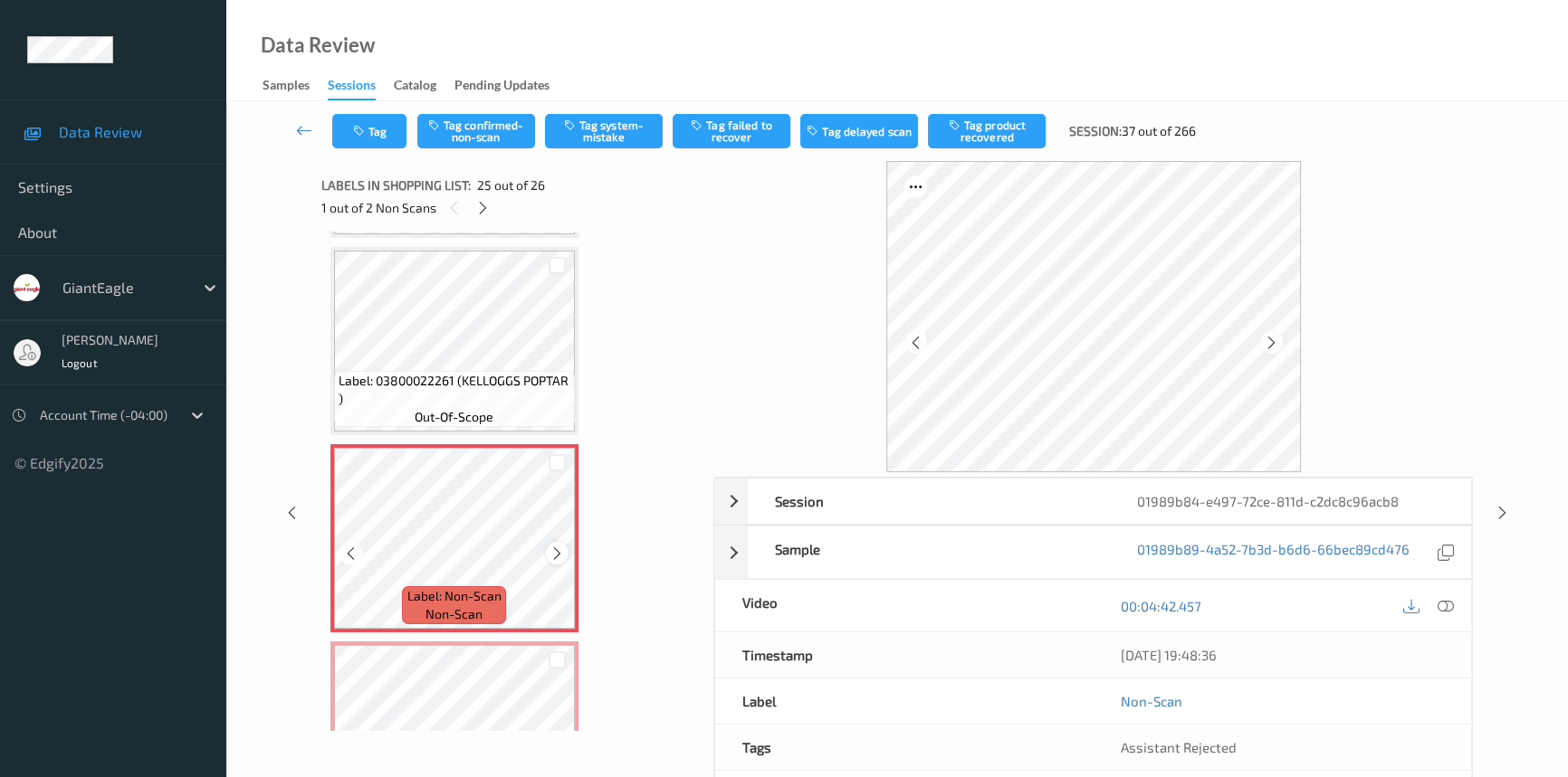
click at [553, 546] on icon at bounding box center [557, 553] width 15 height 16
click at [1439, 605] on icon at bounding box center [1446, 606] width 16 height 16
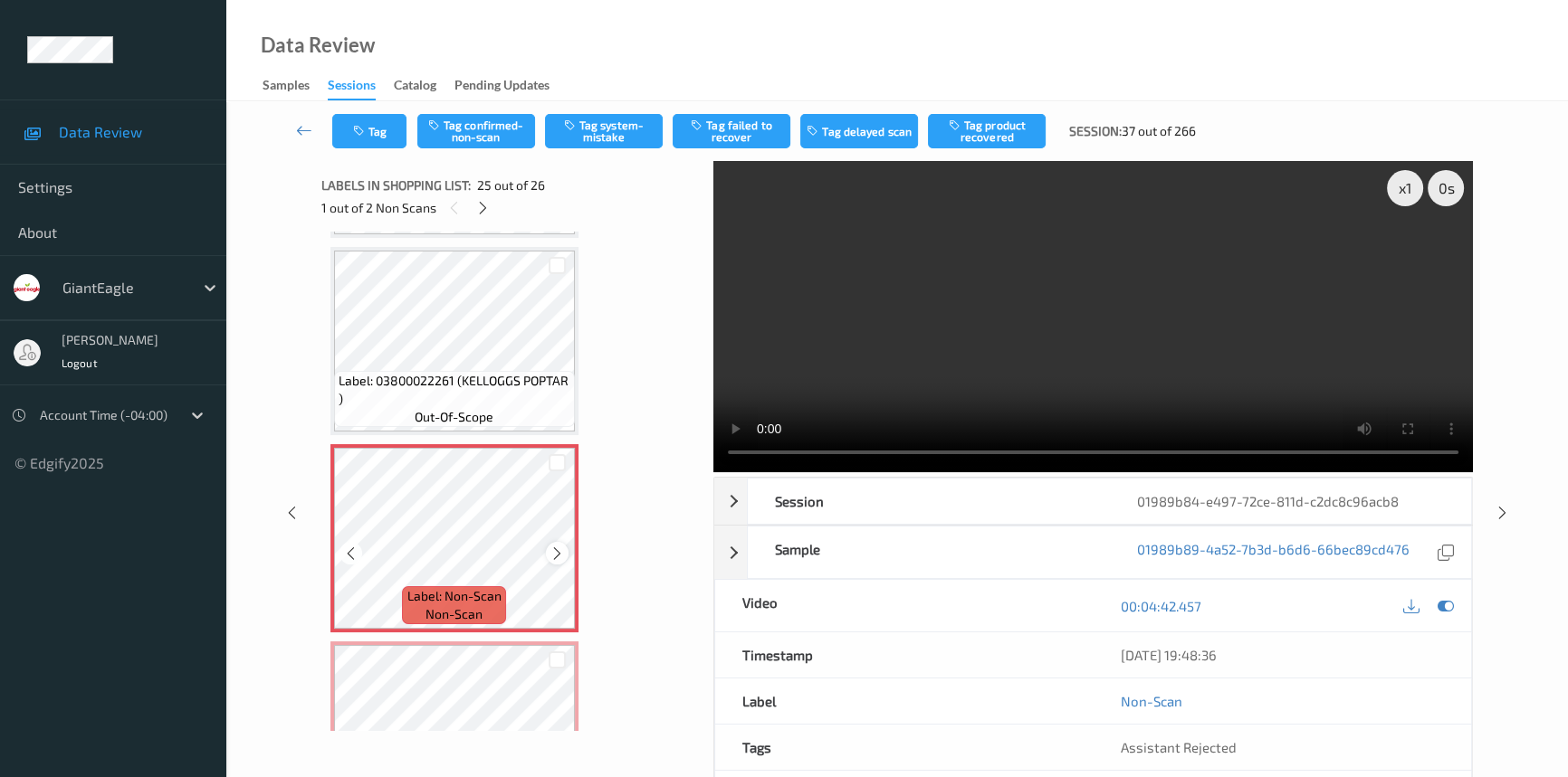
click at [559, 546] on icon at bounding box center [557, 553] width 15 height 16
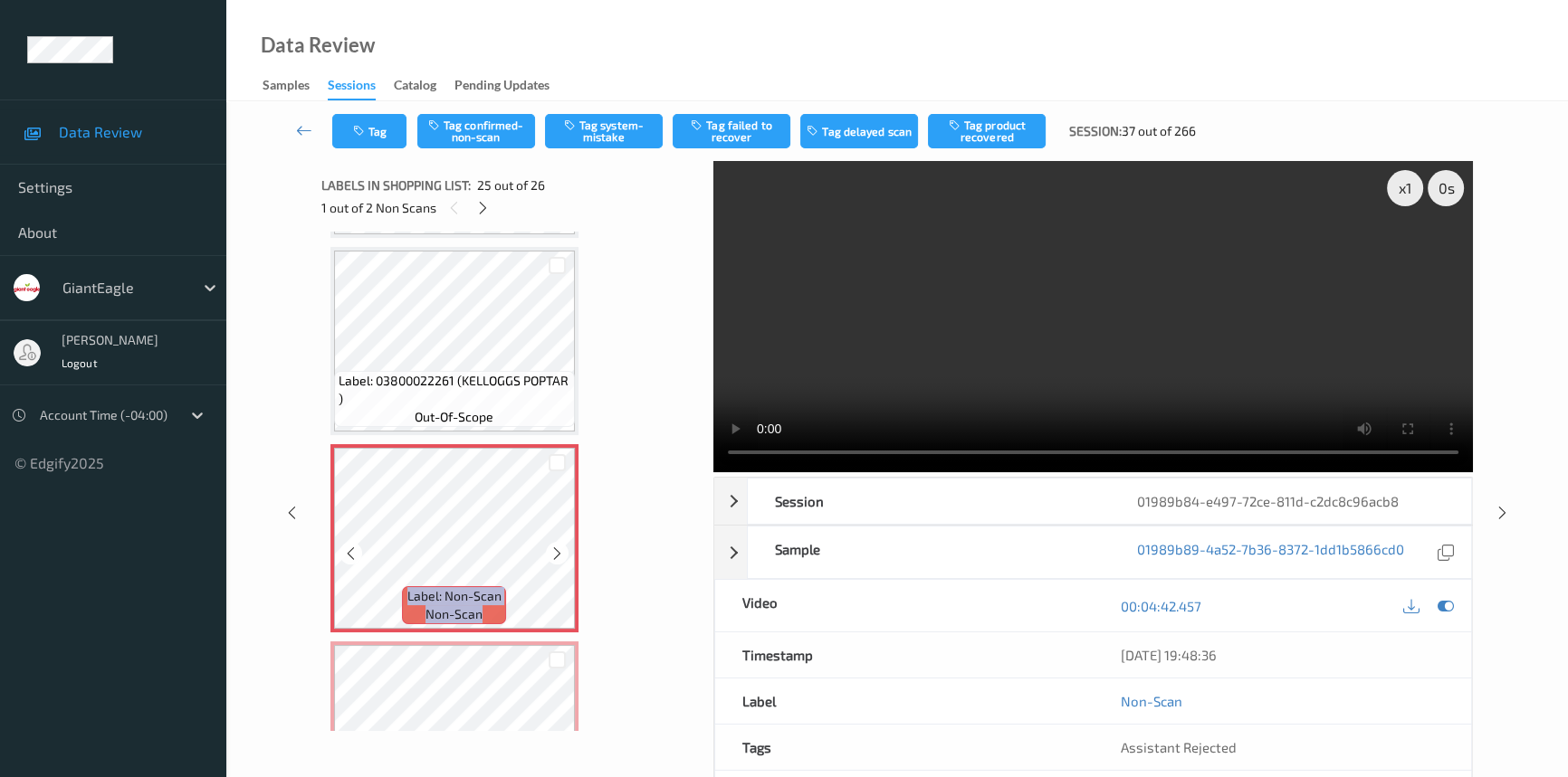
click at [559, 546] on icon at bounding box center [557, 553] width 15 height 16
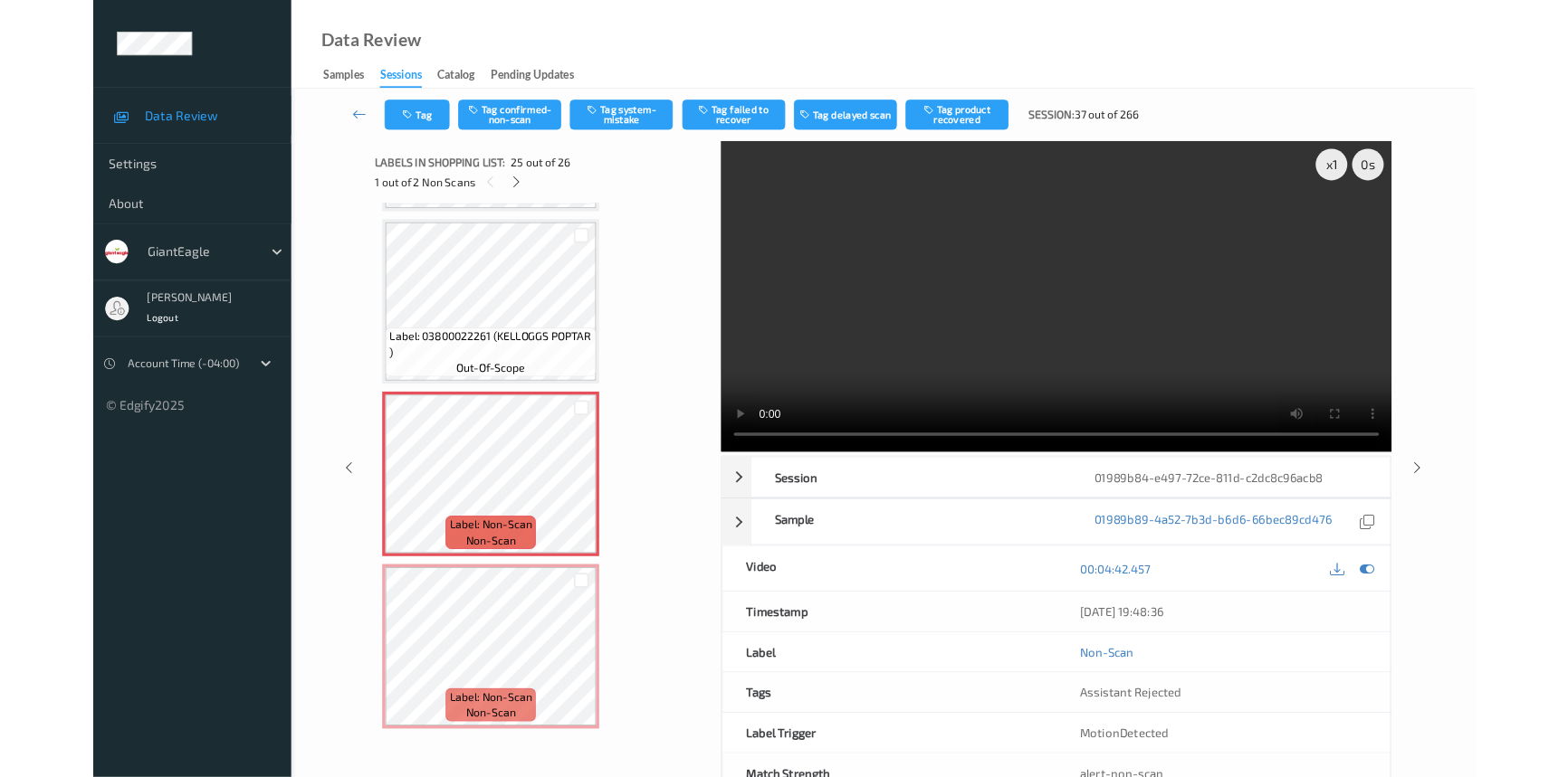
scroll to position [4510, 0]
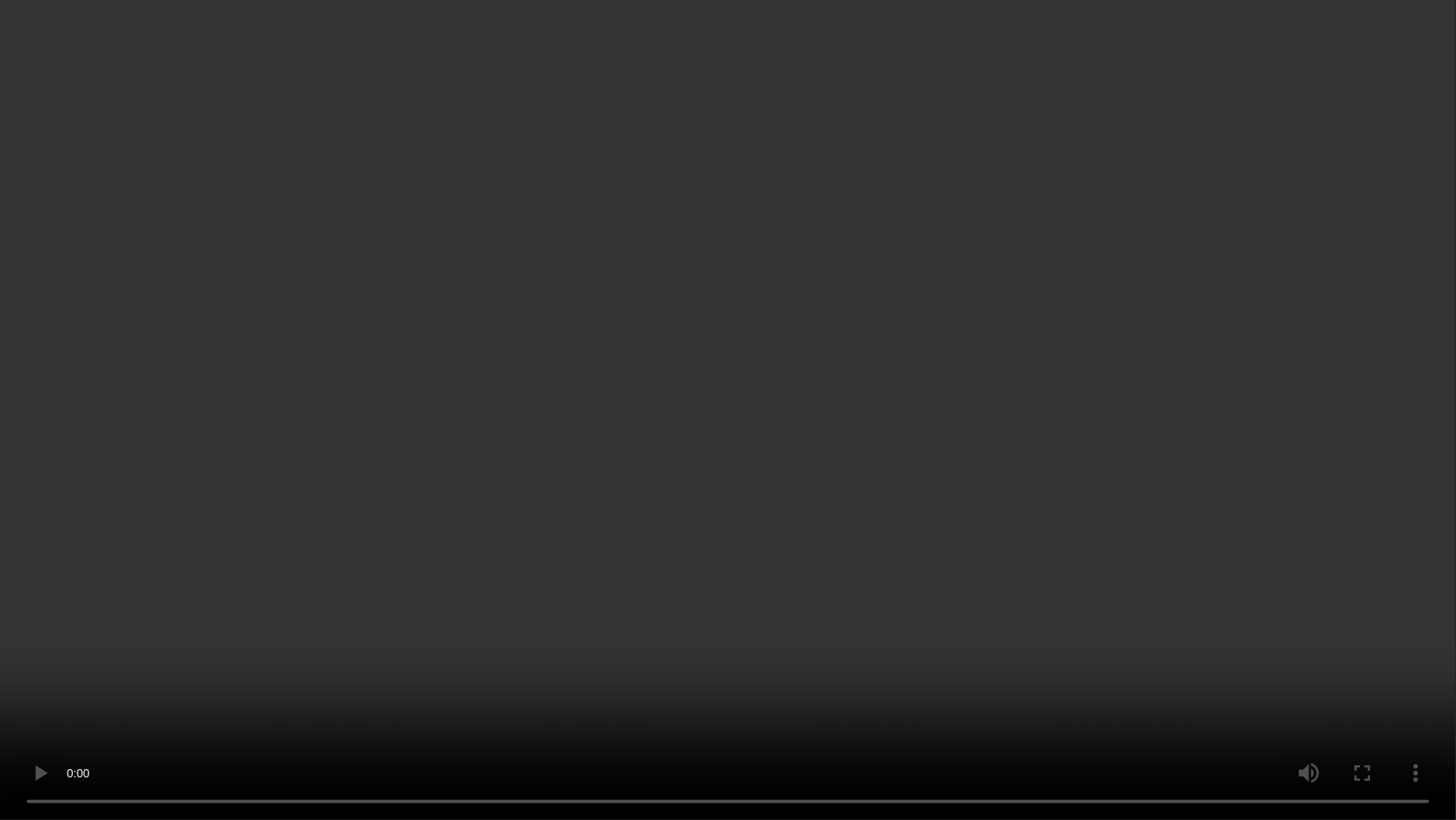
drag, startPoint x: 1066, startPoint y: 474, endPoint x: 1061, endPoint y: 435, distance: 39.3
click at [1073, 470] on video at bounding box center [728, 410] width 1456 height 820
click at [1033, 411] on video at bounding box center [728, 410] width 1456 height 820
click at [841, 421] on video at bounding box center [728, 410] width 1456 height 820
click at [909, 410] on video at bounding box center [728, 410] width 1456 height 820
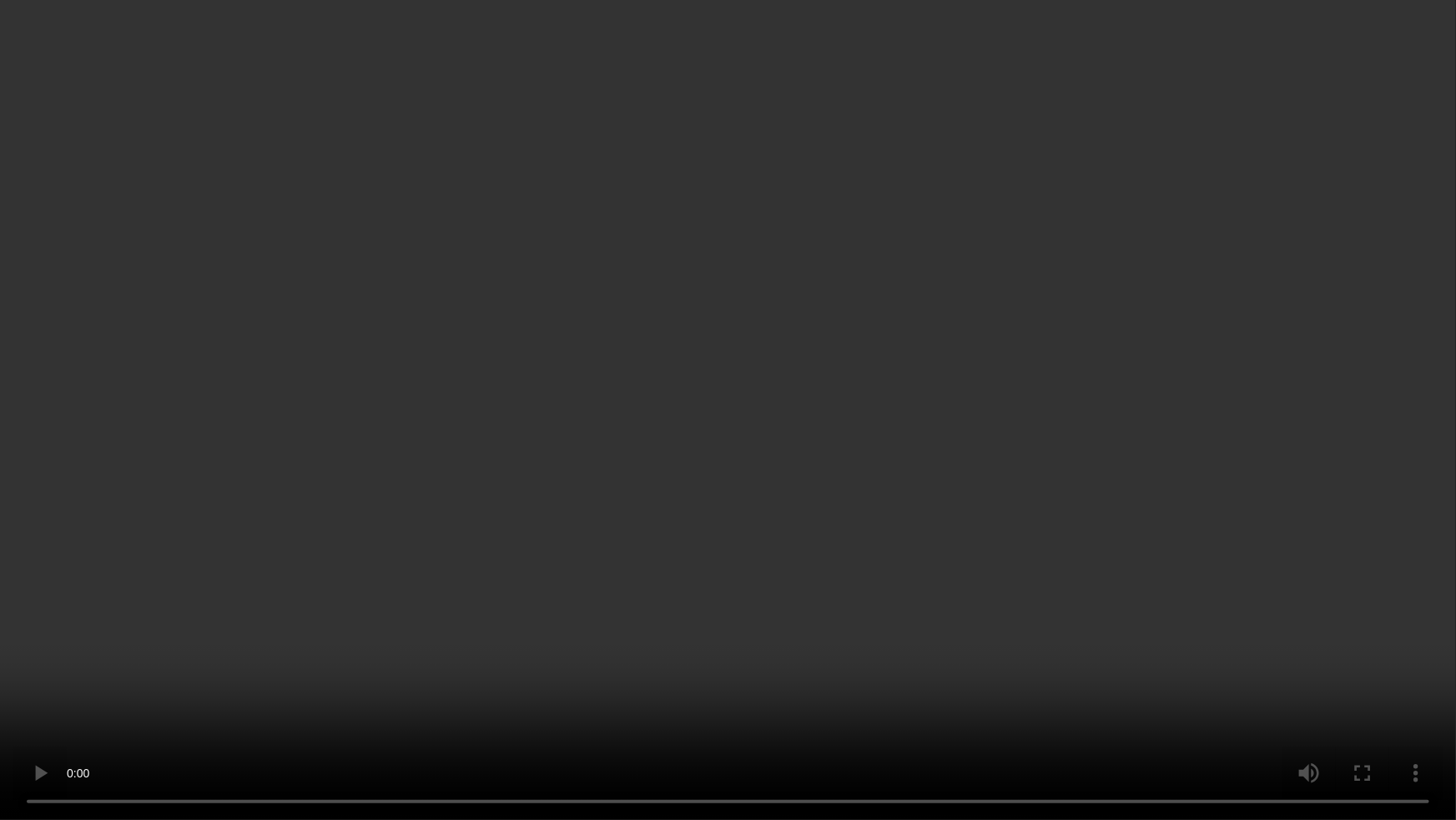
click at [906, 416] on video at bounding box center [728, 410] width 1456 height 820
click at [855, 469] on video at bounding box center [728, 410] width 1456 height 820
click at [1024, 716] on video at bounding box center [728, 410] width 1456 height 820
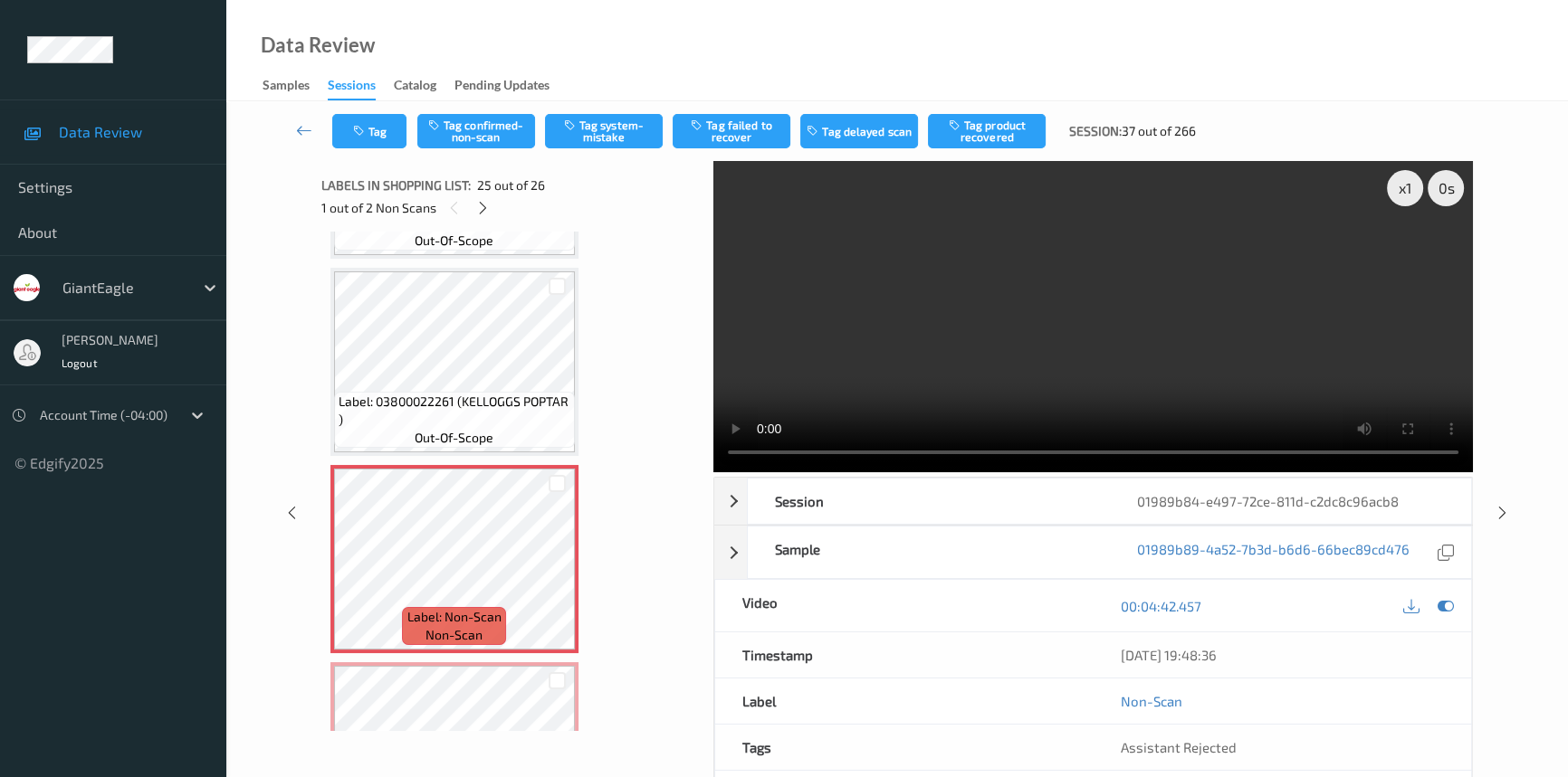
click at [1181, 354] on video at bounding box center [1093, 317] width 759 height 312
click at [546, 563] on div at bounding box center [557, 574] width 23 height 23
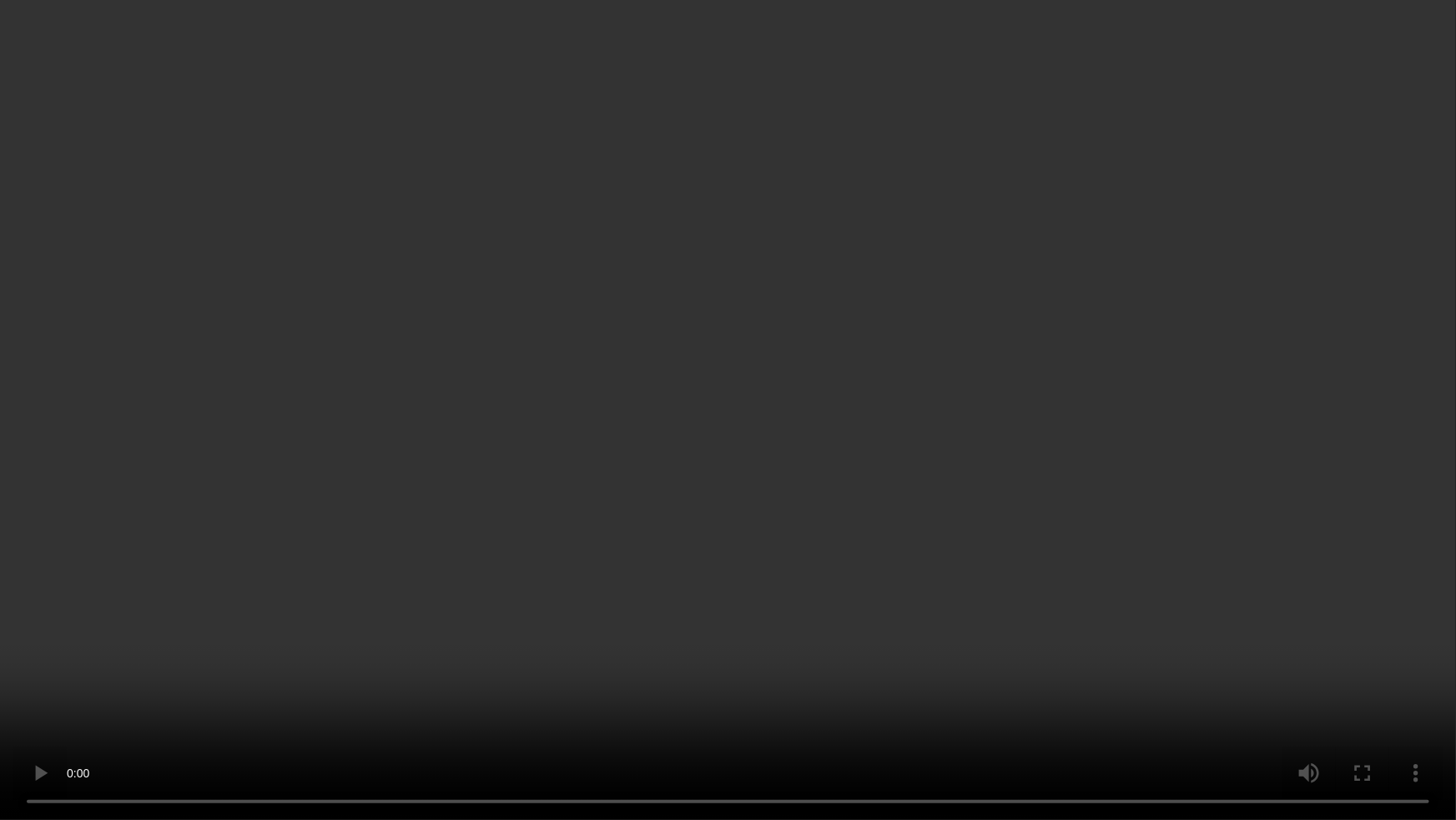
click at [1178, 496] on video at bounding box center [728, 410] width 1456 height 820
click at [826, 540] on video at bounding box center [728, 410] width 1456 height 820
click at [776, 448] on video at bounding box center [728, 410] width 1456 height 820
click at [849, 461] on video at bounding box center [728, 410] width 1456 height 820
click at [846, 466] on video at bounding box center [728, 410] width 1456 height 820
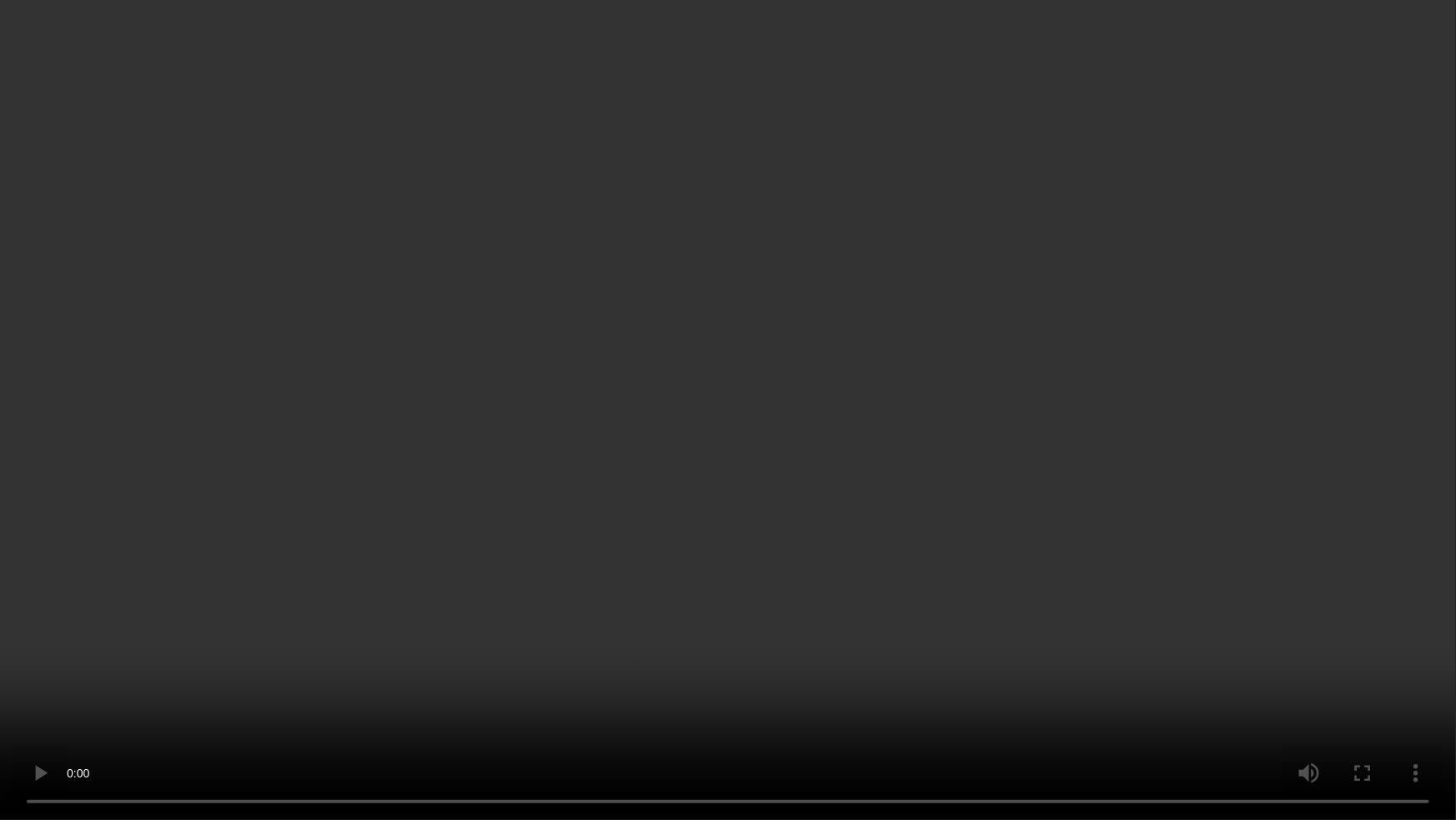
click at [844, 584] on video at bounding box center [728, 410] width 1456 height 820
click at [821, 493] on video at bounding box center [728, 410] width 1456 height 820
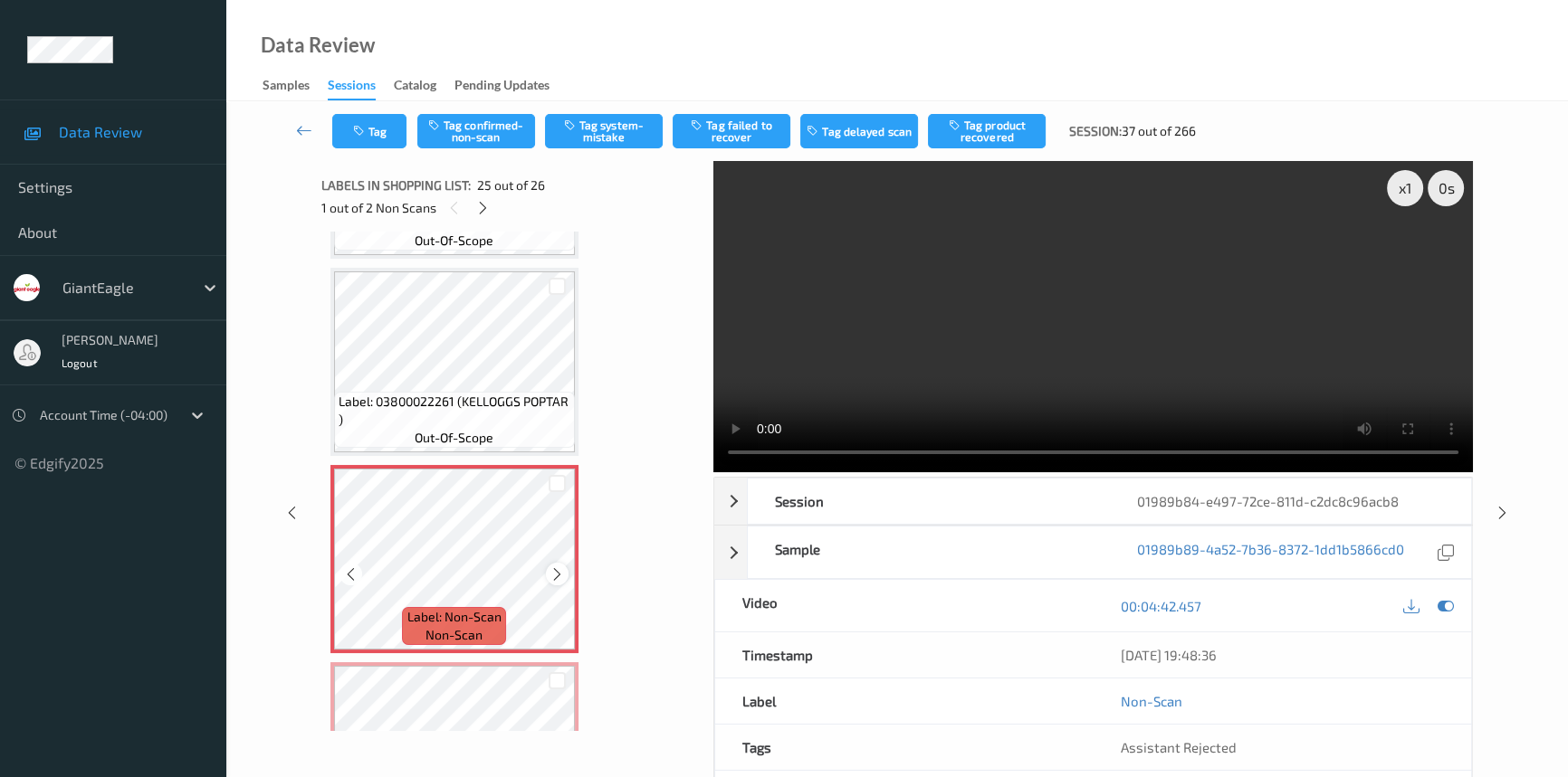
click at [557, 567] on icon at bounding box center [557, 574] width 15 height 16
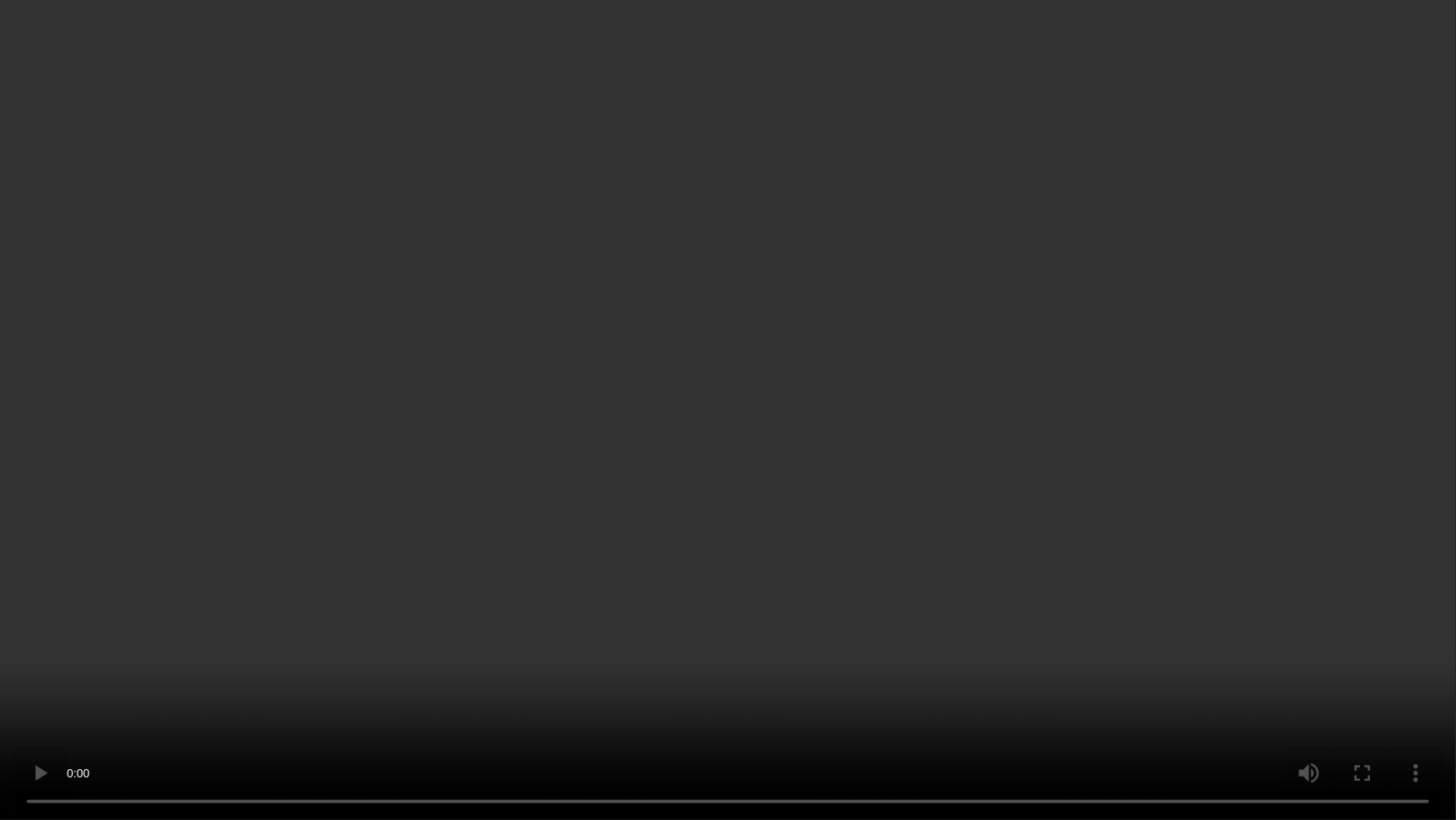
click at [984, 429] on video at bounding box center [728, 410] width 1456 height 820
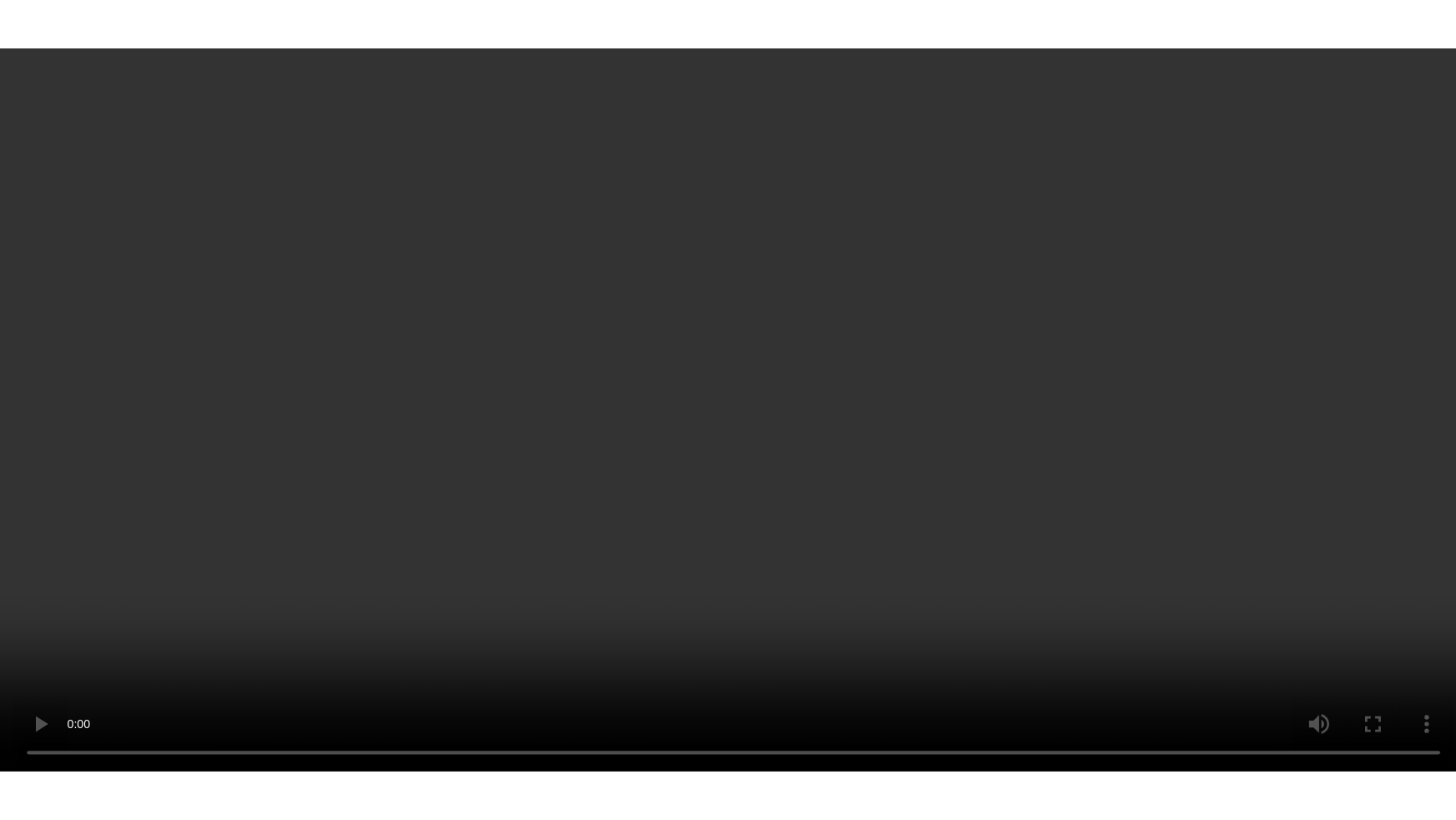
scroll to position [4263, 0]
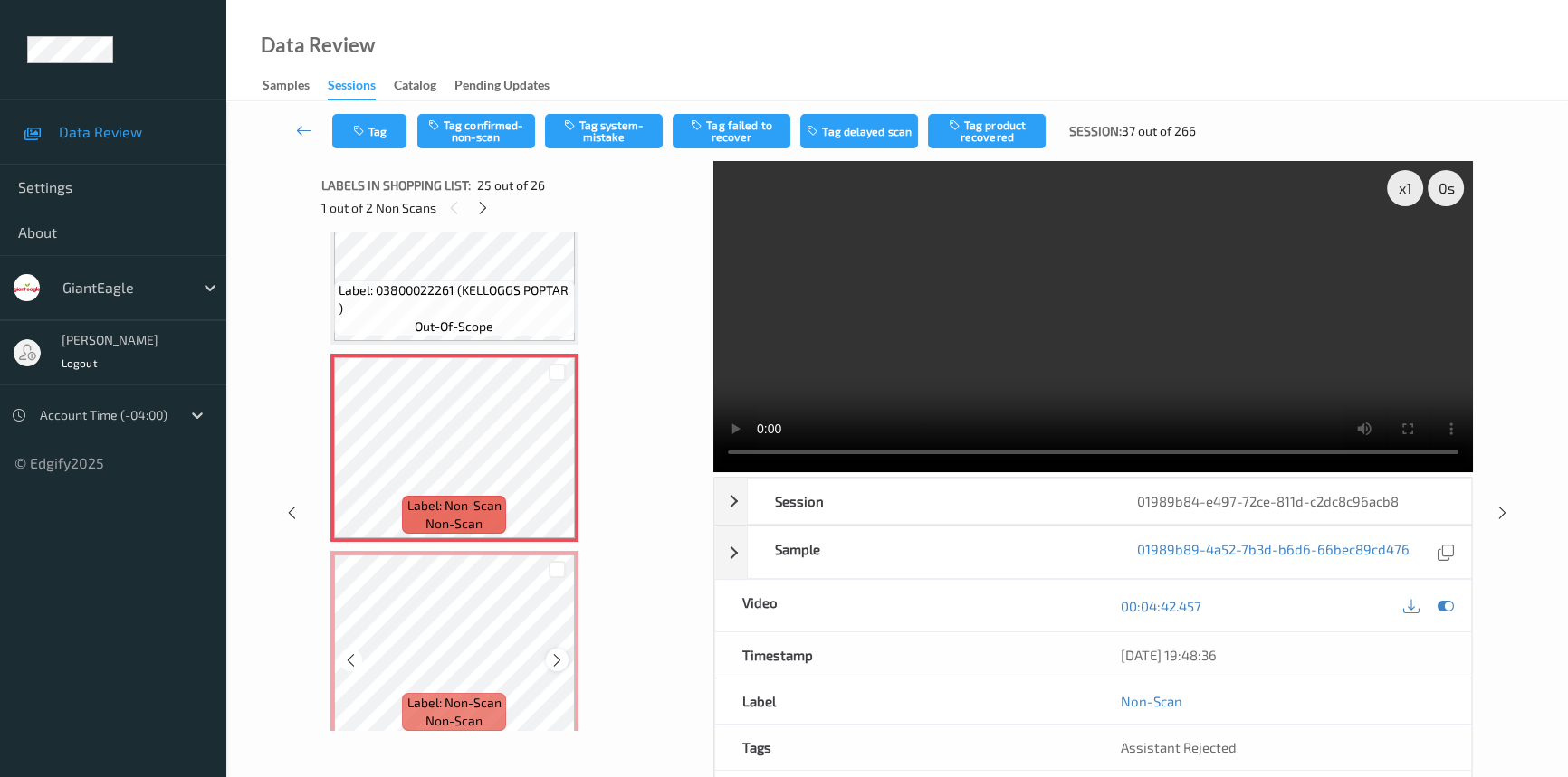
click at [555, 653] on icon at bounding box center [557, 660] width 15 height 16
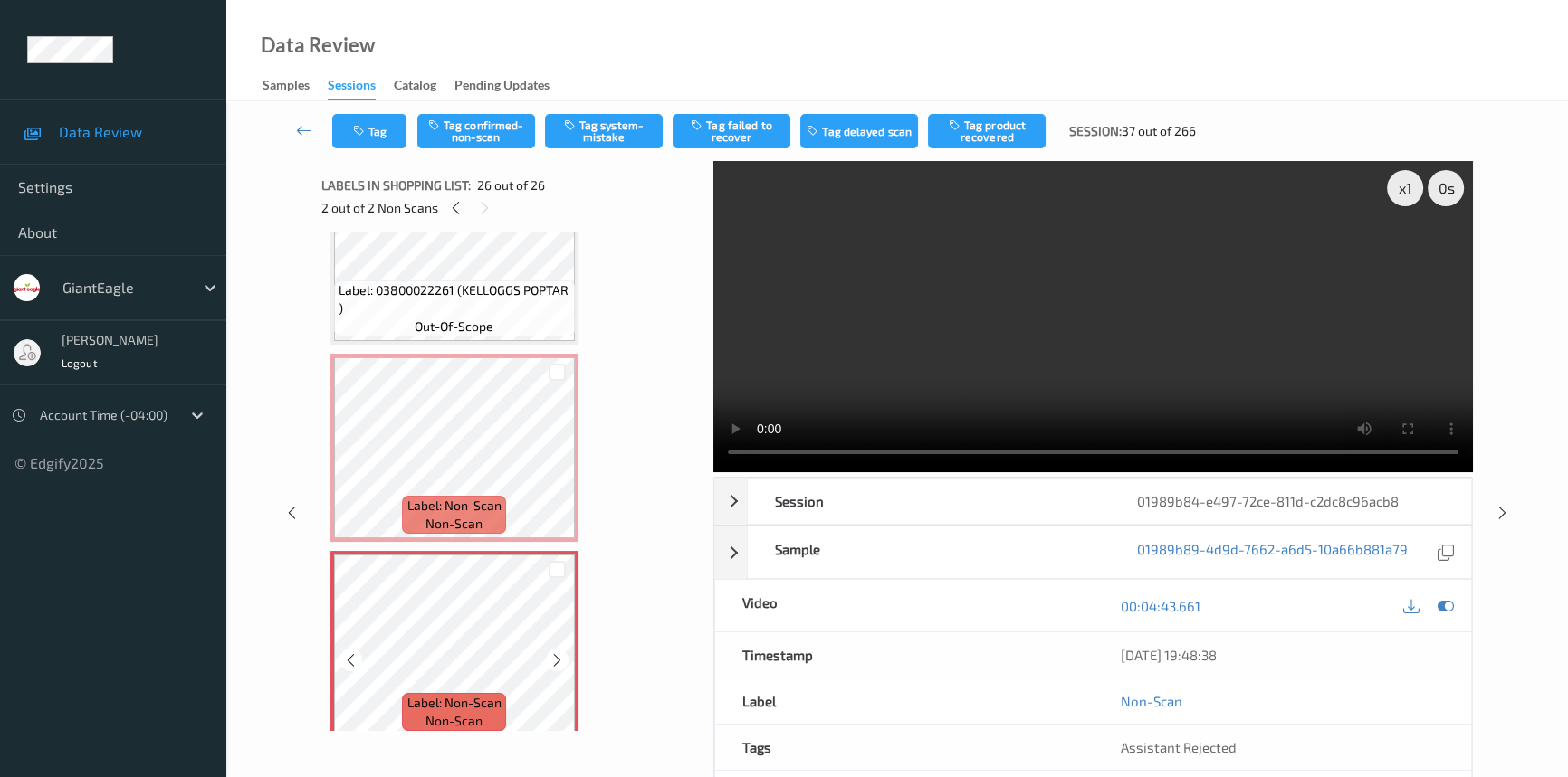
click at [555, 653] on icon at bounding box center [557, 660] width 15 height 16
click at [547, 451] on div at bounding box center [557, 463] width 23 height 23
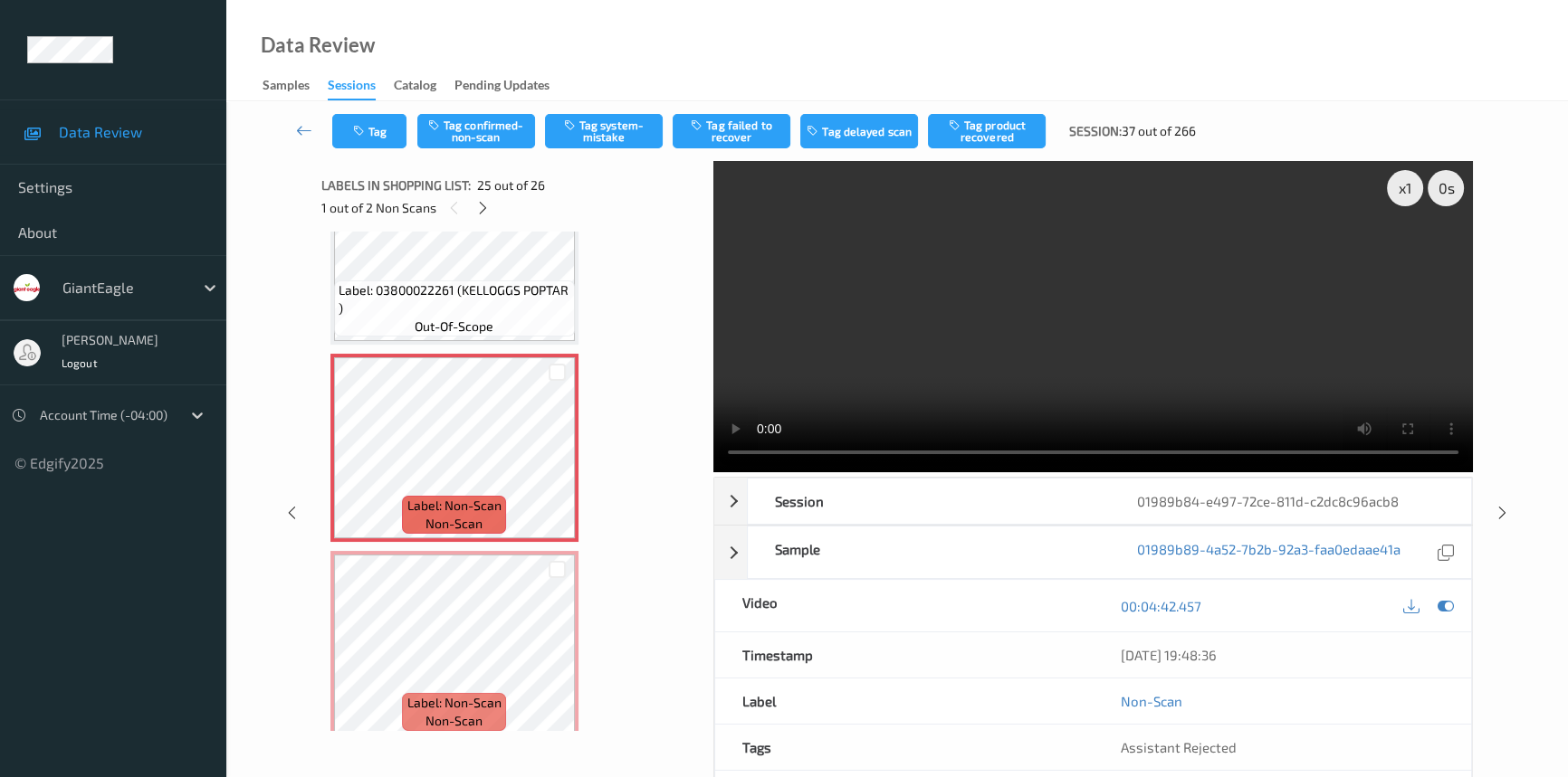
click at [1140, 324] on video at bounding box center [1093, 317] width 759 height 312
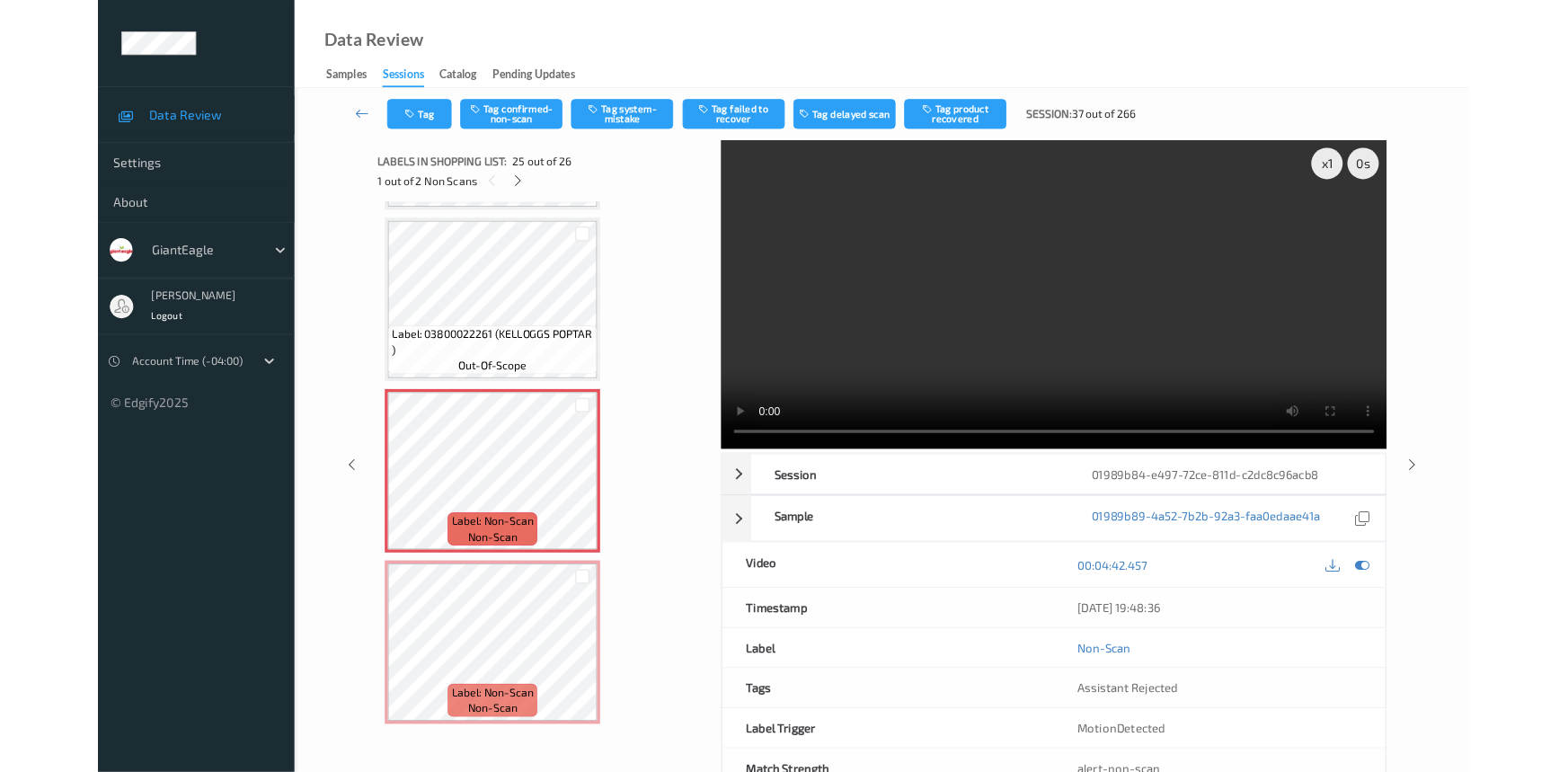
scroll to position [4481, 0]
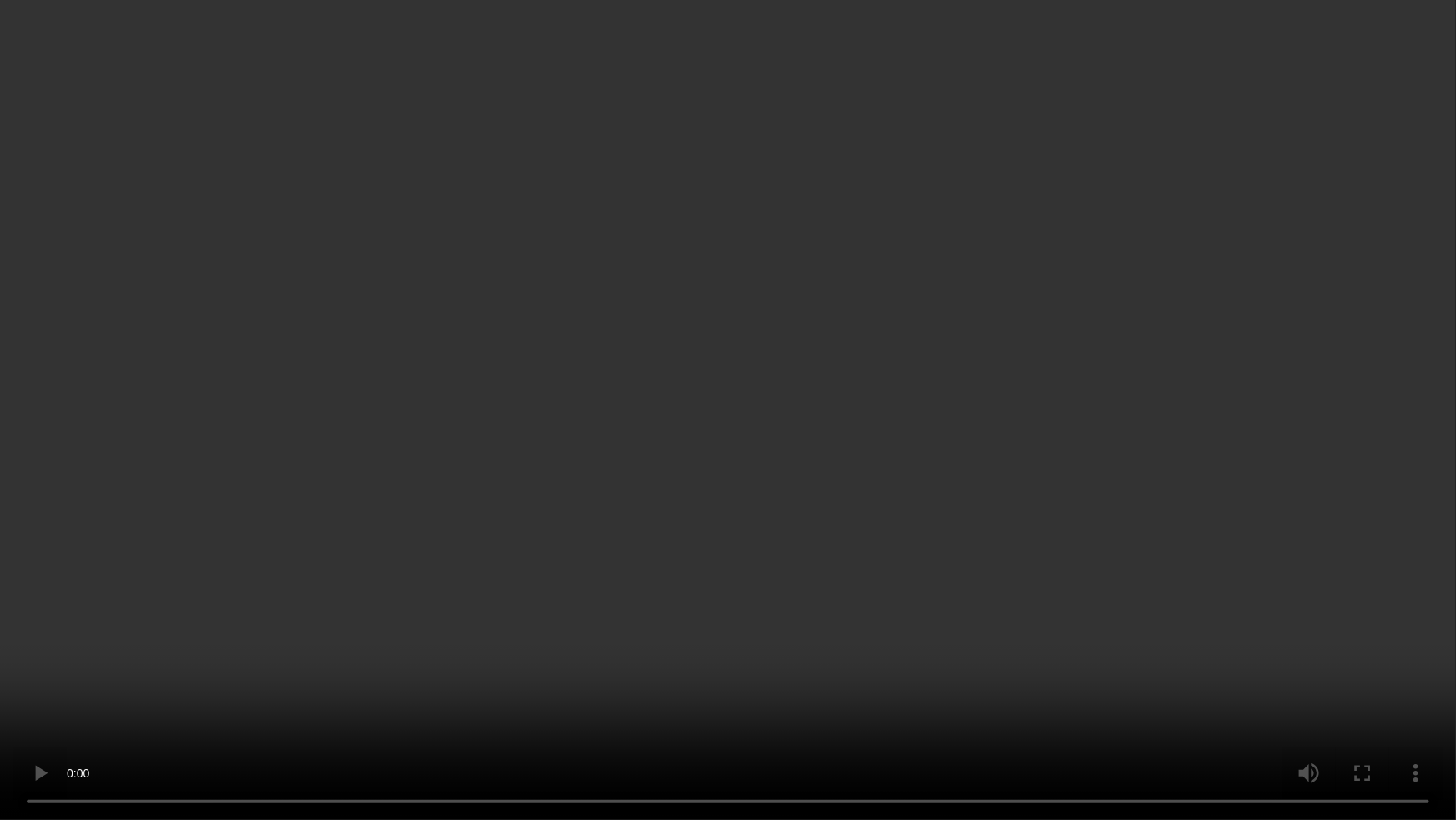
click at [709, 400] on video at bounding box center [728, 410] width 1456 height 820
click at [704, 414] on video at bounding box center [728, 410] width 1456 height 820
click at [1021, 392] on video at bounding box center [728, 410] width 1456 height 820
click at [977, 652] on video at bounding box center [728, 410] width 1456 height 820
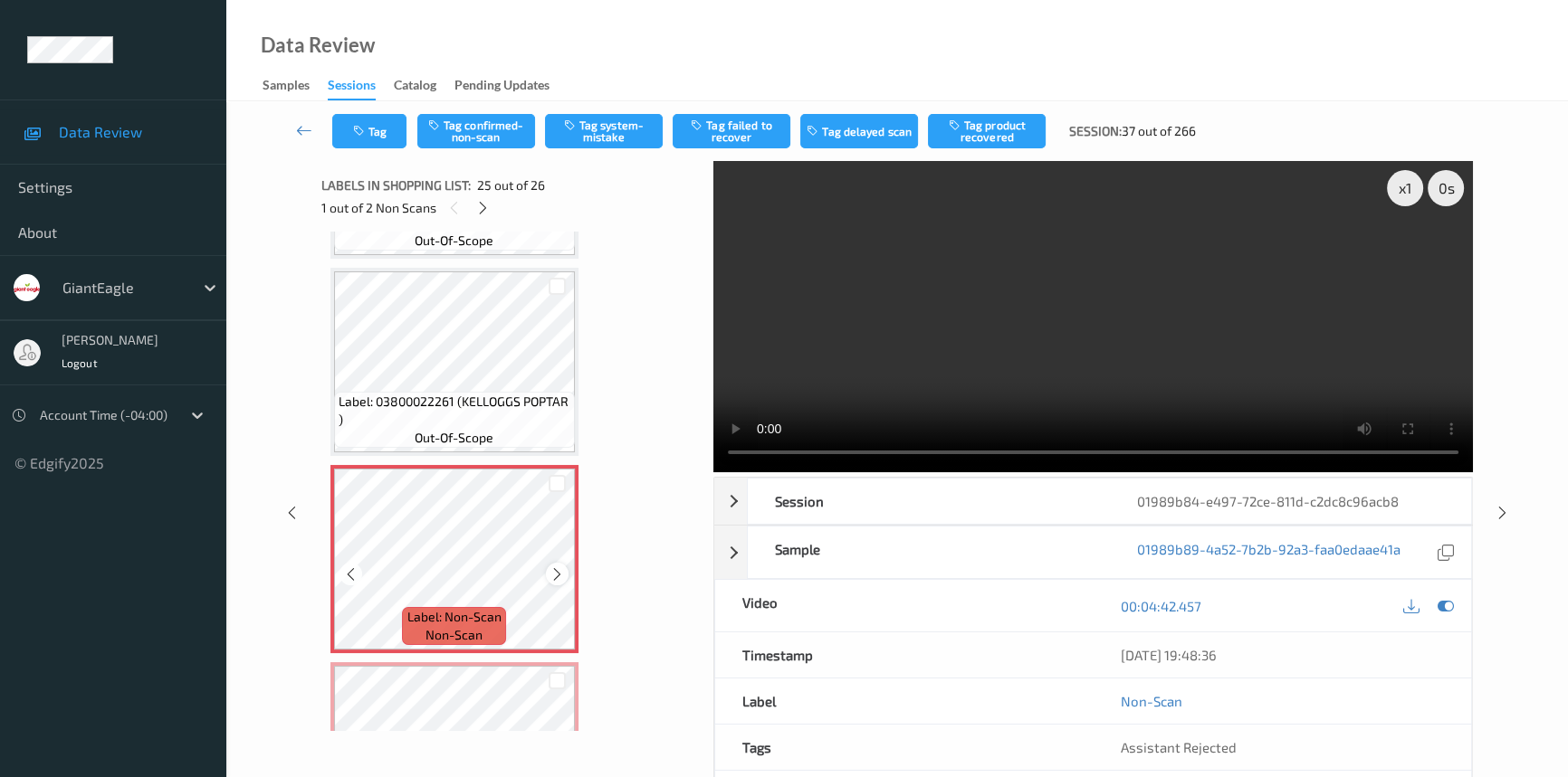
click at [565, 563] on div at bounding box center [557, 574] width 23 height 23
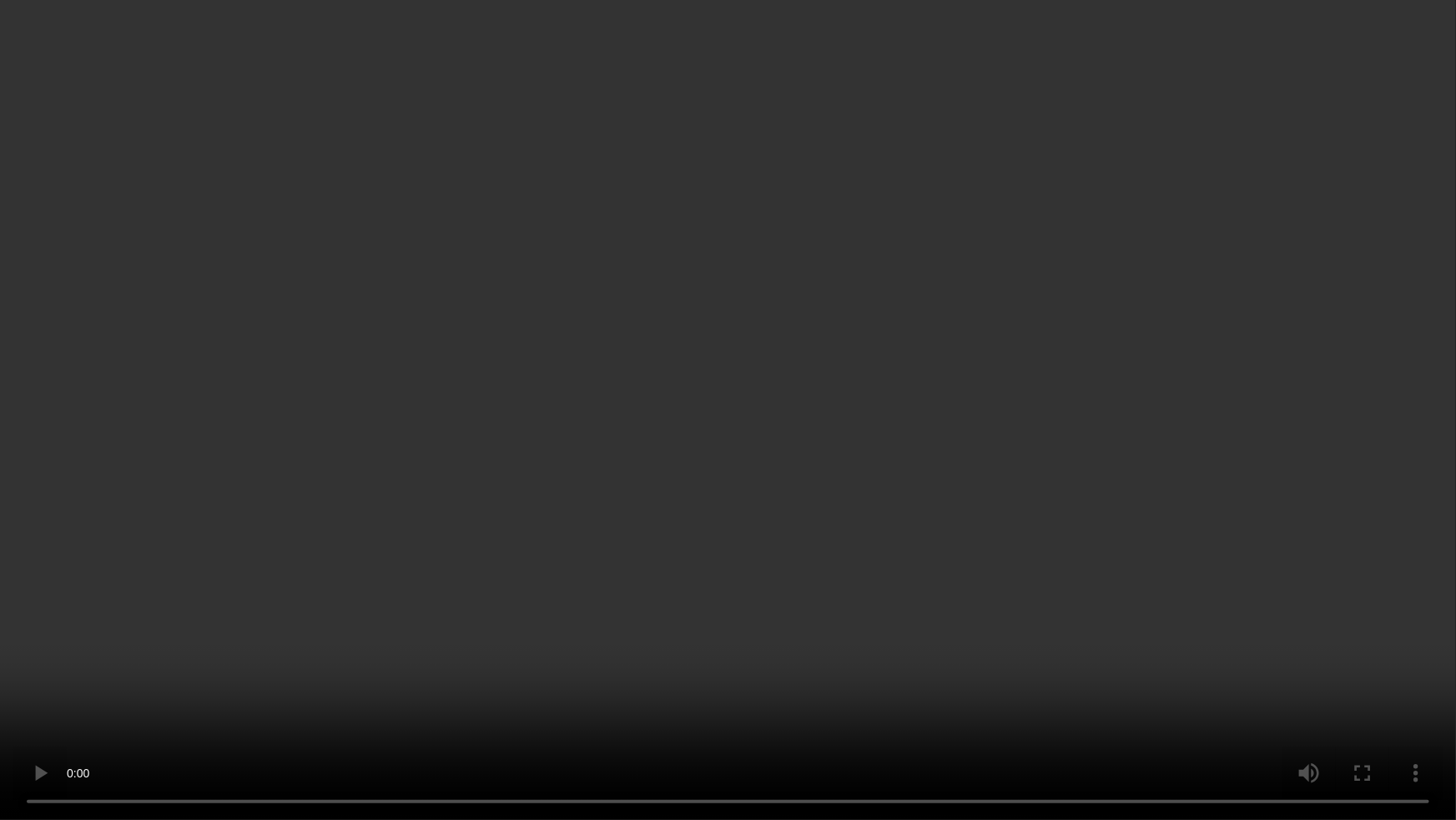
click at [943, 570] on video at bounding box center [728, 410] width 1456 height 820
click at [851, 408] on video at bounding box center [728, 410] width 1456 height 820
click at [953, 406] on video at bounding box center [728, 410] width 1456 height 820
click at [927, 459] on video at bounding box center [728, 410] width 1456 height 820
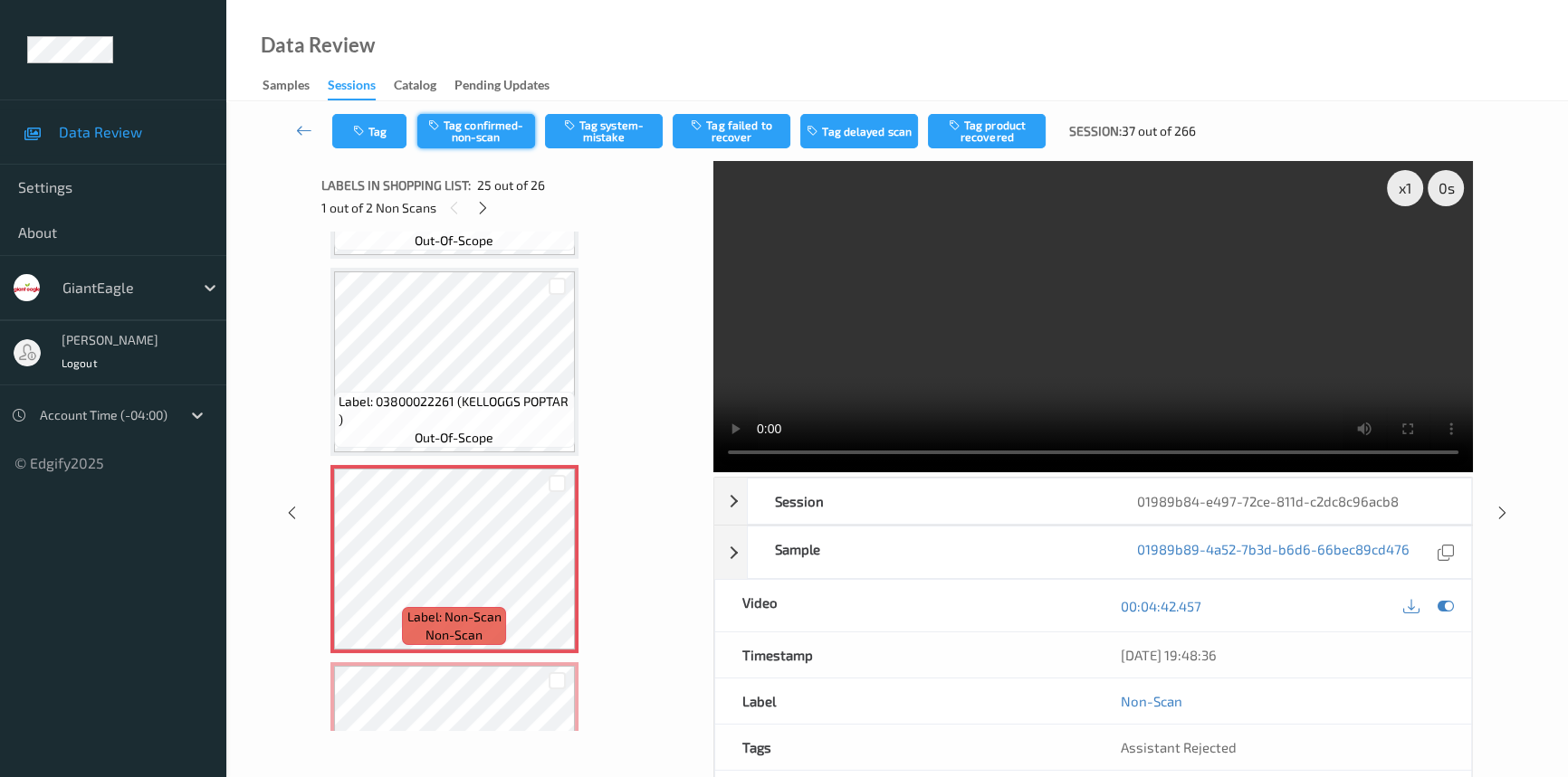
click at [469, 129] on button "Tag confirmed-non-scan" at bounding box center [475, 131] width 118 height 34
click at [397, 136] on button "Tag" at bounding box center [369, 131] width 75 height 34
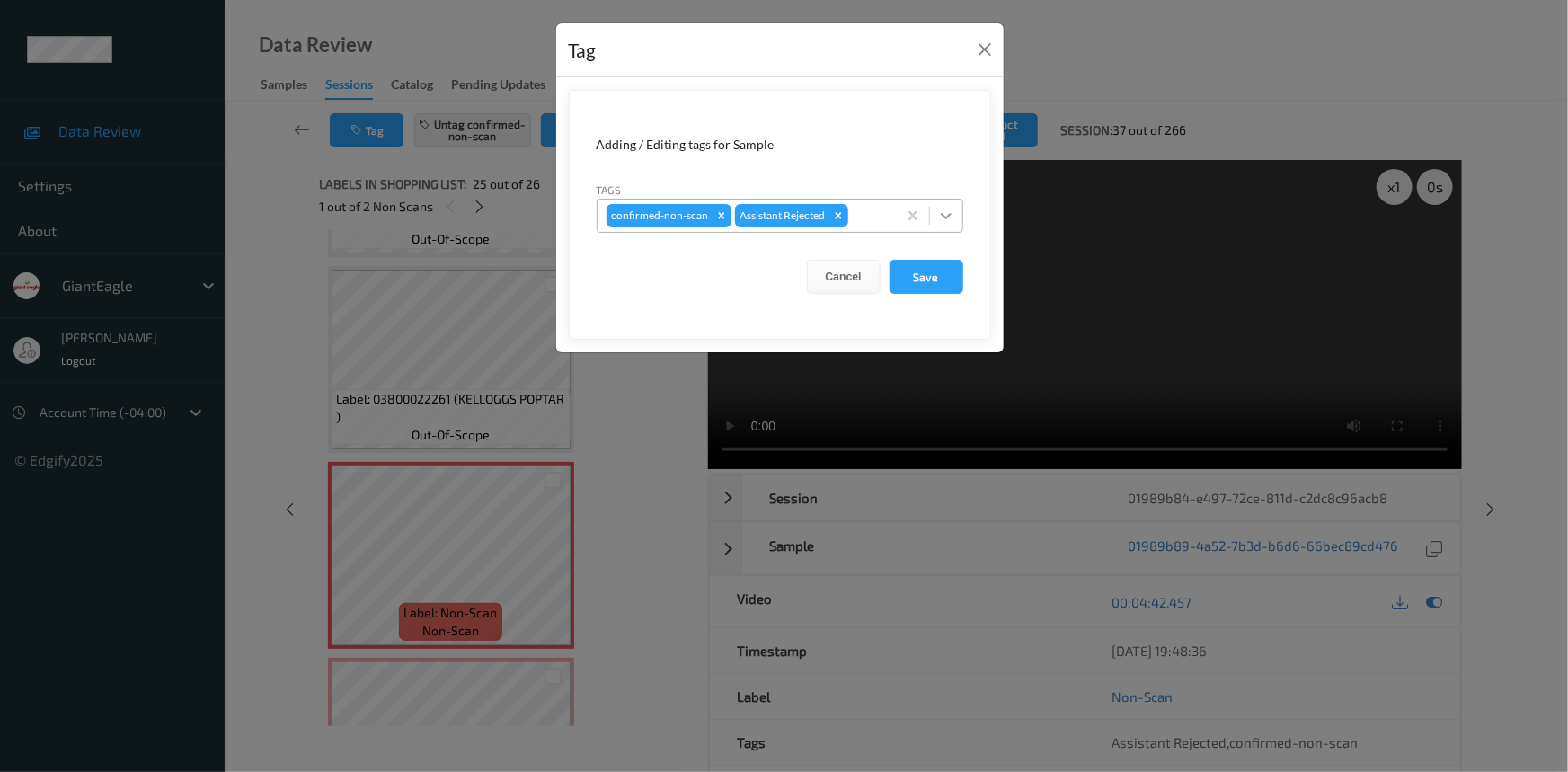
click at [944, 219] on icon at bounding box center [946, 216] width 18 height 18
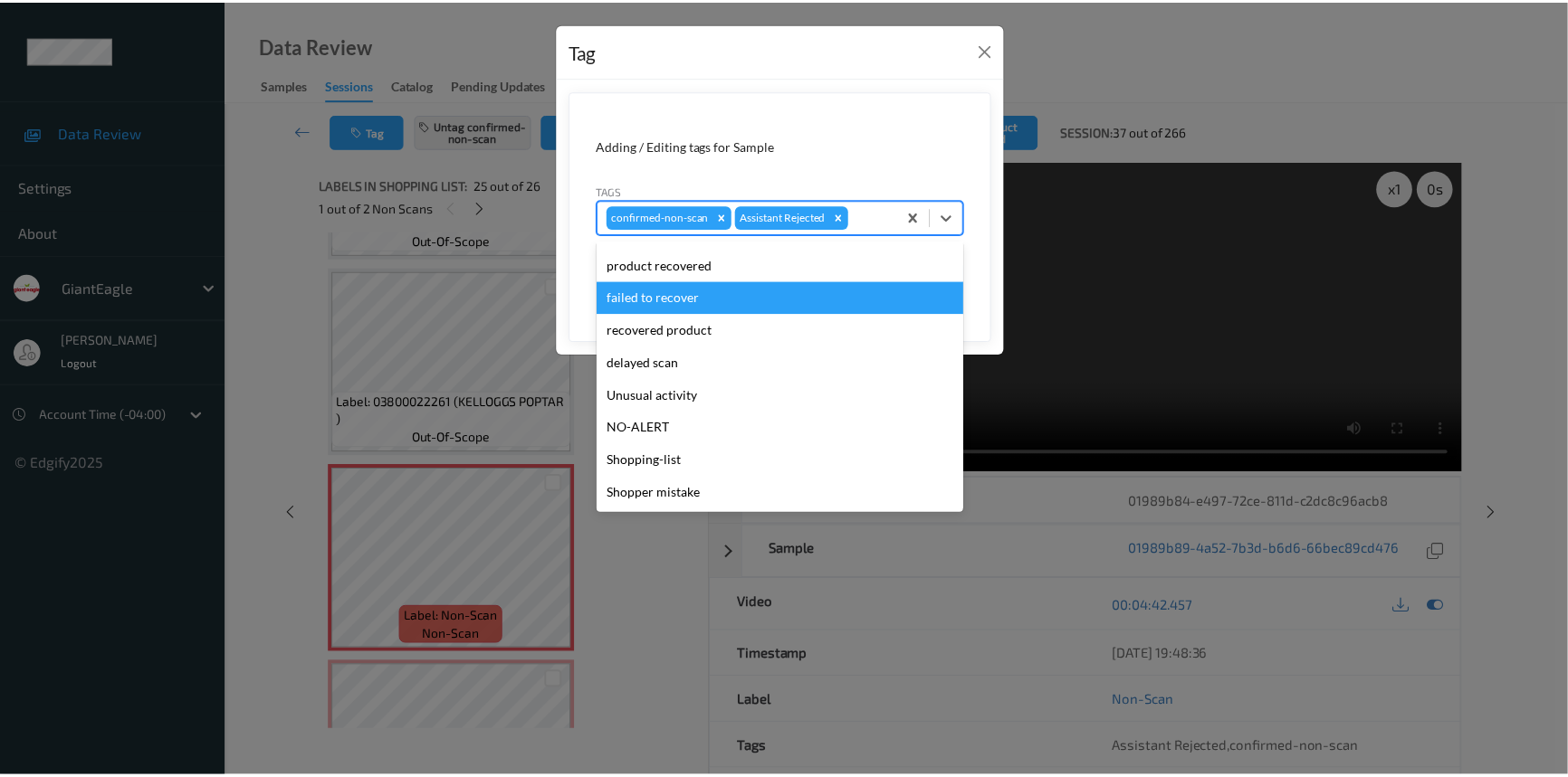
scroll to position [0, 0]
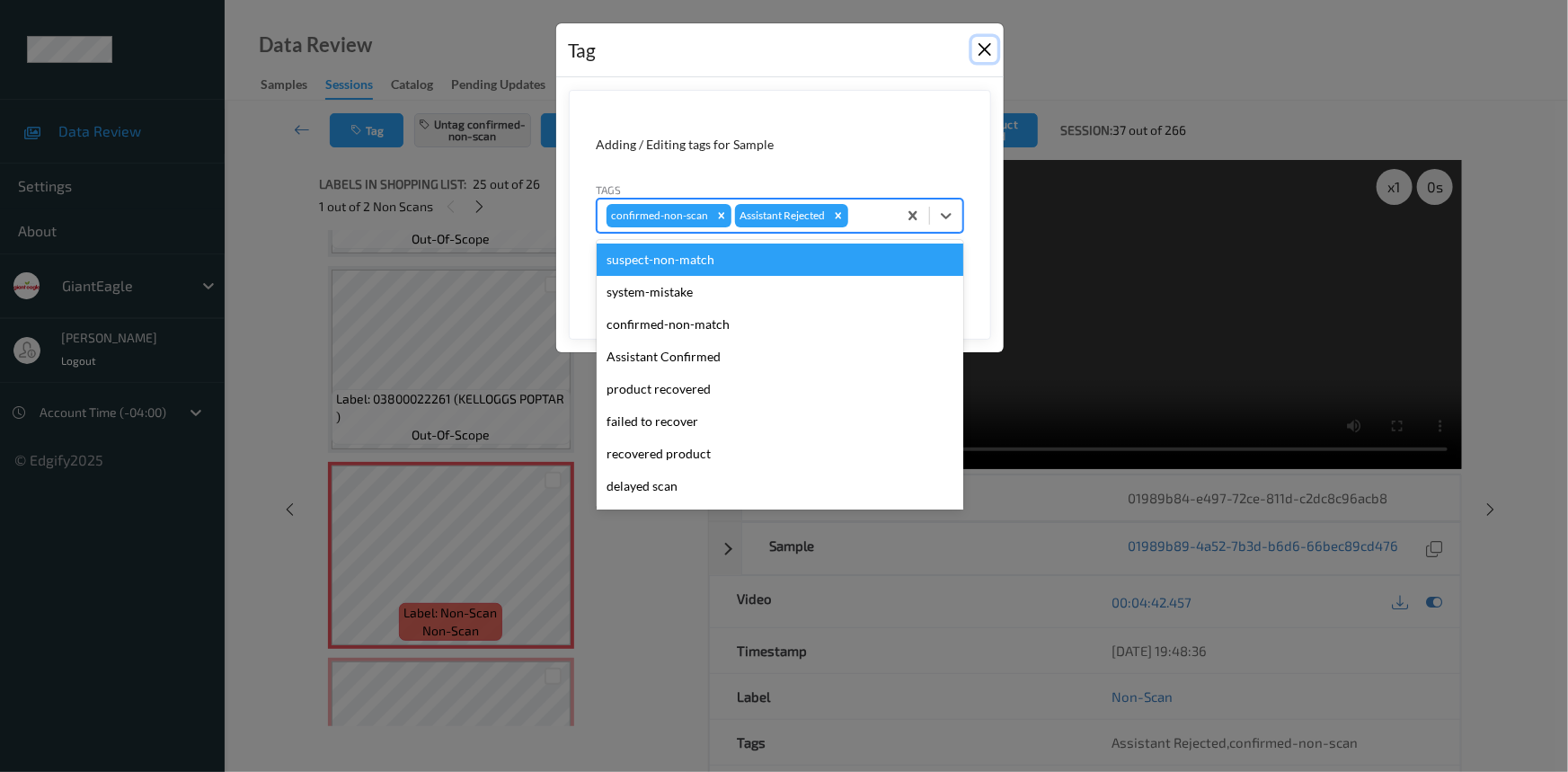
click at [986, 49] on button "Close" at bounding box center [984, 49] width 26 height 26
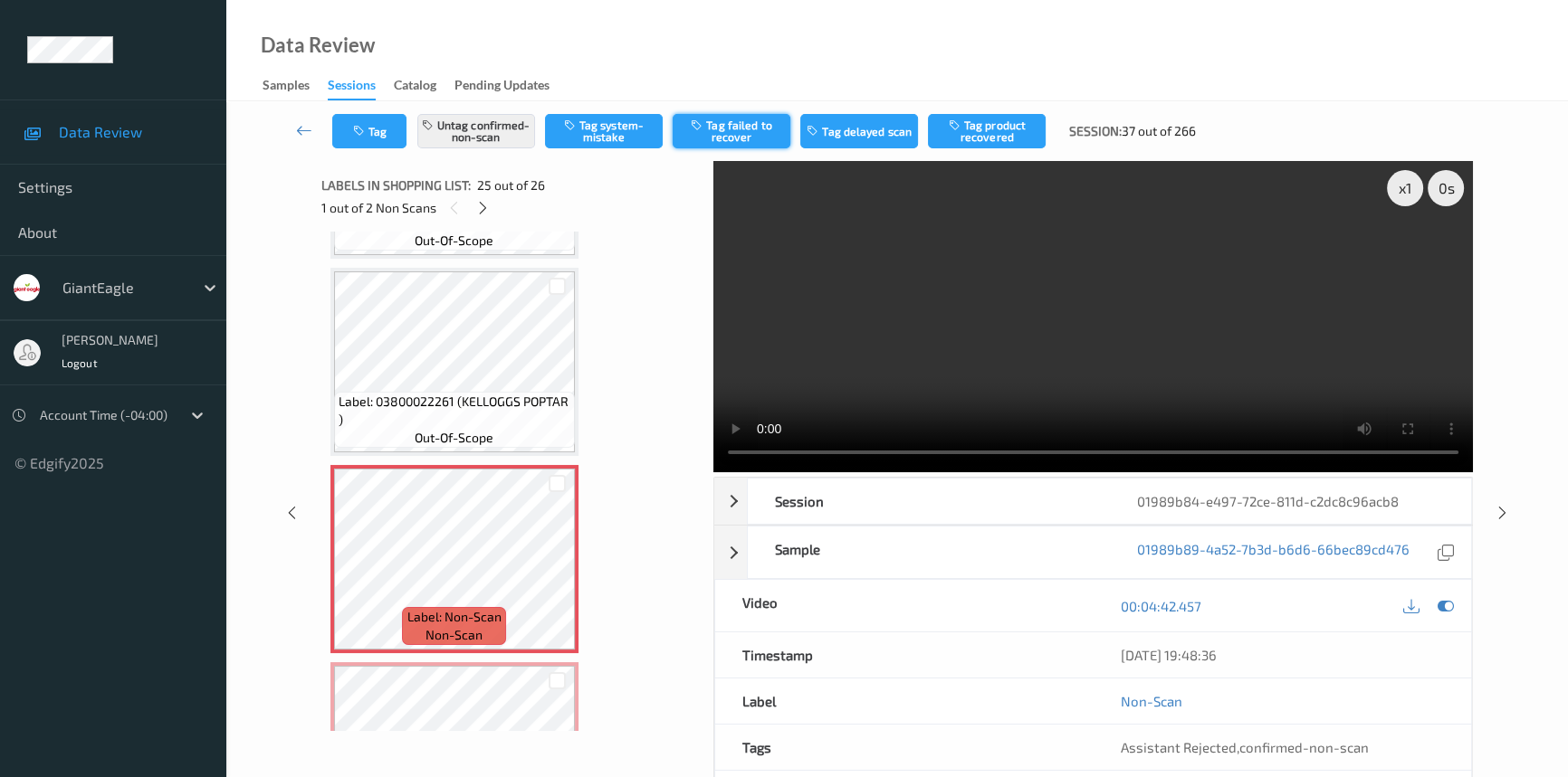
click at [757, 129] on button "Tag failed to recover" at bounding box center [730, 131] width 118 height 34
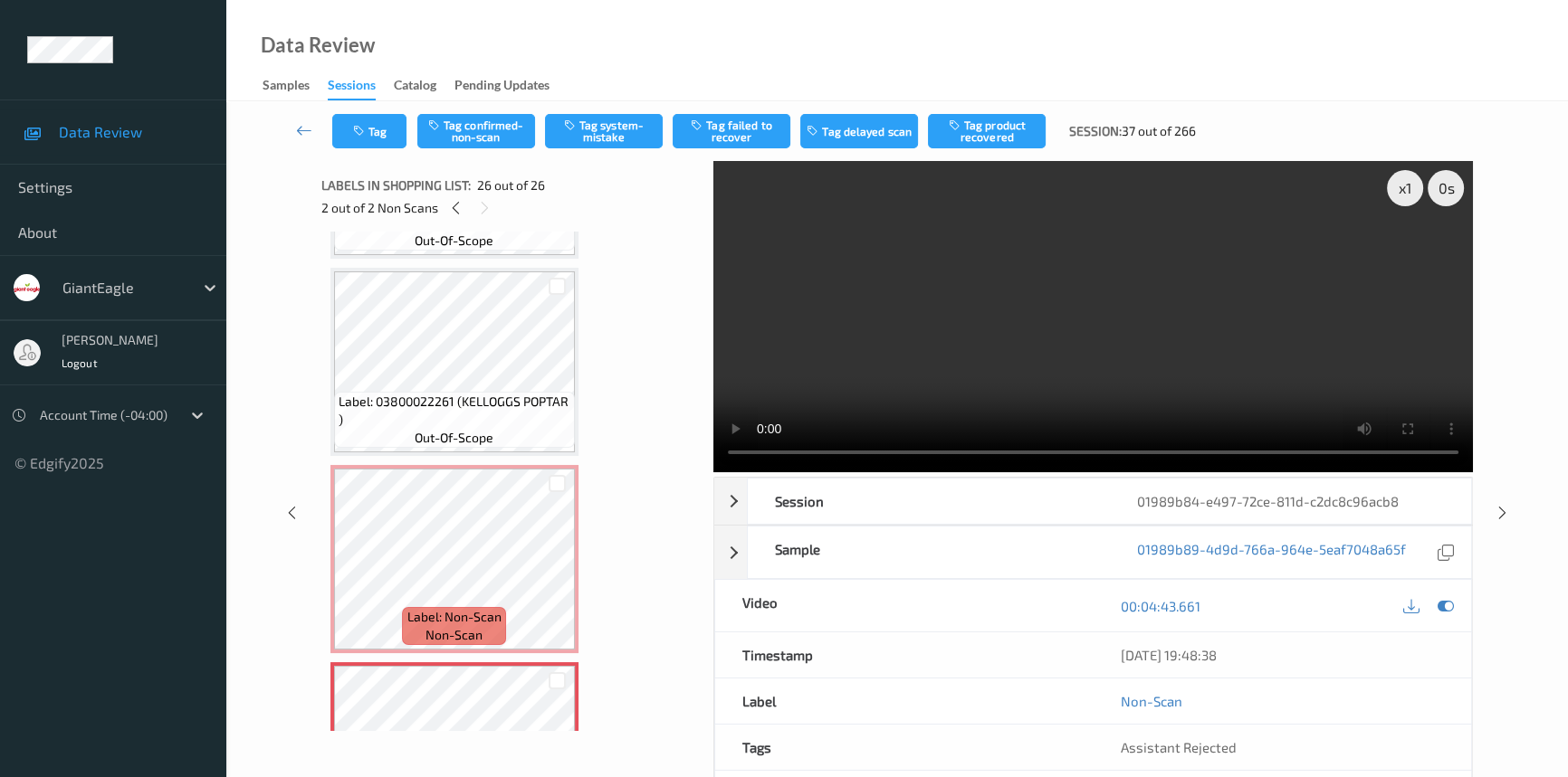
drag, startPoint x: 513, startPoint y: 128, endPoint x: 528, endPoint y: 149, distance: 25.8
click at [514, 132] on button "Tag confirmed-non-scan" at bounding box center [475, 131] width 118 height 34
drag, startPoint x: 742, startPoint y: 119, endPoint x: 744, endPoint y: 144, distance: 25.1
click at [742, 132] on button "Tag failed to recover" at bounding box center [730, 131] width 118 height 34
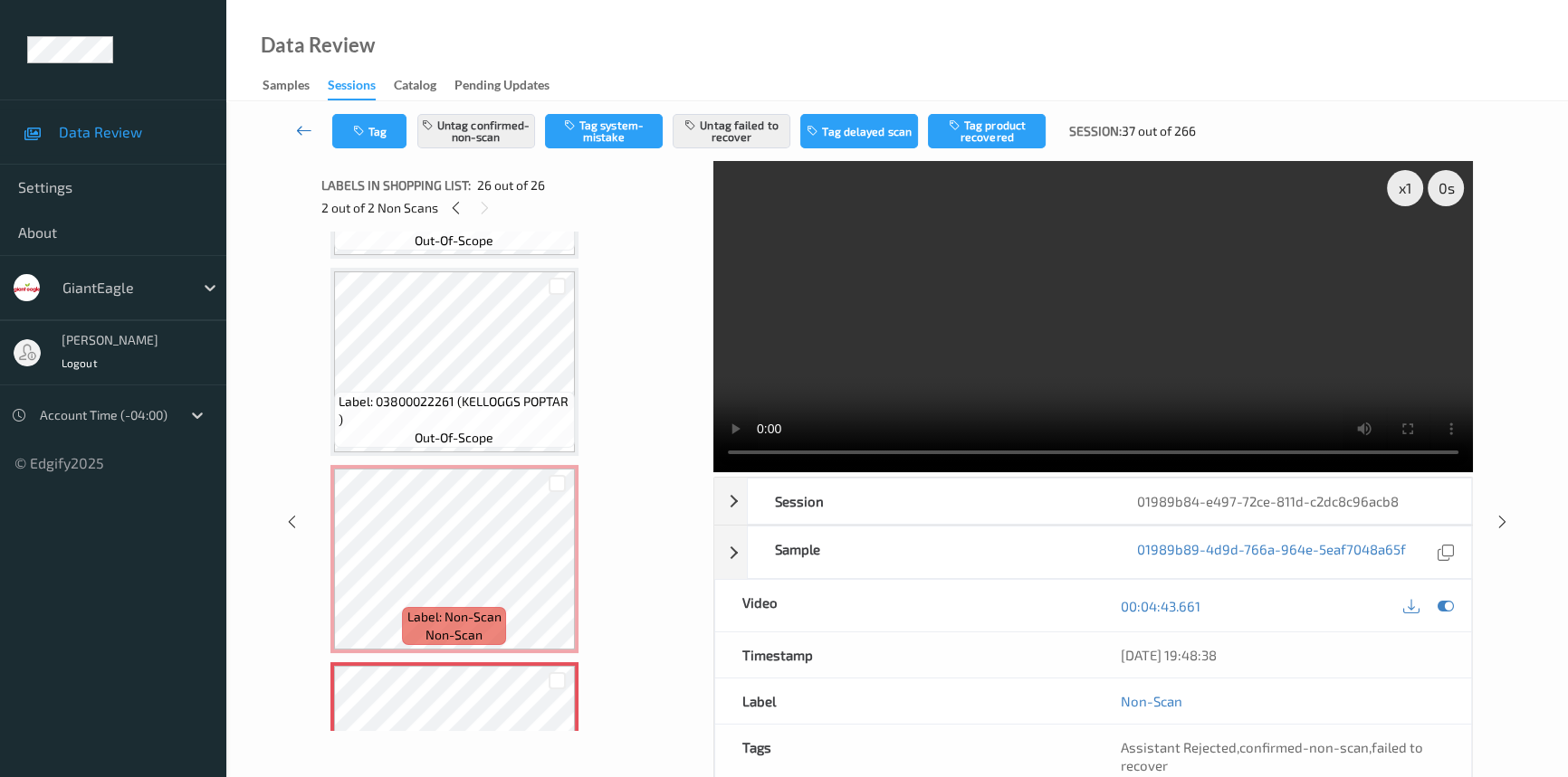
click at [308, 121] on icon at bounding box center [304, 130] width 16 height 18
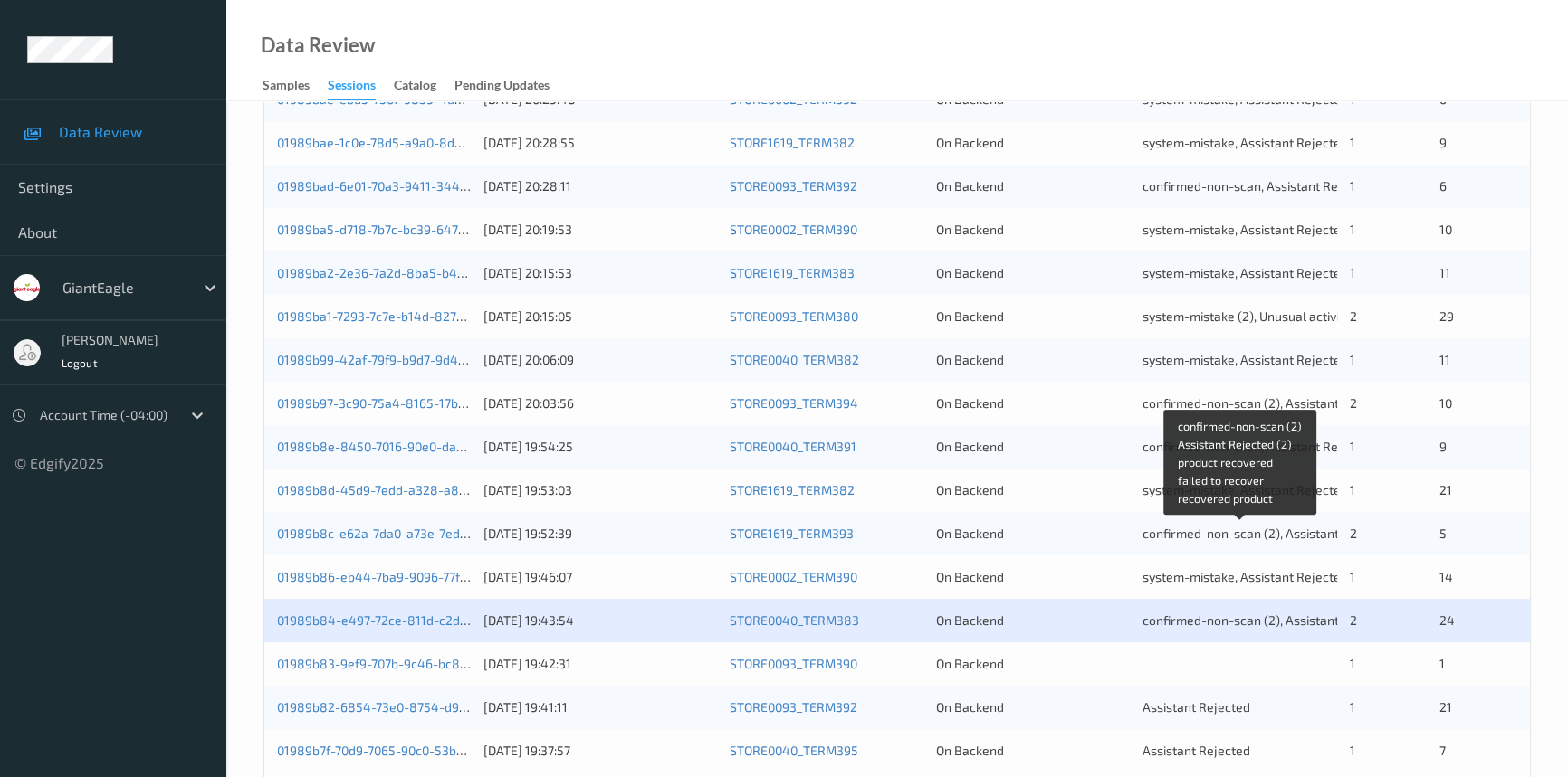
scroll to position [645, 0]
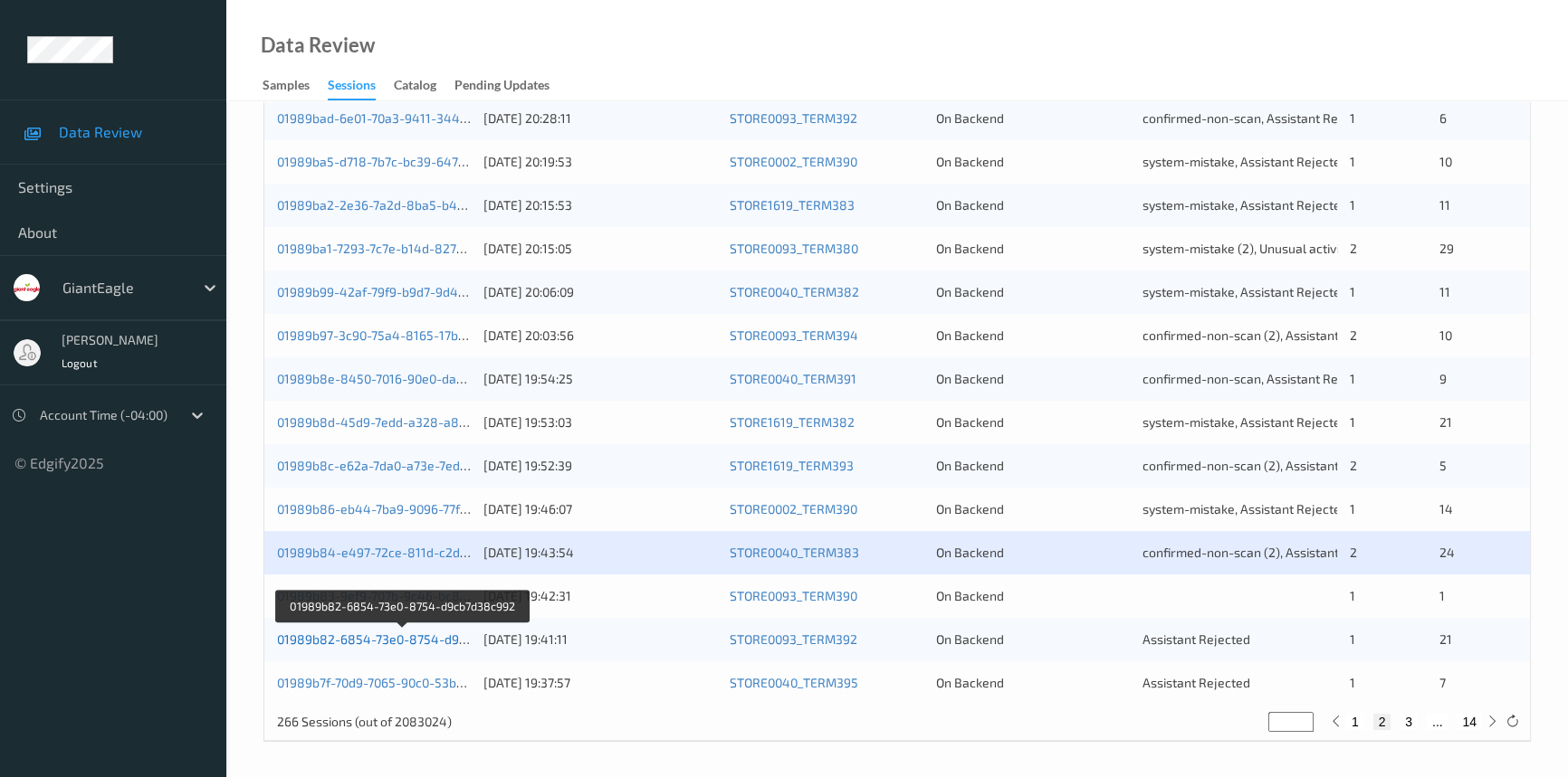
click at [406, 634] on link "01989b82-6854-73e0-8754-d9cb7d38c992" at bounding box center [403, 639] width 252 height 15
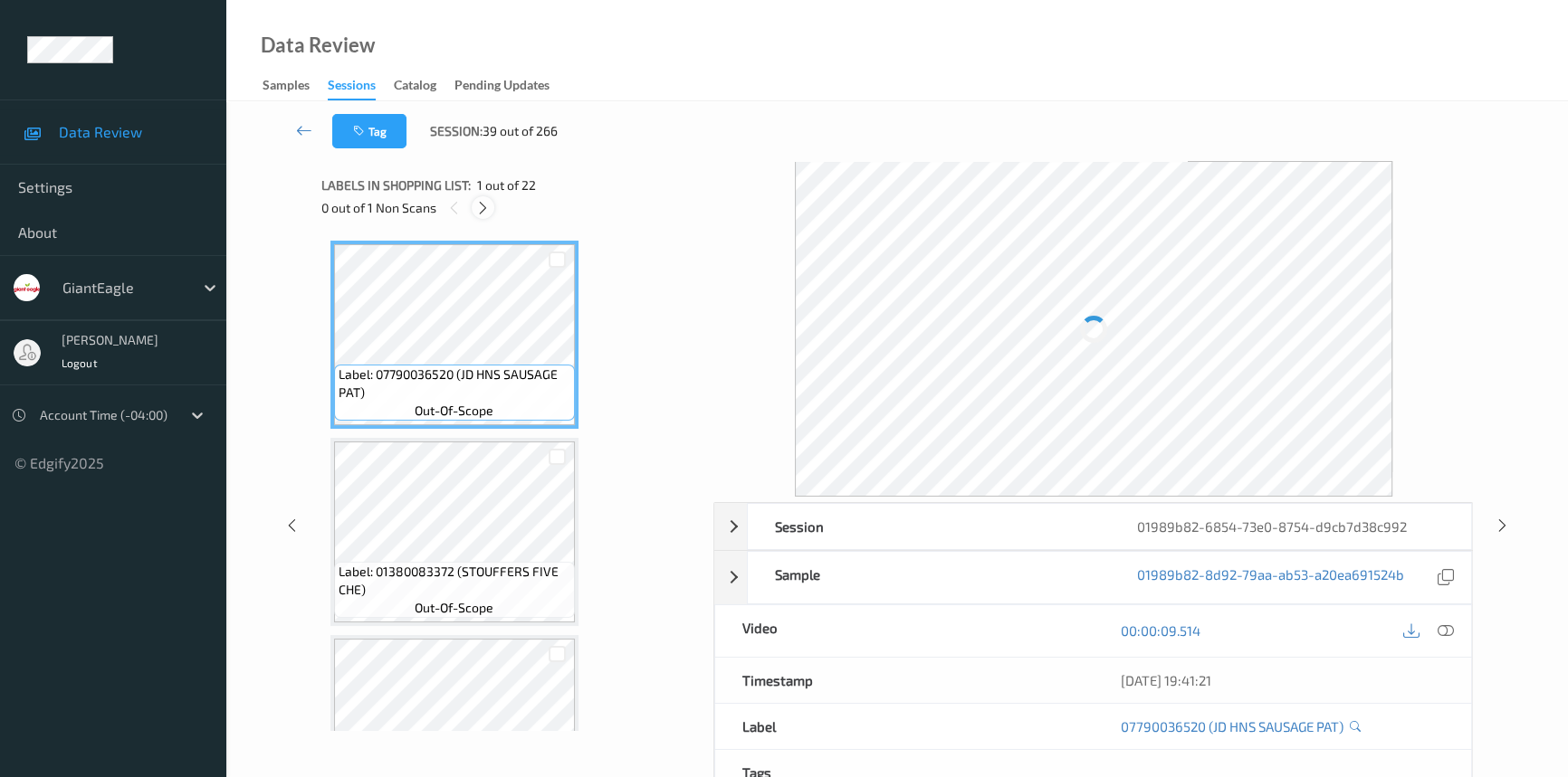
click at [479, 205] on icon at bounding box center [483, 207] width 15 height 16
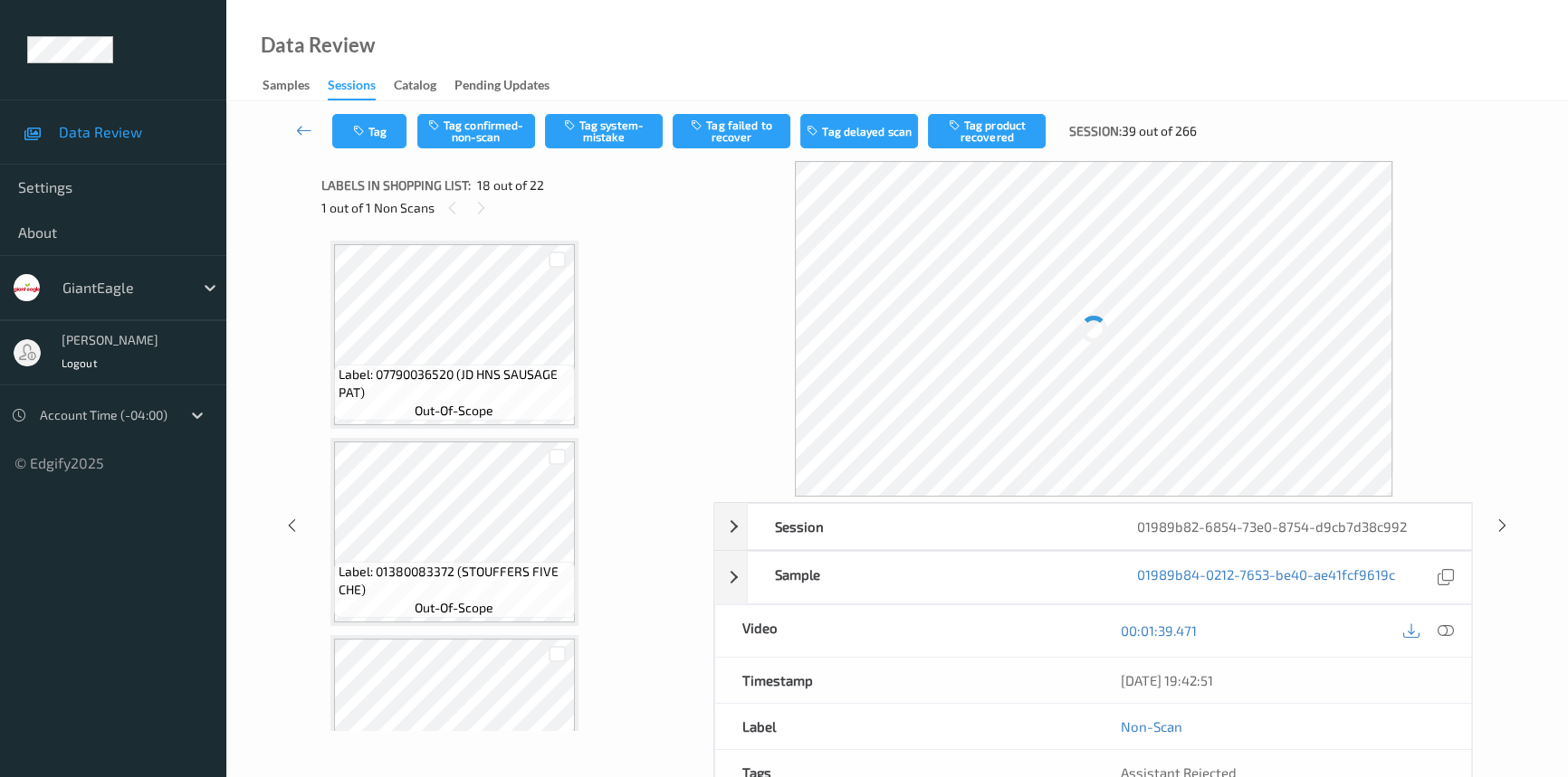
scroll to position [3155, 0]
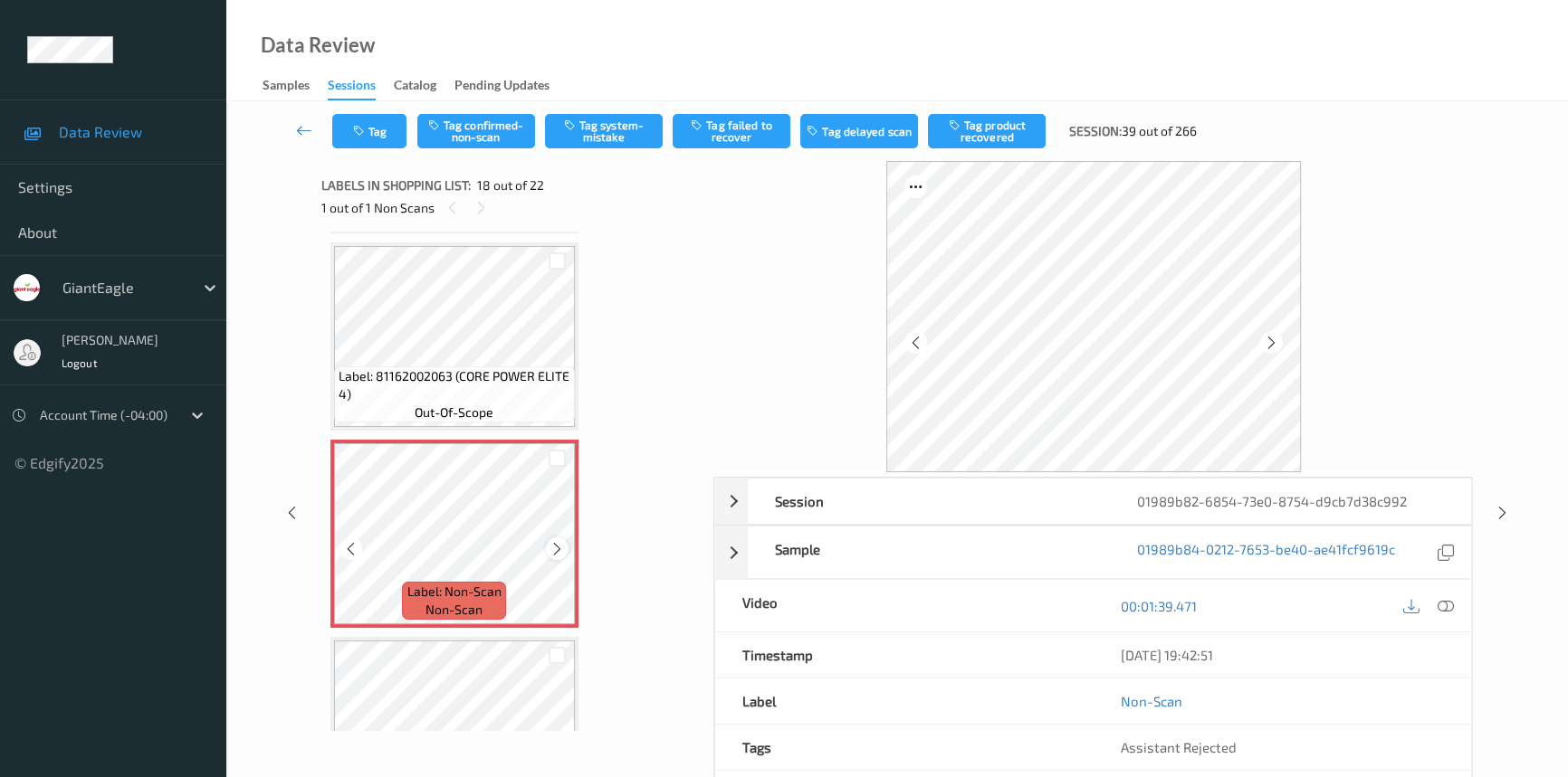
click at [560, 541] on icon at bounding box center [557, 549] width 15 height 16
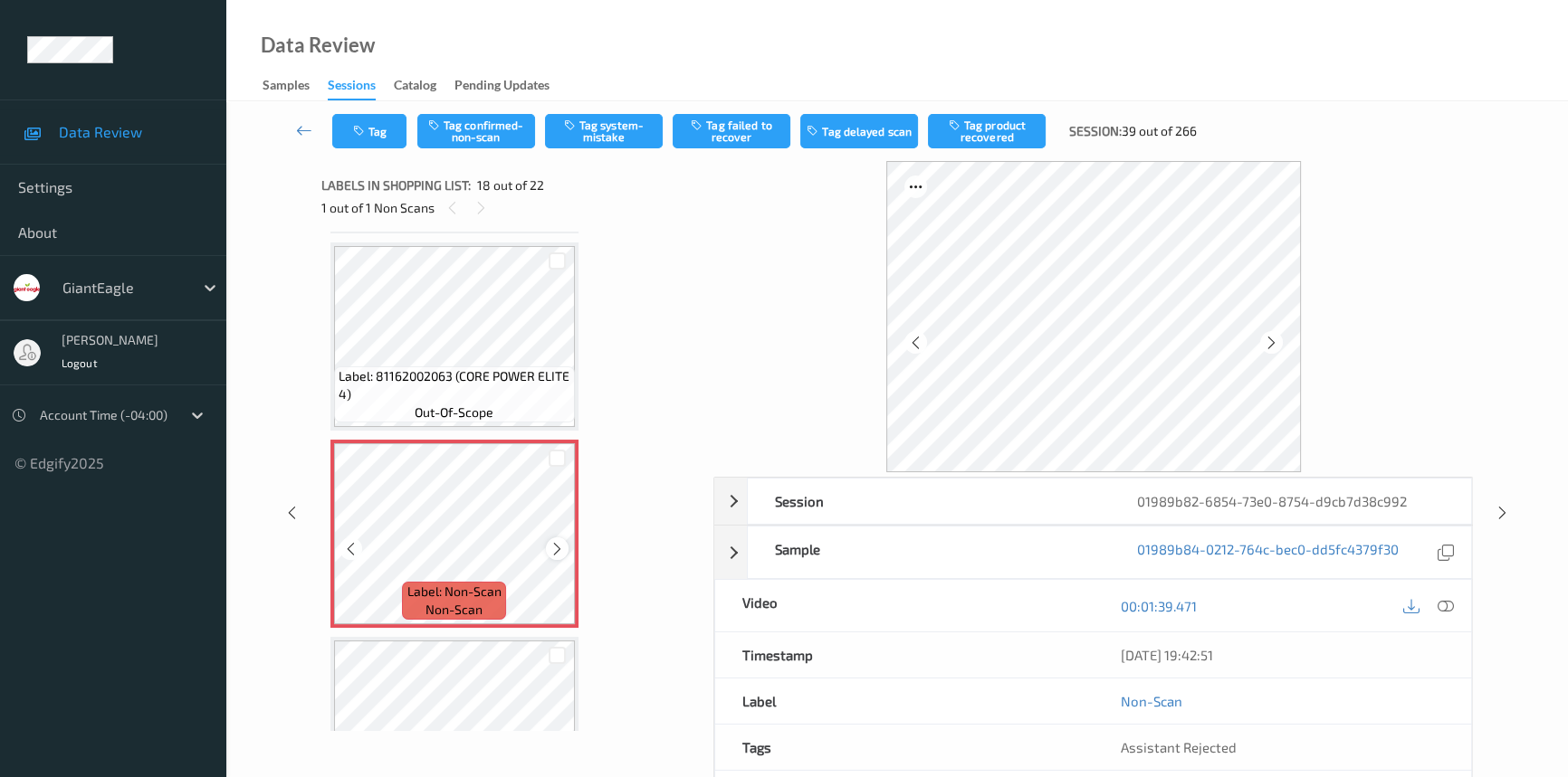
click at [561, 541] on icon at bounding box center [557, 549] width 15 height 16
click at [1442, 603] on icon at bounding box center [1446, 606] width 16 height 16
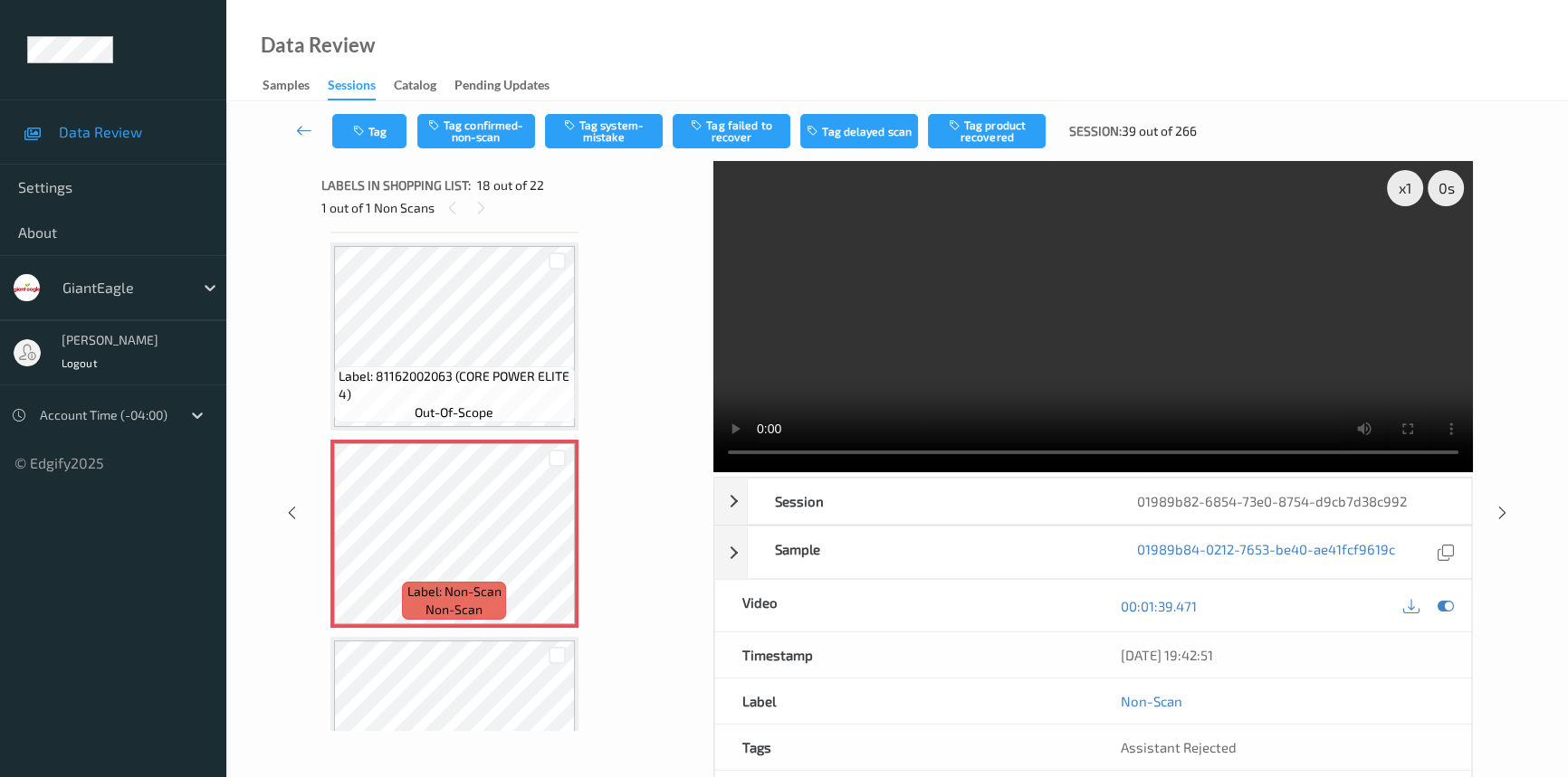
click at [1509, 51] on div "Data Review Samples Sessions Catalog Pending Updates" at bounding box center [897, 51] width 1341 height 101
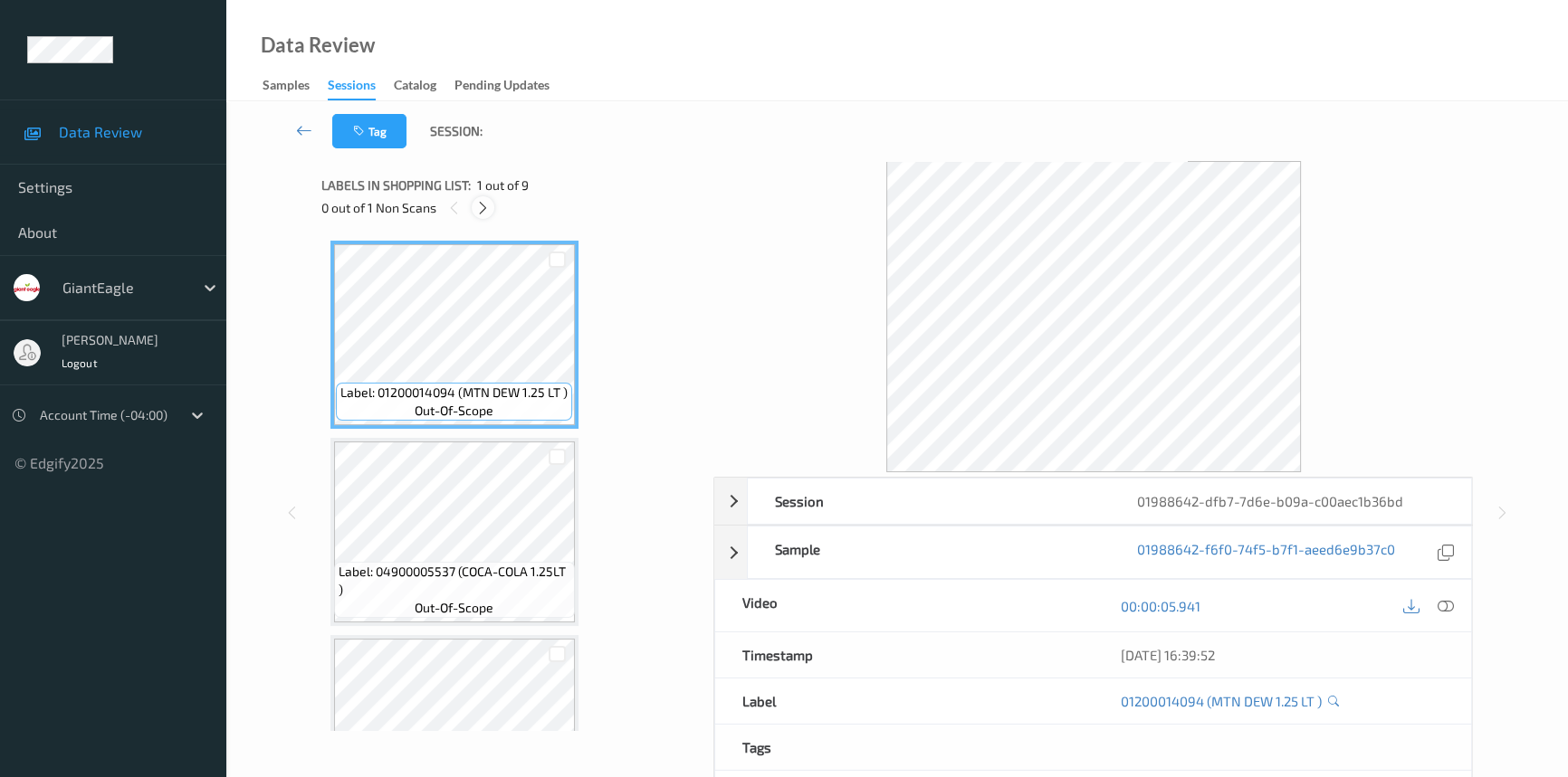
click at [485, 205] on icon at bounding box center [483, 207] width 15 height 16
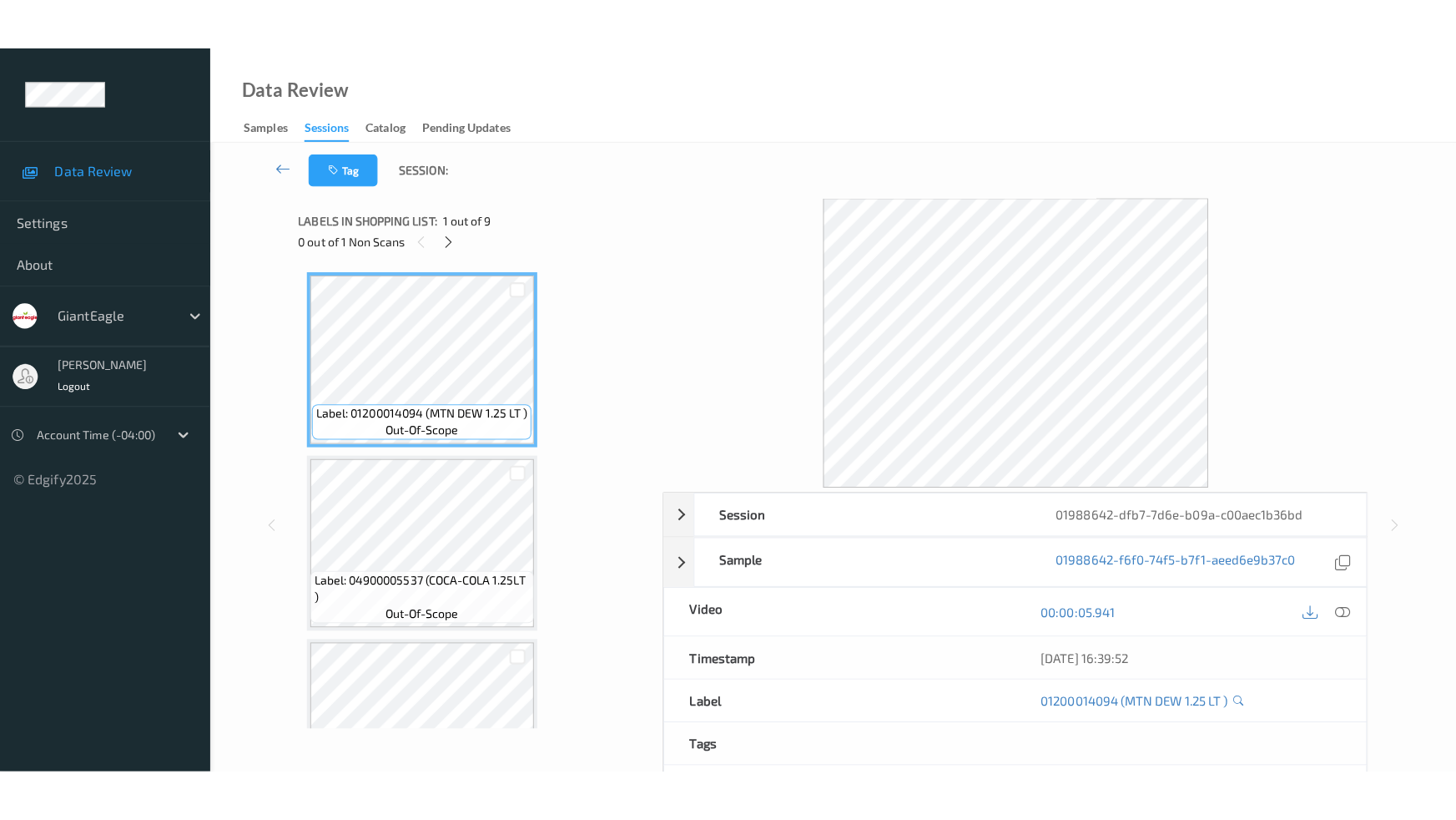
scroll to position [1180, 0]
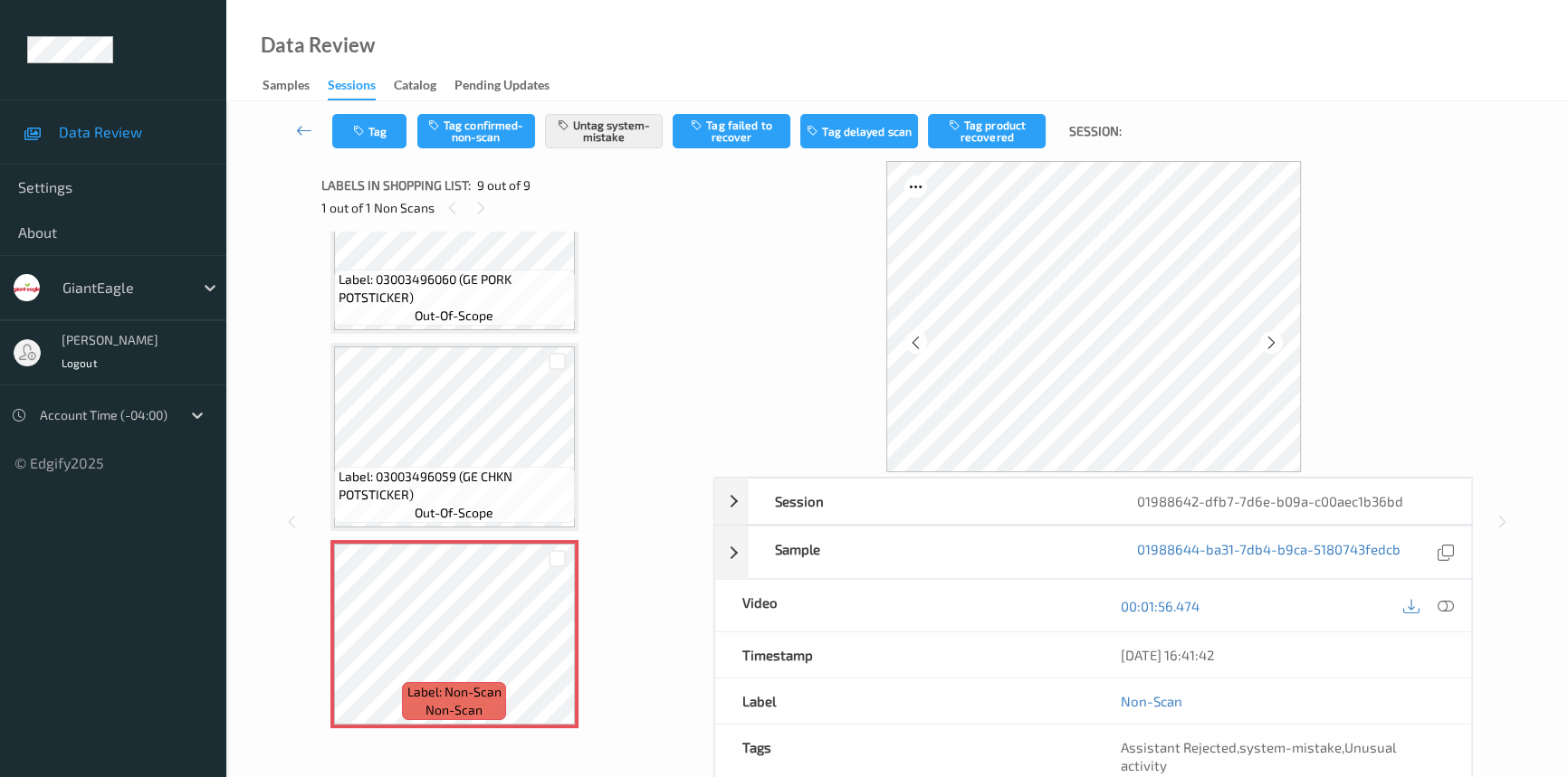
click at [1449, 634] on div "07/08/2025 16:41:42" at bounding box center [1283, 655] width 379 height 45
click at [1443, 598] on icon at bounding box center [1446, 606] width 16 height 16
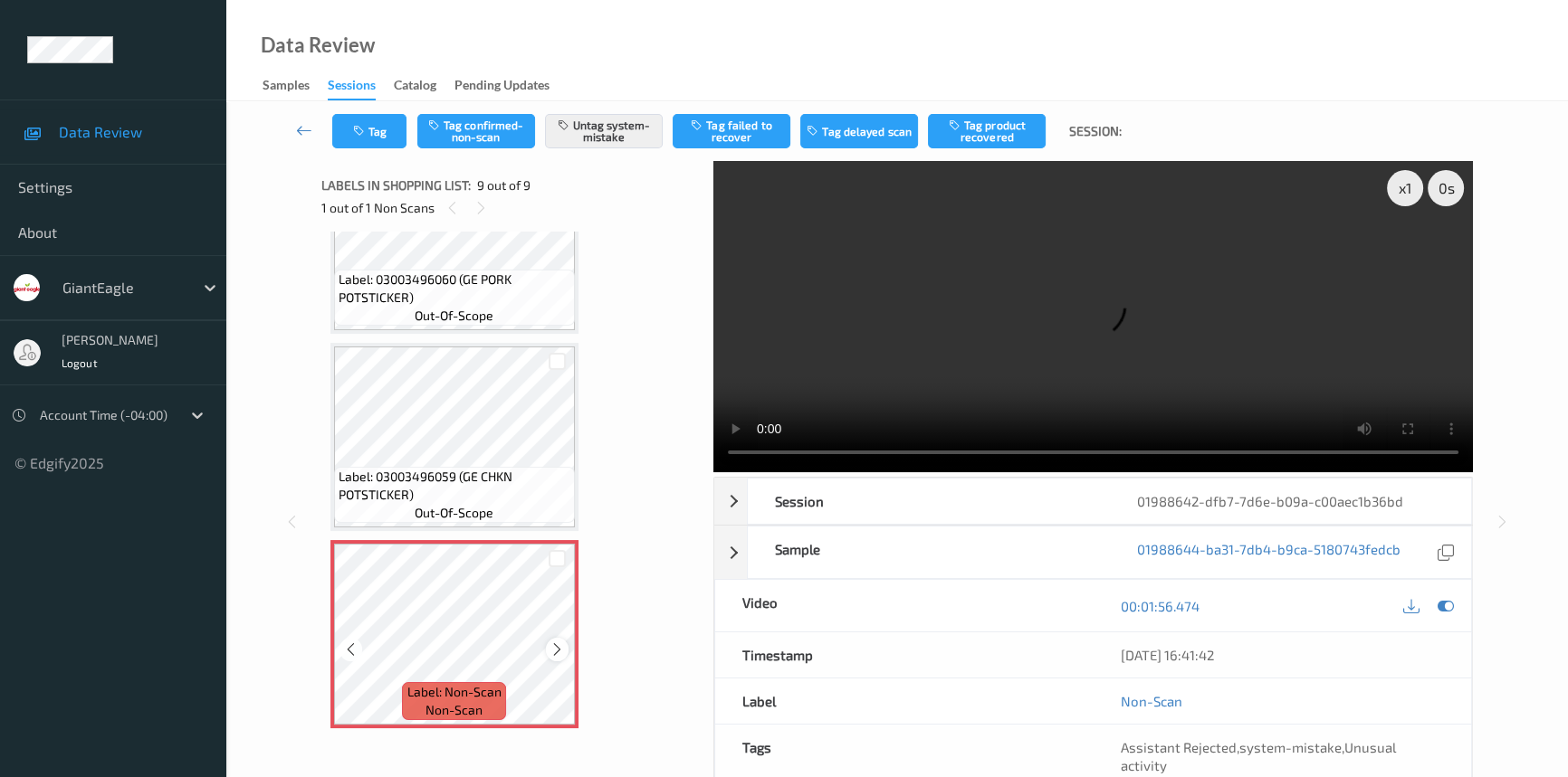
click at [564, 643] on div at bounding box center [557, 650] width 23 height 23
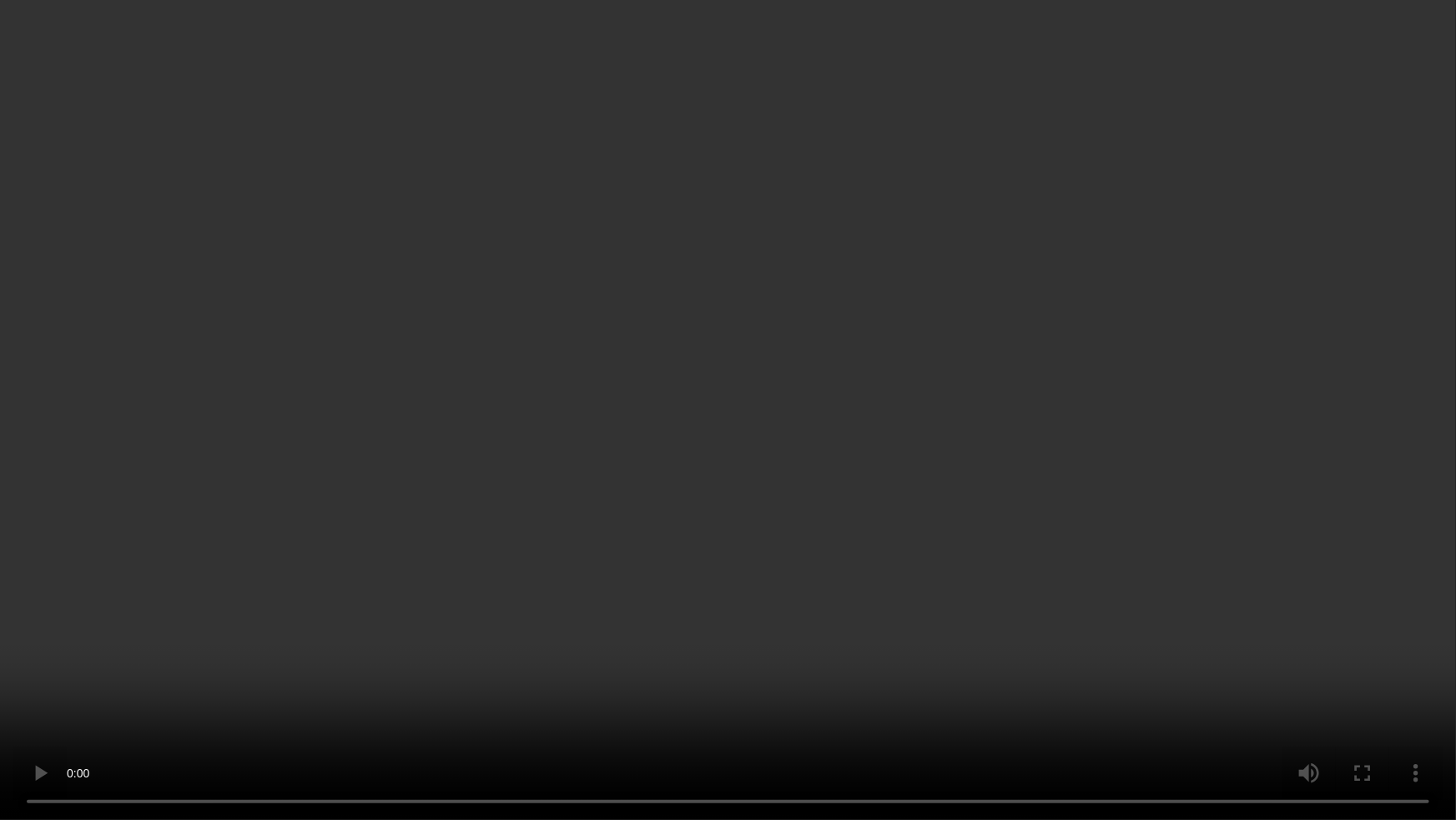
click at [1200, 478] on video at bounding box center [728, 410] width 1456 height 820
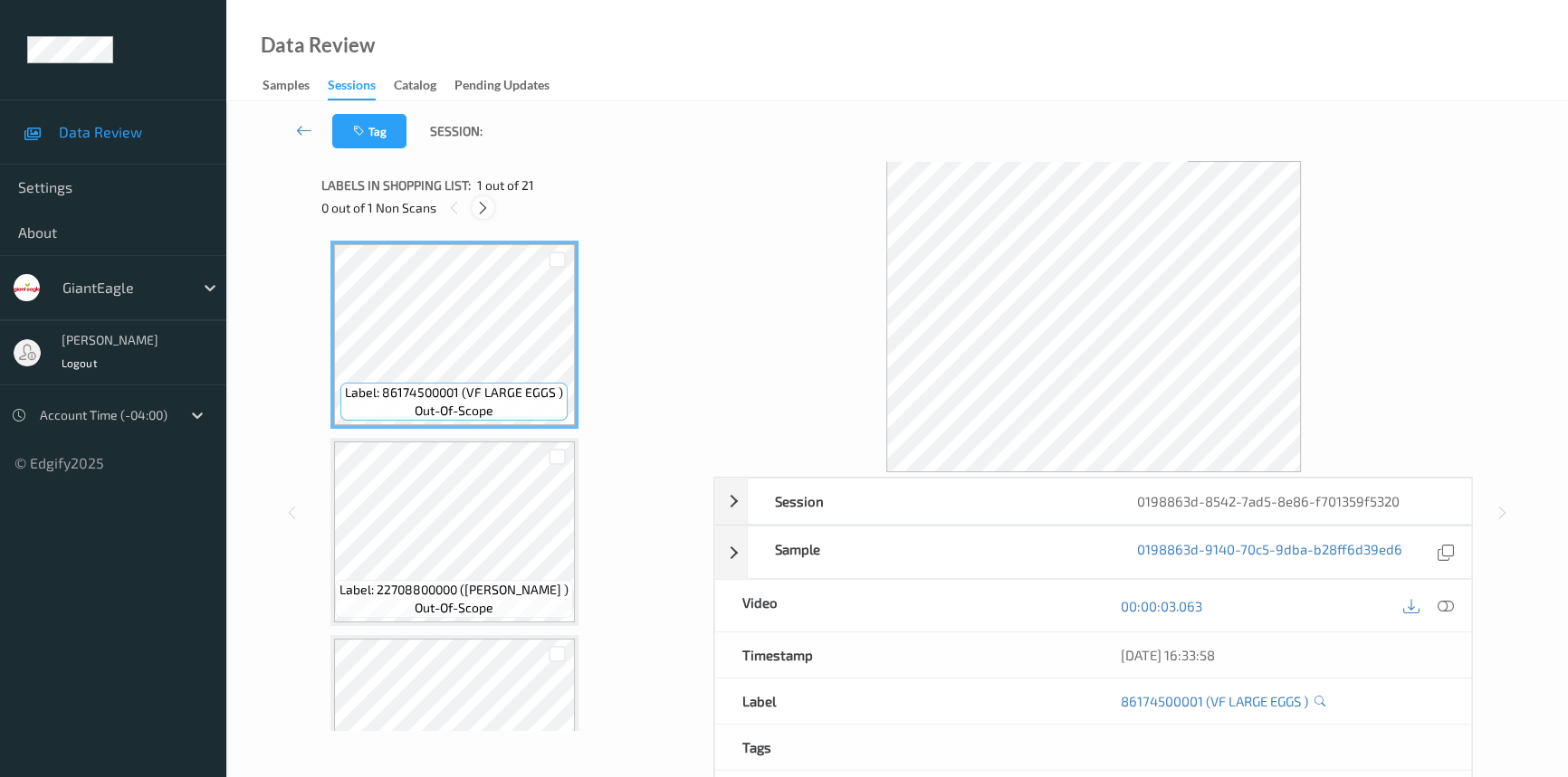
click at [479, 206] on icon at bounding box center [483, 207] width 15 height 16
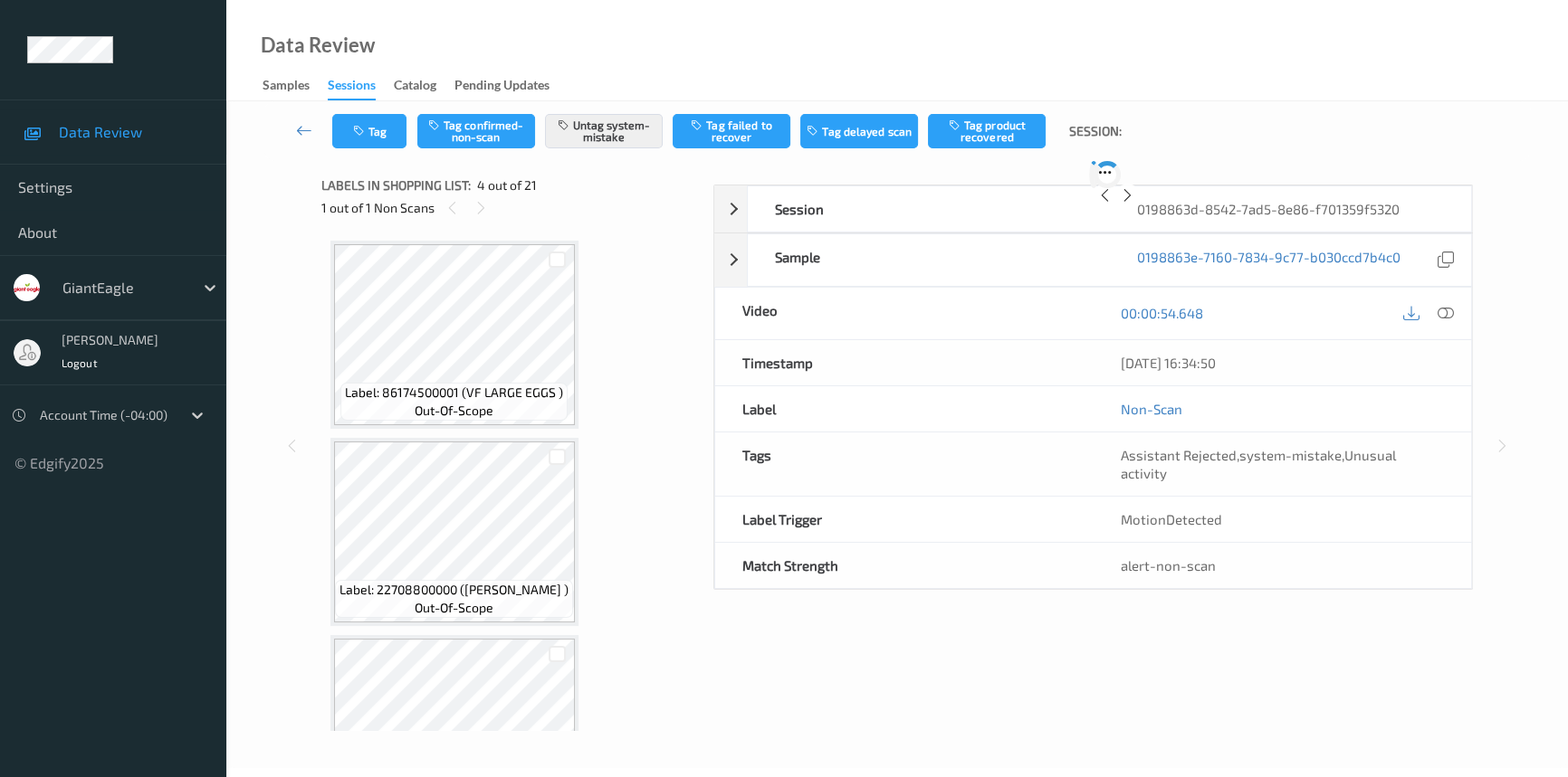
scroll to position [402, 0]
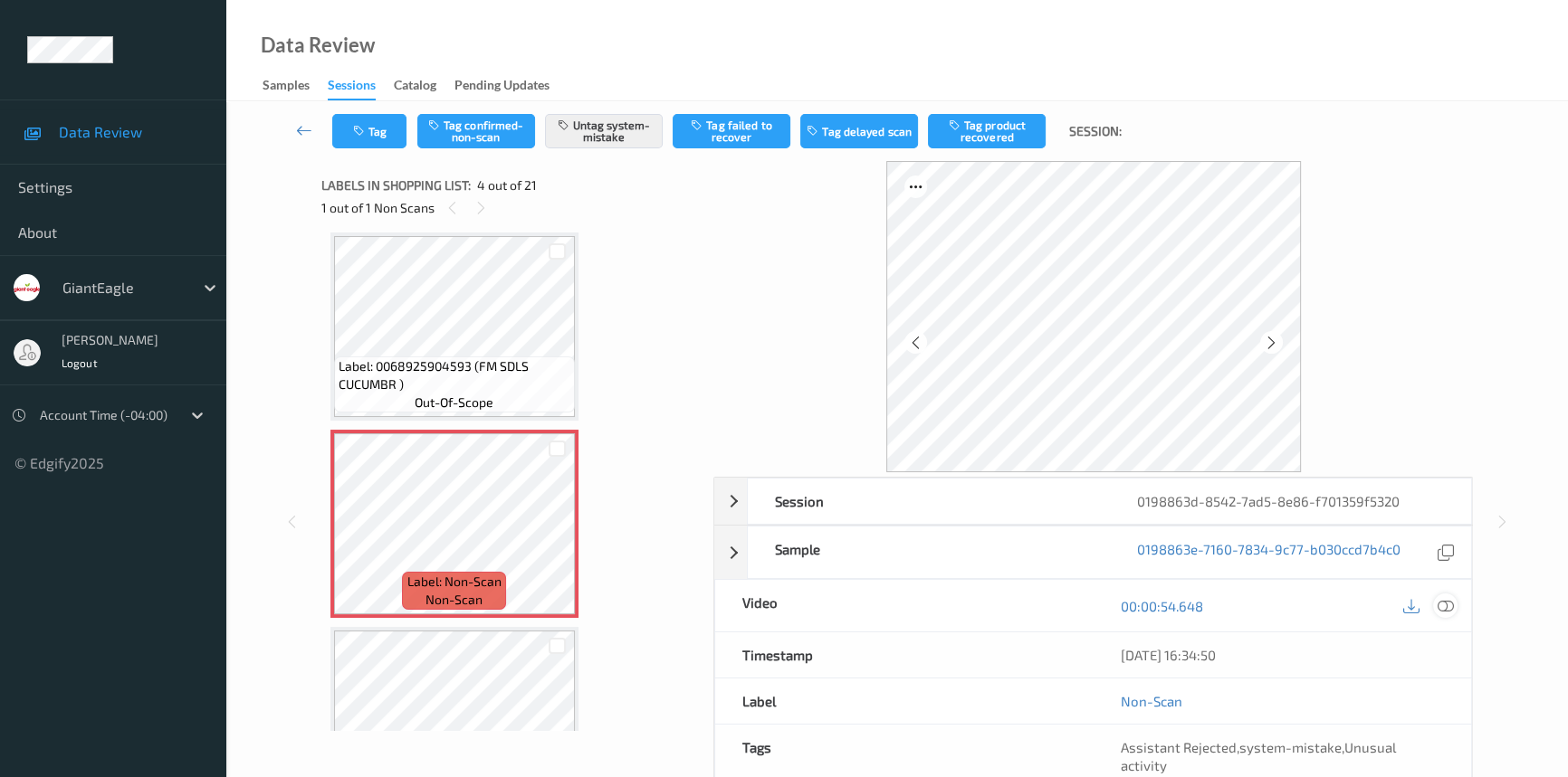
click at [1439, 604] on icon at bounding box center [1446, 606] width 16 height 16
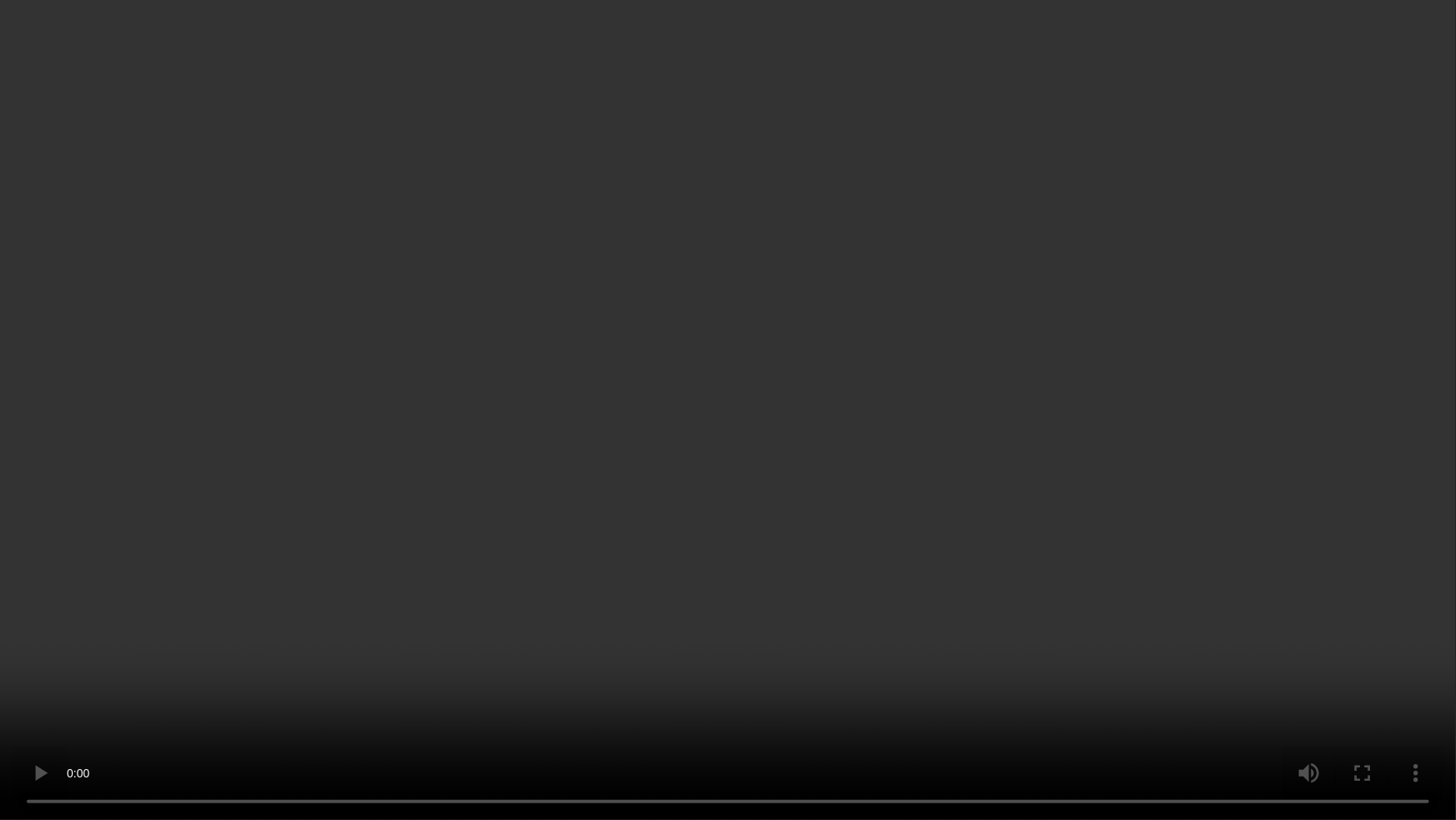
click at [1186, 515] on video at bounding box center [728, 410] width 1456 height 820
click at [519, 555] on video at bounding box center [728, 410] width 1456 height 820
click at [871, 620] on video at bounding box center [728, 410] width 1456 height 820
click at [604, 498] on video at bounding box center [728, 410] width 1456 height 820
click at [568, 452] on video at bounding box center [728, 410] width 1456 height 820
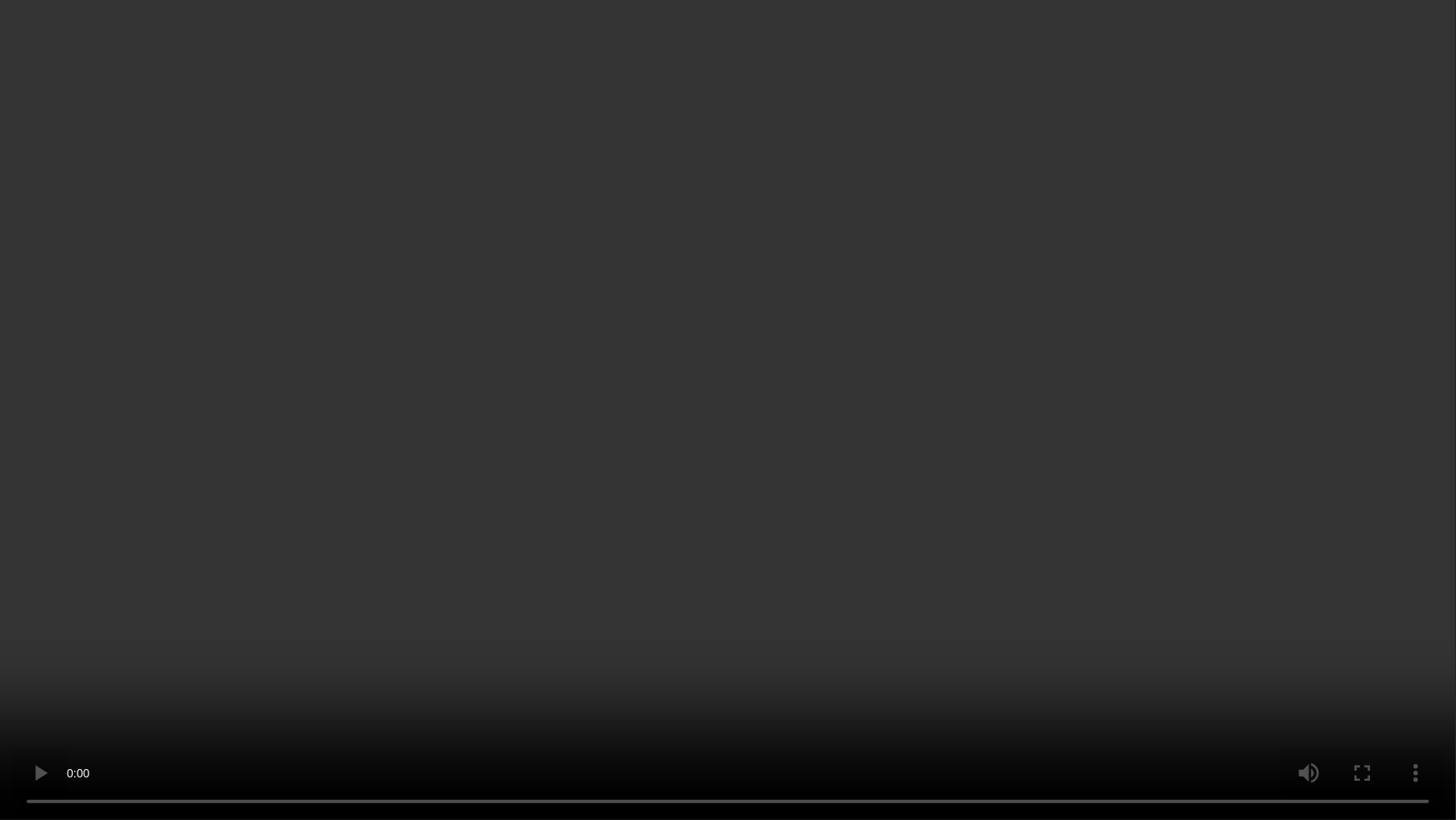
click at [442, 542] on video at bounding box center [728, 410] width 1456 height 820
click at [480, 551] on video at bounding box center [728, 410] width 1456 height 820
drag, startPoint x: 586, startPoint y: 568, endPoint x: 576, endPoint y: 571, distance: 10.4
click at [576, 571] on video at bounding box center [728, 410] width 1456 height 820
click at [543, 568] on video at bounding box center [728, 410] width 1456 height 820
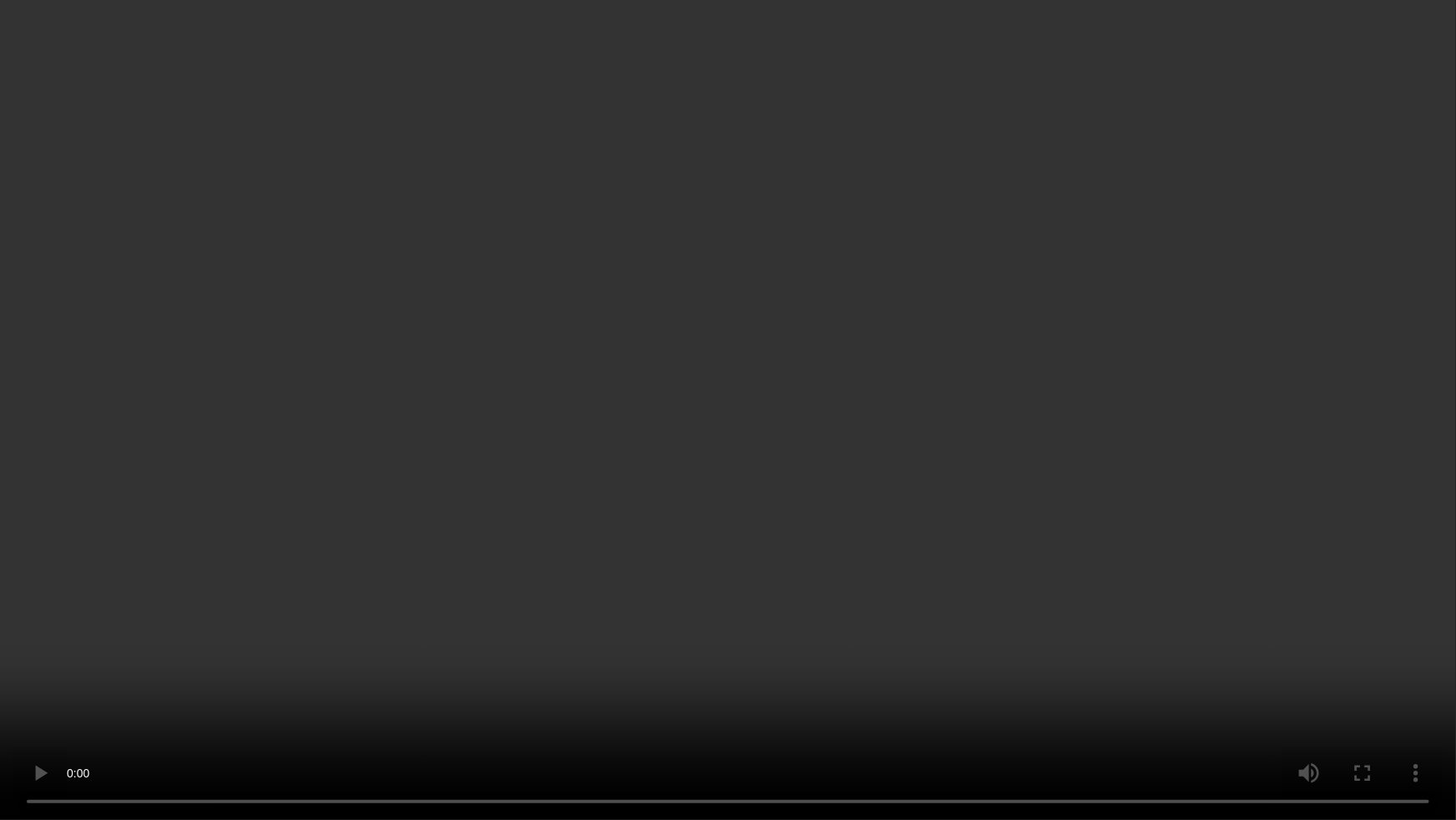
click at [677, 425] on video at bounding box center [728, 410] width 1456 height 820
click at [717, 479] on video at bounding box center [728, 410] width 1456 height 820
click at [843, 526] on video at bounding box center [728, 410] width 1456 height 820
click at [721, 603] on video at bounding box center [728, 410] width 1456 height 820
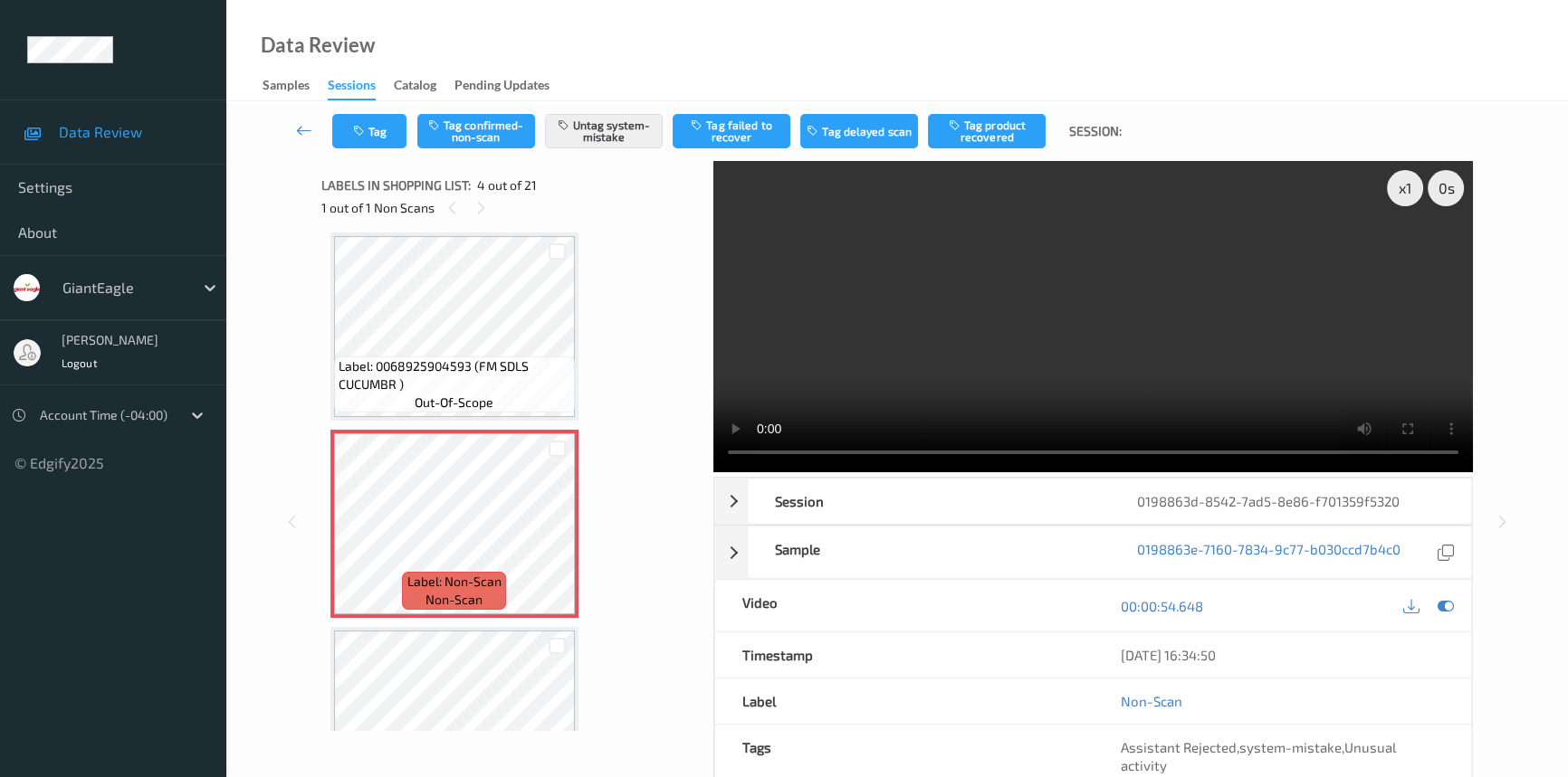
click at [1093, 298] on video at bounding box center [1093, 317] width 759 height 312
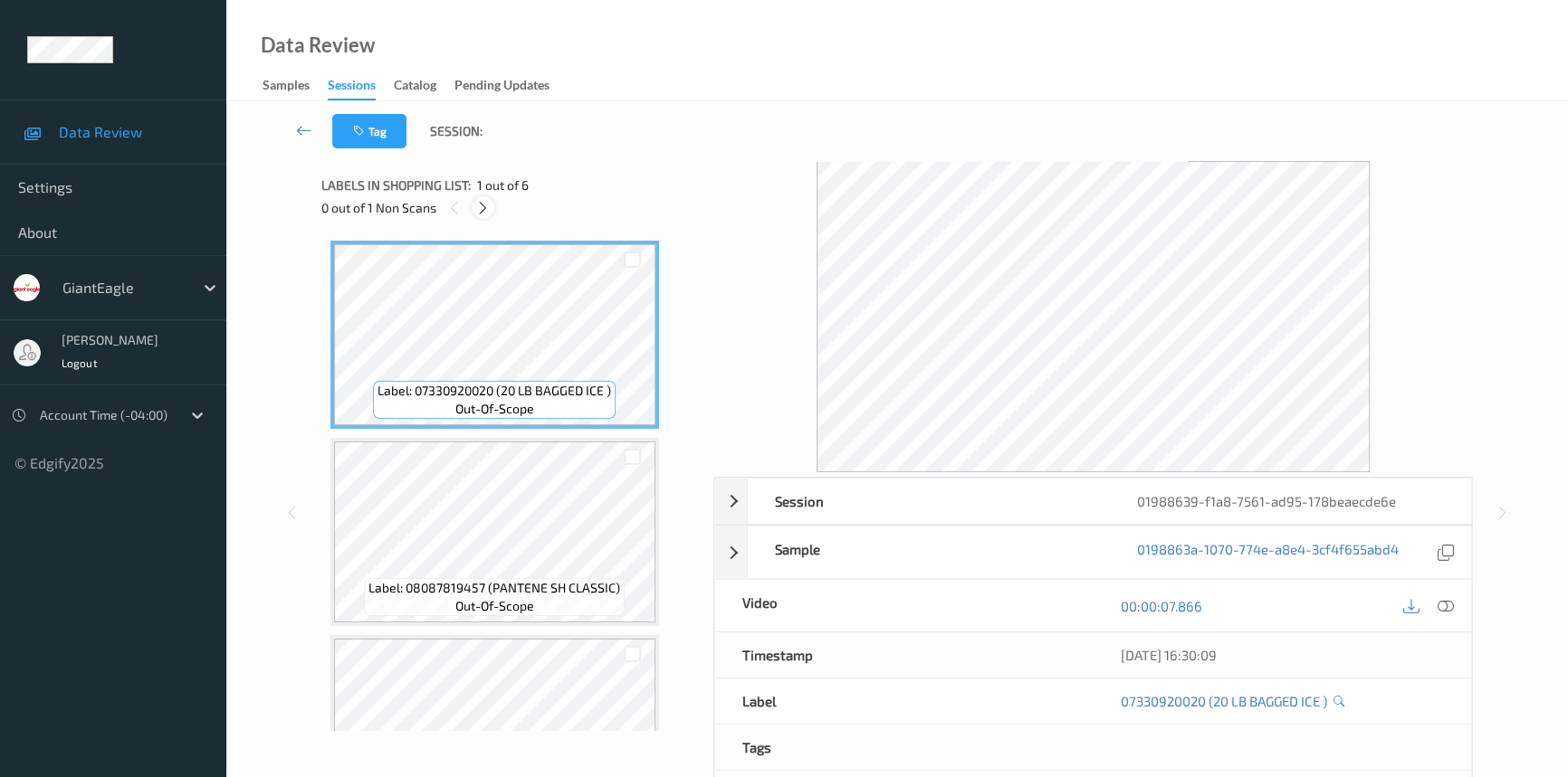
click at [482, 206] on icon at bounding box center [483, 207] width 15 height 16
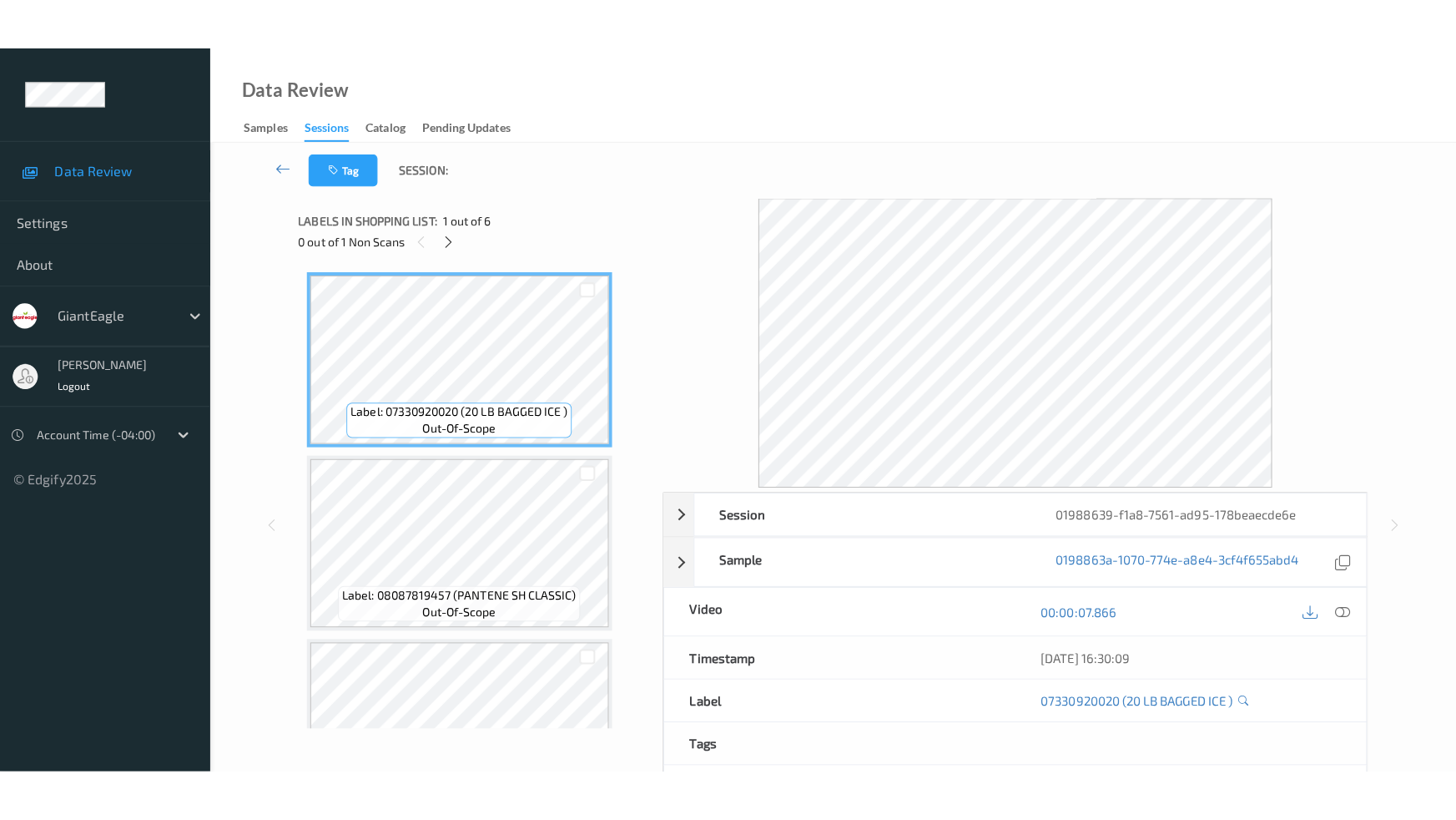
scroll to position [552, 0]
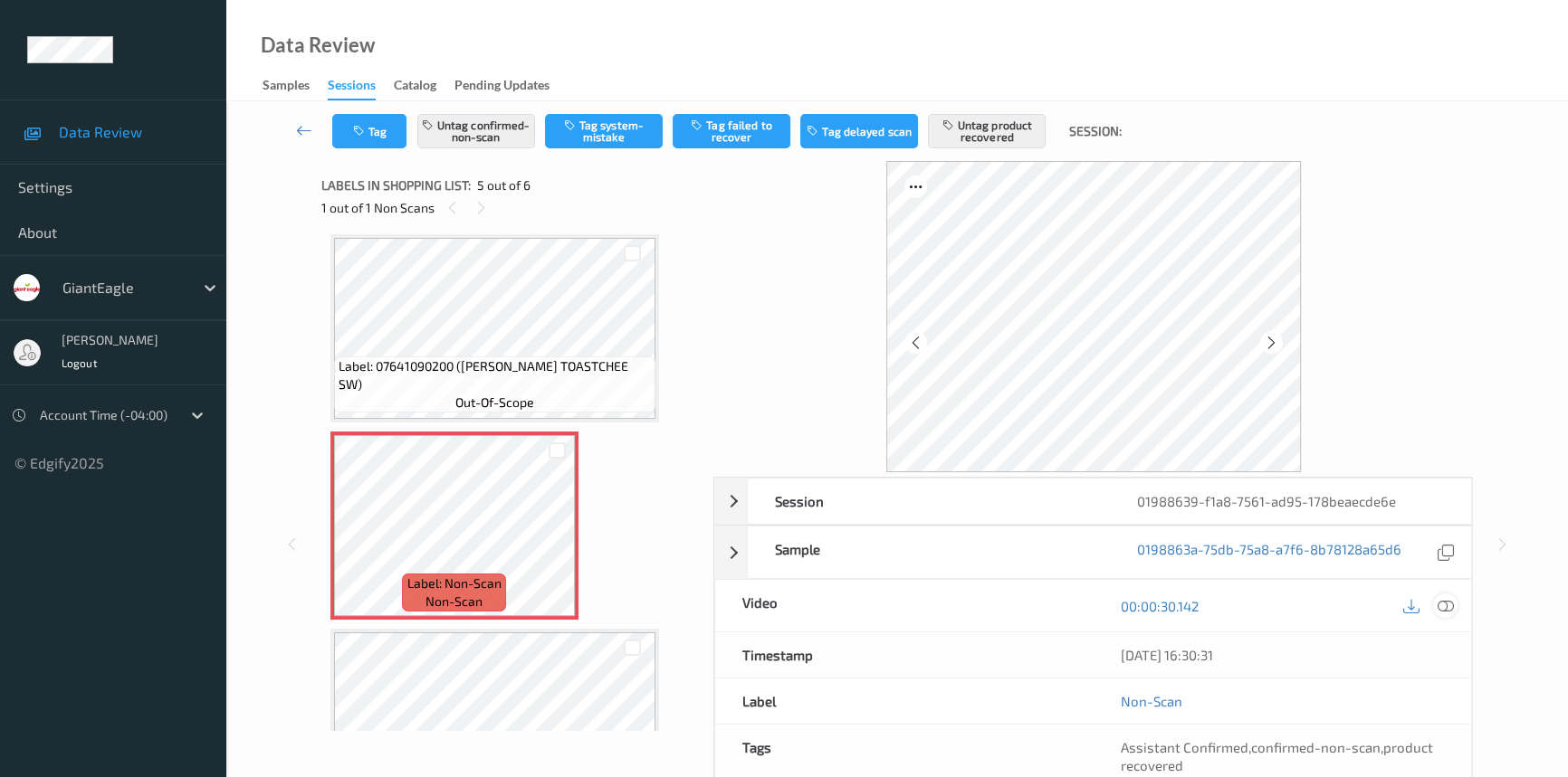
click at [1447, 600] on icon at bounding box center [1446, 606] width 16 height 16
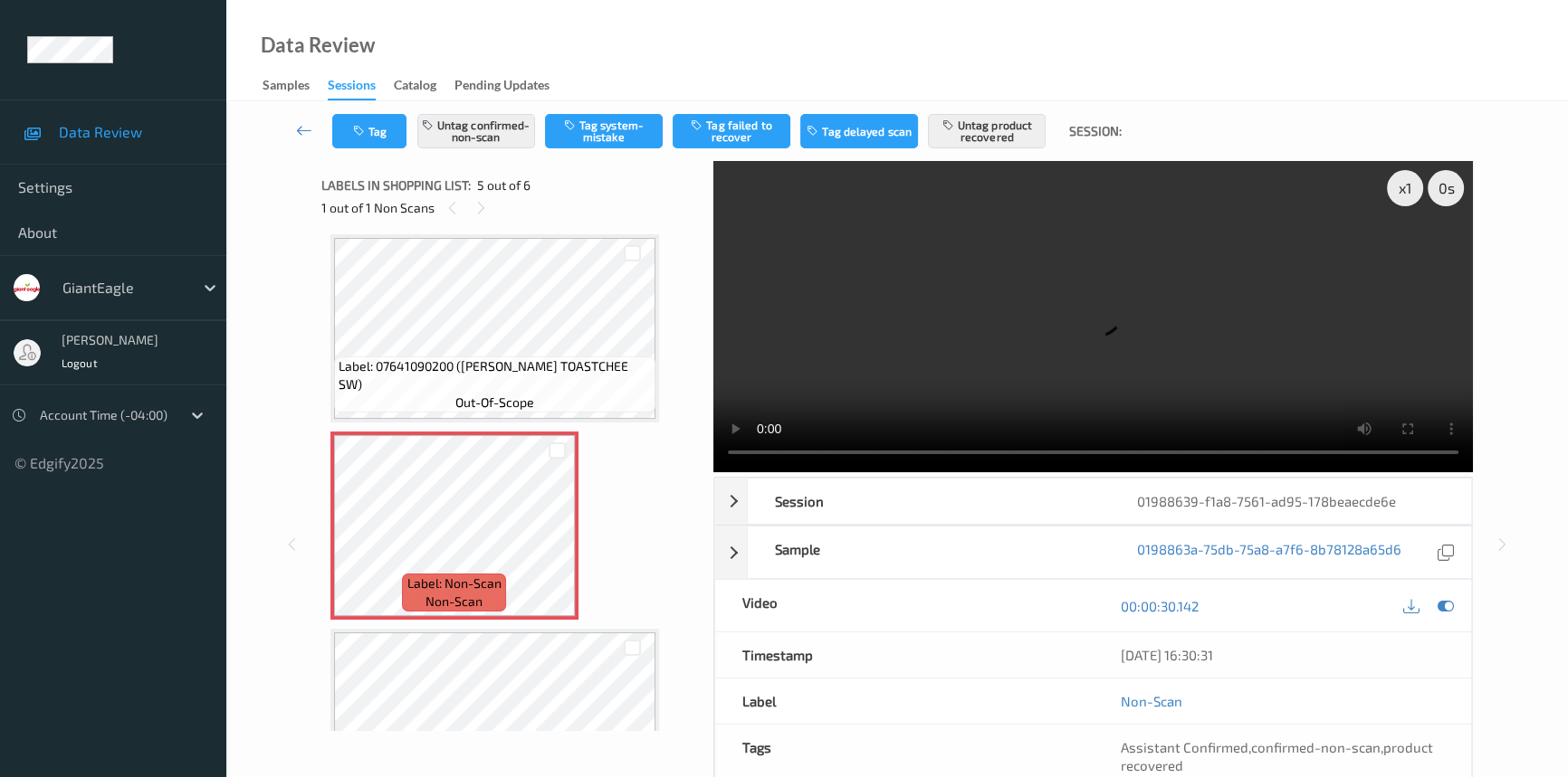
scroll to position [578, 0]
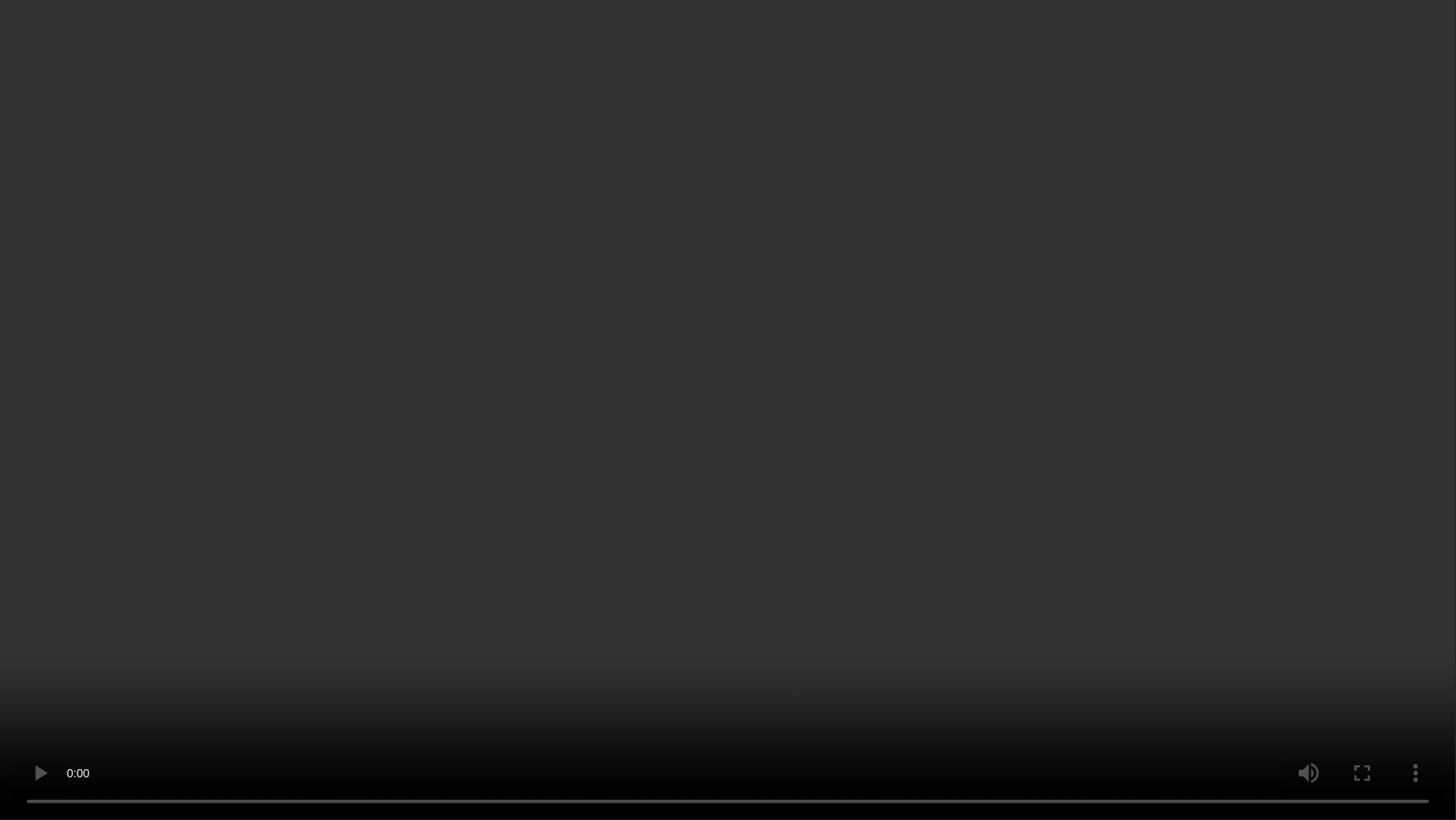
click at [1030, 557] on video at bounding box center [728, 410] width 1456 height 820
drag, startPoint x: 1122, startPoint y: 701, endPoint x: 1280, endPoint y: 737, distance: 162.0
click at [1134, 704] on video at bounding box center [728, 410] width 1456 height 820
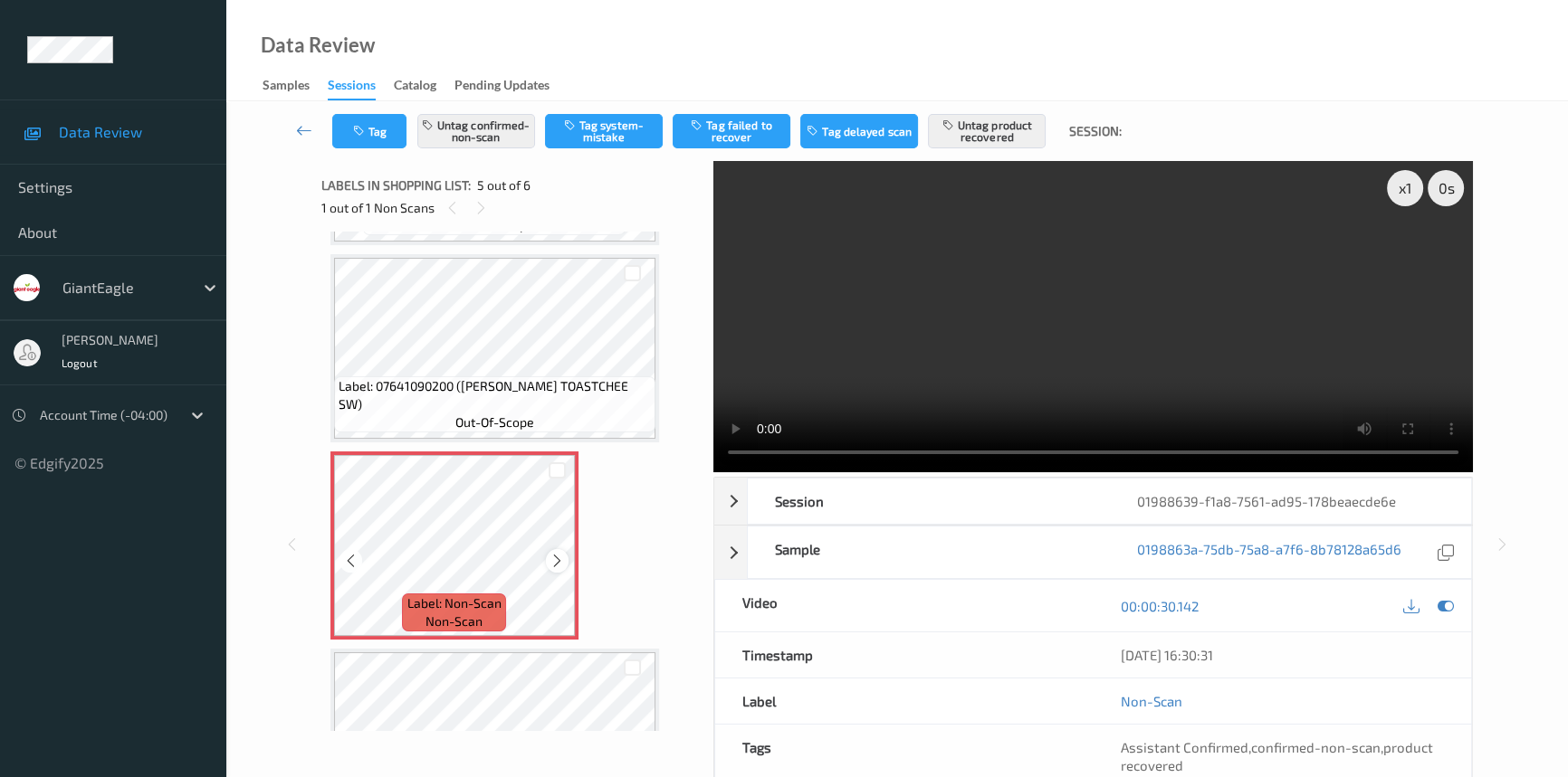
click at [560, 558] on icon at bounding box center [557, 561] width 15 height 16
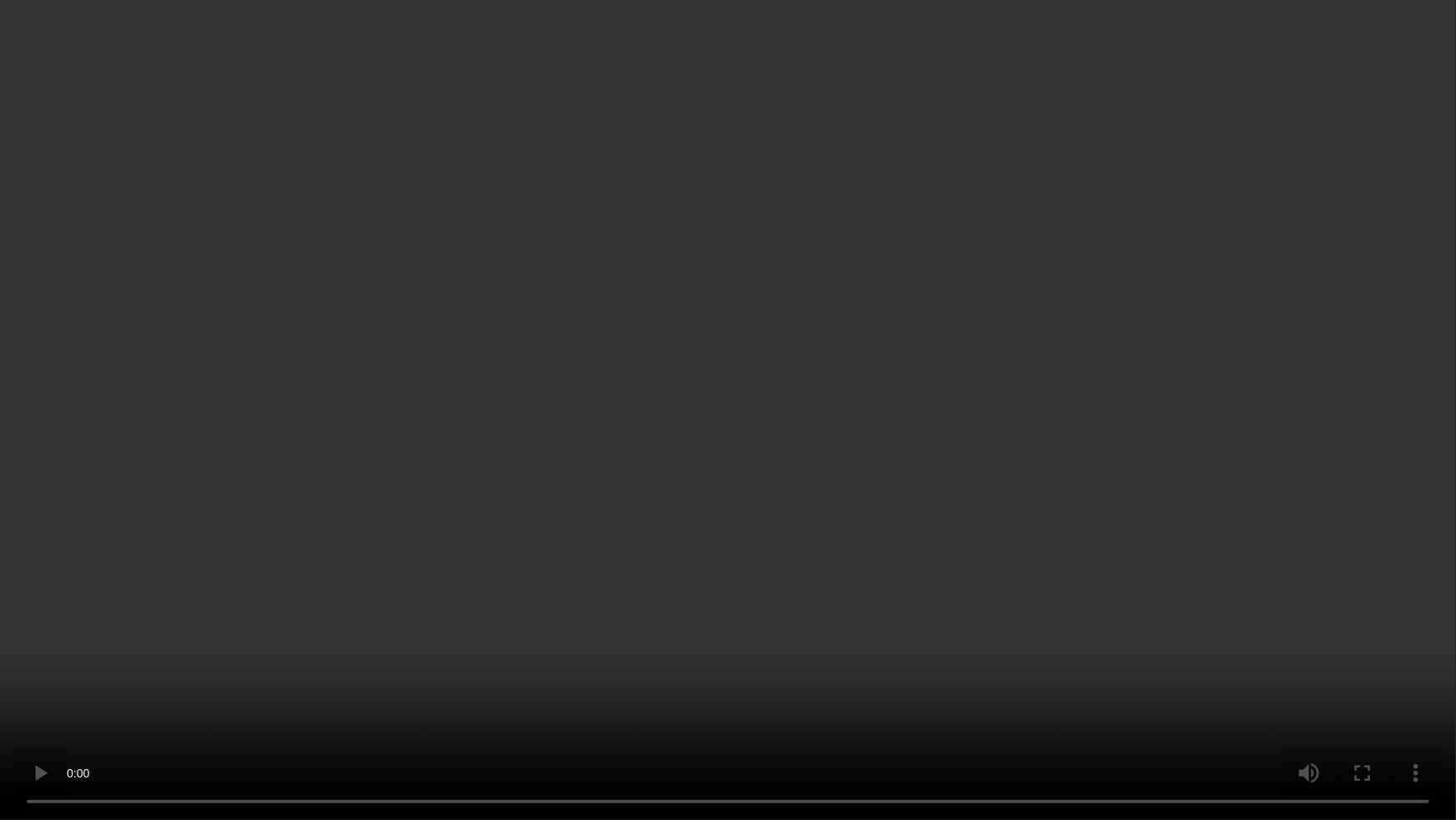
click at [1007, 484] on video at bounding box center [728, 410] width 1456 height 820
click at [1013, 471] on video at bounding box center [728, 410] width 1456 height 820
click at [314, 561] on video at bounding box center [728, 410] width 1456 height 820
click at [747, 495] on video at bounding box center [728, 410] width 1456 height 820
click at [424, 525] on video at bounding box center [728, 410] width 1456 height 820
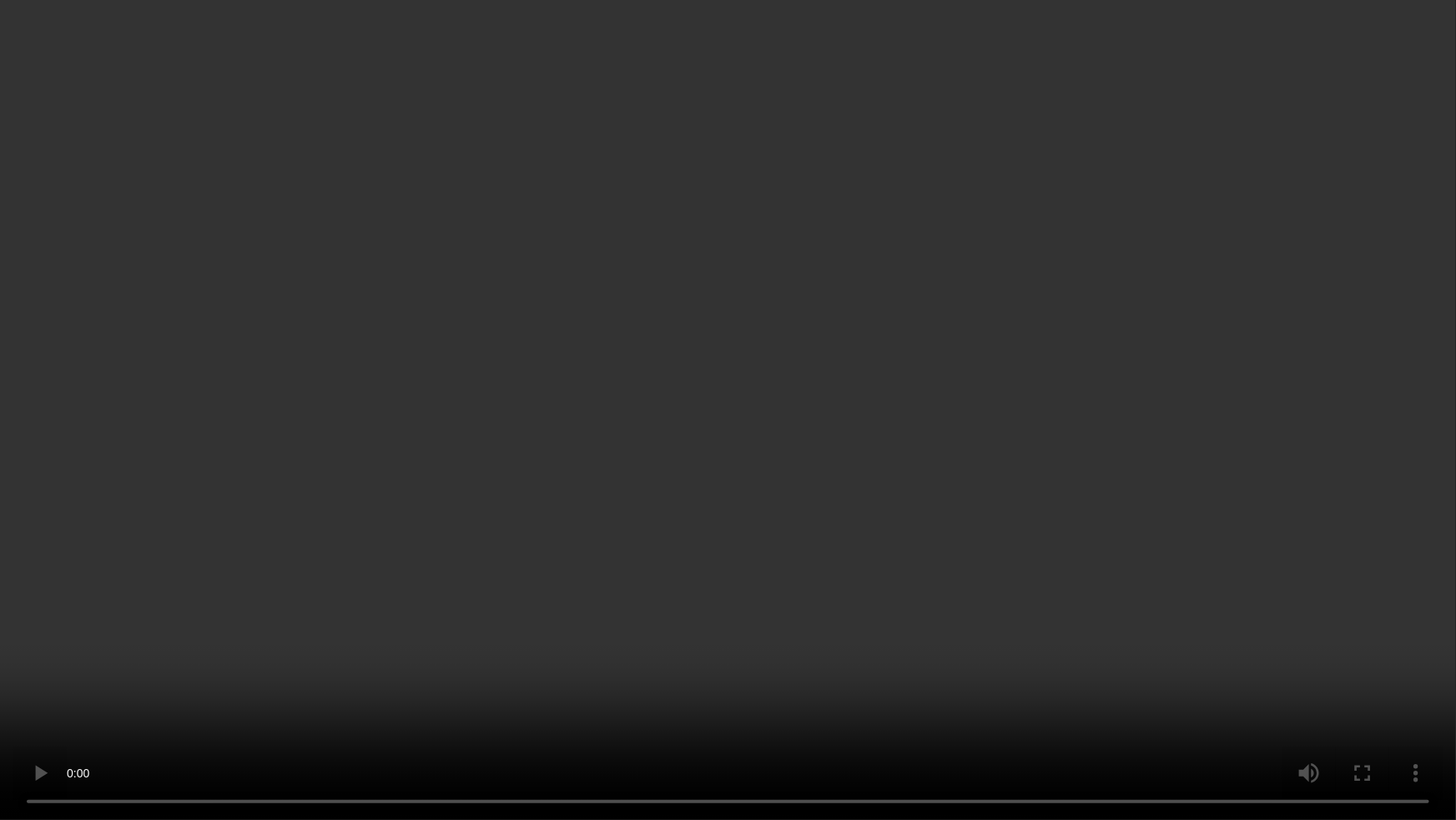
click at [788, 537] on video at bounding box center [728, 410] width 1456 height 820
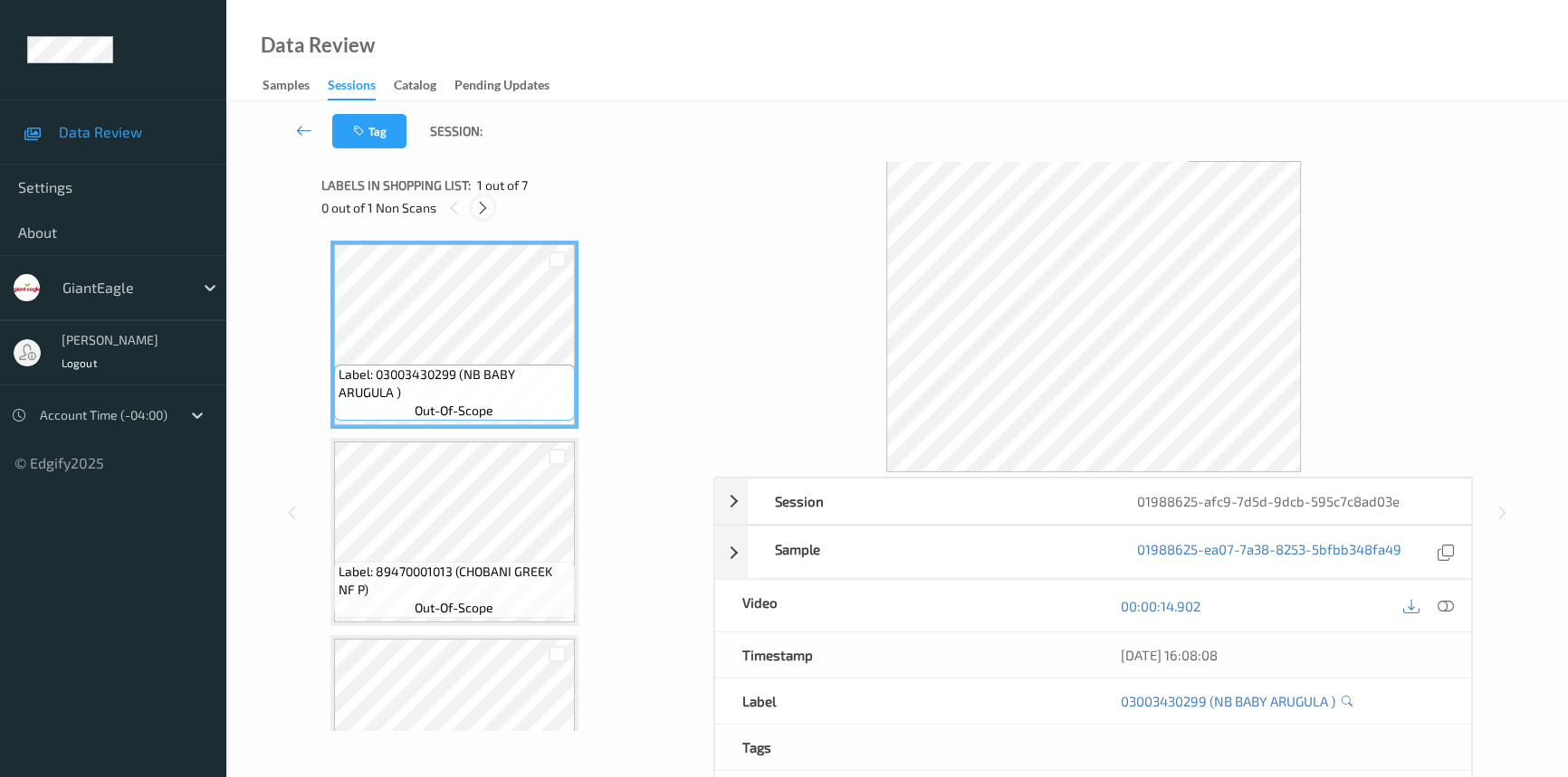
click at [480, 208] on icon at bounding box center [483, 207] width 15 height 16
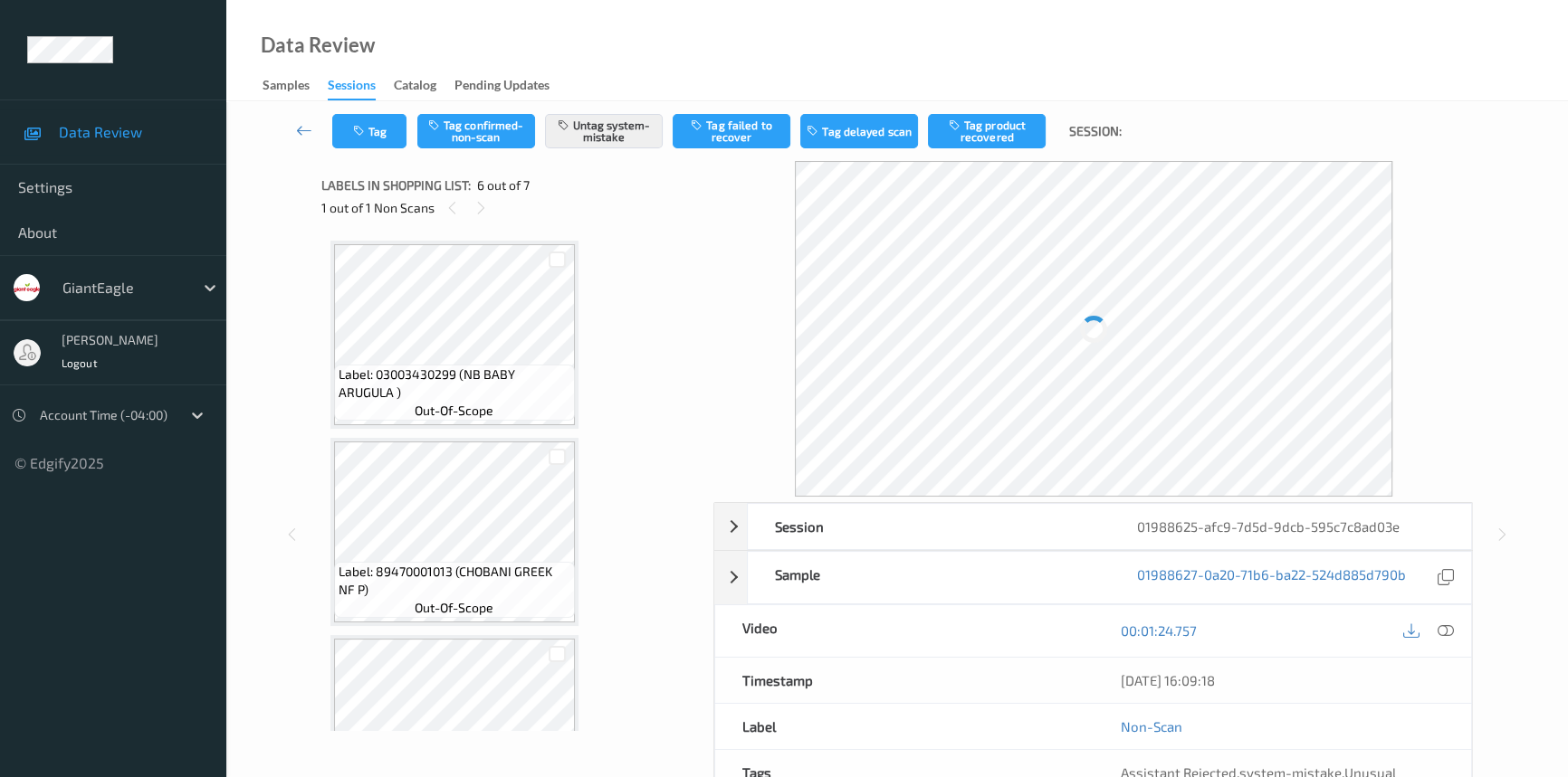
scroll to position [795, 0]
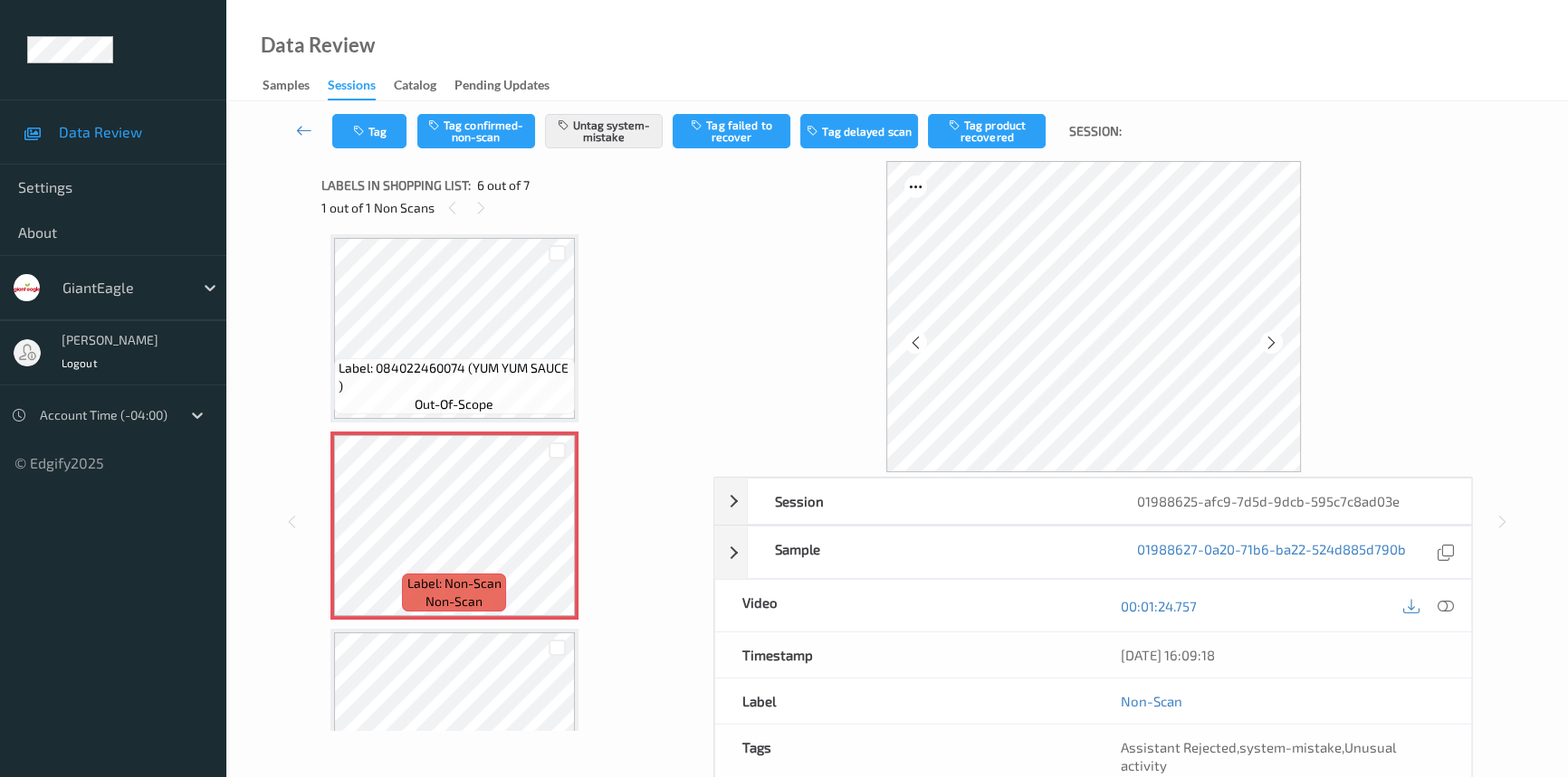
drag, startPoint x: 1450, startPoint y: 601, endPoint x: 1487, endPoint y: 398, distance: 206.3
click at [1451, 598] on icon at bounding box center [1446, 606] width 16 height 16
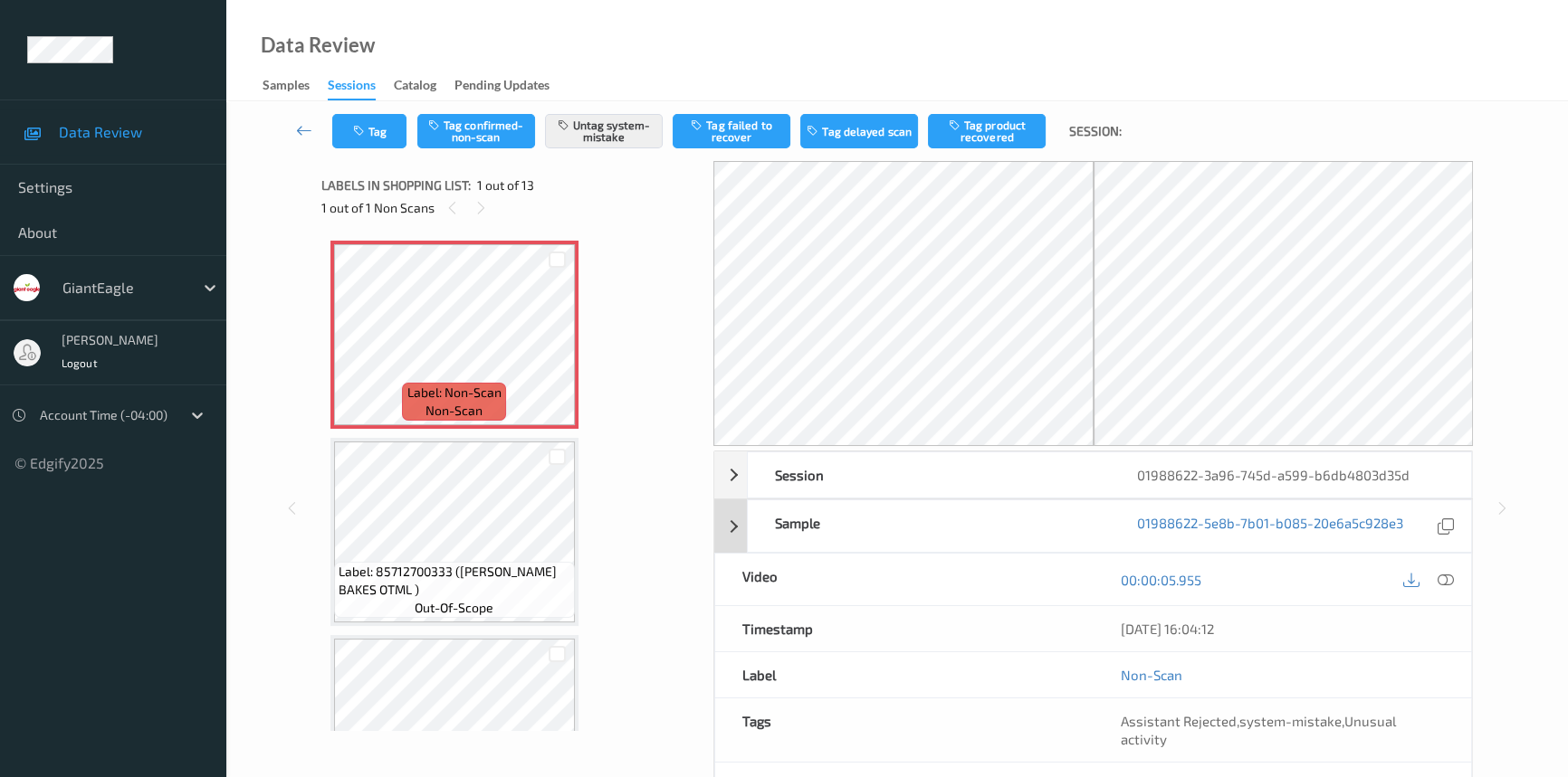
drag, startPoint x: 1447, startPoint y: 575, endPoint x: 1423, endPoint y: 528, distance: 52.8
click at [1448, 572] on icon at bounding box center [1446, 579] width 16 height 16
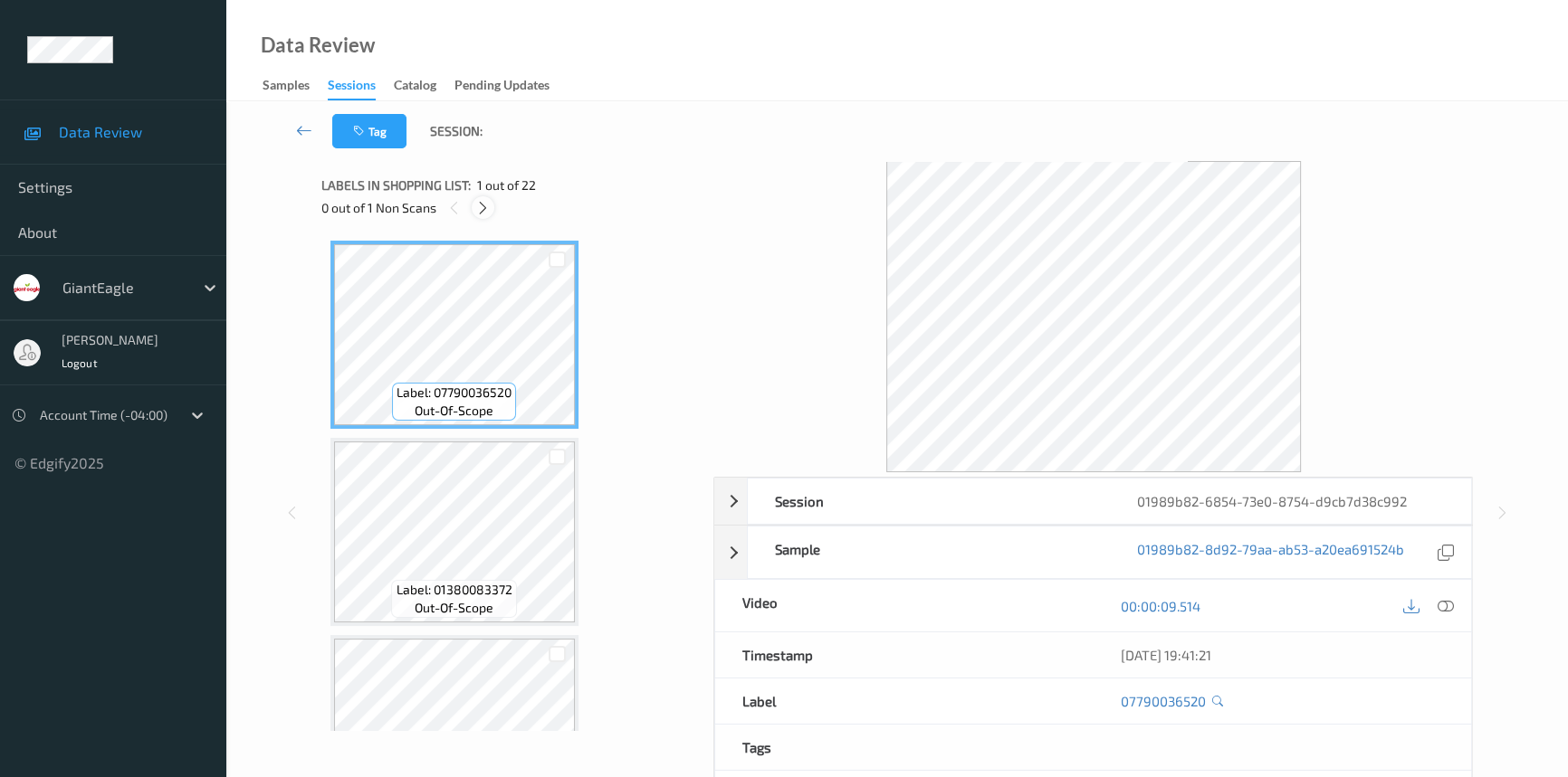
click at [476, 203] on icon at bounding box center [483, 207] width 15 height 16
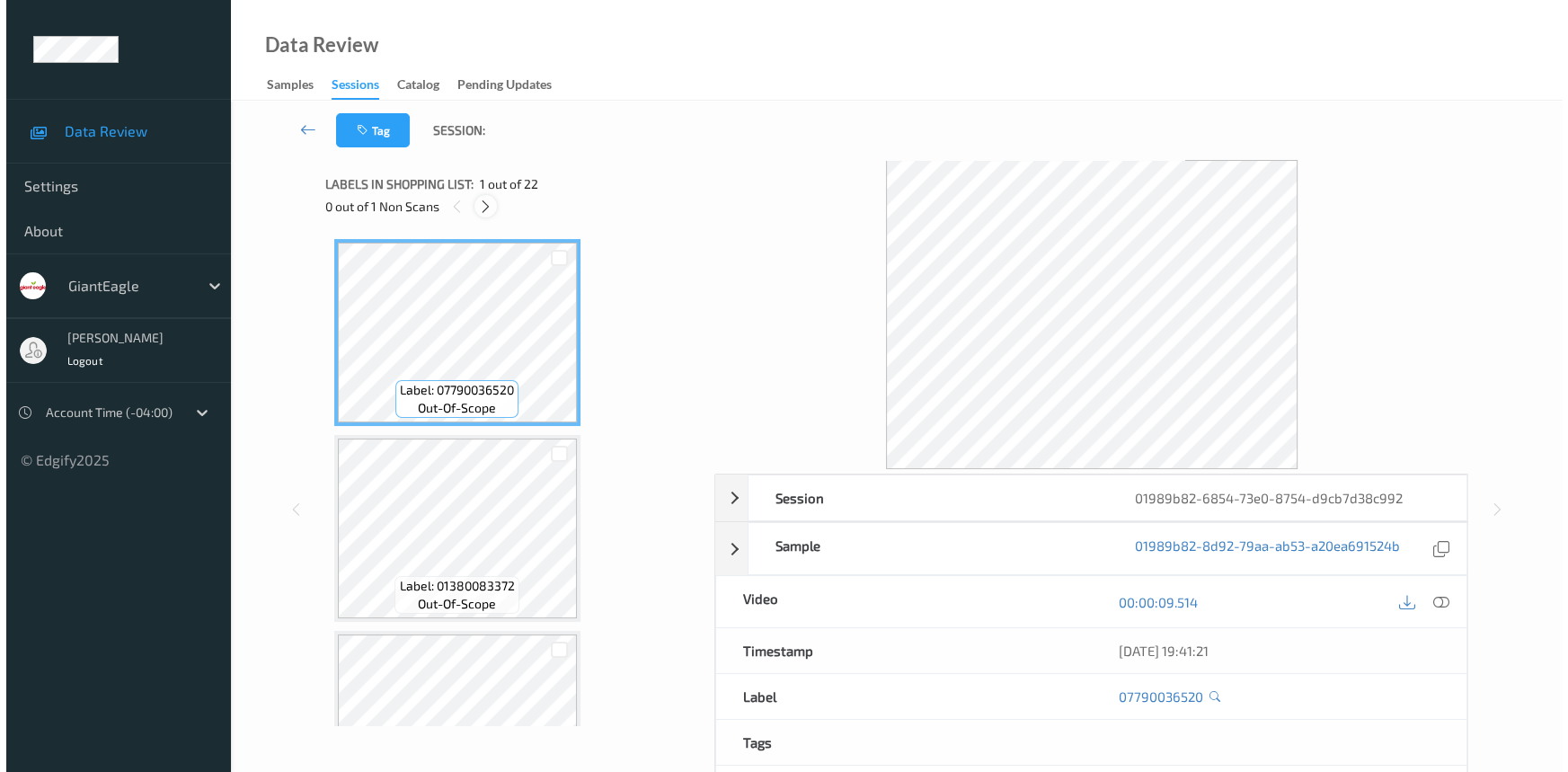
scroll to position [3135, 0]
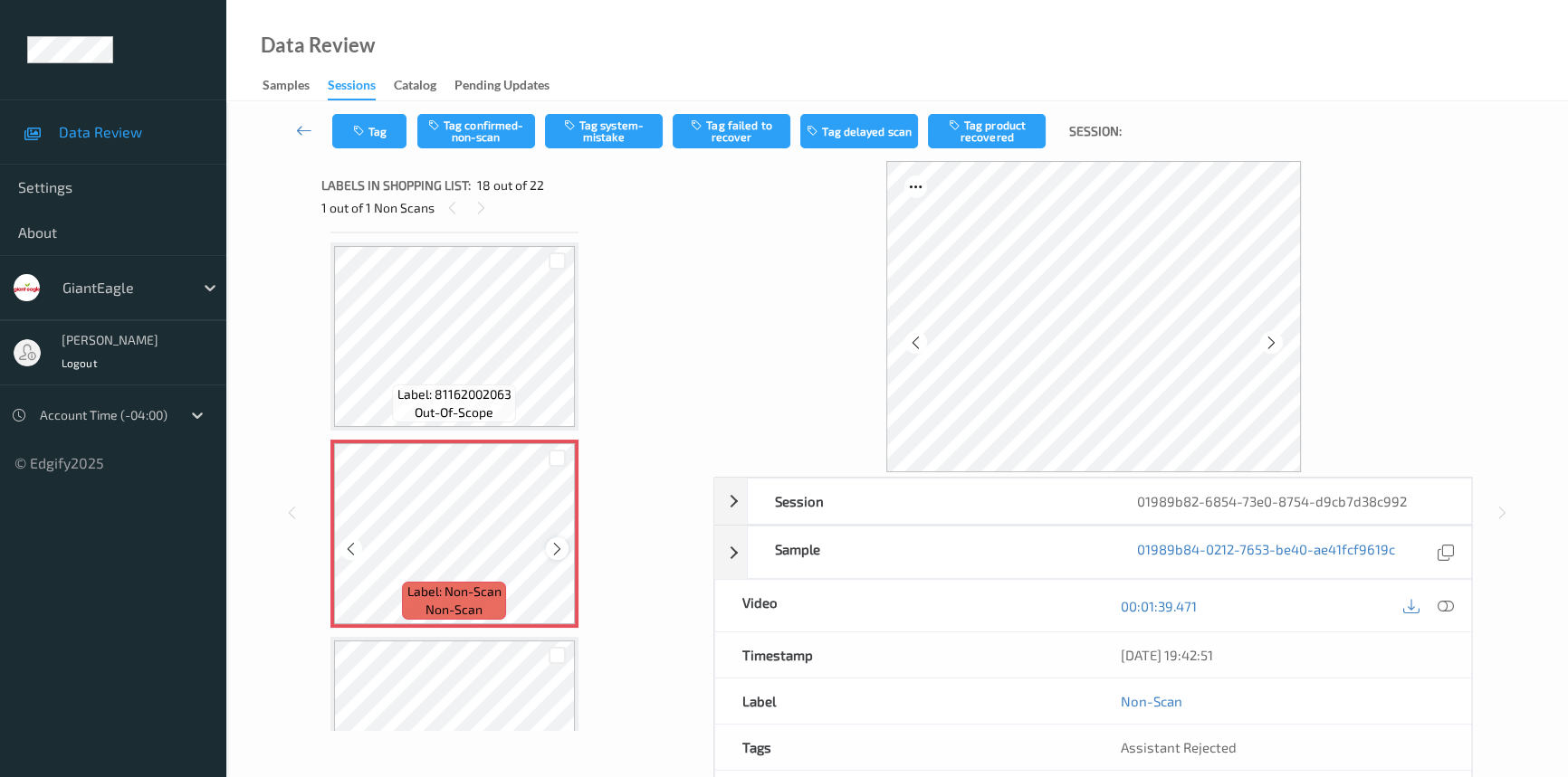
click at [562, 541] on icon at bounding box center [557, 549] width 15 height 16
click at [1453, 607] on icon at bounding box center [1446, 606] width 16 height 16
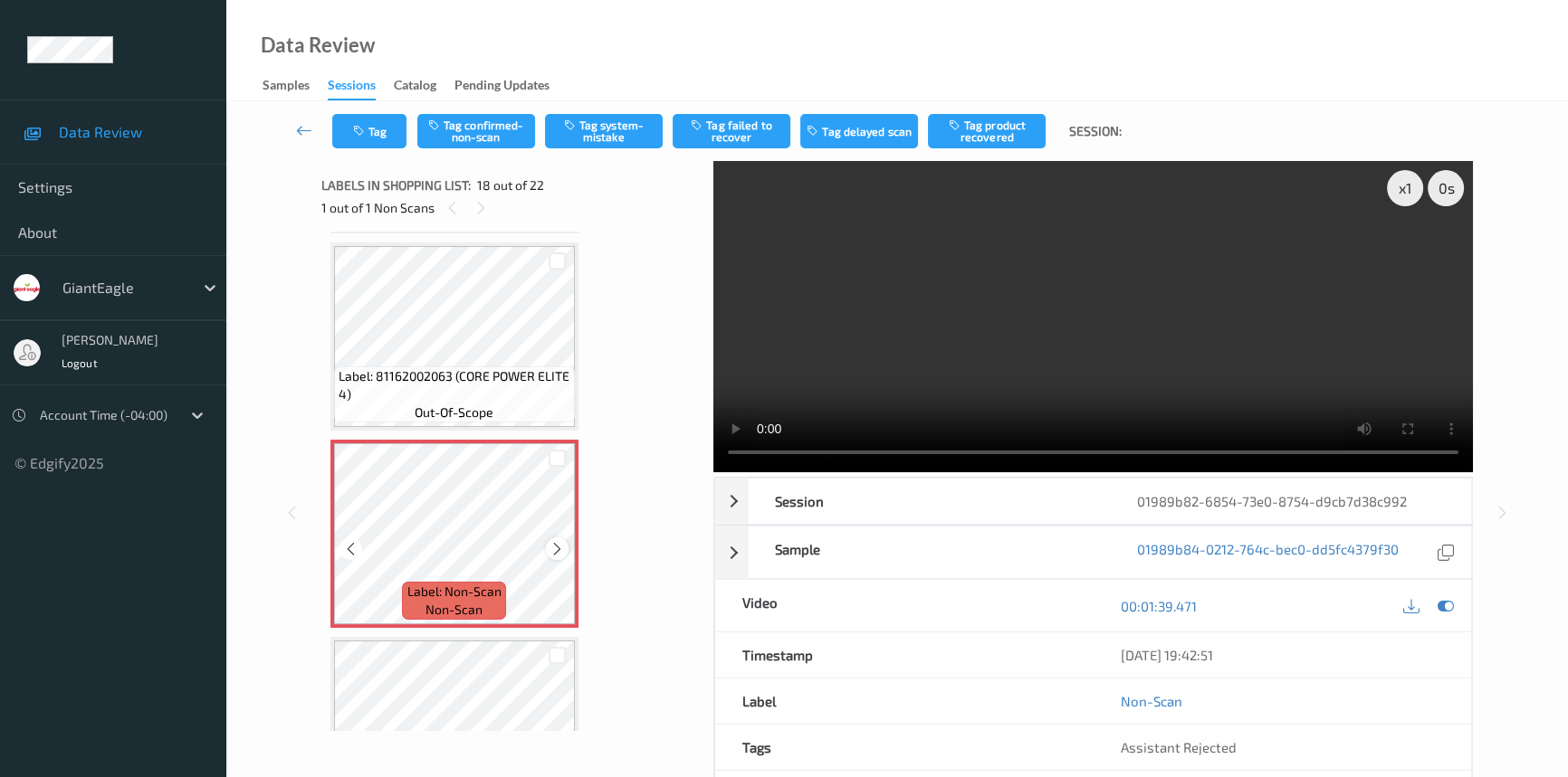
click at [554, 541] on icon at bounding box center [557, 549] width 15 height 16
click at [557, 541] on icon at bounding box center [557, 549] width 15 height 16
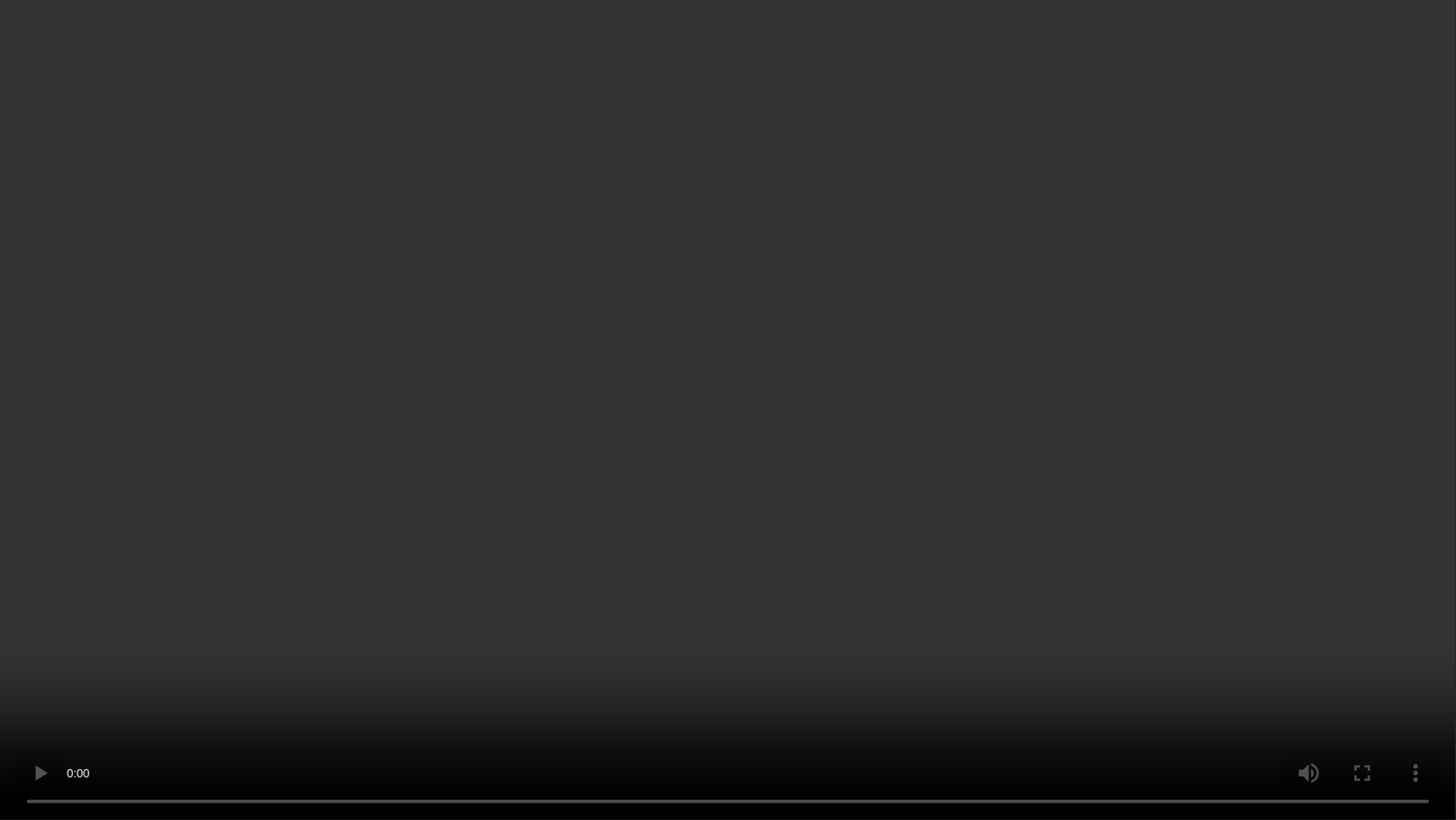
click at [1165, 502] on video at bounding box center [728, 410] width 1456 height 820
click at [864, 400] on video at bounding box center [728, 410] width 1456 height 820
click at [778, 335] on video at bounding box center [728, 410] width 1456 height 820
click at [653, 448] on video at bounding box center [728, 410] width 1456 height 820
click at [828, 366] on video at bounding box center [728, 410] width 1456 height 820
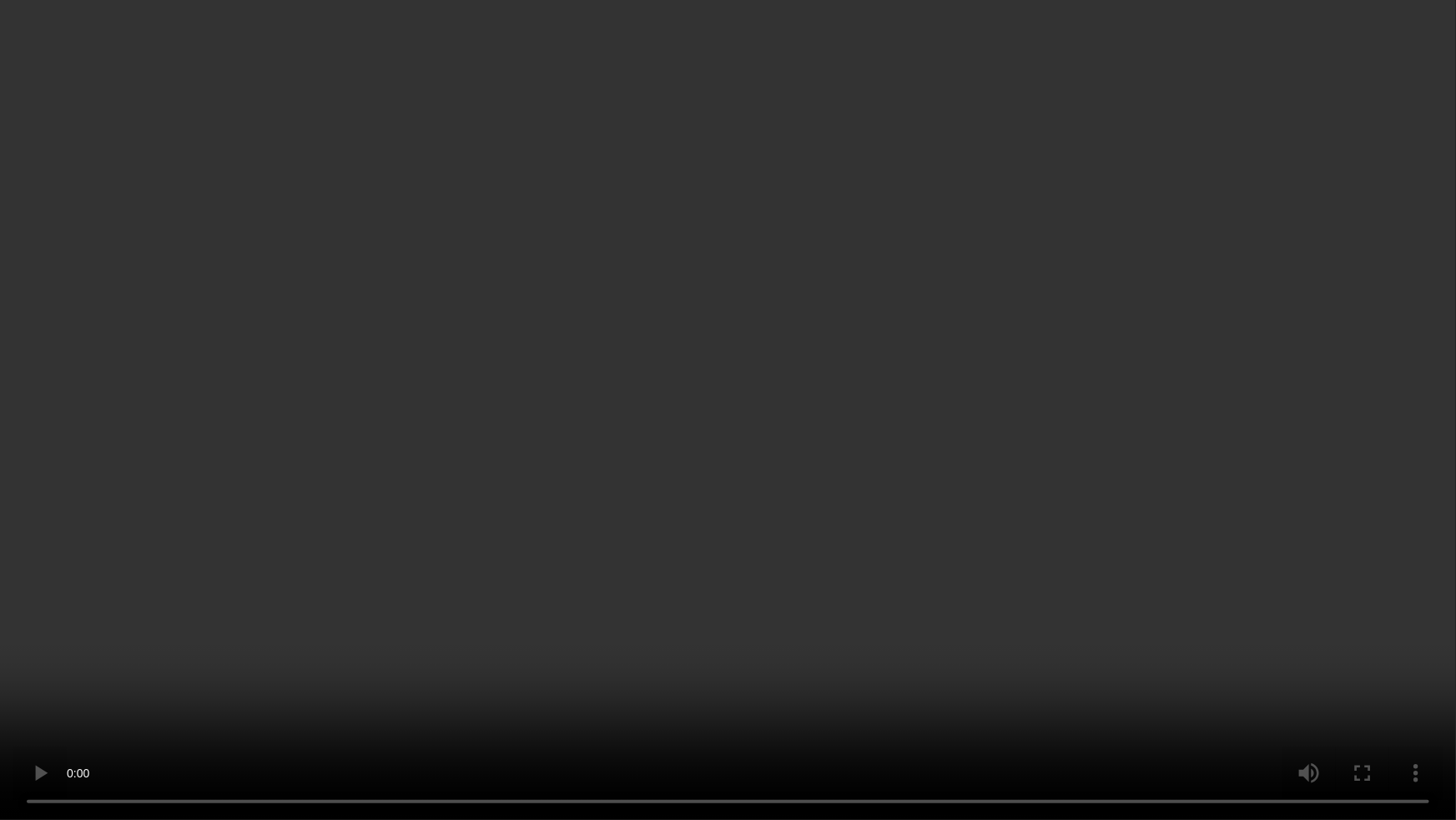
click at [576, 461] on video at bounding box center [728, 410] width 1456 height 820
click at [787, 479] on video at bounding box center [728, 410] width 1456 height 820
click at [799, 598] on video at bounding box center [728, 410] width 1456 height 820
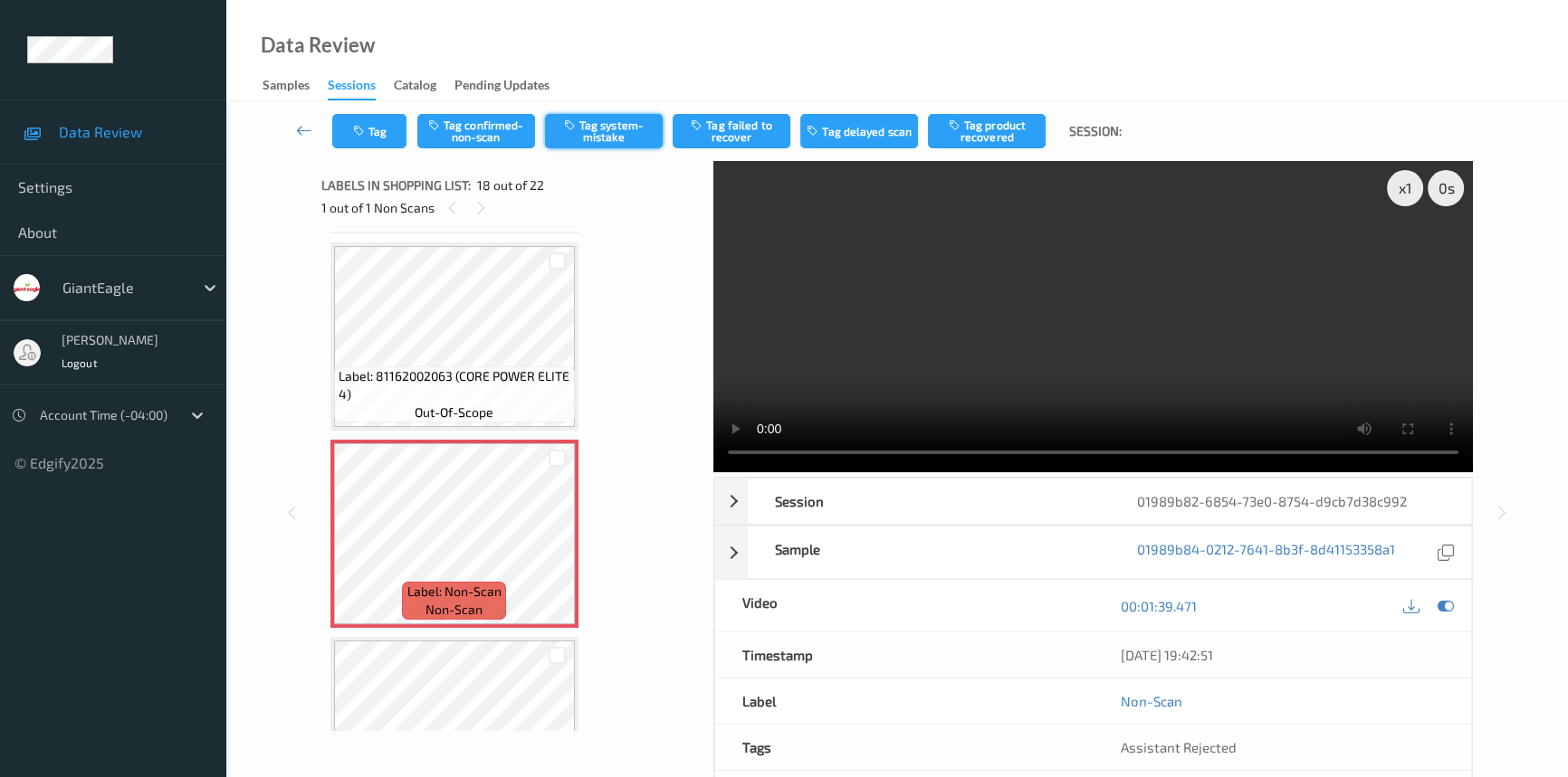
click at [604, 140] on button "Tag system-mistake" at bounding box center [603, 131] width 118 height 34
click at [381, 133] on button "Tag" at bounding box center [369, 131] width 75 height 34
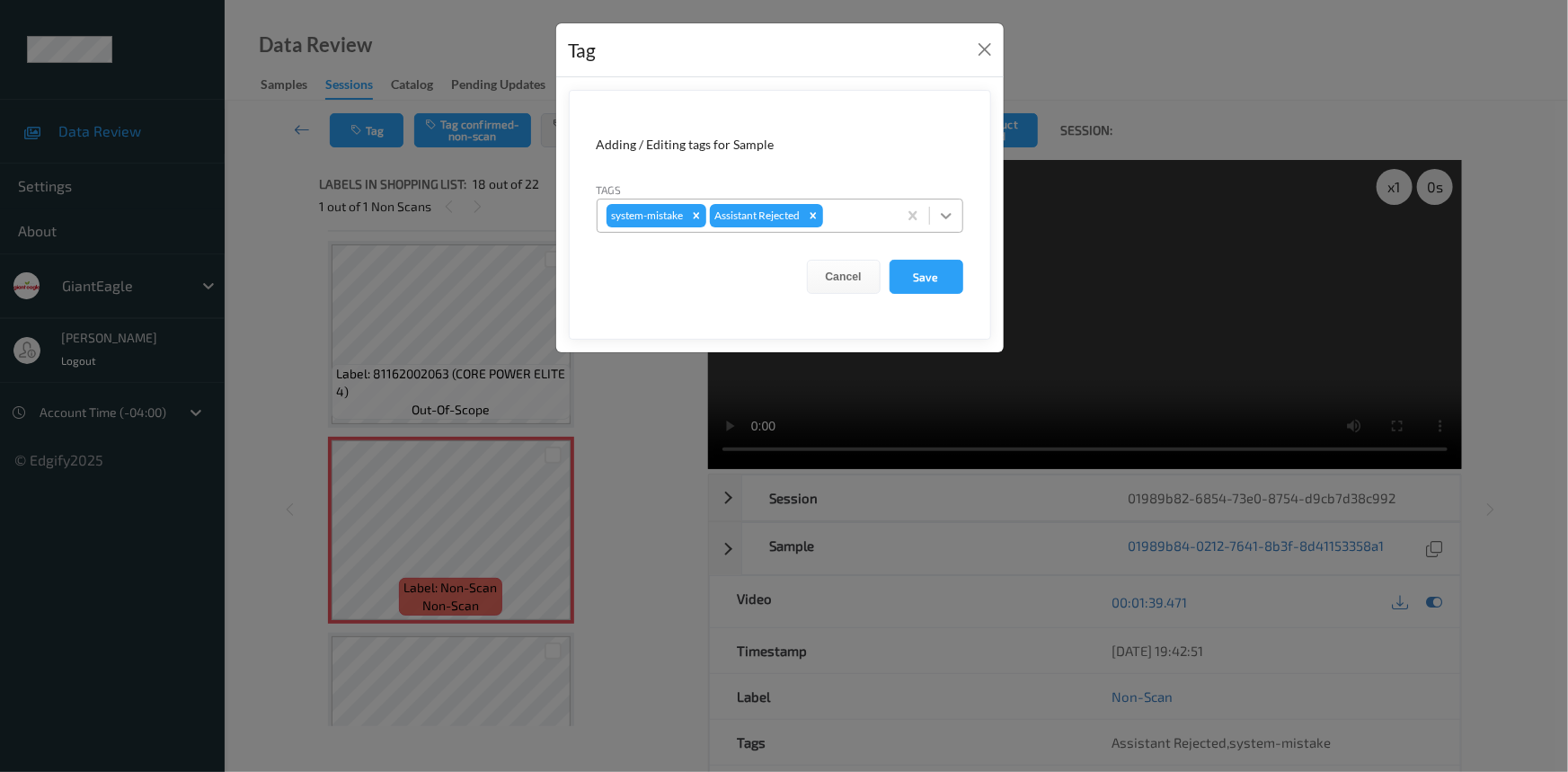
click at [952, 224] on icon at bounding box center [946, 216] width 18 height 18
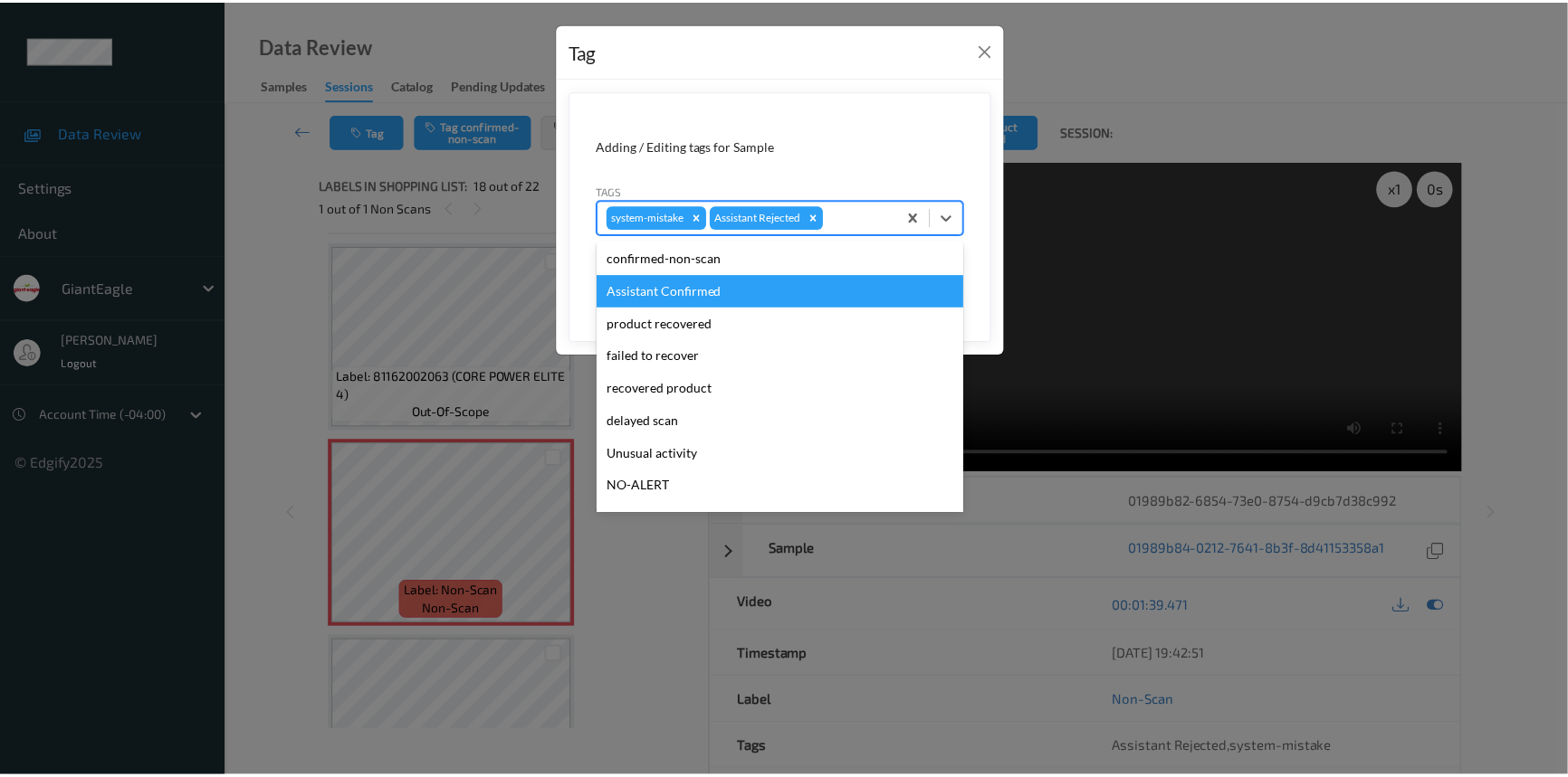
scroll to position [81, 0]
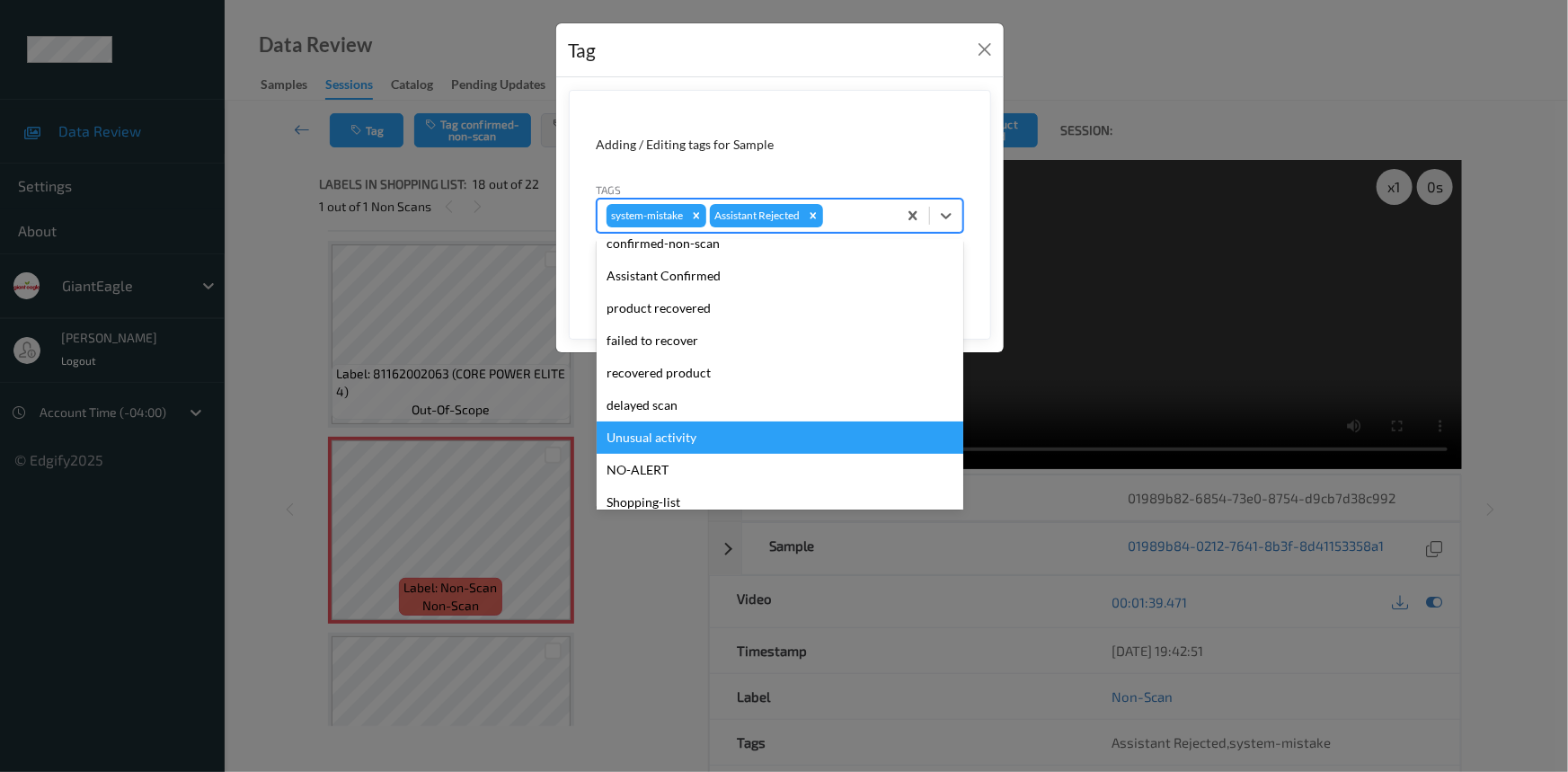
click at [648, 440] on div "Unusual activity" at bounding box center [780, 438] width 366 height 32
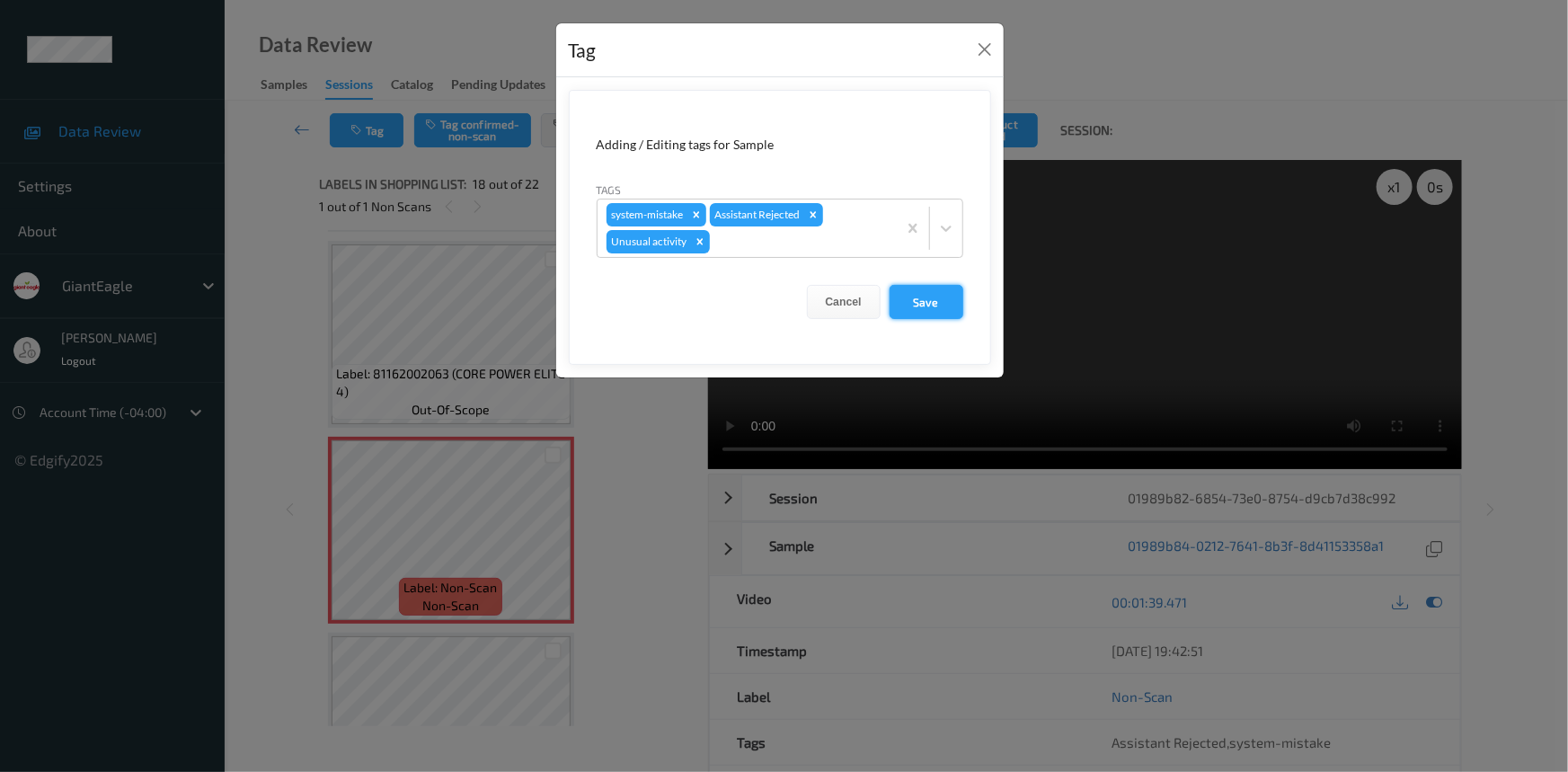
click at [942, 294] on button "Save" at bounding box center [926, 302] width 74 height 34
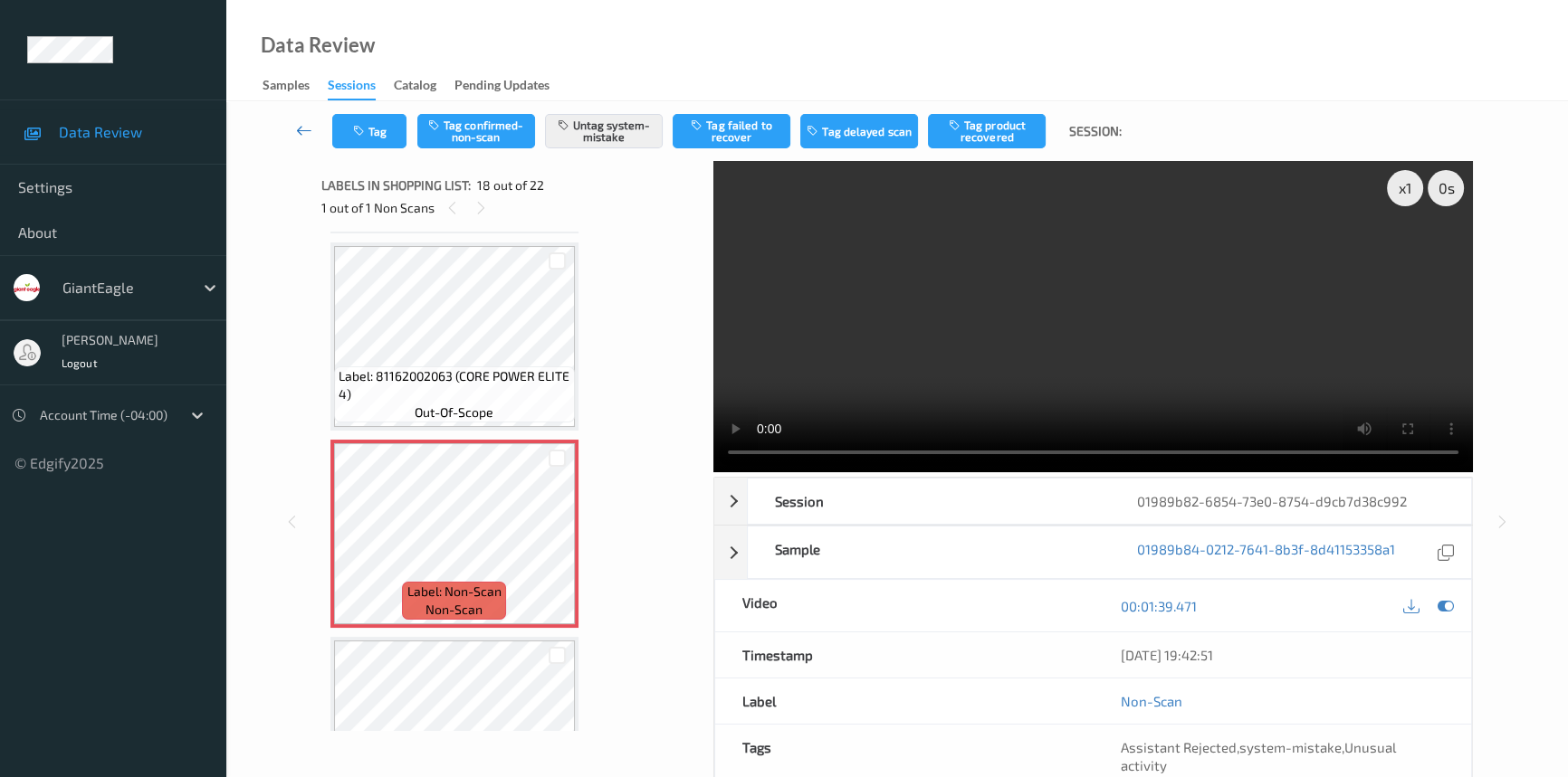
click at [310, 124] on icon at bounding box center [304, 130] width 16 height 18
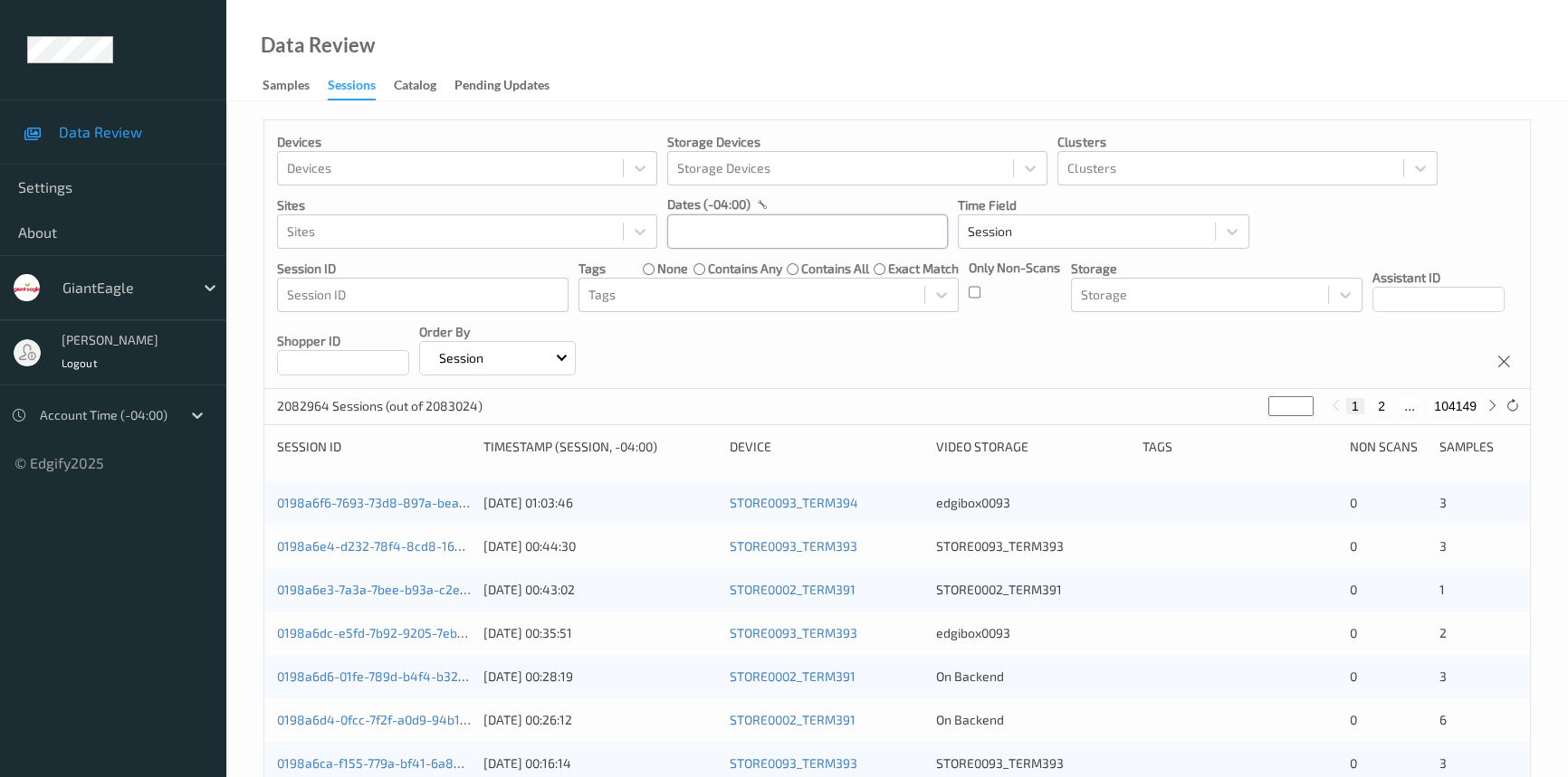
click at [742, 225] on input "text" at bounding box center [808, 231] width 281 height 34
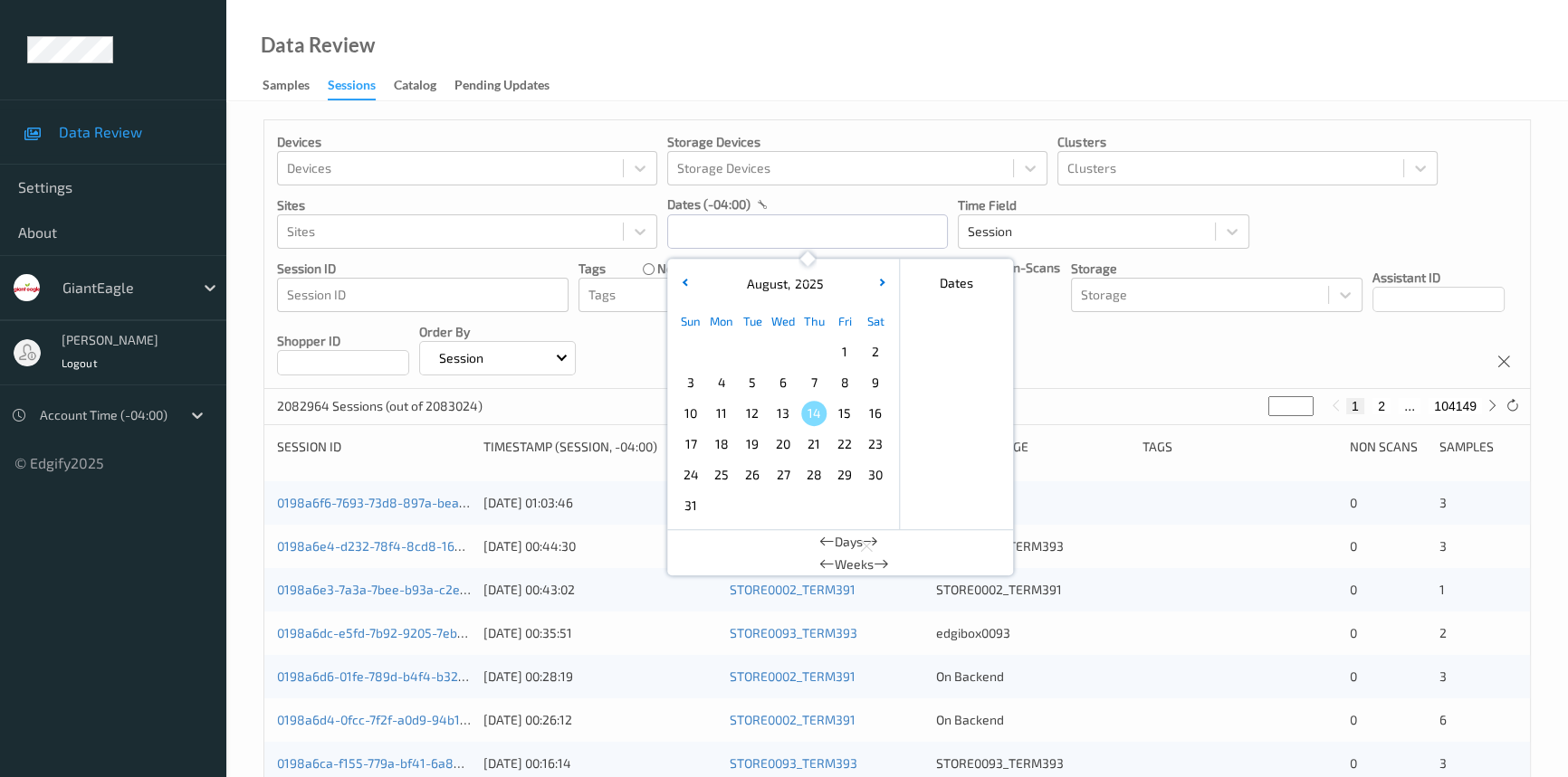
click at [729, 416] on span "11" at bounding box center [721, 413] width 26 height 26
type input "11/08/2025 00:00 -> 11/08/2025 23:59"
drag, startPoint x: 829, startPoint y: 57, endPoint x: 954, endPoint y: 198, distance: 188.4
click at [832, 70] on div "Data Review Samples Sessions Catalog Pending Updates" at bounding box center [897, 51] width 1341 height 101
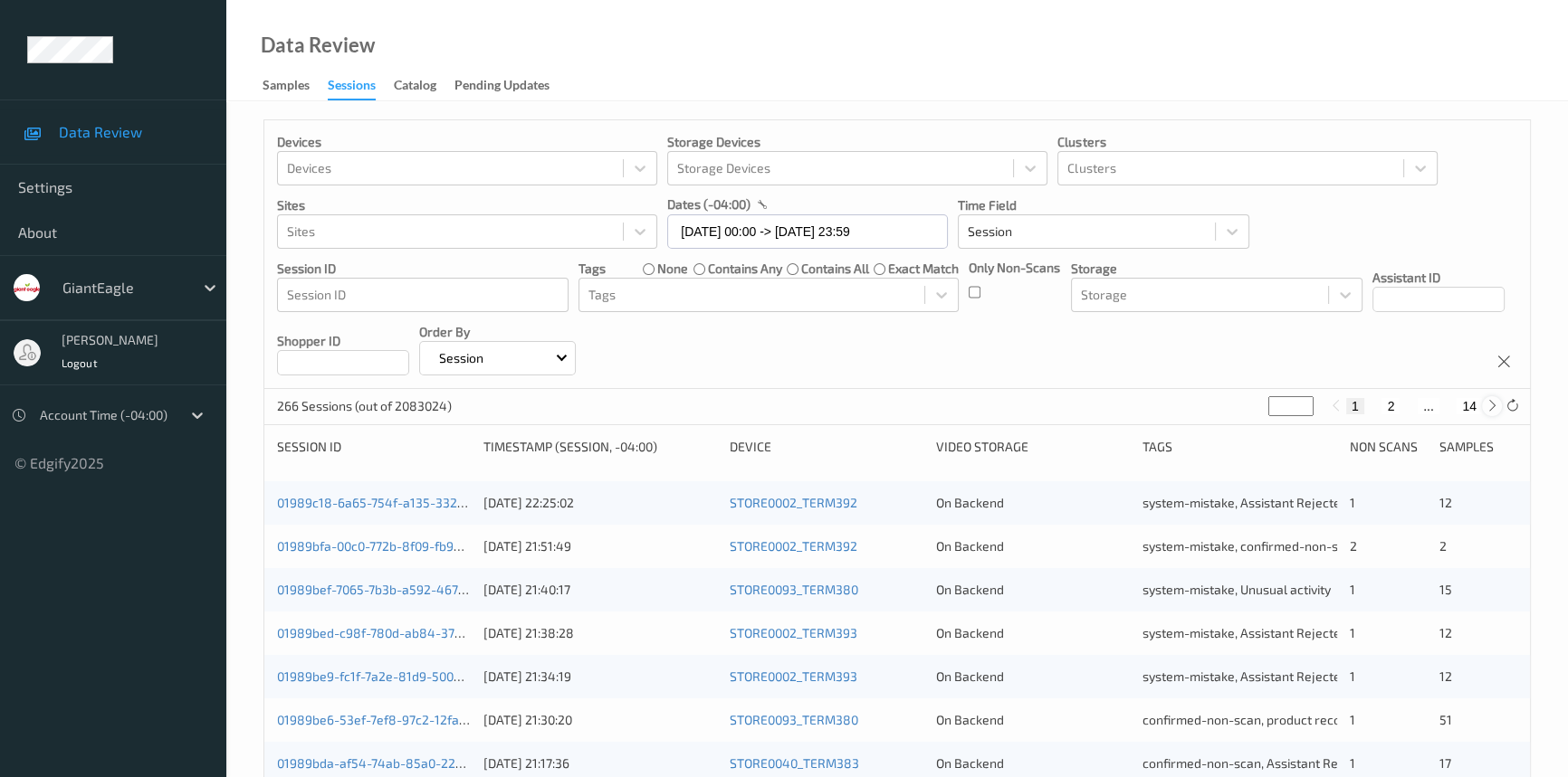
click at [1490, 409] on icon at bounding box center [1492, 406] width 13 height 13
type input "*"
click at [1487, 408] on icon at bounding box center [1492, 406] width 13 height 13
type input "*"
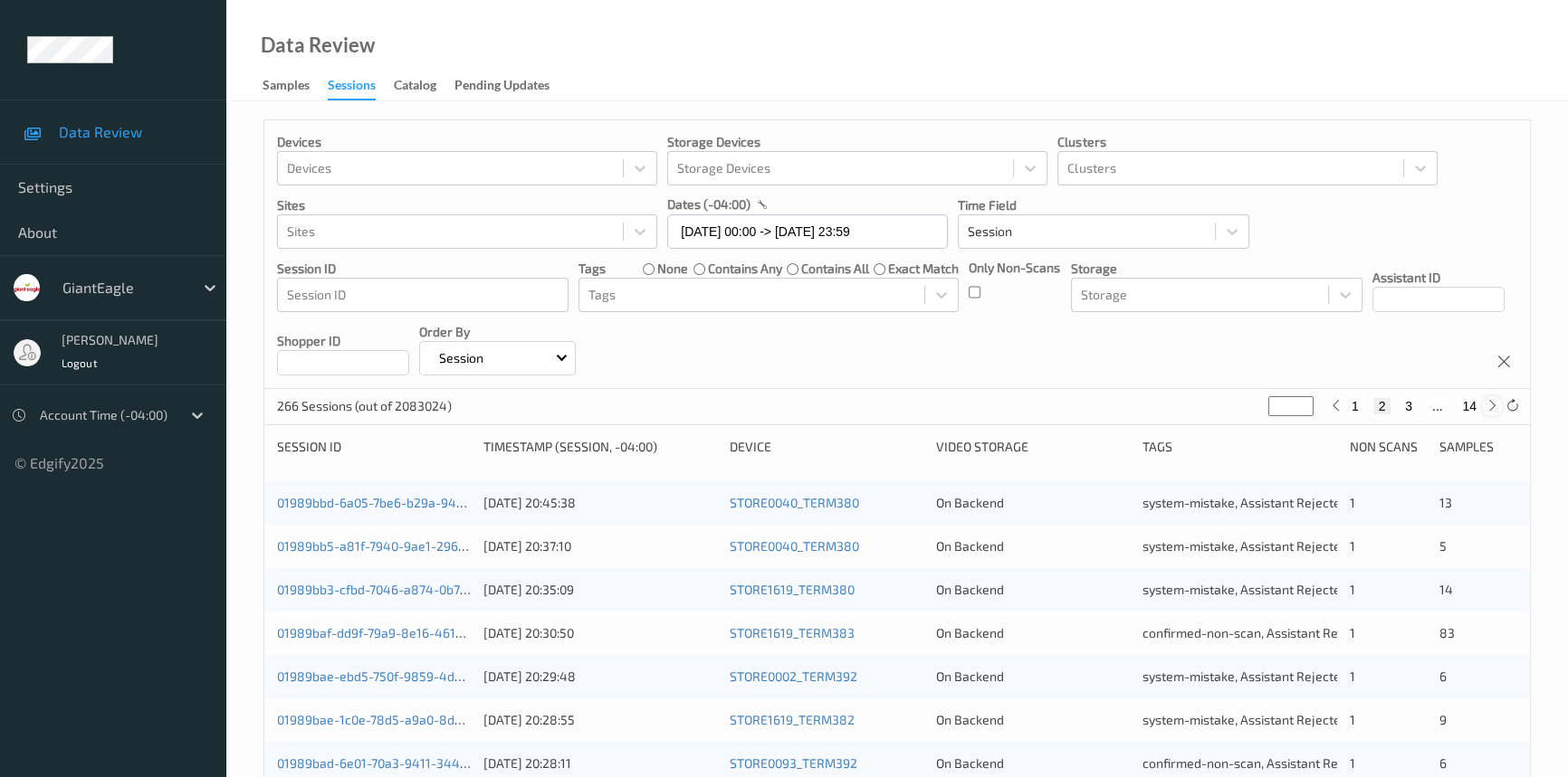
type input "*"
click at [1487, 408] on icon at bounding box center [1492, 406] width 13 height 13
type input "*"
click at [1487, 408] on icon at bounding box center [1492, 406] width 13 height 13
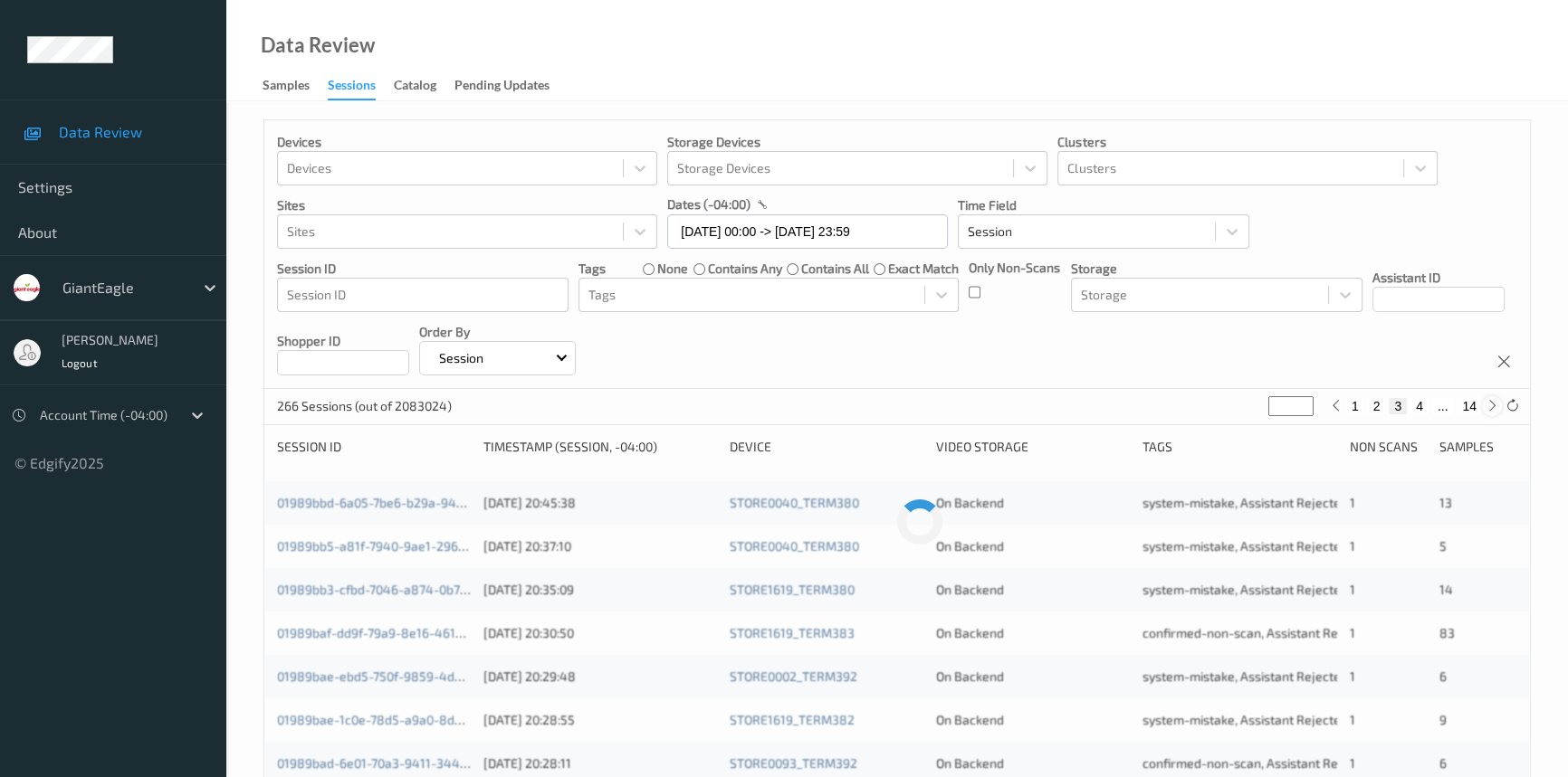
type input "*"
click at [1487, 408] on icon at bounding box center [1492, 406] width 13 height 13
type input "*"
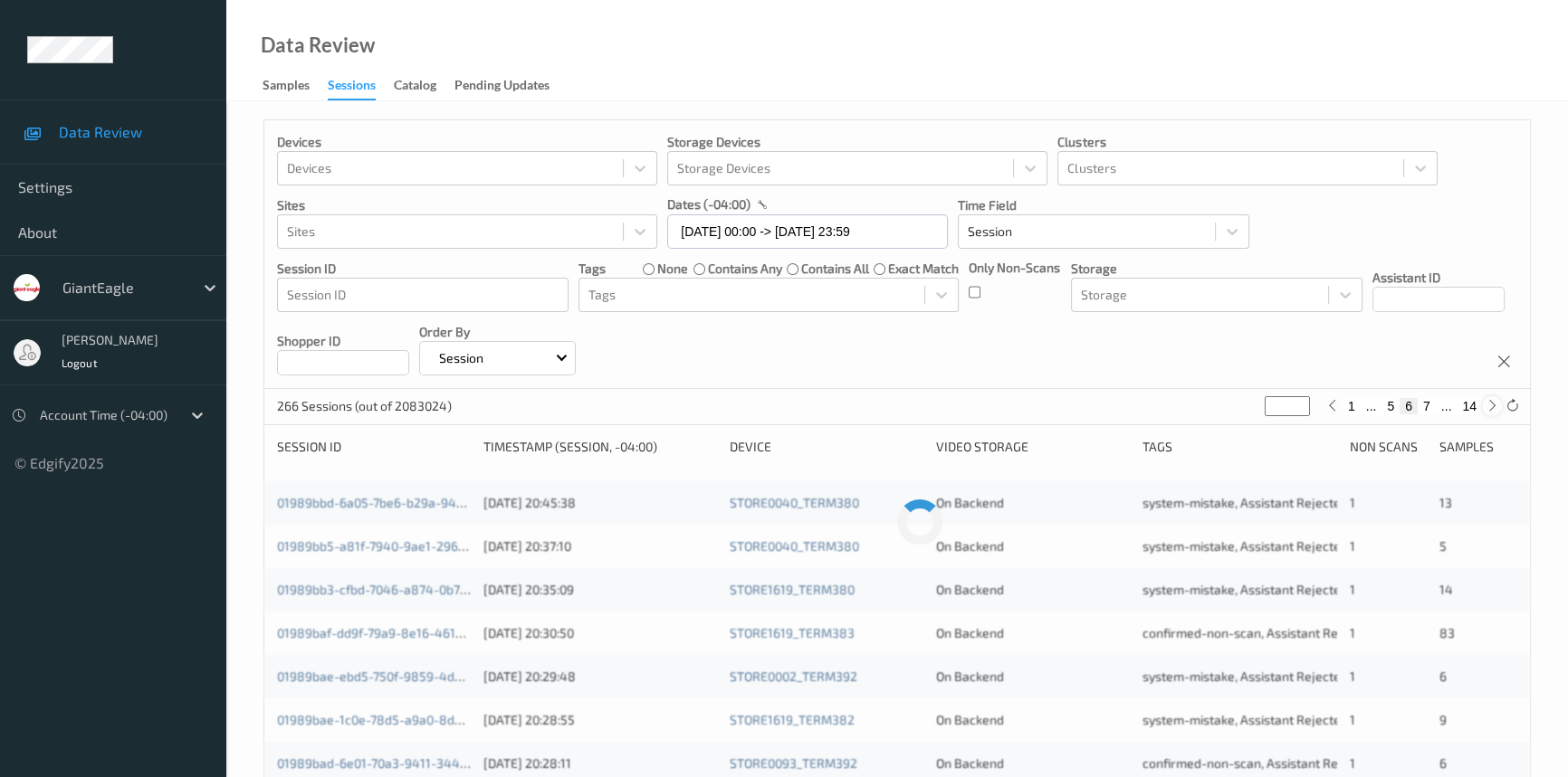
click at [1487, 408] on icon at bounding box center [1492, 406] width 13 height 13
type input "*"
click at [1487, 408] on icon at bounding box center [1492, 406] width 13 height 13
type input "*"
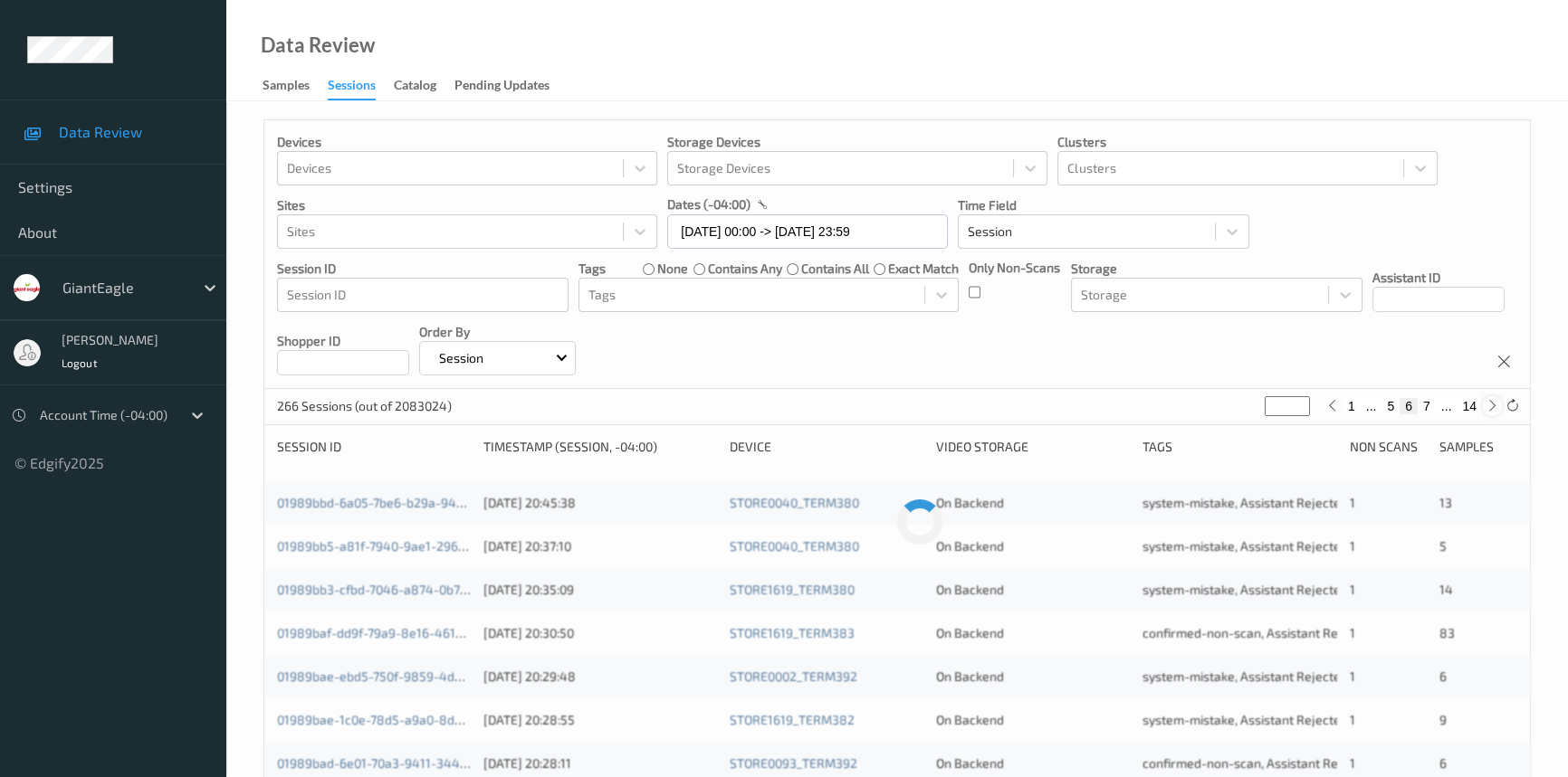
type input "*"
click at [1487, 408] on icon at bounding box center [1492, 406] width 13 height 13
type input "*"
click at [1324, 409] on icon at bounding box center [1325, 406] width 13 height 13
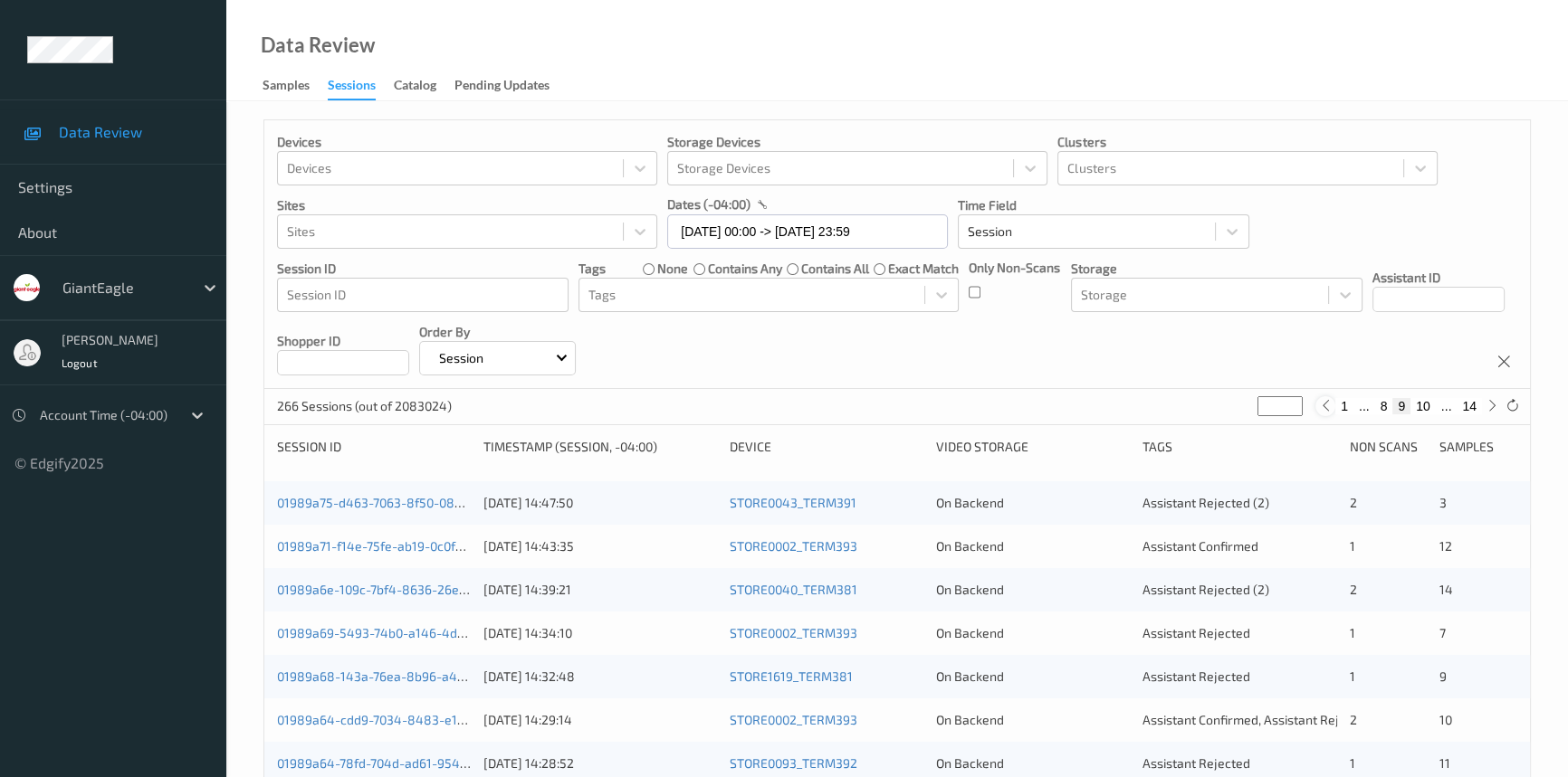
type input "*"
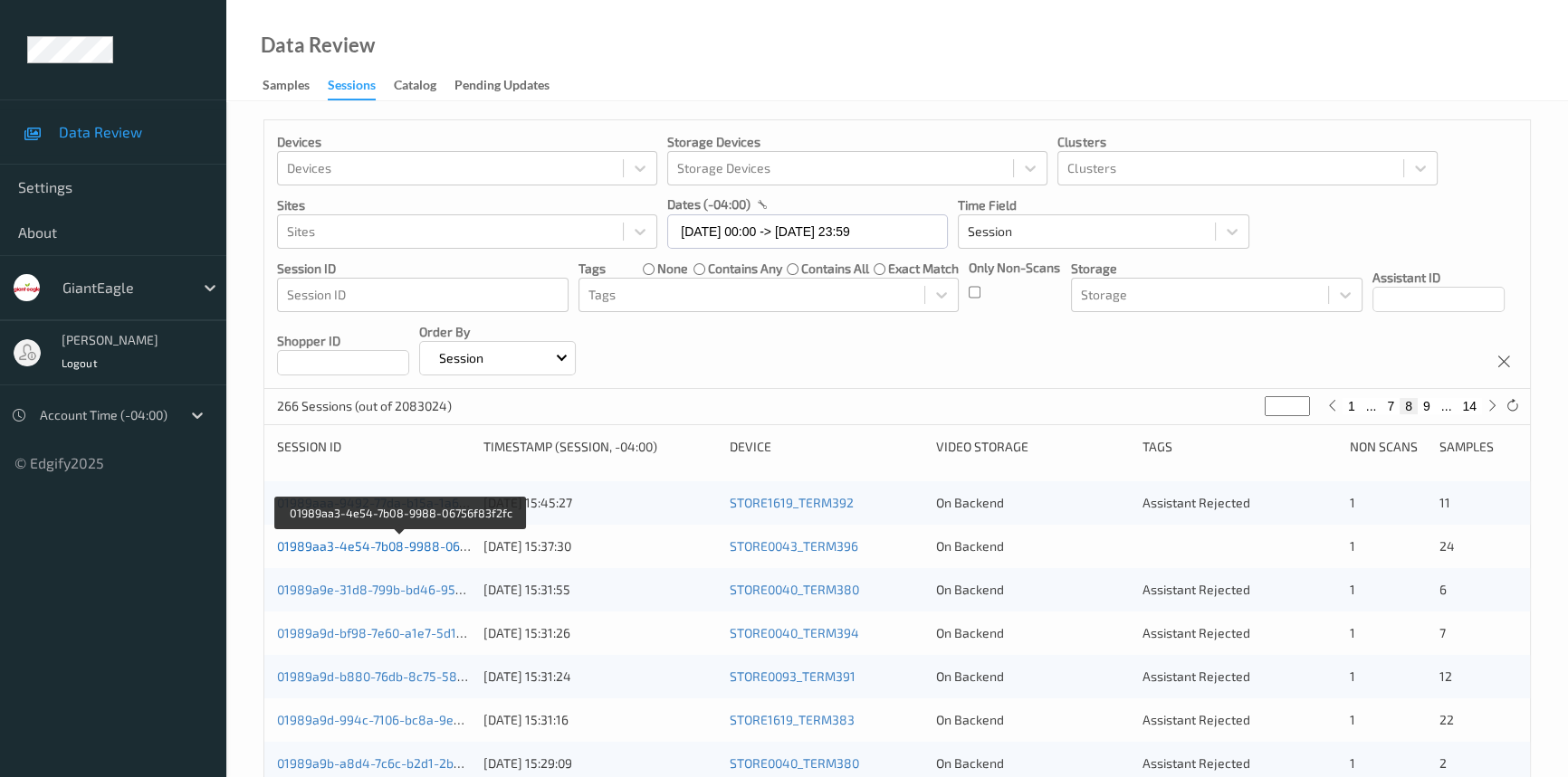
click at [370, 547] on link "01989aa3-4e54-7b08-9988-06756f83f2fc" at bounding box center [401, 546] width 247 height 15
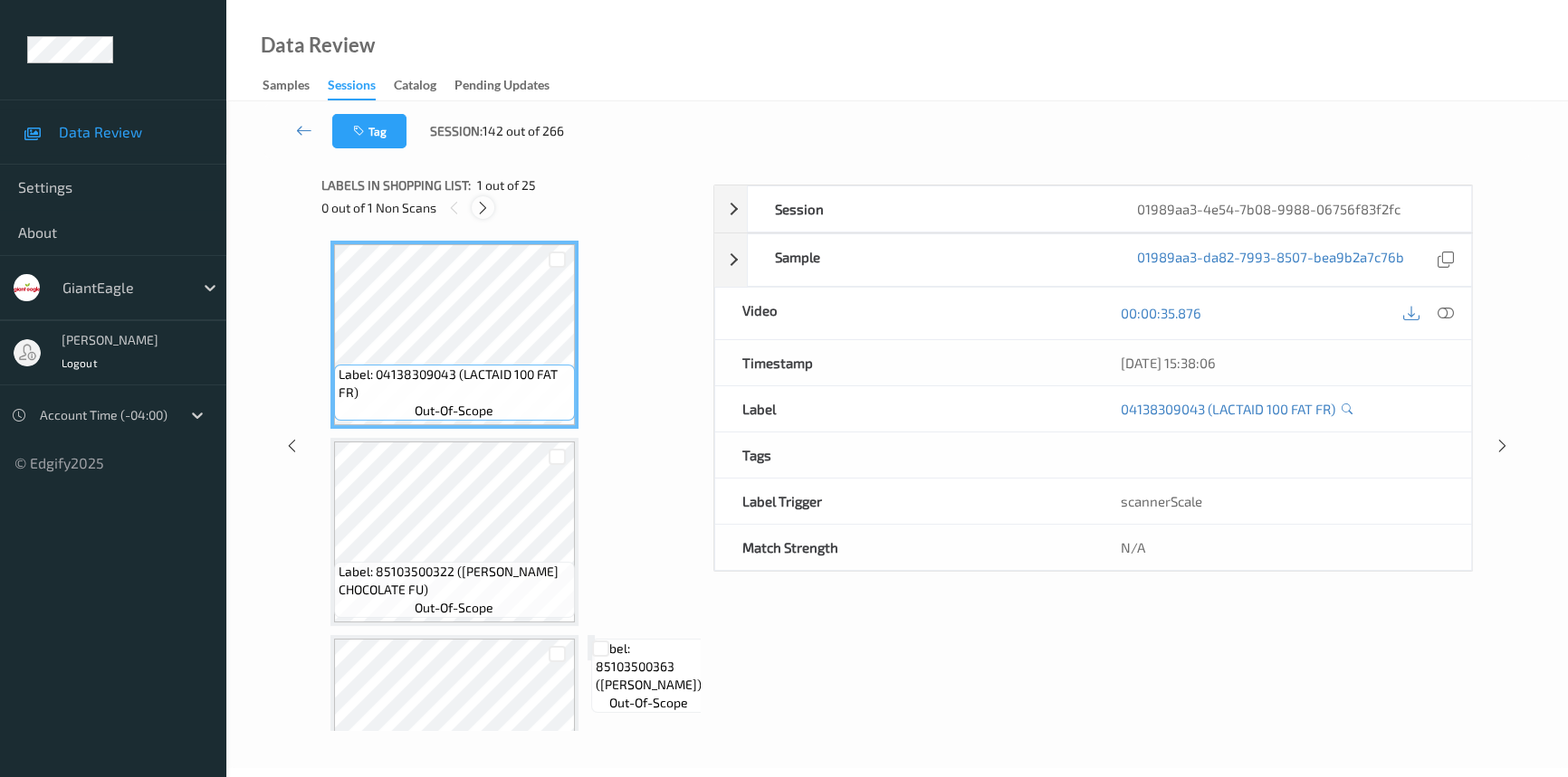
click at [487, 207] on icon at bounding box center [483, 207] width 15 height 16
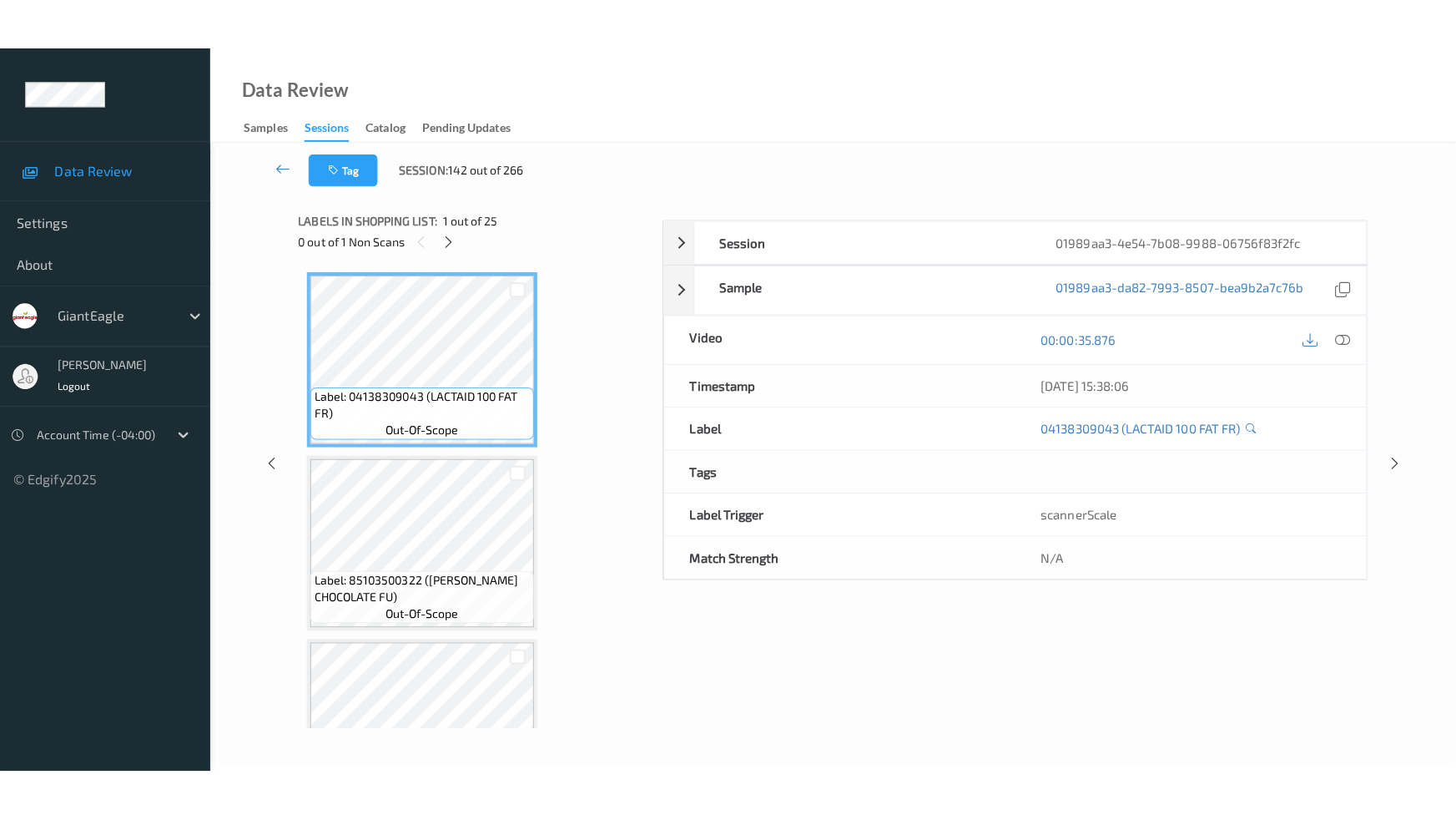
scroll to position [3999, 0]
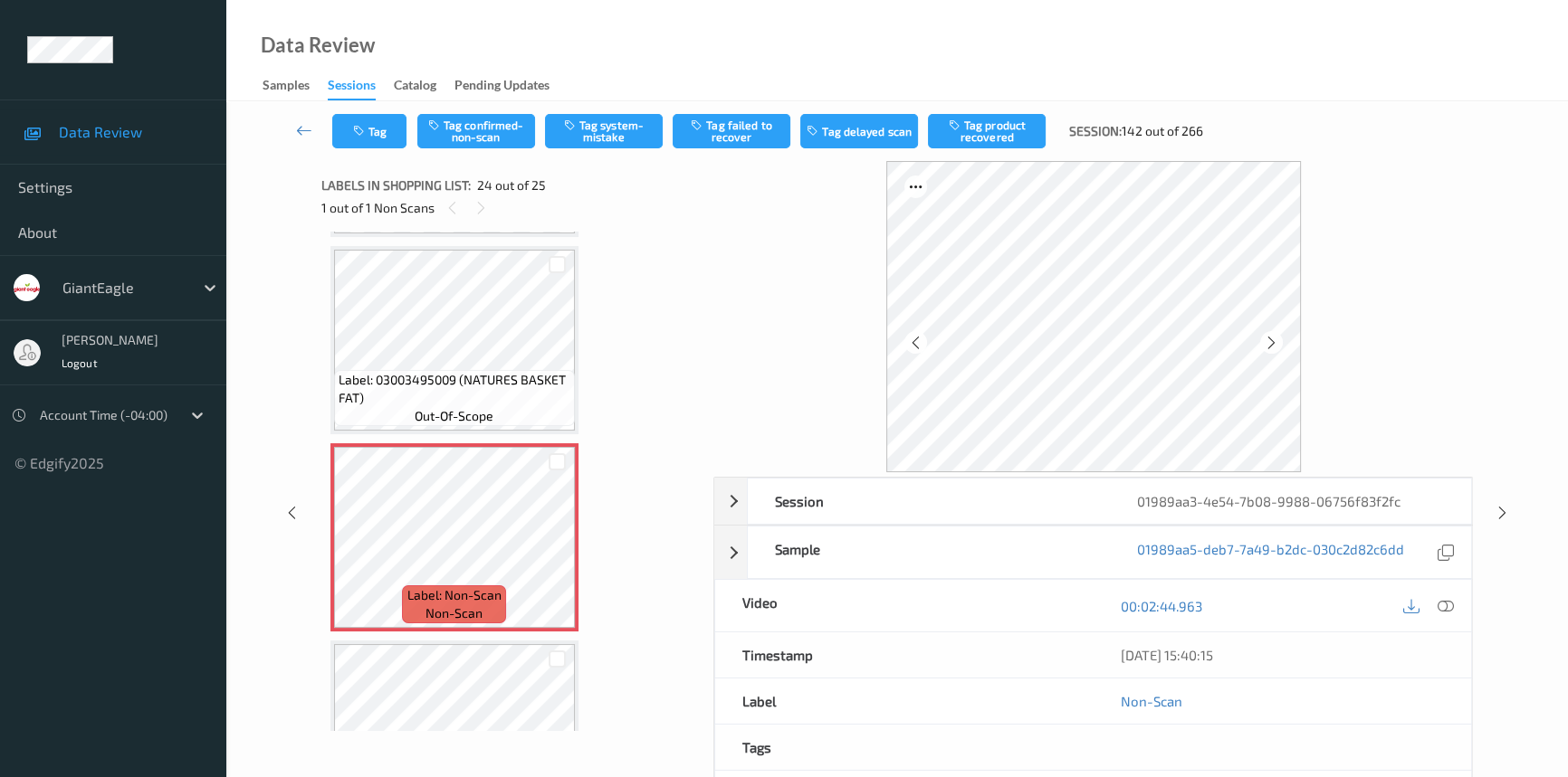
click at [1445, 592] on div "00:02:44.963" at bounding box center [1283, 606] width 379 height 52
click at [1447, 605] on icon at bounding box center [1446, 606] width 16 height 16
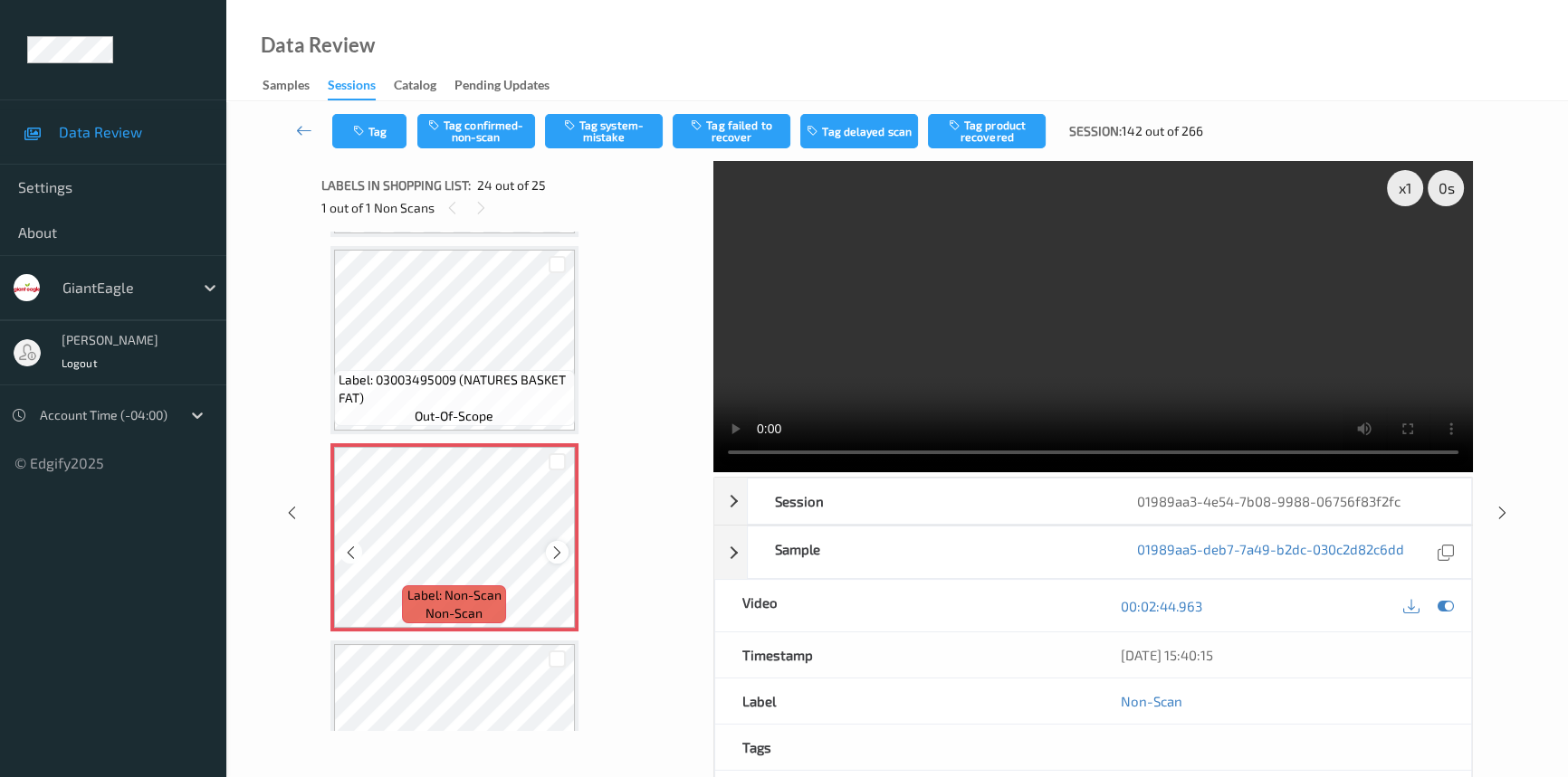
click at [562, 545] on icon at bounding box center [557, 552] width 15 height 16
click at [561, 545] on icon at bounding box center [557, 552] width 15 height 16
click at [556, 545] on icon at bounding box center [557, 552] width 15 height 16
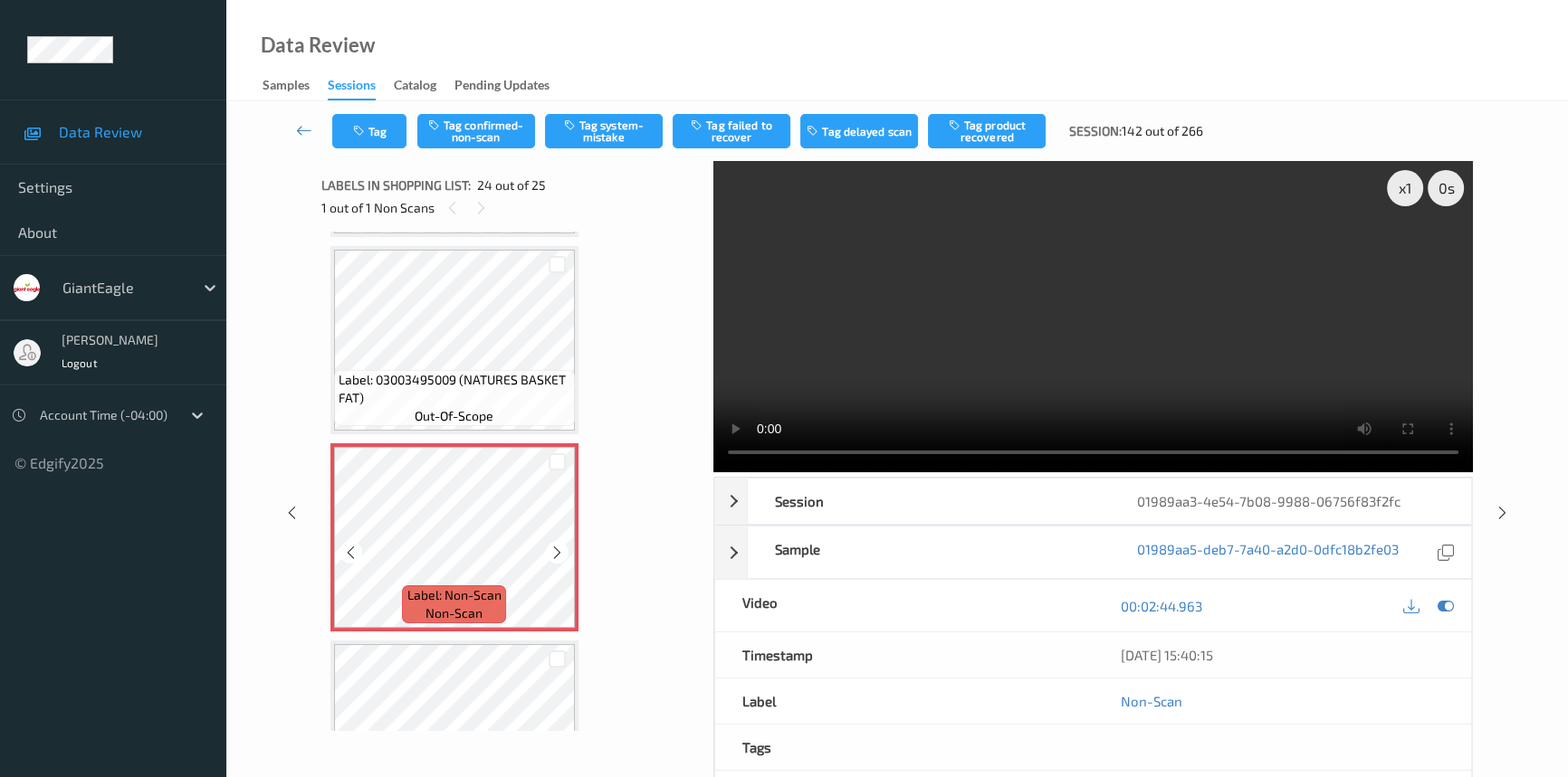
click at [556, 545] on icon at bounding box center [557, 552] width 15 height 16
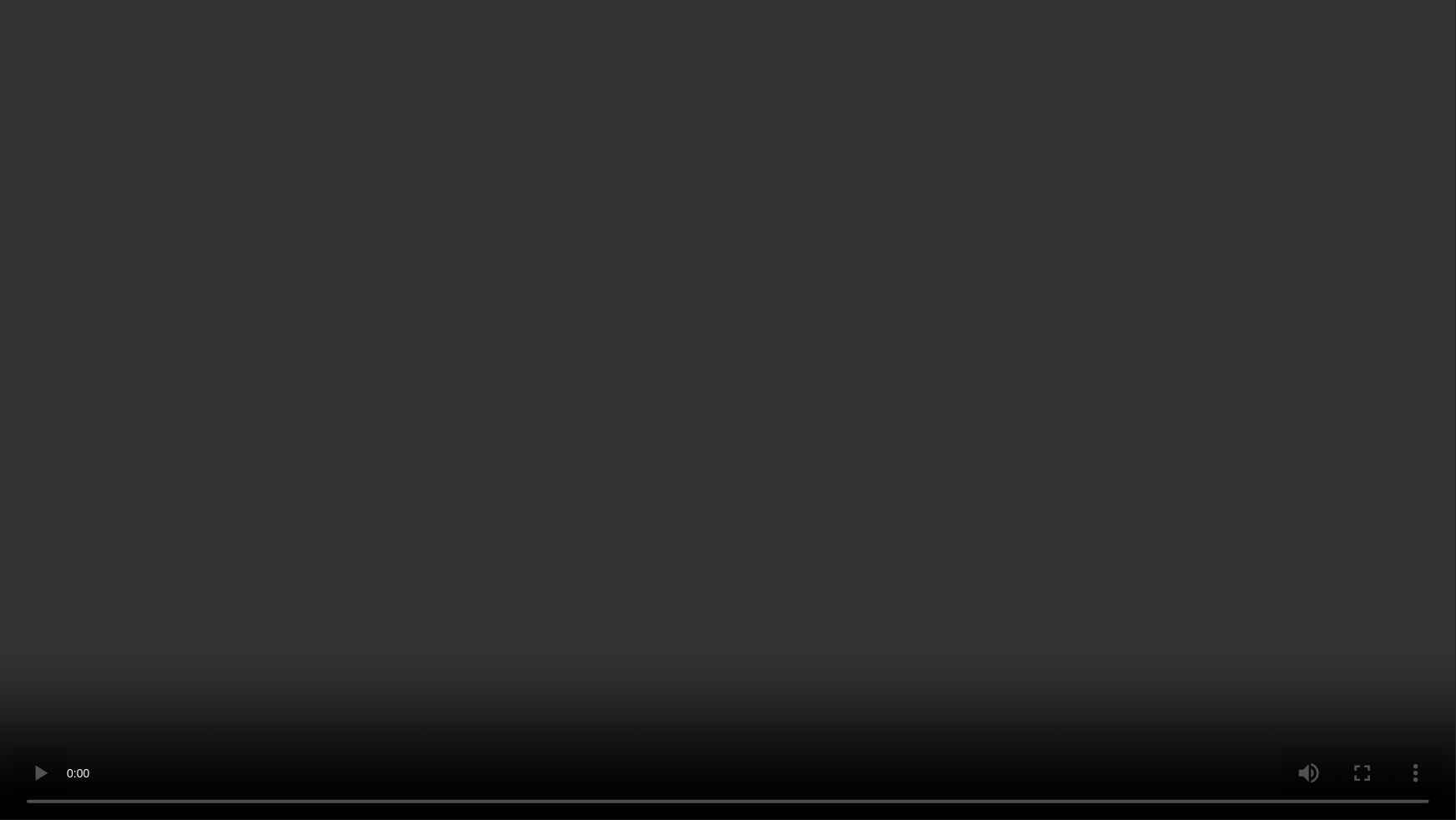
click at [825, 615] on video at bounding box center [728, 410] width 1456 height 820
click at [813, 548] on video at bounding box center [728, 410] width 1456 height 820
click at [762, 473] on video at bounding box center [728, 410] width 1456 height 820
click at [1104, 569] on video at bounding box center [728, 410] width 1456 height 820
click at [1106, 690] on video at bounding box center [728, 410] width 1456 height 820
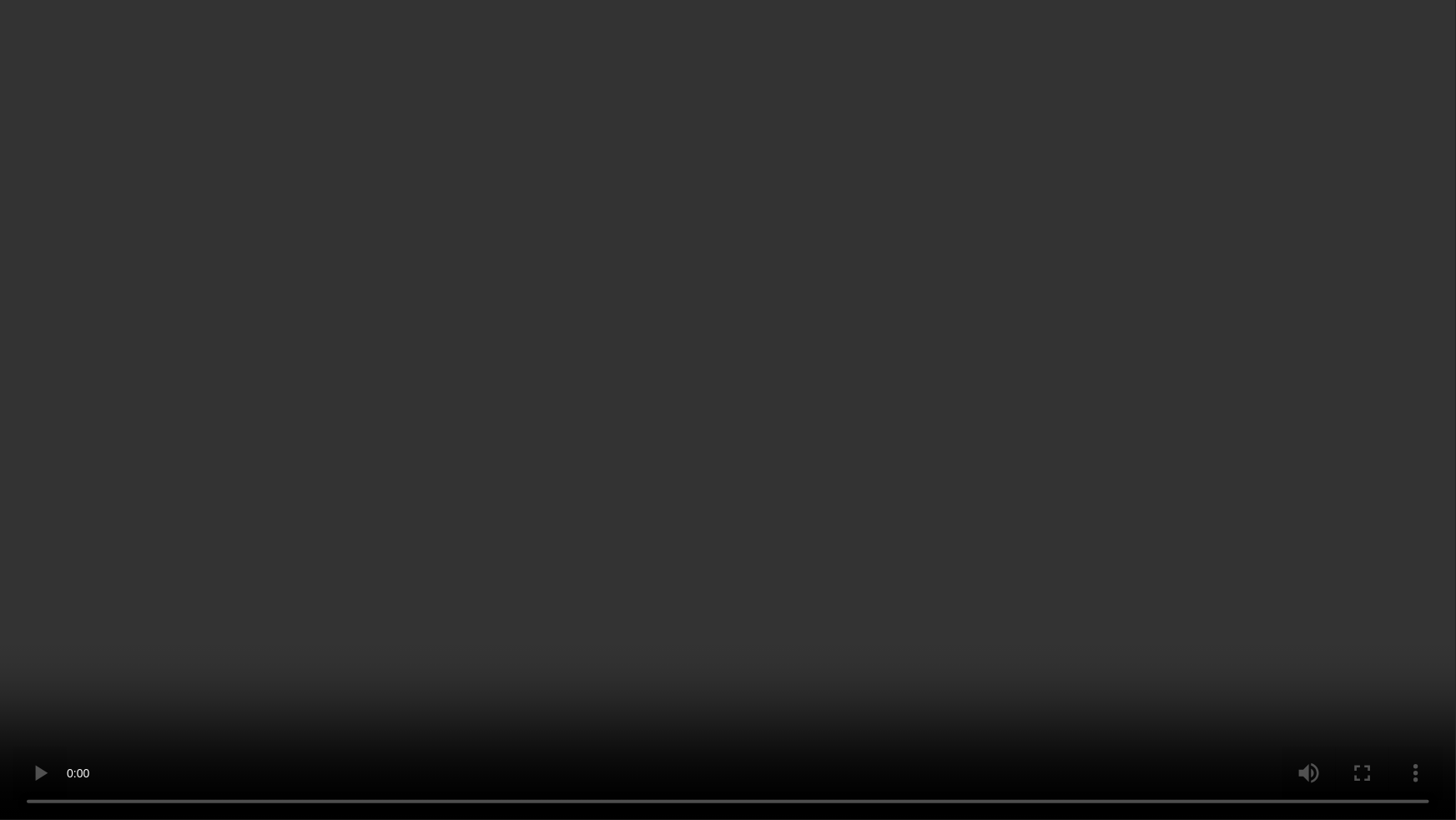
click at [539, 636] on video at bounding box center [728, 410] width 1456 height 820
click at [637, 600] on video at bounding box center [728, 410] width 1456 height 820
click at [742, 273] on video at bounding box center [728, 410] width 1456 height 820
click at [785, 300] on video at bounding box center [728, 410] width 1456 height 820
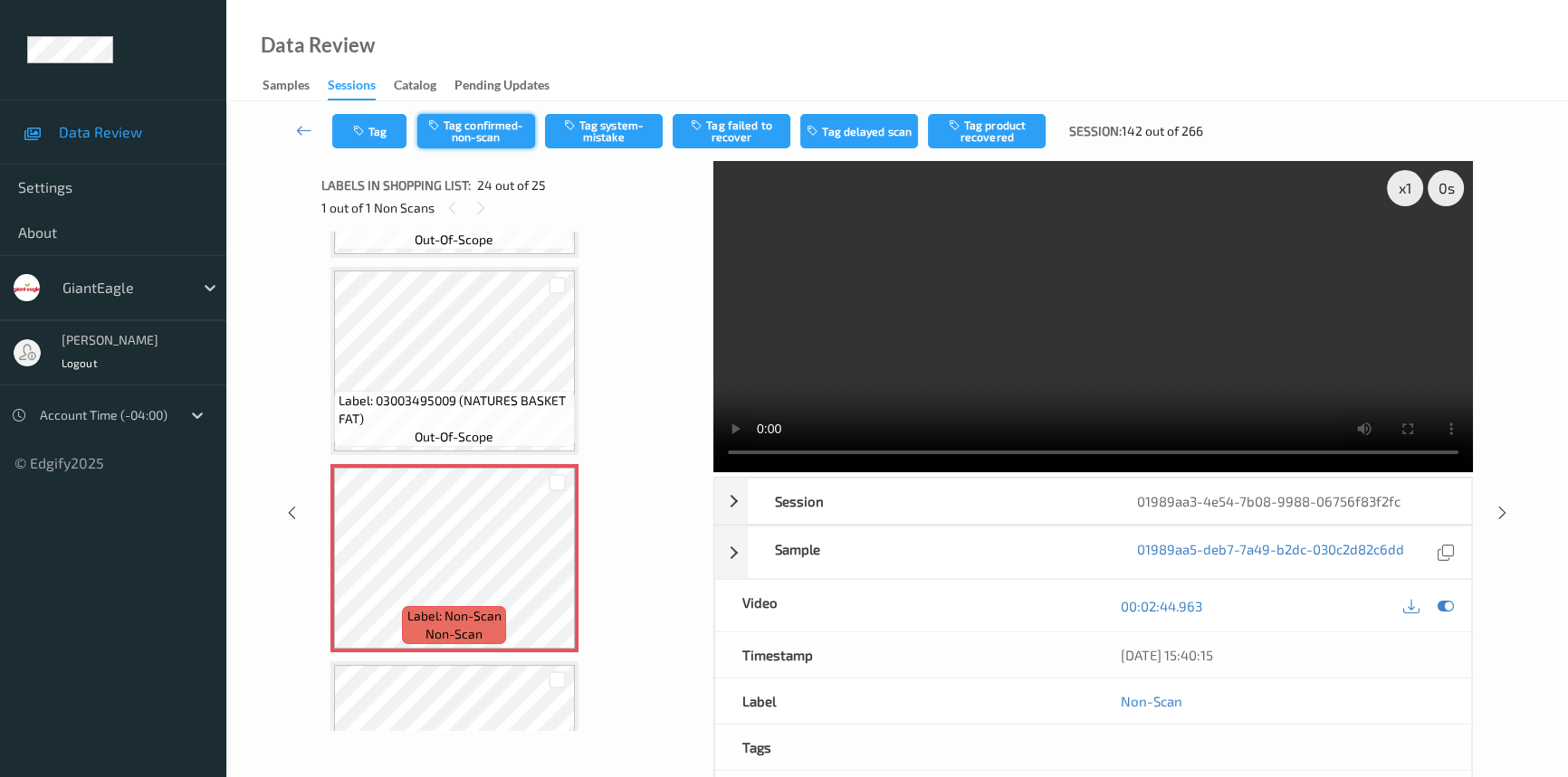
click at [515, 122] on button "Tag confirmed-non-scan" at bounding box center [475, 131] width 118 height 34
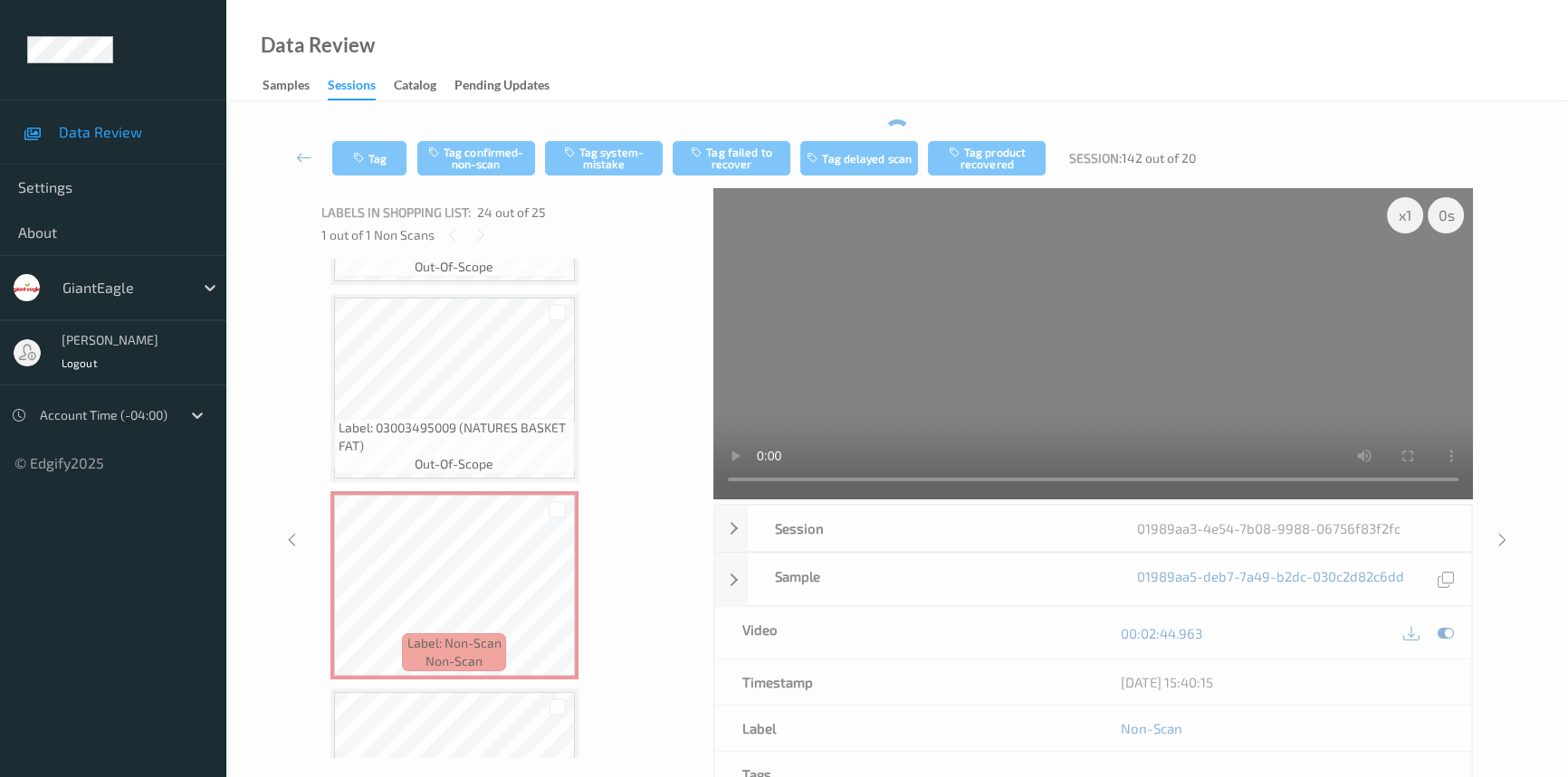
click at [493, 136] on div "Tag Tag confirmed-non-scan Tag system-mistake Tag failed to recover Tag delayed…" at bounding box center [898, 158] width 1268 height 59
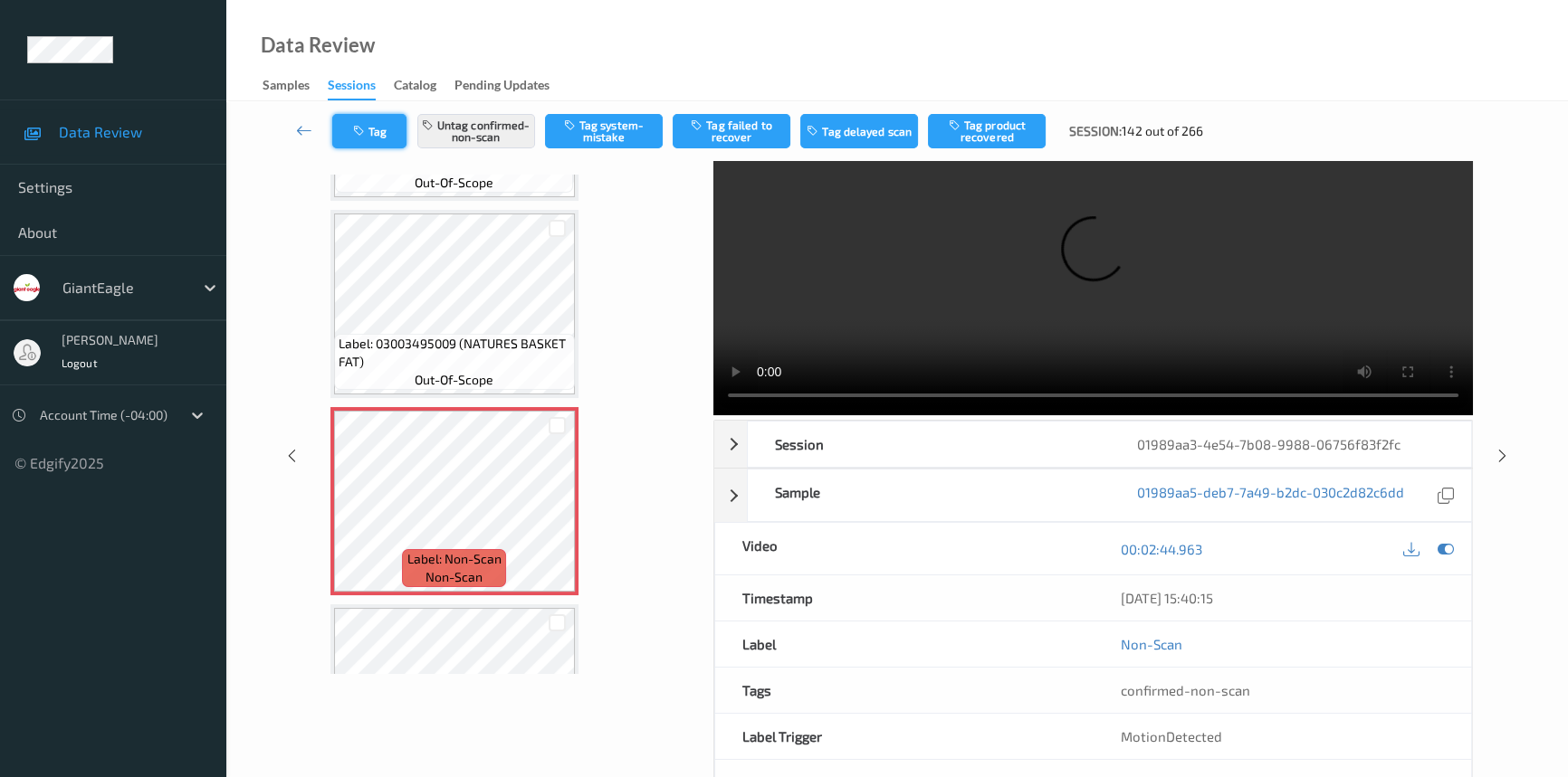
scroll to position [0, 0]
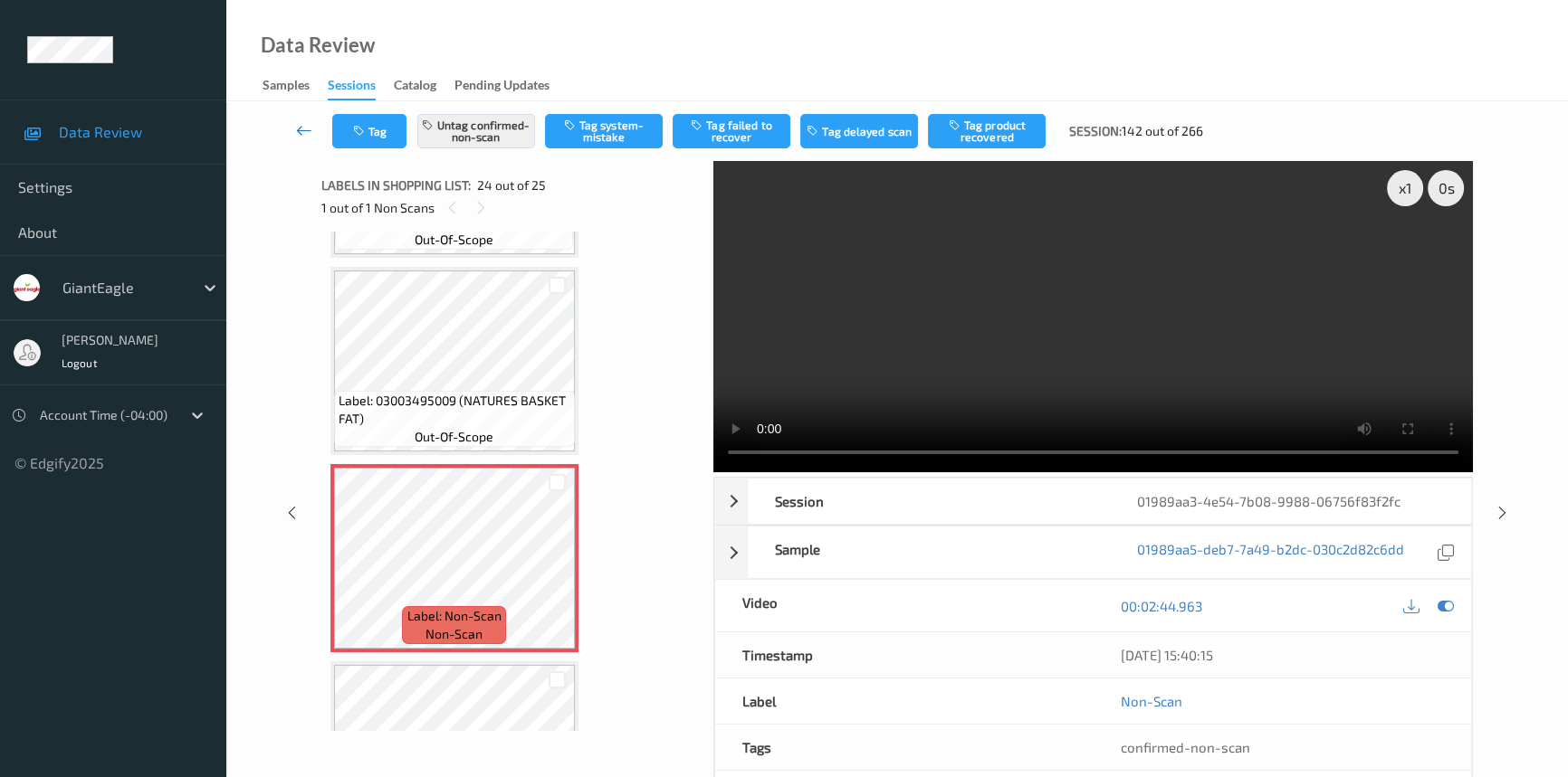
click at [303, 127] on icon at bounding box center [304, 130] width 16 height 18
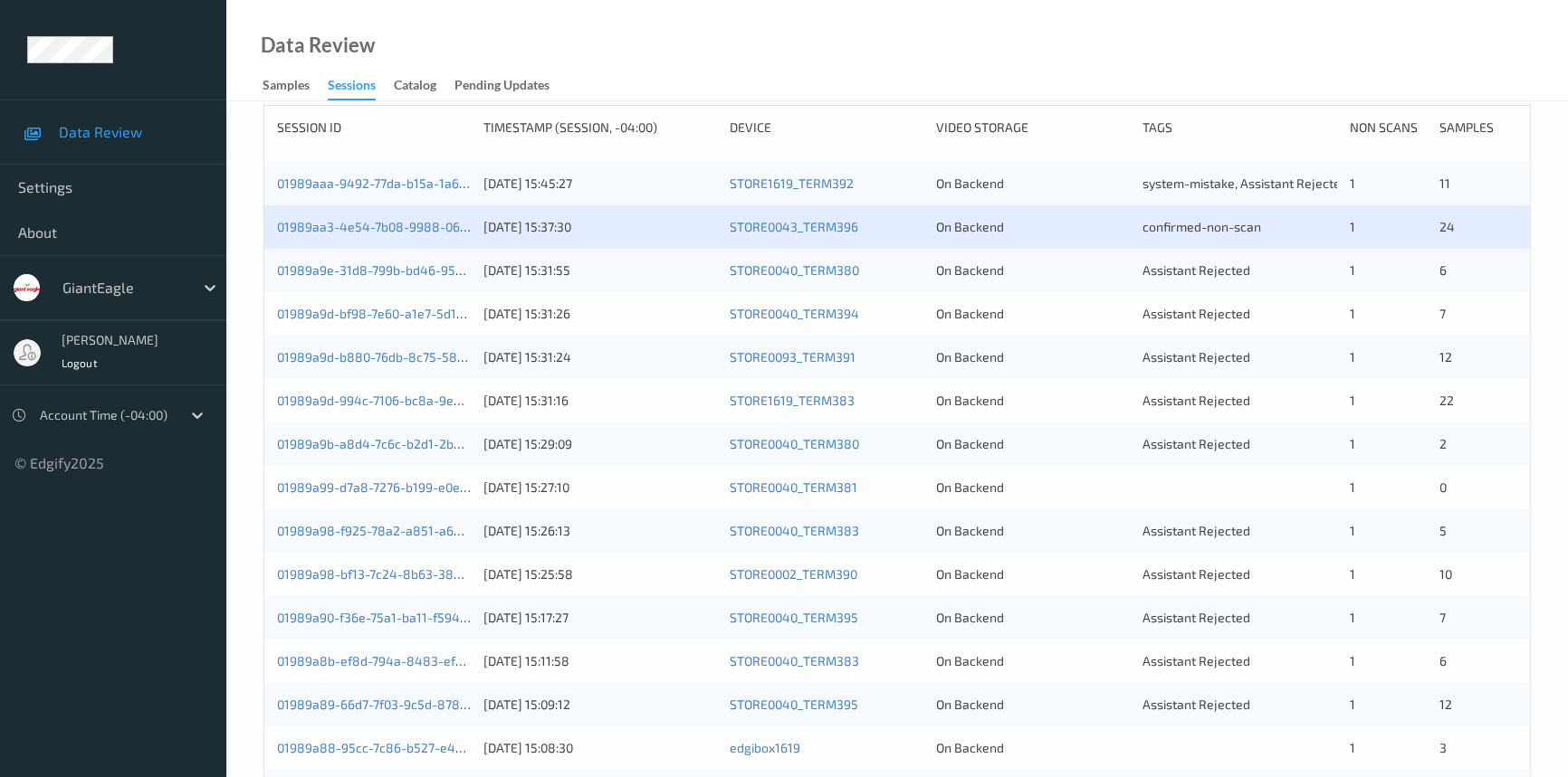
scroll to position [329, 0]
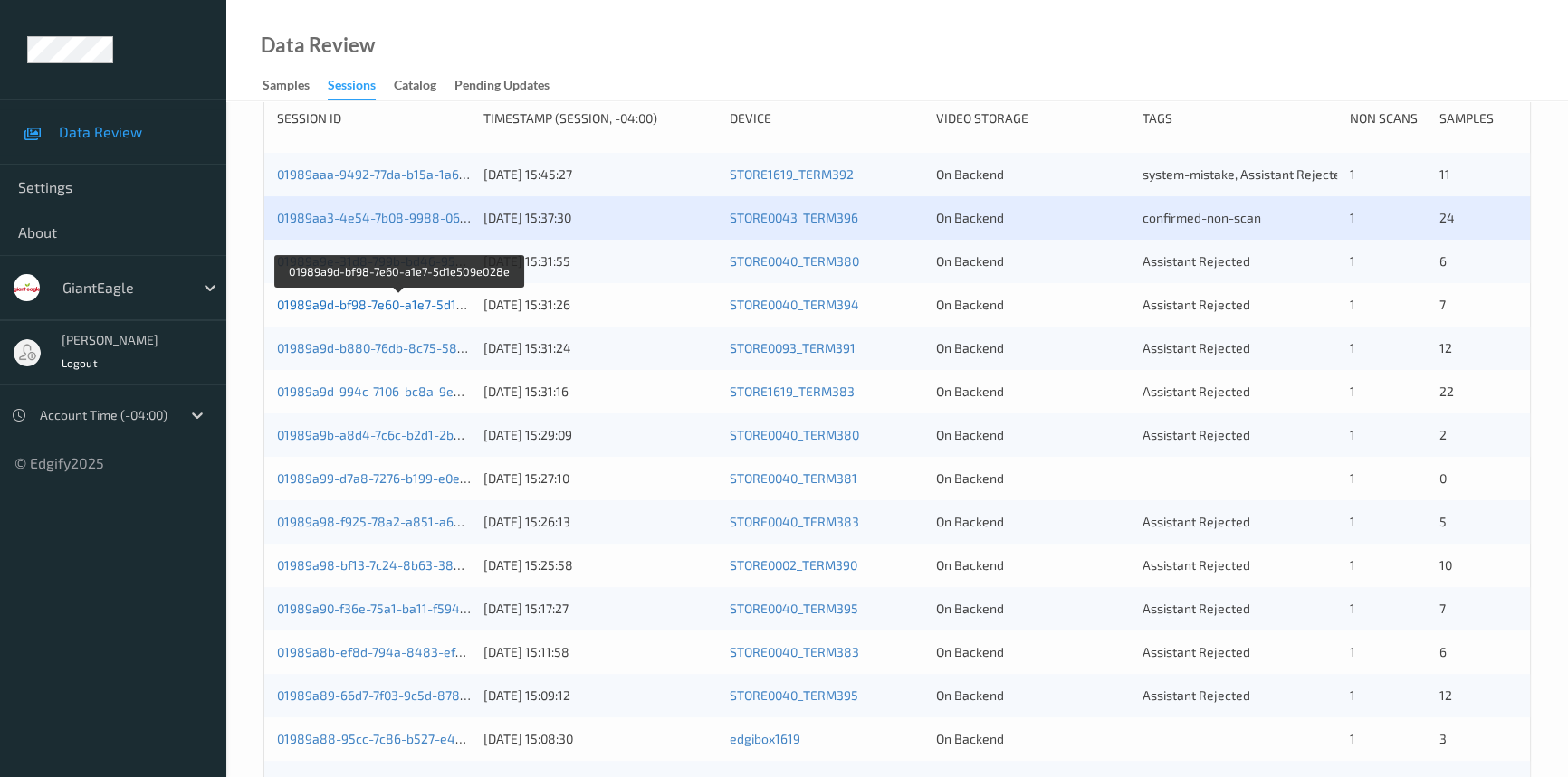
click at [354, 299] on link "01989a9d-bf98-7e60-a1e7-5d1e509e028e" at bounding box center [400, 305] width 246 height 15
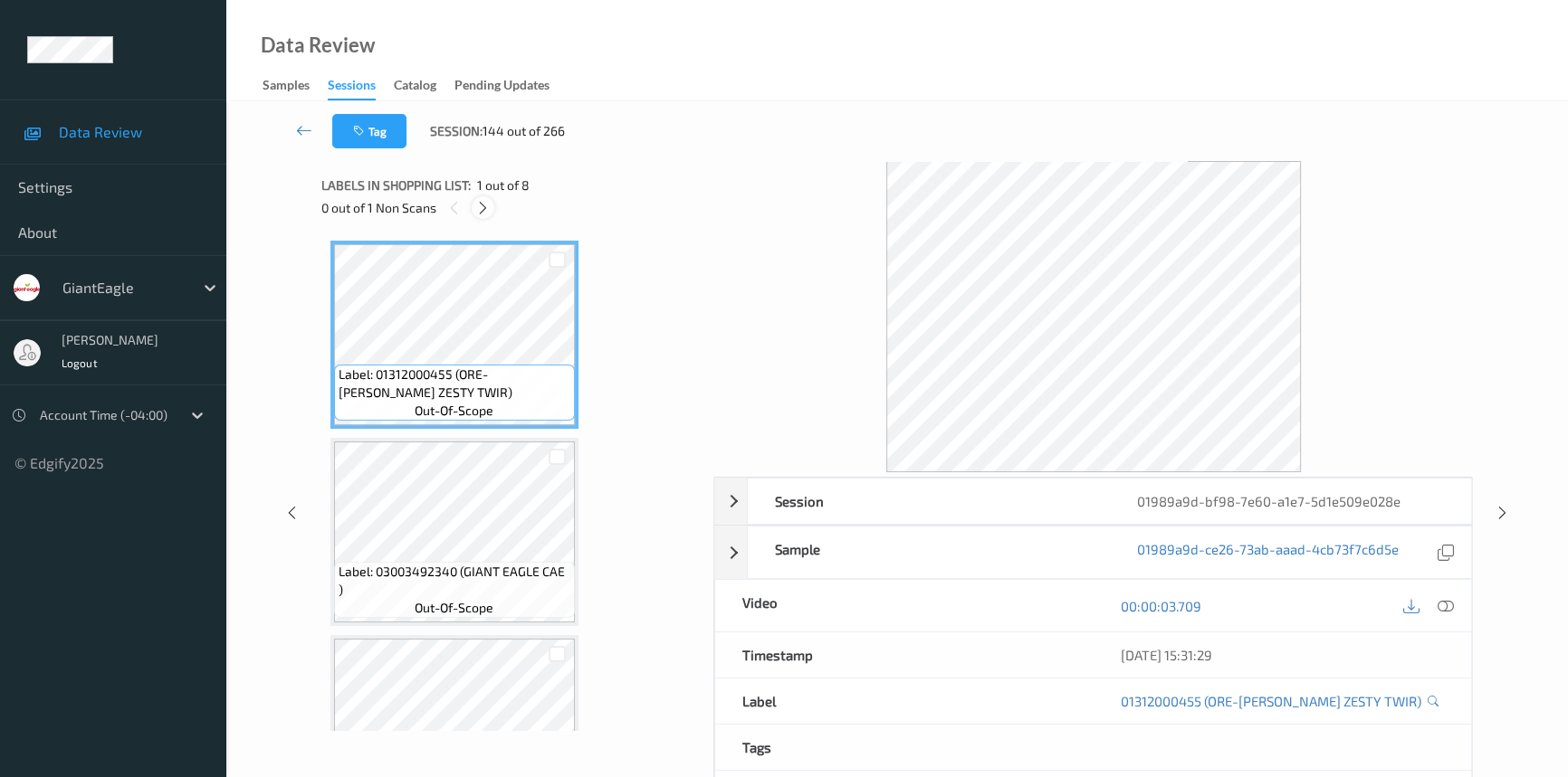
click at [486, 200] on icon at bounding box center [483, 207] width 15 height 16
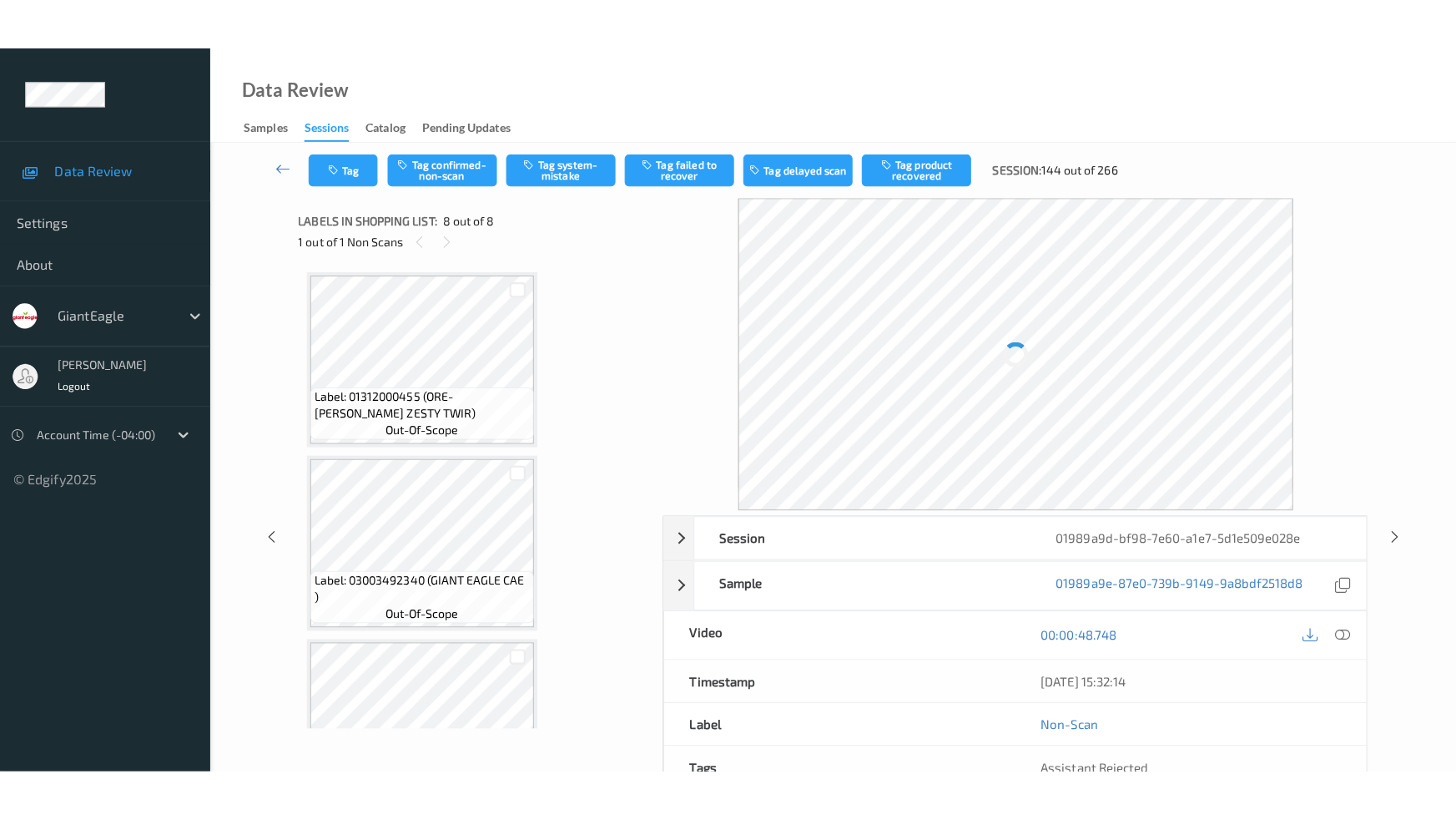
scroll to position [998, 0]
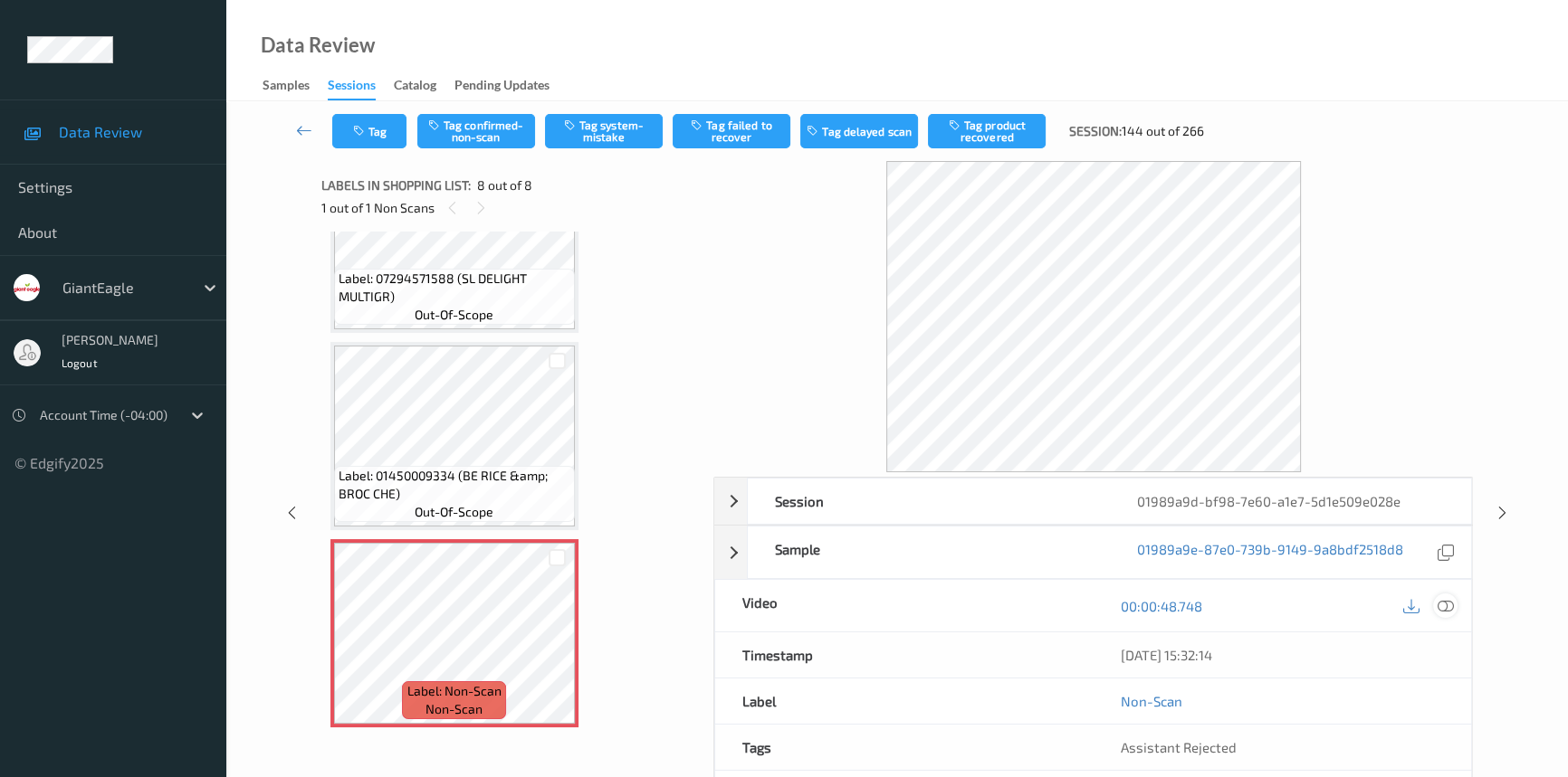
click at [1446, 606] on icon at bounding box center [1446, 606] width 16 height 16
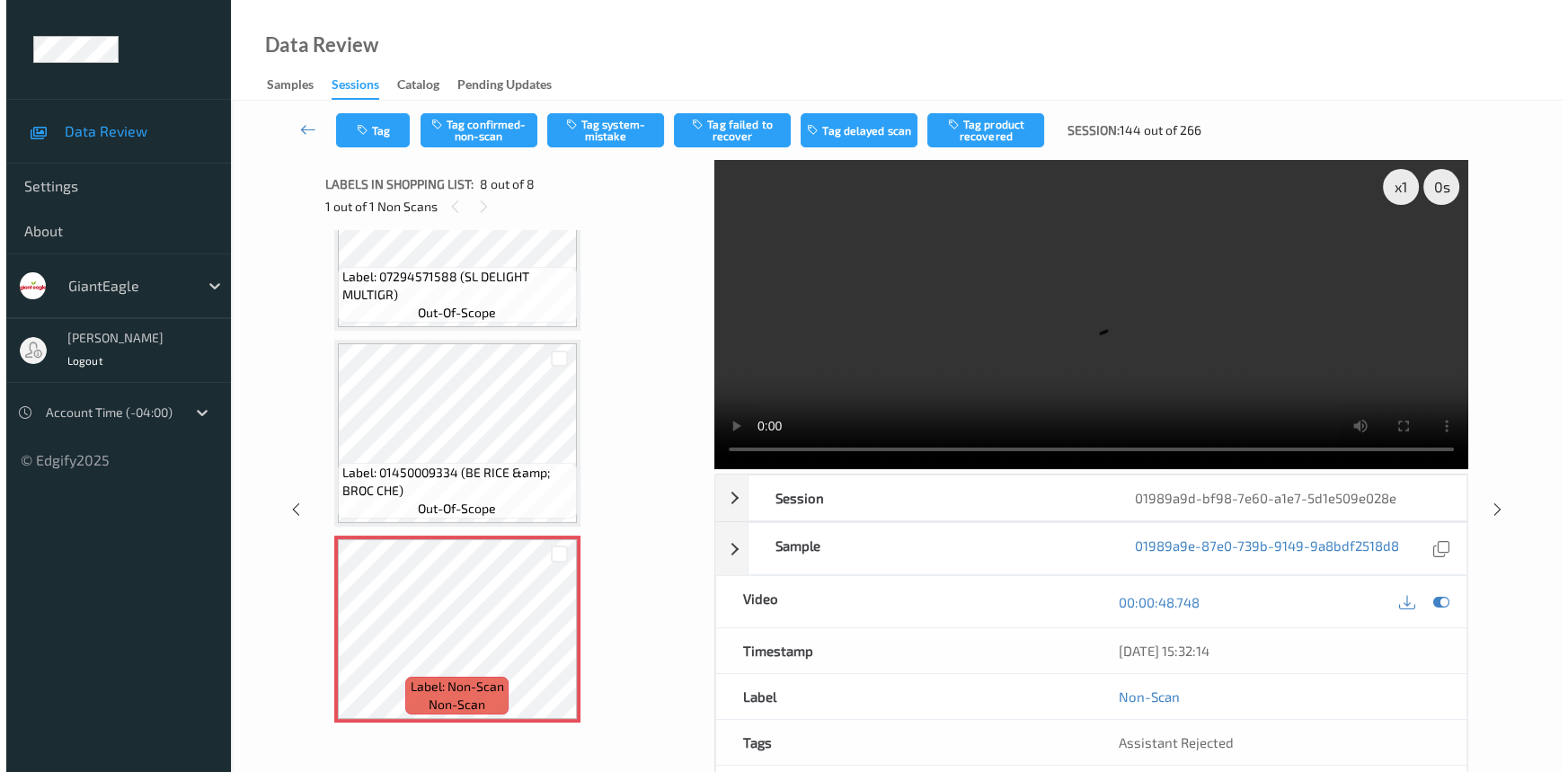
scroll to position [965, 0]
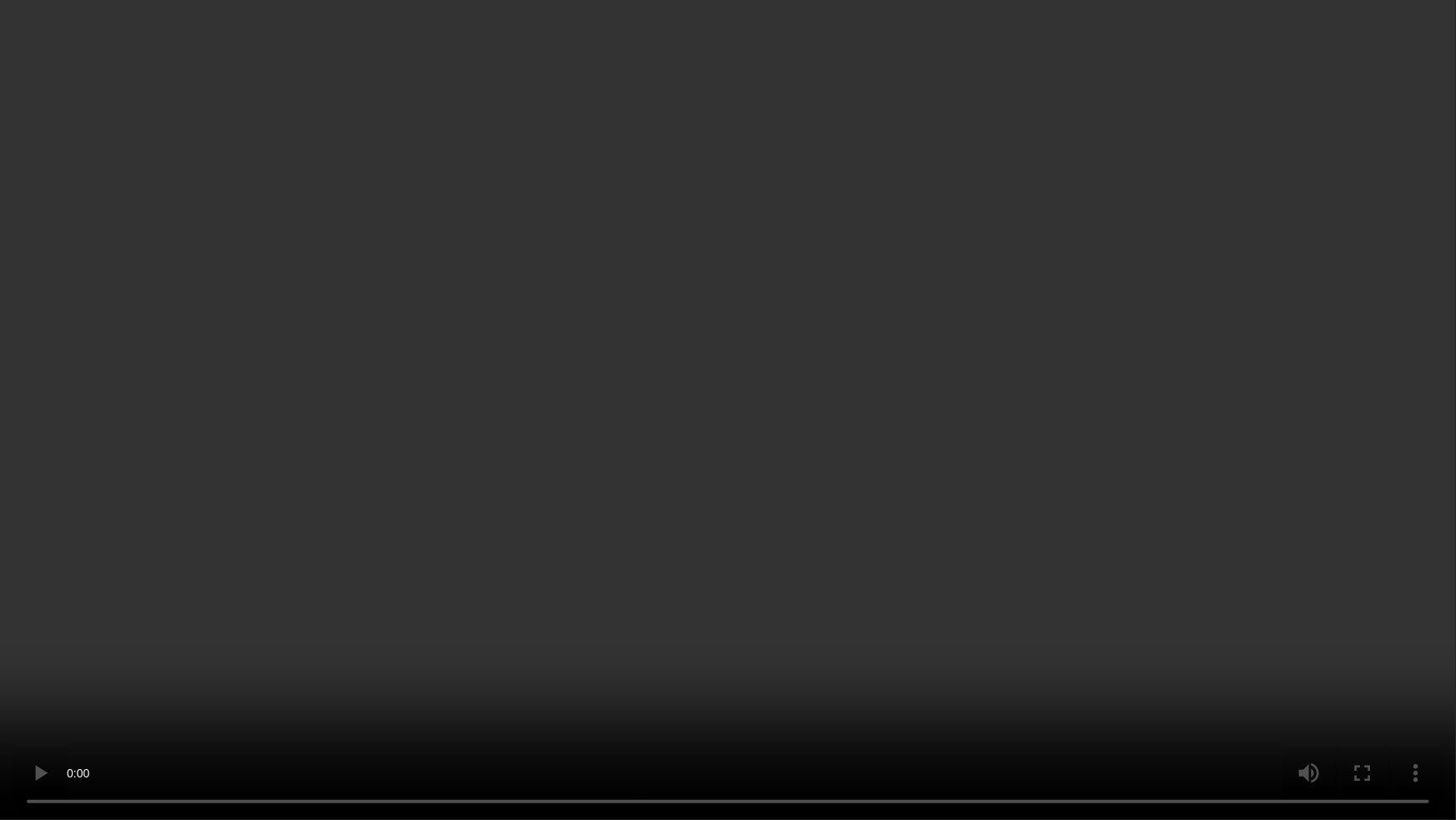
click at [824, 383] on video at bounding box center [728, 410] width 1456 height 820
click at [755, 391] on video at bounding box center [728, 410] width 1456 height 820
click at [735, 382] on video at bounding box center [728, 410] width 1456 height 820
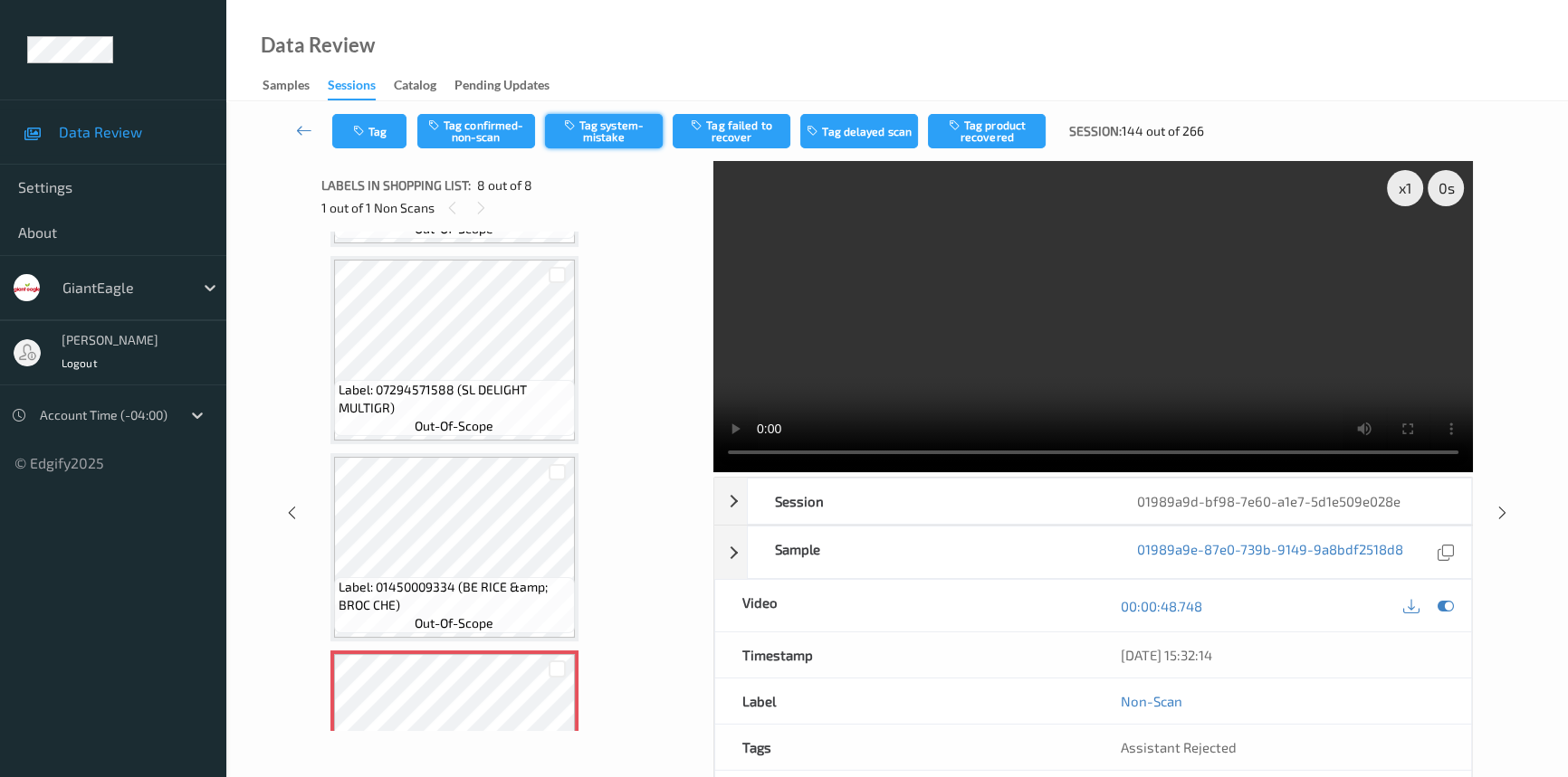
click at [620, 128] on button "Tag system-mistake" at bounding box center [603, 131] width 118 height 34
click at [385, 138] on button "Tag" at bounding box center [369, 131] width 75 height 34
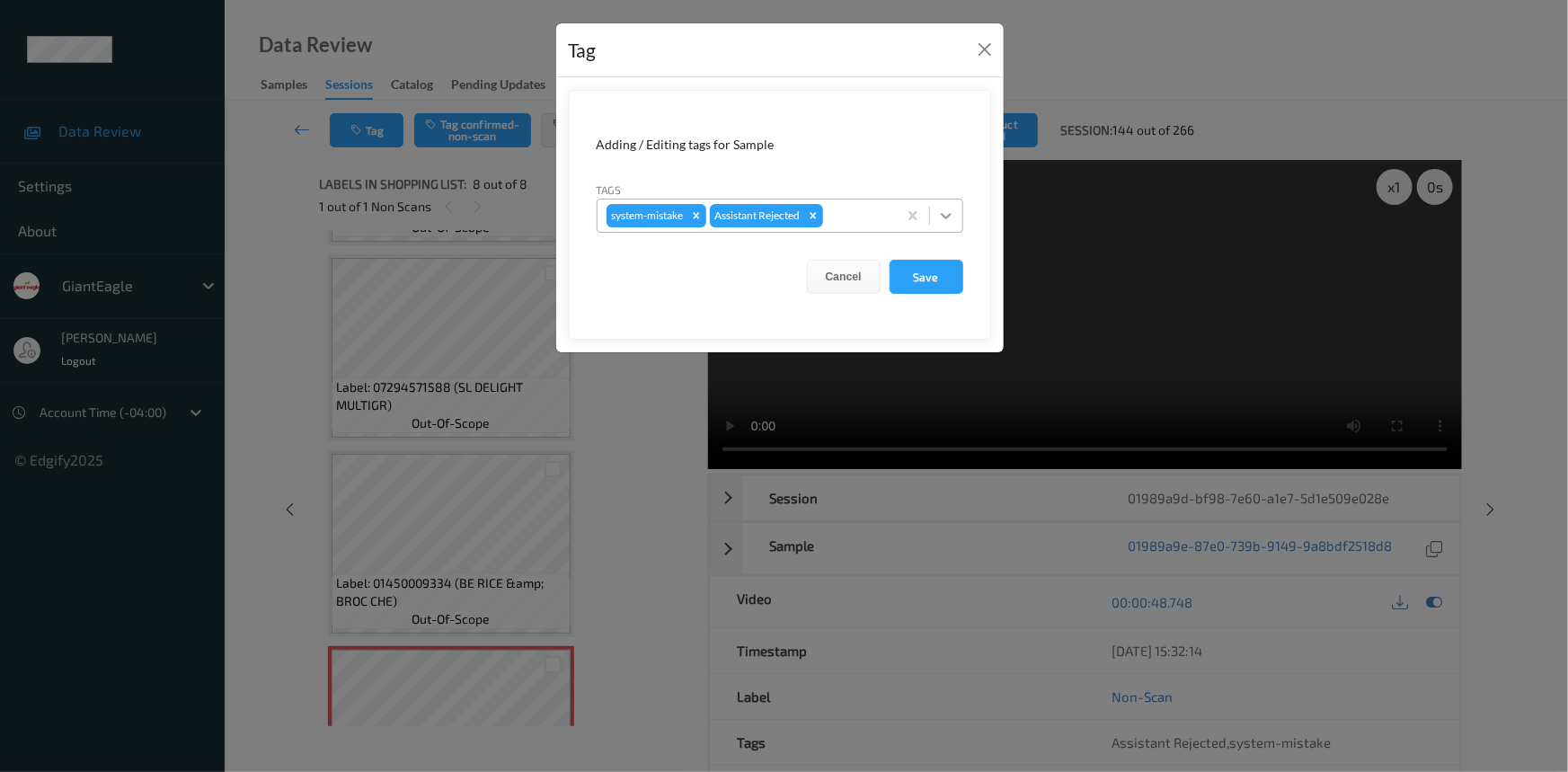
click at [955, 212] on icon at bounding box center [946, 216] width 18 height 18
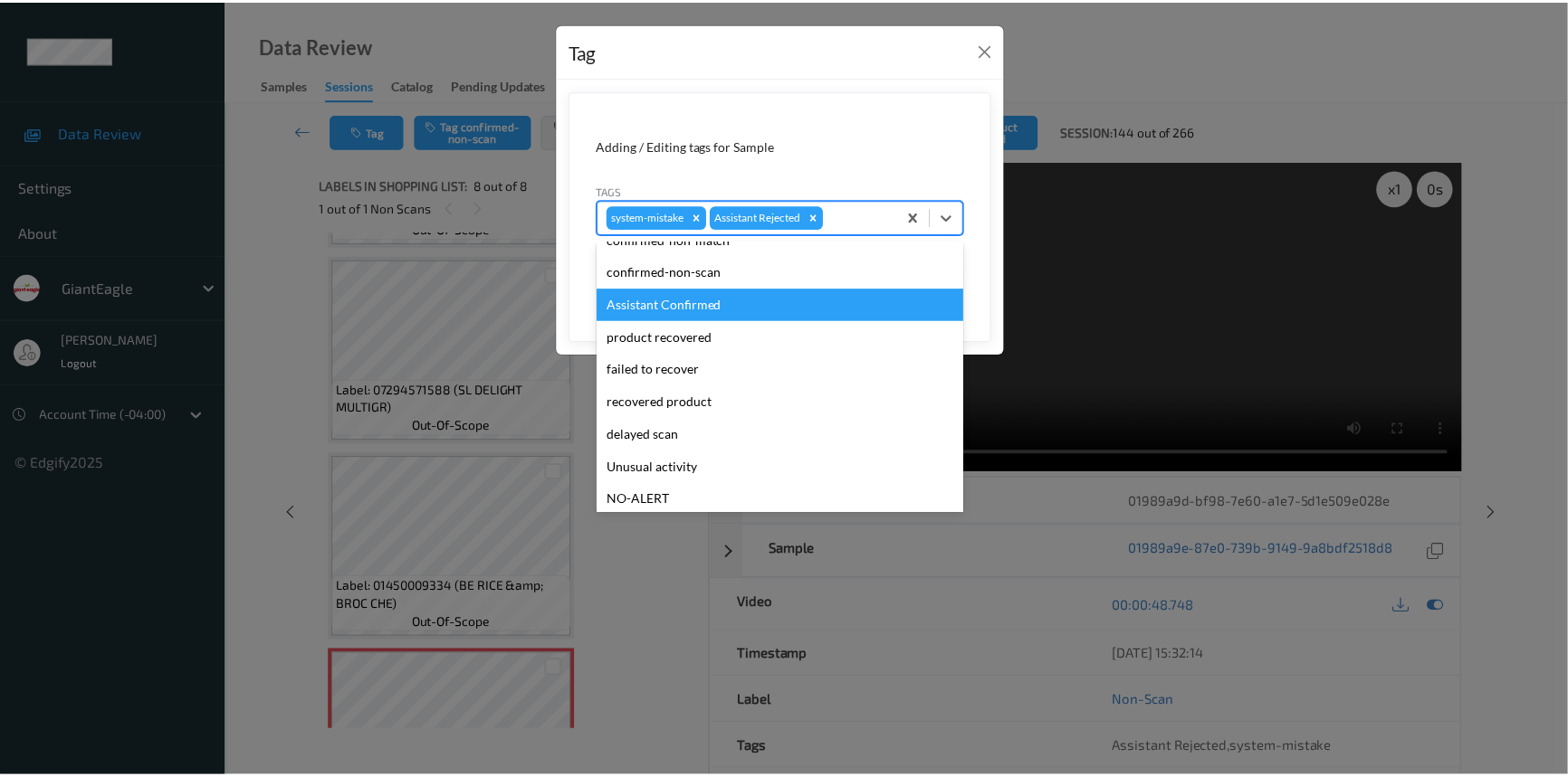
scroll to position [81, 0]
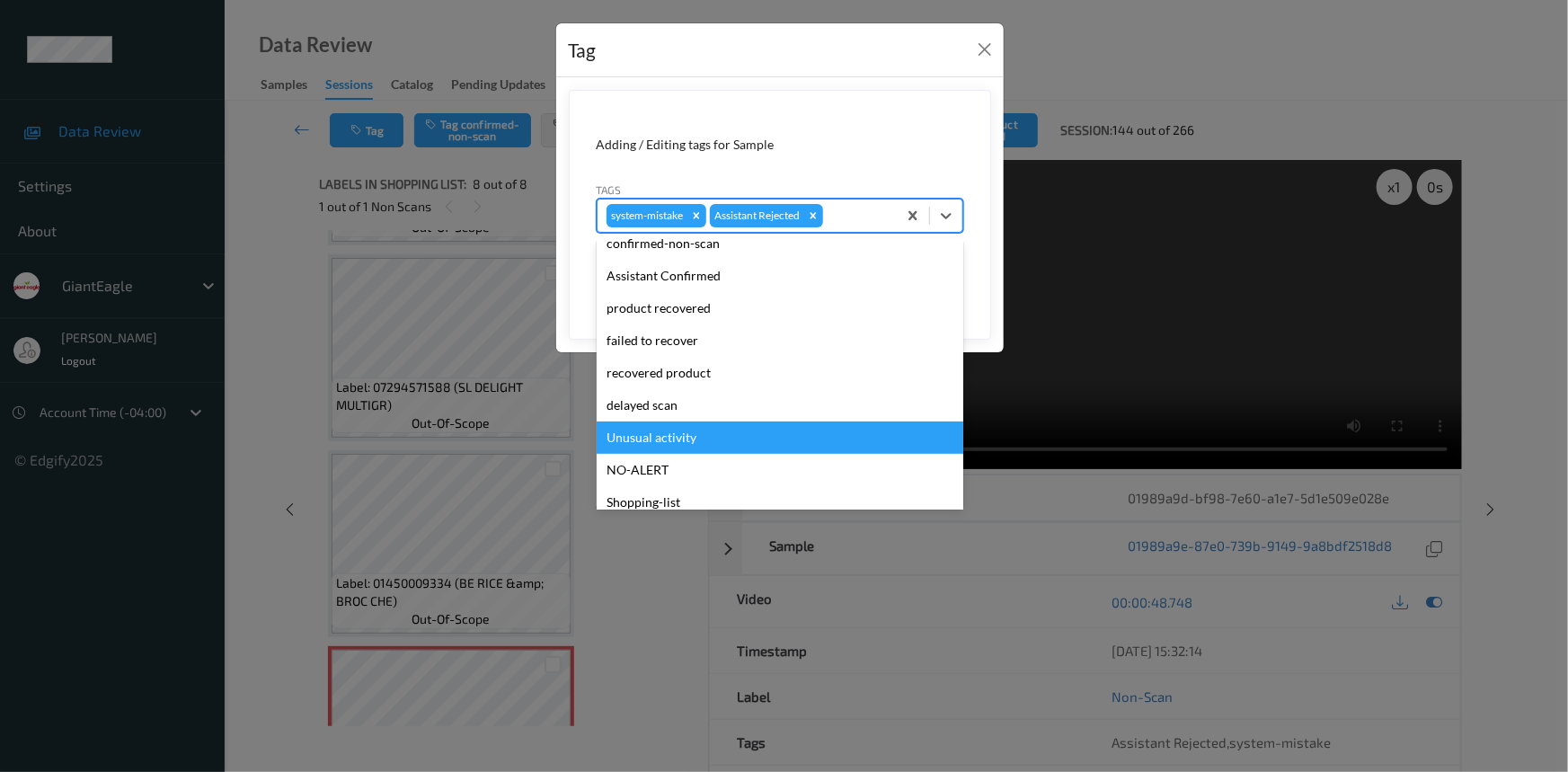
drag, startPoint x: 665, startPoint y: 436, endPoint x: 767, endPoint y: 424, distance: 102.7
click at [688, 432] on div "Unusual activity" at bounding box center [780, 438] width 366 height 32
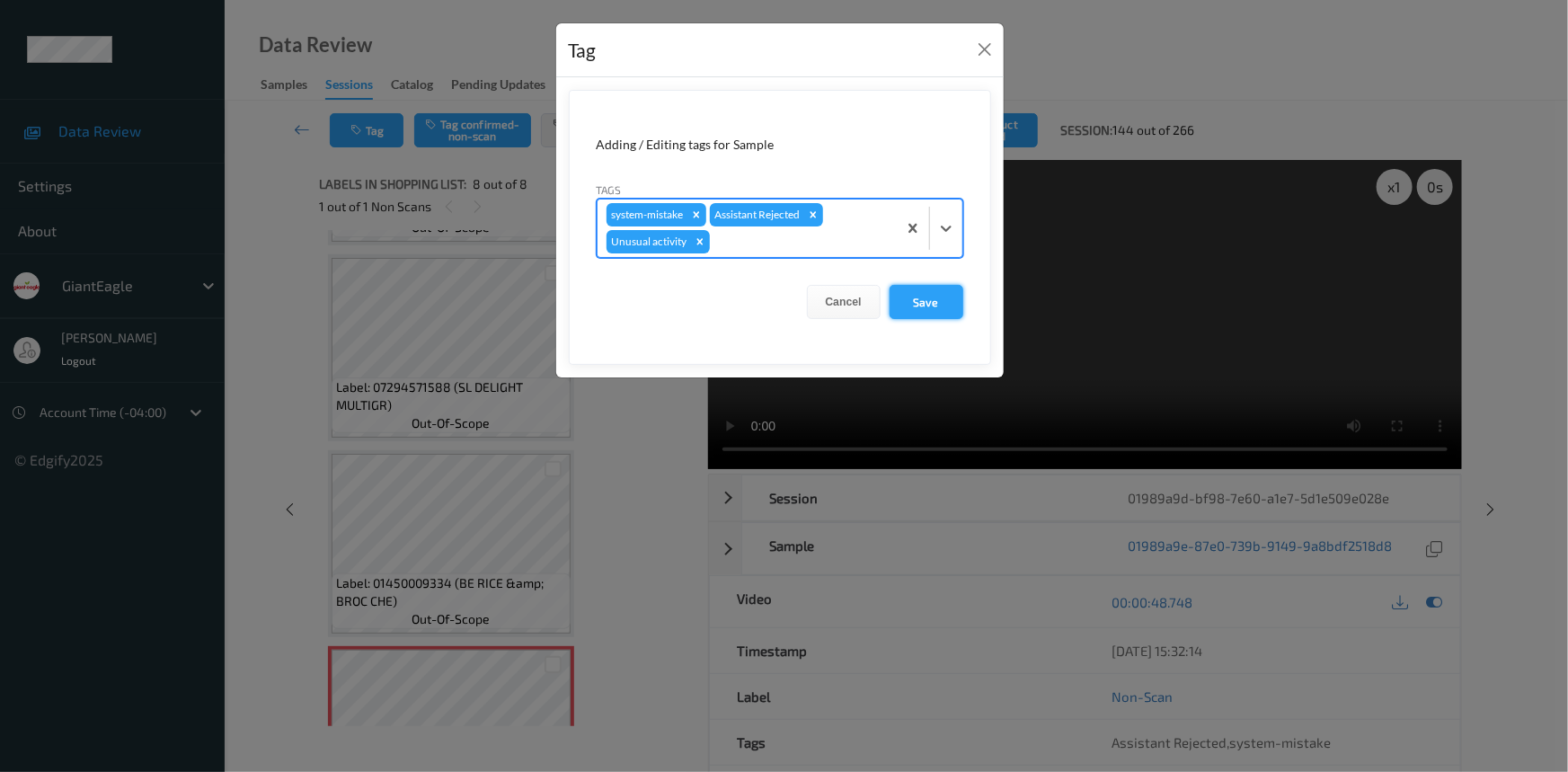
click at [927, 302] on button "Save" at bounding box center [926, 302] width 74 height 34
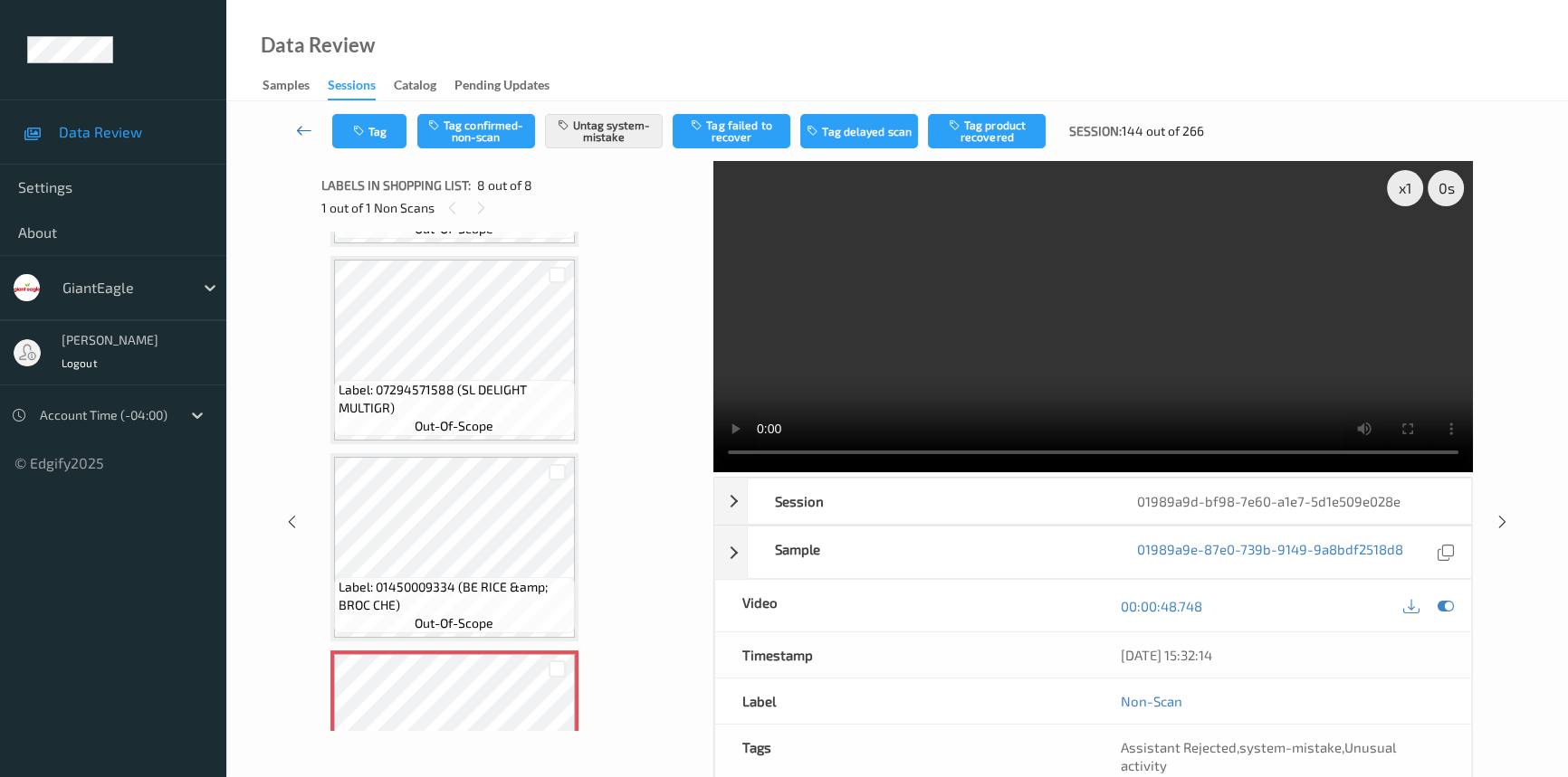
click at [305, 124] on icon at bounding box center [304, 130] width 16 height 18
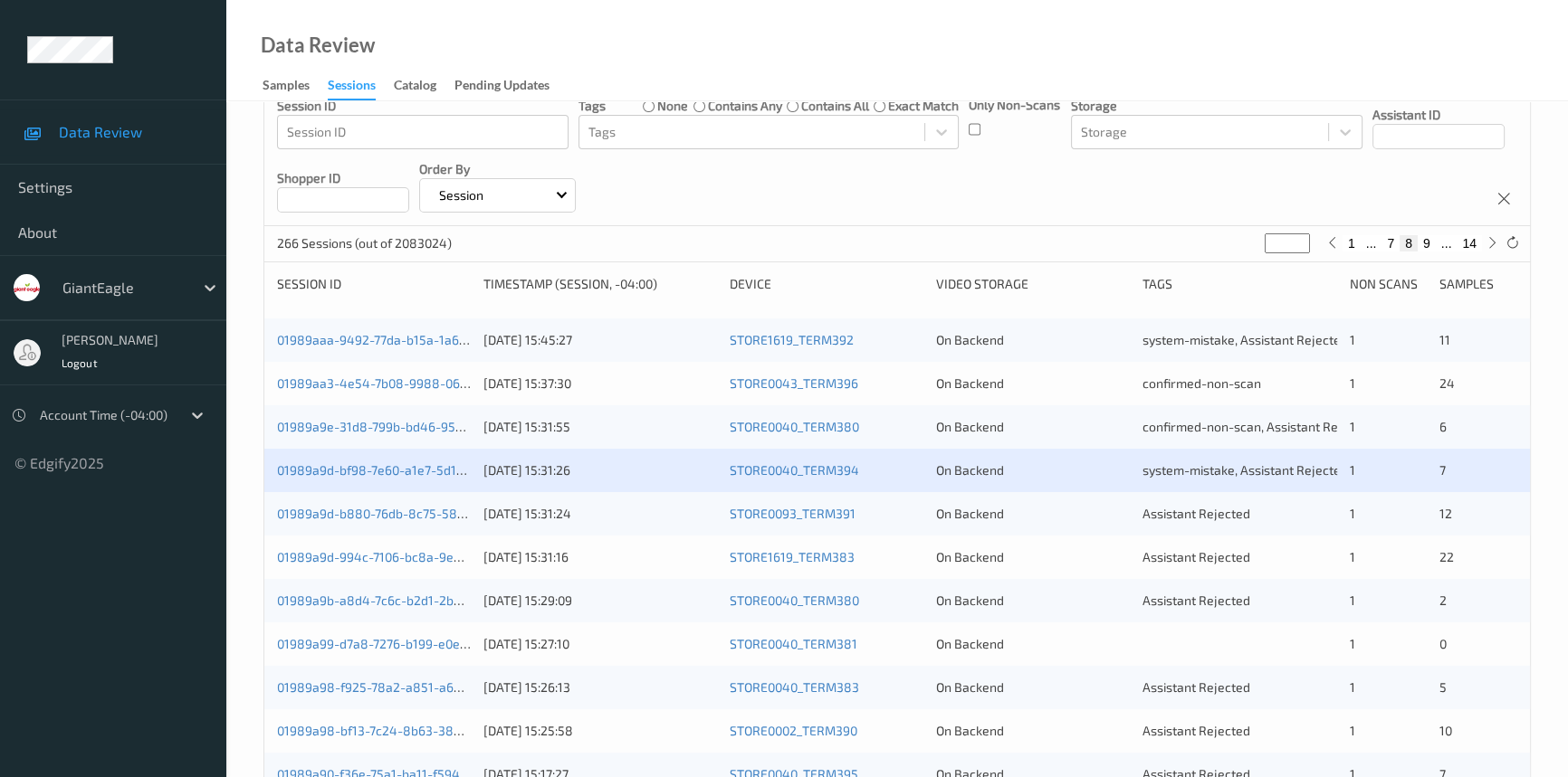
scroll to position [163, 0]
click at [346, 551] on link "01989a9d-994c-7106-bc8a-9e89214f0f3f" at bounding box center [398, 556] width 241 height 15
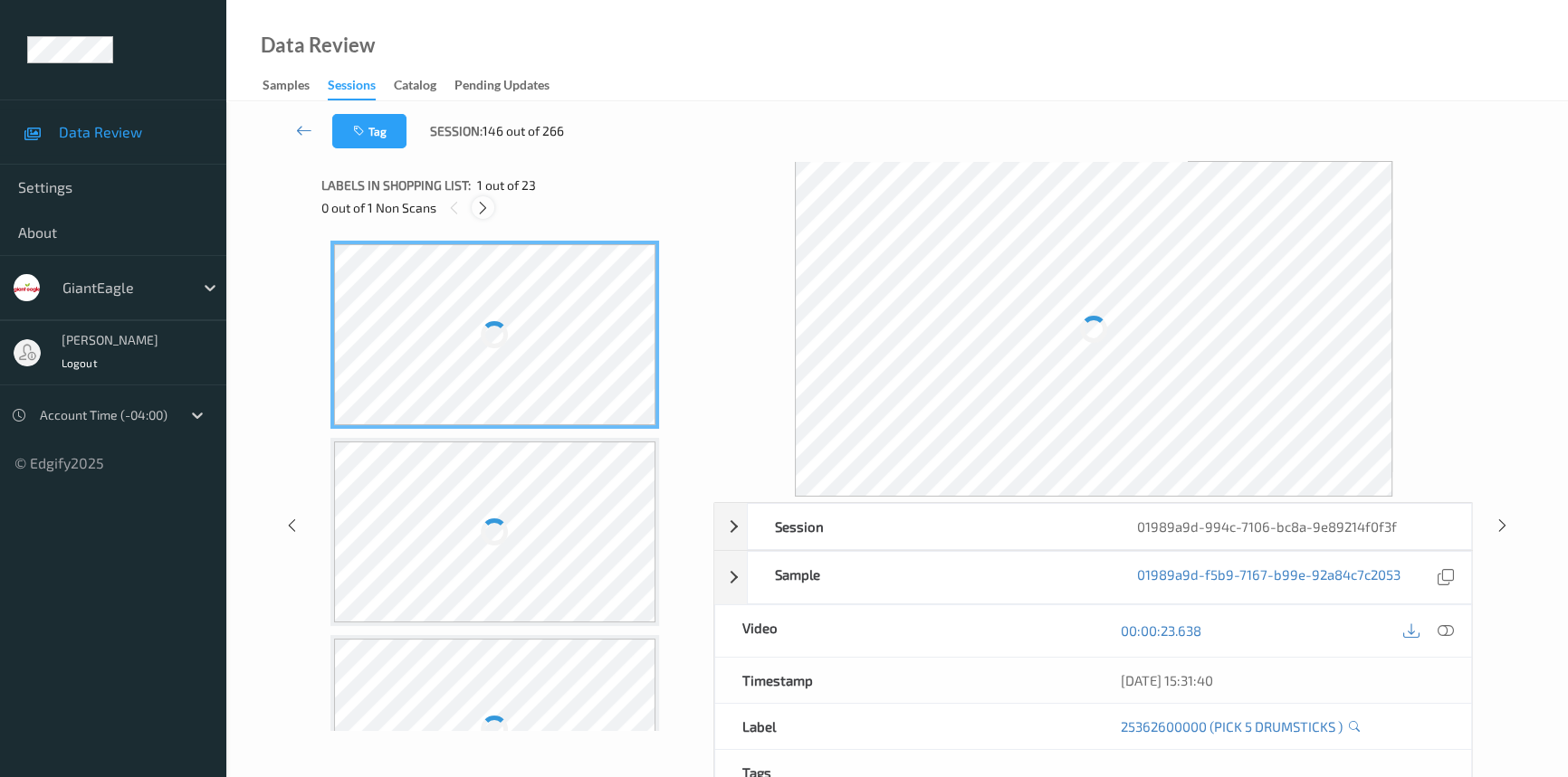
click at [483, 210] on icon at bounding box center [483, 207] width 15 height 16
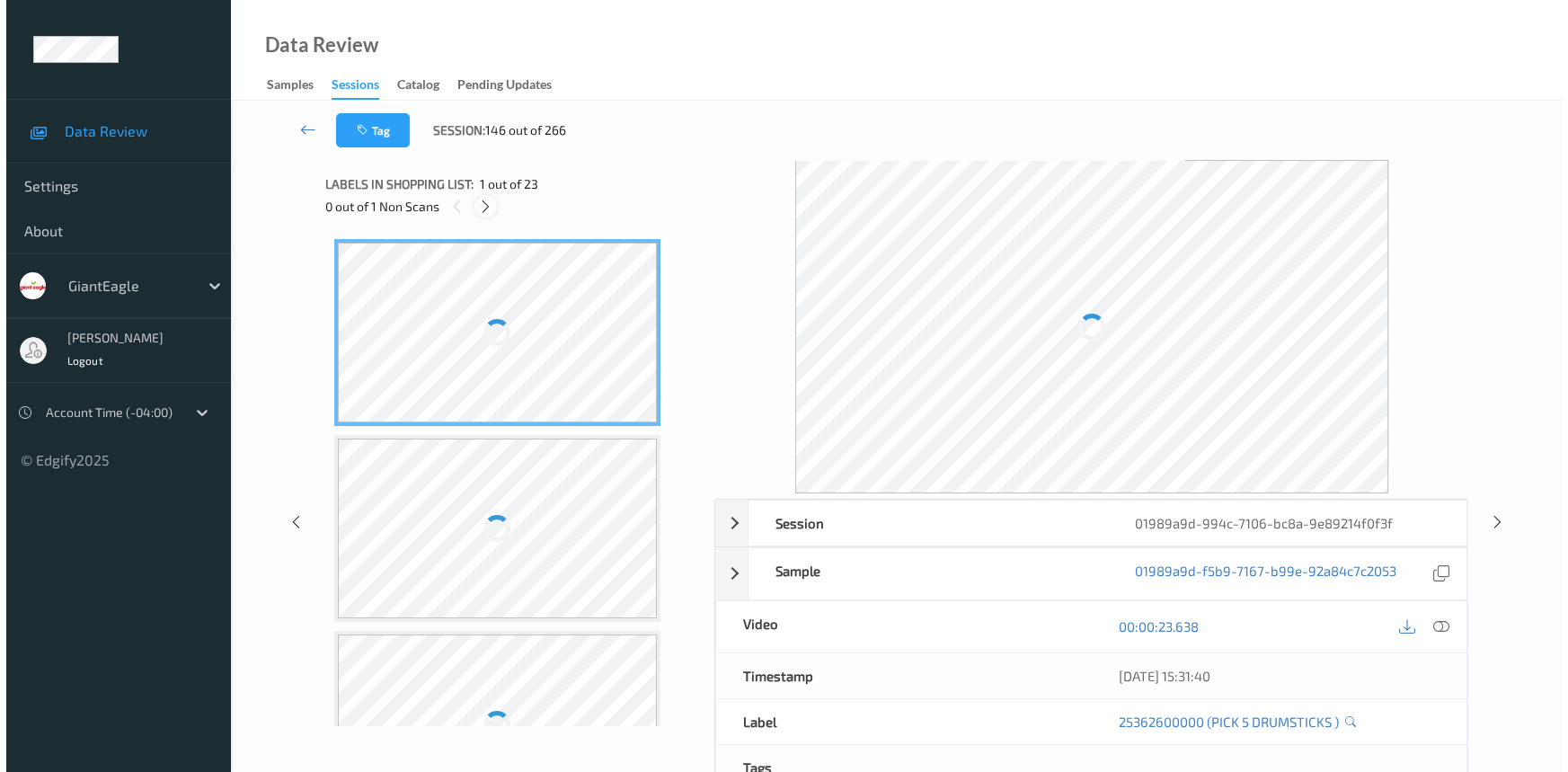
scroll to position [790, 0]
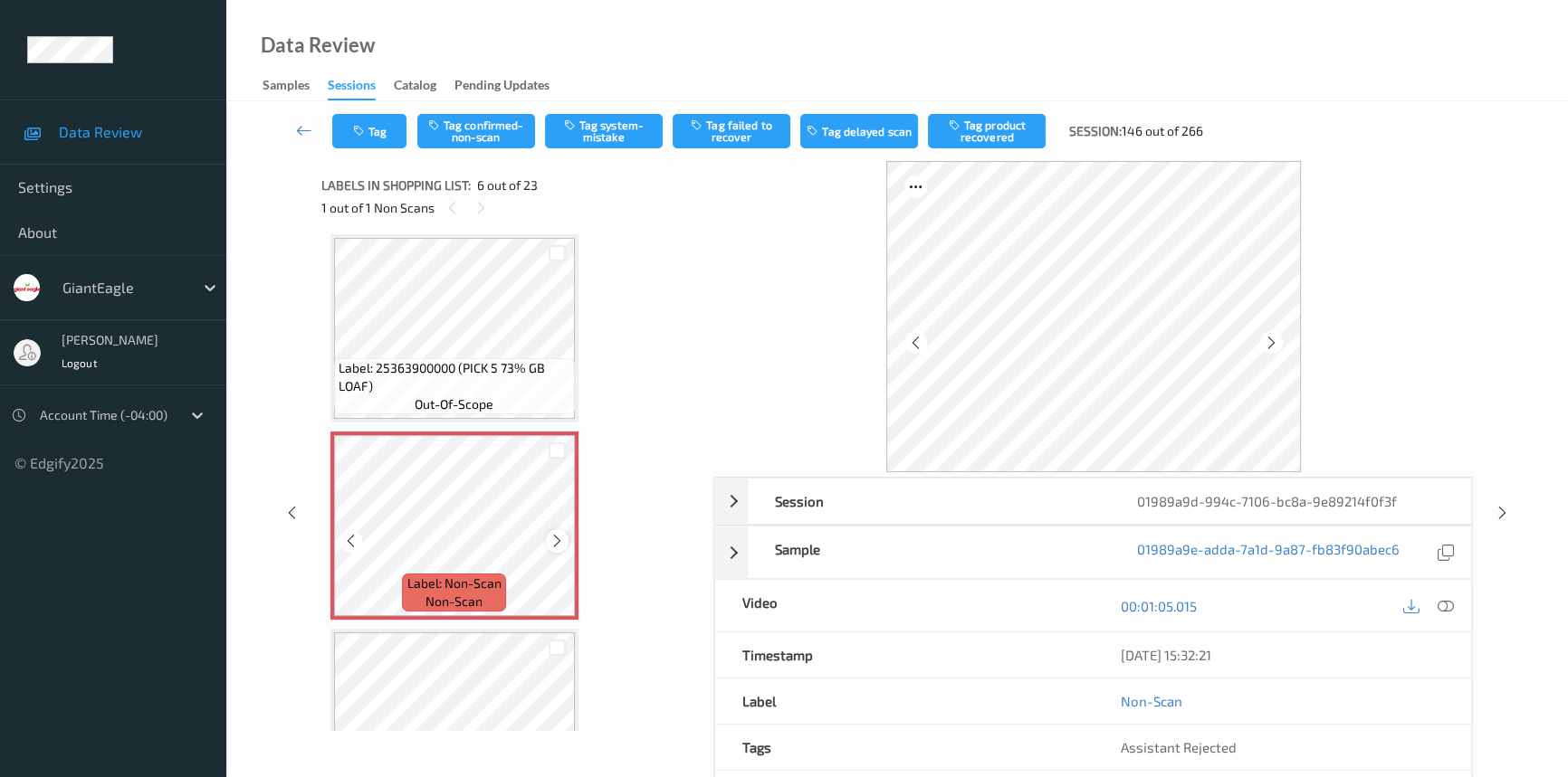
click at [555, 537] on icon at bounding box center [557, 541] width 15 height 16
click at [1442, 604] on icon at bounding box center [1446, 606] width 16 height 16
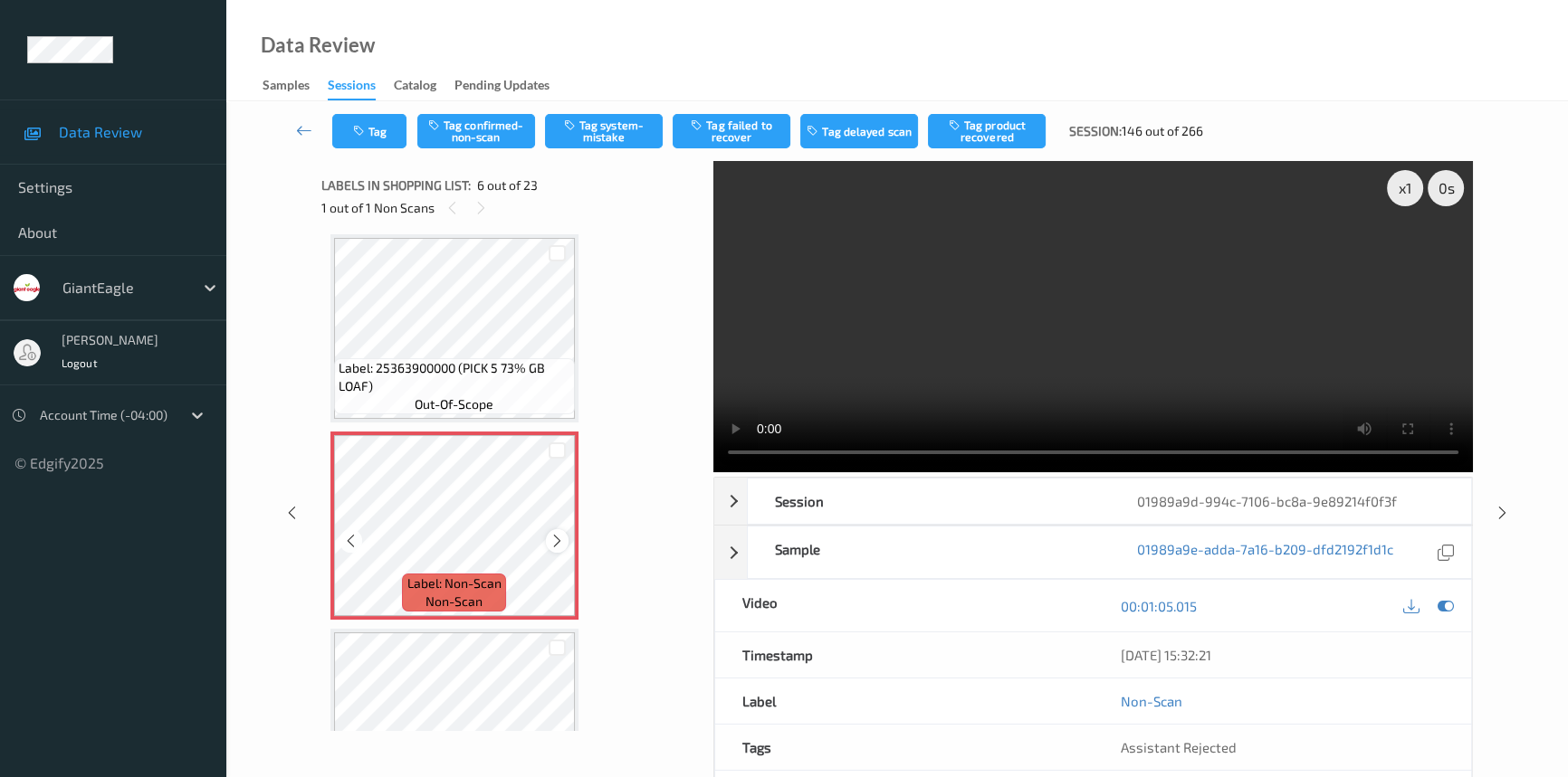
click at [555, 542] on icon at bounding box center [557, 541] width 15 height 16
click at [555, 534] on icon at bounding box center [557, 541] width 15 height 16
drag, startPoint x: 1342, startPoint y: 373, endPoint x: 1345, endPoint y: 382, distance: 9.5
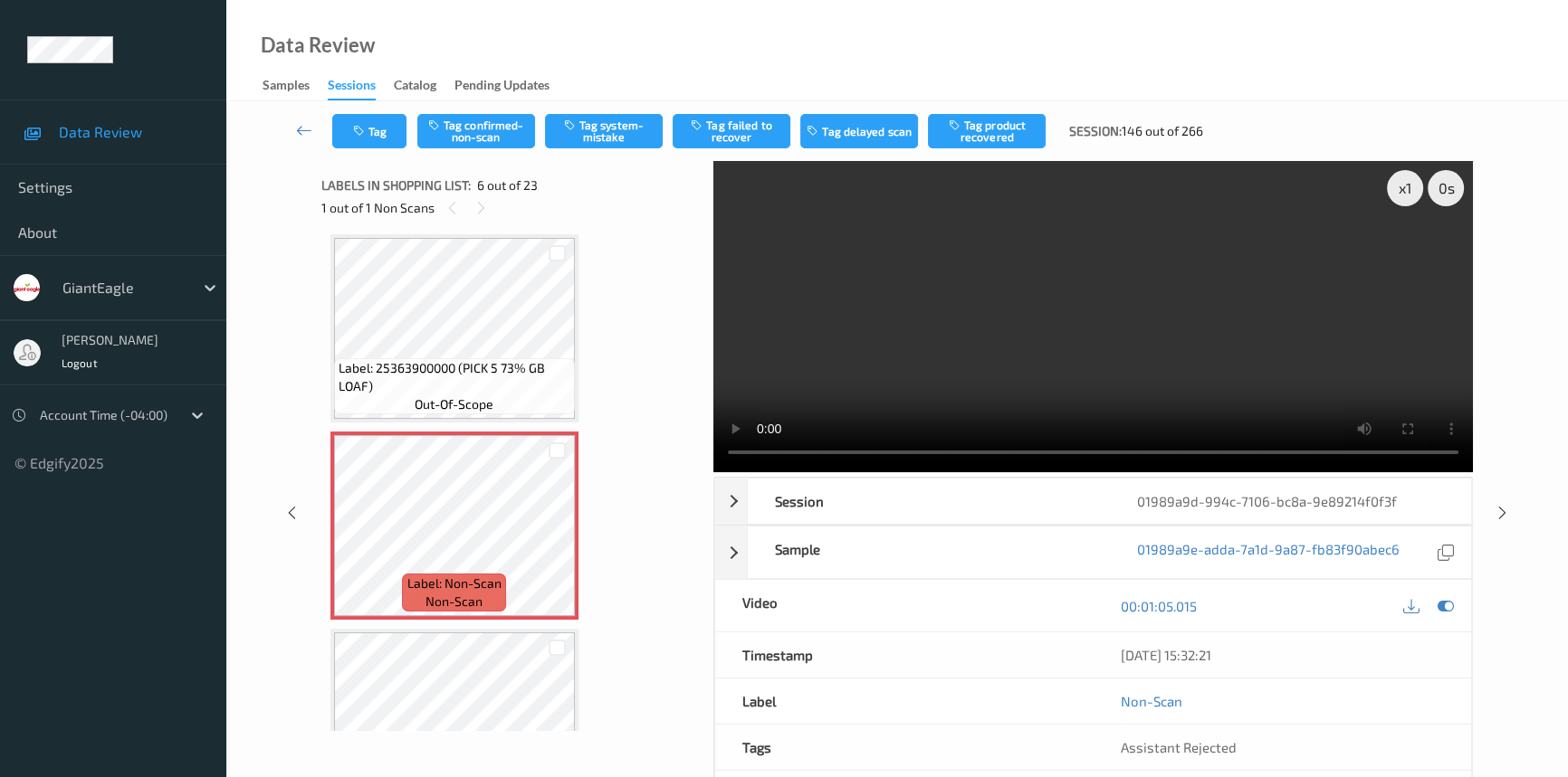
click at [1342, 375] on video at bounding box center [1093, 317] width 759 height 312
click at [605, 124] on button "Tag system-mistake" at bounding box center [603, 131] width 118 height 34
click at [401, 125] on button "Tag" at bounding box center [369, 131] width 75 height 34
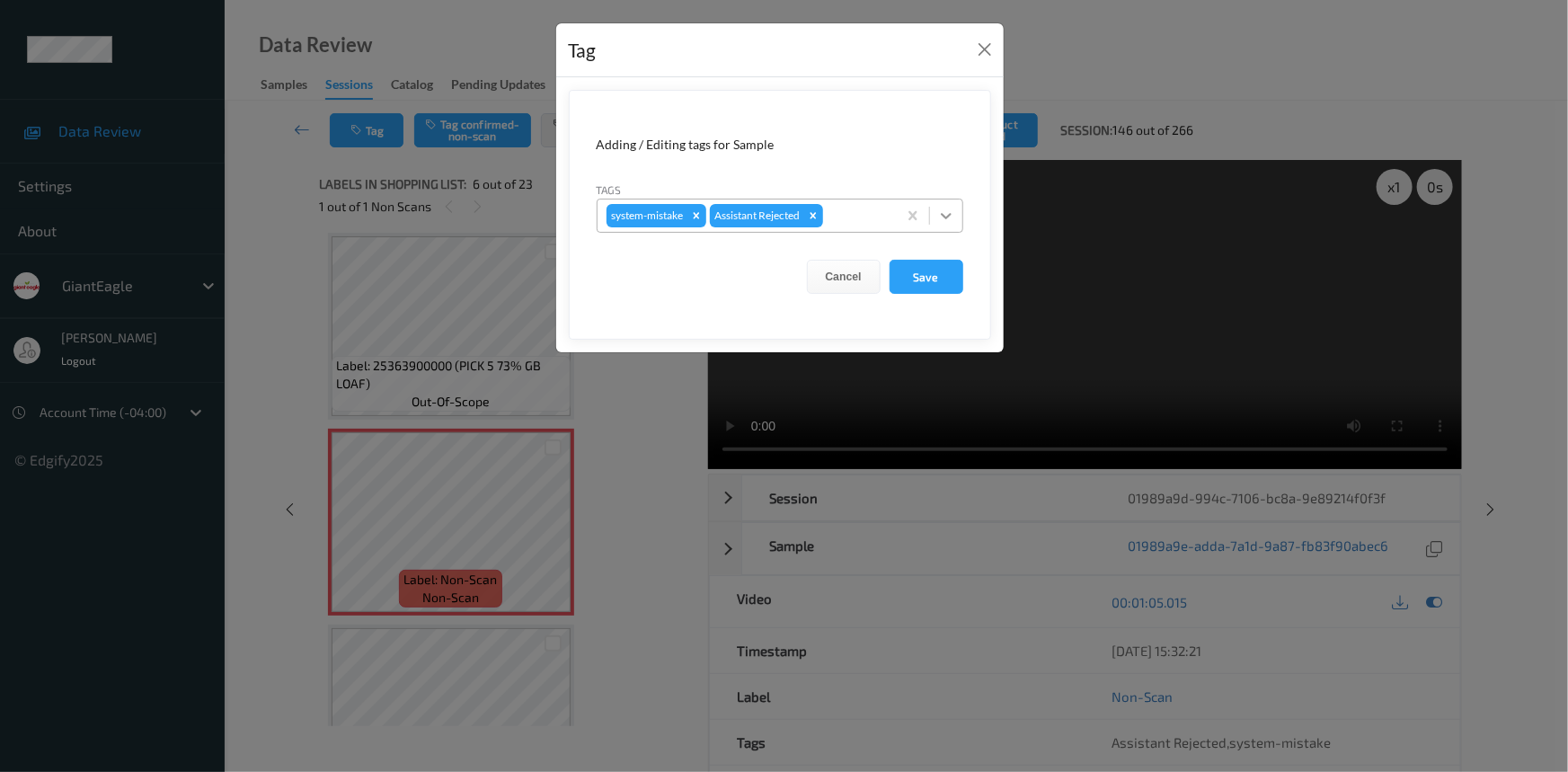
click at [952, 214] on icon at bounding box center [946, 216] width 18 height 18
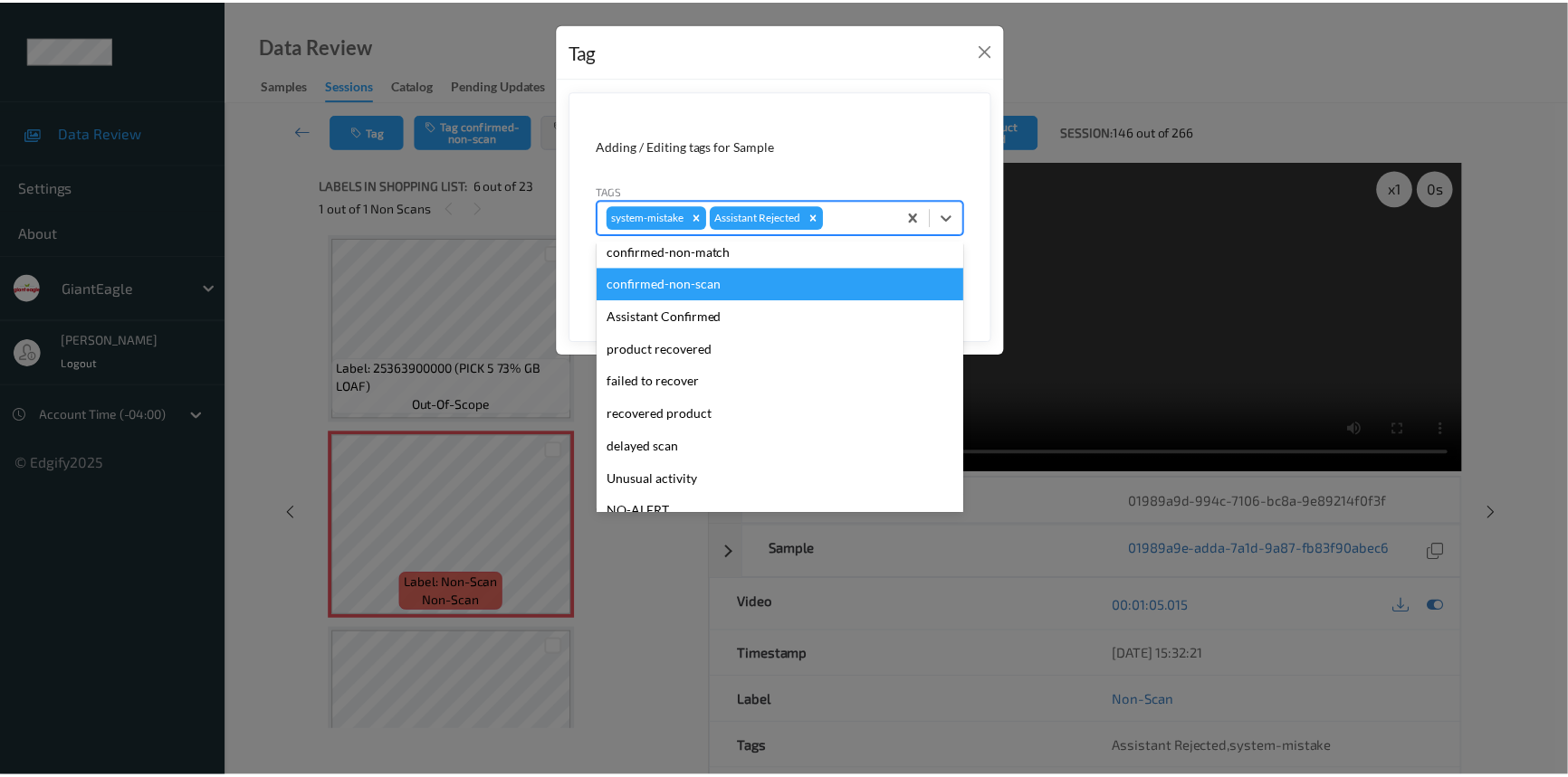
scroll to position [81, 0]
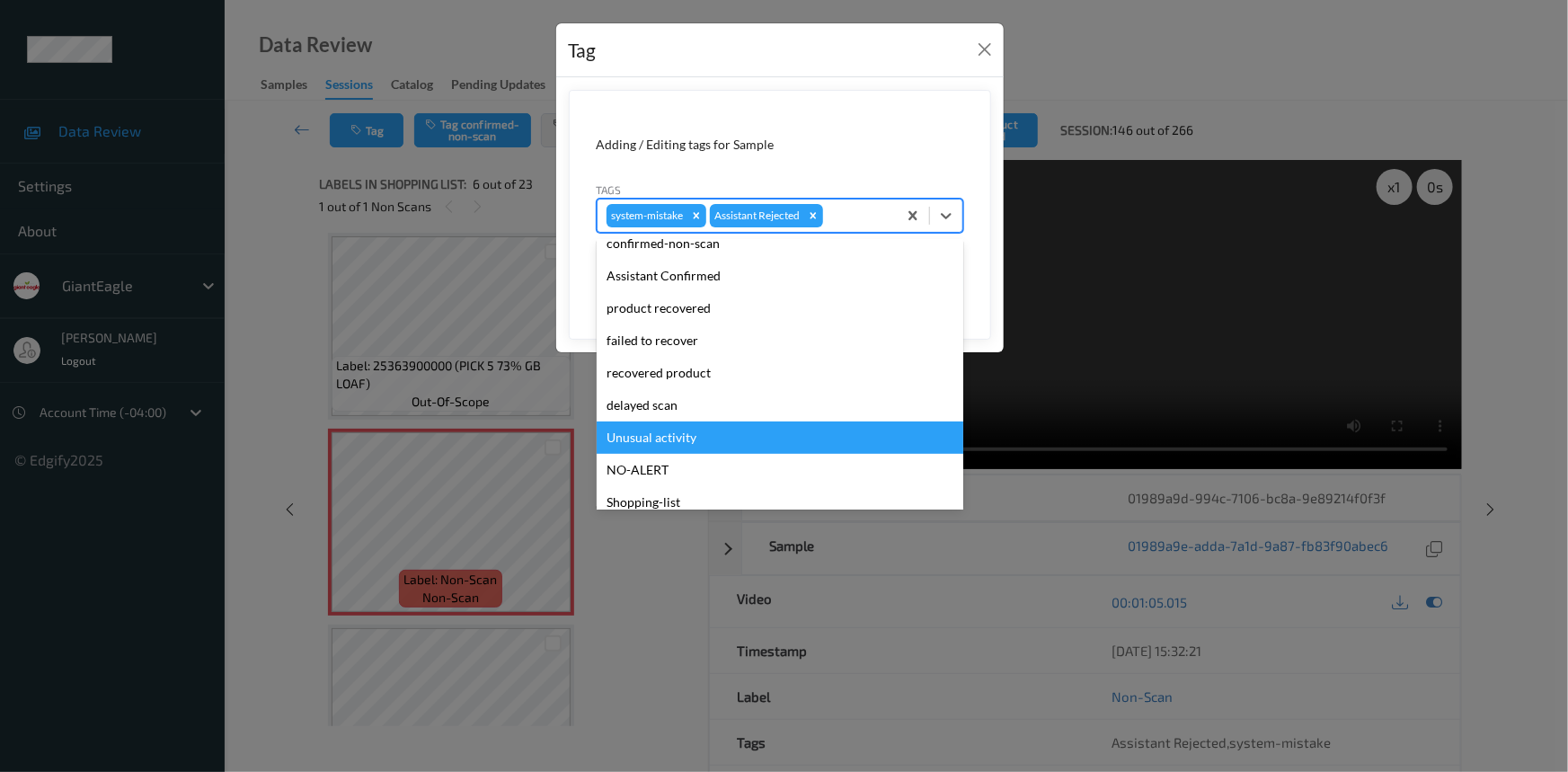
click at [625, 434] on div "Unusual activity" at bounding box center [780, 438] width 366 height 32
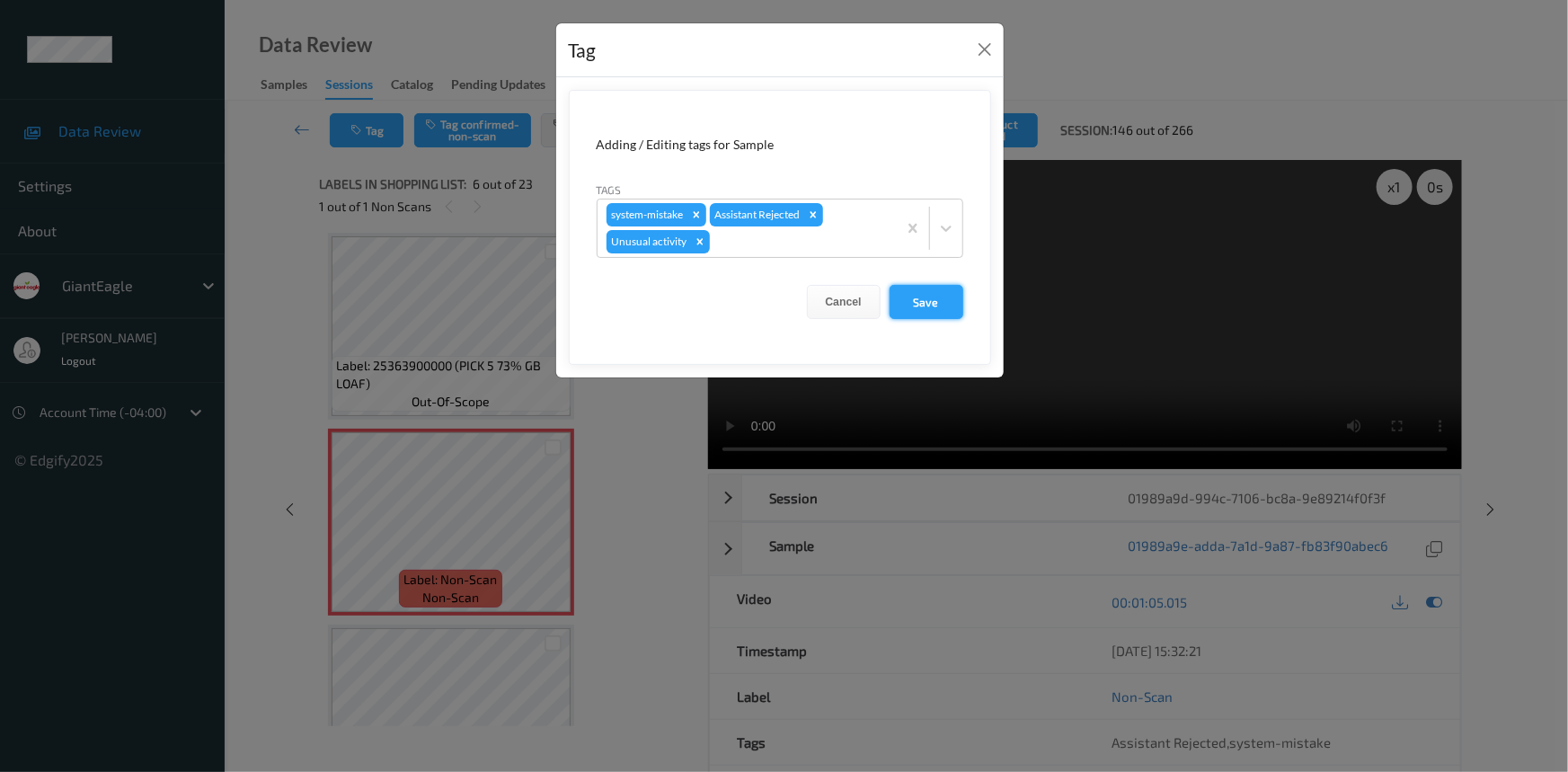
click at [916, 302] on button "Save" at bounding box center [926, 302] width 74 height 34
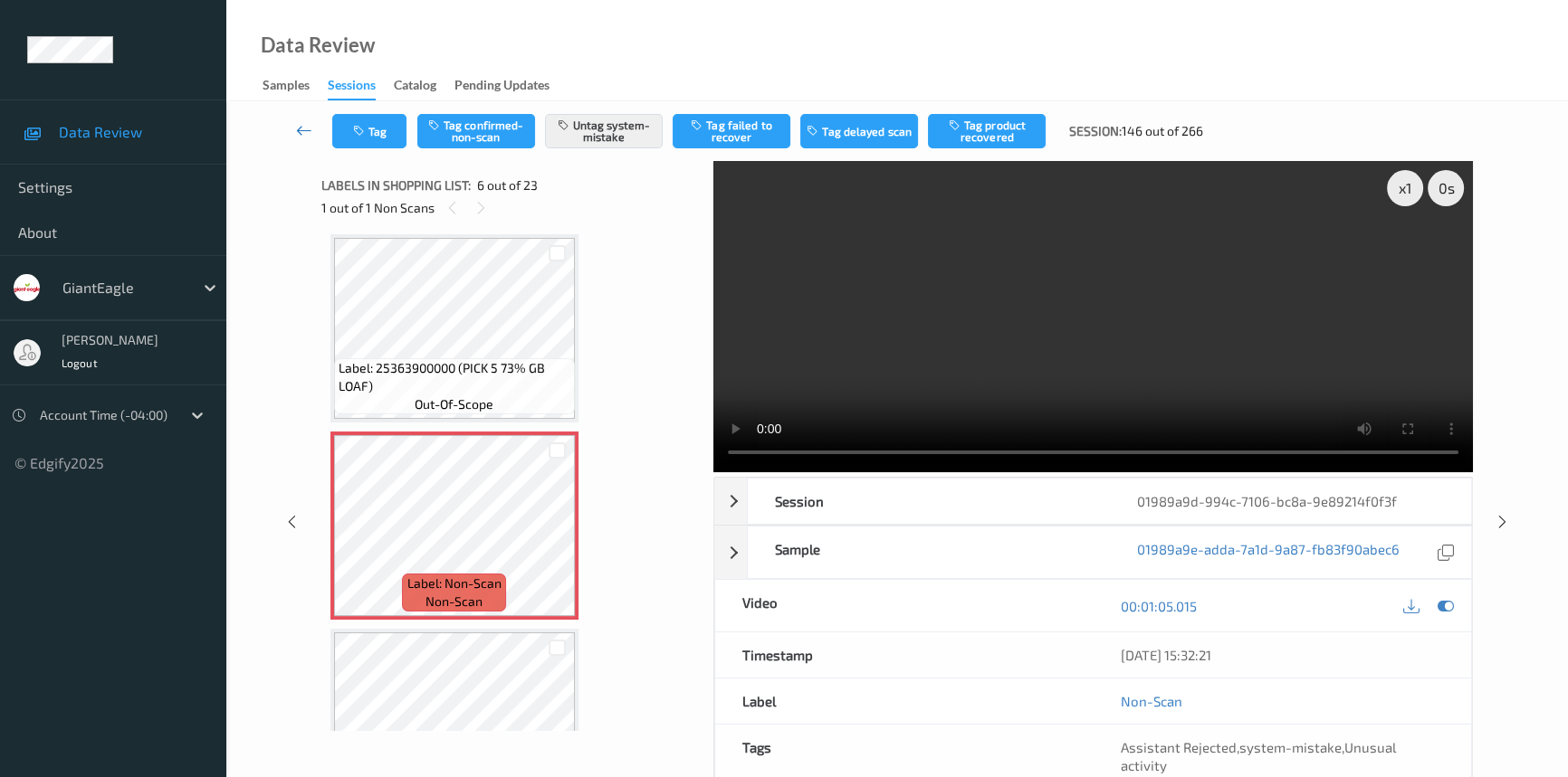
click at [299, 121] on icon at bounding box center [304, 130] width 16 height 18
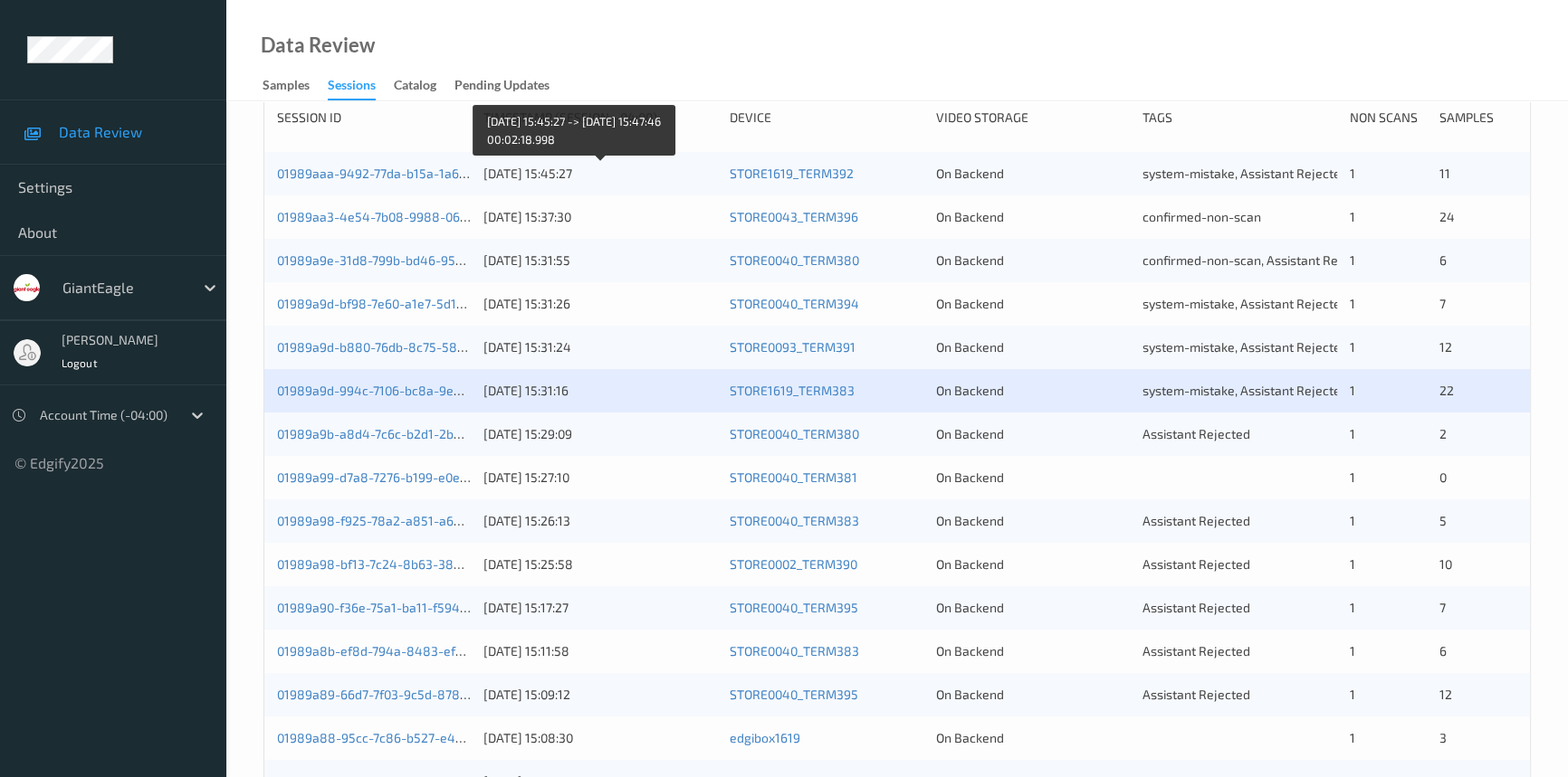
scroll to position [411, 0]
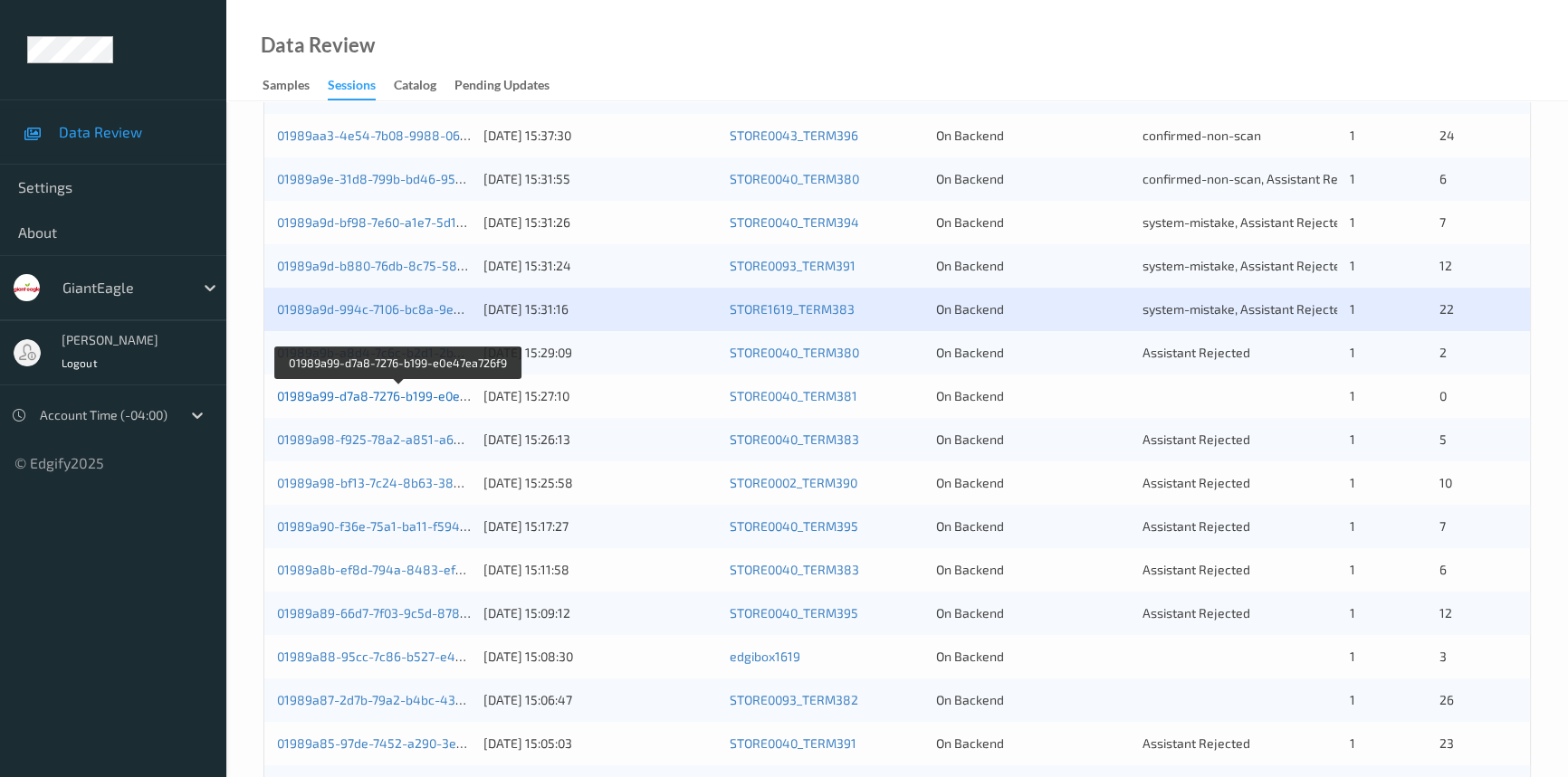
click at [368, 391] on link "01989a99-d7a8-7276-b199-e0e47ea726f9" at bounding box center [400, 396] width 245 height 15
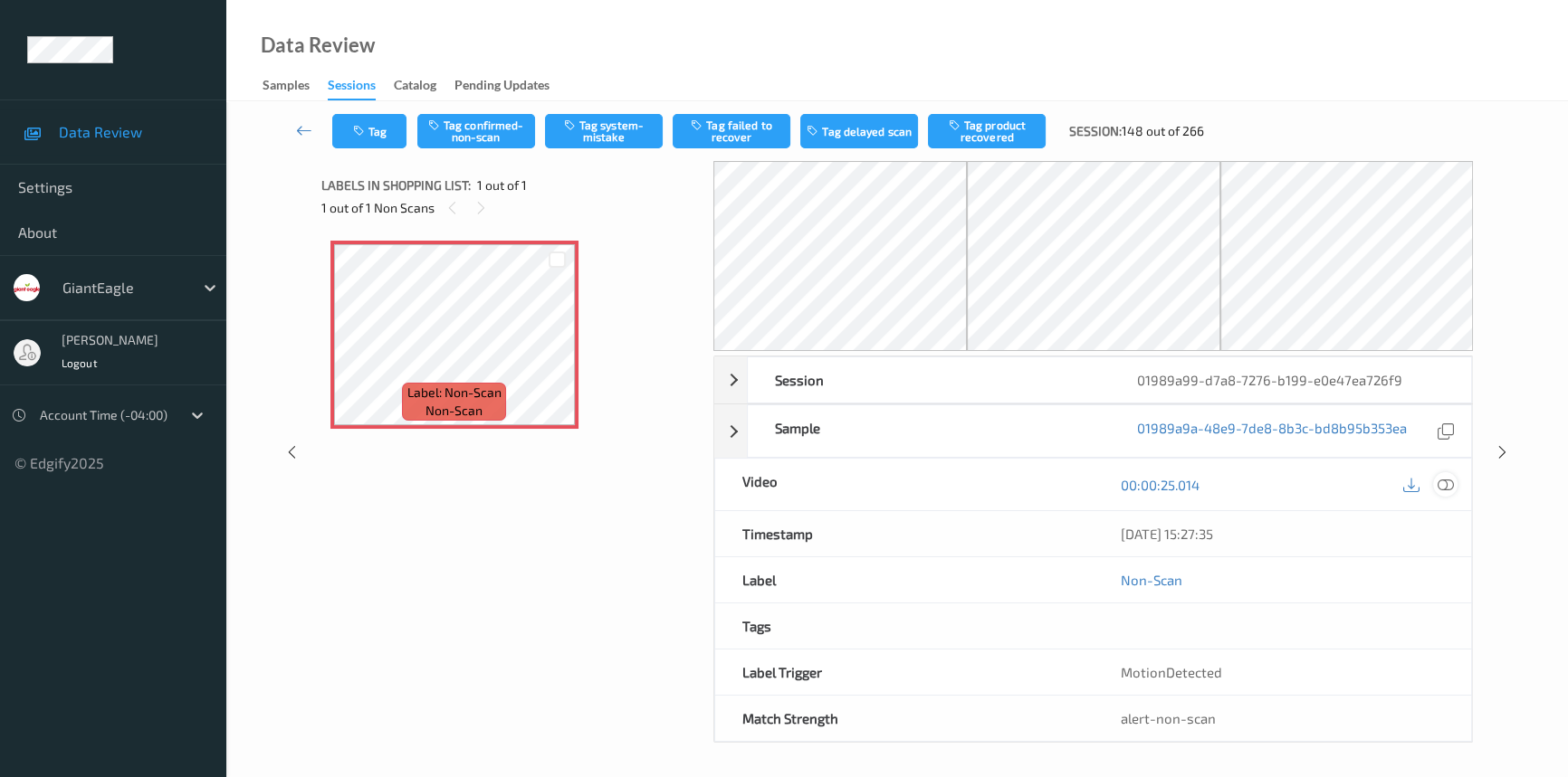
click at [1448, 479] on icon at bounding box center [1446, 485] width 16 height 16
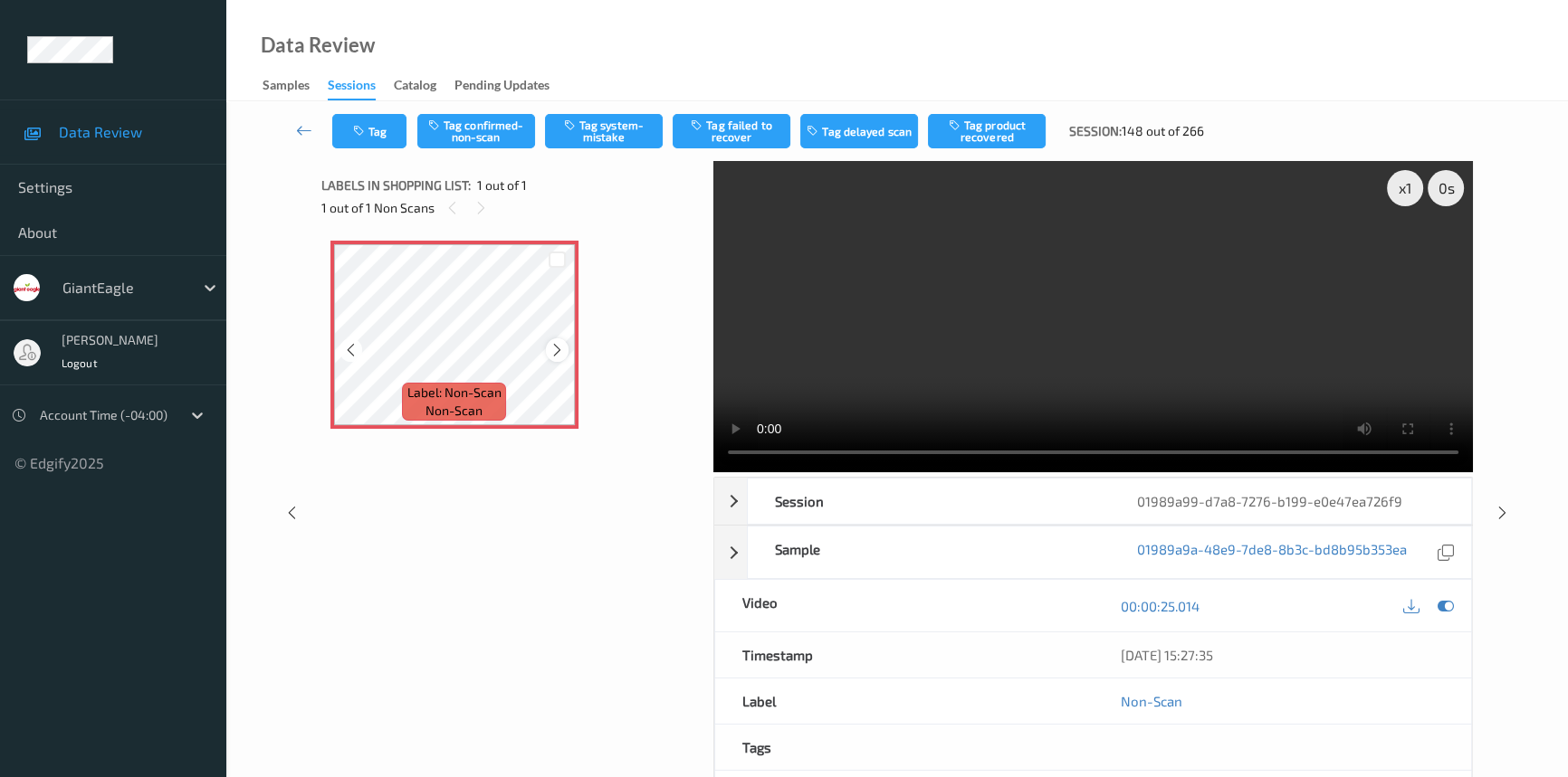
click at [555, 356] on icon at bounding box center [557, 350] width 15 height 16
click at [557, 346] on icon at bounding box center [557, 350] width 15 height 16
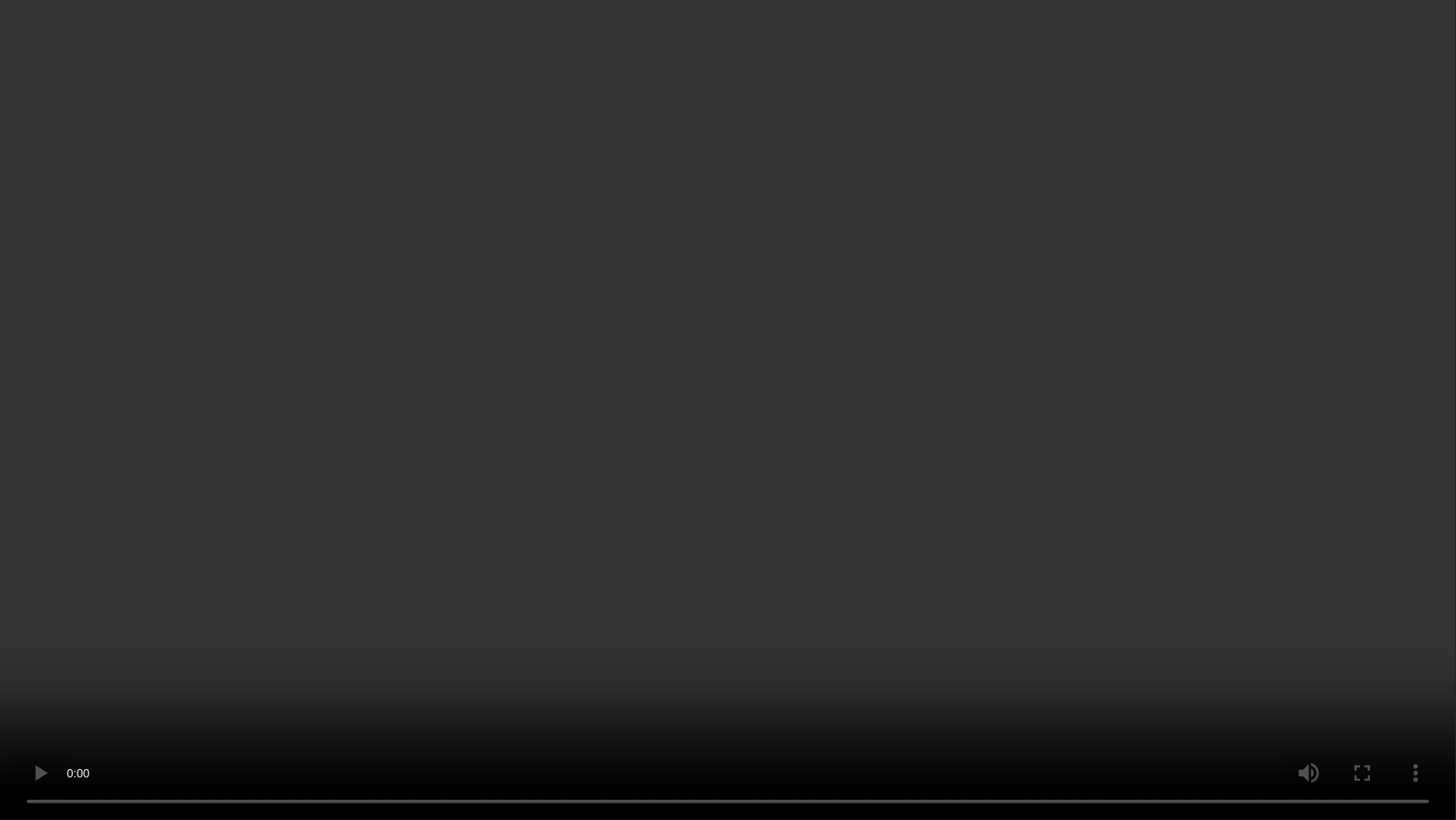
click at [1148, 483] on video at bounding box center [728, 410] width 1456 height 820
click at [638, 463] on video at bounding box center [728, 410] width 1456 height 820
click at [558, 551] on video at bounding box center [728, 410] width 1456 height 820
click at [604, 496] on video at bounding box center [728, 410] width 1456 height 820
click at [530, 448] on video at bounding box center [728, 410] width 1456 height 820
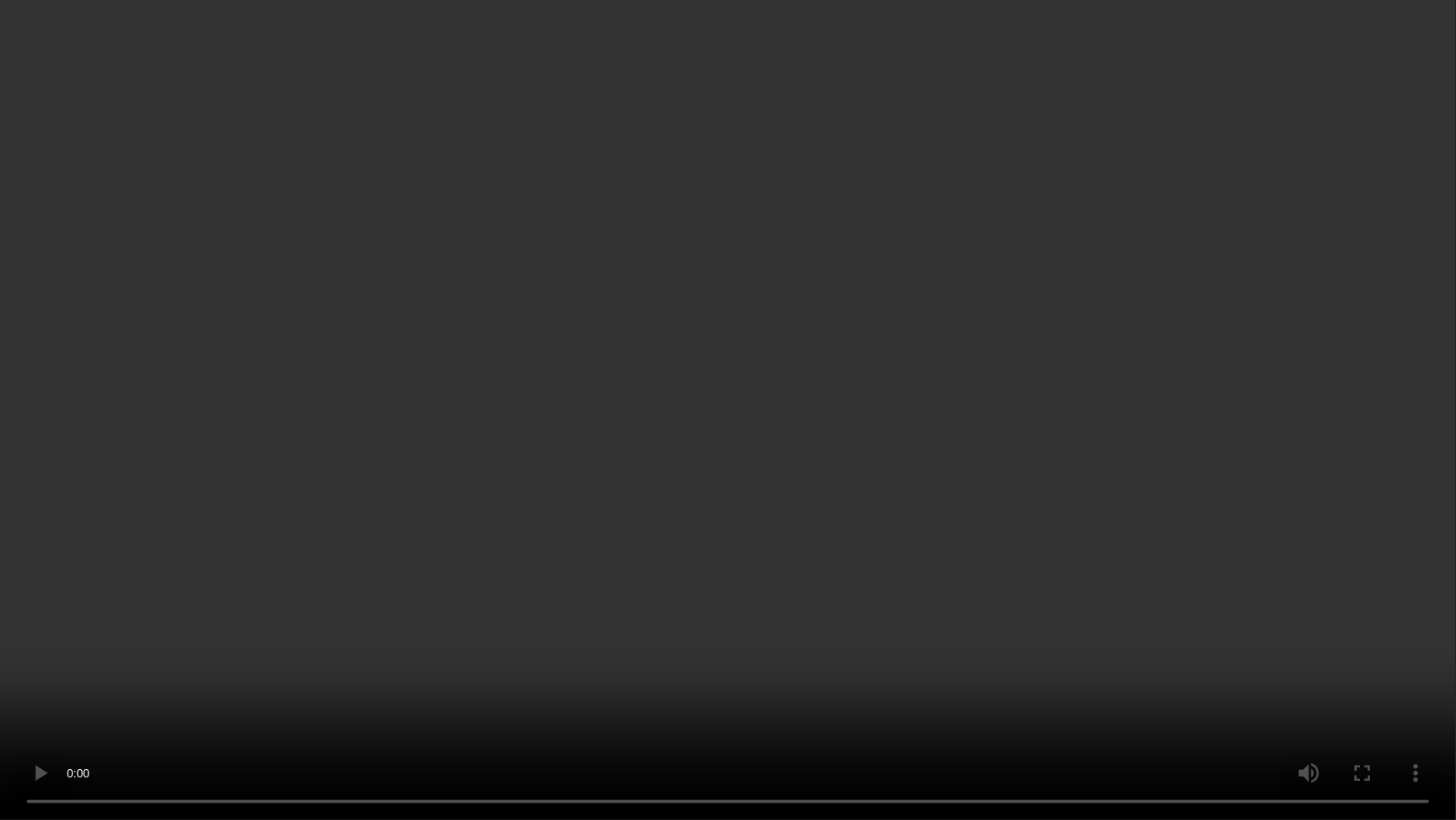
click at [631, 442] on video at bounding box center [728, 410] width 1456 height 820
click at [1031, 556] on video at bounding box center [728, 410] width 1456 height 820
click at [918, 589] on video at bounding box center [728, 410] width 1456 height 820
click at [816, 585] on video at bounding box center [728, 410] width 1456 height 820
click at [1320, 716] on video at bounding box center [728, 410] width 1456 height 820
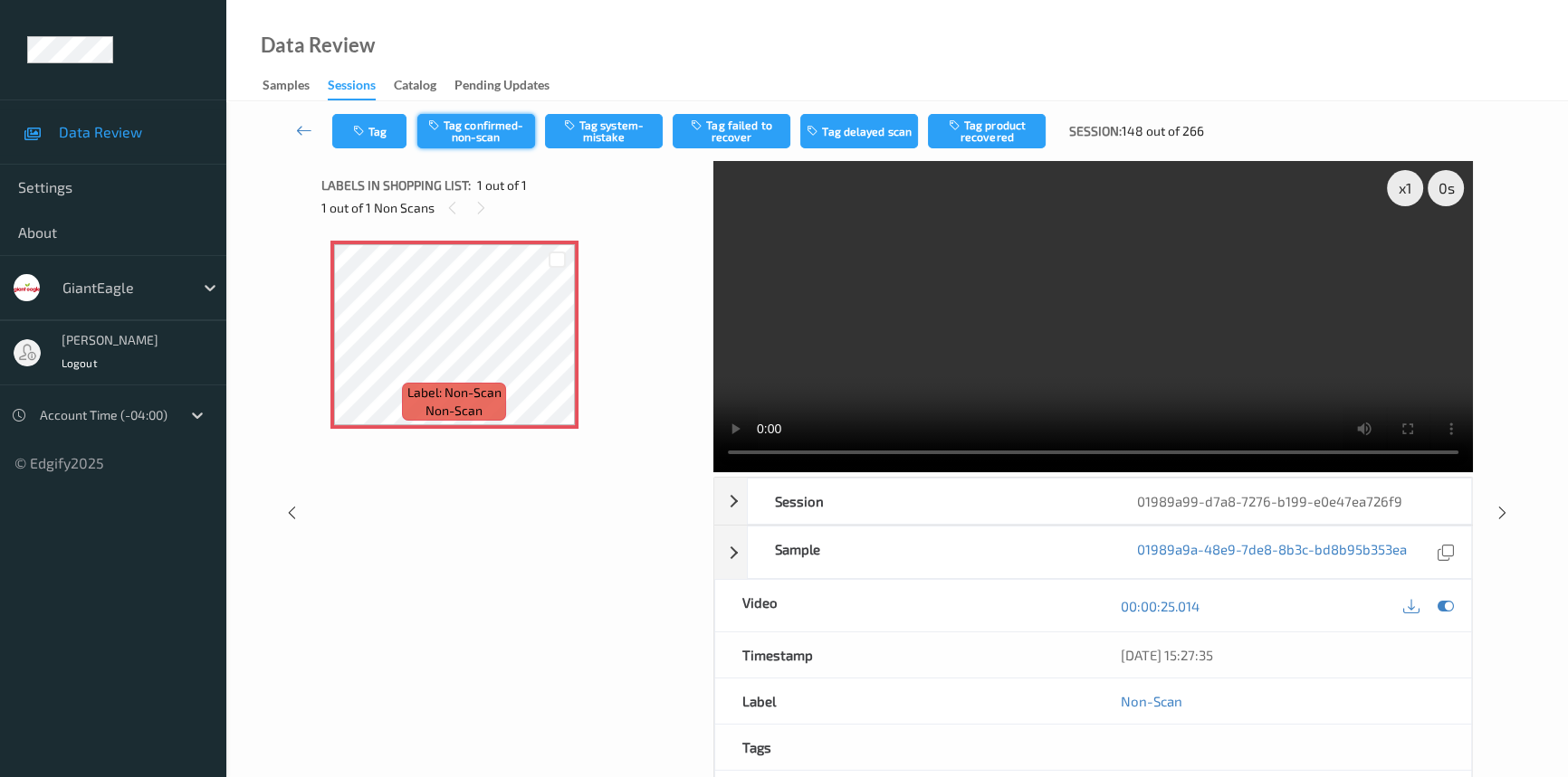
click at [507, 130] on button "Tag confirmed-non-scan" at bounding box center [475, 131] width 118 height 34
click at [298, 123] on icon at bounding box center [304, 130] width 16 height 18
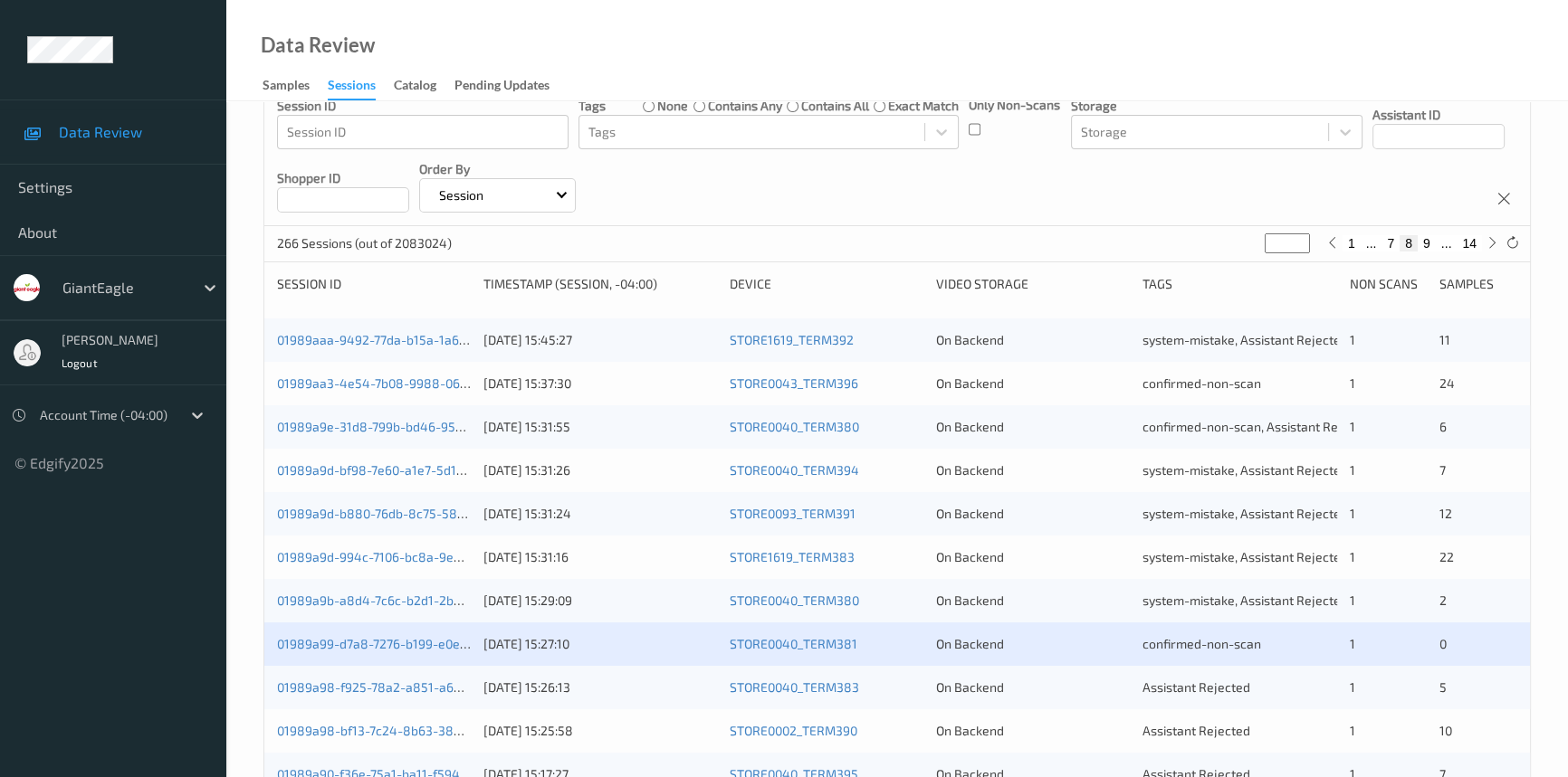
scroll to position [575, 0]
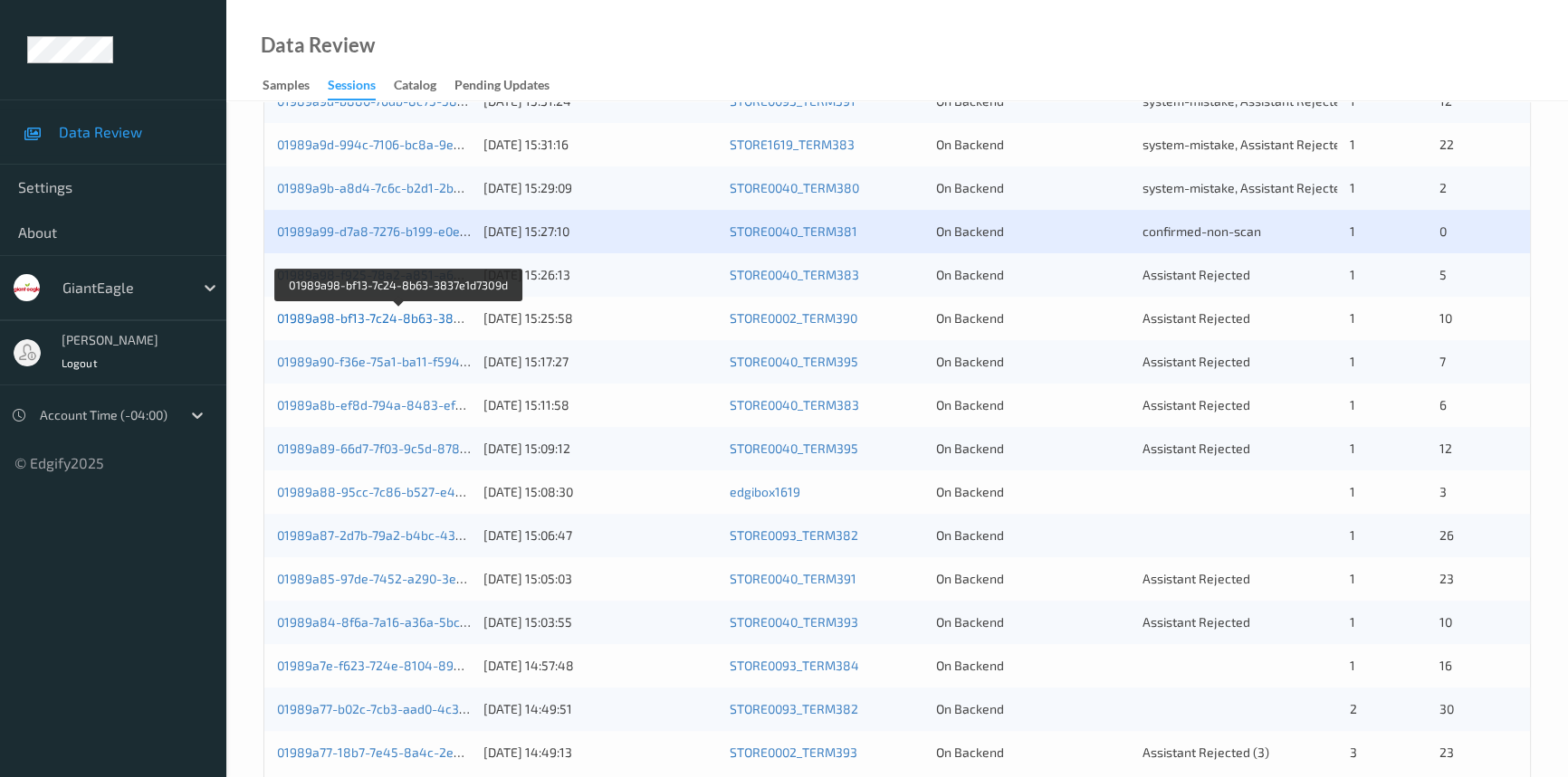
click at [394, 315] on link "01989a98-bf13-7c24-8b63-3837e1d7309d" at bounding box center [400, 318] width 246 height 15
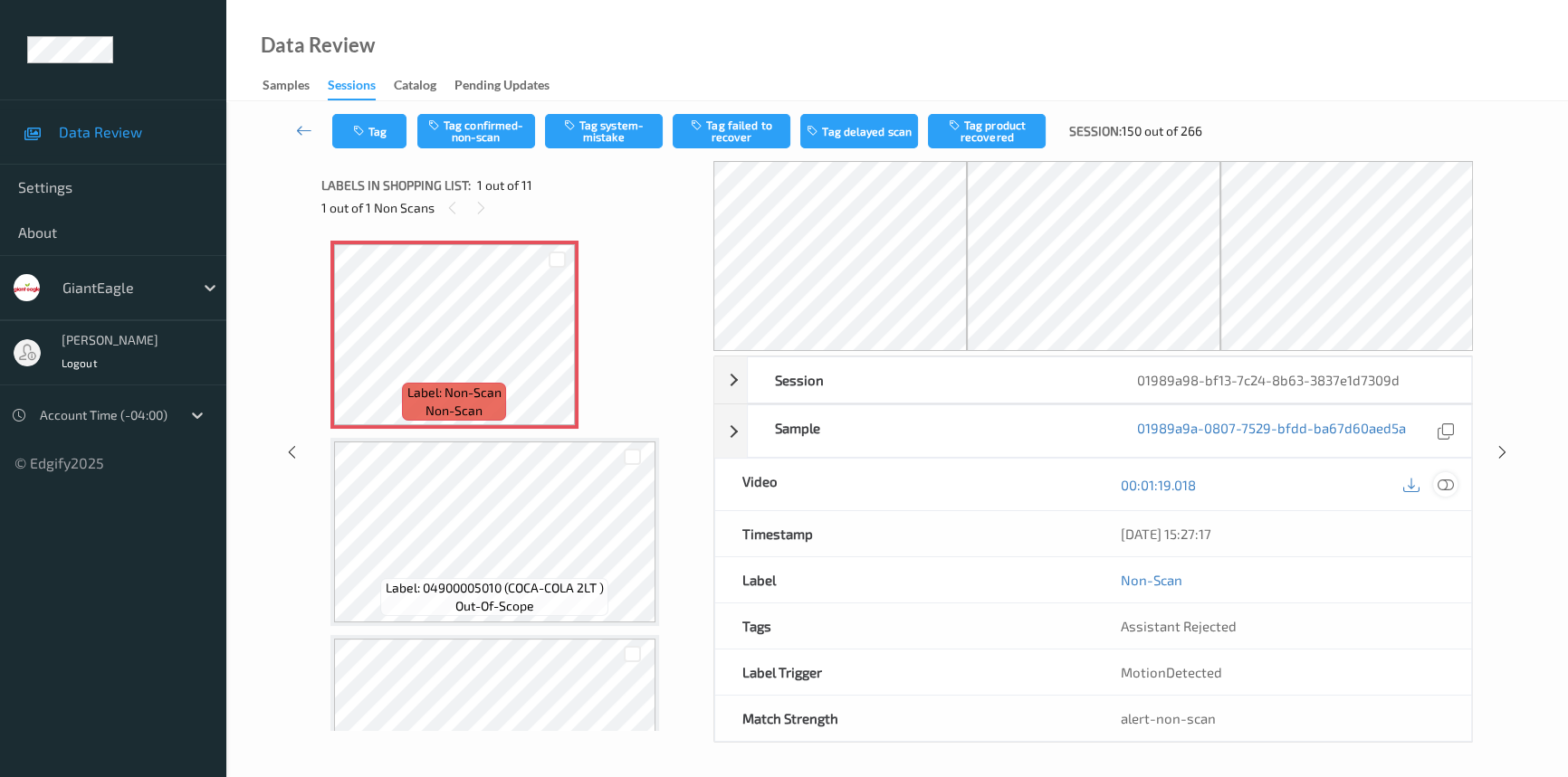
click at [1445, 480] on icon at bounding box center [1446, 485] width 16 height 16
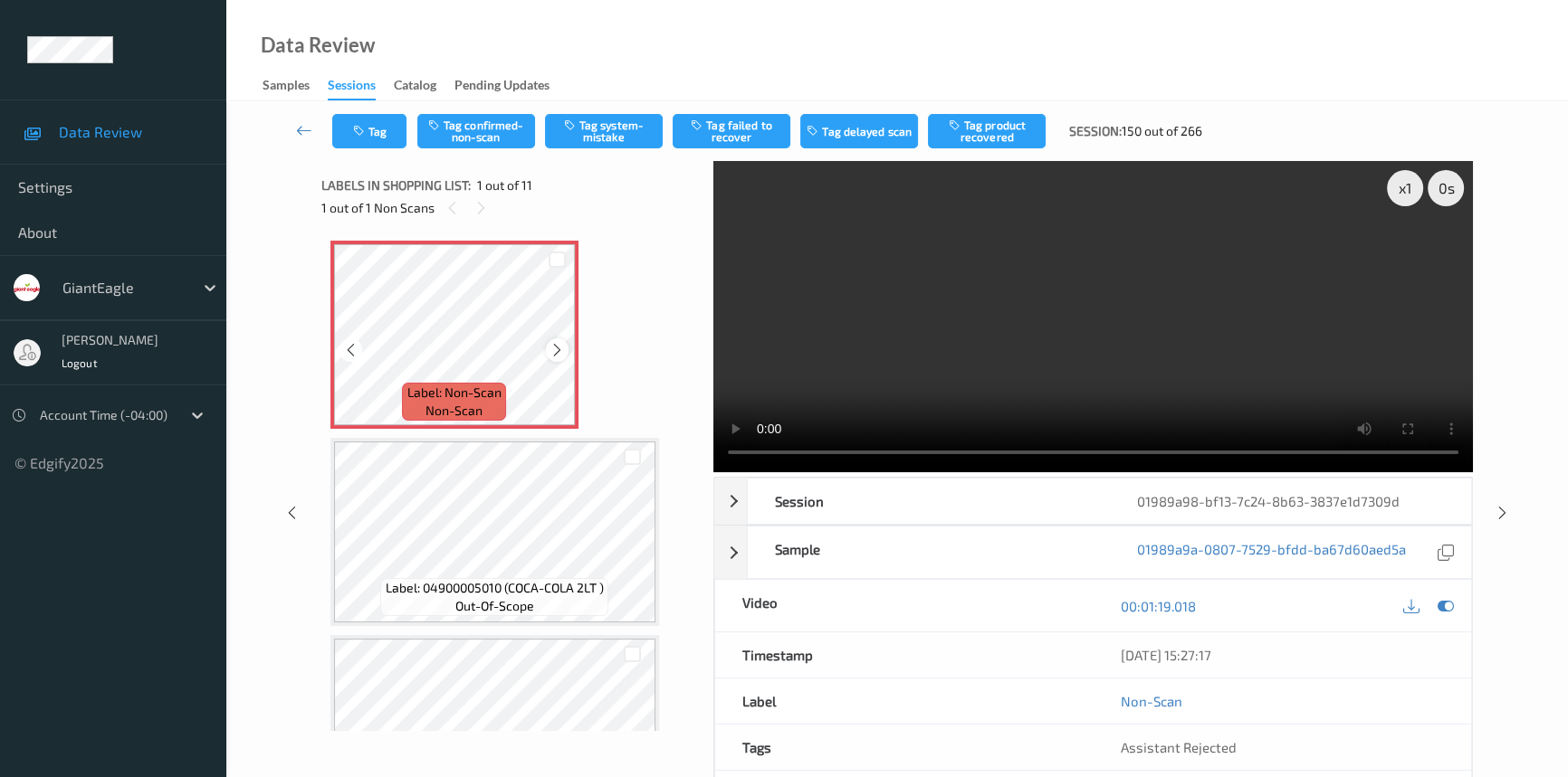
click at [550, 344] on icon at bounding box center [557, 350] width 15 height 16
click at [1087, 450] on video at bounding box center [1093, 317] width 759 height 312
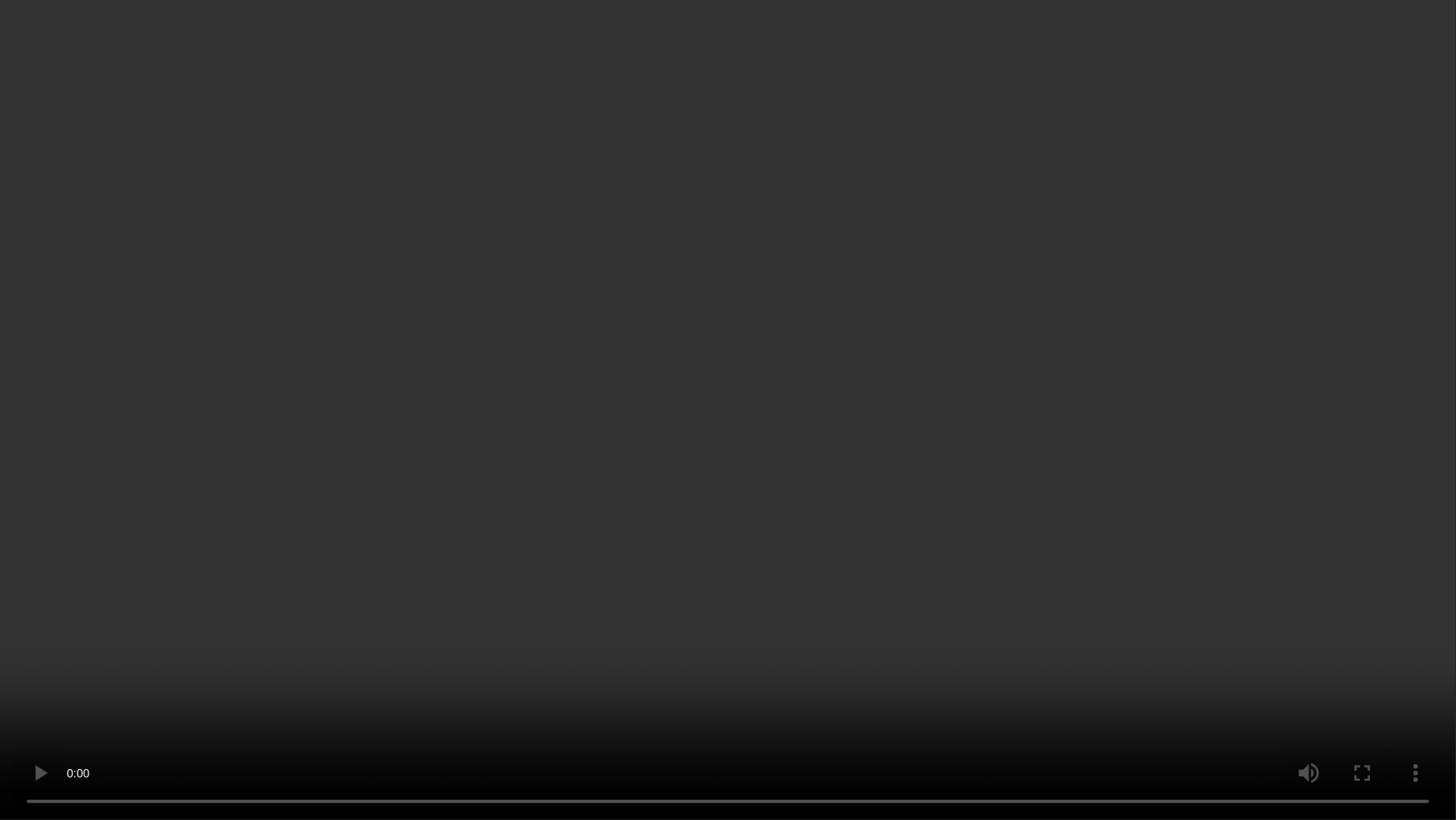
click at [819, 534] on video at bounding box center [728, 410] width 1456 height 820
click at [785, 415] on video at bounding box center [728, 410] width 1456 height 820
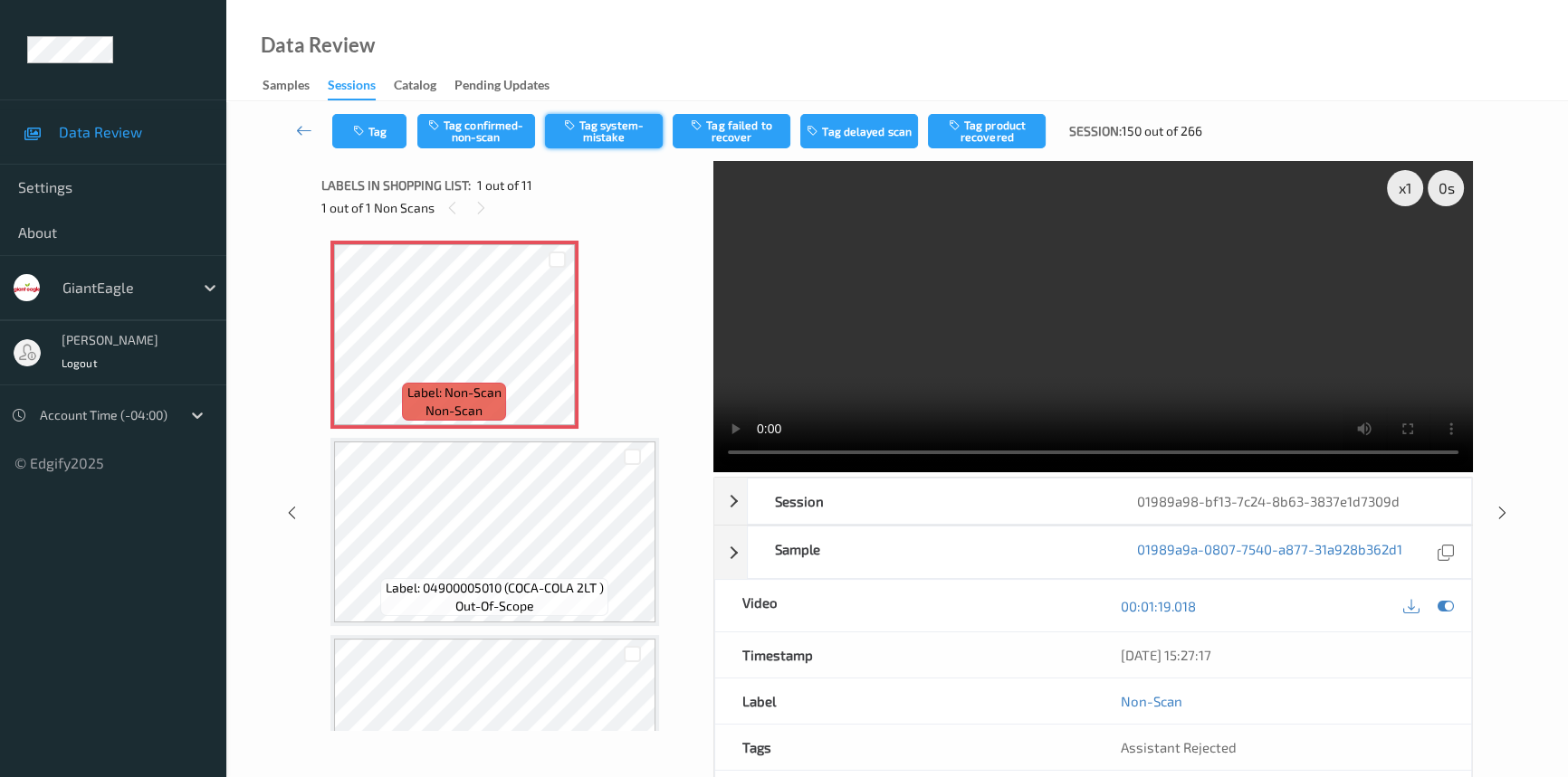
click at [595, 124] on button "Tag system-mistake" at bounding box center [603, 131] width 118 height 34
click at [304, 124] on icon at bounding box center [304, 130] width 16 height 18
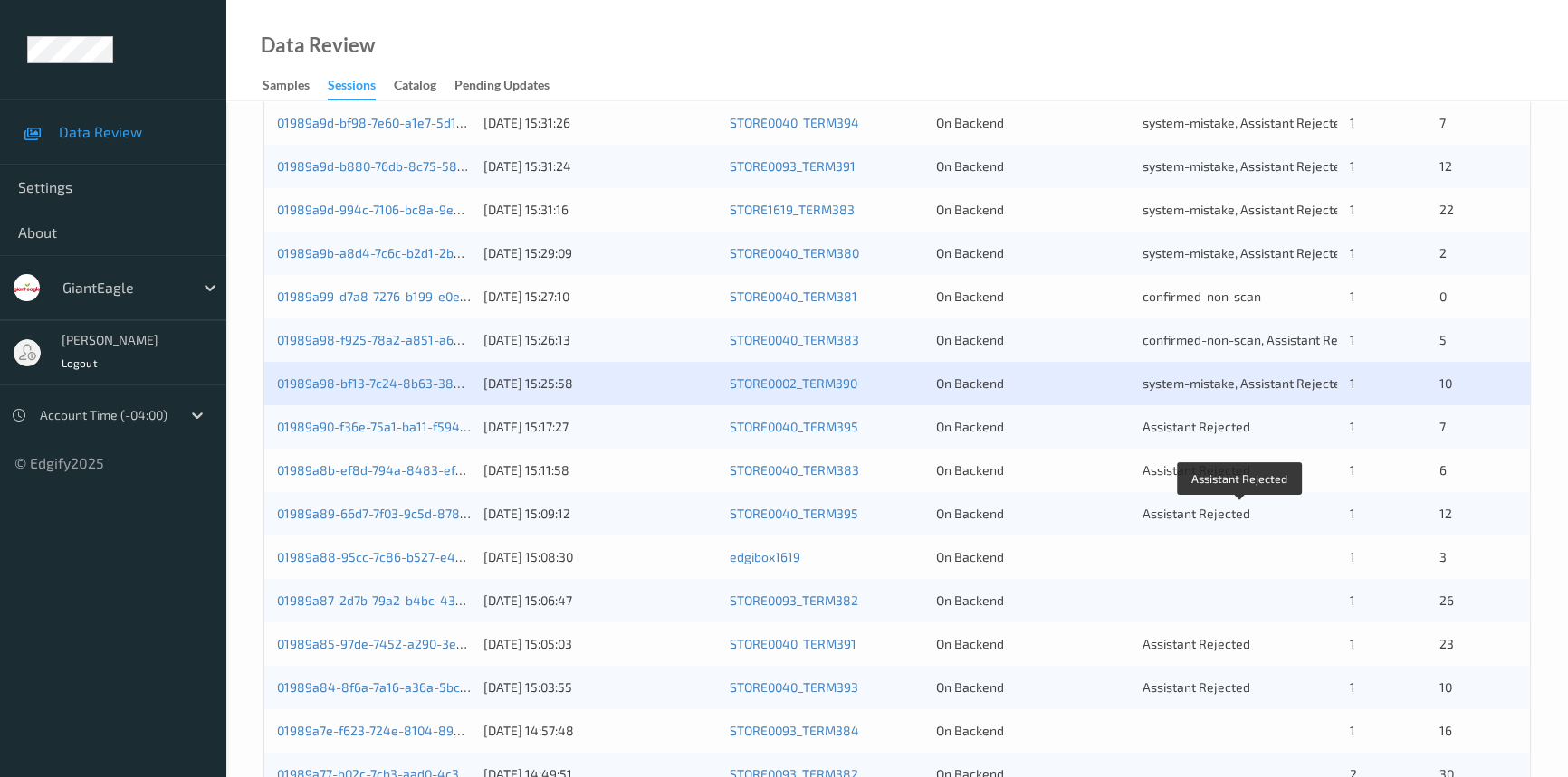
scroll to position [575, 0]
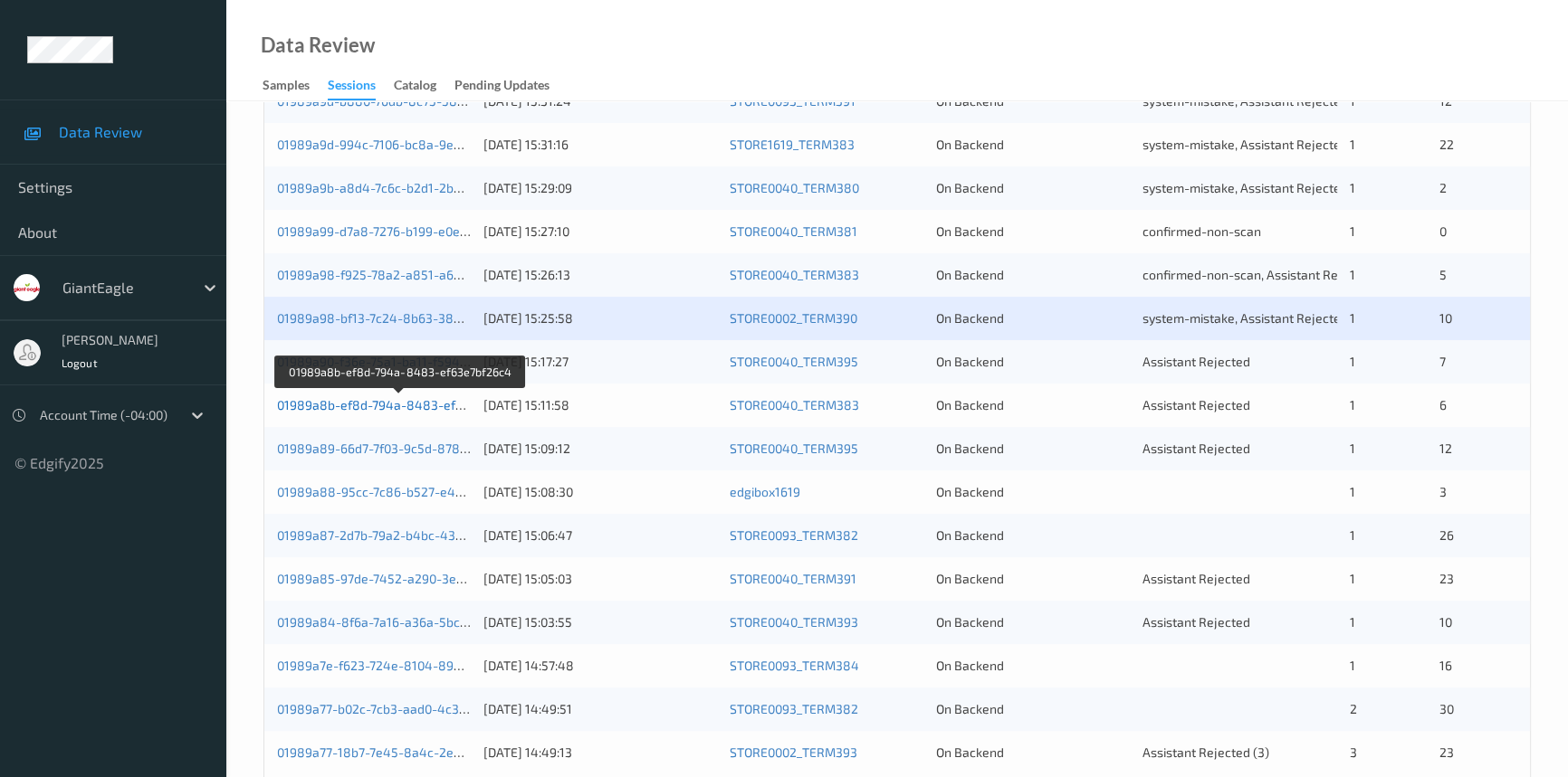
click at [339, 400] on link "01989a8b-ef8d-794a-8483-ef63e7bf26c4" at bounding box center [401, 405] width 247 height 15
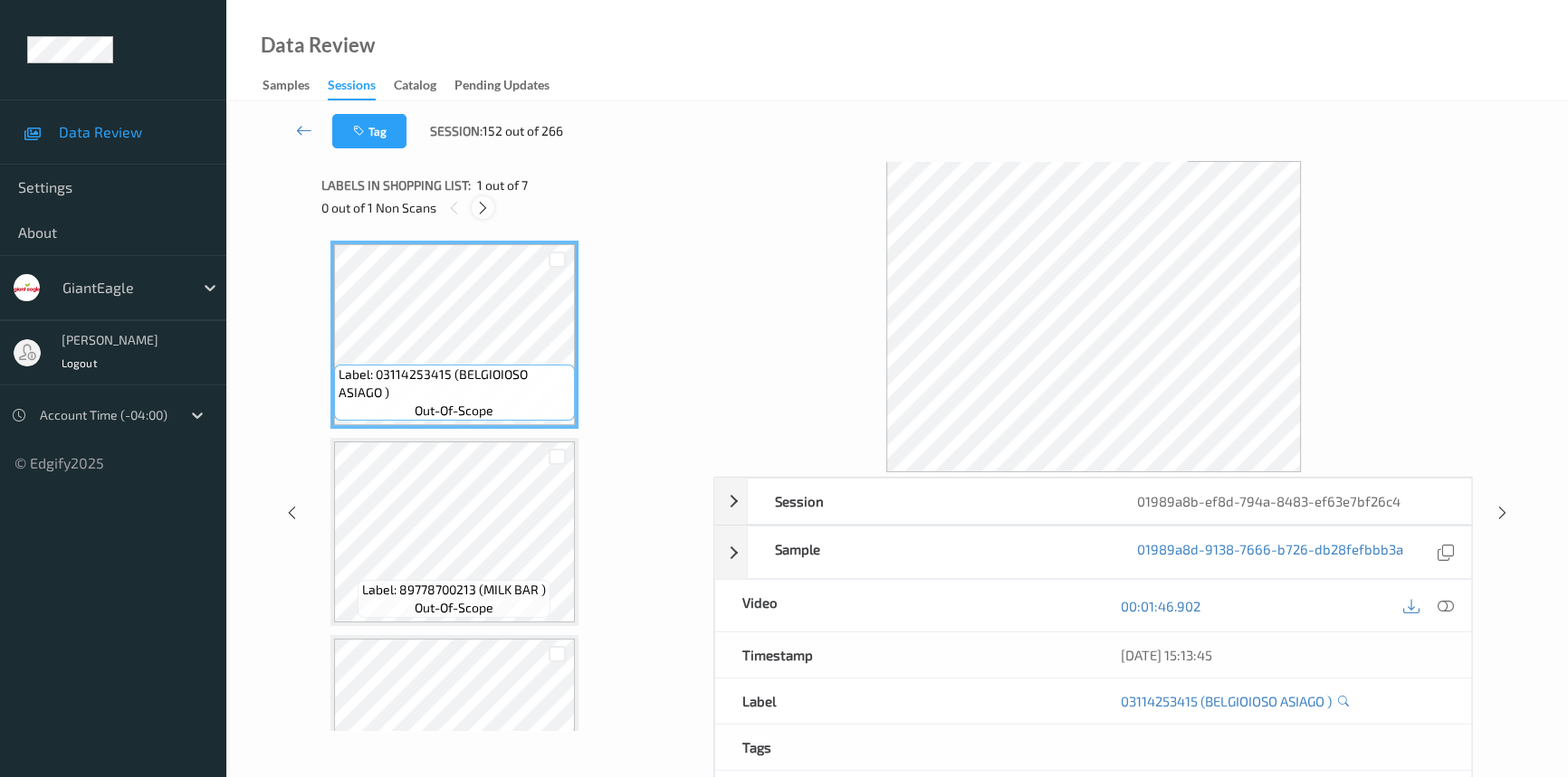
click at [487, 207] on icon at bounding box center [483, 207] width 15 height 16
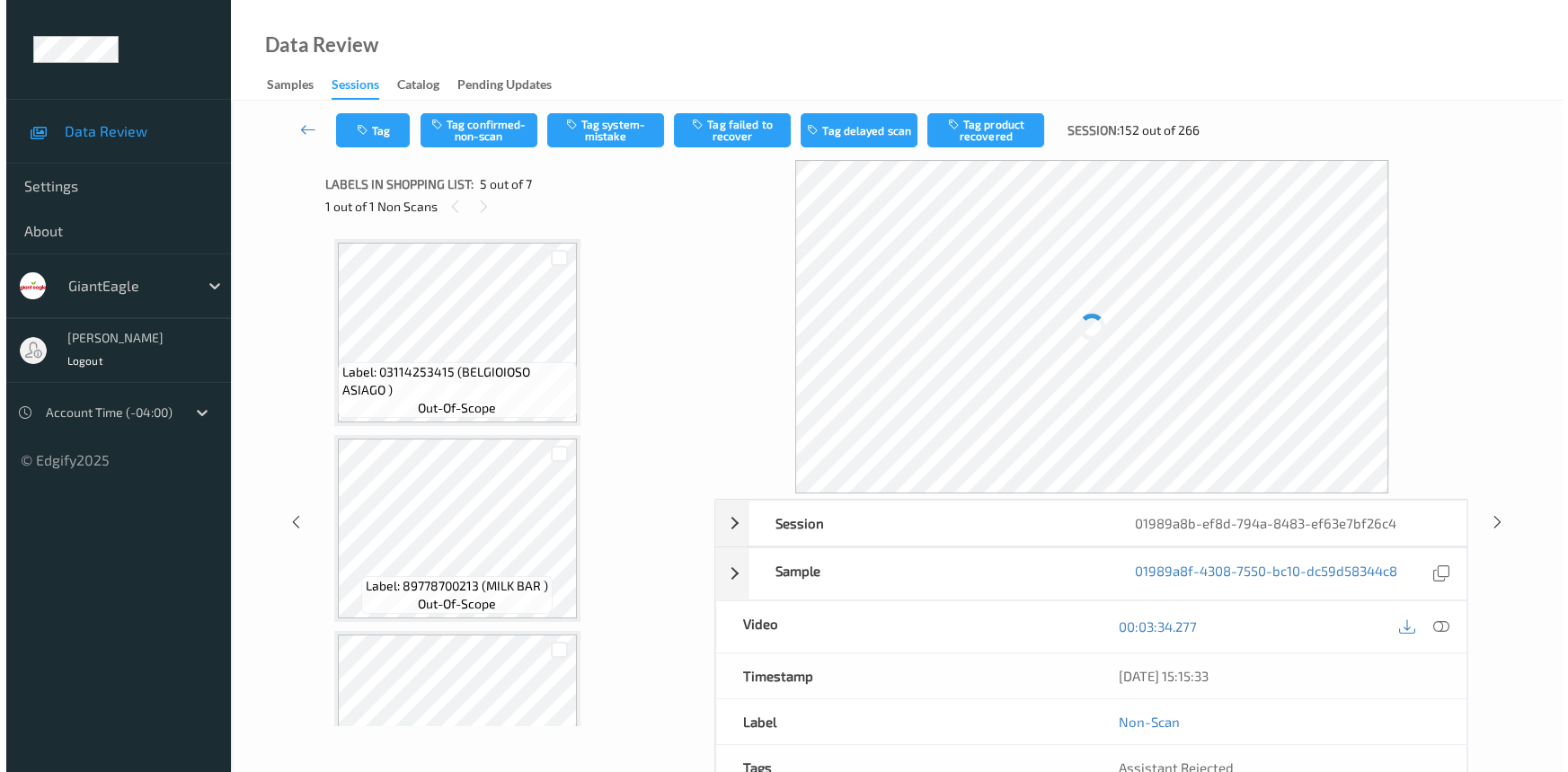
scroll to position [594, 0]
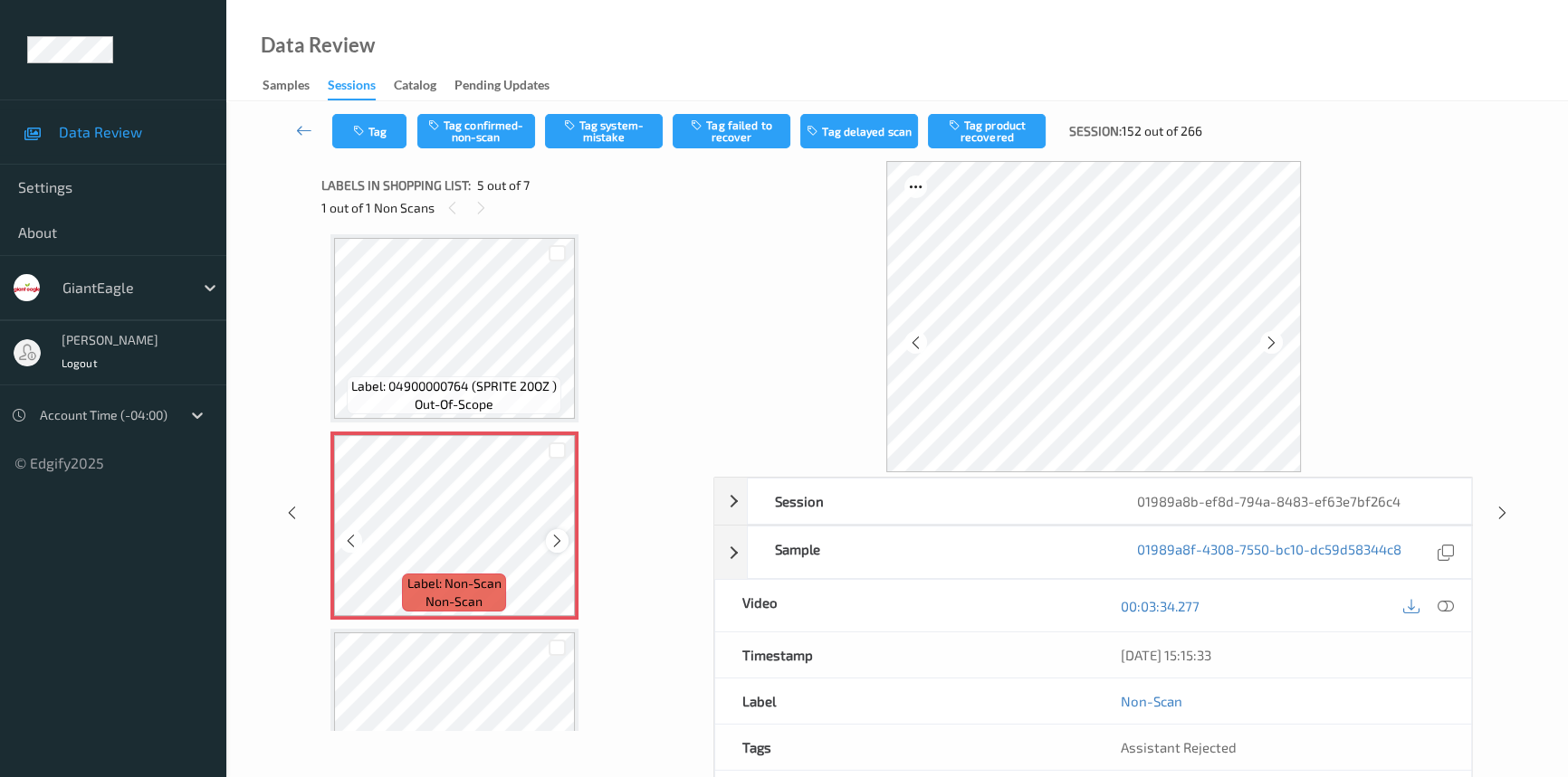
click at [555, 533] on icon at bounding box center [557, 541] width 15 height 16
click at [1448, 604] on icon at bounding box center [1446, 606] width 16 height 16
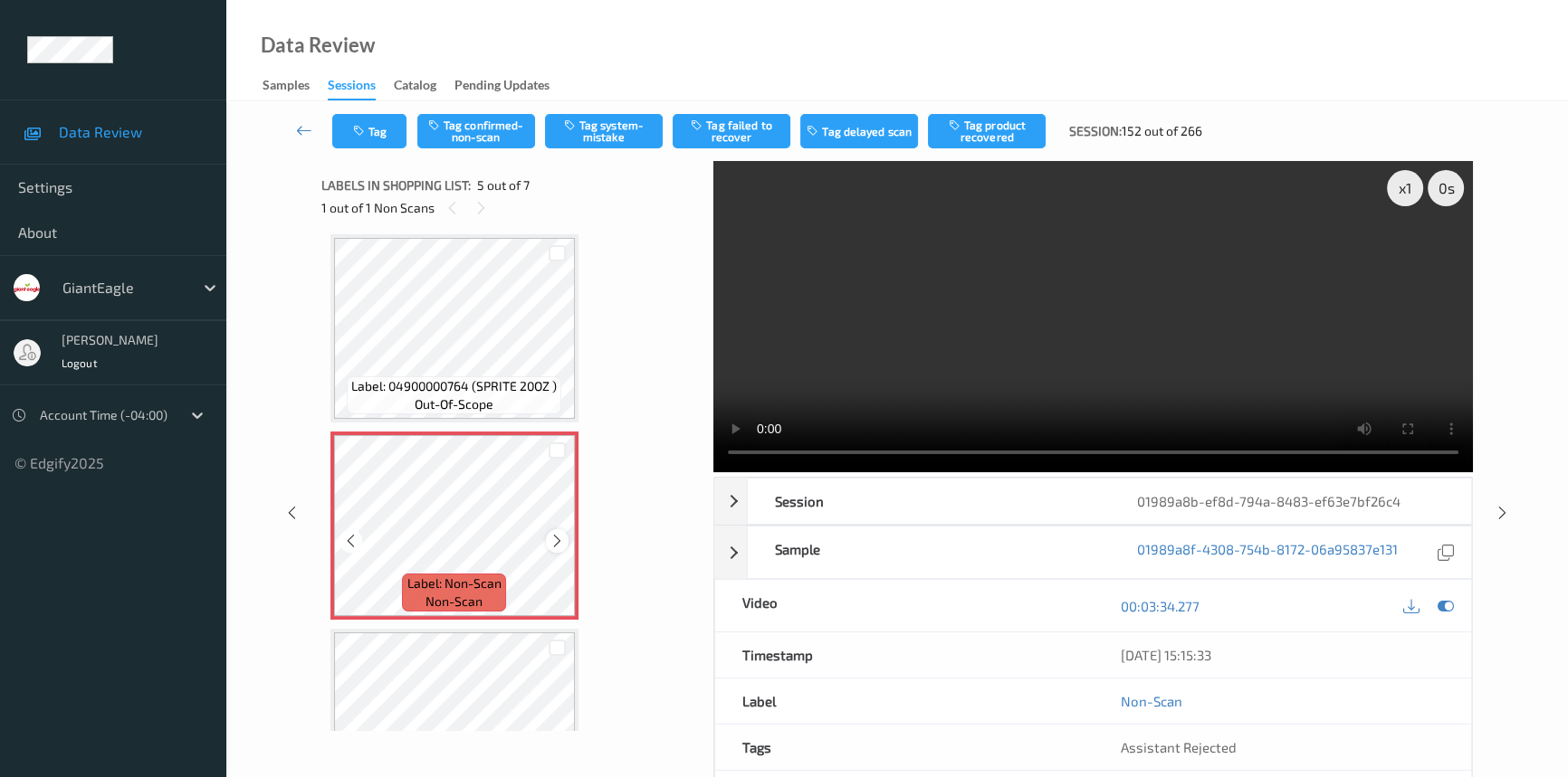
click at [554, 536] on icon at bounding box center [557, 541] width 15 height 16
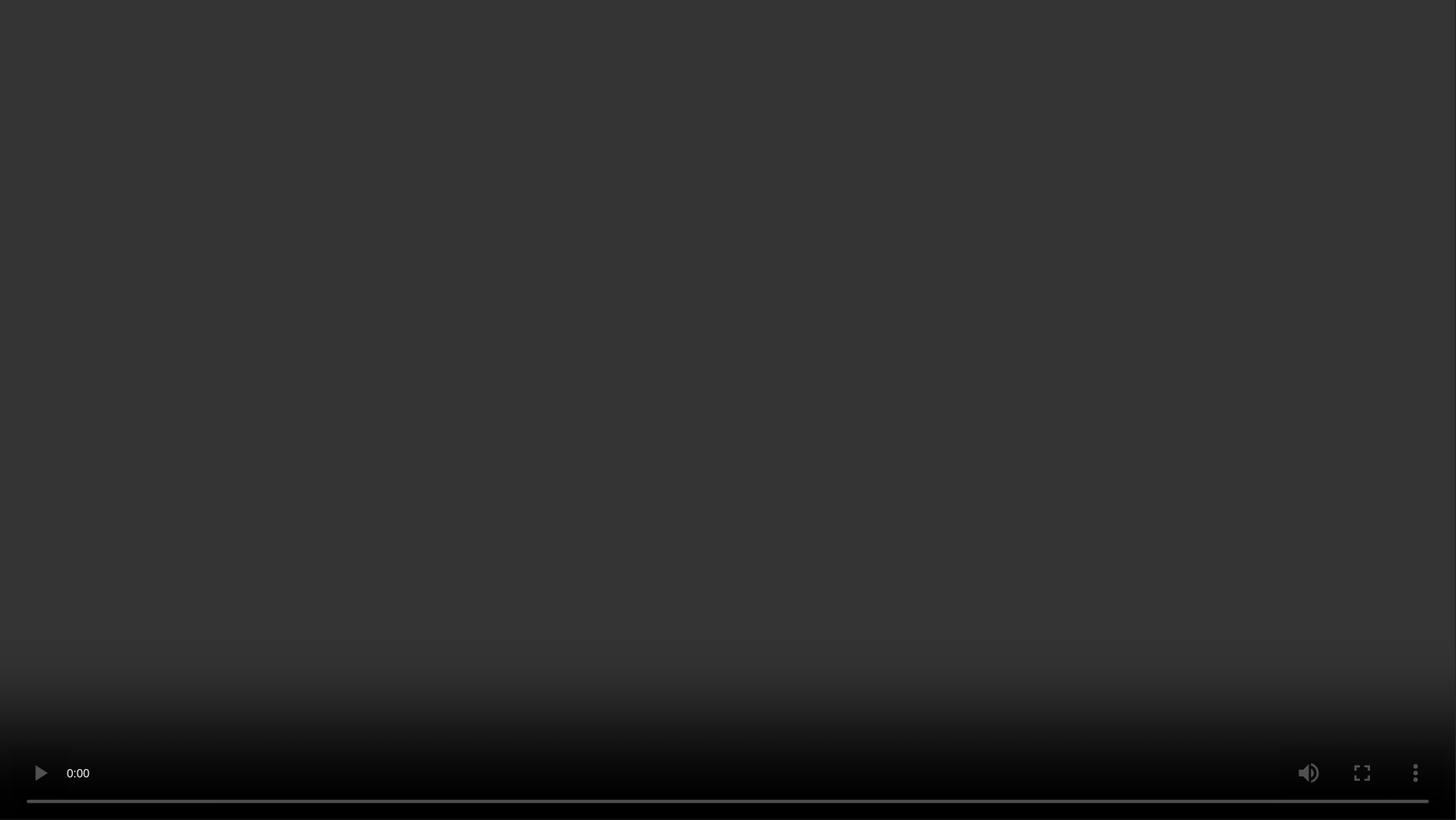
click at [243, 523] on video at bounding box center [728, 410] width 1456 height 820
click at [635, 521] on video at bounding box center [728, 410] width 1456 height 820
click at [887, 445] on video at bounding box center [728, 410] width 1456 height 820
click at [903, 437] on video at bounding box center [728, 410] width 1456 height 820
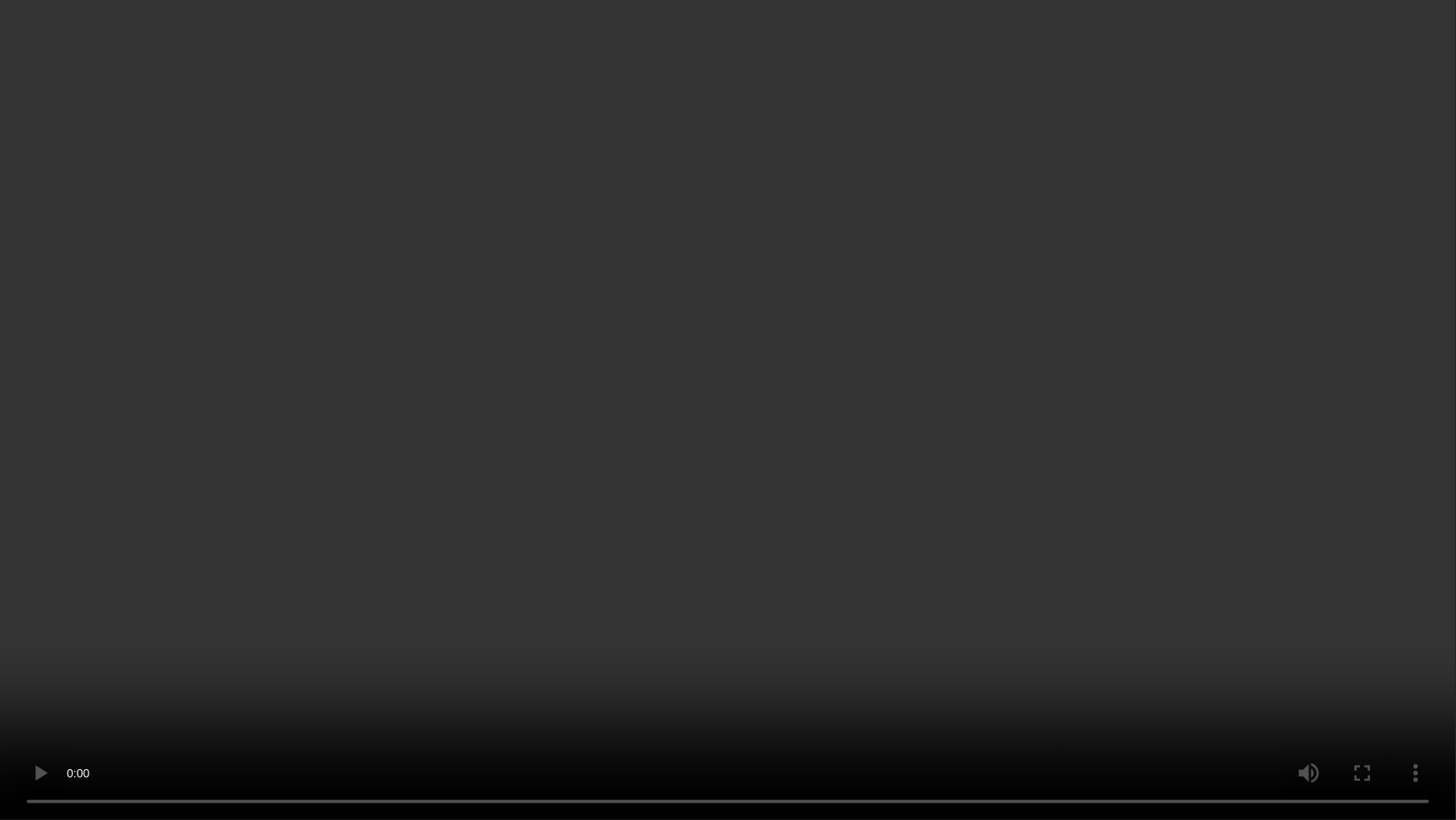
click at [909, 421] on video at bounding box center [728, 410] width 1456 height 820
click at [530, 568] on video at bounding box center [728, 410] width 1456 height 820
click at [533, 564] on video at bounding box center [728, 410] width 1456 height 820
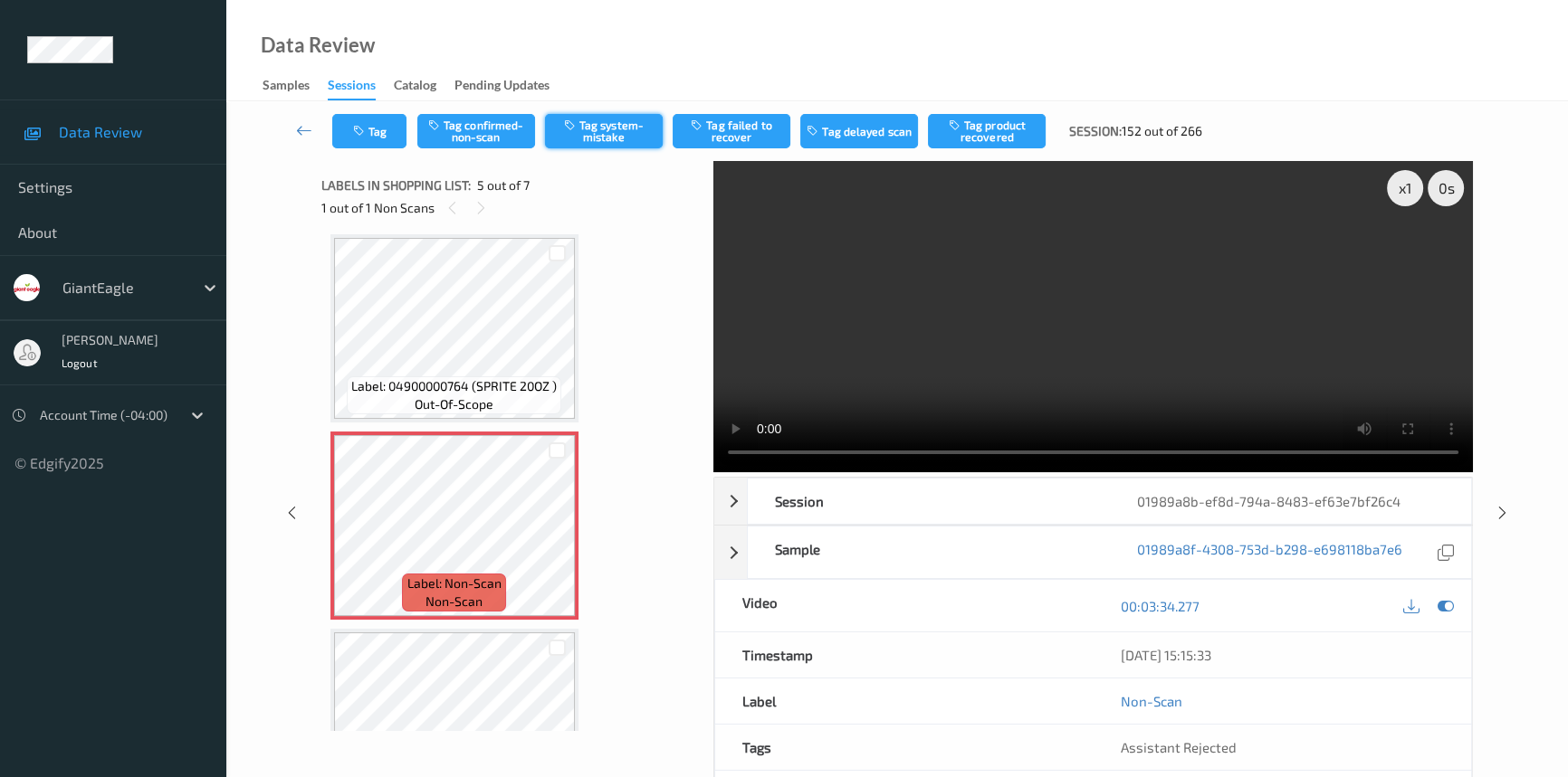
click at [600, 131] on button "Tag system-mistake" at bounding box center [603, 131] width 118 height 34
click at [368, 119] on button "Tag" at bounding box center [369, 131] width 75 height 34
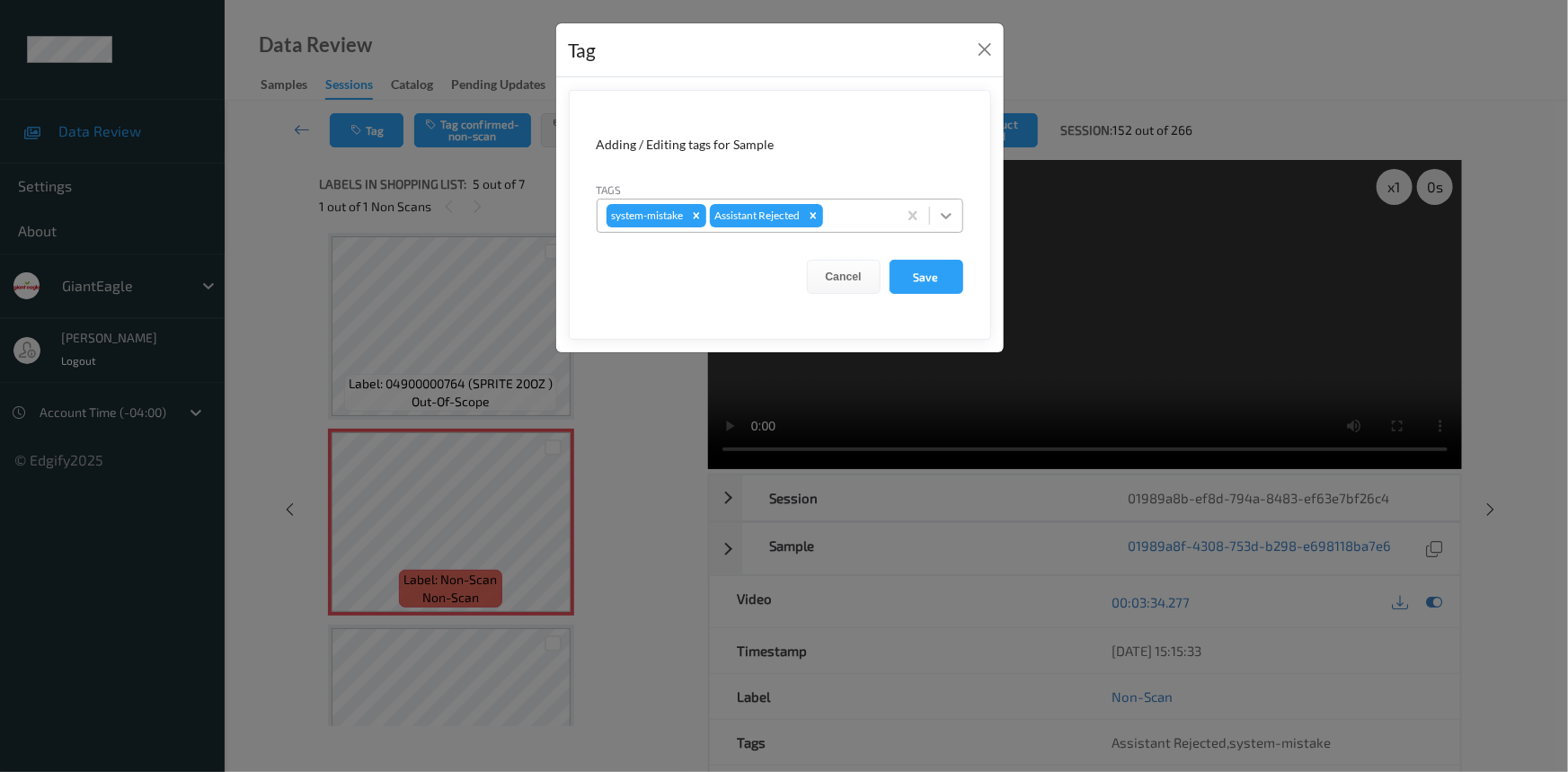
click at [948, 219] on icon at bounding box center [946, 216] width 18 height 18
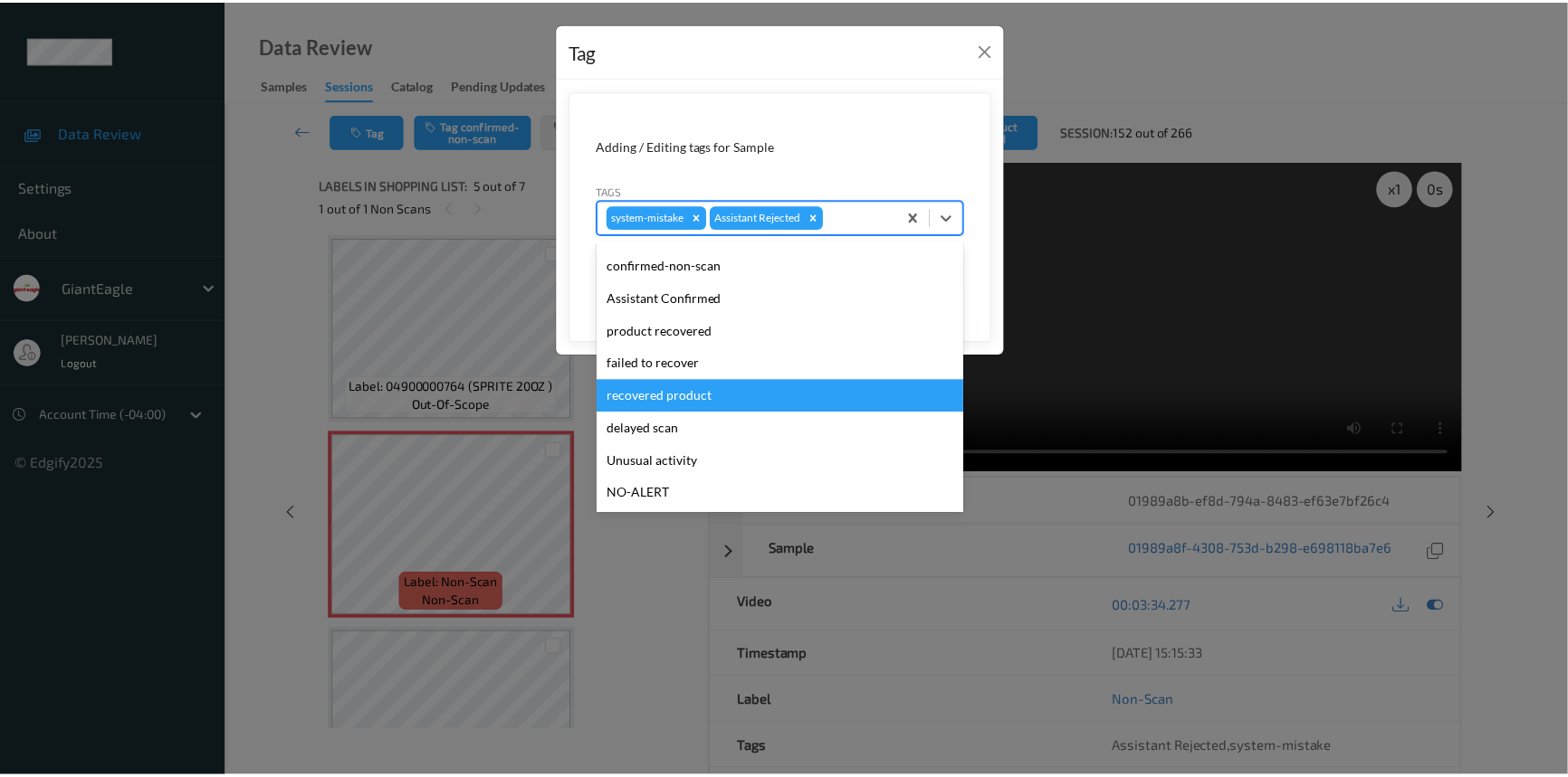
scroll to position [81, 0]
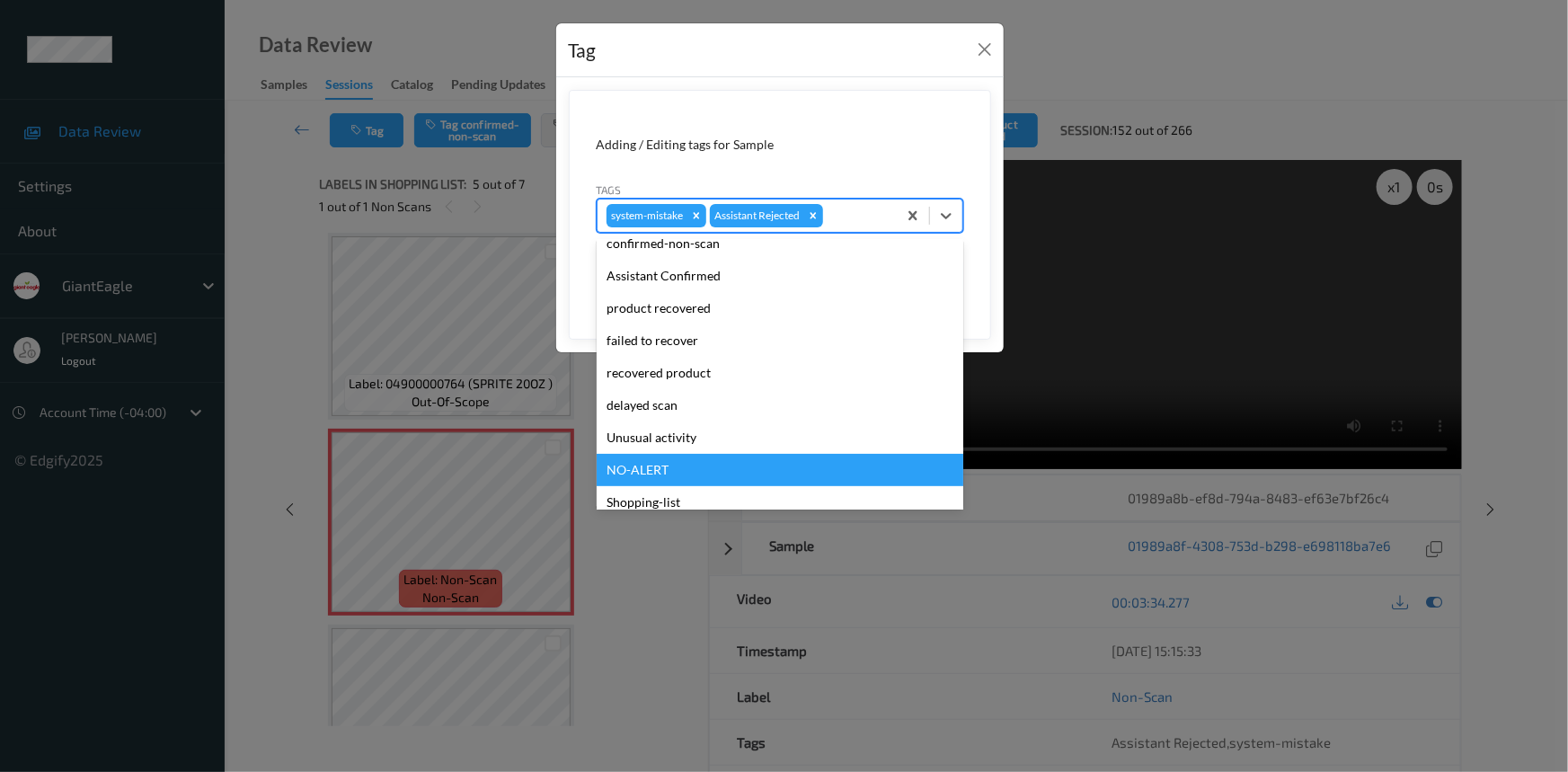
click at [702, 451] on div "Unusual activity" at bounding box center [780, 438] width 366 height 32
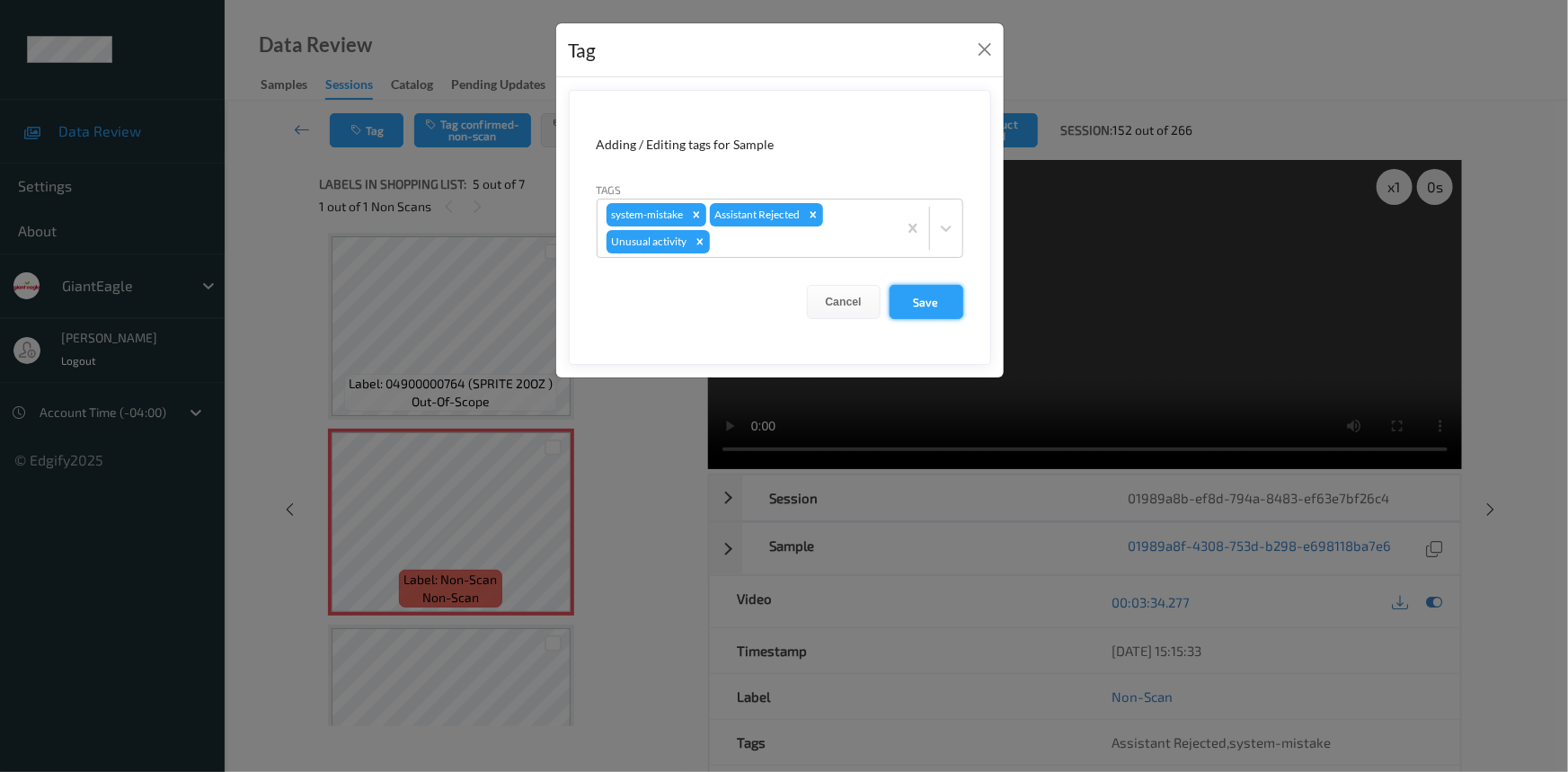
click at [933, 301] on button "Save" at bounding box center [926, 302] width 74 height 34
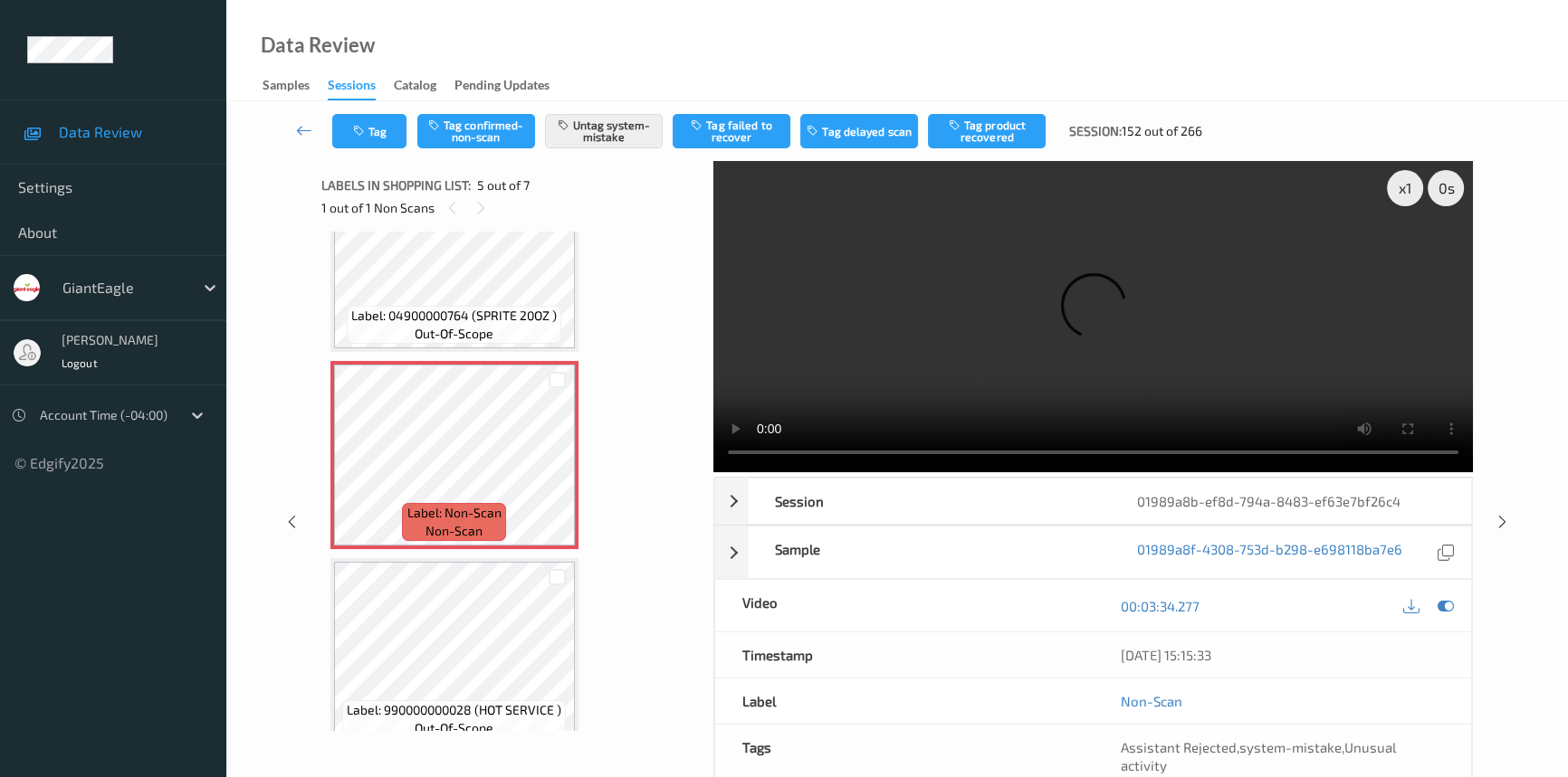
scroll to position [474, 0]
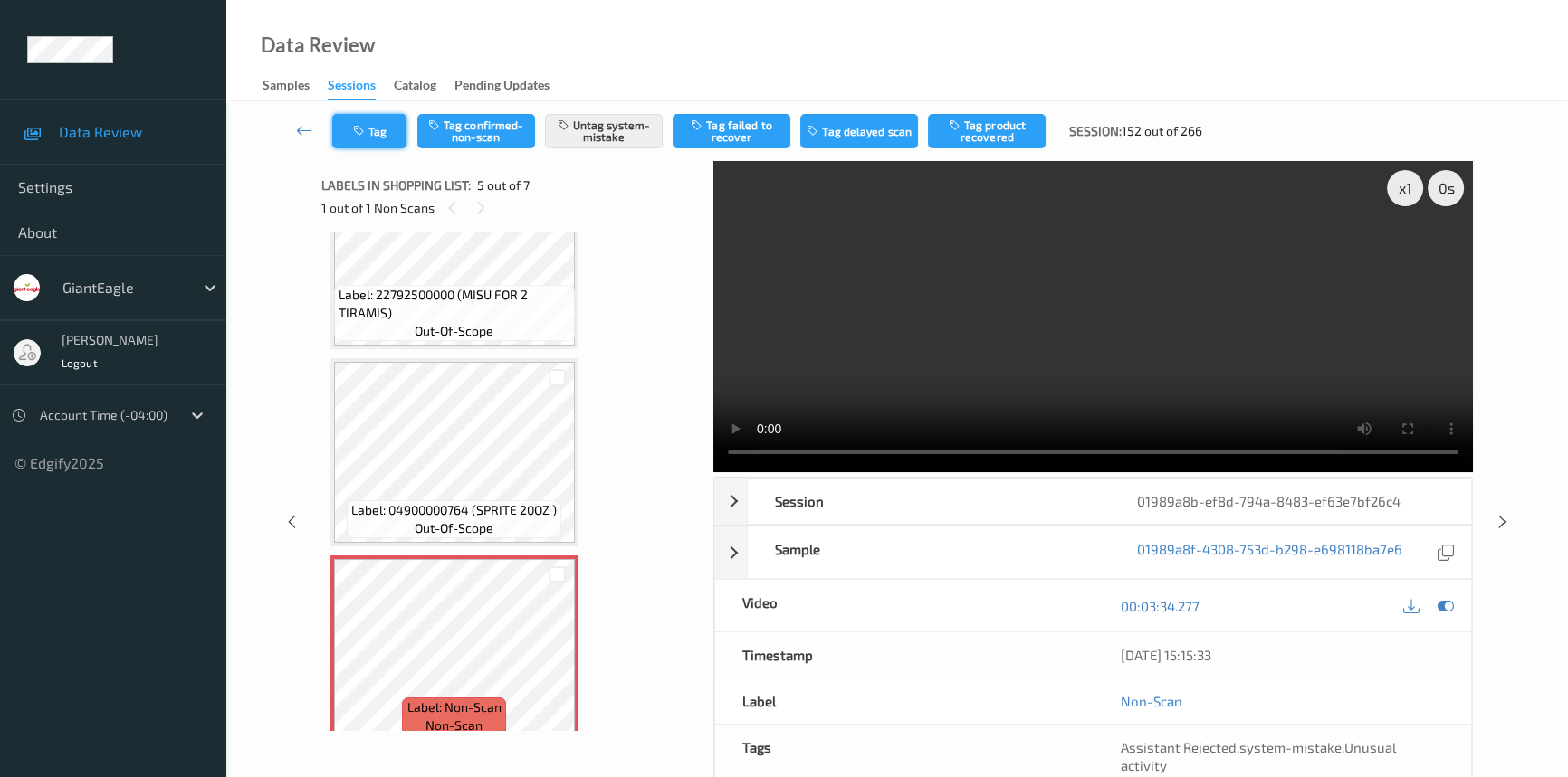
click at [383, 137] on button "Tag" at bounding box center [369, 131] width 75 height 34
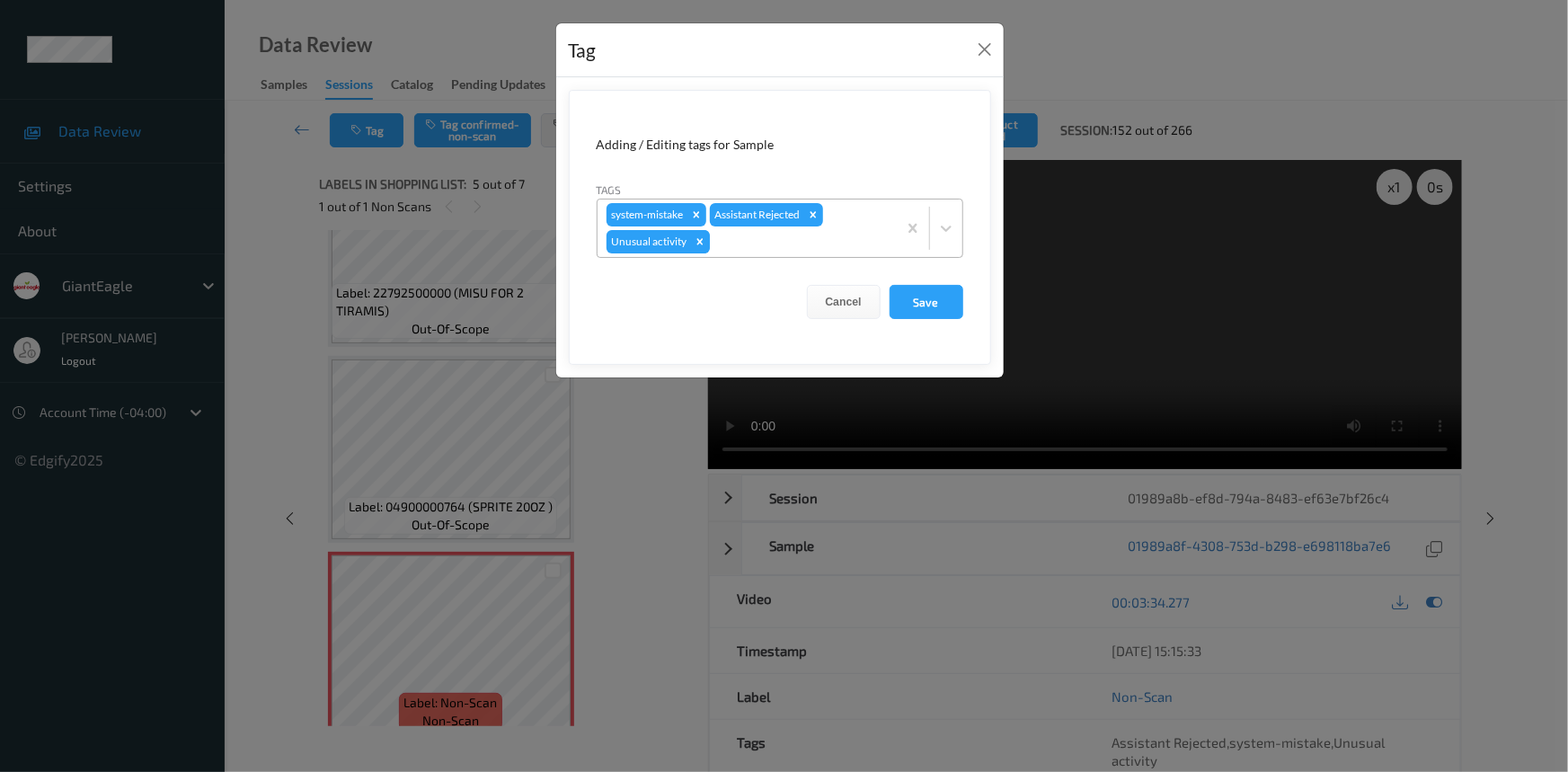
click at [698, 243] on icon "Remove Unusual activity" at bounding box center [700, 241] width 12 height 12
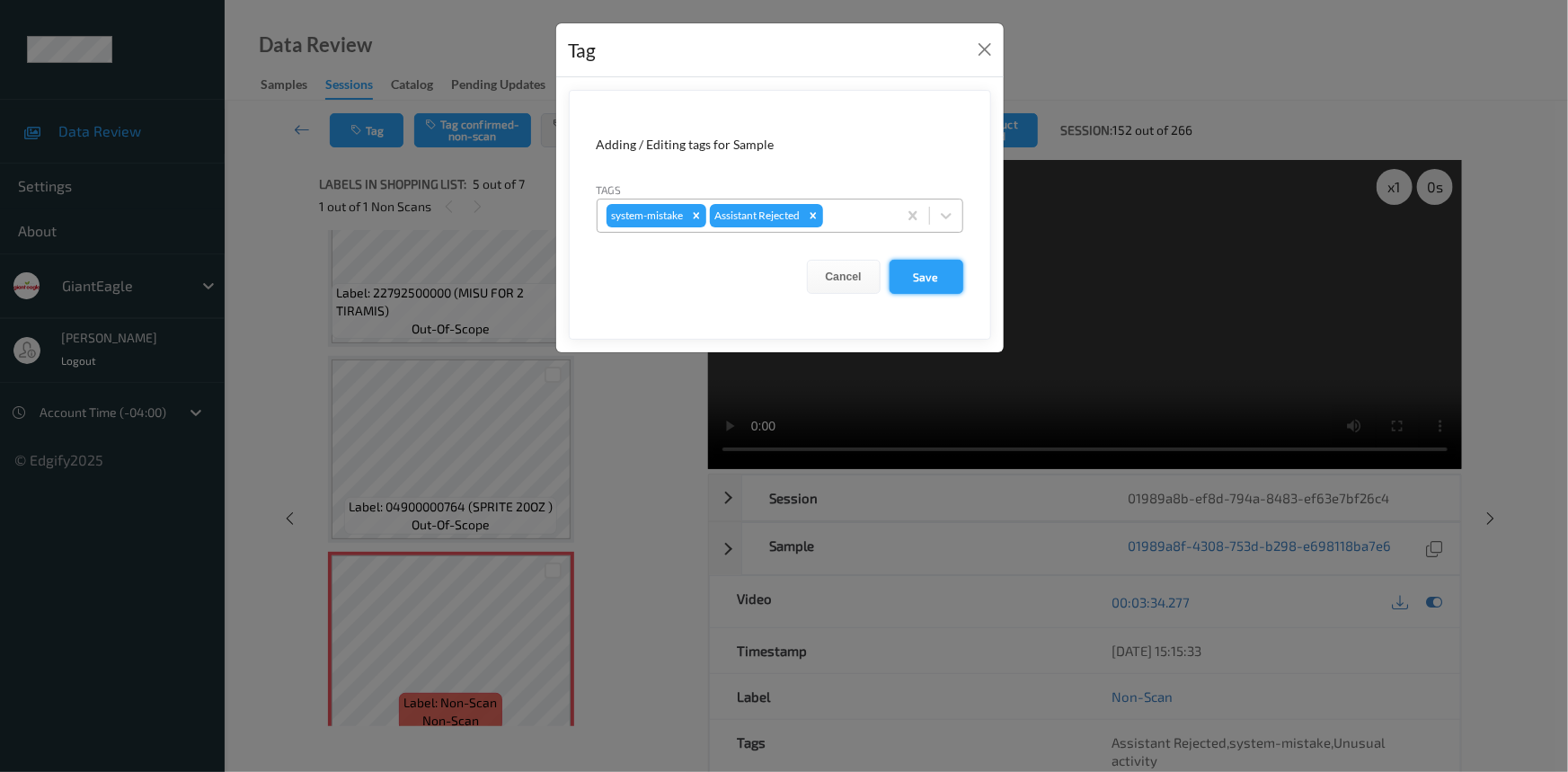
click at [934, 282] on button "Save" at bounding box center [926, 277] width 74 height 34
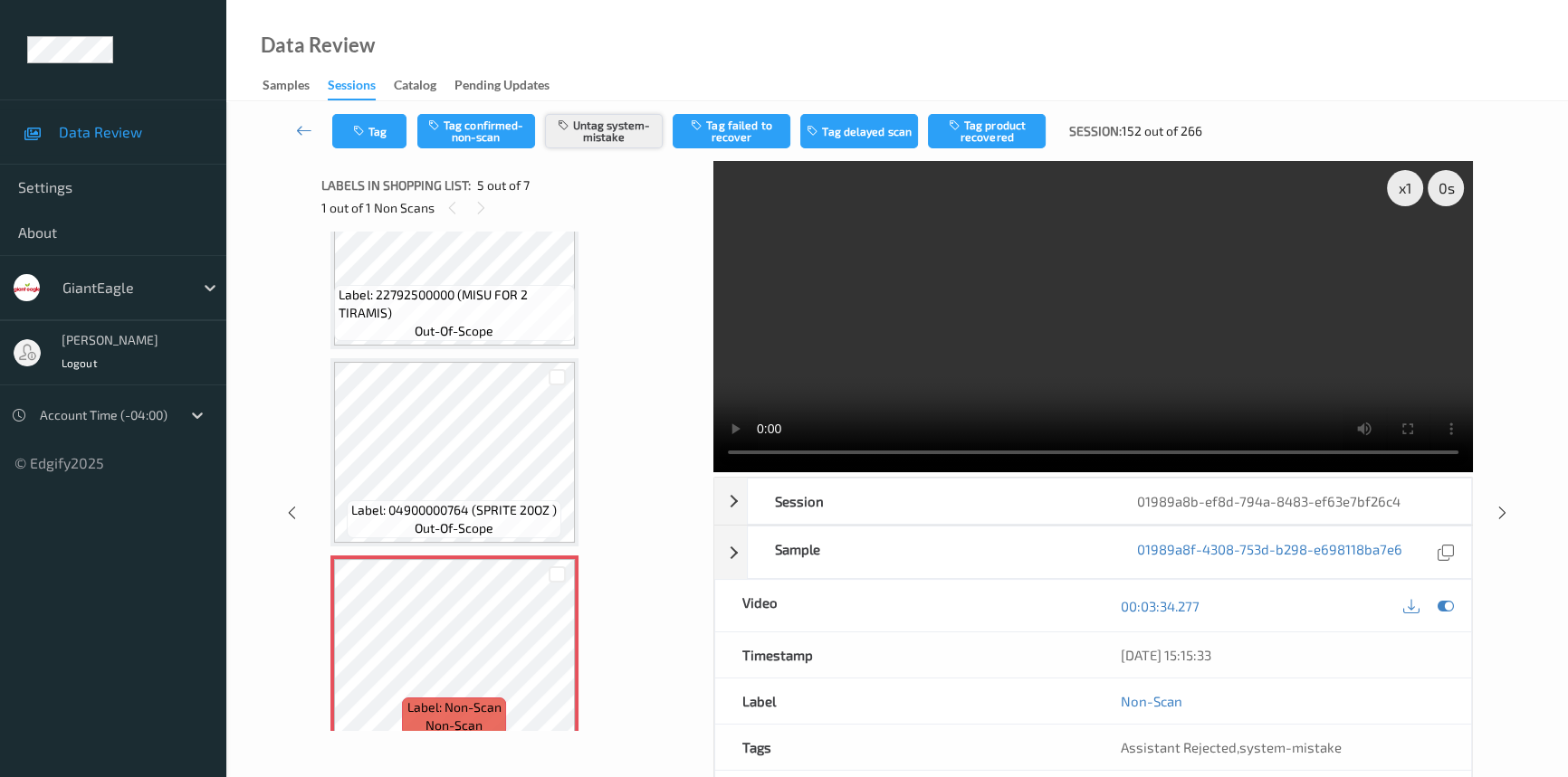
click at [625, 140] on button "Untag system-mistake" at bounding box center [603, 131] width 118 height 34
click at [499, 137] on button "Tag confirmed-non-scan" at bounding box center [475, 131] width 118 height 34
click at [1062, 130] on div "Tag Untag confirmed-non-scan Tag system-mistake Tag failed to recover Tag delay…" at bounding box center [773, 131] width 882 height 34
click at [1035, 136] on button "Tag product recovered" at bounding box center [987, 131] width 118 height 34
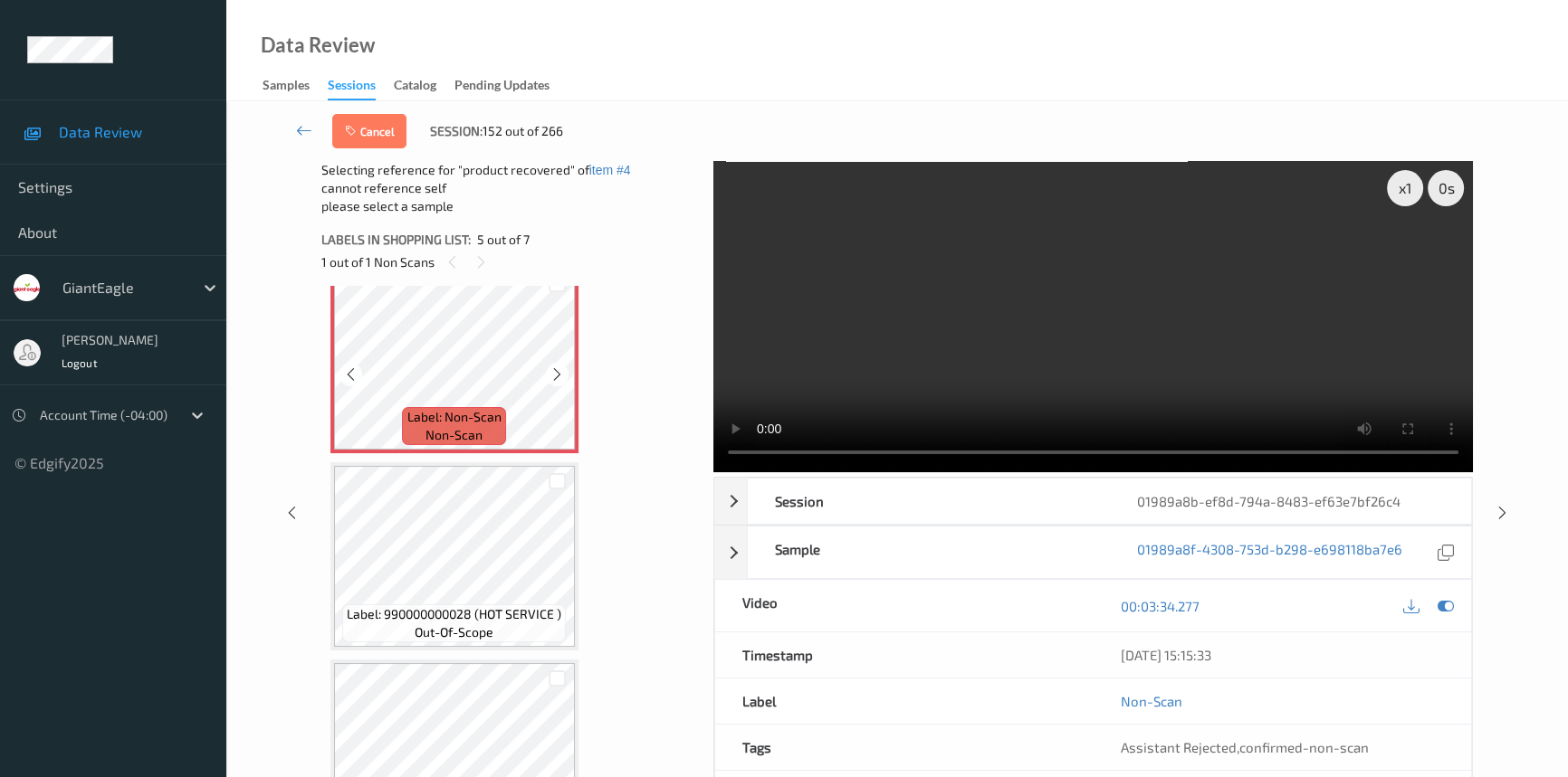
scroll to position [886, 0]
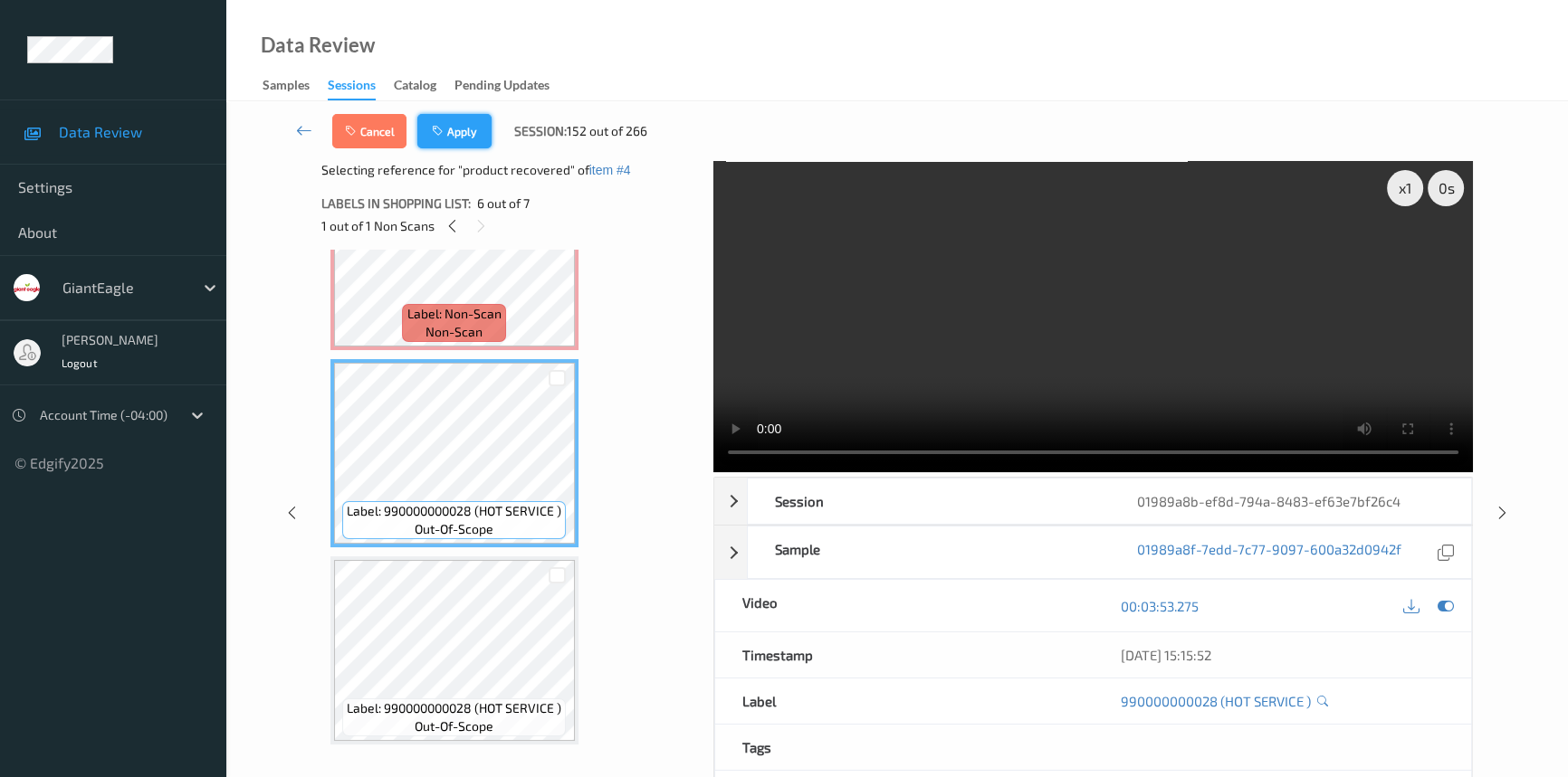
click at [467, 136] on button "Apply" at bounding box center [454, 131] width 75 height 34
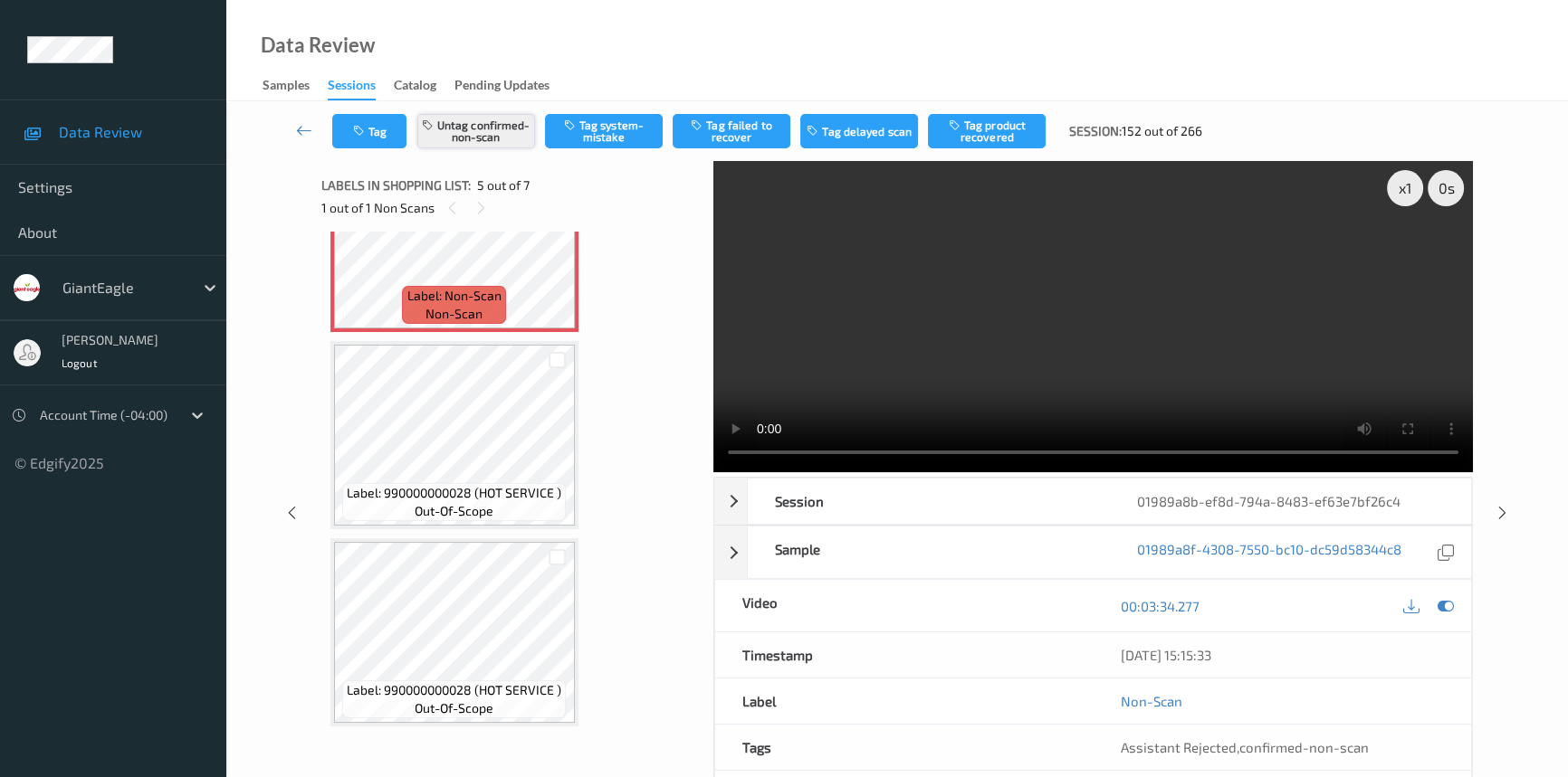
scroll to position [598, 0]
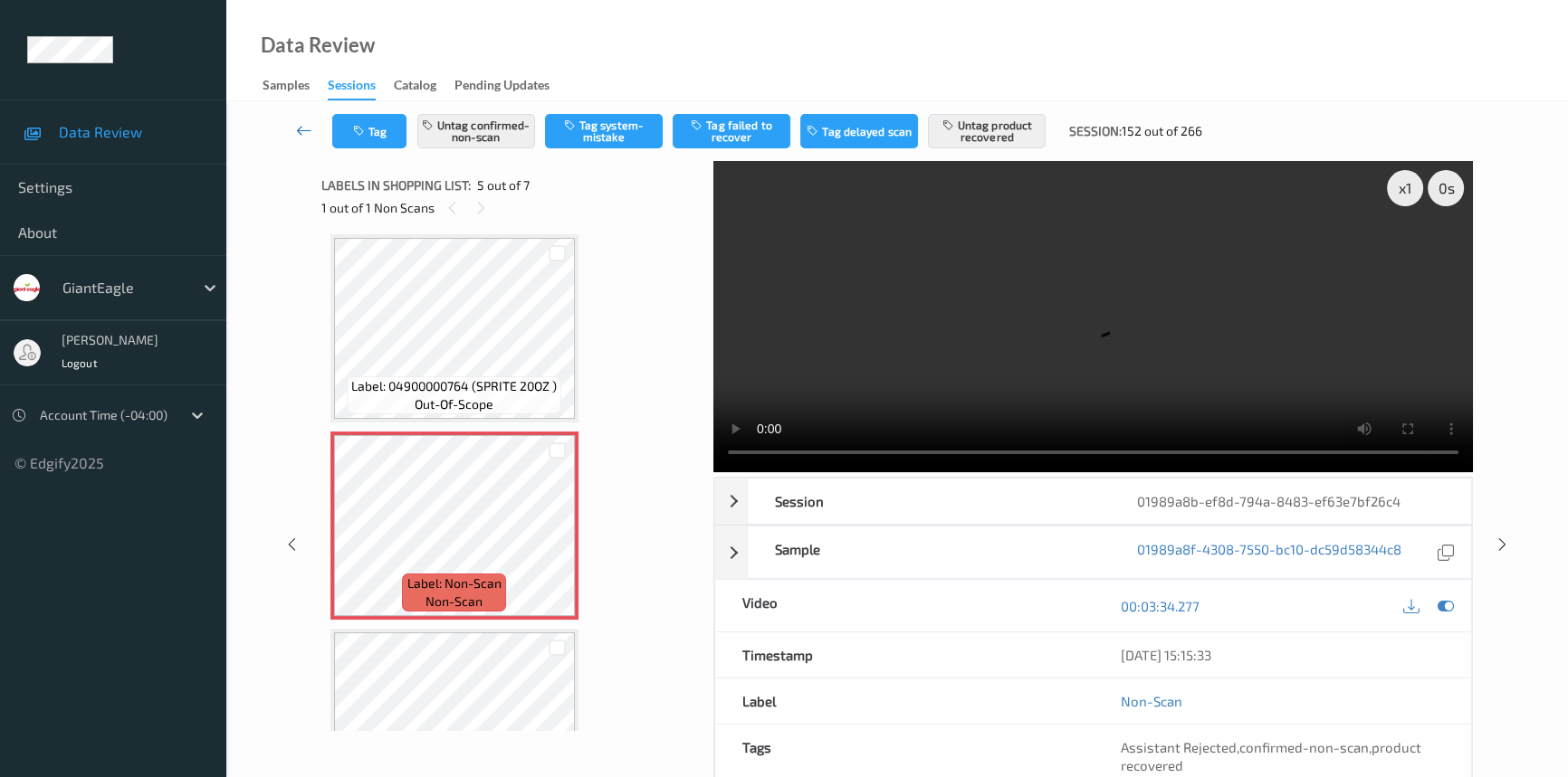
click at [298, 119] on link at bounding box center [304, 131] width 56 height 34
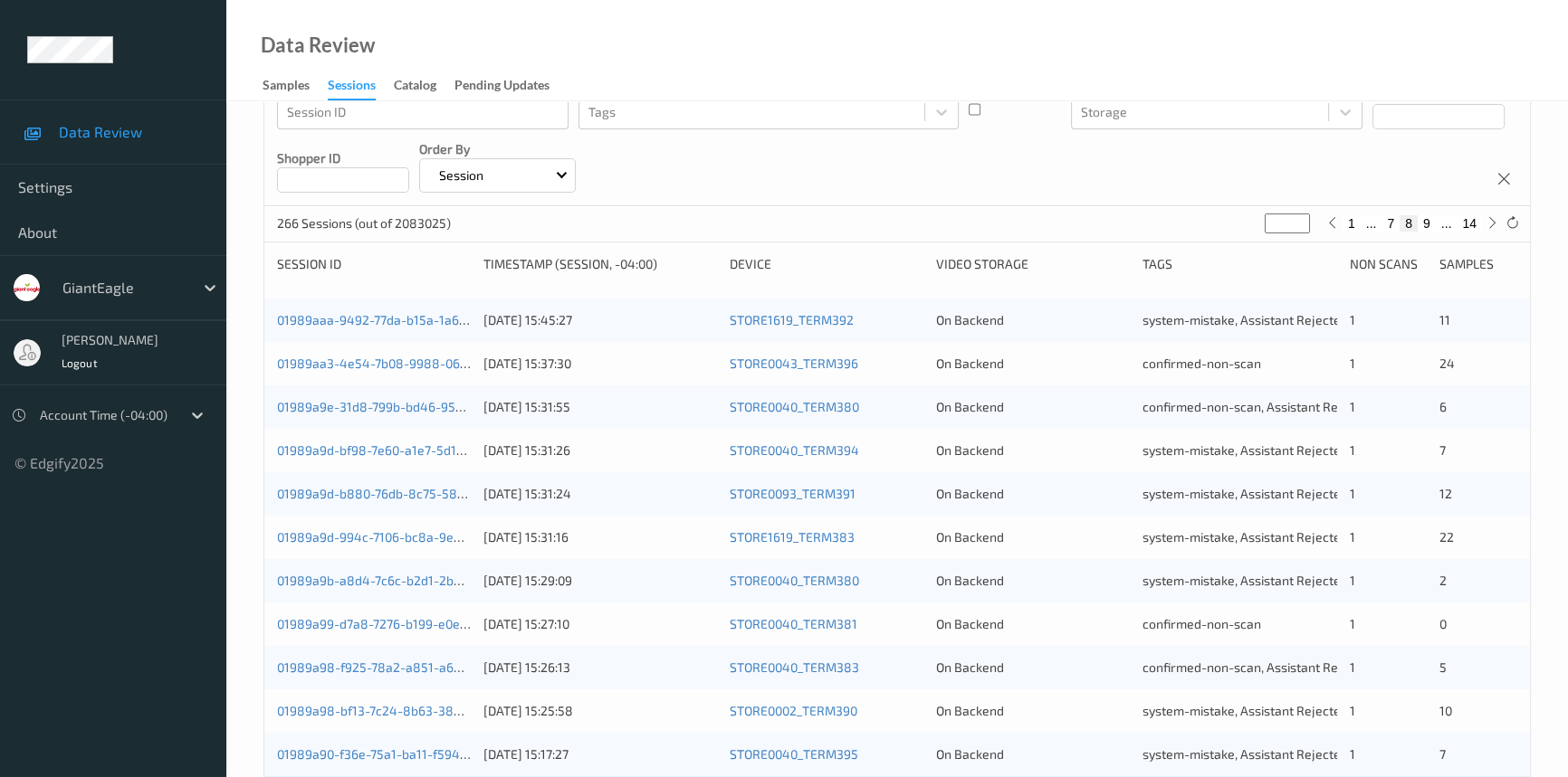
scroll to position [575, 0]
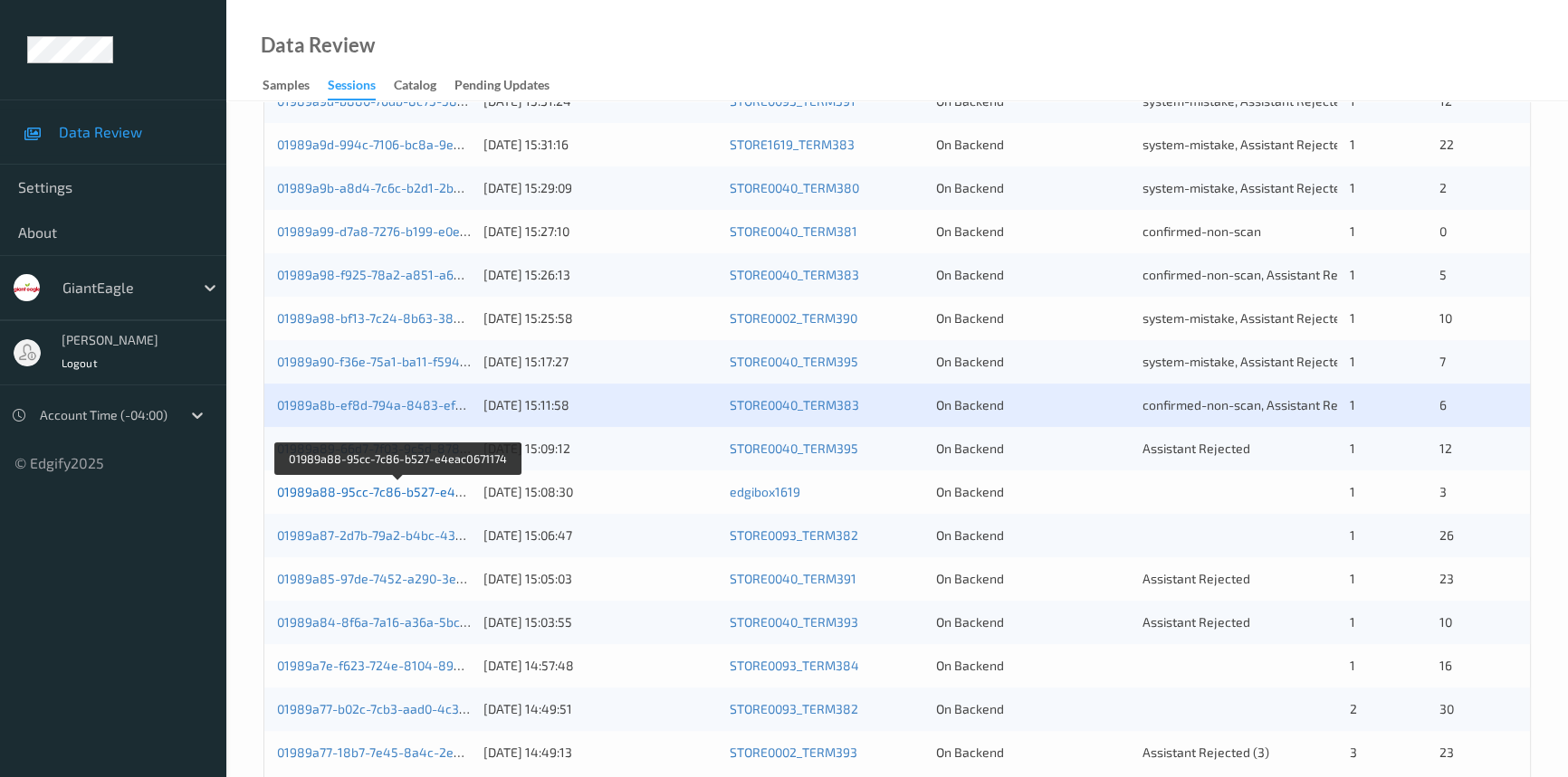
click at [344, 491] on link "01989a88-95cc-7c86-b527-e4eac0671174" at bounding box center [400, 492] width 246 height 15
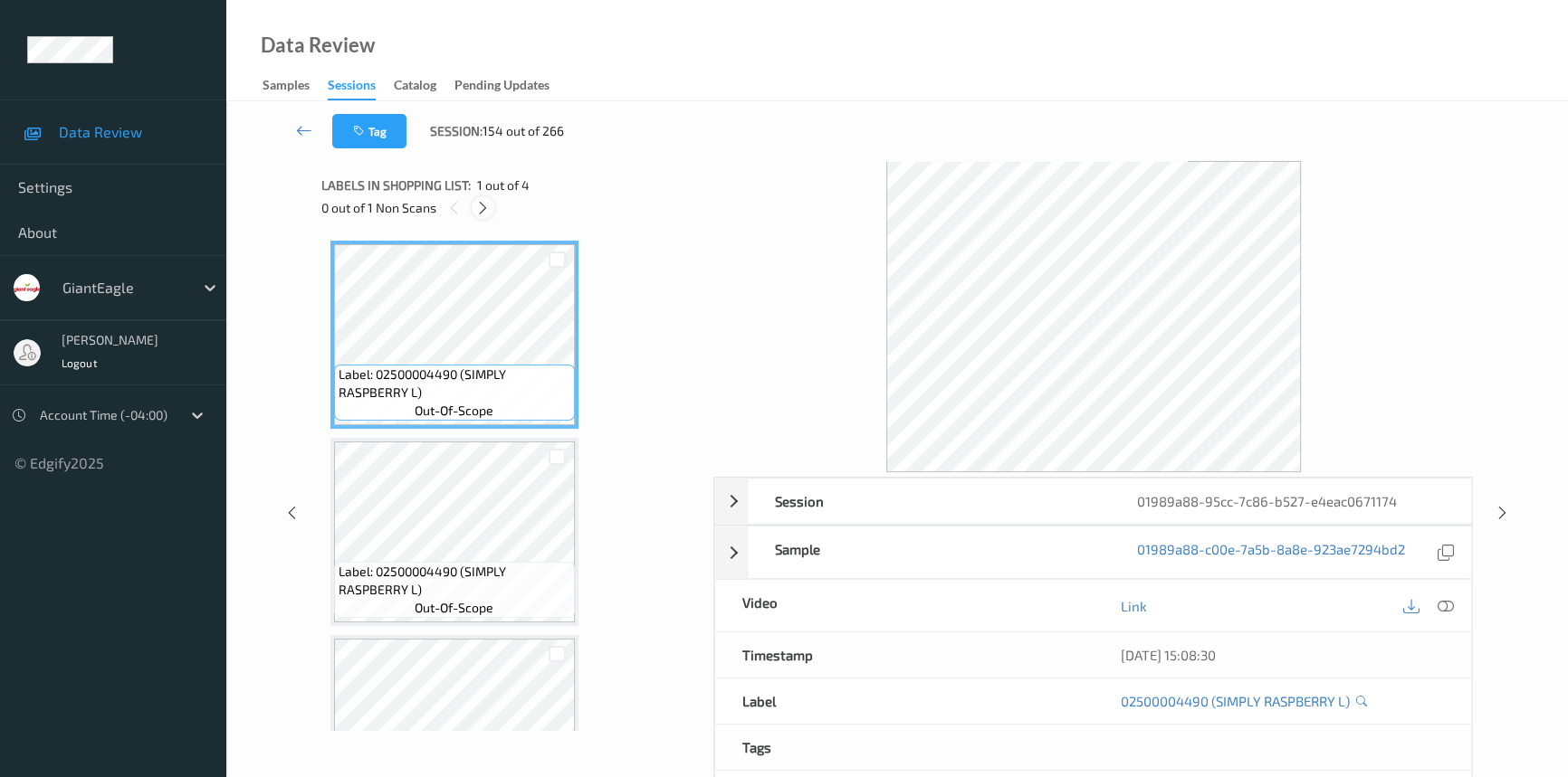
click at [490, 200] on icon at bounding box center [483, 207] width 15 height 16
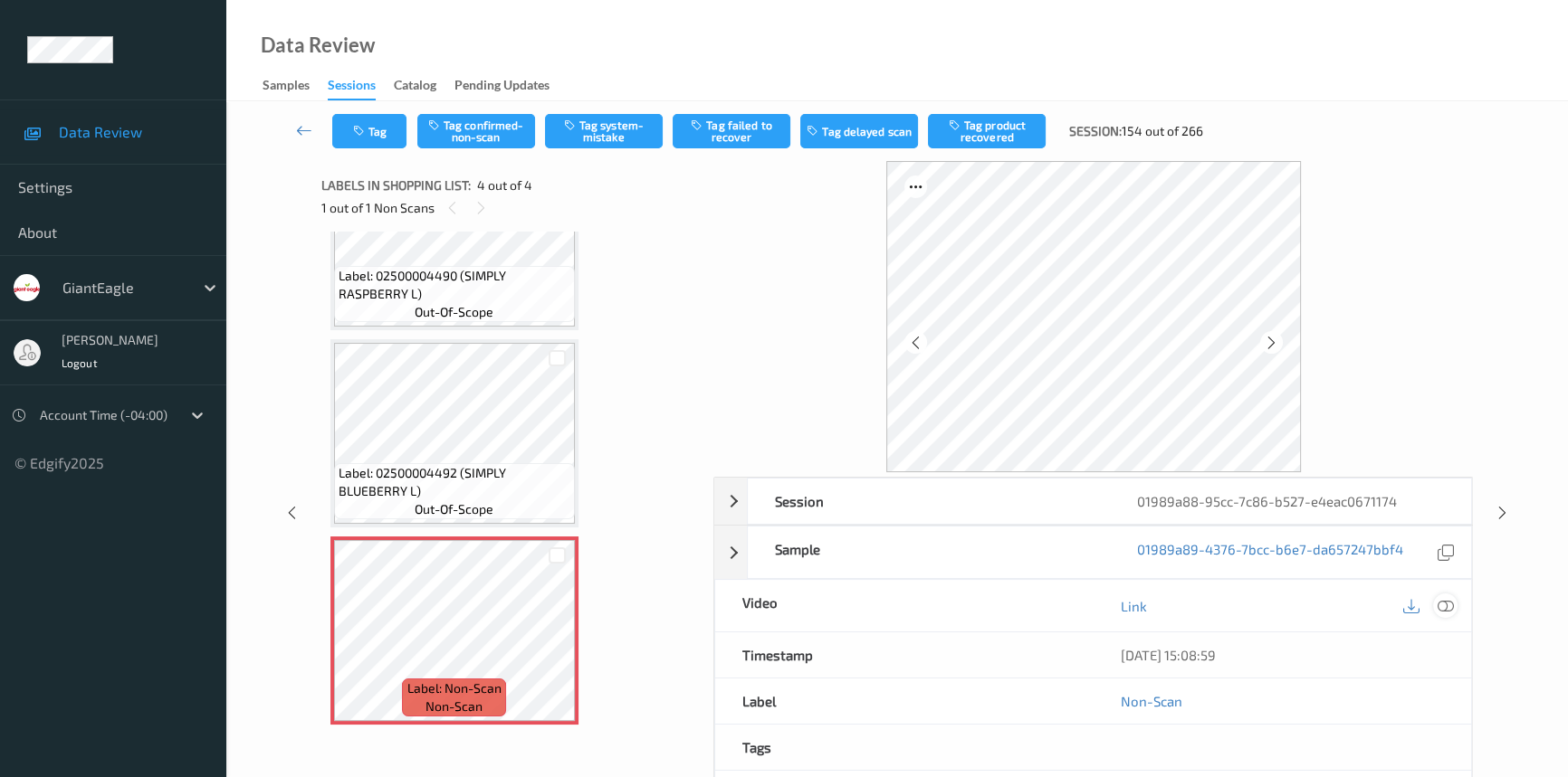
click at [1448, 602] on icon at bounding box center [1446, 606] width 16 height 16
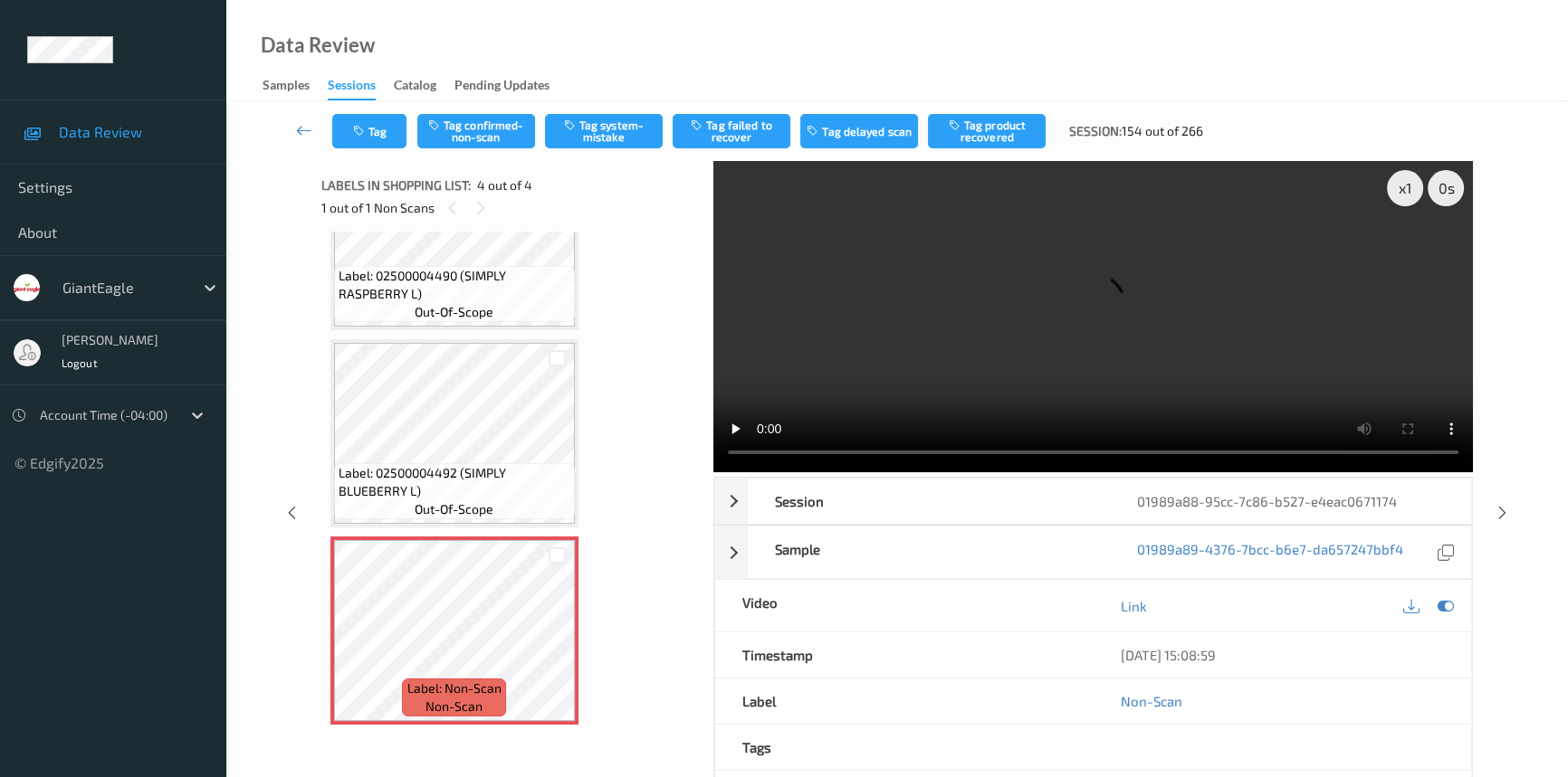
scroll to position [81, 0]
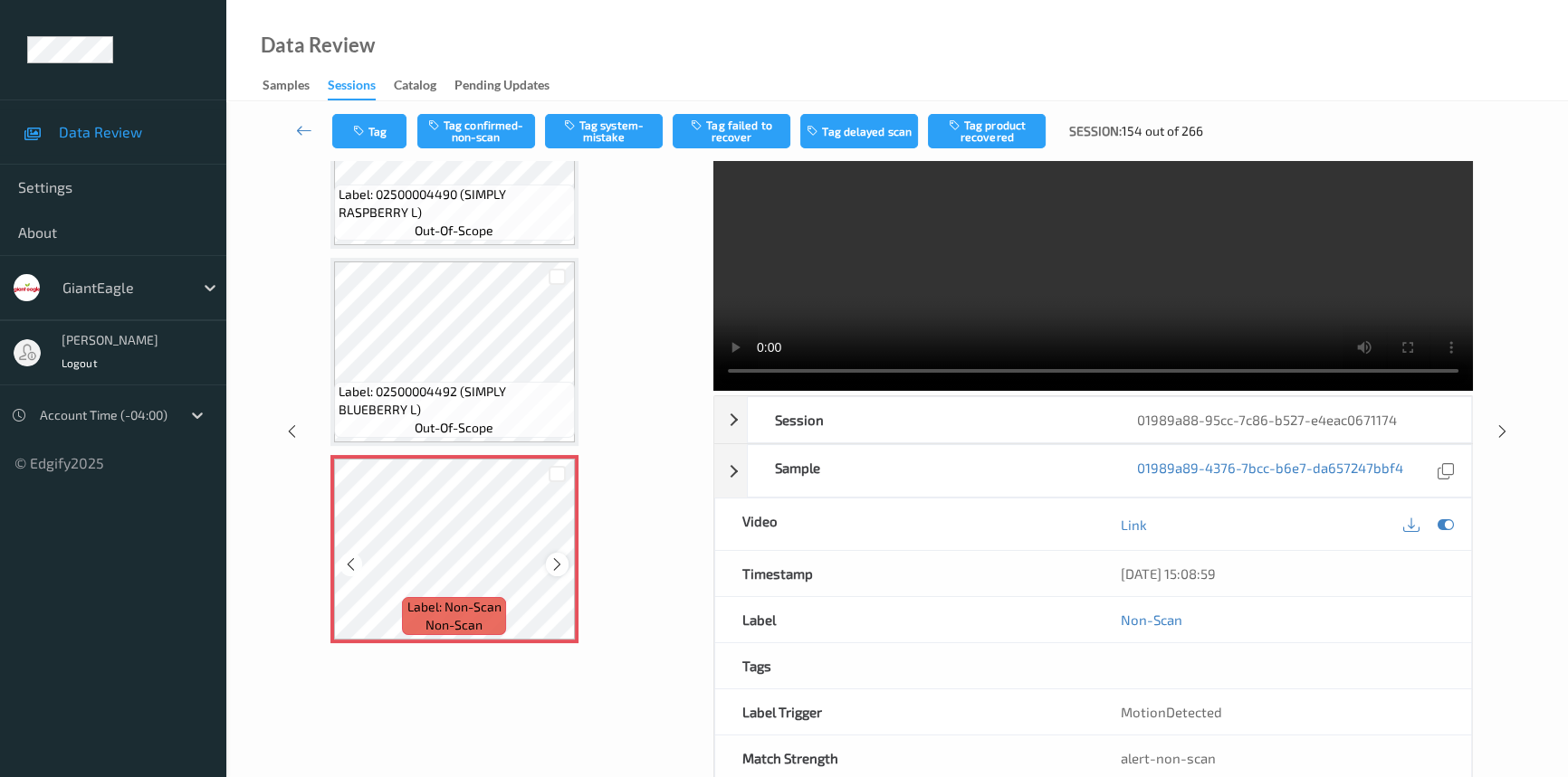
click at [554, 557] on icon at bounding box center [557, 564] width 15 height 16
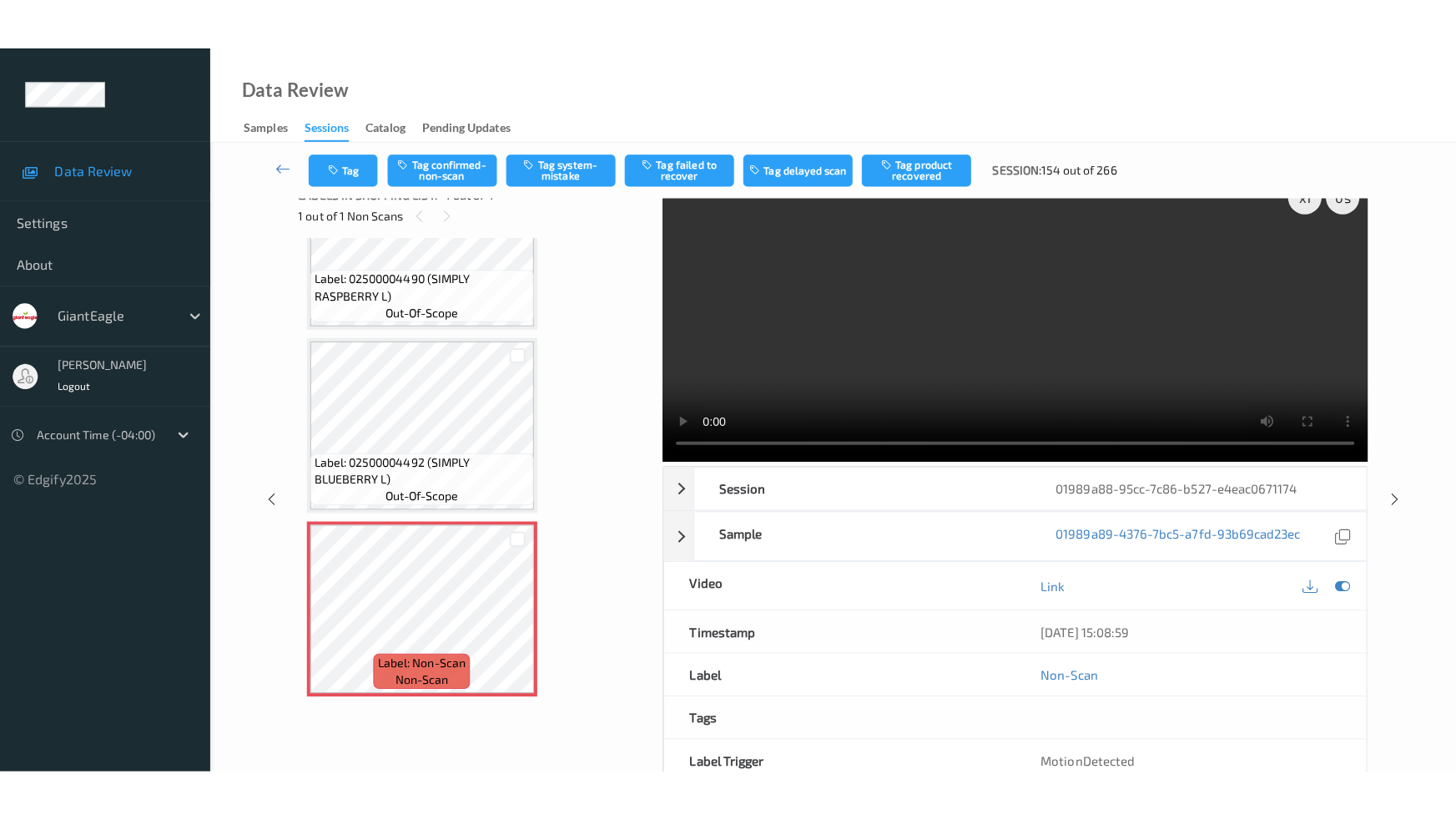
scroll to position [0, 0]
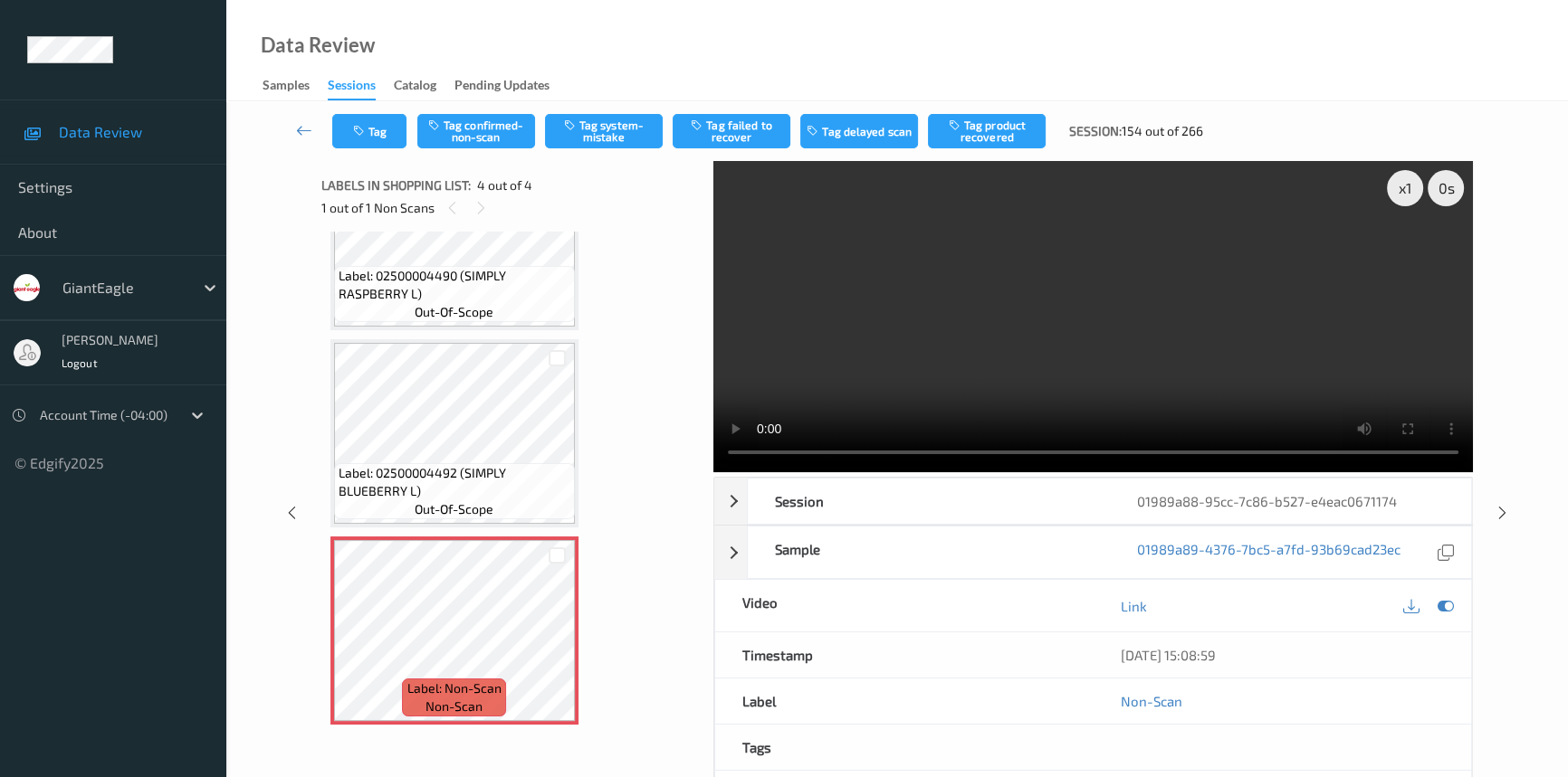
click at [1291, 316] on video at bounding box center [1093, 317] width 759 height 312
click at [1122, 318] on video at bounding box center [1093, 317] width 759 height 312
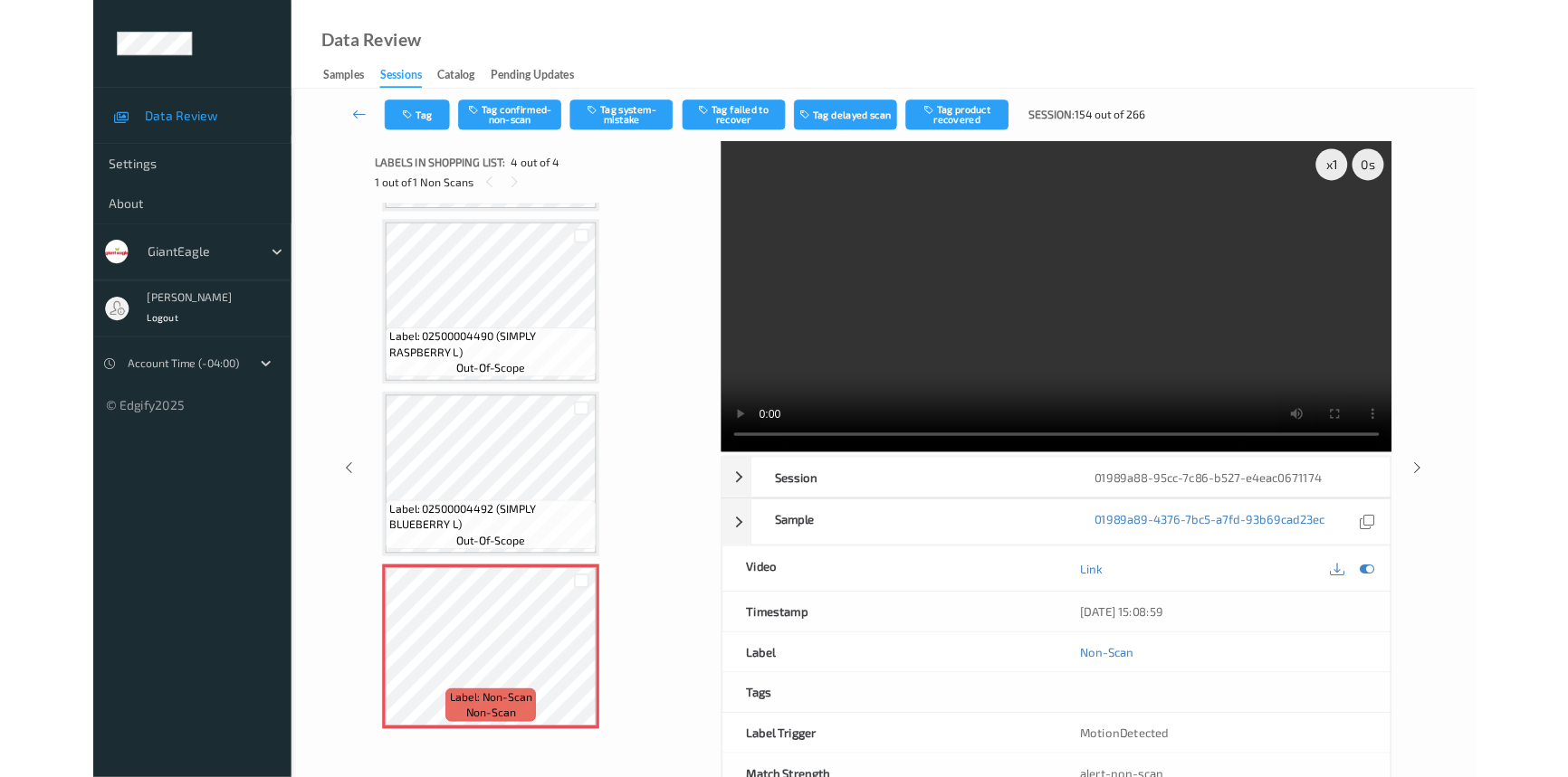
scroll to position [184, 0]
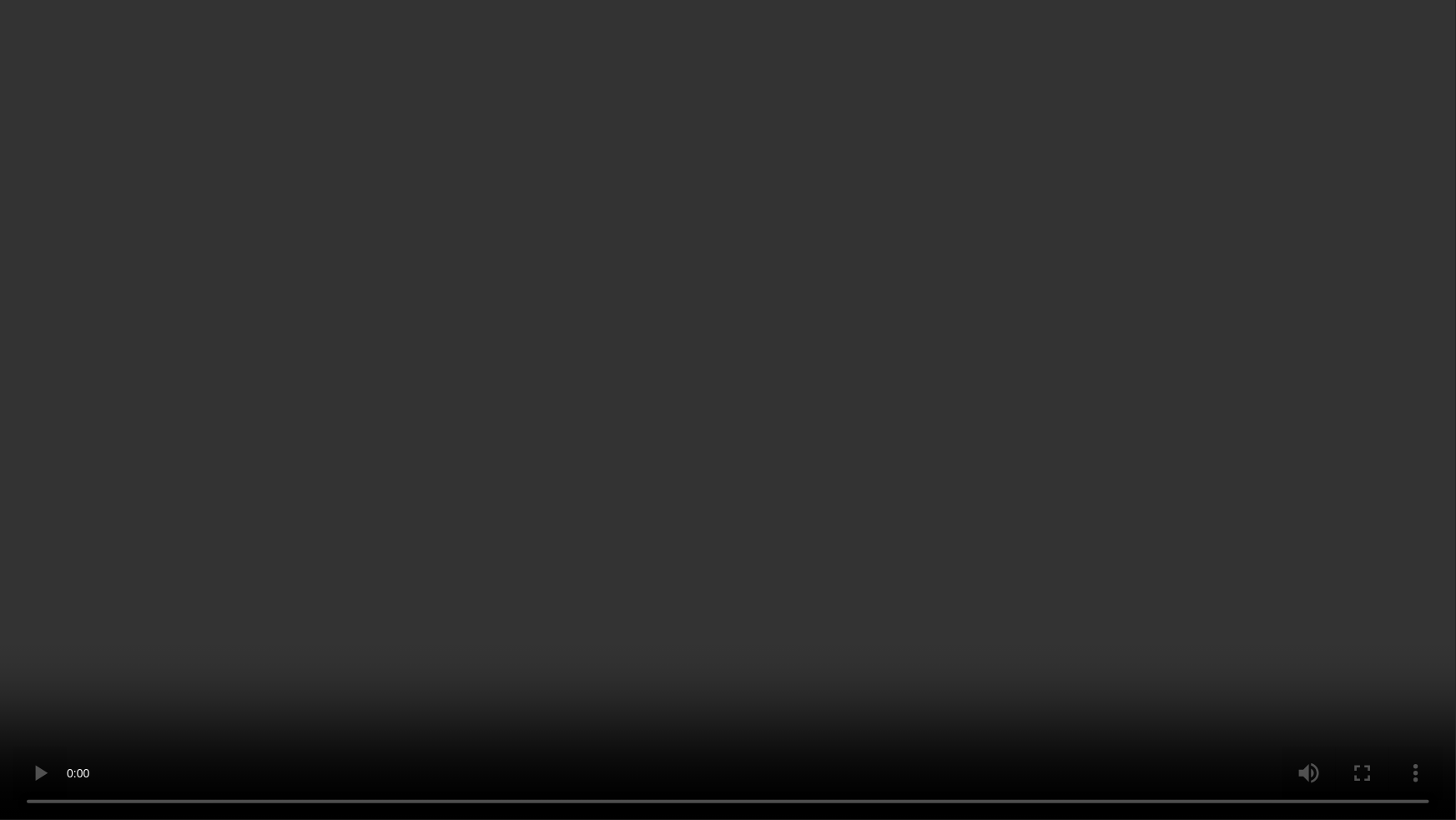
click at [1064, 499] on video at bounding box center [728, 410] width 1456 height 820
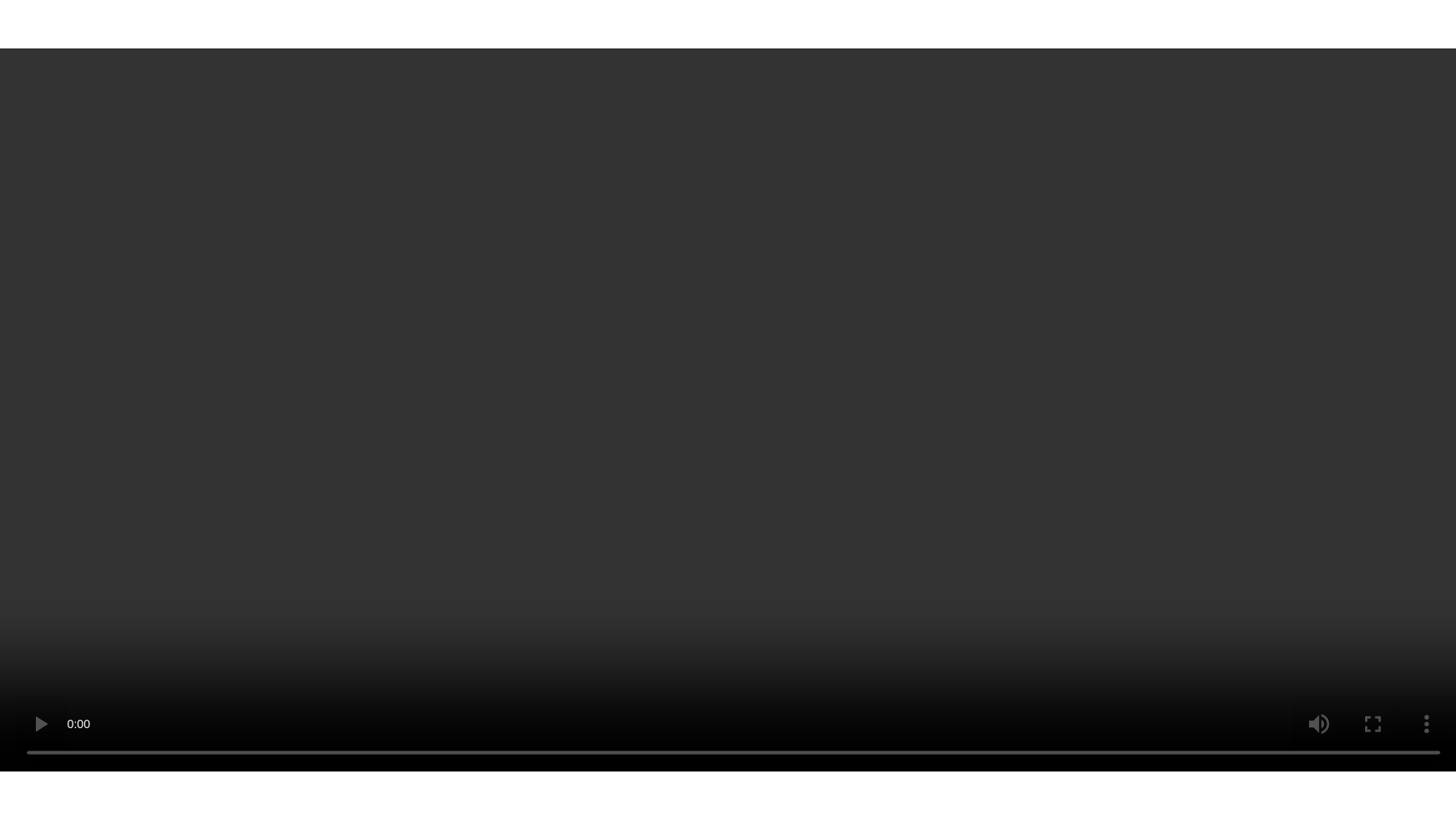
scroll to position [273, 0]
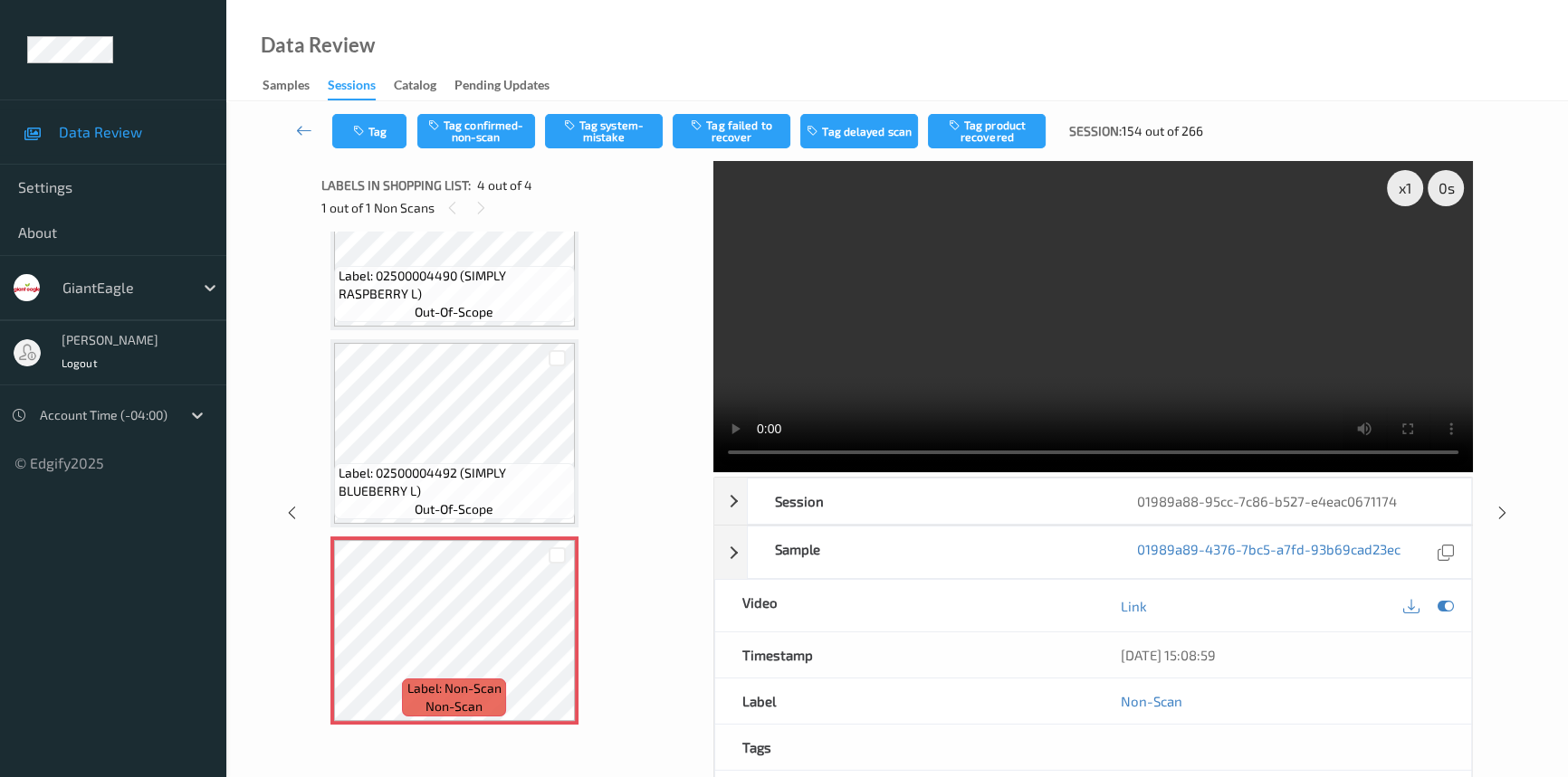
click at [972, 346] on video at bounding box center [1093, 317] width 759 height 312
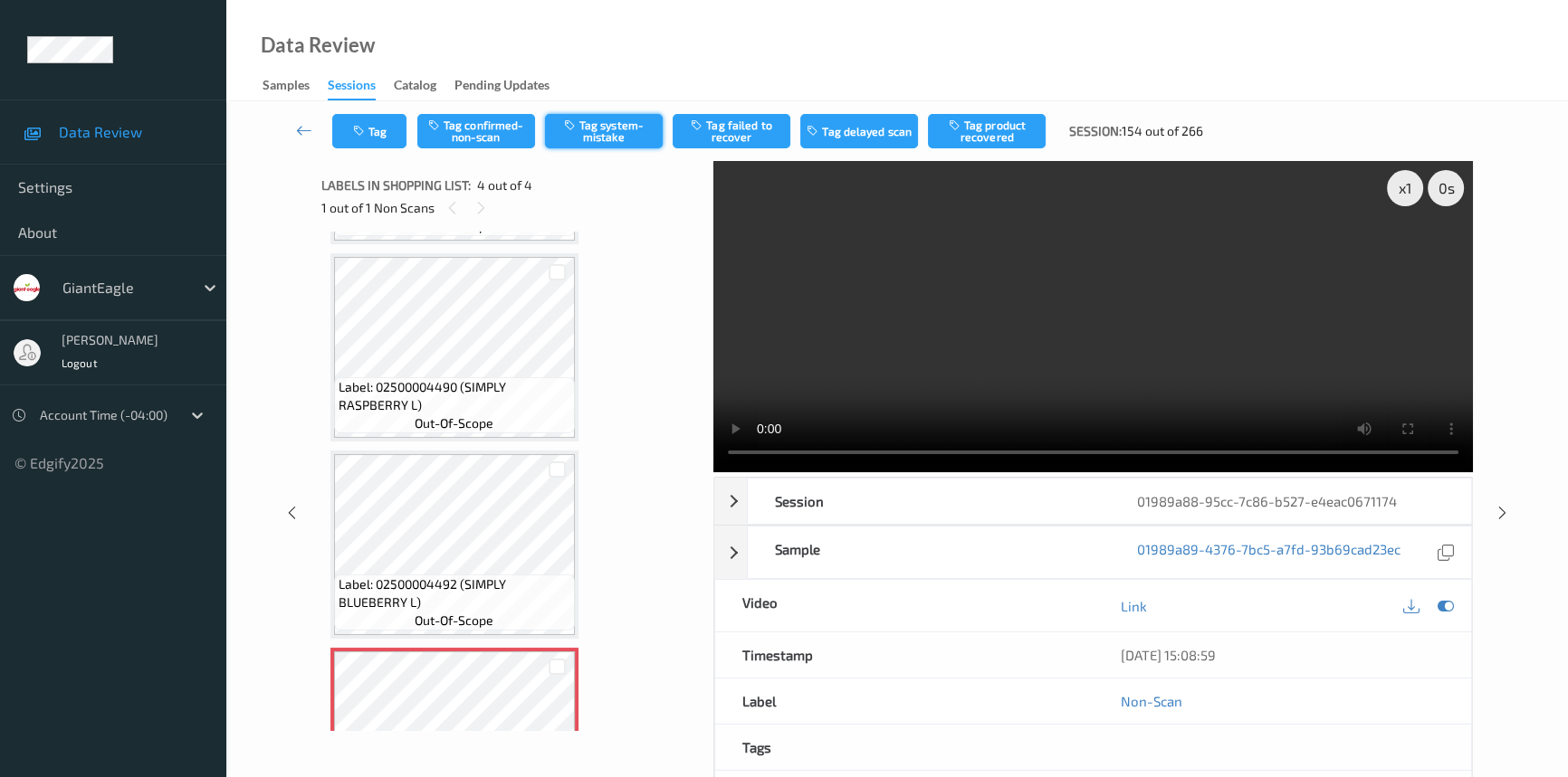
click at [616, 130] on button "Tag system-mistake" at bounding box center [603, 131] width 118 height 34
click at [296, 125] on icon at bounding box center [304, 130] width 16 height 18
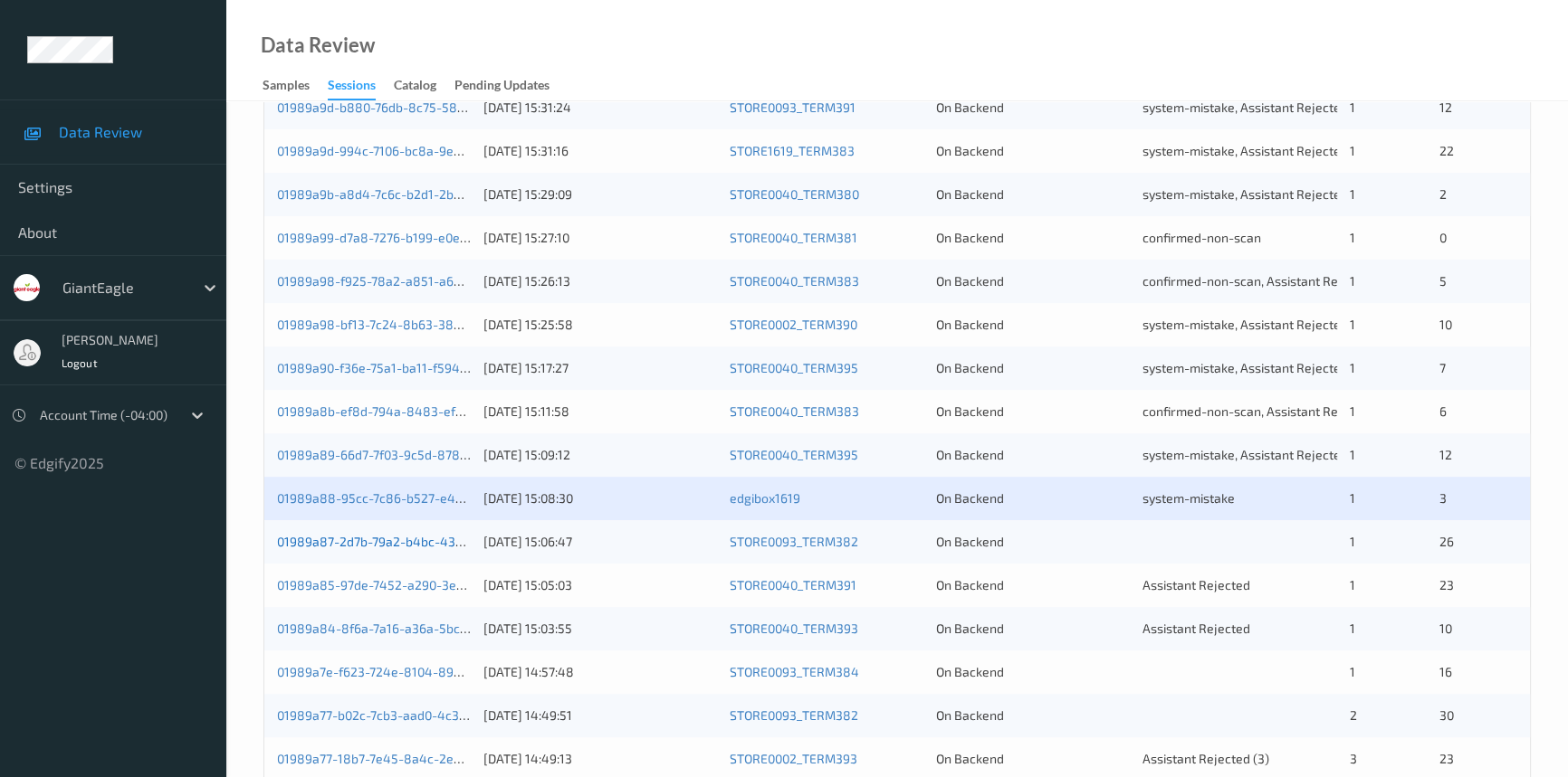
scroll to position [645, 0]
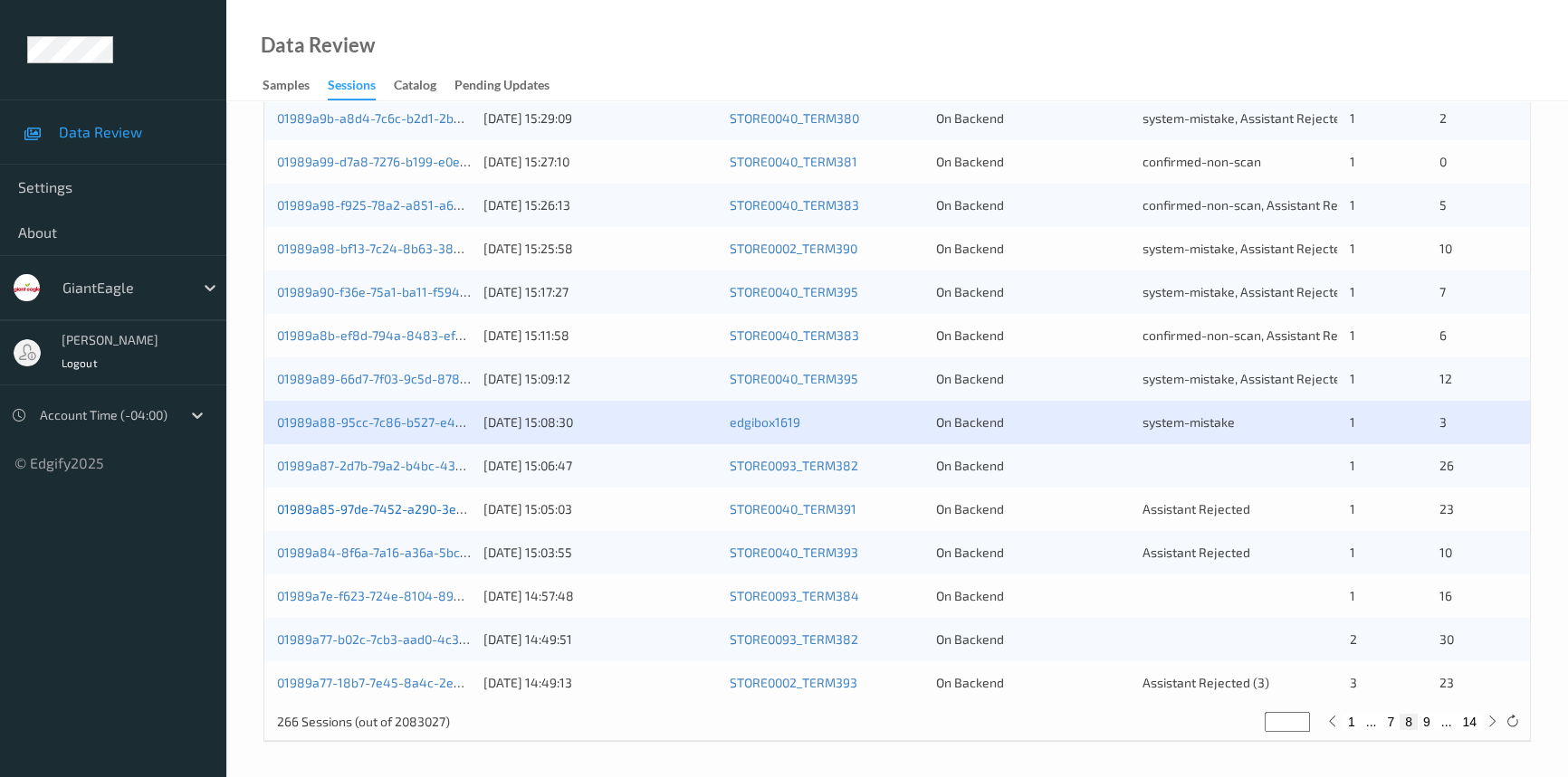
click at [381, 507] on link "01989a85-97de-7452-a290-3e9b23f5fe0b" at bounding box center [401, 509] width 247 height 15
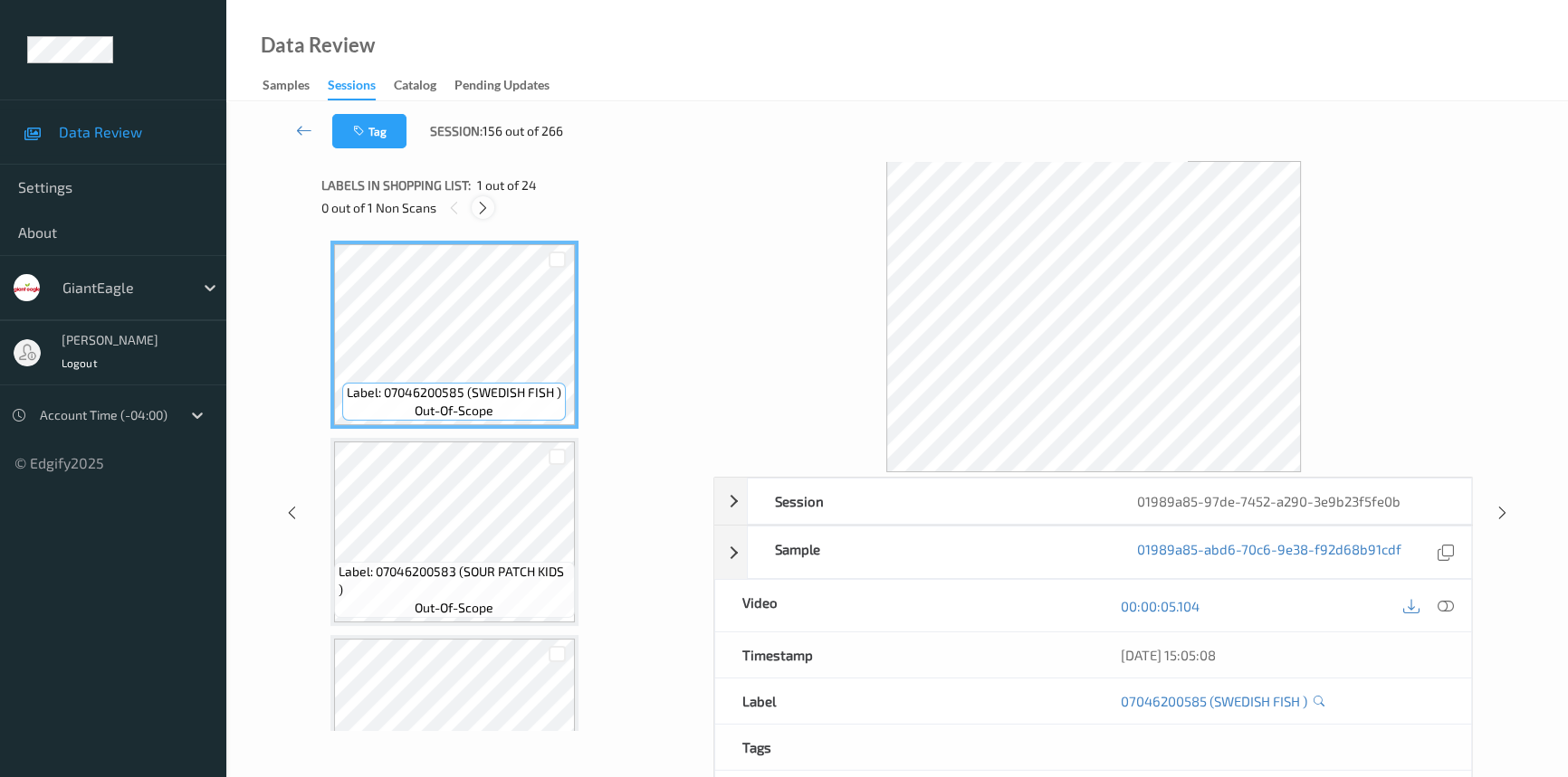
click at [483, 205] on icon at bounding box center [483, 207] width 15 height 16
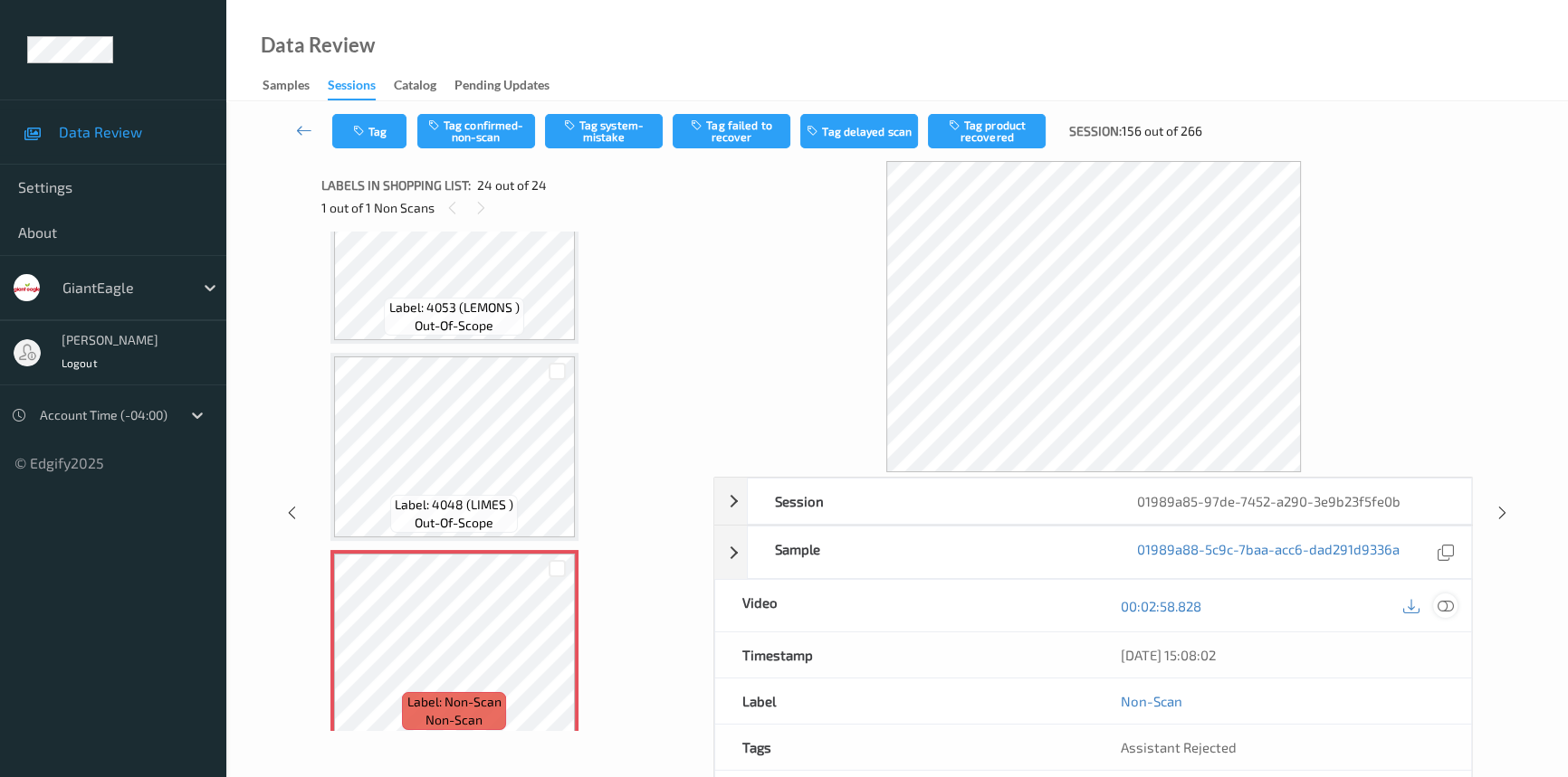
click at [1444, 612] on icon at bounding box center [1446, 606] width 16 height 16
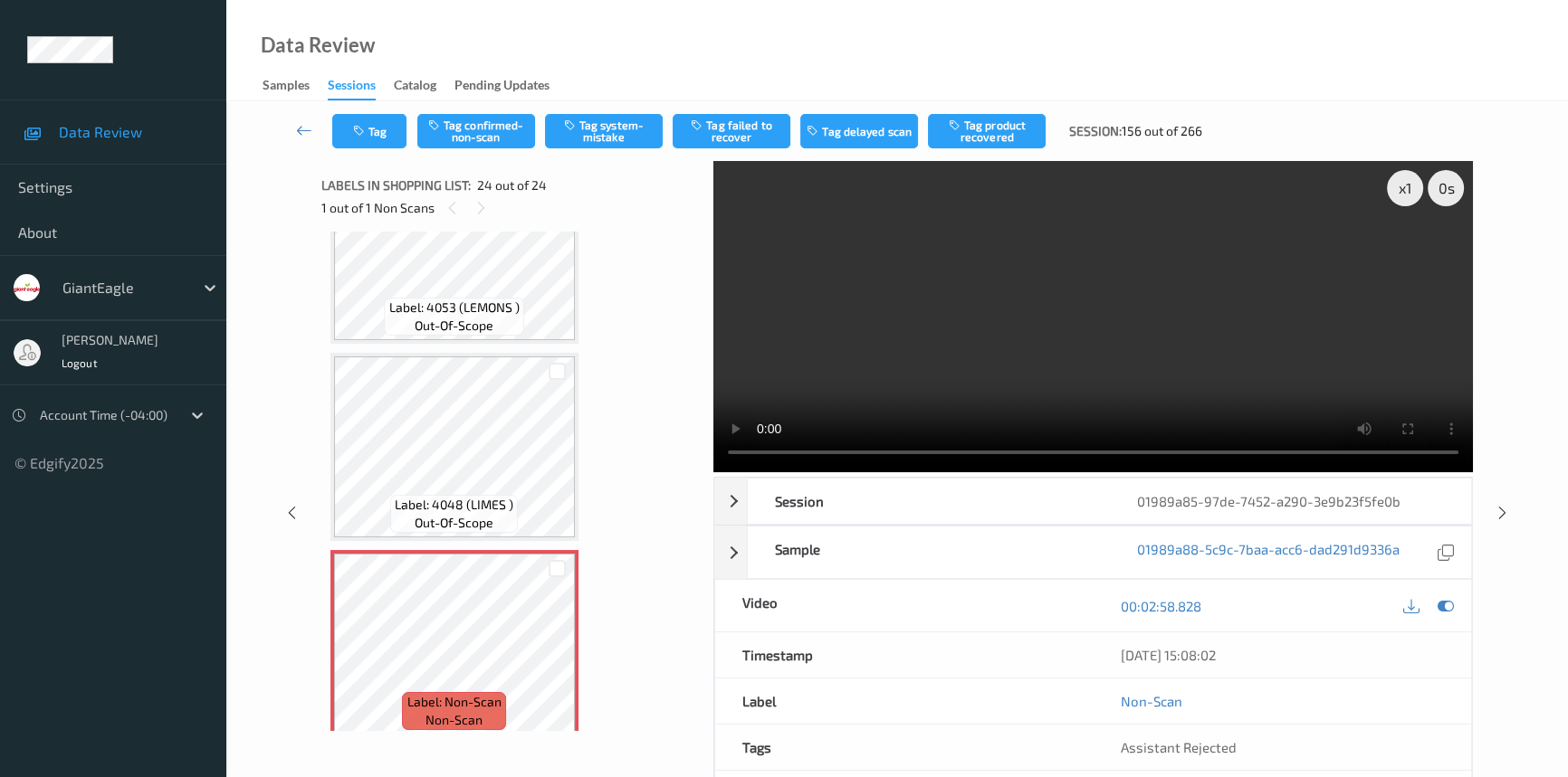
click at [409, 4] on div "Data Review Samples Sessions Catalog Pending Updates" at bounding box center [897, 51] width 1341 height 101
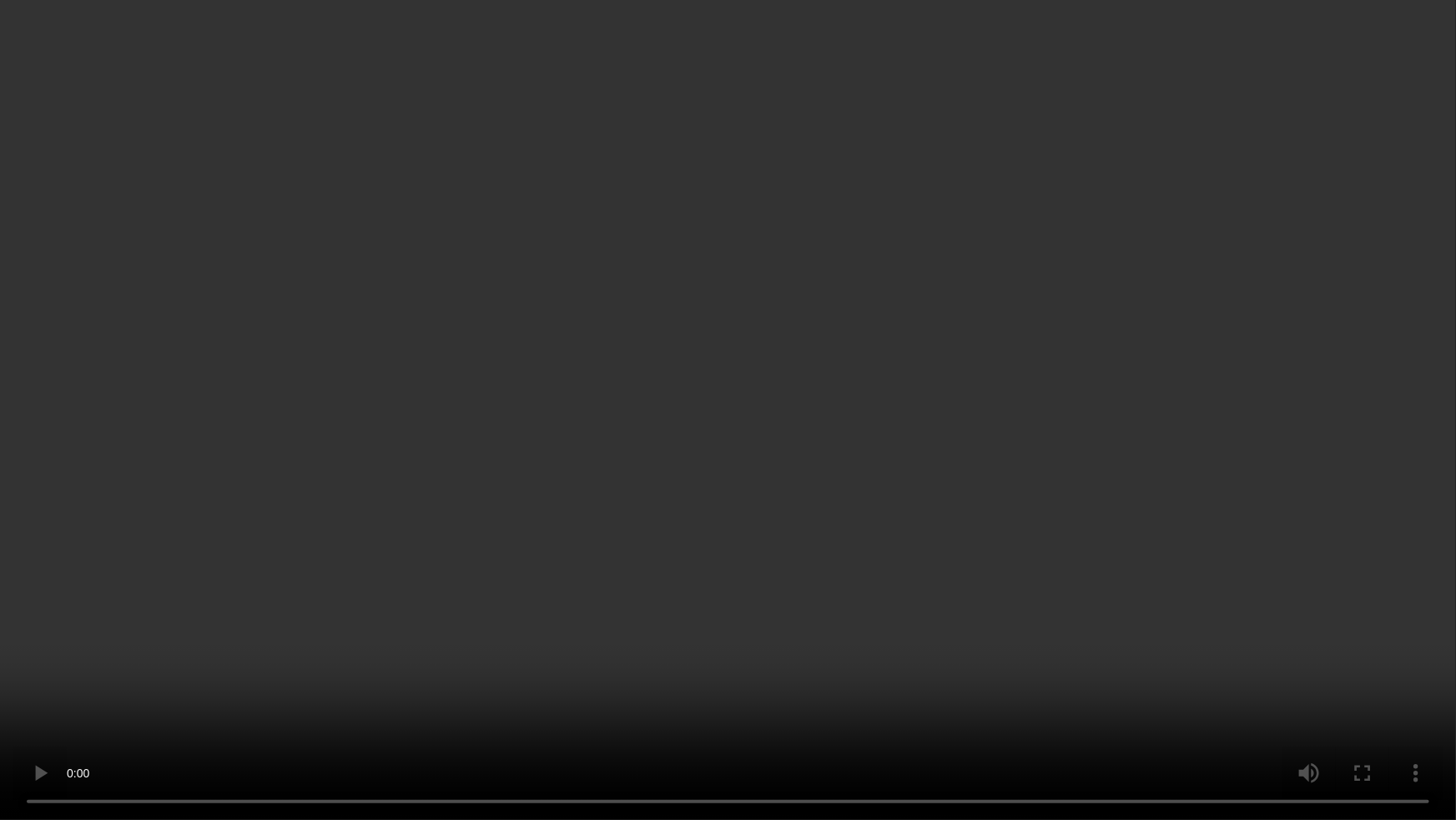
click at [967, 656] on video at bounding box center [728, 410] width 1456 height 820
click at [1014, 682] on video at bounding box center [728, 410] width 1456 height 820
click at [810, 704] on video at bounding box center [728, 410] width 1456 height 820
click at [951, 450] on video at bounding box center [728, 410] width 1456 height 820
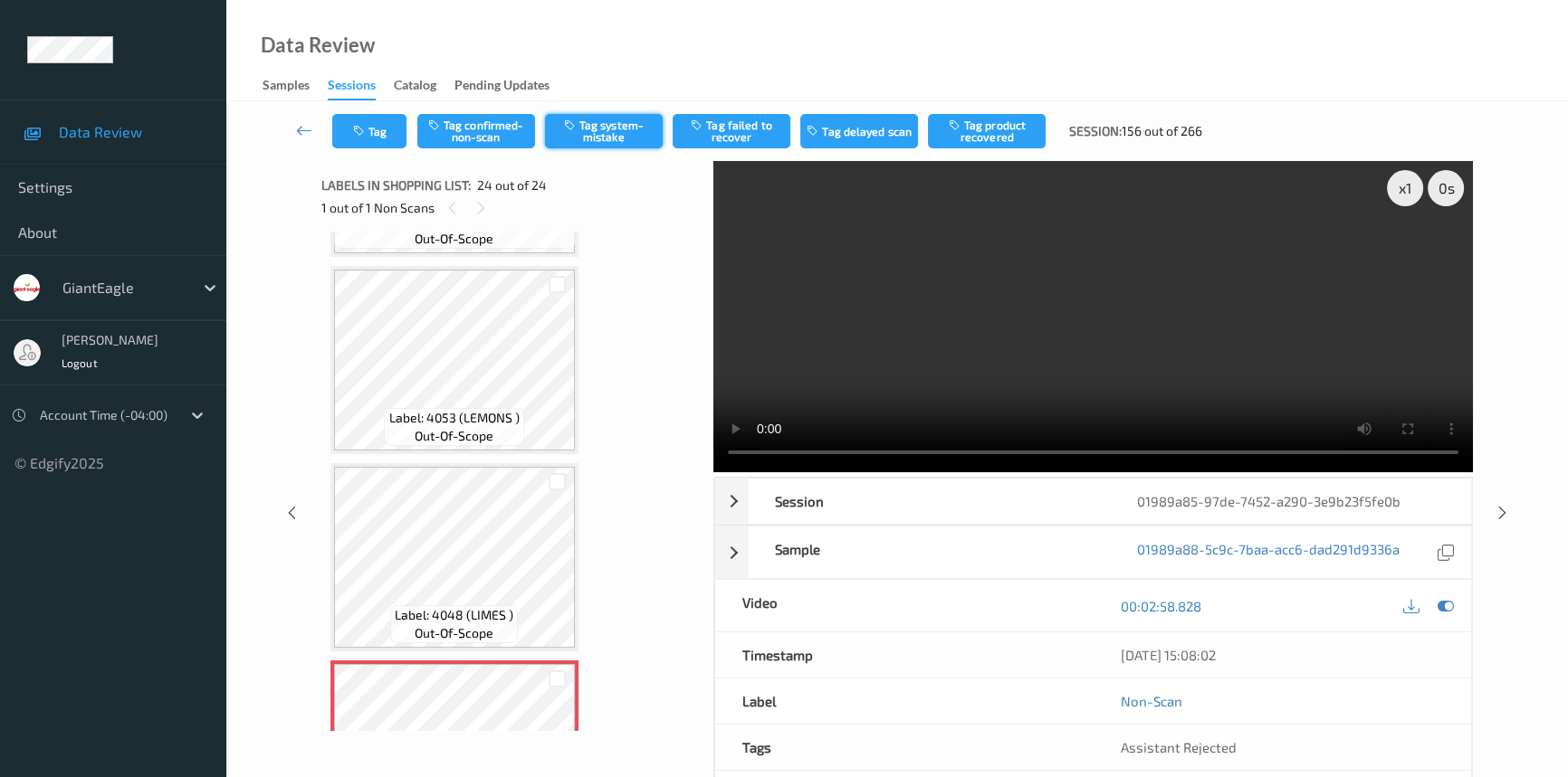
click at [608, 127] on button "Tag system-mistake" at bounding box center [603, 131] width 118 height 34
click at [371, 111] on div "Tag Tag confirmed-non-scan Untag system-mistake Tag failed to recover Tag delay…" at bounding box center [898, 131] width 1268 height 59
click at [390, 127] on button "Tag" at bounding box center [369, 131] width 75 height 34
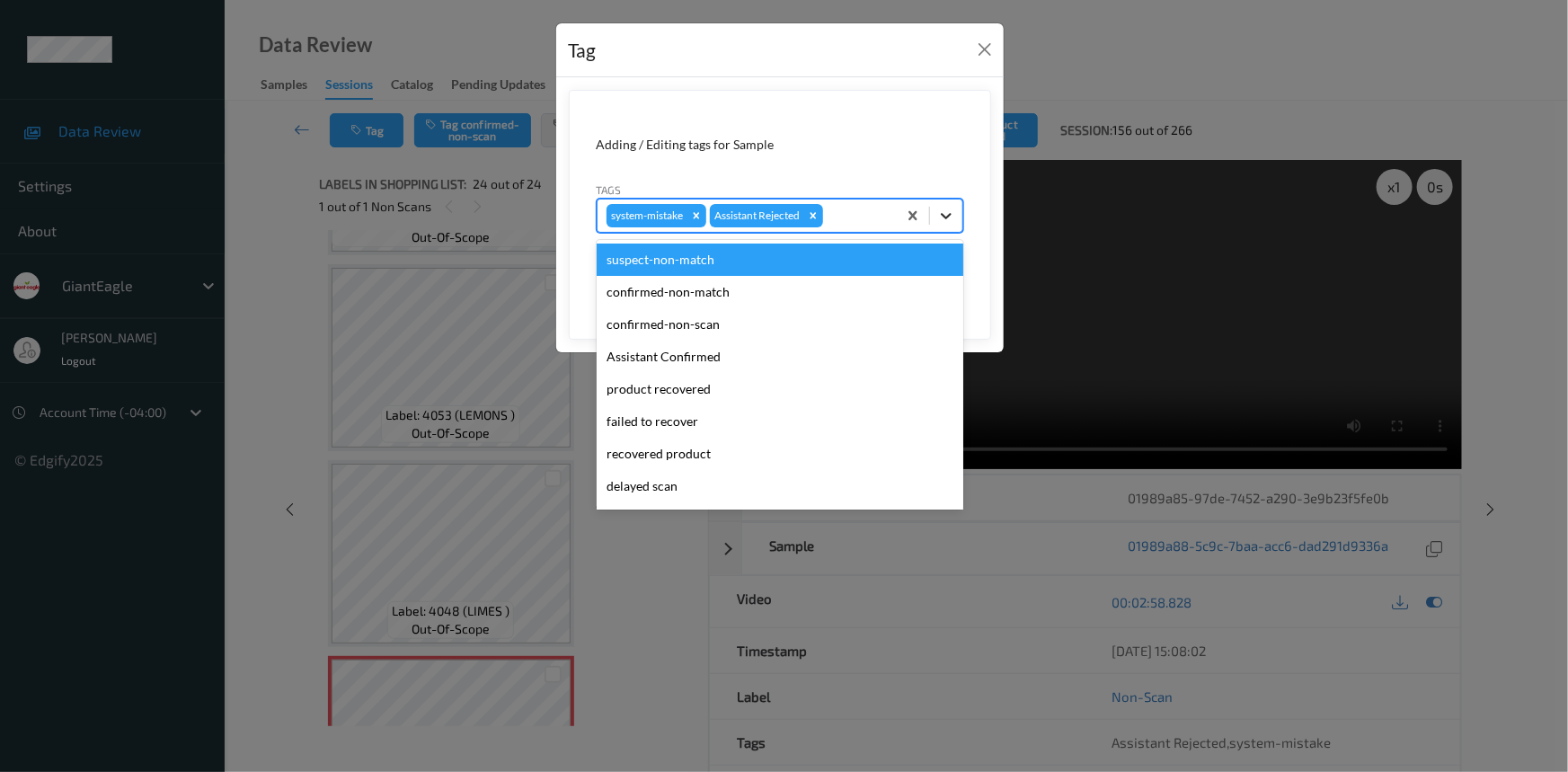
click at [953, 215] on icon at bounding box center [946, 216] width 18 height 18
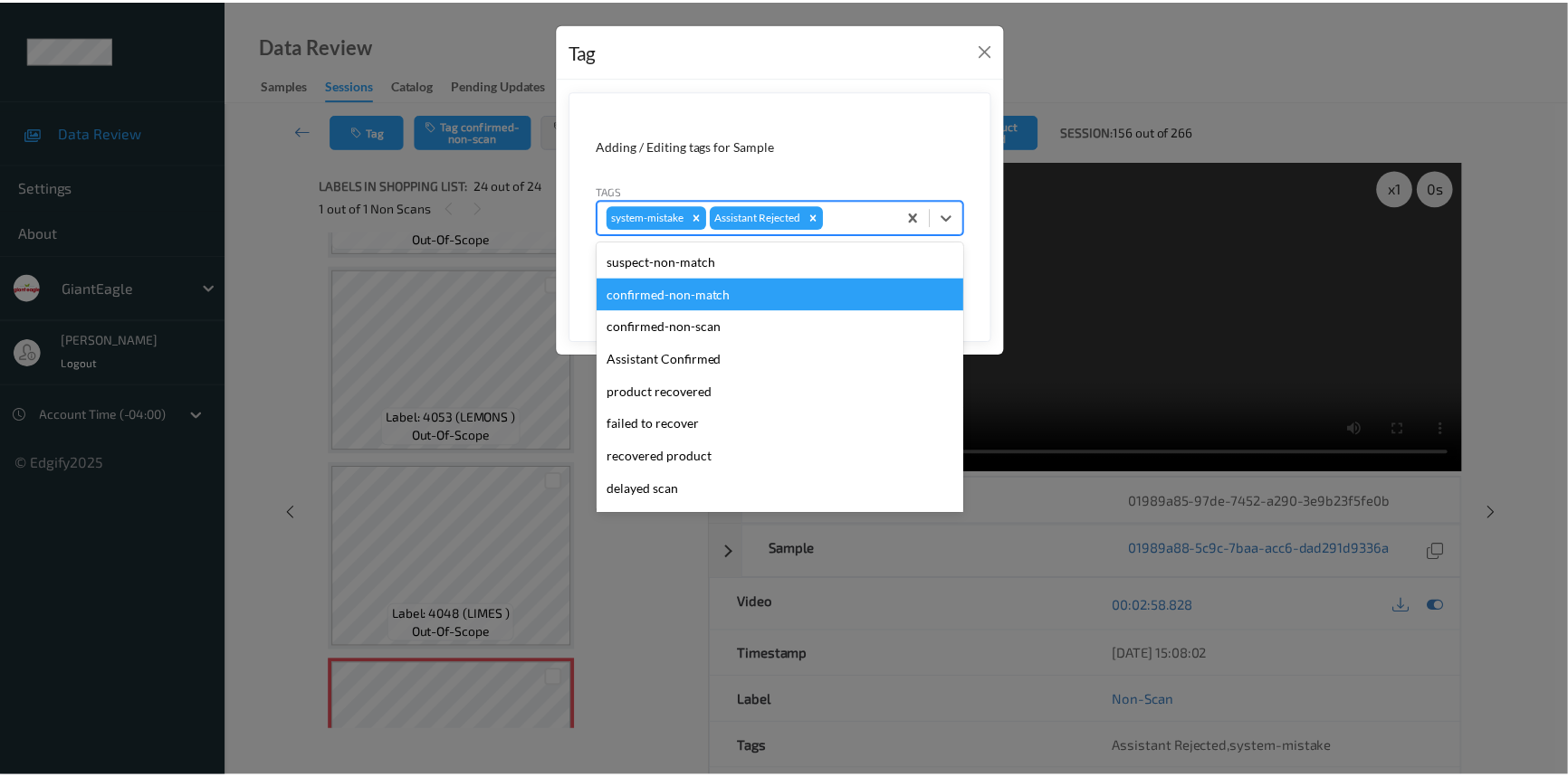
scroll to position [81, 0]
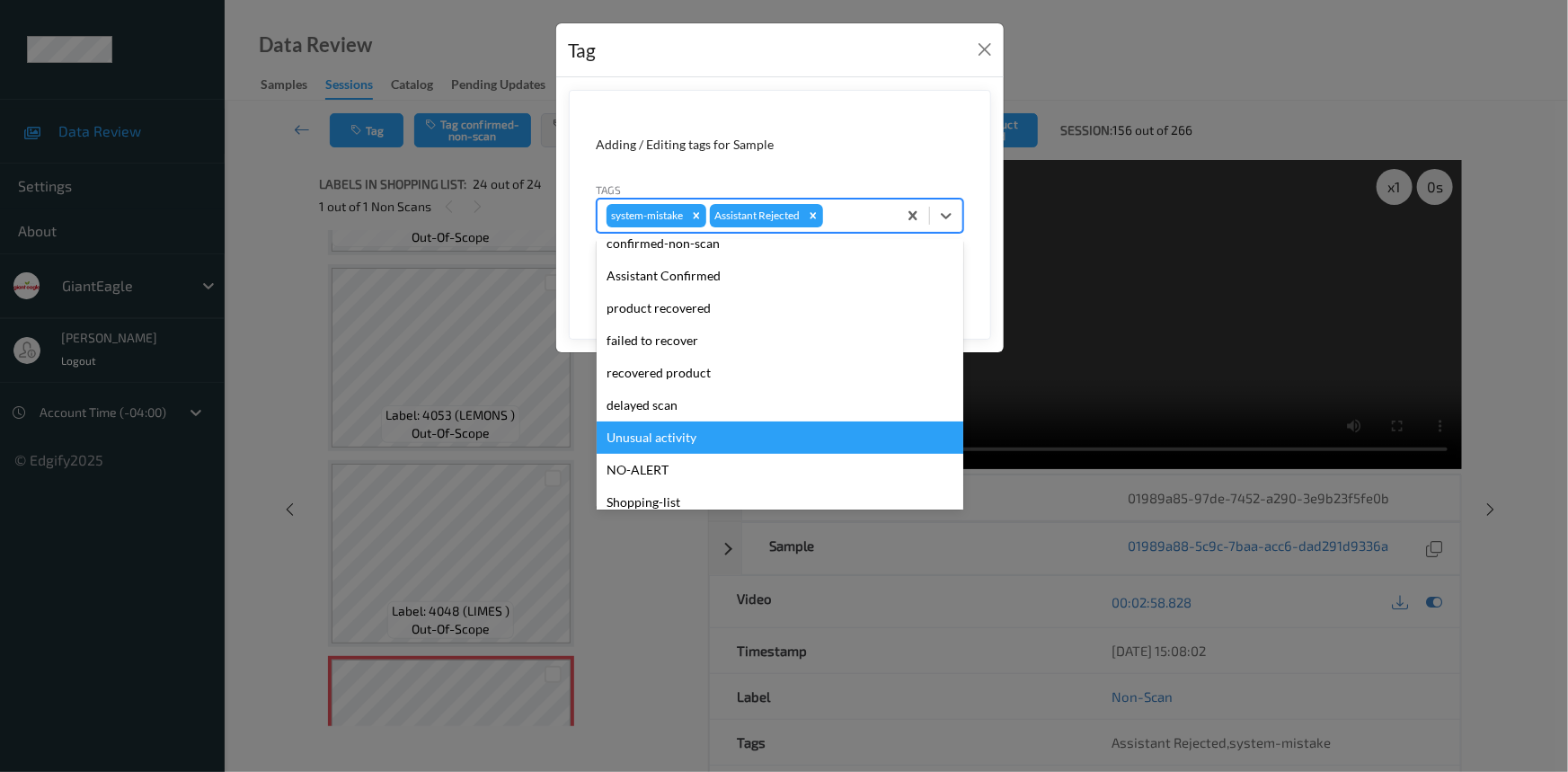
click at [673, 440] on div "Unusual activity" at bounding box center [780, 438] width 366 height 32
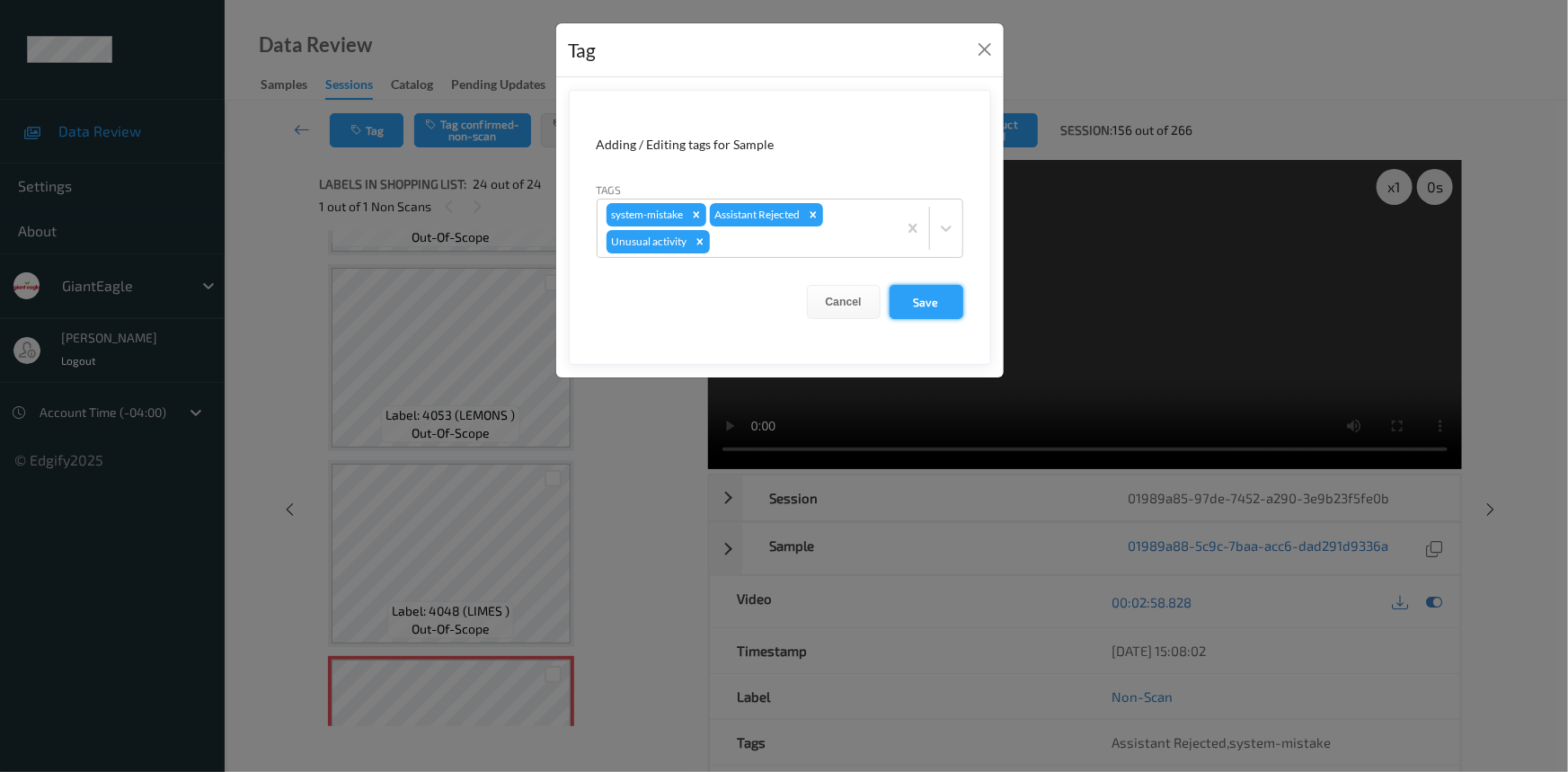
click at [954, 304] on button "Save" at bounding box center [926, 302] width 74 height 34
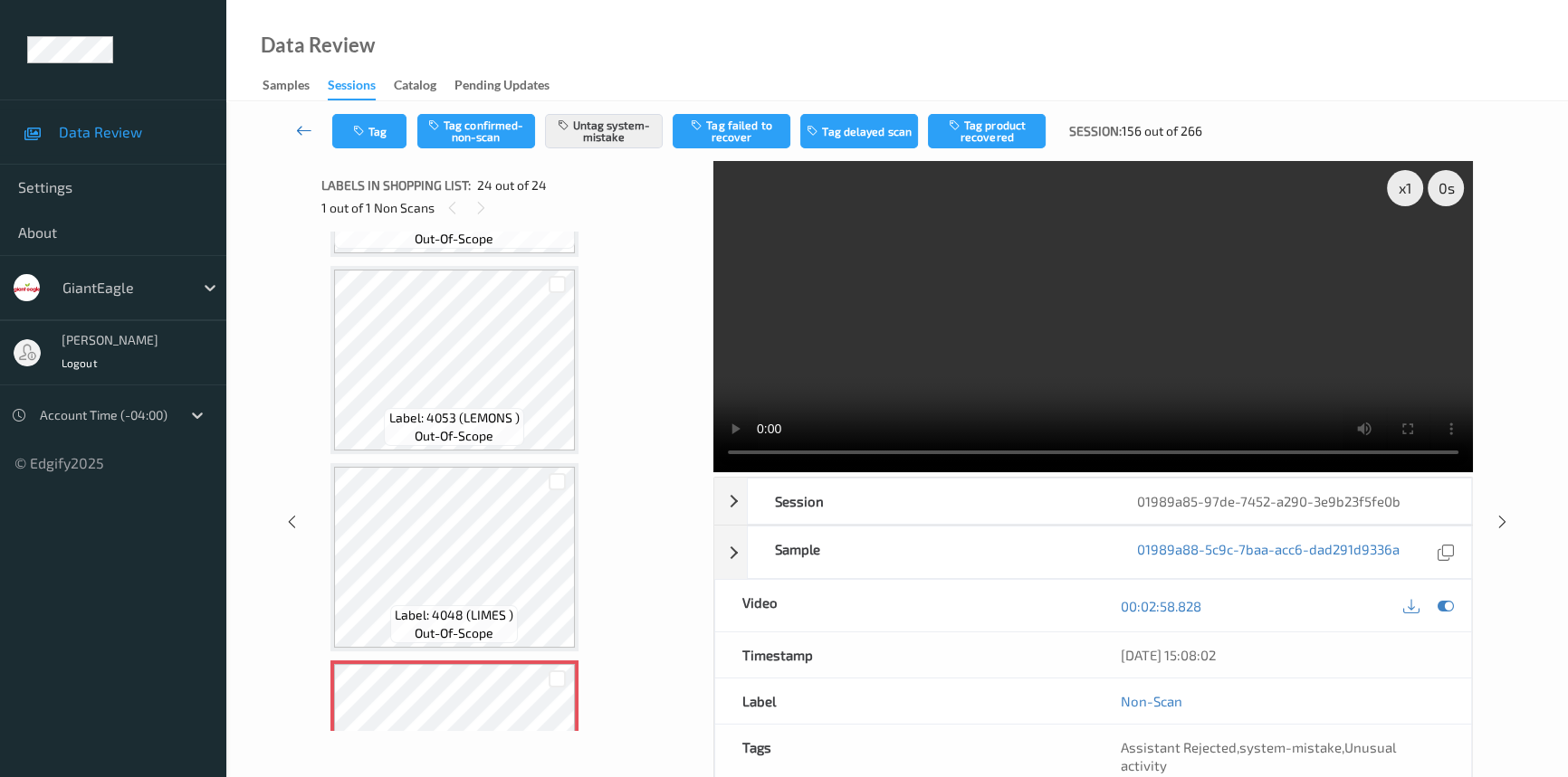
click at [303, 123] on icon at bounding box center [304, 130] width 16 height 18
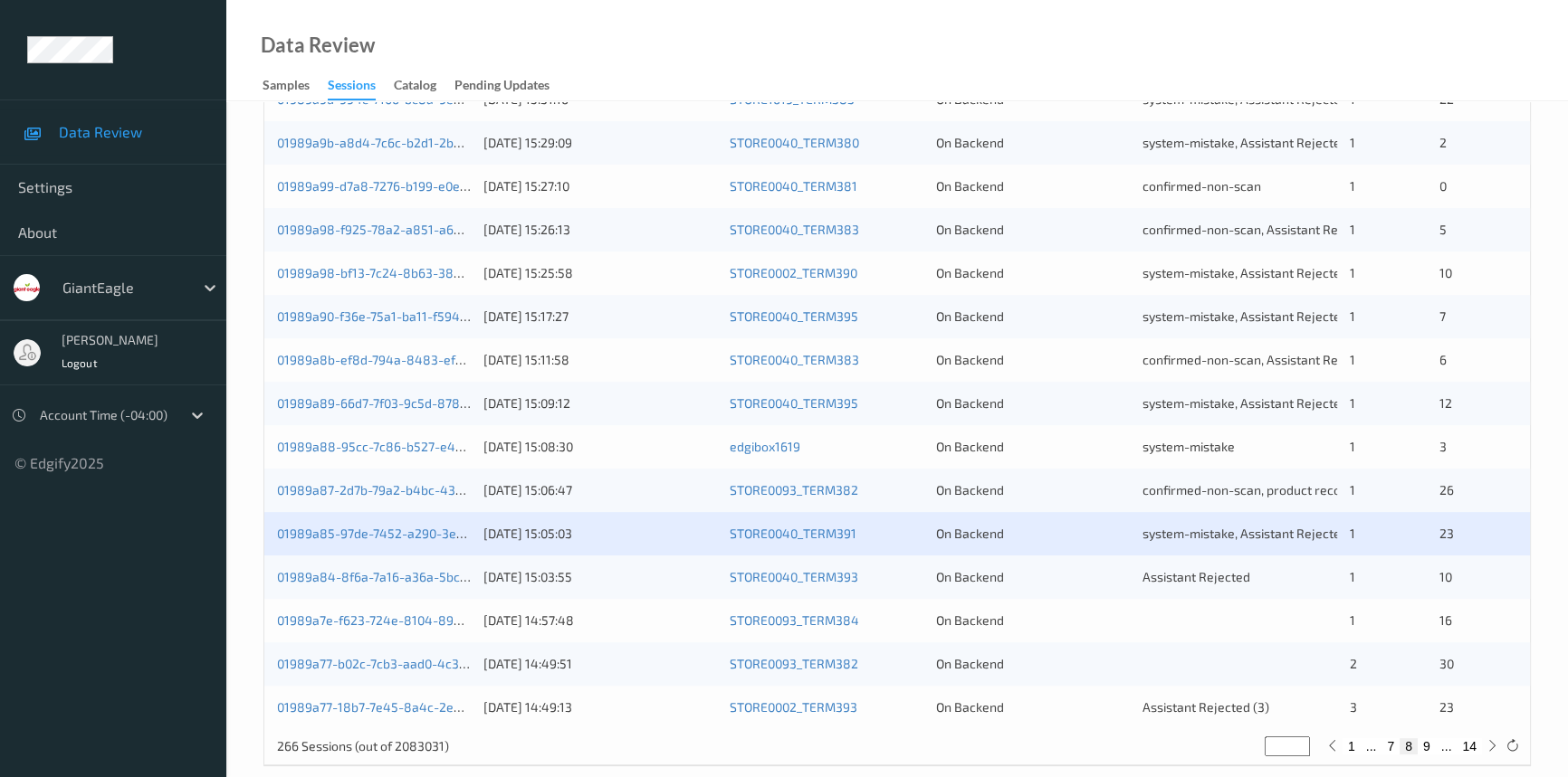
scroll to position [645, 0]
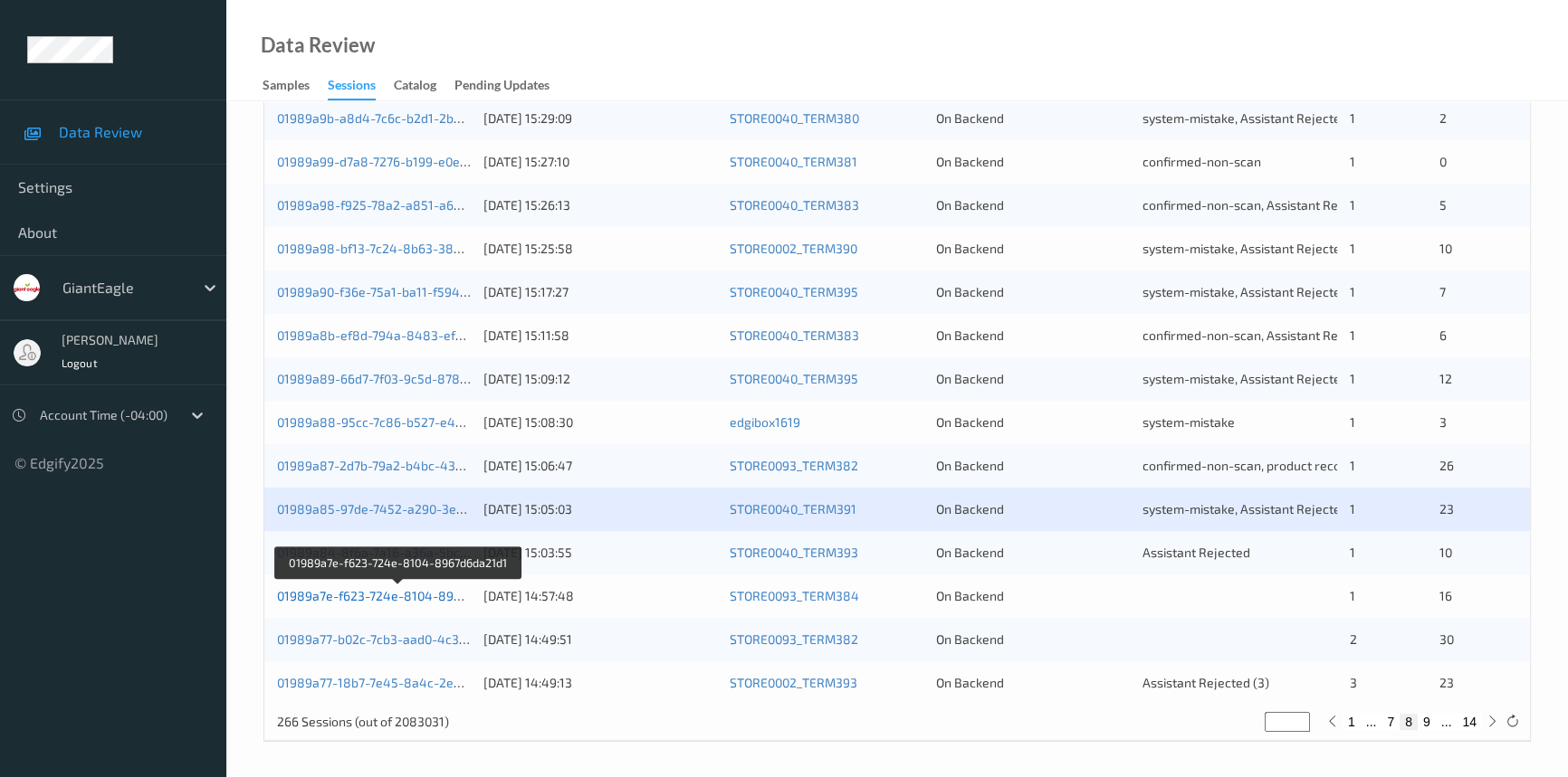
click at [348, 592] on link "01989a7e-f623-724e-8104-8967d6da21d1" at bounding box center [400, 595] width 245 height 15
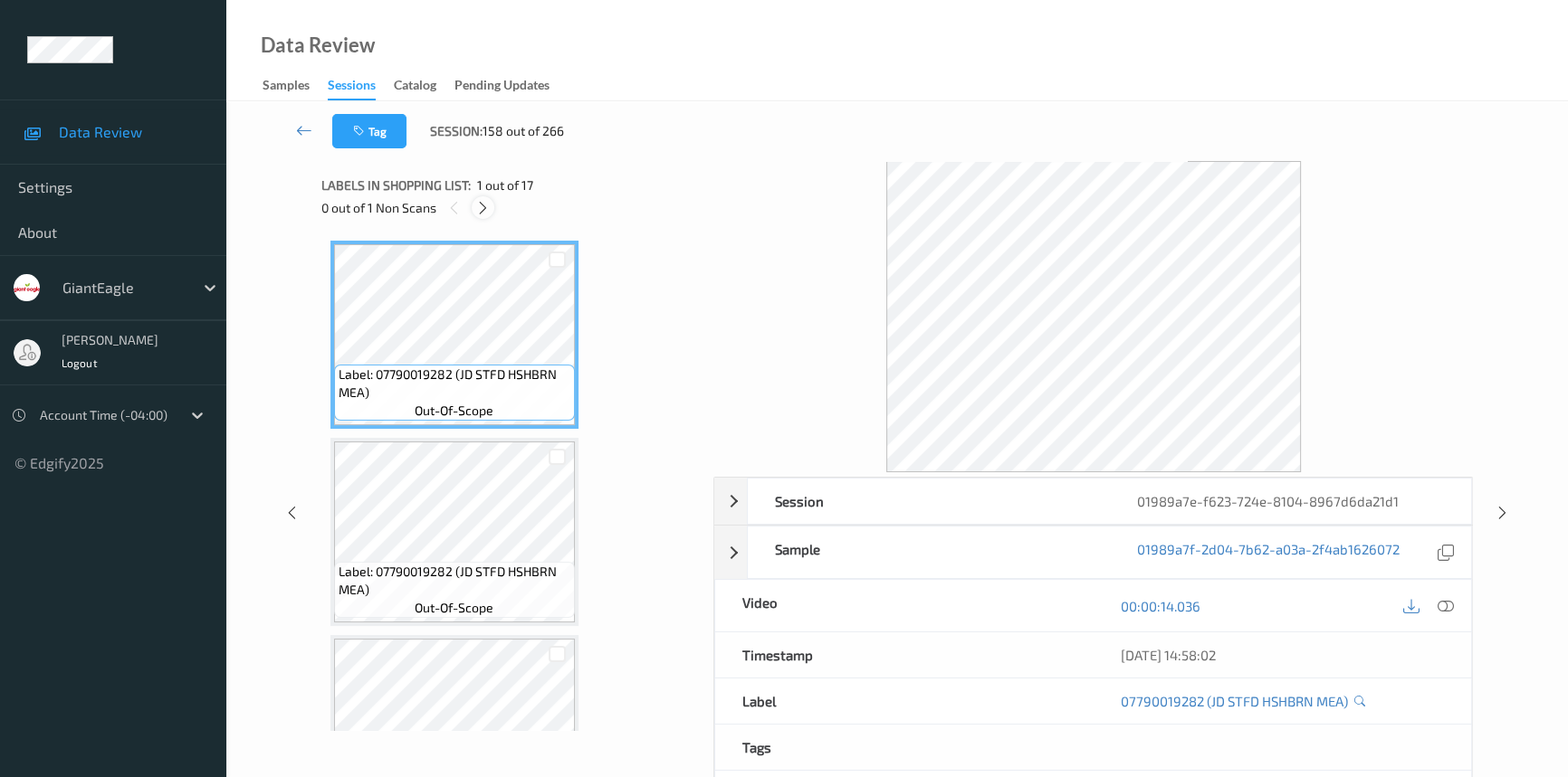
click at [482, 202] on icon at bounding box center [483, 207] width 15 height 16
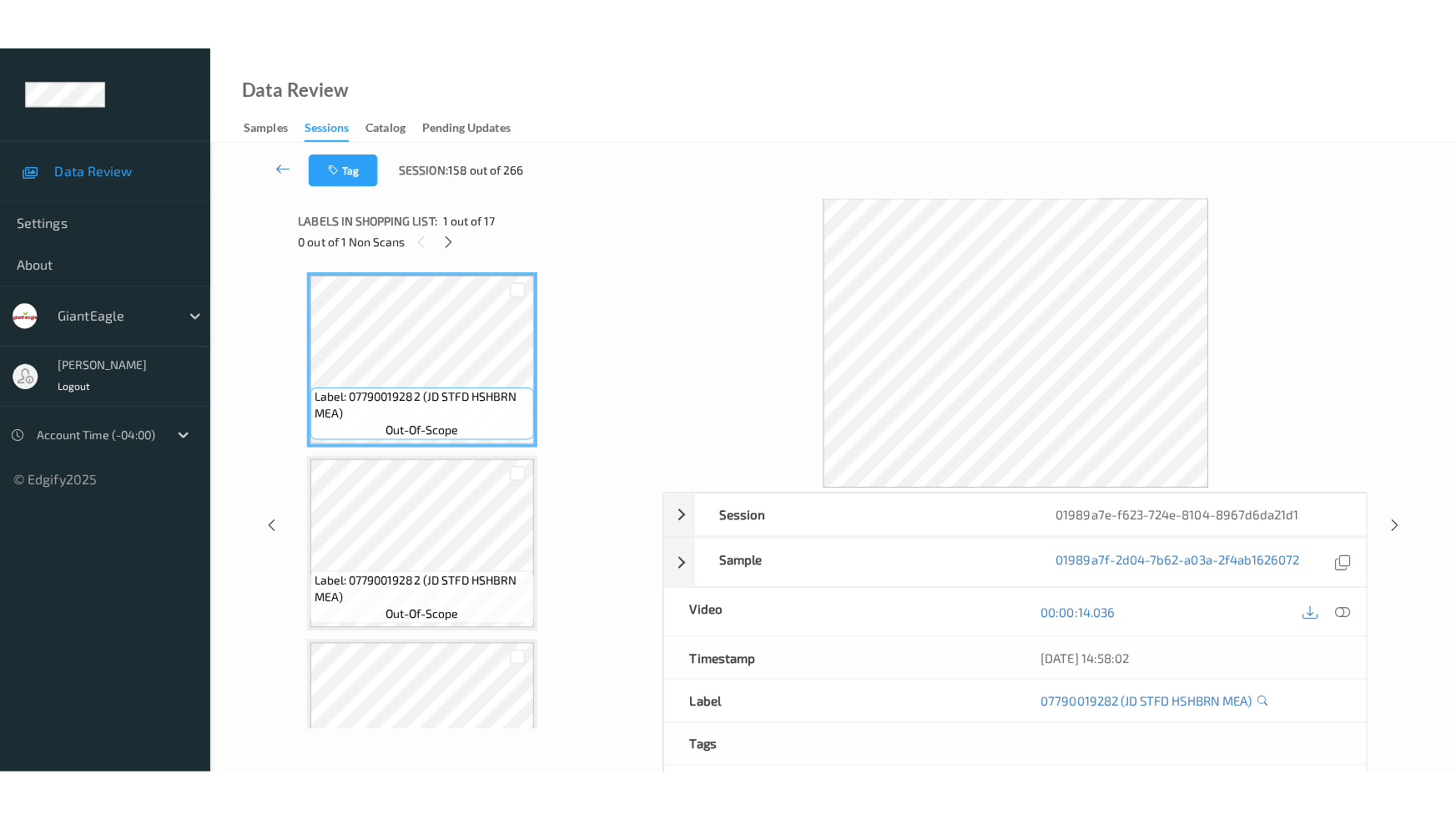
scroll to position [2630, 0]
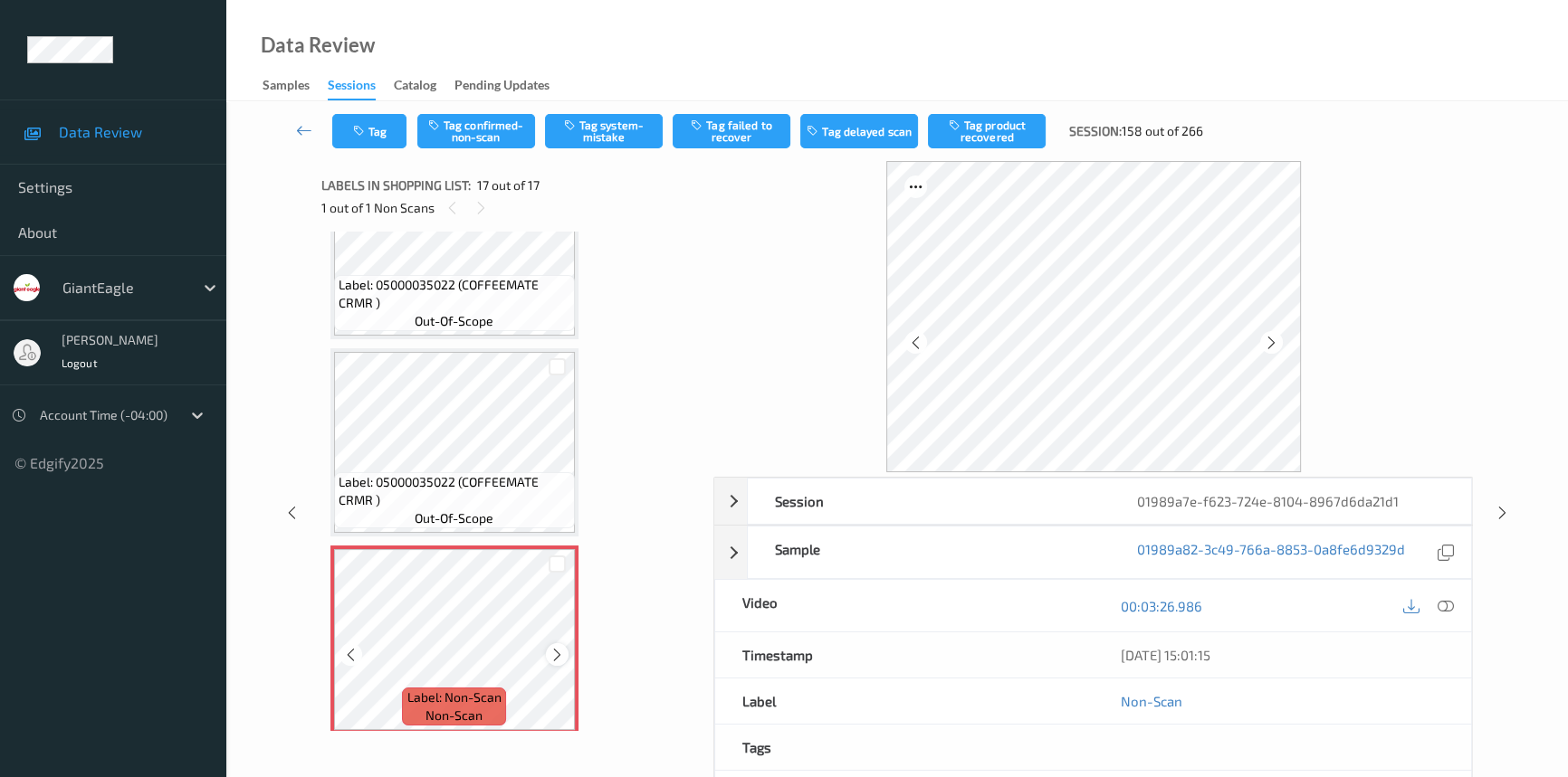
click at [554, 647] on icon at bounding box center [557, 655] width 15 height 16
click at [1444, 600] on icon at bounding box center [1446, 606] width 16 height 16
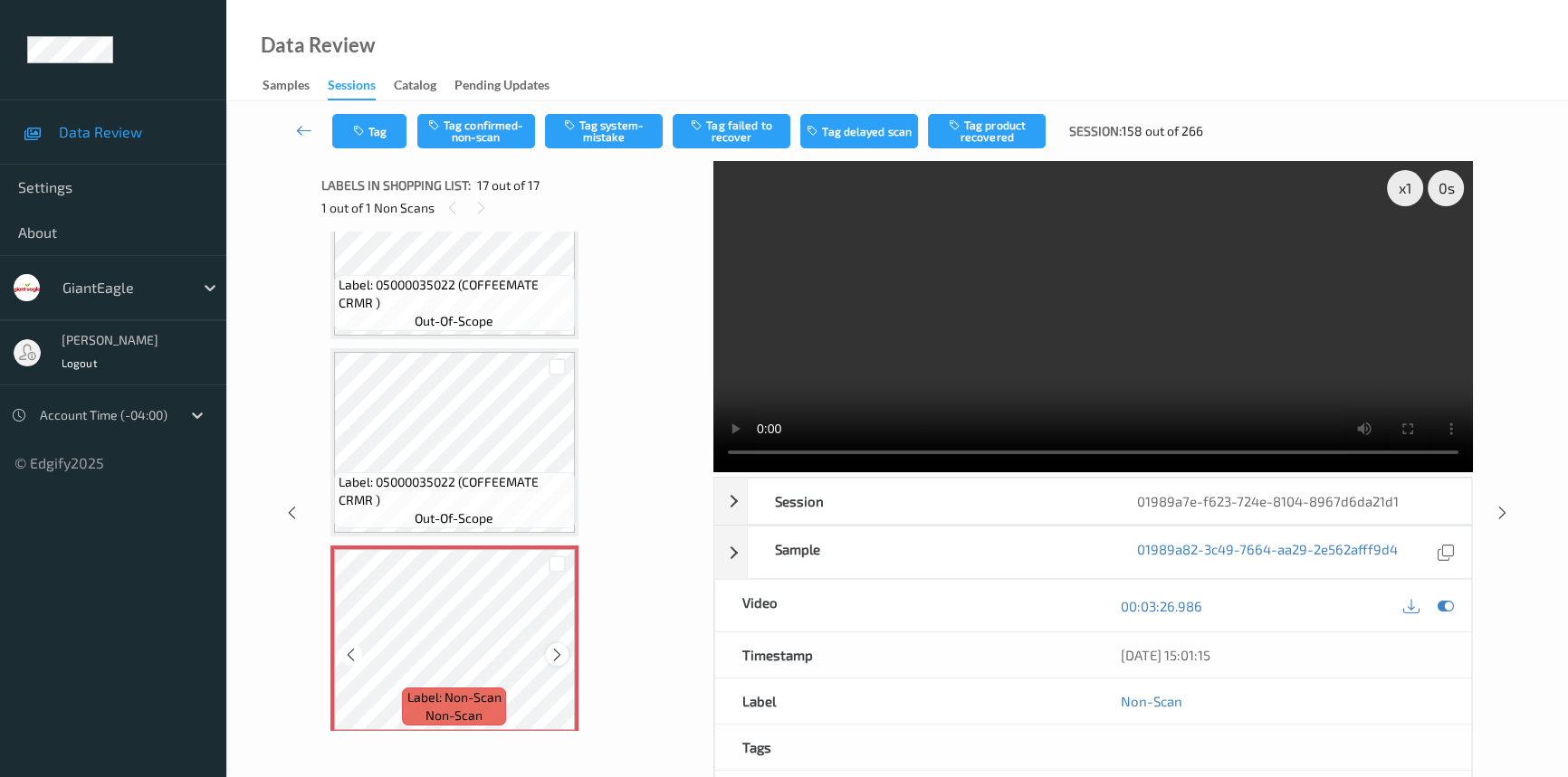
click at [556, 647] on icon at bounding box center [557, 655] width 15 height 16
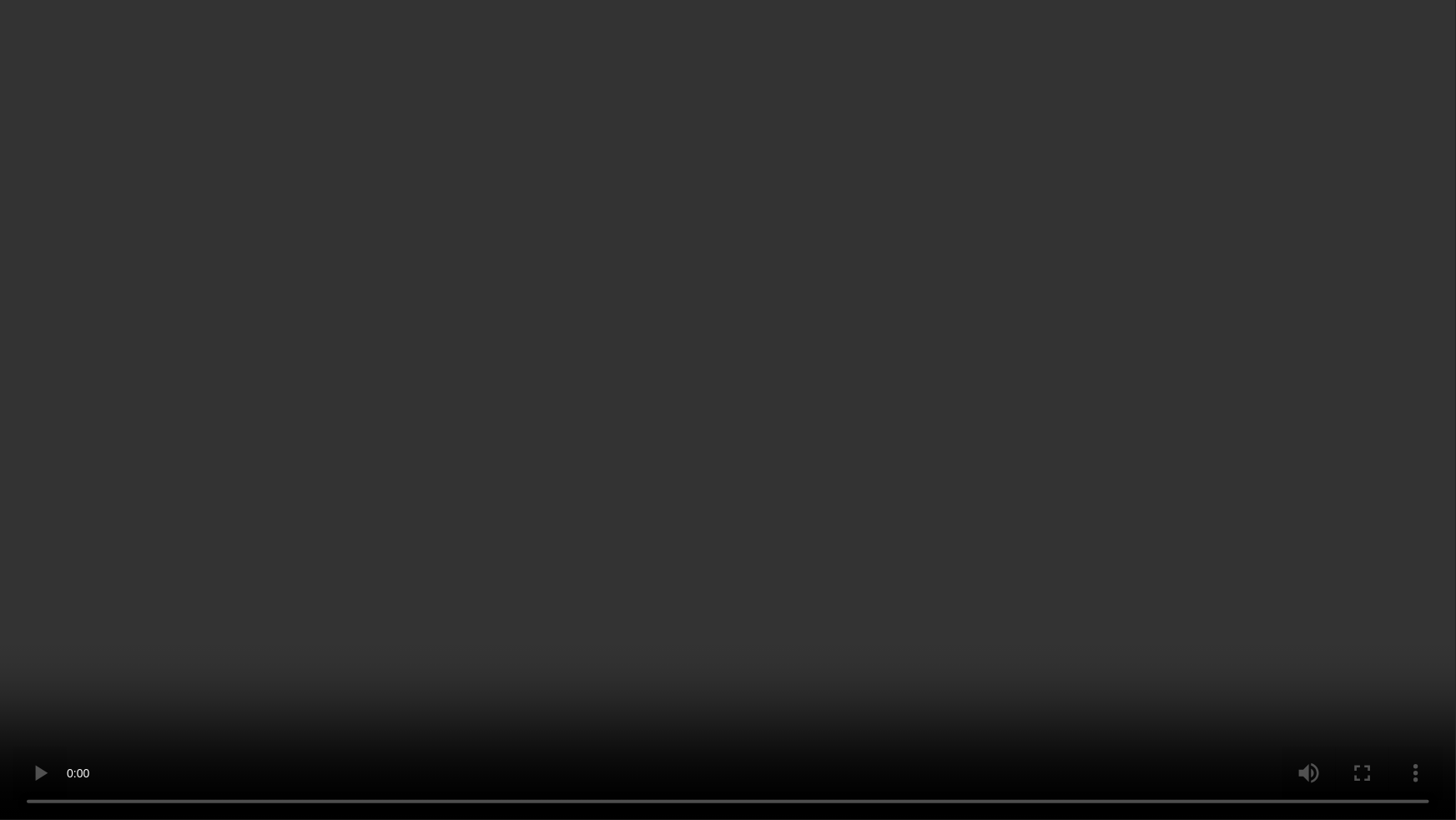
click at [776, 558] on video at bounding box center [728, 410] width 1456 height 820
click at [739, 551] on video at bounding box center [728, 410] width 1456 height 820
click at [953, 544] on video at bounding box center [728, 410] width 1456 height 820
click at [598, 606] on video at bounding box center [728, 410] width 1456 height 820
click at [640, 547] on video at bounding box center [728, 410] width 1456 height 820
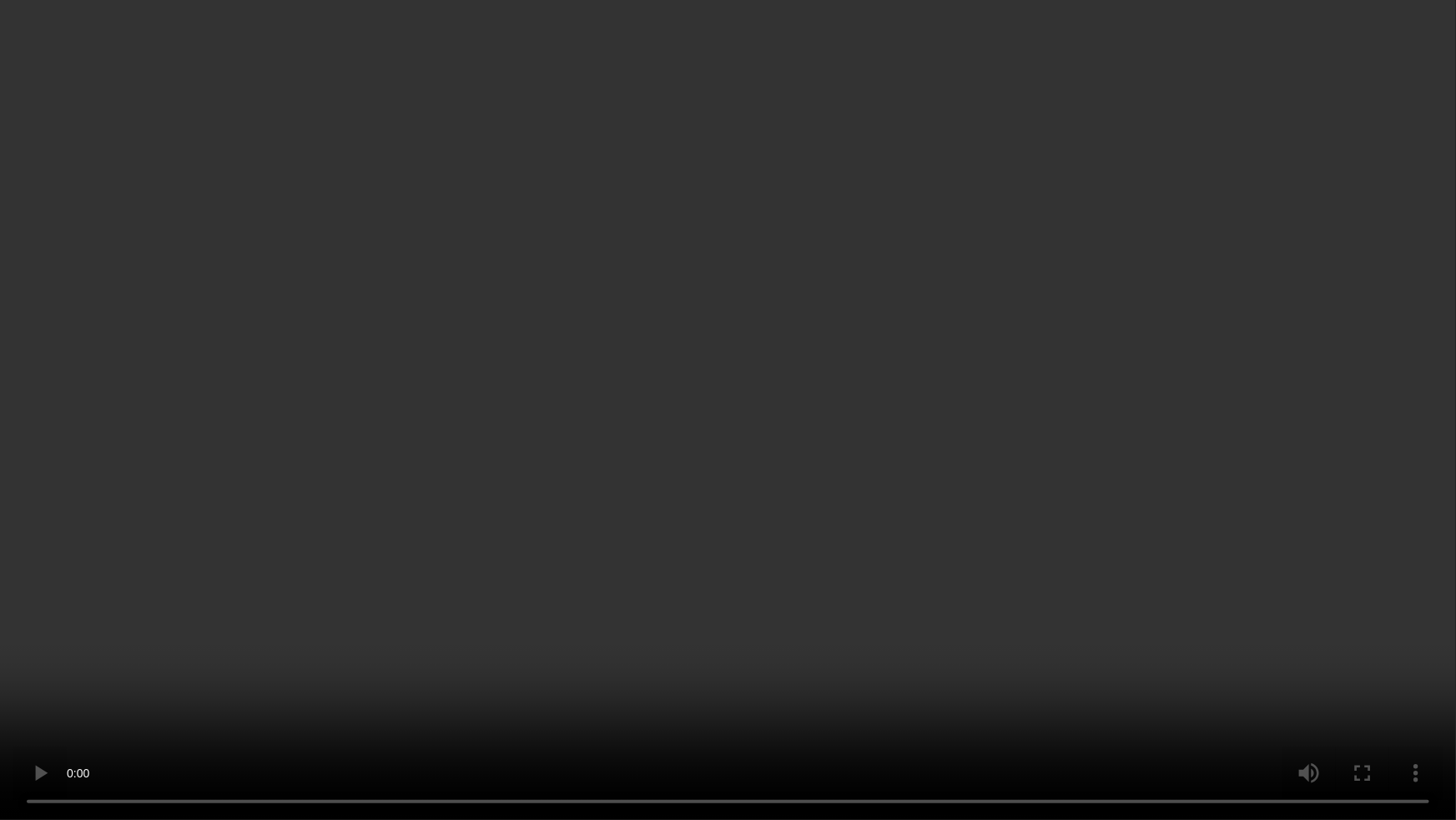
click at [484, 604] on video at bounding box center [728, 410] width 1456 height 820
click at [665, 573] on video at bounding box center [728, 410] width 1456 height 820
click at [587, 600] on video at bounding box center [728, 410] width 1456 height 820
click at [612, 568] on video at bounding box center [728, 410] width 1456 height 820
click at [629, 559] on video at bounding box center [728, 410] width 1456 height 820
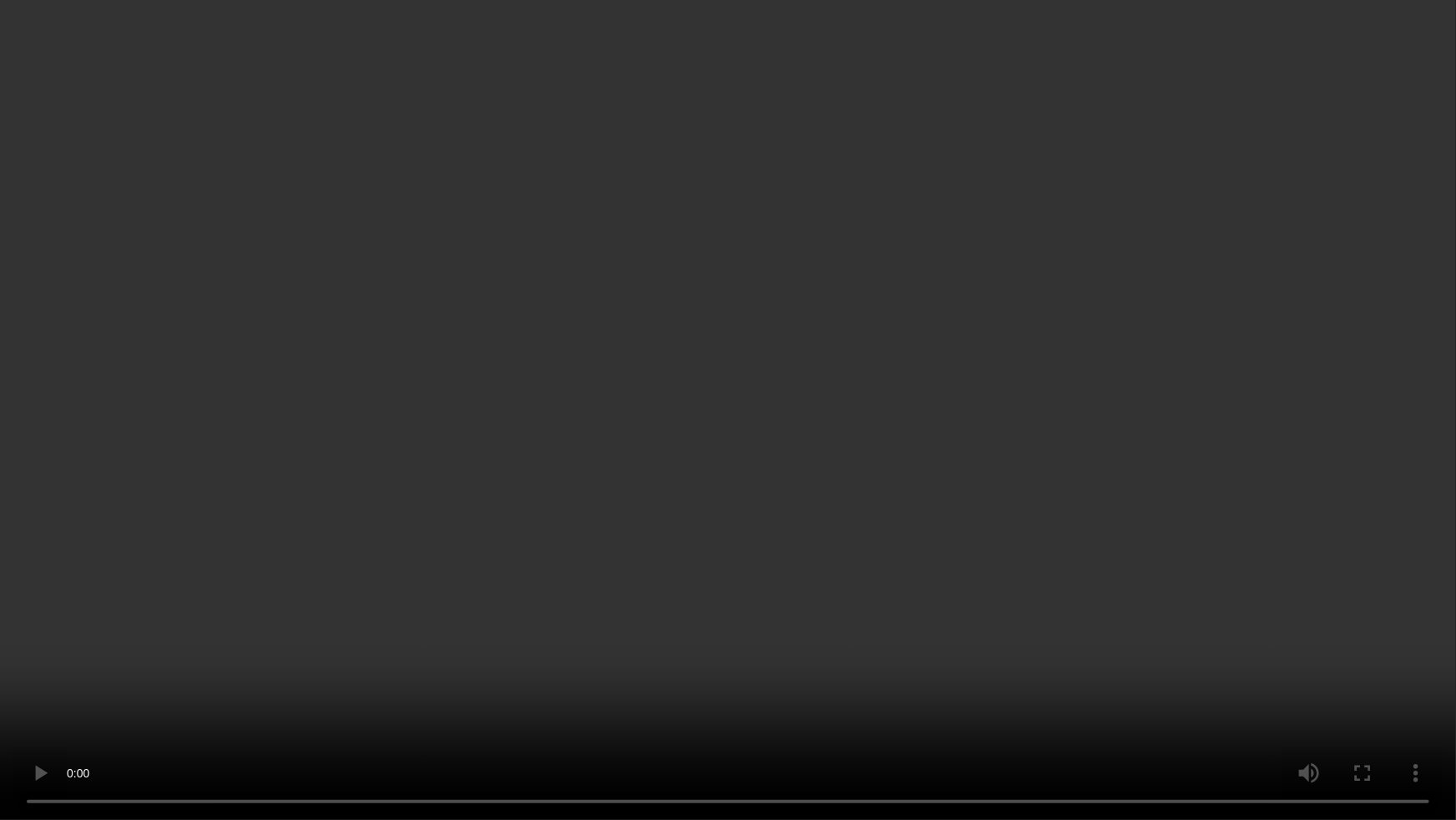
click at [651, 654] on video at bounding box center [728, 410] width 1456 height 820
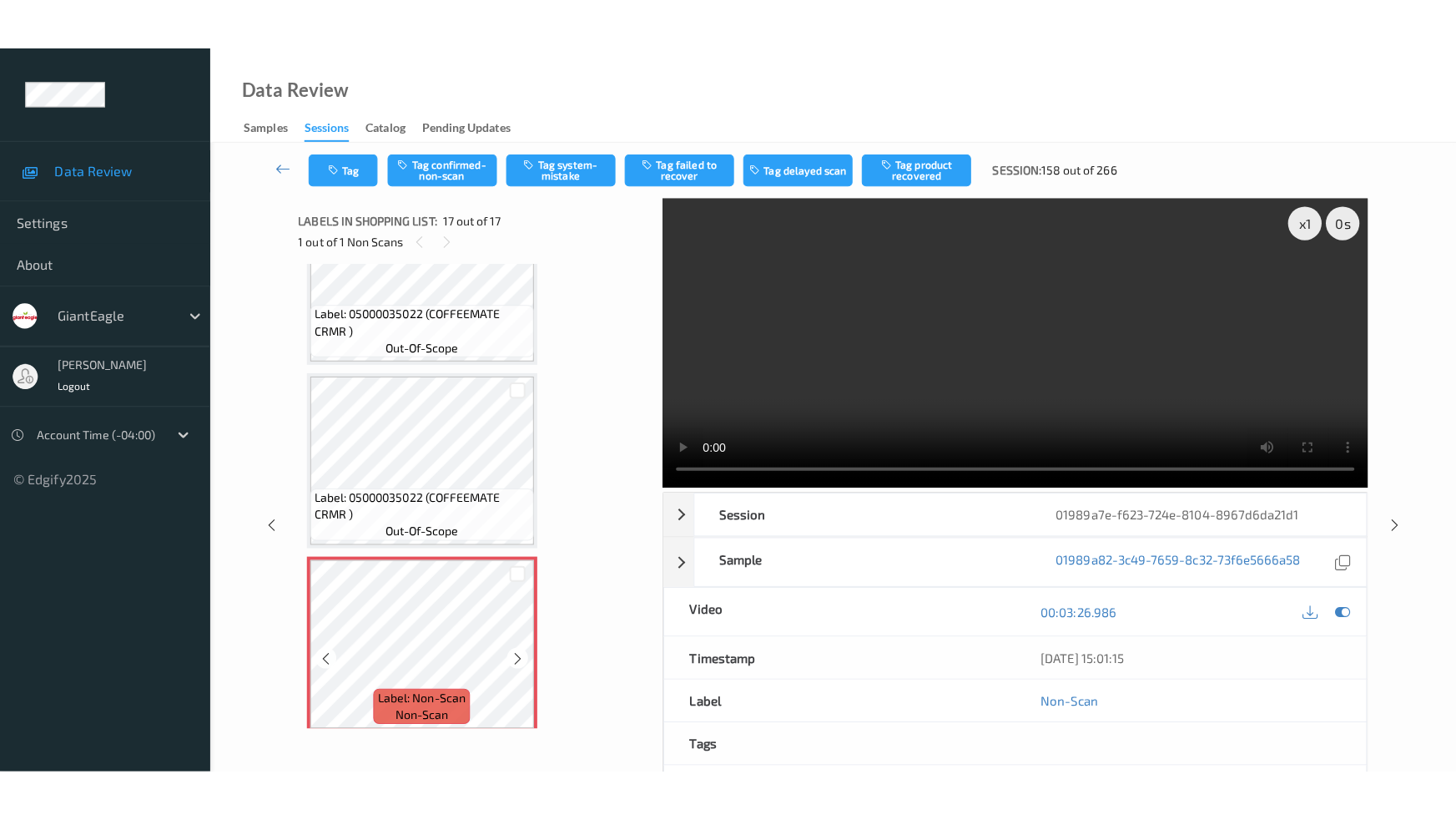
scroll to position [2630, 0]
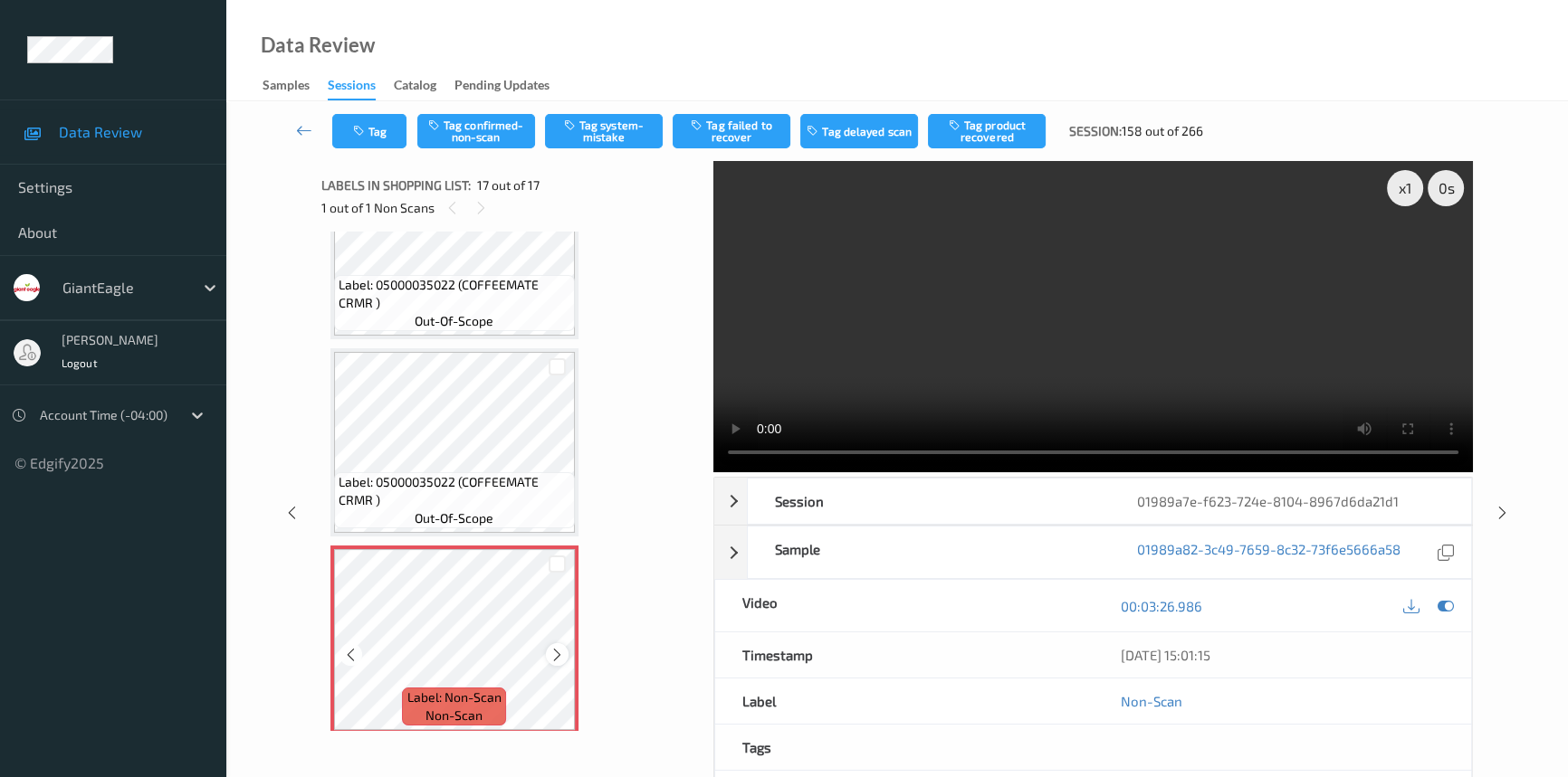
click at [553, 647] on icon at bounding box center [557, 655] width 15 height 16
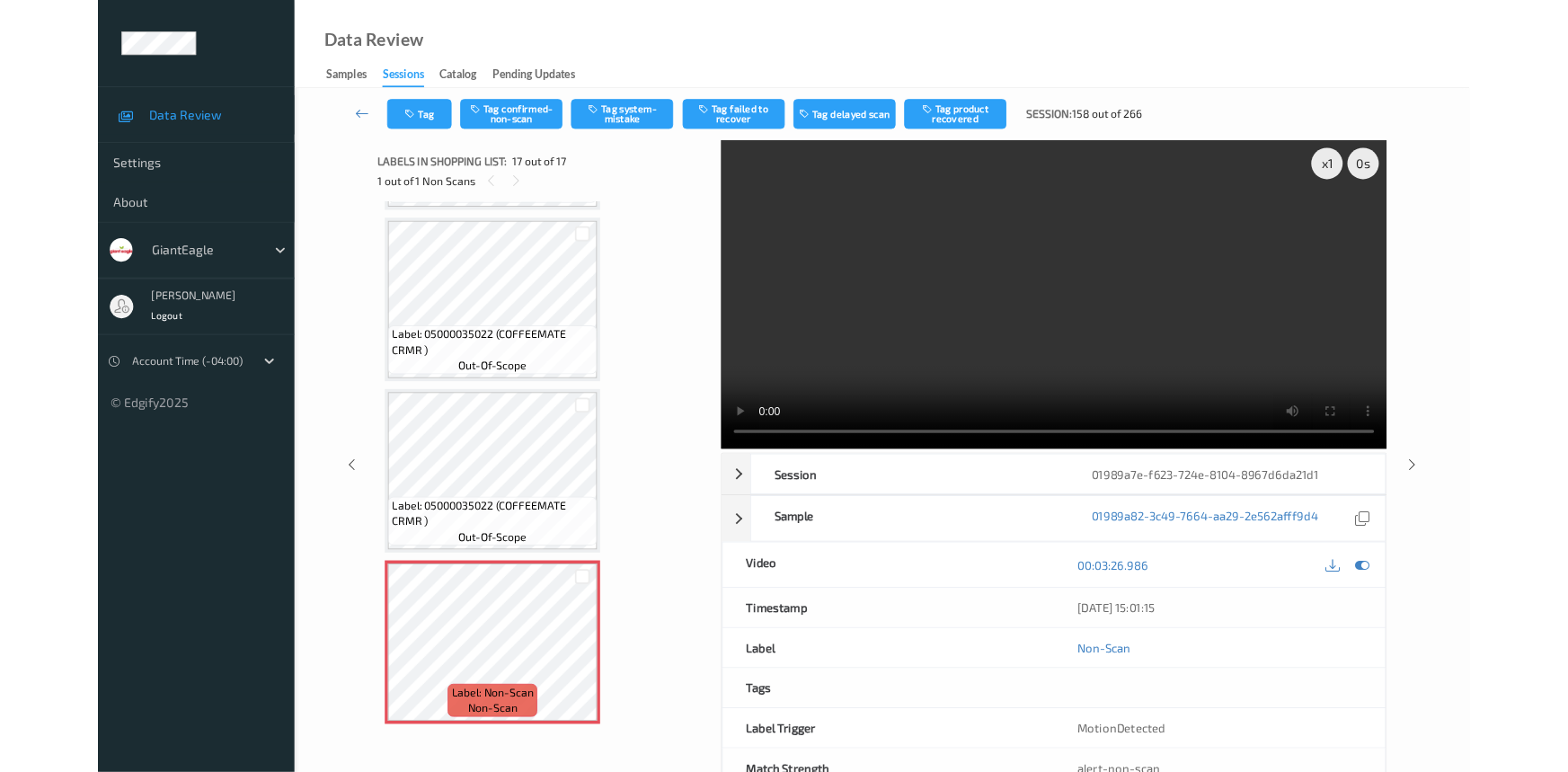
scroll to position [2723, 0]
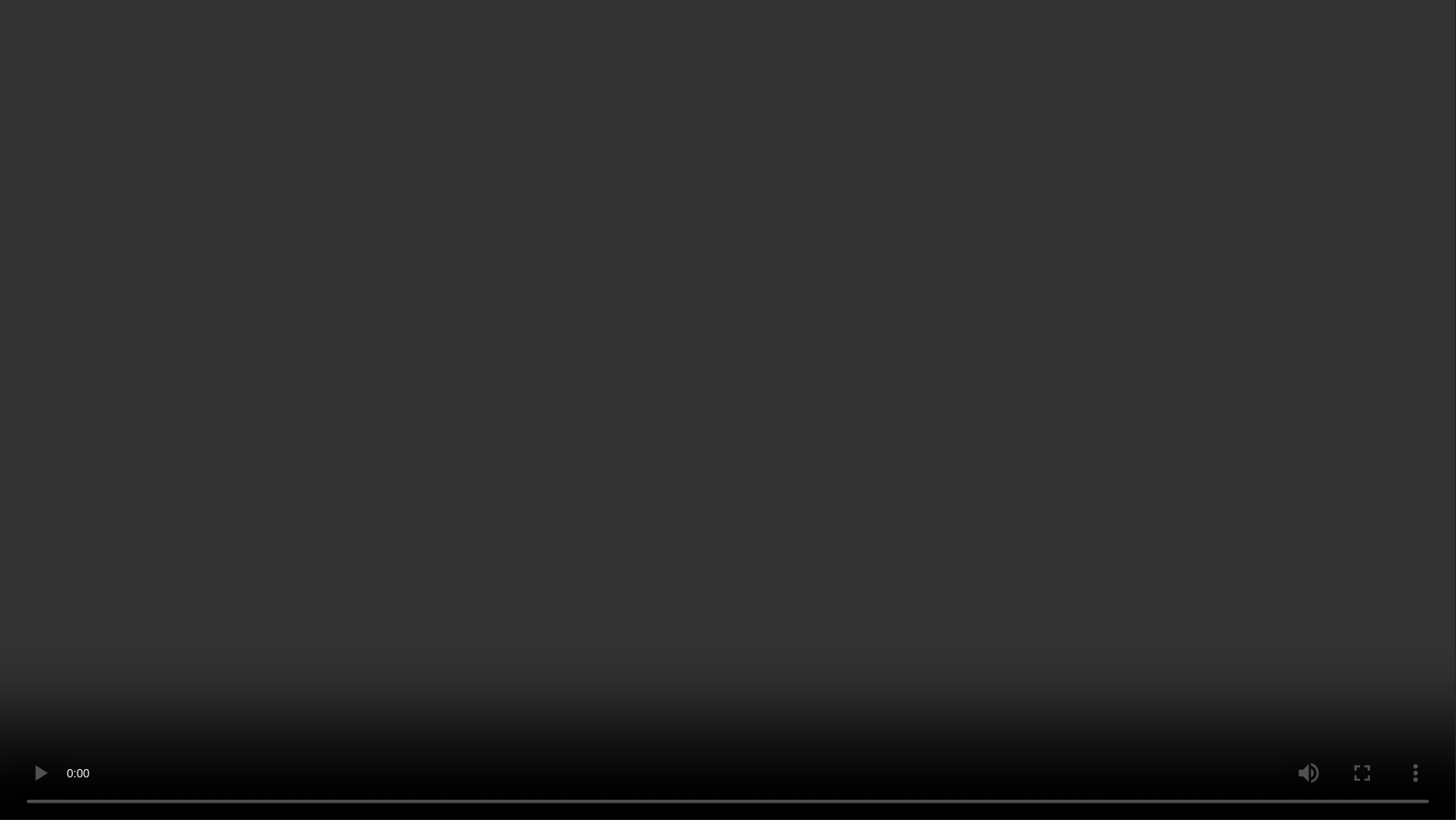
click at [1120, 467] on video at bounding box center [728, 410] width 1456 height 820
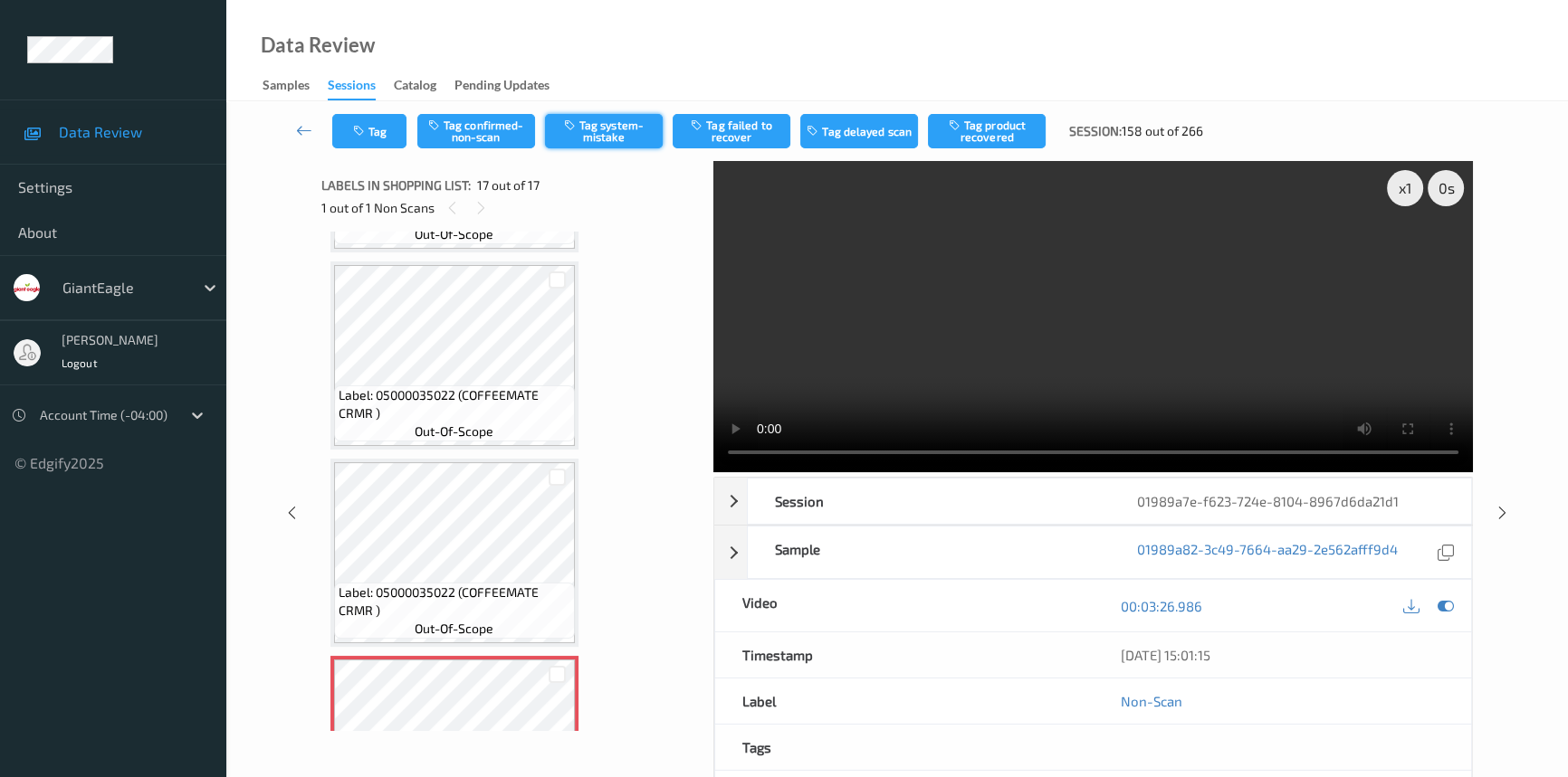
click at [598, 119] on button "Tag system-mistake" at bounding box center [603, 131] width 118 height 34
click at [383, 130] on button "Tag" at bounding box center [369, 131] width 75 height 34
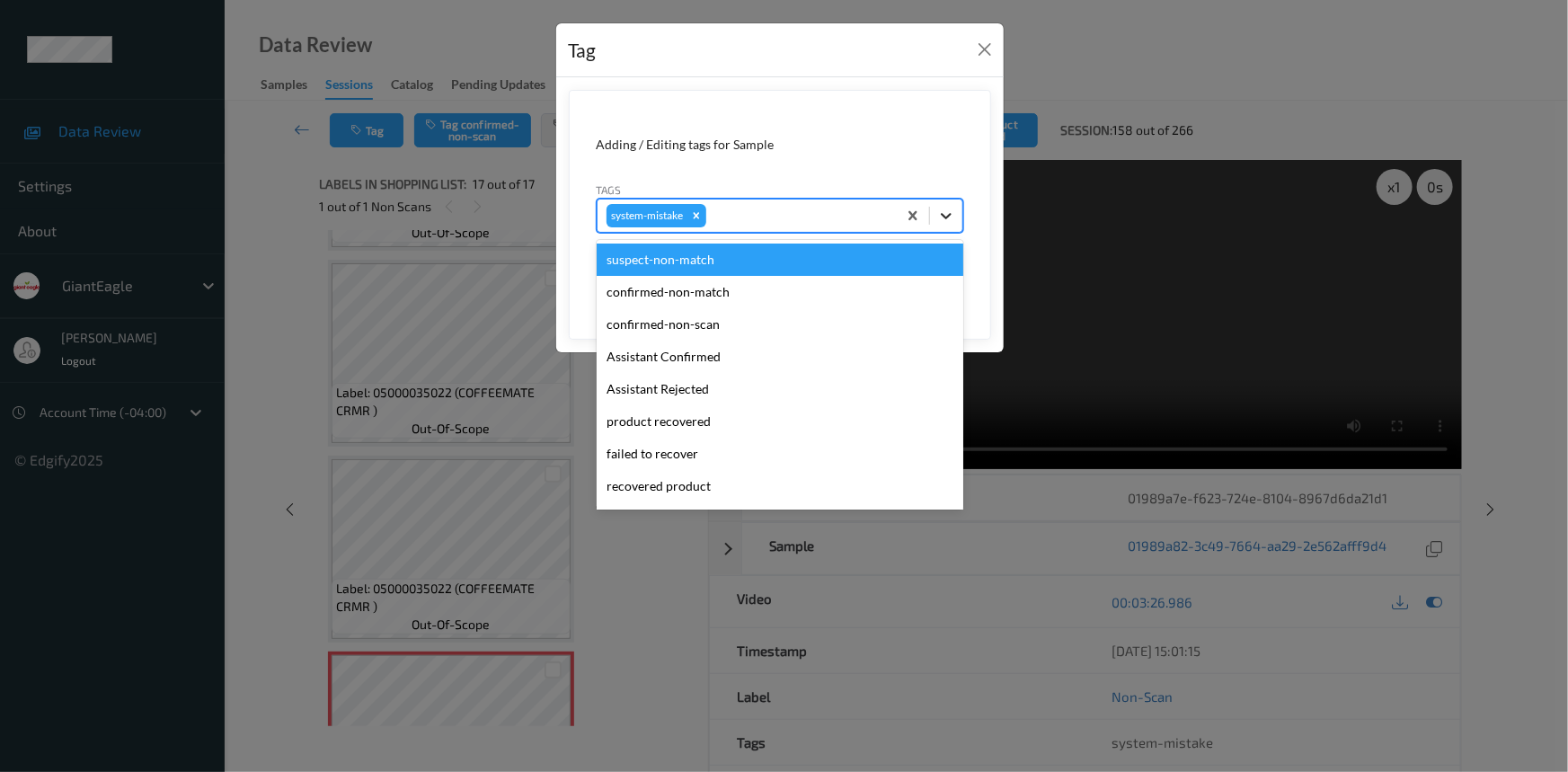
click at [942, 223] on icon at bounding box center [946, 216] width 18 height 18
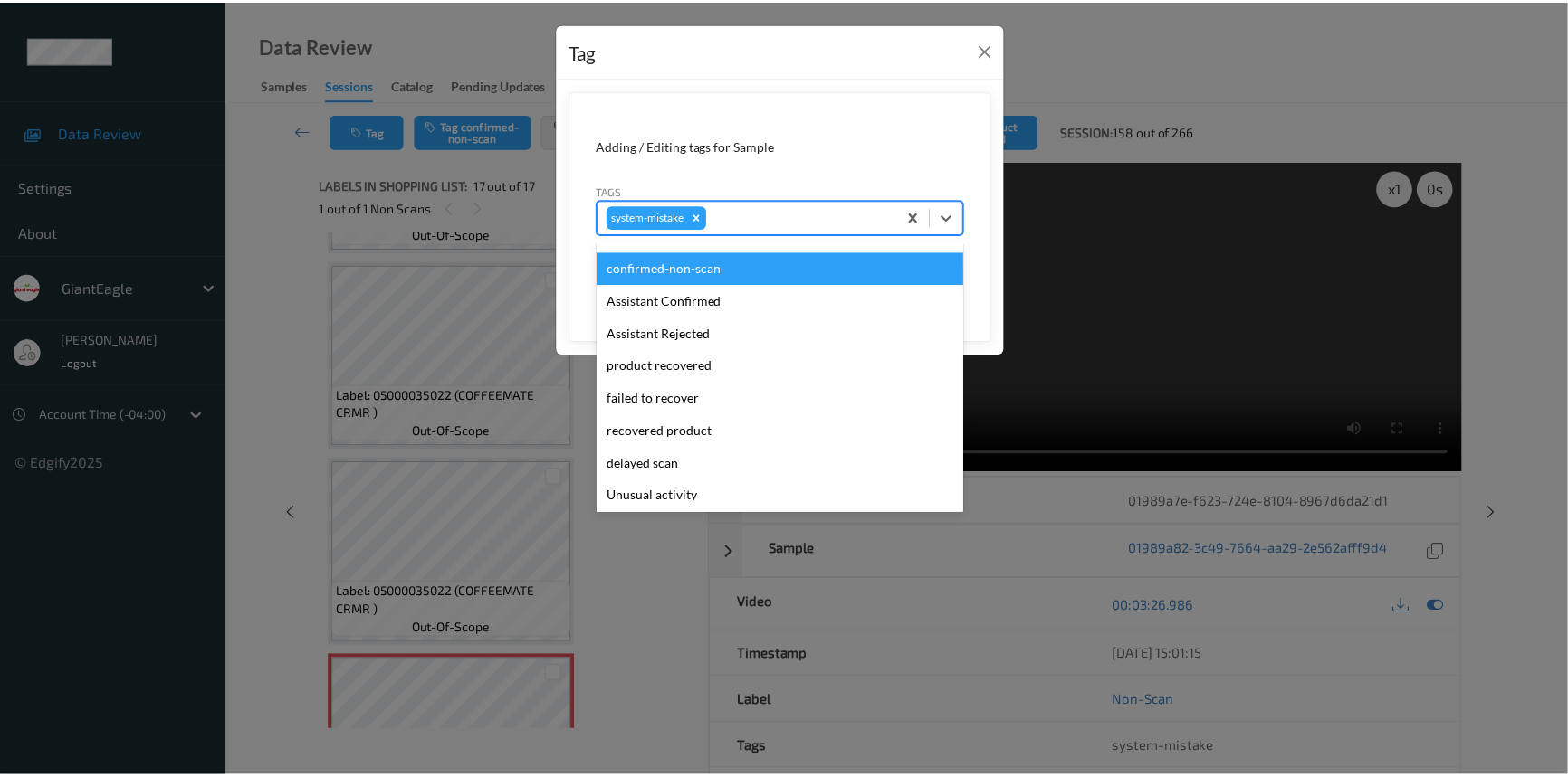
scroll to position [81, 0]
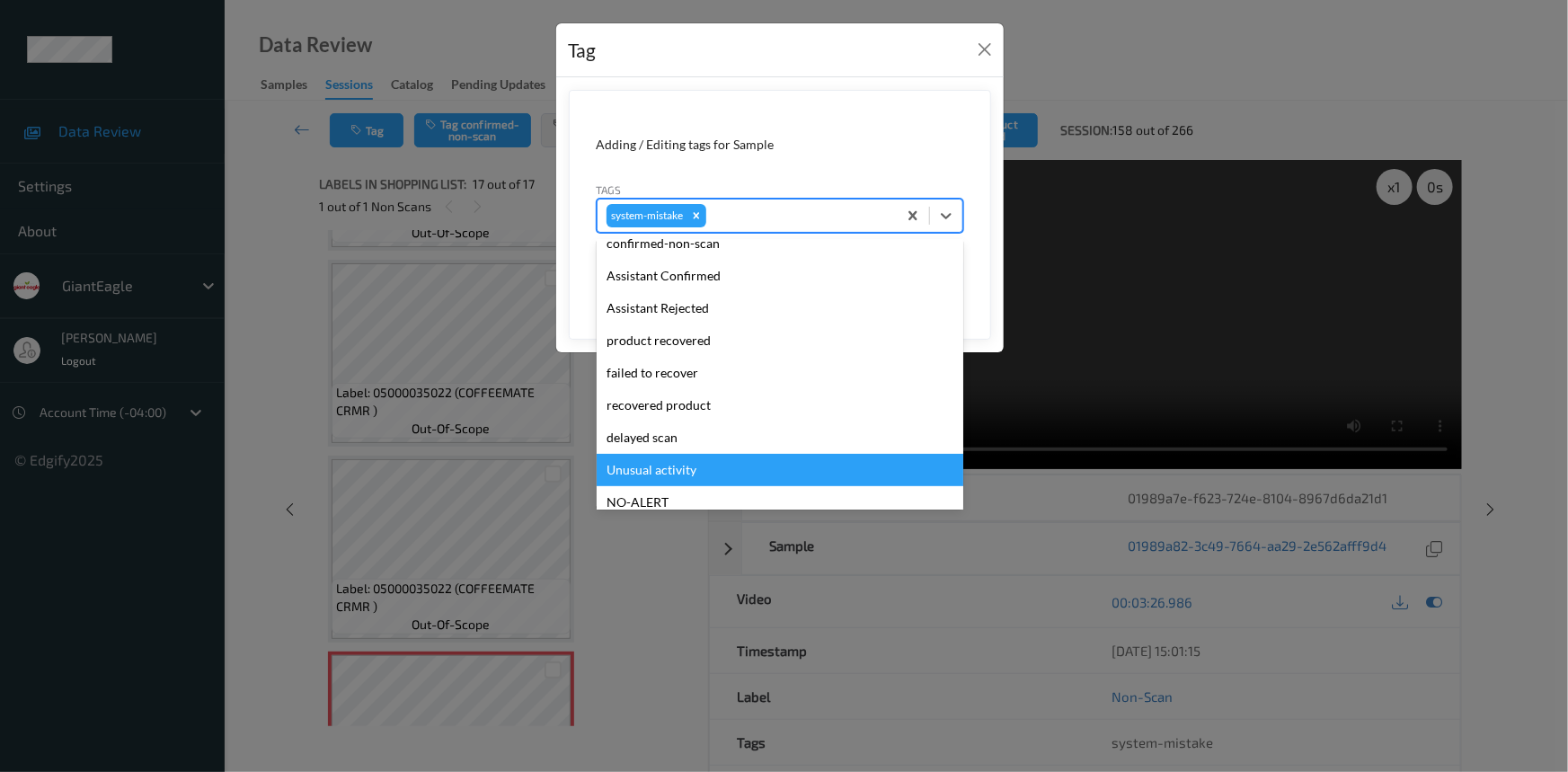
click at [625, 465] on div "Unusual activity" at bounding box center [780, 470] width 366 height 32
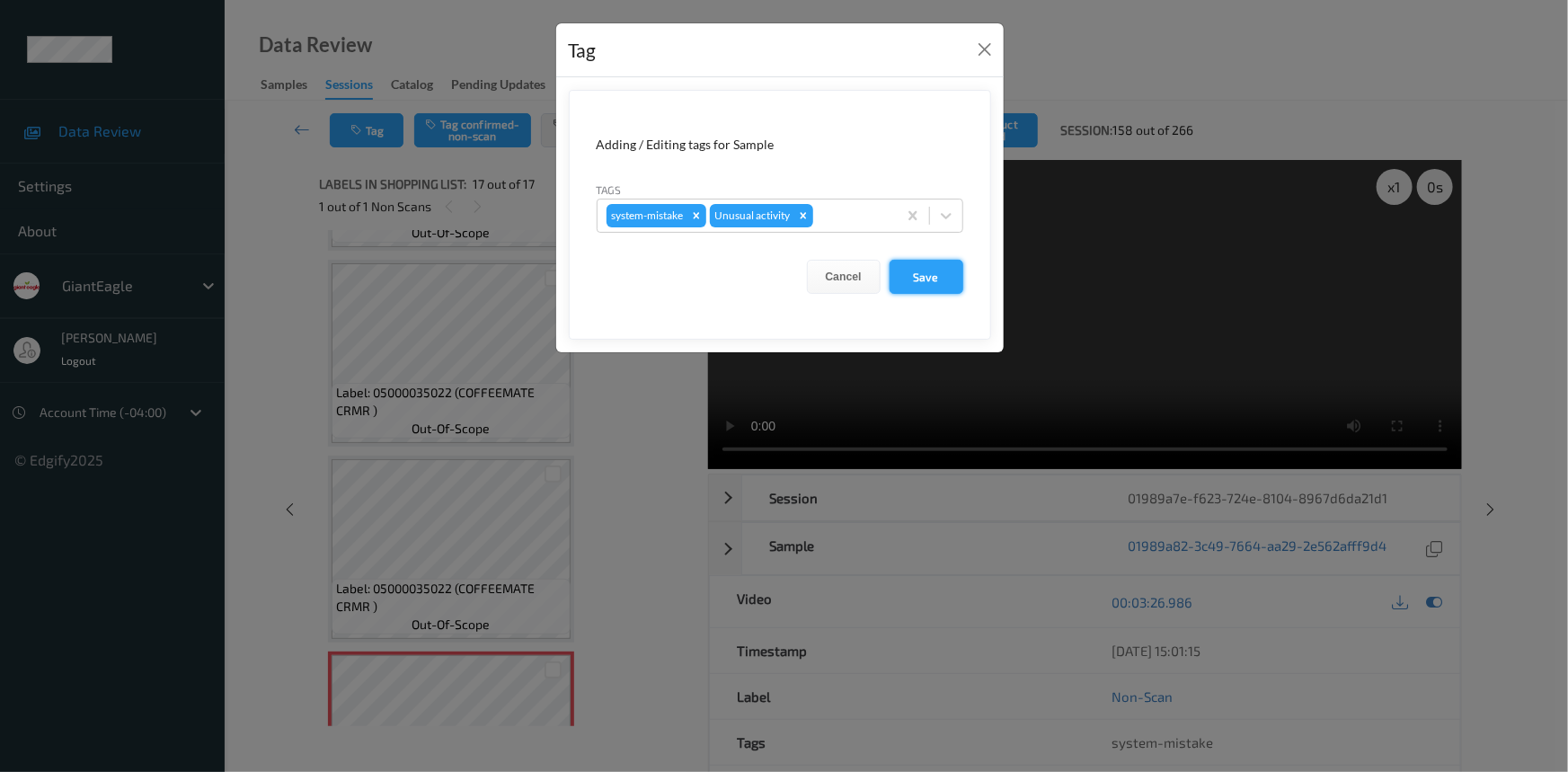
click at [937, 282] on button "Save" at bounding box center [926, 277] width 74 height 34
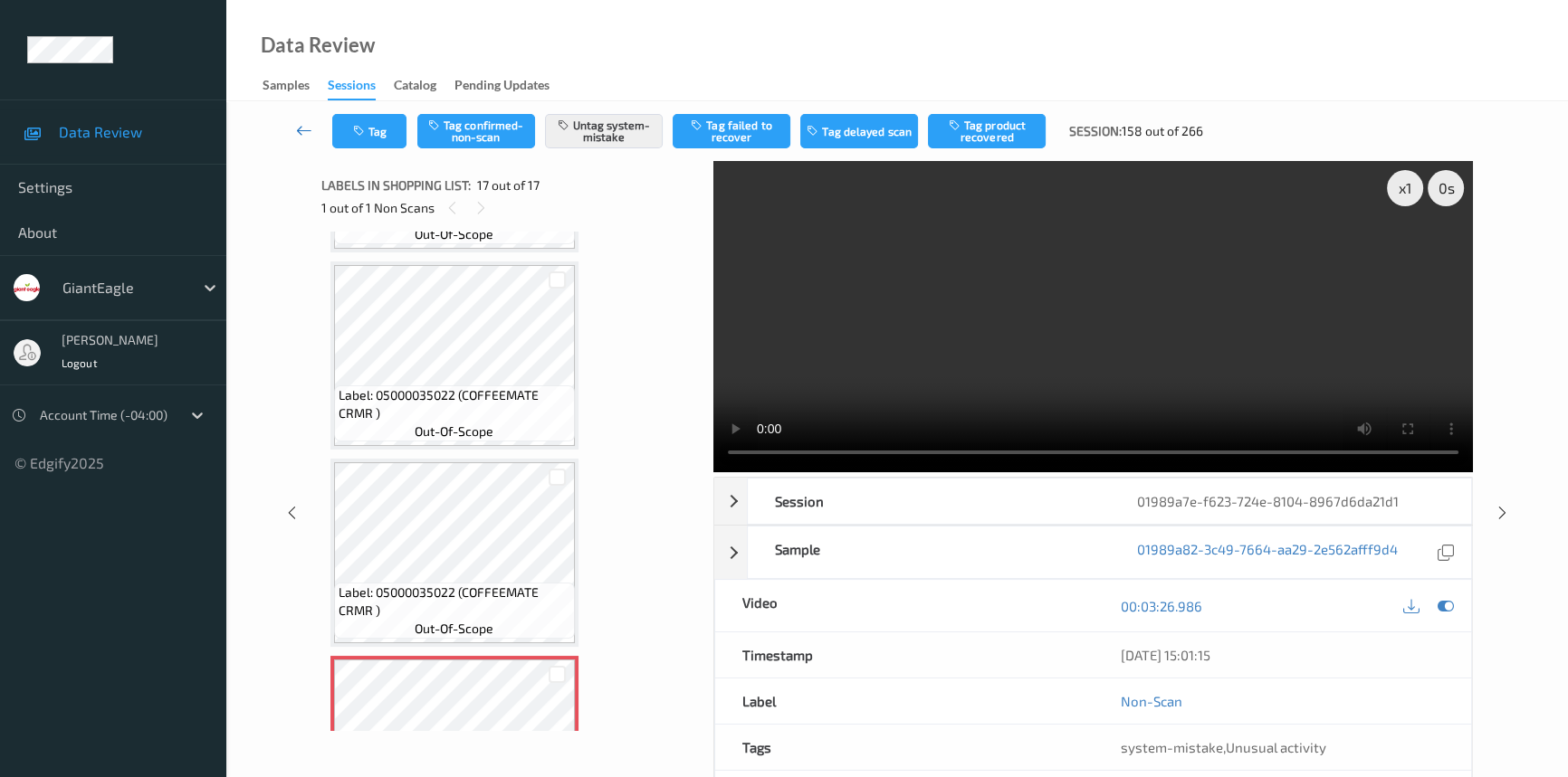
click at [301, 127] on icon at bounding box center [304, 130] width 16 height 18
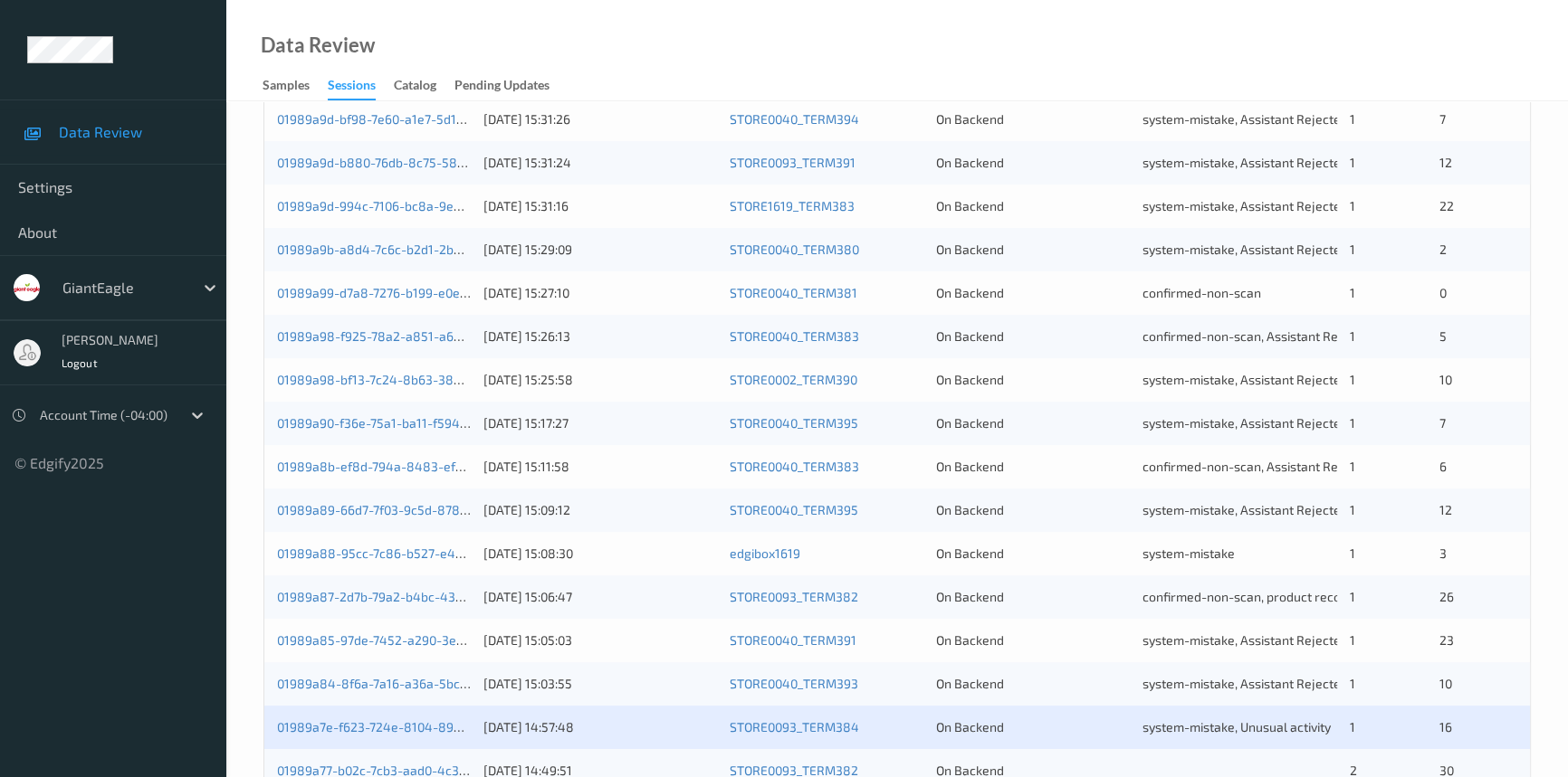
scroll to position [645, 0]
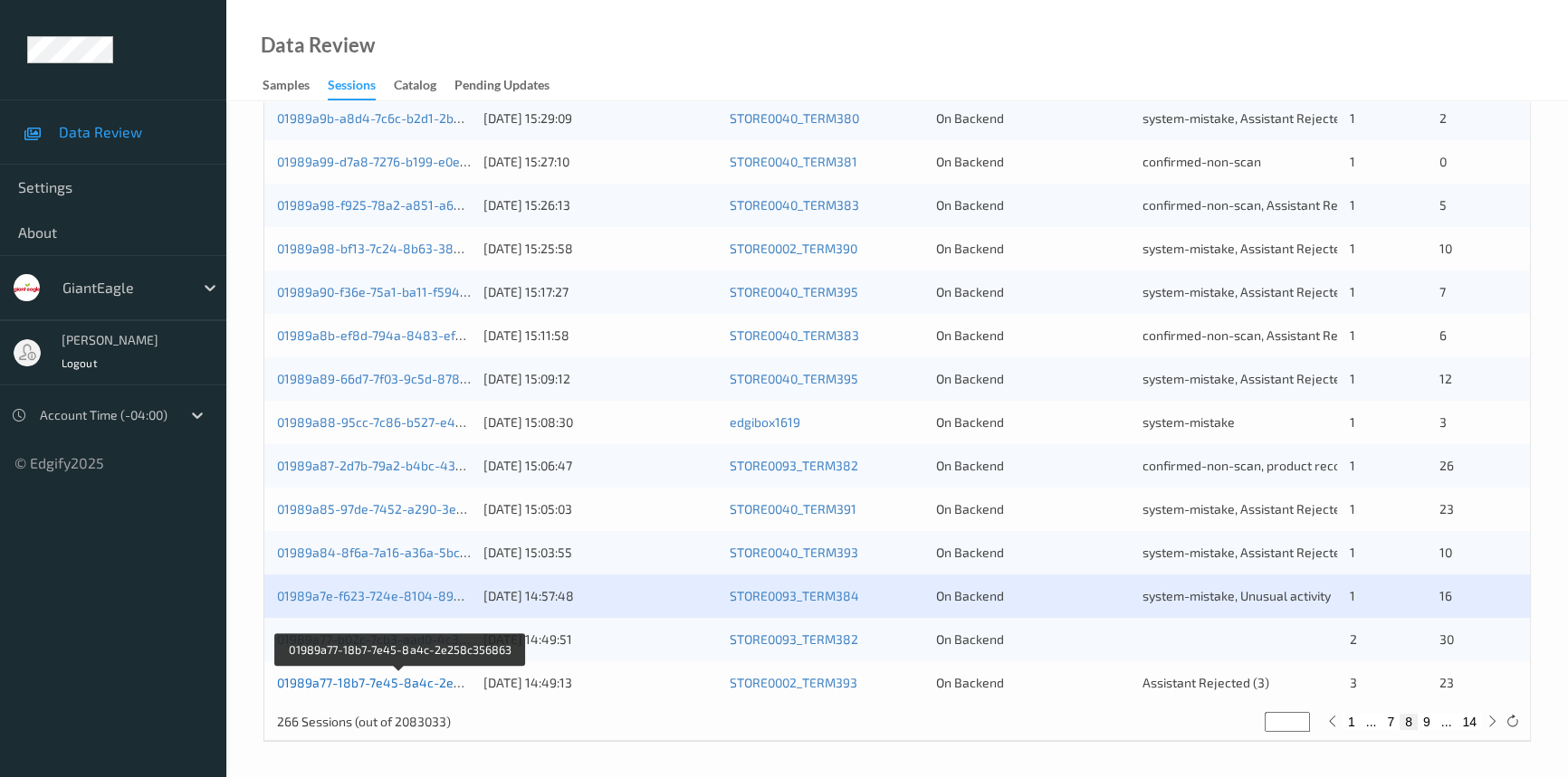
click at [349, 680] on link "01989a77-18b7-7e45-8a4c-2e258c356863" at bounding box center [402, 682] width 250 height 15
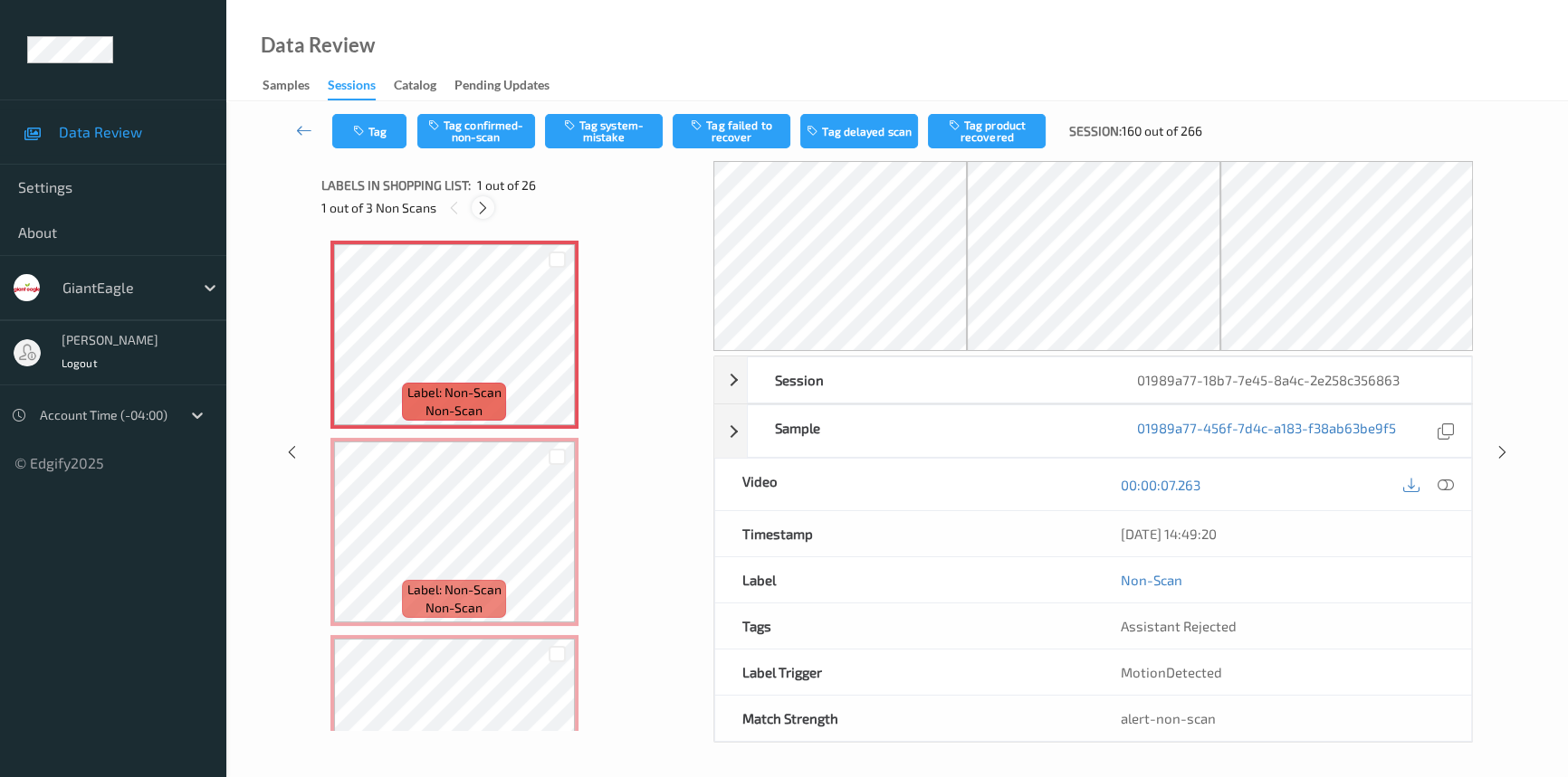
click at [486, 210] on icon at bounding box center [483, 207] width 15 height 16
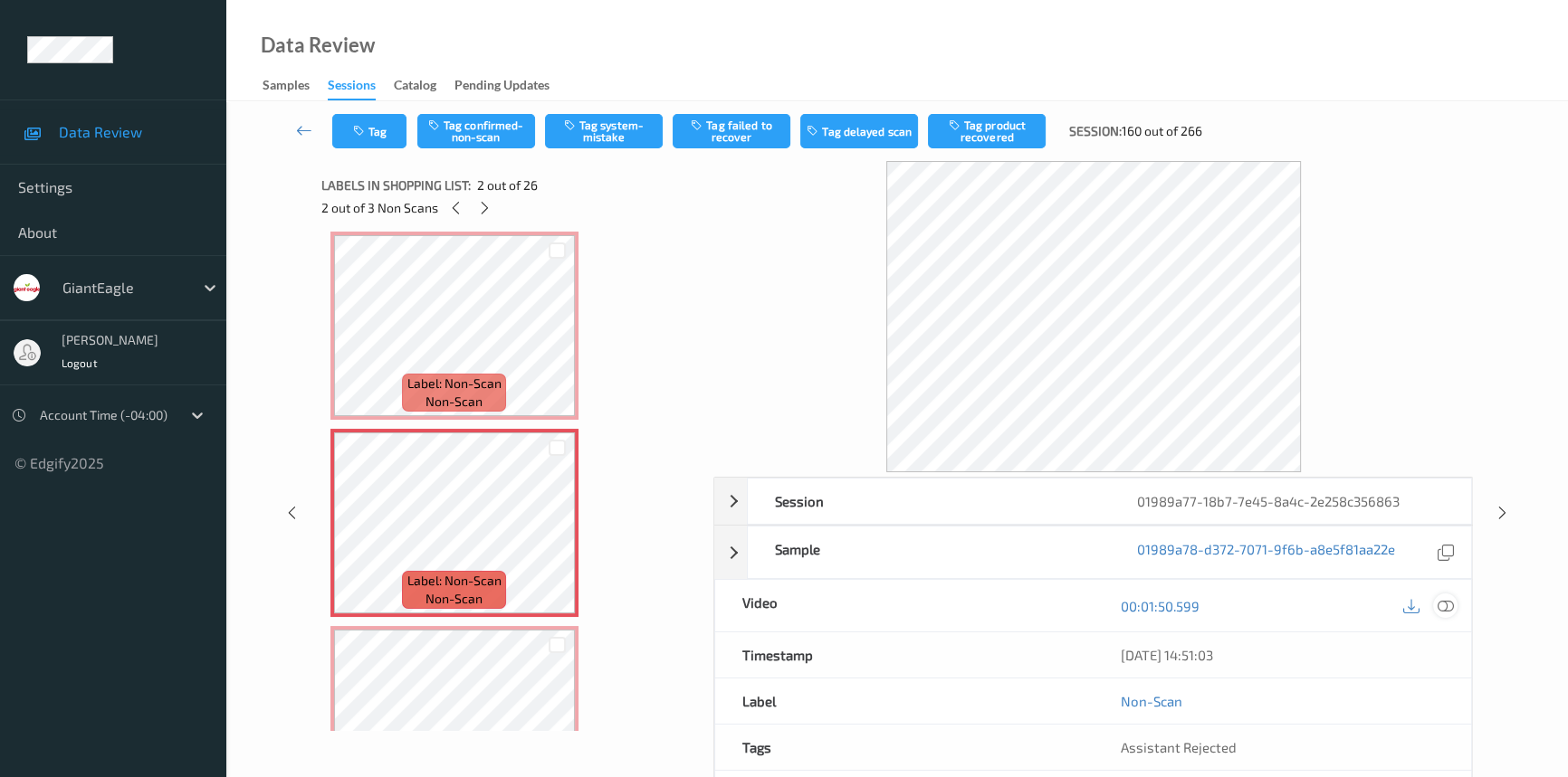
click at [1440, 598] on icon at bounding box center [1446, 606] width 16 height 16
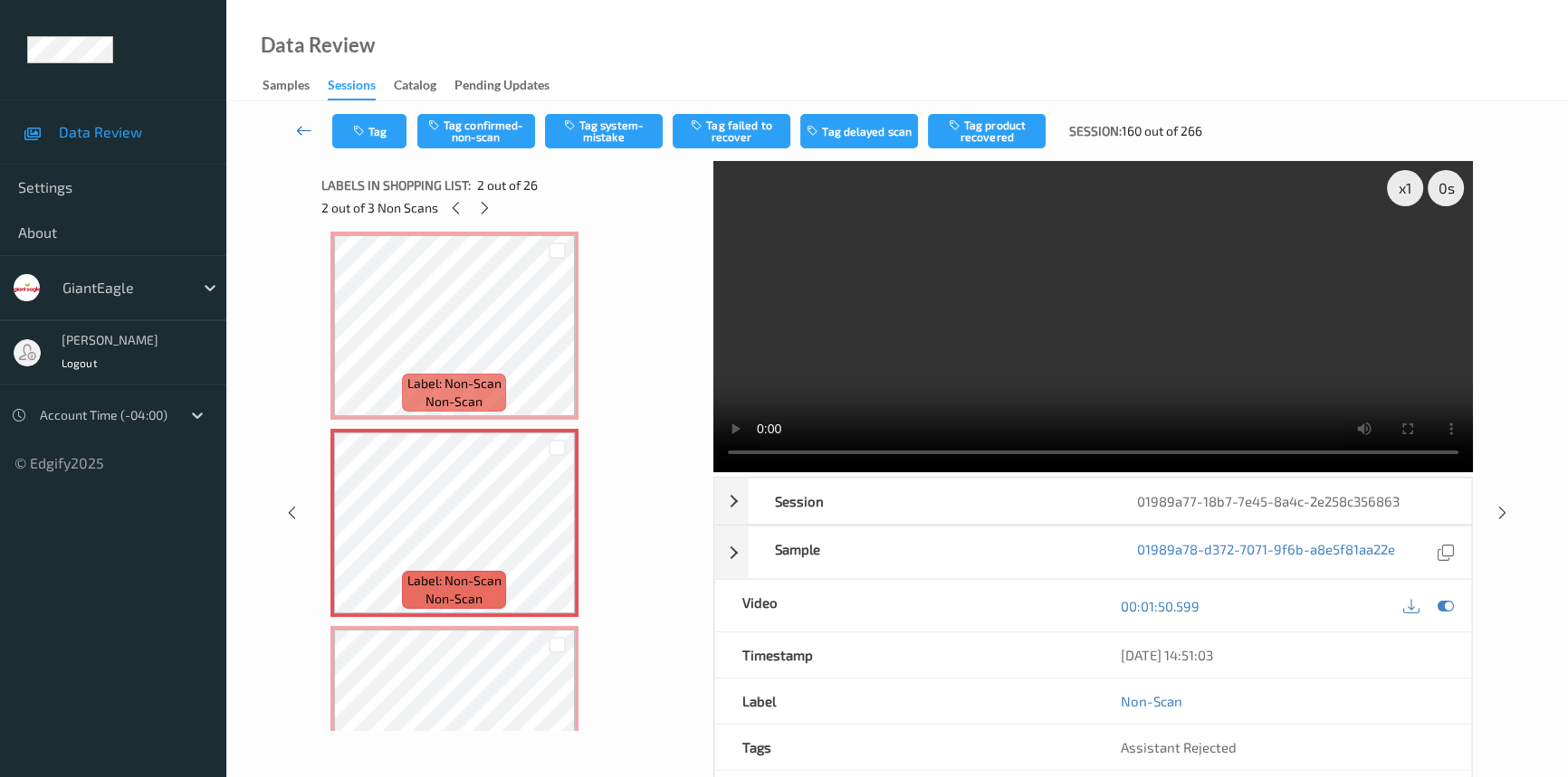
click at [298, 124] on icon at bounding box center [304, 130] width 16 height 18
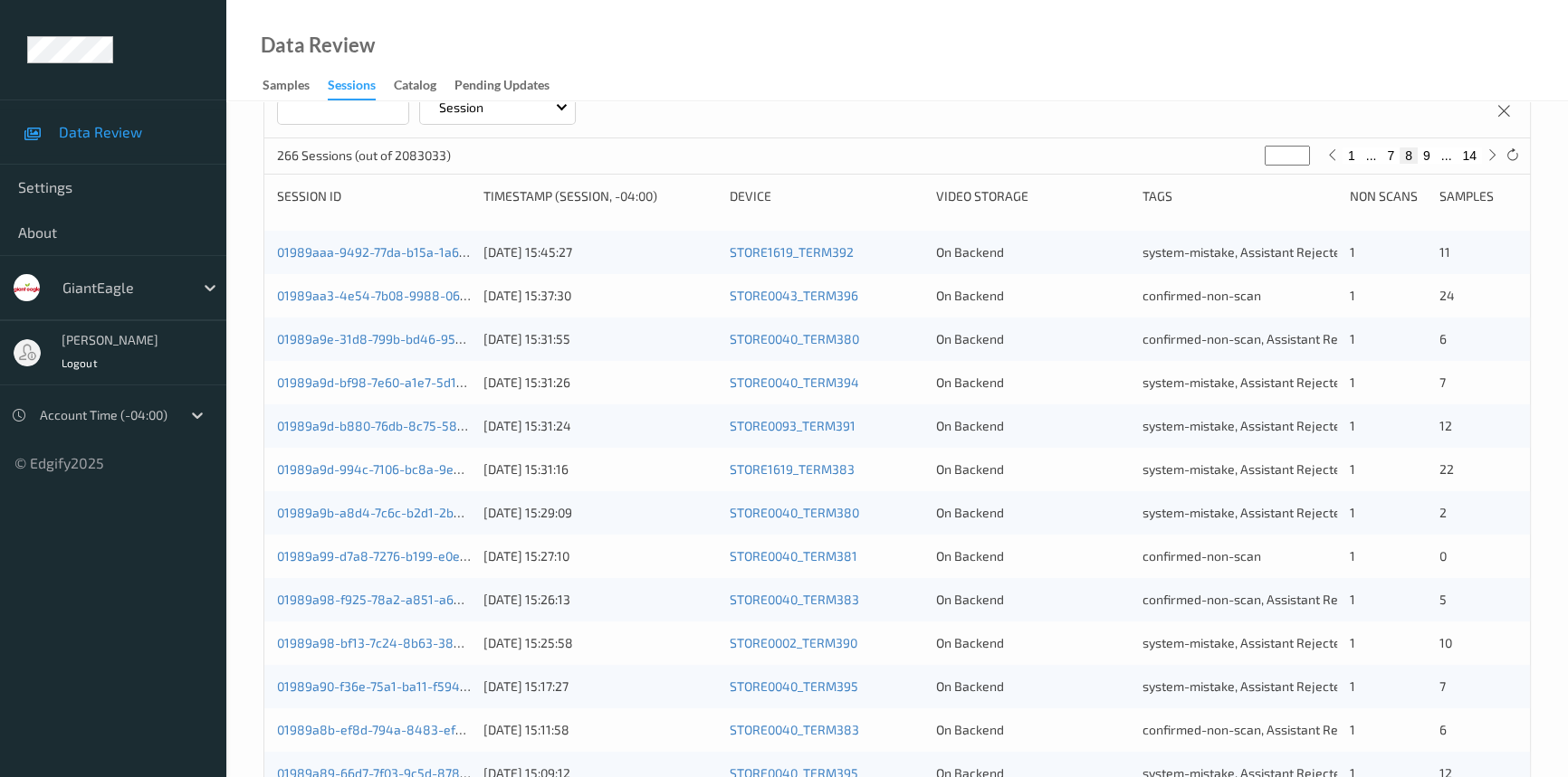
scroll to position [645, 0]
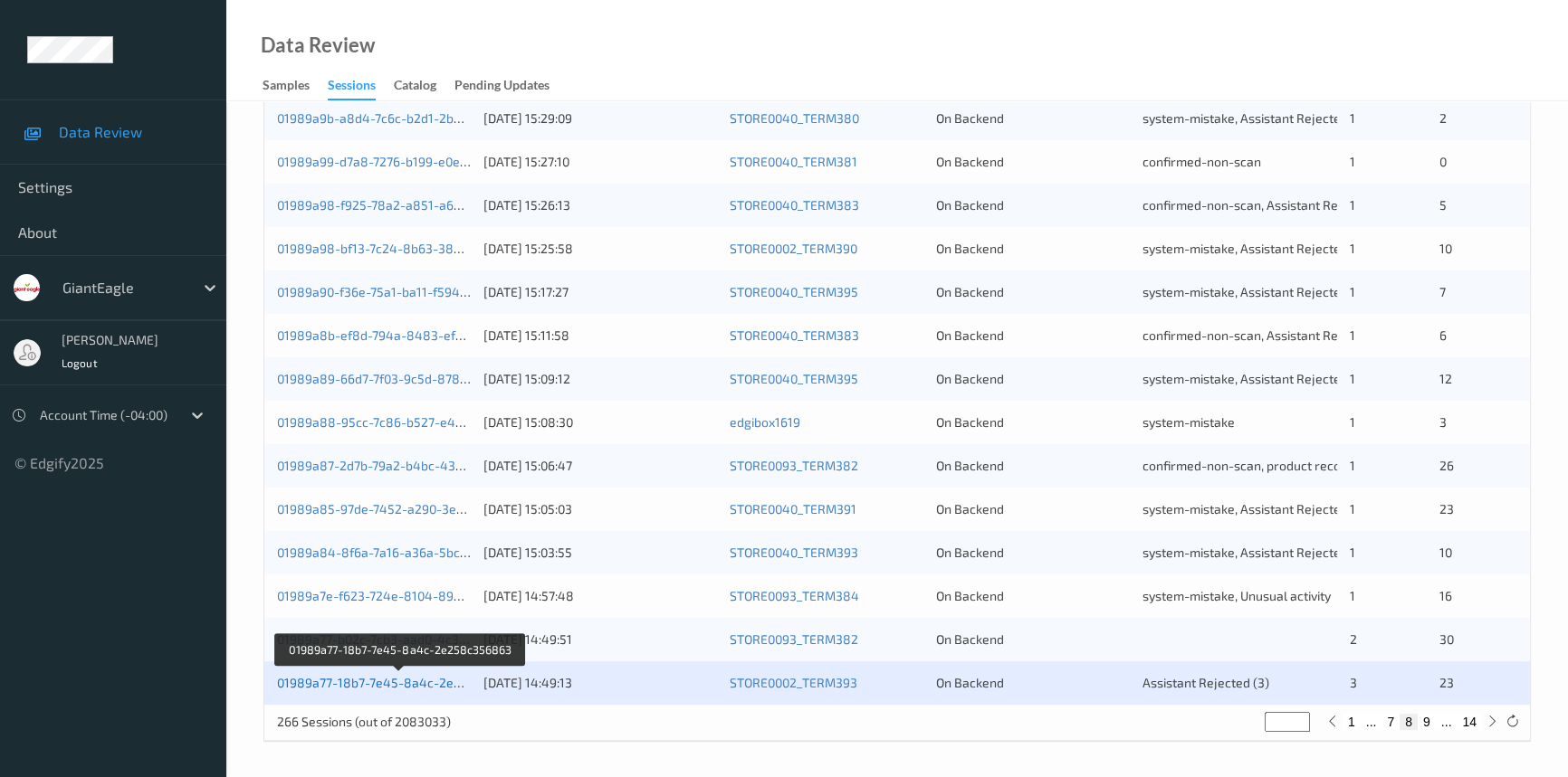
click at [369, 682] on link "01989a77-18b7-7e45-8a4c-2e258c356863" at bounding box center [402, 682] width 250 height 15
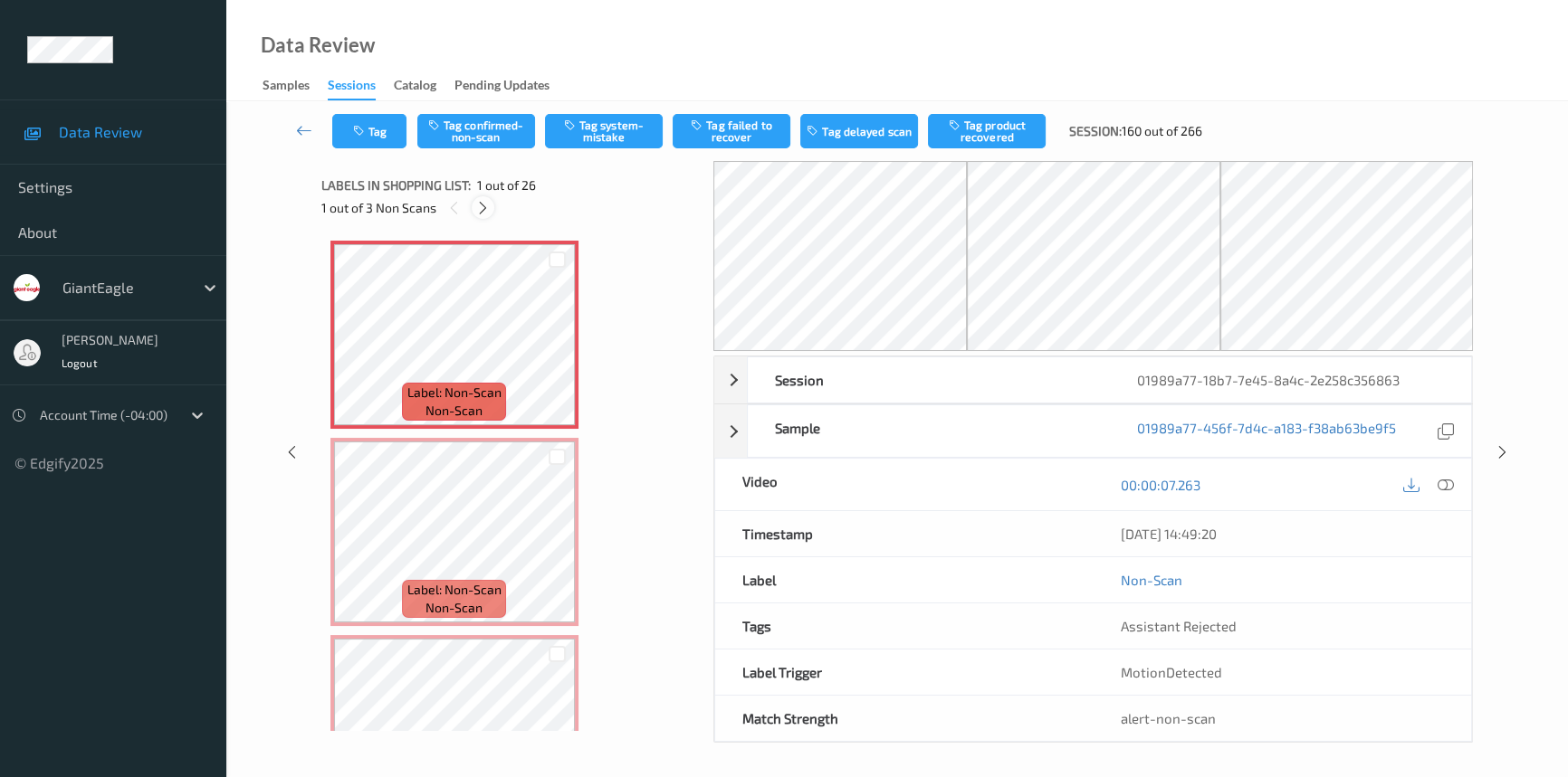
click at [484, 200] on icon at bounding box center [483, 207] width 15 height 16
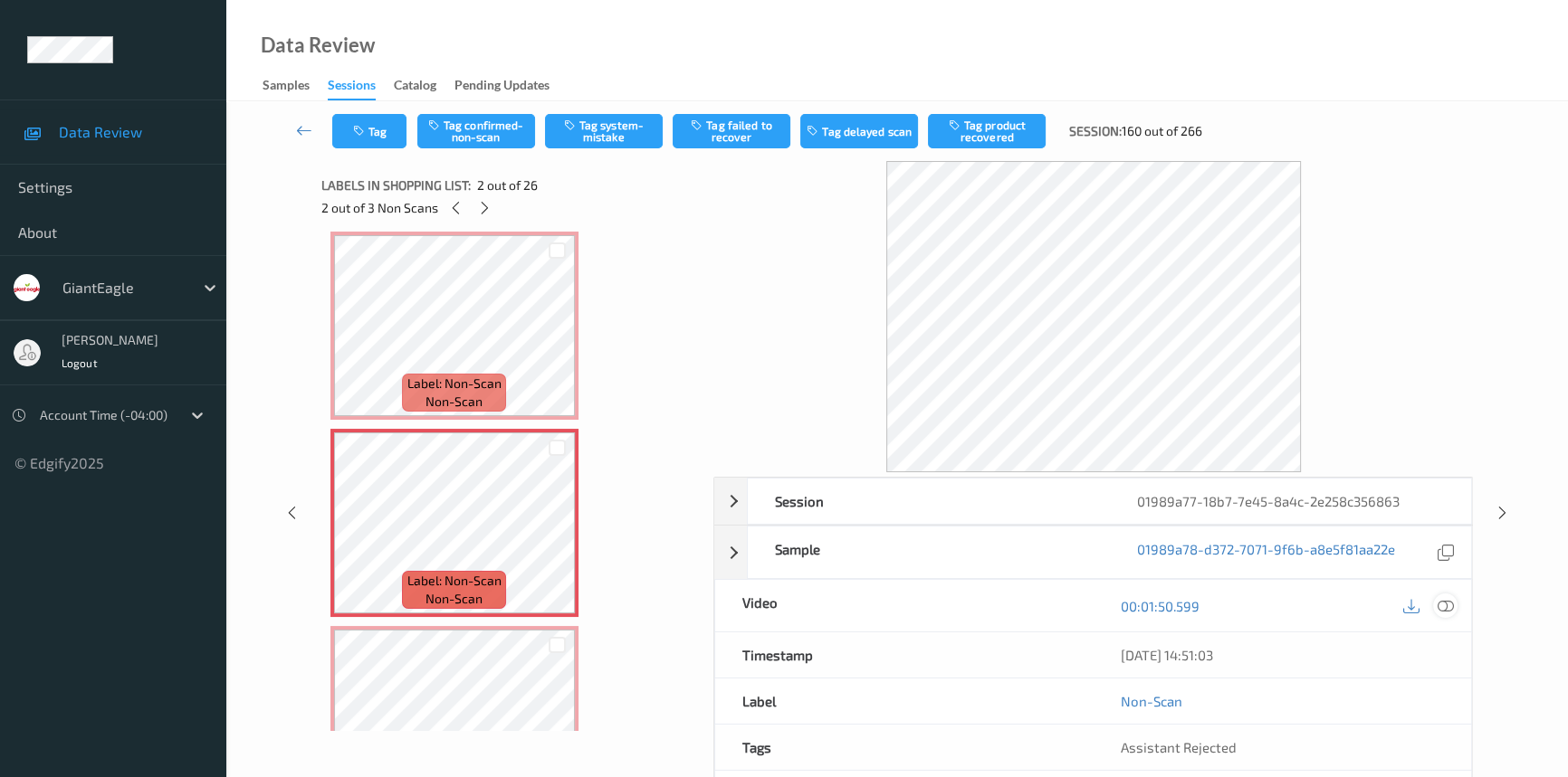
click at [1443, 598] on icon at bounding box center [1446, 606] width 16 height 16
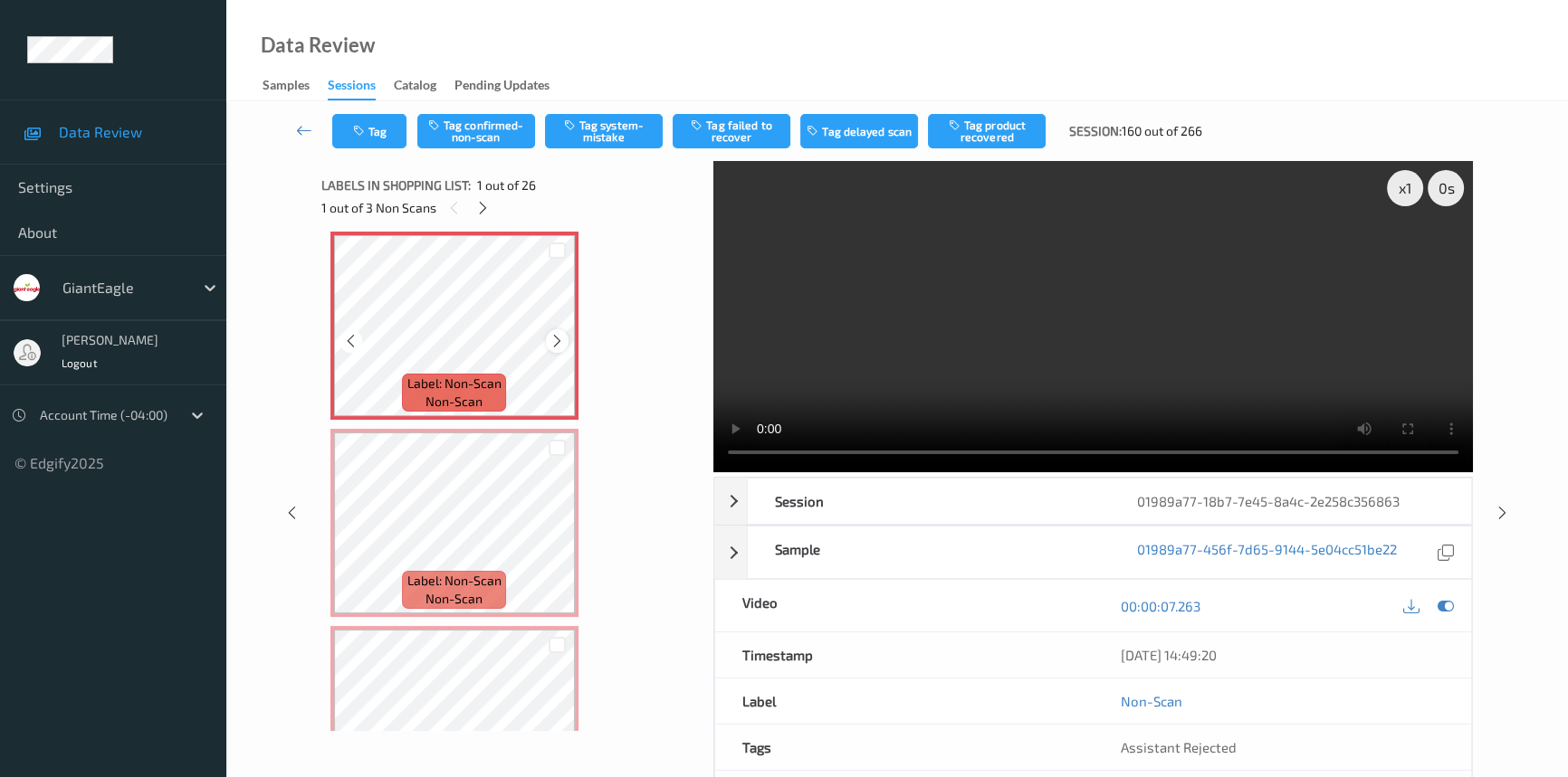
click at [557, 339] on icon at bounding box center [557, 340] width 15 height 16
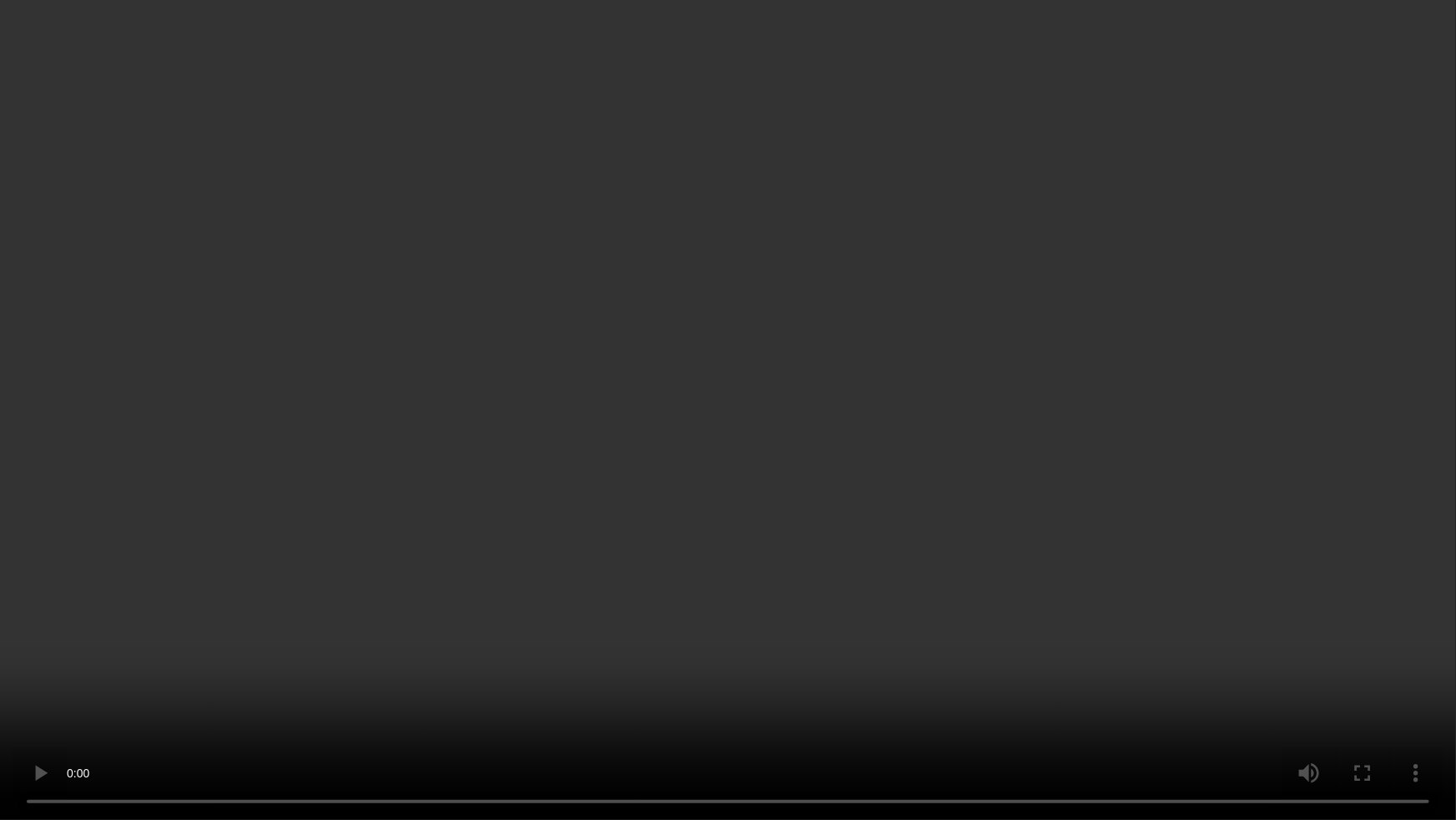
click at [1054, 466] on video at bounding box center [728, 410] width 1456 height 820
click at [507, 470] on video at bounding box center [728, 410] width 1456 height 820
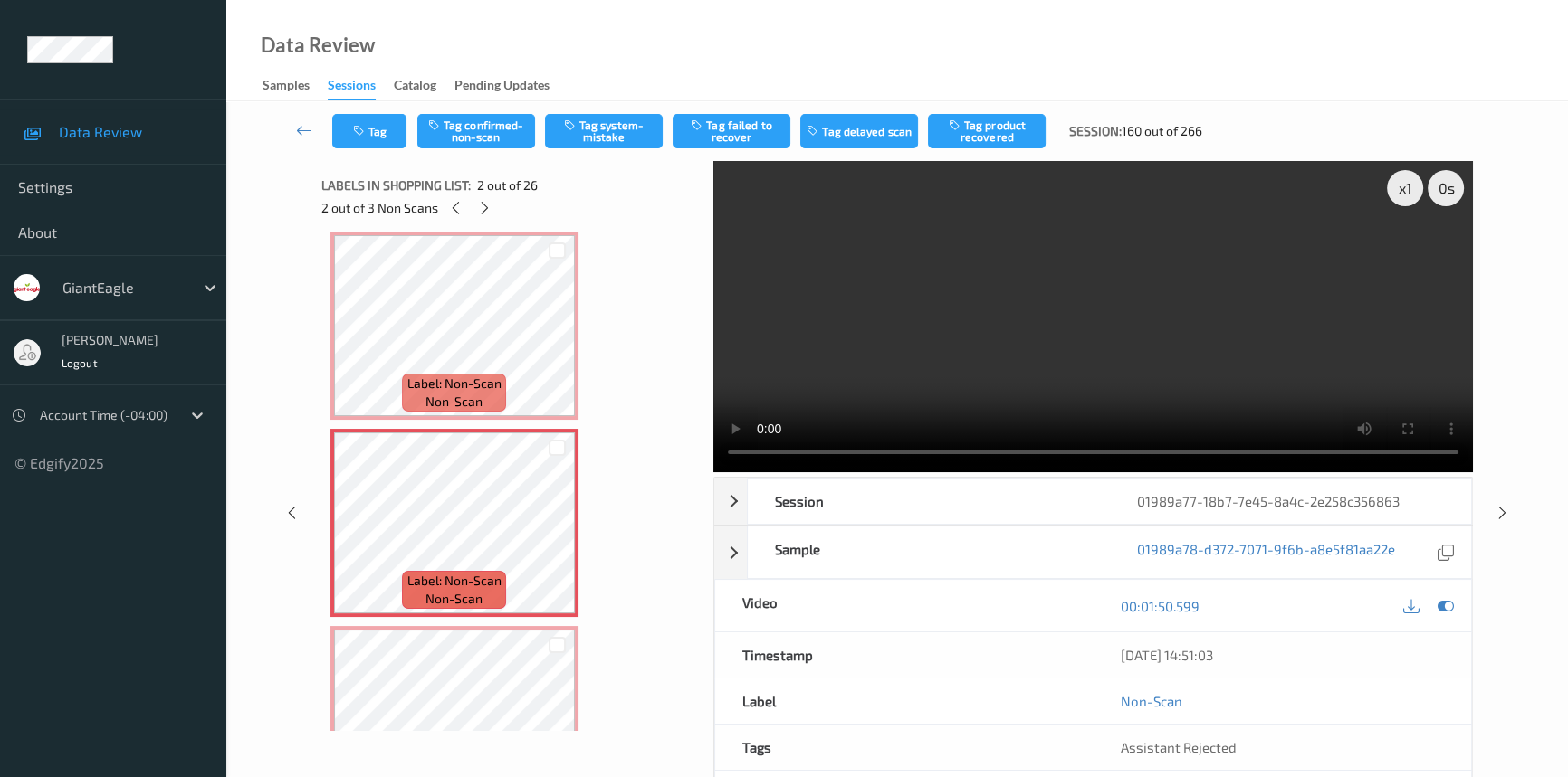
click at [1086, 388] on video at bounding box center [1093, 317] width 759 height 312
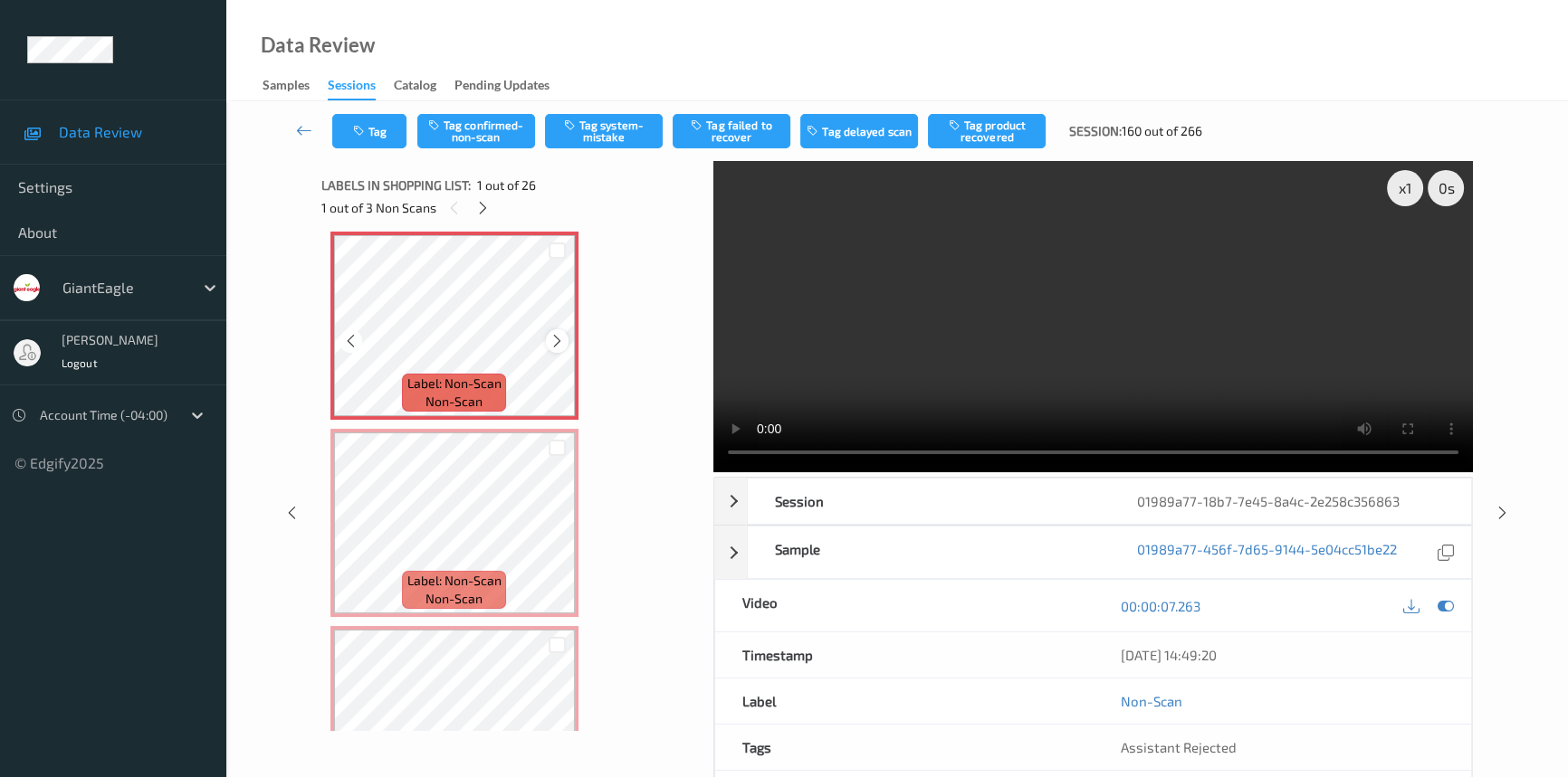
click at [557, 345] on icon at bounding box center [557, 340] width 15 height 16
click at [1207, 344] on video at bounding box center [1093, 317] width 759 height 312
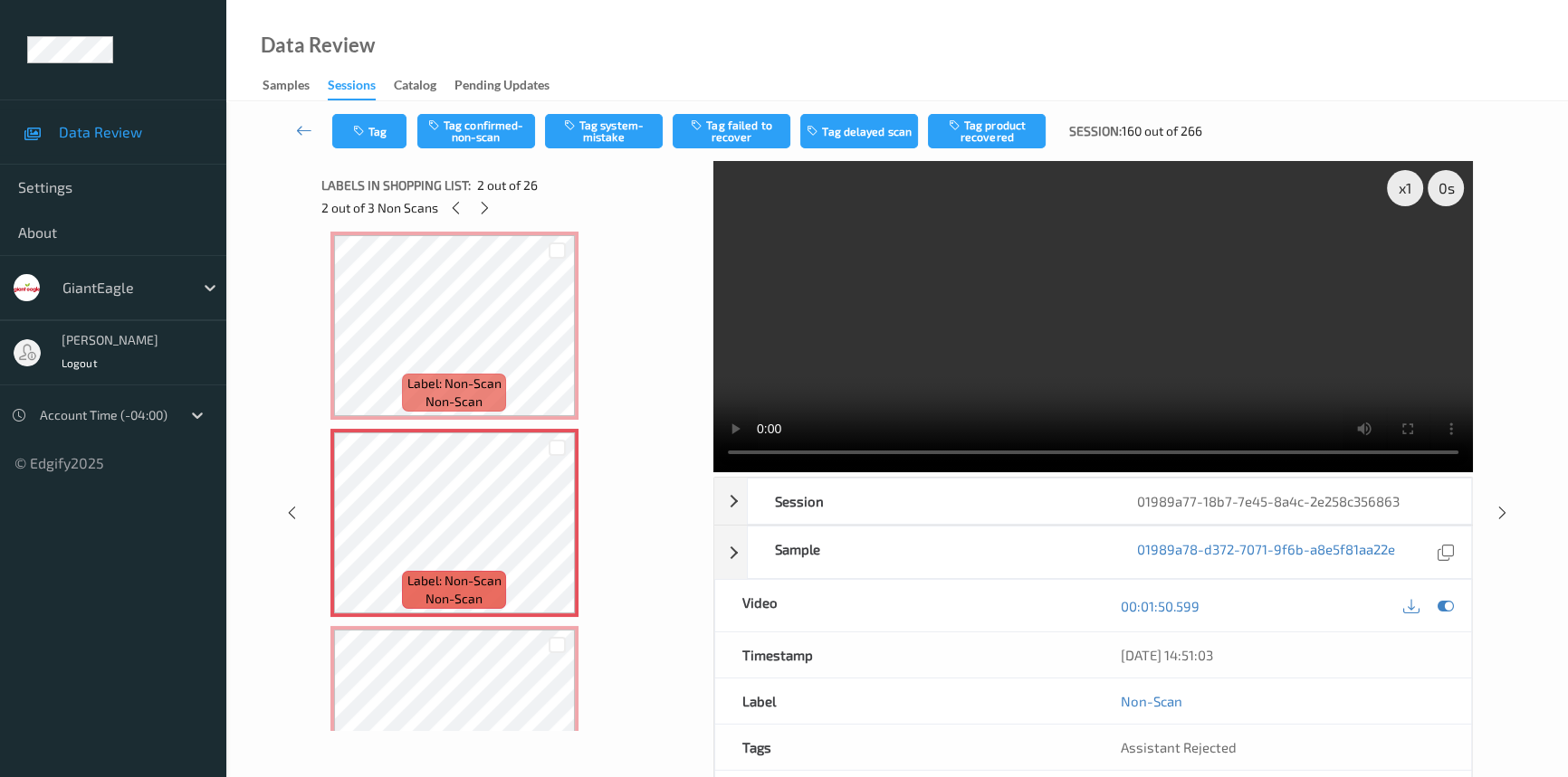
click at [1204, 376] on video at bounding box center [1093, 317] width 759 height 312
click at [1080, 356] on video at bounding box center [1093, 317] width 759 height 312
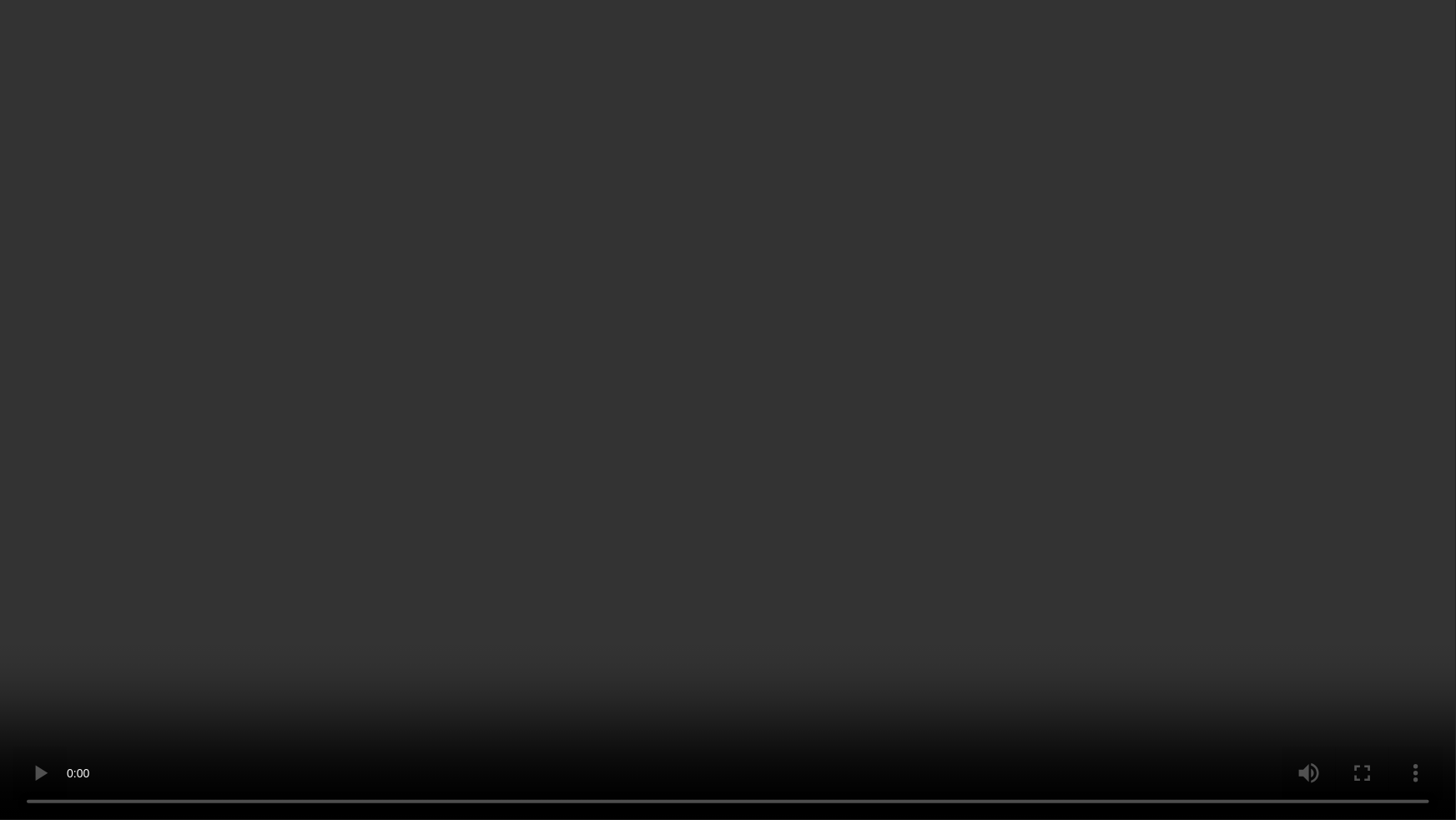
click at [618, 636] on video at bounding box center [728, 410] width 1456 height 820
click at [979, 551] on video at bounding box center [728, 410] width 1456 height 820
click at [735, 522] on video at bounding box center [728, 410] width 1456 height 820
click at [712, 503] on video at bounding box center [728, 410] width 1456 height 820
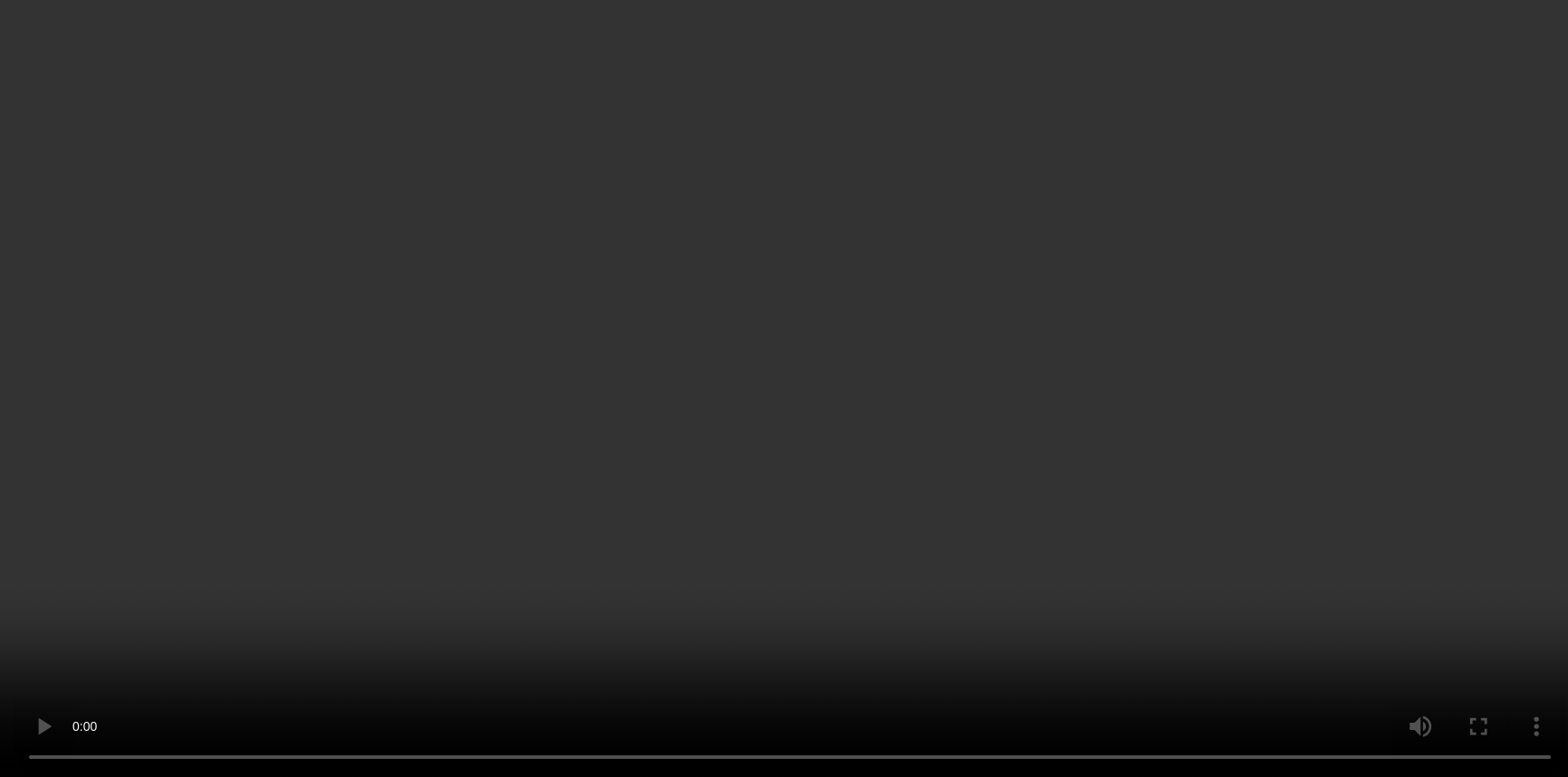
scroll to position [173, 0]
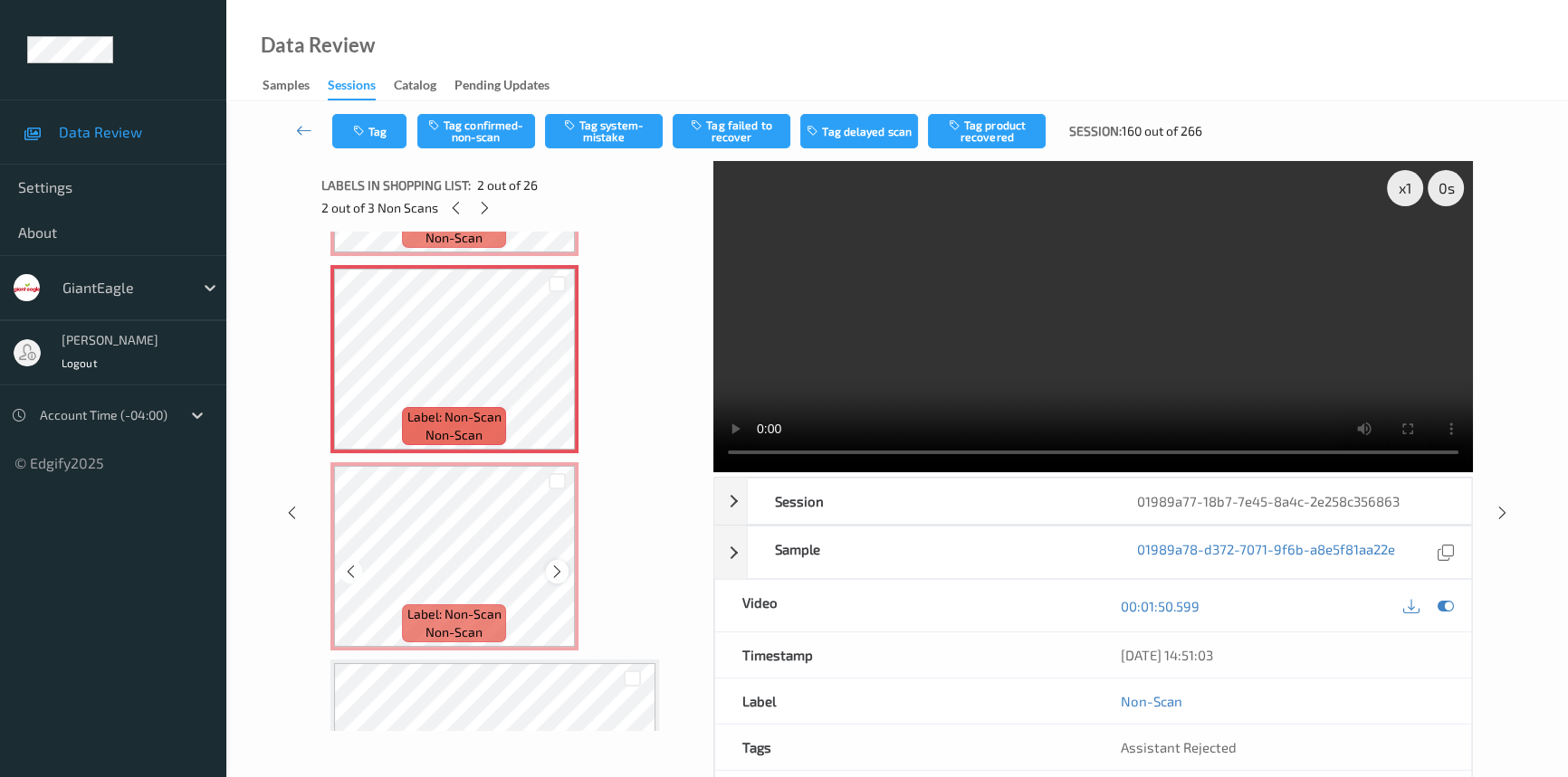
click at [560, 572] on icon at bounding box center [557, 572] width 15 height 16
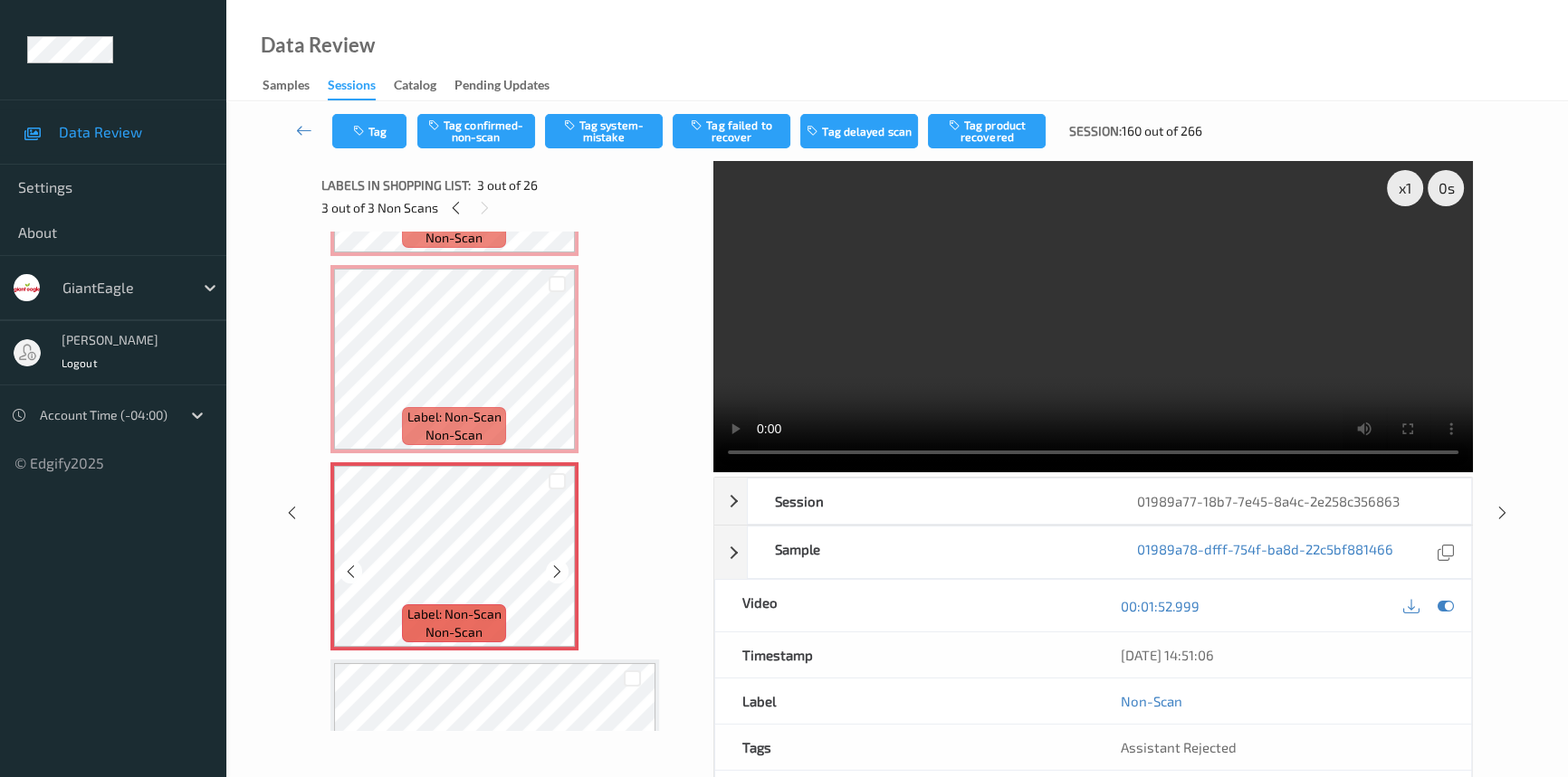
click at [560, 572] on icon at bounding box center [557, 572] width 15 height 16
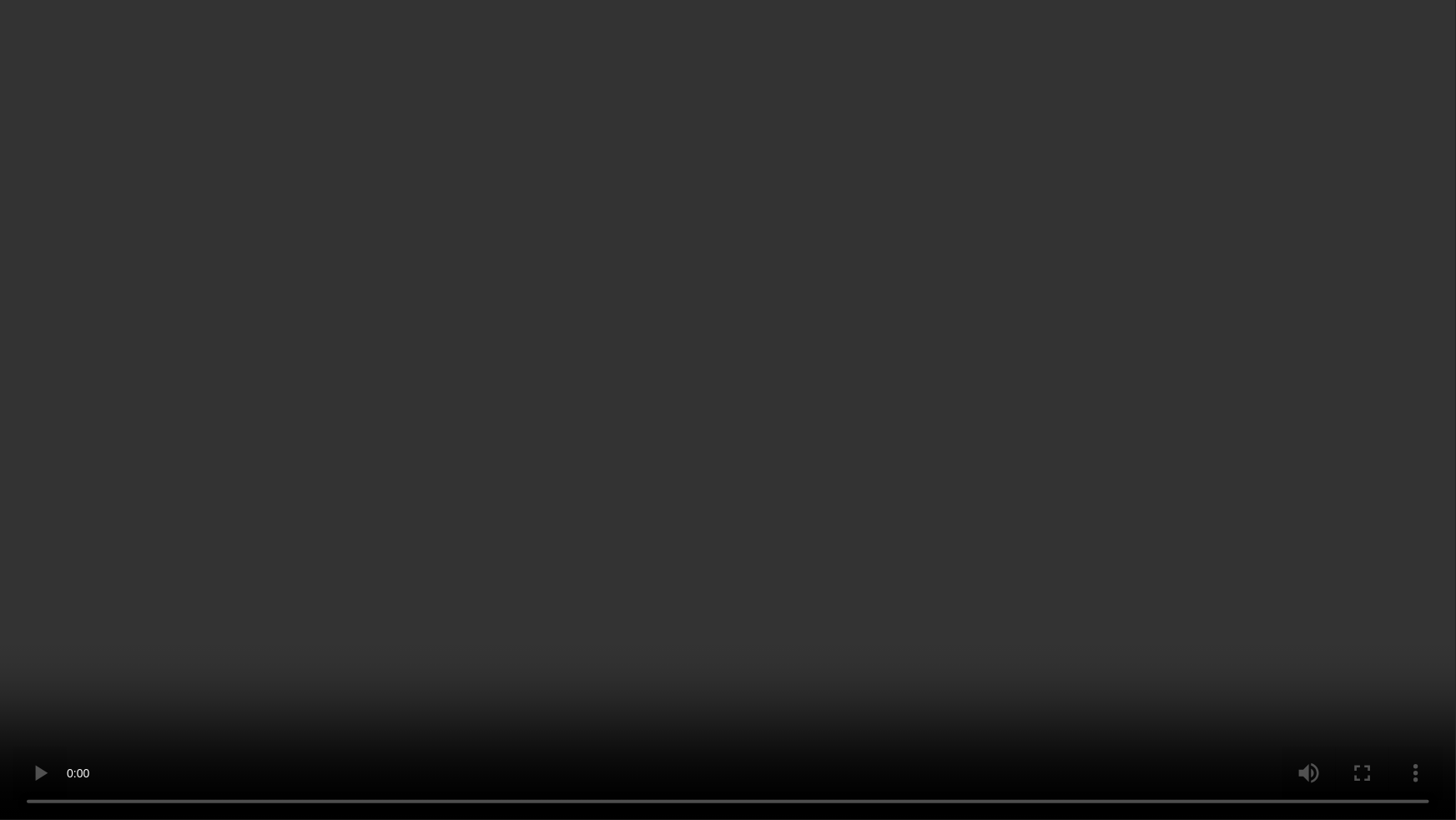
click at [1004, 576] on video at bounding box center [728, 410] width 1456 height 820
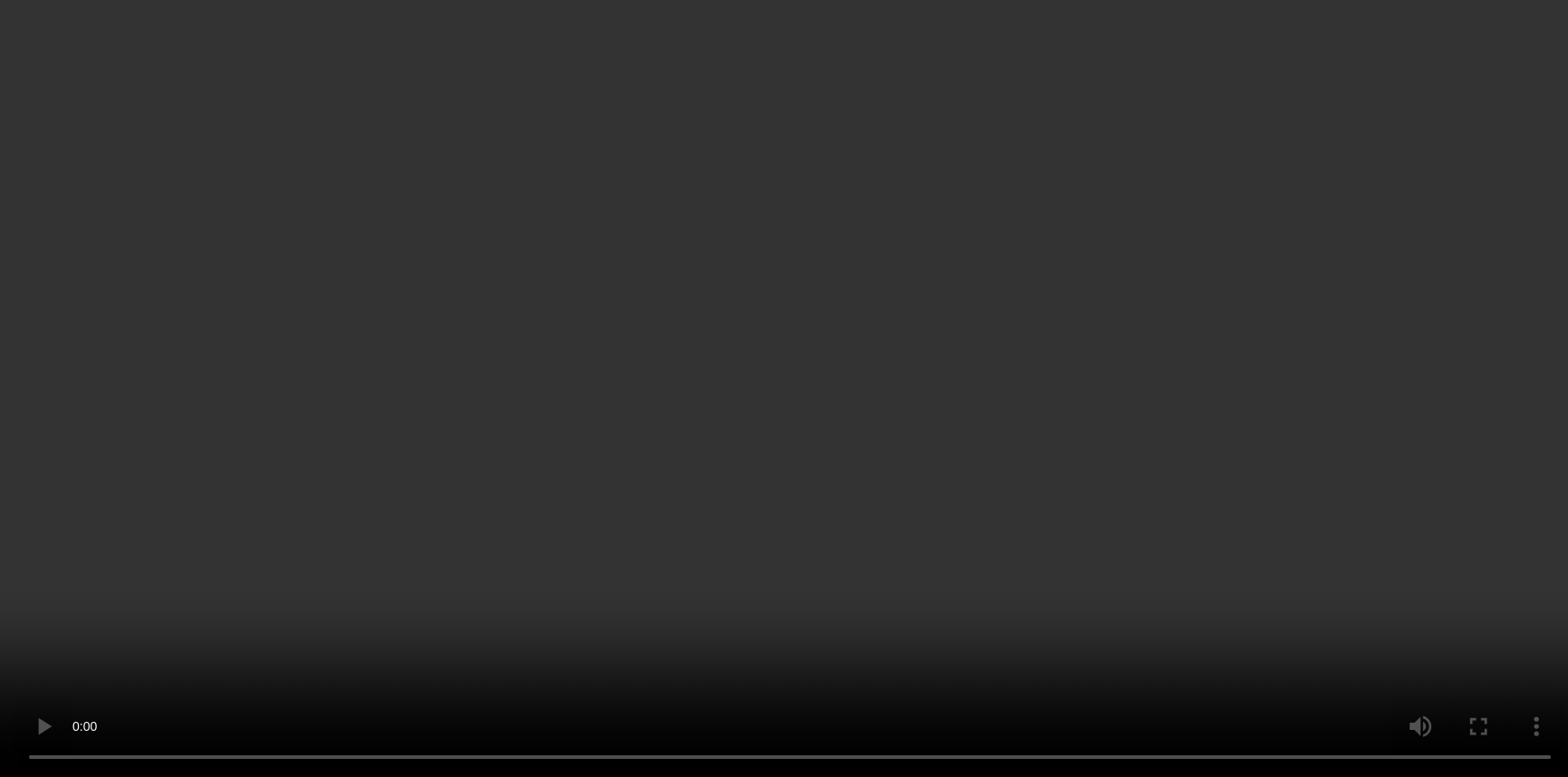
scroll to position [502, 0]
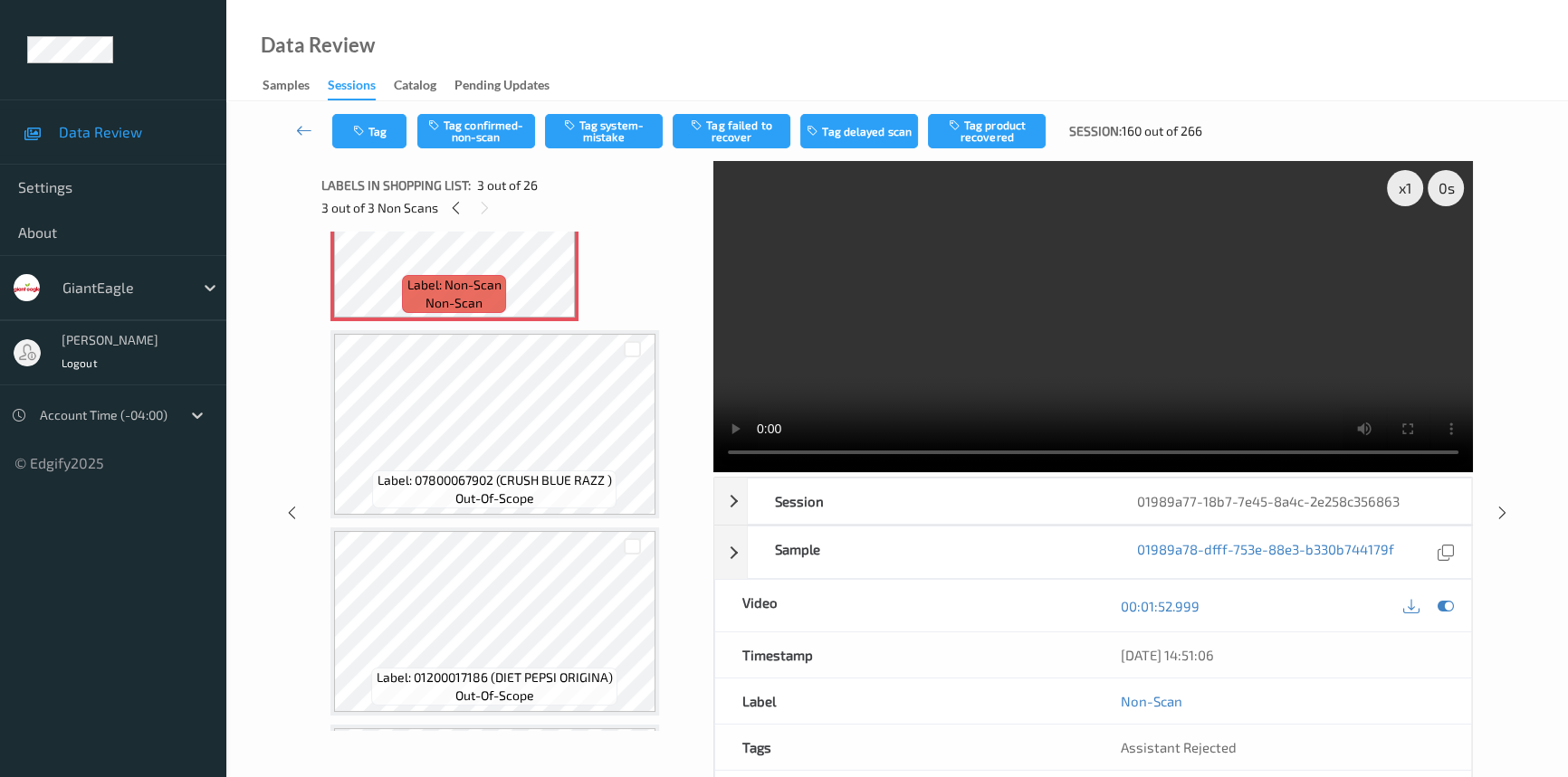
click at [942, 390] on video at bounding box center [1093, 317] width 759 height 312
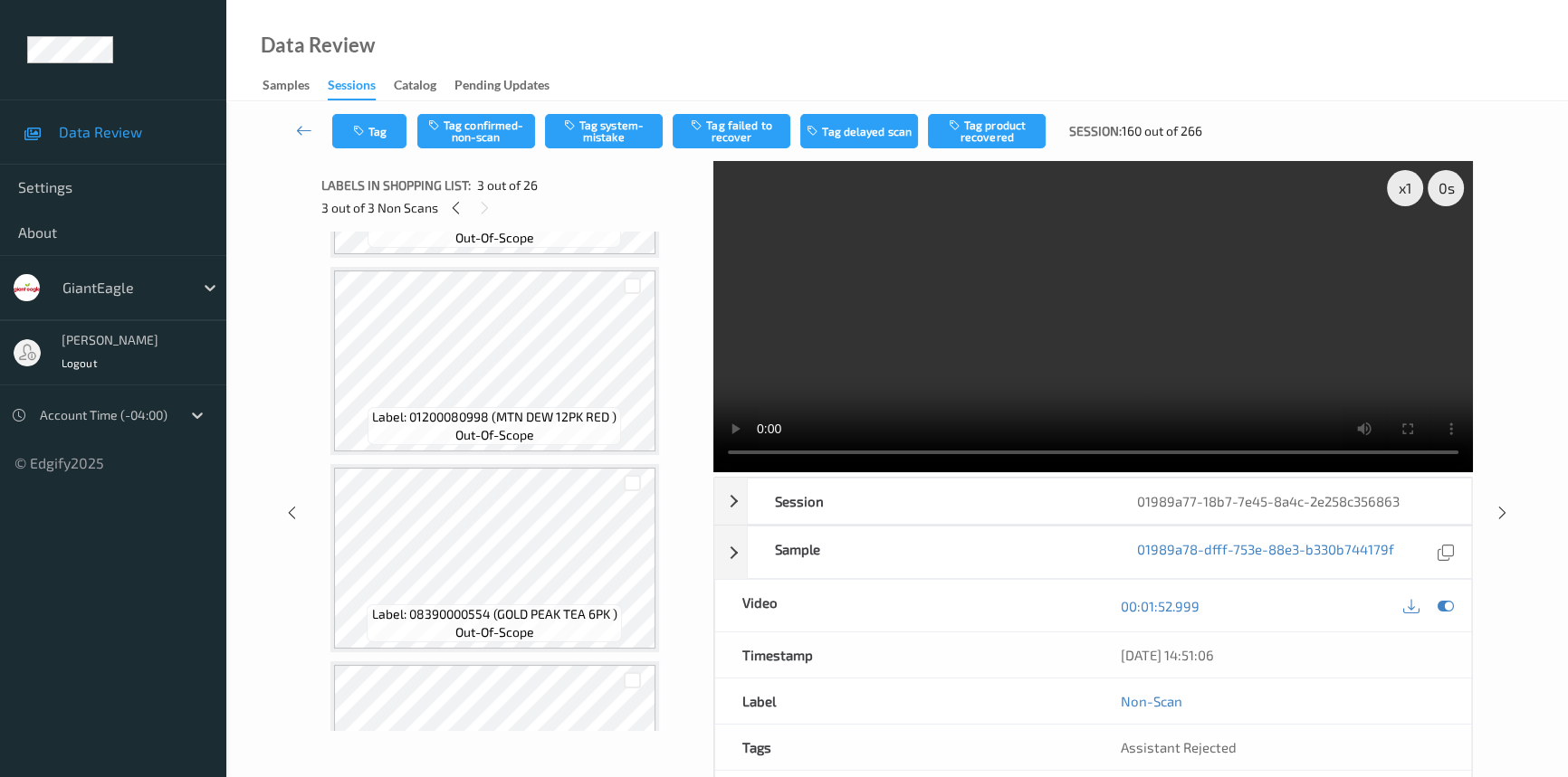
scroll to position [1325, 0]
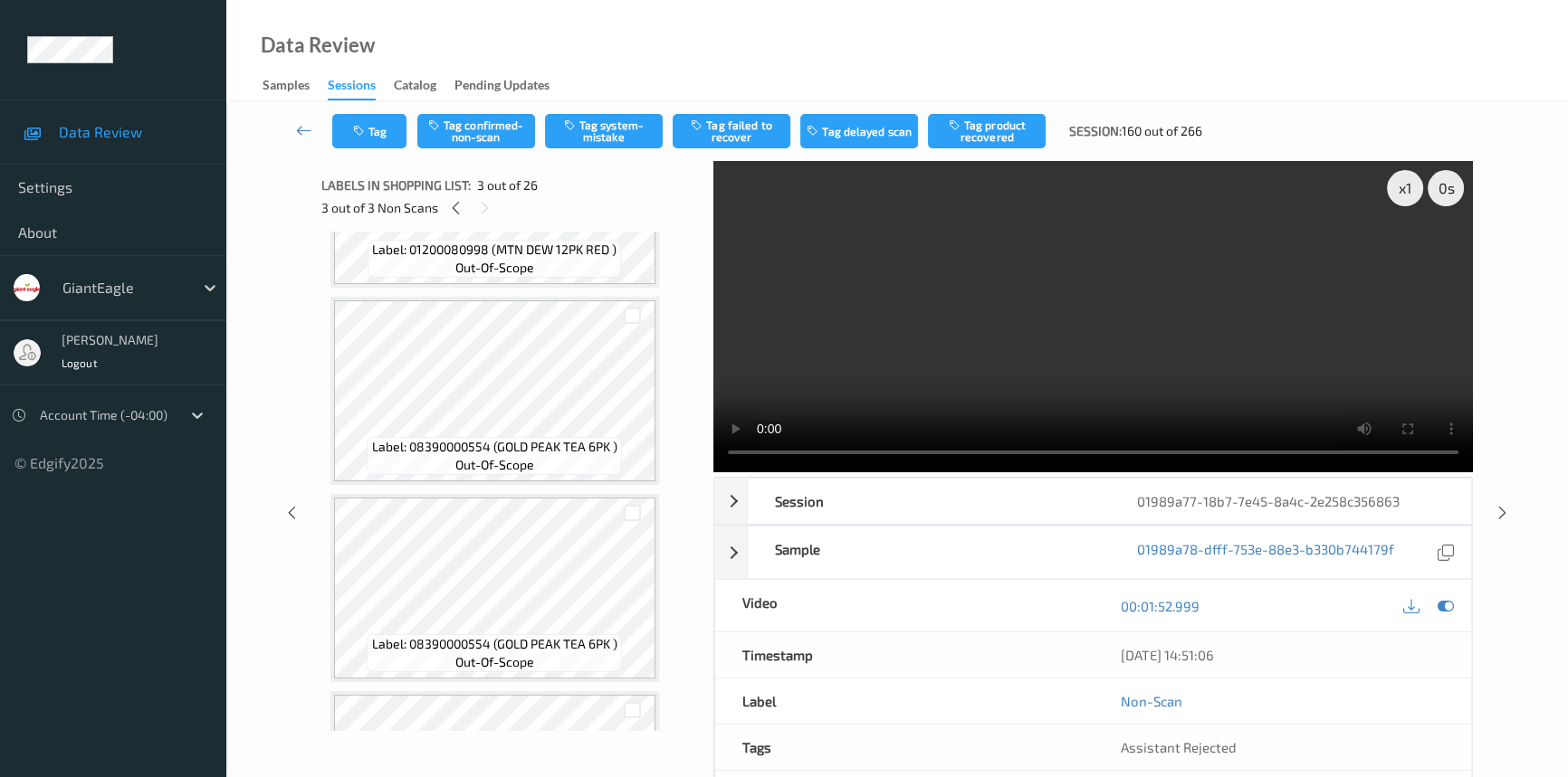
click at [1027, 313] on video at bounding box center [1093, 317] width 759 height 312
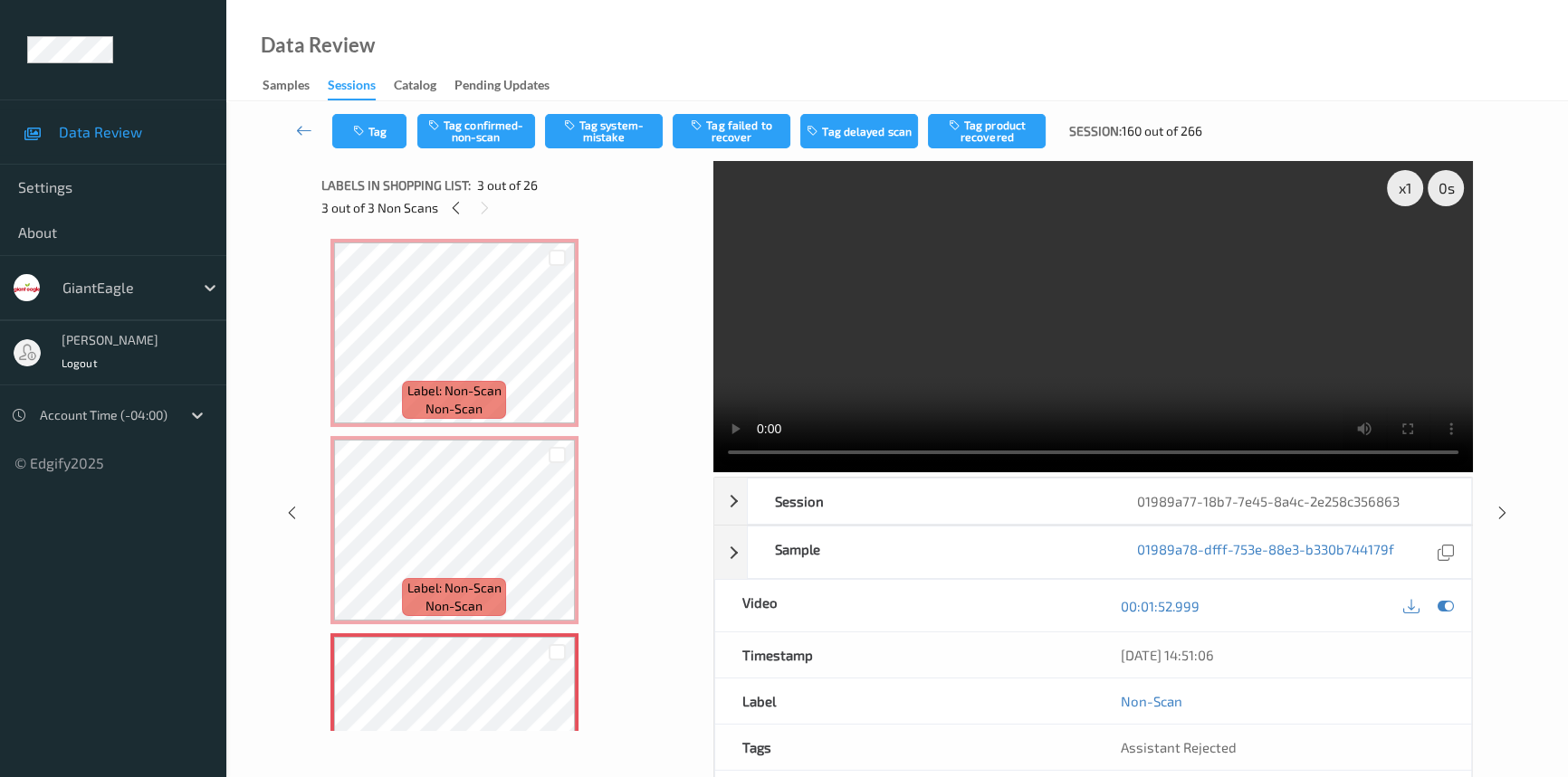
scroll to position [0, 0]
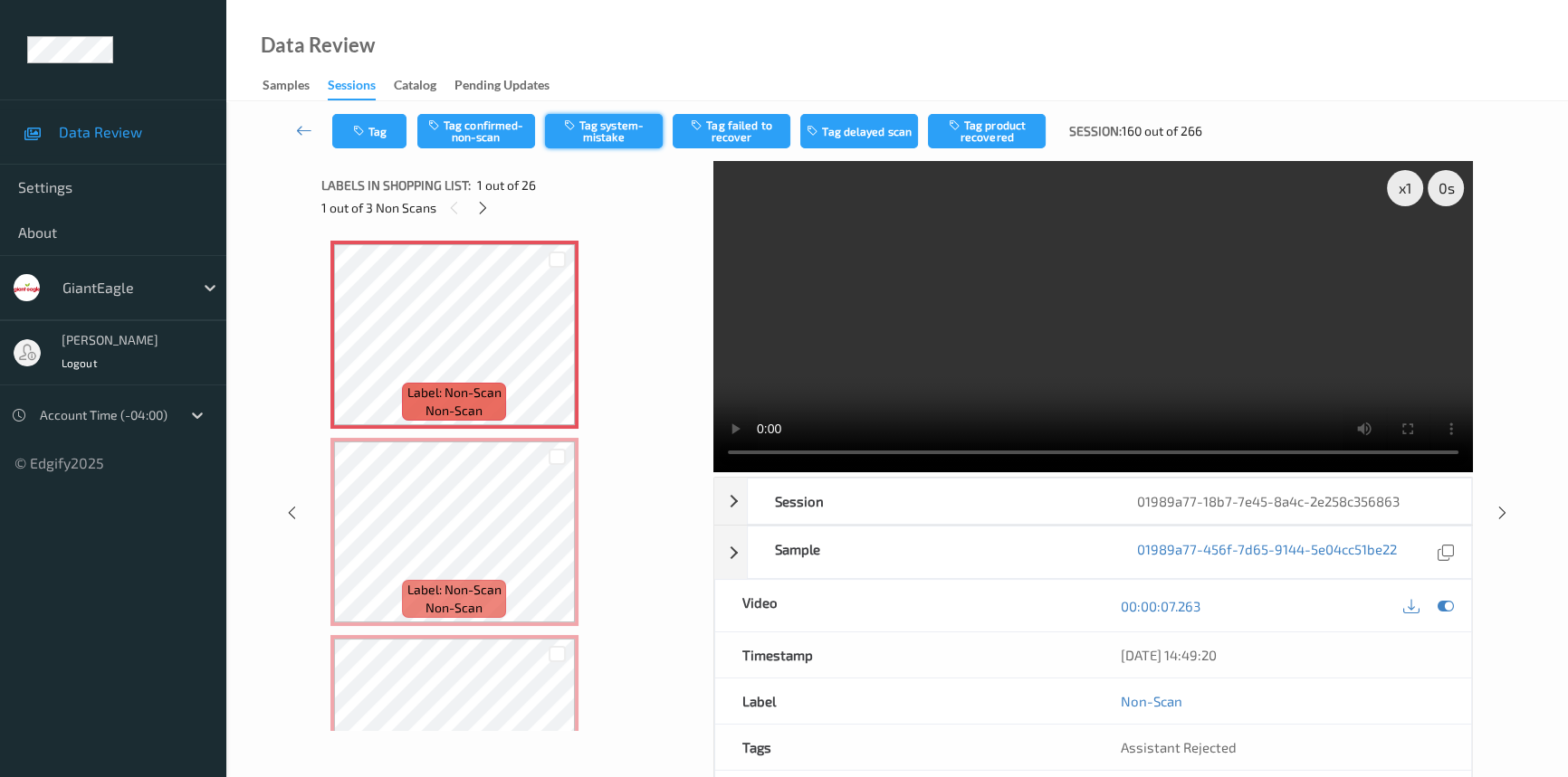
click at [588, 136] on button "Tag system-mistake" at bounding box center [603, 131] width 118 height 34
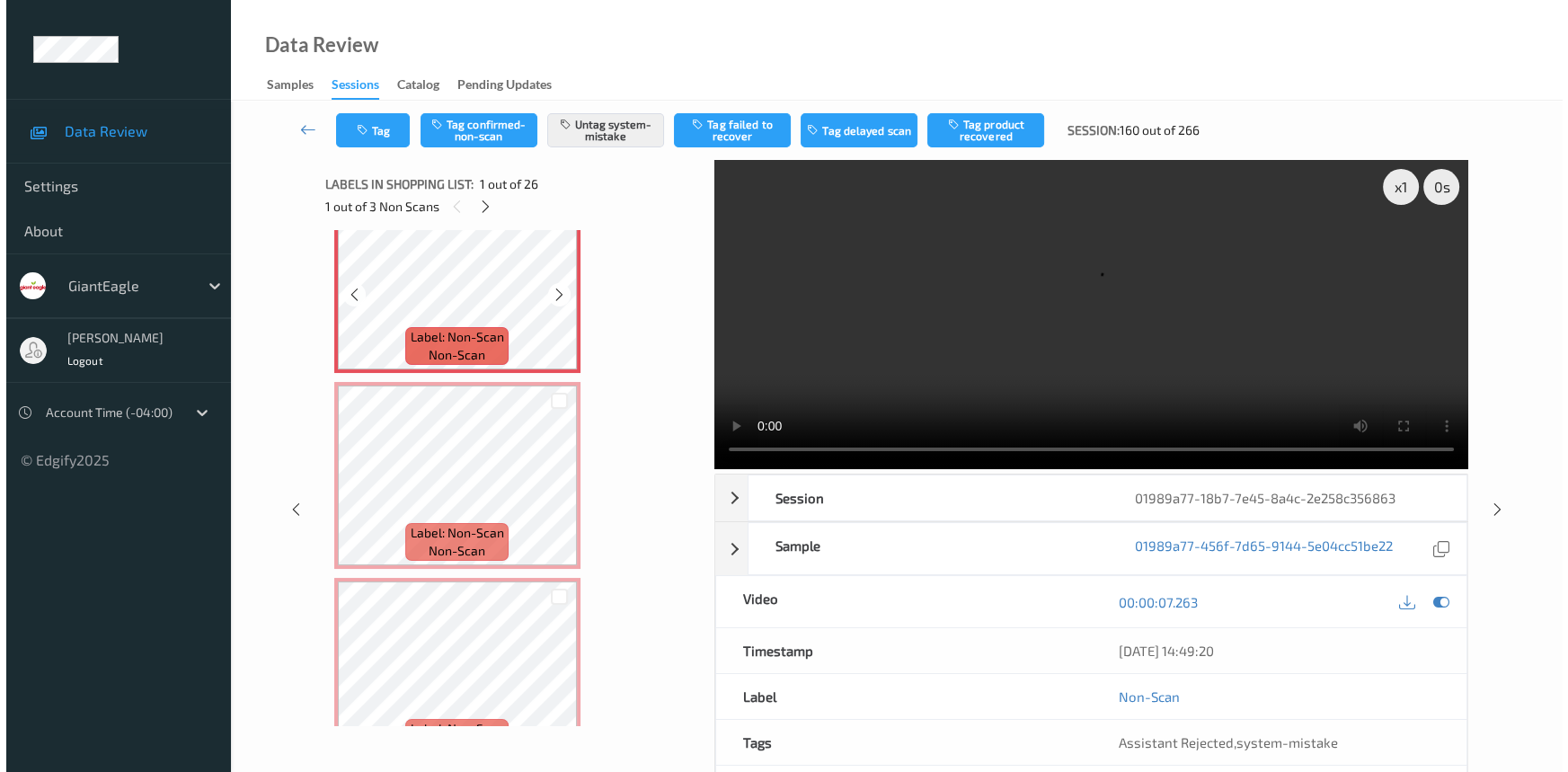
scroll to position [81, 0]
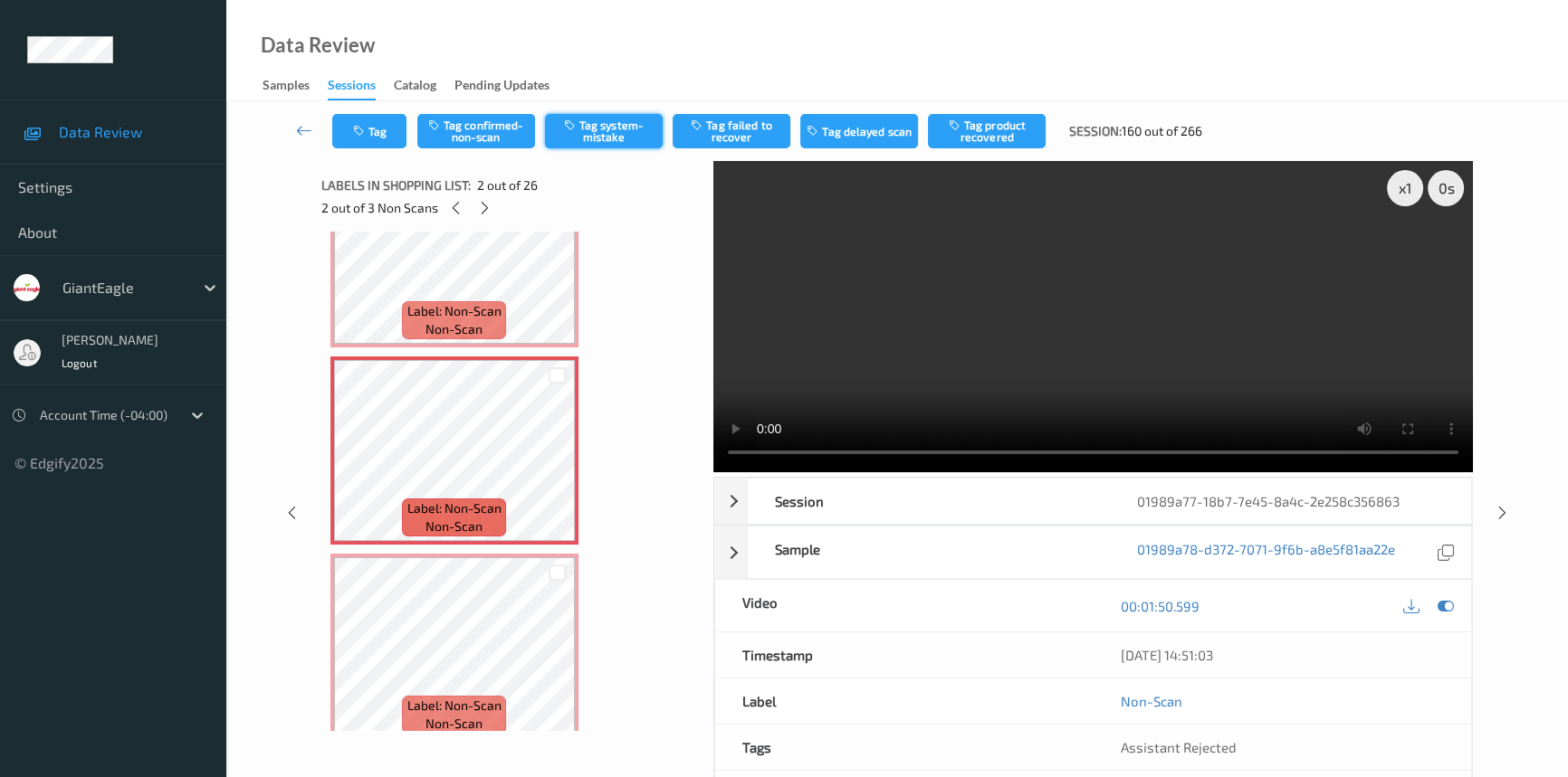
click at [577, 126] on icon "button" at bounding box center [572, 124] width 15 height 12
click at [381, 134] on button "Tag" at bounding box center [369, 131] width 75 height 34
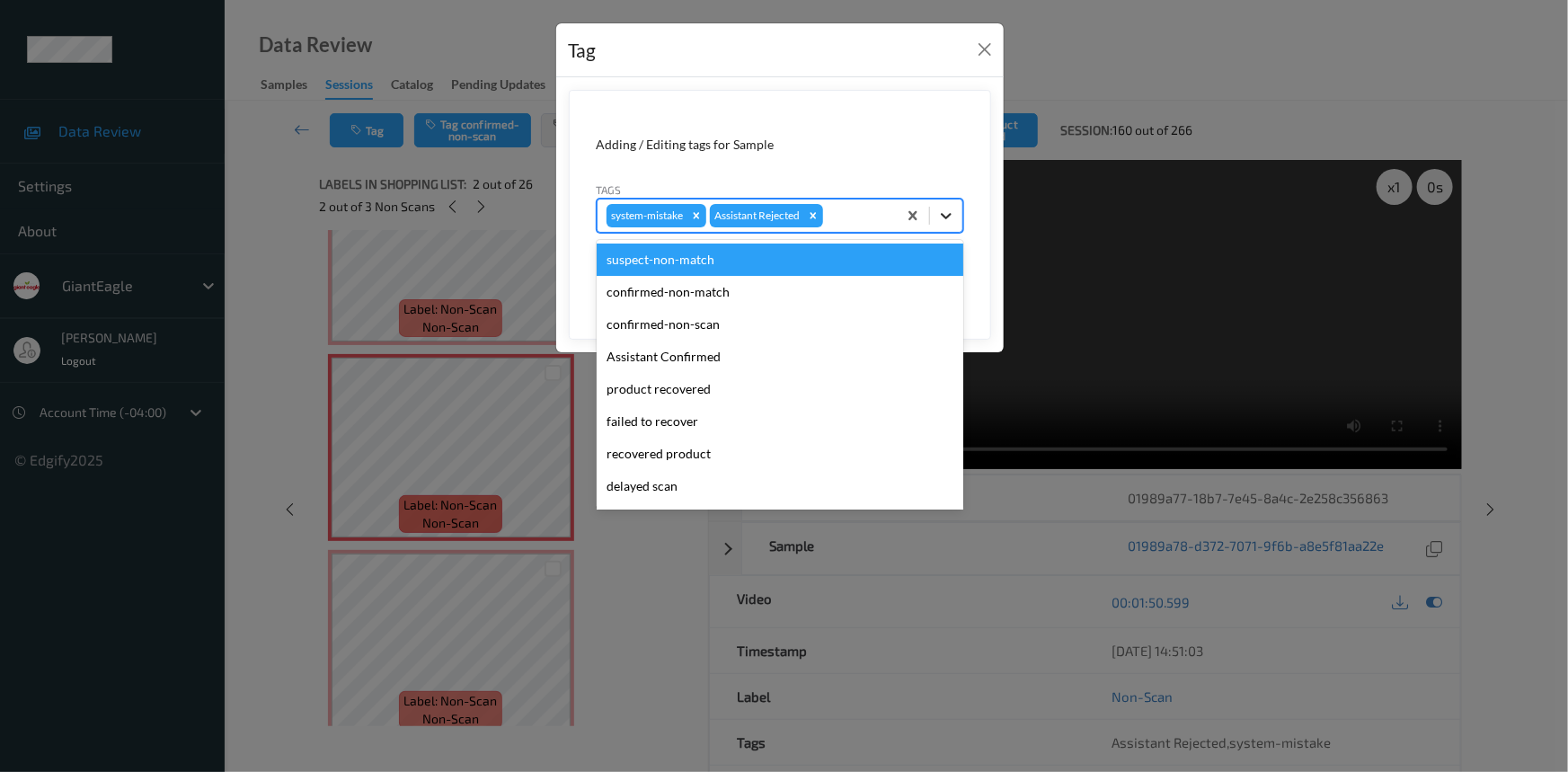
click at [936, 215] on div at bounding box center [946, 216] width 32 height 32
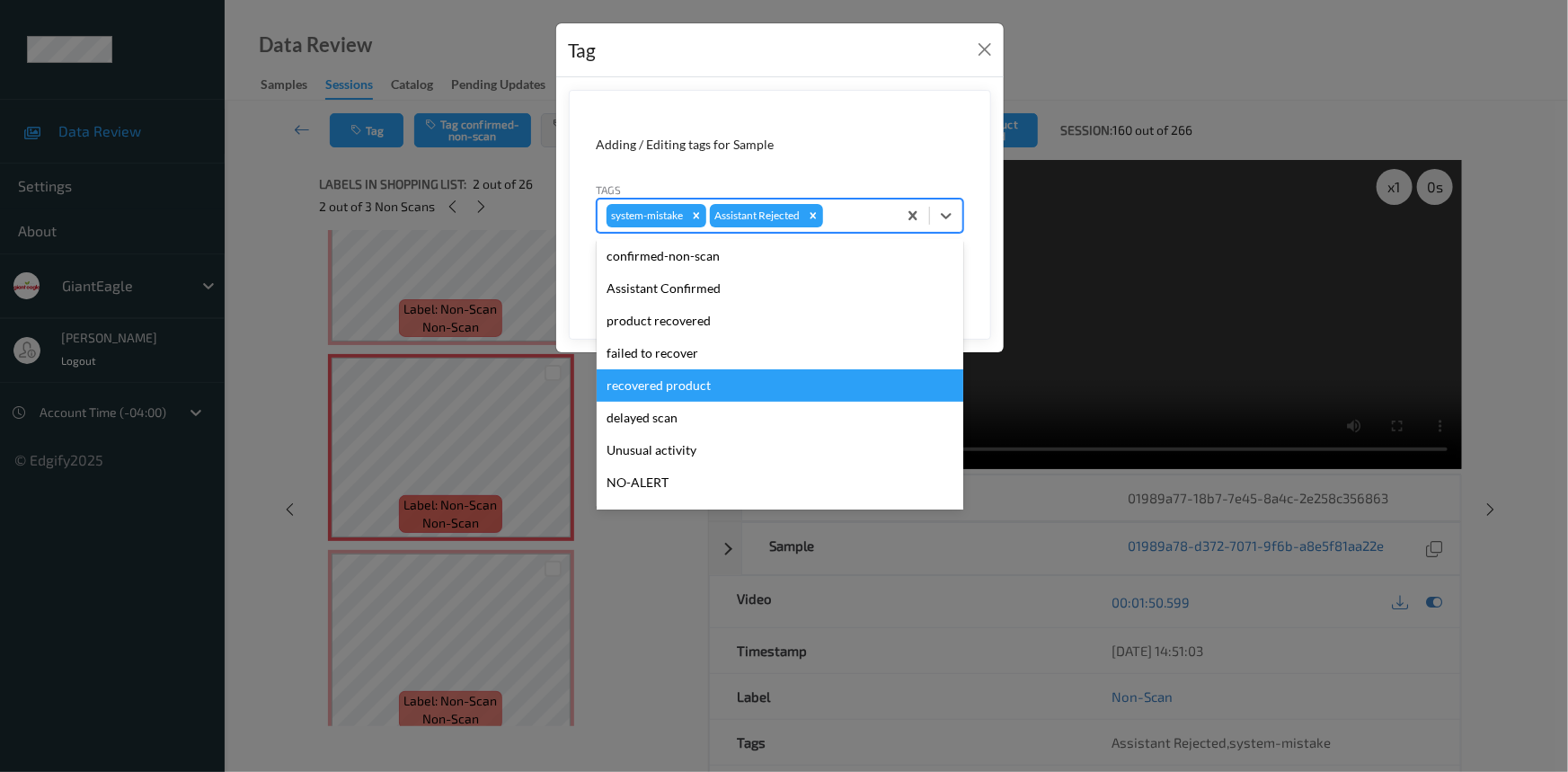
scroll to position [126, 0]
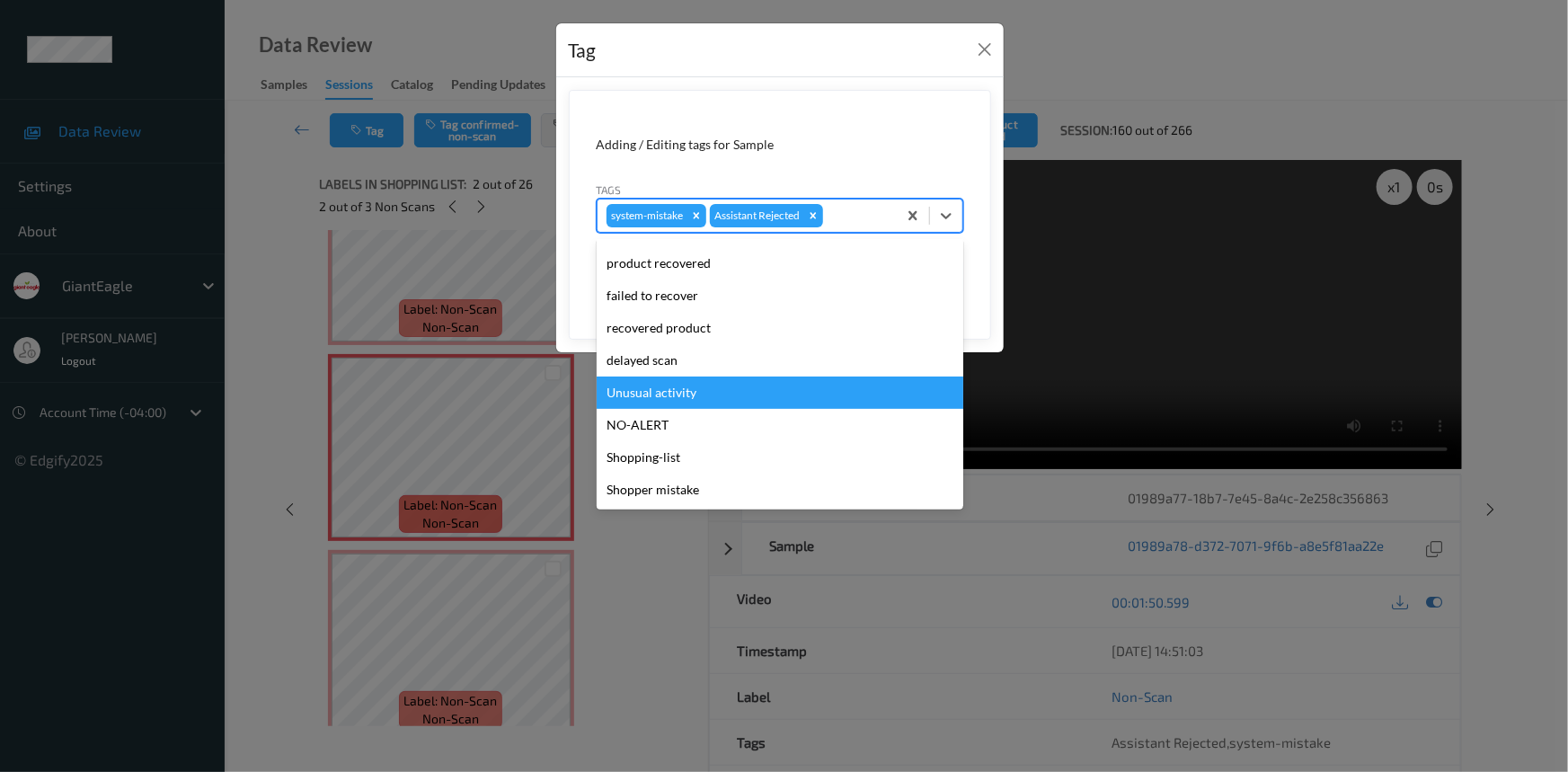
click at [644, 397] on div "Unusual activity" at bounding box center [780, 393] width 366 height 32
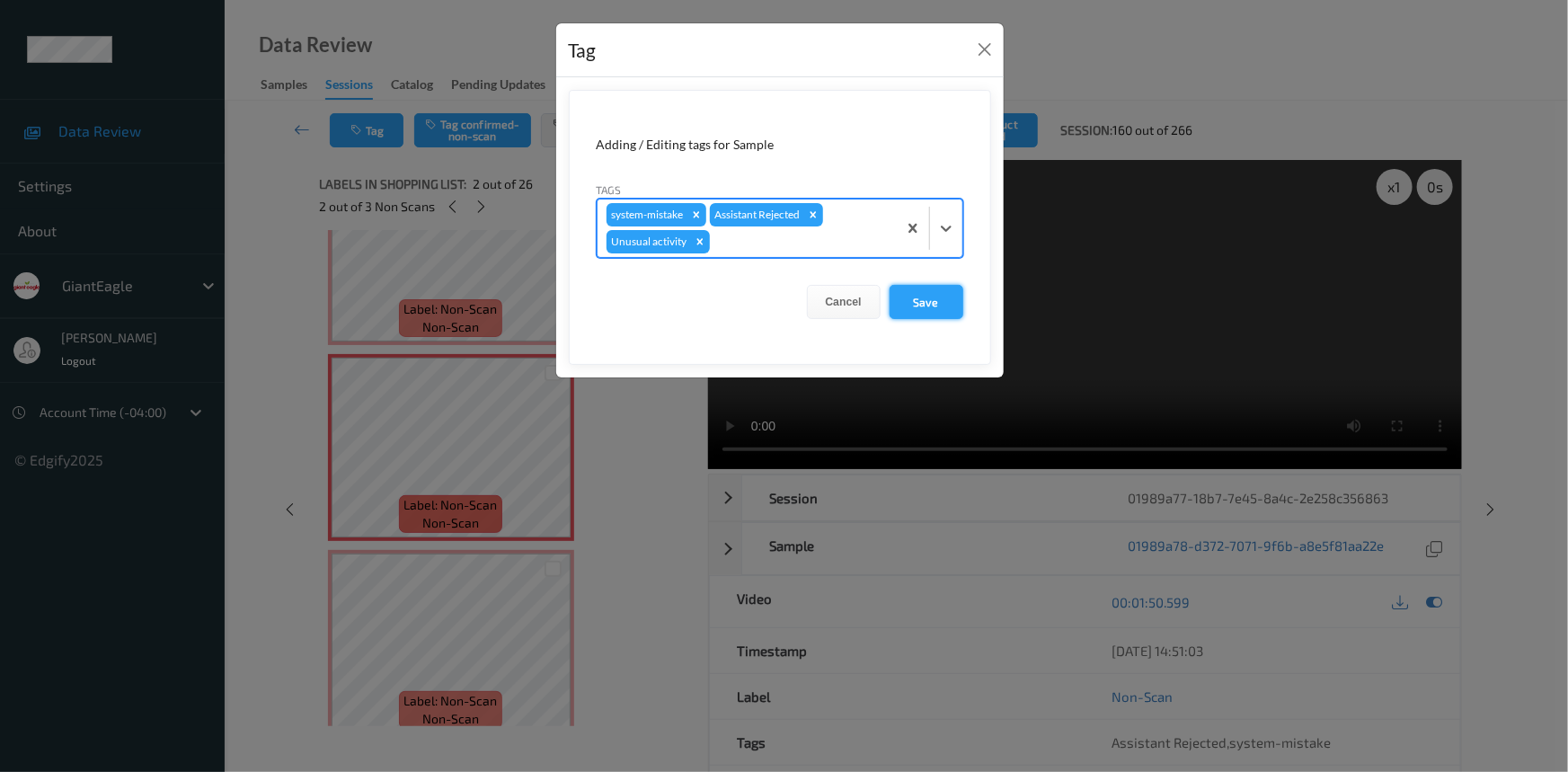
click at [936, 308] on button "Save" at bounding box center [926, 302] width 74 height 34
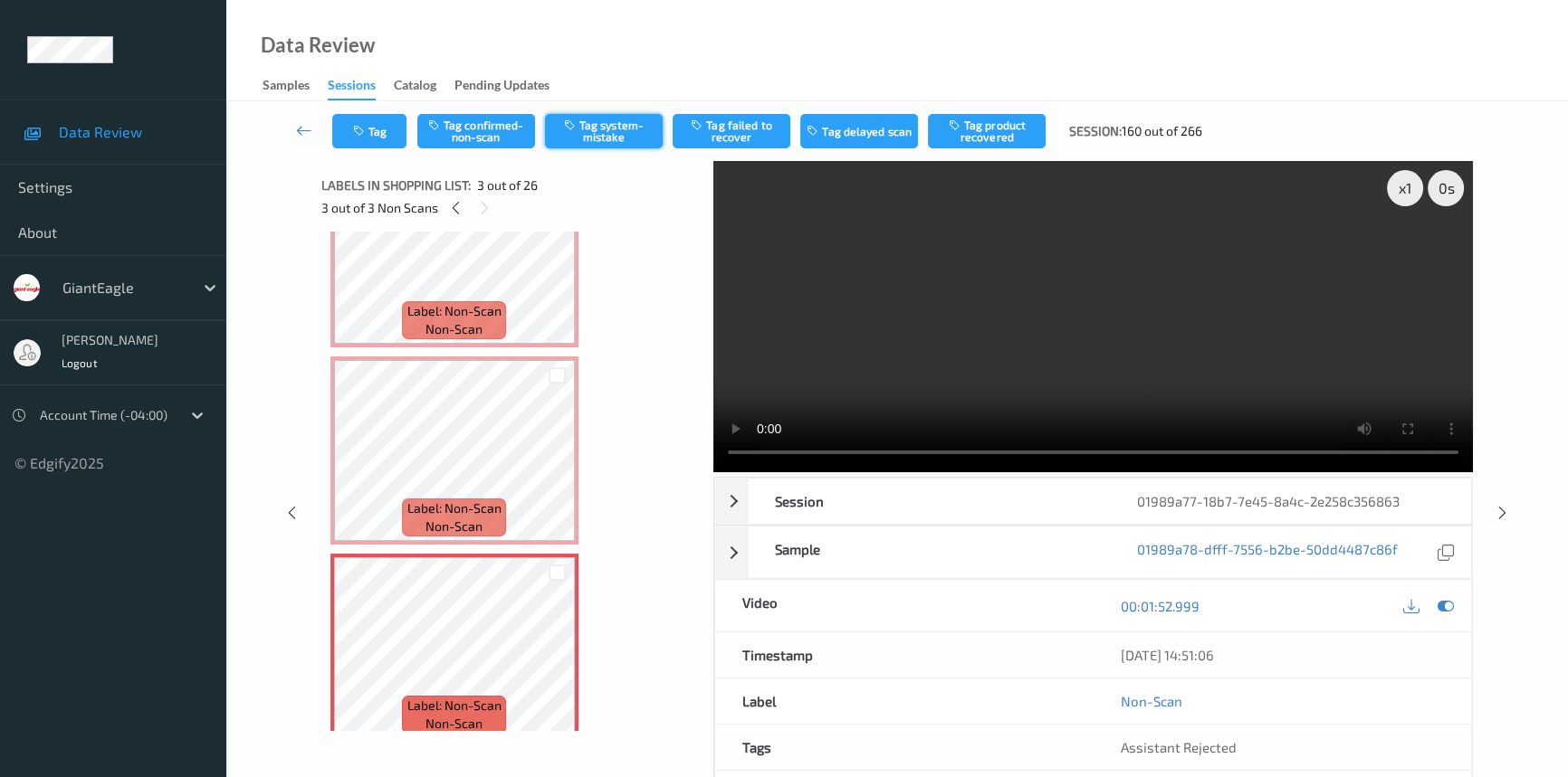
click at [624, 133] on button "Tag system-mistake" at bounding box center [603, 131] width 118 height 34
click at [360, 116] on button "Tag" at bounding box center [369, 131] width 75 height 34
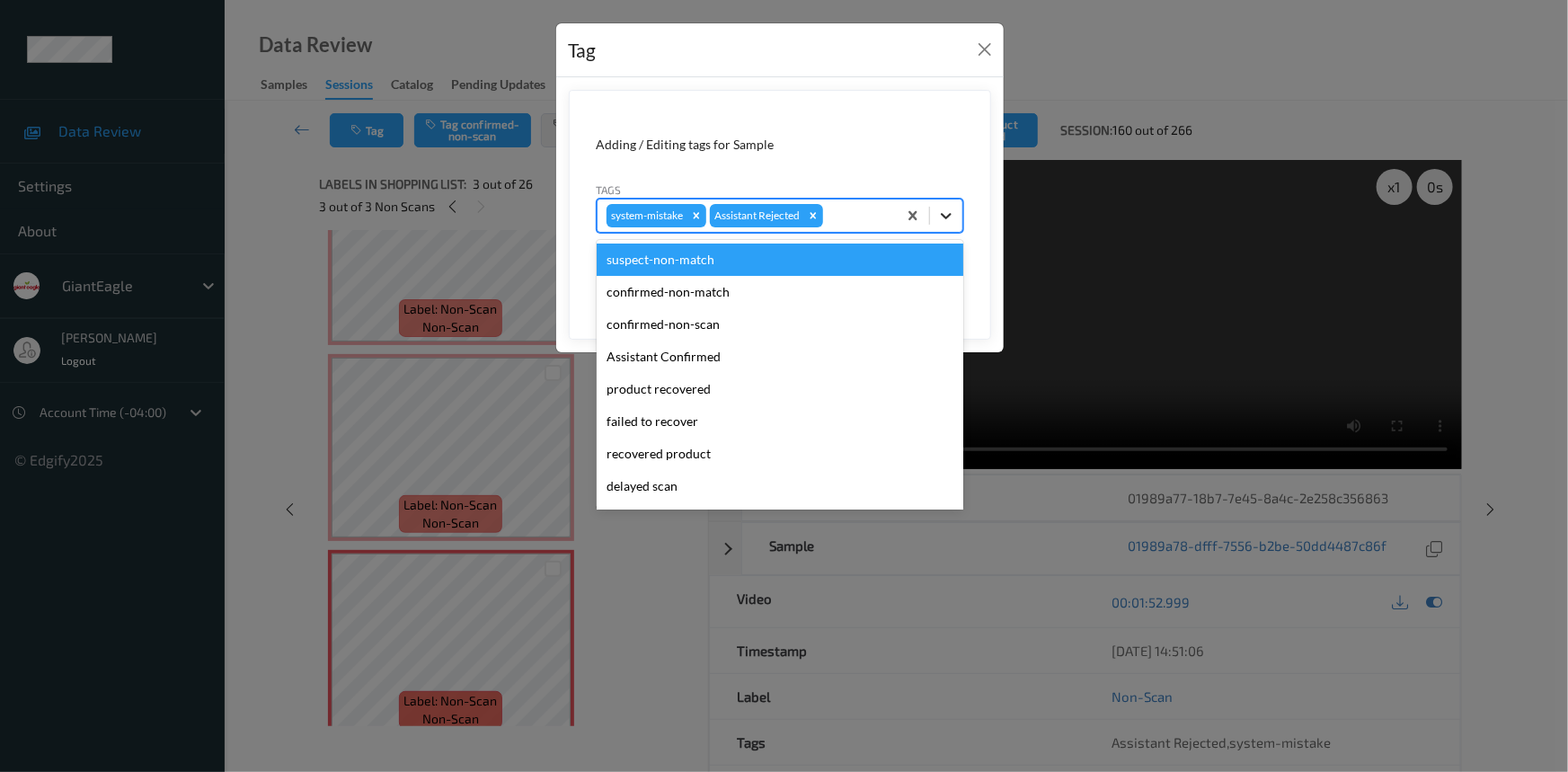
click at [947, 214] on icon at bounding box center [946, 216] width 18 height 18
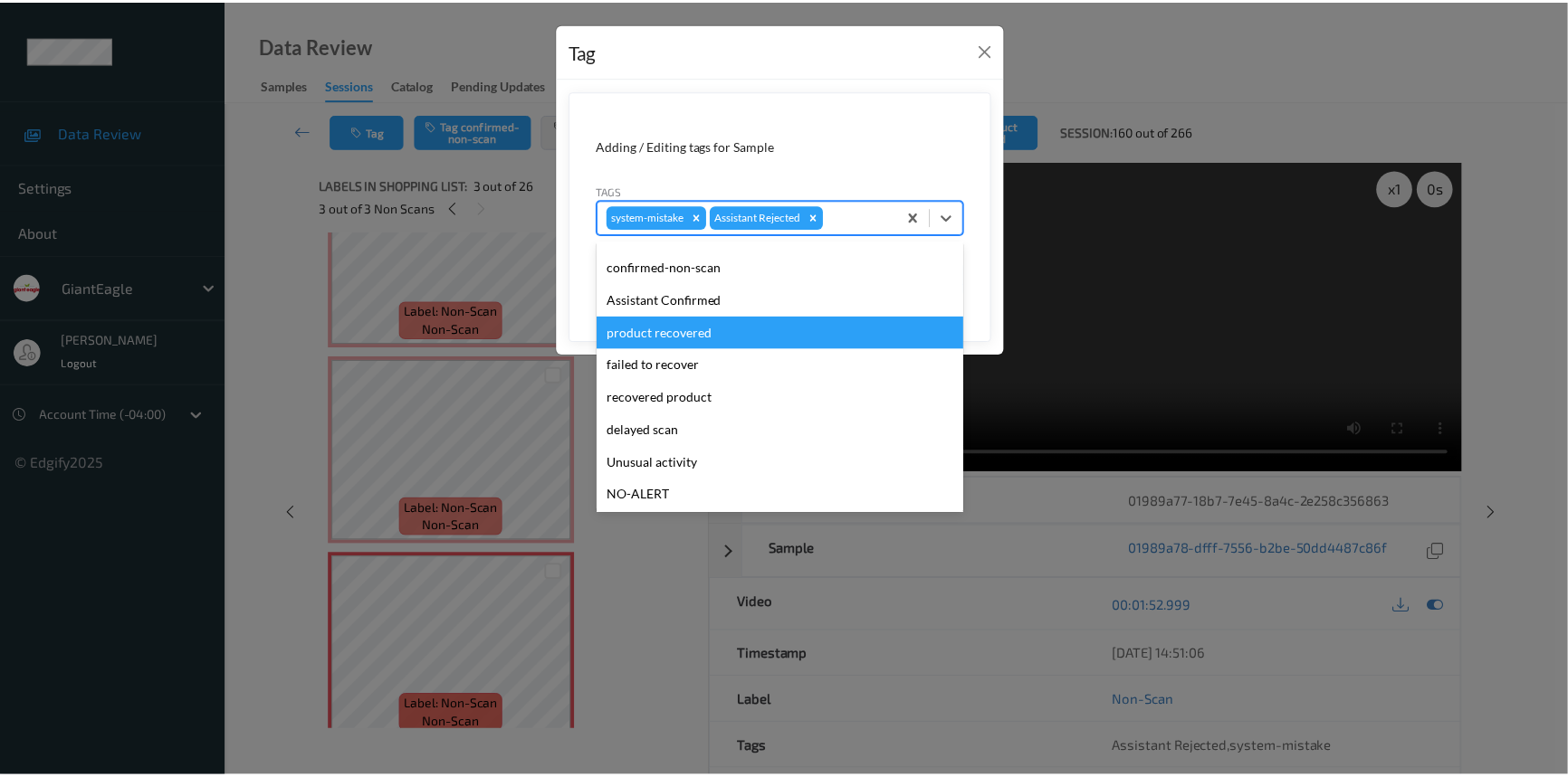
scroll to position [81, 0]
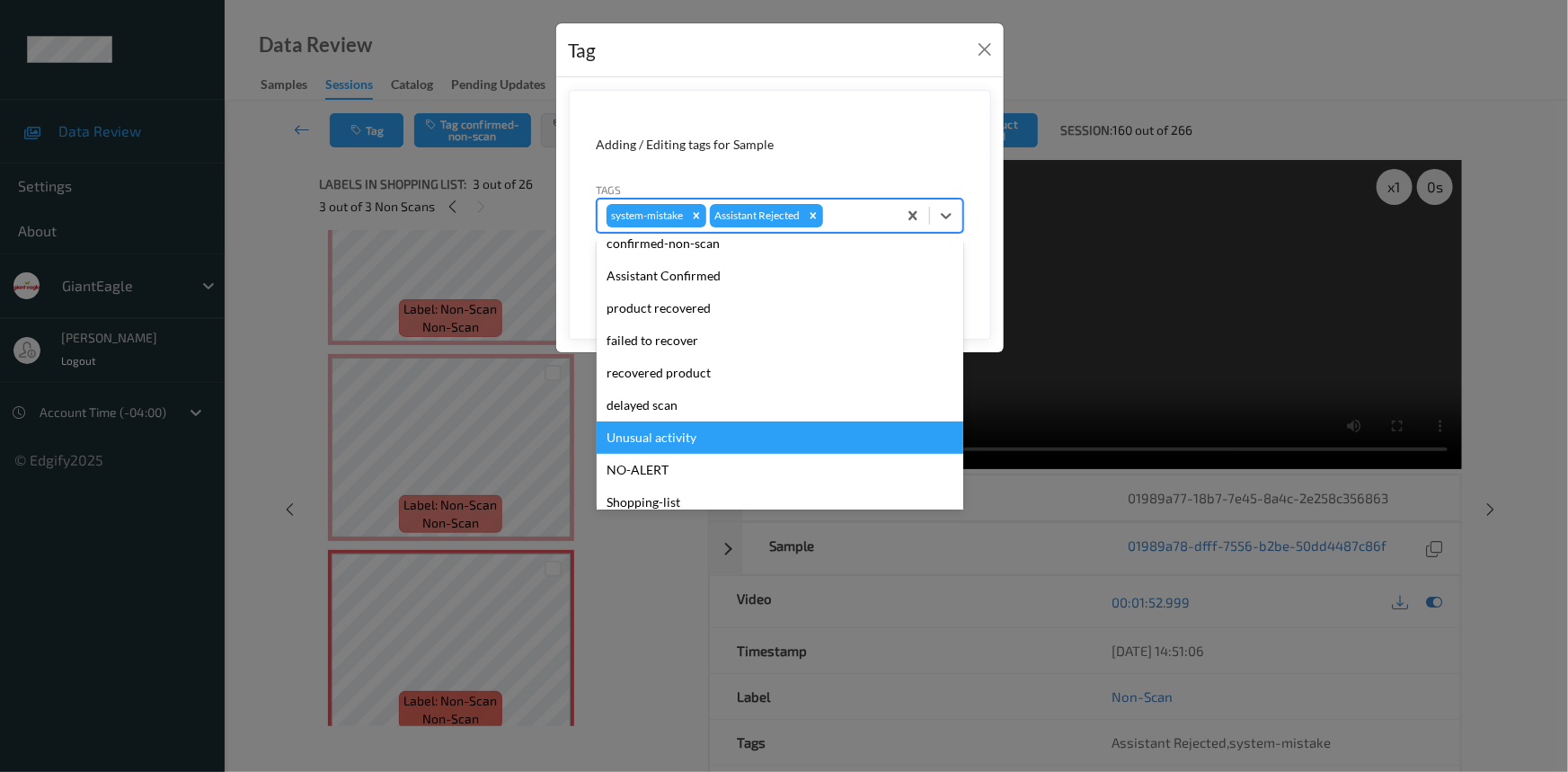
drag, startPoint x: 684, startPoint y: 443, endPoint x: 696, endPoint y: 439, distance: 12.6
click at [684, 443] on div "Unusual activity" at bounding box center [780, 438] width 366 height 32
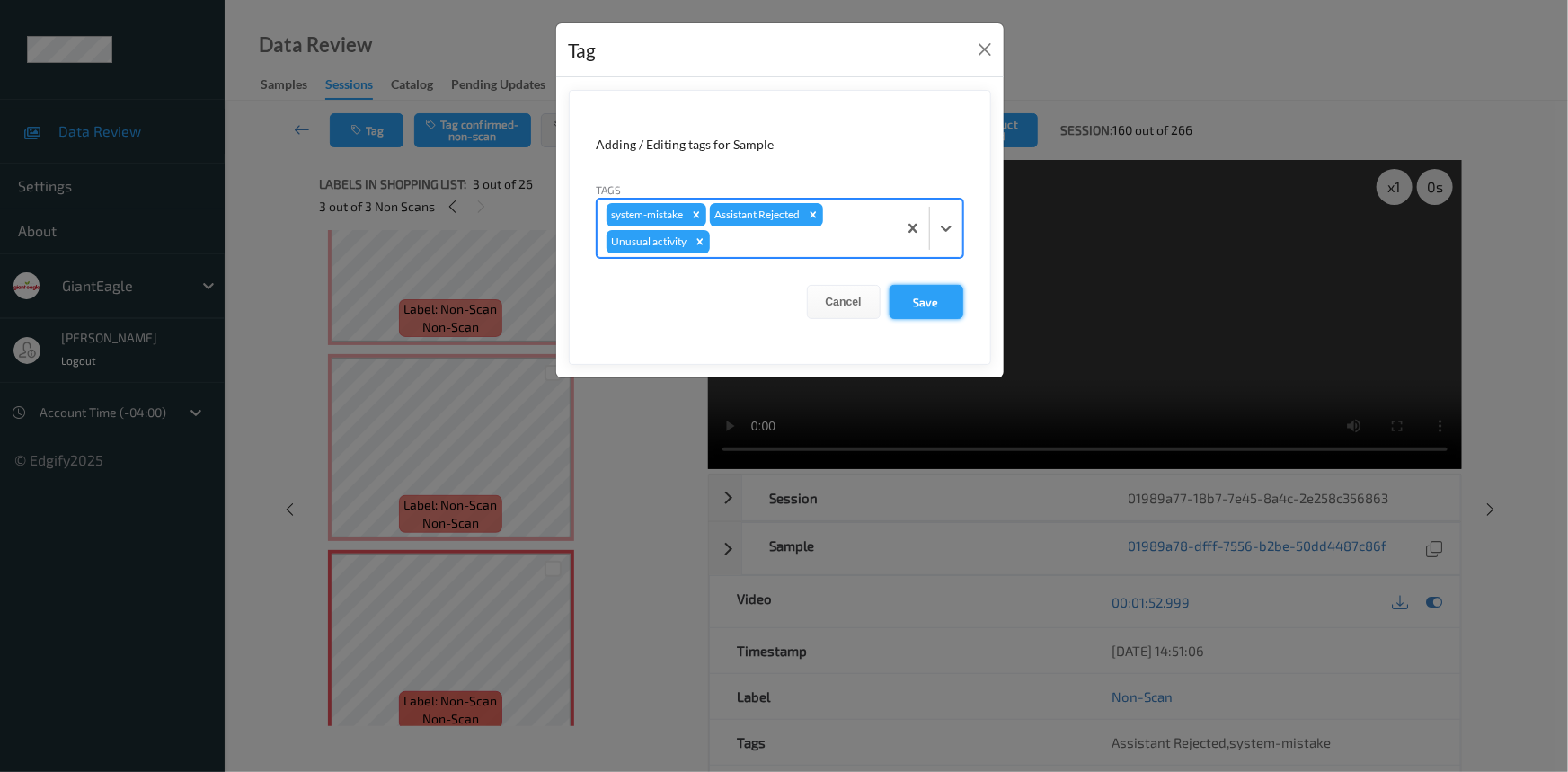
click at [928, 305] on button "Save" at bounding box center [926, 302] width 74 height 34
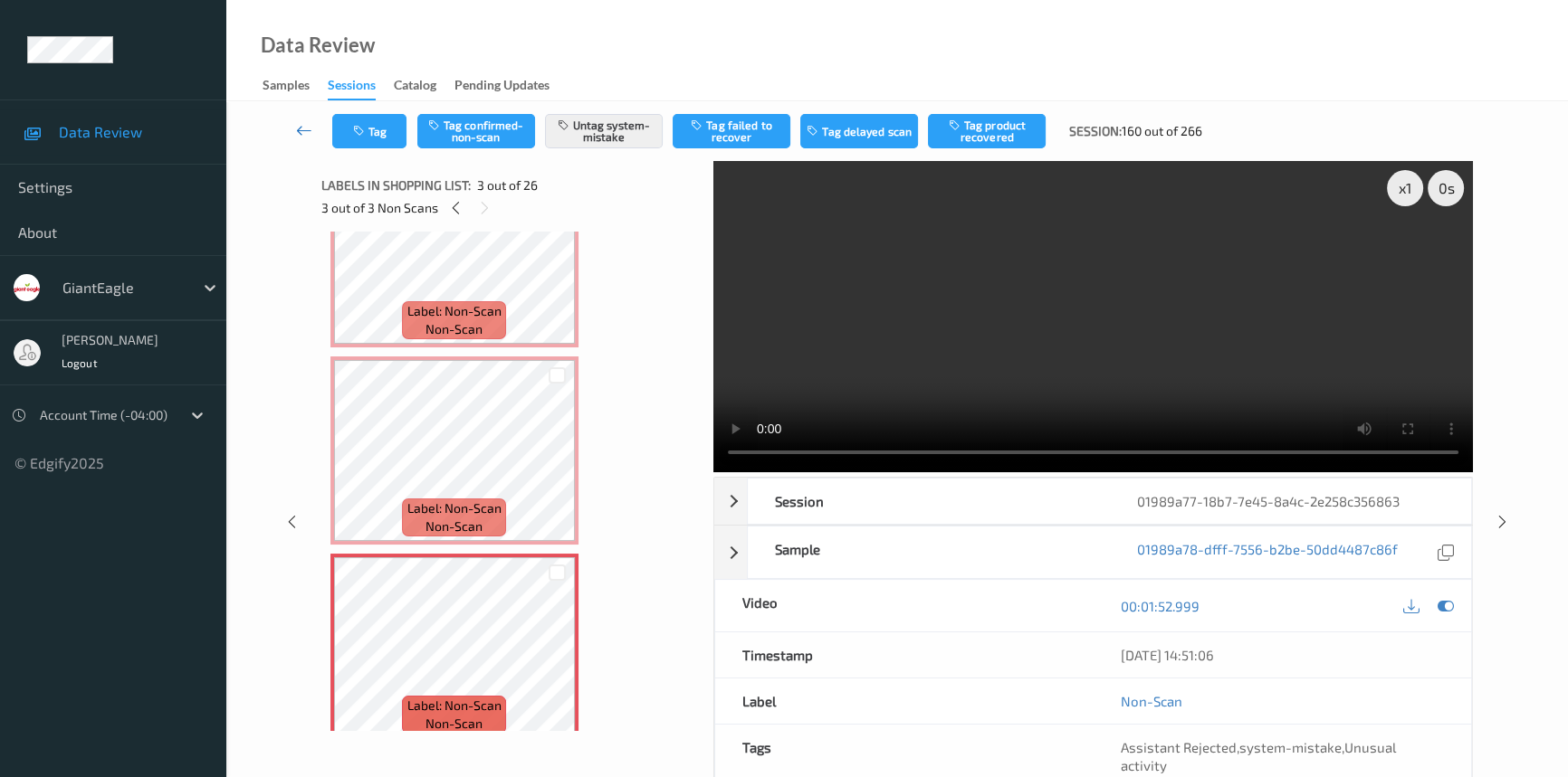
click at [303, 128] on icon at bounding box center [304, 130] width 16 height 18
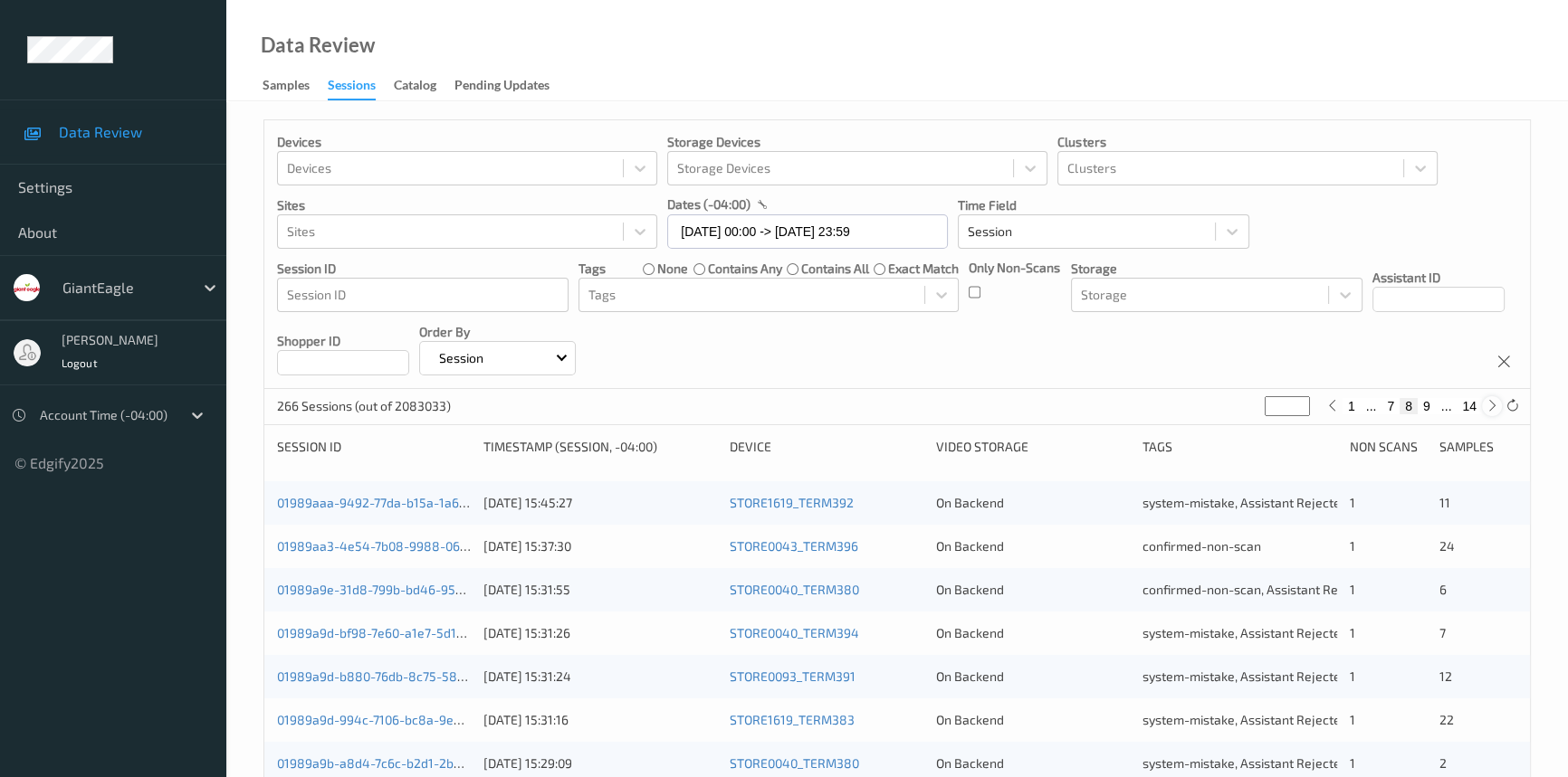
click at [1491, 407] on icon at bounding box center [1492, 406] width 13 height 13
type input "*"
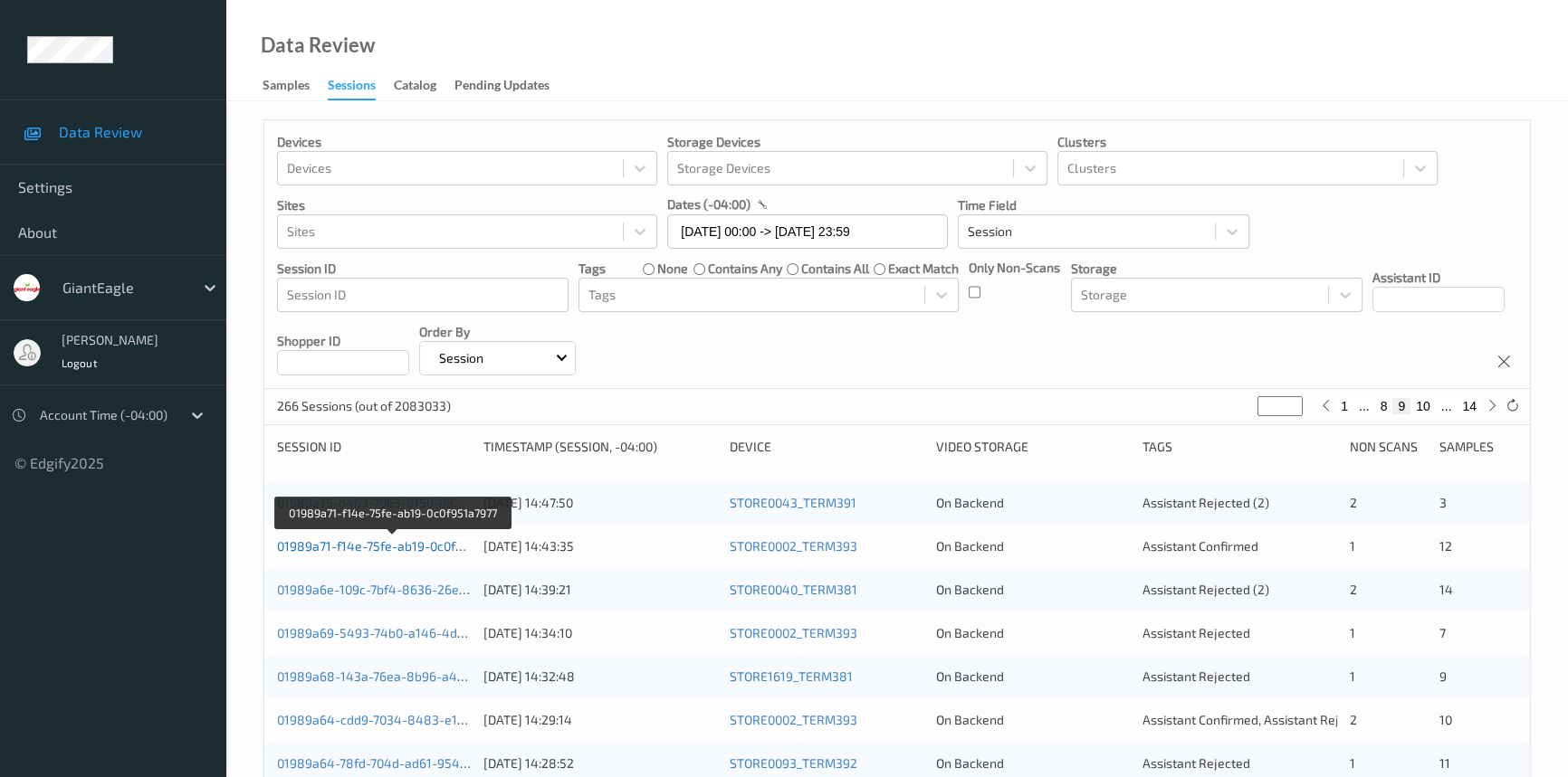
click at [361, 543] on link "01989a71-f14e-75fe-ab19-0c0f951a7977" at bounding box center [393, 546] width 231 height 15
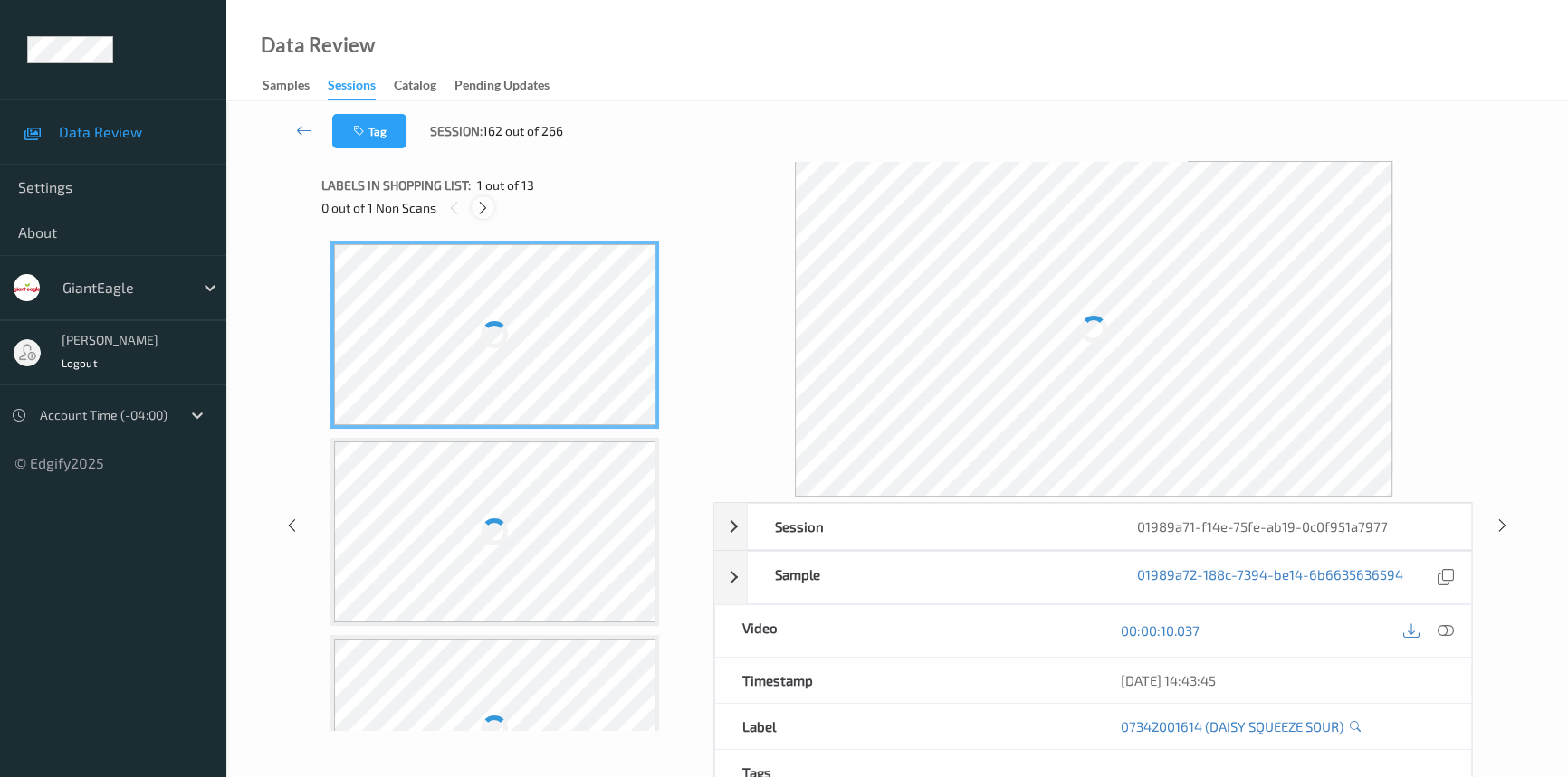
click at [476, 213] on icon at bounding box center [483, 207] width 15 height 16
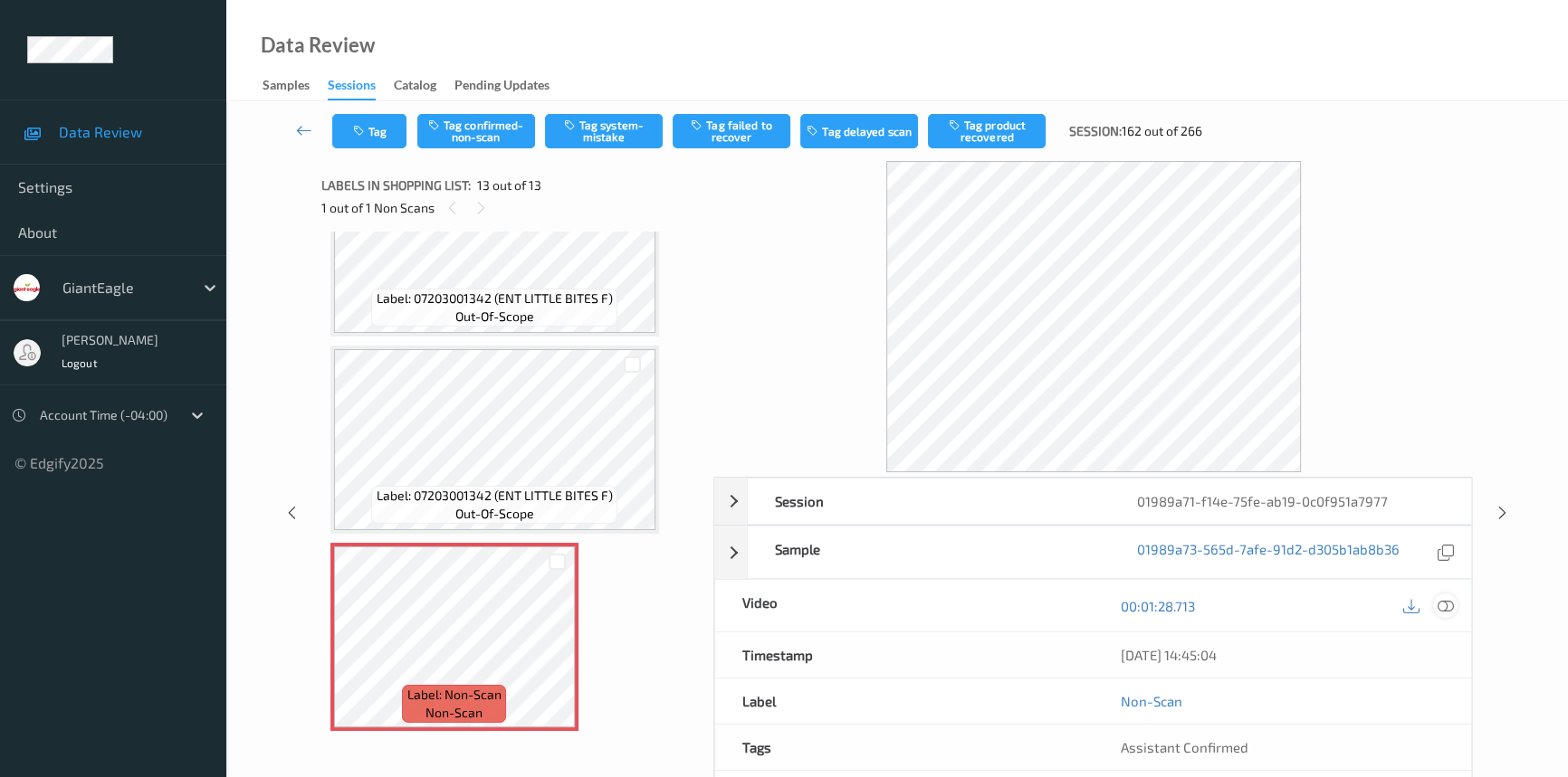
click at [1447, 598] on icon at bounding box center [1446, 606] width 16 height 16
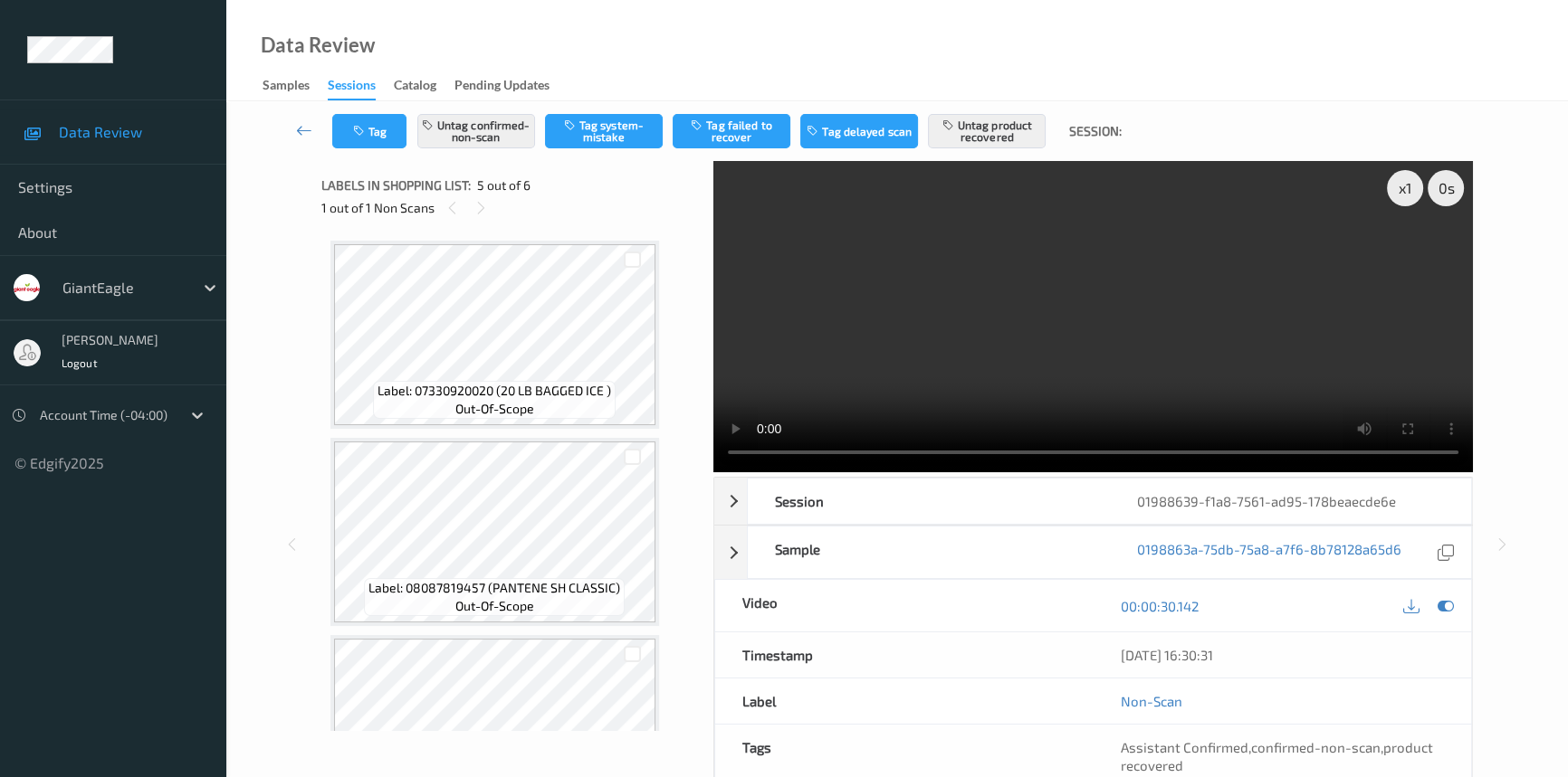
scroll to position [578, 0]
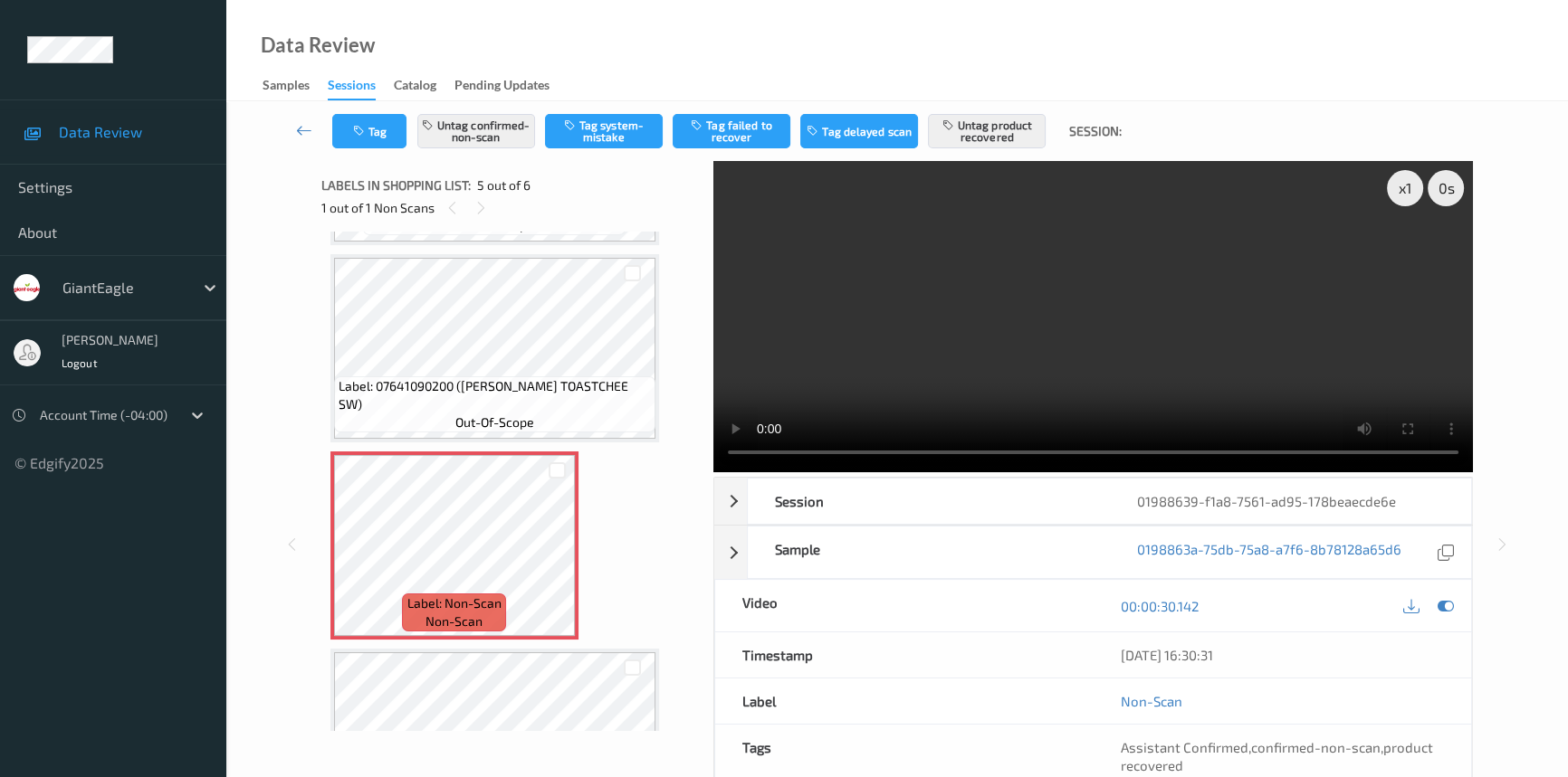
click at [1078, 307] on video at bounding box center [1093, 317] width 759 height 312
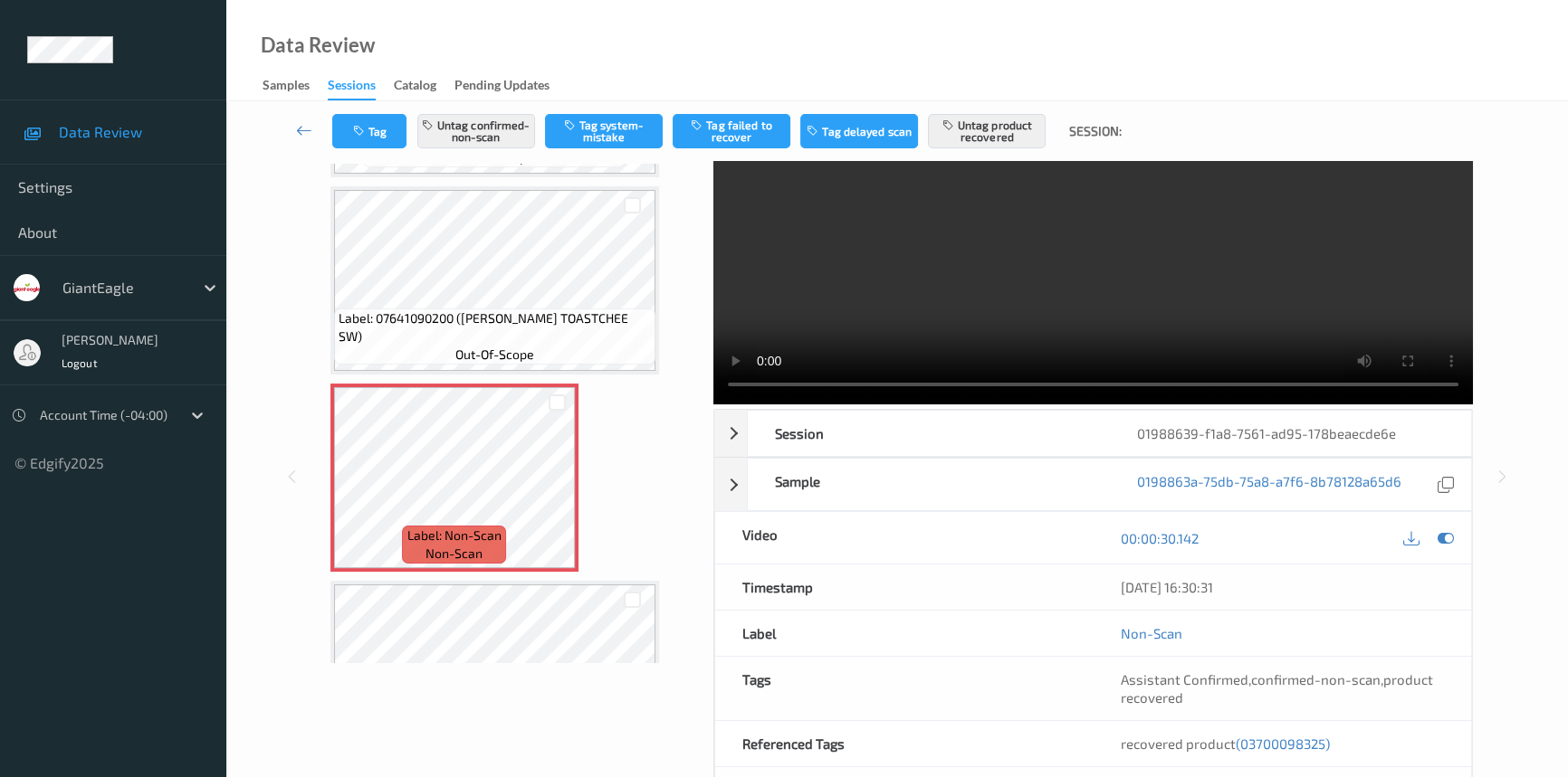
scroll to position [0, 0]
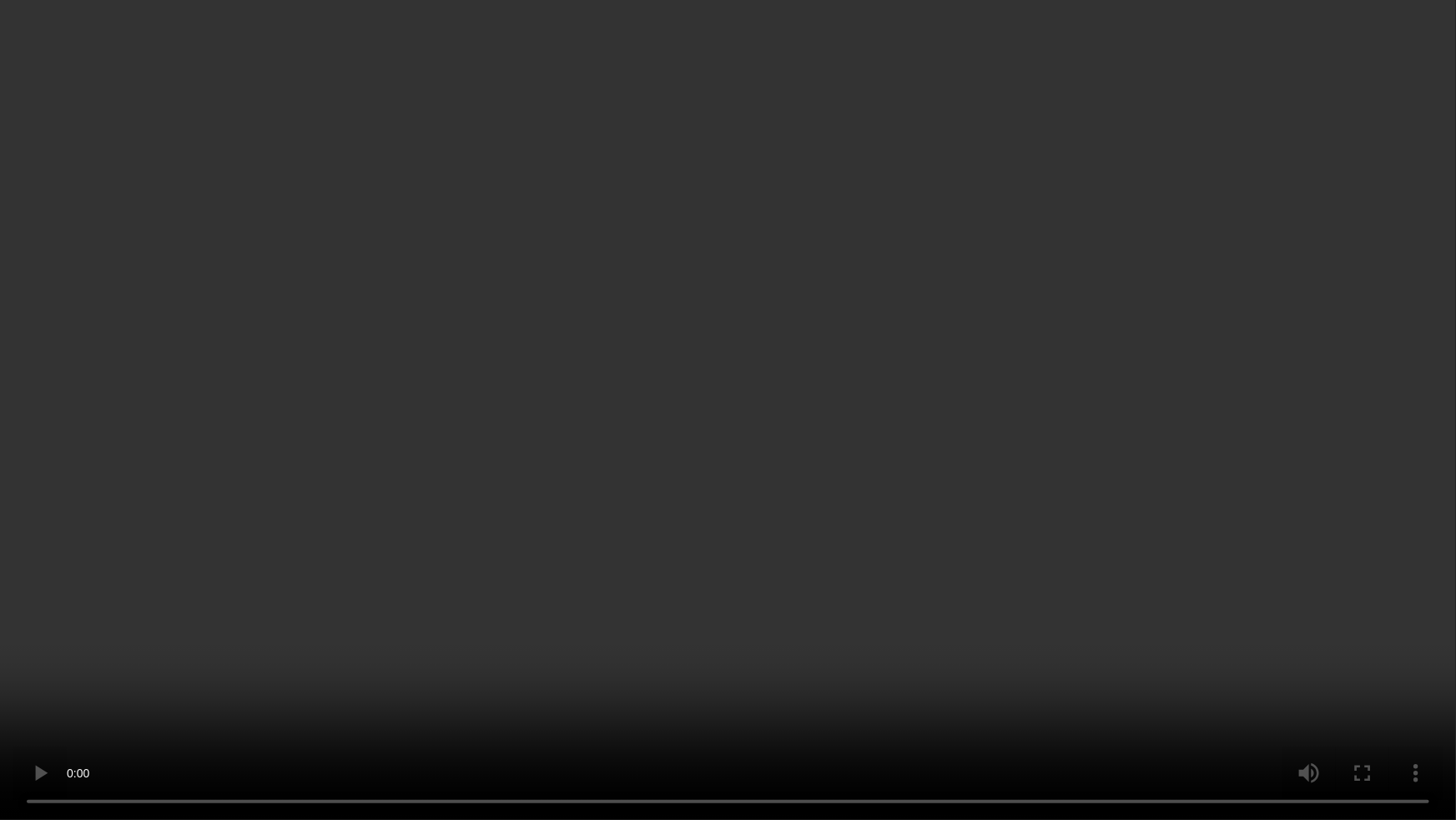
click at [981, 548] on video at bounding box center [728, 410] width 1456 height 820
click at [825, 551] on video at bounding box center [728, 410] width 1456 height 820
click at [759, 601] on video at bounding box center [728, 410] width 1456 height 820
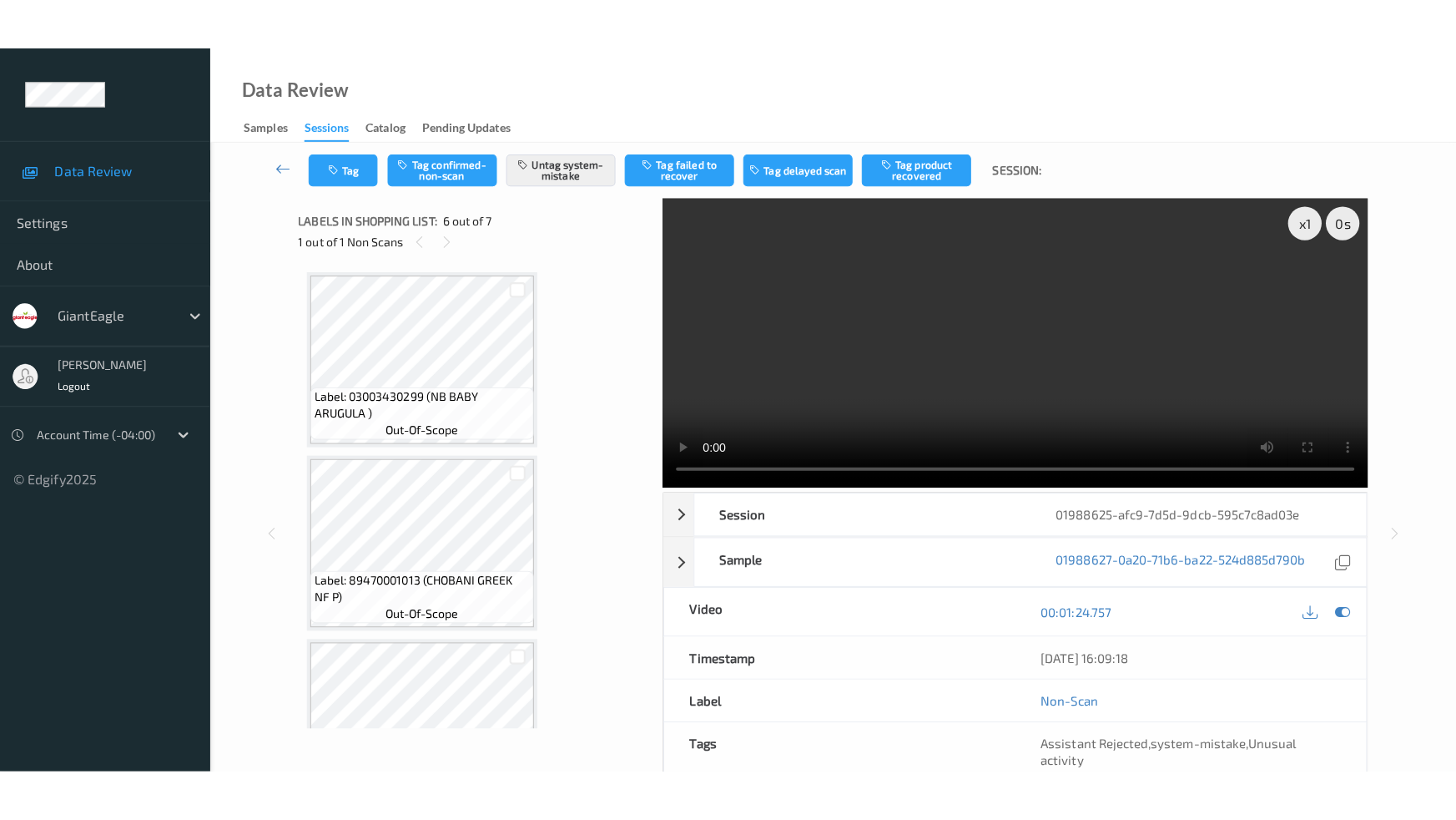
scroll to position [734, 0]
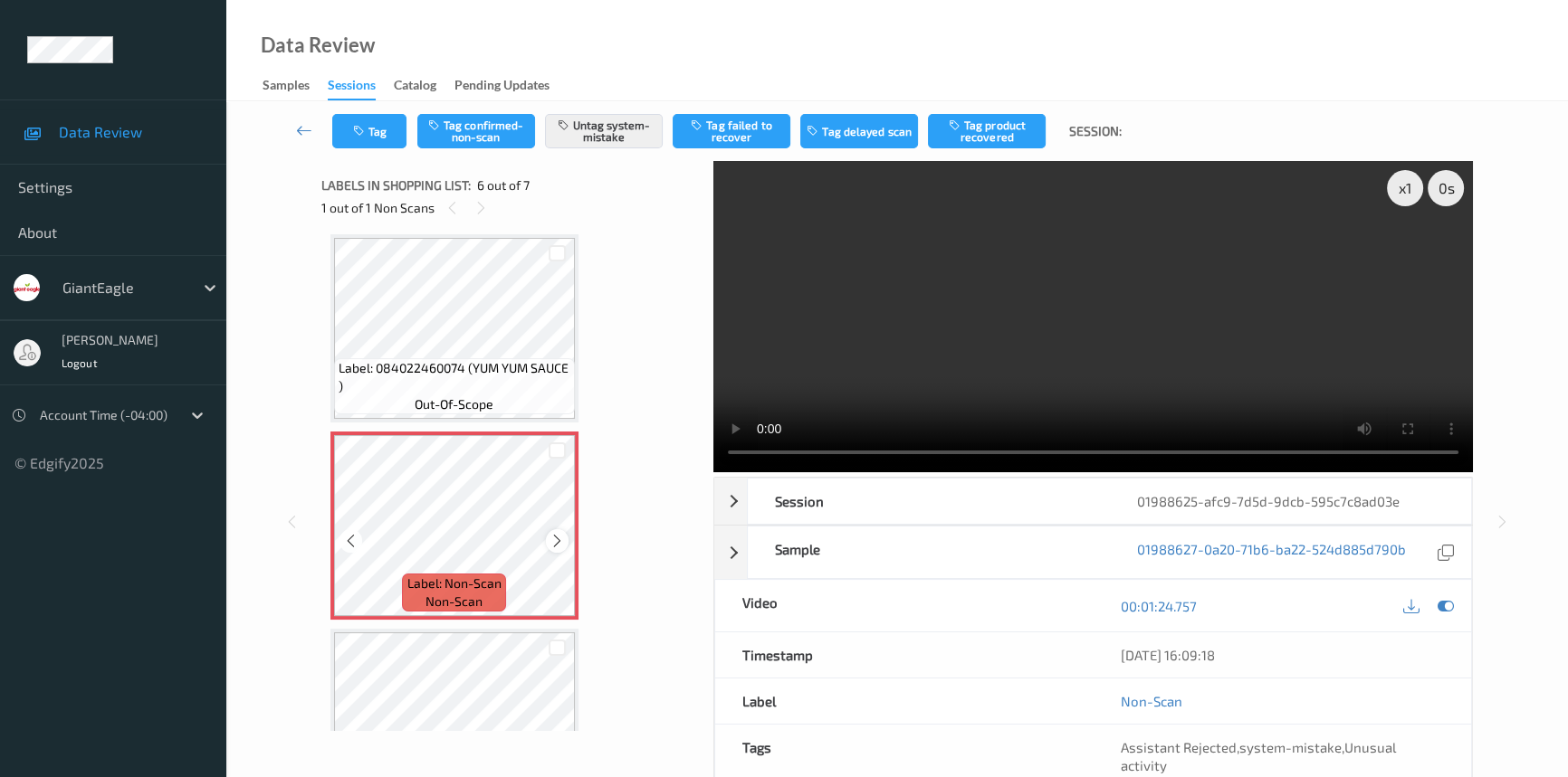
click at [558, 543] on icon at bounding box center [557, 541] width 15 height 16
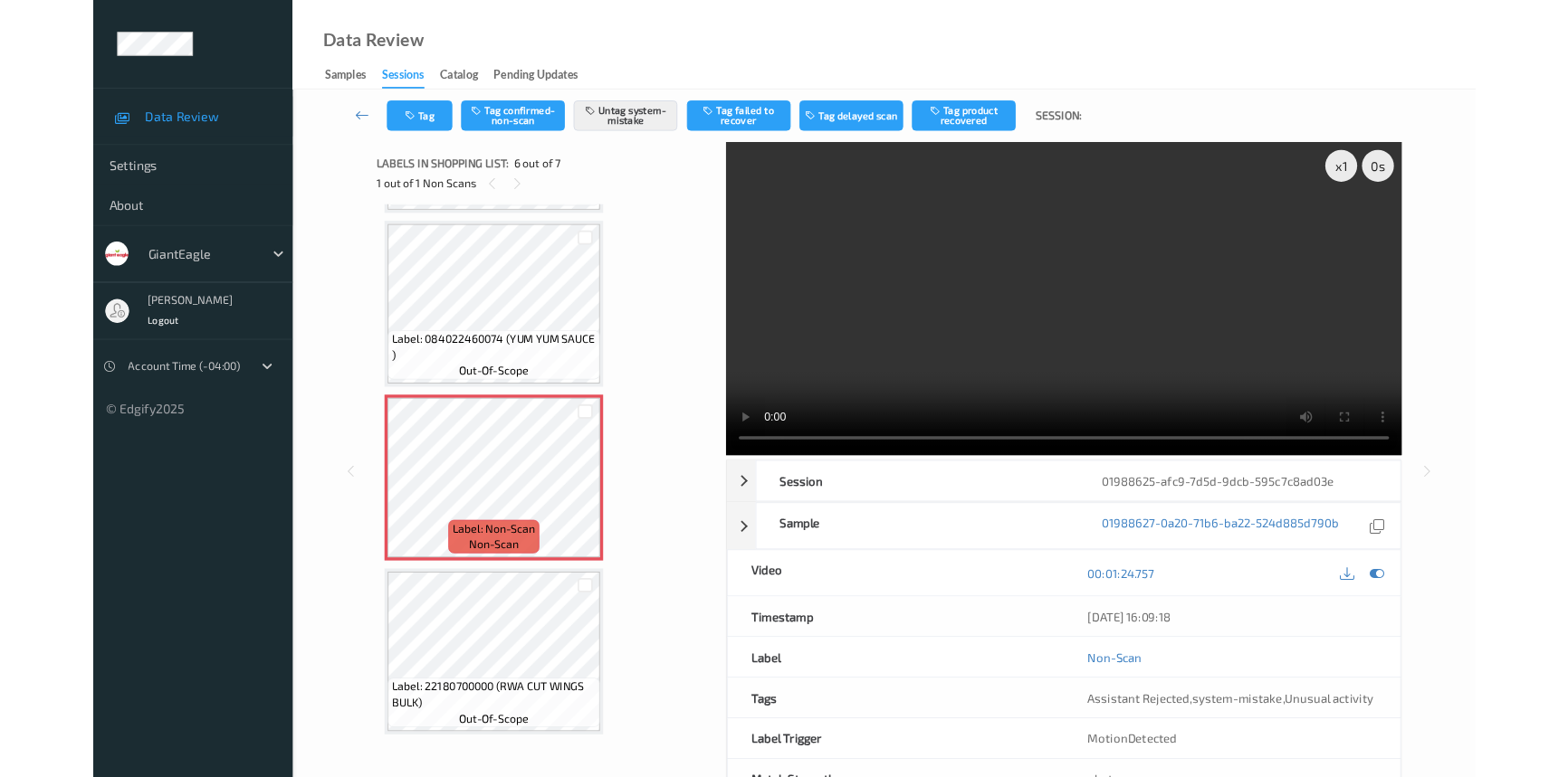
scroll to position [774, 0]
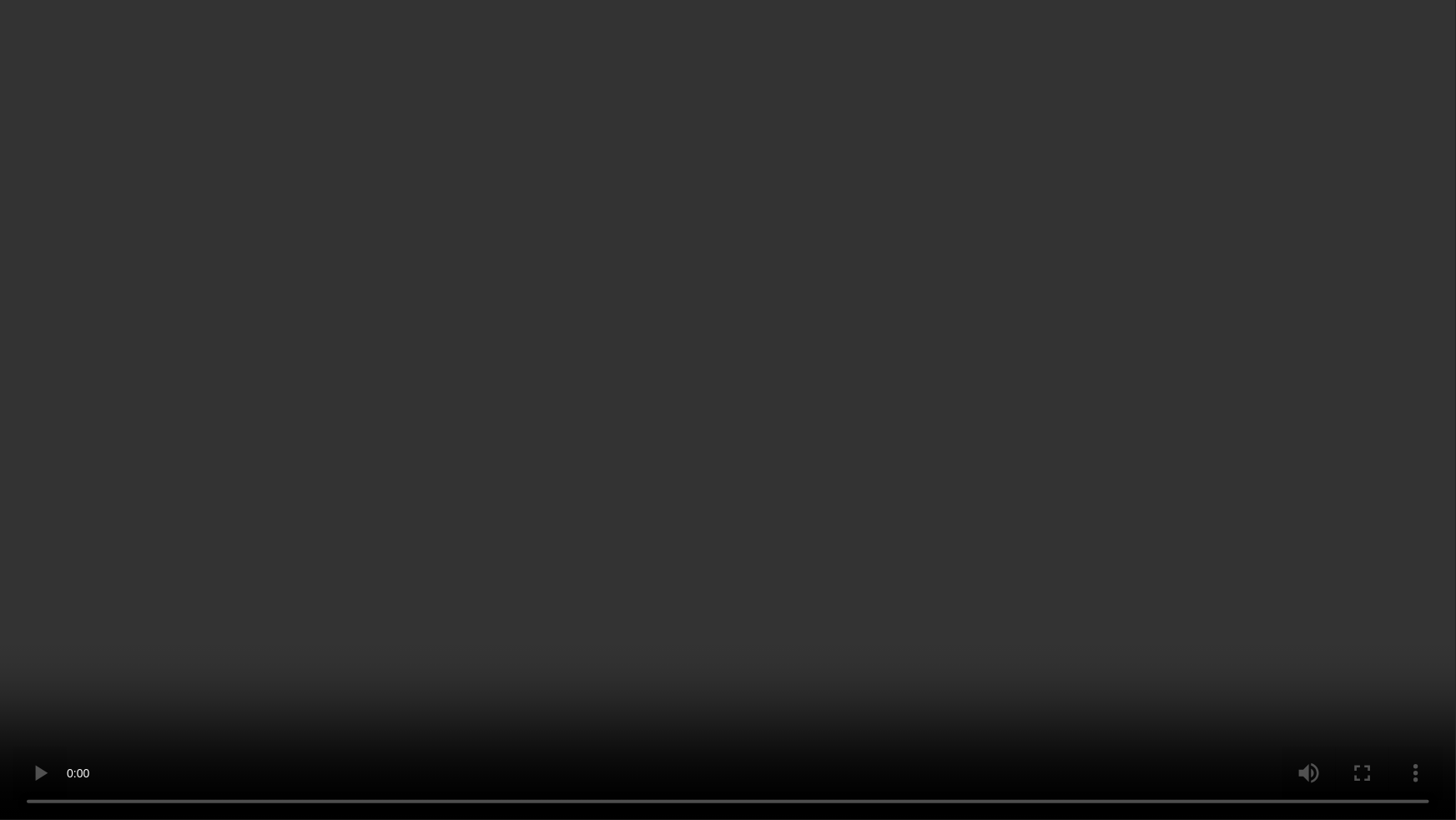
click at [1061, 526] on video at bounding box center [728, 410] width 1456 height 820
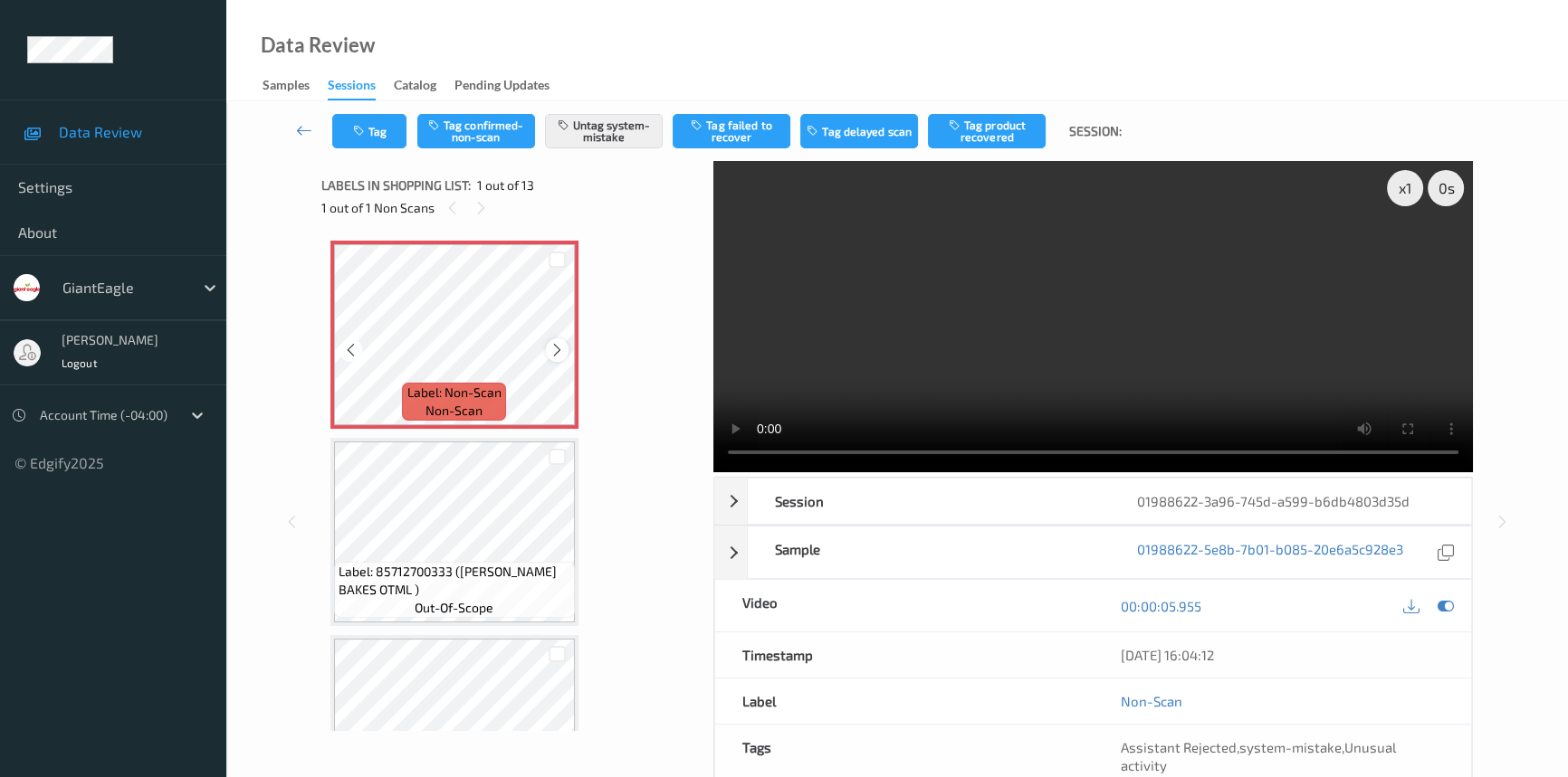
click at [561, 351] on icon at bounding box center [557, 350] width 15 height 16
click at [555, 349] on icon at bounding box center [557, 350] width 15 height 16
click at [1451, 607] on icon at bounding box center [1446, 606] width 16 height 16
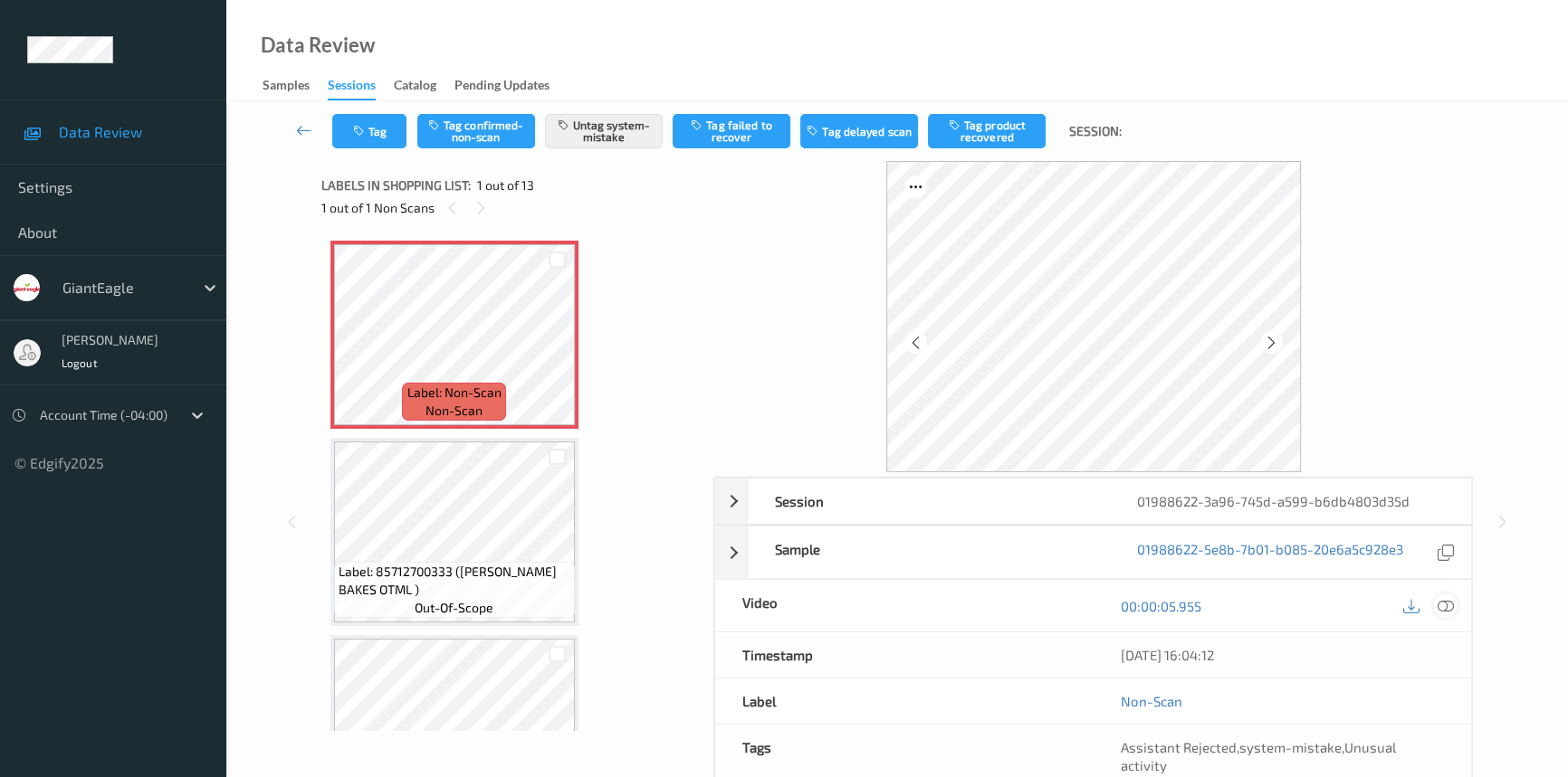
click at [1449, 607] on icon at bounding box center [1446, 606] width 16 height 16
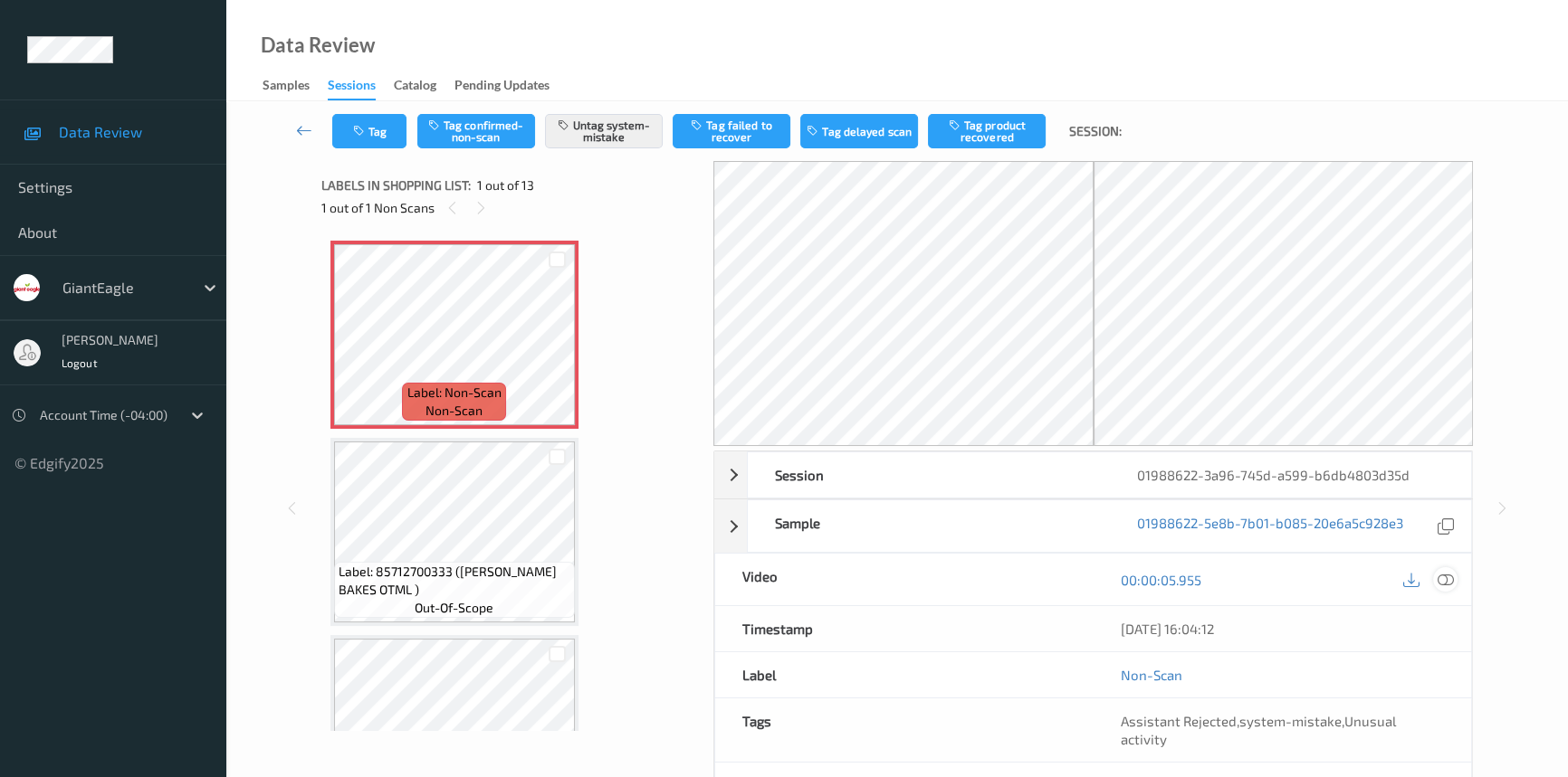
click at [1455, 580] on div at bounding box center [1446, 580] width 25 height 25
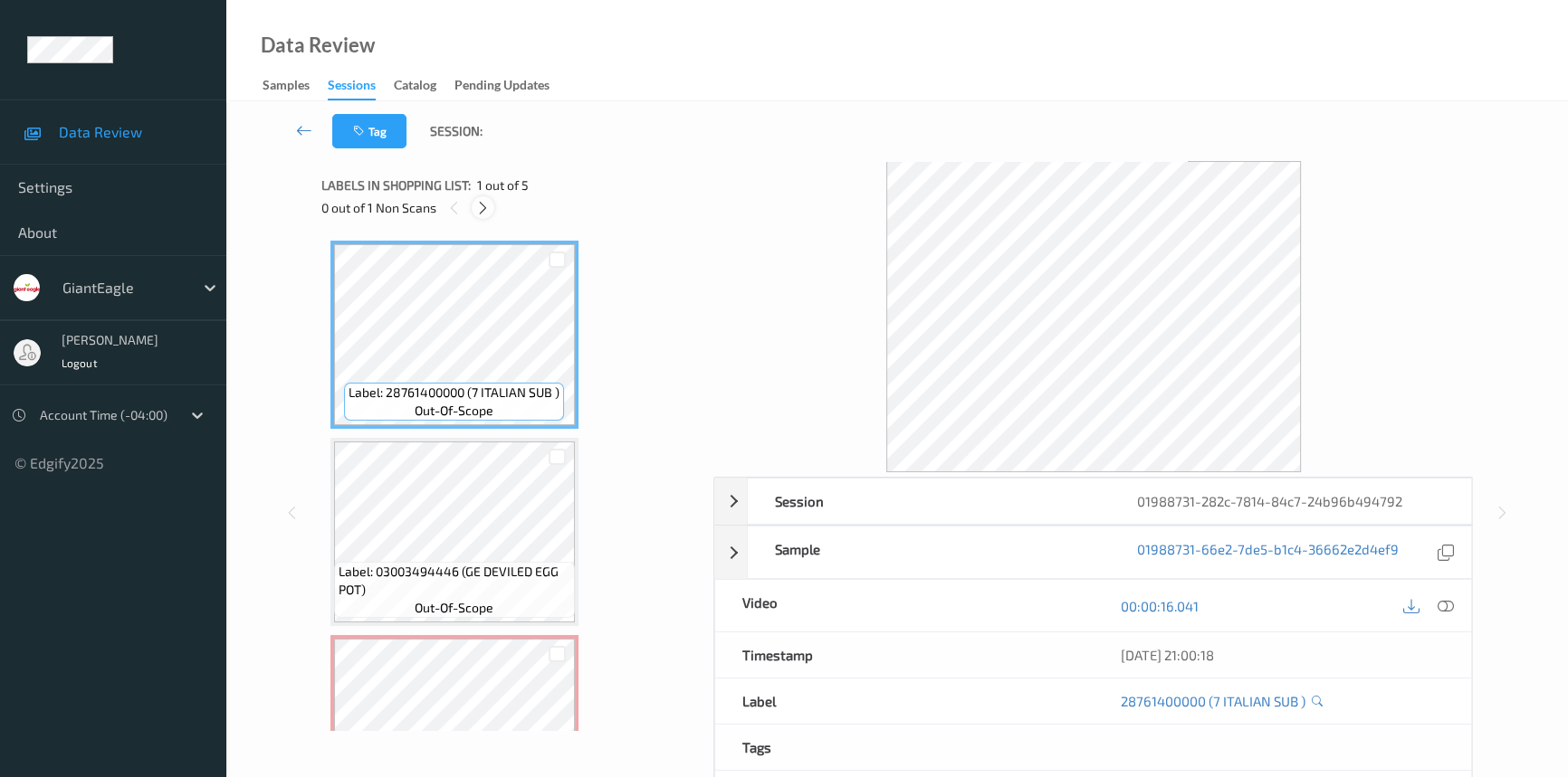
click at [478, 211] on icon at bounding box center [483, 207] width 15 height 16
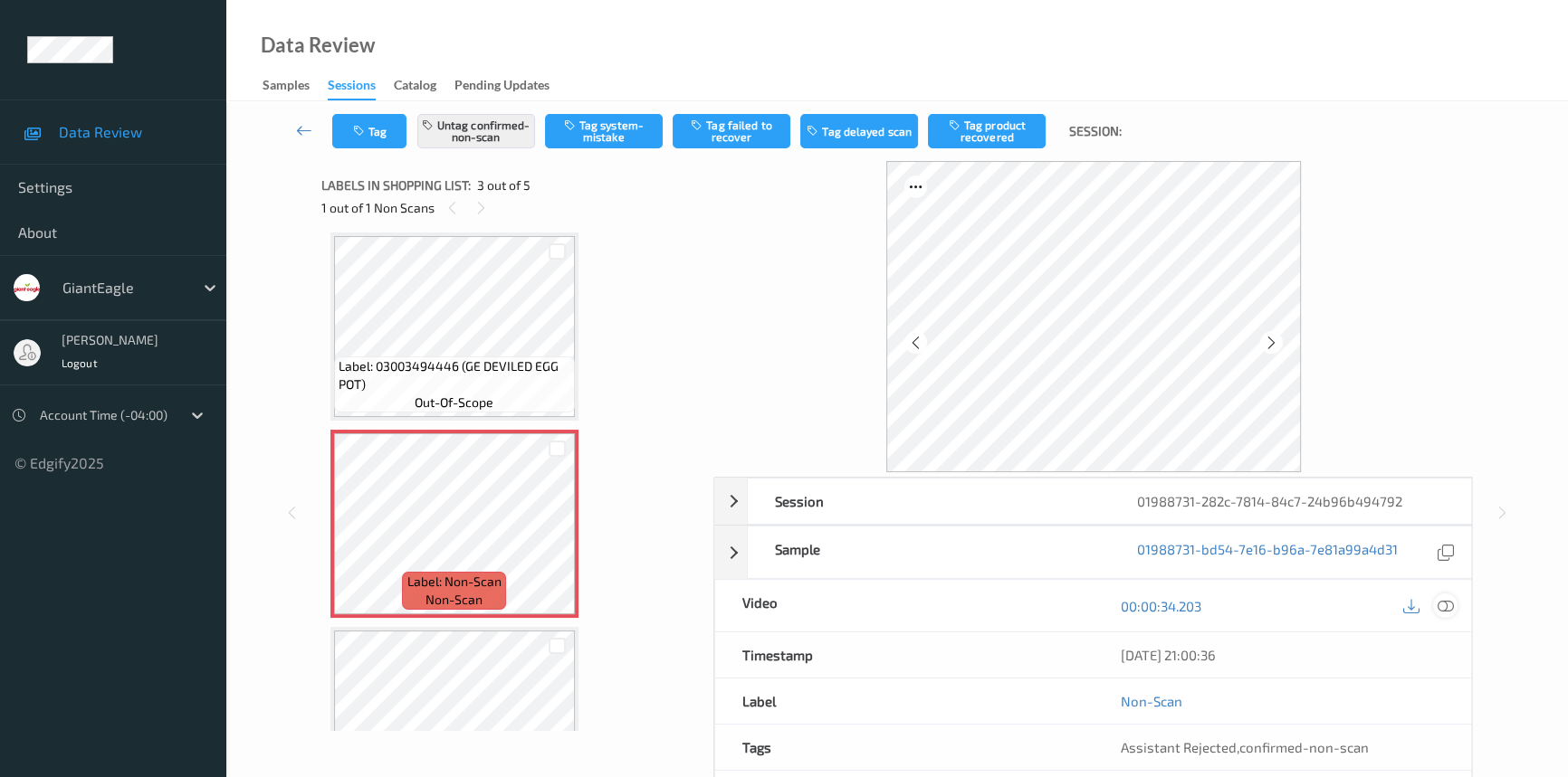
click at [1442, 605] on icon at bounding box center [1446, 606] width 16 height 16
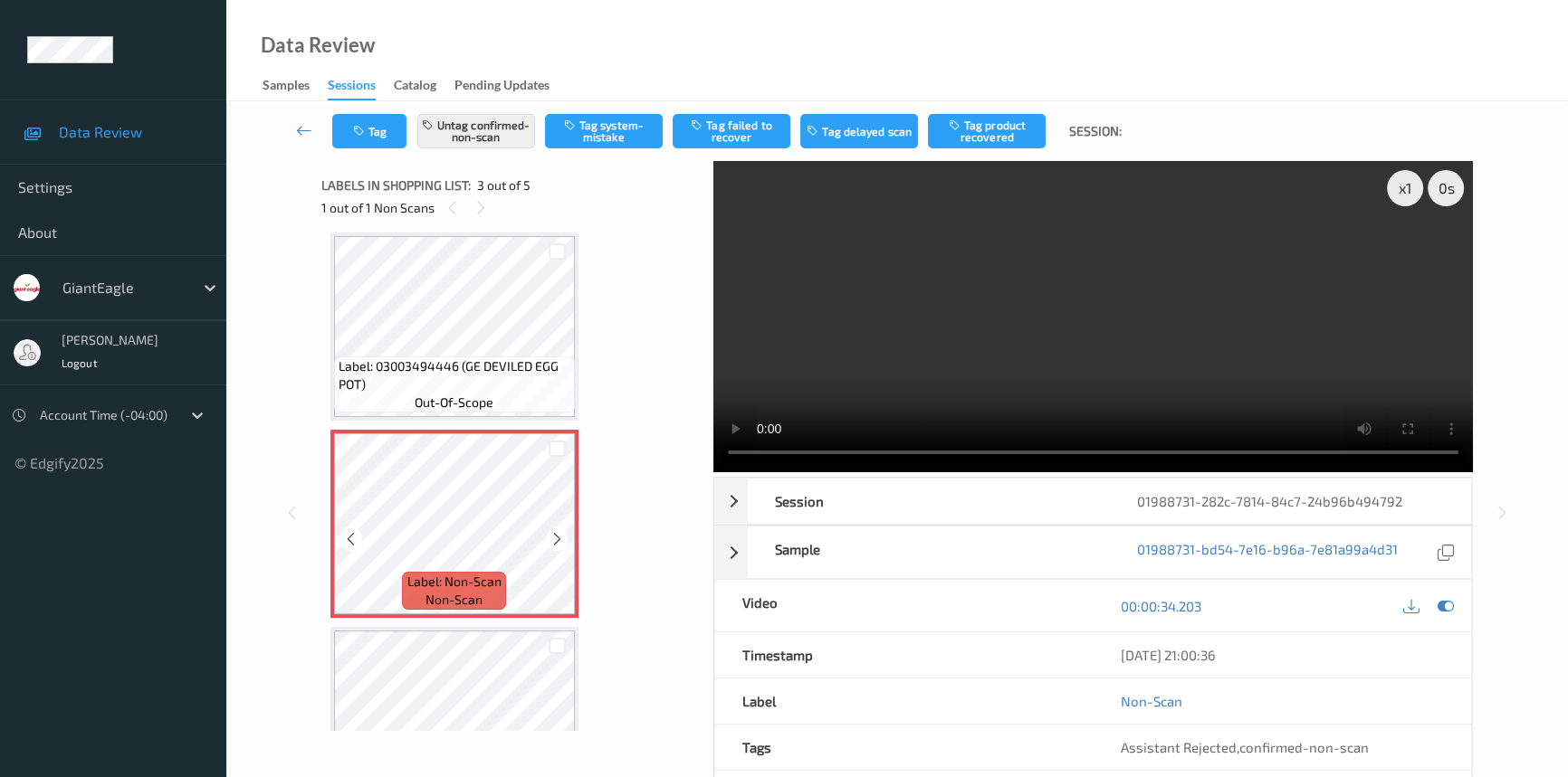
click at [552, 538] on icon at bounding box center [557, 539] width 15 height 16
click at [556, 534] on icon at bounding box center [557, 539] width 15 height 16
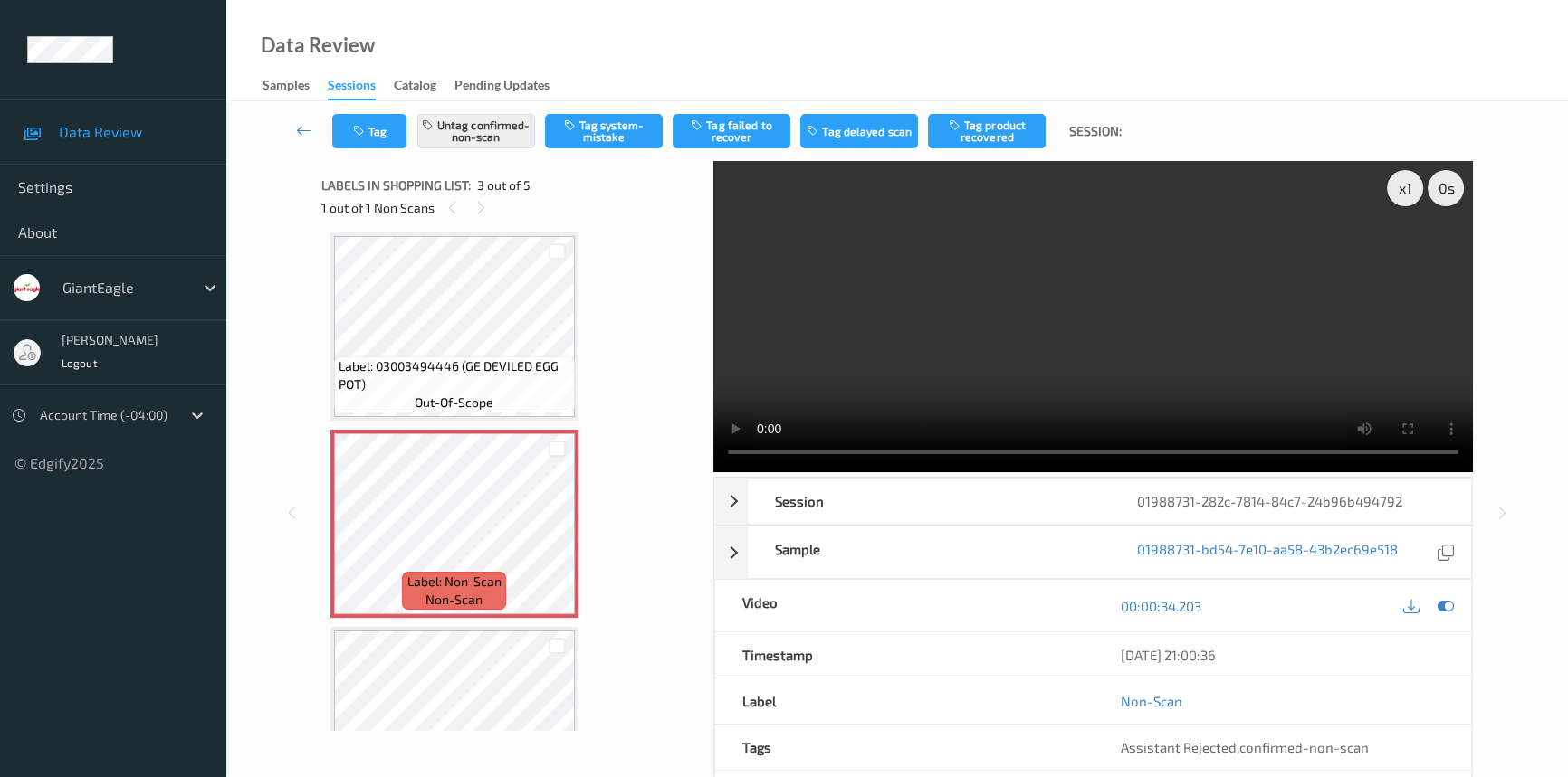
click at [1285, 404] on video at bounding box center [1093, 317] width 759 height 312
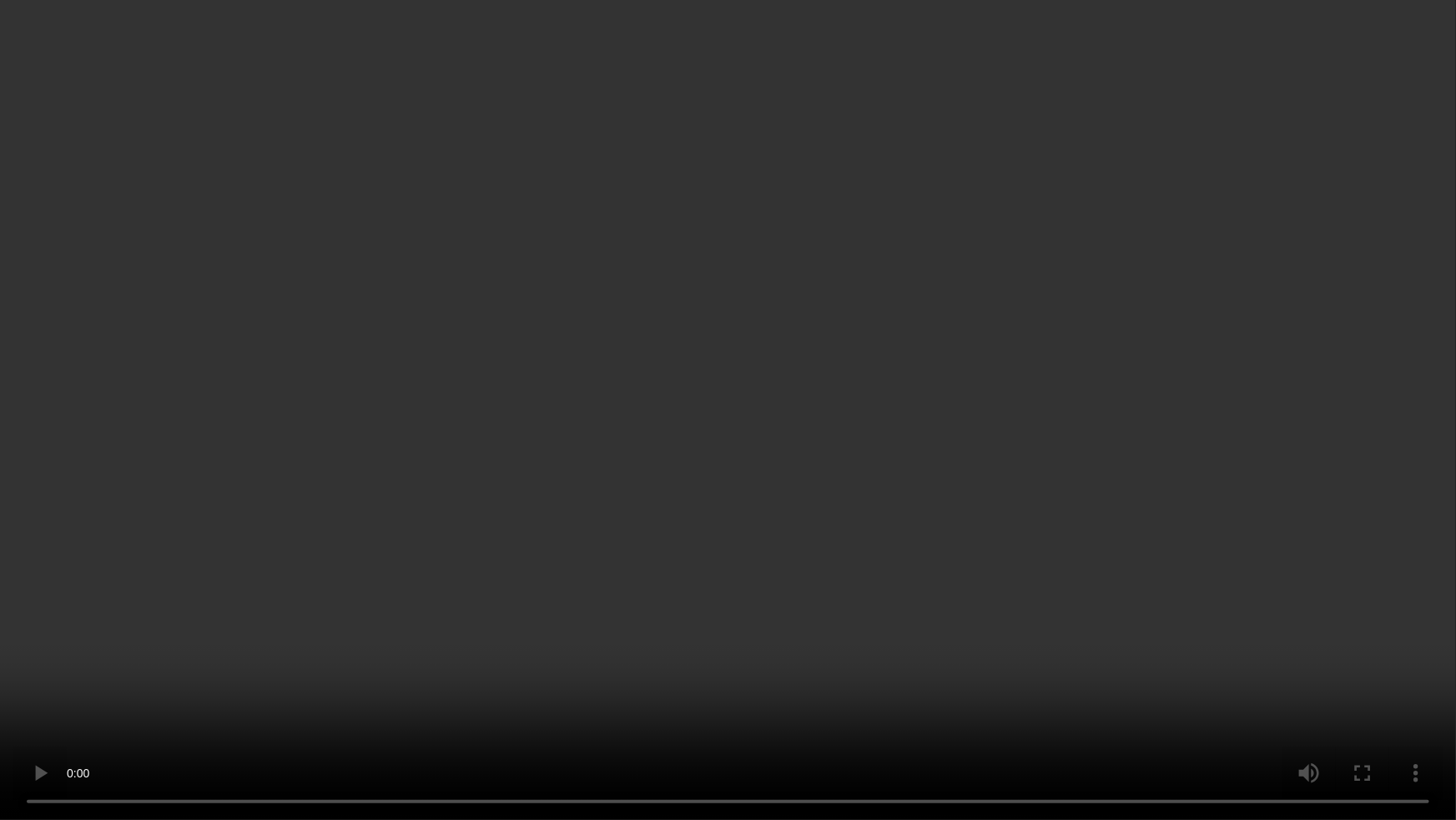
click at [741, 651] on video at bounding box center [728, 410] width 1456 height 820
click at [977, 526] on video at bounding box center [728, 410] width 1456 height 820
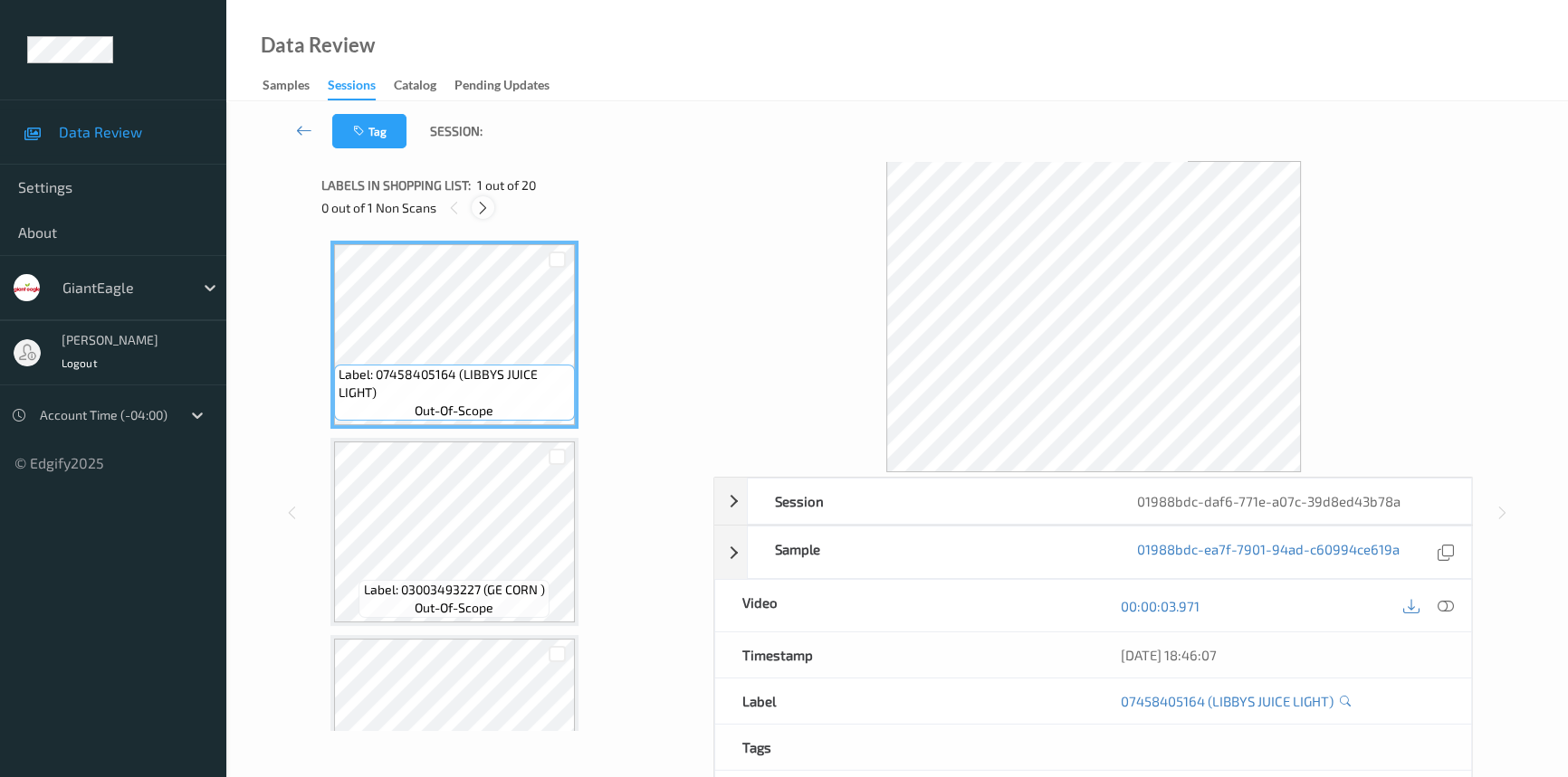
click at [477, 211] on icon at bounding box center [483, 207] width 15 height 16
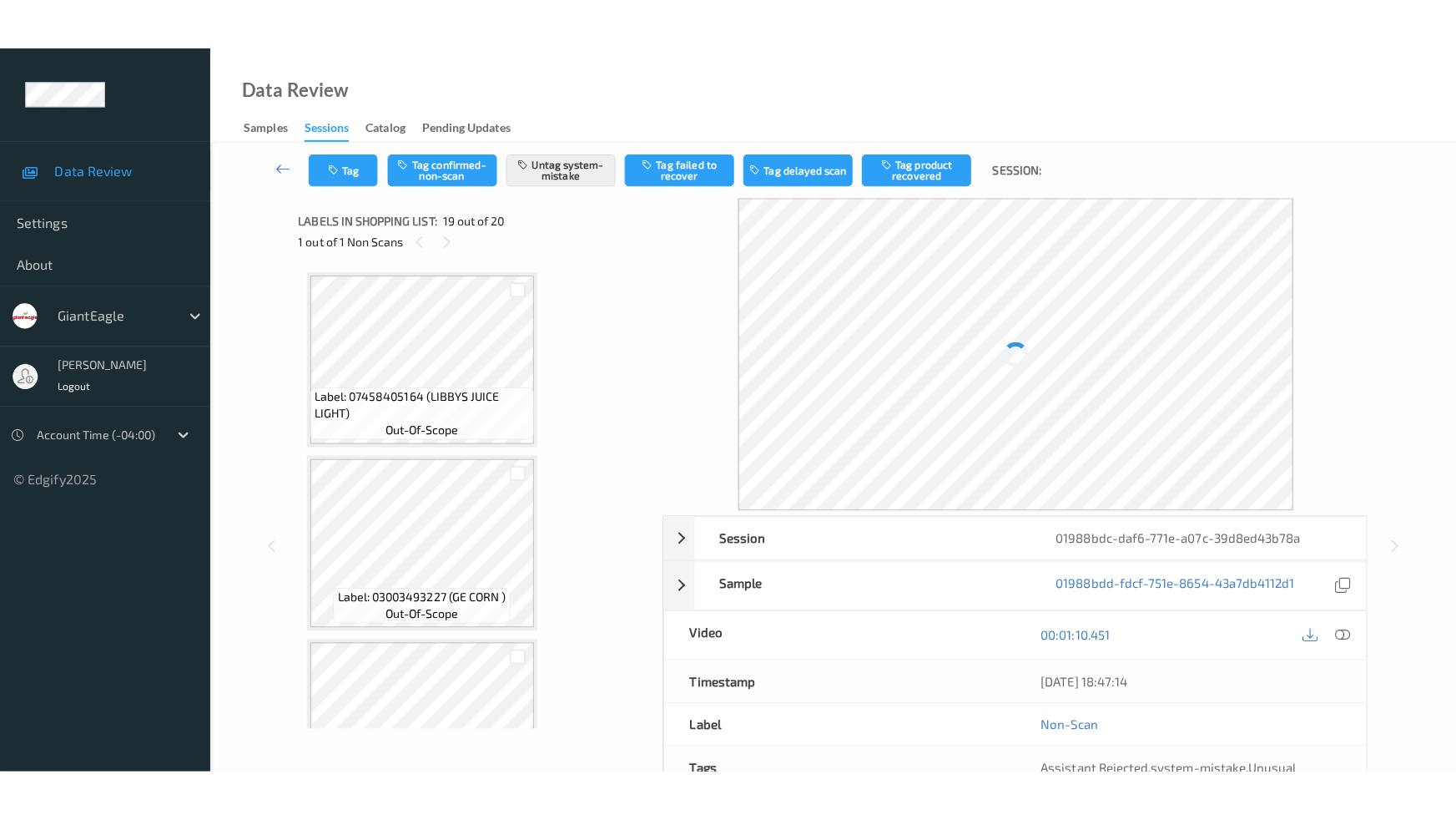
scroll to position [3090, 0]
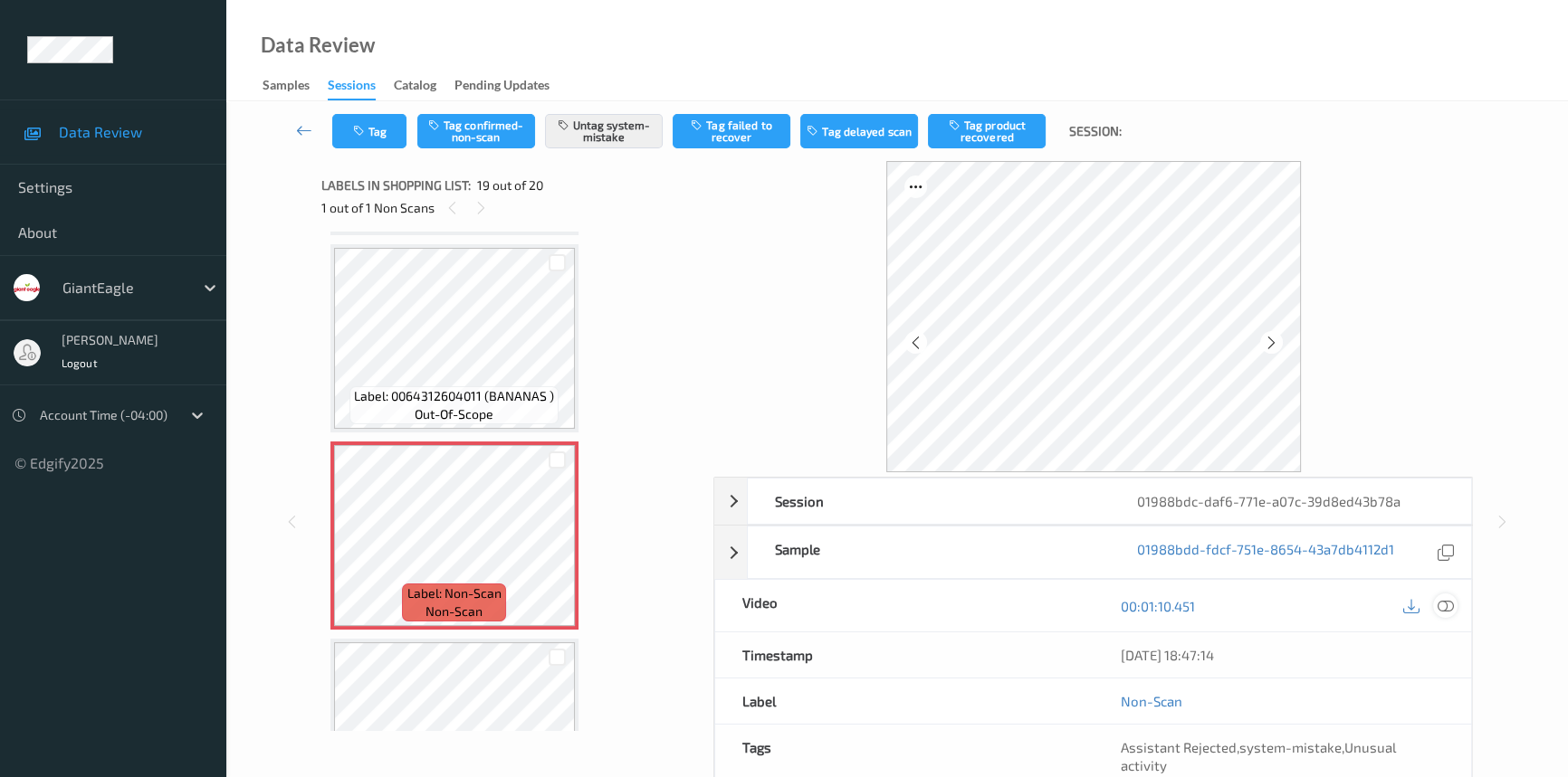
click at [1444, 594] on div at bounding box center [1446, 606] width 25 height 25
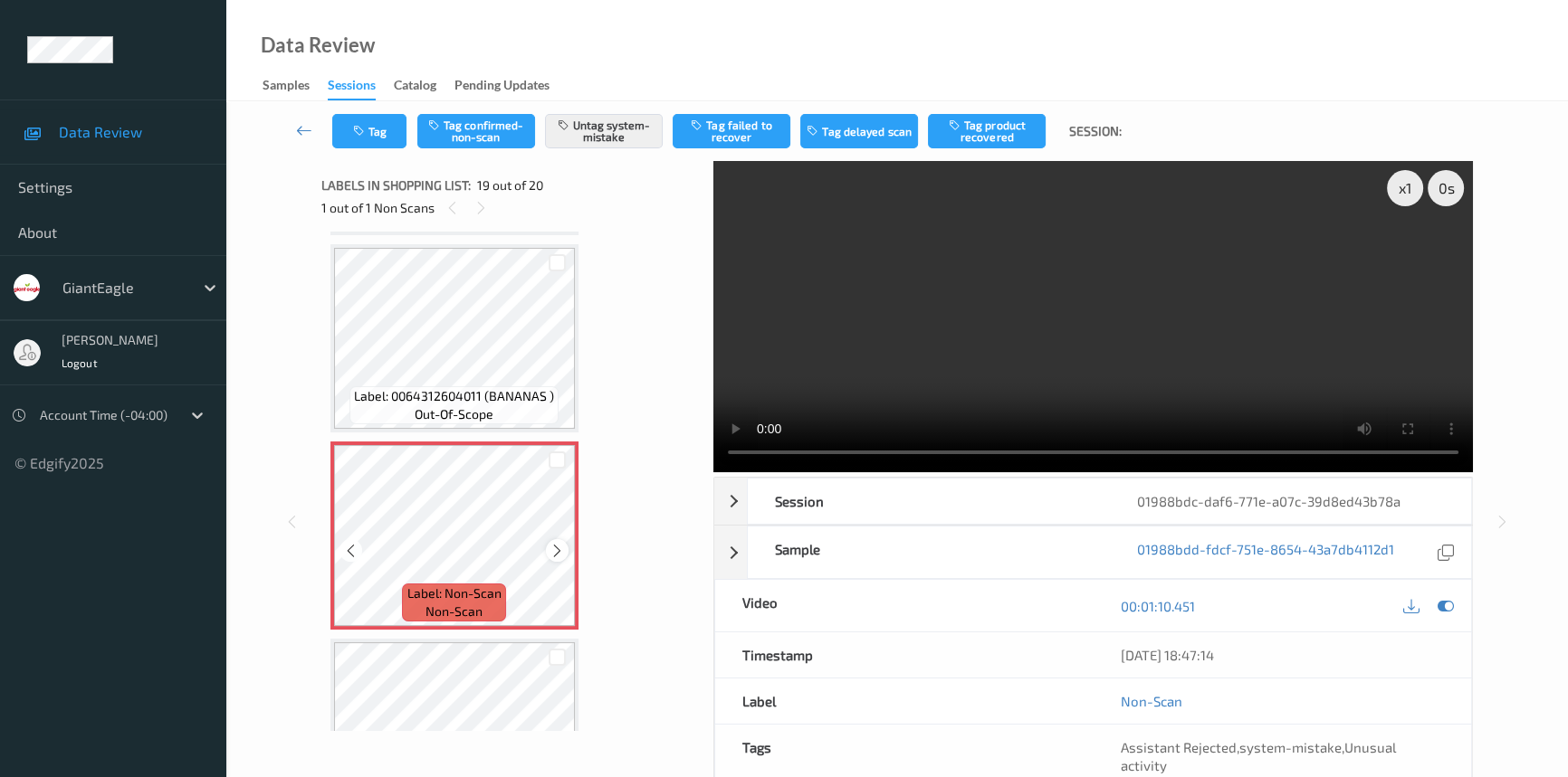
click at [555, 543] on icon at bounding box center [557, 550] width 15 height 16
click at [556, 543] on icon at bounding box center [557, 550] width 15 height 16
click at [557, 543] on icon at bounding box center [557, 550] width 15 height 16
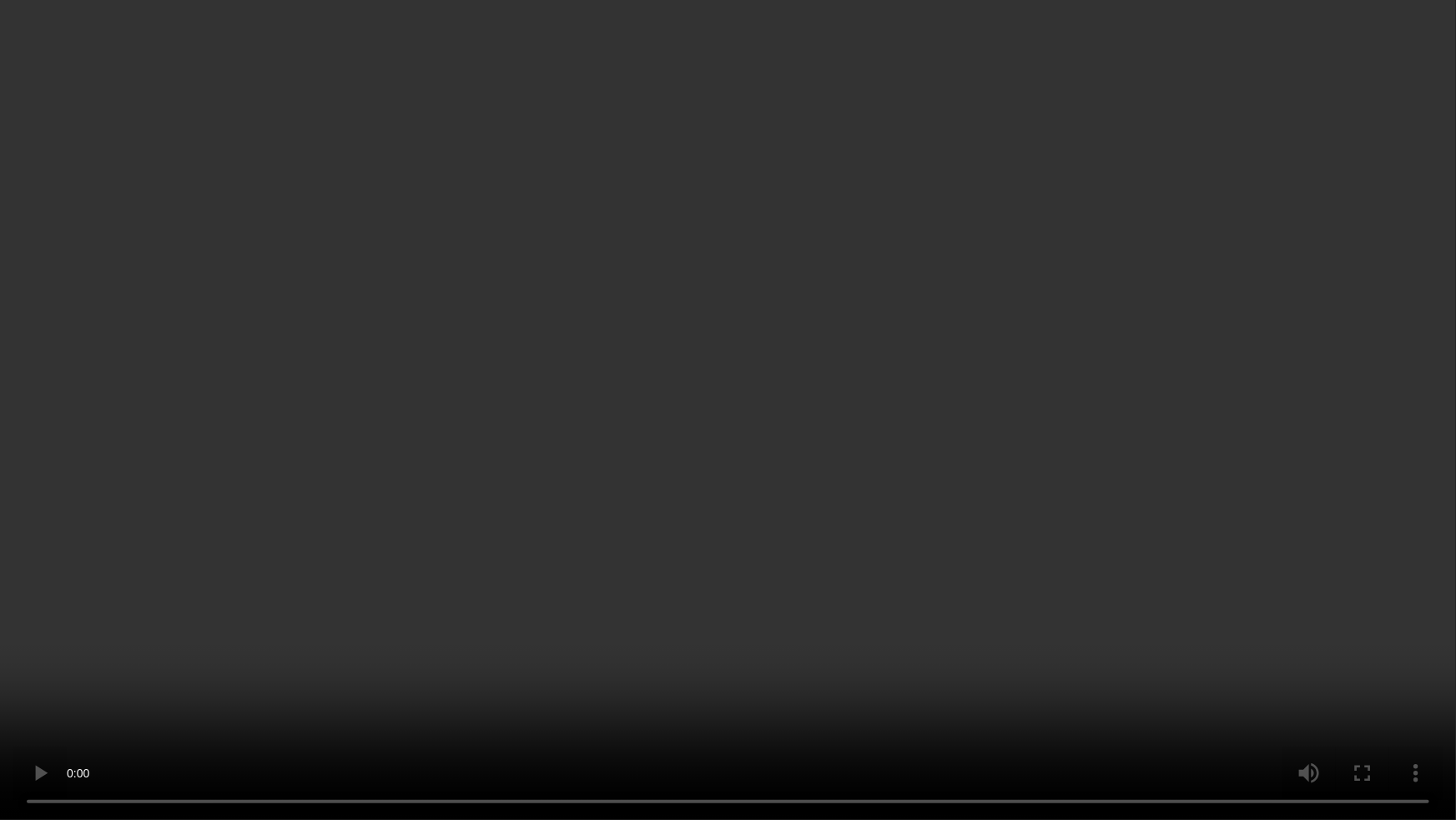
click at [1109, 476] on video at bounding box center [728, 410] width 1456 height 820
